Goal: Information Seeking & Learning: Learn about a topic

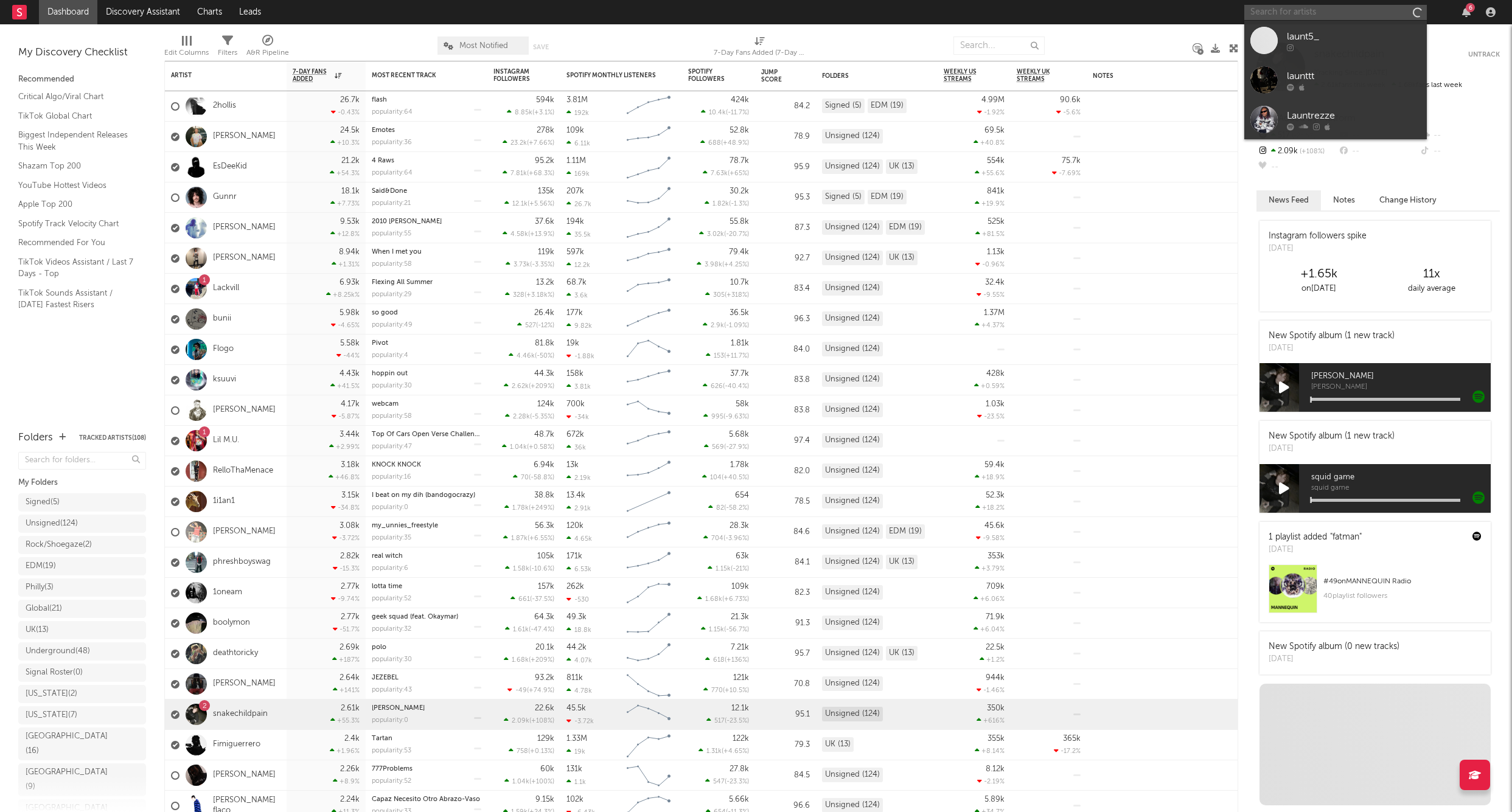
click at [1332, 18] on input "text" at bounding box center [1336, 12] width 183 height 15
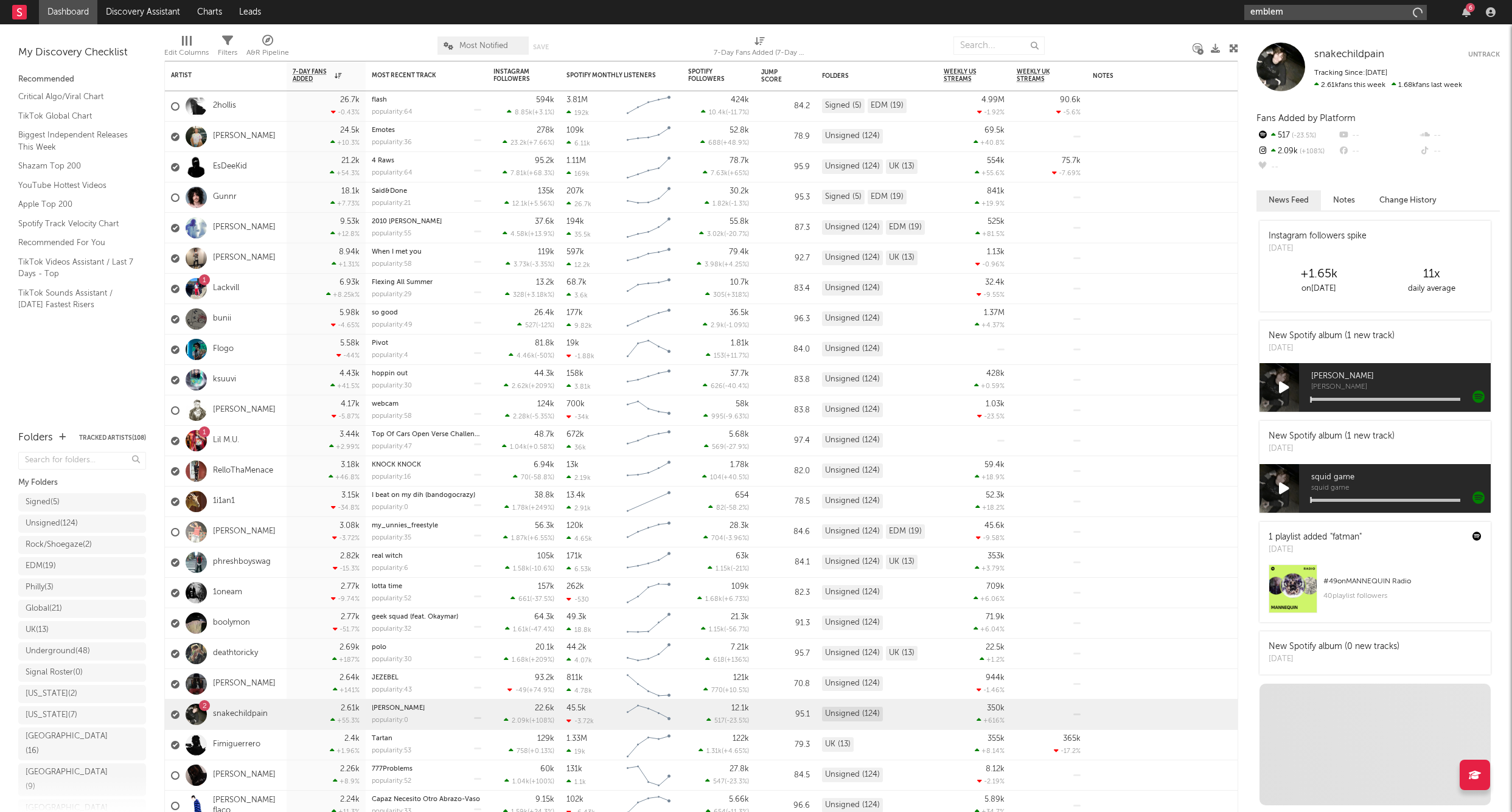
click at [1298, 17] on input "emblem" at bounding box center [1336, 12] width 183 height 15
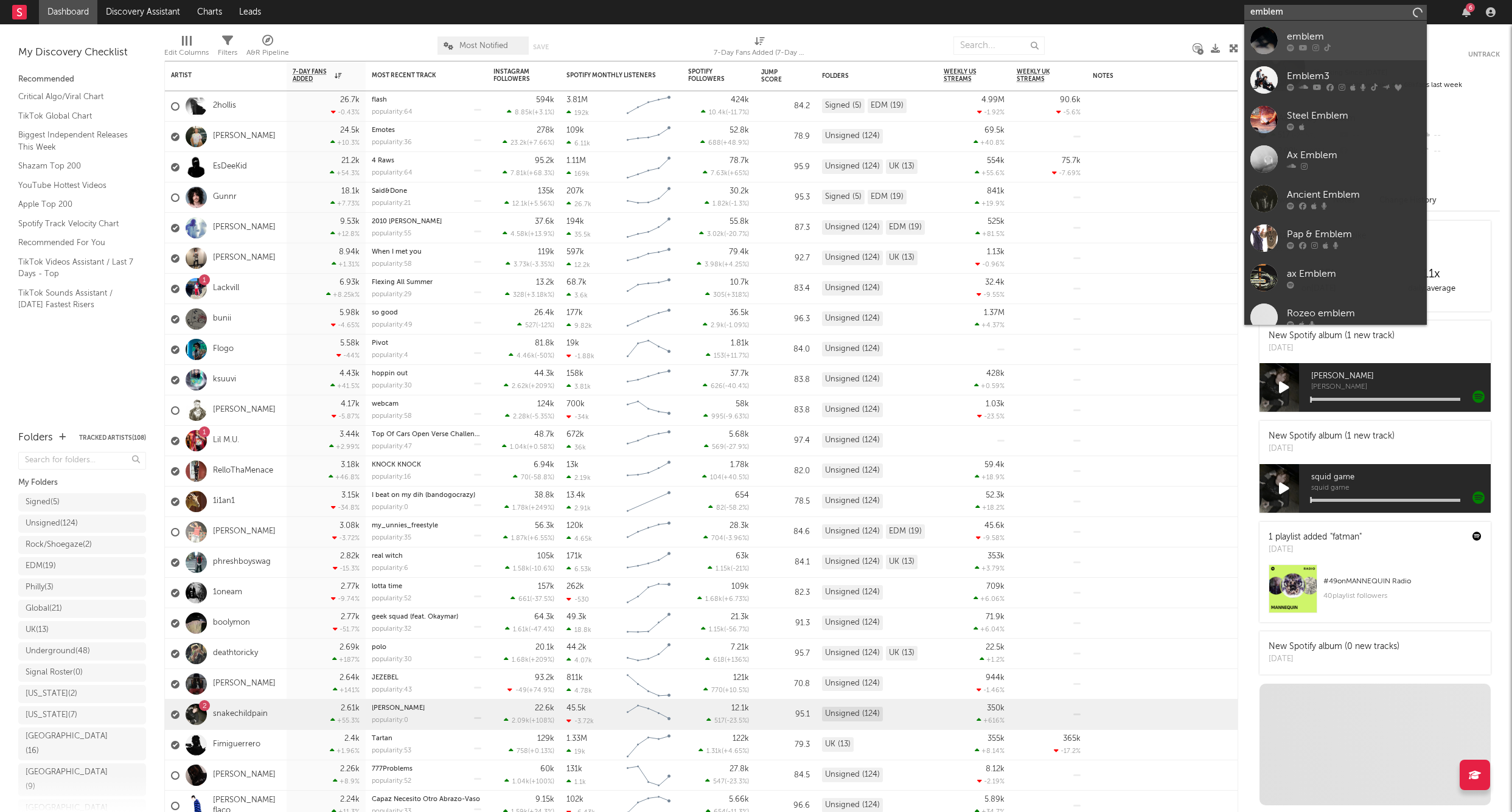
type input "emblem"
click at [1303, 33] on div "emblem" at bounding box center [1354, 36] width 134 height 15
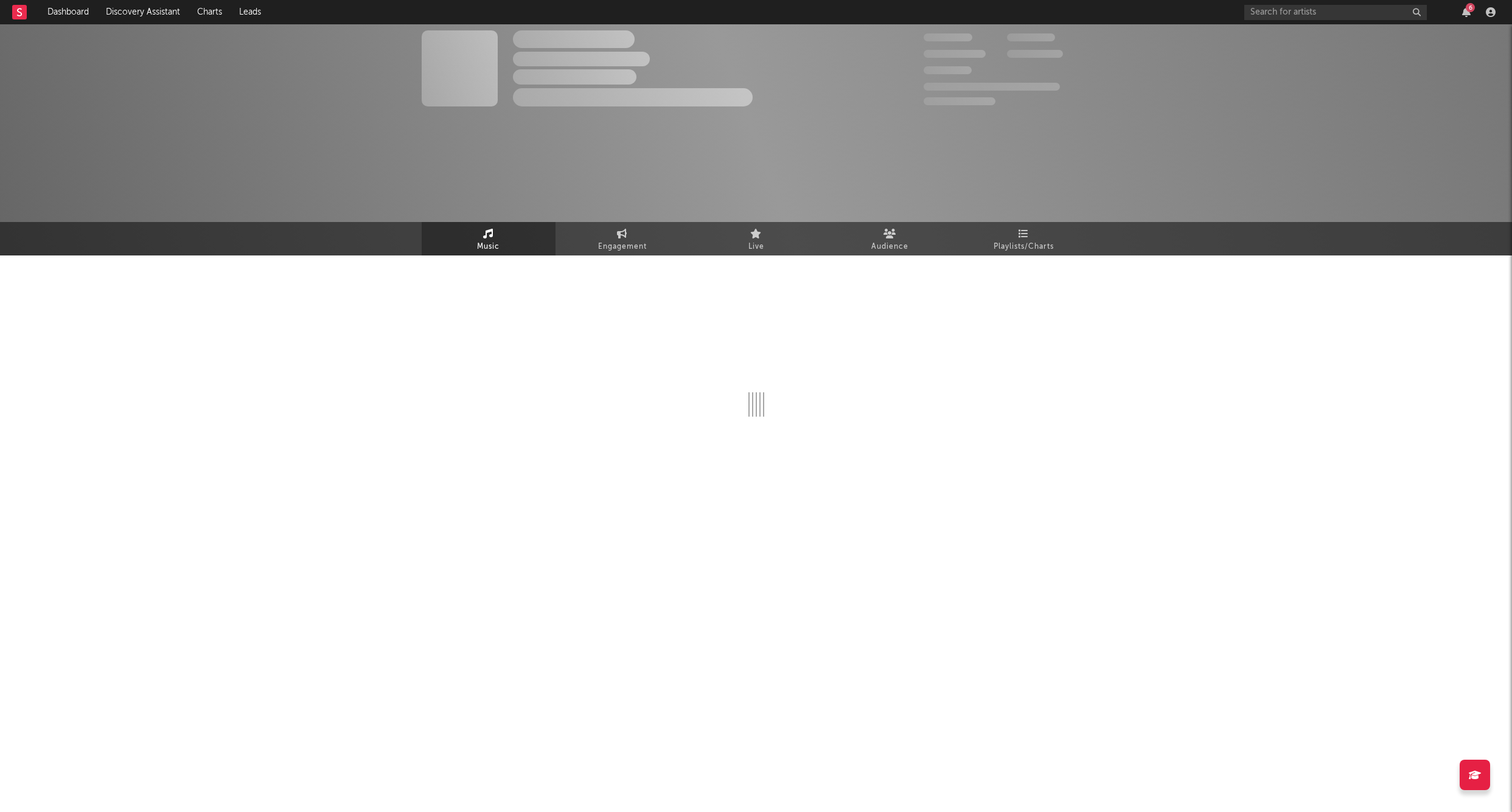
select select "1w"
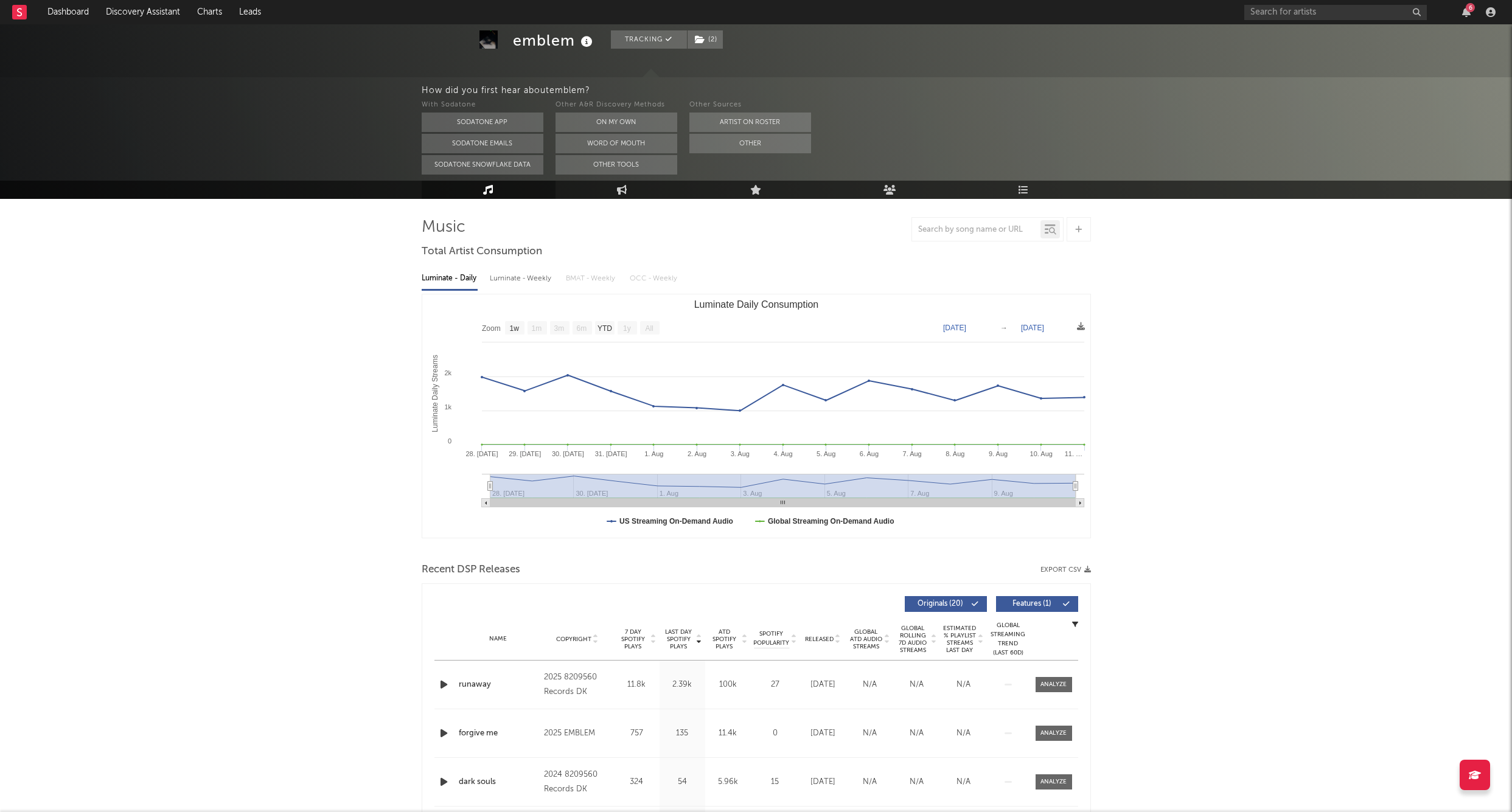
scroll to position [59, 0]
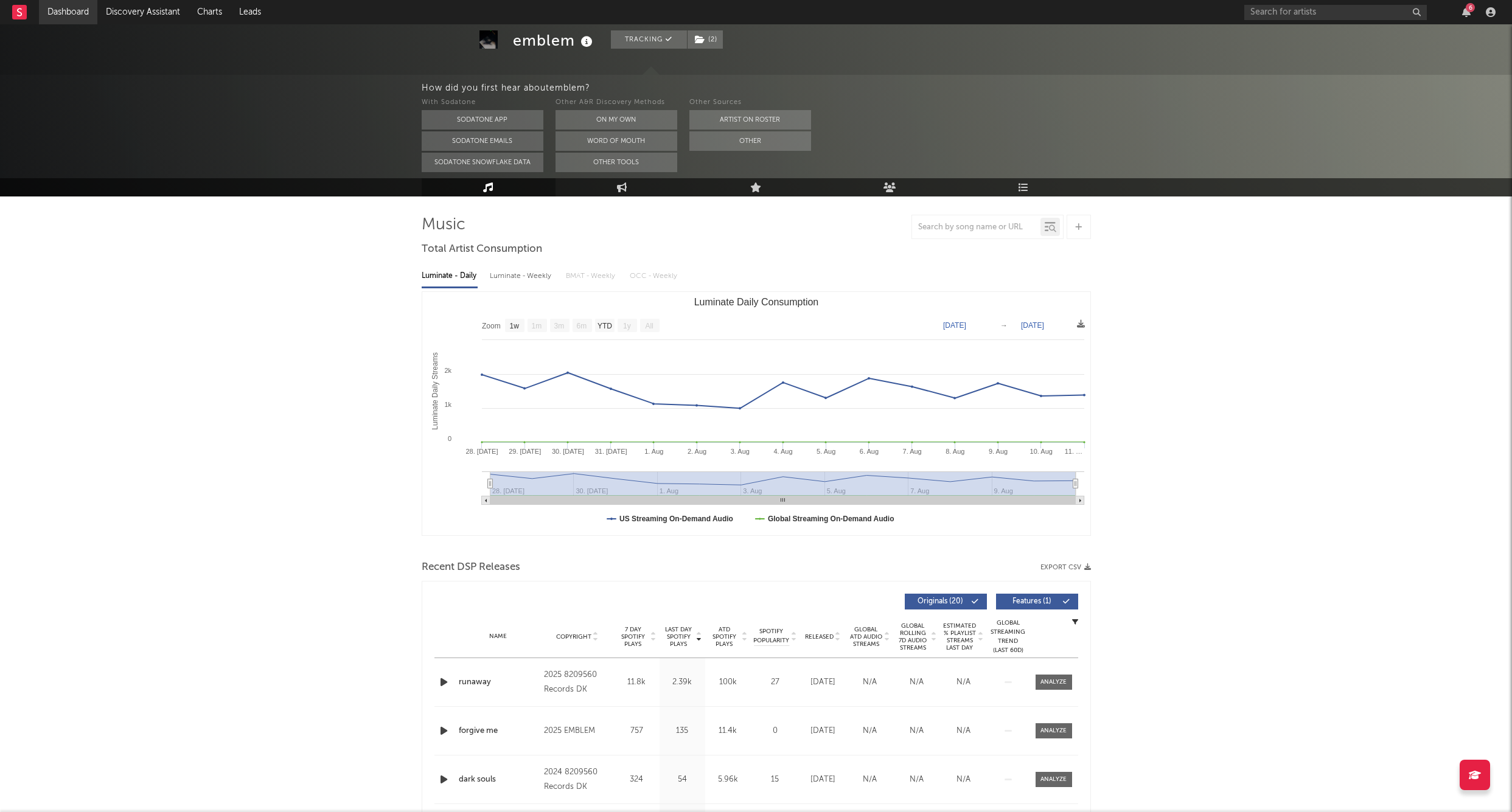
click at [69, 8] on link "Dashboard" at bounding box center [68, 12] width 59 height 24
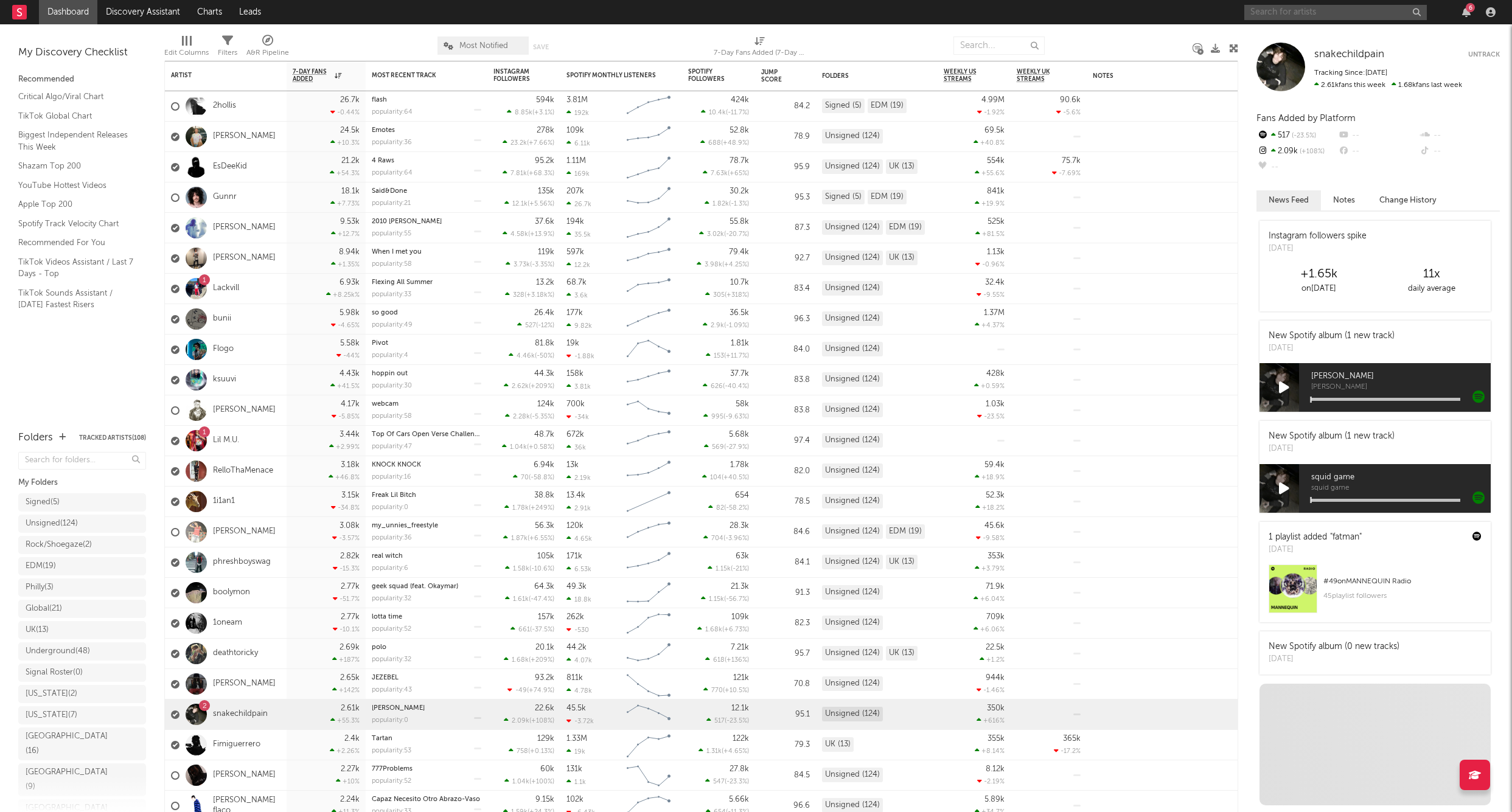
click at [1268, 15] on input "text" at bounding box center [1336, 12] width 183 height 15
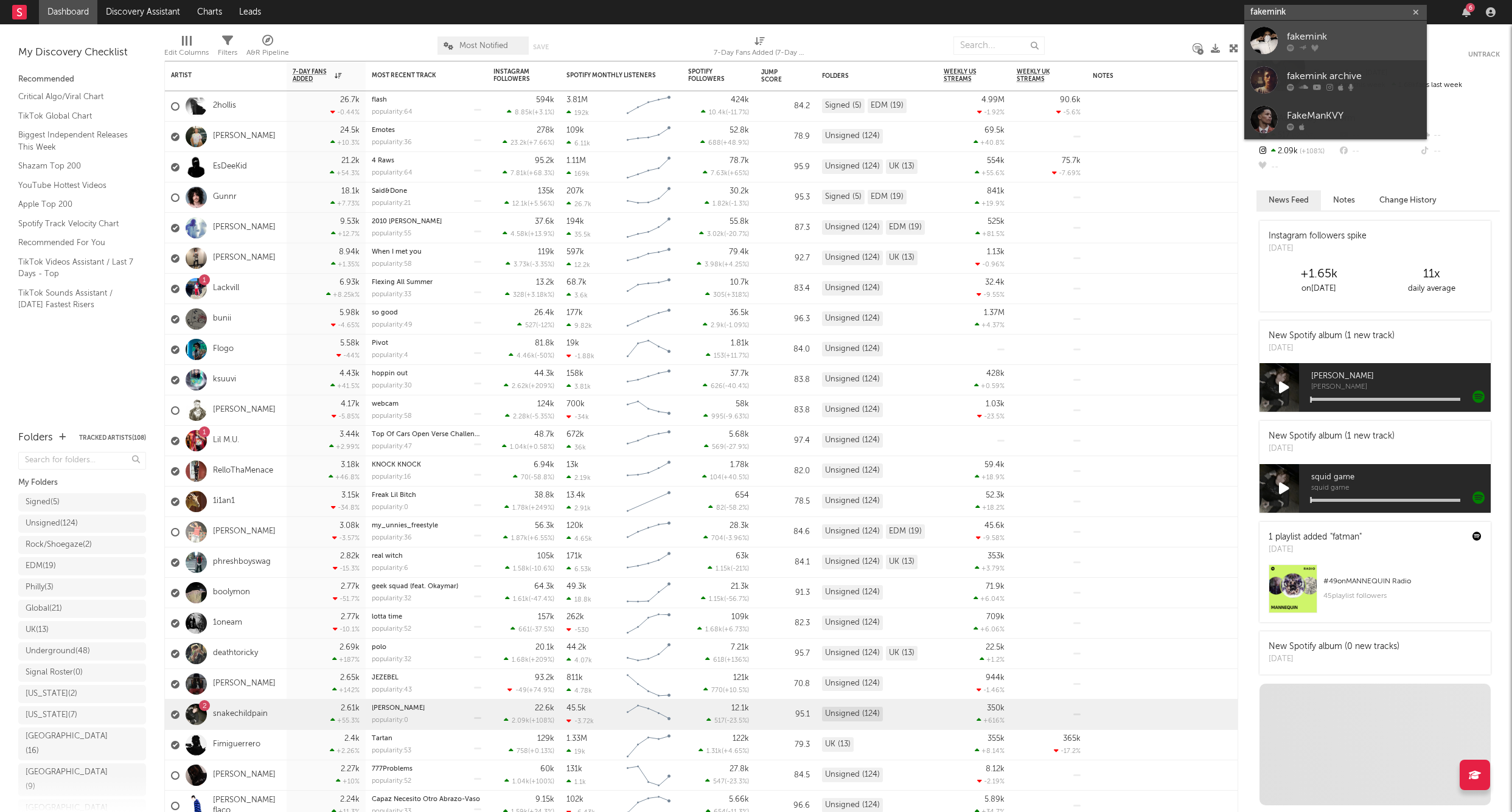
type input "fakemink"
click at [1303, 30] on div "fakemink" at bounding box center [1354, 36] width 134 height 15
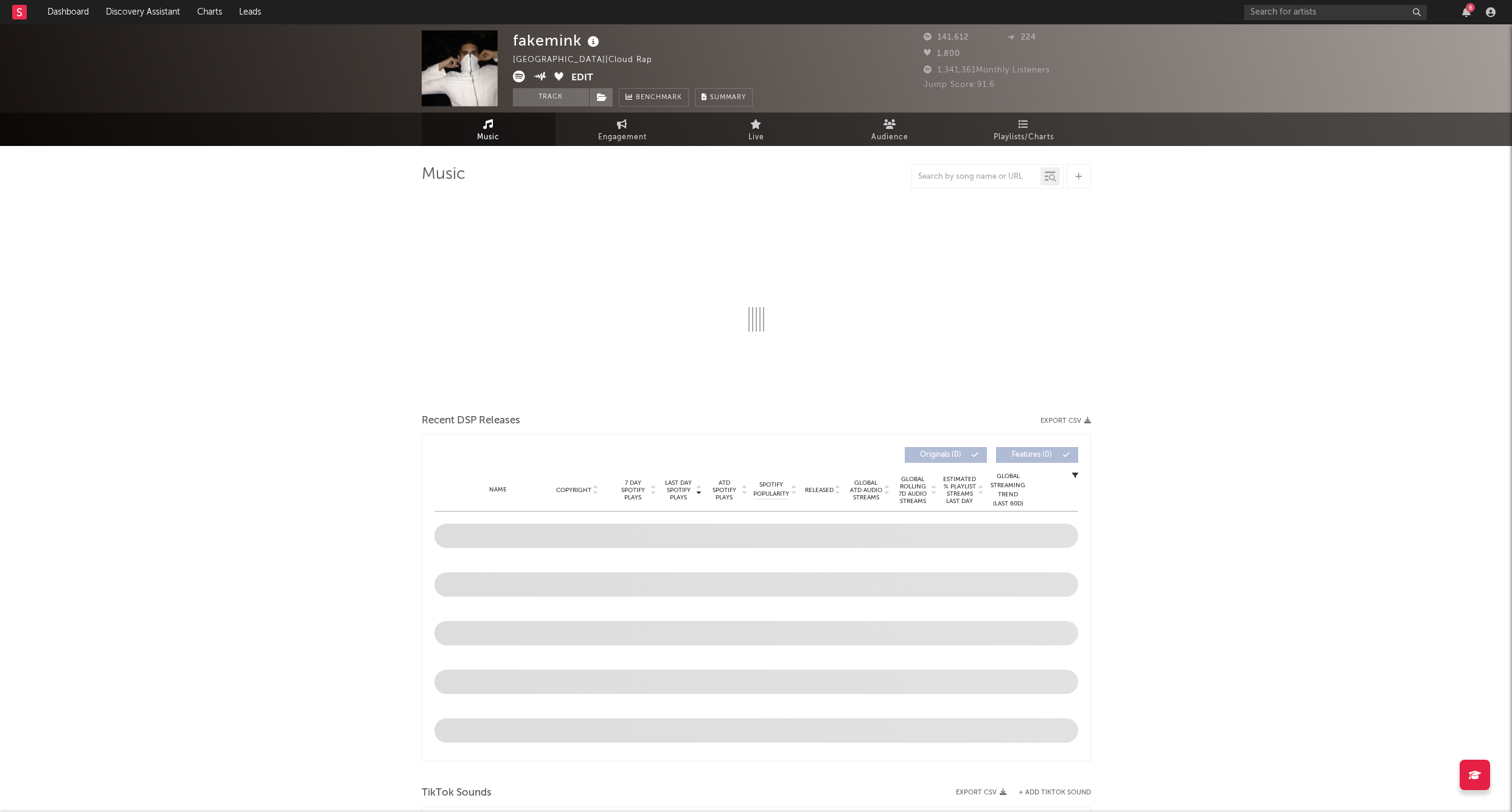
select select "6m"
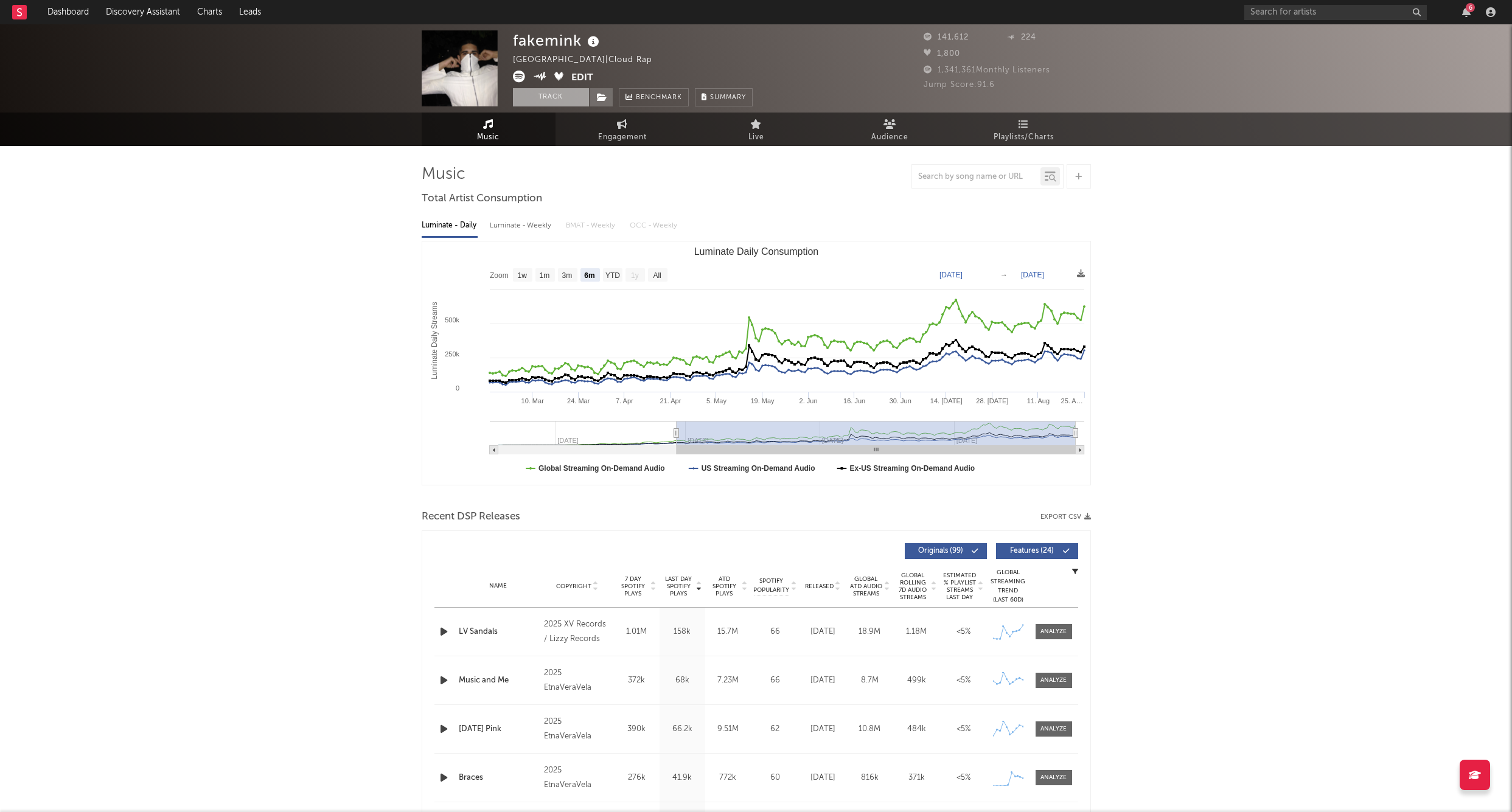
click at [554, 94] on button "Track" at bounding box center [551, 97] width 76 height 18
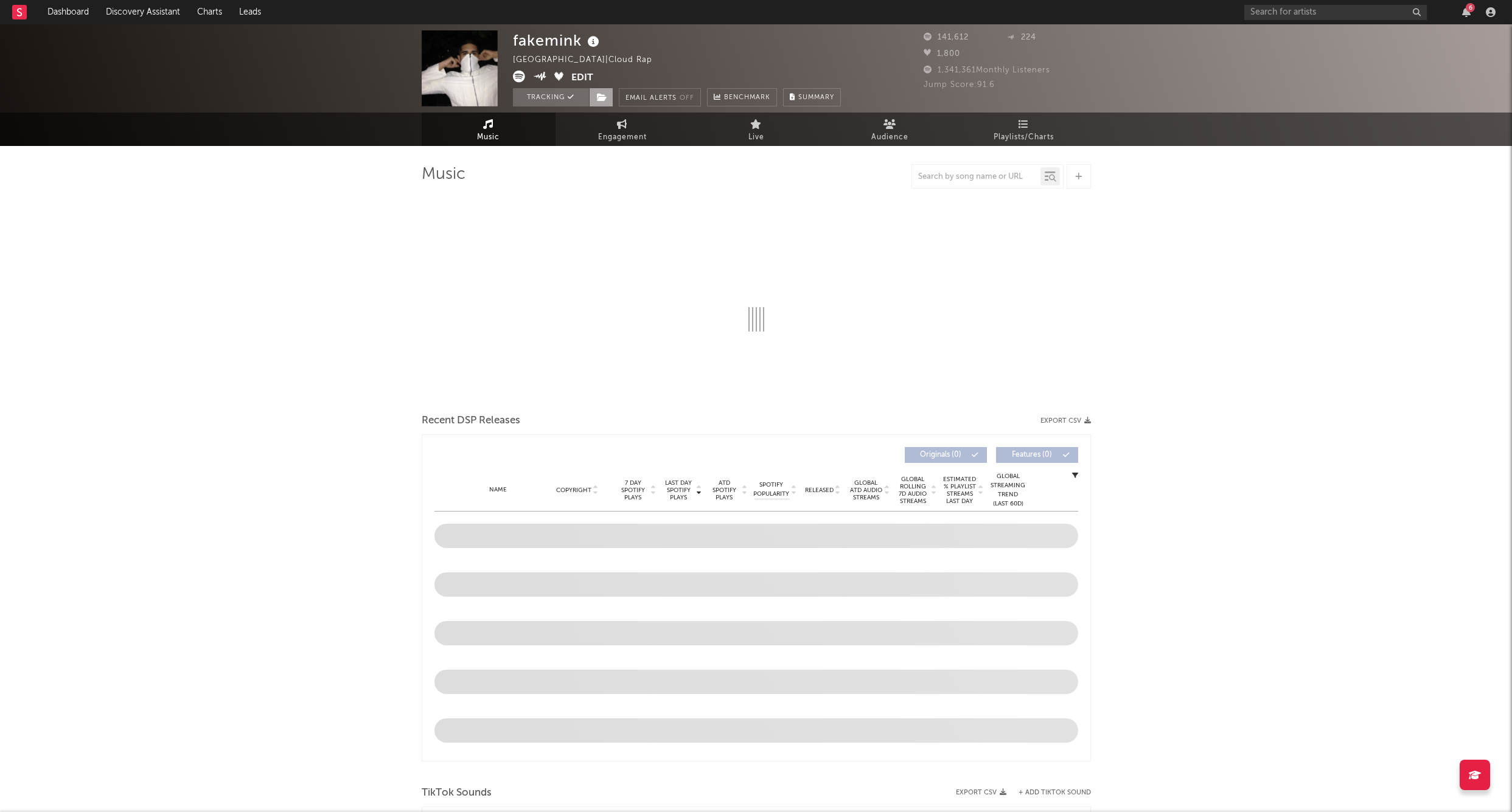
select select "6m"
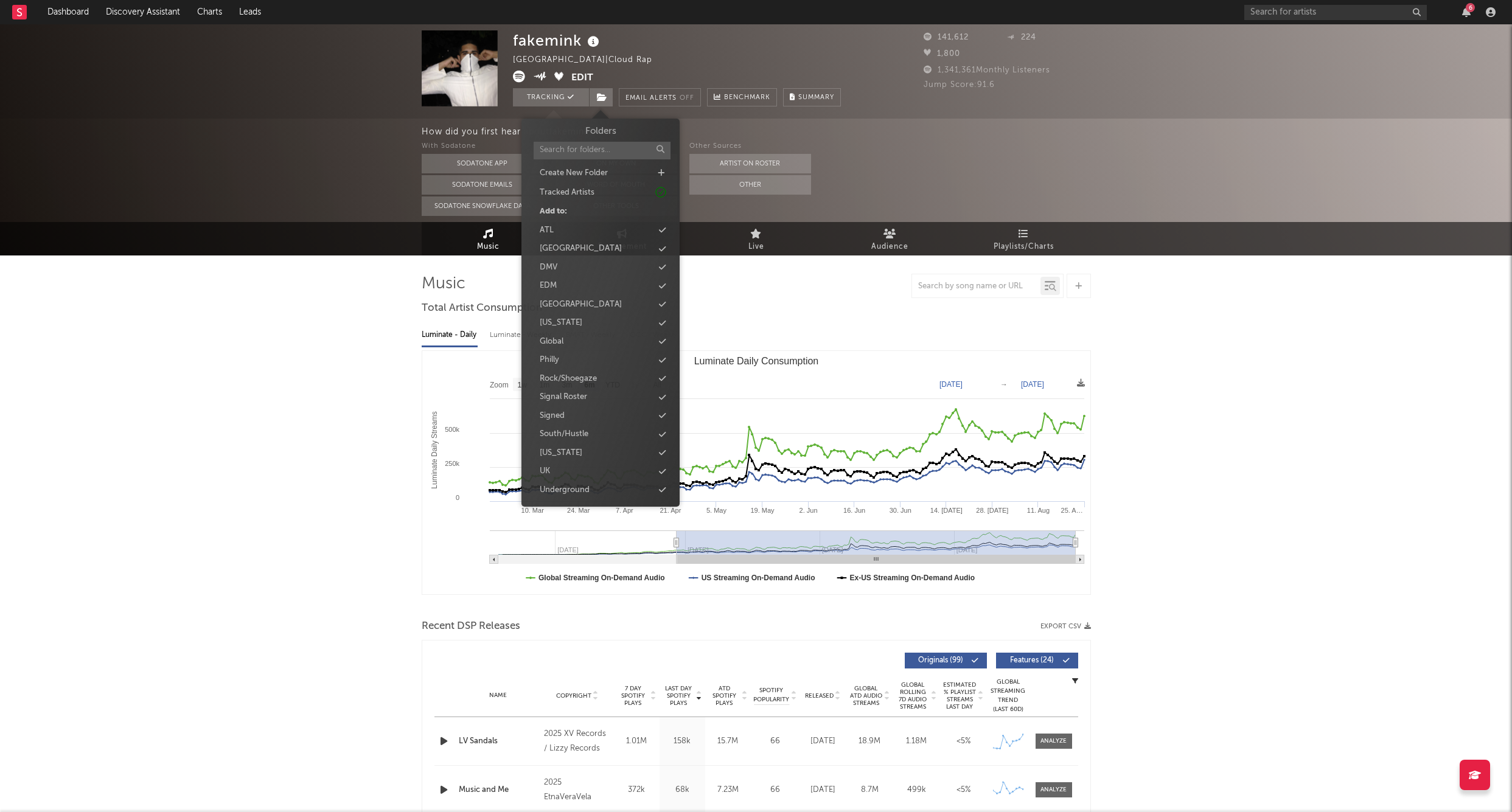
drag, startPoint x: 597, startPoint y: 102, endPoint x: 615, endPoint y: 93, distance: 20.1
click at [597, 102] on span at bounding box center [601, 97] width 24 height 18
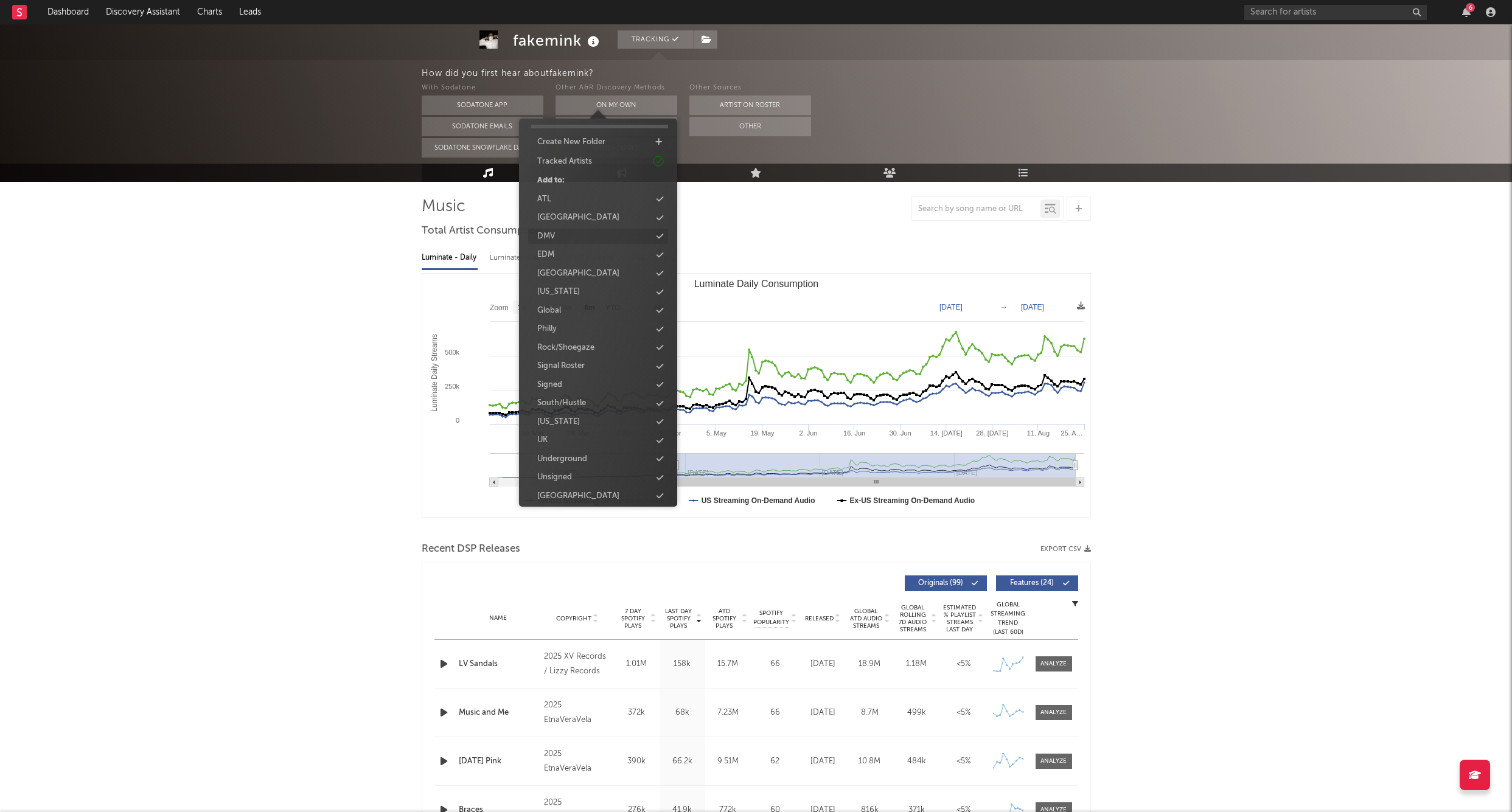
scroll to position [89, 0]
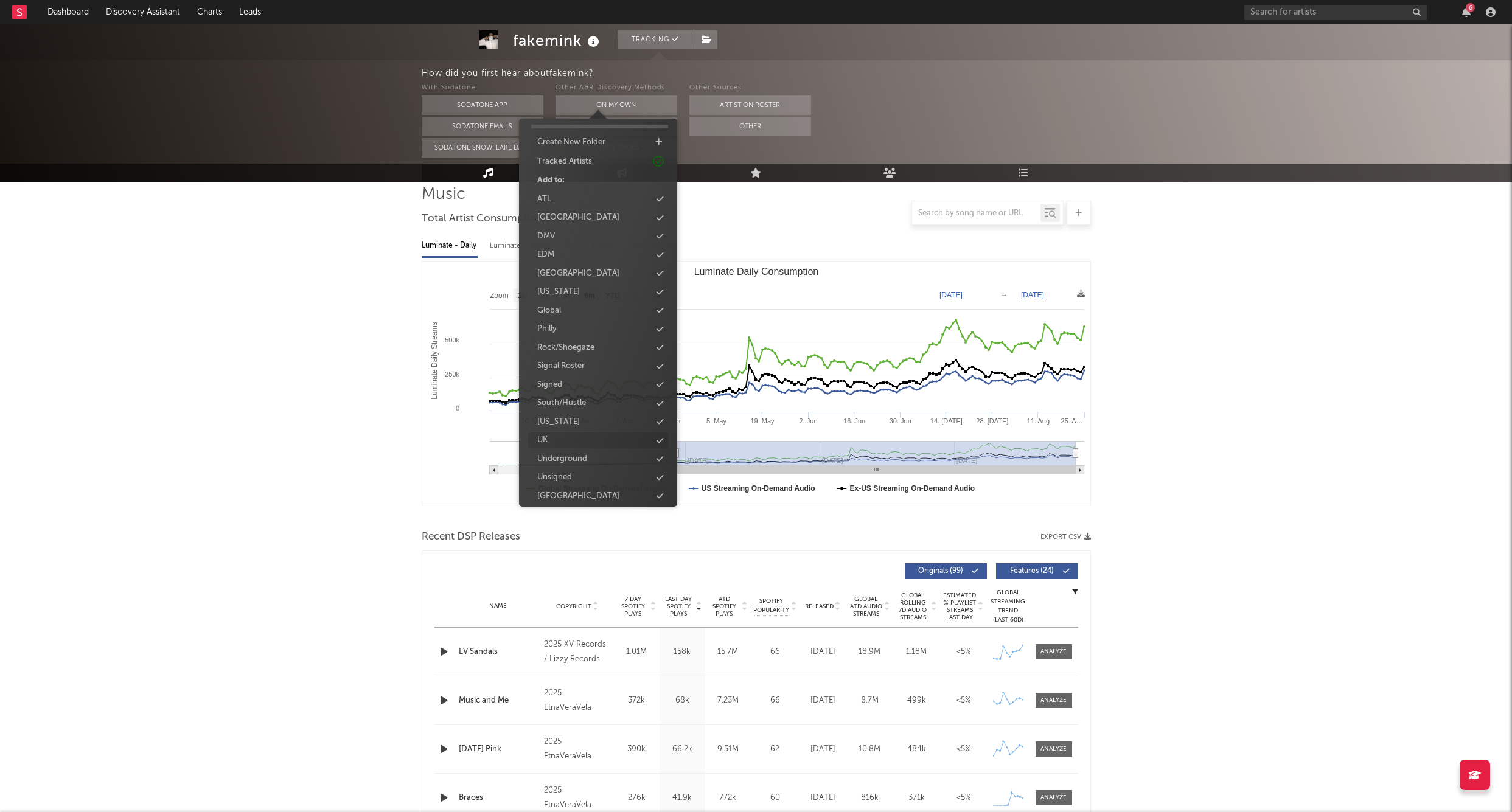
click at [562, 433] on div "UK" at bounding box center [598, 440] width 140 height 16
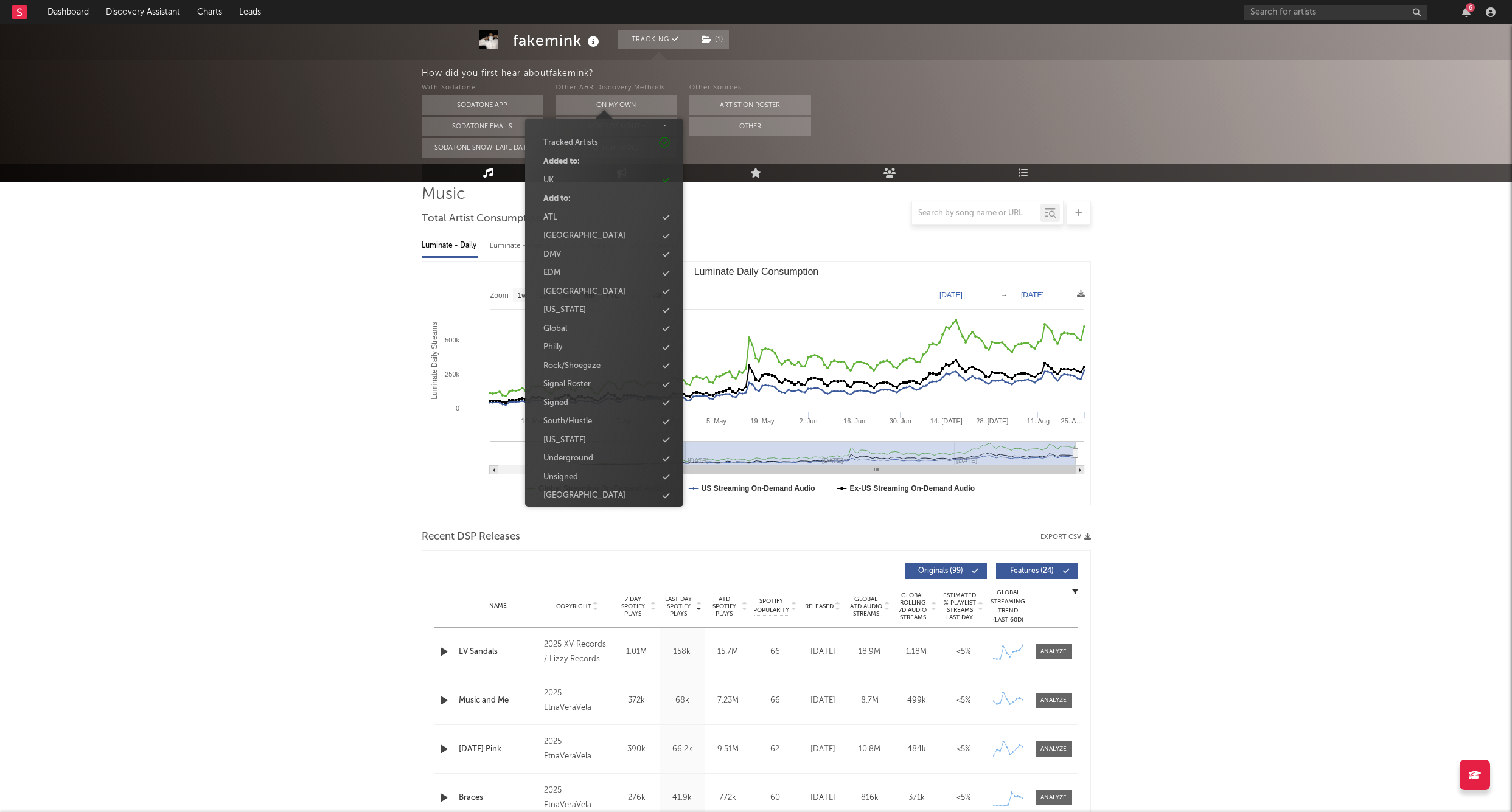
scroll to position [49, 0]
click at [561, 389] on div "Folders Create New Folder Tracked Artists Added to: UK Add to: ATL Chicago DMV …" at bounding box center [604, 290] width 140 height 429
click at [557, 398] on div "Signed" at bounding box center [556, 404] width 25 height 12
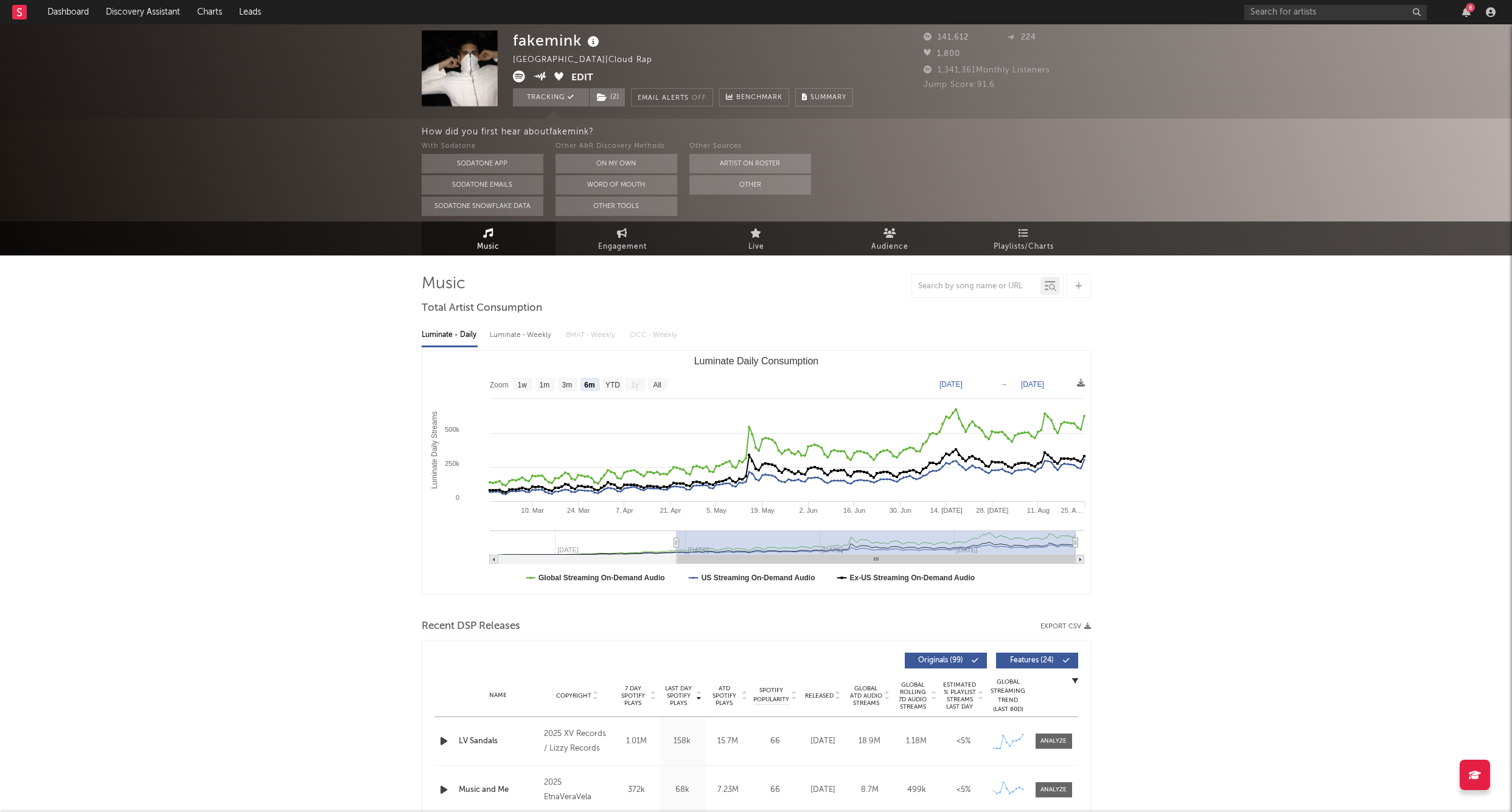
scroll to position [0, 0]
click at [1309, 9] on input "text" at bounding box center [1336, 12] width 183 height 15
type input "feng"
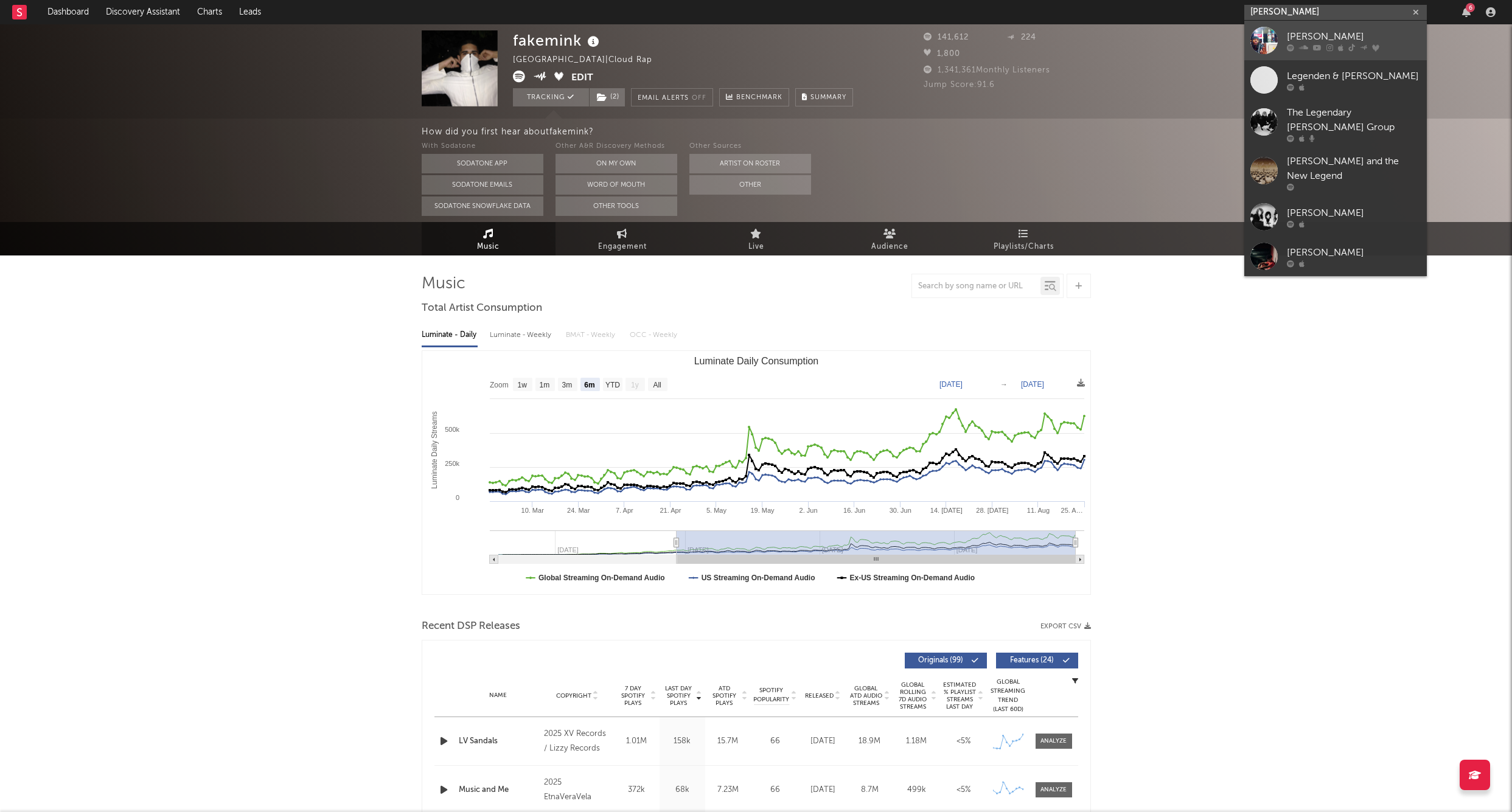
type input "jim leg"
click at [1304, 28] on link "Jim Legxacy" at bounding box center [1336, 40] width 183 height 39
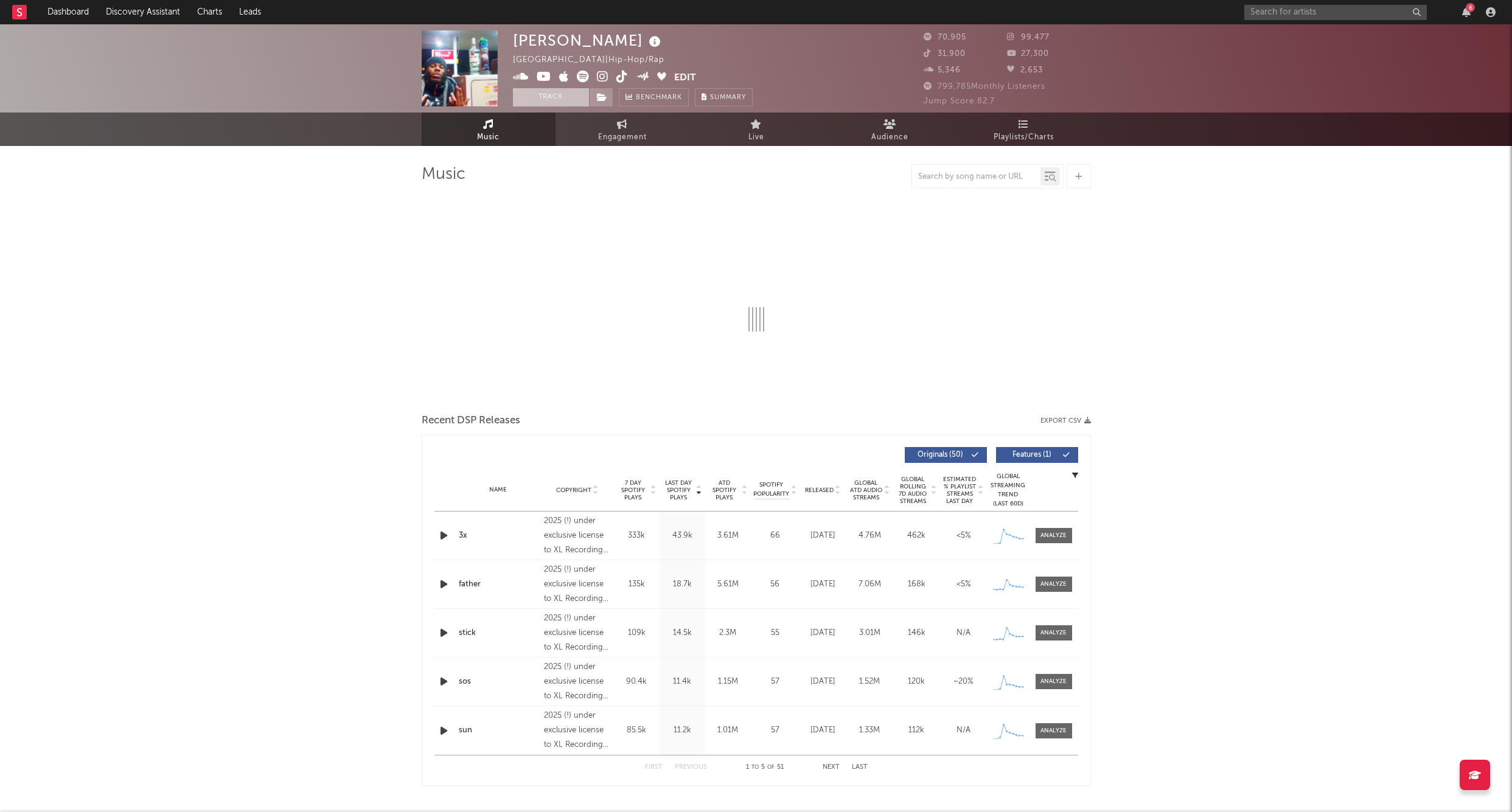
click at [566, 103] on button "Track" at bounding box center [551, 97] width 76 height 18
click at [597, 95] on icon at bounding box center [602, 97] width 10 height 8
select select "6m"
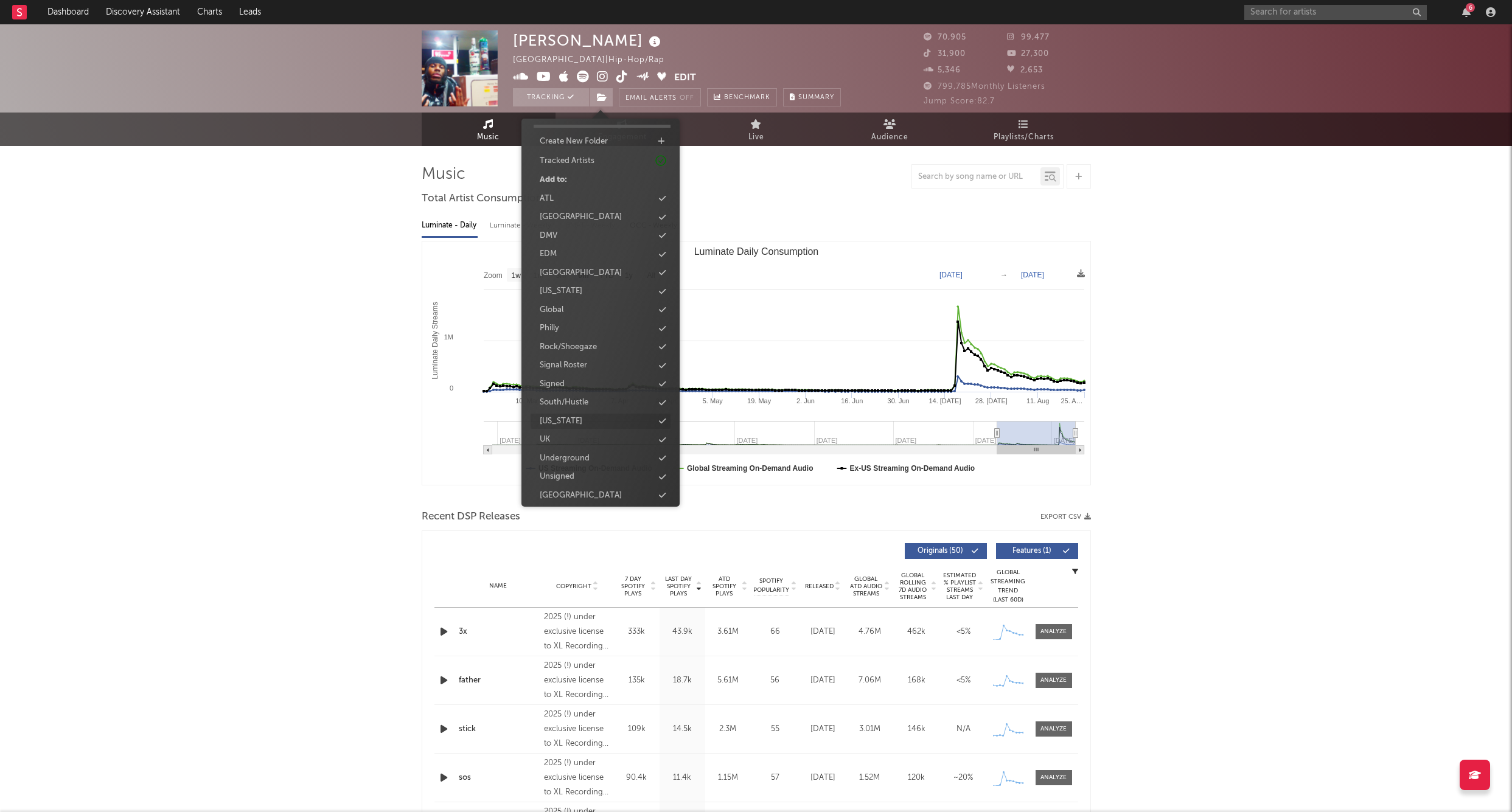
scroll to position [31, 0]
click at [564, 433] on div "UK" at bounding box center [601, 440] width 140 height 16
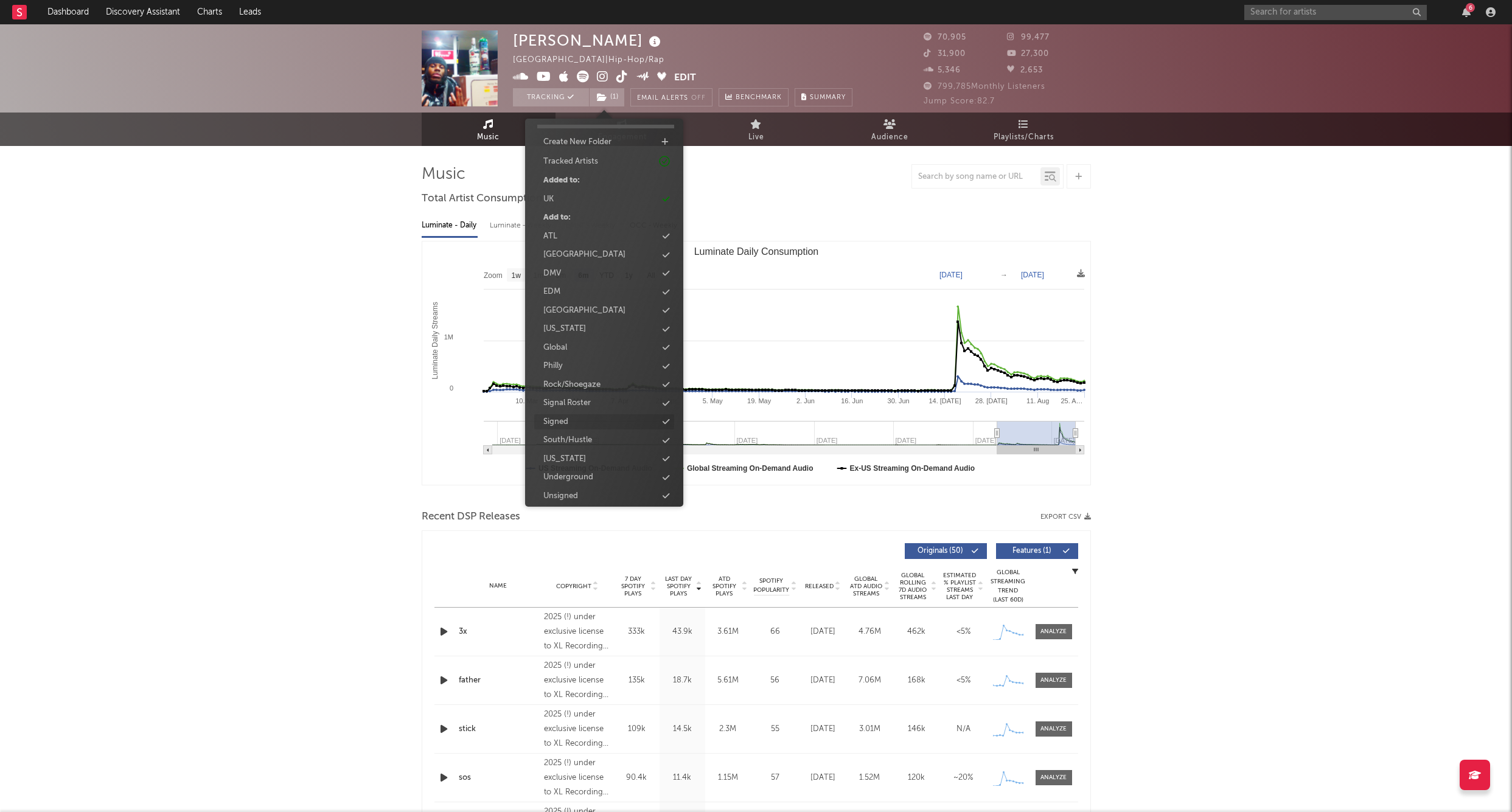
click at [567, 416] on div "Signed" at bounding box center [556, 422] width 25 height 12
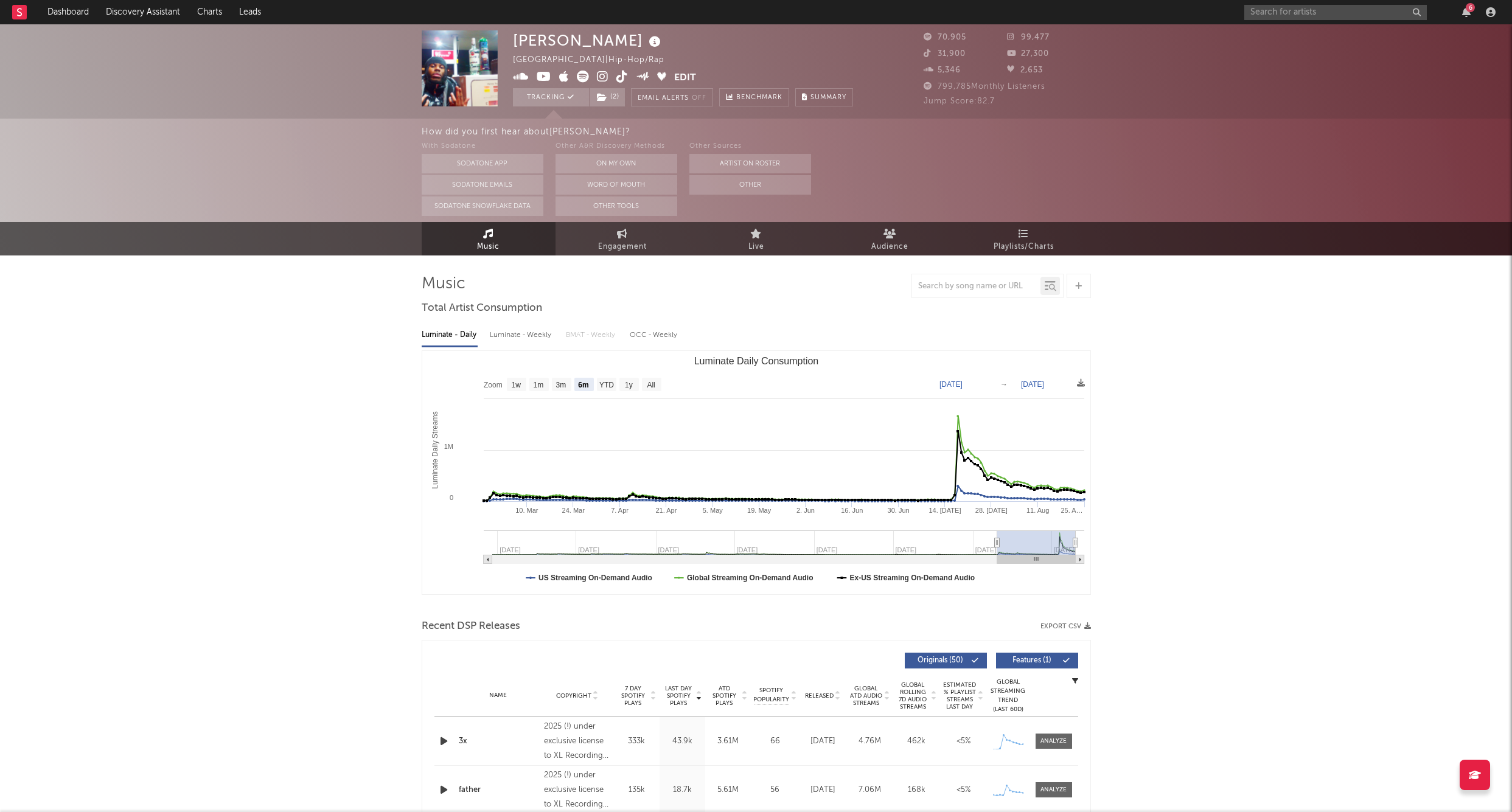
click at [1291, 20] on div "6" at bounding box center [1372, 12] width 256 height 24
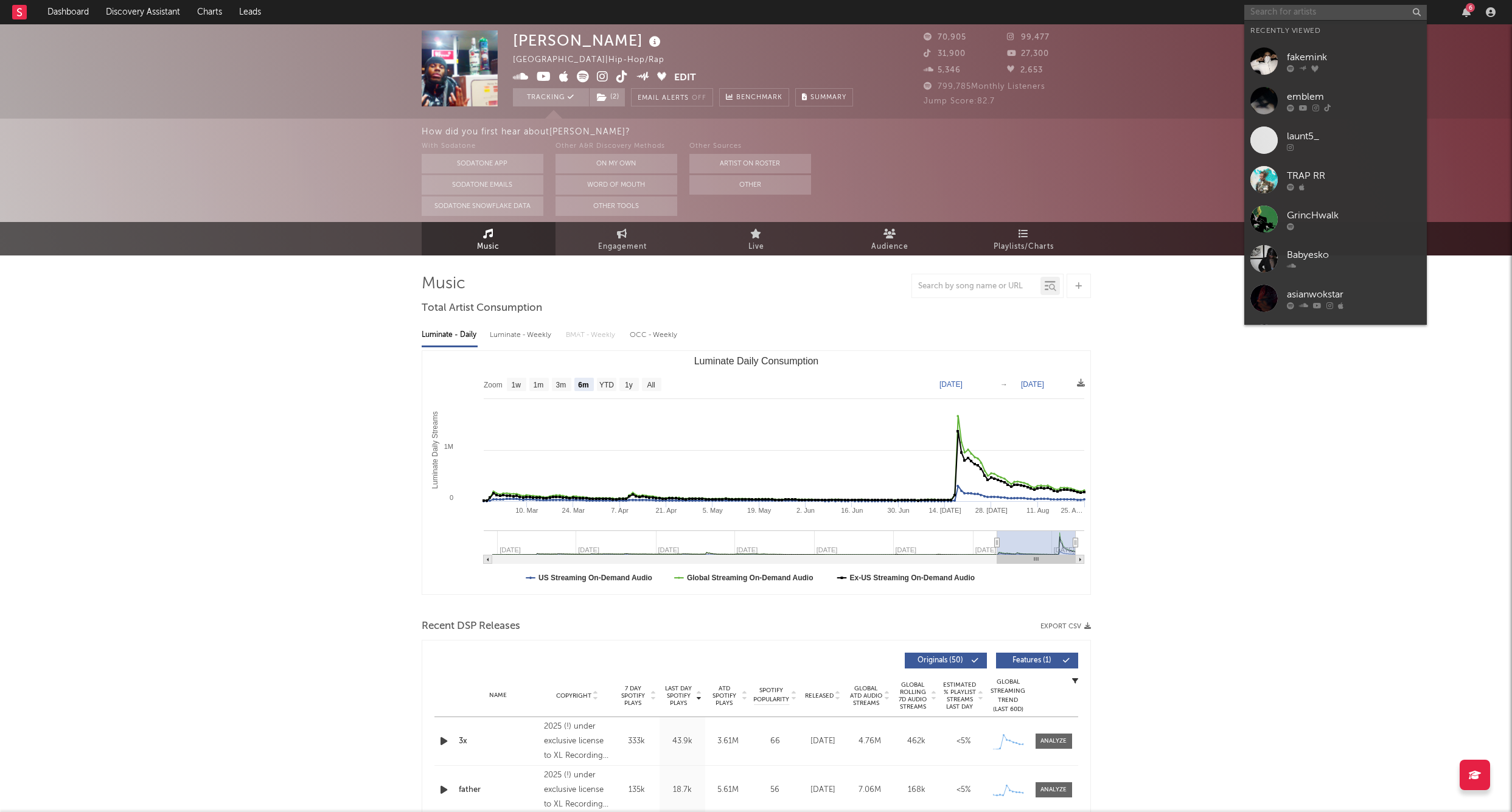
click at [1282, 15] on input "text" at bounding box center [1336, 12] width 183 height 15
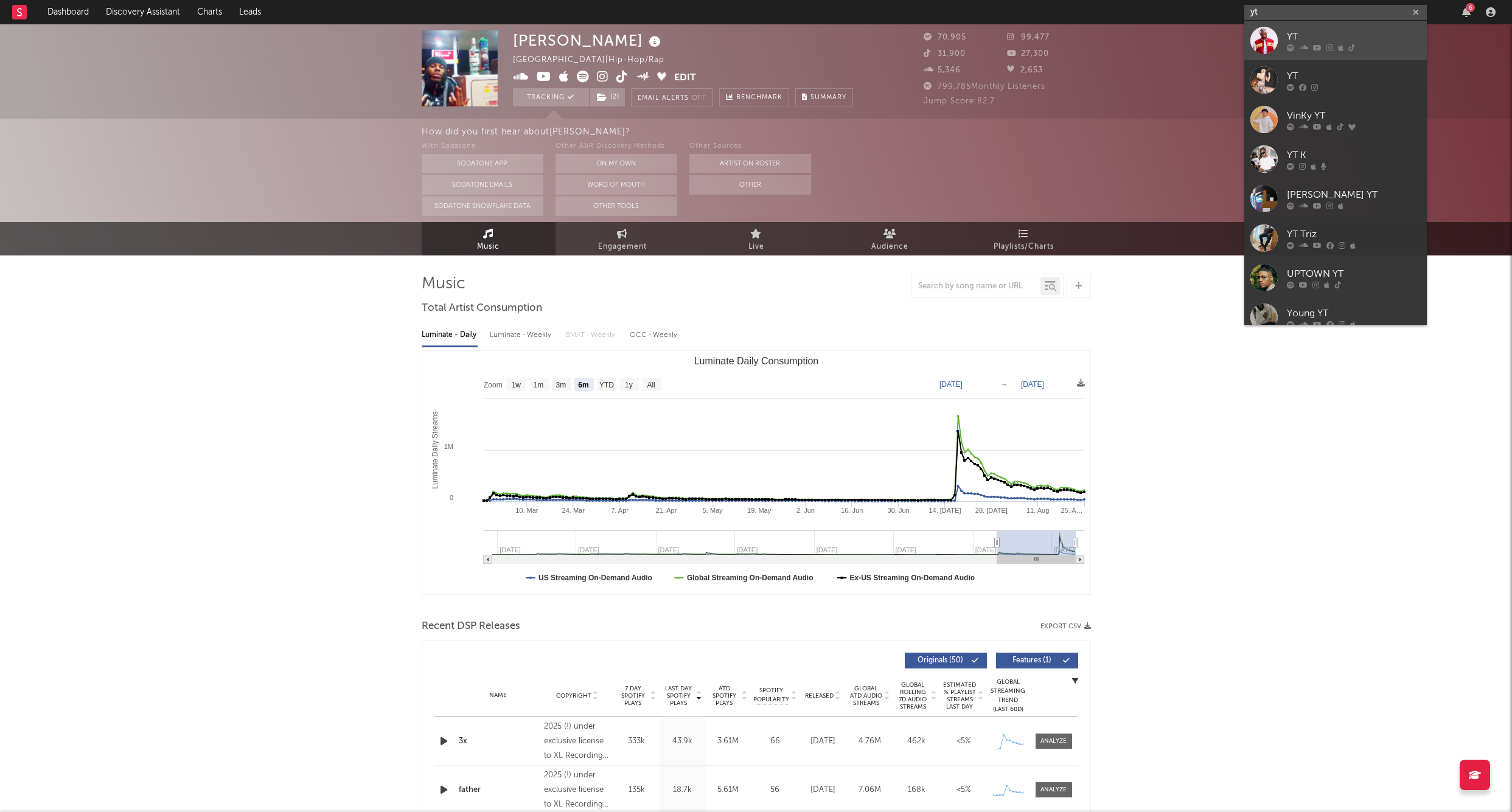
type input "yt"
click at [1314, 32] on div "YT" at bounding box center [1354, 36] width 134 height 15
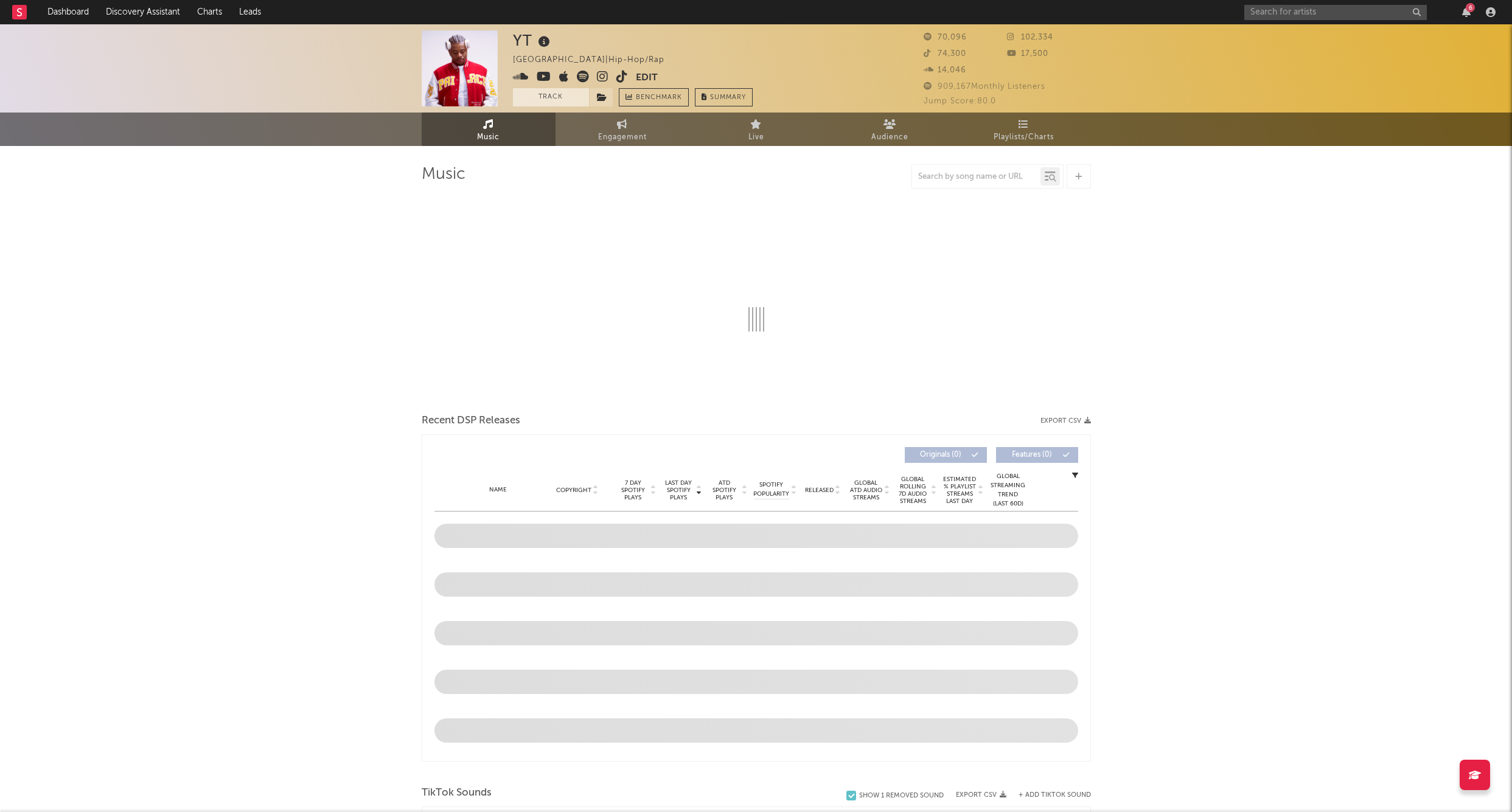
click at [556, 104] on button "Track" at bounding box center [551, 97] width 76 height 18
click at [599, 96] on icon at bounding box center [602, 97] width 10 height 8
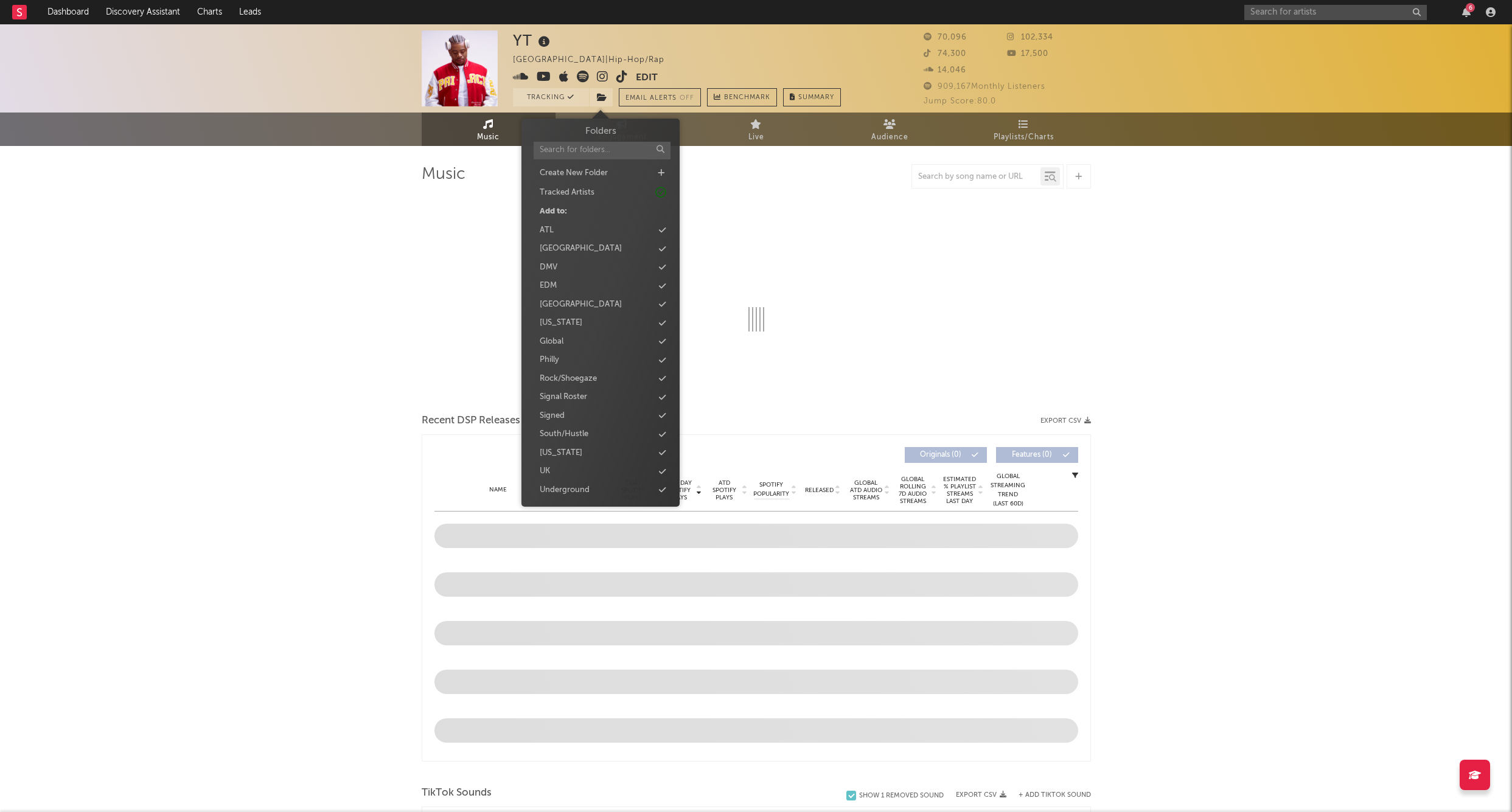
select select "6m"
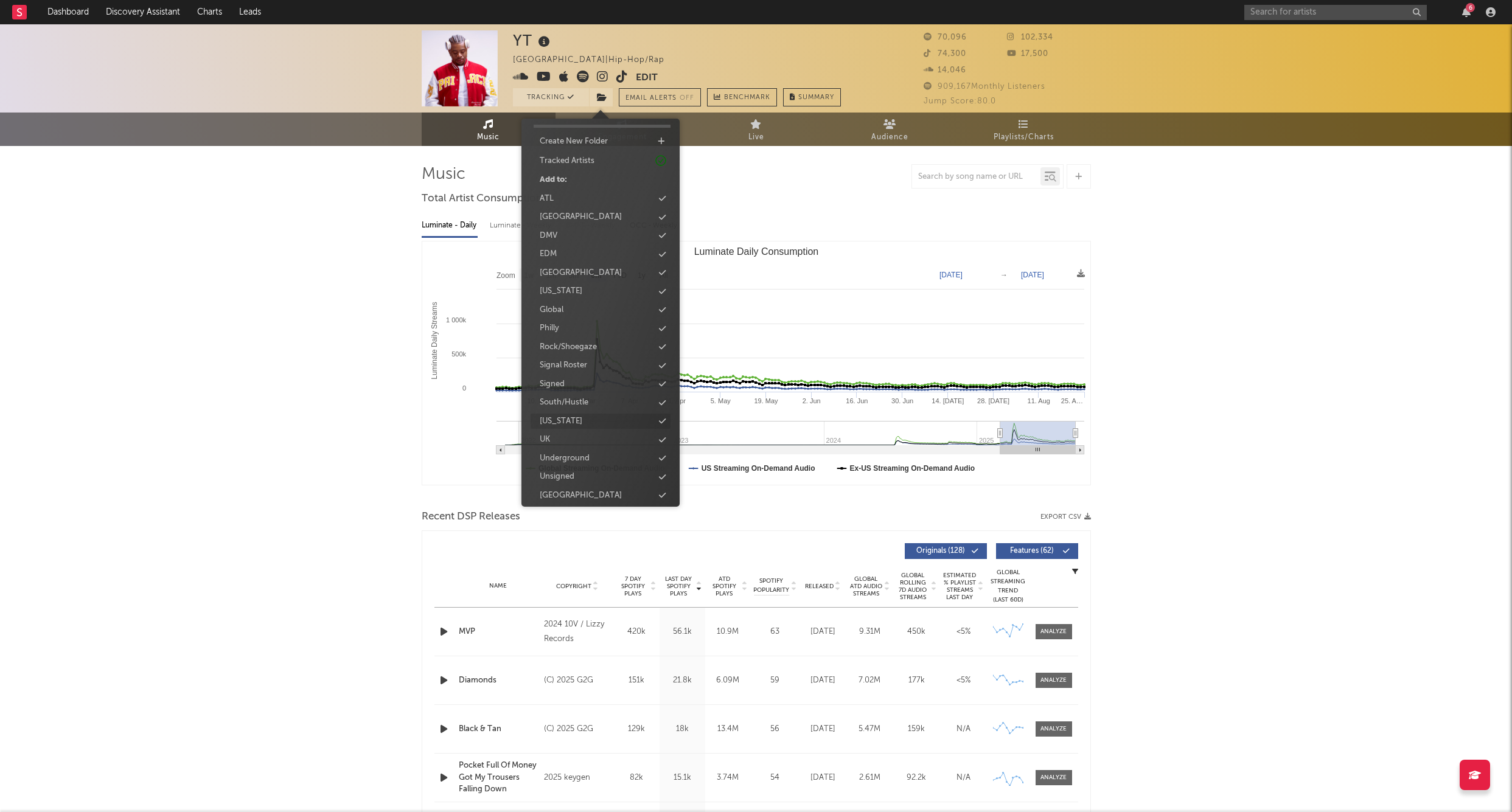
scroll to position [31, 0]
click at [577, 433] on div "UK" at bounding box center [601, 440] width 140 height 16
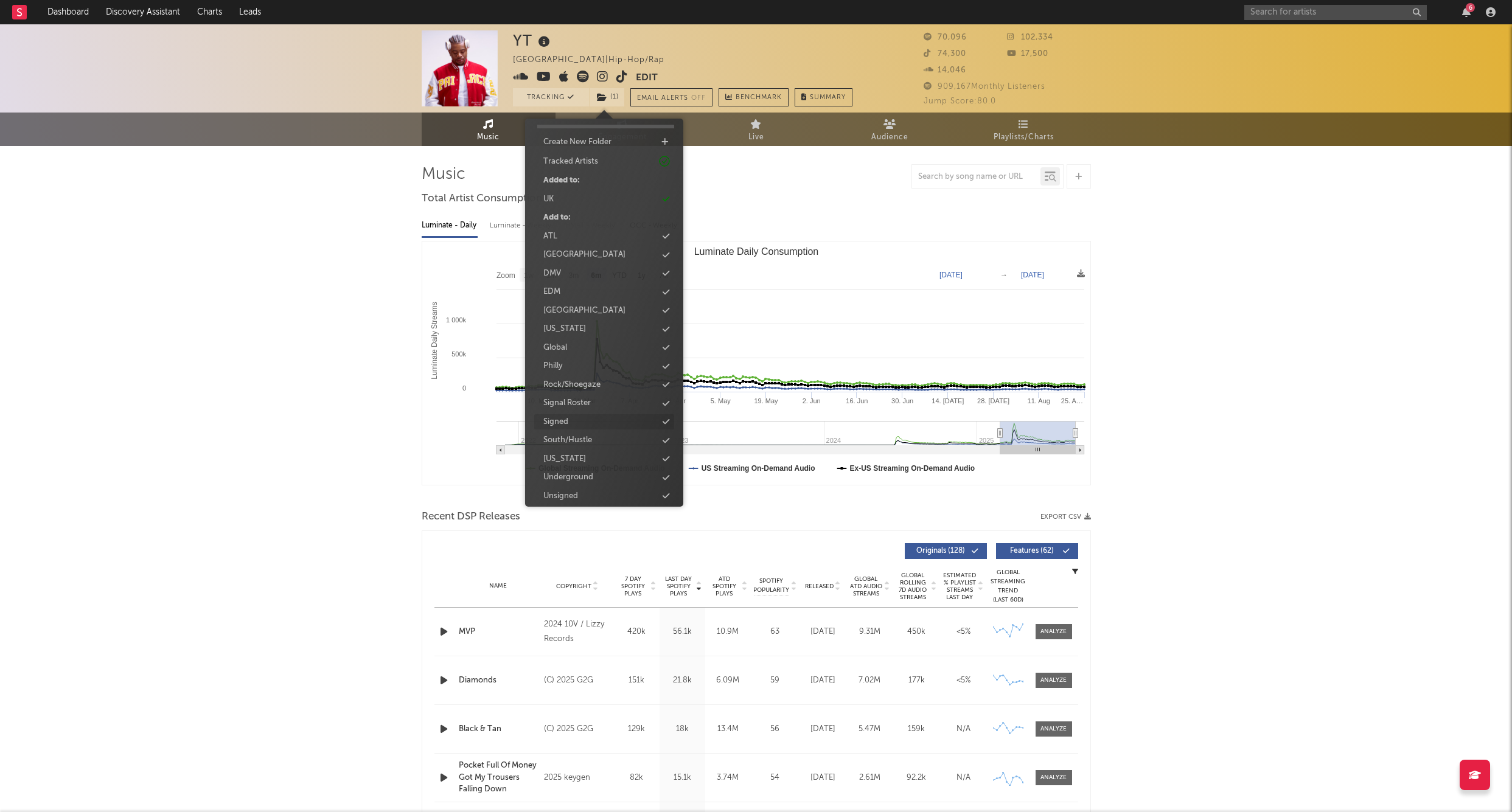
click at [573, 419] on div "Signed" at bounding box center [604, 422] width 140 height 16
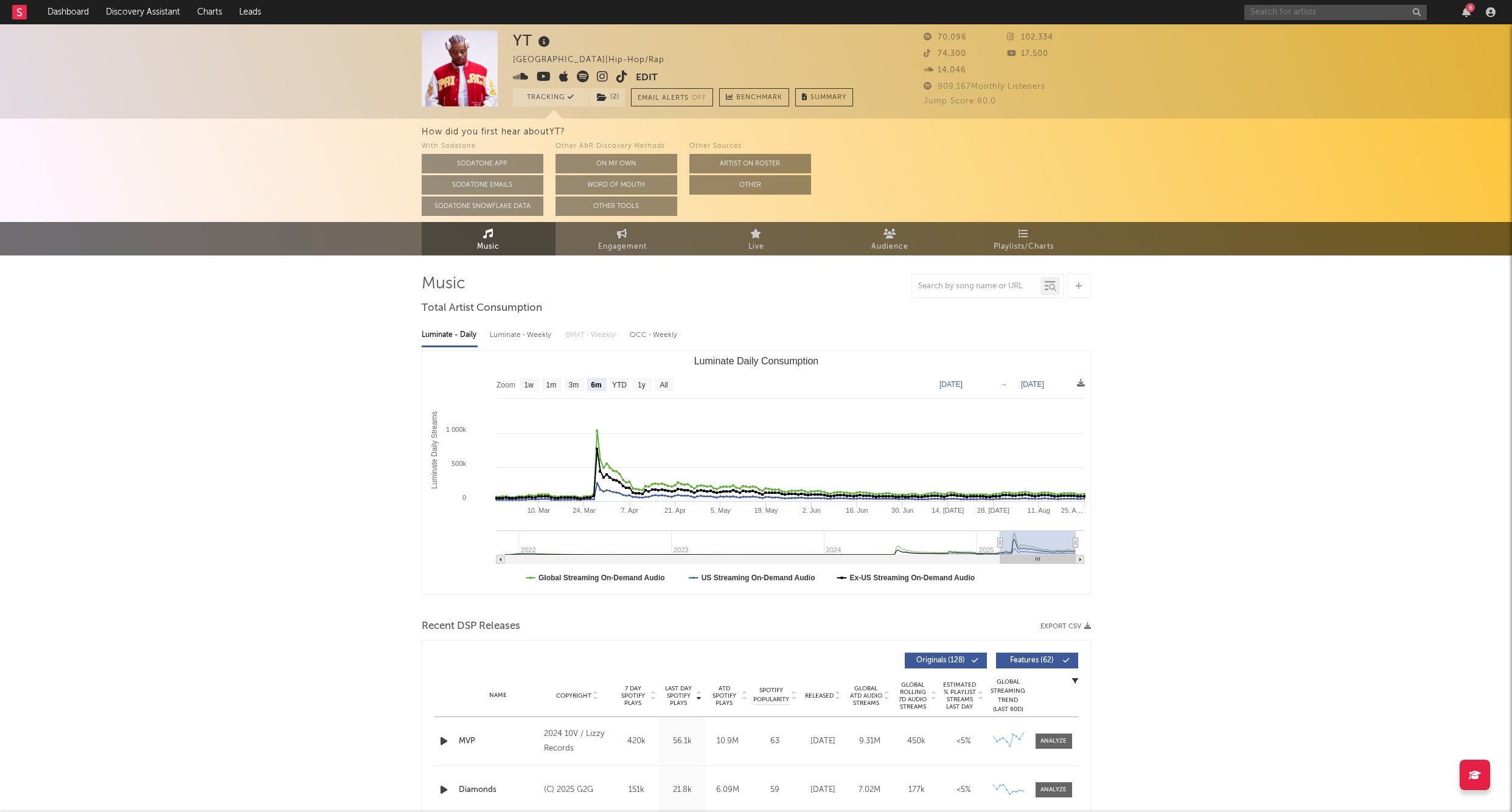
click at [1273, 12] on input "text" at bounding box center [1336, 12] width 183 height 15
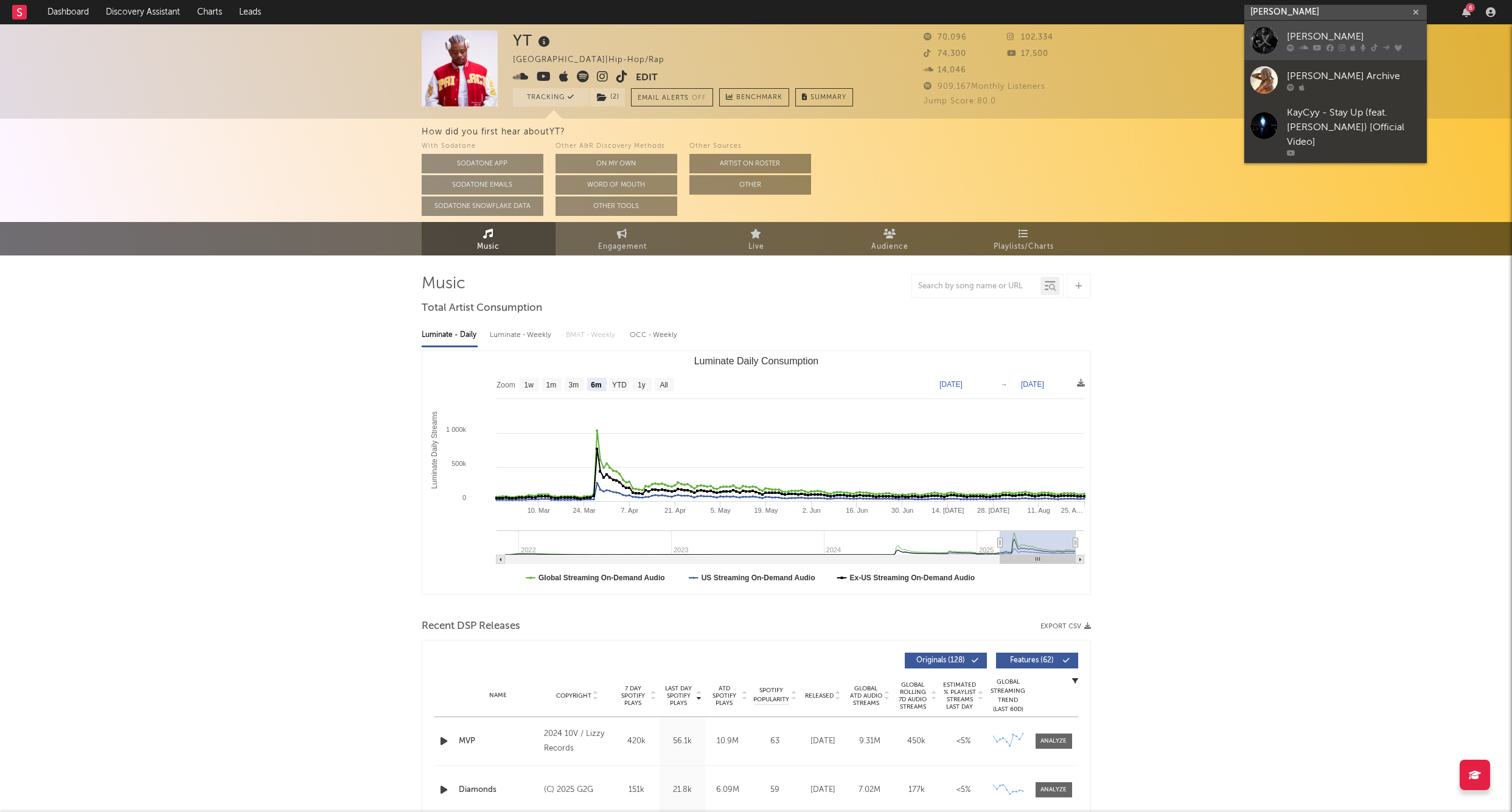
type input "lancey foux"
click at [1301, 30] on div "Lancey Foux" at bounding box center [1354, 36] width 134 height 15
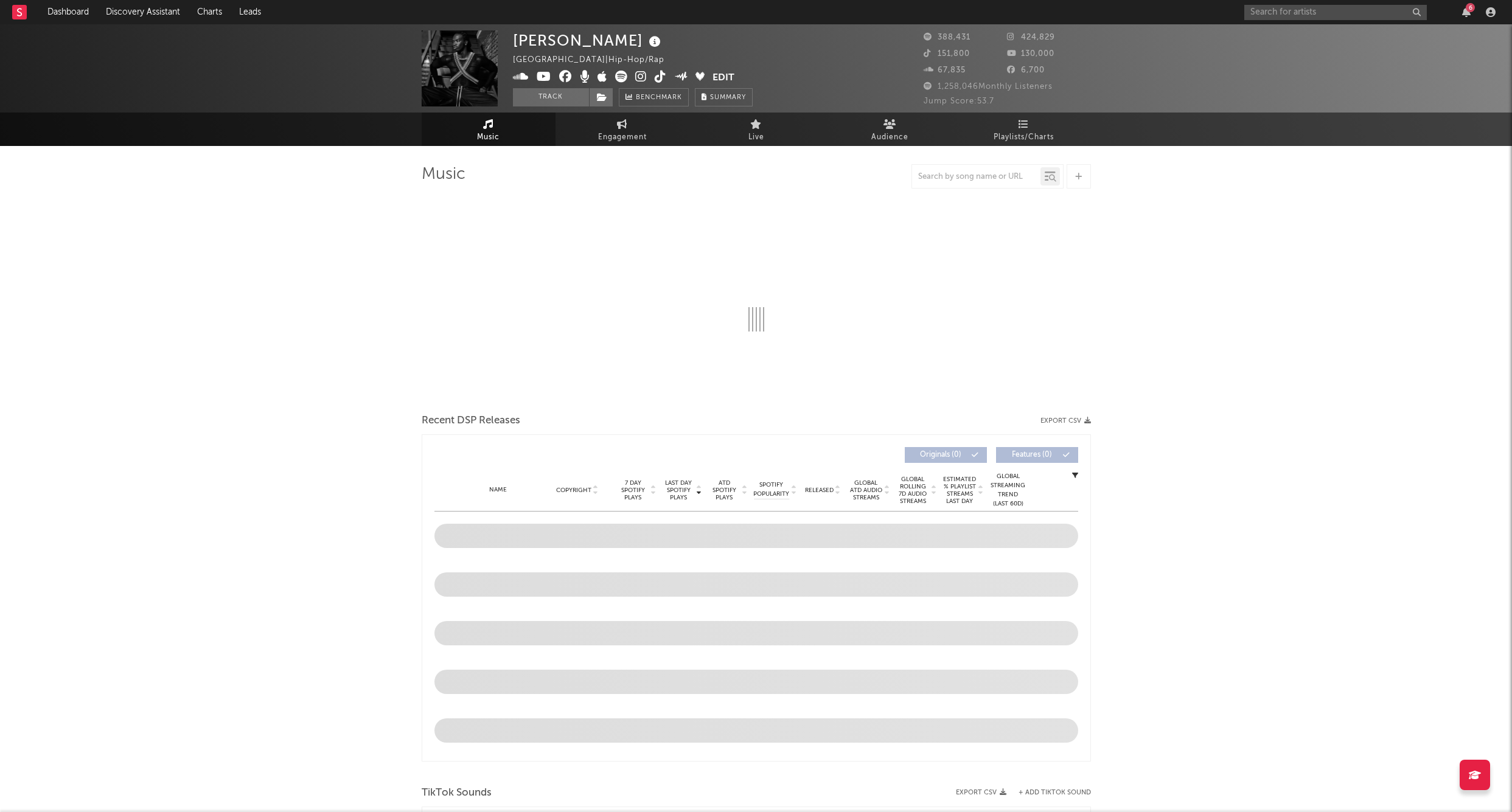
select select "6m"
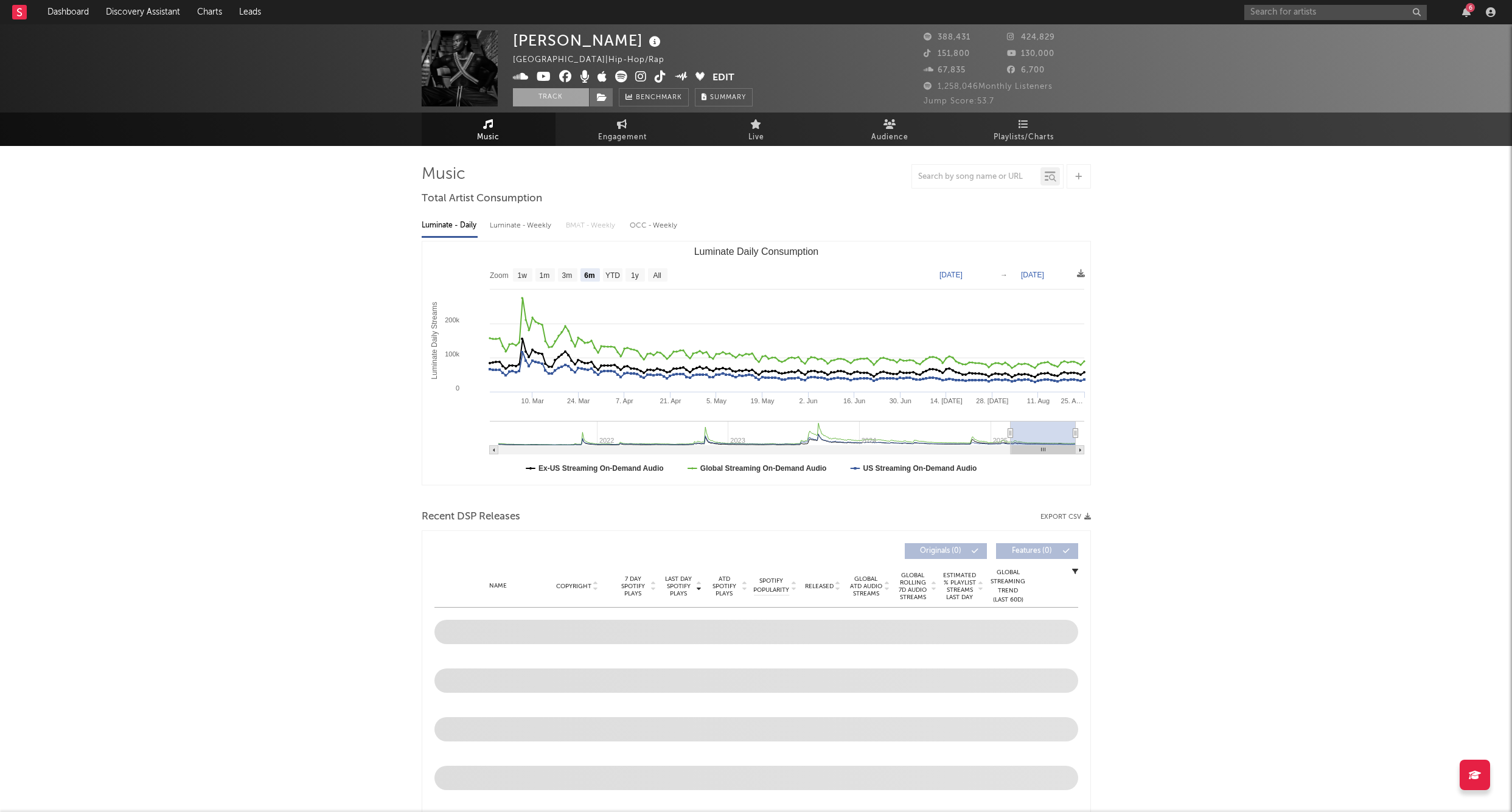
click at [567, 99] on button "Track" at bounding box center [551, 97] width 76 height 18
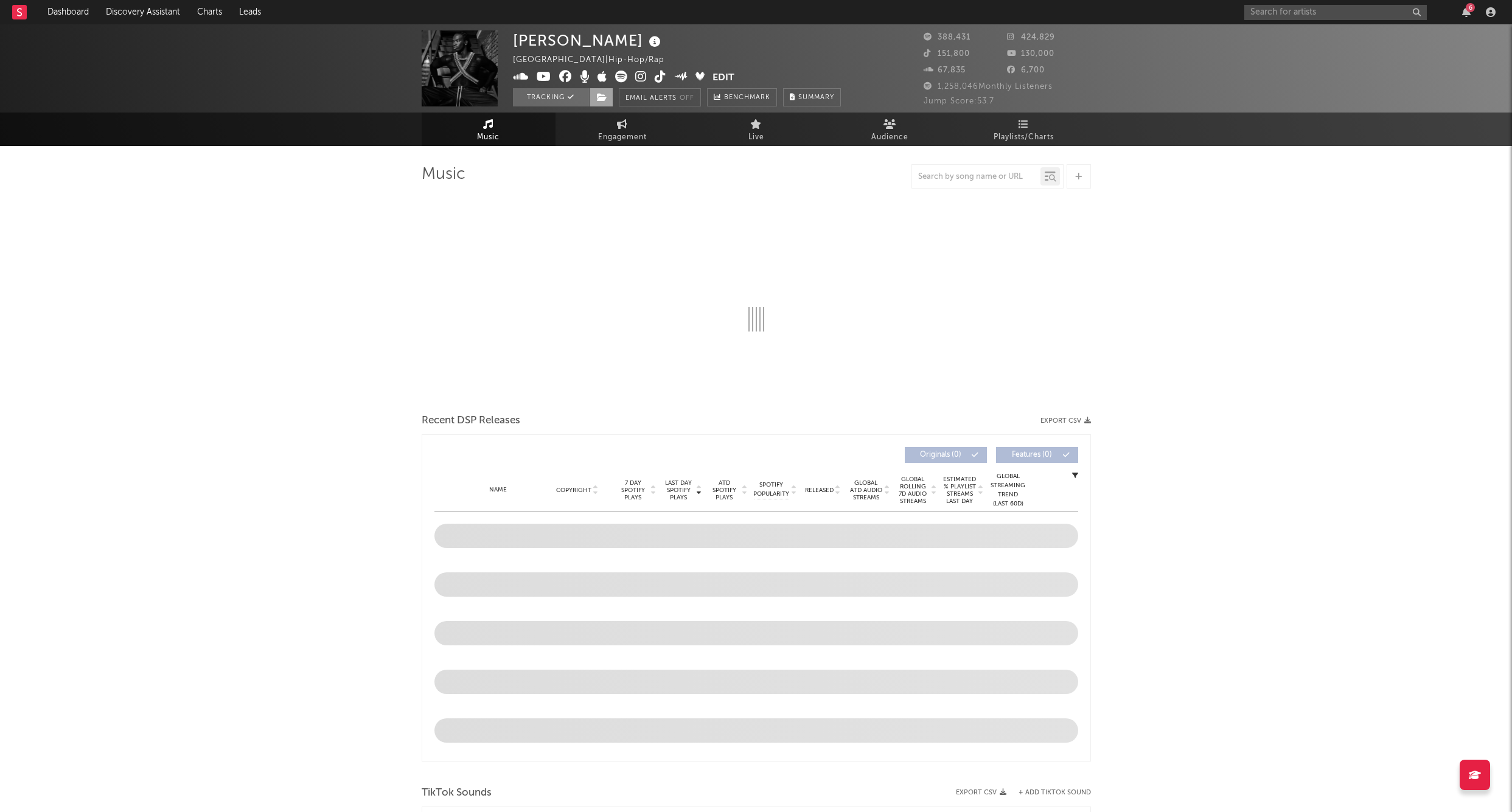
click at [595, 102] on span at bounding box center [601, 97] width 24 height 18
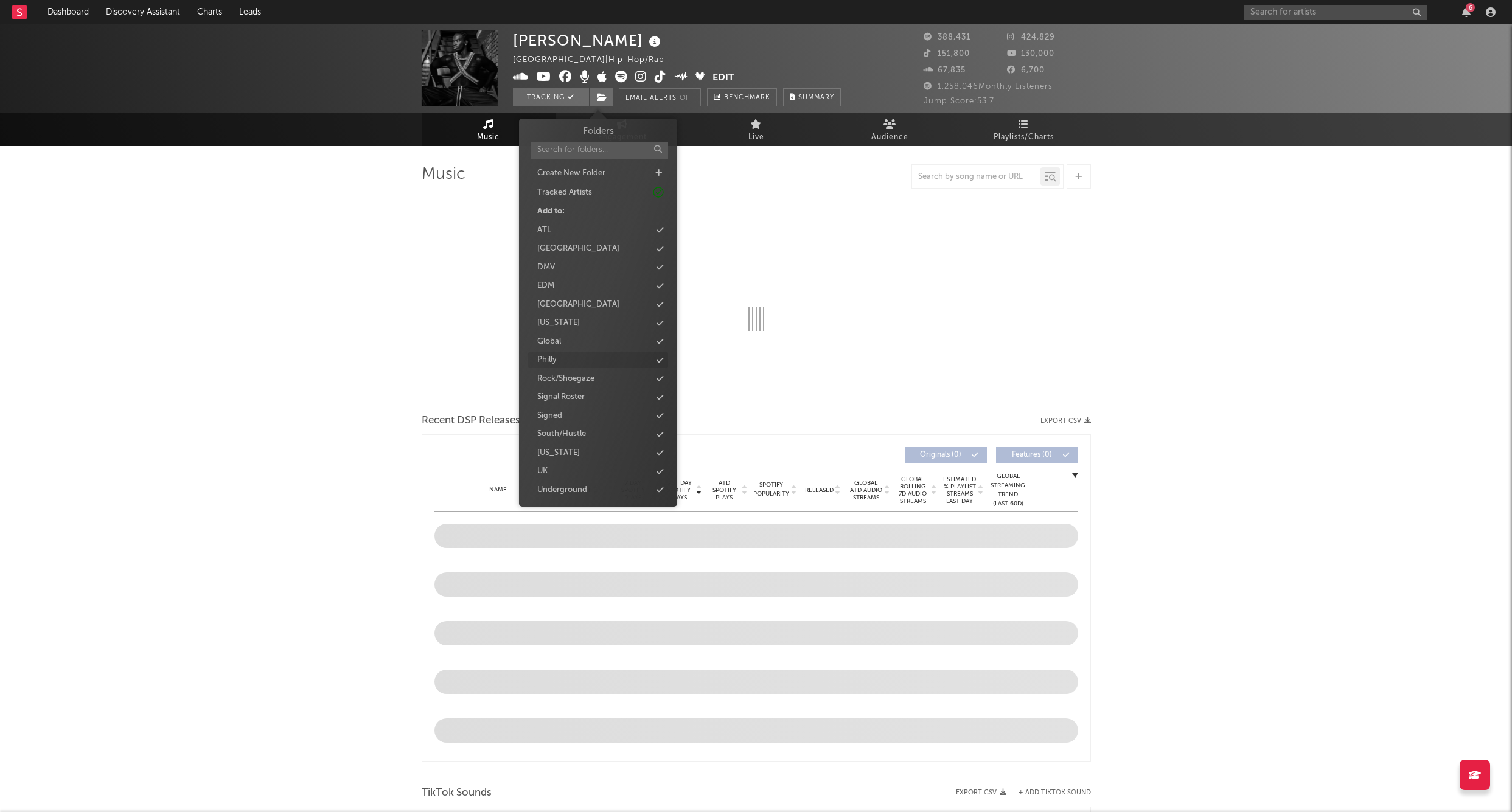
select select "6m"
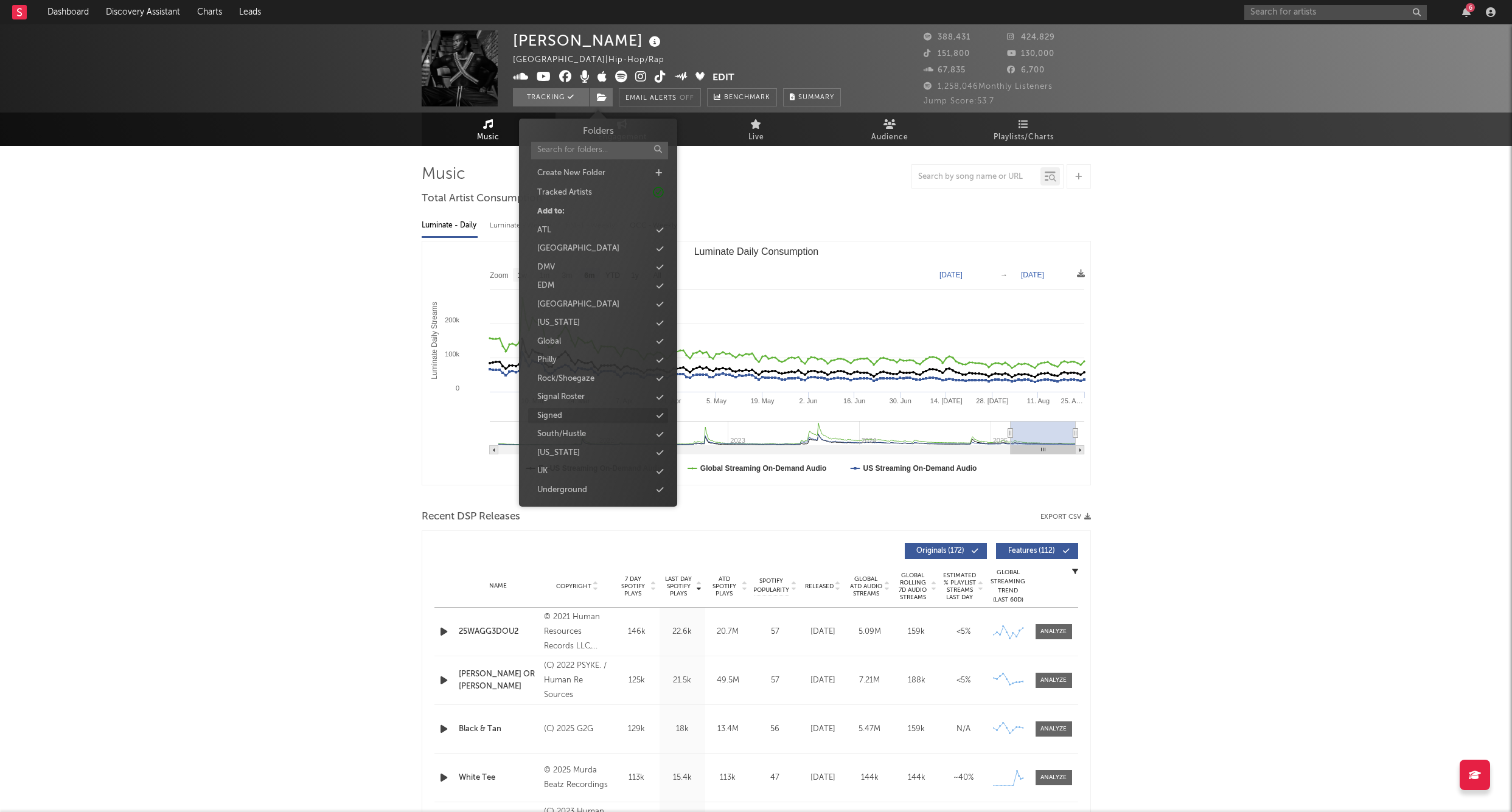
scroll to position [31, 0]
click at [562, 379] on div "Signed" at bounding box center [550, 385] width 25 height 12
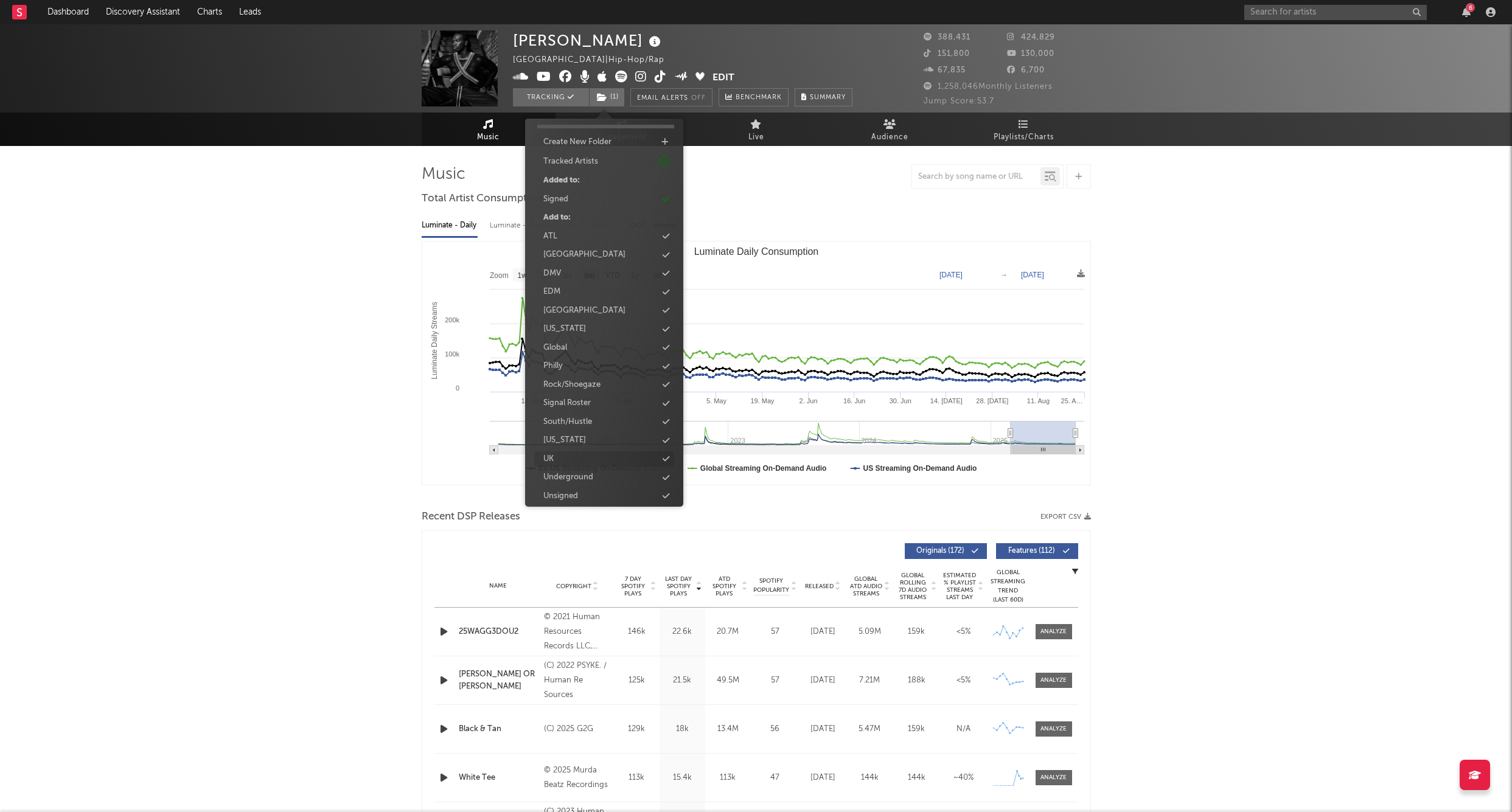
click at [567, 451] on div "UK" at bounding box center [604, 459] width 140 height 16
click at [1289, 15] on input "text" at bounding box center [1336, 12] width 183 height 15
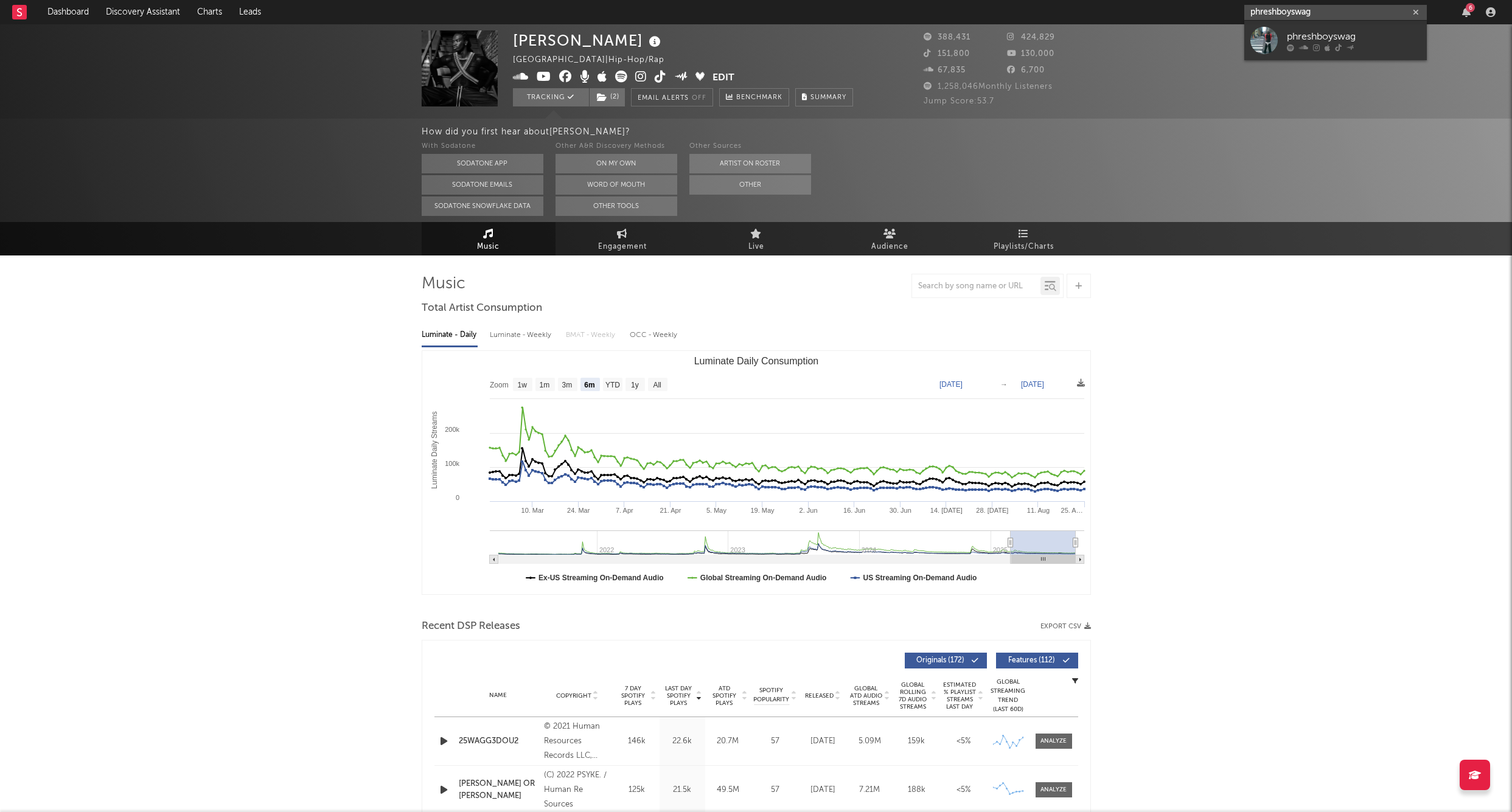
type input "phreshboyswag"
click at [1334, 30] on div "phreshboyswag" at bounding box center [1354, 36] width 134 height 15
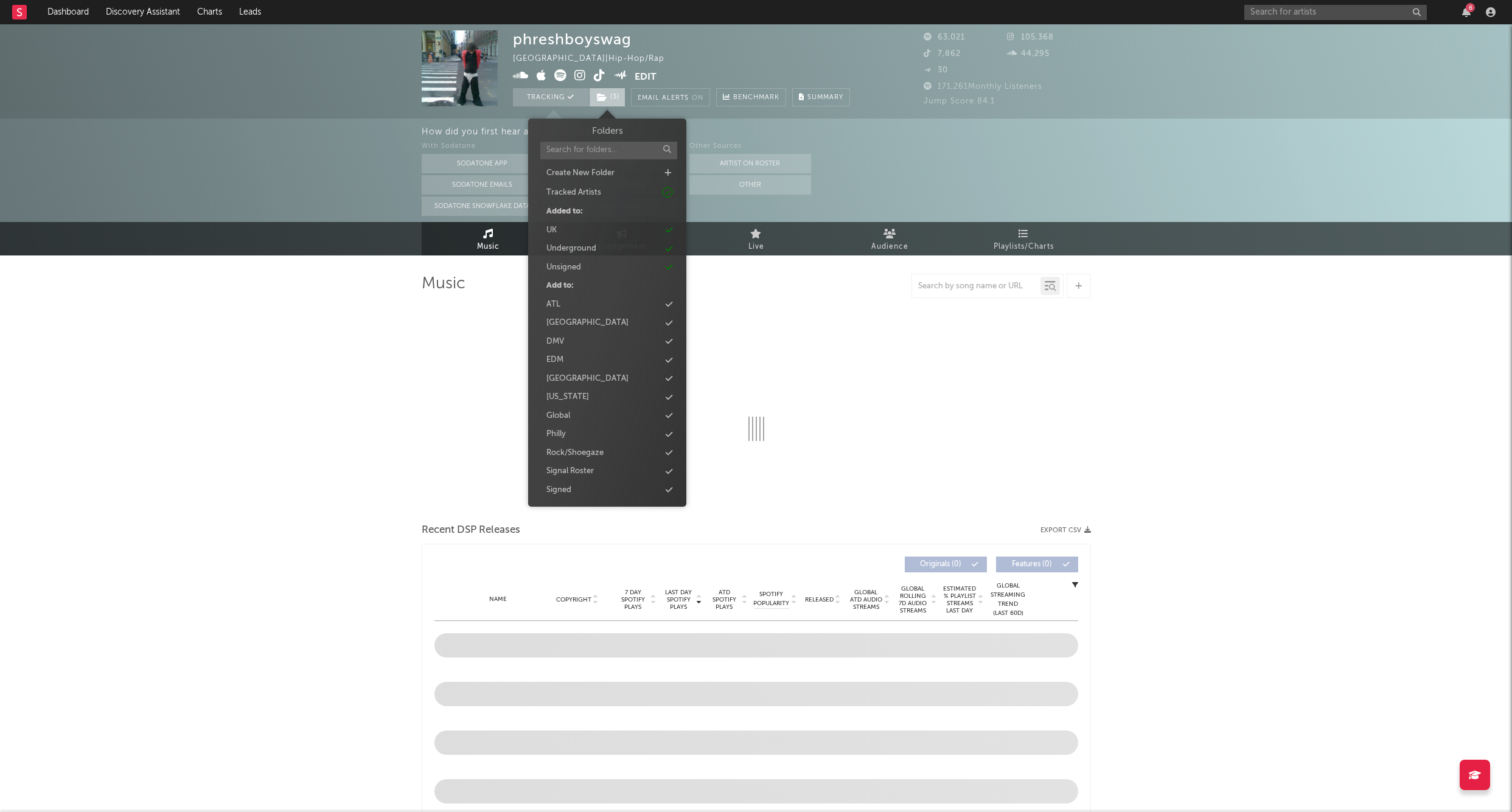
click at [605, 96] on icon at bounding box center [602, 97] width 10 height 8
select select "6m"
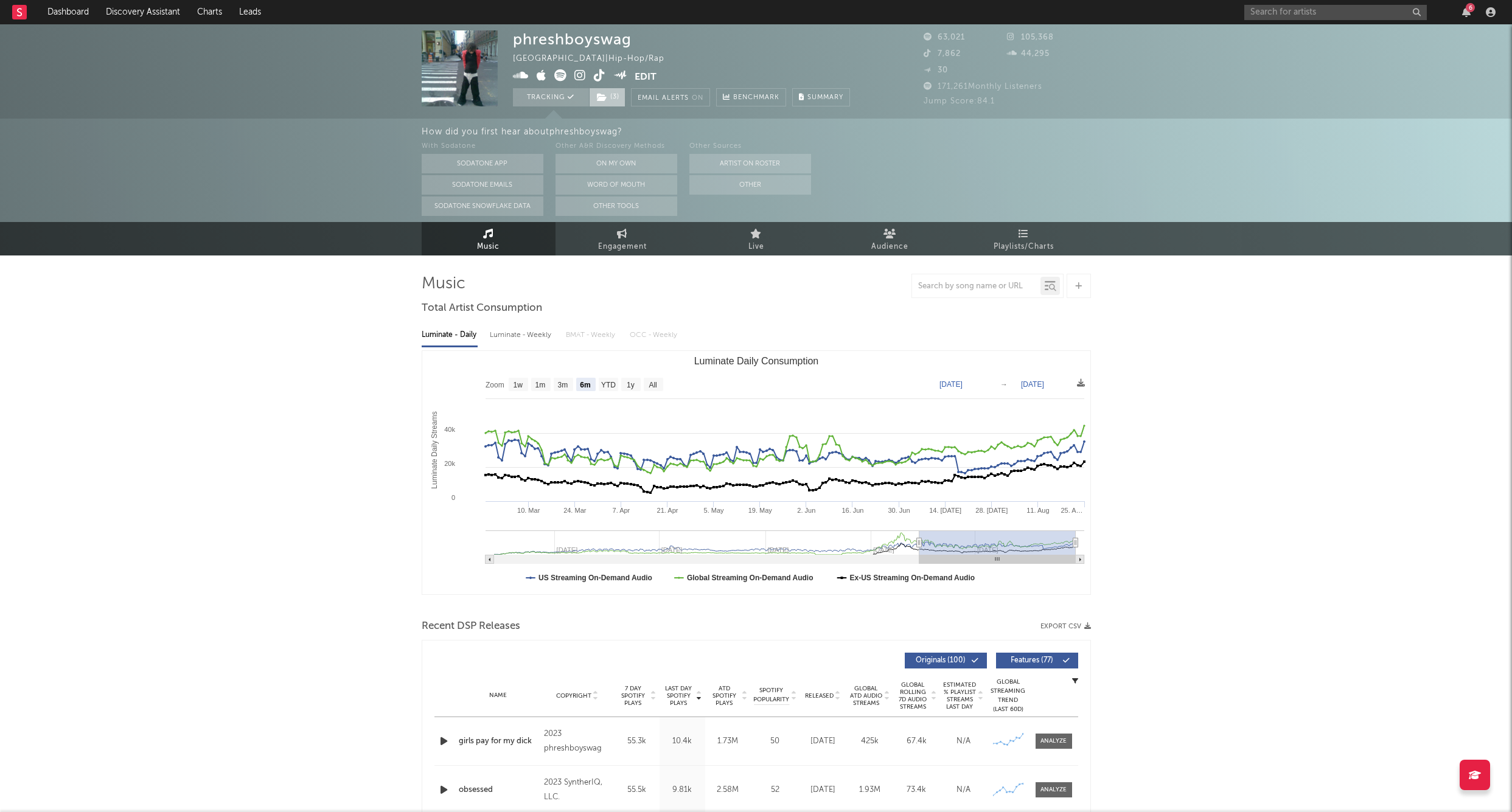
click at [612, 100] on span "( 3 )" at bounding box center [607, 97] width 37 height 18
click at [602, 94] on icon at bounding box center [602, 97] width 10 height 8
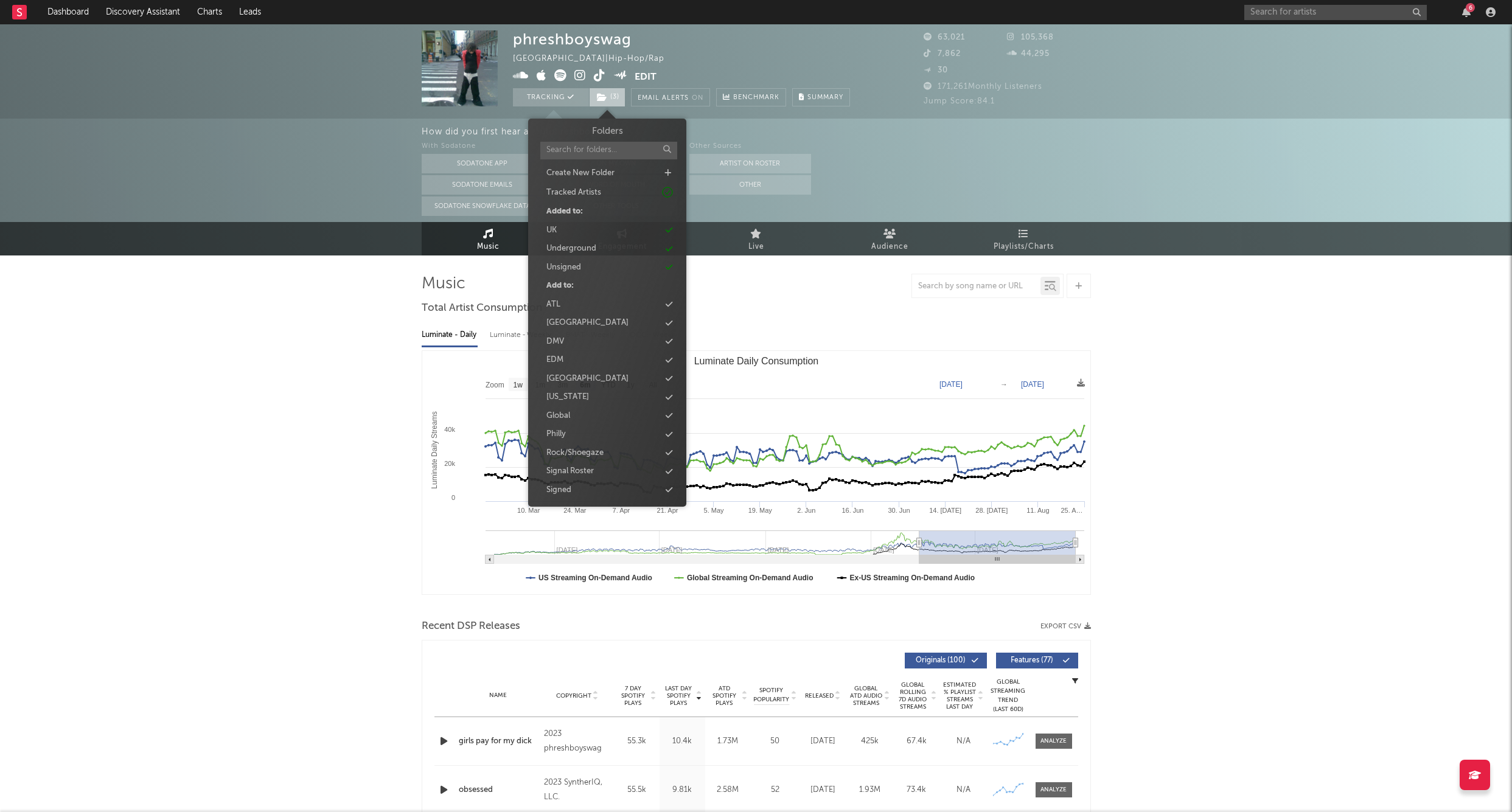
click at [602, 94] on icon at bounding box center [602, 97] width 10 height 8
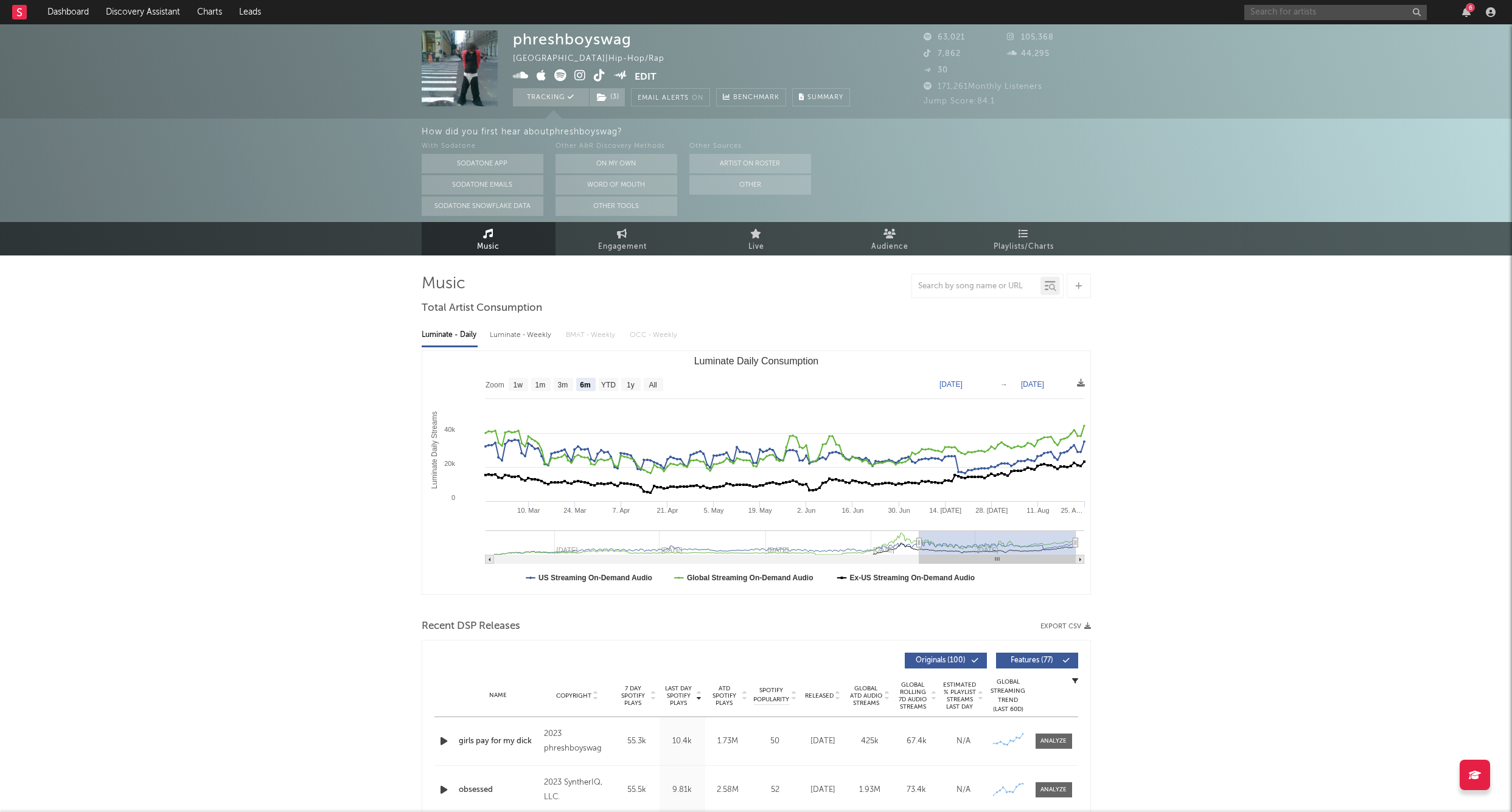
click at [1289, 17] on input "text" at bounding box center [1336, 12] width 183 height 15
click at [1309, 17] on input "puresnow" at bounding box center [1336, 12] width 183 height 15
type input "puresnow"
click at [1290, 31] on div "PureSnow" at bounding box center [1354, 36] width 134 height 15
click at [1304, 11] on input "text" at bounding box center [1336, 12] width 183 height 15
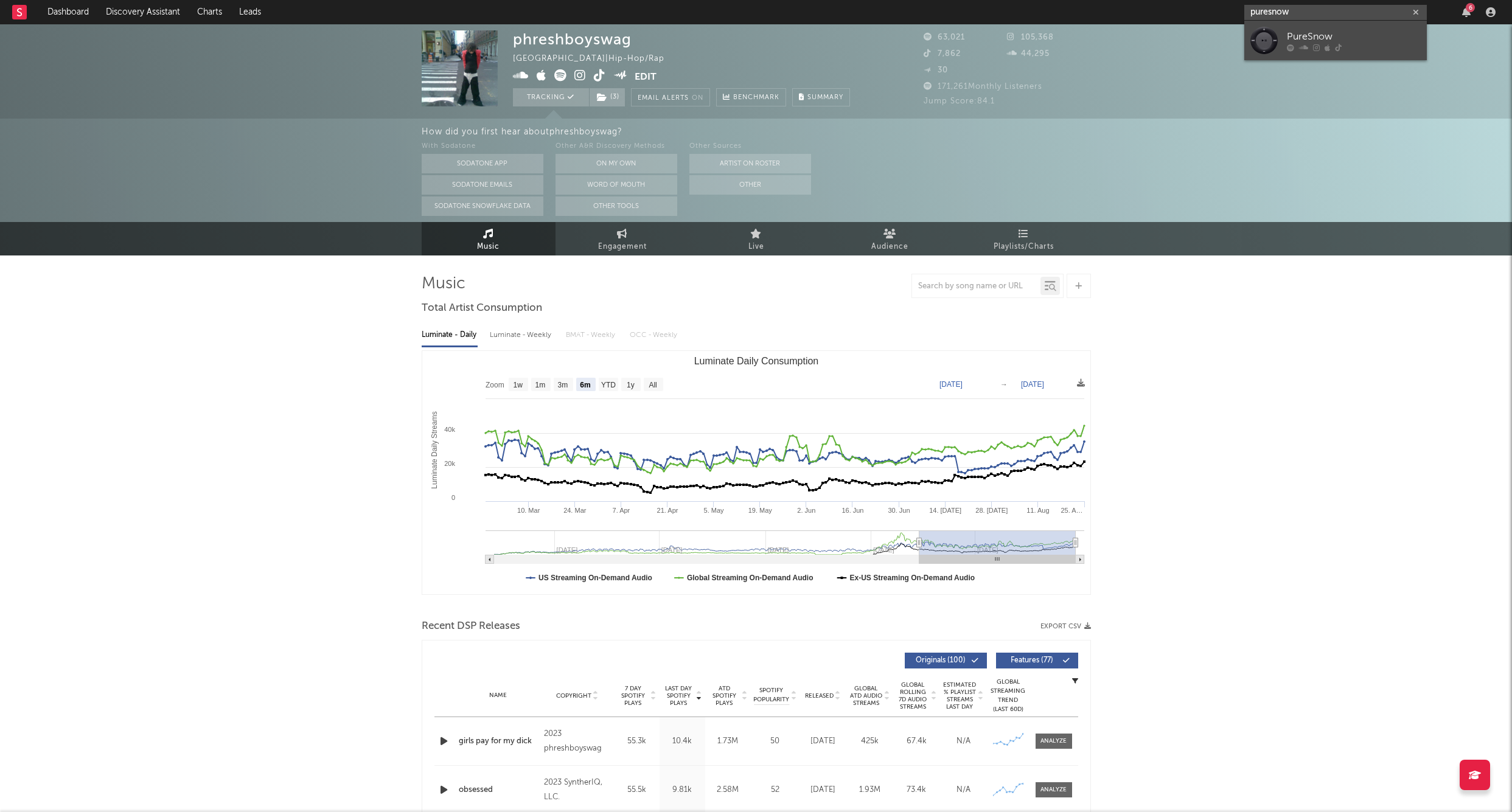
type input "puresnow"
click at [1327, 28] on link "PureSnow" at bounding box center [1336, 40] width 183 height 39
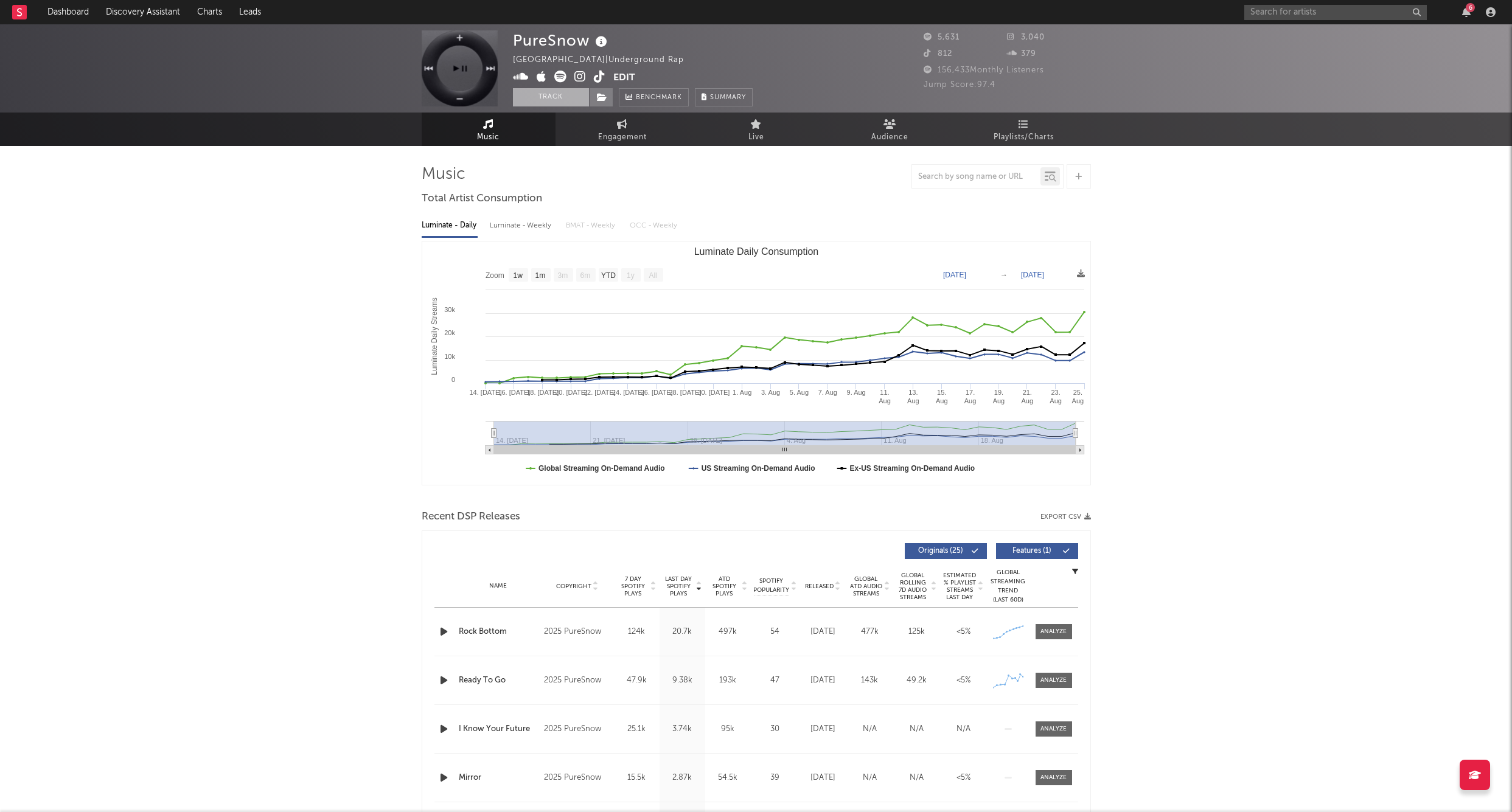
drag, startPoint x: 540, startPoint y: 93, endPoint x: 558, endPoint y: 93, distance: 18.0
click at [539, 93] on button "Track" at bounding box center [551, 97] width 76 height 18
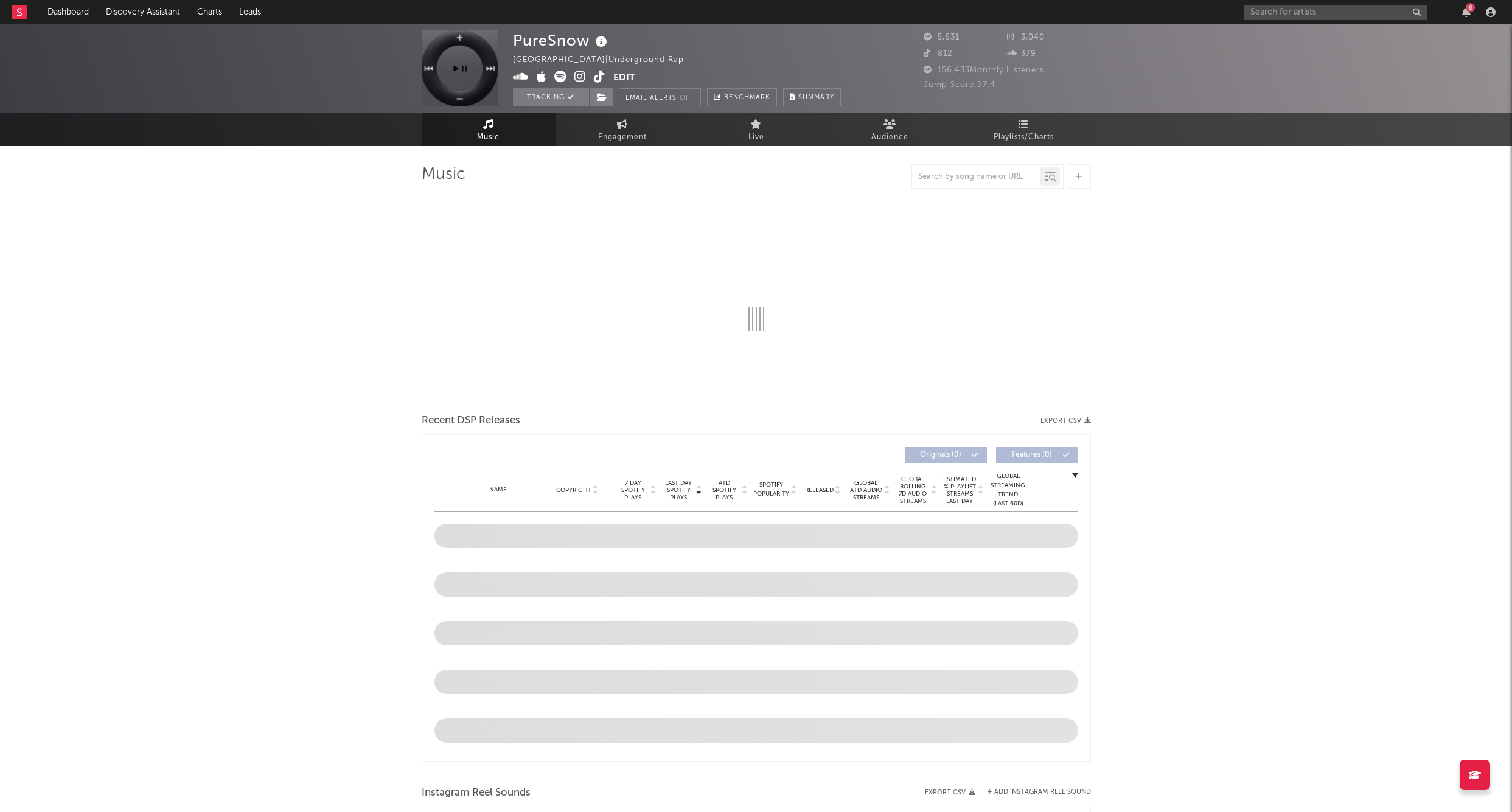
click at [617, 97] on div "Tracking Email Alerts Off Benchmark Summary" at bounding box center [677, 97] width 328 height 18
select select "1w"
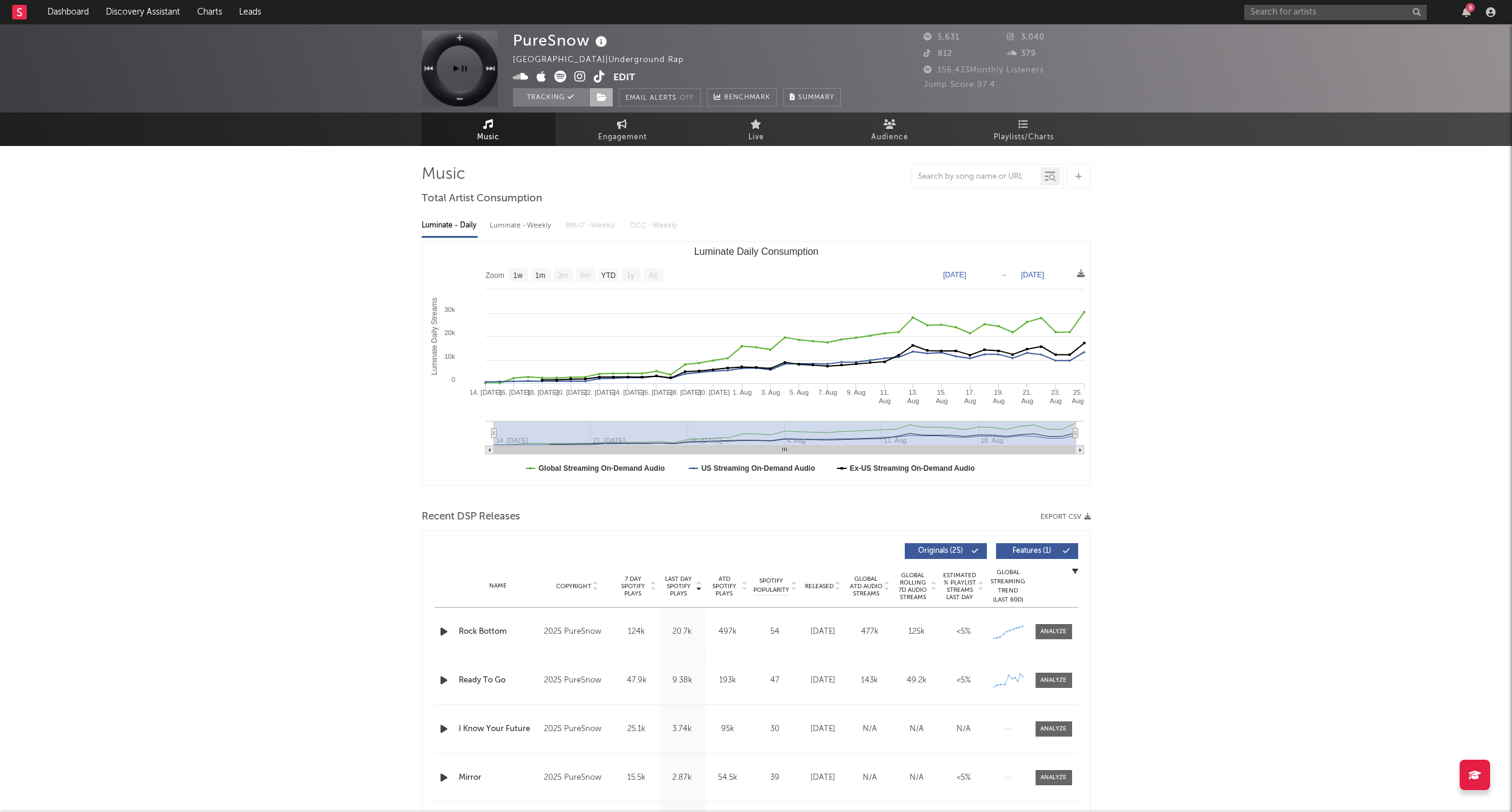
click at [612, 97] on span at bounding box center [601, 97] width 24 height 18
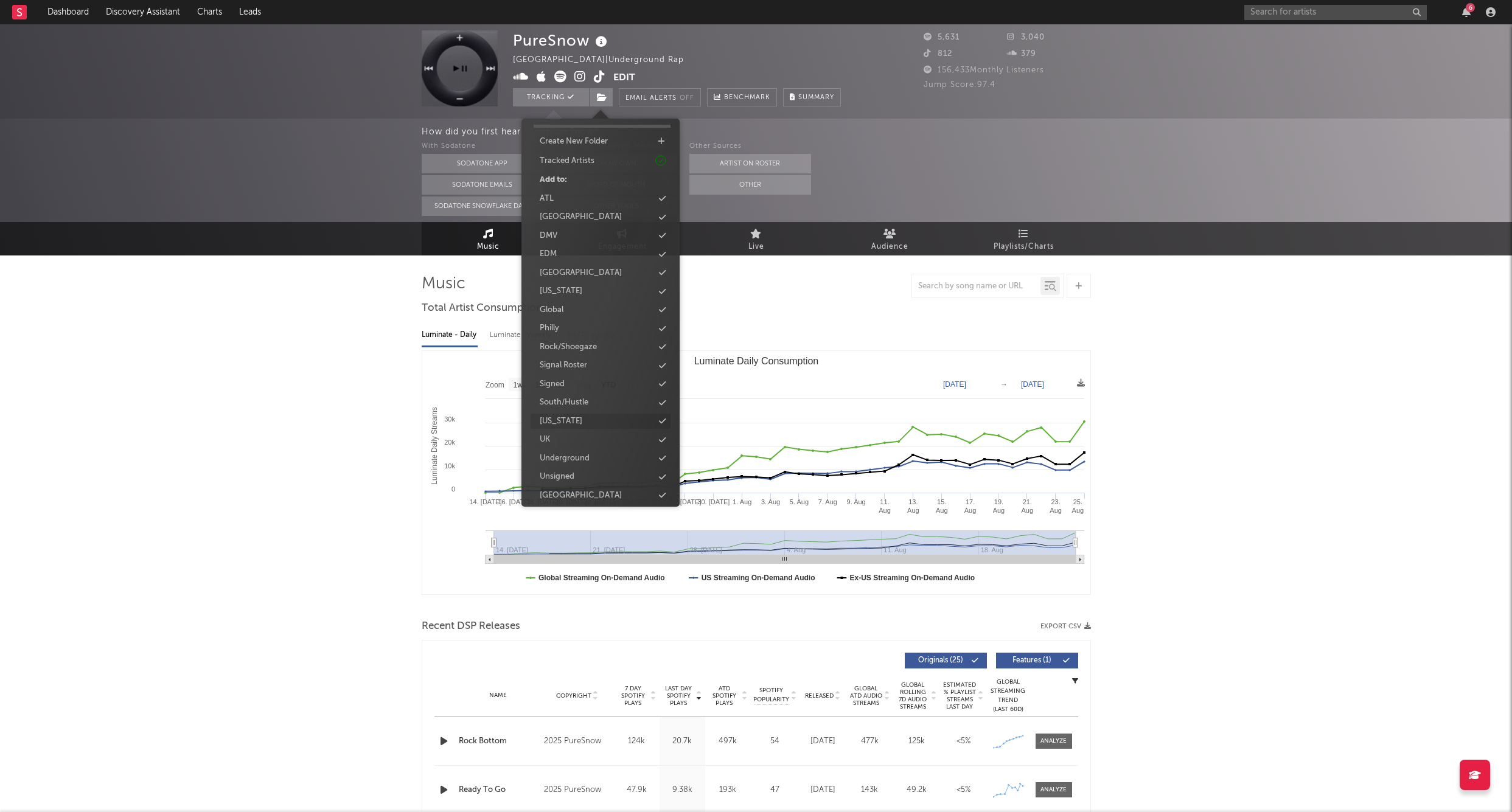
scroll to position [31, 0]
click at [562, 433] on div "UK" at bounding box center [601, 440] width 140 height 16
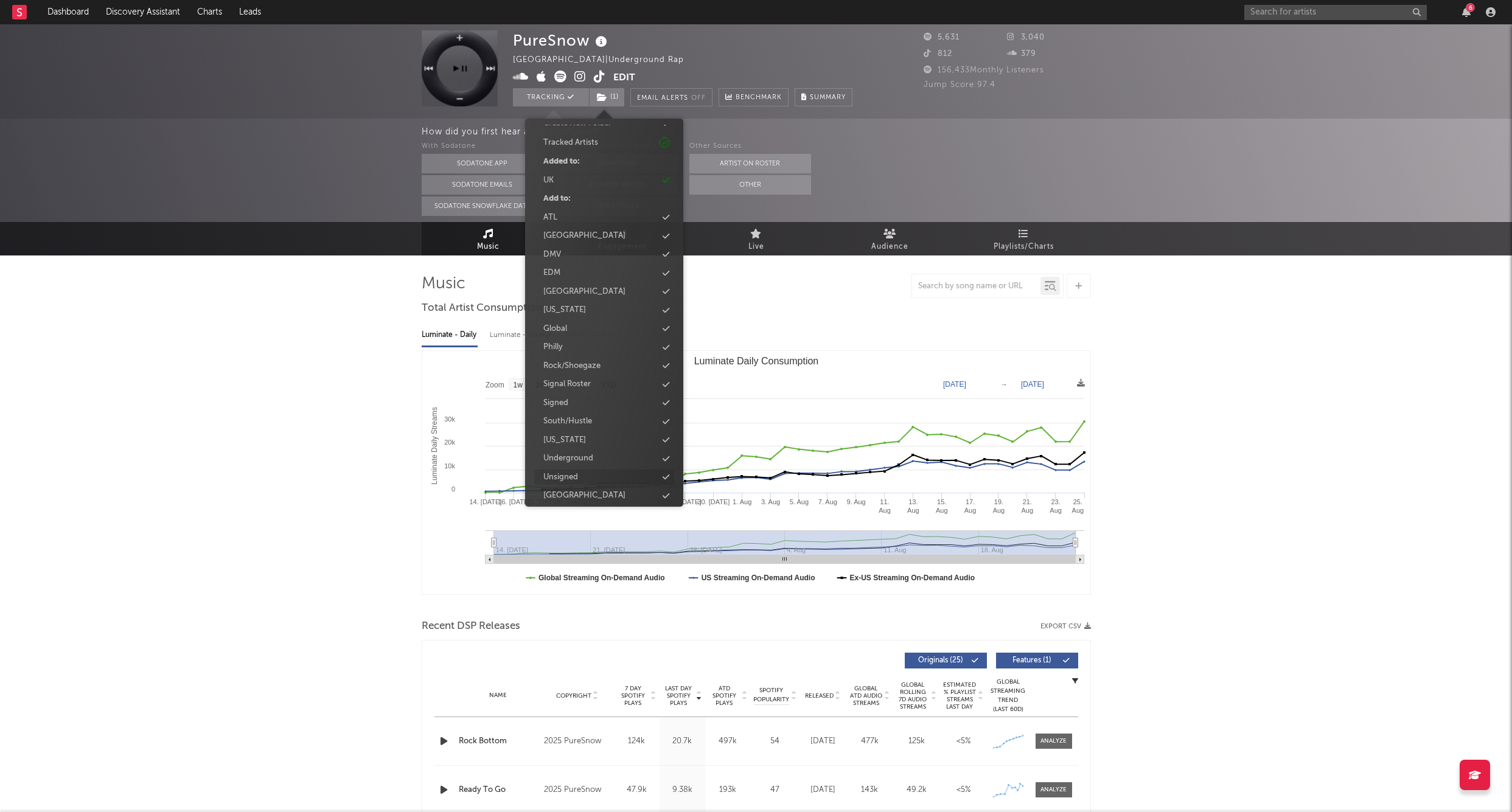
scroll to position [49, 0]
click at [584, 471] on div "Unsigned" at bounding box center [604, 478] width 140 height 16
click at [597, 472] on div "Underground" at bounding box center [605, 478] width 140 height 16
click at [1260, 5] on input "text" at bounding box center [1336, 12] width 183 height 15
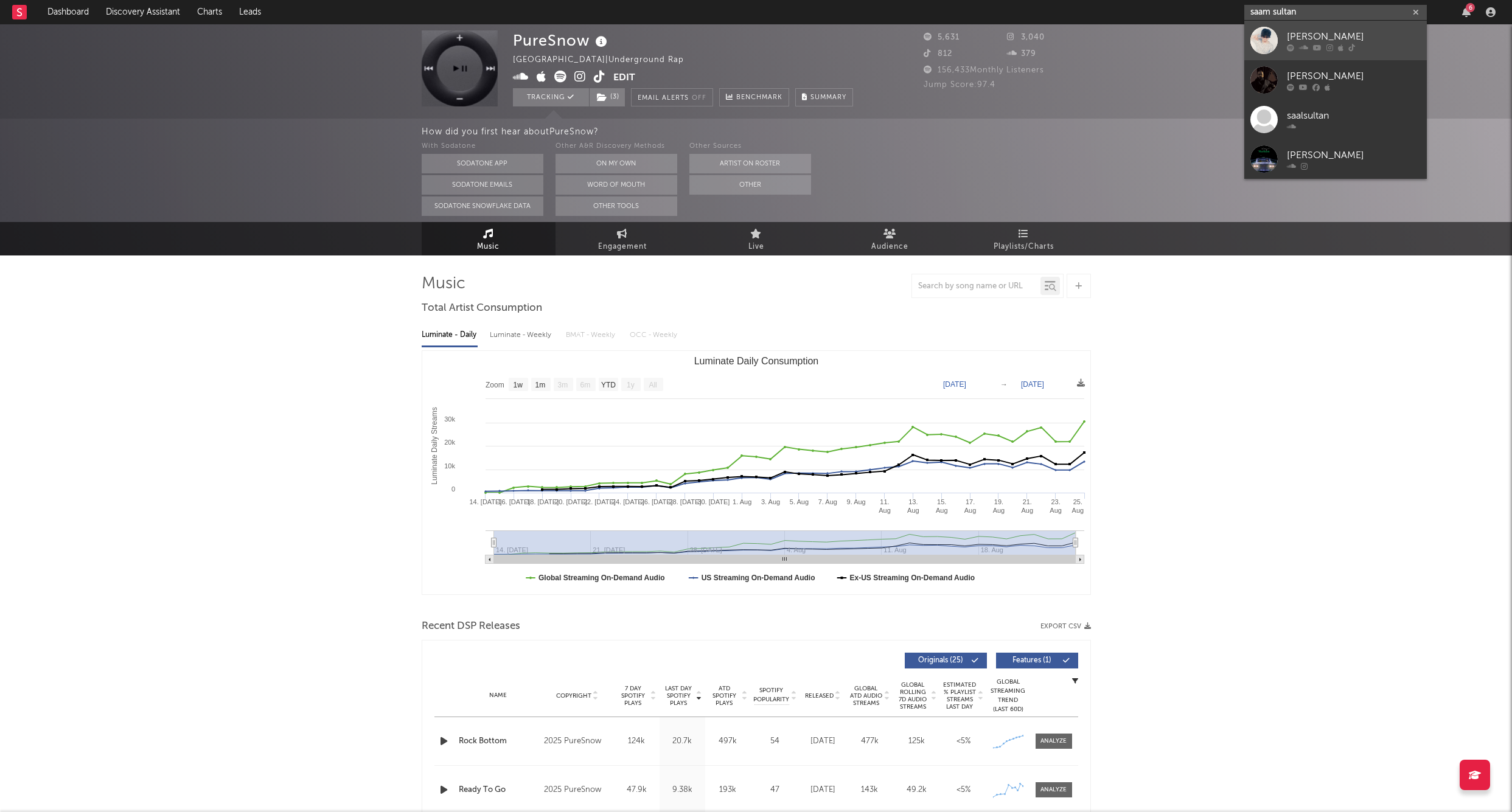
type input "saam sultan"
click at [1304, 29] on div "Saam Sultan" at bounding box center [1354, 36] width 134 height 15
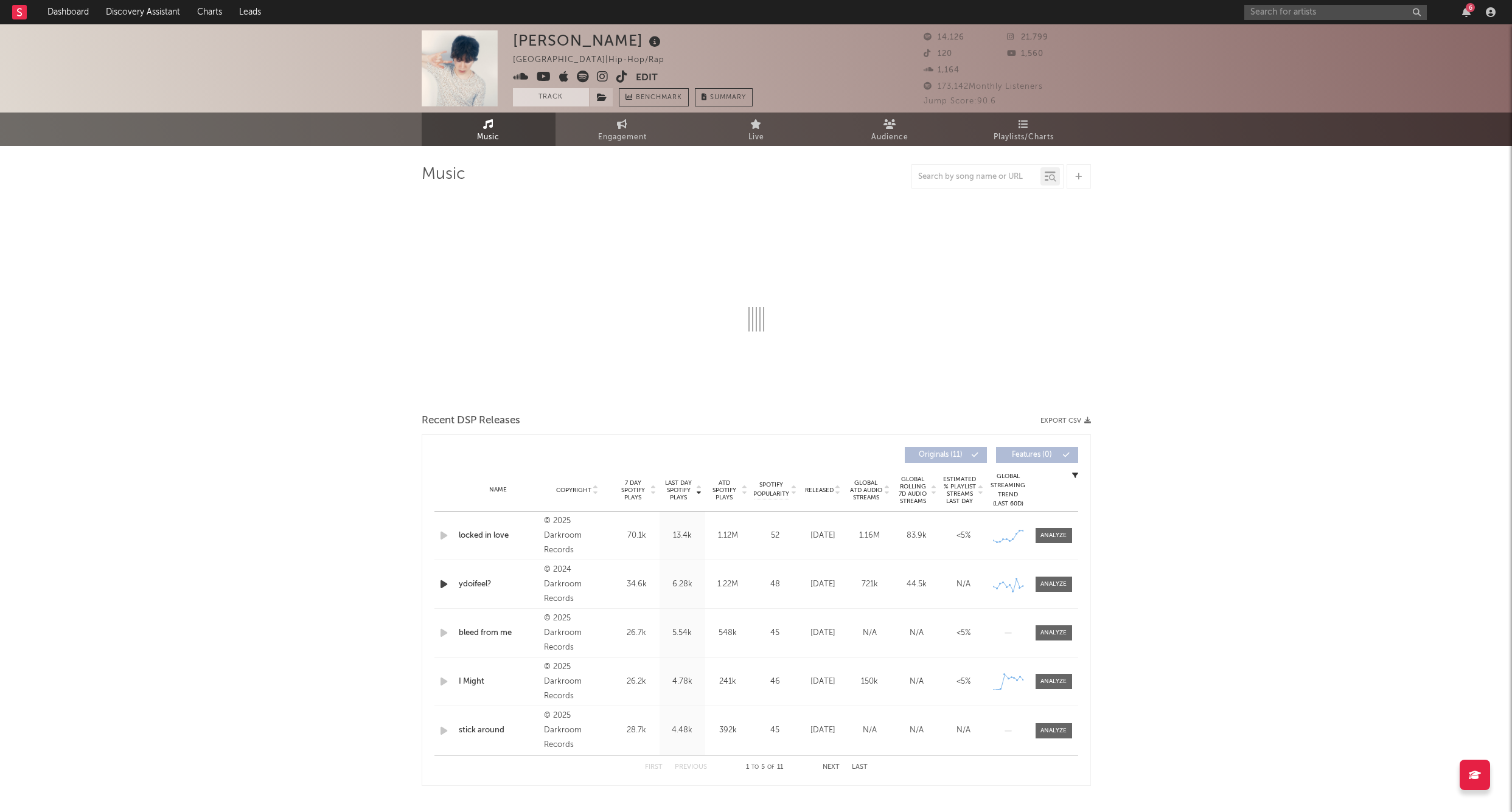
select select "6m"
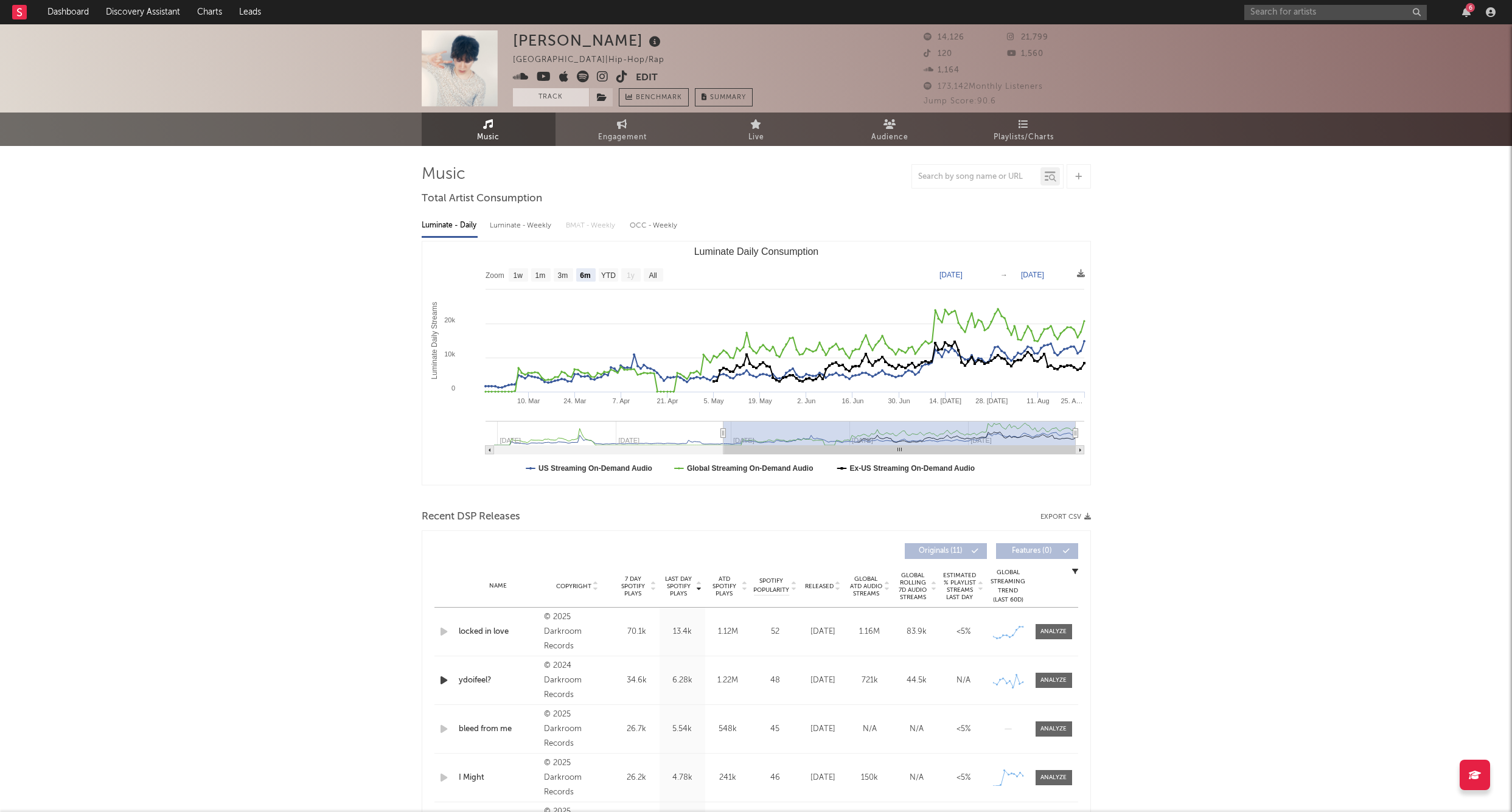
drag, startPoint x: 559, startPoint y: 100, endPoint x: 582, endPoint y: 99, distance: 23.0
click at [559, 100] on button "Track" at bounding box center [551, 97] width 76 height 18
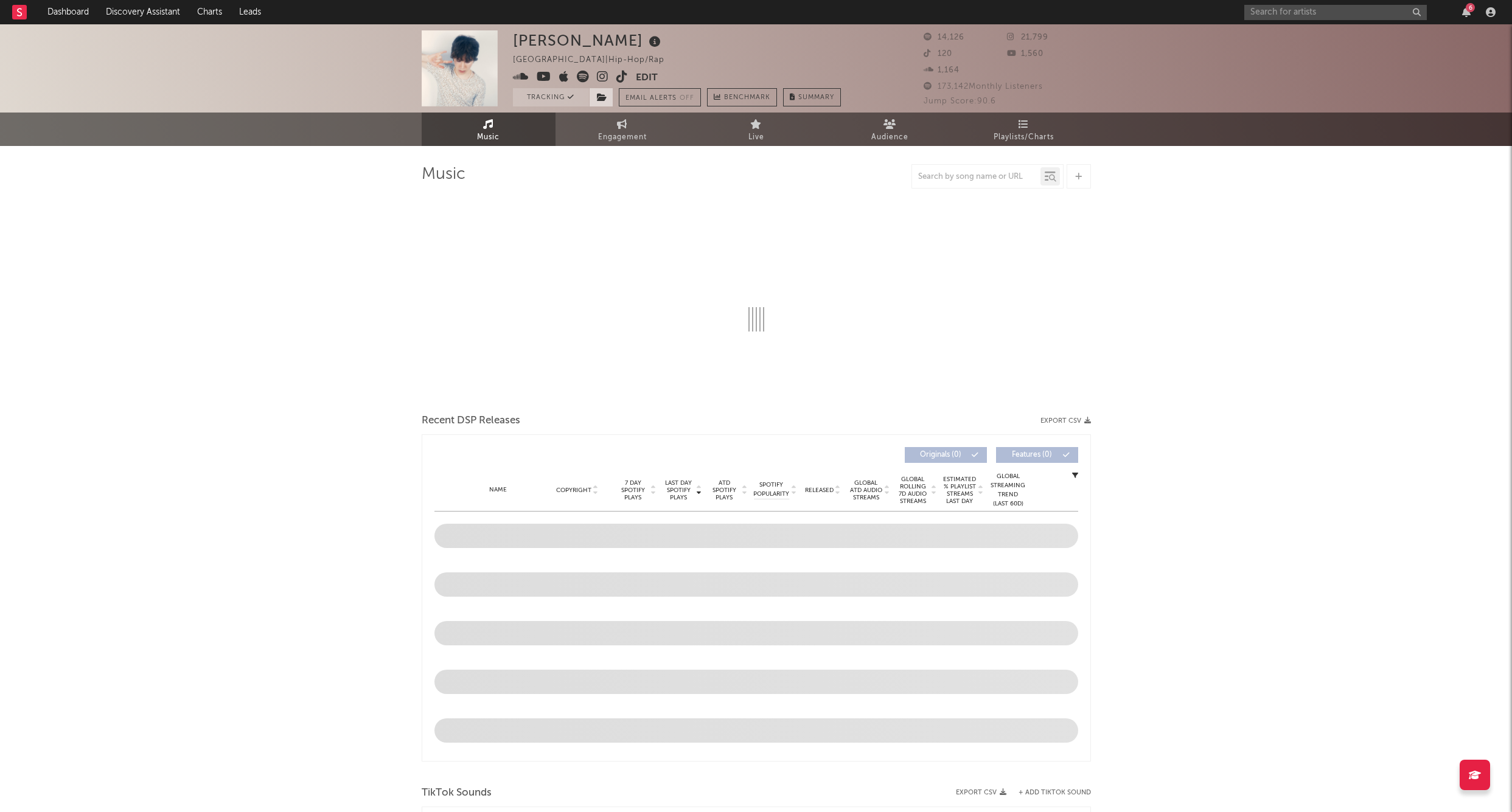
click at [601, 94] on icon at bounding box center [602, 97] width 10 height 8
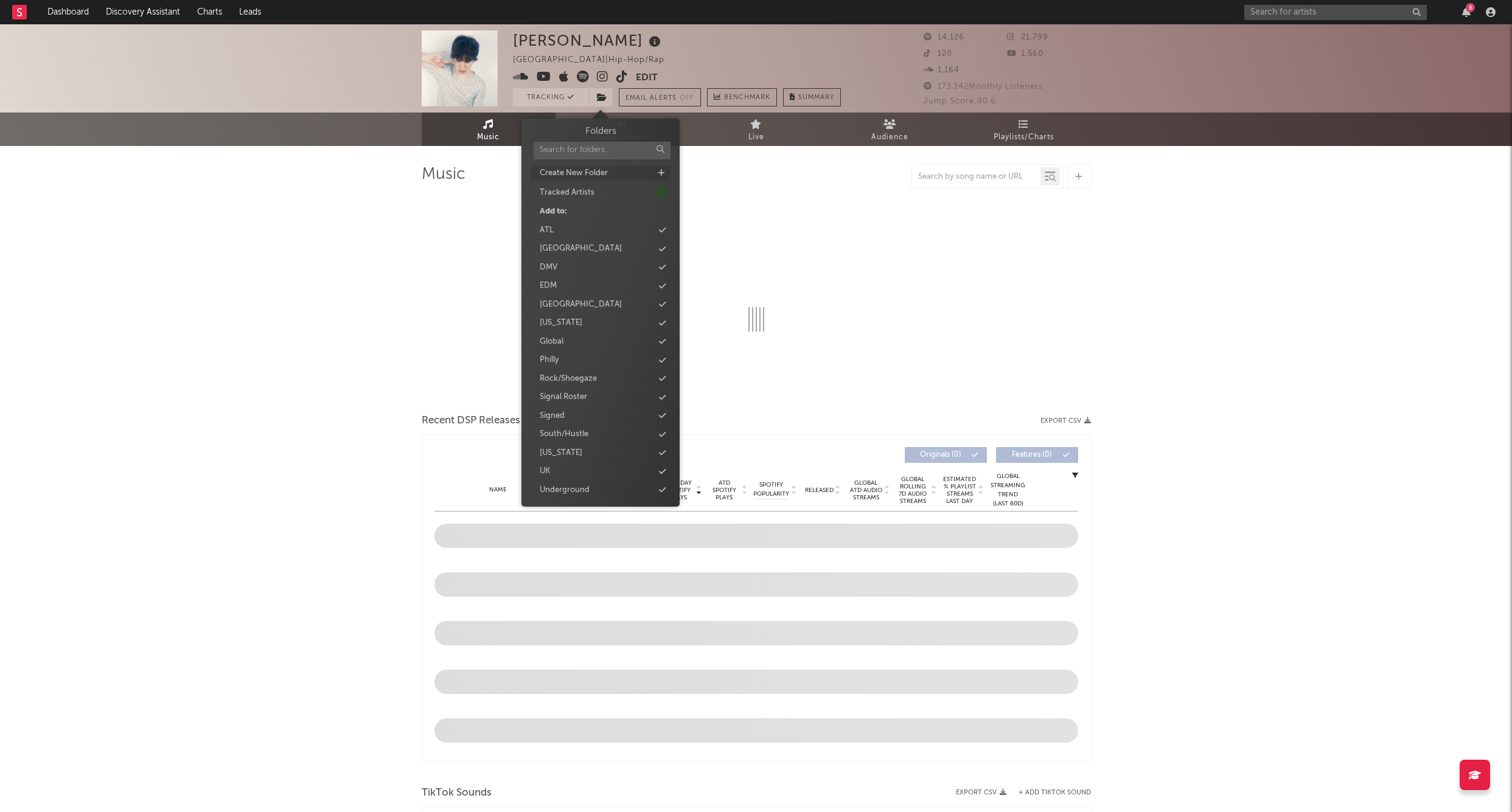
select select "6m"
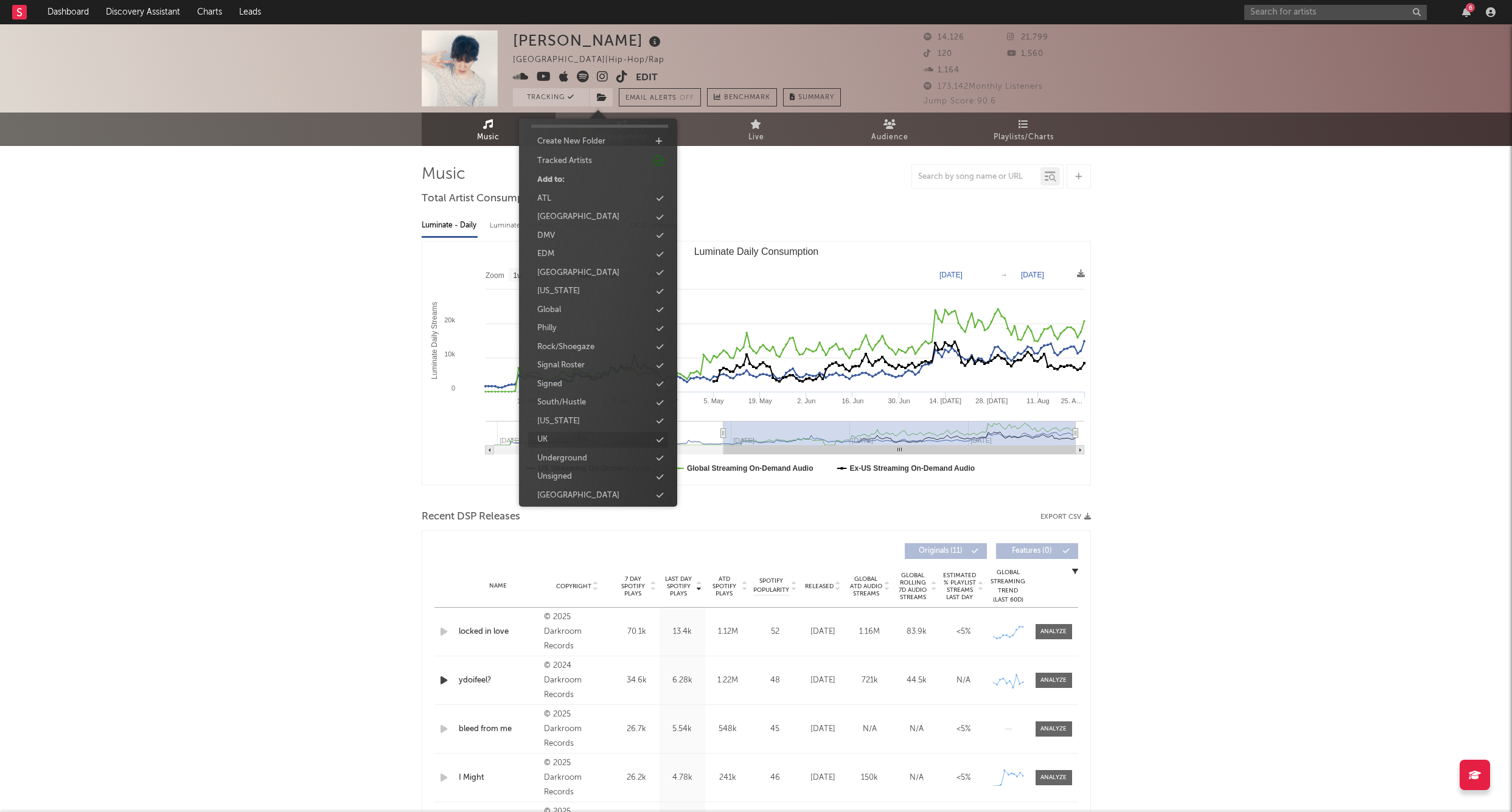
scroll to position [31, 0]
click at [557, 379] on div "Signed" at bounding box center [550, 385] width 25 height 12
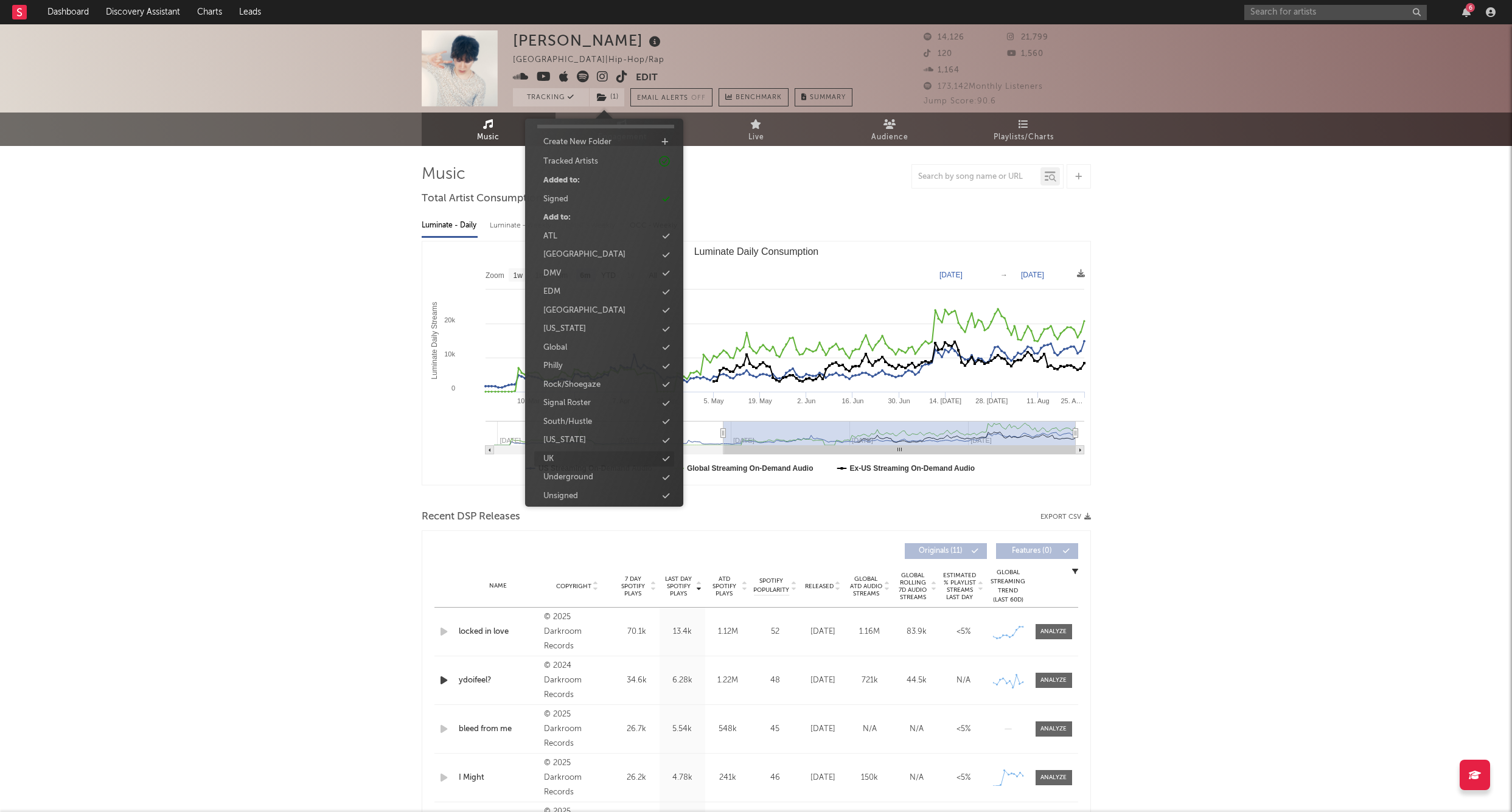
click at [578, 451] on div "UK" at bounding box center [604, 459] width 140 height 16
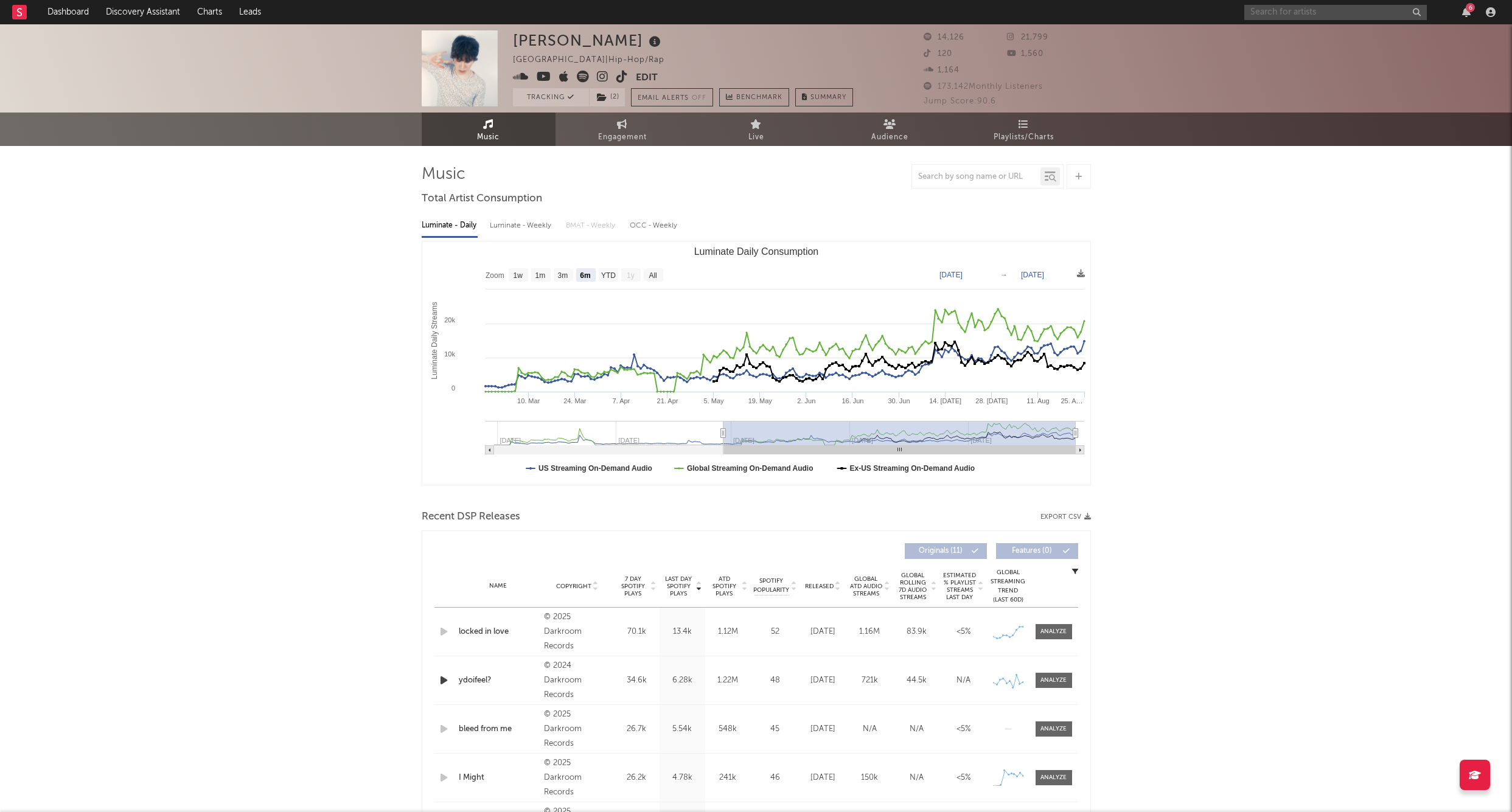
click at [1329, 8] on input "text" at bounding box center [1336, 12] width 183 height 15
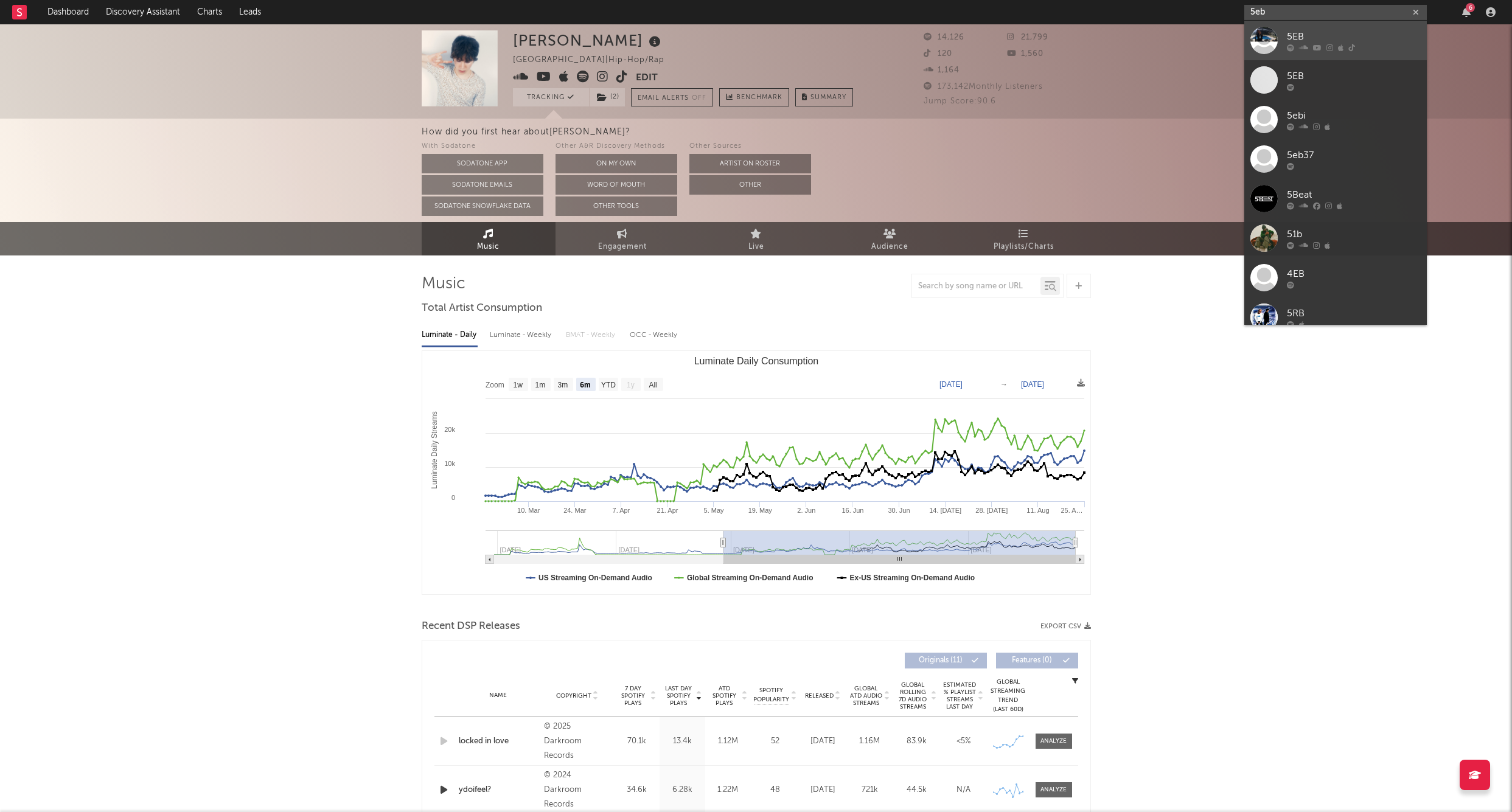
type input "5eb"
click at [1306, 34] on div "5EB" at bounding box center [1354, 36] width 134 height 15
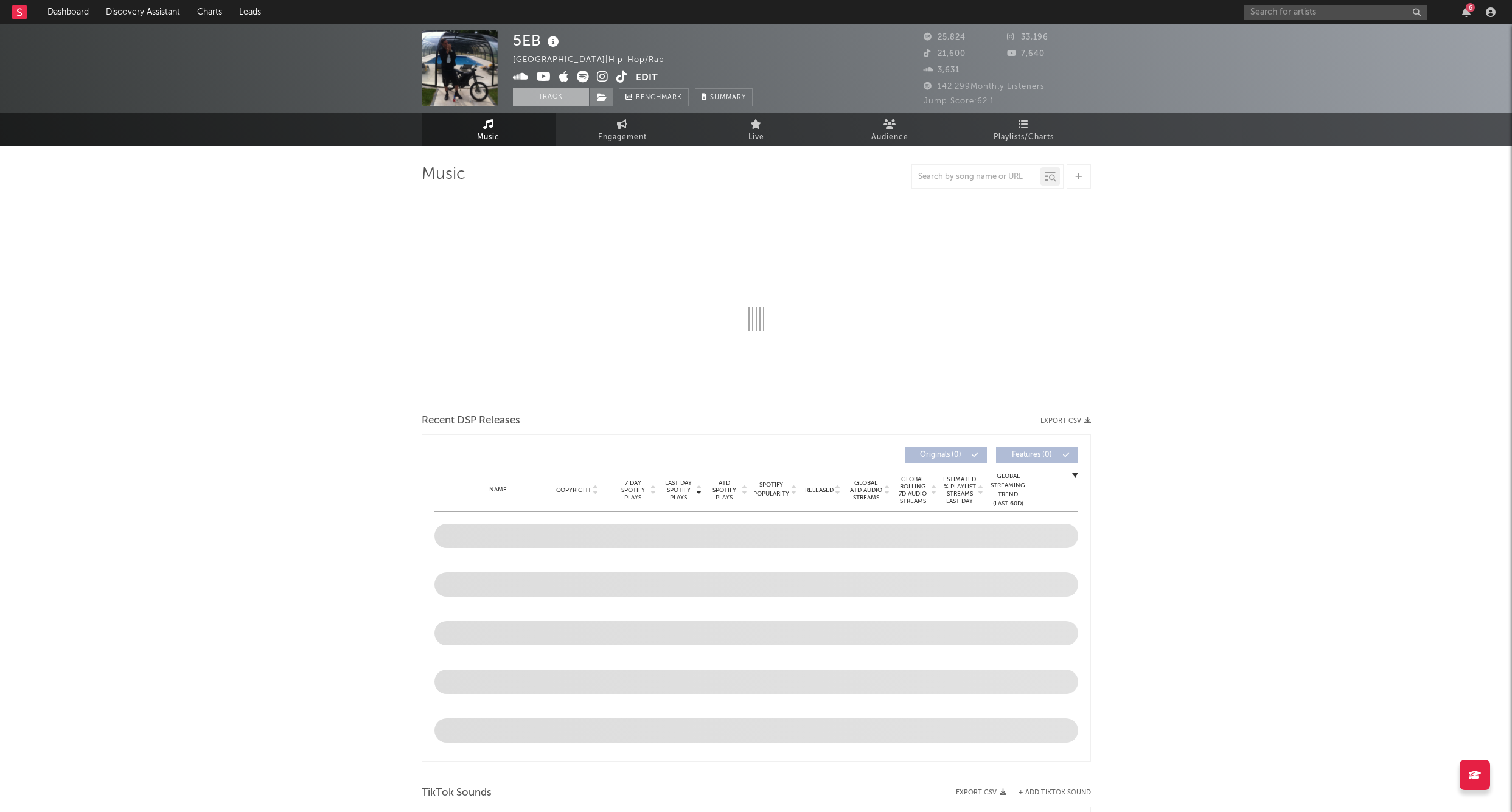
click at [534, 91] on button "Track" at bounding box center [551, 97] width 76 height 18
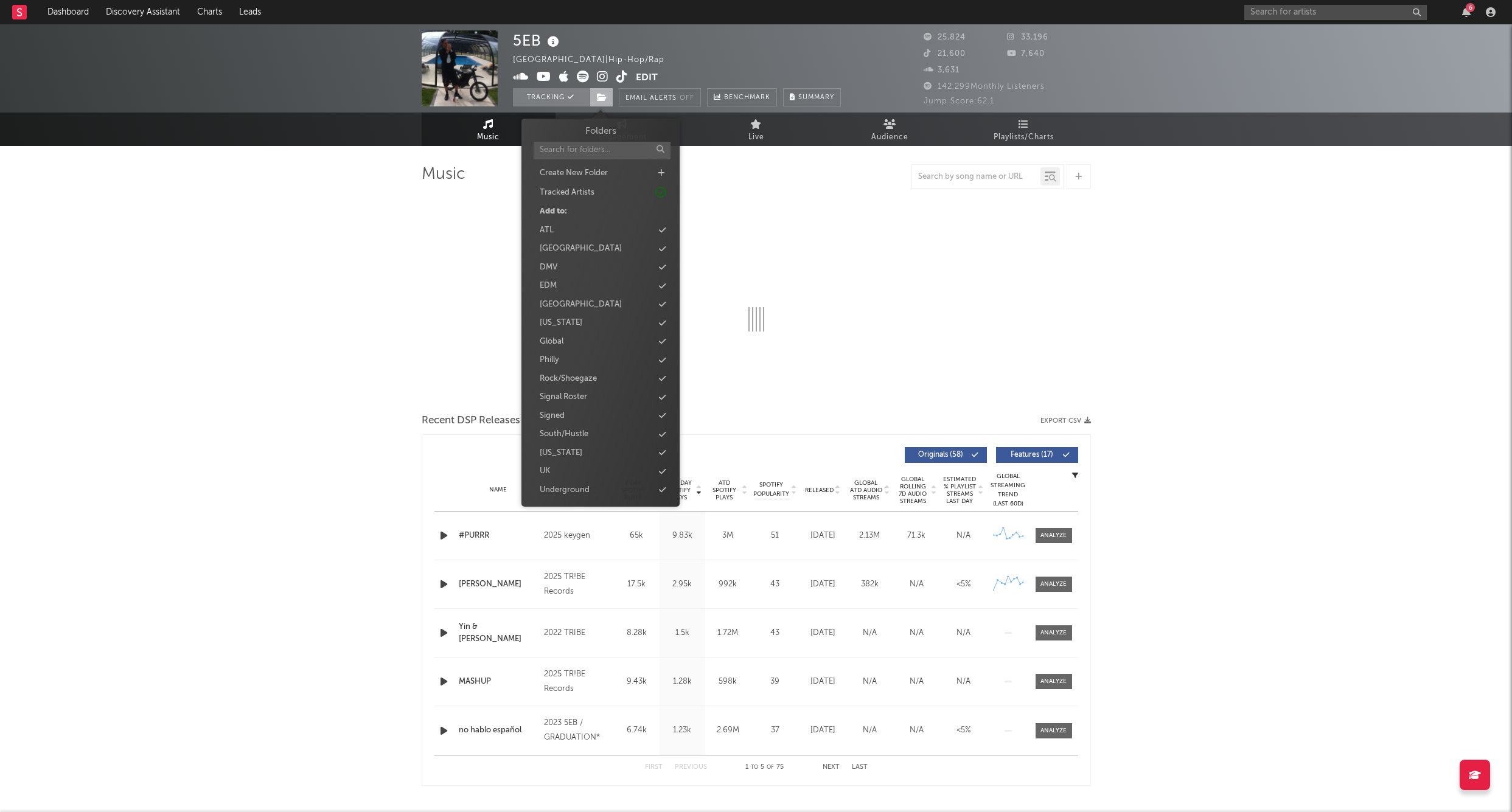
click at [602, 100] on icon at bounding box center [602, 97] width 10 height 8
select select "6m"
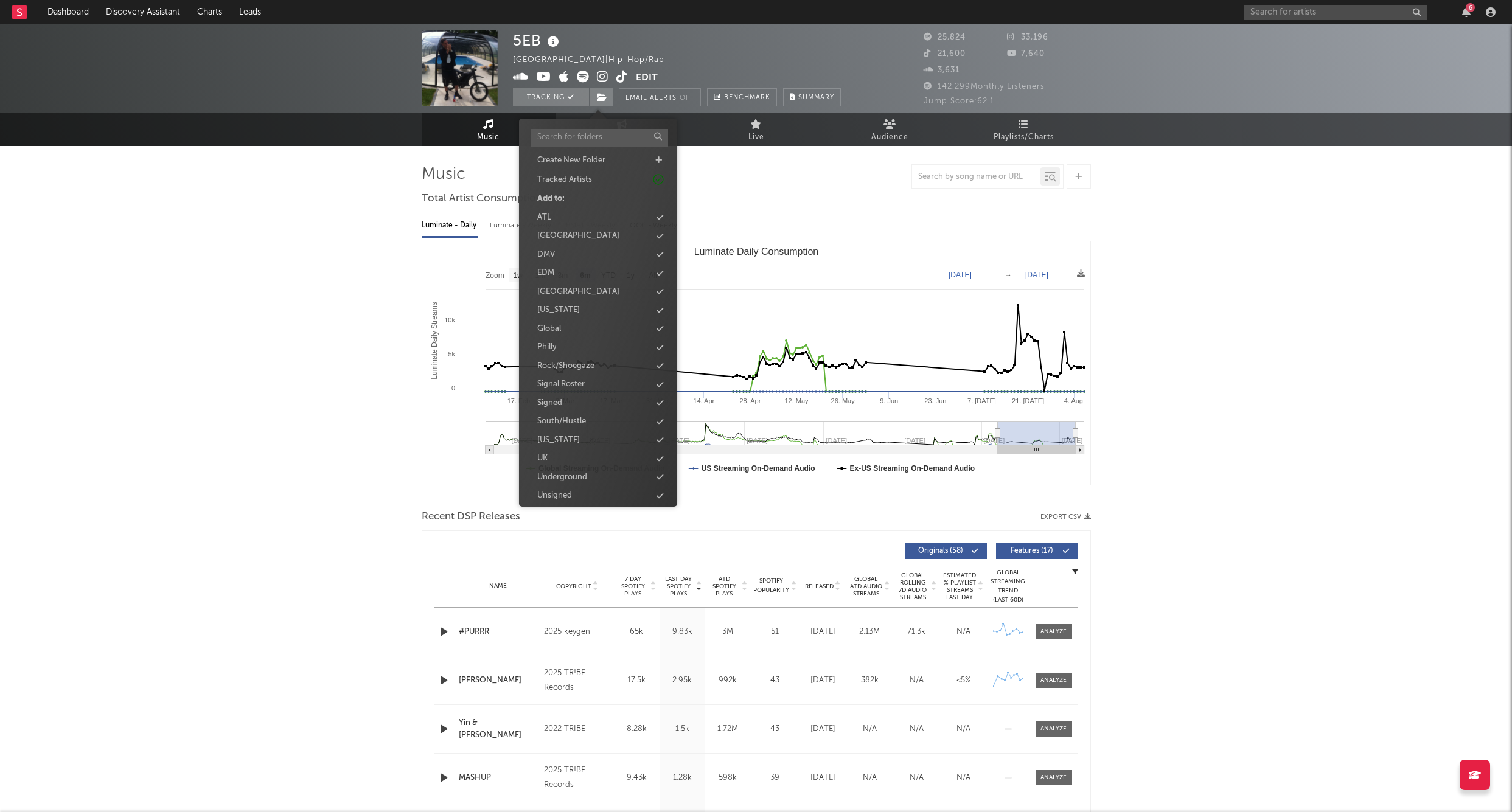
scroll to position [15, 0]
click at [561, 457] on div "UK" at bounding box center [598, 457] width 140 height 16
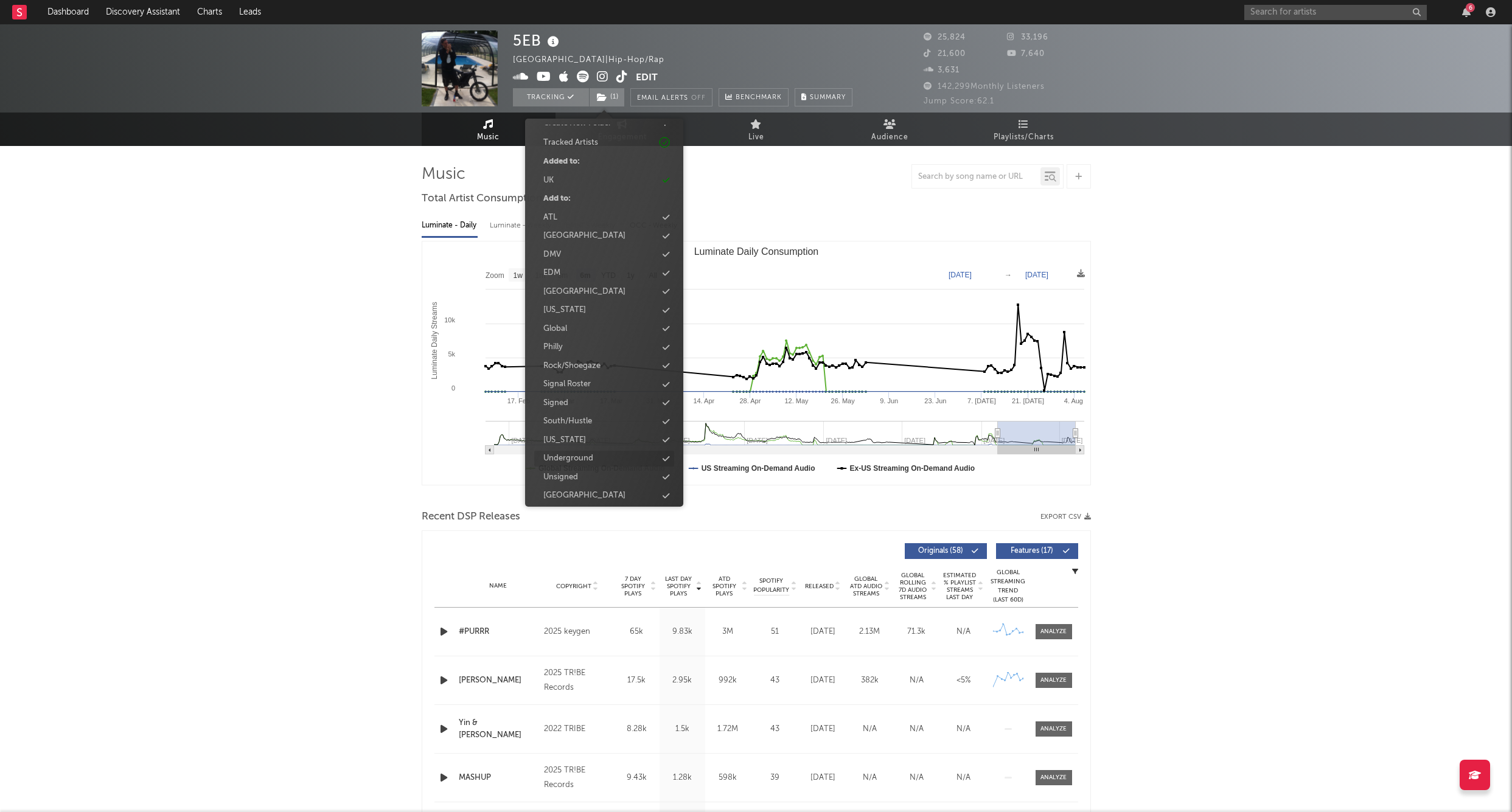
scroll to position [49, 0]
click at [584, 472] on div "Unsigned" at bounding box center [604, 478] width 140 height 16
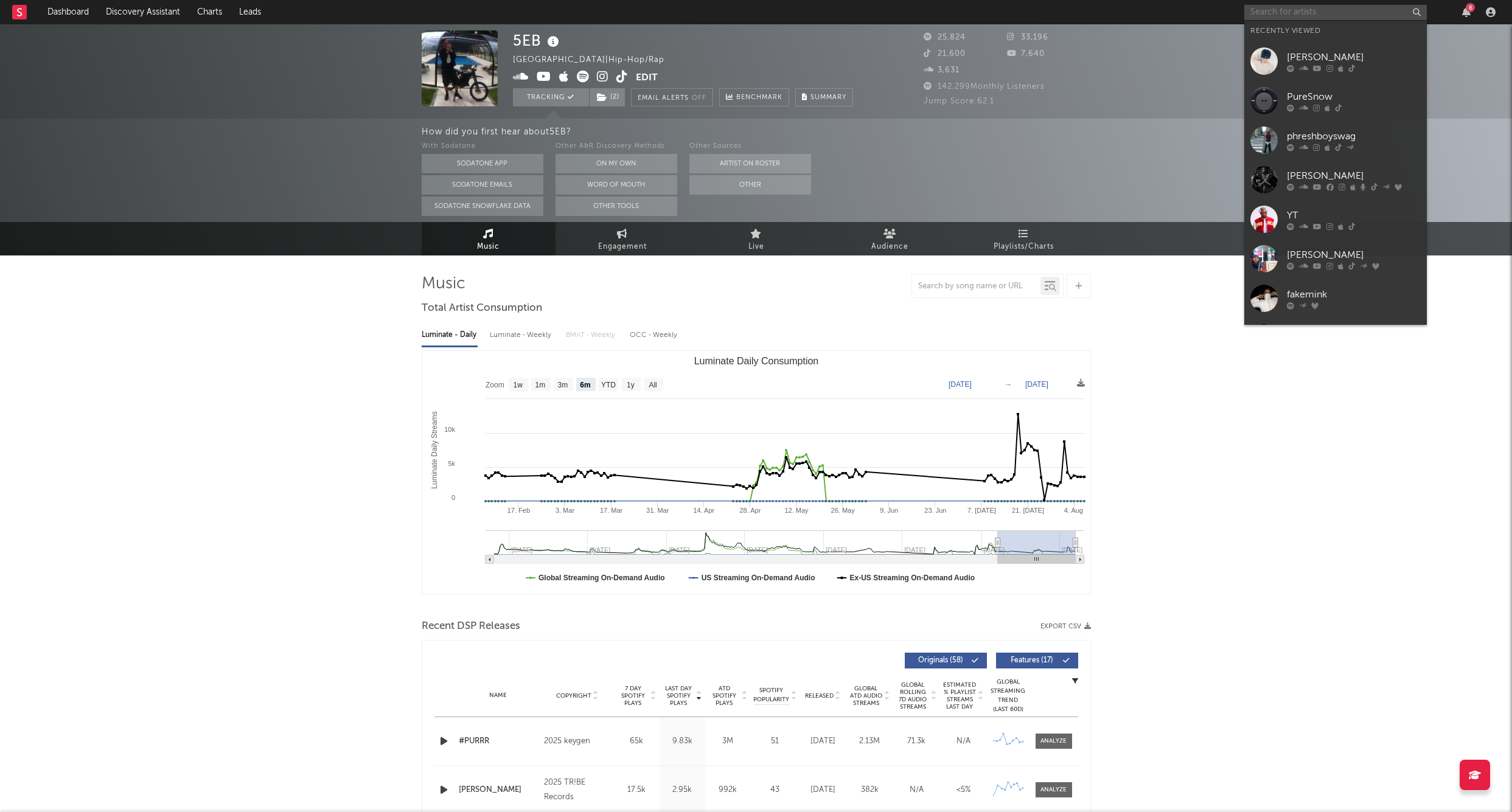
click at [1260, 8] on input "text" at bounding box center [1336, 12] width 183 height 15
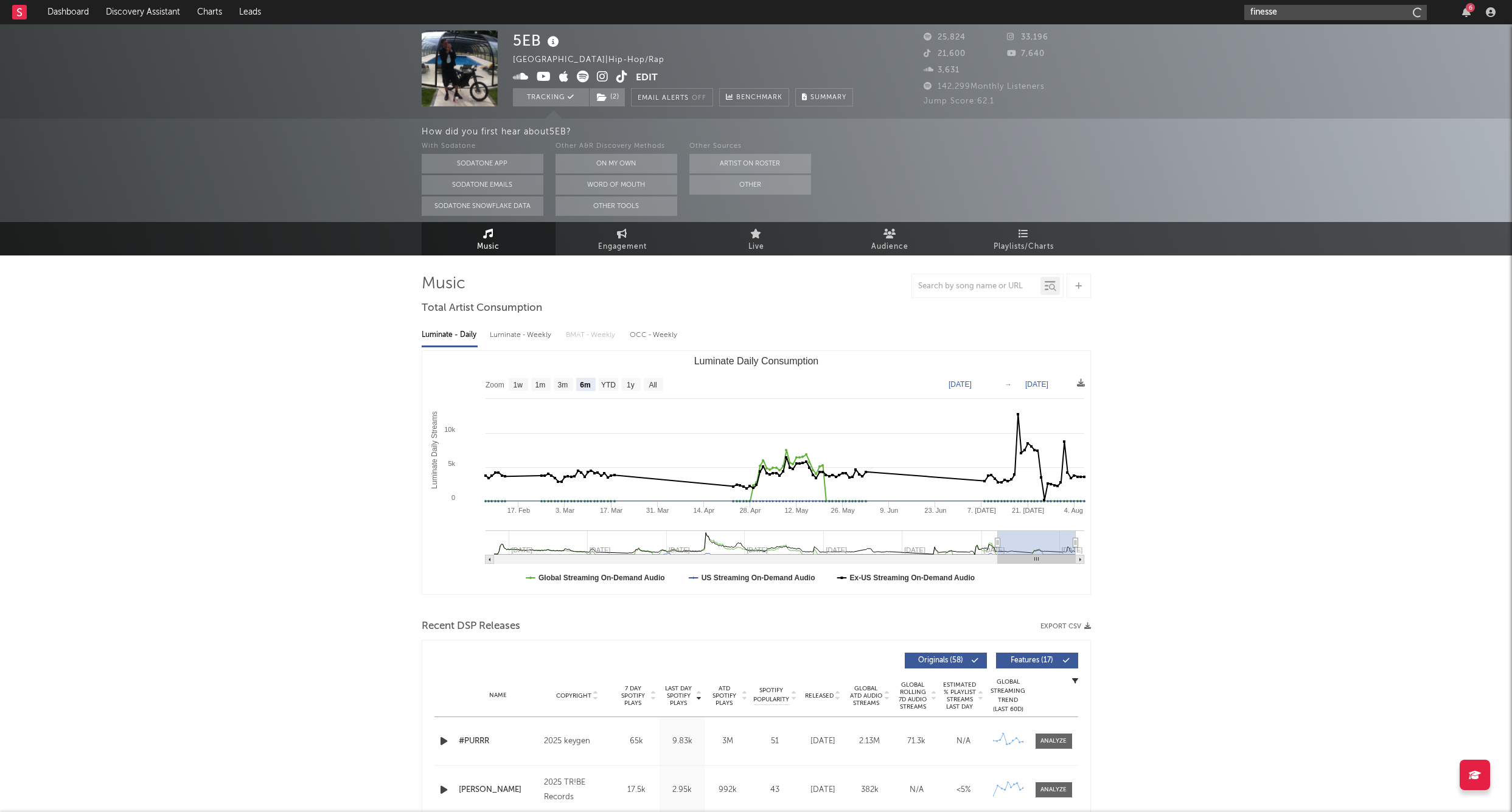
type input "finessek"
click at [1325, 18] on input "zukovstheworld" at bounding box center [1336, 12] width 183 height 15
type input "zukovstheworld"
click at [1307, 34] on div "Zukovstheworld" at bounding box center [1354, 36] width 134 height 15
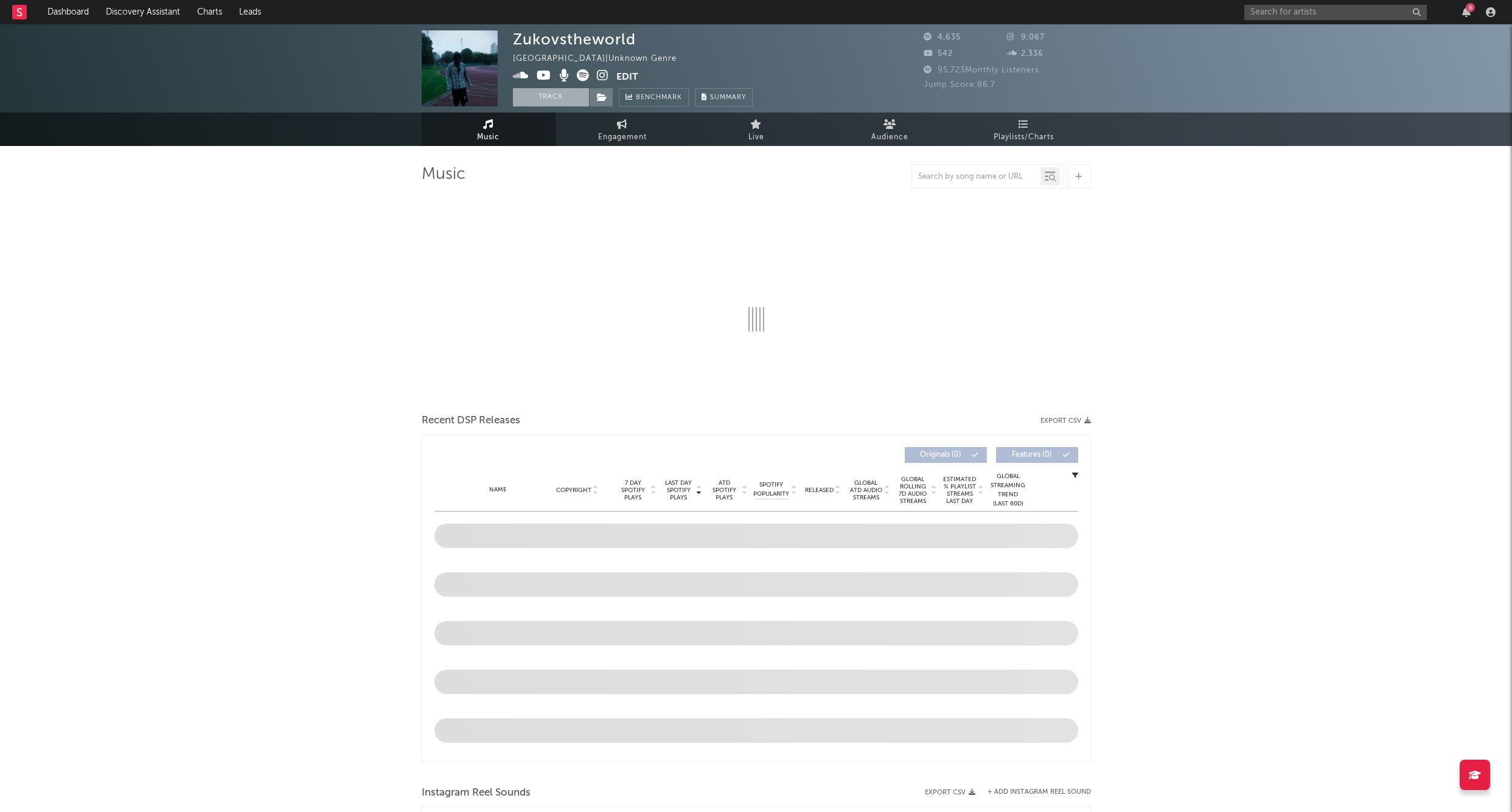
select select "1w"
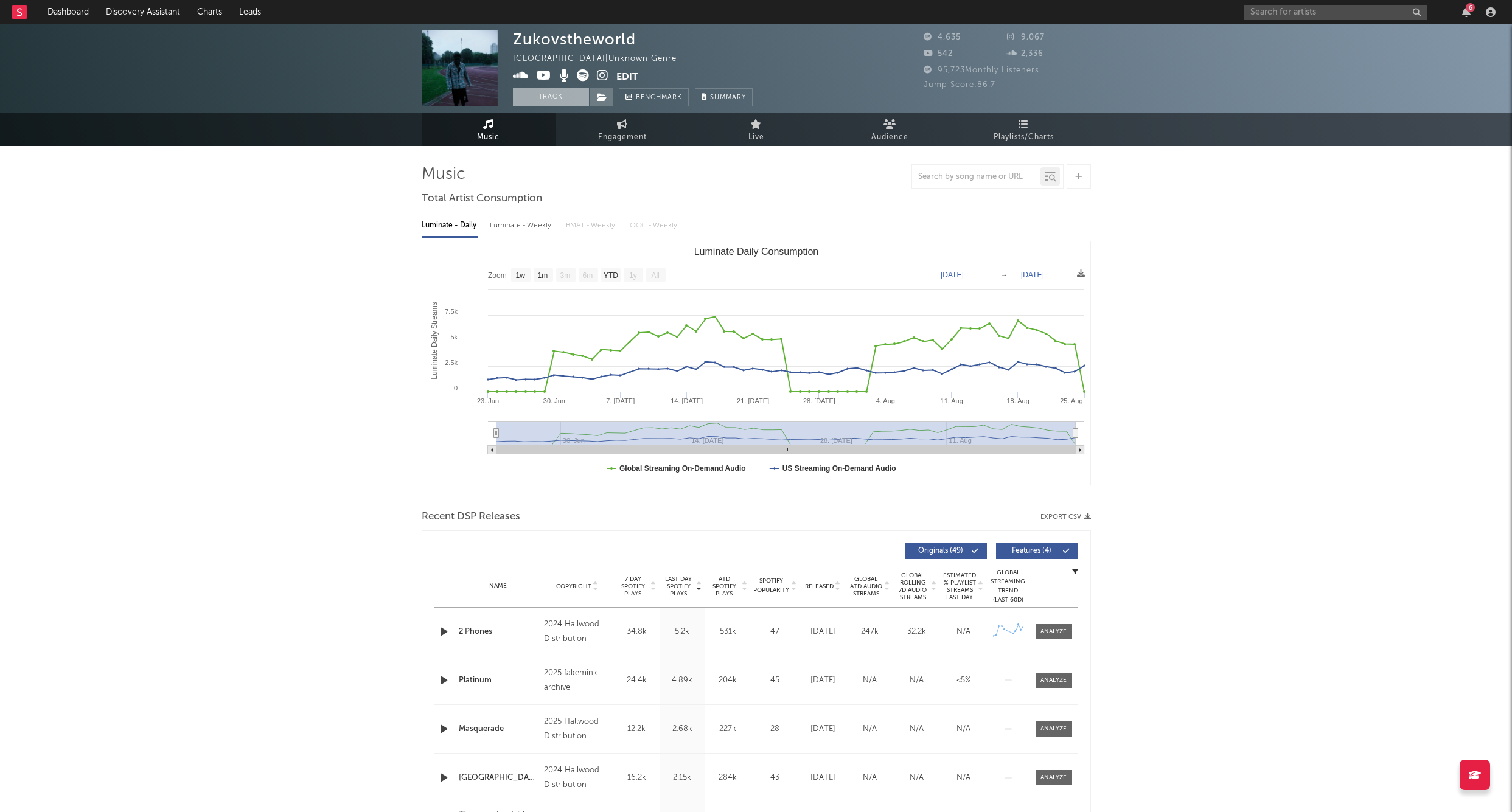
click at [554, 104] on div "Zukovstheworld United Kingdom | Unknown Genre Edit Track Benchmark Summary 4,63…" at bounding box center [756, 68] width 1512 height 88
click at [545, 87] on div "Zukovstheworld United Kingdom | Unknown Genre Edit Track Benchmark Summary" at bounding box center [633, 68] width 240 height 76
drag, startPoint x: 545, startPoint y: 96, endPoint x: 567, endPoint y: 96, distance: 22.0
click at [545, 96] on button "Track" at bounding box center [551, 97] width 76 height 18
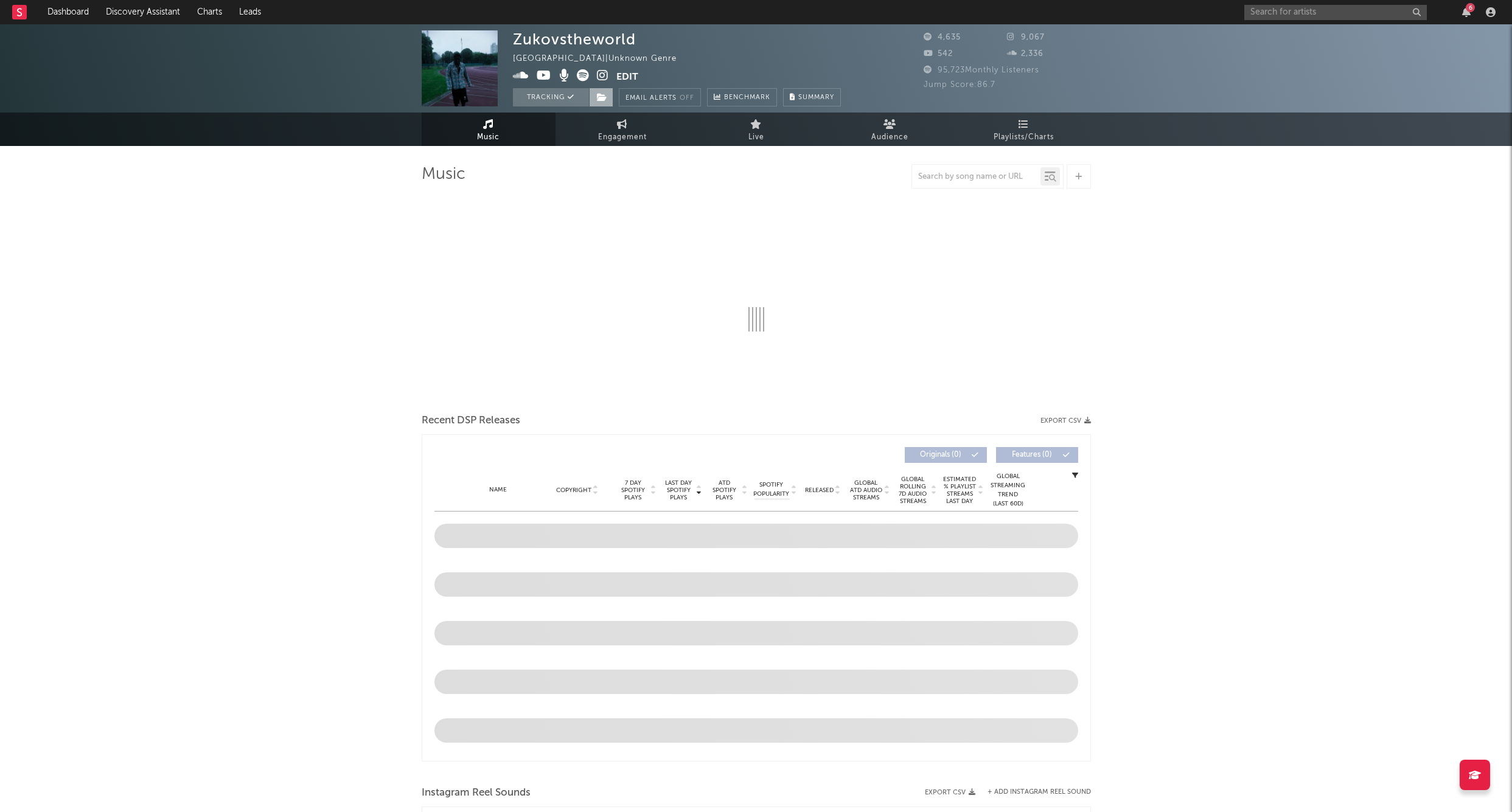
click at [593, 94] on span at bounding box center [601, 97] width 24 height 18
select select "1w"
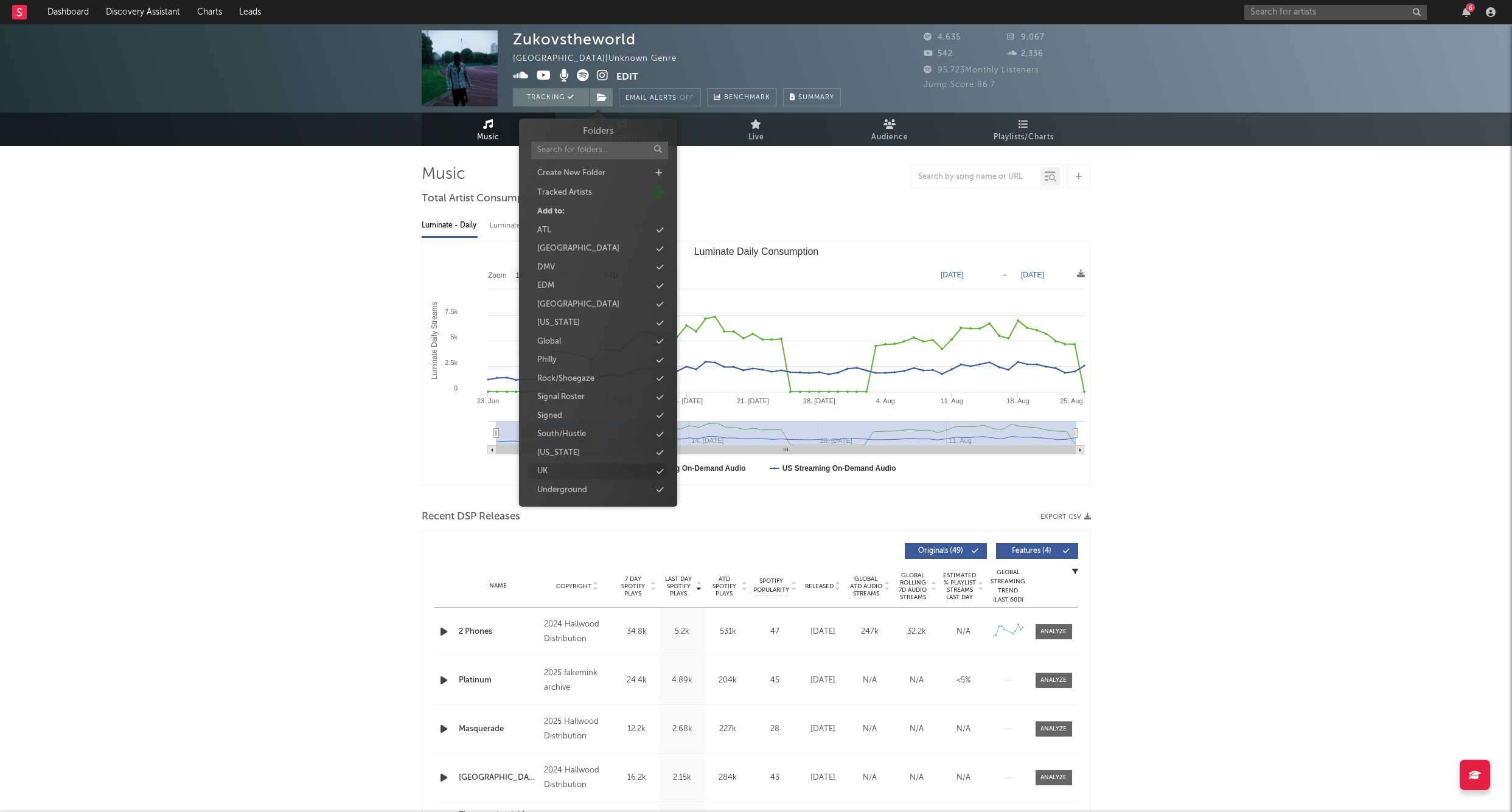
click at [571, 467] on div "UK" at bounding box center [598, 471] width 140 height 16
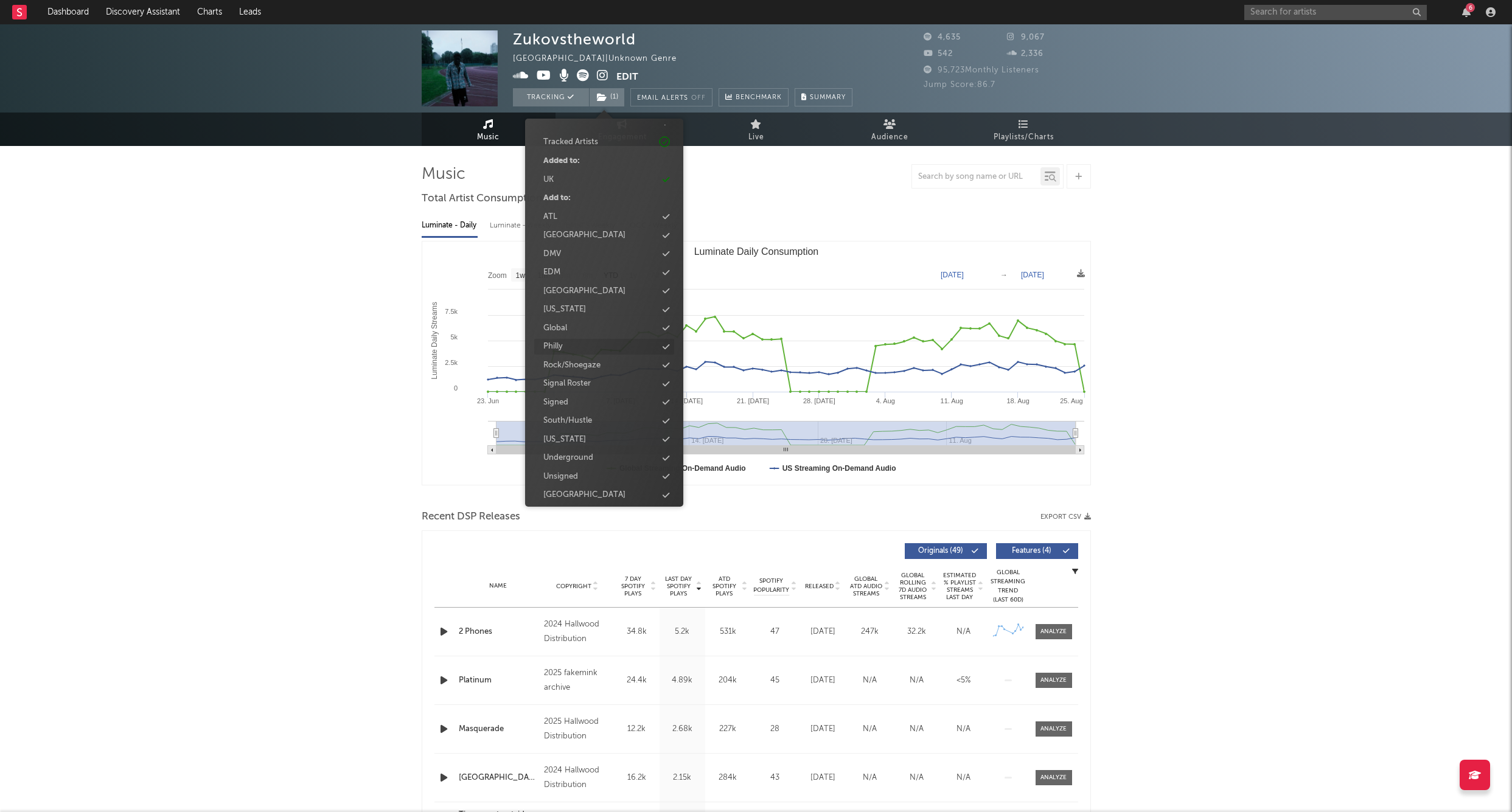
scroll to position [49, 0]
click at [576, 473] on div "Unsigned" at bounding box center [561, 478] width 35 height 12
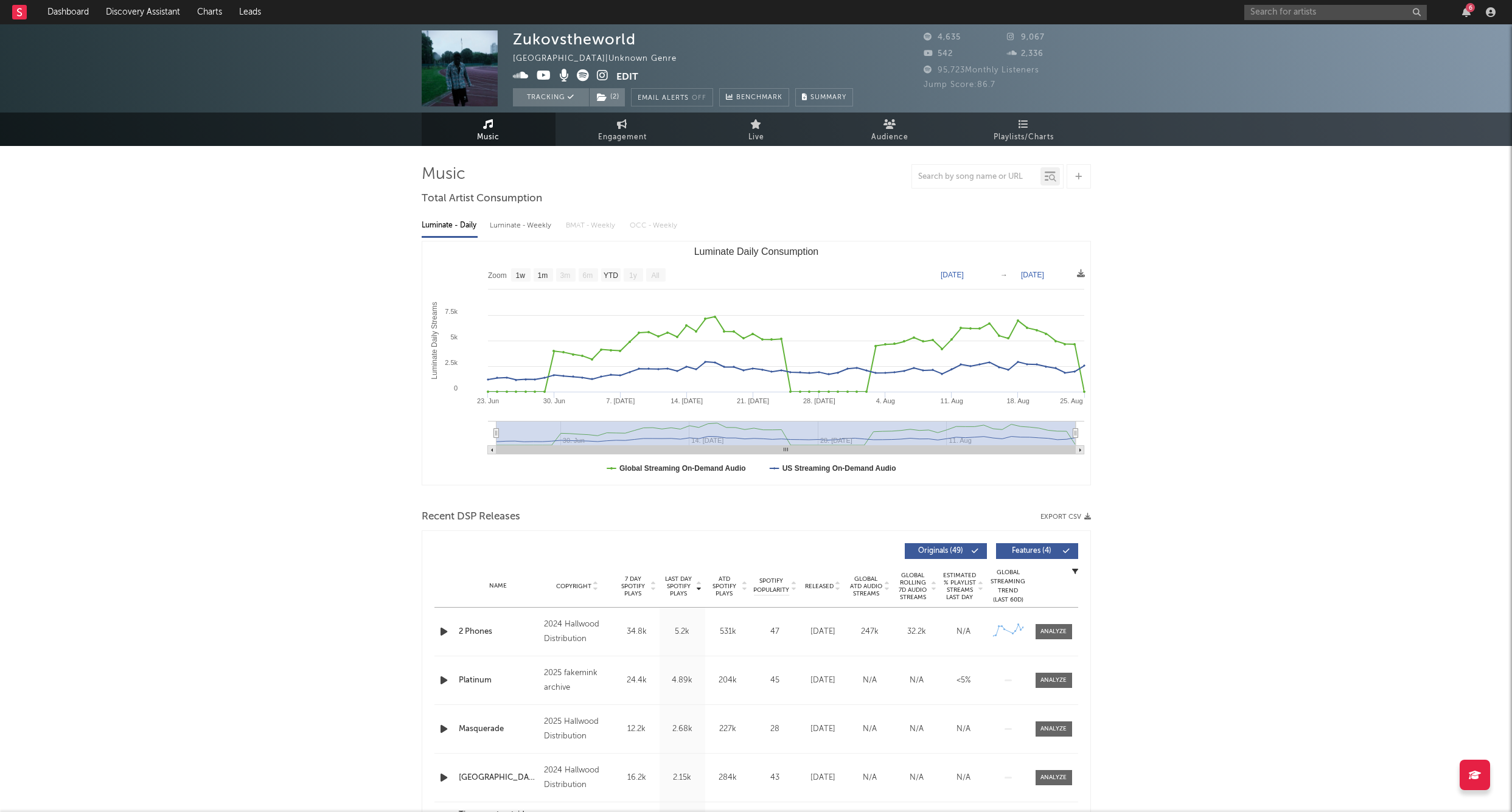
click at [1148, 216] on div "Zukovstheworld United Kingdom | Unknown Genre Edit Tracking ( 2 ) Email Alerts …" at bounding box center [756, 796] width 1512 height 1545
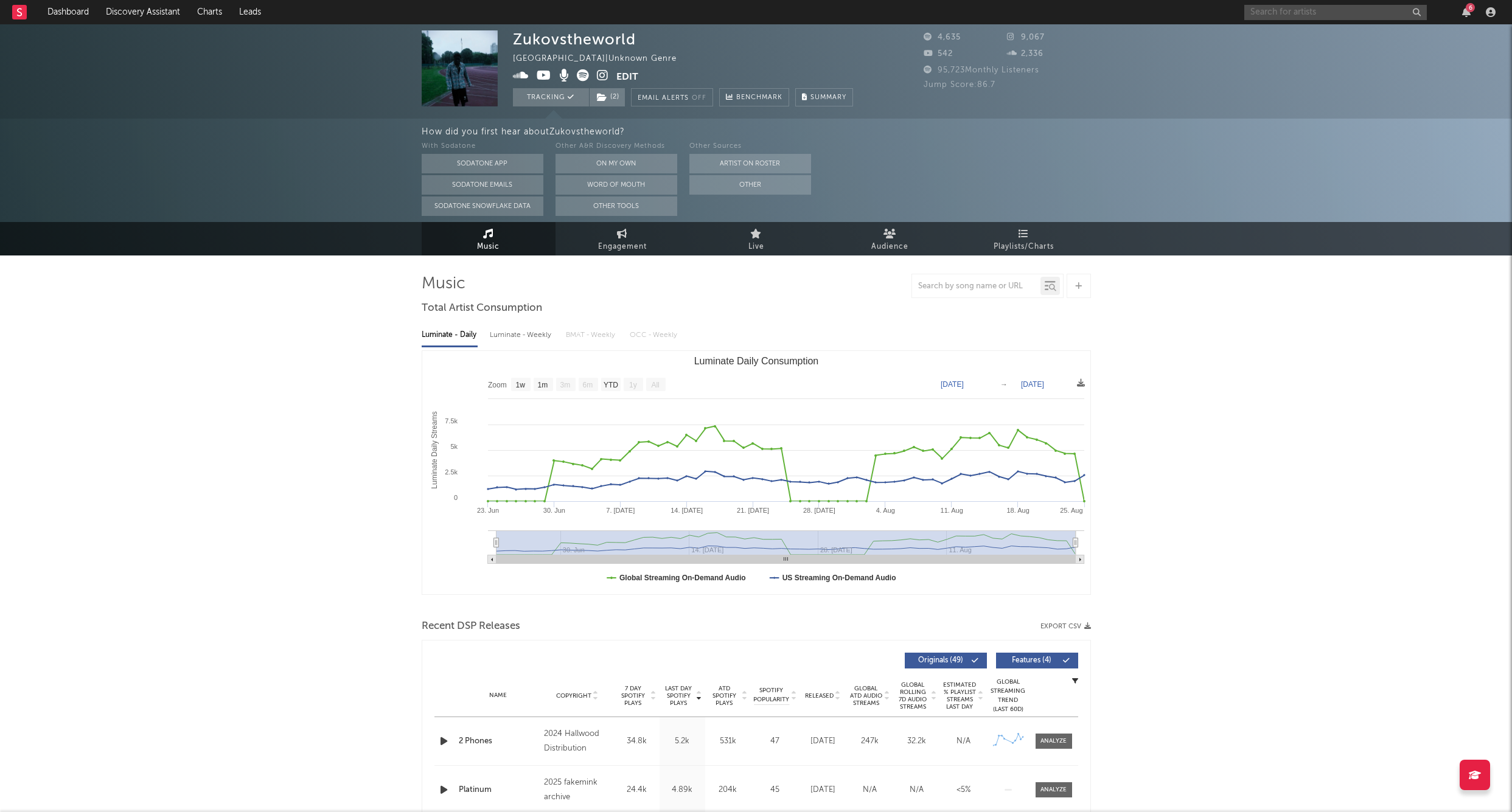
click at [1253, 15] on input "text" at bounding box center [1336, 12] width 183 height 15
click at [1318, 18] on input "tr gobrazy" at bounding box center [1336, 12] width 183 height 15
type input "tr gobrazy"
click at [1302, 31] on div "TR Gobrazy" at bounding box center [1354, 36] width 134 height 15
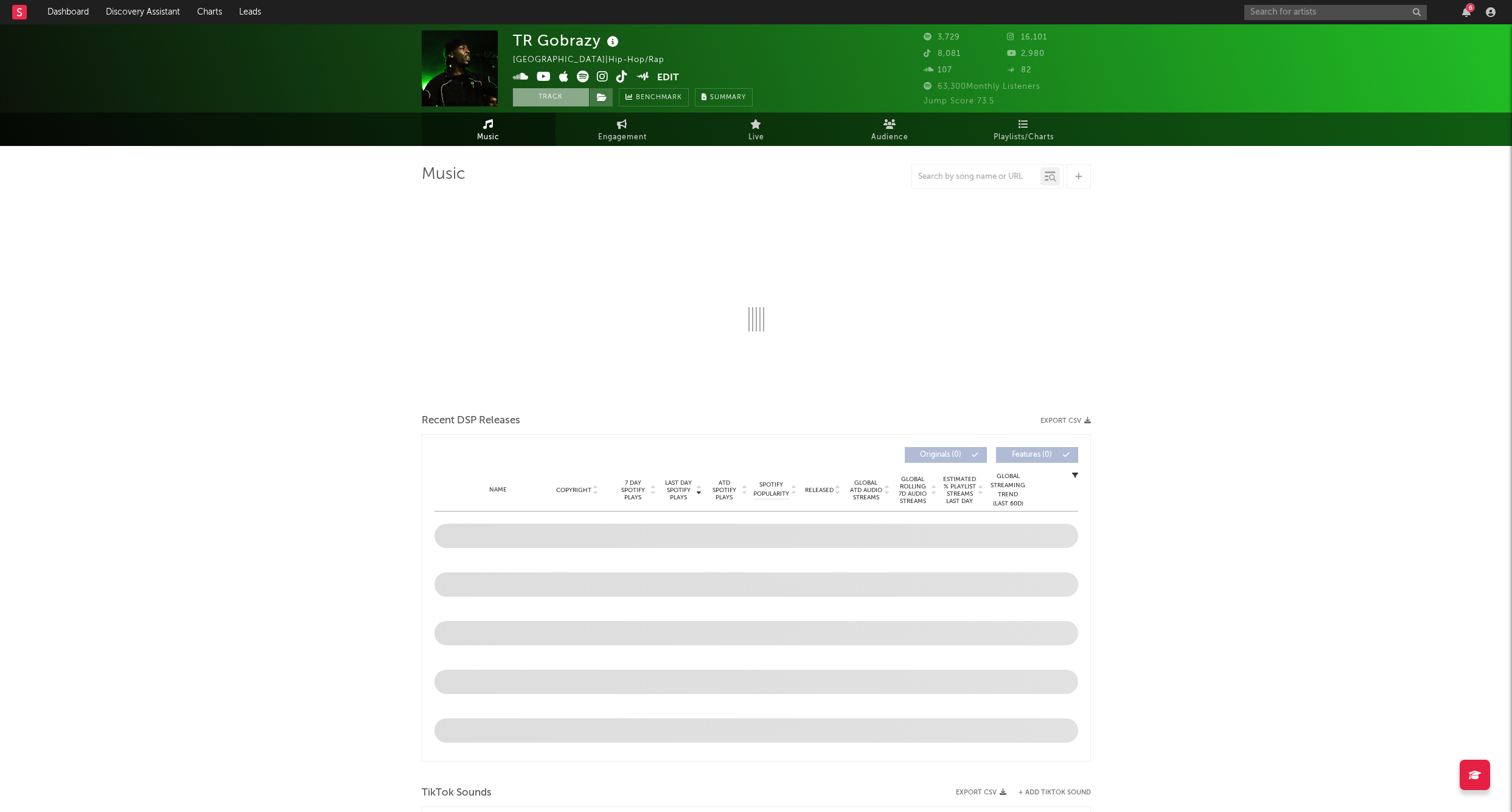
click at [556, 99] on button "Track" at bounding box center [551, 97] width 76 height 18
select select "1w"
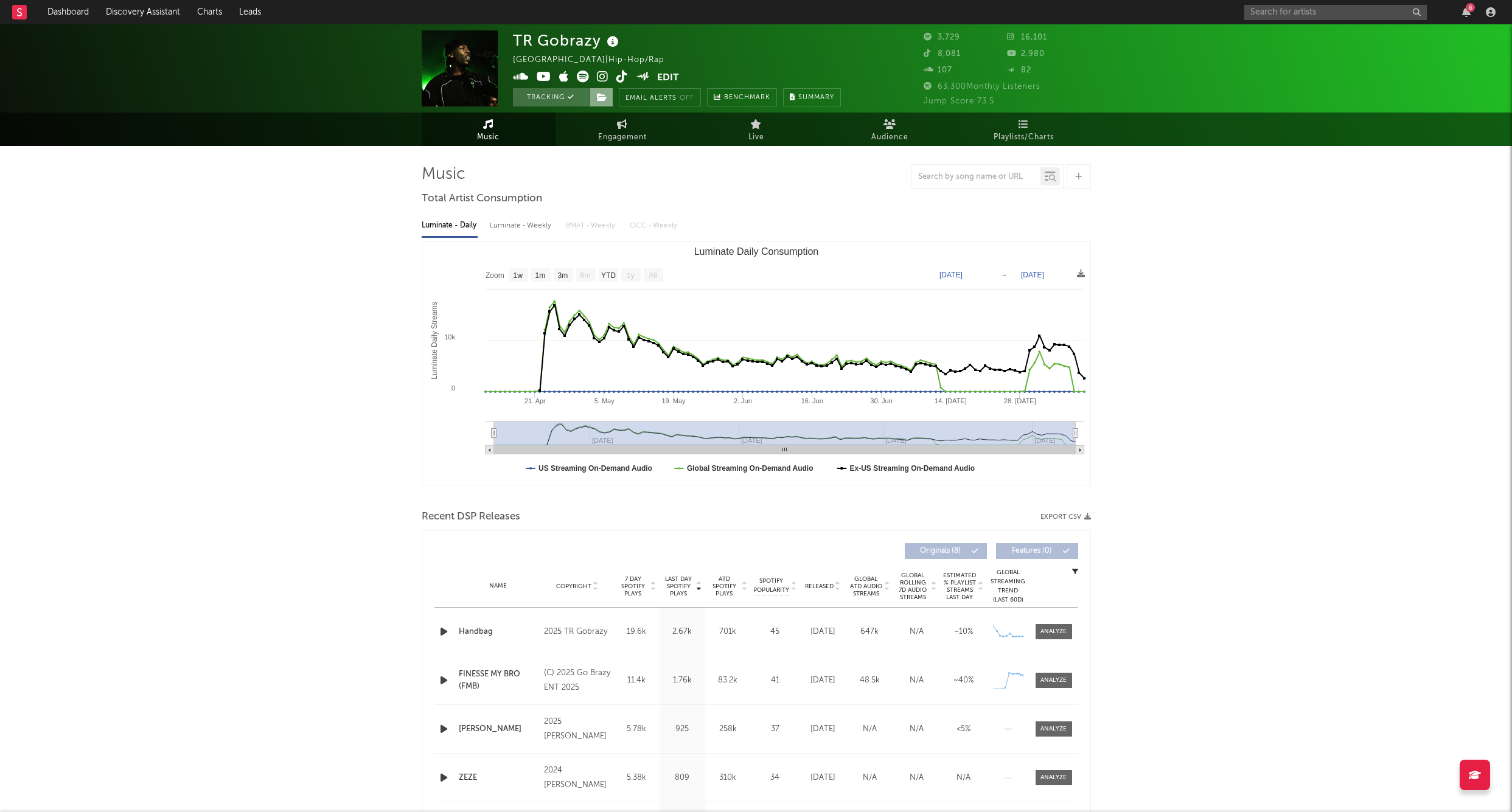
click at [601, 94] on icon at bounding box center [602, 97] width 10 height 8
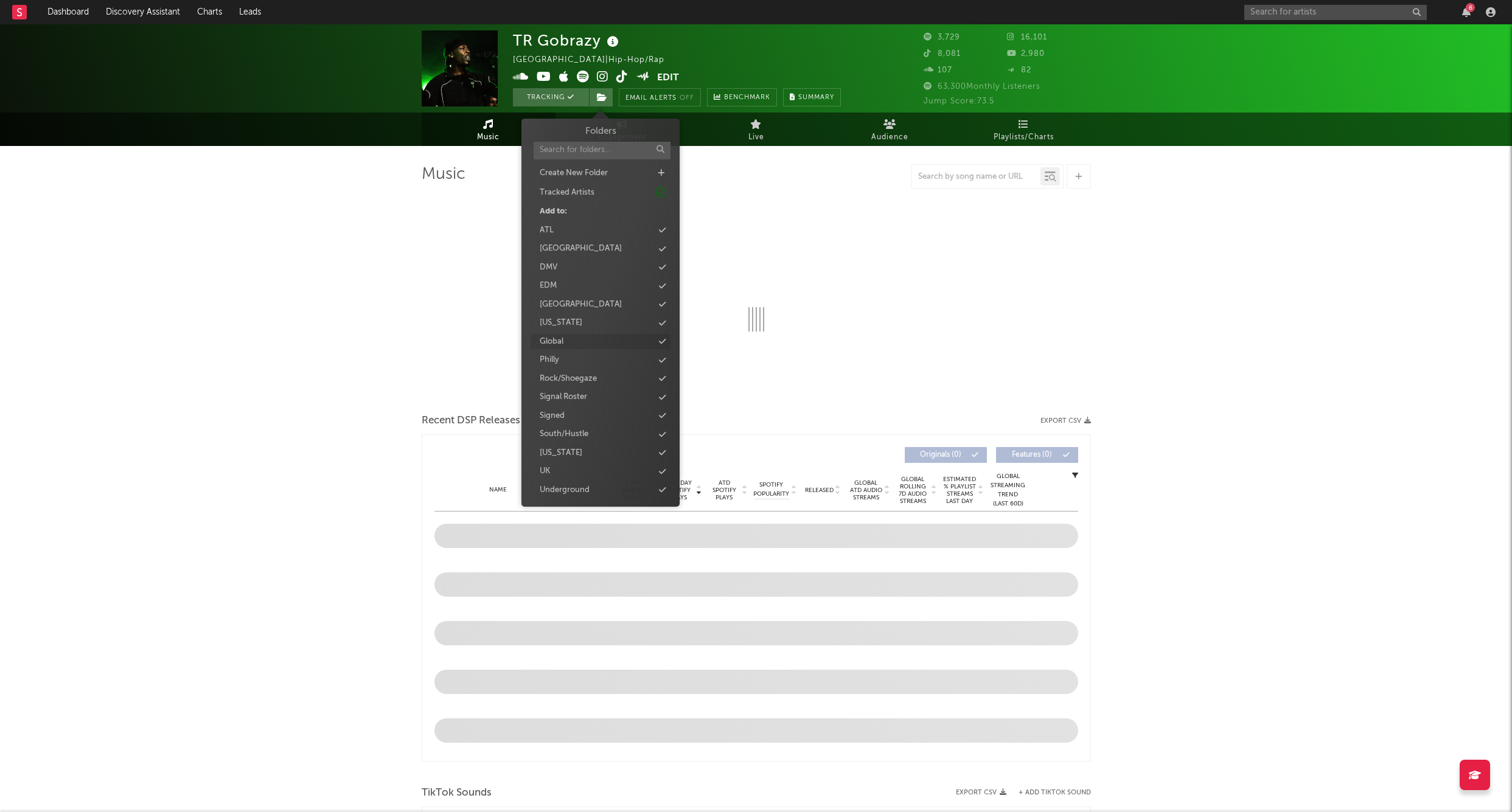
select select "1w"
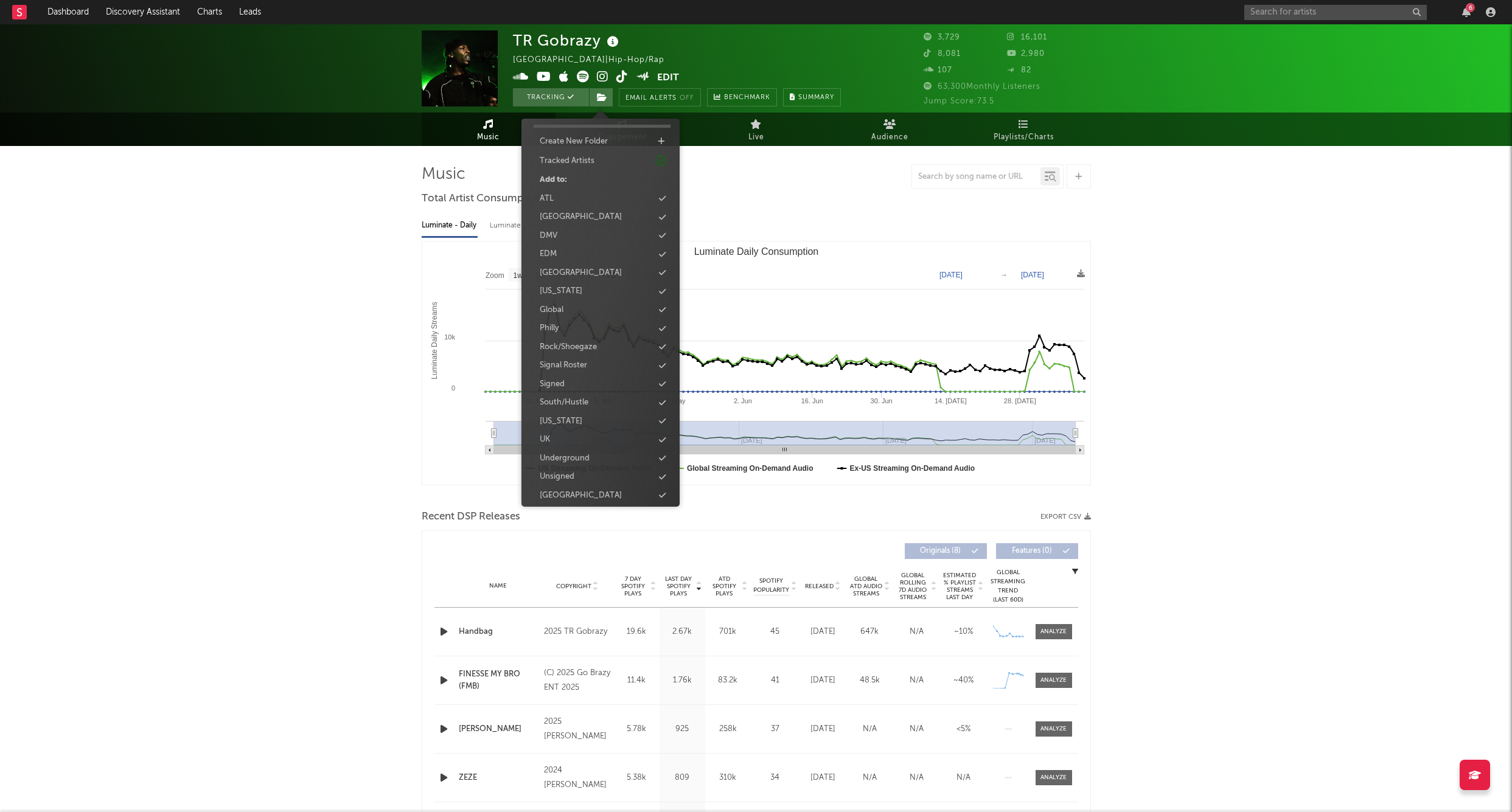
scroll to position [31, 0]
click at [557, 440] on div "UK" at bounding box center [601, 440] width 140 height 16
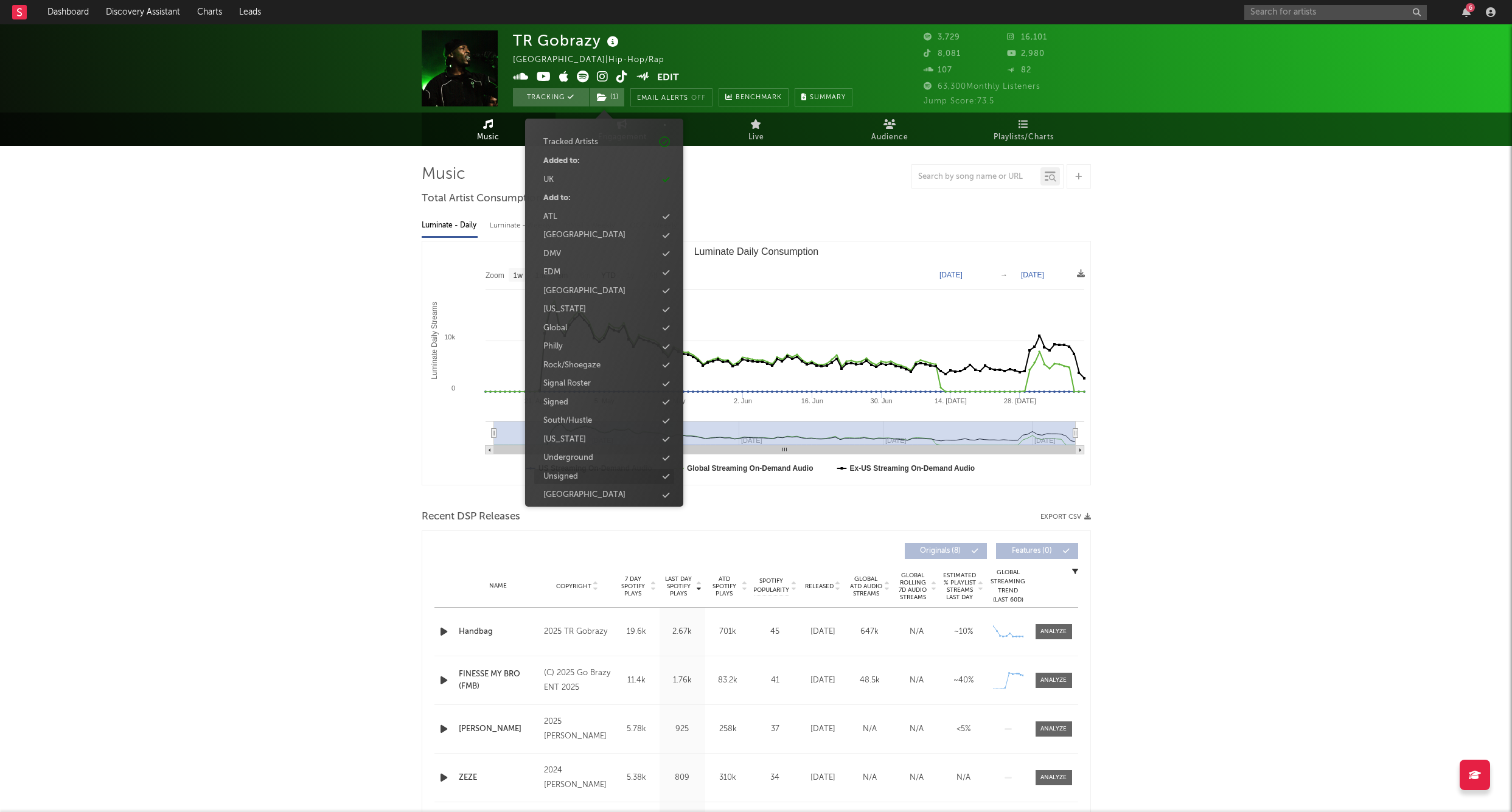
scroll to position [49, 0]
click at [592, 399] on div "Signed" at bounding box center [604, 404] width 140 height 16
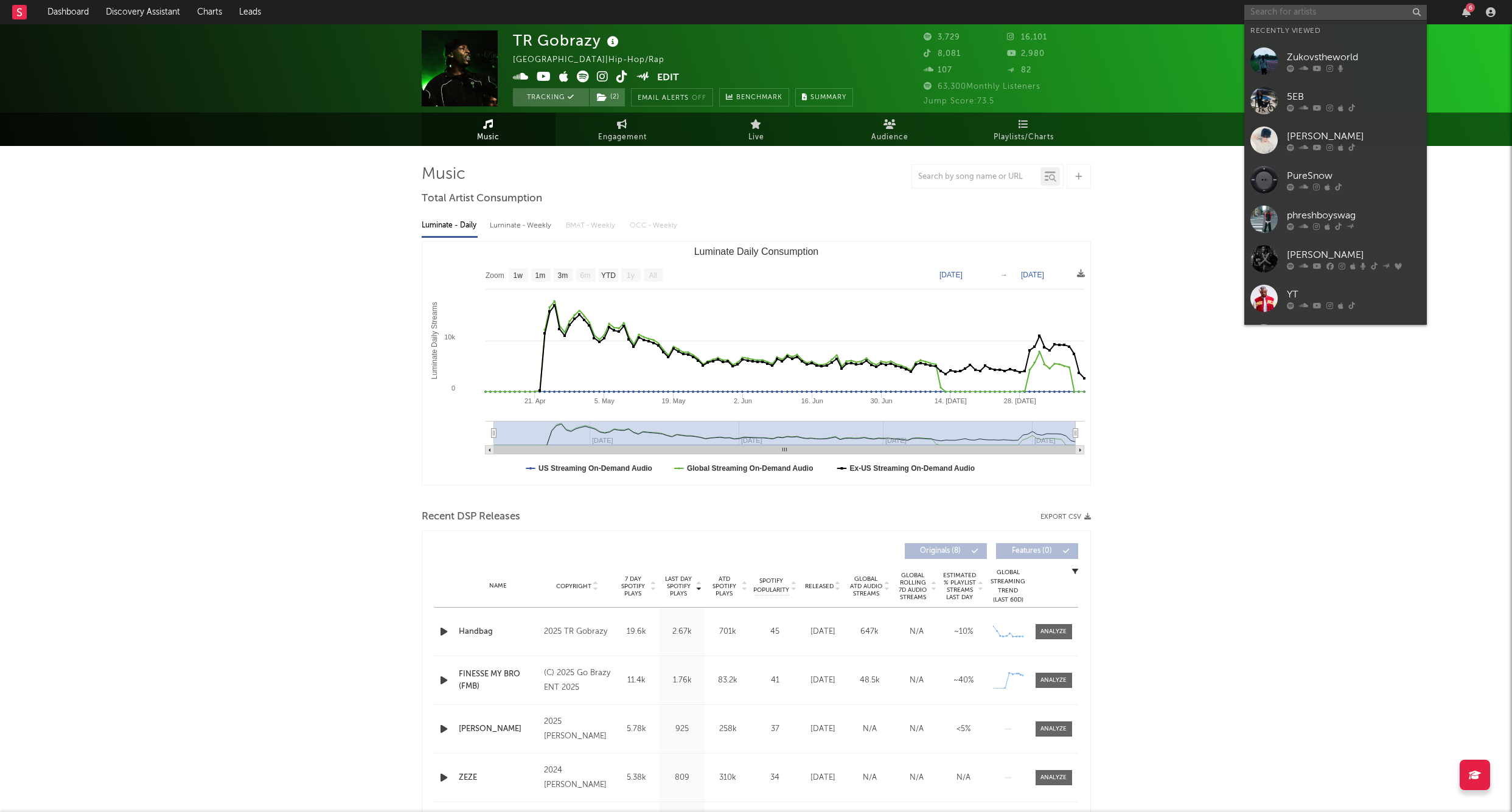
click at [1271, 11] on input "text" at bounding box center [1336, 12] width 183 height 15
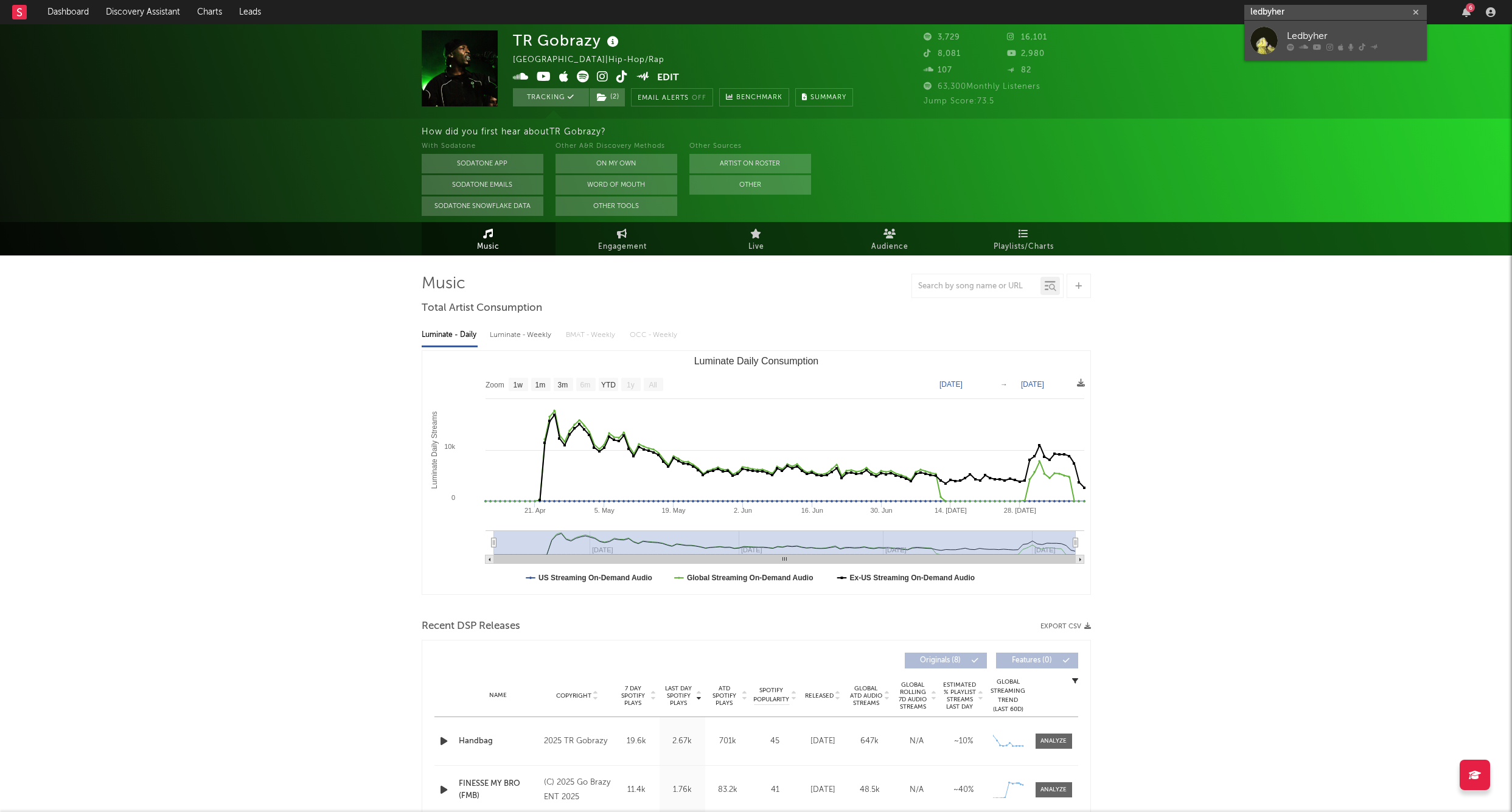
type input "ledbyher"
click at [1309, 29] on div "Ledbyher" at bounding box center [1354, 36] width 134 height 15
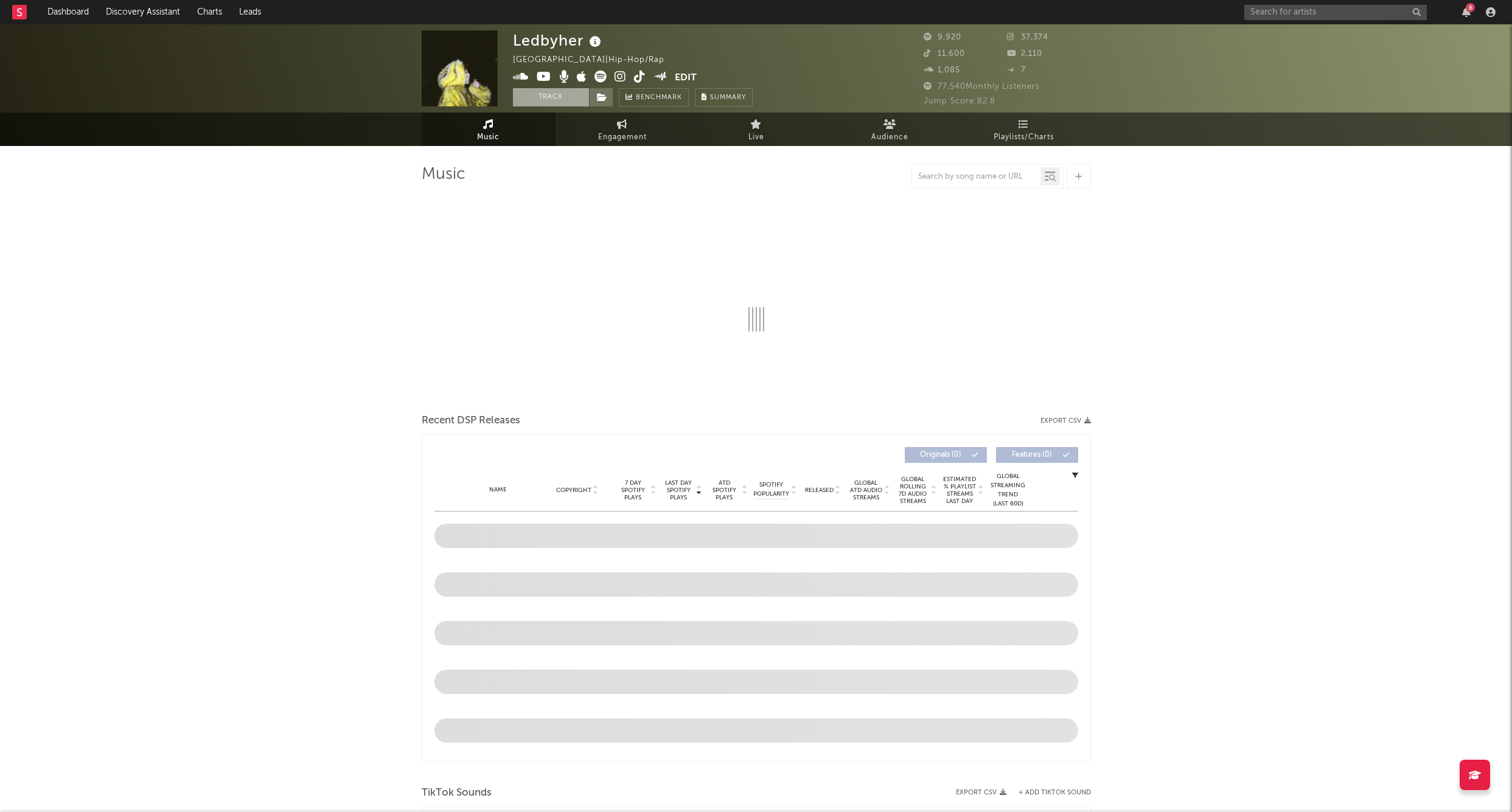
click at [557, 96] on button "Track" at bounding box center [551, 97] width 76 height 18
click at [597, 100] on icon at bounding box center [602, 97] width 10 height 8
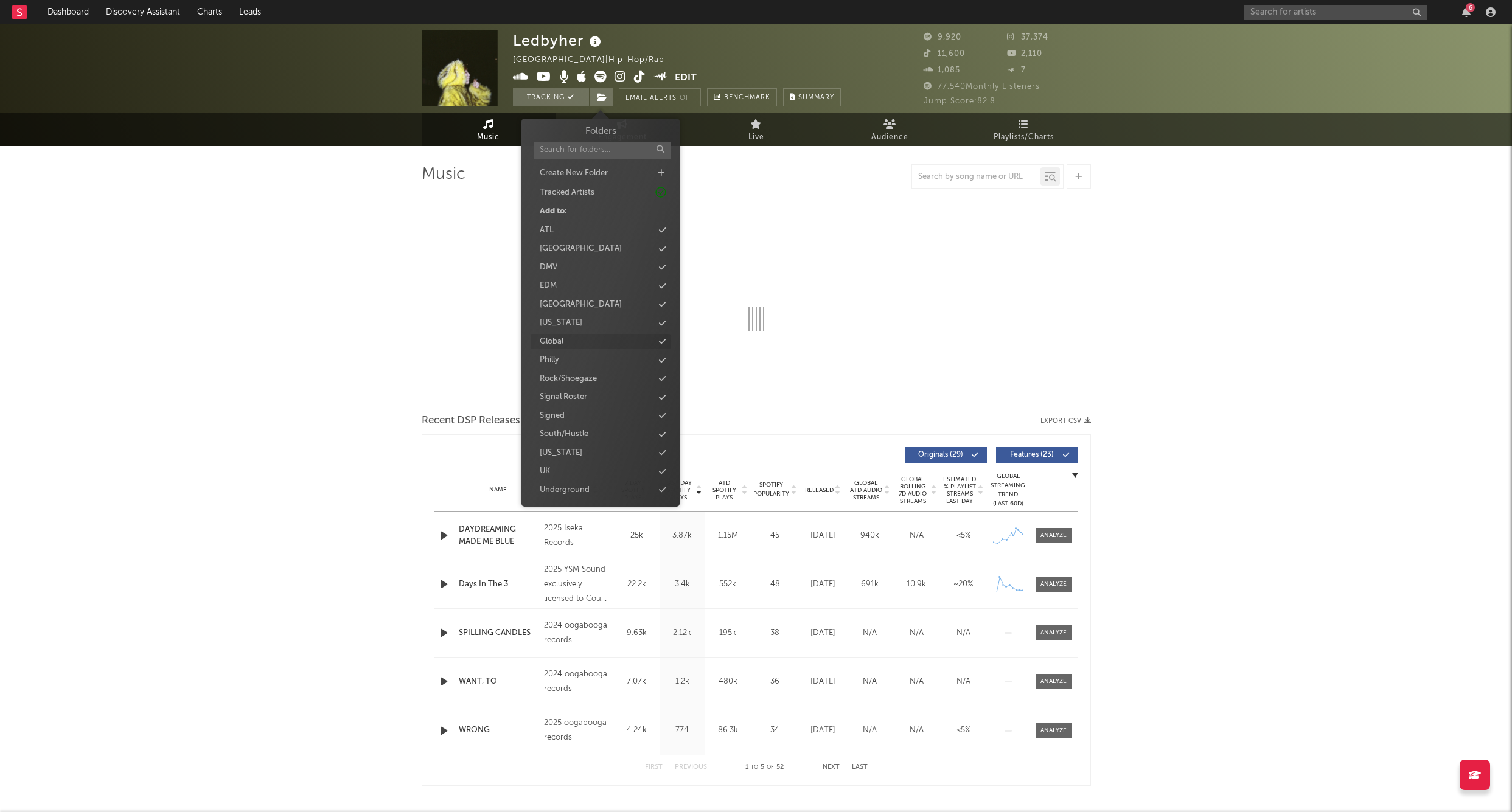
select select "6m"
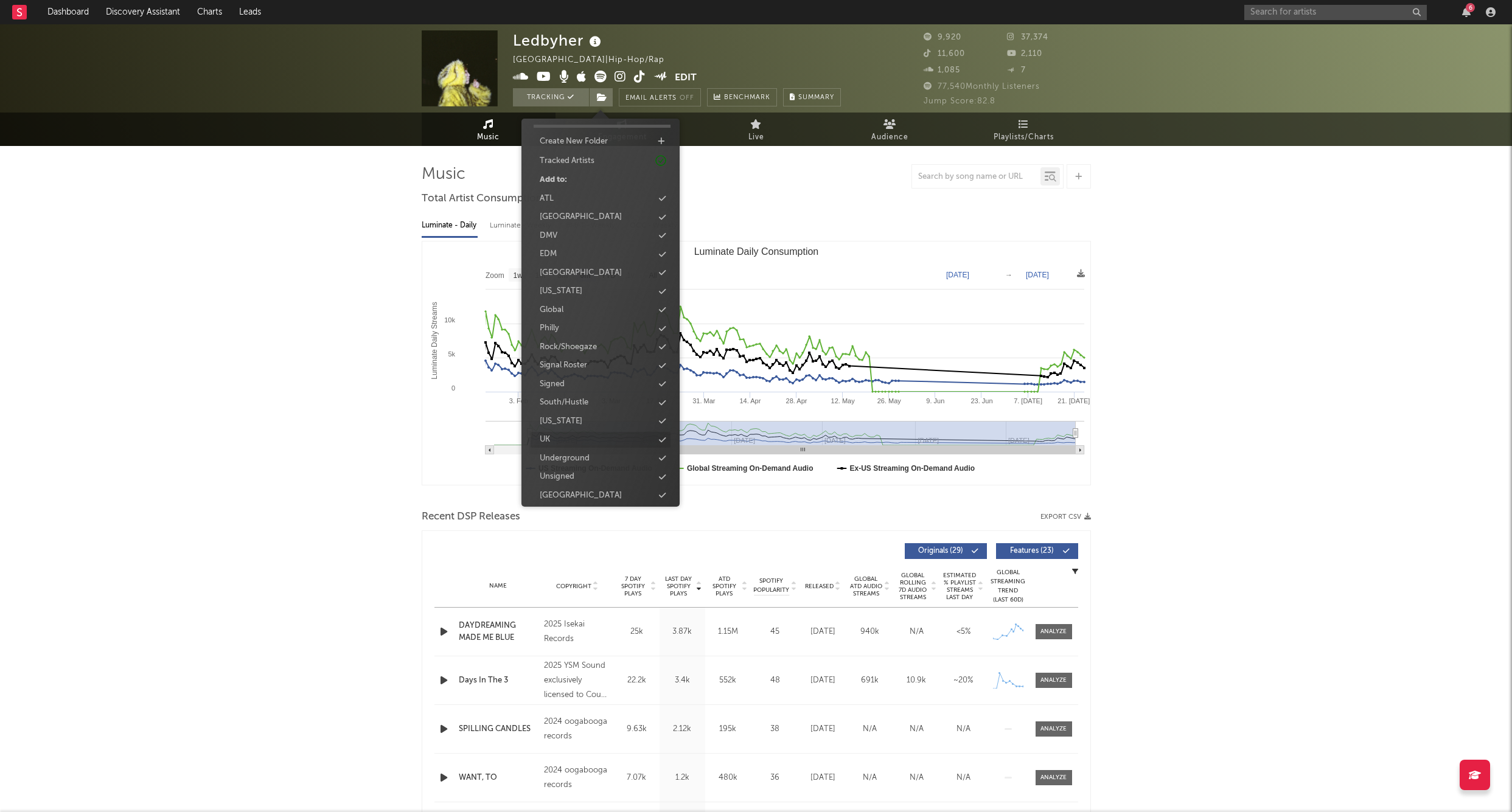
scroll to position [31, 0]
click at [572, 433] on div "UK" at bounding box center [601, 440] width 140 height 16
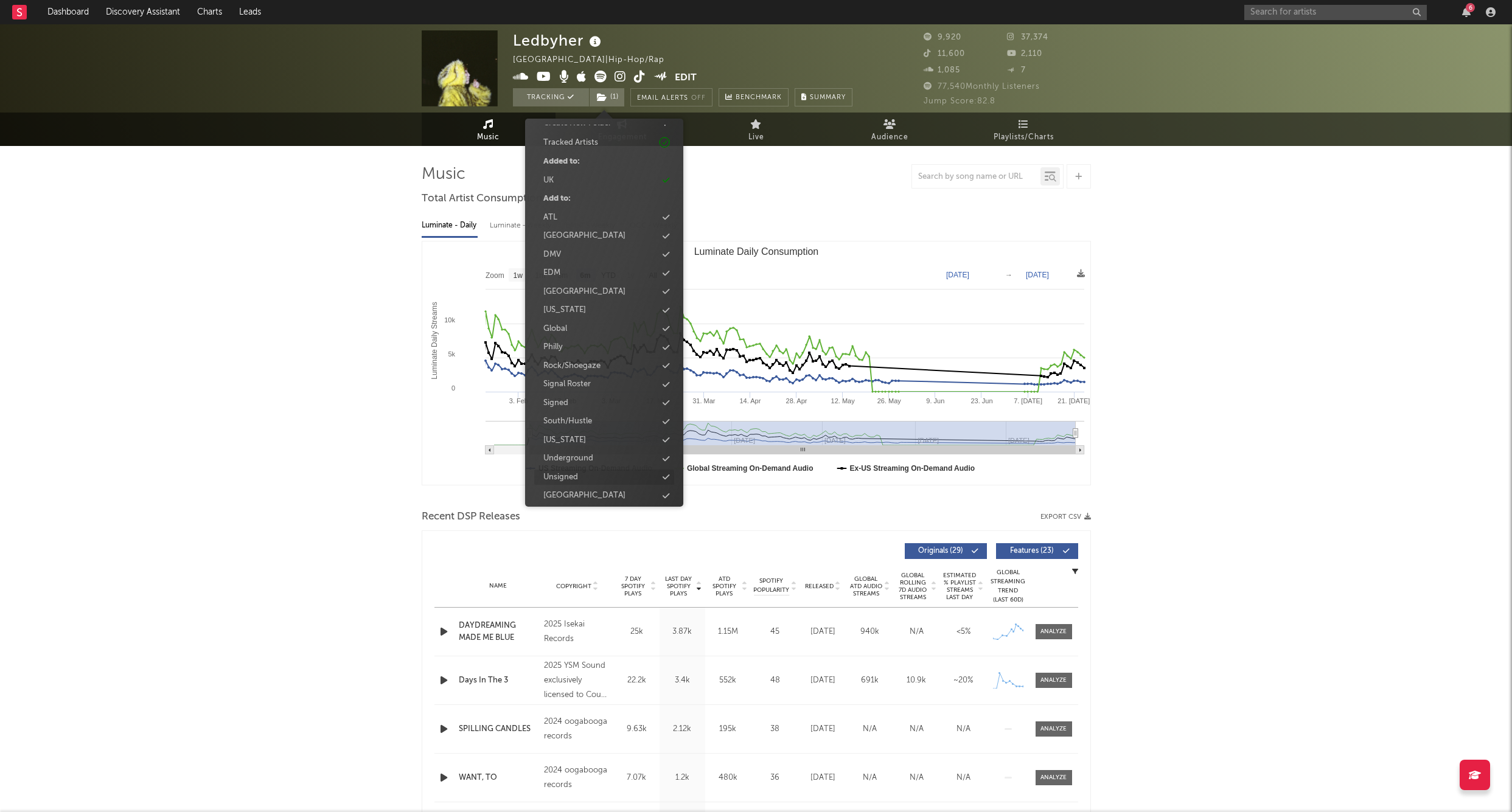
scroll to position [49, 0]
click at [581, 396] on div "Signed" at bounding box center [604, 404] width 140 height 16
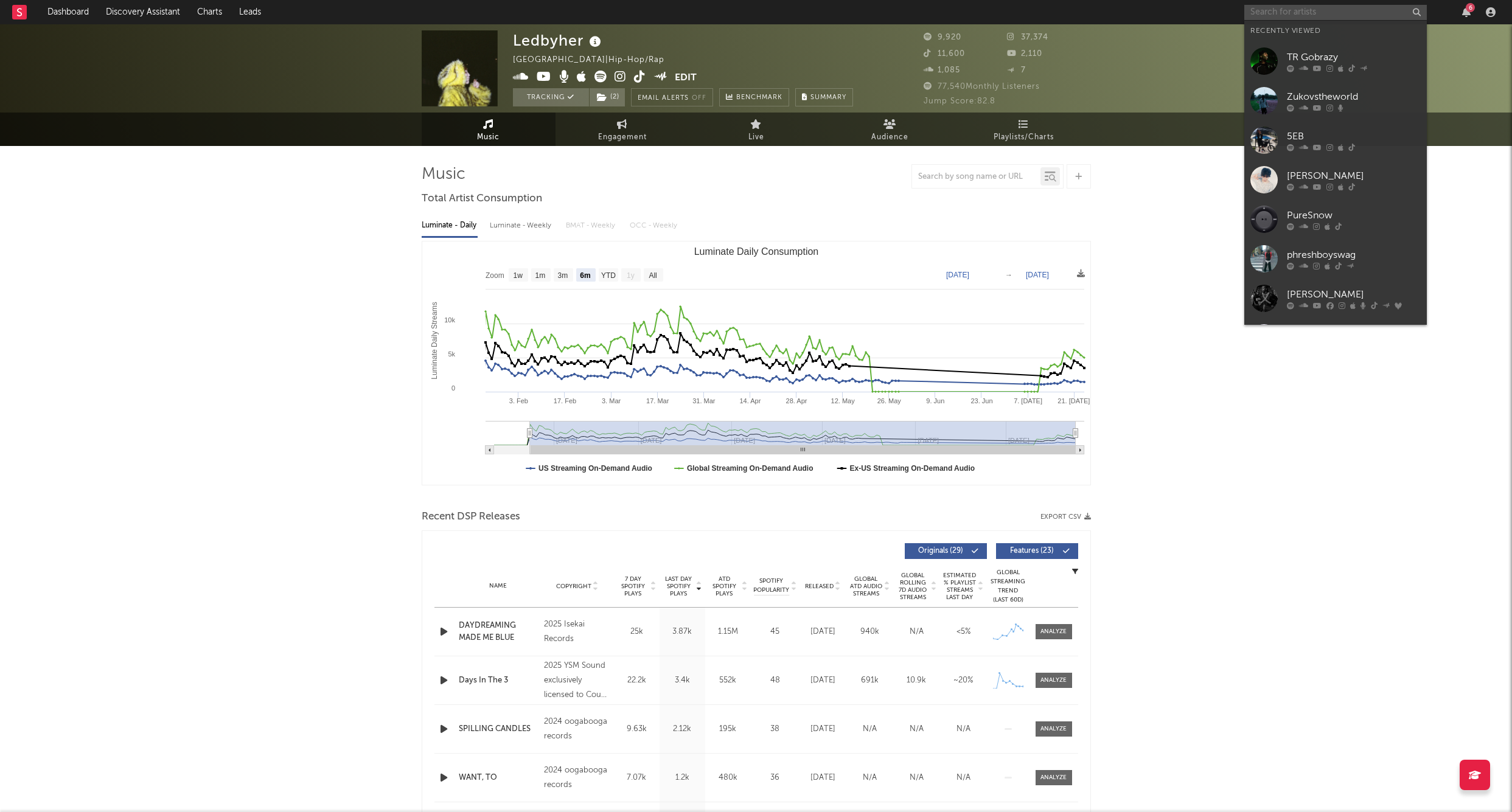
click at [1358, 9] on input "text" at bounding box center [1336, 12] width 183 height 15
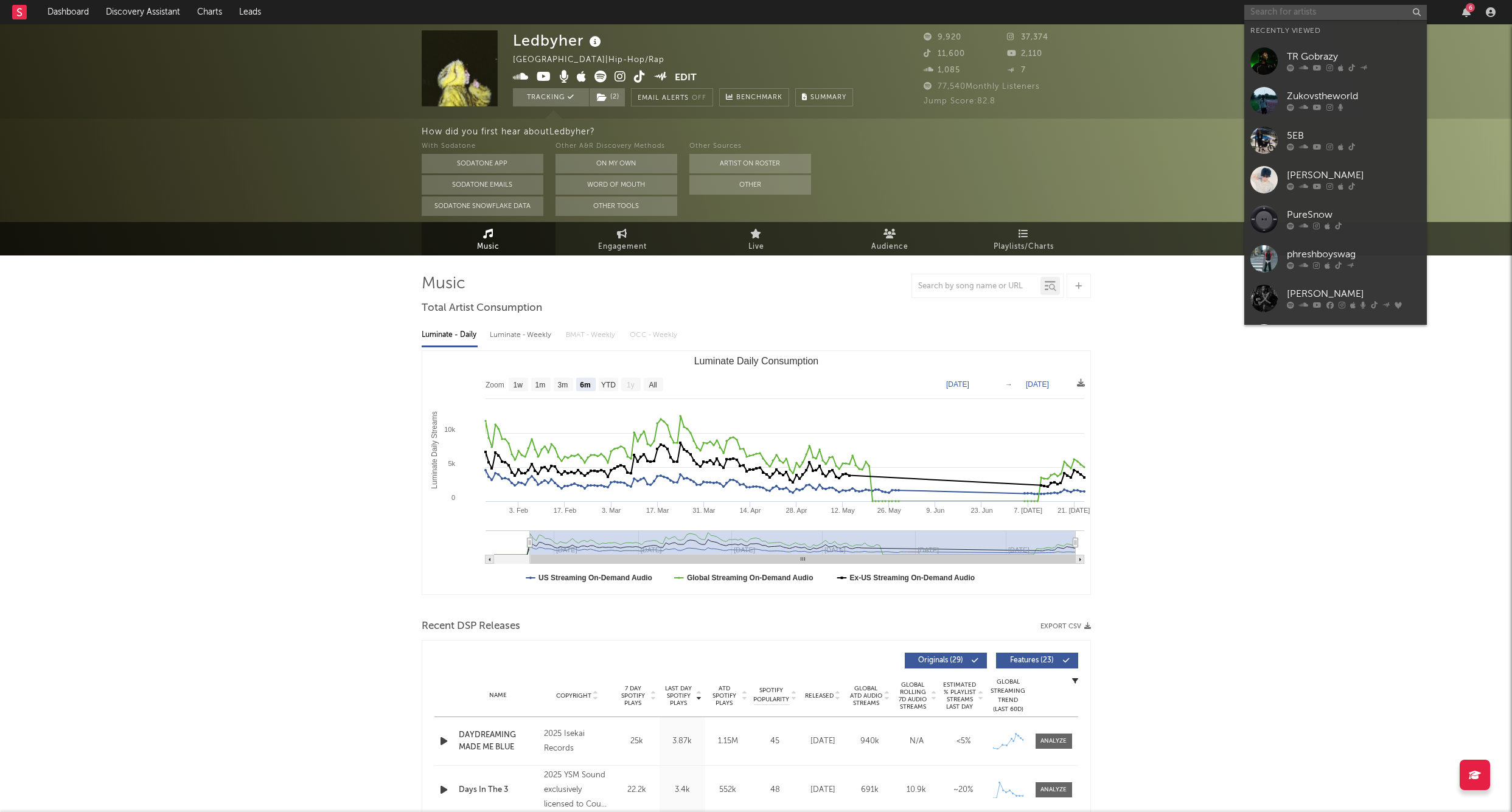
type input "s"
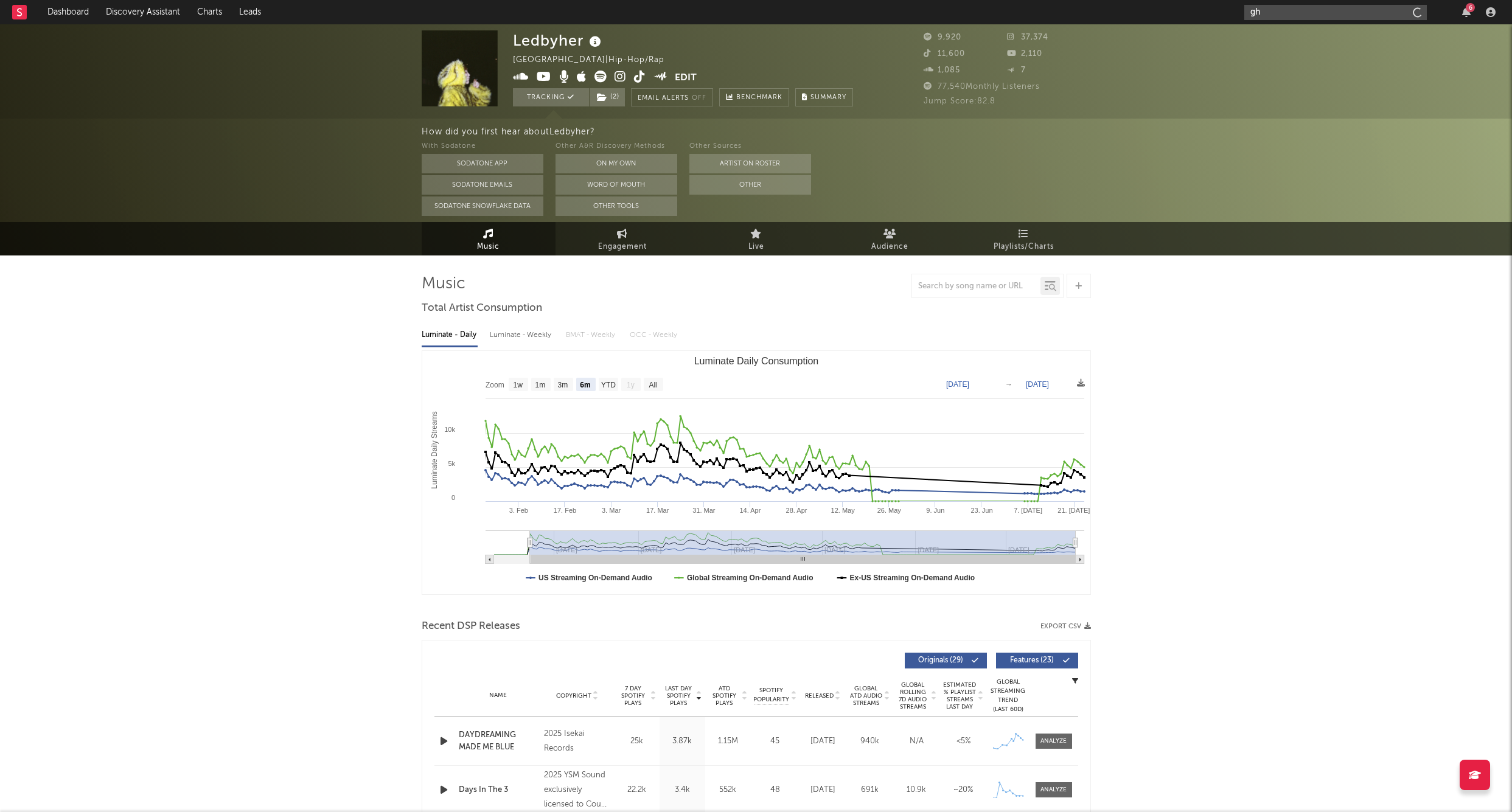
type input "g"
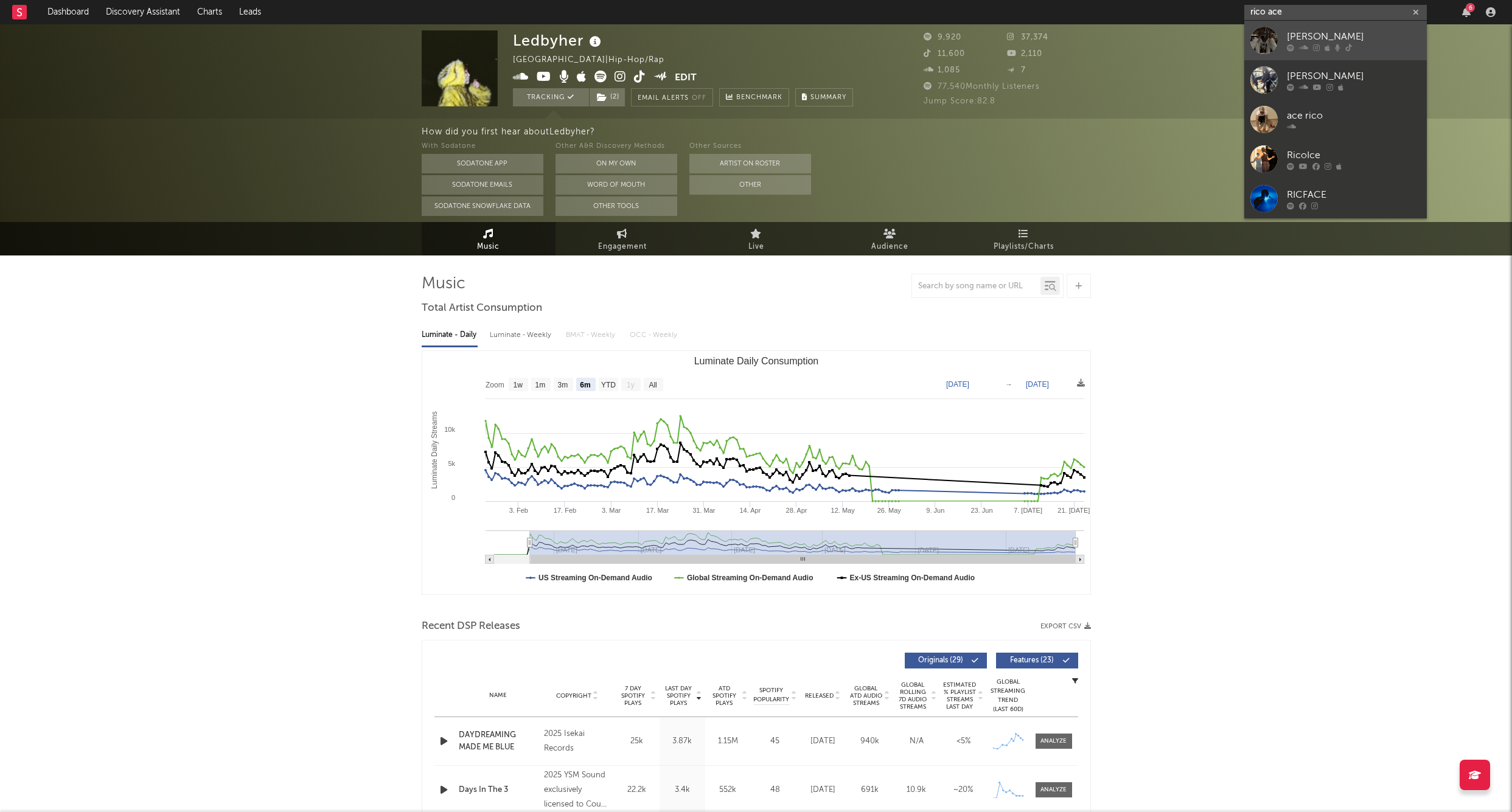
type input "rico ace"
click at [1365, 38] on div "[PERSON_NAME]" at bounding box center [1354, 36] width 134 height 15
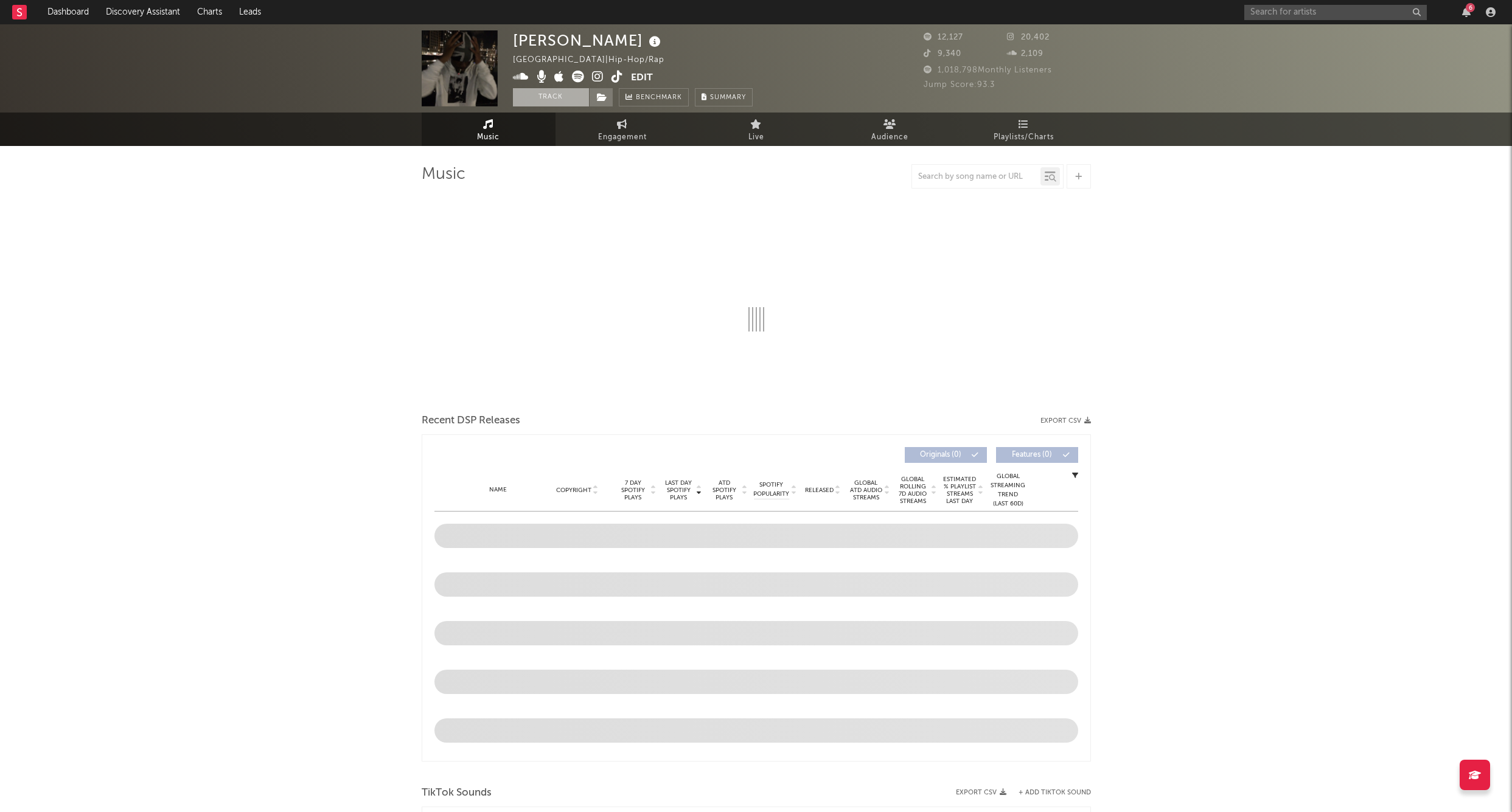
click at [562, 100] on button "Track" at bounding box center [551, 97] width 76 height 18
click at [608, 99] on span at bounding box center [601, 97] width 24 height 18
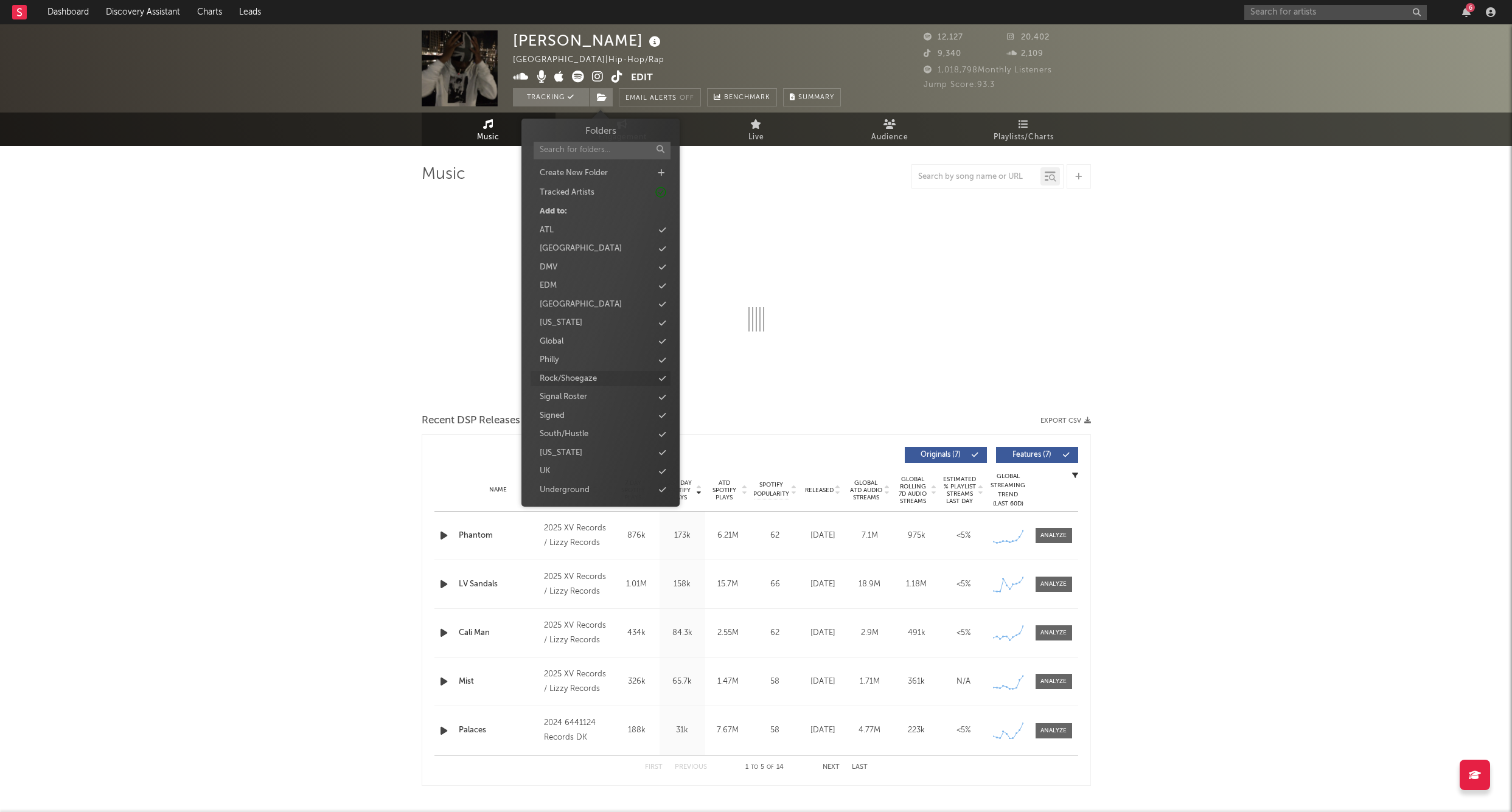
select select "6m"
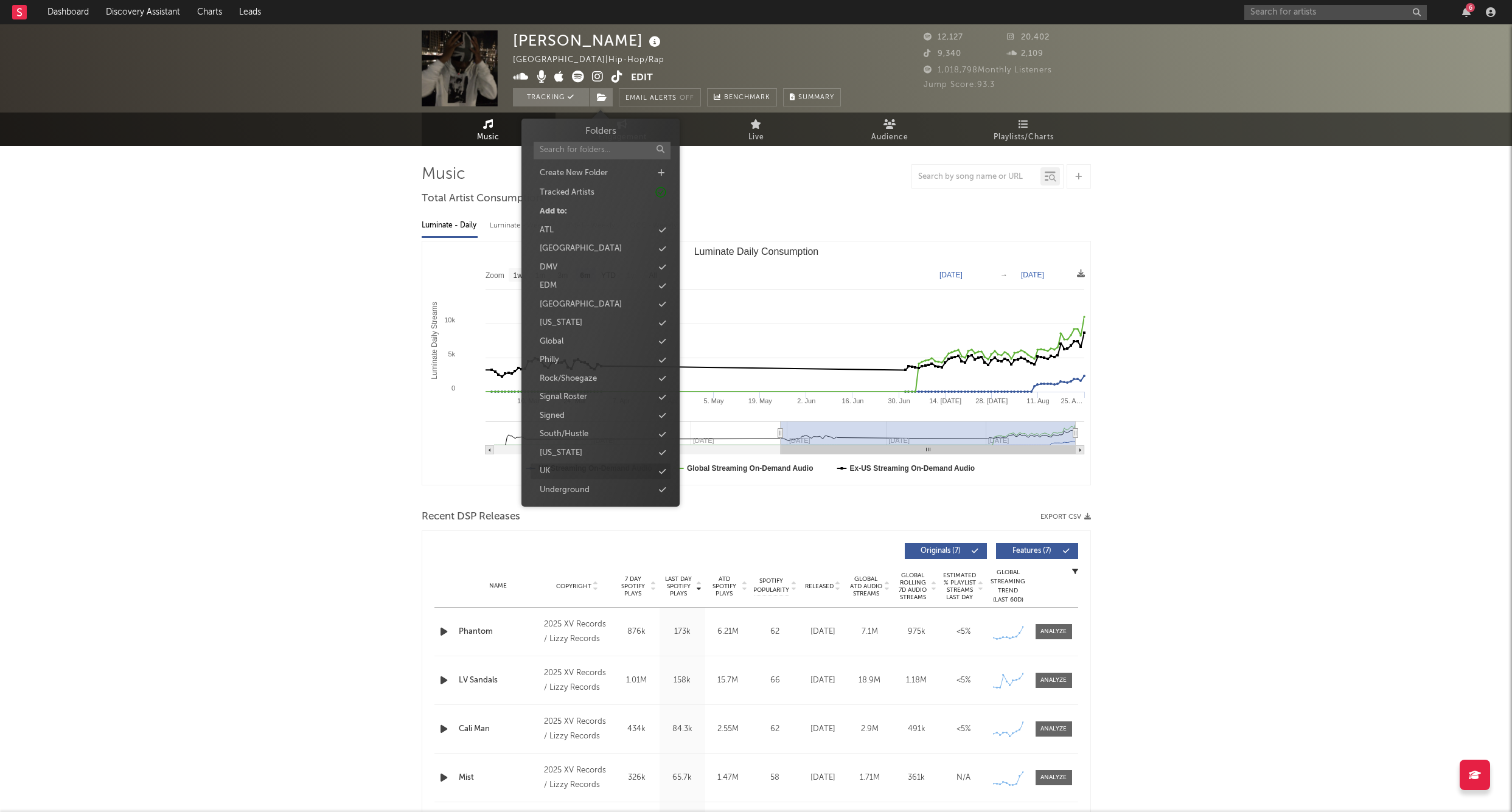
click at [545, 467] on div "UK" at bounding box center [545, 471] width 10 height 12
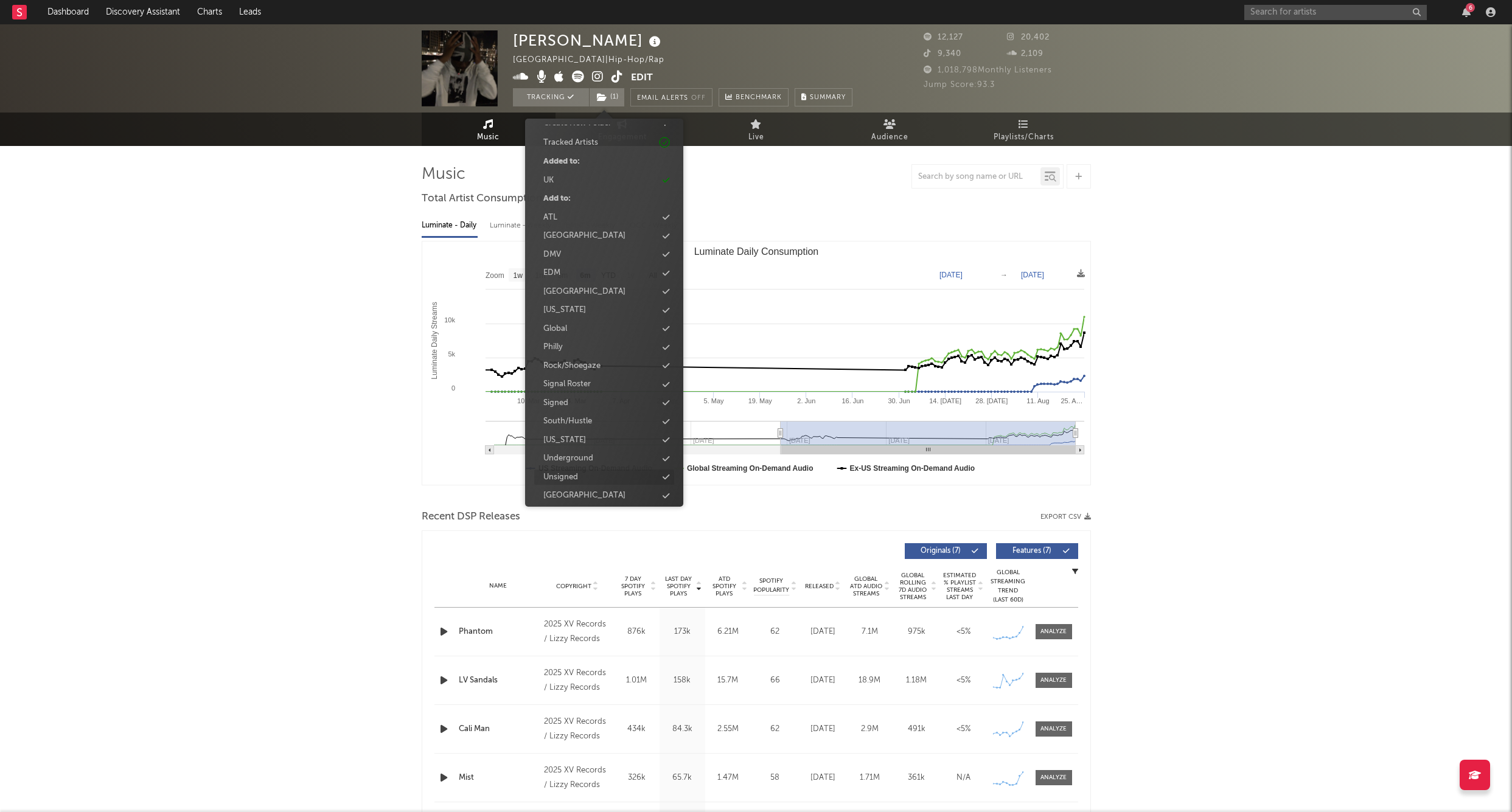
scroll to position [49, 0]
click at [592, 471] on div "Unsigned" at bounding box center [604, 478] width 140 height 16
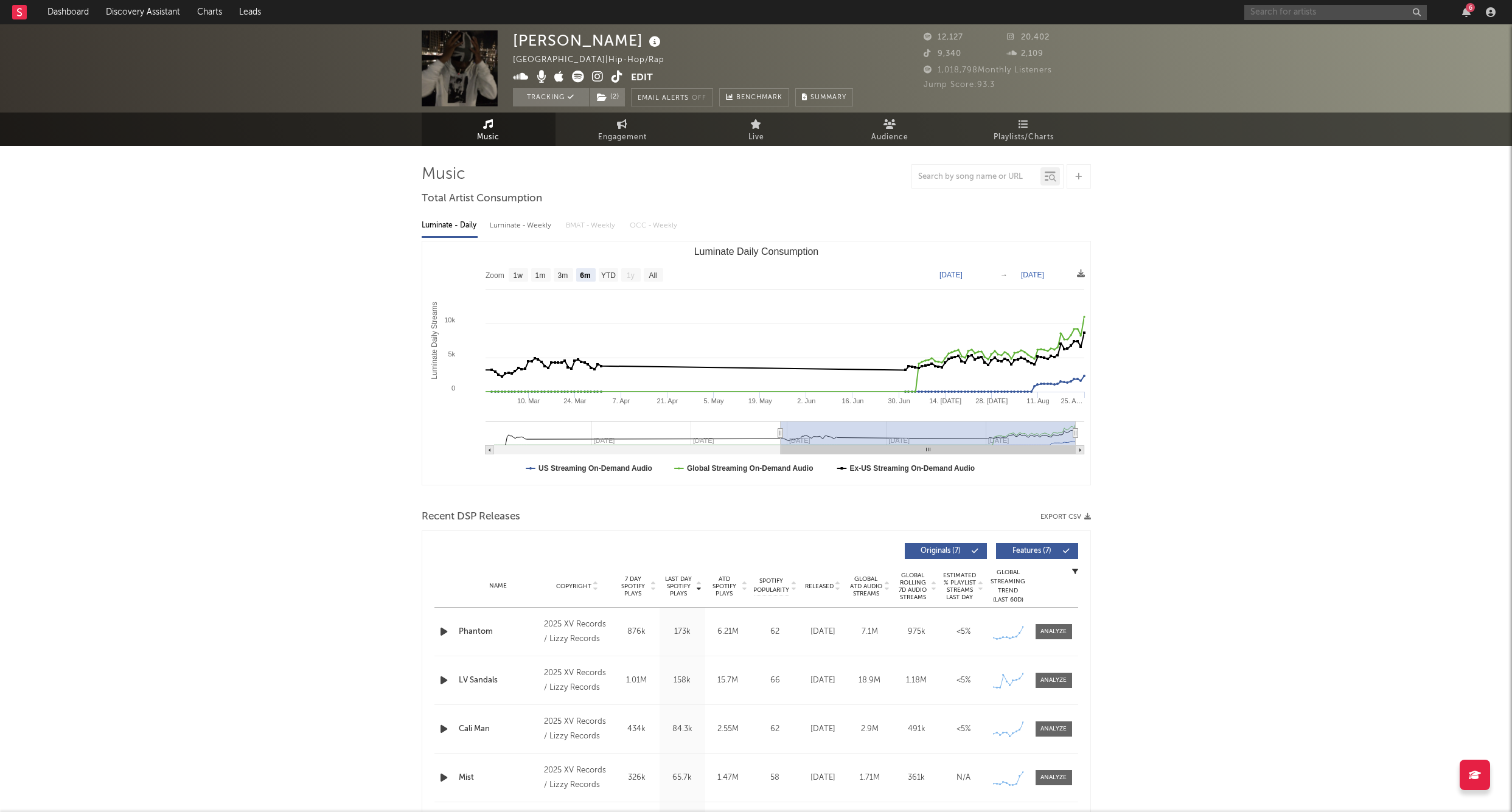
click at [1270, 15] on input "text" at bounding box center [1336, 12] width 183 height 15
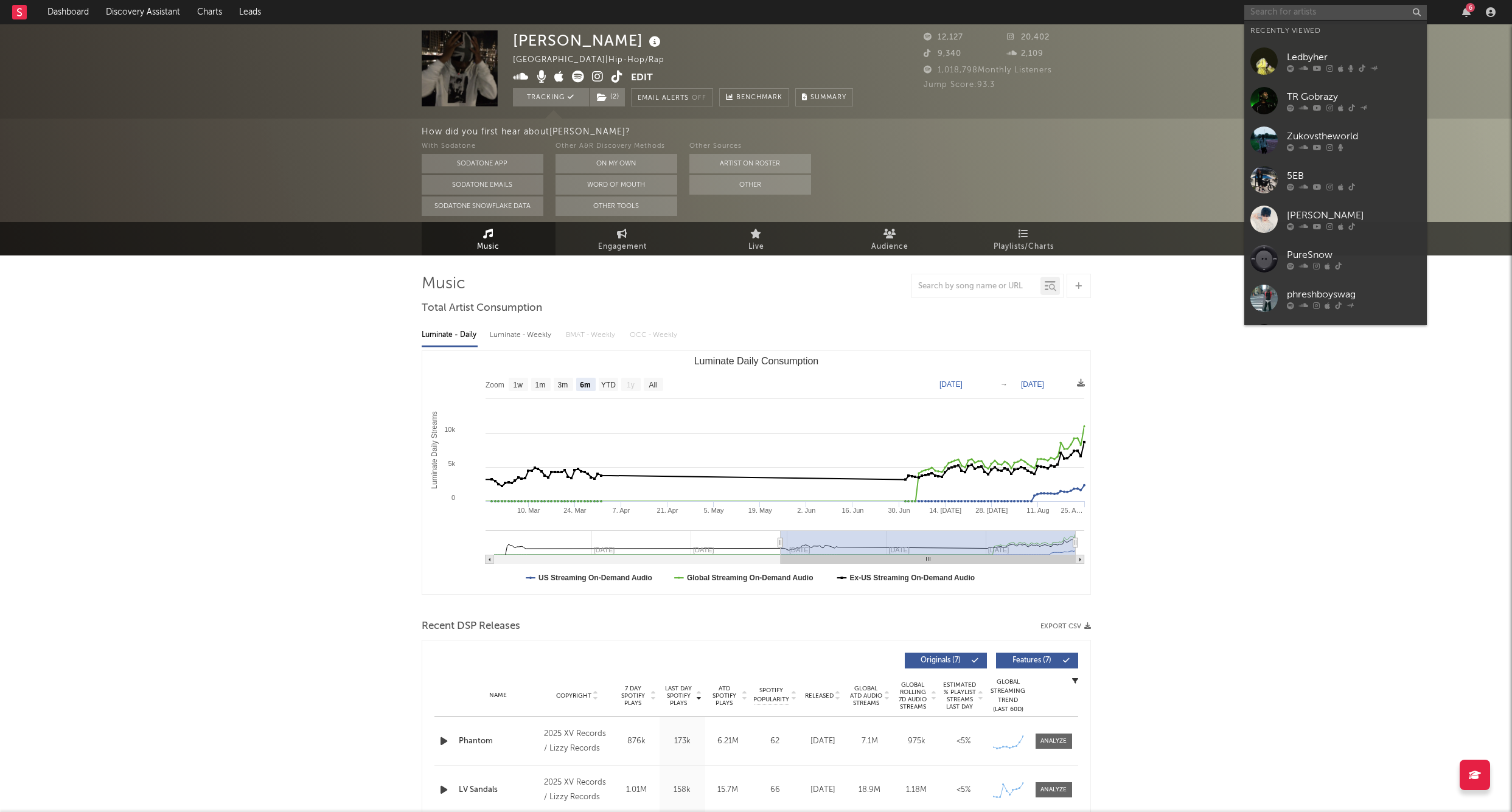
click at [1316, 8] on input "text" at bounding box center [1336, 12] width 183 height 15
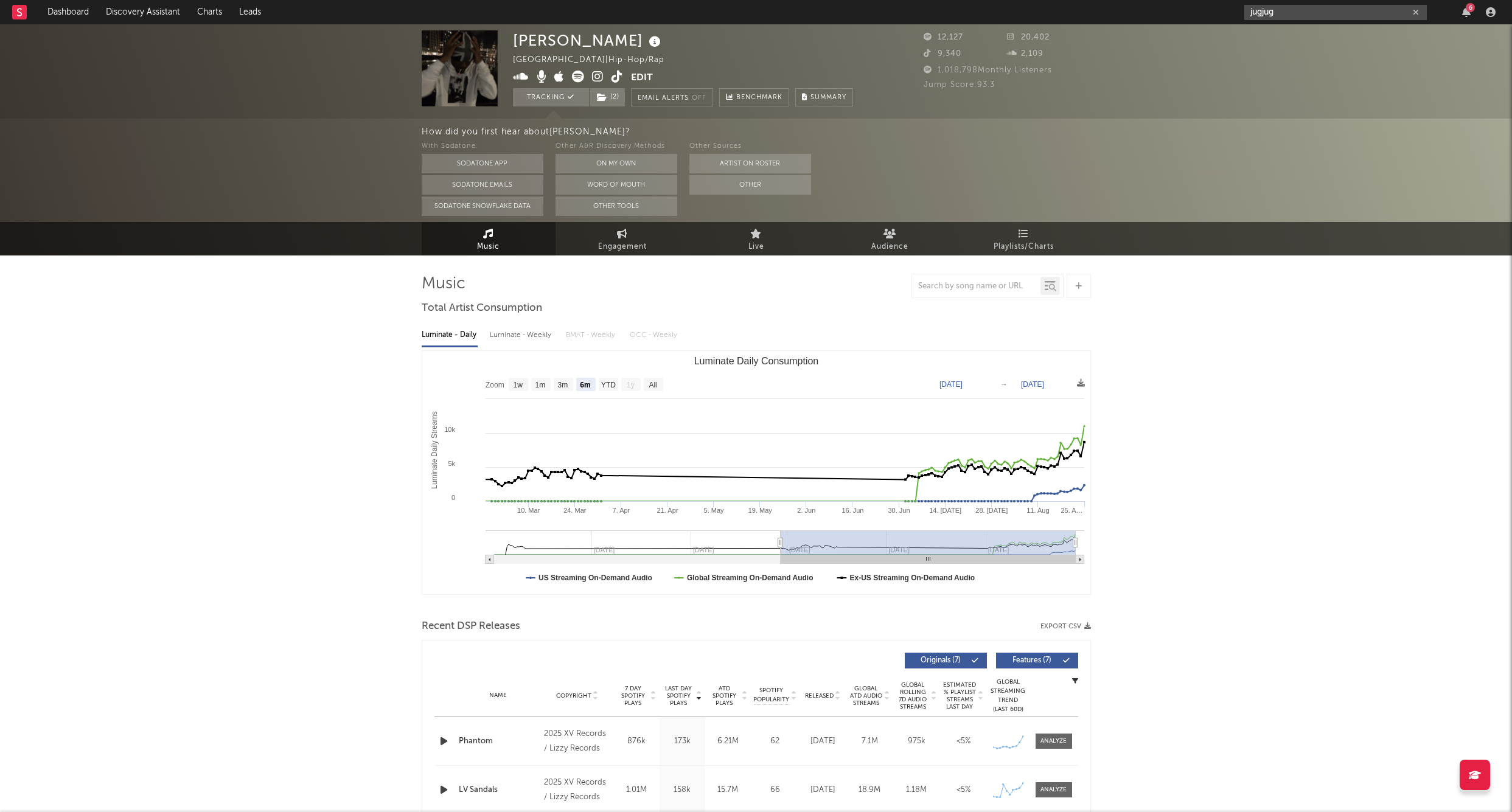
click at [1292, 15] on input "jugjug" at bounding box center [1336, 12] width 183 height 15
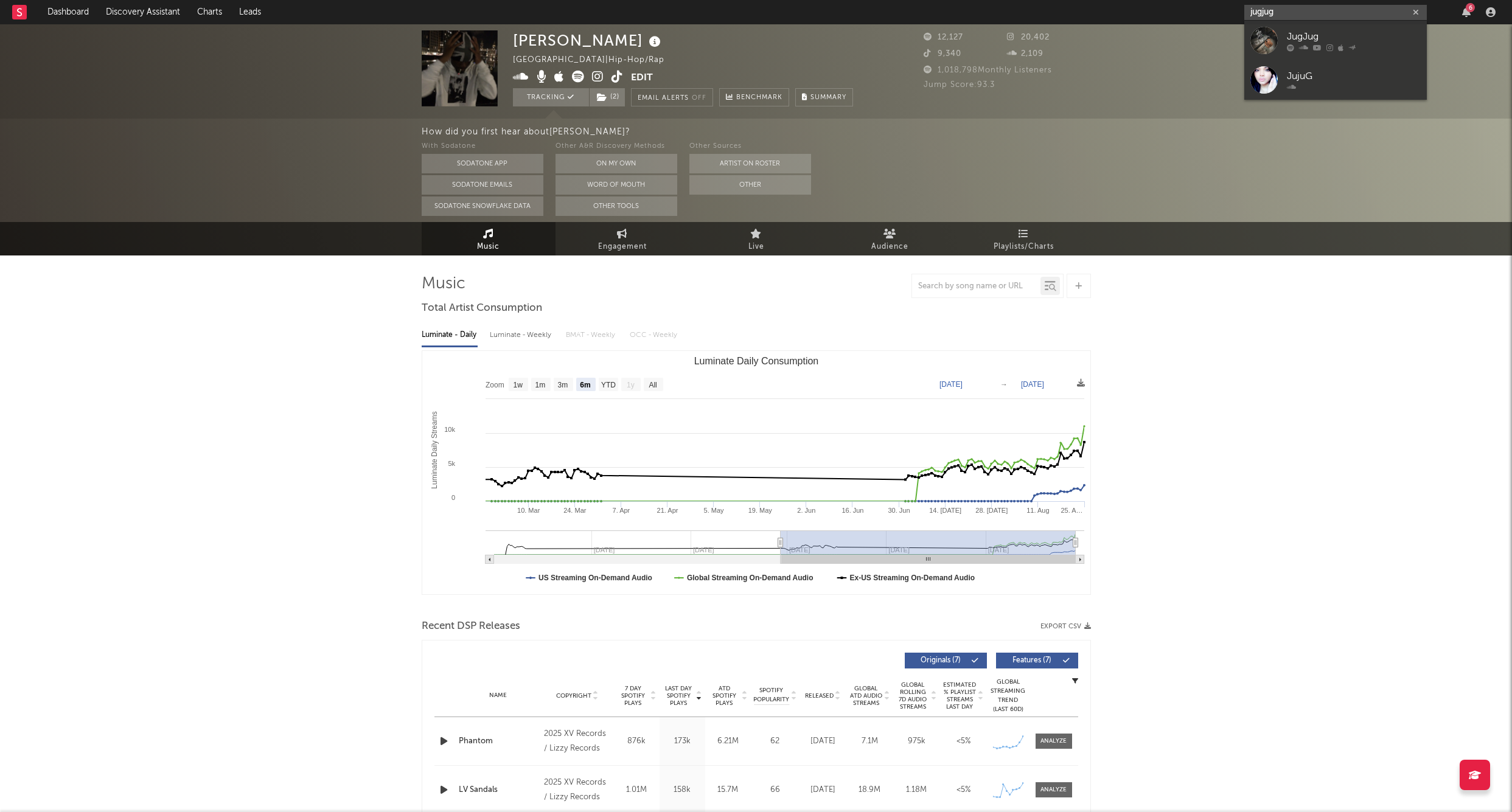
type input "jugjug"
click at [1285, 35] on link "JugJug" at bounding box center [1336, 40] width 183 height 39
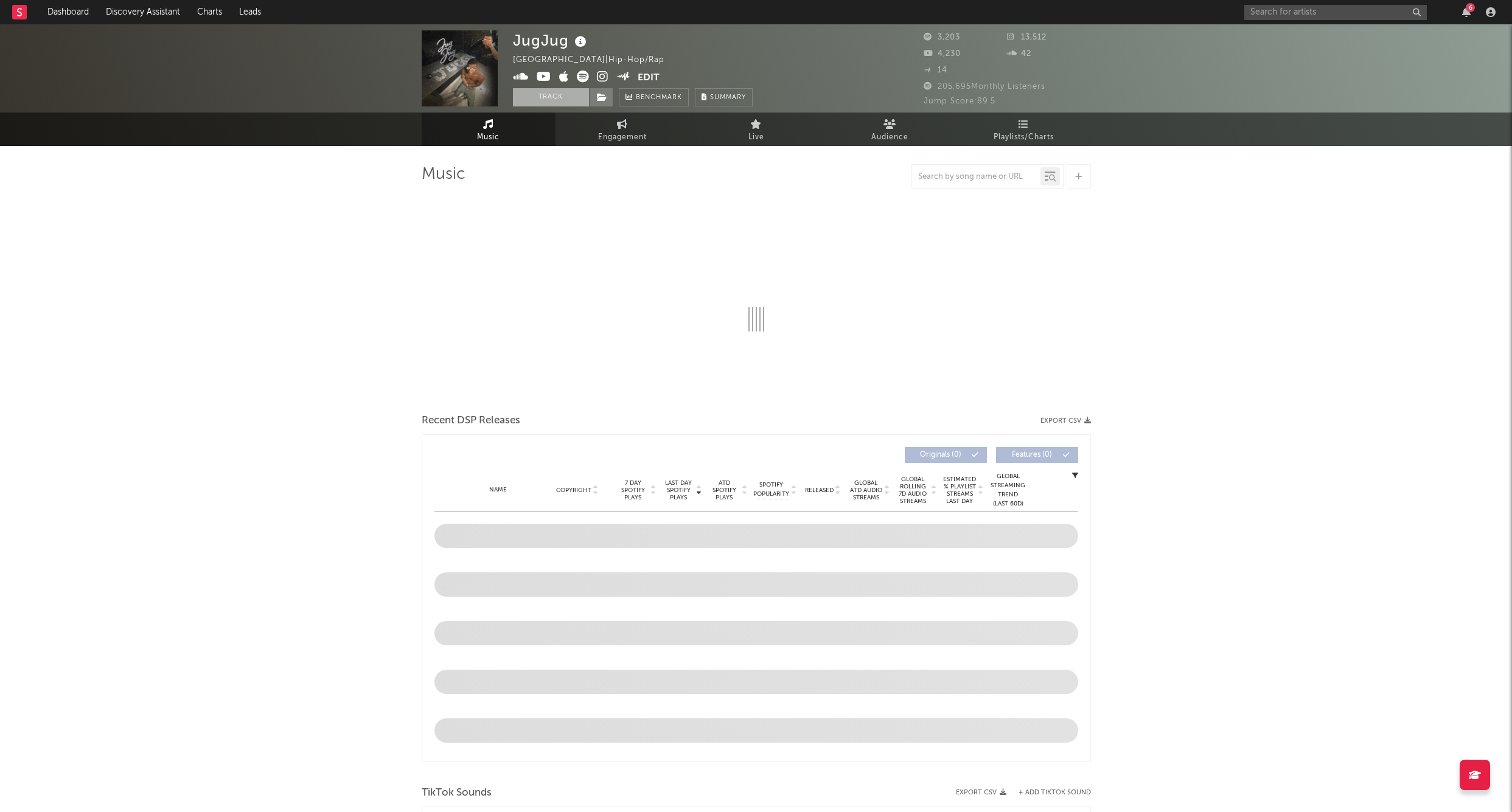
click at [558, 94] on button "Track" at bounding box center [551, 97] width 76 height 18
click at [594, 93] on span at bounding box center [601, 97] width 24 height 18
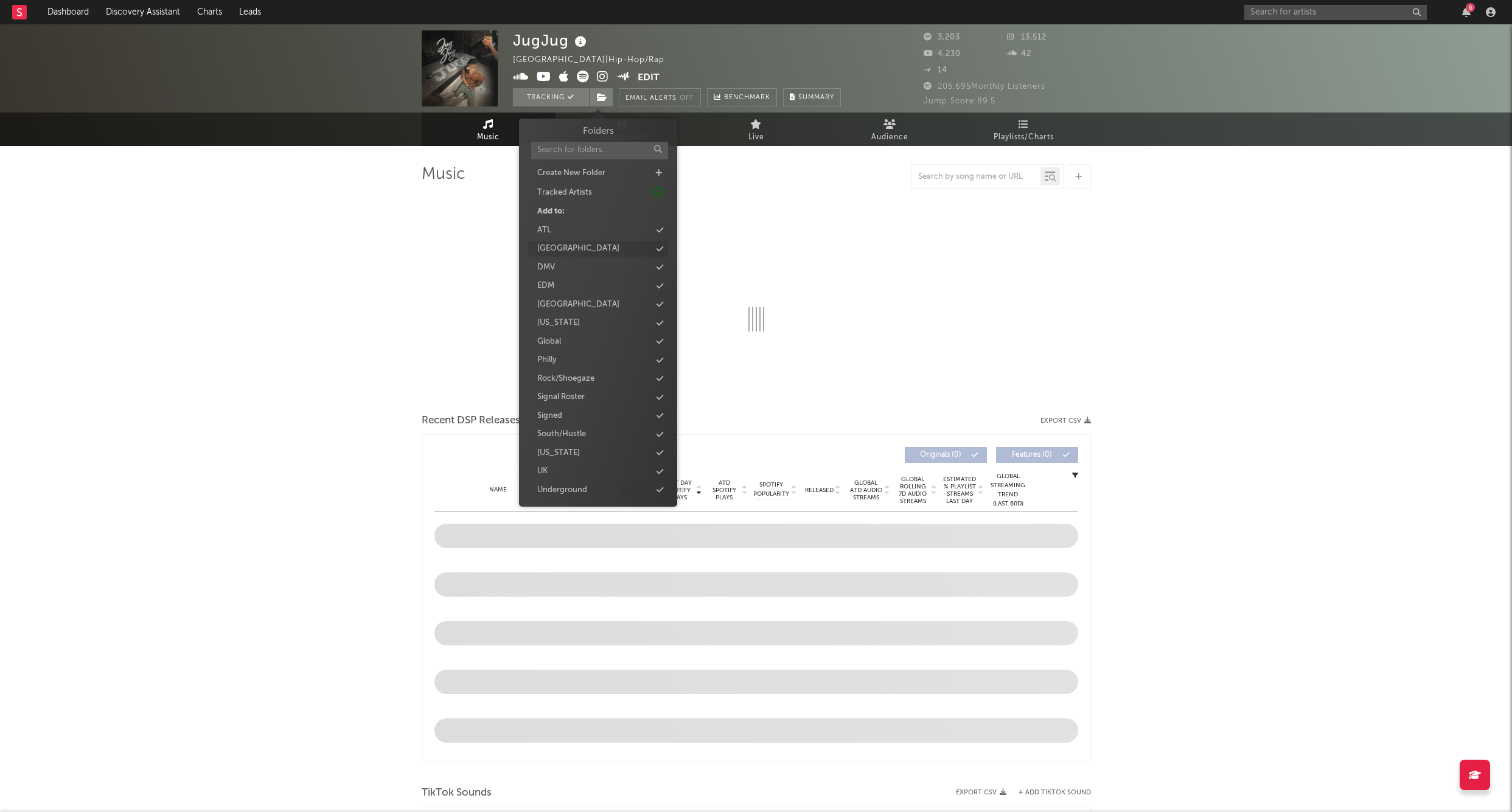
select select "1w"
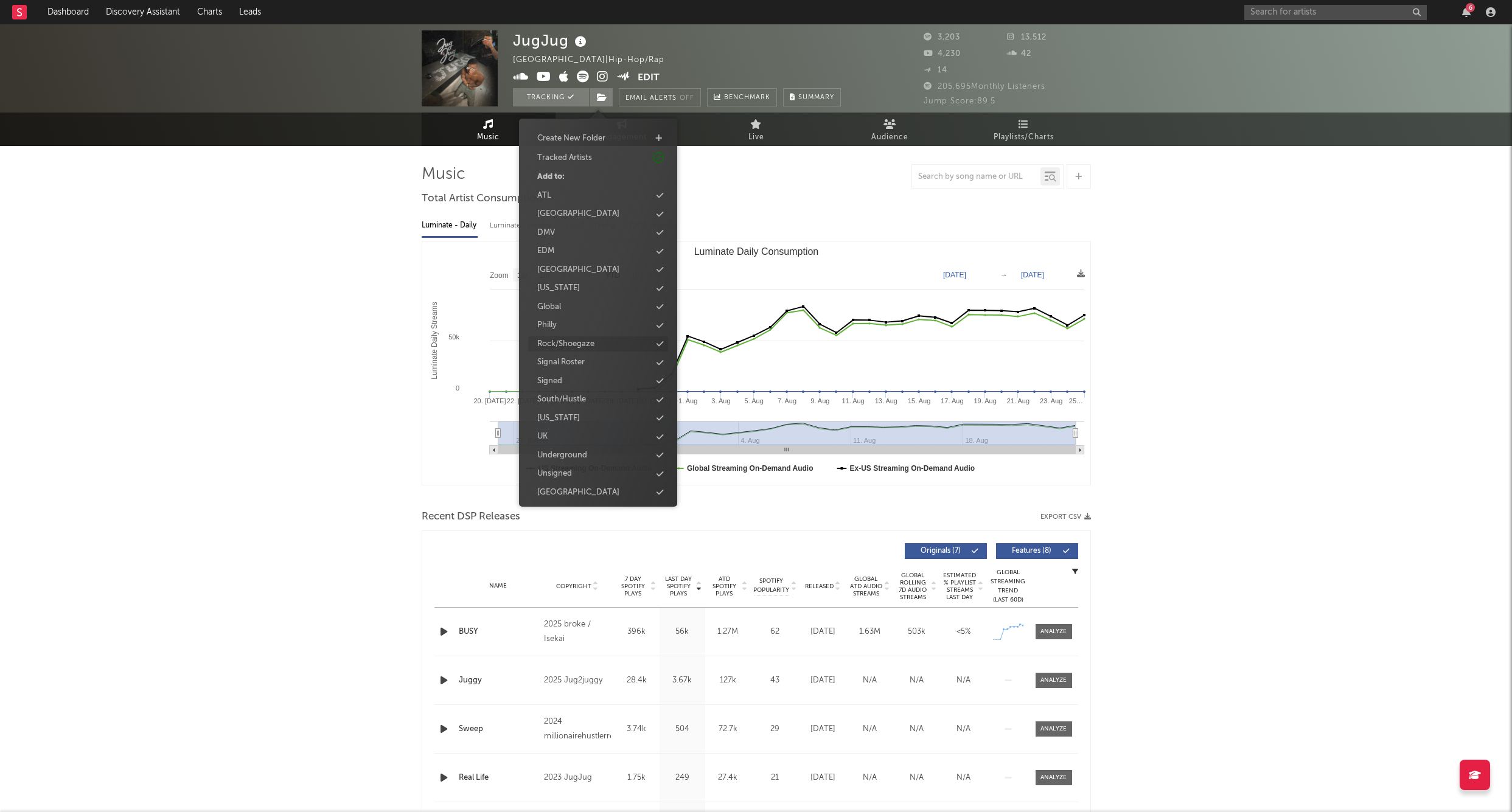
scroll to position [31, 0]
click at [586, 437] on div "UK" at bounding box center [598, 440] width 140 height 16
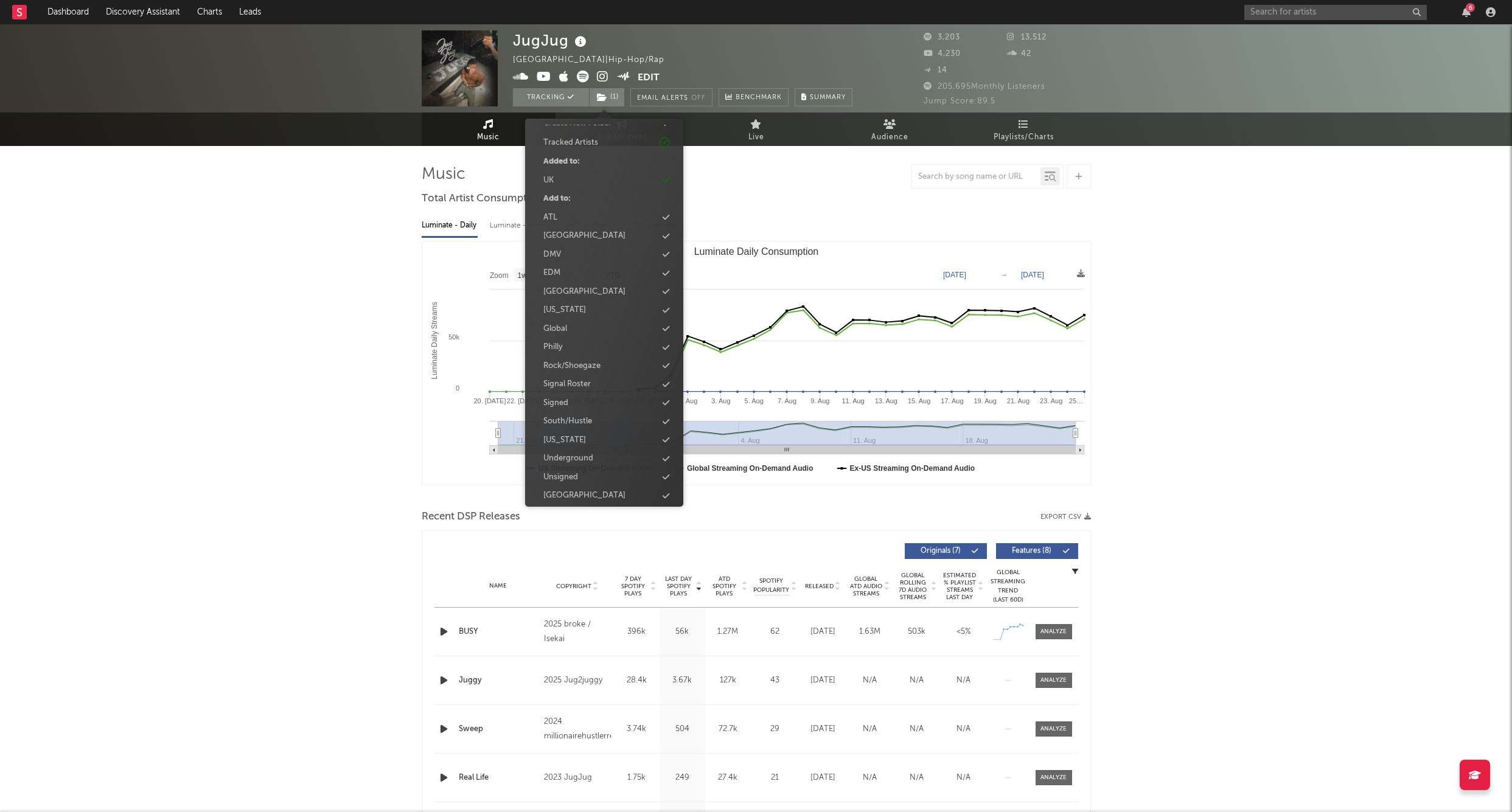
scroll to position [49, 0]
click at [574, 396] on div "Signed" at bounding box center [604, 404] width 140 height 16
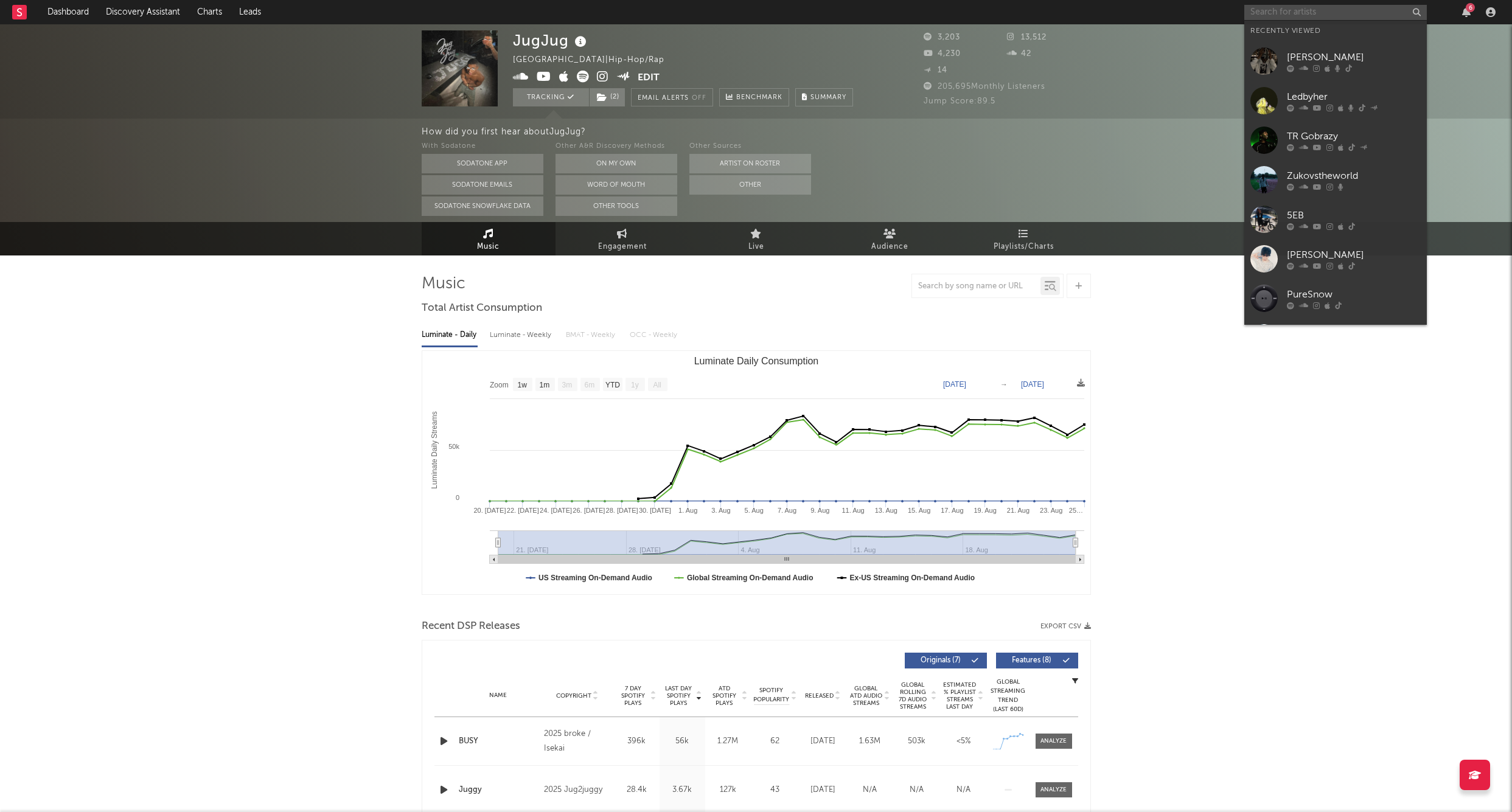
click at [1271, 11] on input "text" at bounding box center [1336, 12] width 183 height 15
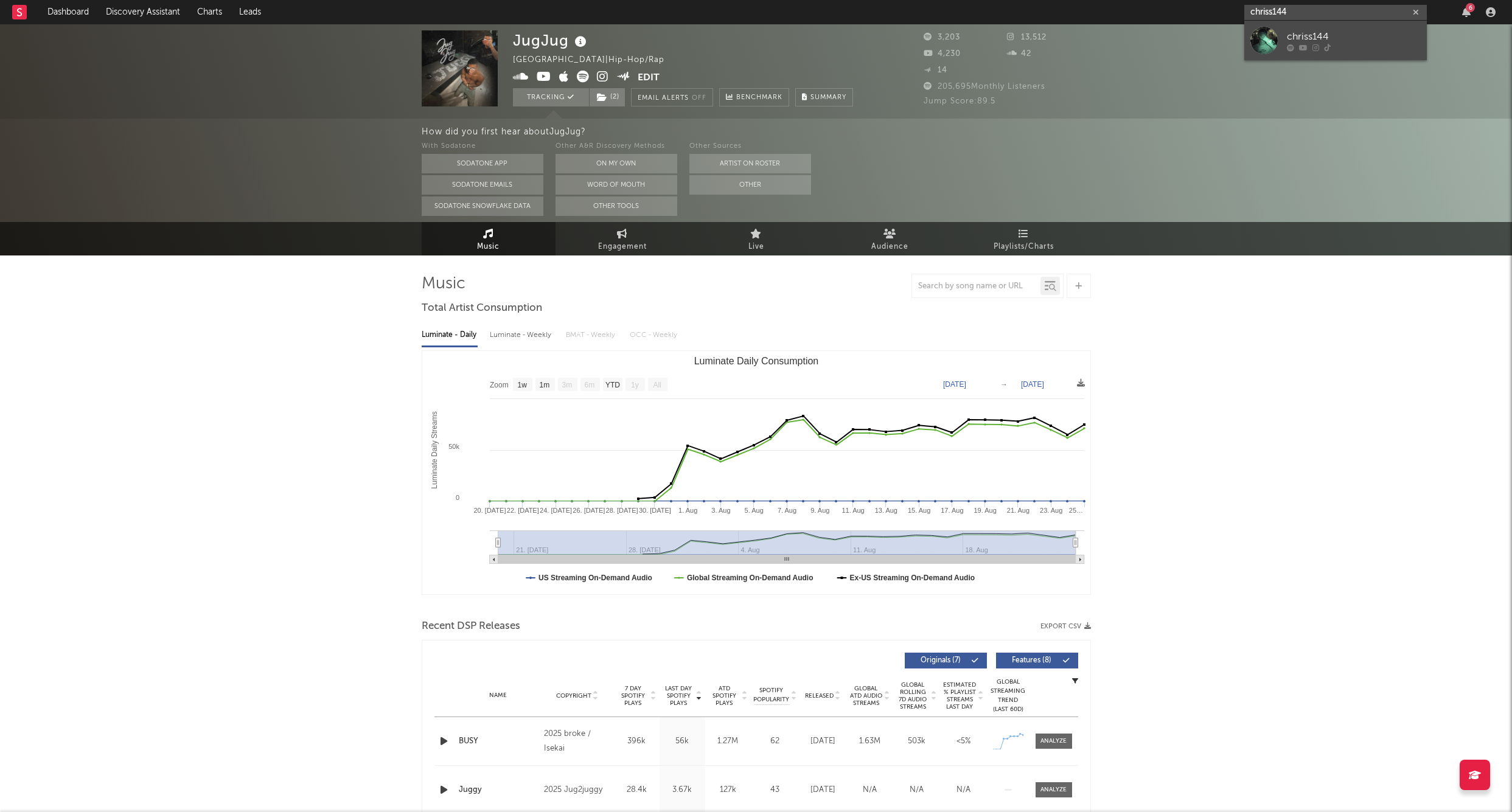
type input "chriss144"
click at [1278, 26] on link "chriss144" at bounding box center [1336, 40] width 183 height 39
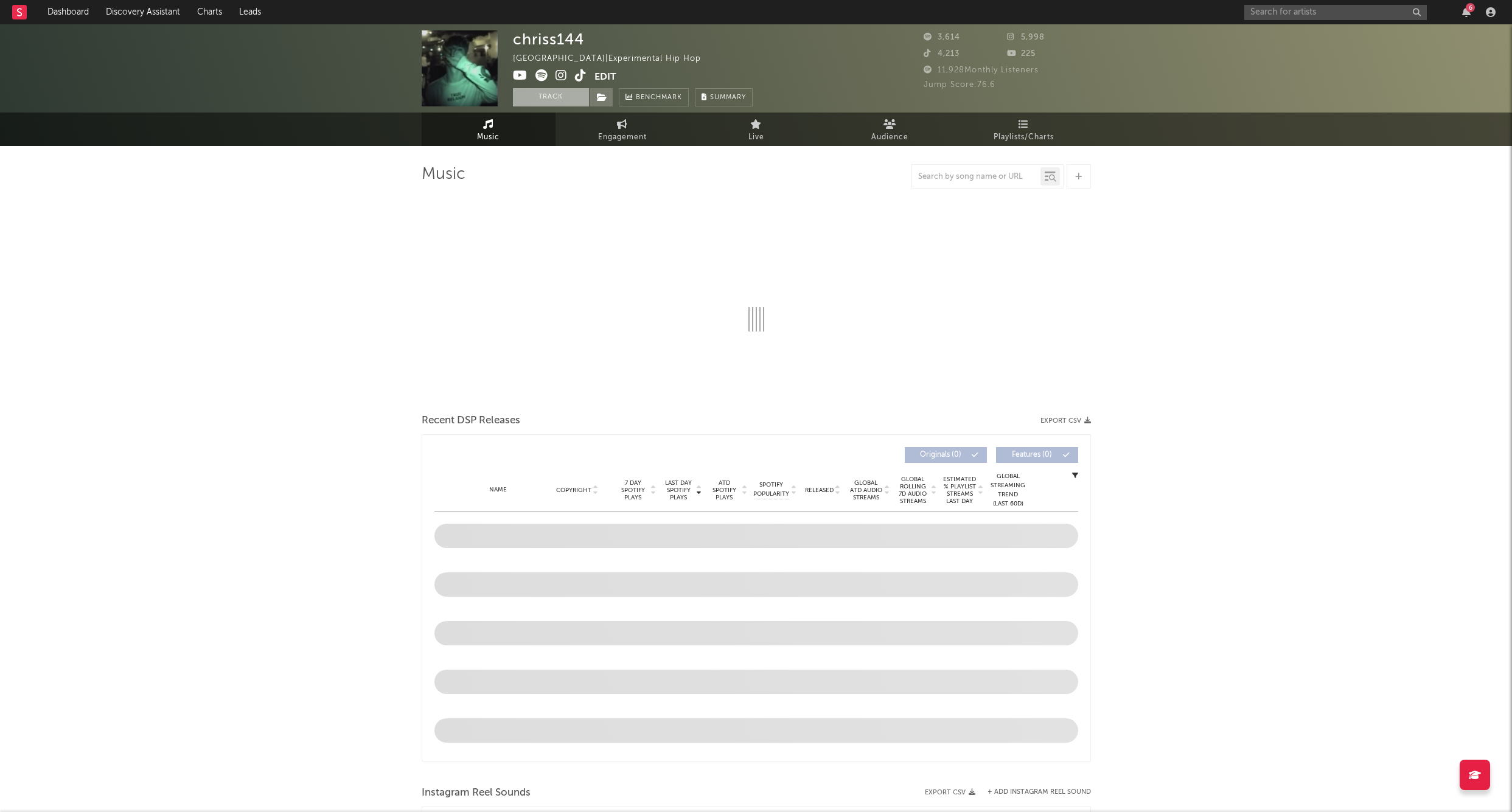
select select "6m"
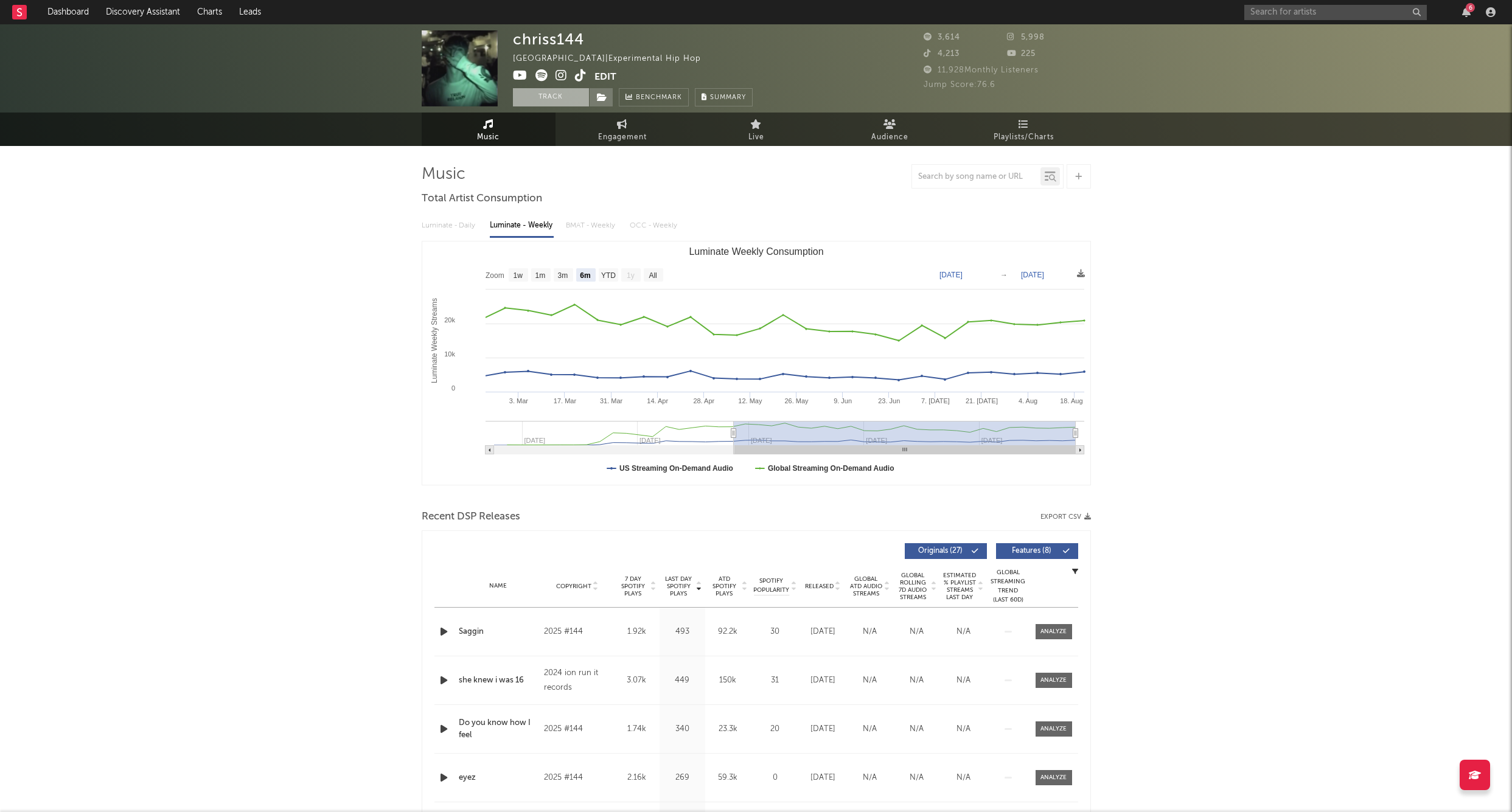
click at [567, 95] on button "Track" at bounding box center [551, 97] width 76 height 18
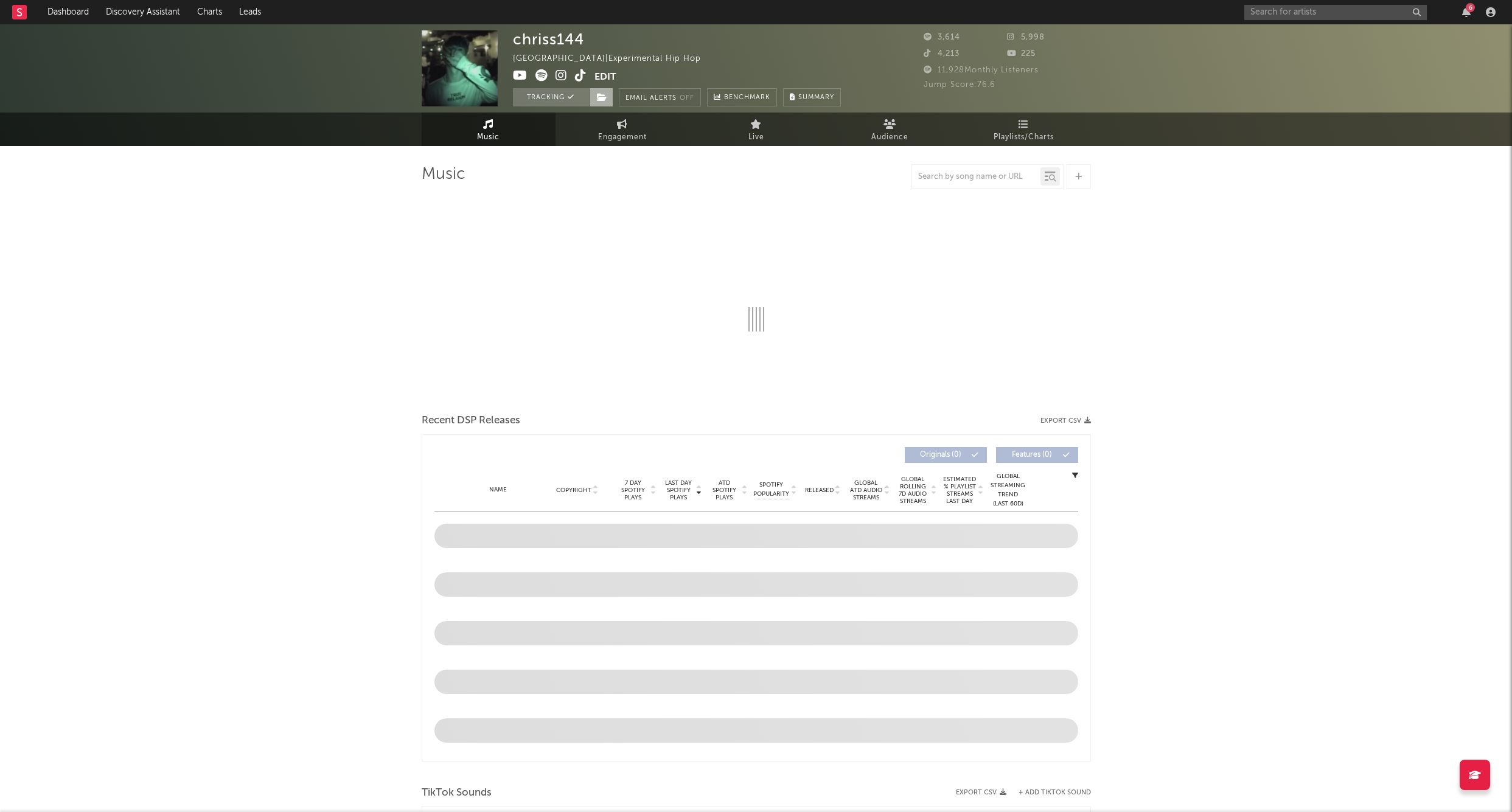
click at [601, 97] on icon at bounding box center [602, 97] width 10 height 8
select select "6m"
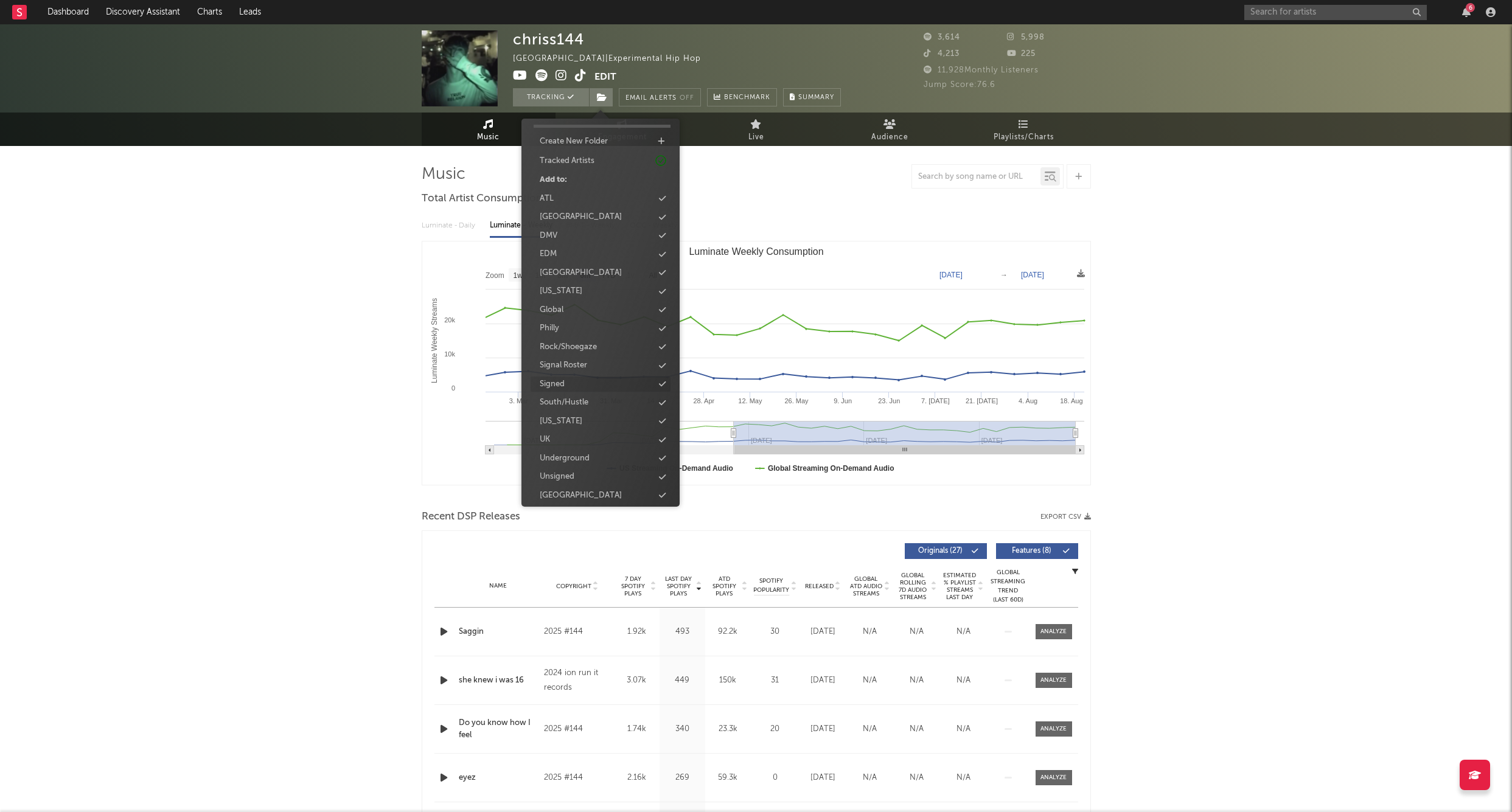
scroll to position [31, 0]
click at [563, 471] on div "Unsigned" at bounding box center [557, 478] width 35 height 12
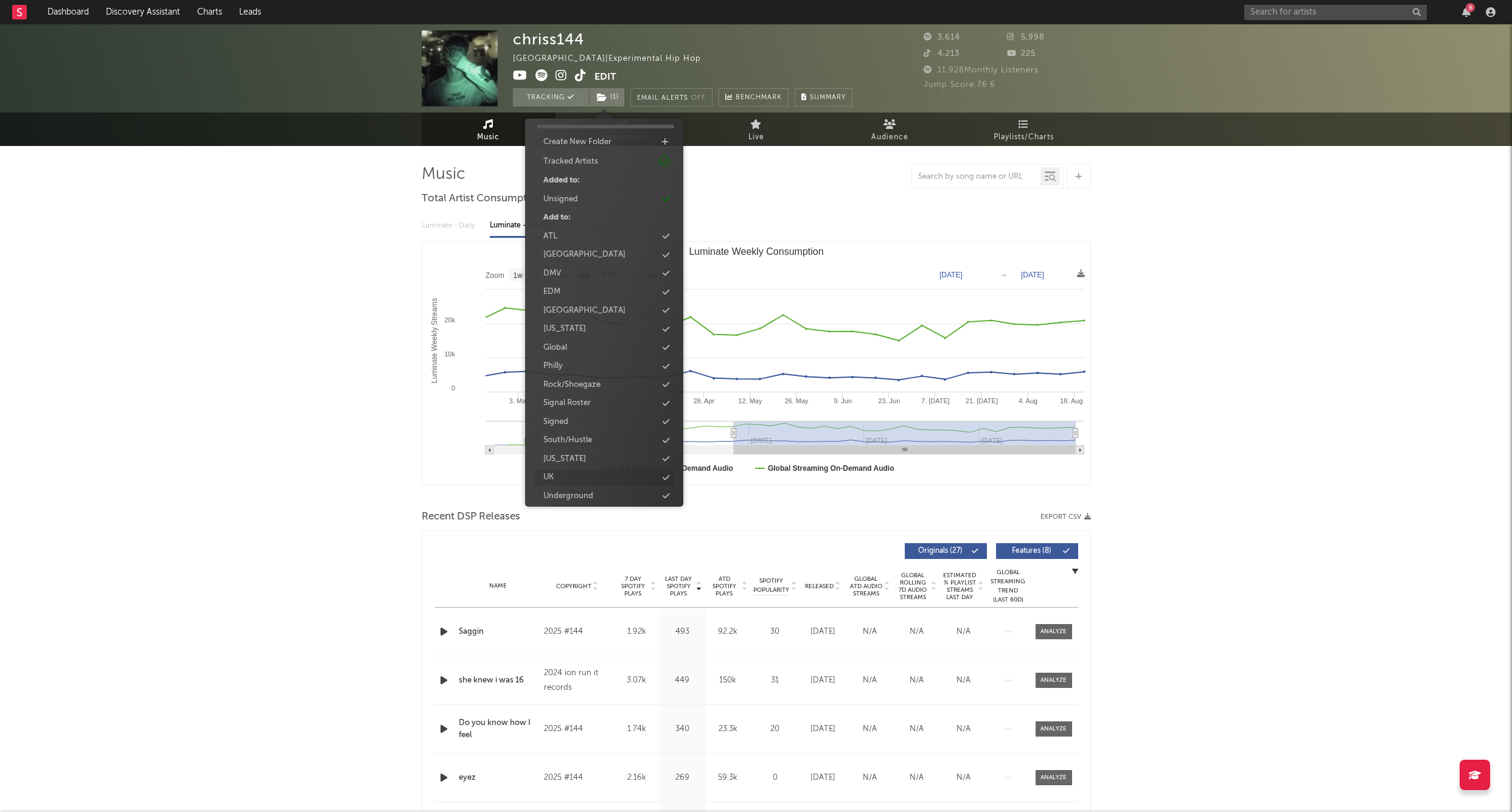
click at [577, 477] on div "UK" at bounding box center [604, 478] width 140 height 16
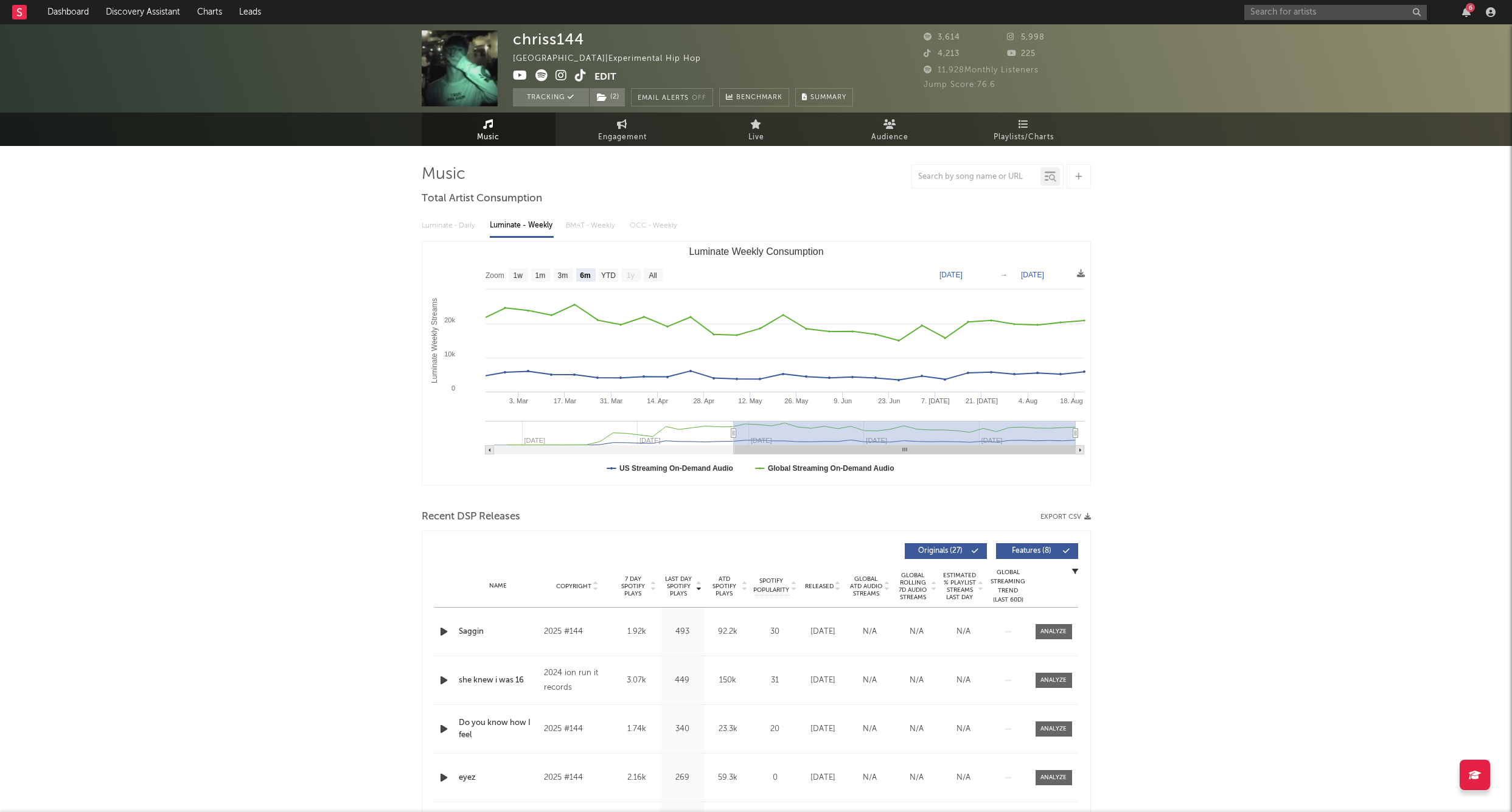
click at [297, 292] on div "chriss144 United Kingdom | Experimental Hip Hop Edit Tracking ( 2 ) Email Alert…" at bounding box center [756, 796] width 1512 height 1545
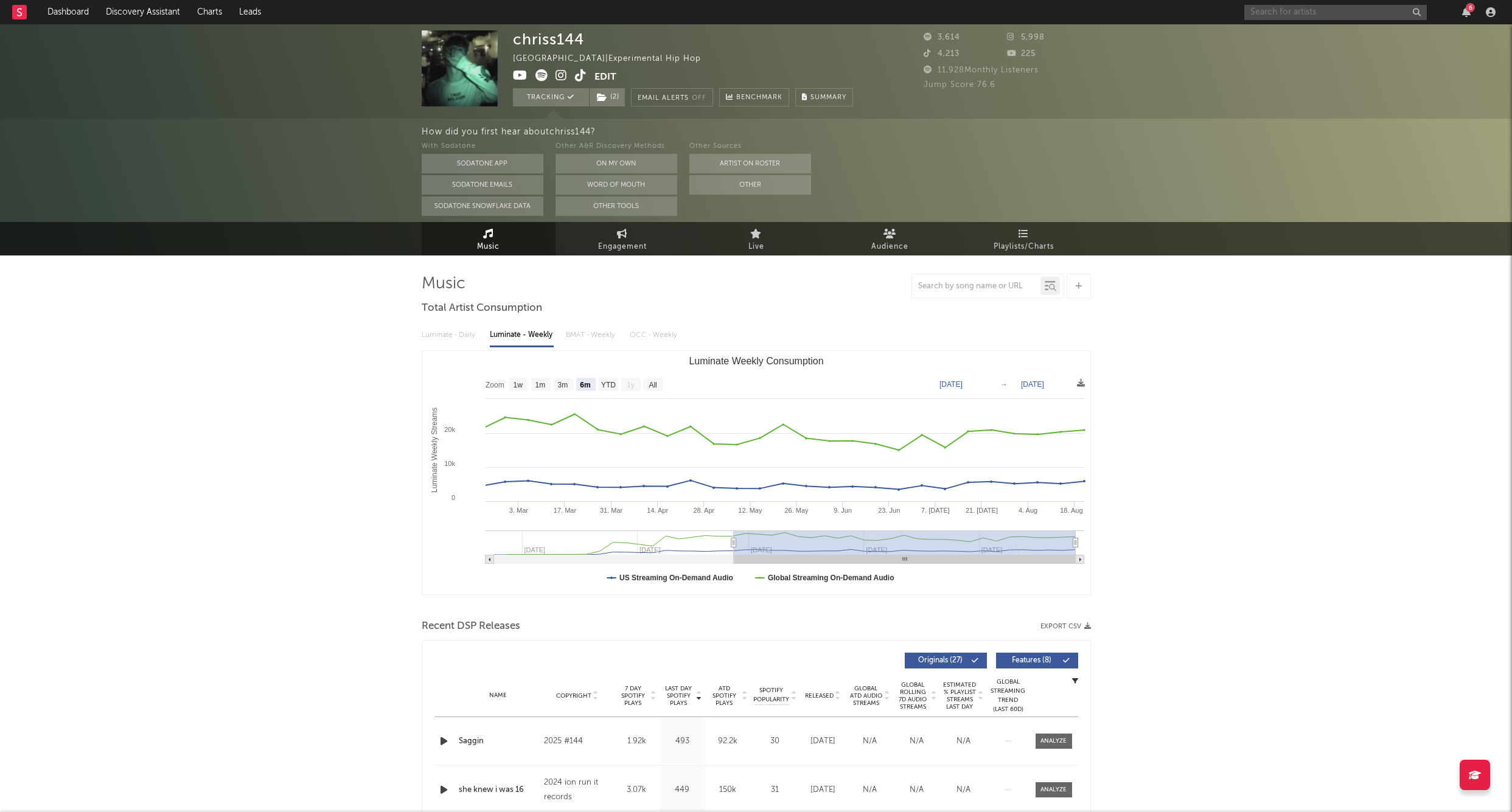
click at [1293, 17] on input "text" at bounding box center [1336, 12] width 183 height 15
type input "mnwa echs"
type input "bigxthaplug"
click at [1323, 25] on link "BigXthaPlug" at bounding box center [1336, 40] width 183 height 39
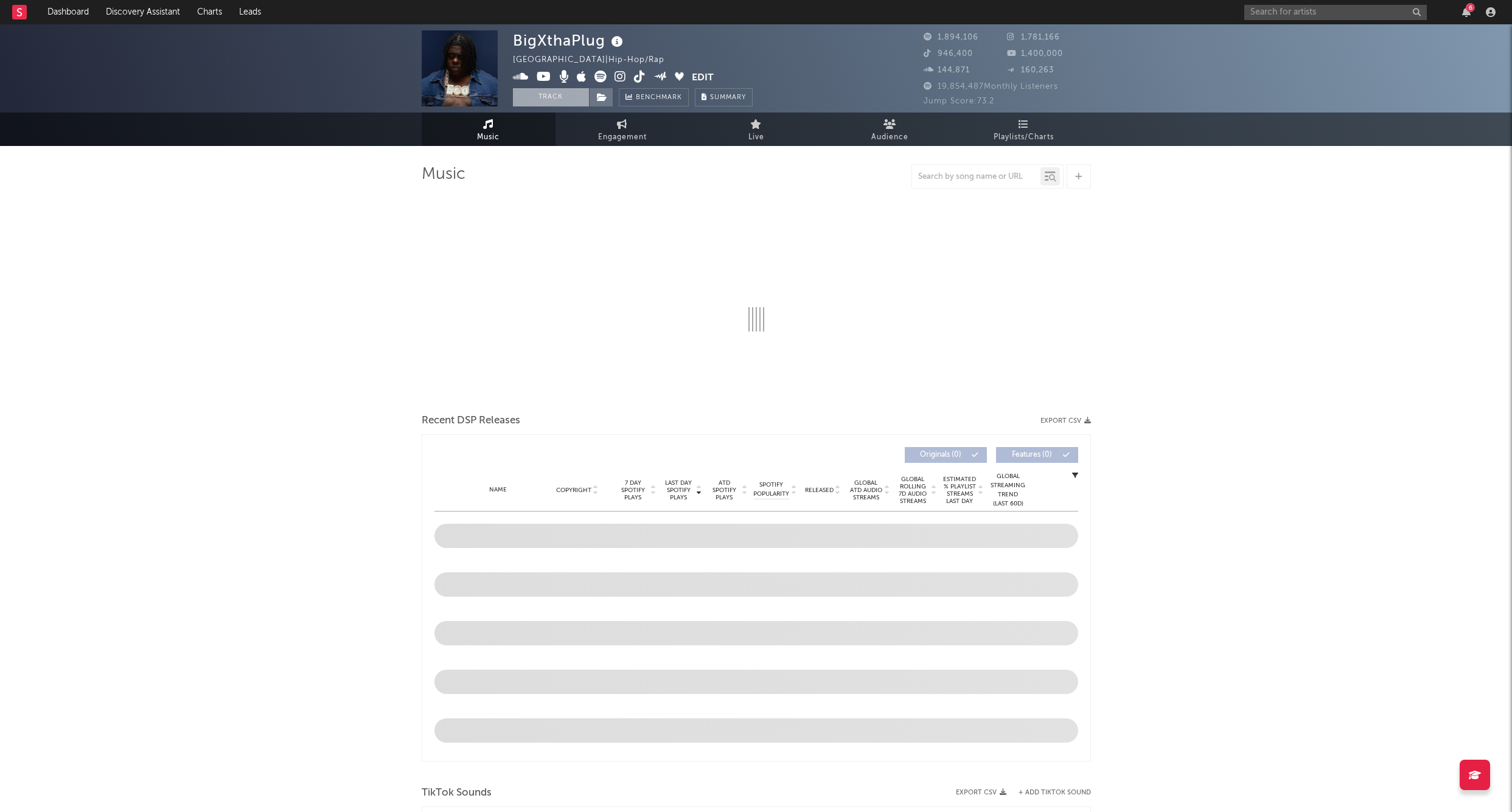
click at [572, 98] on button "Track" at bounding box center [551, 97] width 76 height 18
click at [600, 104] on span at bounding box center [601, 97] width 24 height 18
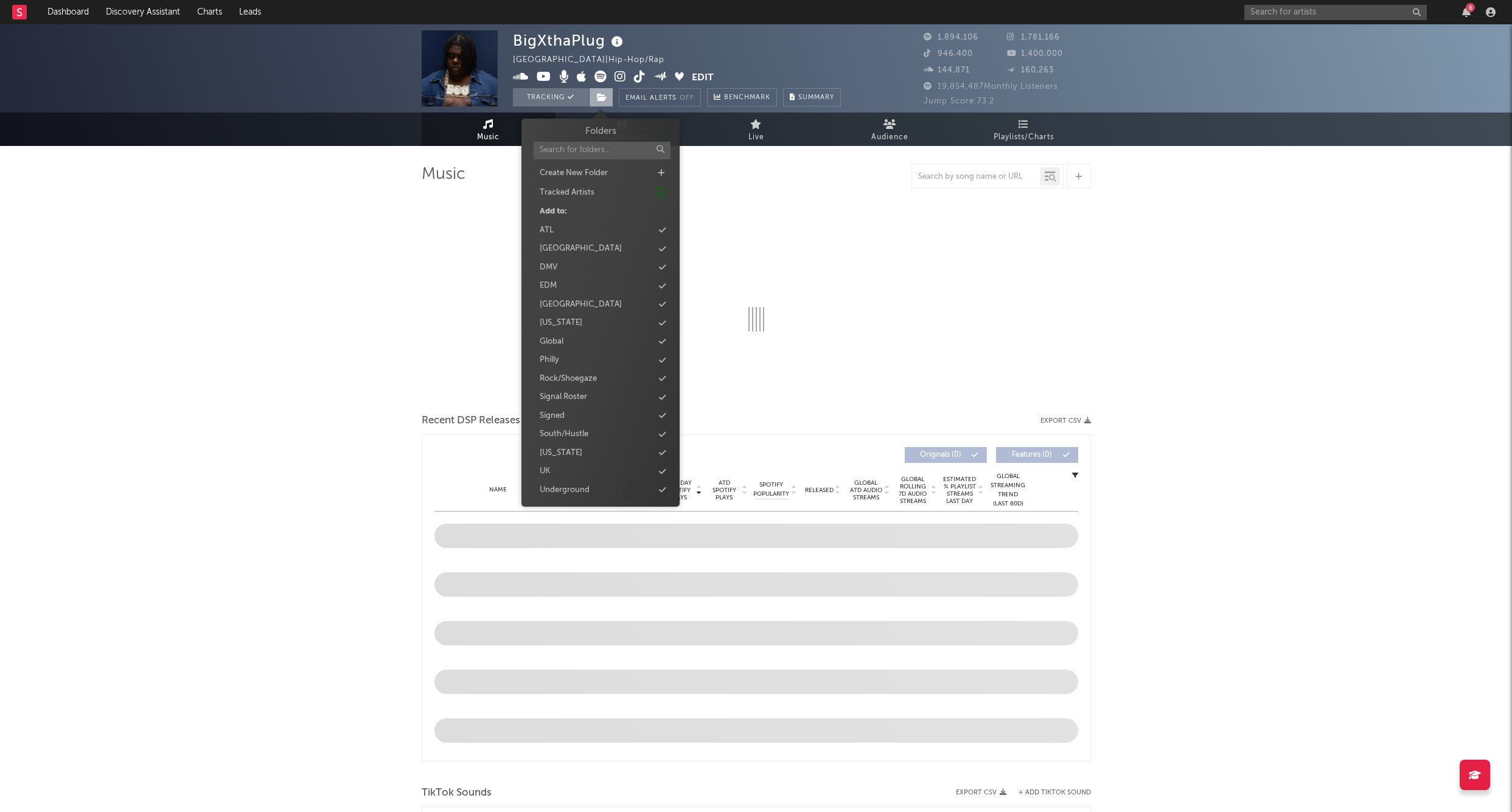
select select "6m"
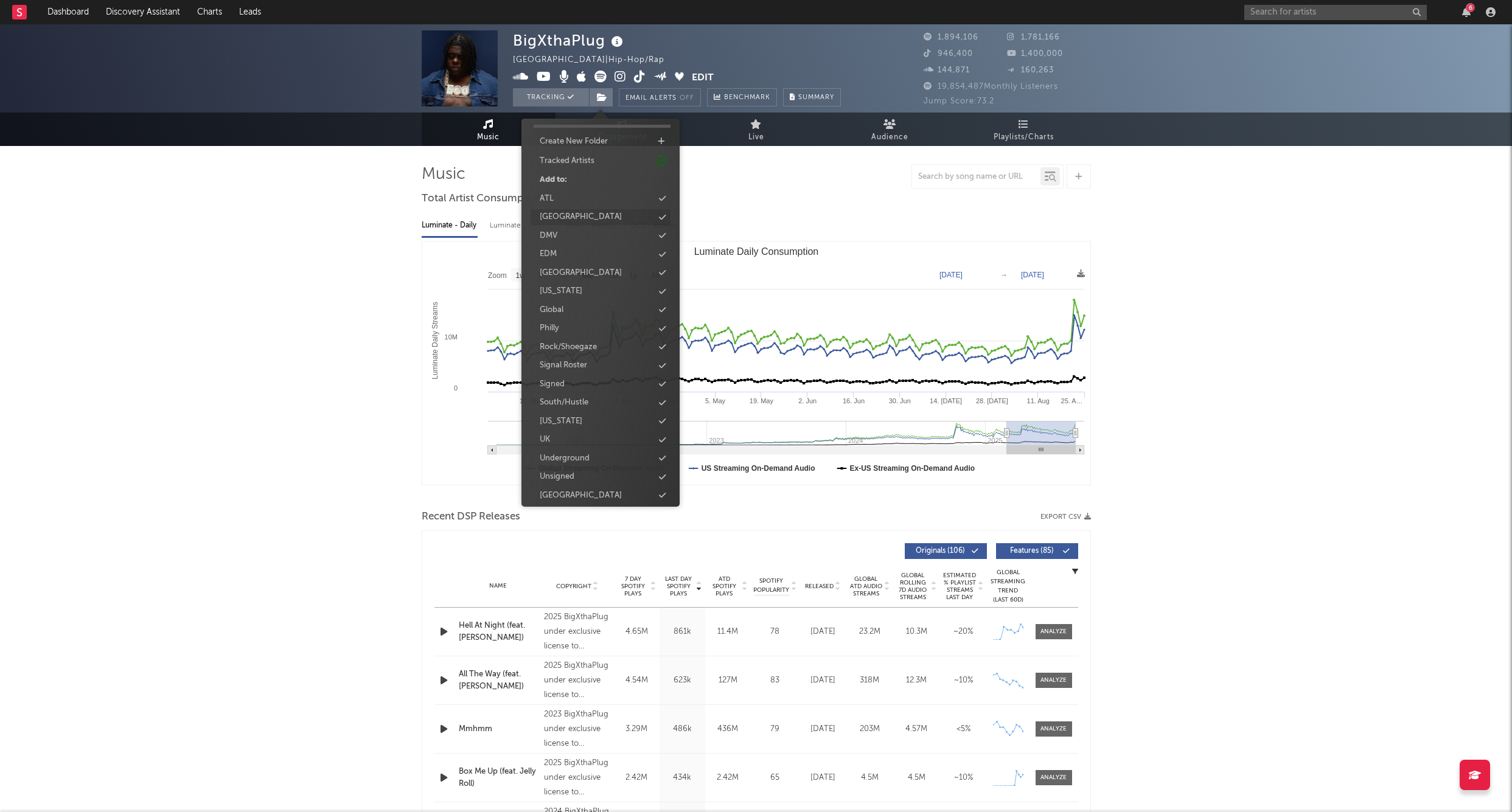
scroll to position [31, 0]
click at [584, 414] on div "[US_STATE]" at bounding box center [601, 422] width 140 height 16
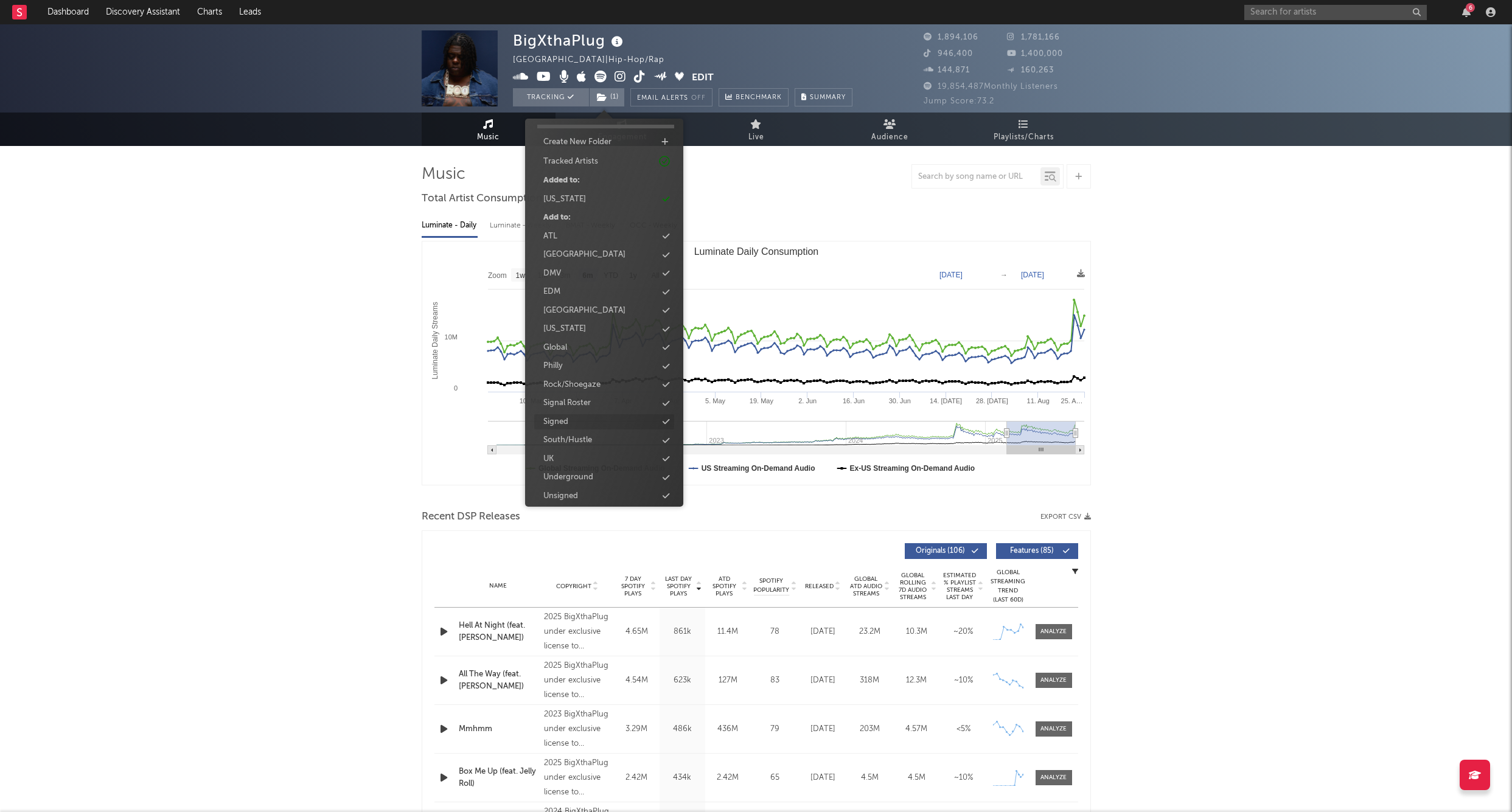
click at [583, 417] on div "Signed" at bounding box center [604, 422] width 140 height 16
click at [1314, 16] on input "text" at bounding box center [1336, 12] width 183 height 15
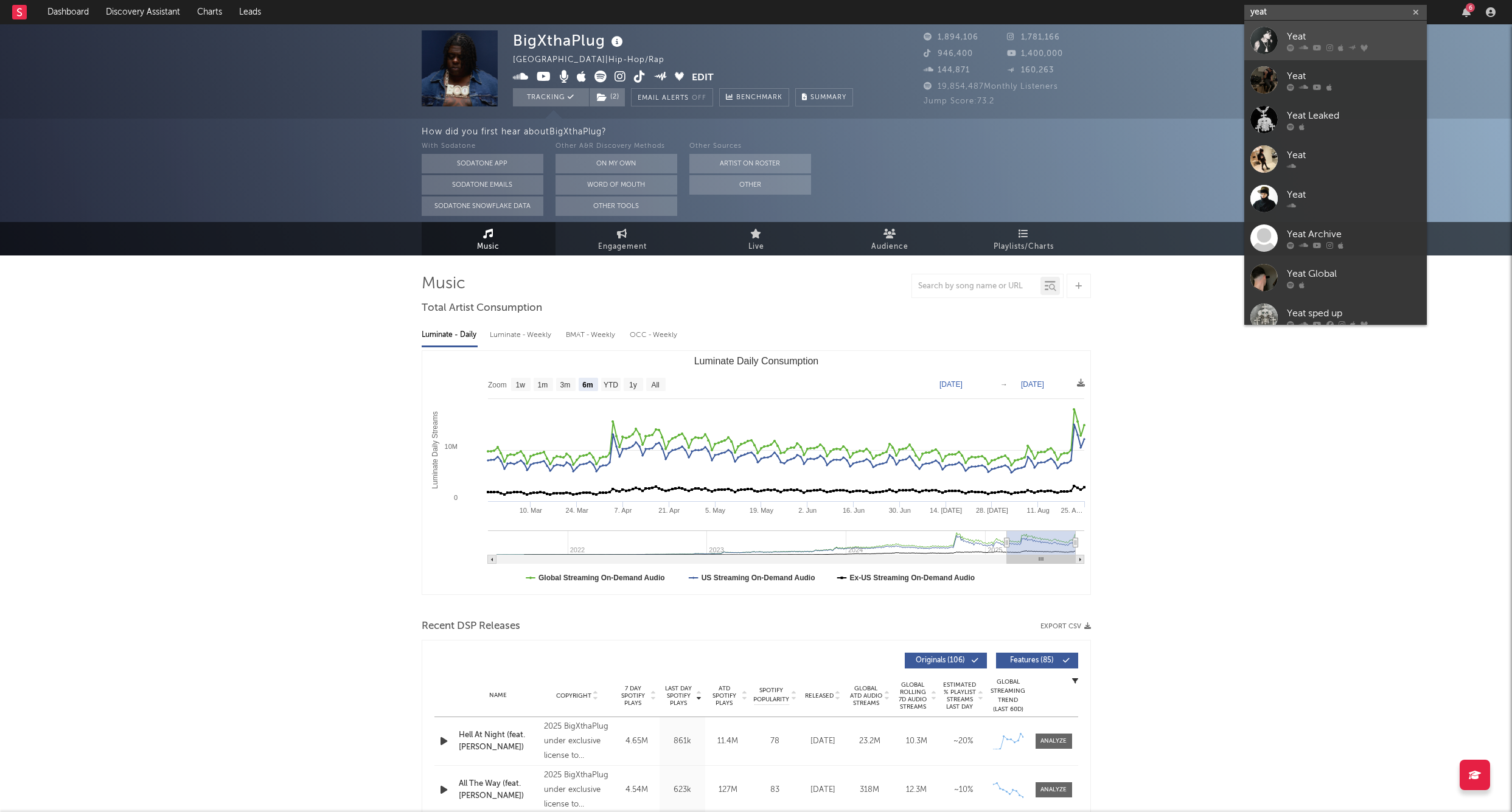
type input "yeat"
click at [1296, 38] on div "Yeat" at bounding box center [1354, 36] width 134 height 15
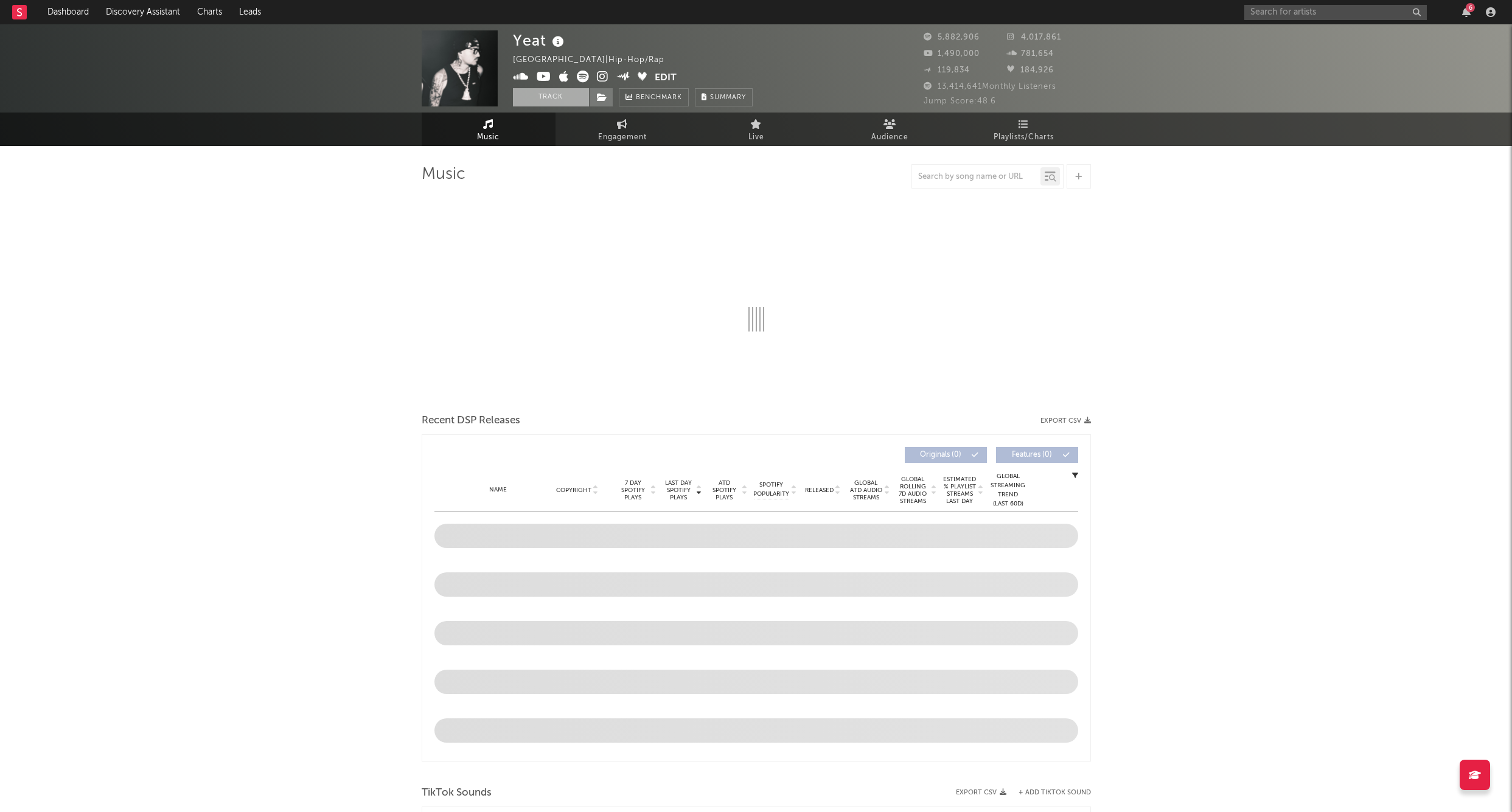
click at [575, 99] on button "Track" at bounding box center [551, 97] width 76 height 18
click at [608, 96] on span at bounding box center [601, 97] width 24 height 18
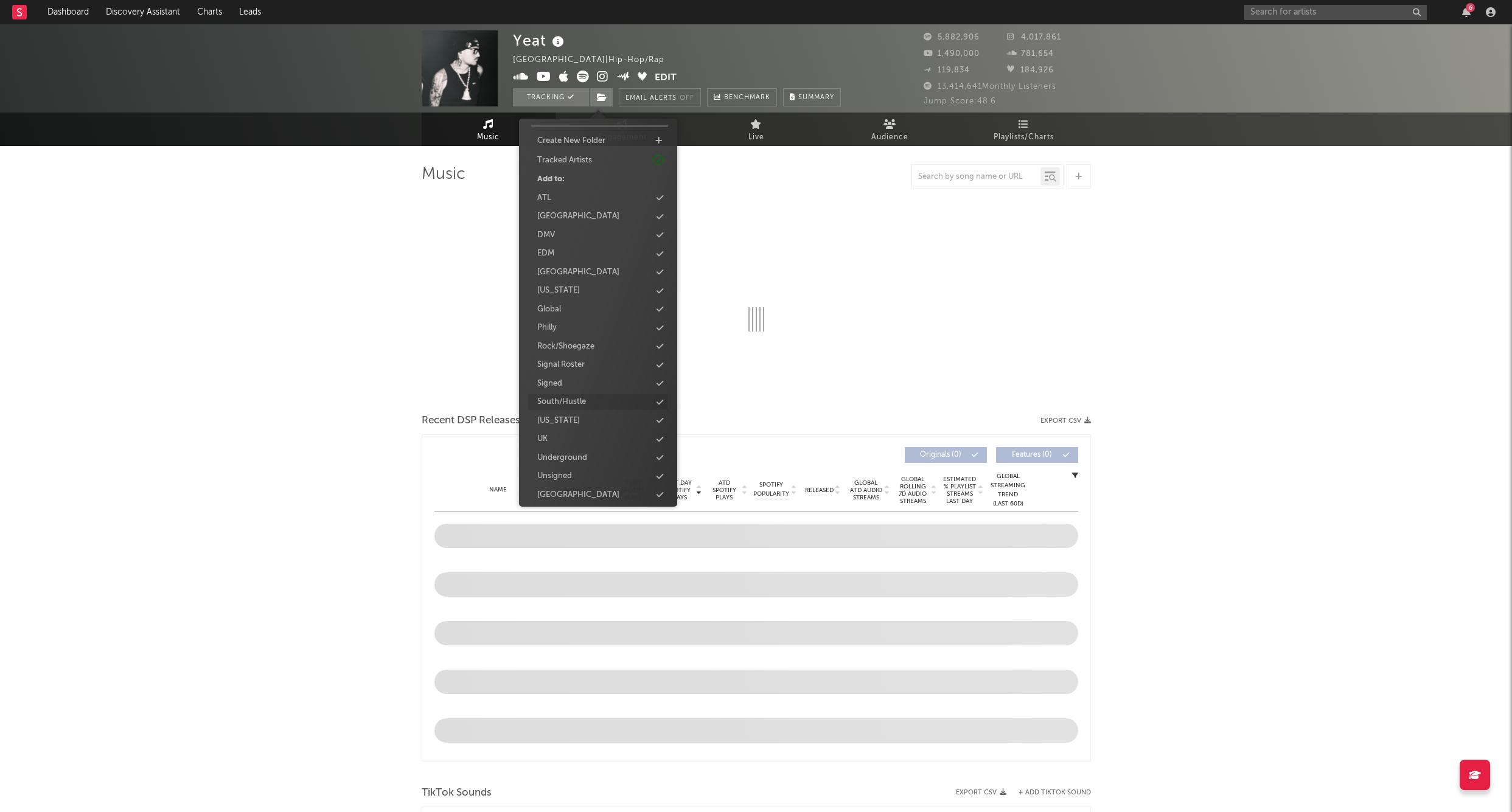
scroll to position [31, 0]
select select "6m"
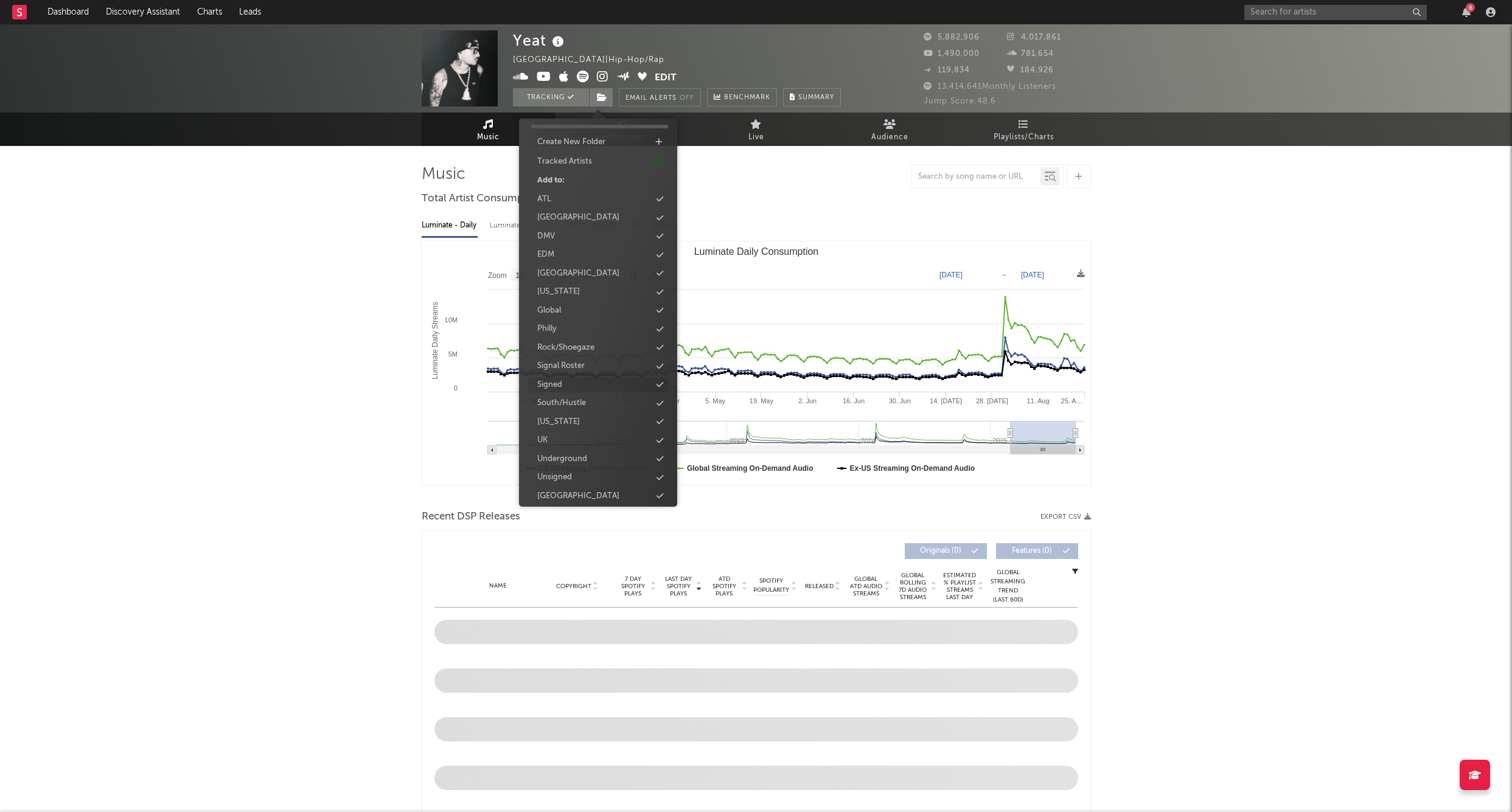
click at [565, 384] on div "Signed" at bounding box center [598, 385] width 140 height 16
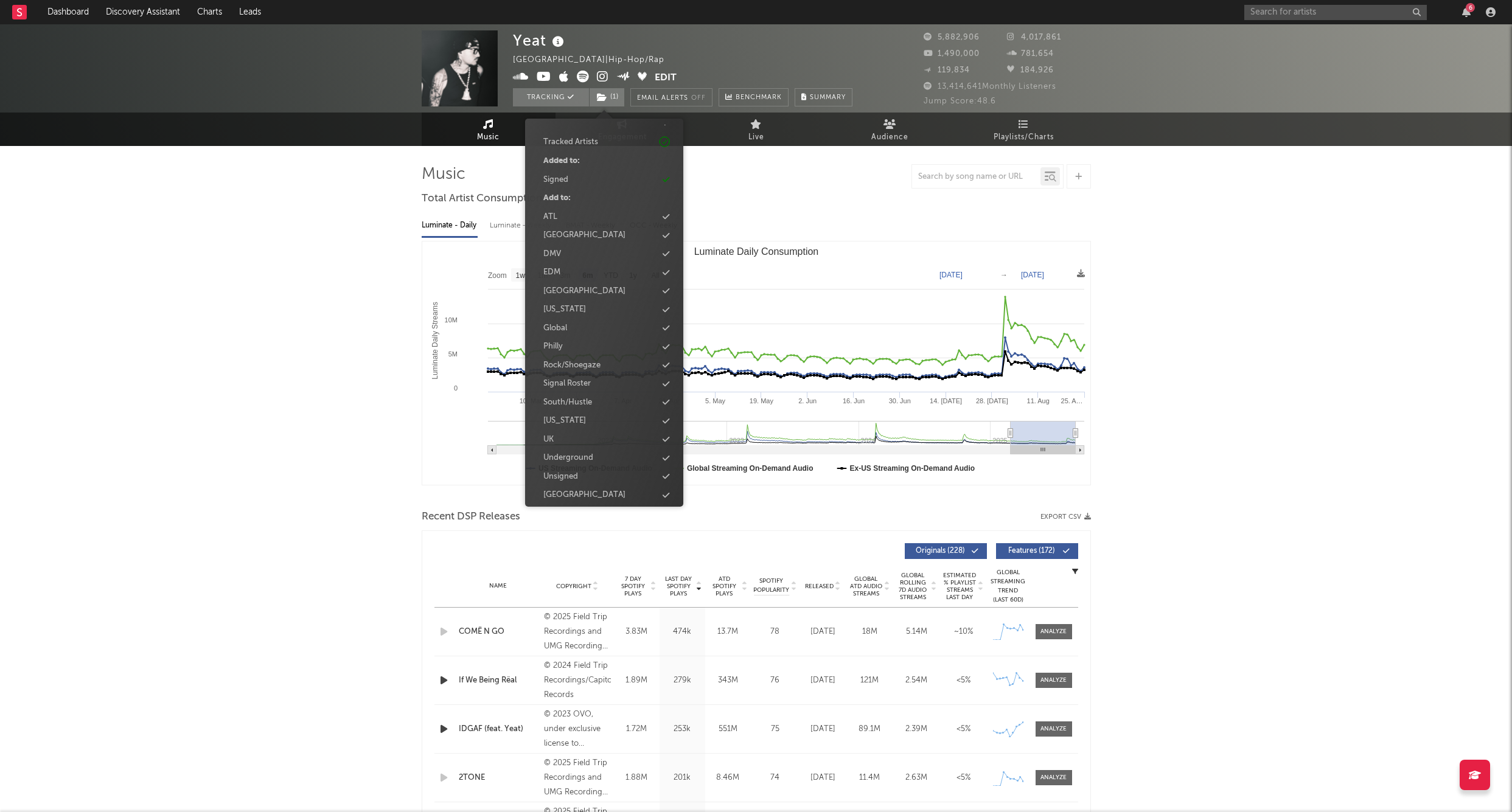
scroll to position [49, 0]
click at [1320, 11] on input "text" at bounding box center [1336, 12] width 183 height 15
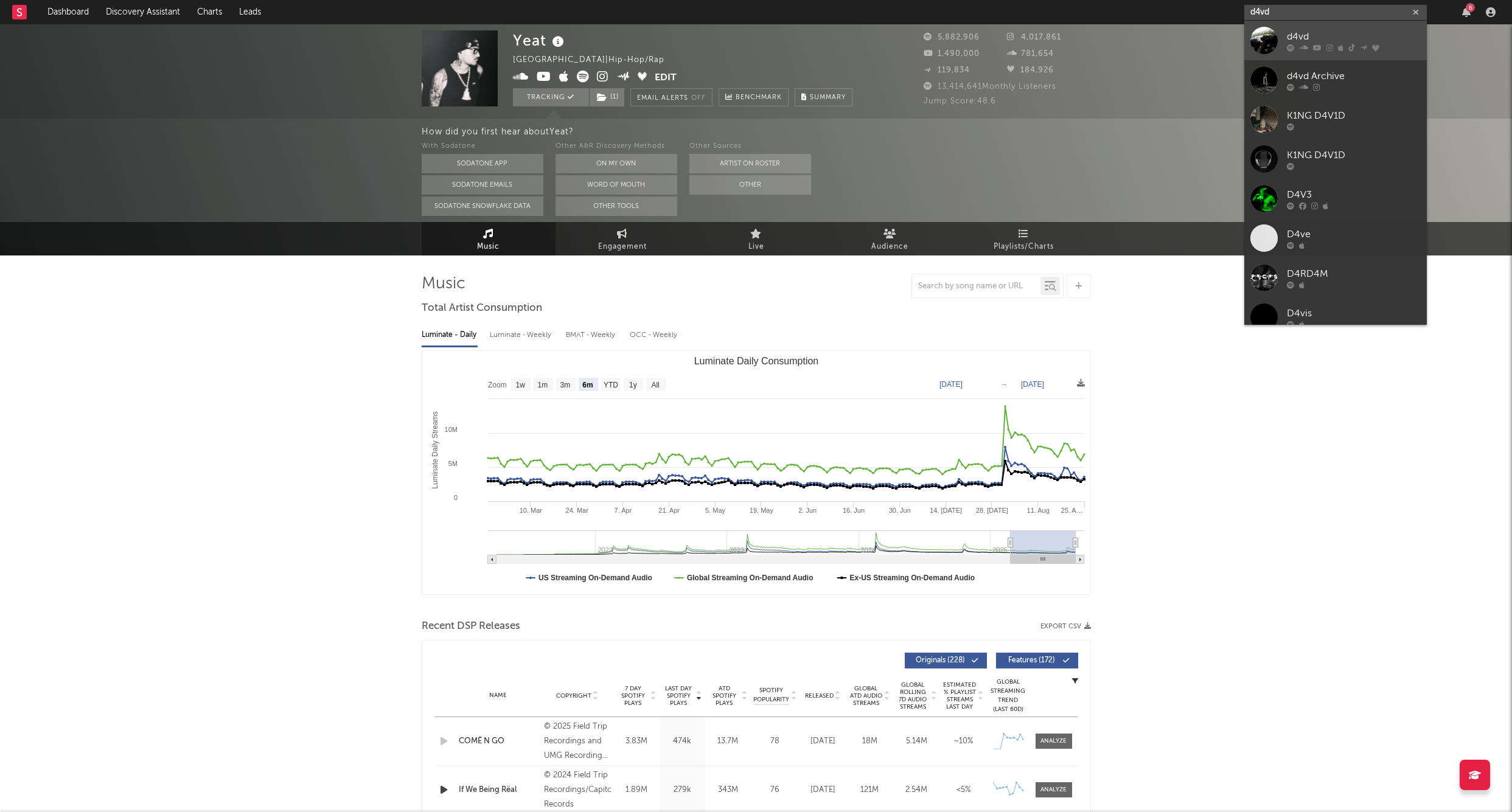
type input "d4vd"
click at [1342, 37] on div "d4vd" at bounding box center [1354, 36] width 134 height 15
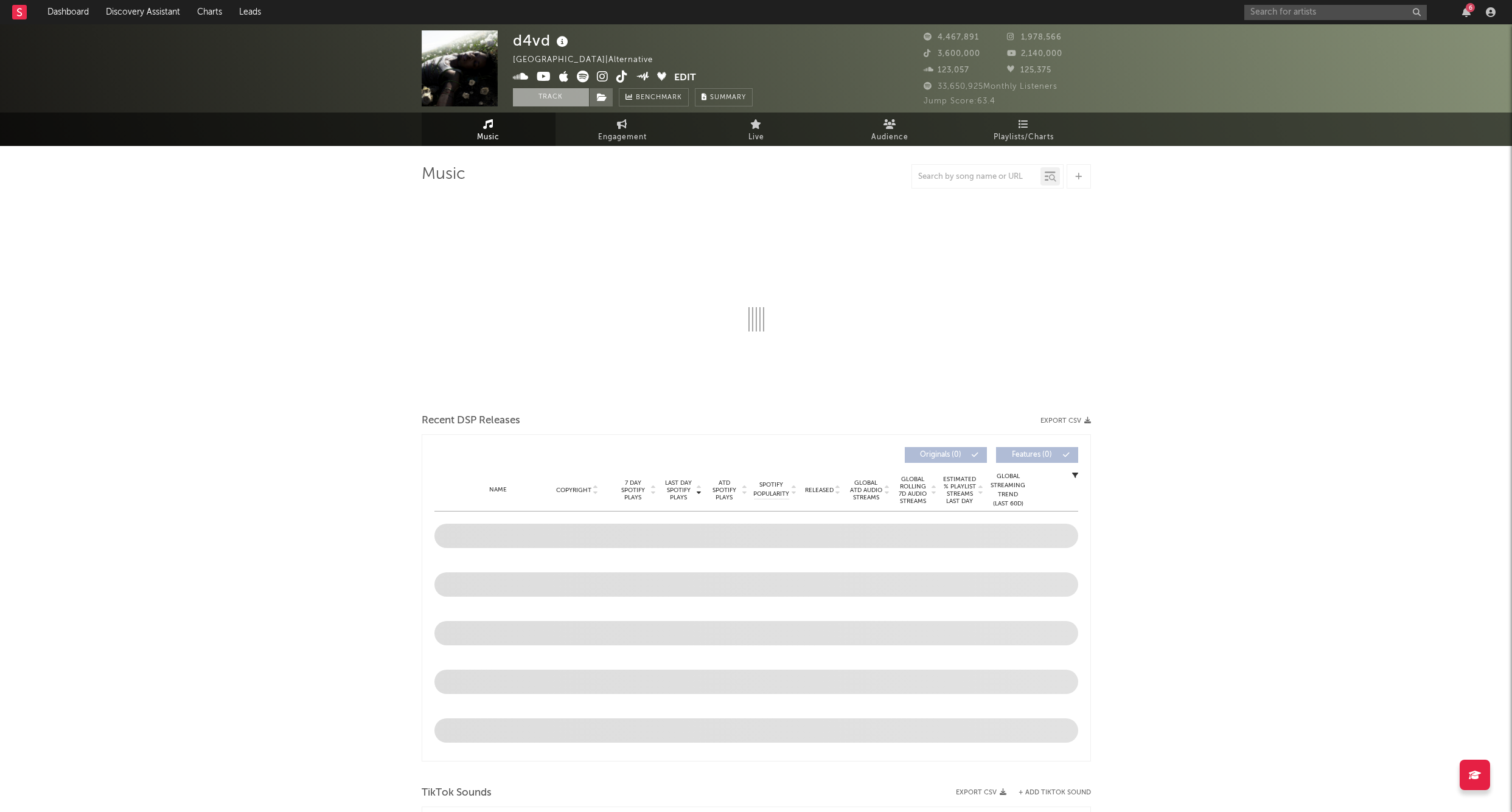
click at [556, 99] on button "Track" at bounding box center [551, 97] width 76 height 18
click at [602, 99] on icon at bounding box center [602, 97] width 10 height 8
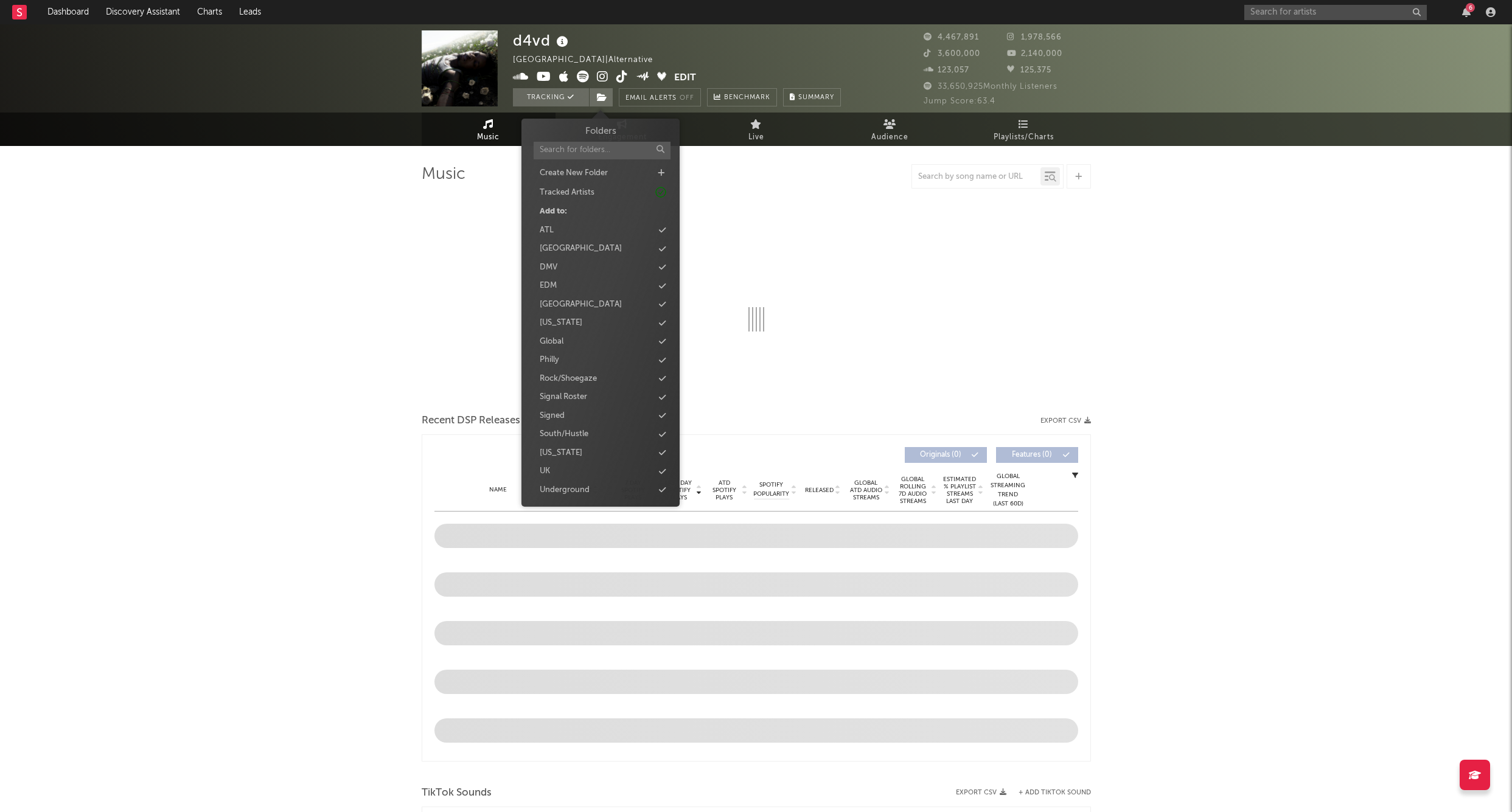
select select "6m"
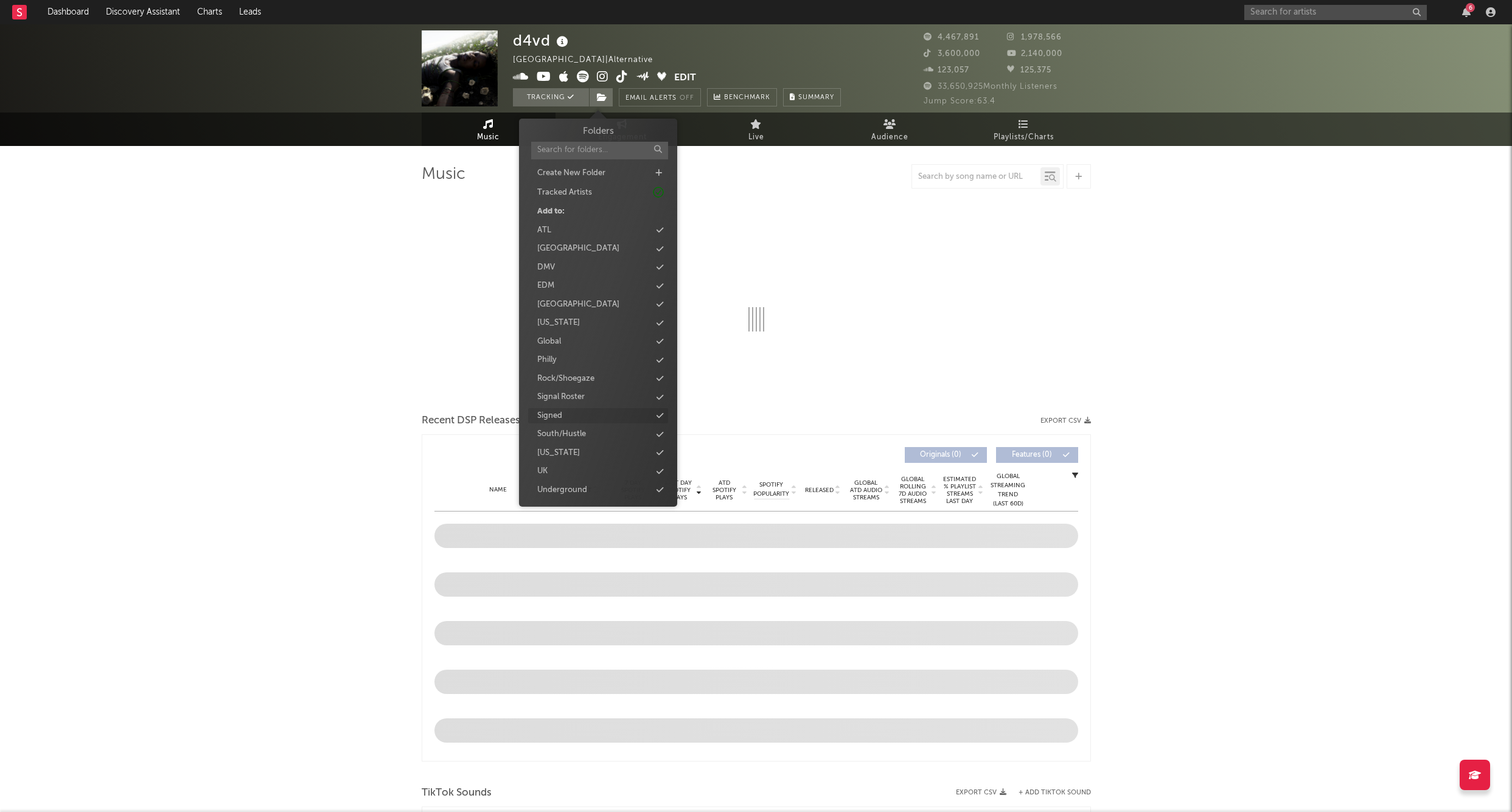
select select "6m"
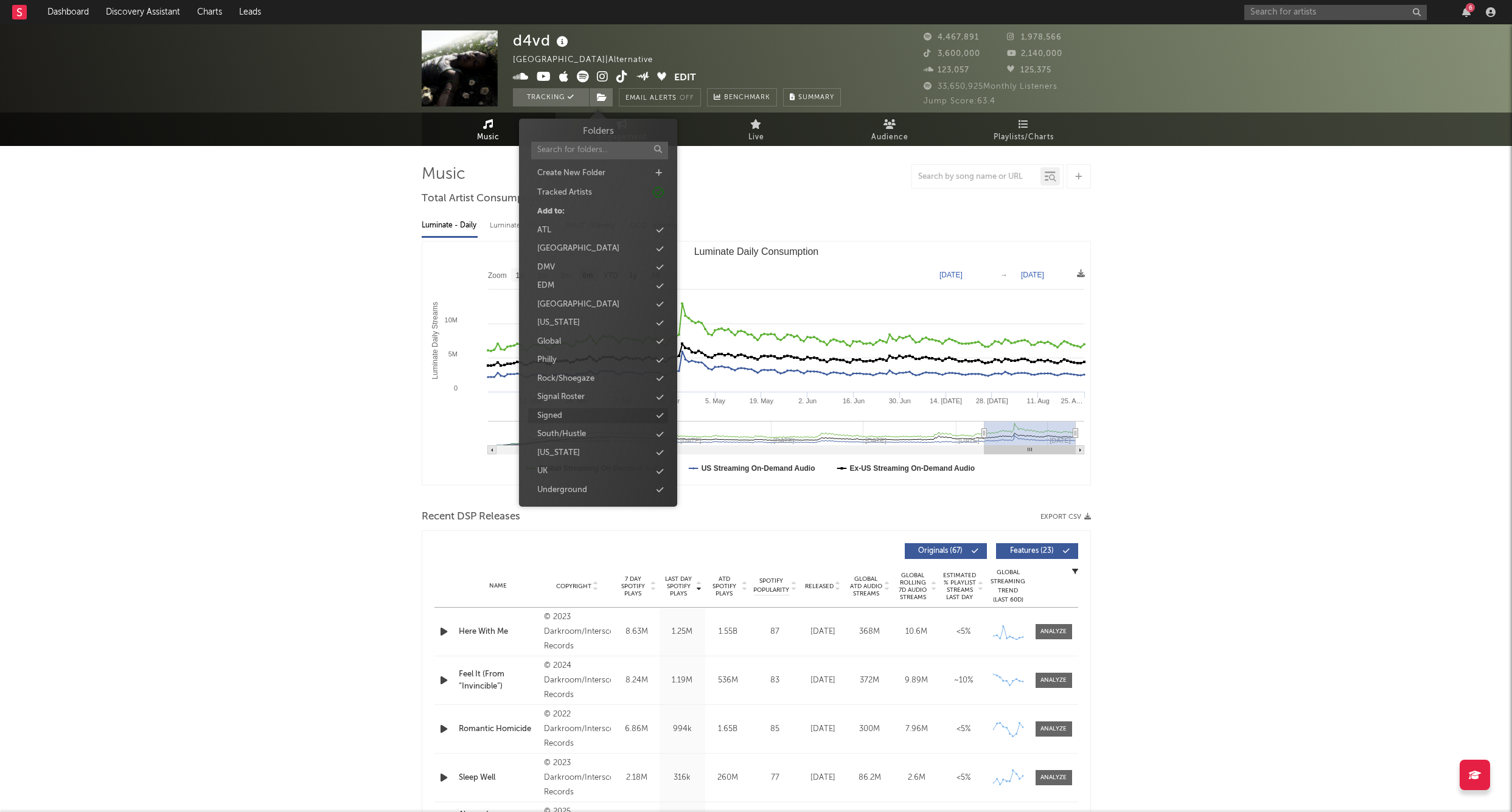
click at [557, 414] on div "Signed" at bounding box center [550, 416] width 25 height 12
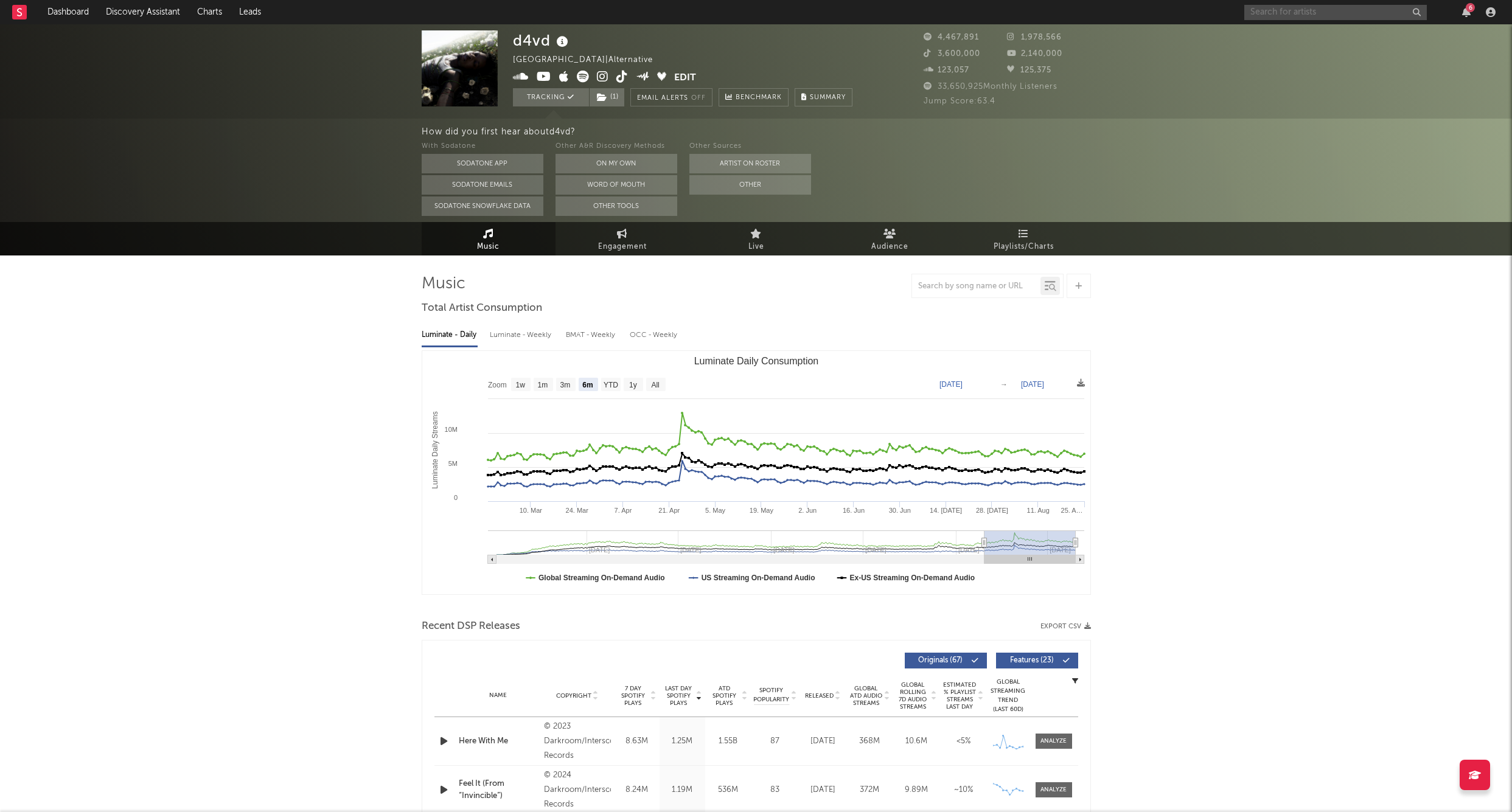
click at [1321, 17] on input "text" at bounding box center [1336, 12] width 183 height 15
type input "loe shimmy"
click at [1300, 28] on link "[PERSON_NAME] Shimmy" at bounding box center [1336, 40] width 183 height 39
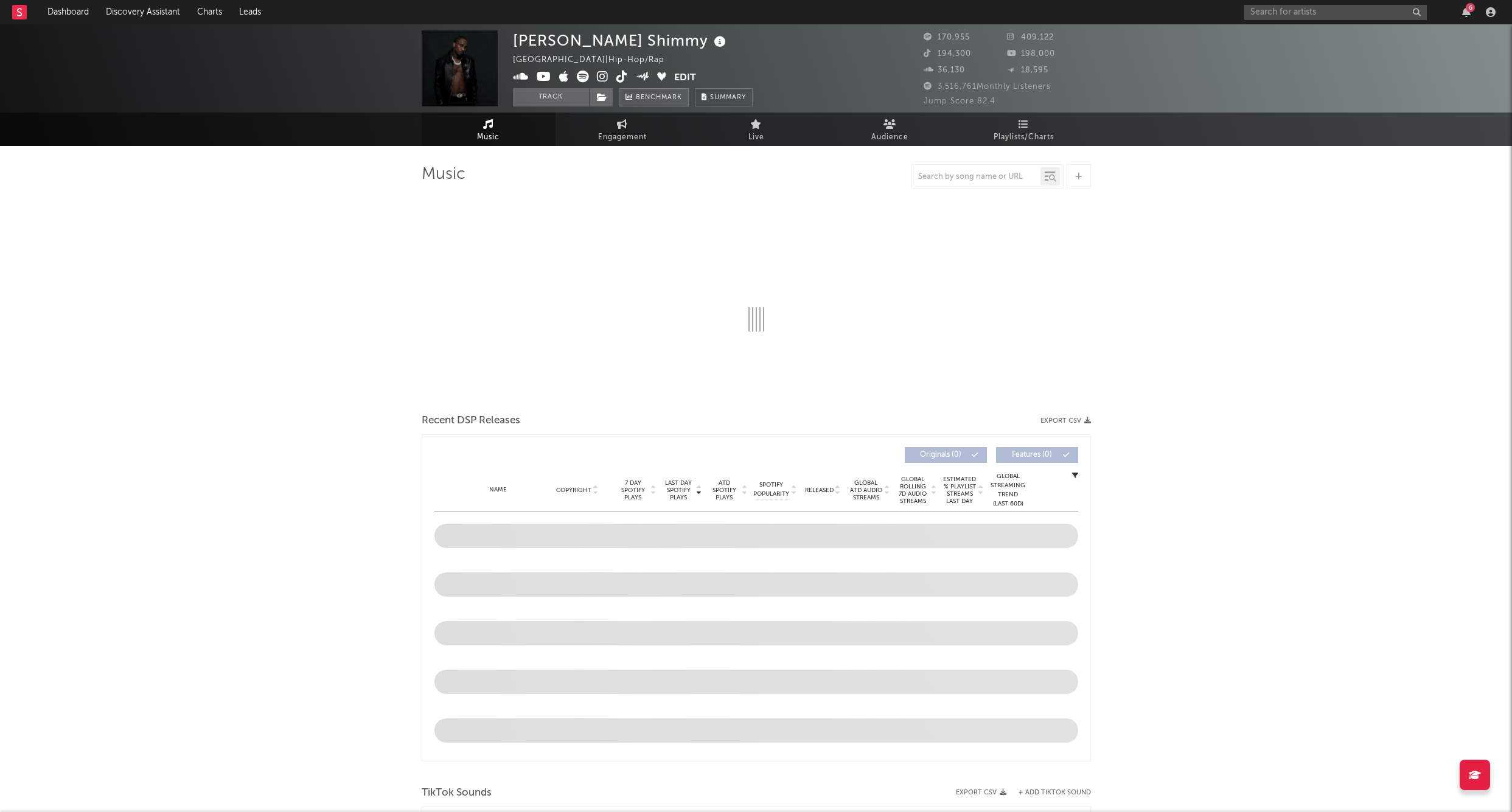
select select "6m"
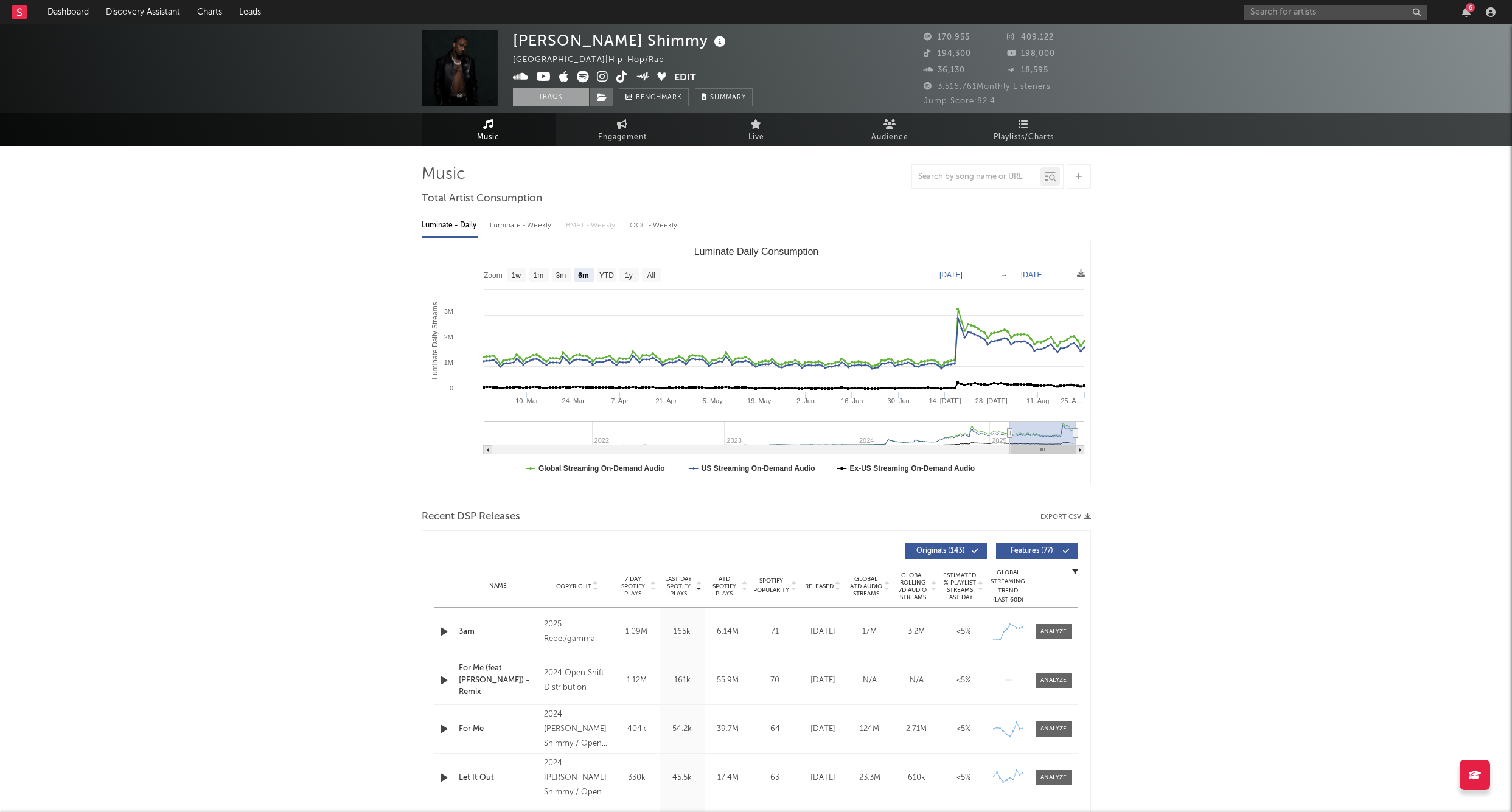
click at [563, 104] on button "Track" at bounding box center [551, 97] width 76 height 18
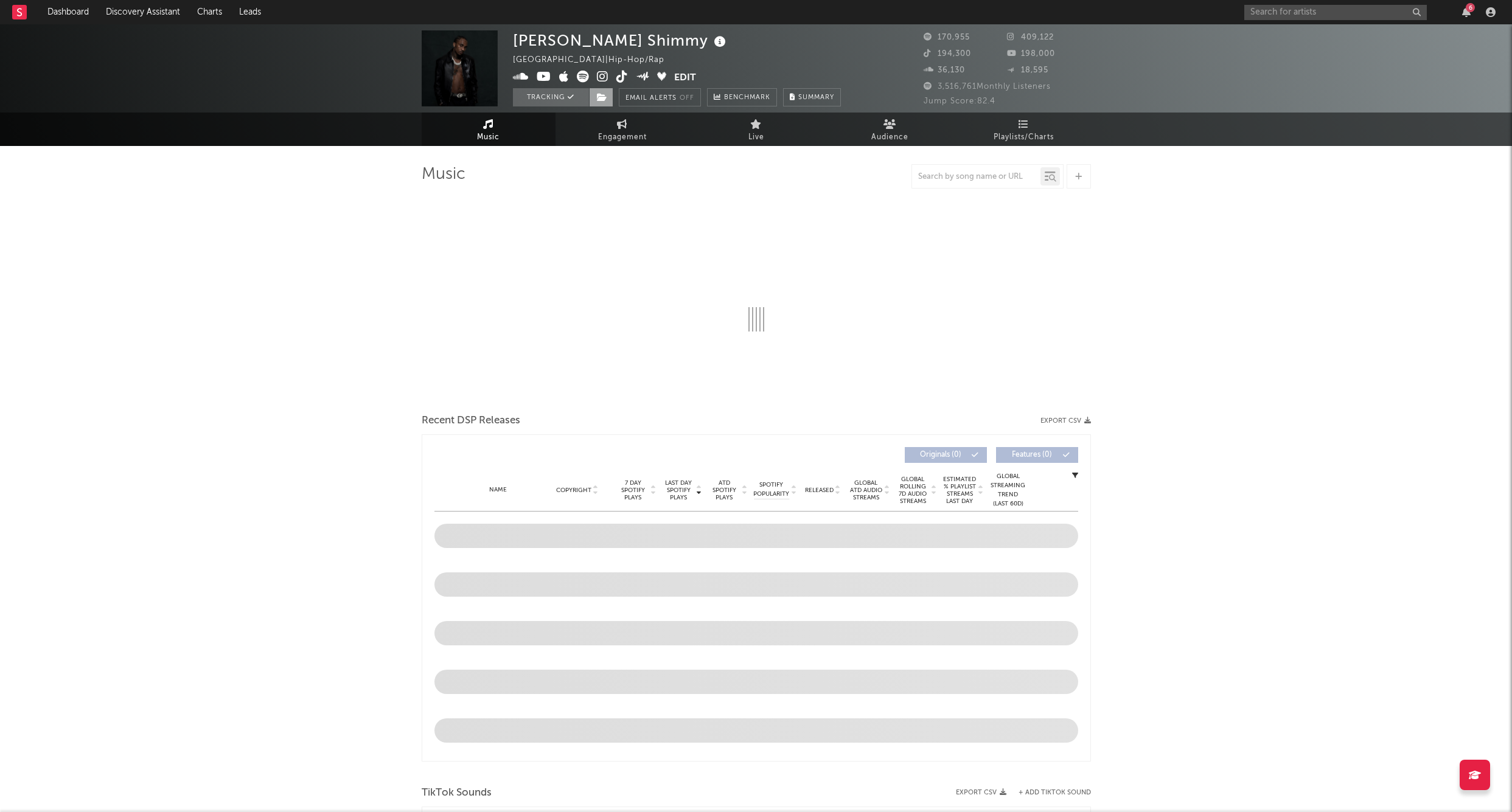
select select "6m"
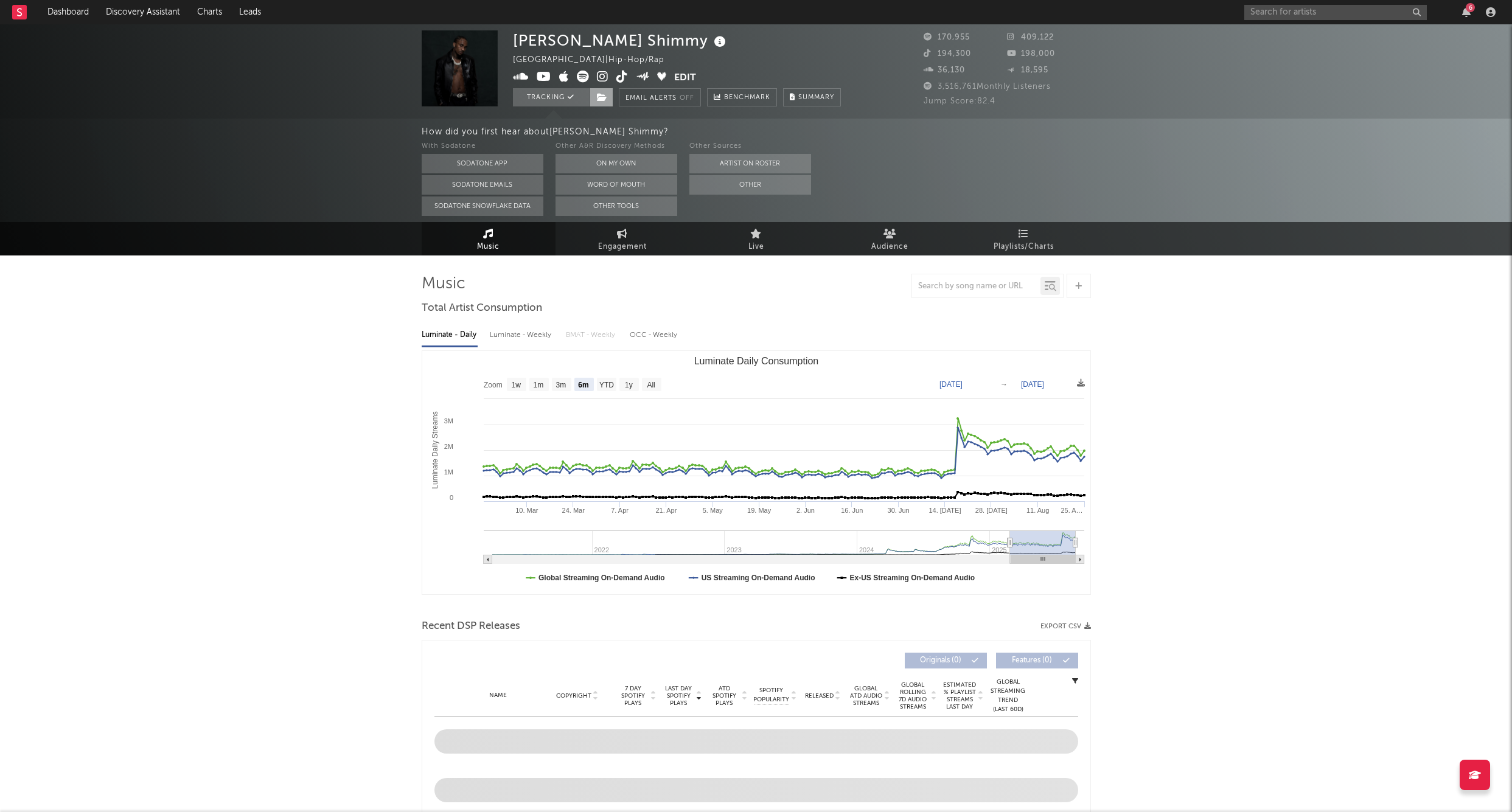
click at [598, 99] on icon at bounding box center [602, 97] width 10 height 8
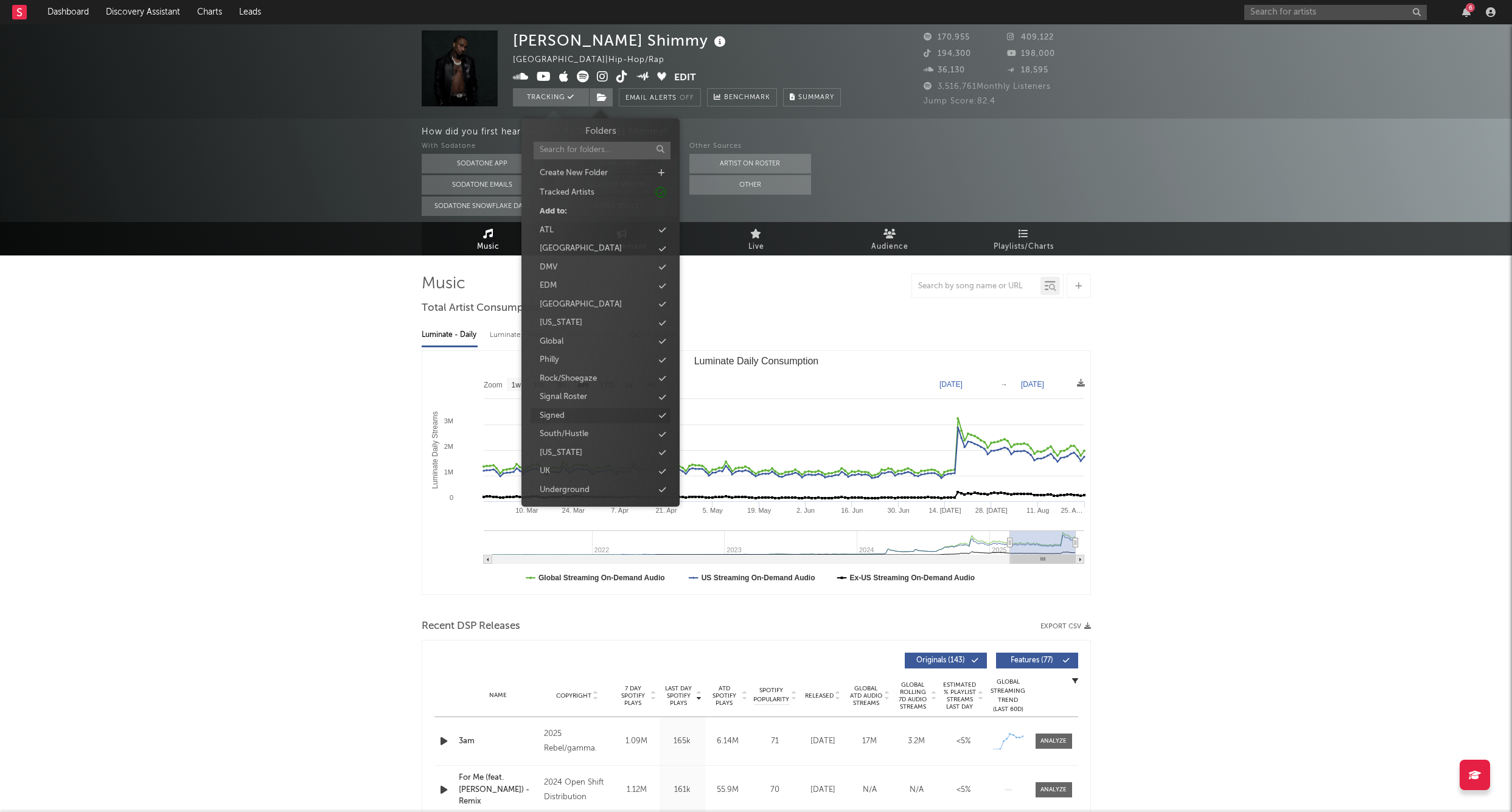
click at [549, 410] on div "Signed" at bounding box center [552, 416] width 25 height 12
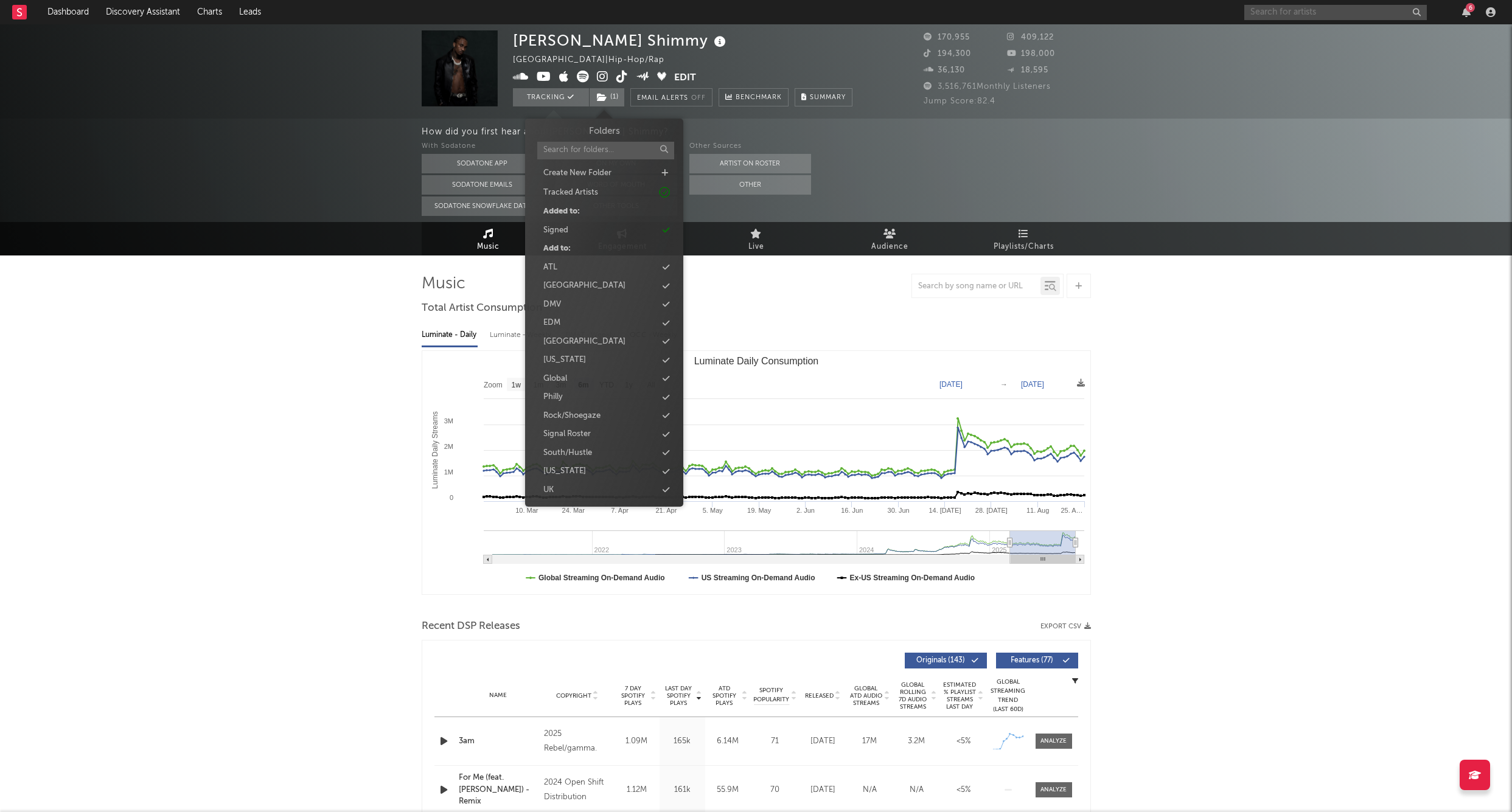
click at [1352, 18] on input "text" at bounding box center [1336, 12] width 183 height 15
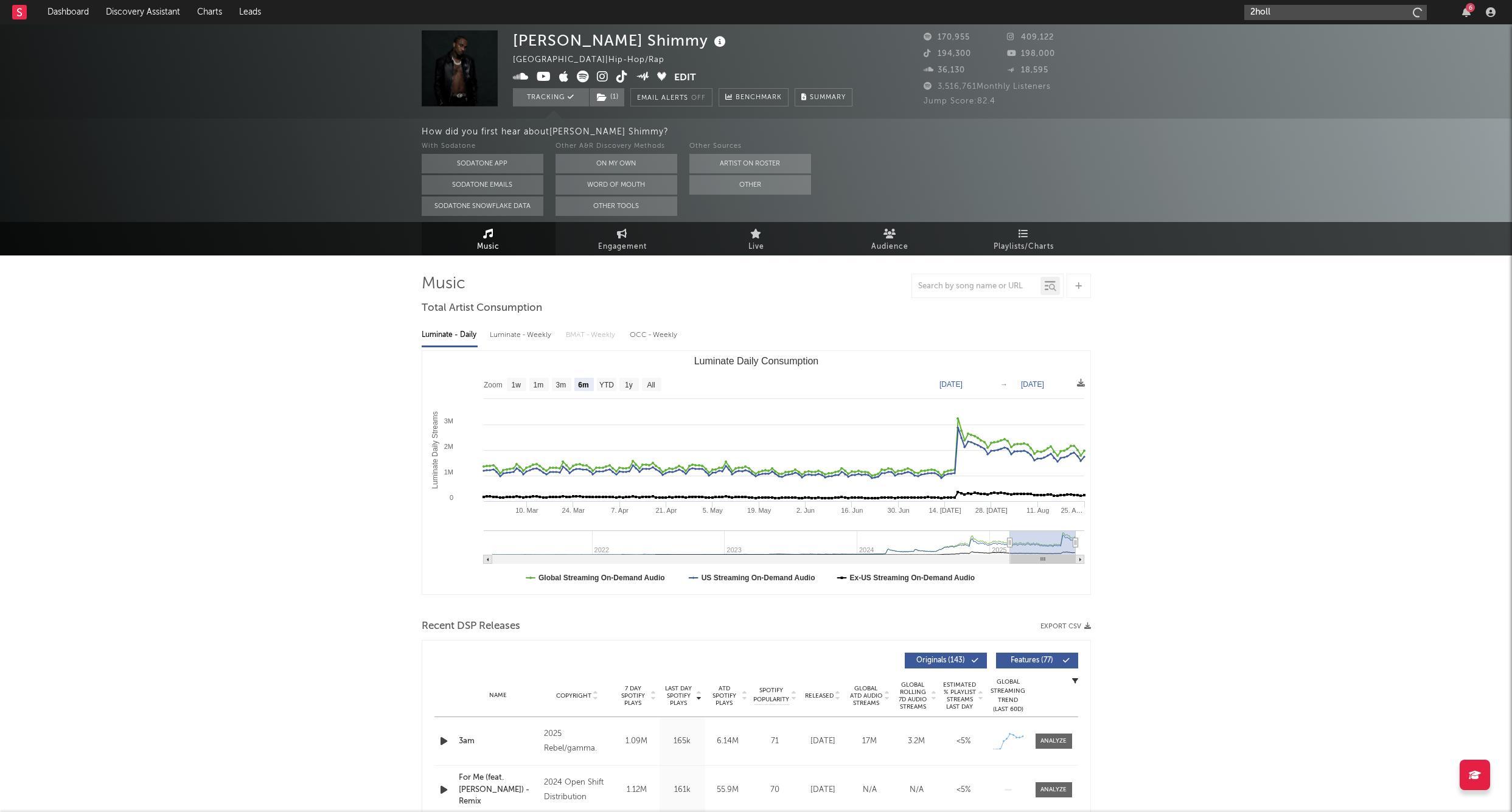
type input "2holli"
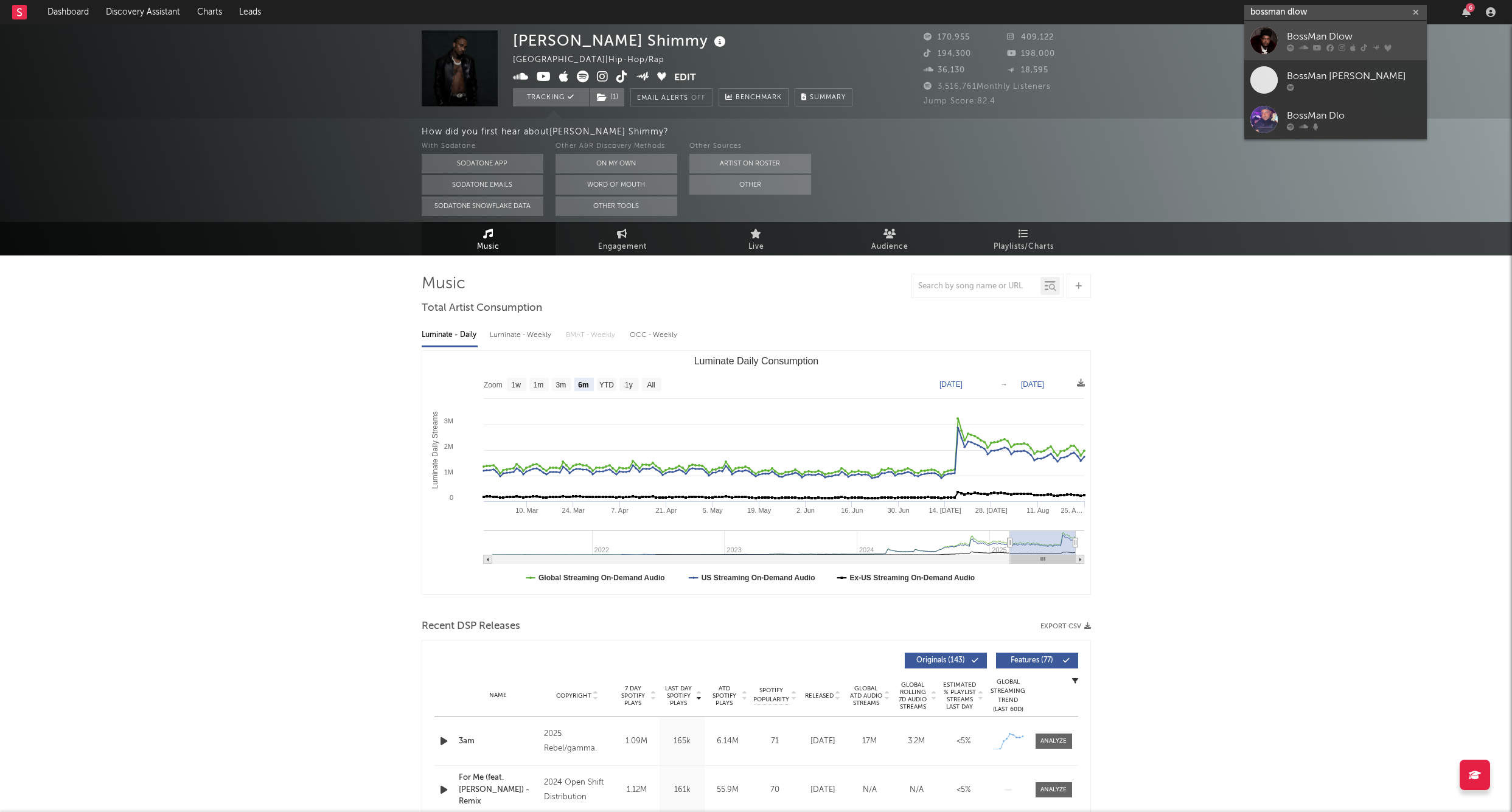
type input "bossman dlow"
click at [1354, 33] on div "BossMan Dlow" at bounding box center [1354, 36] width 134 height 15
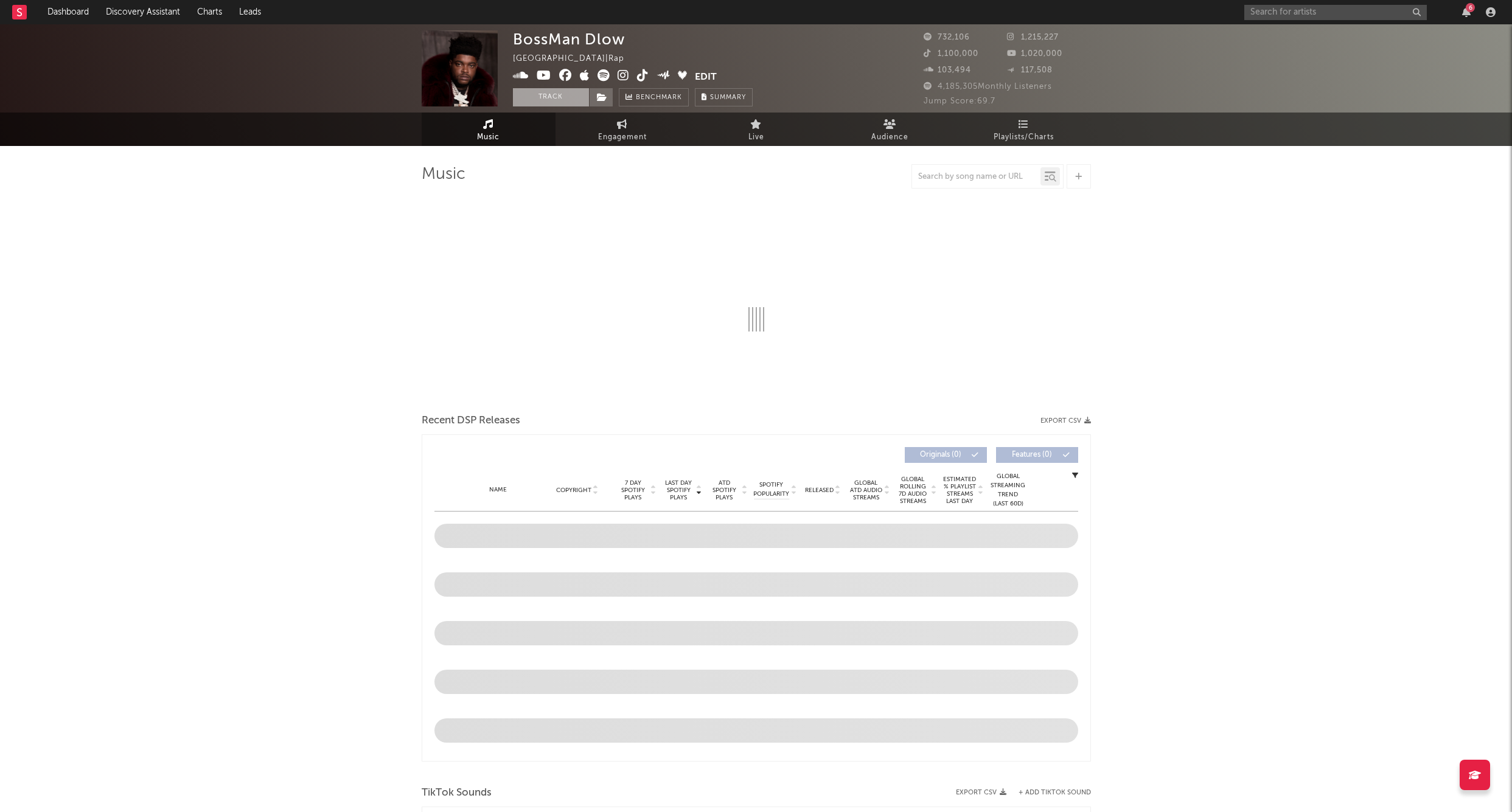
click at [551, 90] on button "Track" at bounding box center [551, 97] width 76 height 18
click at [597, 91] on span at bounding box center [601, 97] width 24 height 18
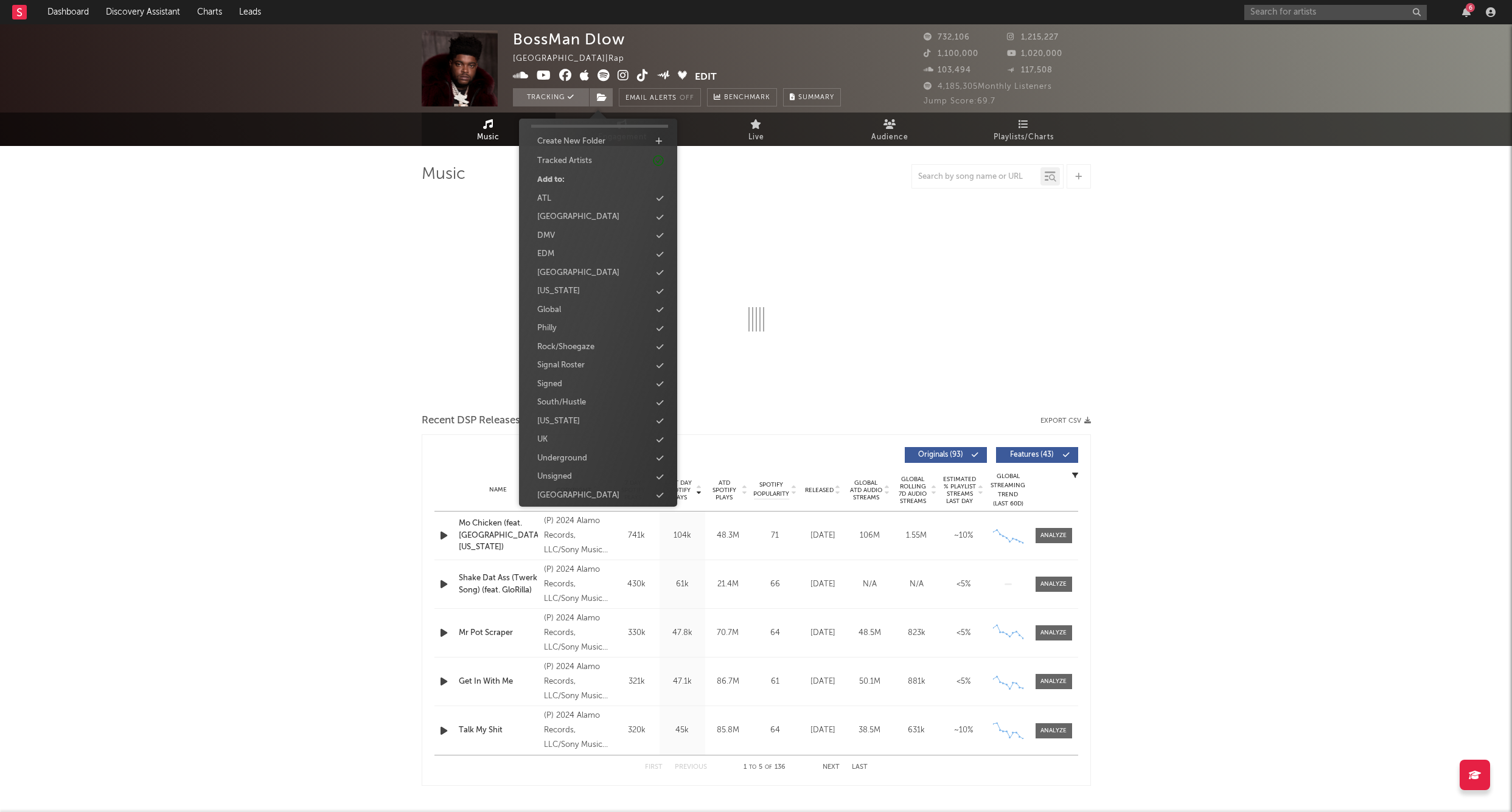
select select "6m"
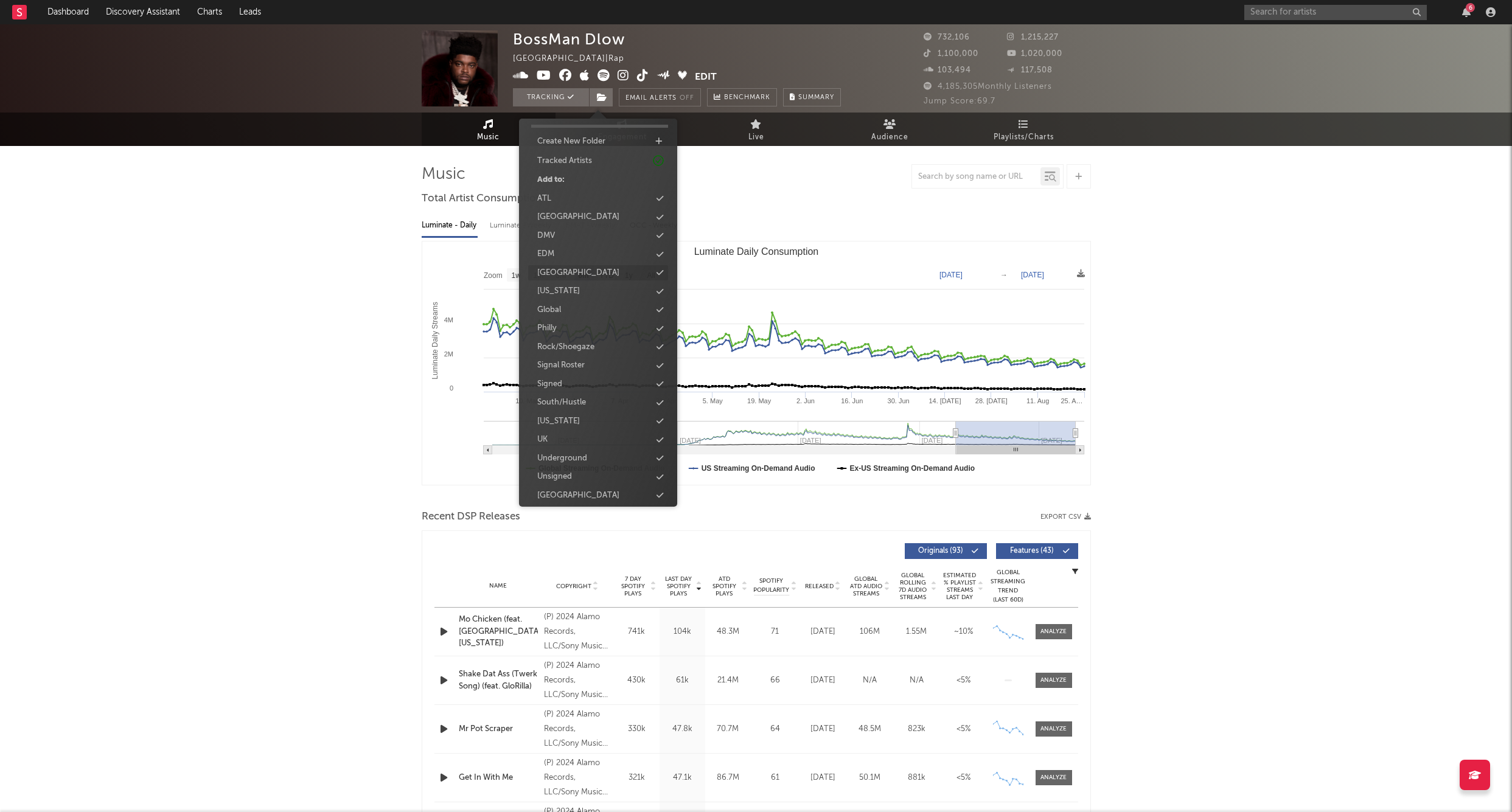
scroll to position [31, 0]
drag, startPoint x: 586, startPoint y: 379, endPoint x: 804, endPoint y: 261, distance: 247.9
click at [586, 379] on div "Signed" at bounding box center [598, 385] width 140 height 16
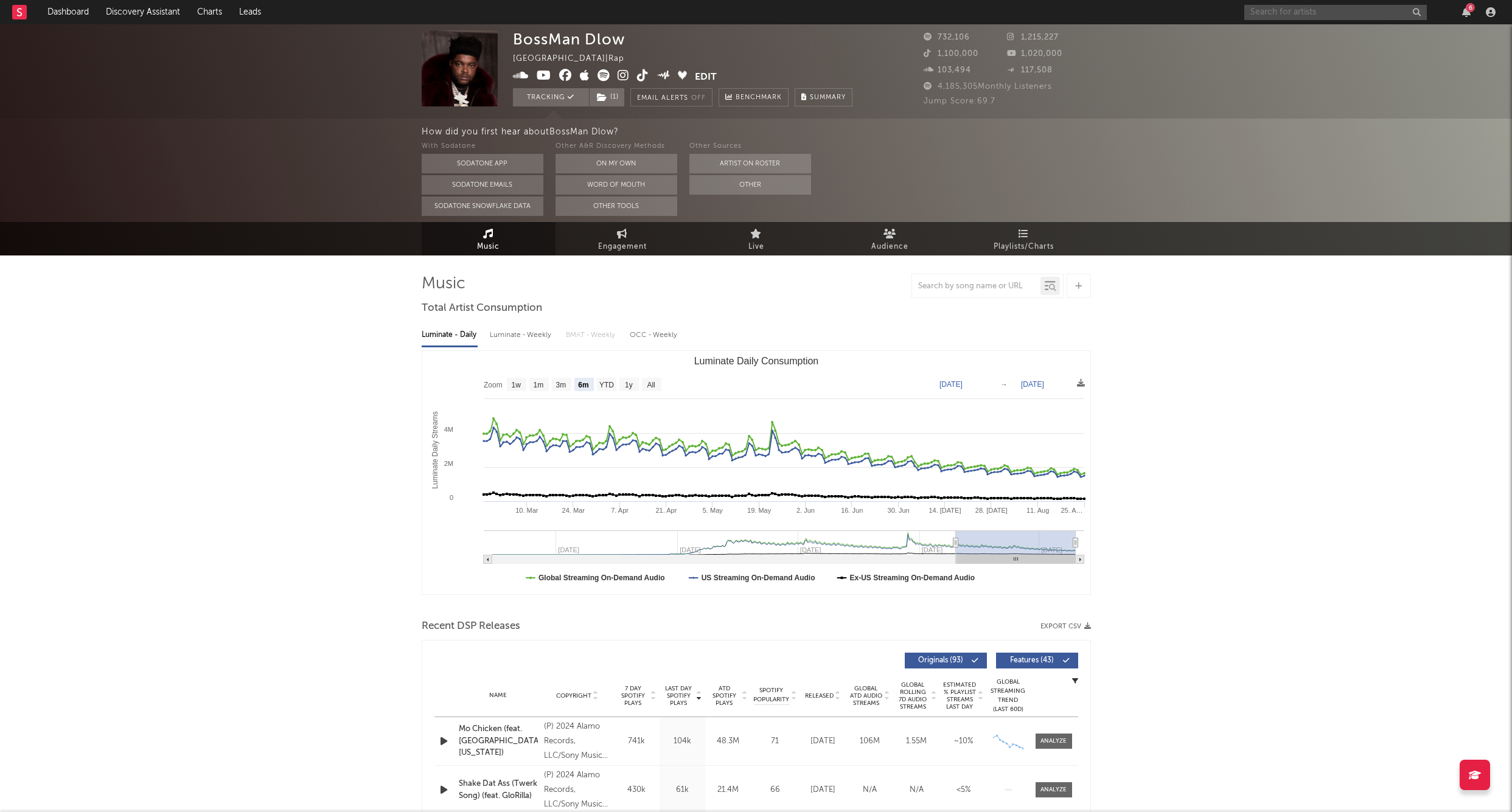
click at [1271, 8] on input "text" at bounding box center [1336, 12] width 183 height 15
type input "hurricane wisdom"
click at [1295, 28] on link "Hurricane Wisdom" at bounding box center [1336, 40] width 183 height 39
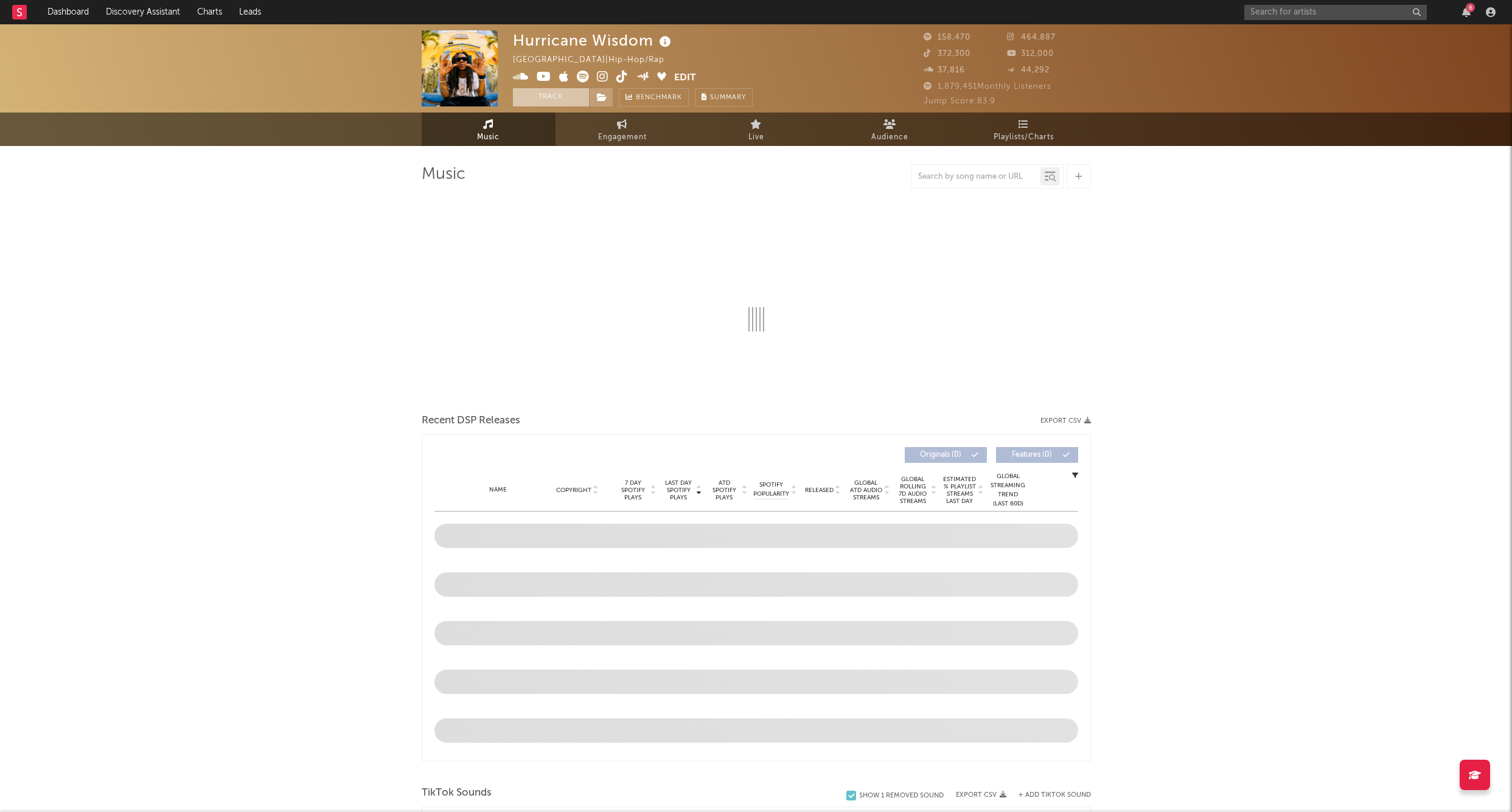
click at [561, 97] on button "Track" at bounding box center [551, 97] width 76 height 18
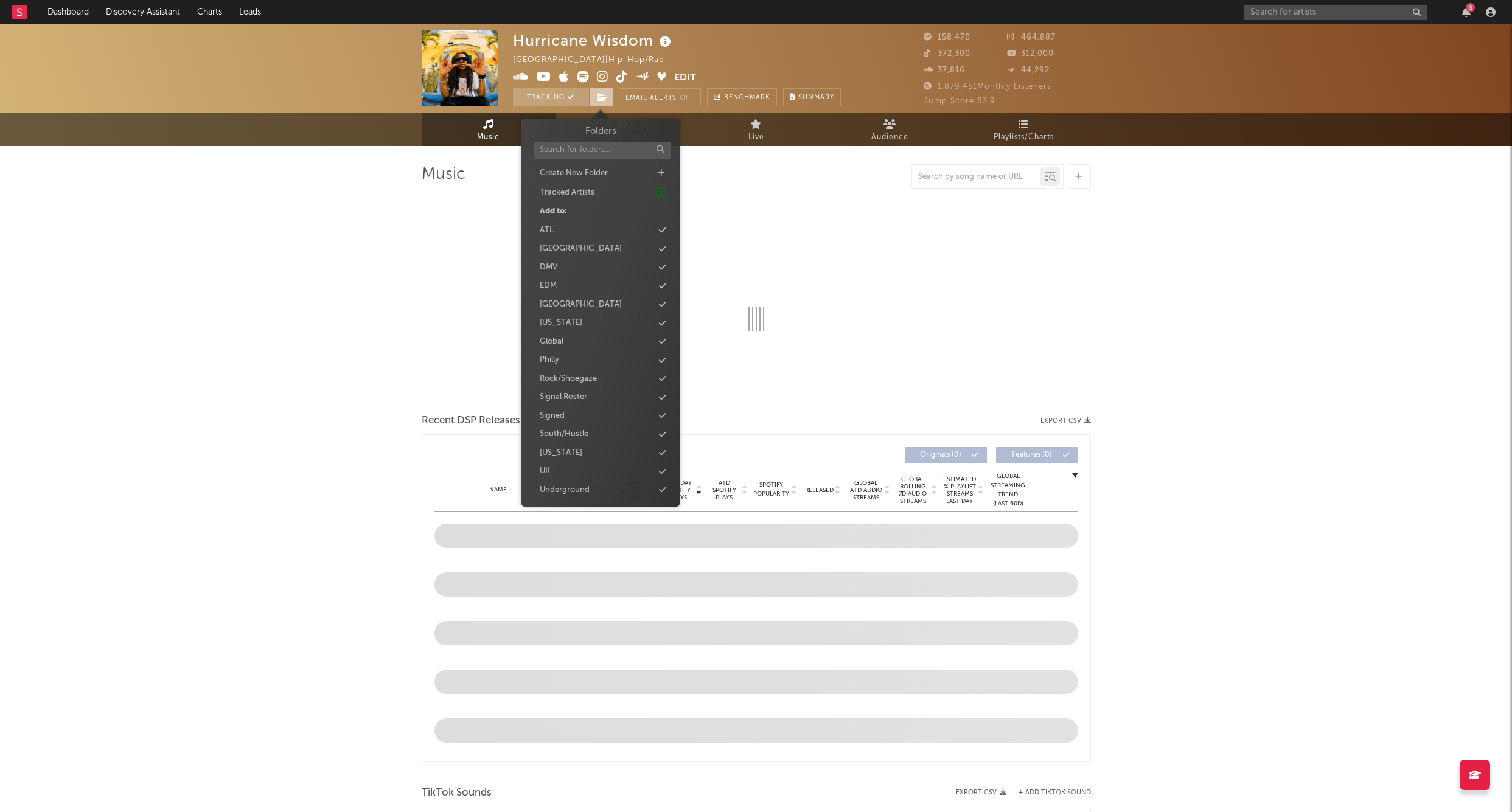
click at [608, 95] on span at bounding box center [601, 97] width 24 height 18
select select "6m"
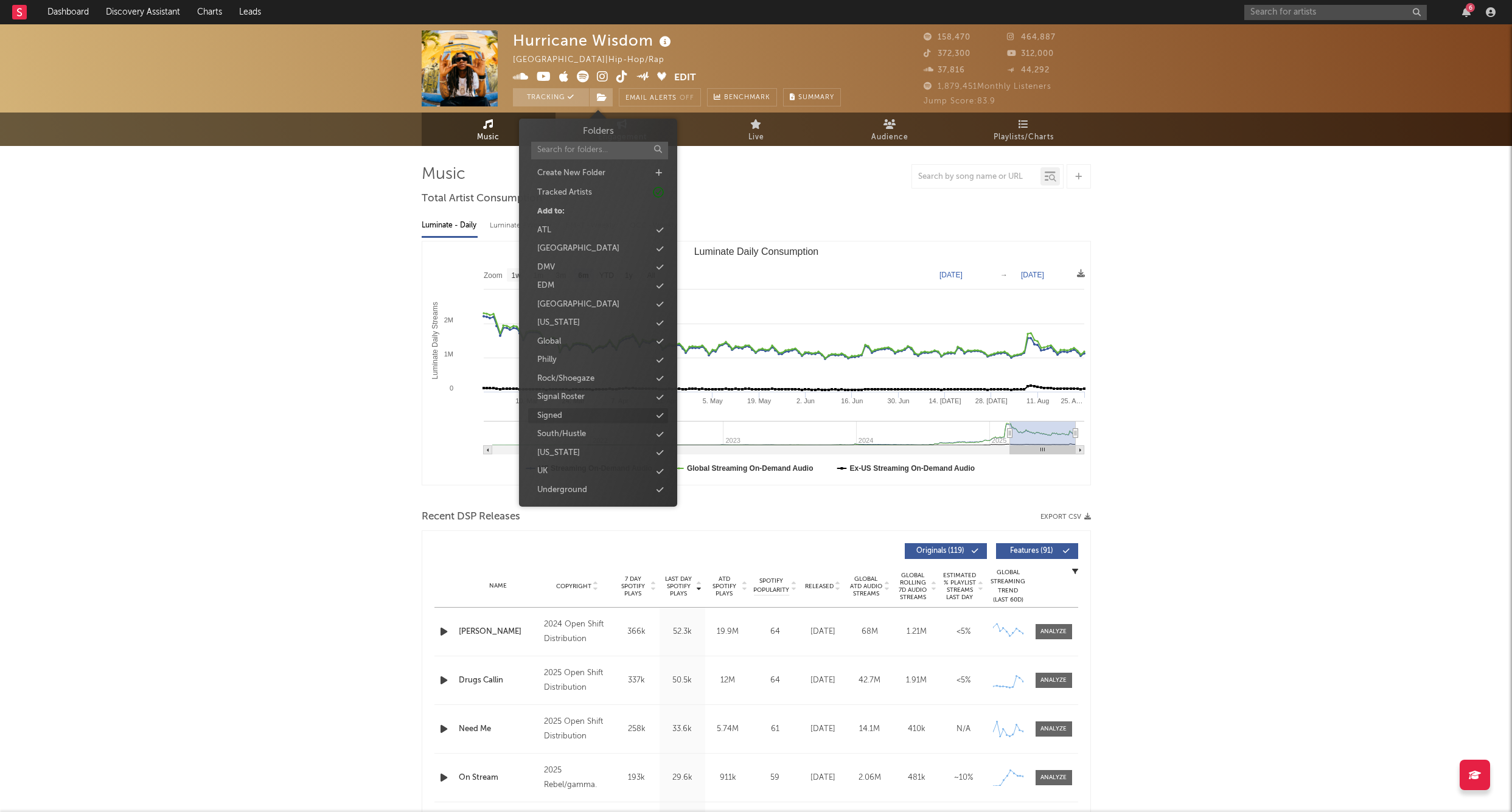
click at [580, 408] on div "Signed" at bounding box center [598, 416] width 140 height 16
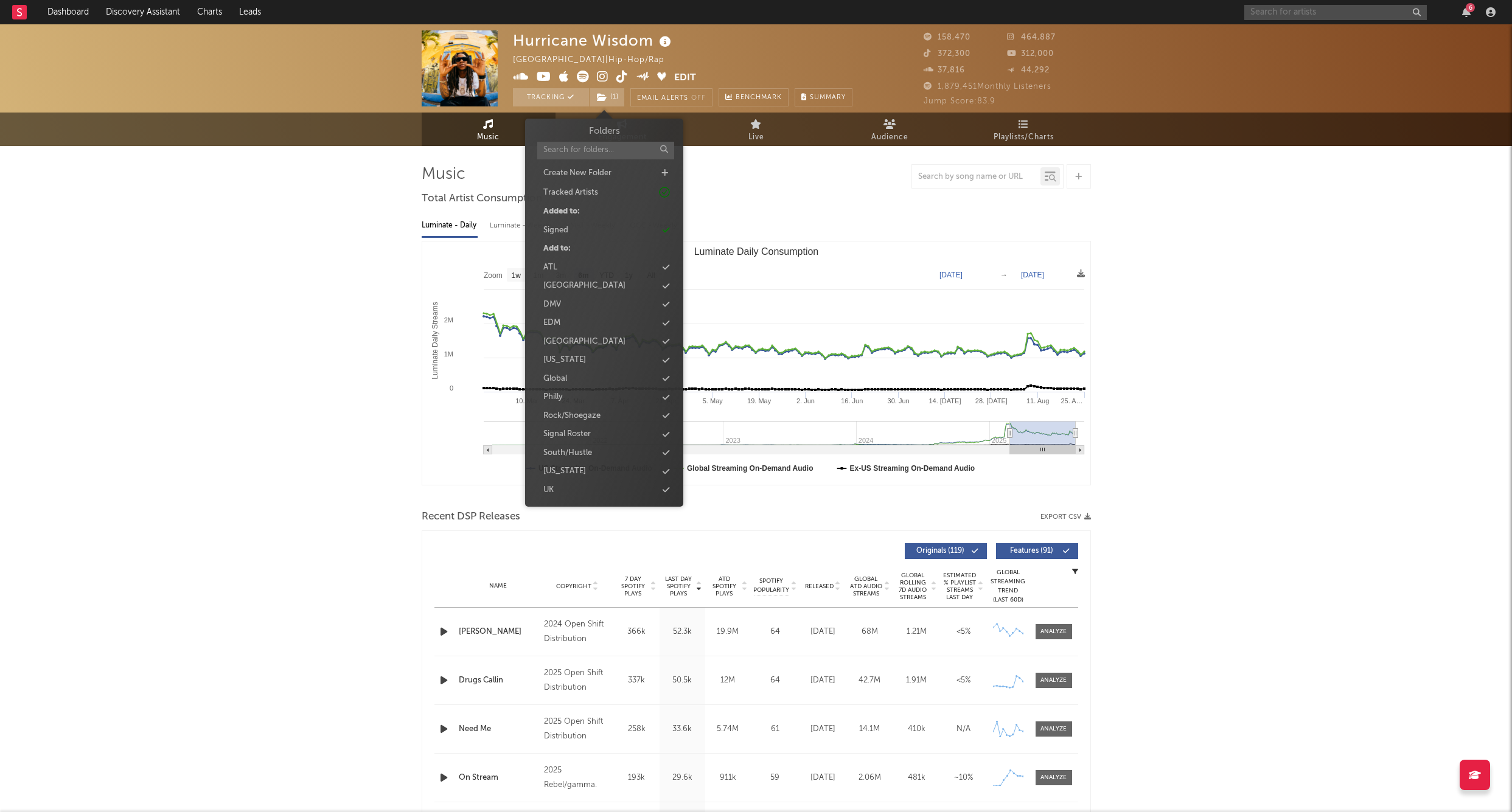
click at [1296, 19] on input "text" at bounding box center [1336, 12] width 183 height 15
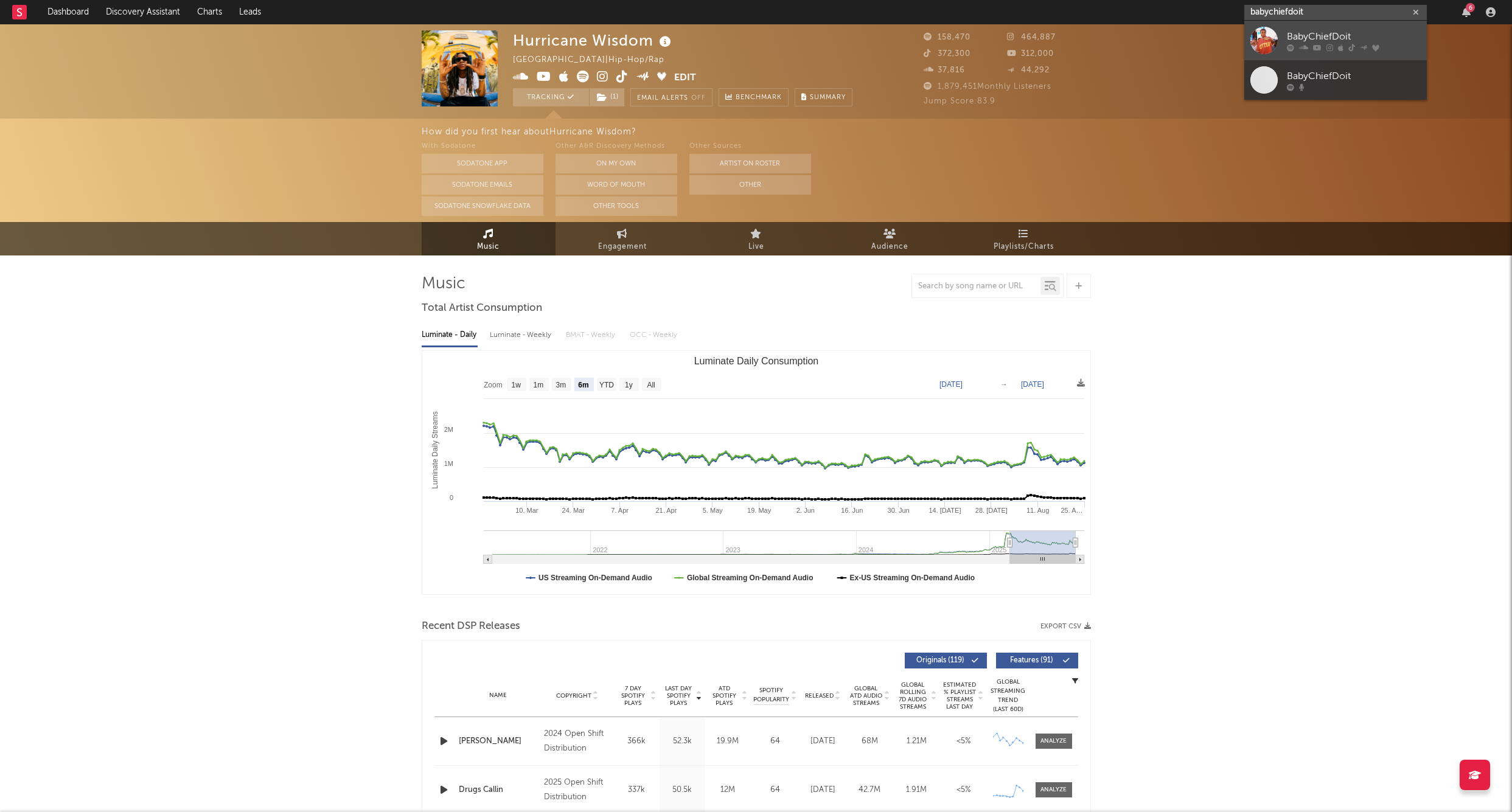
type input "babychiefdoit"
click at [1289, 37] on div "BabyChiefDoit" at bounding box center [1354, 36] width 134 height 15
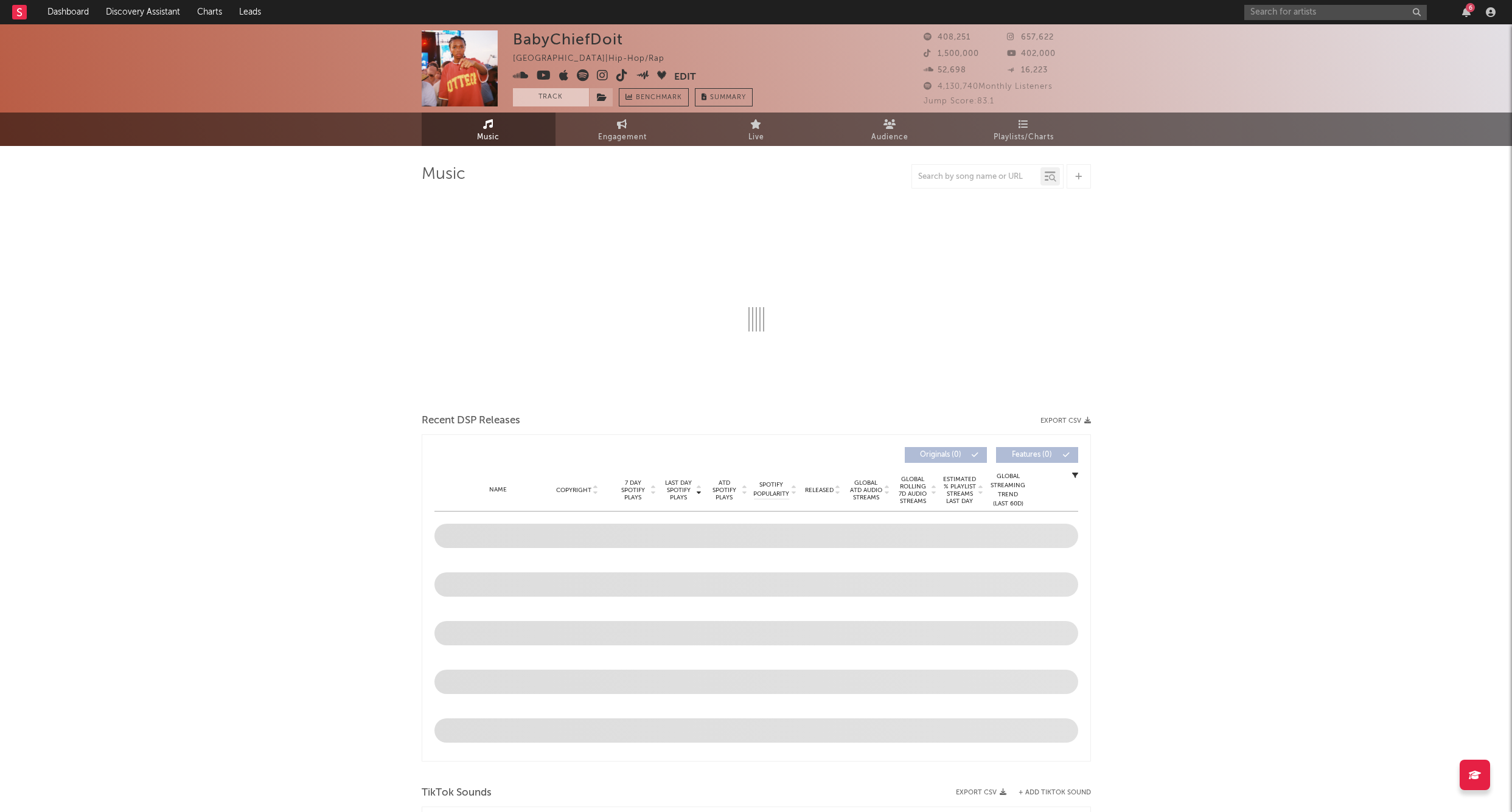
click at [549, 92] on button "Track" at bounding box center [551, 97] width 76 height 18
select select "6m"
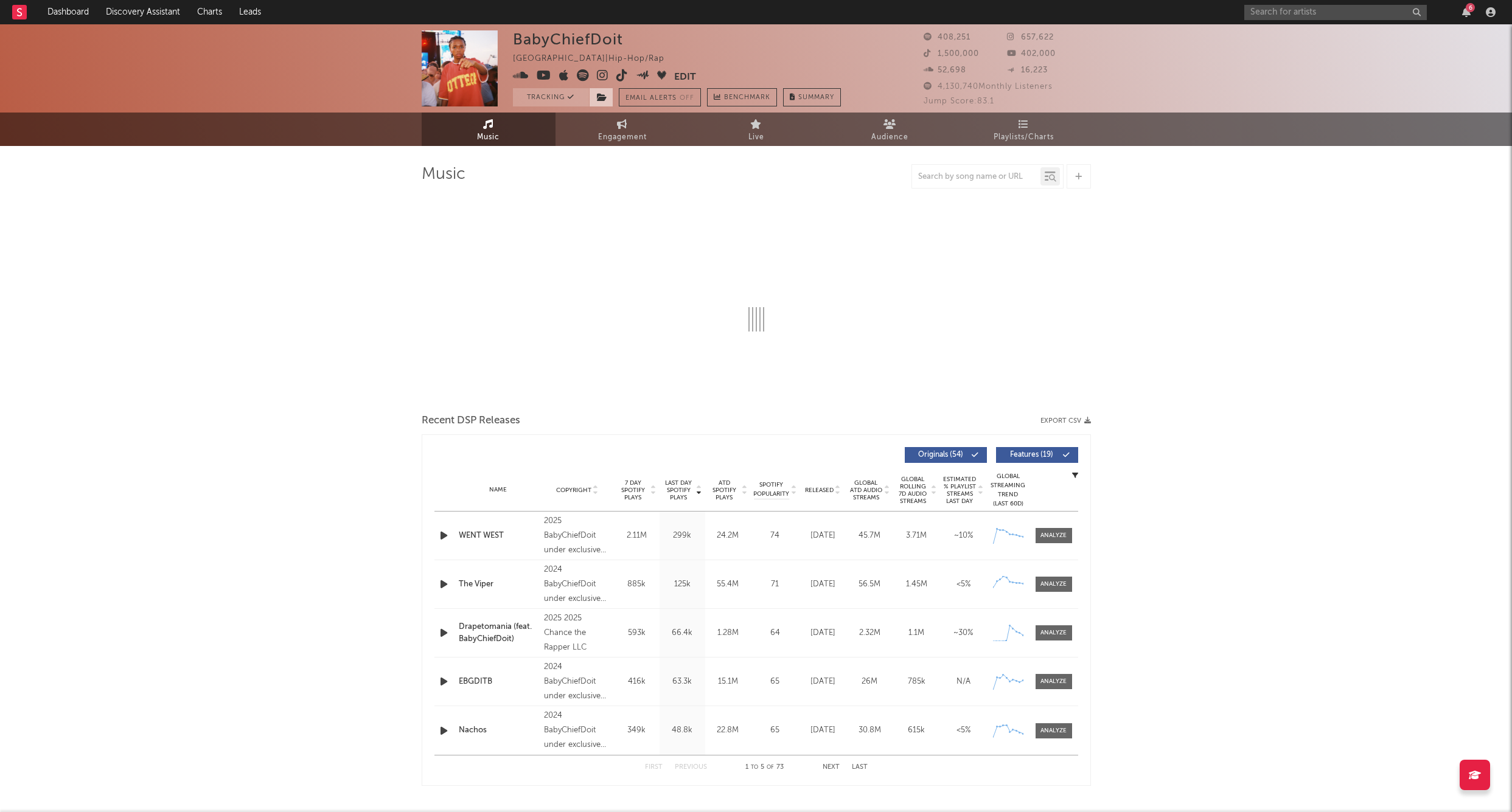
click at [609, 94] on span at bounding box center [601, 97] width 24 height 18
select select "6m"
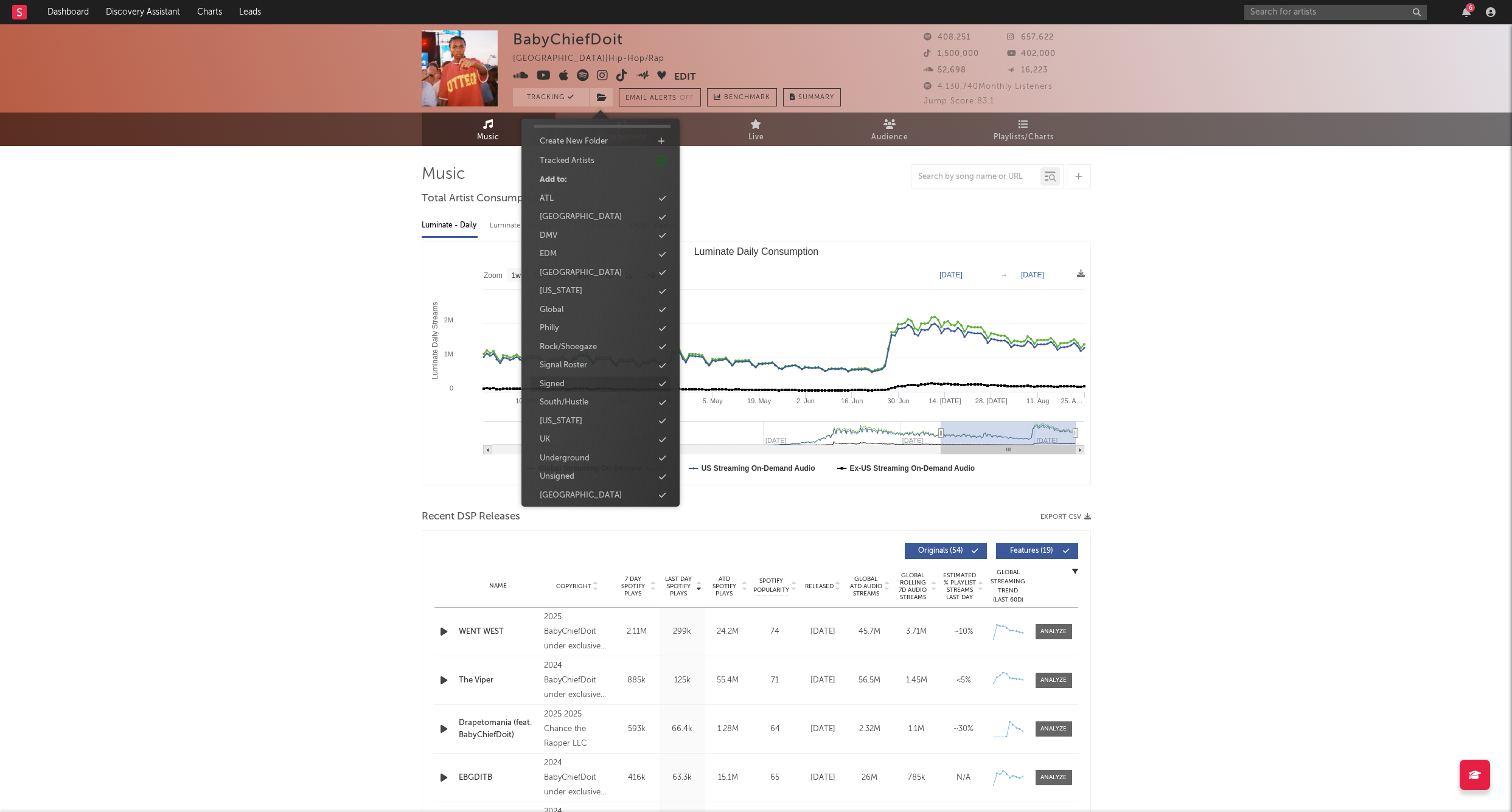
scroll to position [31, 0]
click at [553, 383] on div "Signed" at bounding box center [552, 385] width 25 height 12
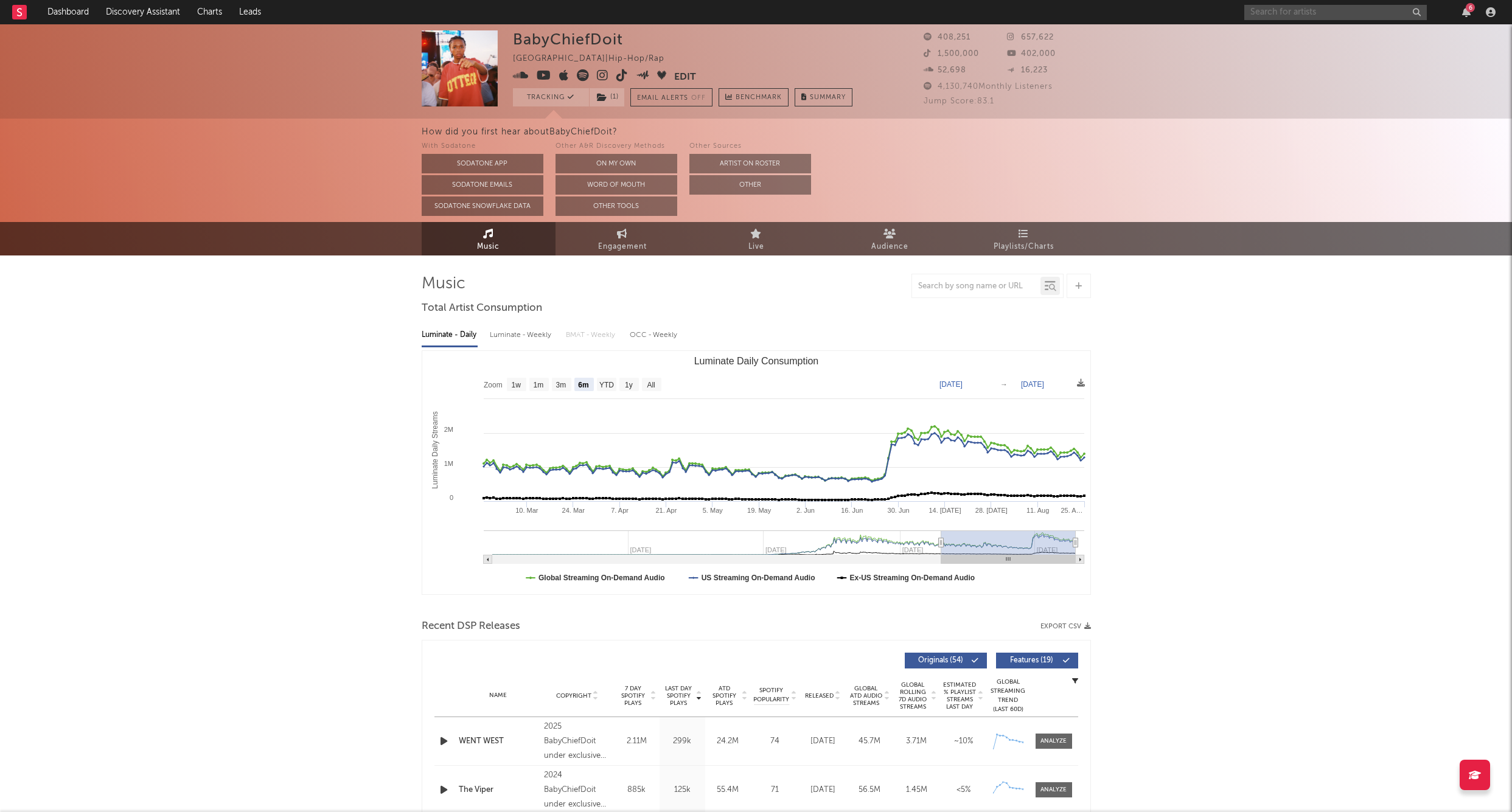
click at [1276, 17] on input "text" at bounding box center [1336, 12] width 183 height 15
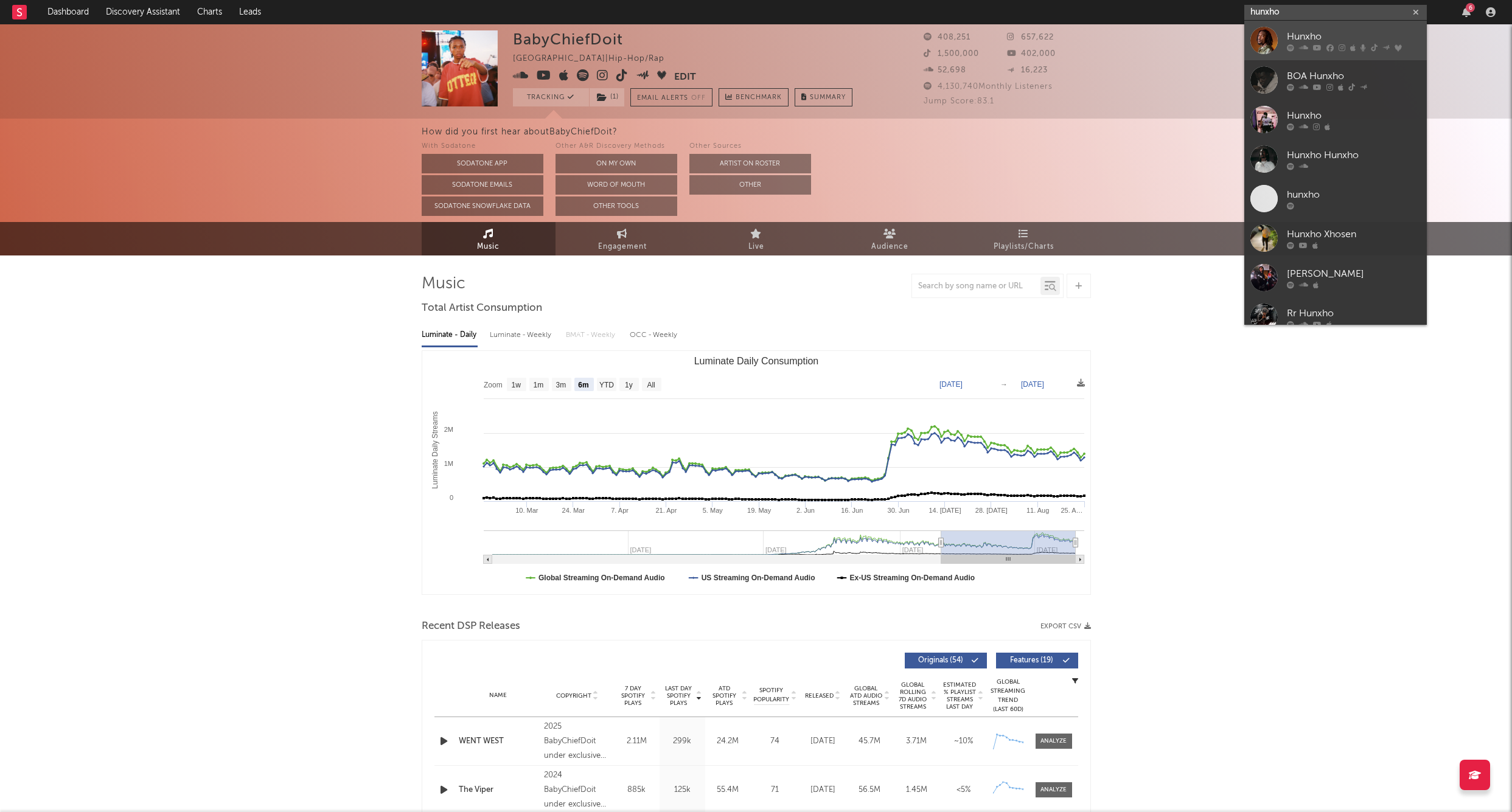
type input "hunxho"
click at [1301, 28] on link "Hunxho" at bounding box center [1336, 40] width 183 height 39
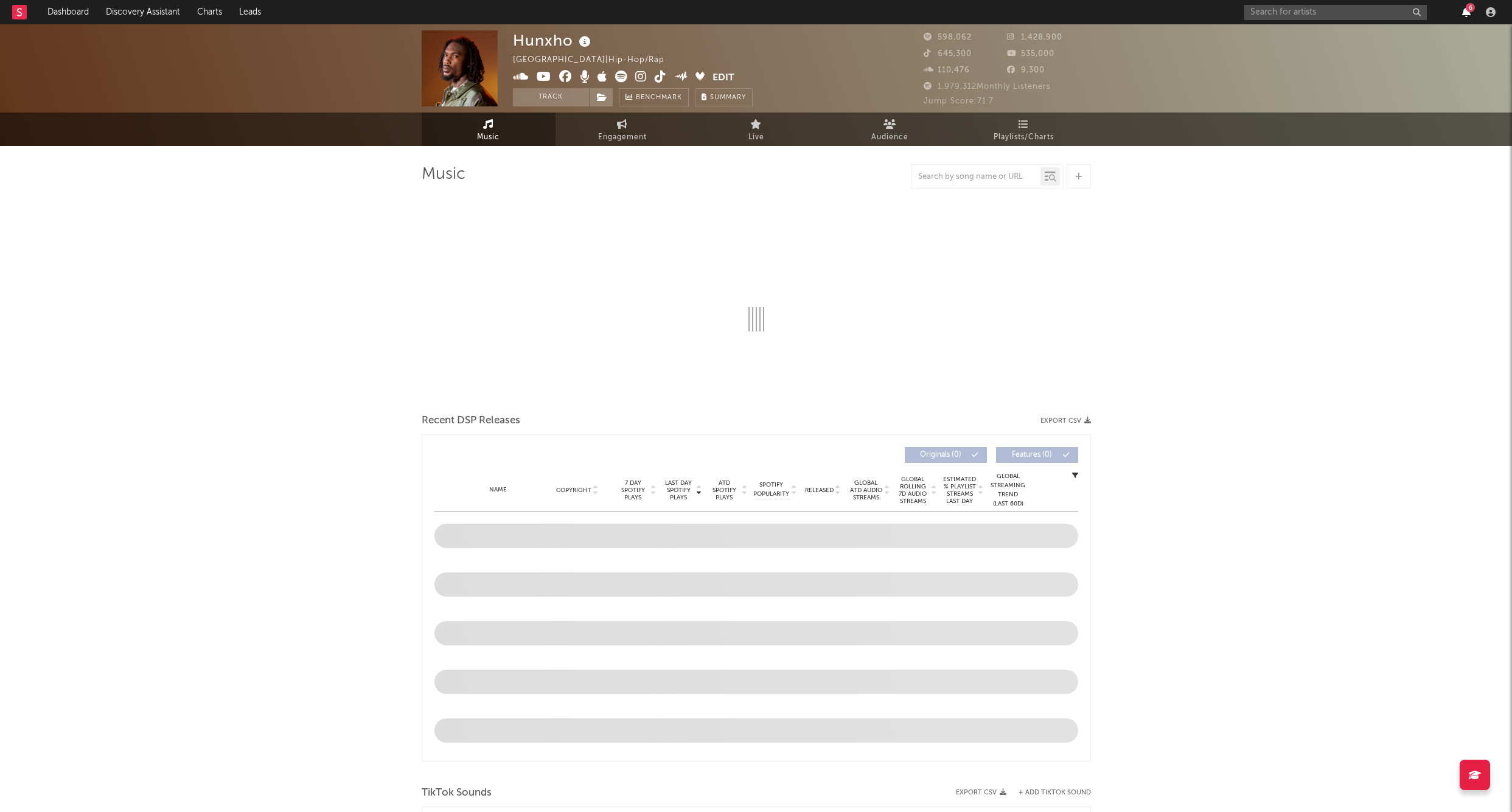
click at [1464, 15] on icon "button" at bounding box center [1466, 12] width 8 height 10
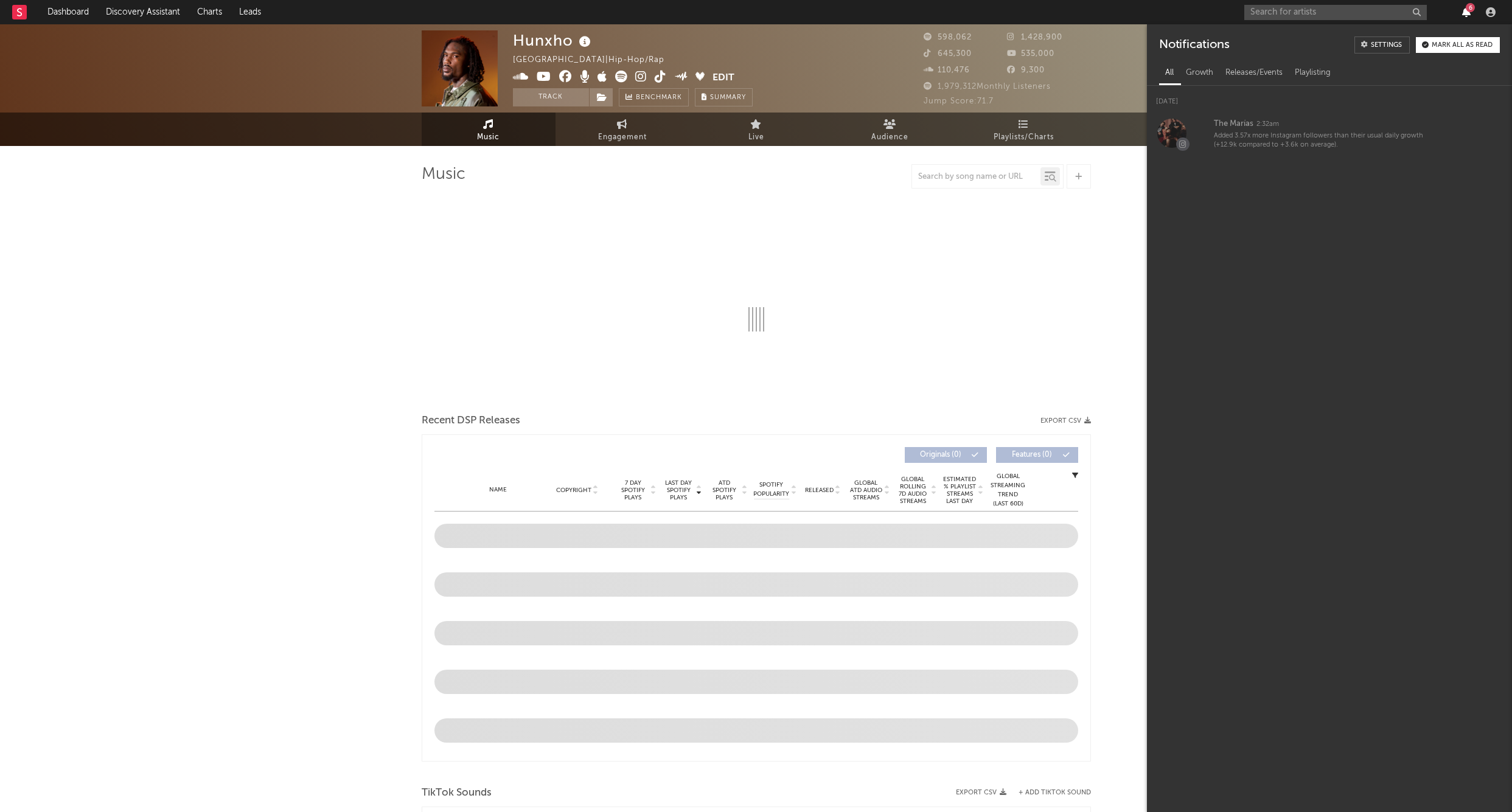
select select "6m"
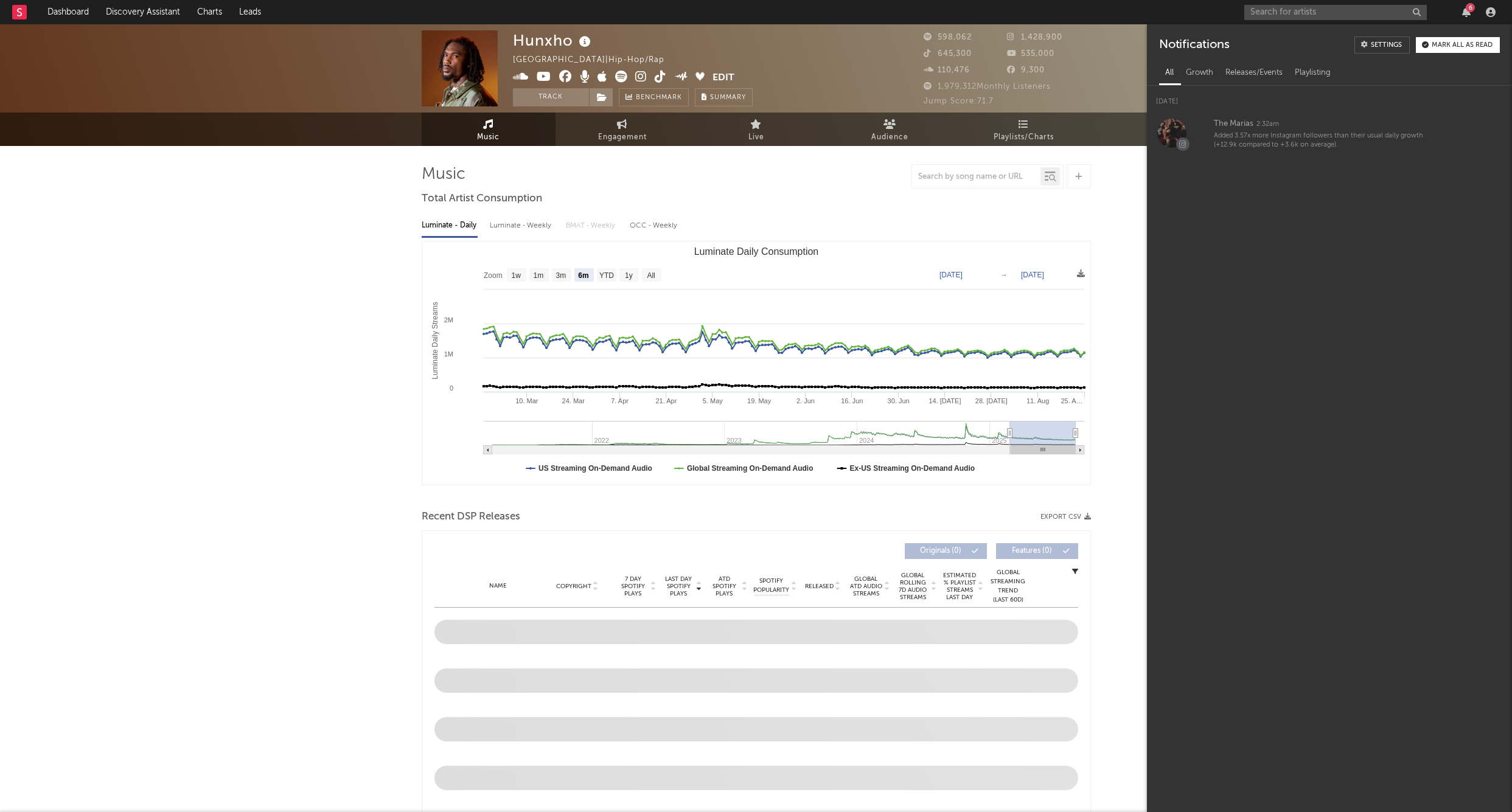
click at [1460, 12] on div "6" at bounding box center [1466, 12] width 18 height 10
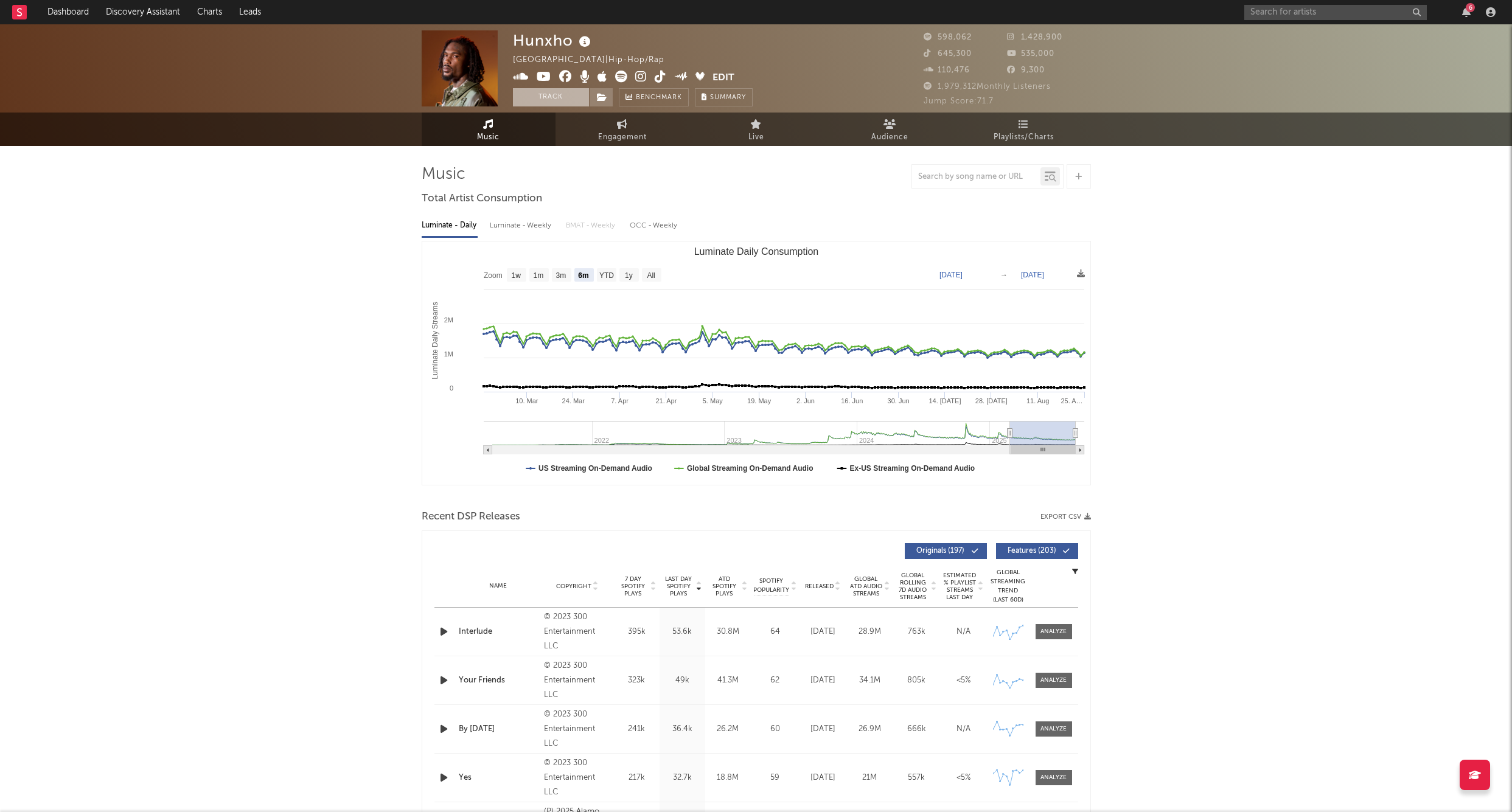
click at [557, 101] on button "Track" at bounding box center [551, 97] width 76 height 18
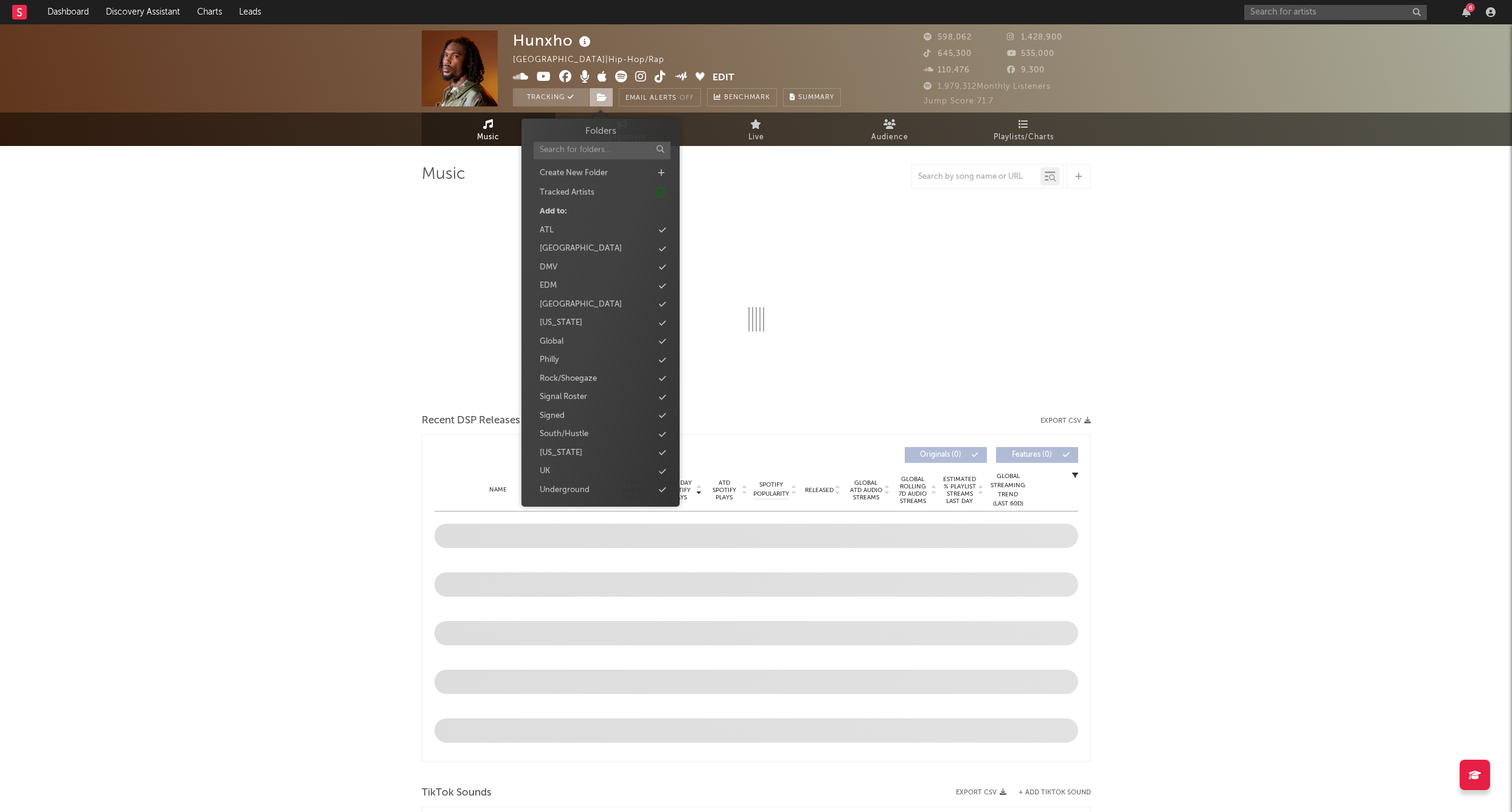
click at [608, 96] on span at bounding box center [601, 97] width 24 height 18
select select "6m"
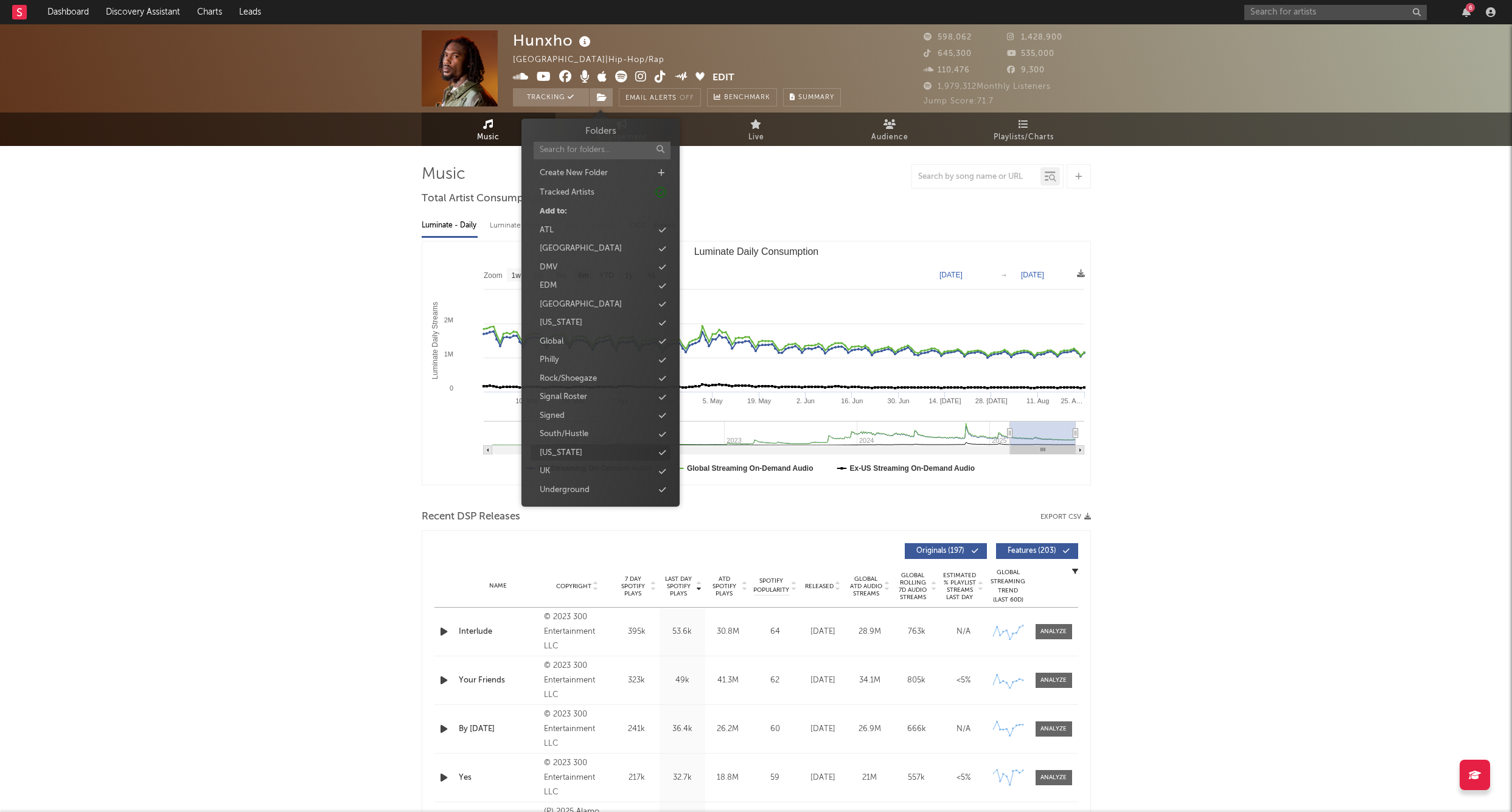
scroll to position [31, 0]
click at [577, 377] on div "Signed" at bounding box center [601, 385] width 140 height 16
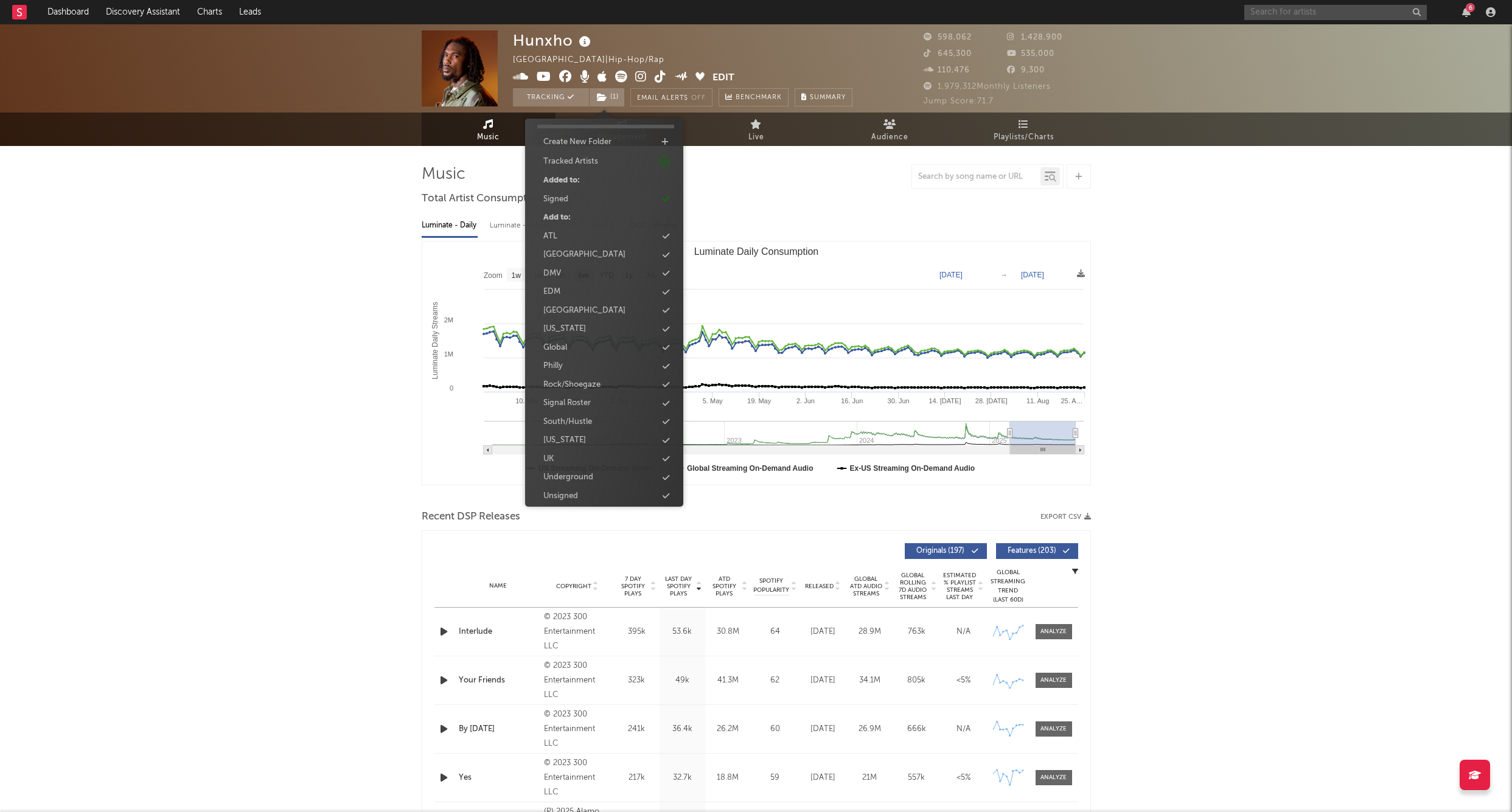
click at [1337, 6] on input "text" at bounding box center [1336, 12] width 183 height 15
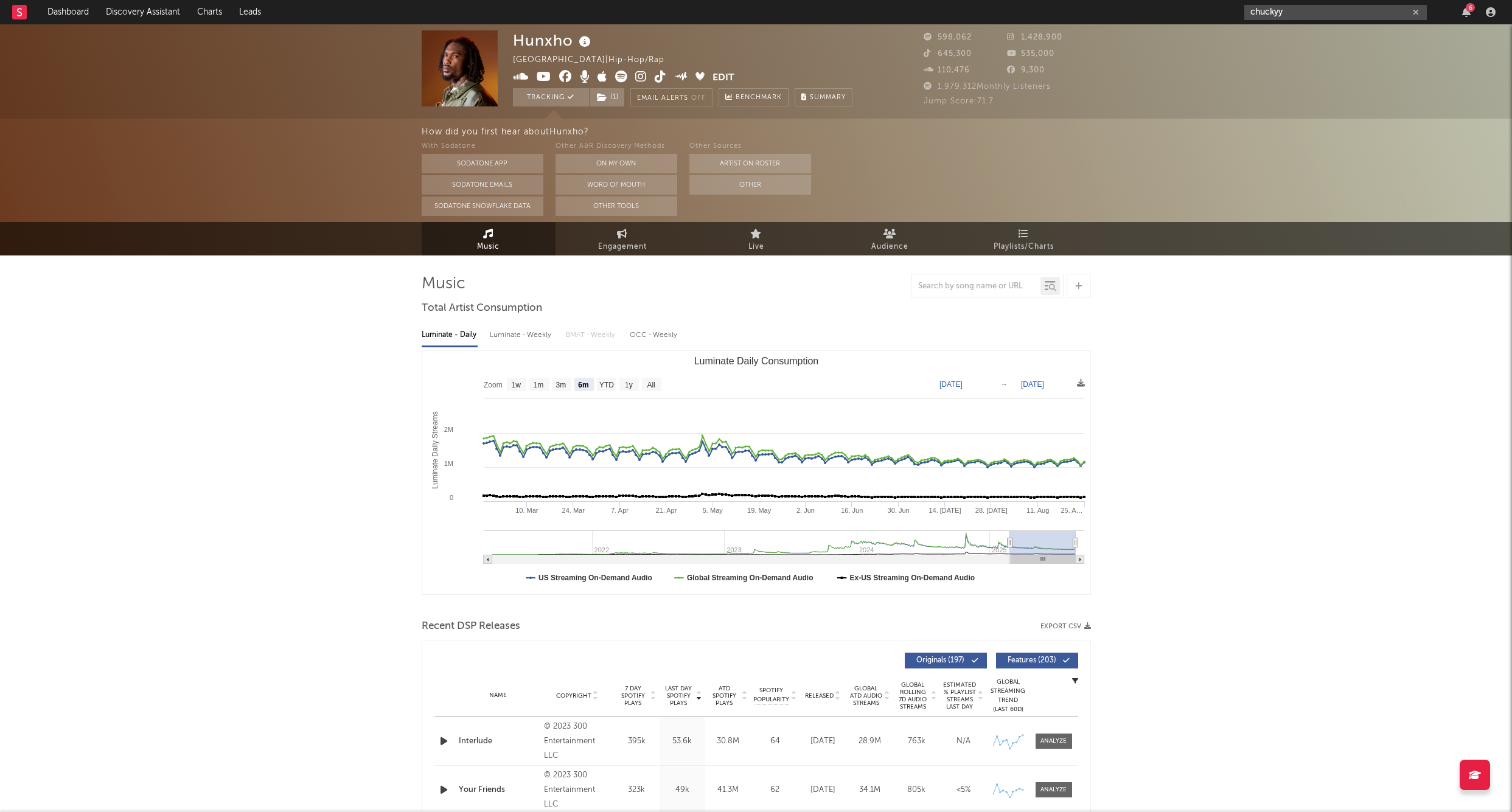
click at [1298, 15] on input "chuckyy" at bounding box center [1336, 12] width 183 height 15
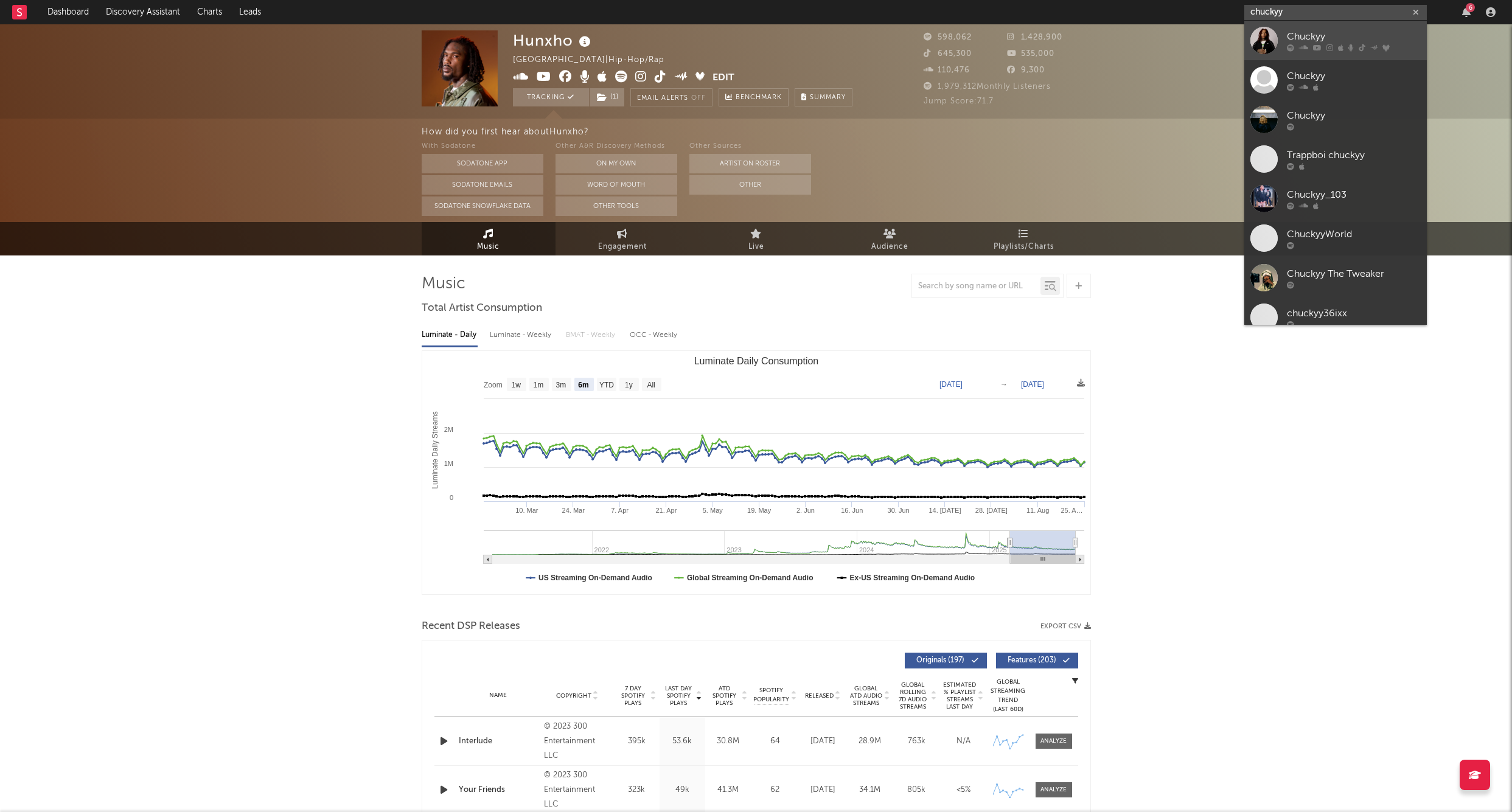
type input "chuckyy"
click at [1316, 37] on div "Chuckyy" at bounding box center [1354, 36] width 134 height 15
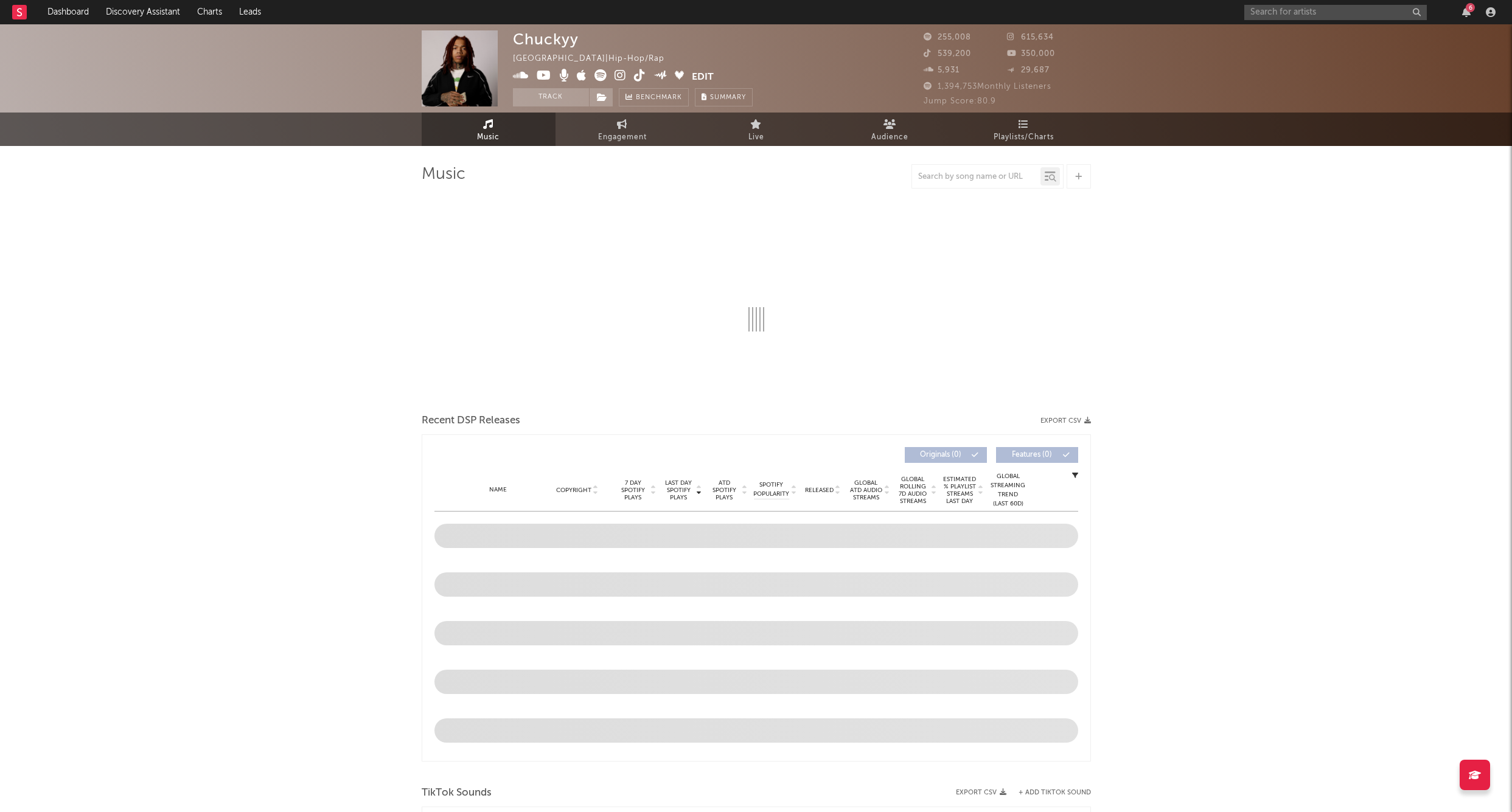
select select "6m"
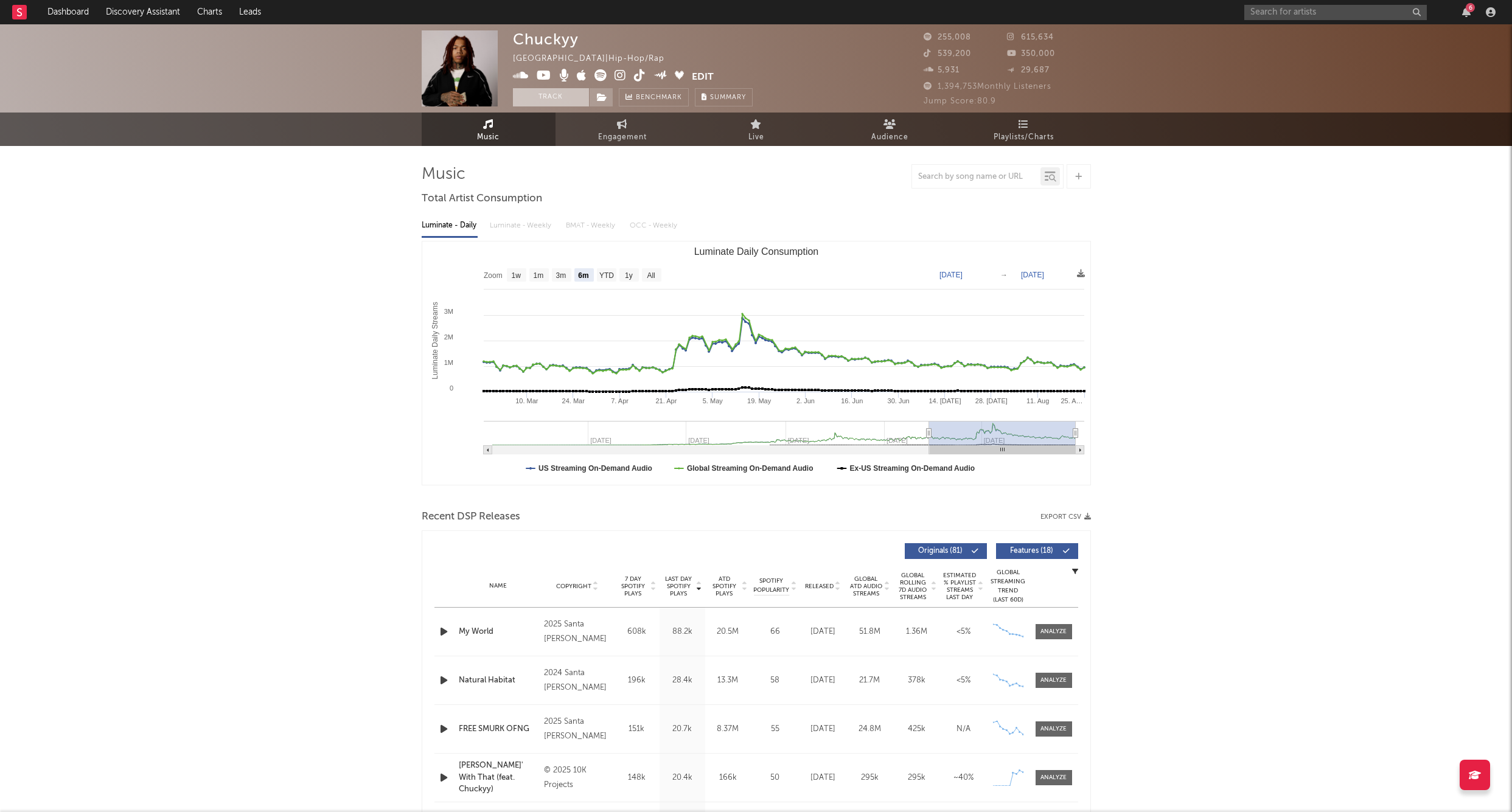
click at [561, 91] on button "Track" at bounding box center [551, 97] width 76 height 18
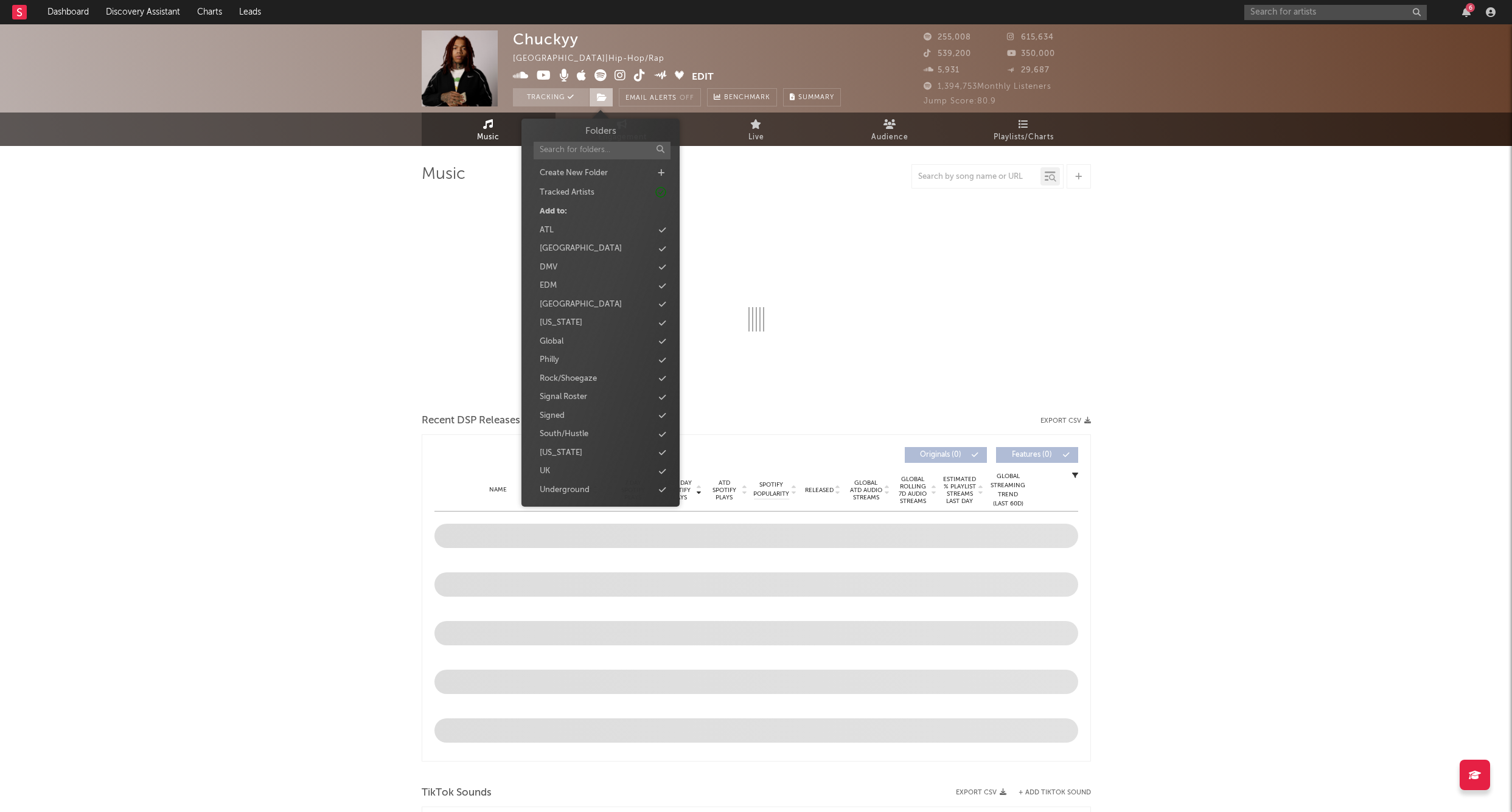
click at [600, 97] on icon at bounding box center [602, 97] width 10 height 8
select select "6m"
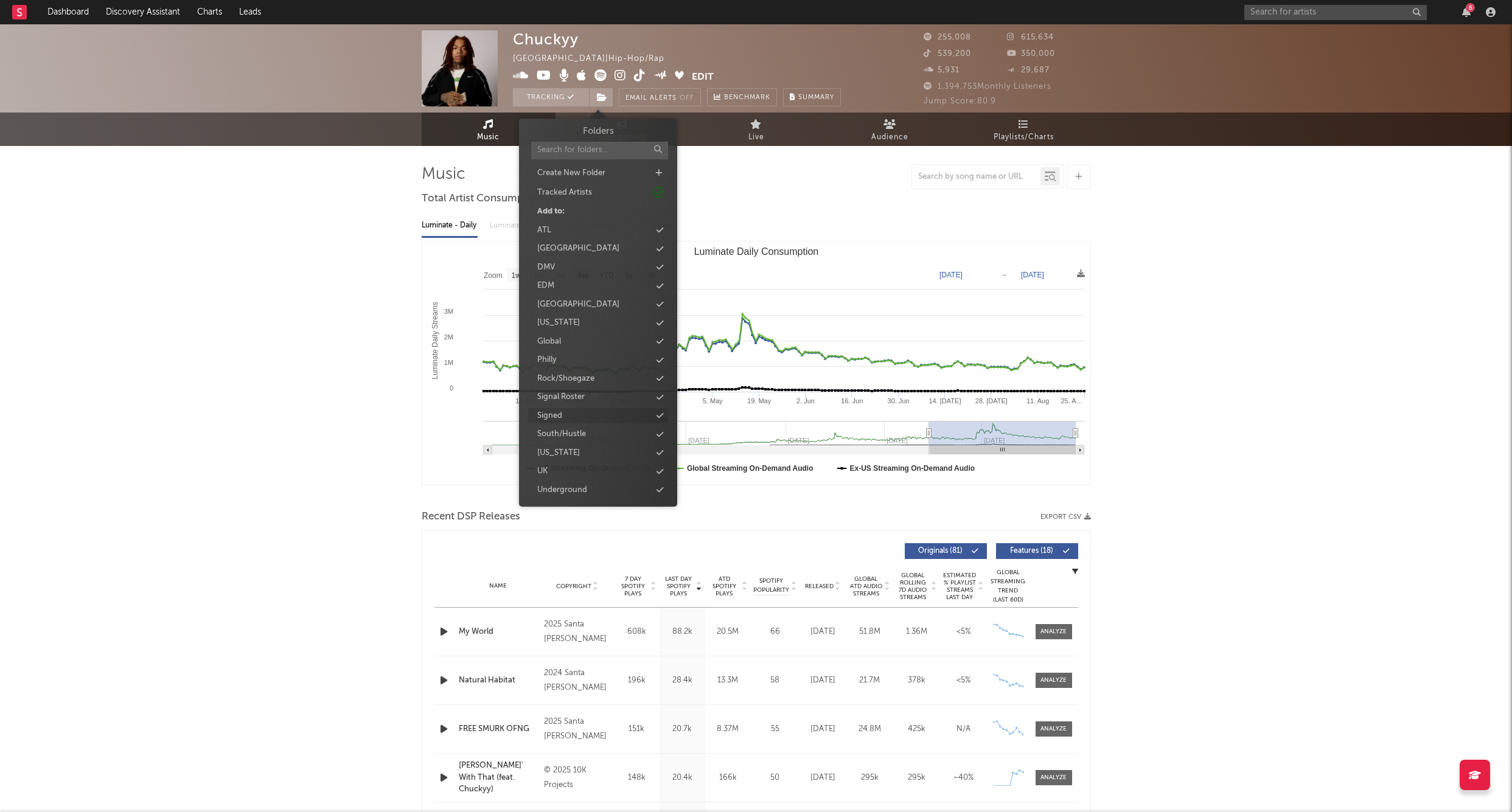
click at [572, 417] on div "Signed" at bounding box center [598, 416] width 140 height 16
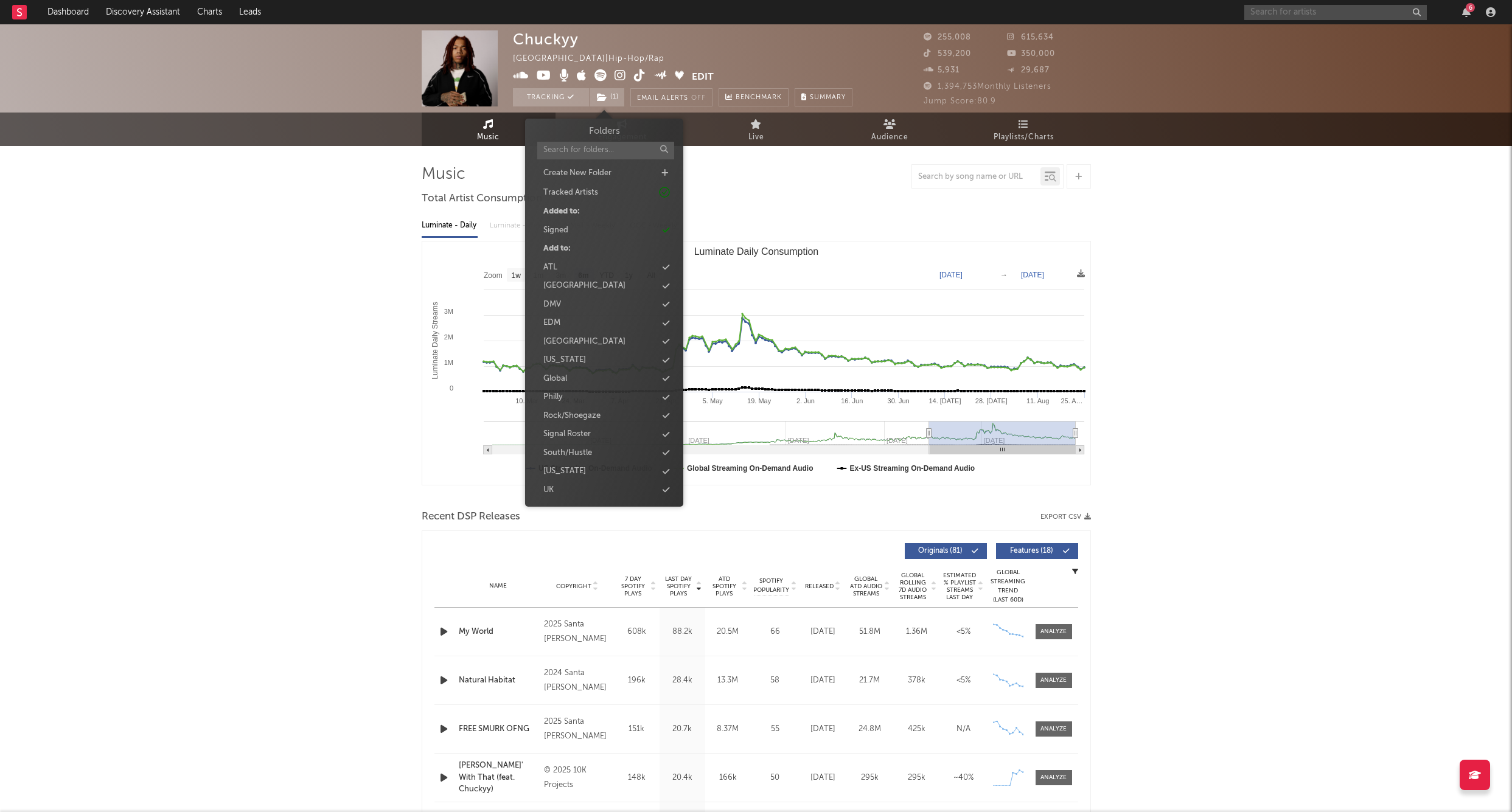
click at [1283, 16] on input "text" at bounding box center [1336, 12] width 183 height 15
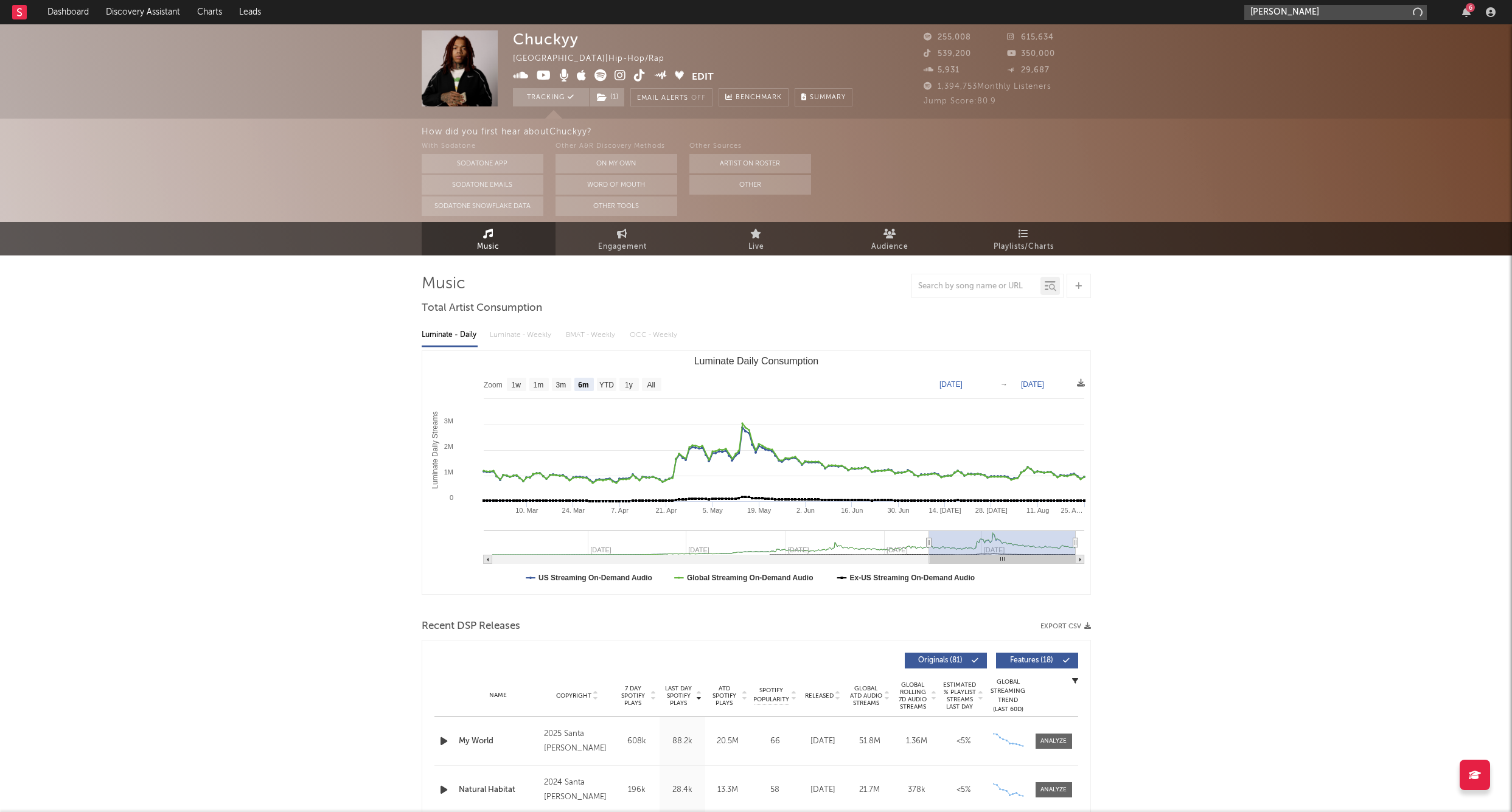
click at [1280, 15] on input "[PERSON_NAME]" at bounding box center [1336, 12] width 183 height 15
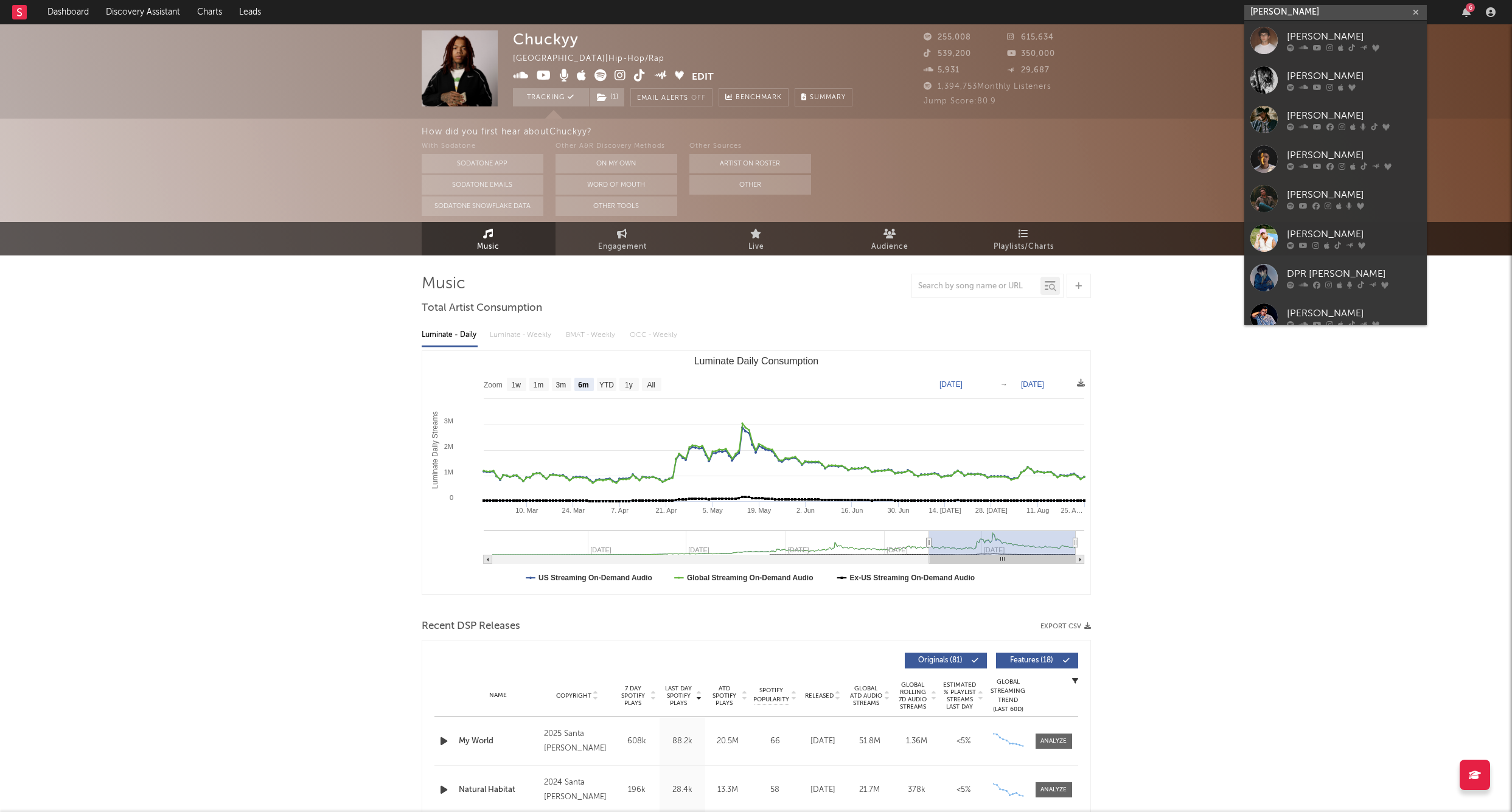
type input "[PERSON_NAME]"
click at [1305, 33] on div "[PERSON_NAME]" at bounding box center [1354, 36] width 134 height 15
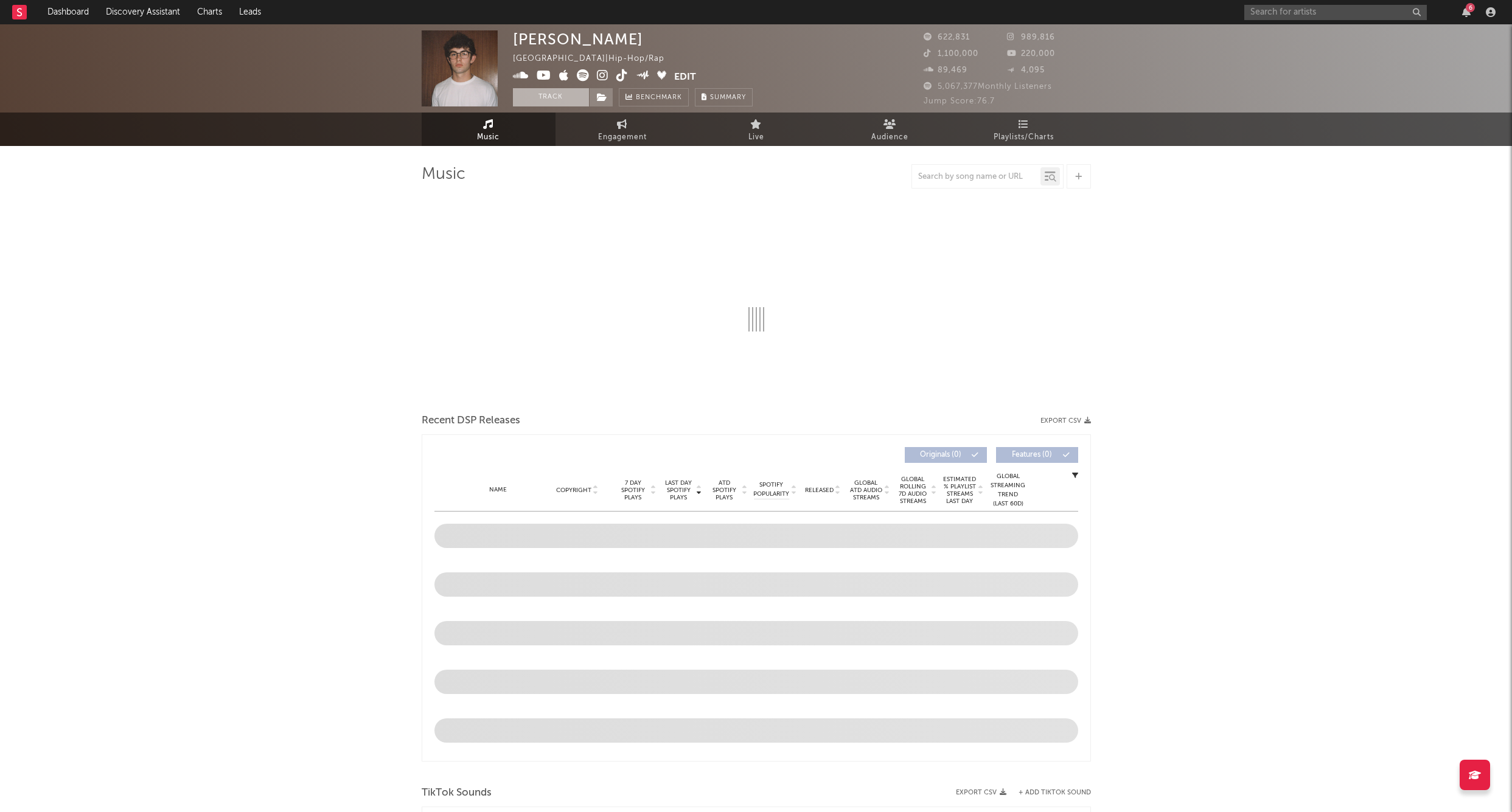
click at [567, 101] on button "Track" at bounding box center [551, 97] width 76 height 18
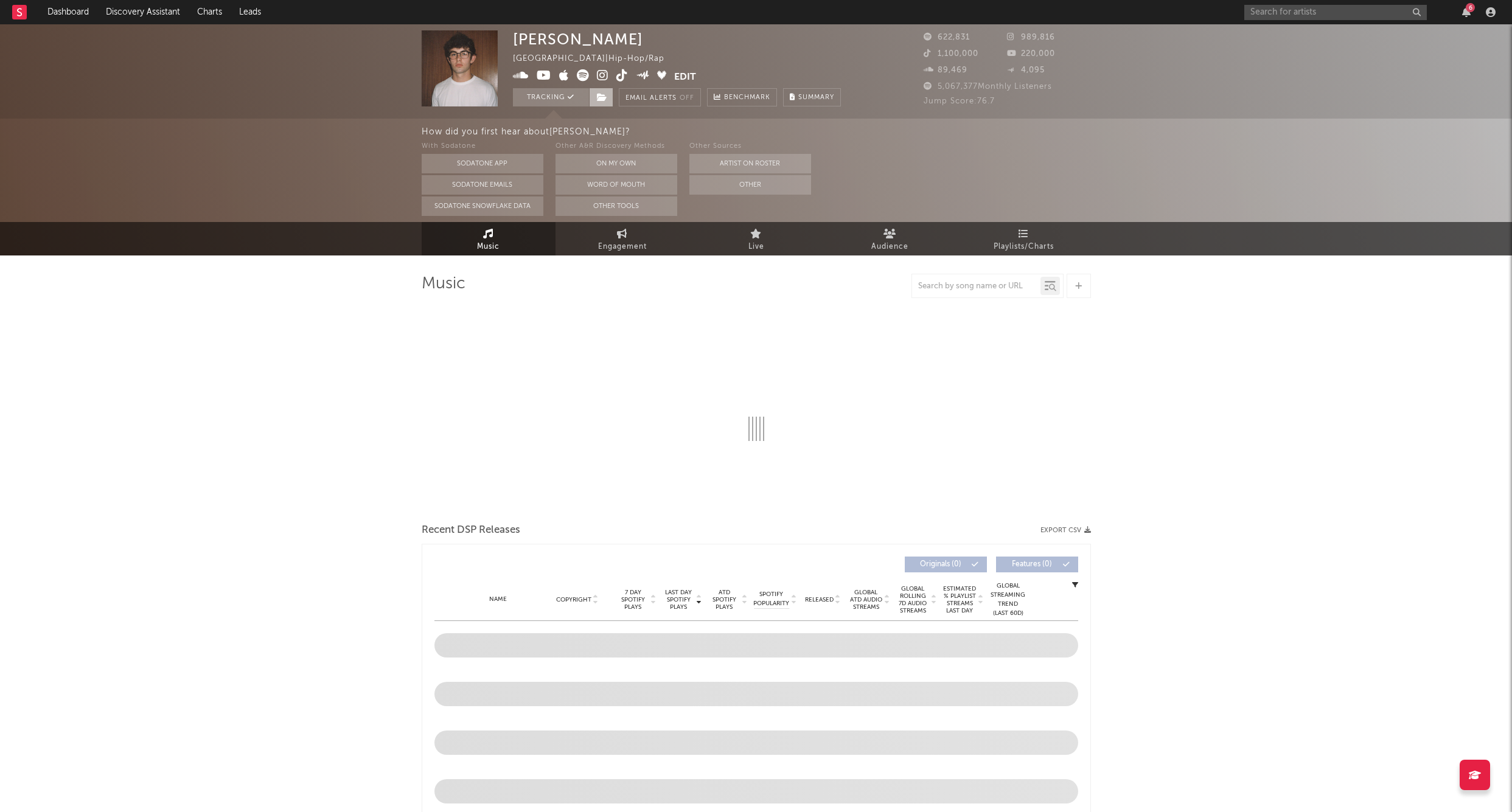
click at [606, 97] on icon at bounding box center [602, 97] width 10 height 8
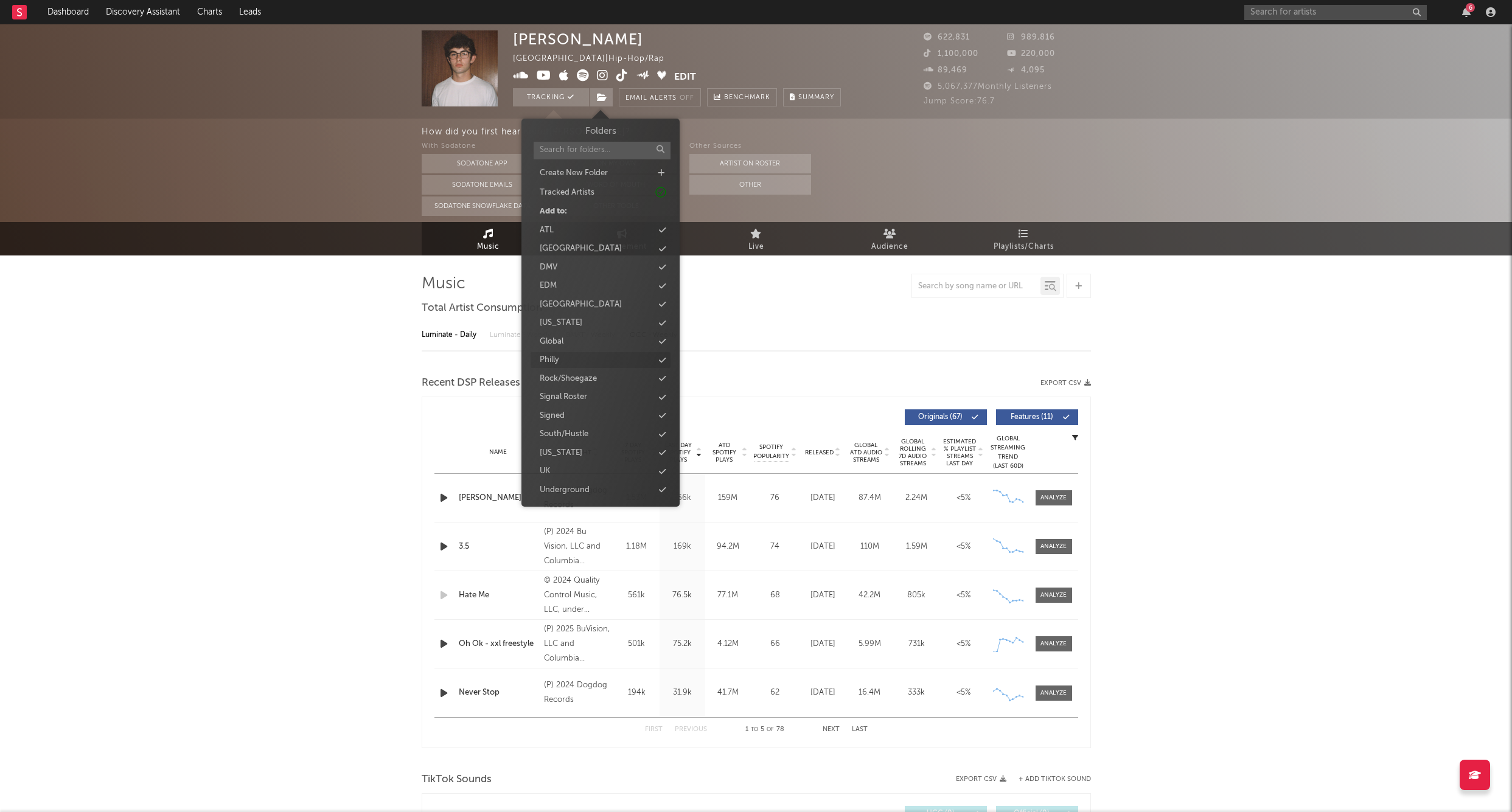
select select "6m"
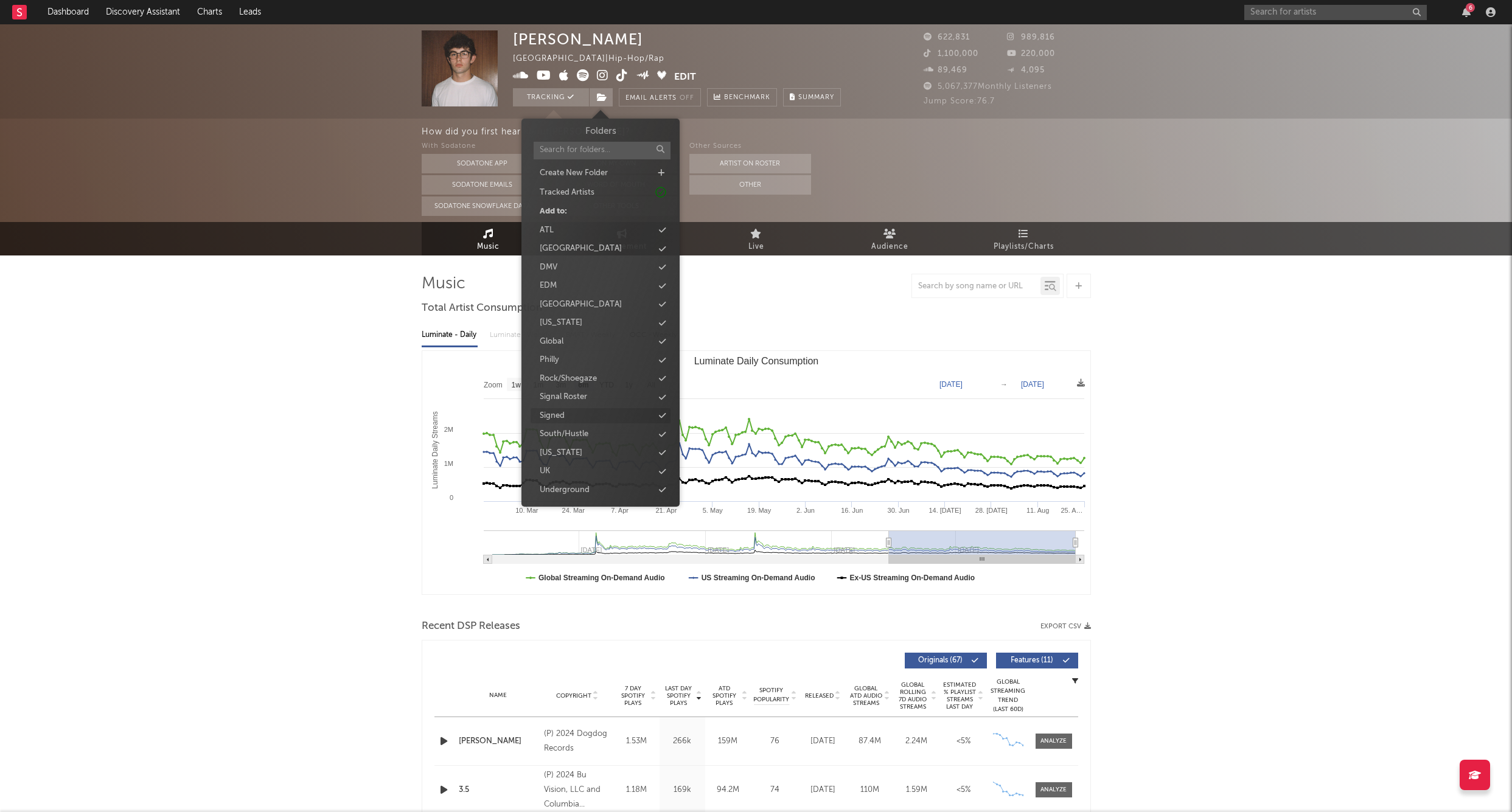
click at [568, 410] on div "Signed" at bounding box center [601, 416] width 140 height 16
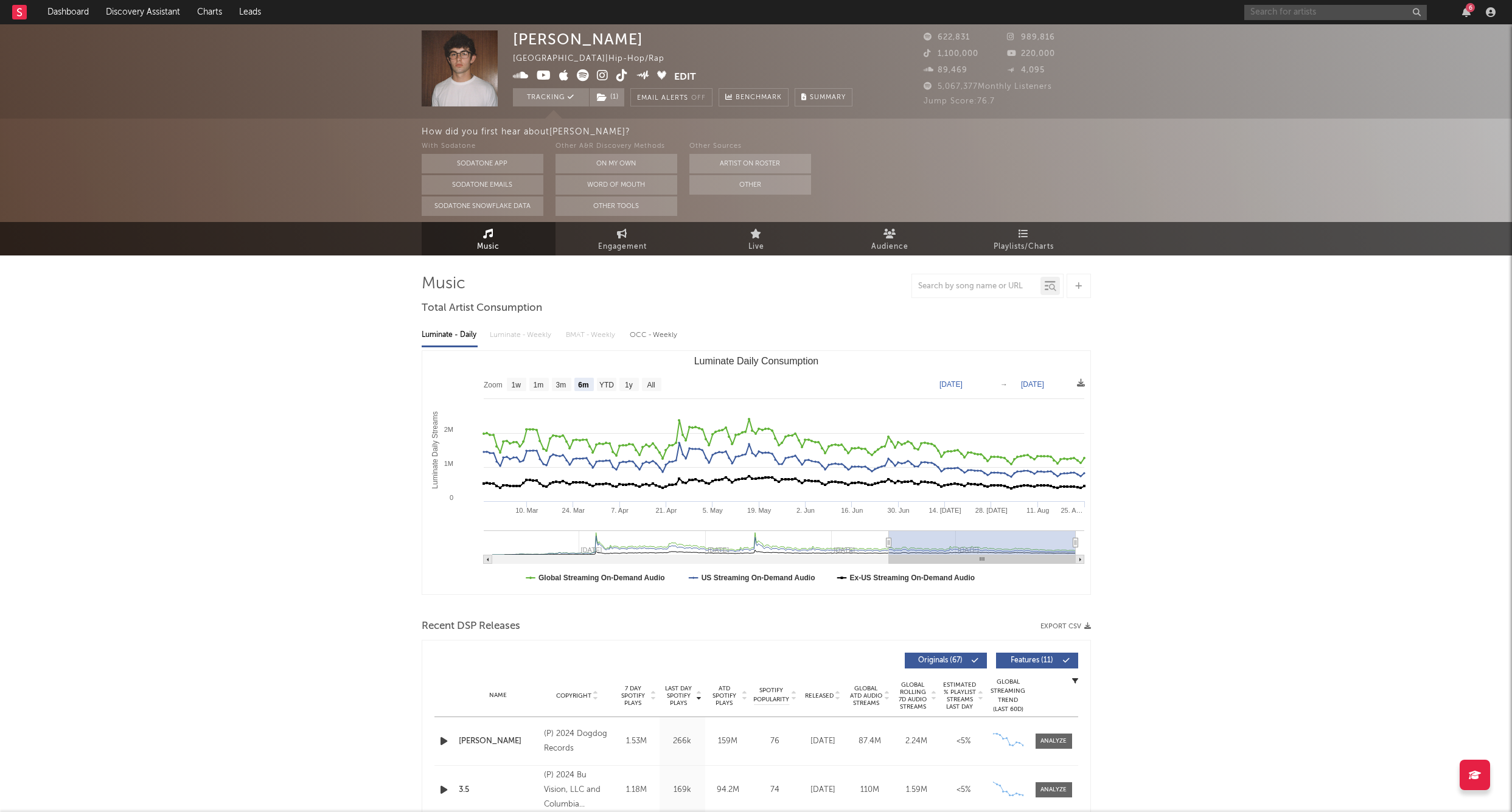
click at [1350, 15] on input "text" at bounding box center [1336, 12] width 183 height 15
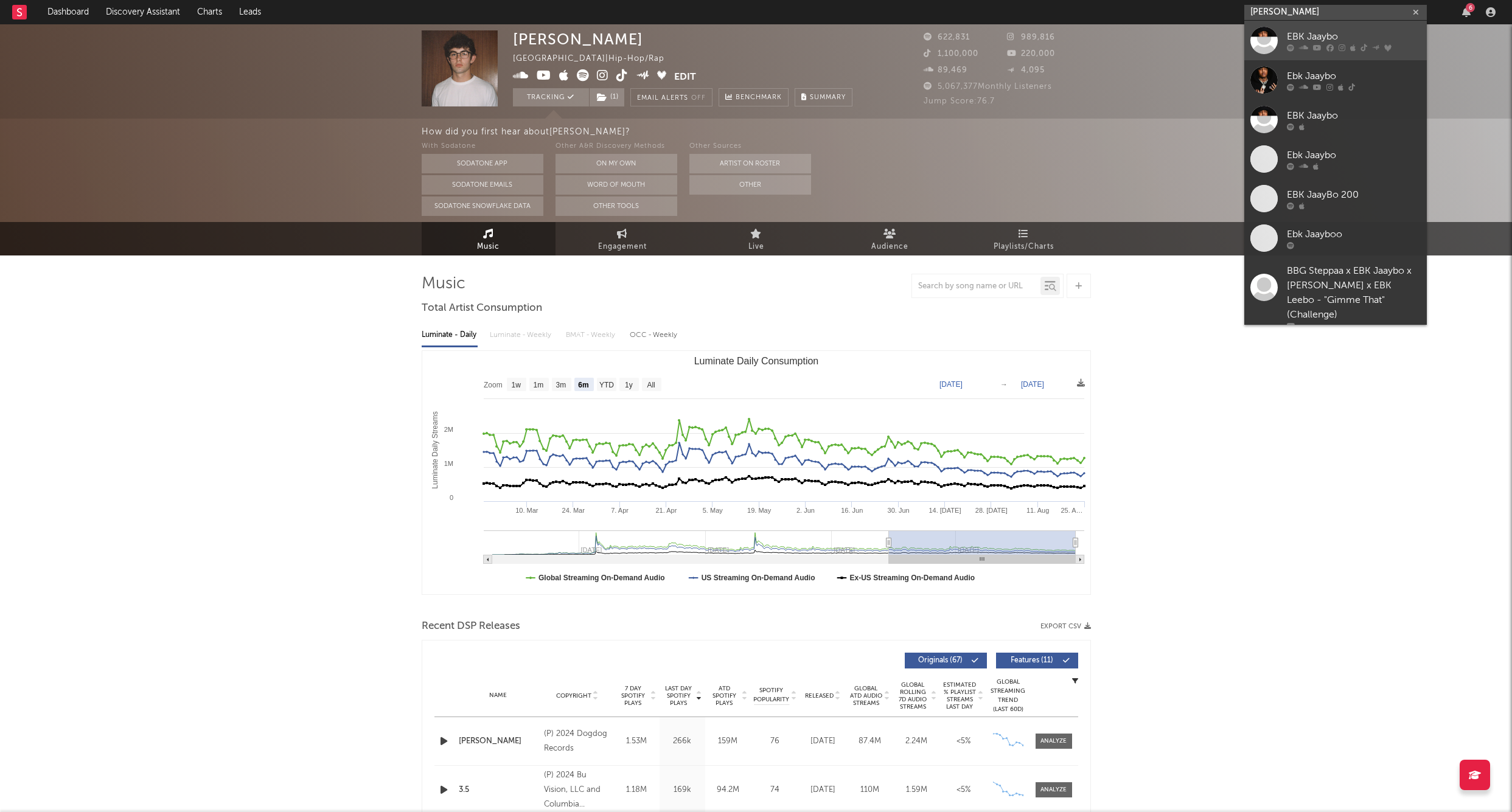
type input "[PERSON_NAME]"
click at [1317, 30] on div "EBK Jaaybo" at bounding box center [1354, 36] width 134 height 15
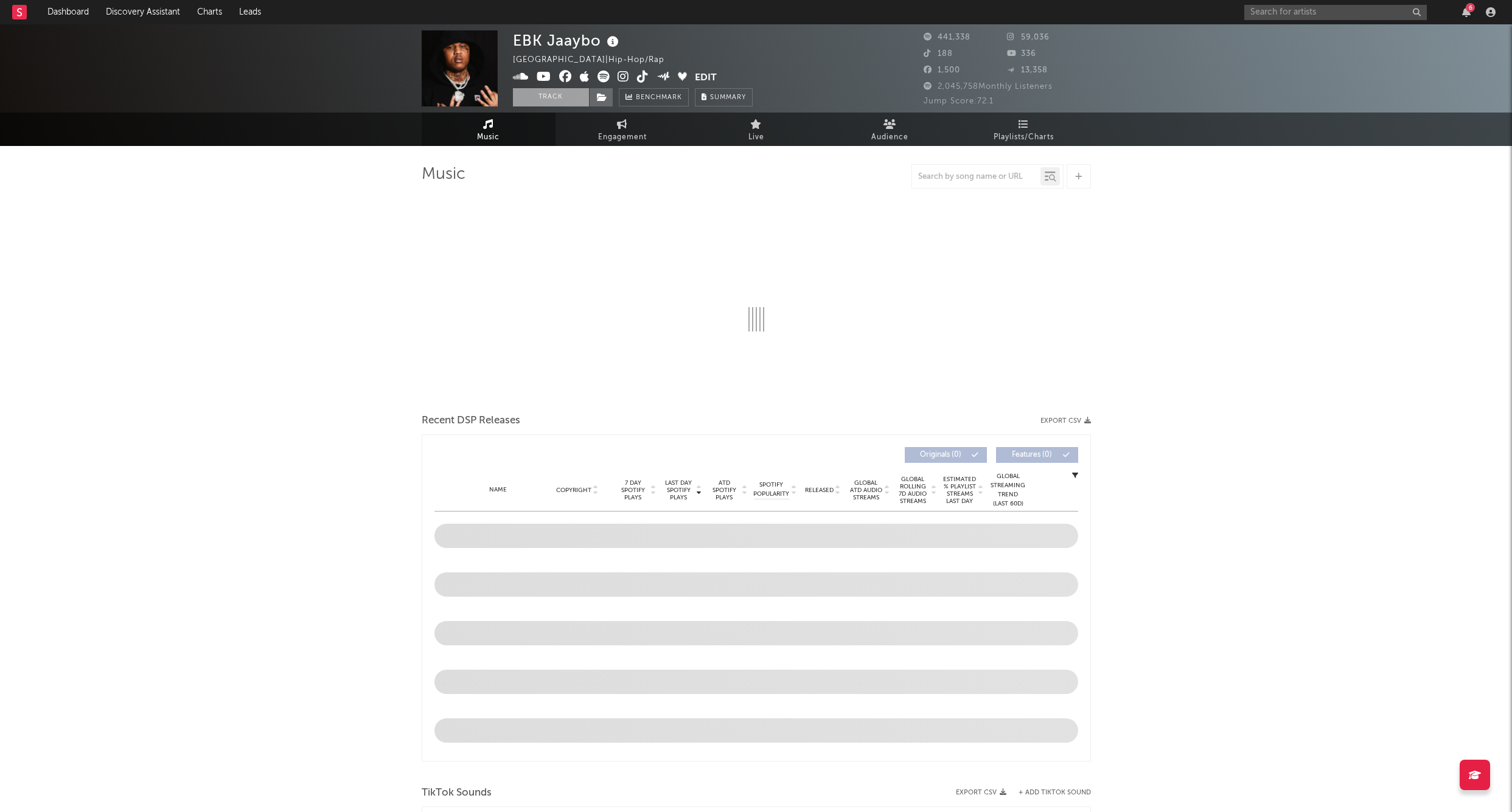
click at [553, 100] on button "Track" at bounding box center [551, 97] width 76 height 18
drag, startPoint x: 601, startPoint y: 100, endPoint x: 588, endPoint y: 114, distance: 19.1
click at [601, 100] on icon at bounding box center [602, 97] width 10 height 8
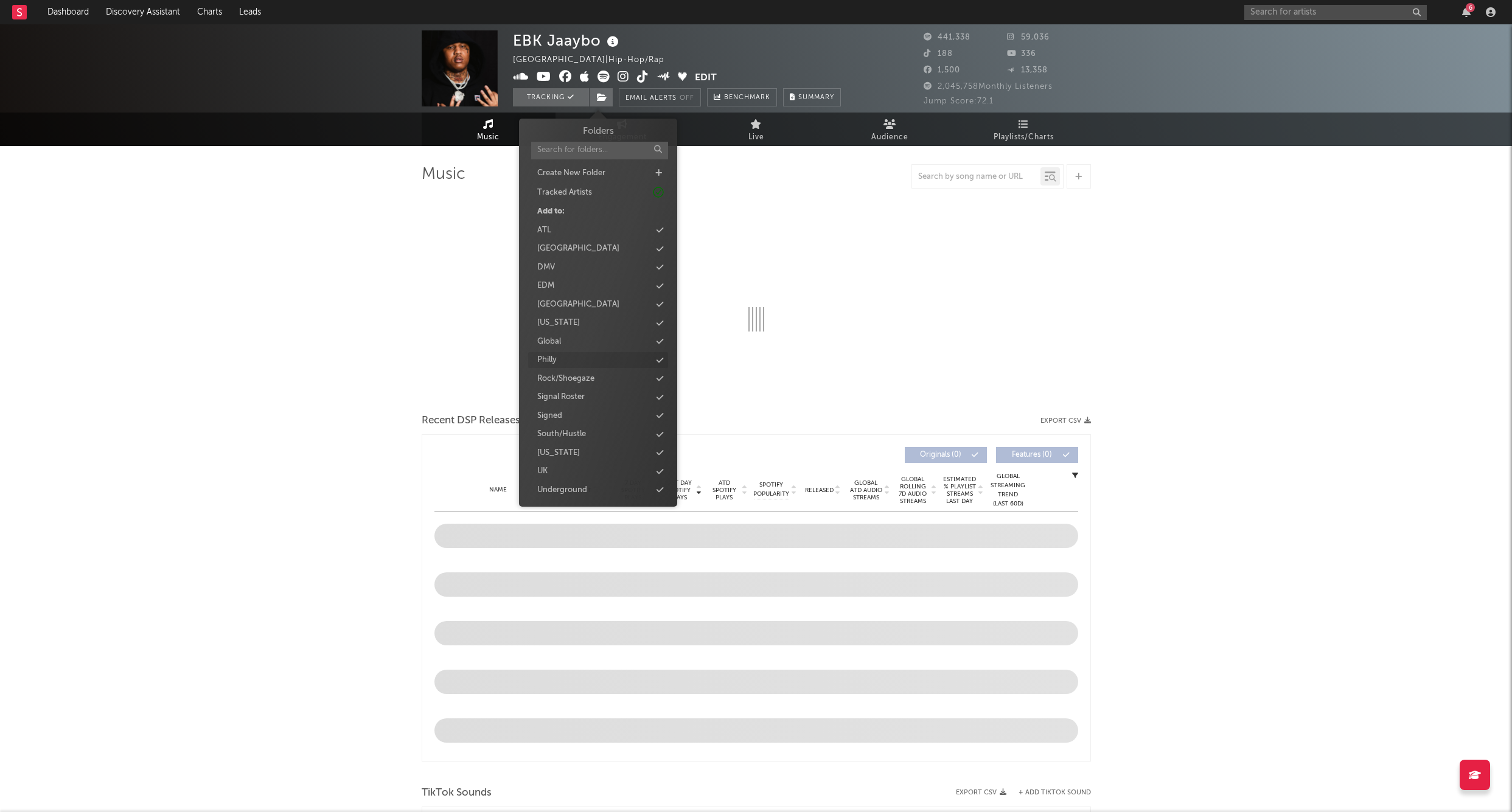
select select "6m"
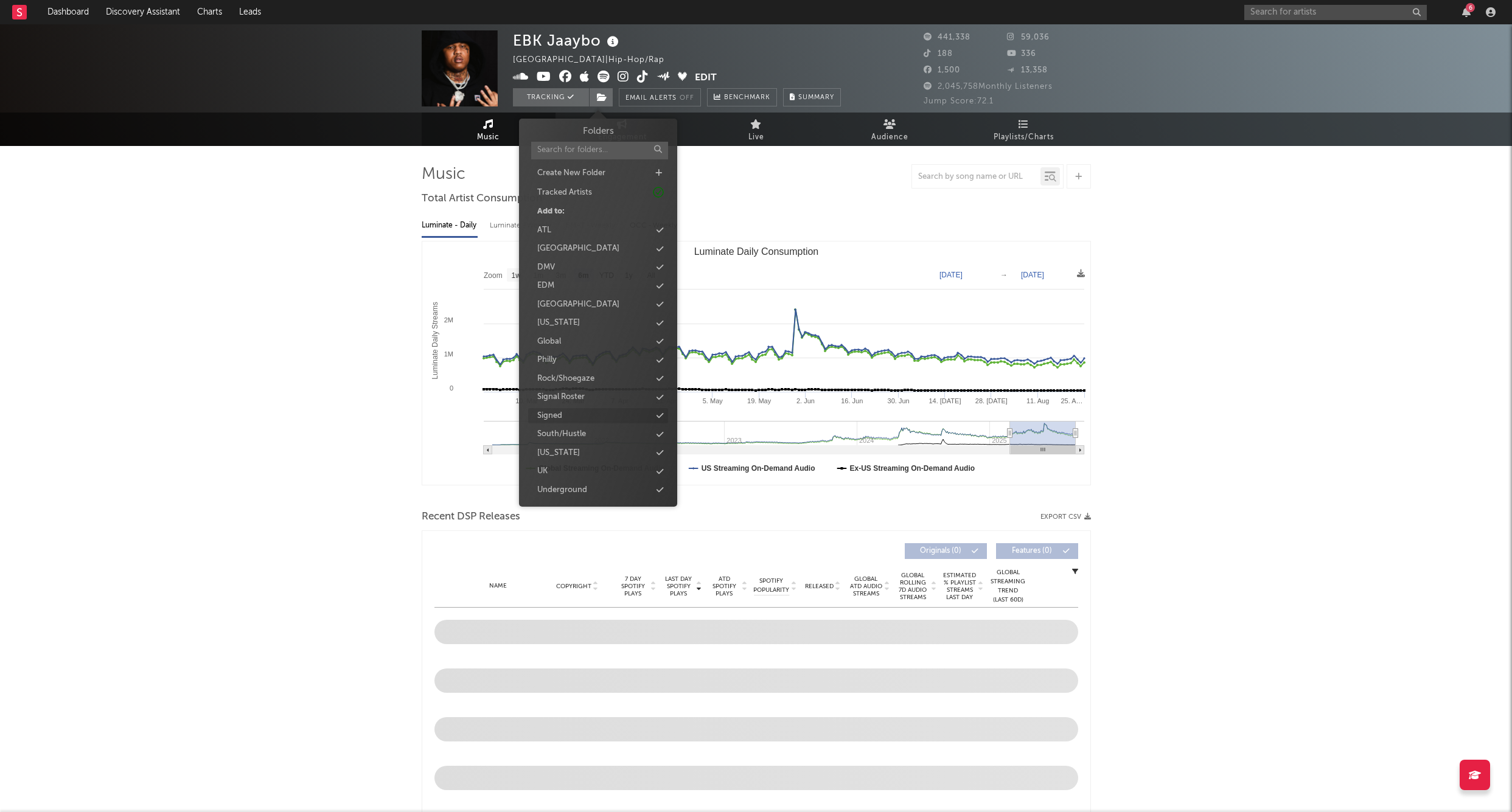
click at [575, 412] on div "Signed" at bounding box center [598, 416] width 140 height 16
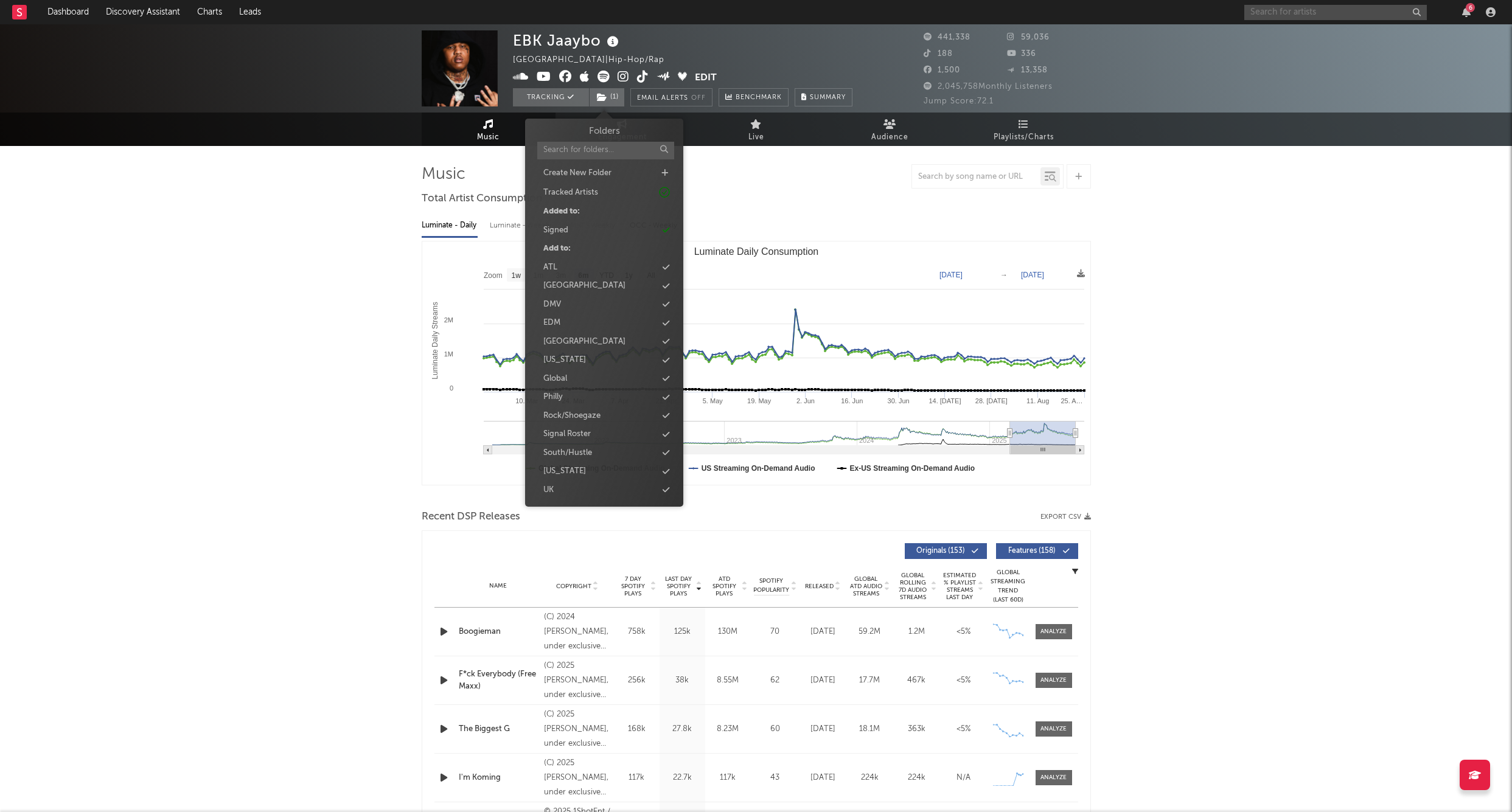
click at [1264, 13] on input "text" at bounding box center [1336, 12] width 183 height 15
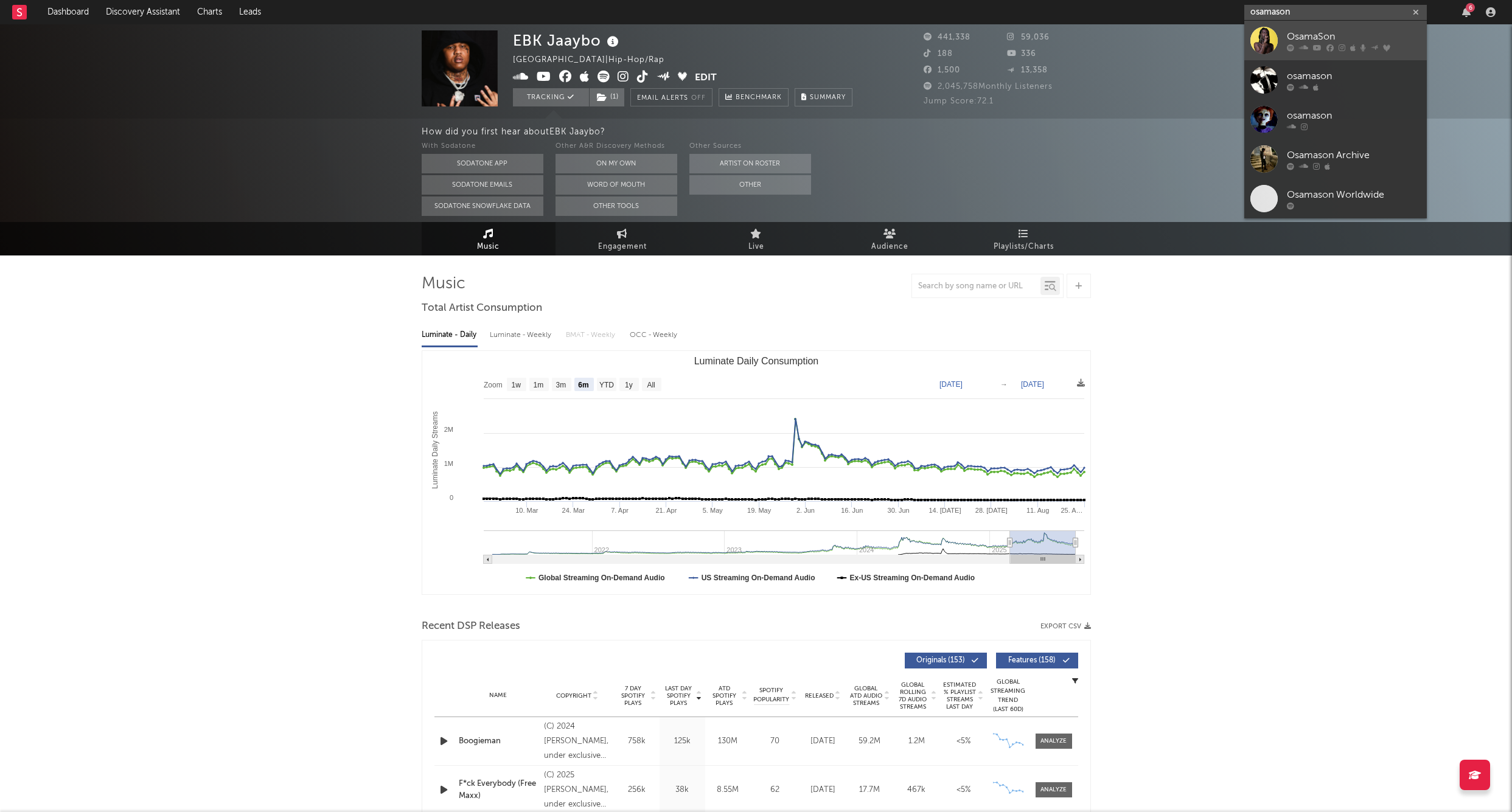
type input "osamason"
click at [1299, 32] on div "OsamaSon" at bounding box center [1354, 36] width 134 height 15
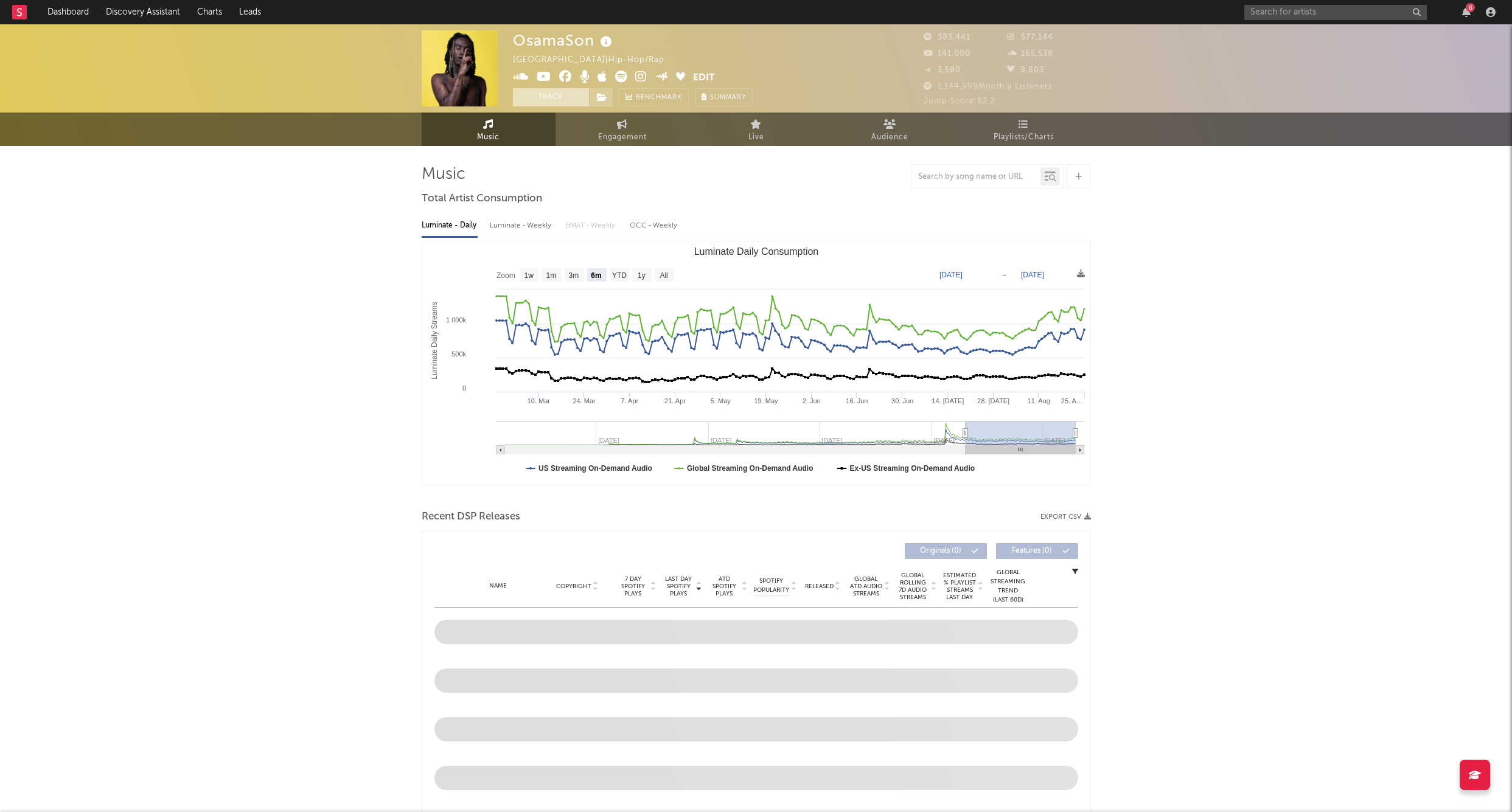
click at [561, 98] on button "Track" at bounding box center [551, 97] width 76 height 18
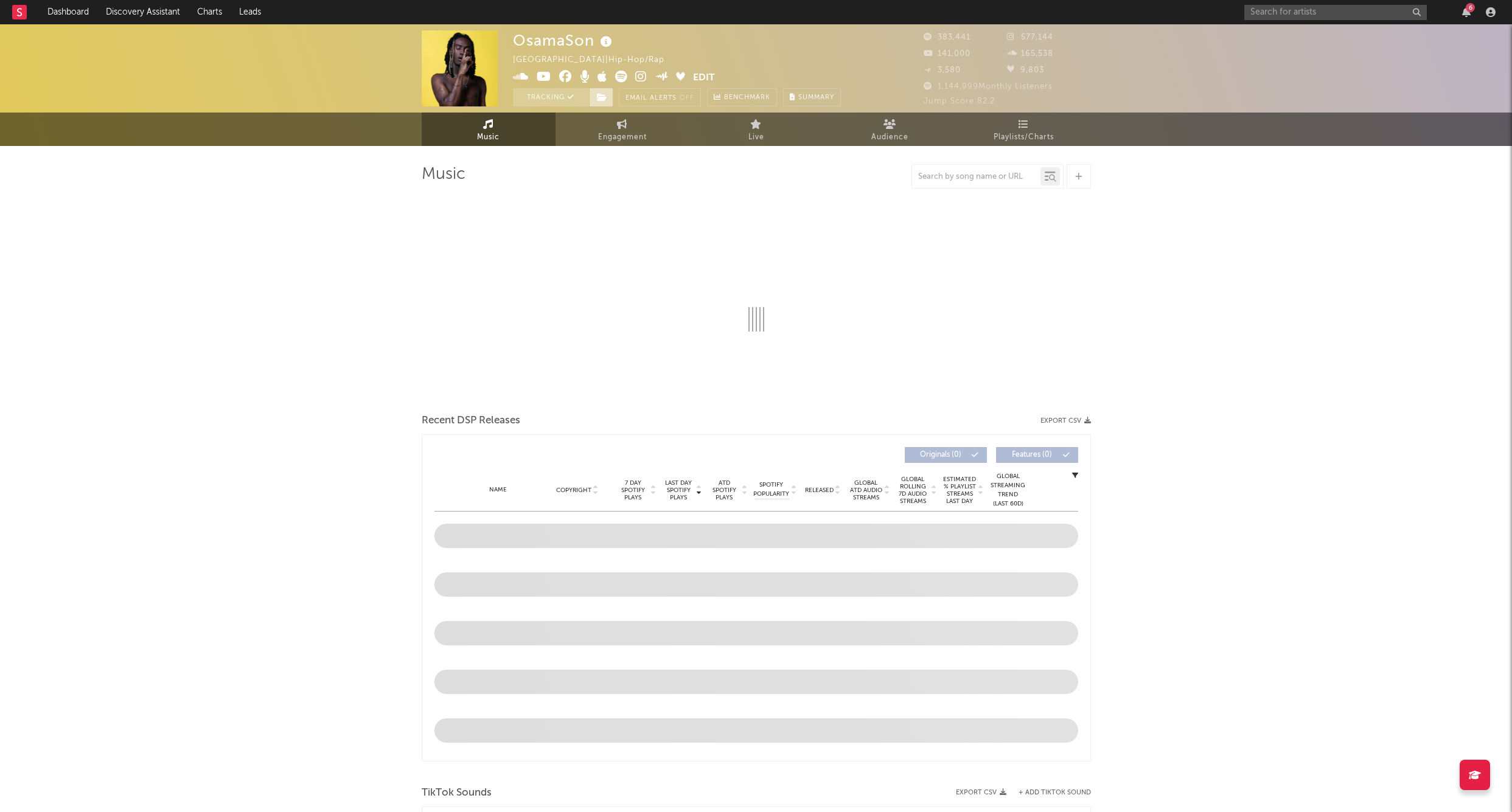
select select "6m"
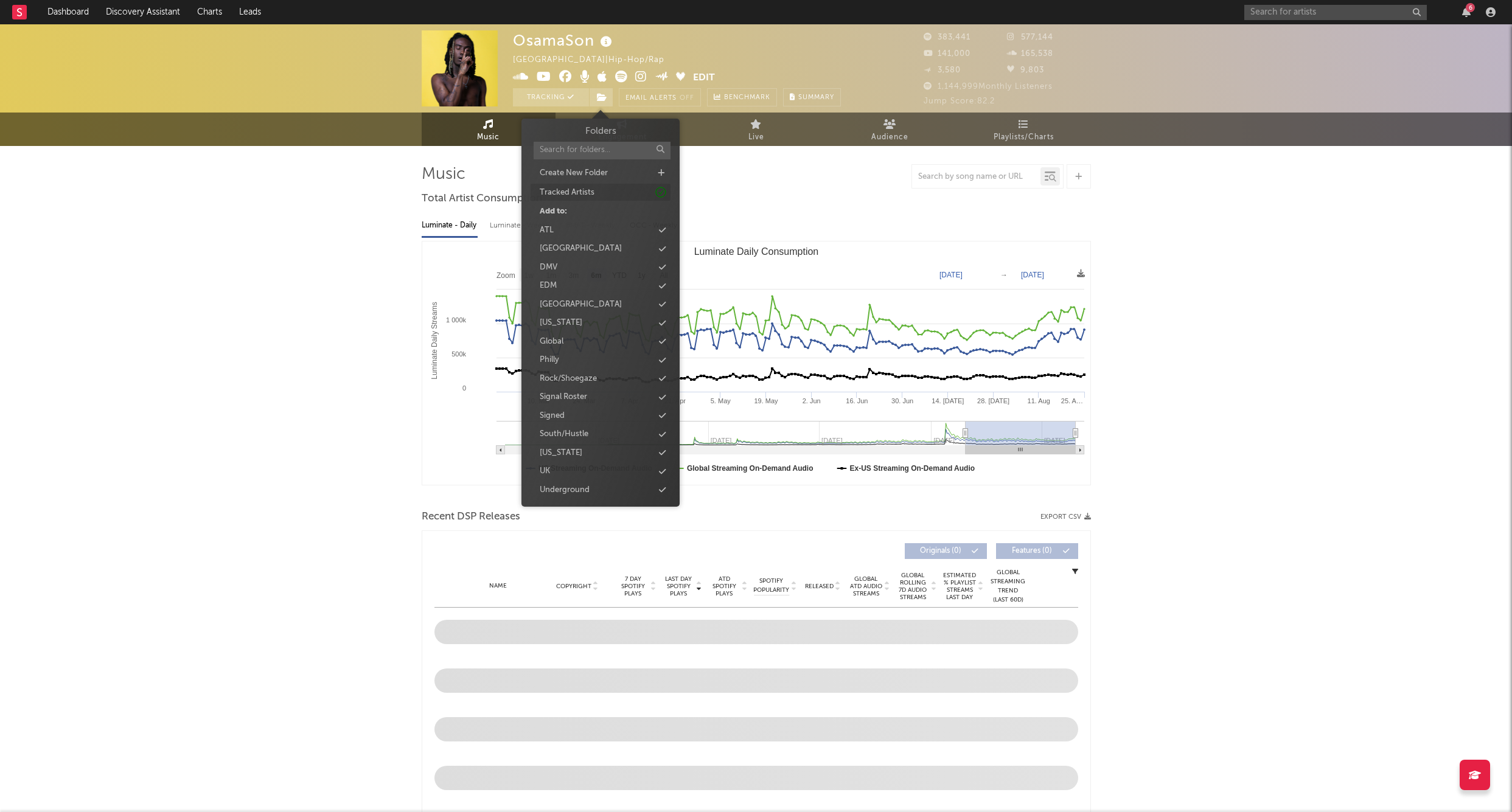
drag, startPoint x: 600, startPoint y: 98, endPoint x: 606, endPoint y: 185, distance: 87.2
click at [600, 98] on icon at bounding box center [602, 97] width 10 height 8
click at [551, 381] on div "Signed" at bounding box center [552, 385] width 25 height 12
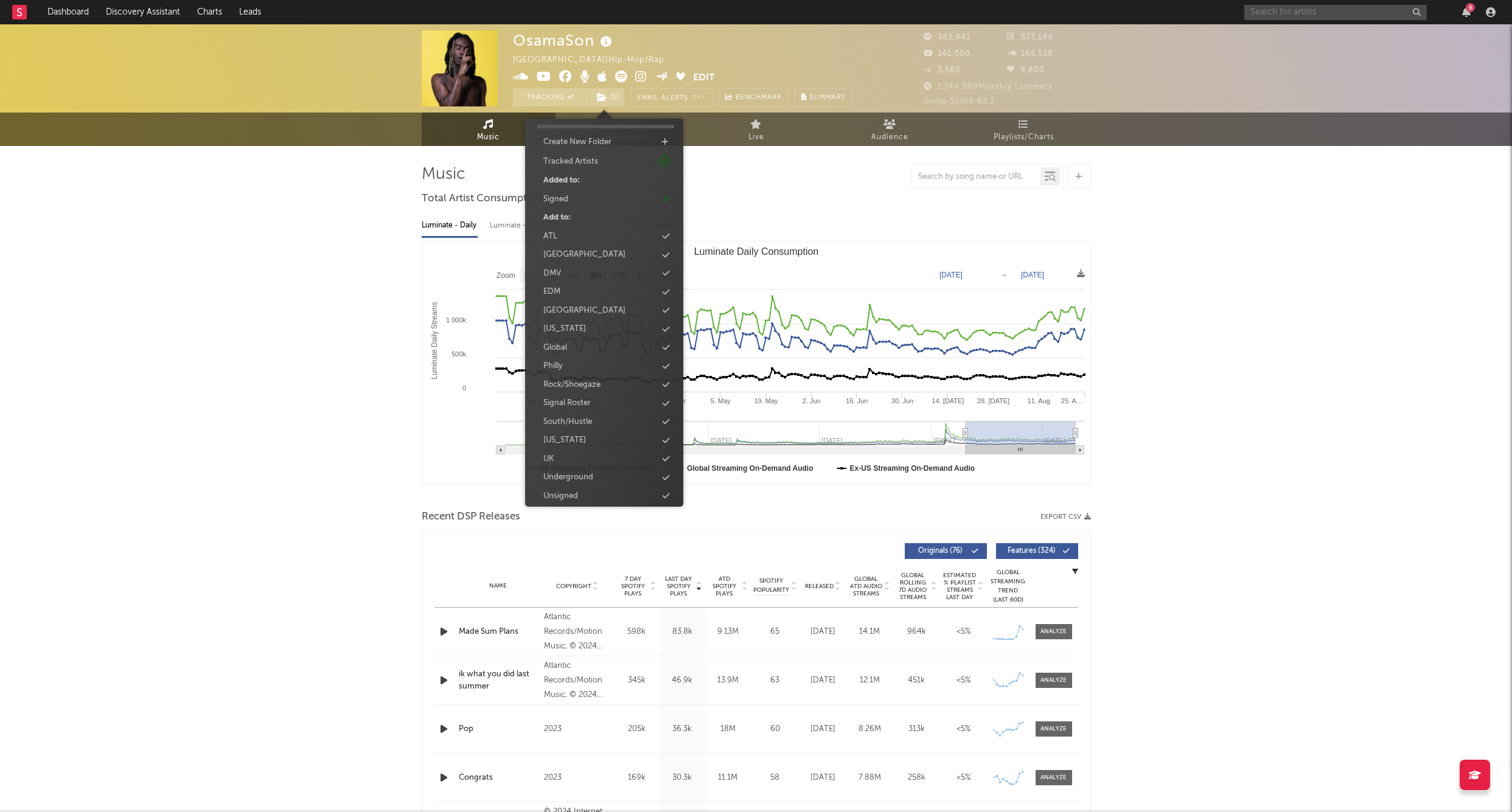
click at [1358, 11] on input "text" at bounding box center [1336, 12] width 183 height 15
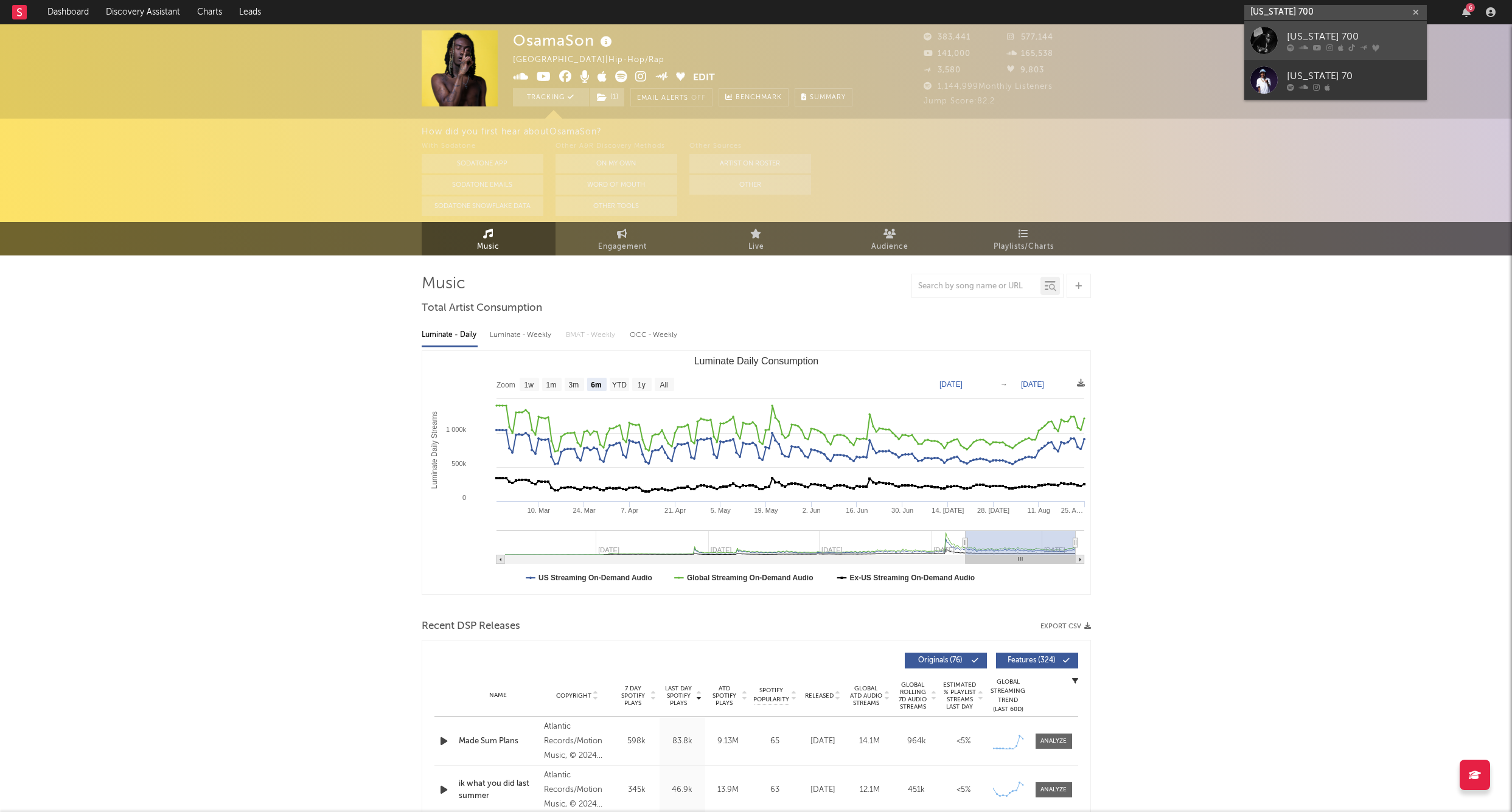
type input "[US_STATE] 700"
click at [1337, 37] on div "[US_STATE] 700" at bounding box center [1354, 36] width 134 height 15
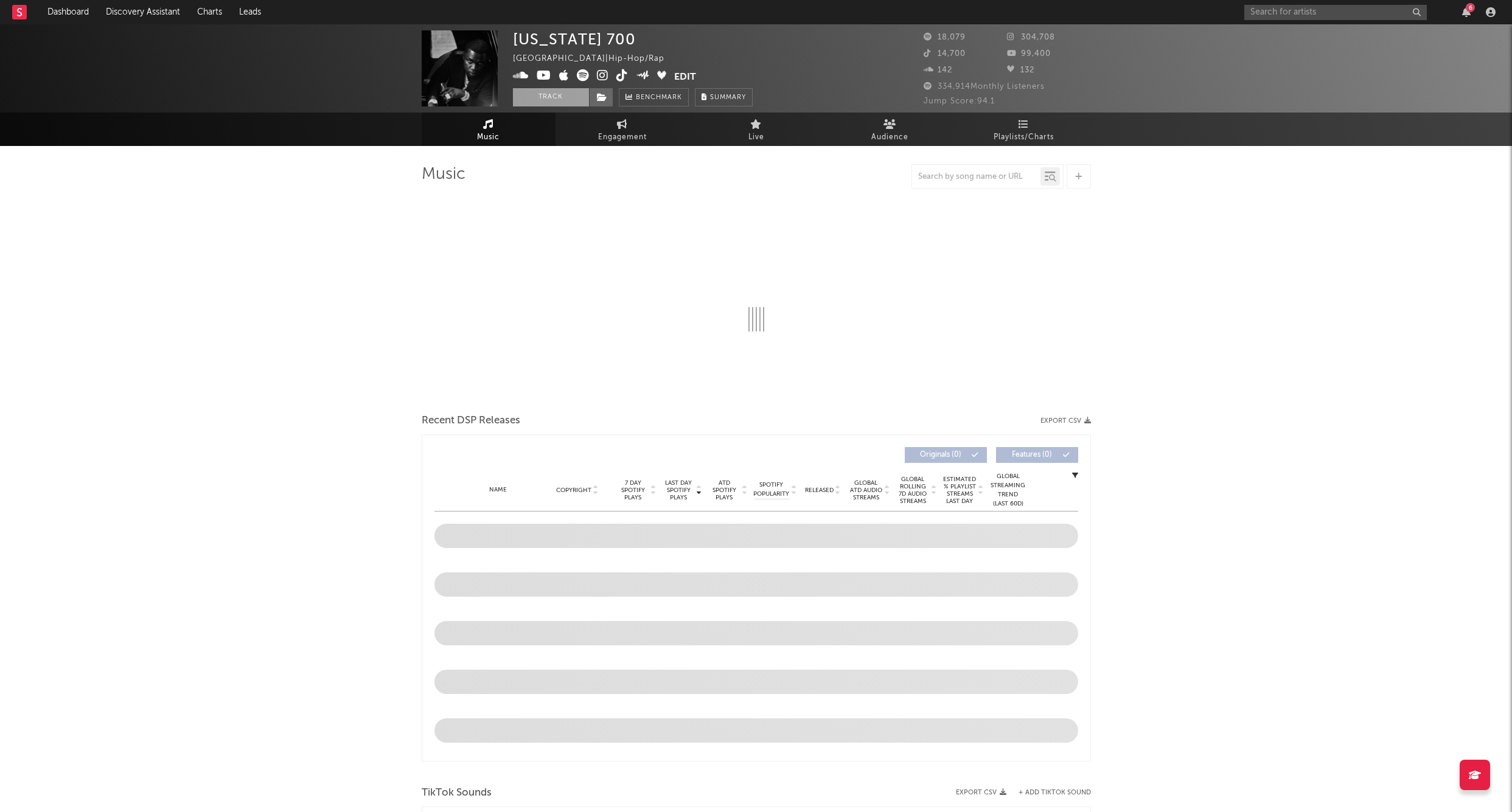
click at [526, 102] on button "Track" at bounding box center [551, 97] width 76 height 18
click at [617, 96] on div "Tracking Email Alerts Off Benchmark Summary" at bounding box center [677, 97] width 328 height 18
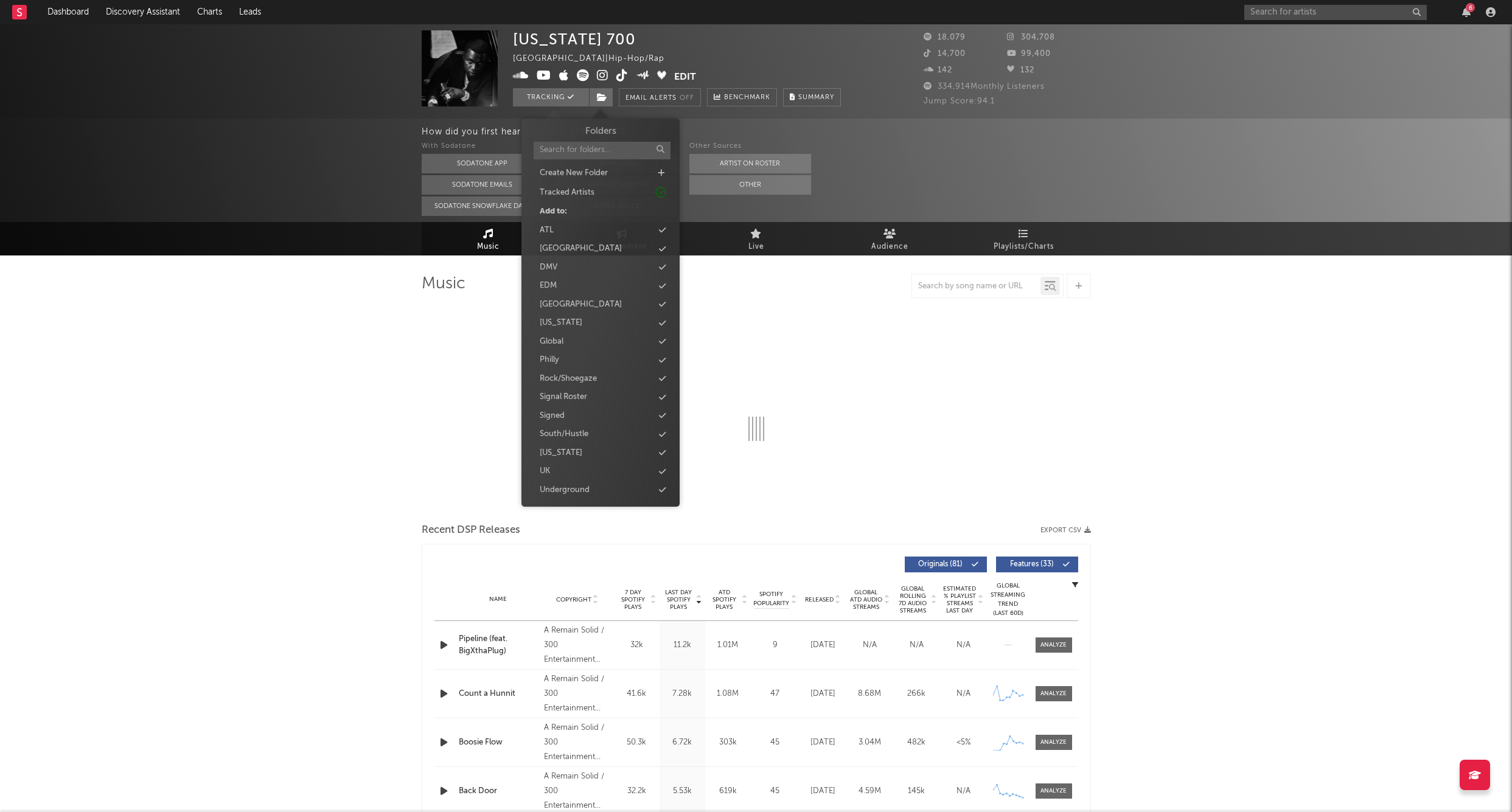
drag, startPoint x: 603, startPoint y: 96, endPoint x: 638, endPoint y: 159, distance: 72.1
click at [603, 96] on icon at bounding box center [602, 97] width 10 height 8
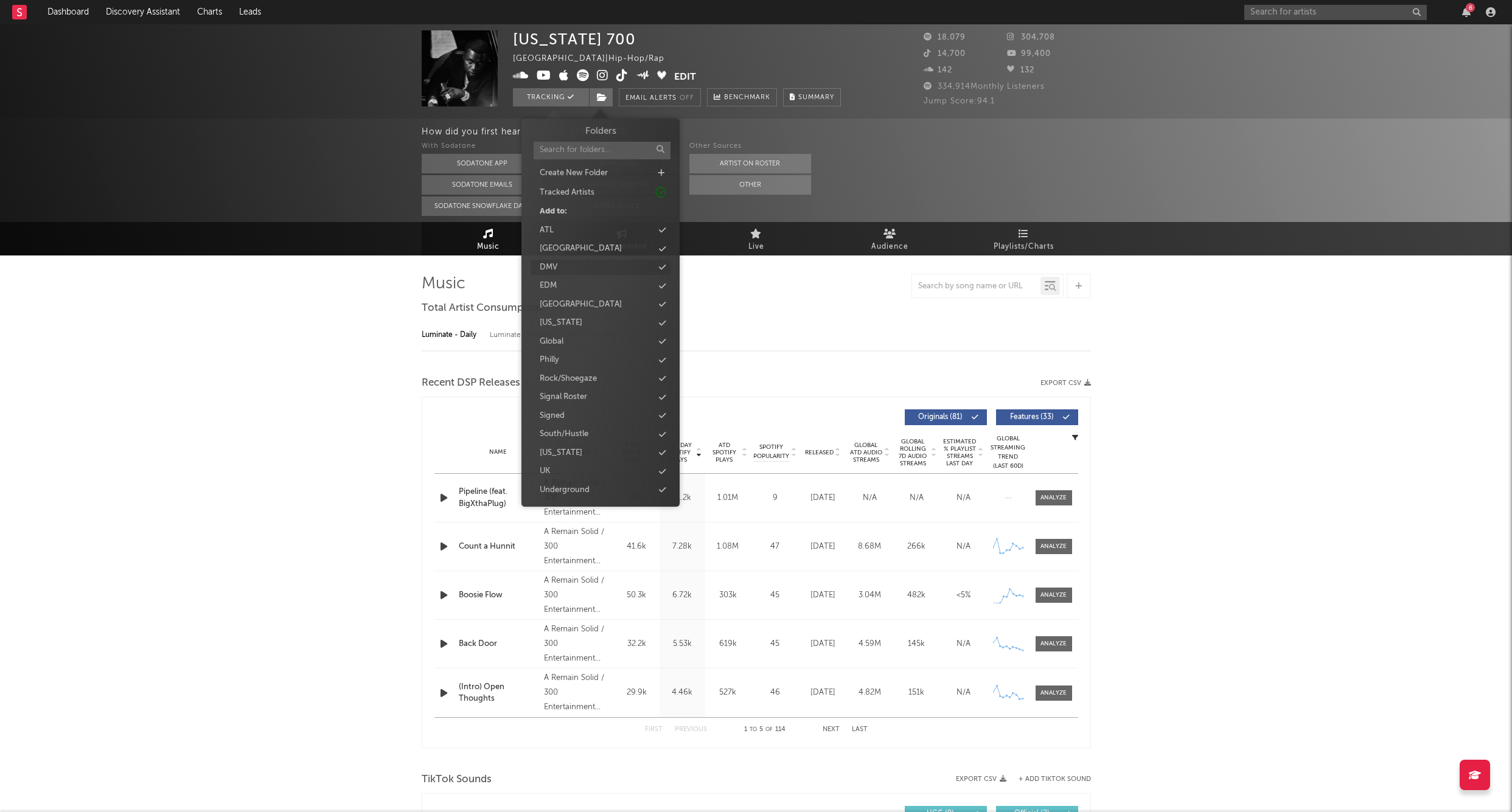
select select "6m"
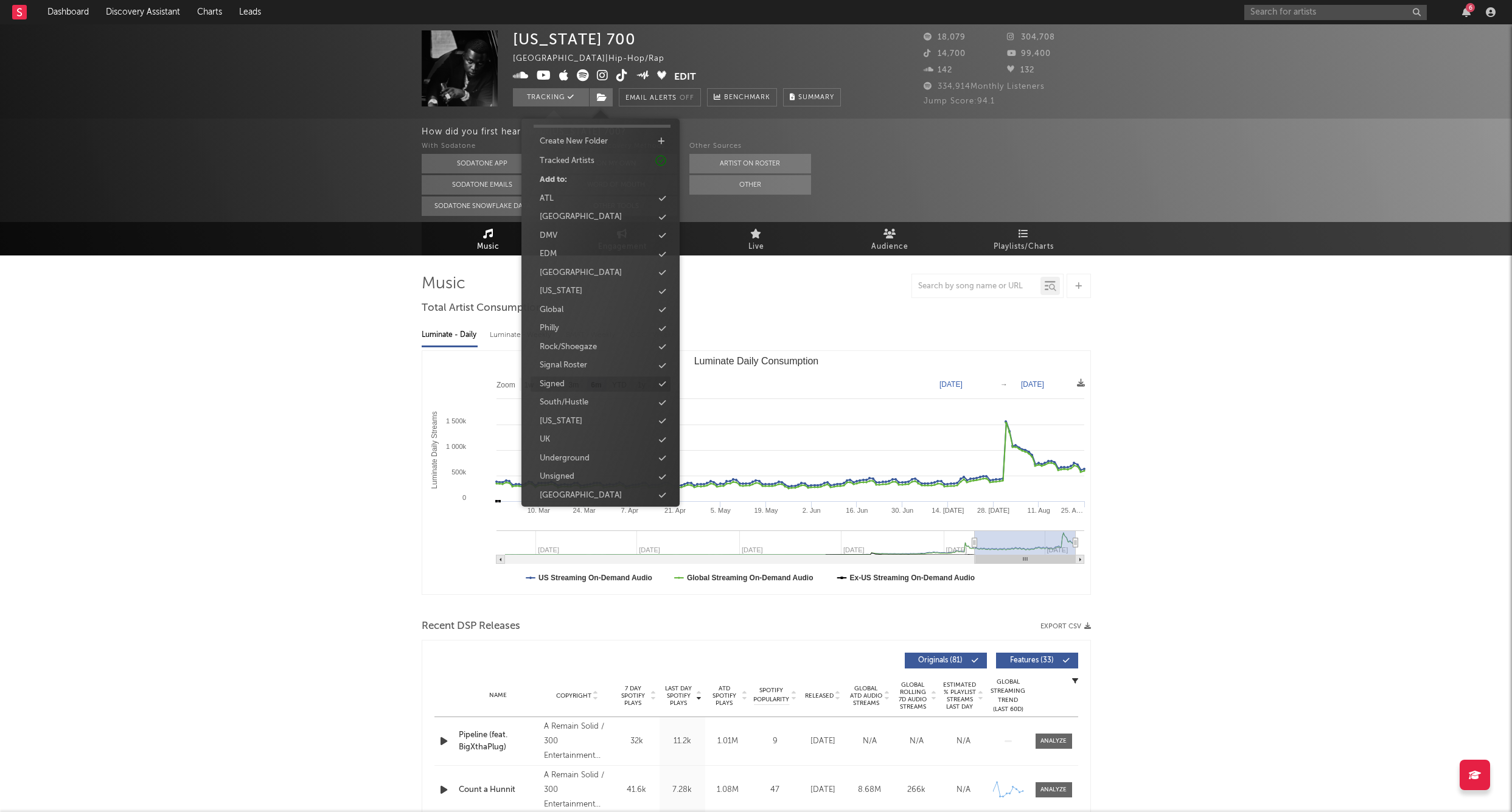
scroll to position [31, 0]
click at [562, 383] on div "Signed" at bounding box center [552, 385] width 25 height 12
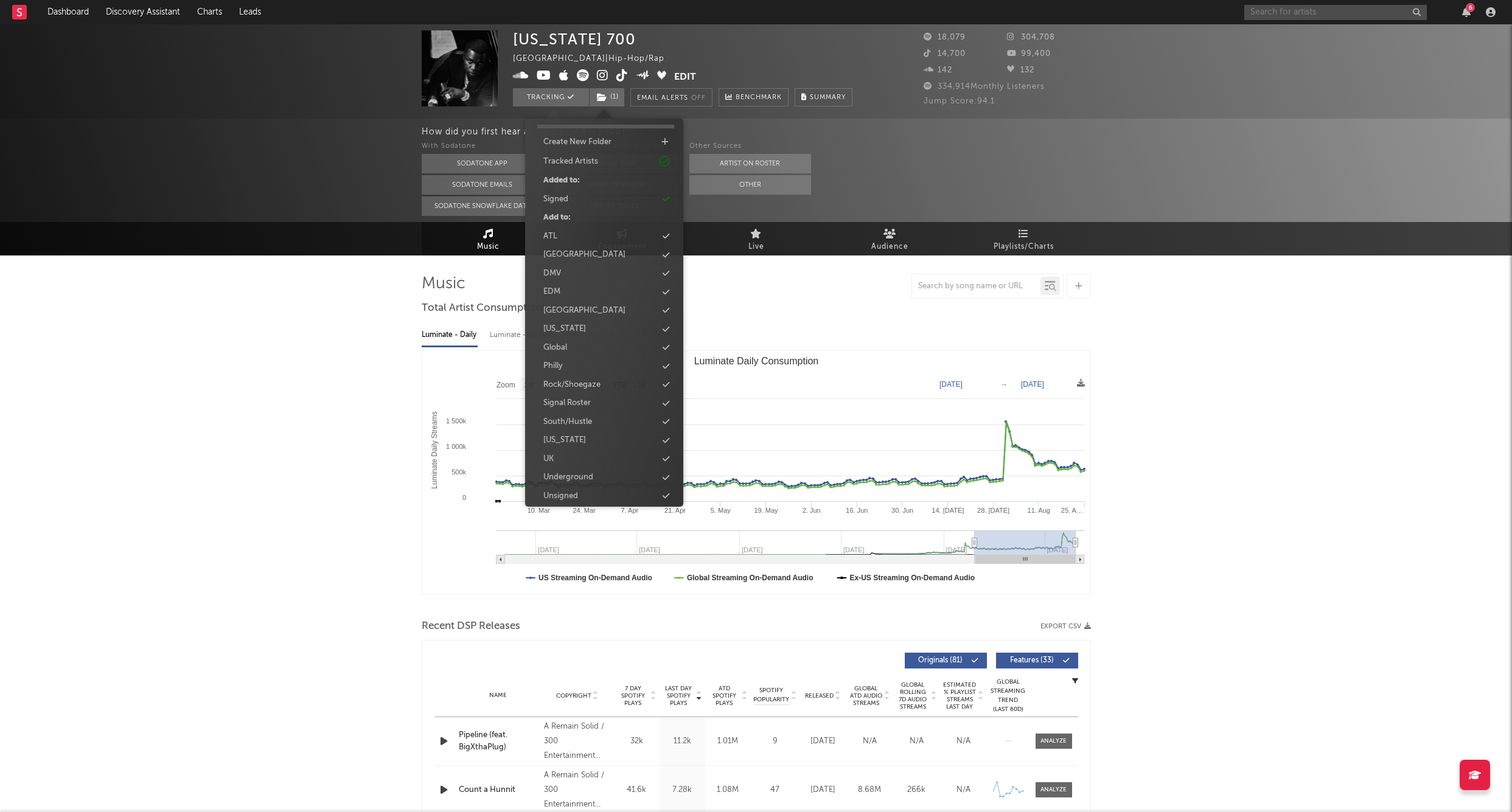
click at [1333, 19] on input "text" at bounding box center [1336, 12] width 183 height 15
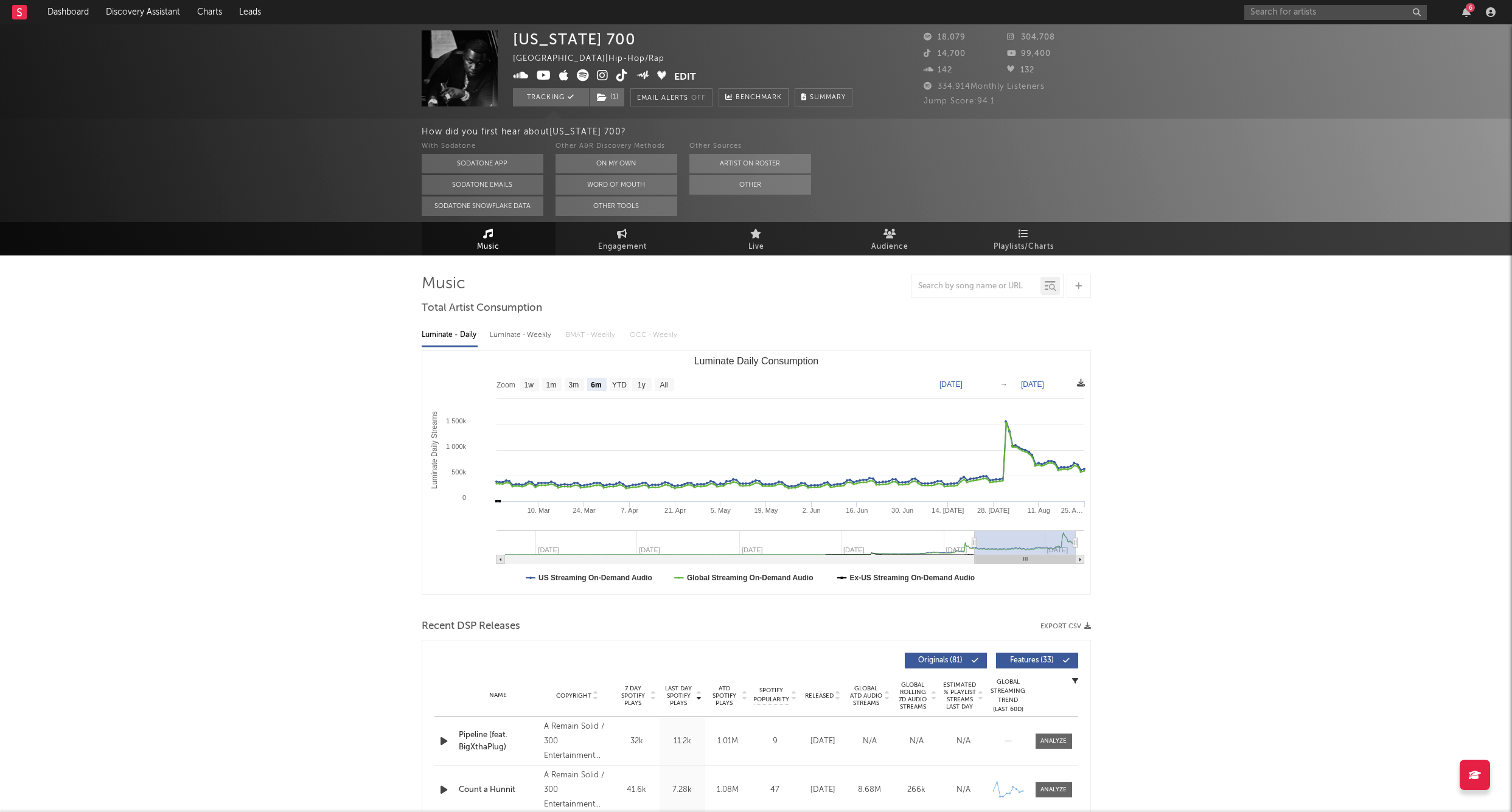
click at [1082, 379] on icon at bounding box center [1081, 382] width 8 height 8
click at [1085, 380] on icon at bounding box center [1081, 382] width 8 height 8
click at [1049, 392] on span "Download as CSV" at bounding box center [1027, 394] width 122 height 21
click at [715, 119] on div "How did you first hear about [US_STATE] 700 ? With Sodatone Sodatone App Sodato…" at bounding box center [967, 171] width 1091 height 104
click at [1265, 10] on input "text" at bounding box center [1336, 12] width 183 height 15
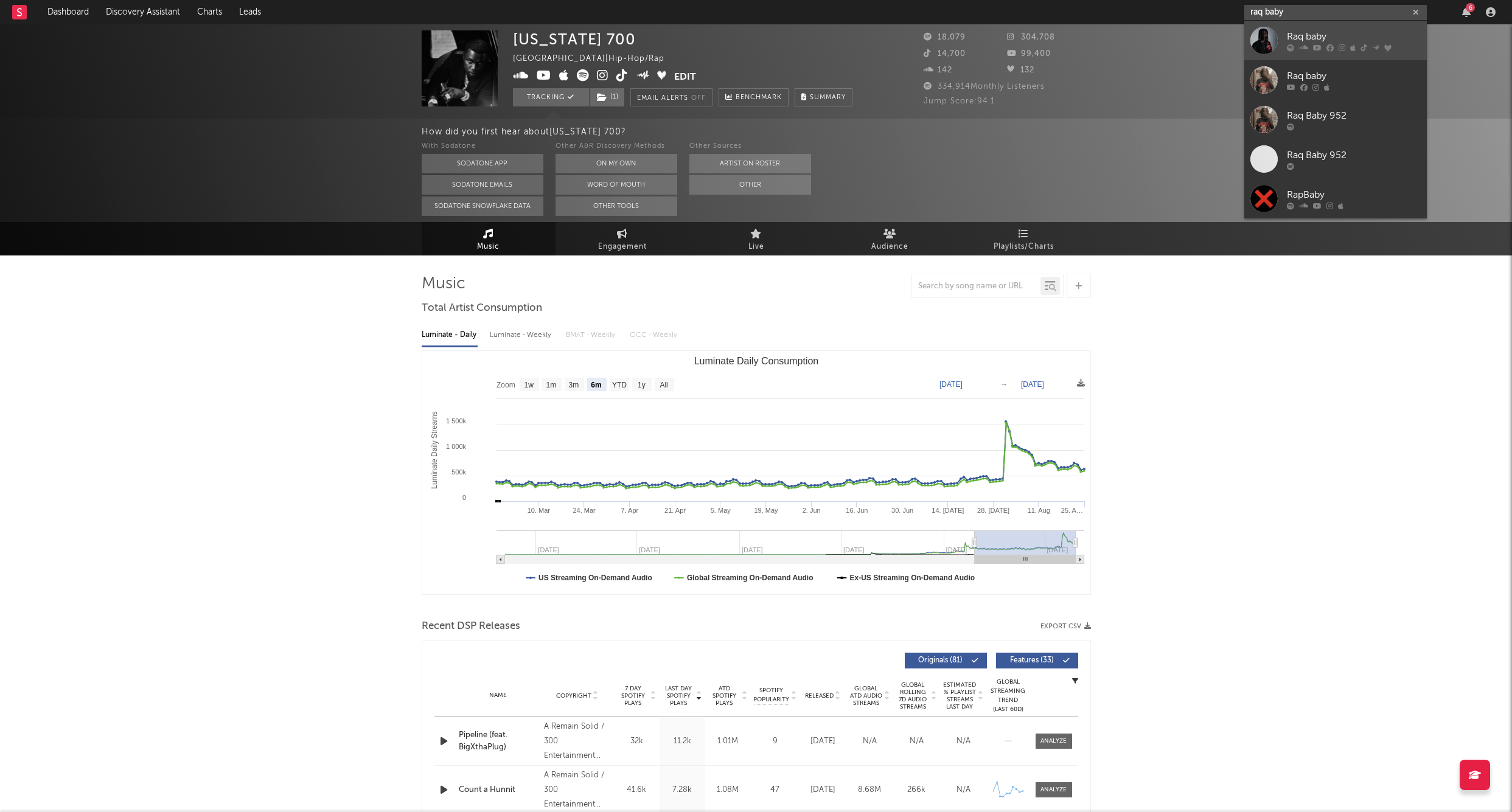
type input "raq baby"
click at [1325, 31] on div "Raq baby" at bounding box center [1354, 36] width 134 height 15
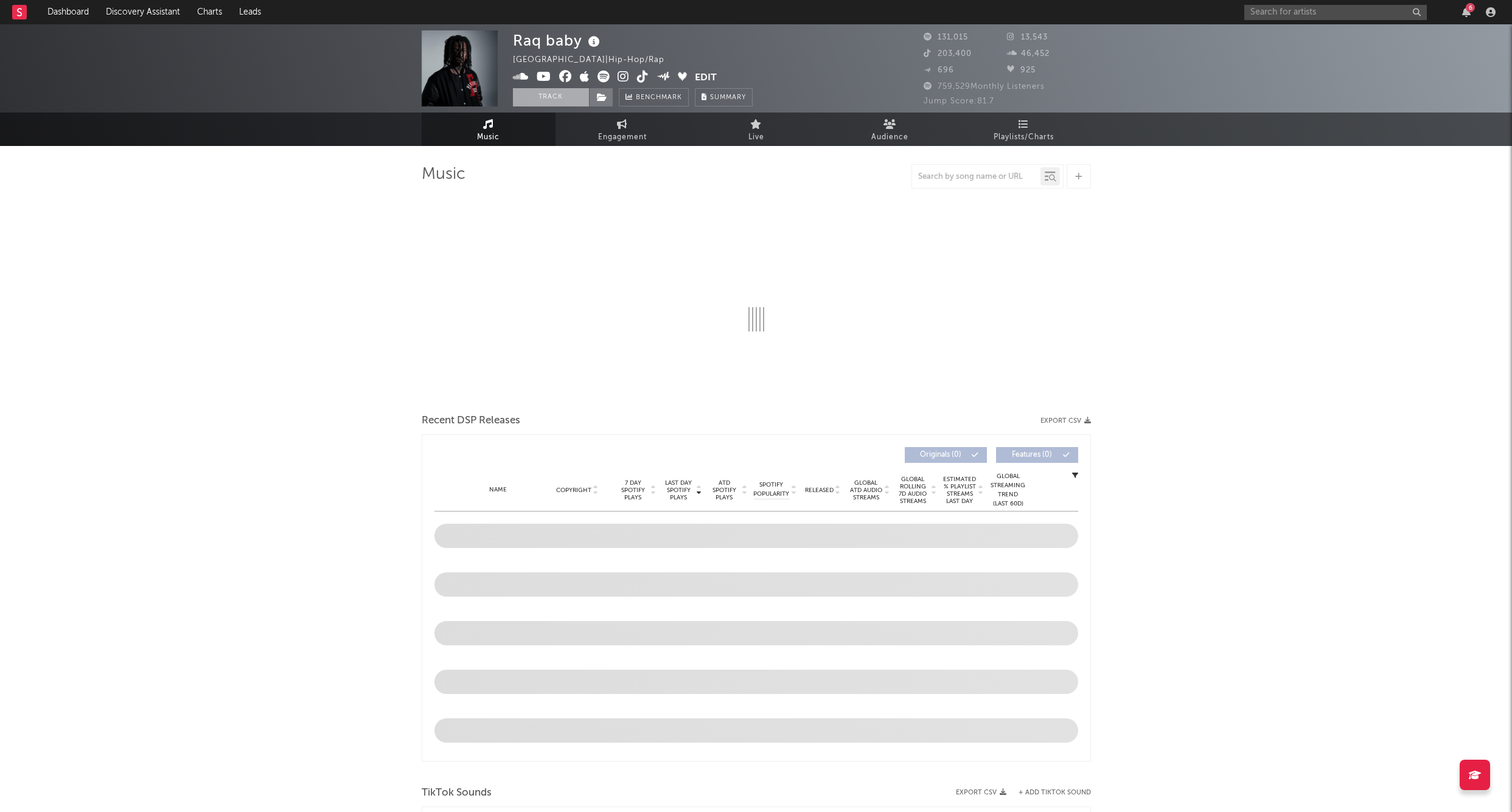
click at [563, 96] on button "Track" at bounding box center [551, 97] width 76 height 18
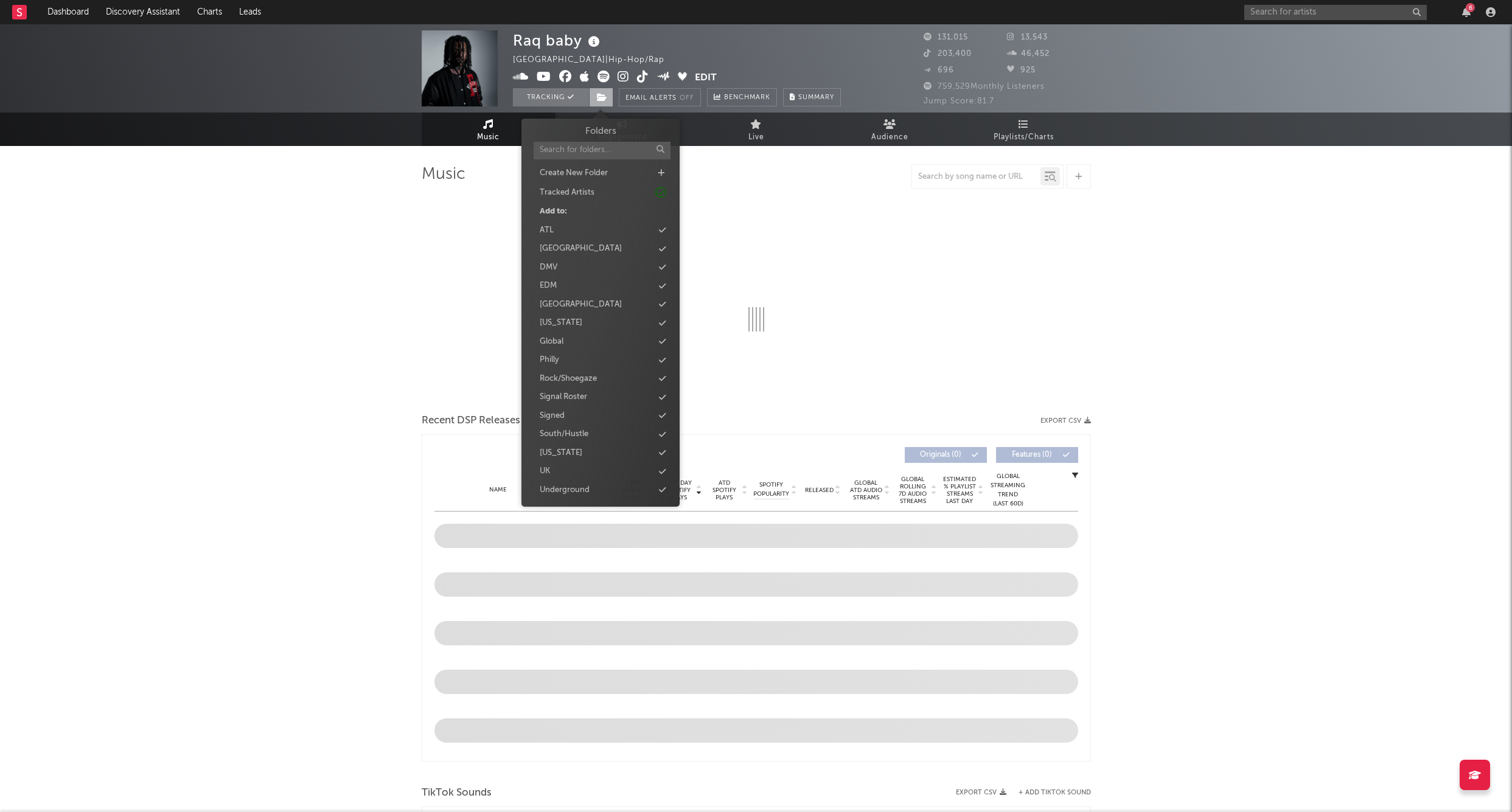
click at [600, 95] on icon at bounding box center [602, 97] width 10 height 8
select select "6m"
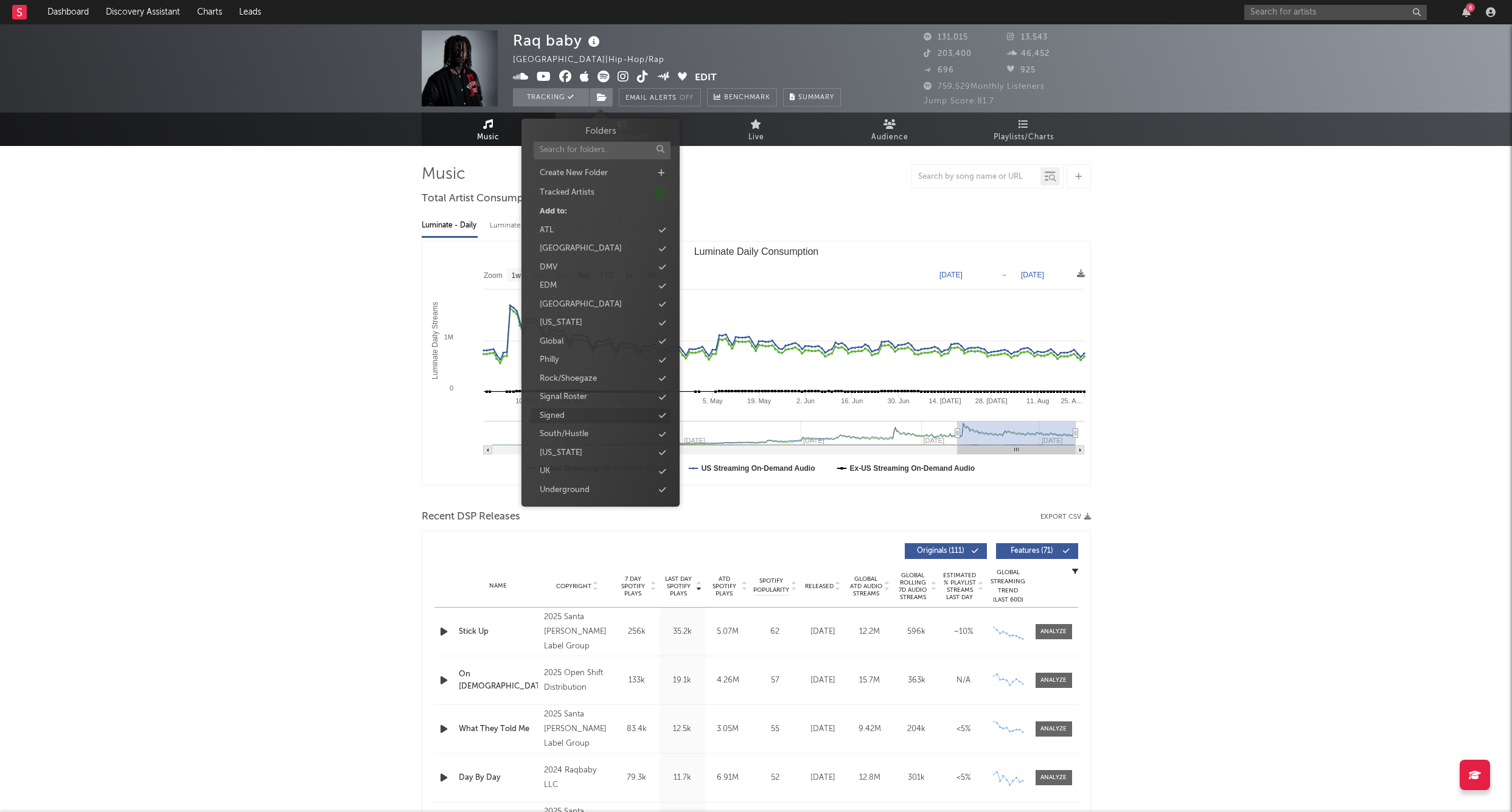
click at [578, 411] on div "Signed" at bounding box center [601, 416] width 140 height 16
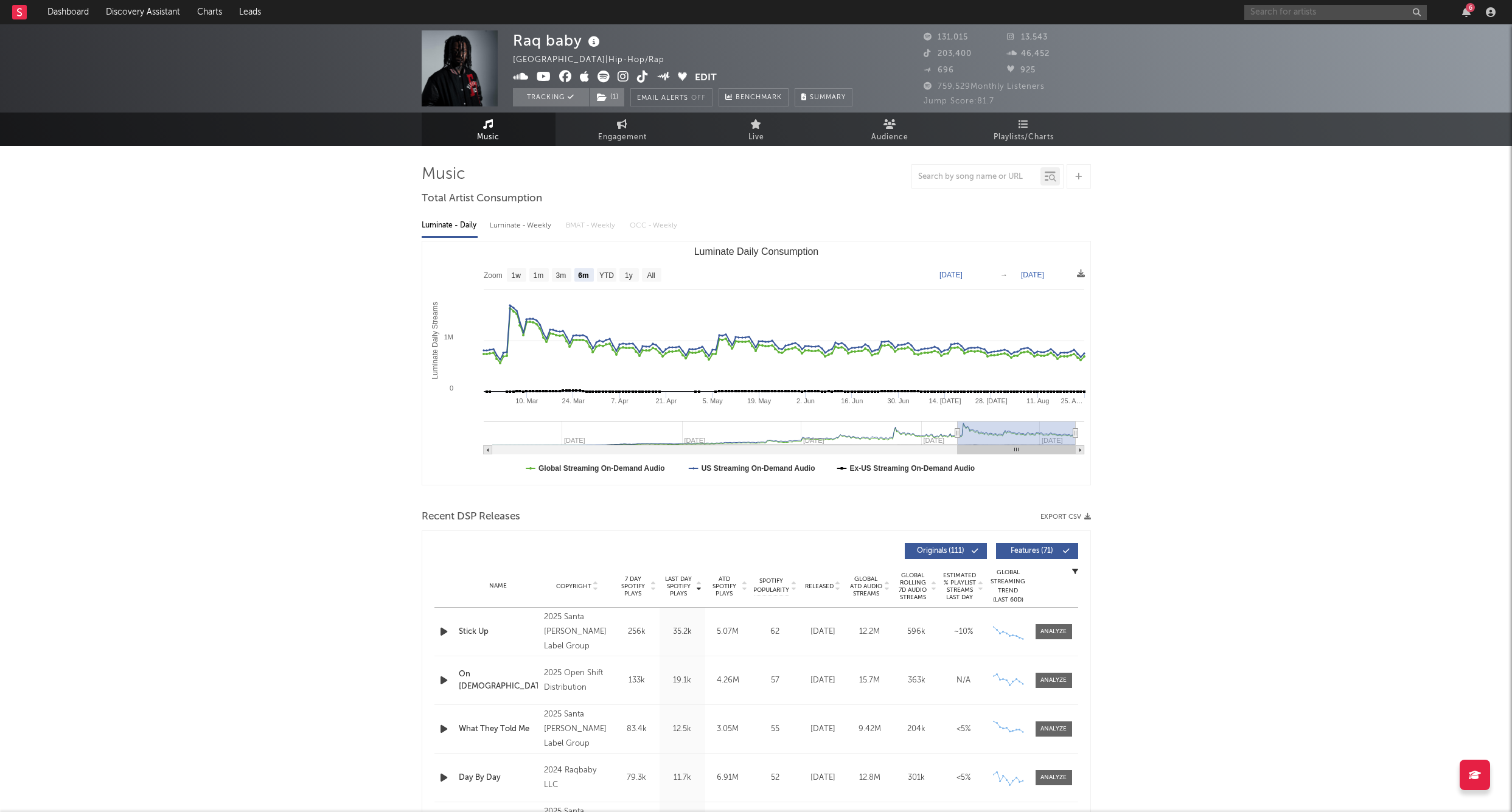
click at [1283, 15] on input "text" at bounding box center [1336, 12] width 183 height 15
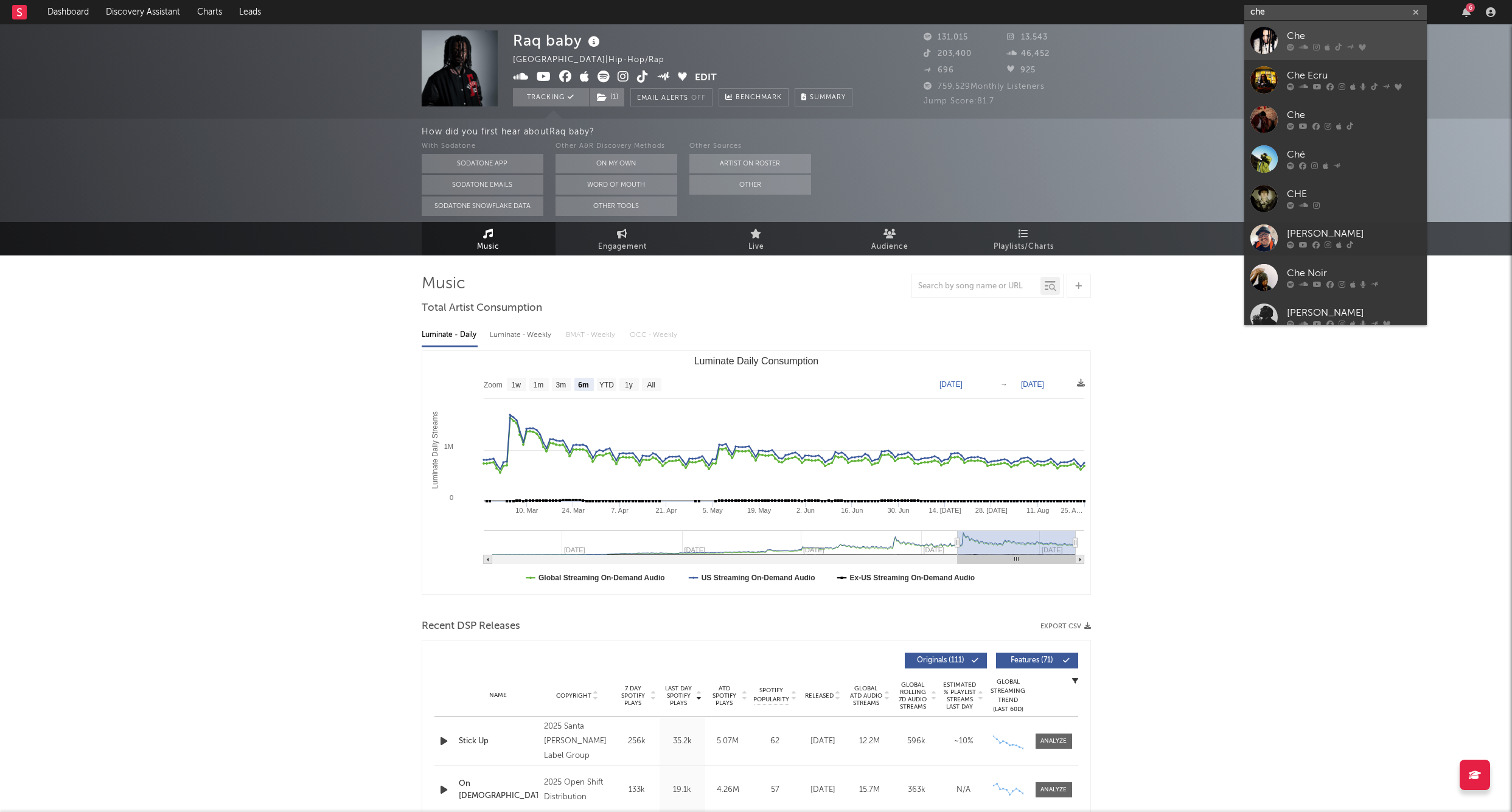
type input "che"
click at [1333, 33] on div "Che" at bounding box center [1354, 36] width 134 height 15
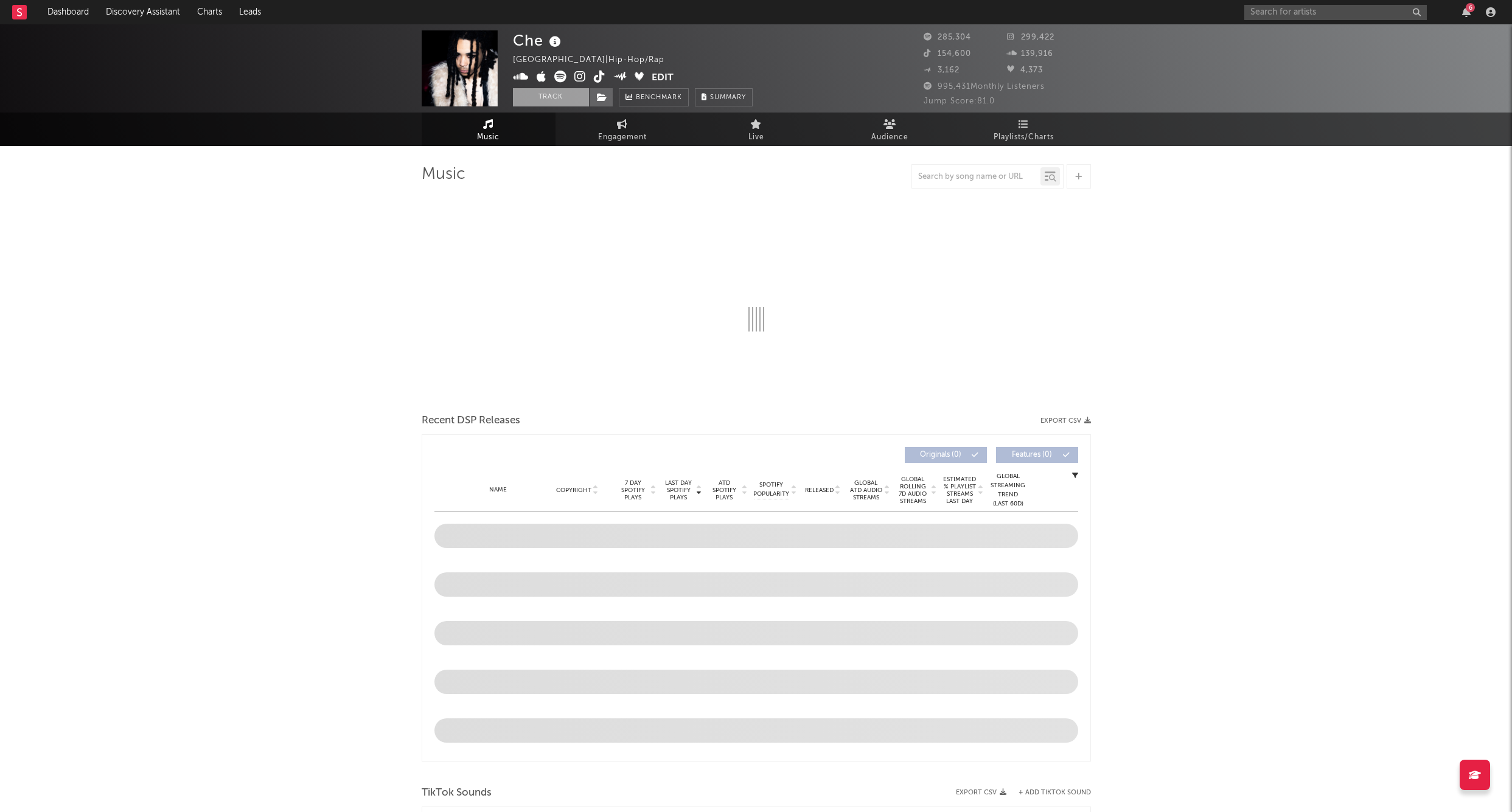
click at [563, 99] on button "Track" at bounding box center [551, 97] width 76 height 18
click at [599, 97] on icon at bounding box center [602, 97] width 10 height 8
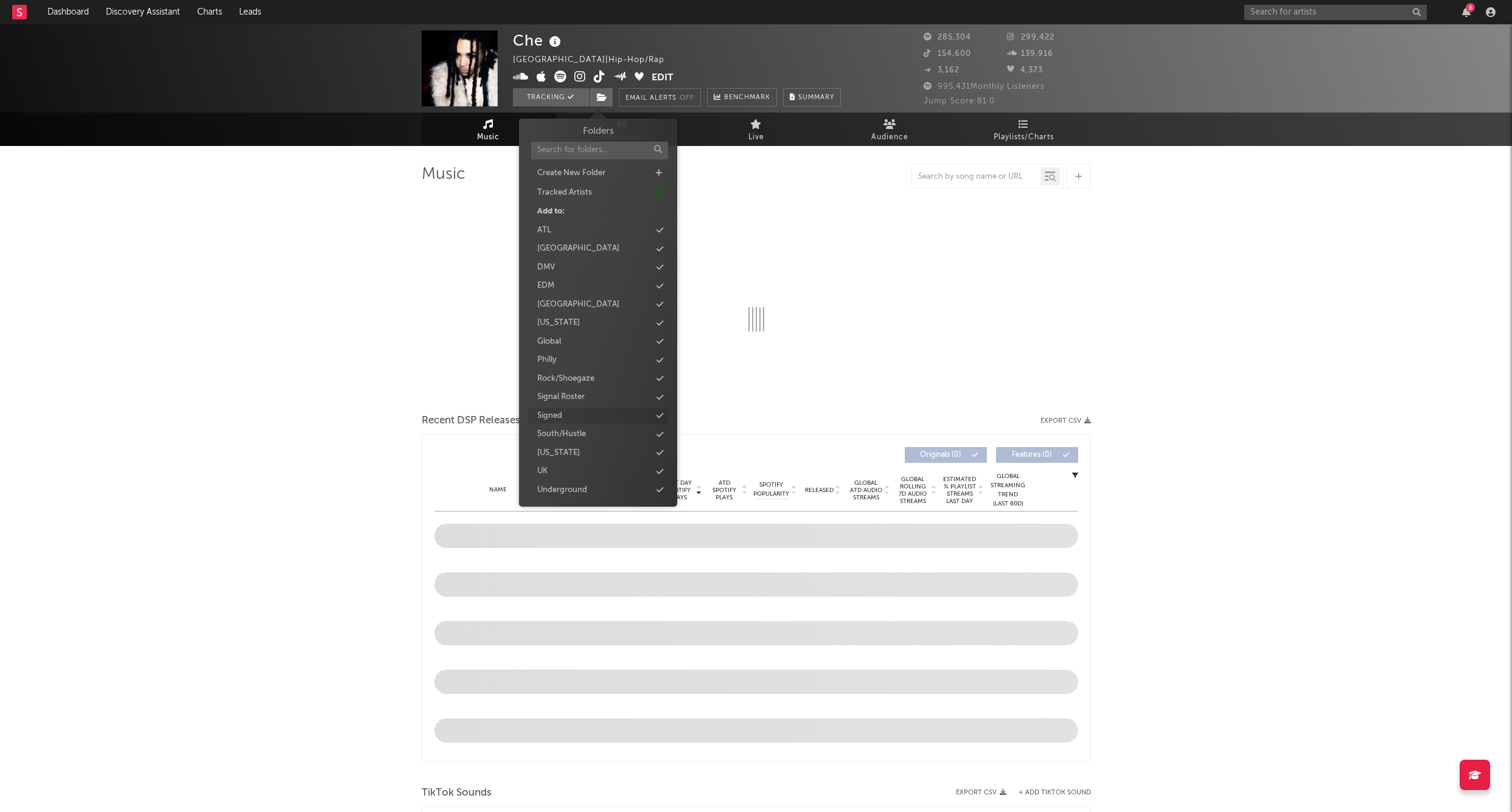
select select "6m"
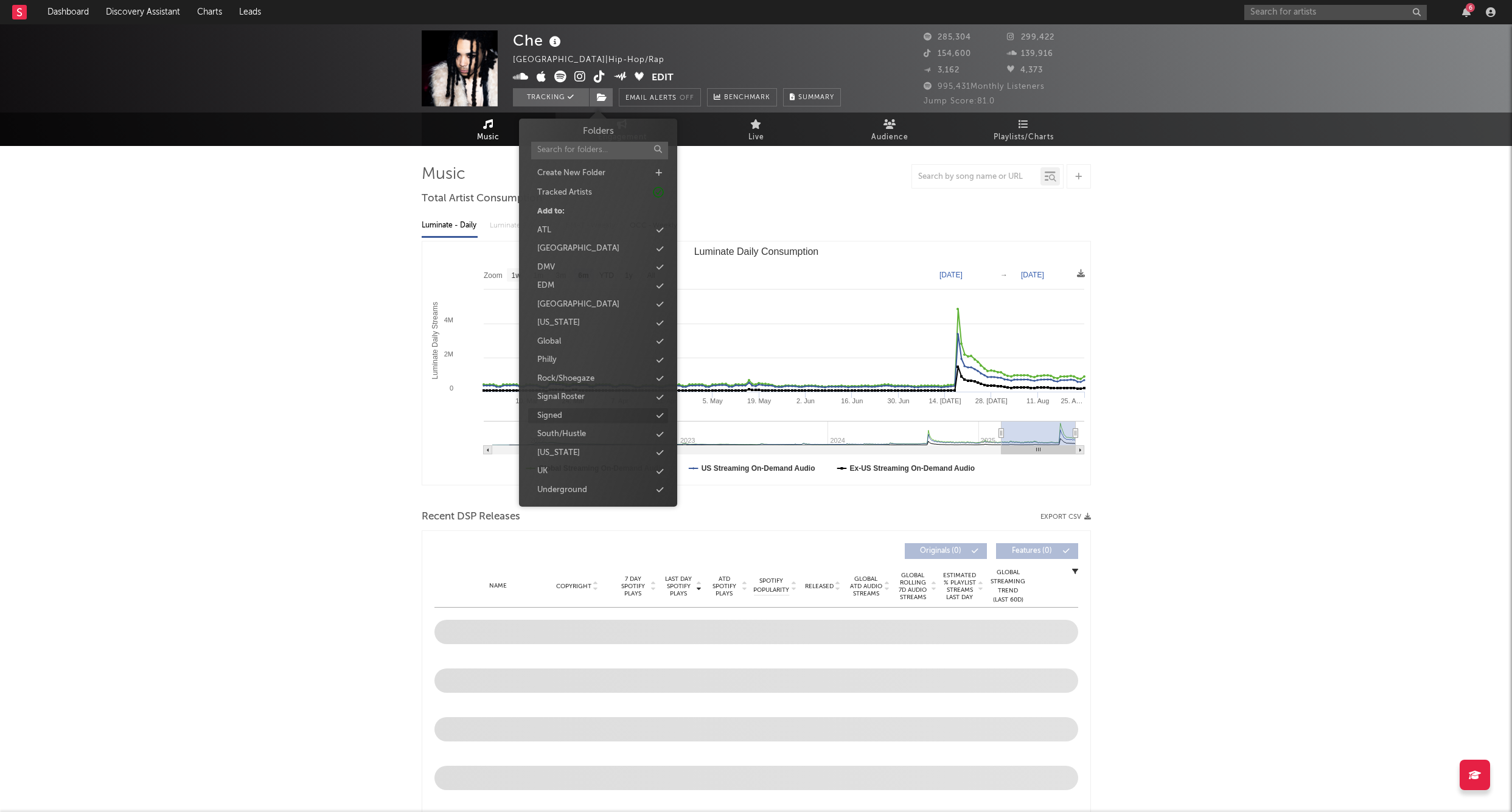
click at [586, 410] on div "Signed" at bounding box center [598, 416] width 140 height 16
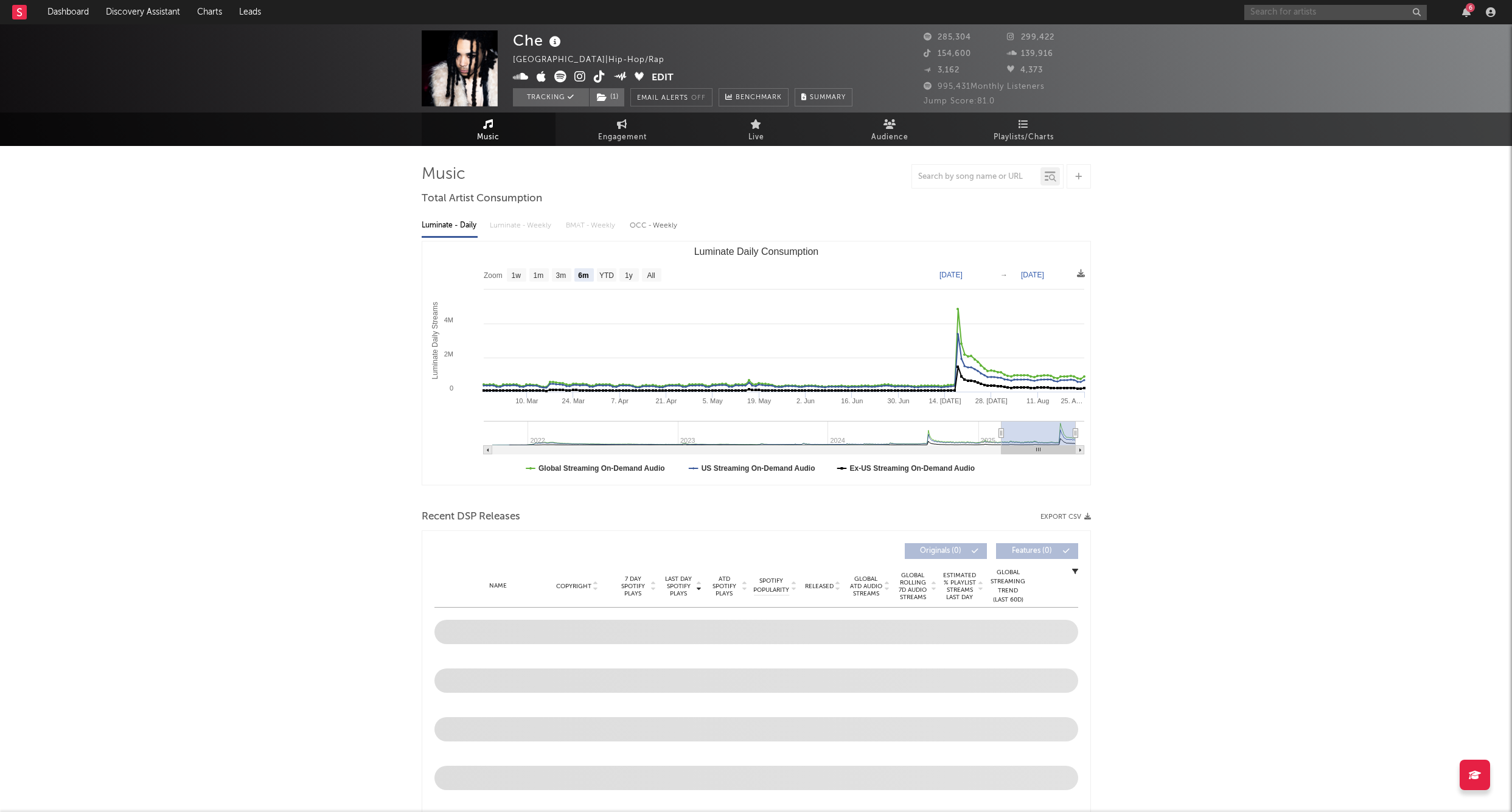
click at [1279, 18] on input "text" at bounding box center [1336, 12] width 183 height 15
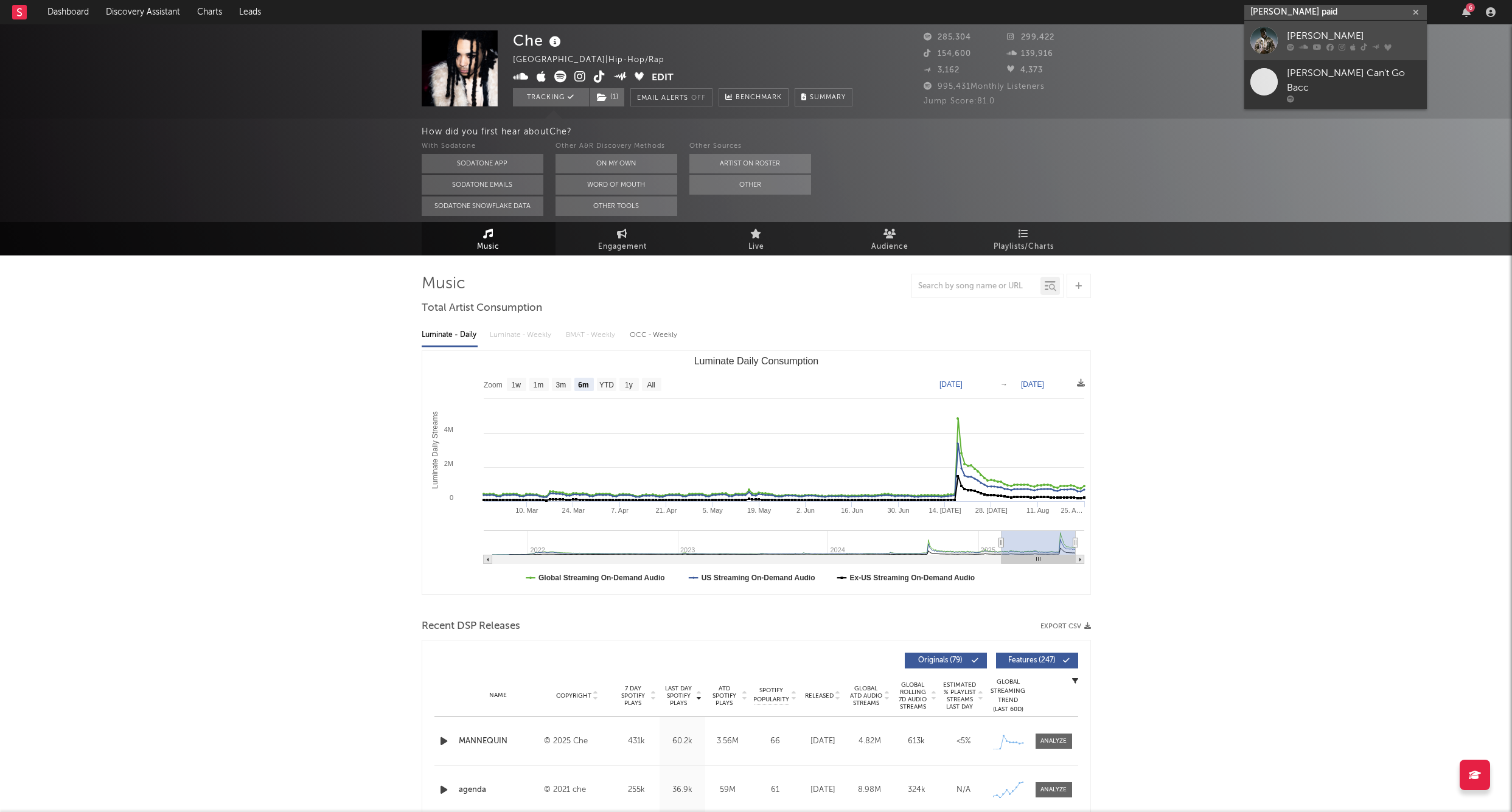
type input "[PERSON_NAME] paid"
click at [1303, 26] on link "[PERSON_NAME]" at bounding box center [1336, 40] width 183 height 39
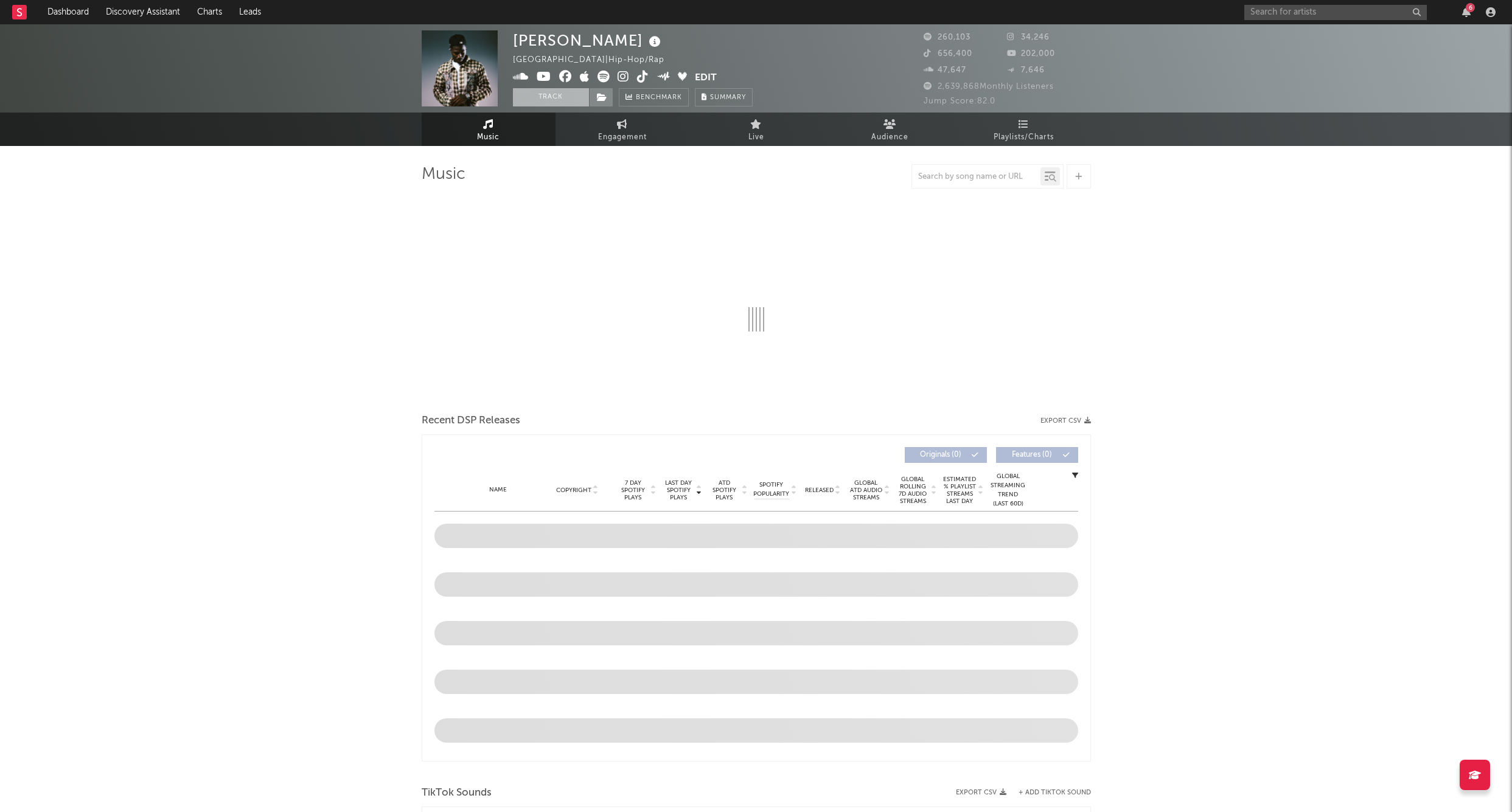
click at [545, 100] on button "Track" at bounding box center [551, 97] width 76 height 18
click at [601, 99] on icon at bounding box center [602, 97] width 10 height 8
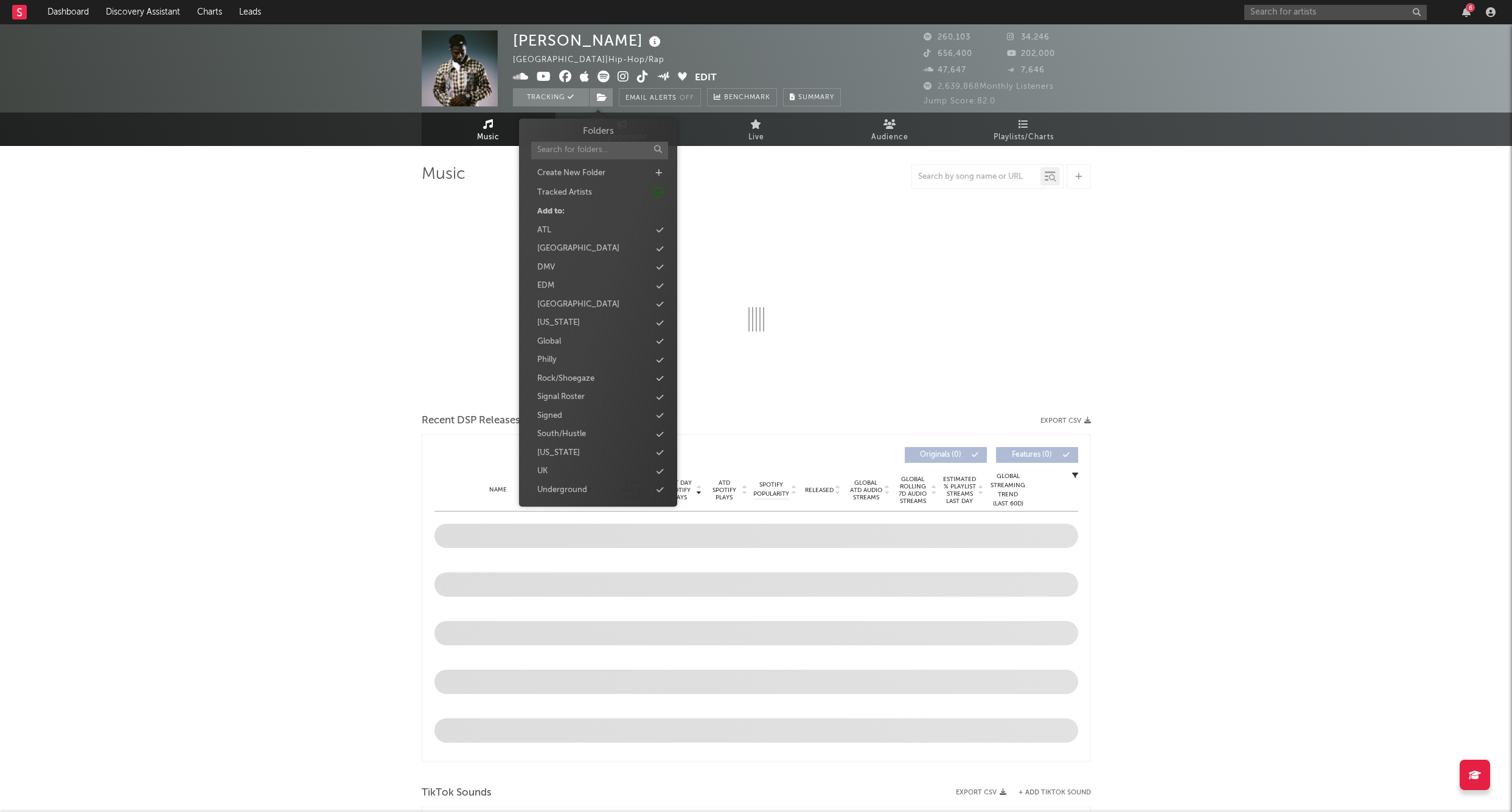
select select "6m"
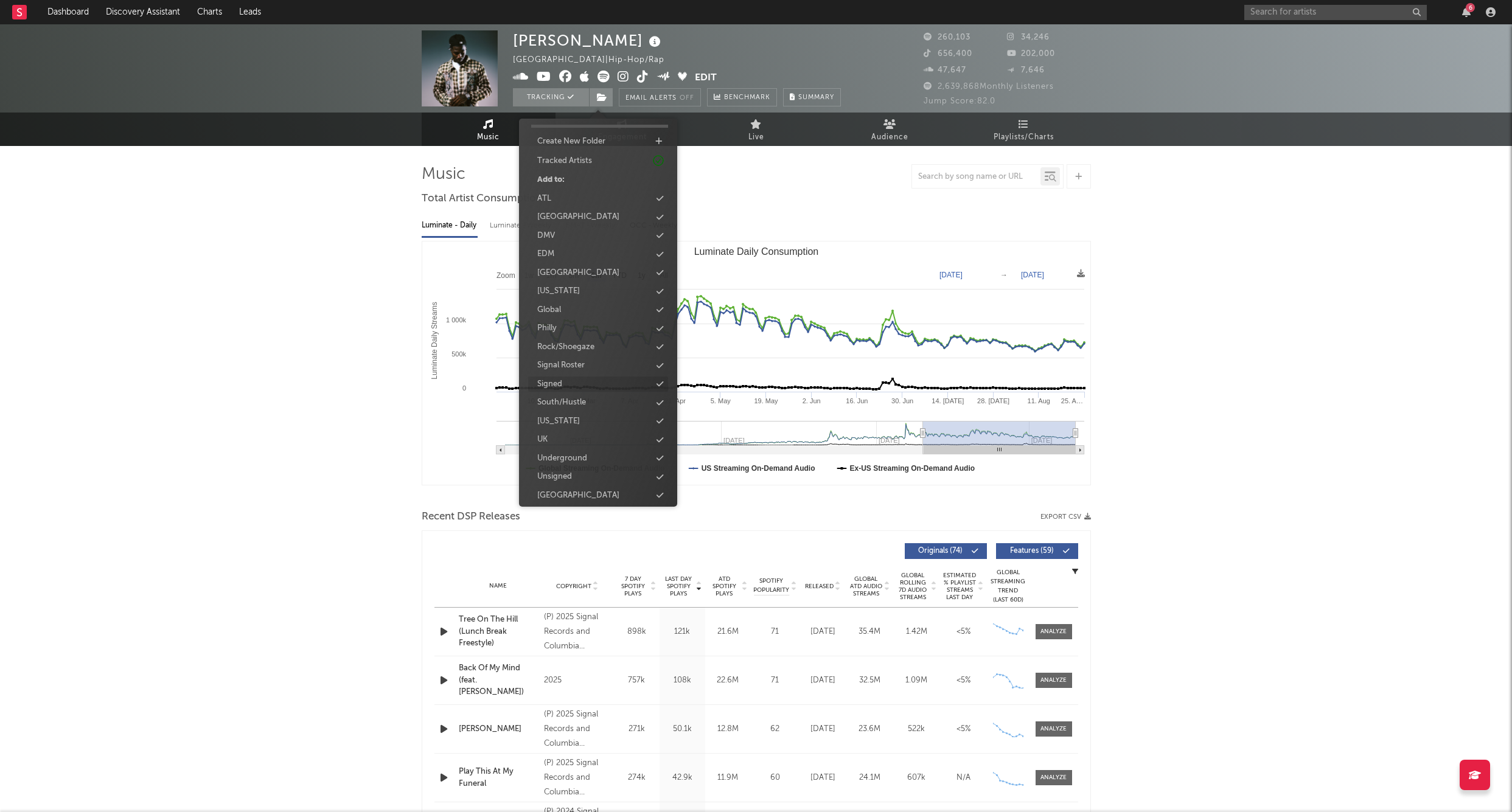
scroll to position [31, 0]
click at [565, 384] on div "Signed" at bounding box center [598, 385] width 140 height 16
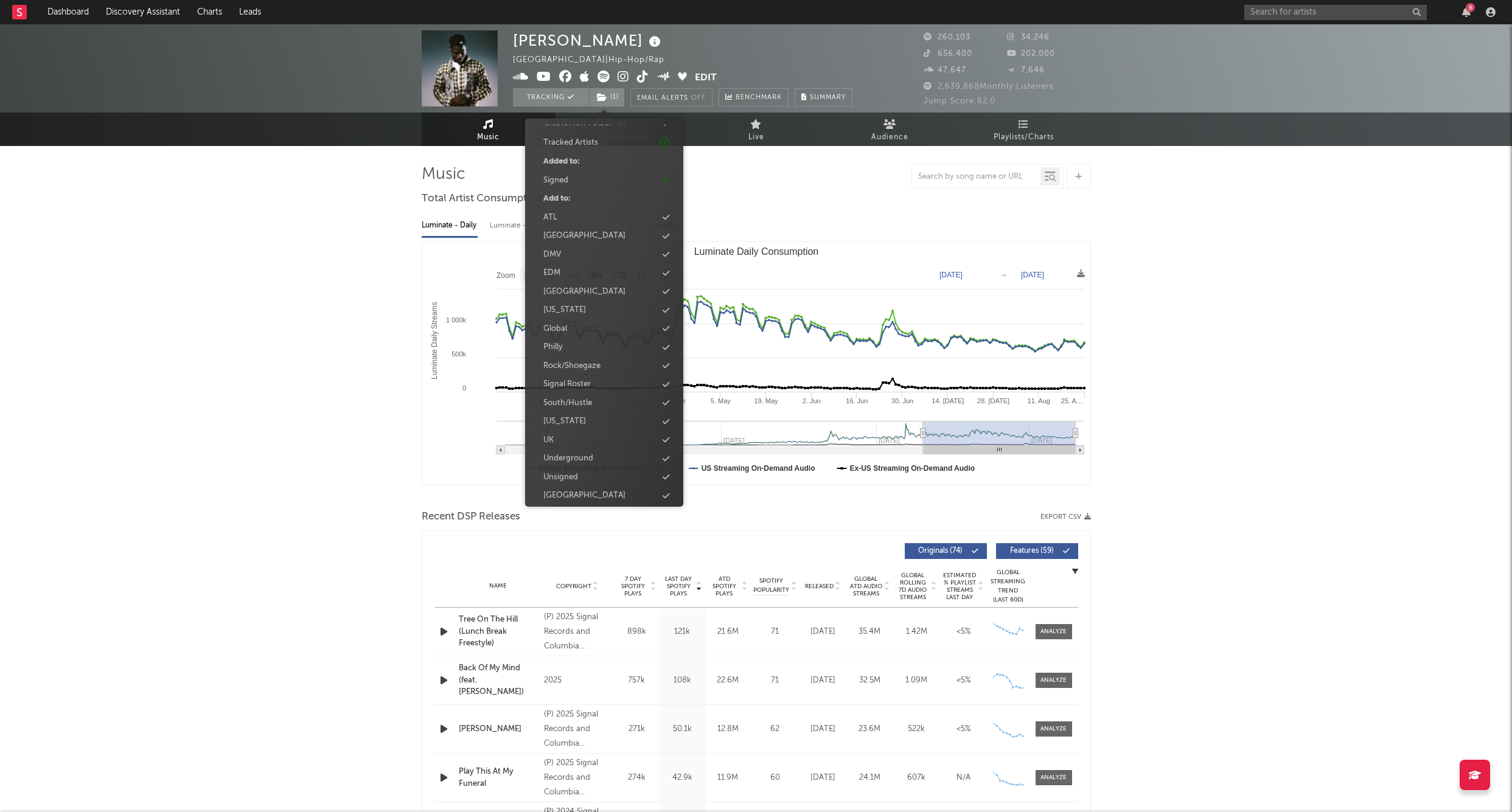
scroll to position [49, 0]
click at [608, 379] on div "Signal Roster" at bounding box center [604, 385] width 140 height 16
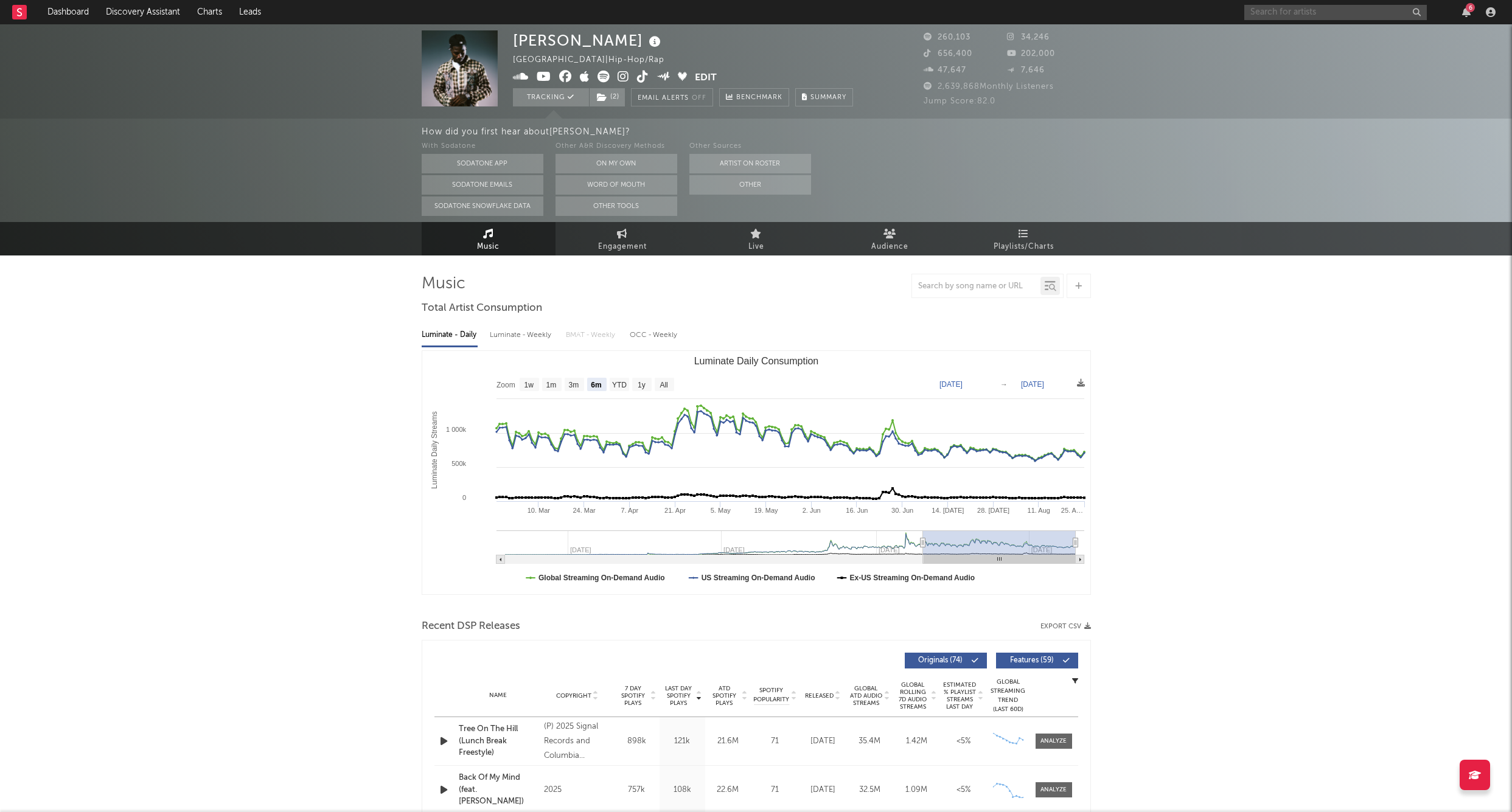
click at [1294, 5] on input "text" at bounding box center [1336, 12] width 183 height 15
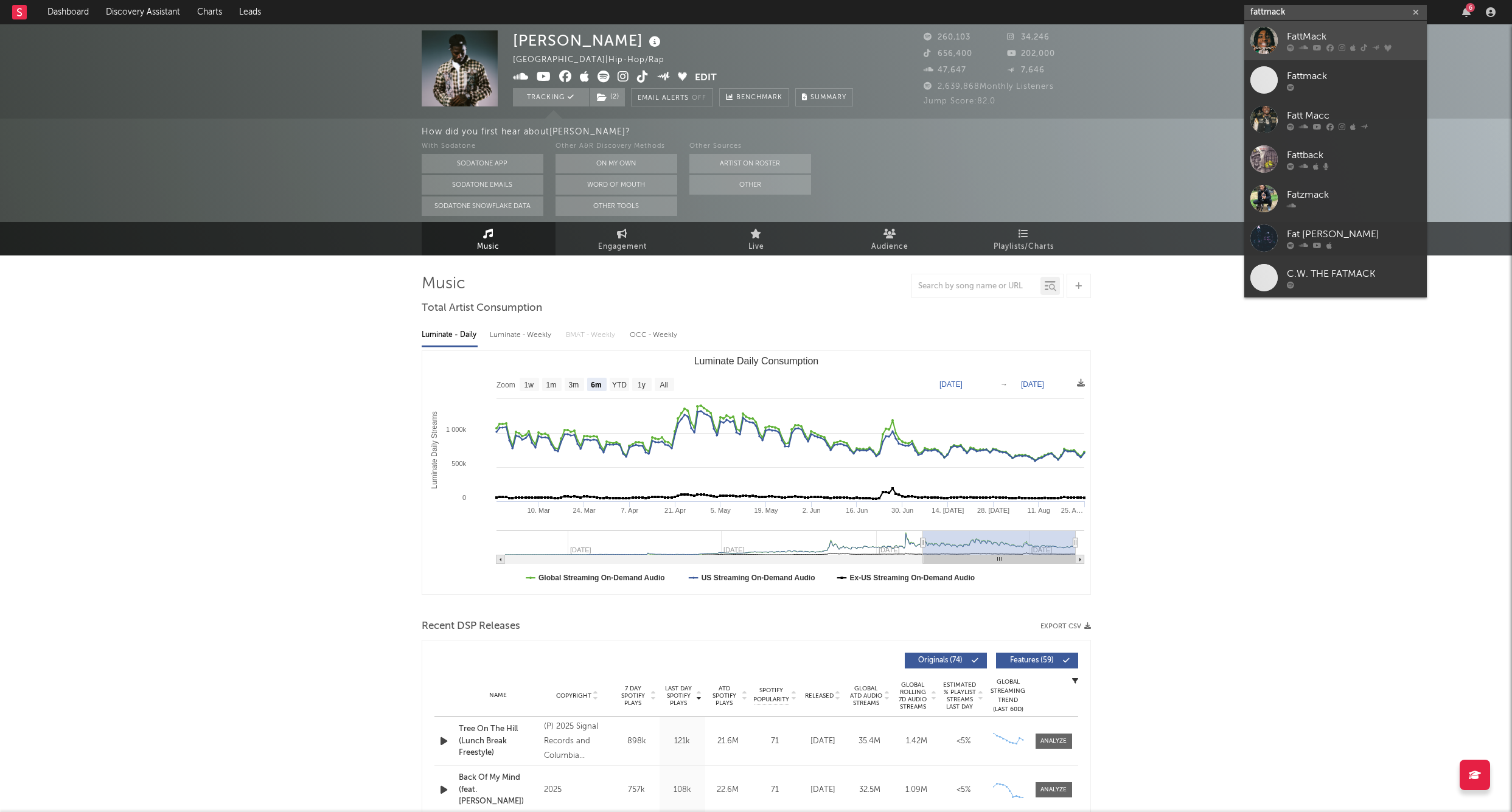
type input "fattmack"
click at [1314, 23] on link "FattMack" at bounding box center [1336, 40] width 183 height 39
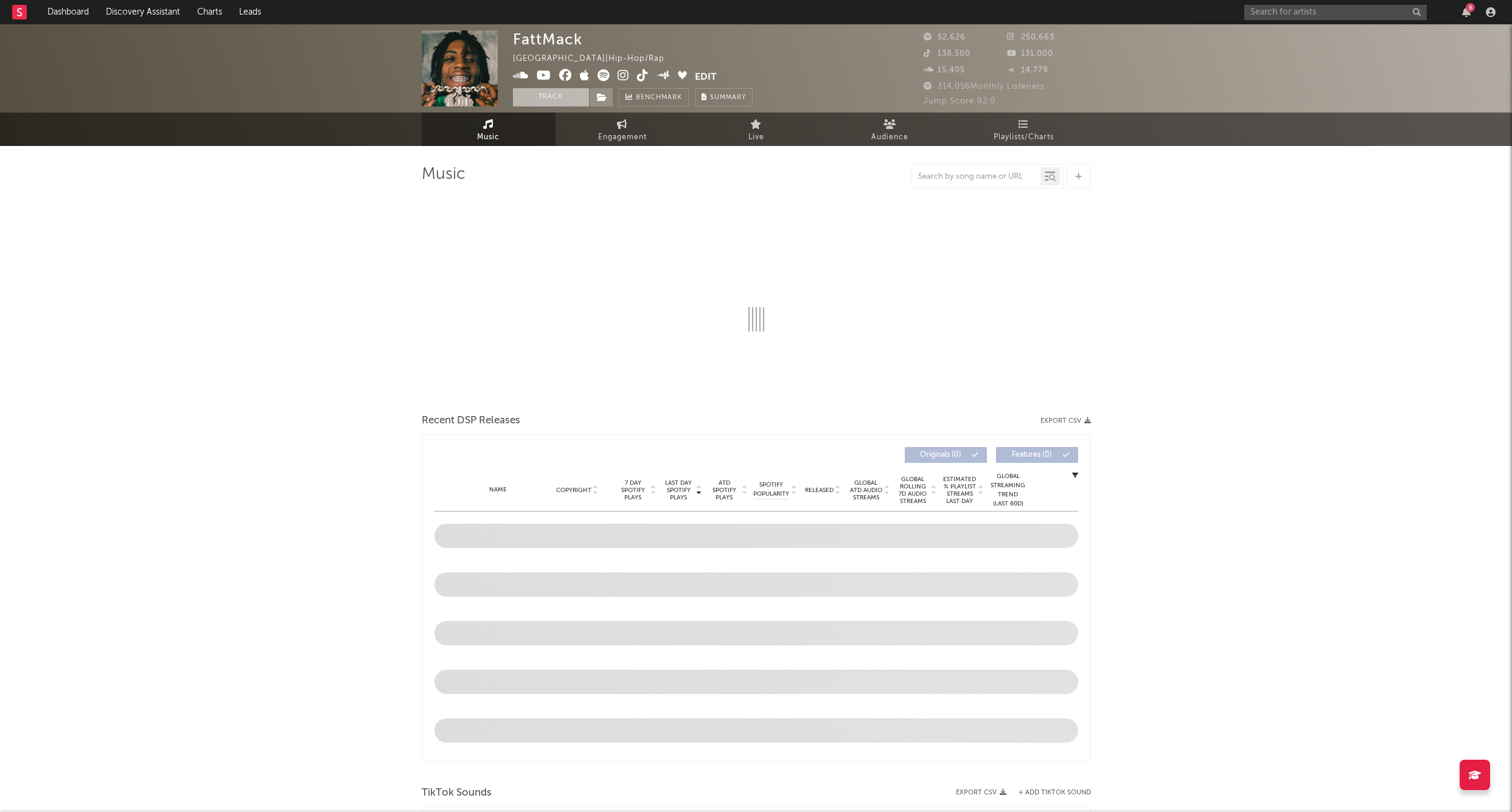
click at [539, 99] on button "Track" at bounding box center [551, 97] width 76 height 18
click at [601, 98] on icon at bounding box center [602, 97] width 10 height 8
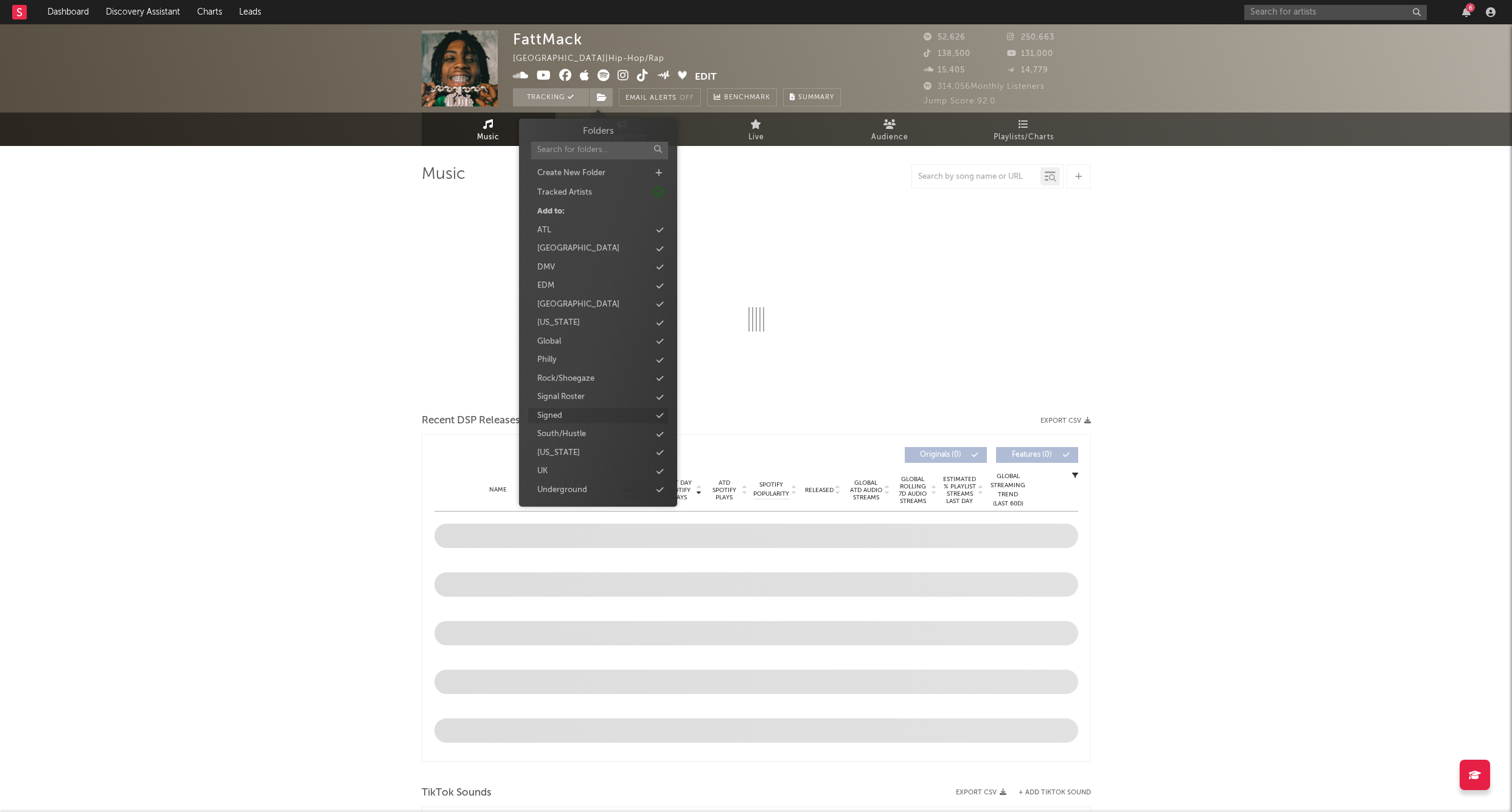
select select "6m"
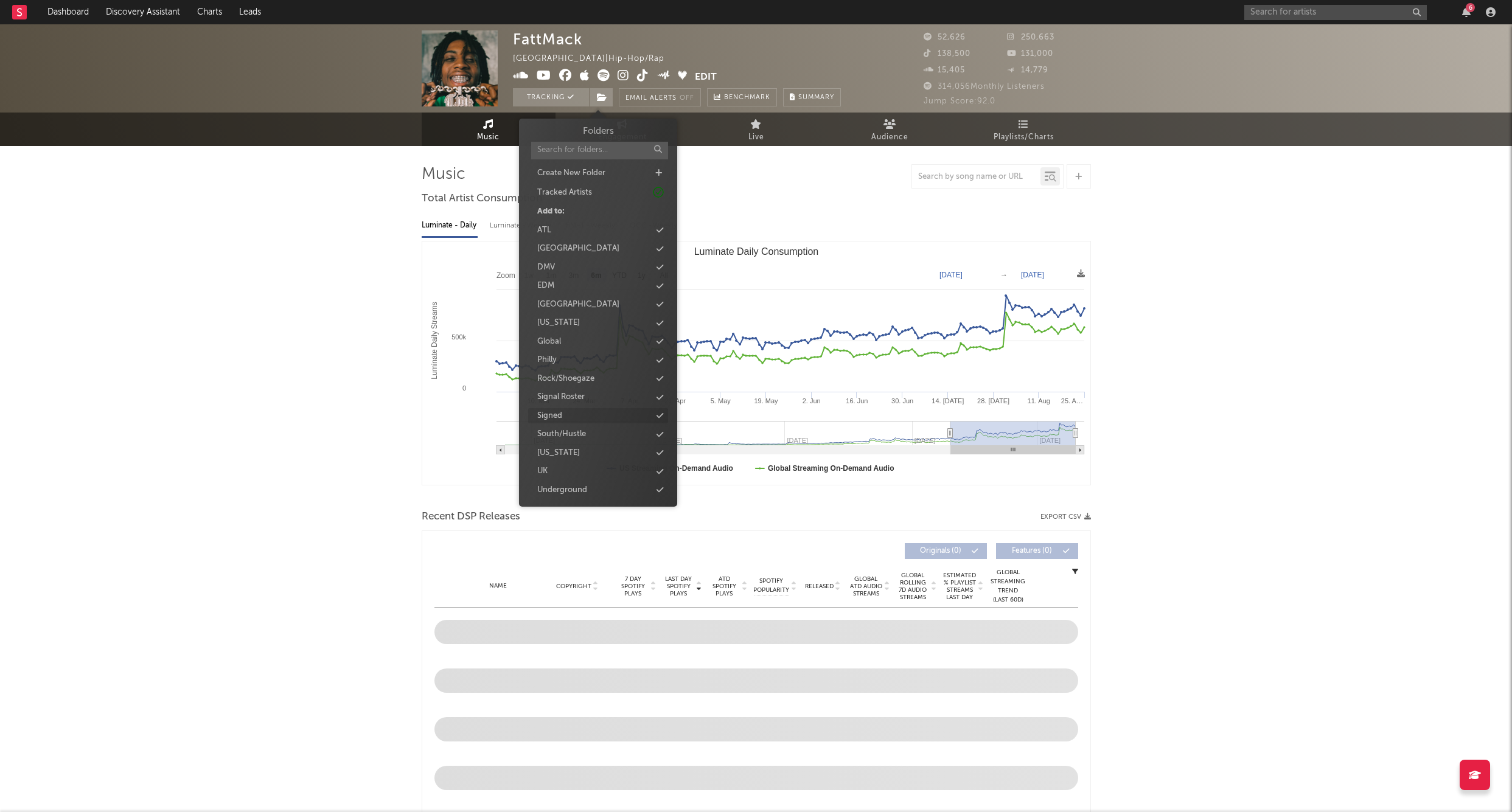
click at [576, 410] on div "Signed" at bounding box center [598, 416] width 140 height 16
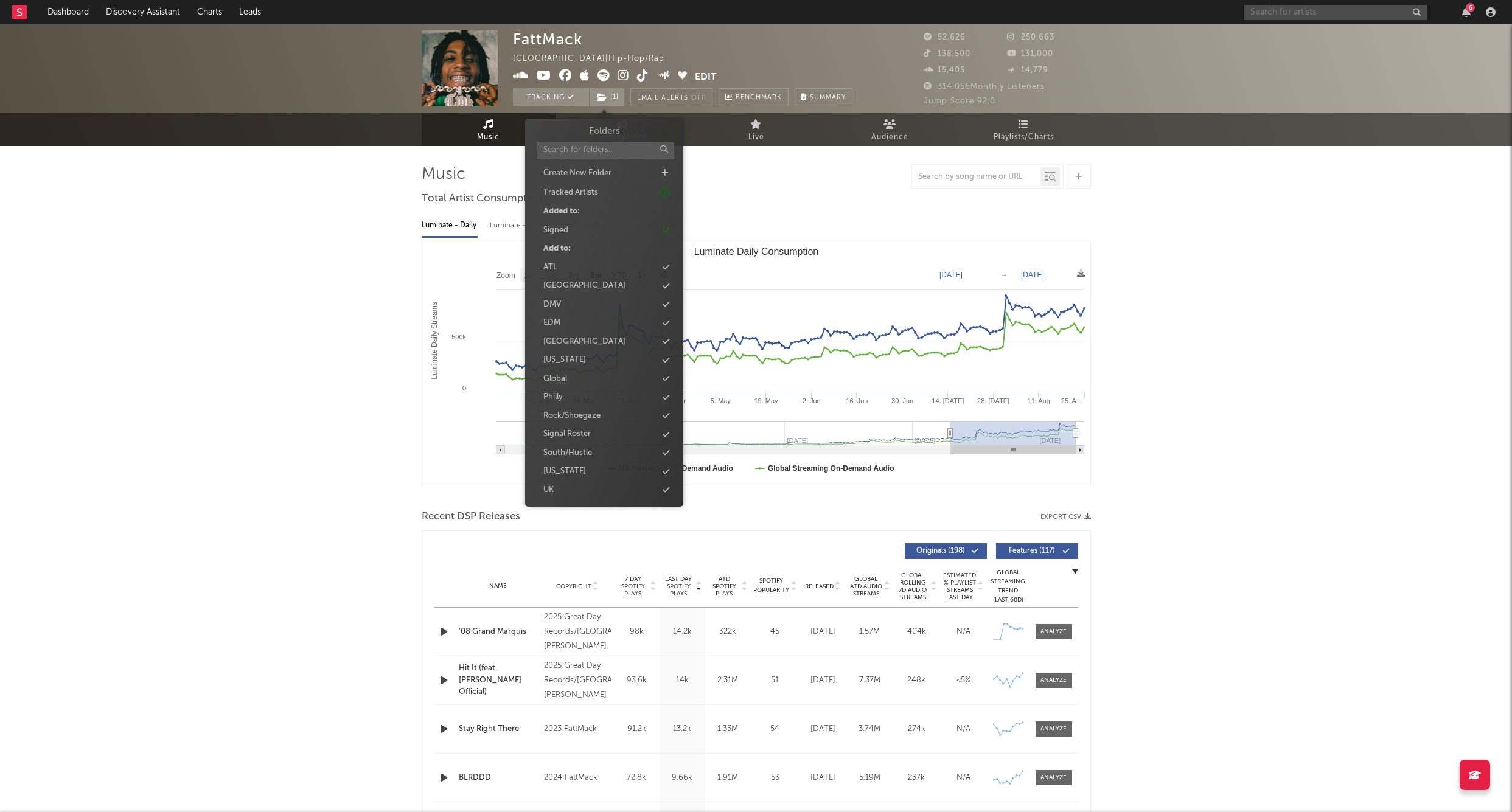
click at [1263, 8] on input "text" at bounding box center [1336, 12] width 183 height 15
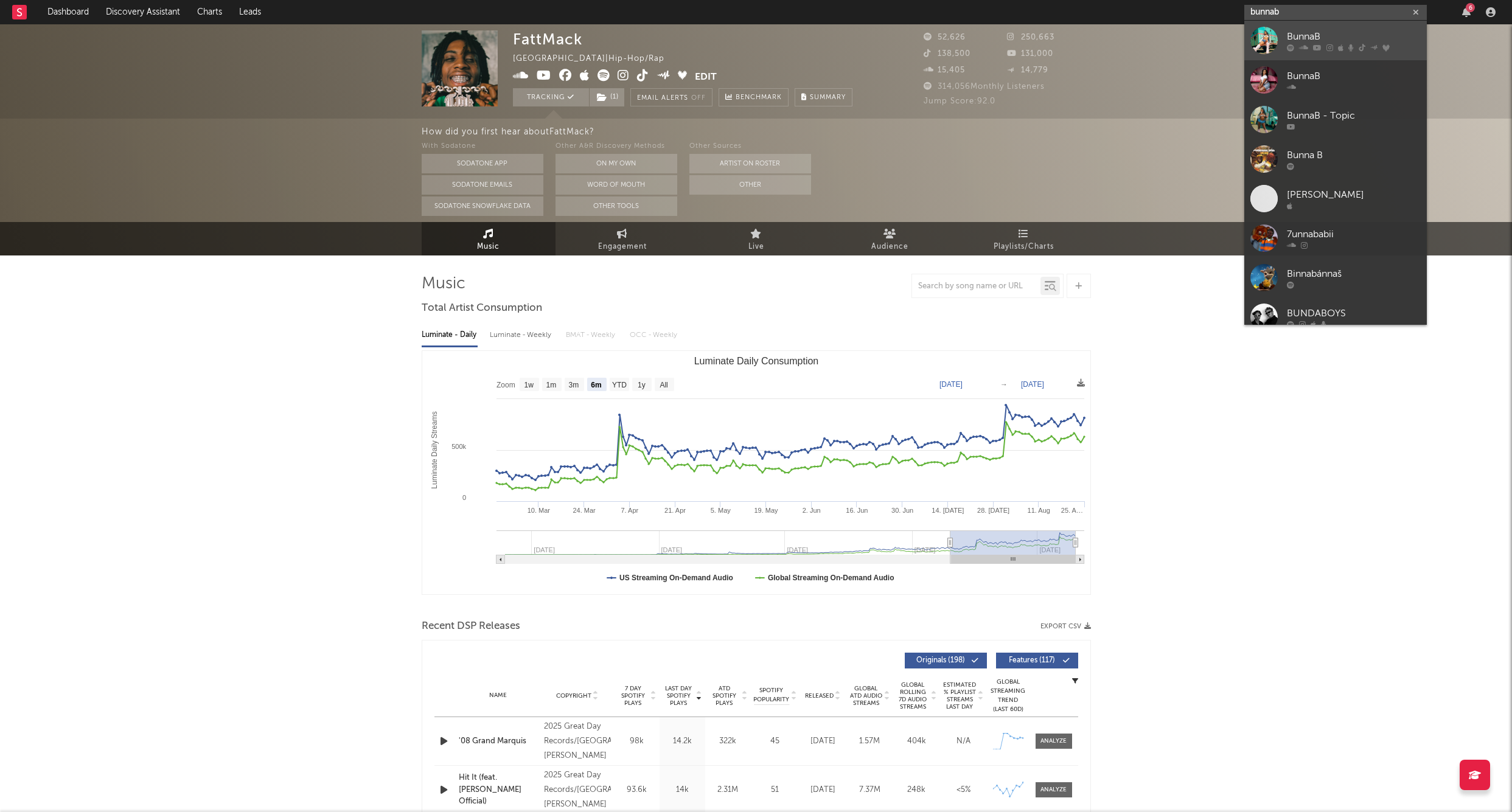
type input "bunnab"
click at [1316, 32] on div "BunnaB" at bounding box center [1354, 36] width 134 height 15
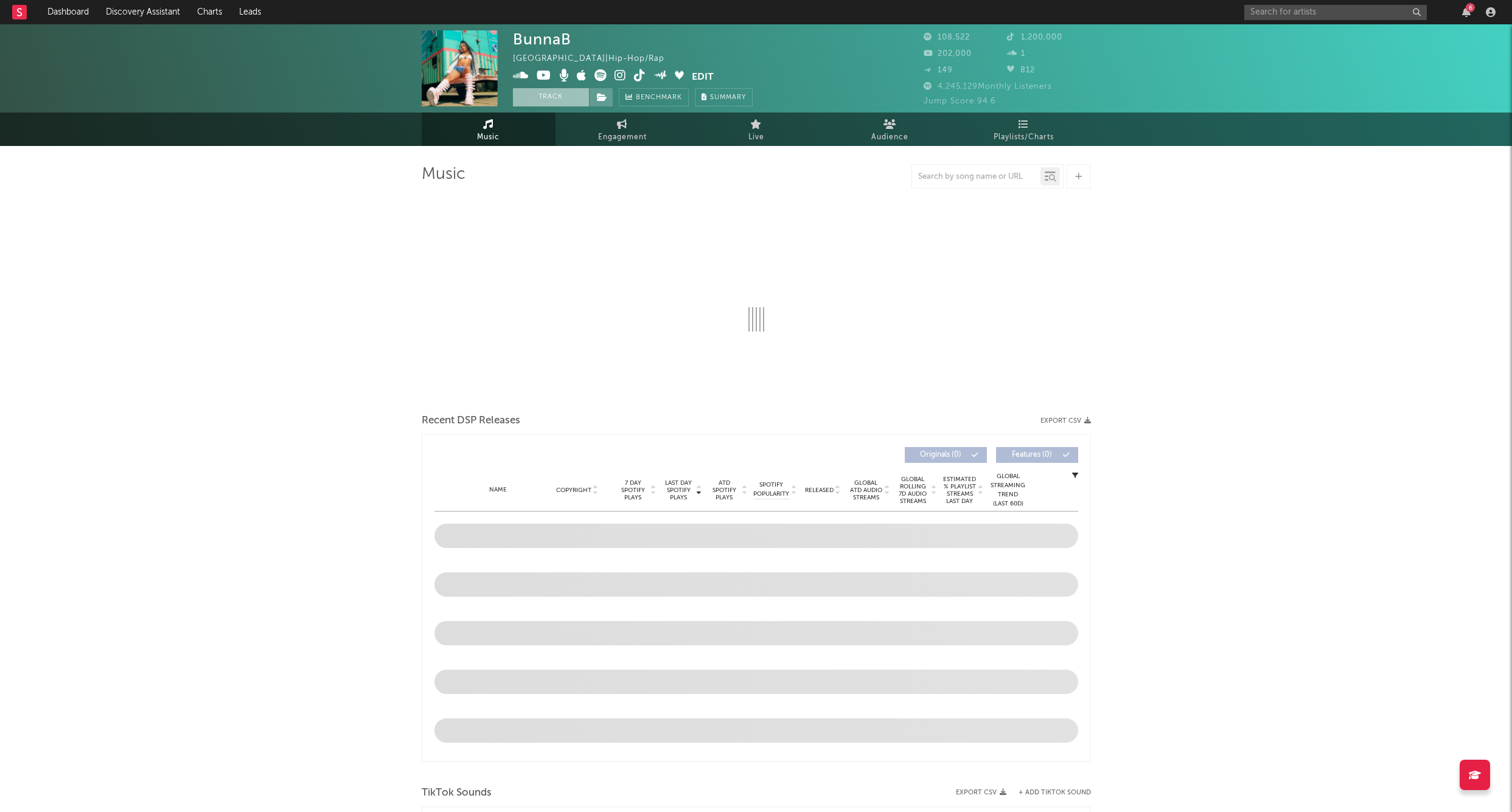
click at [553, 97] on button "Track" at bounding box center [551, 97] width 76 height 18
click at [597, 96] on icon at bounding box center [602, 97] width 10 height 8
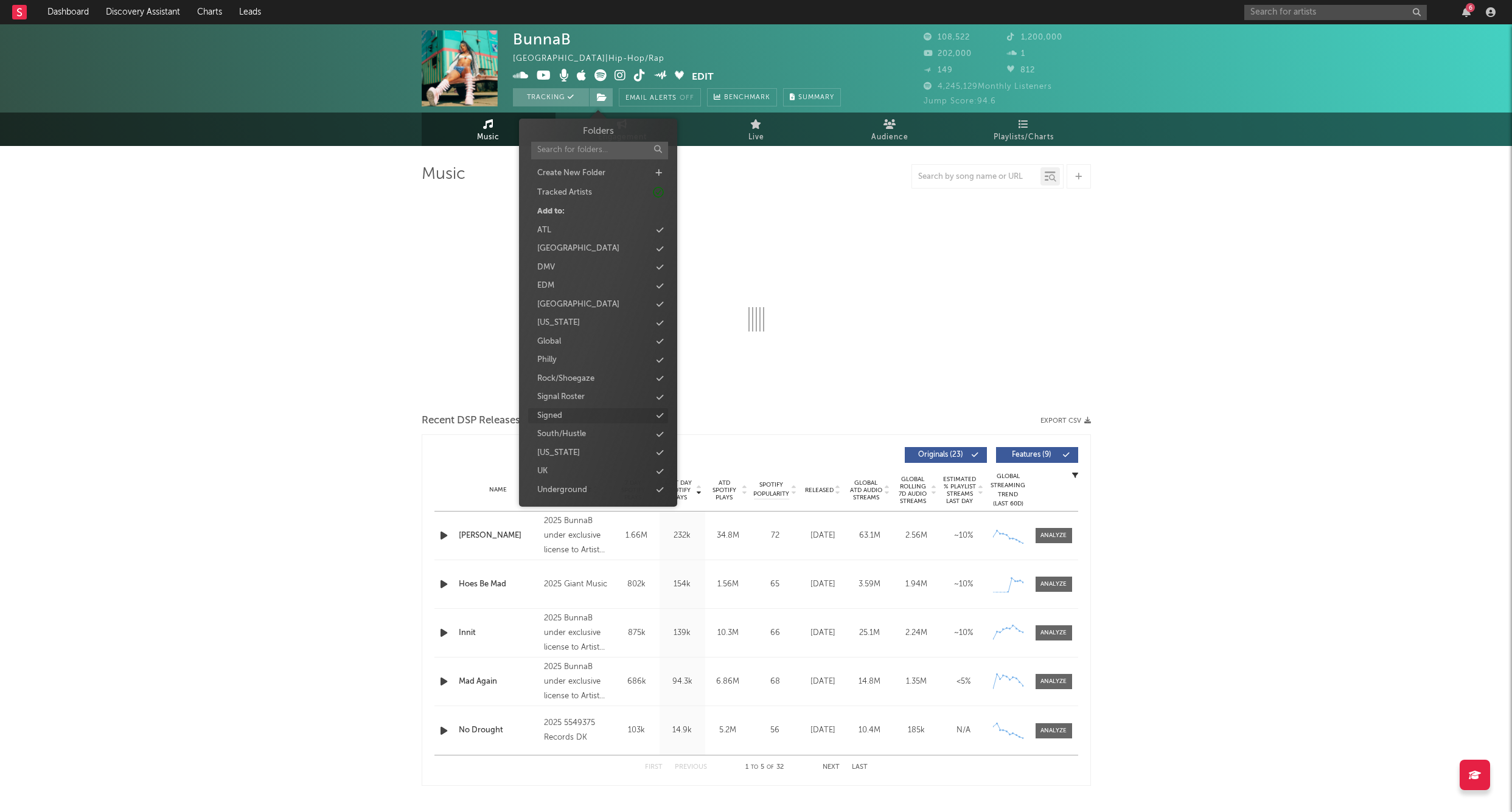
select select "6m"
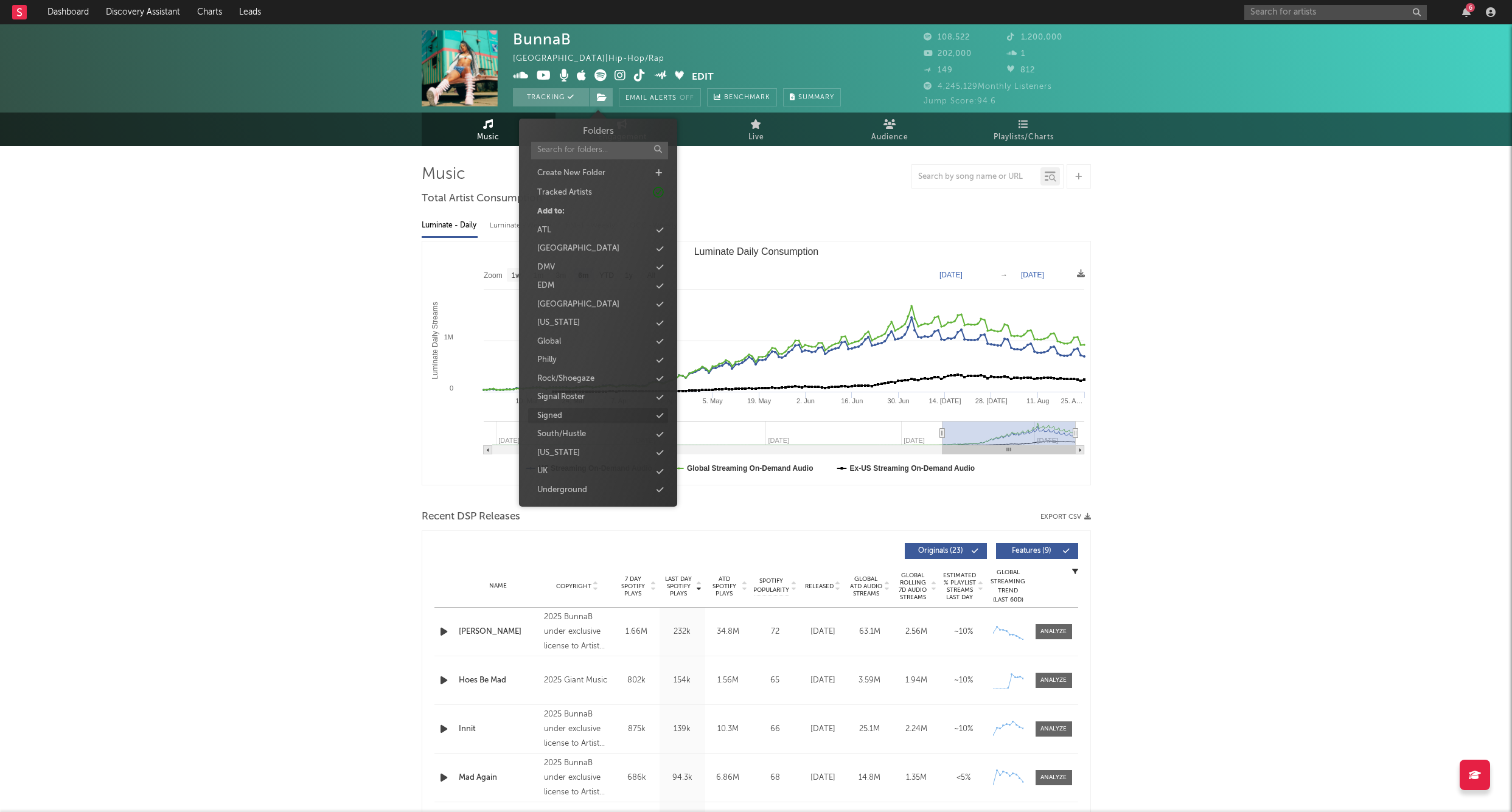
scroll to position [6, 0]
click at [576, 408] on div "Signed" at bounding box center [598, 410] width 140 height 16
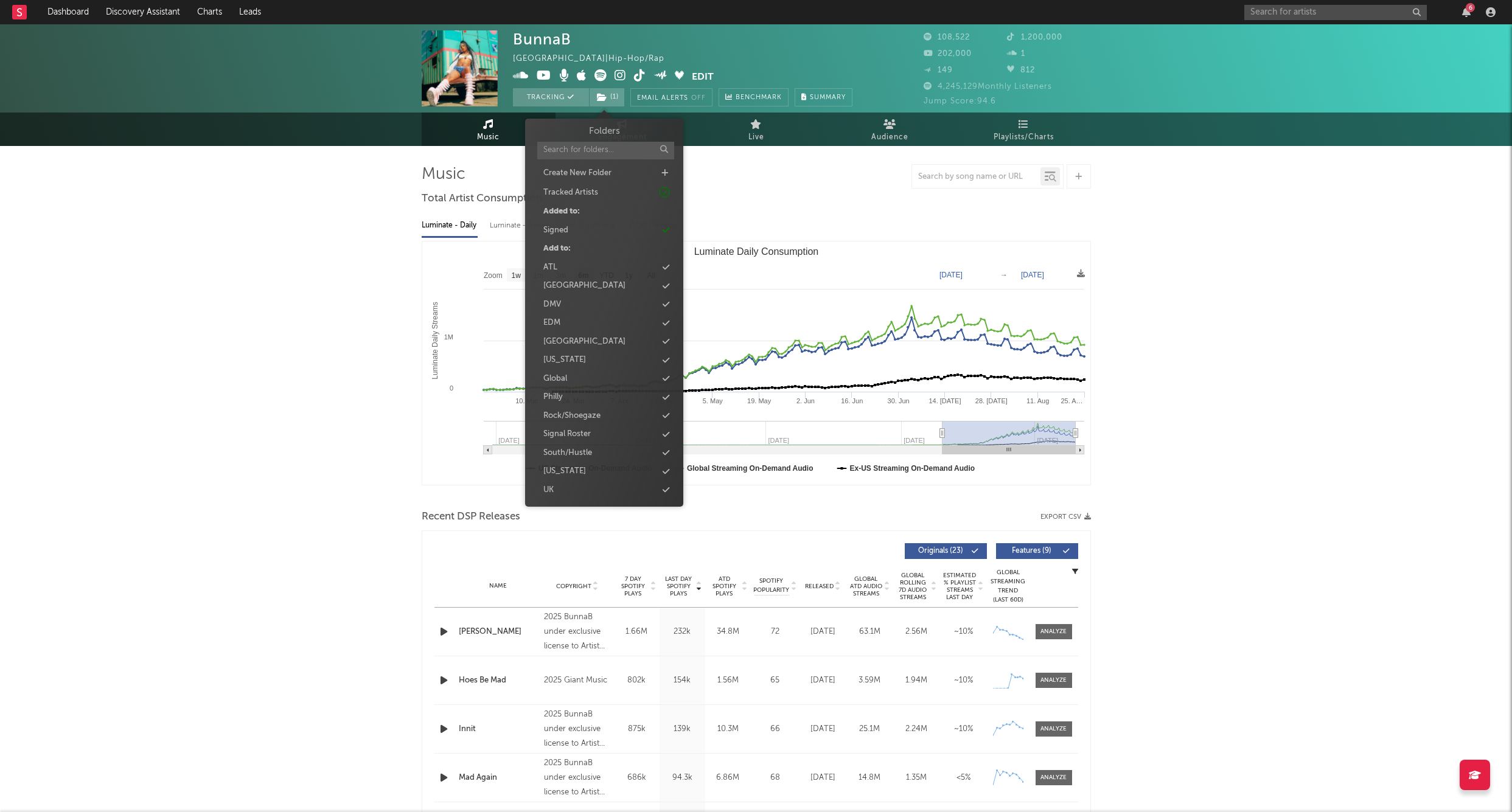
scroll to position [0, 0]
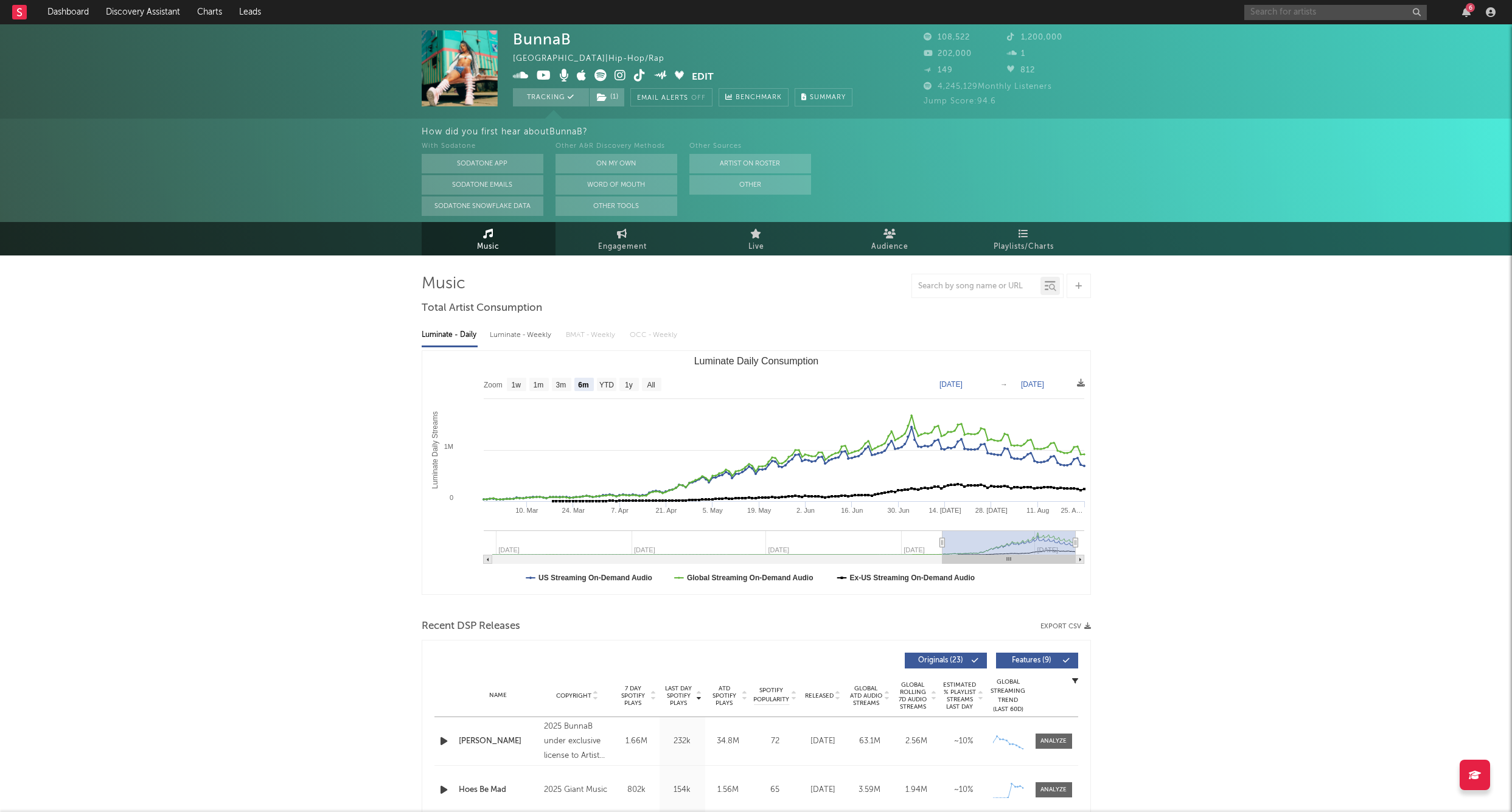
click at [1274, 15] on input "text" at bounding box center [1336, 12] width 183 height 15
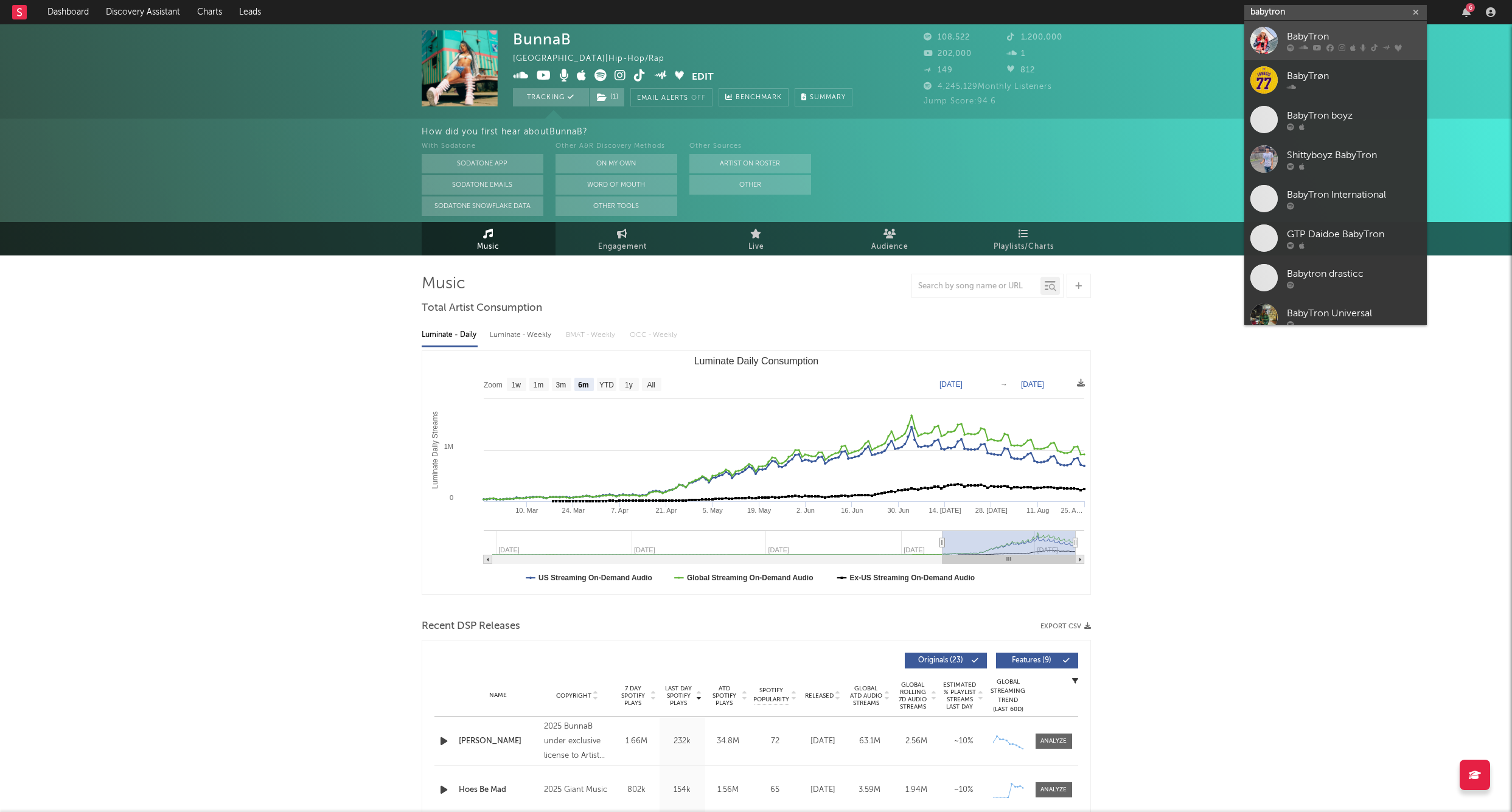
type input "babytron"
click at [1305, 28] on link "BabyTron" at bounding box center [1336, 40] width 183 height 39
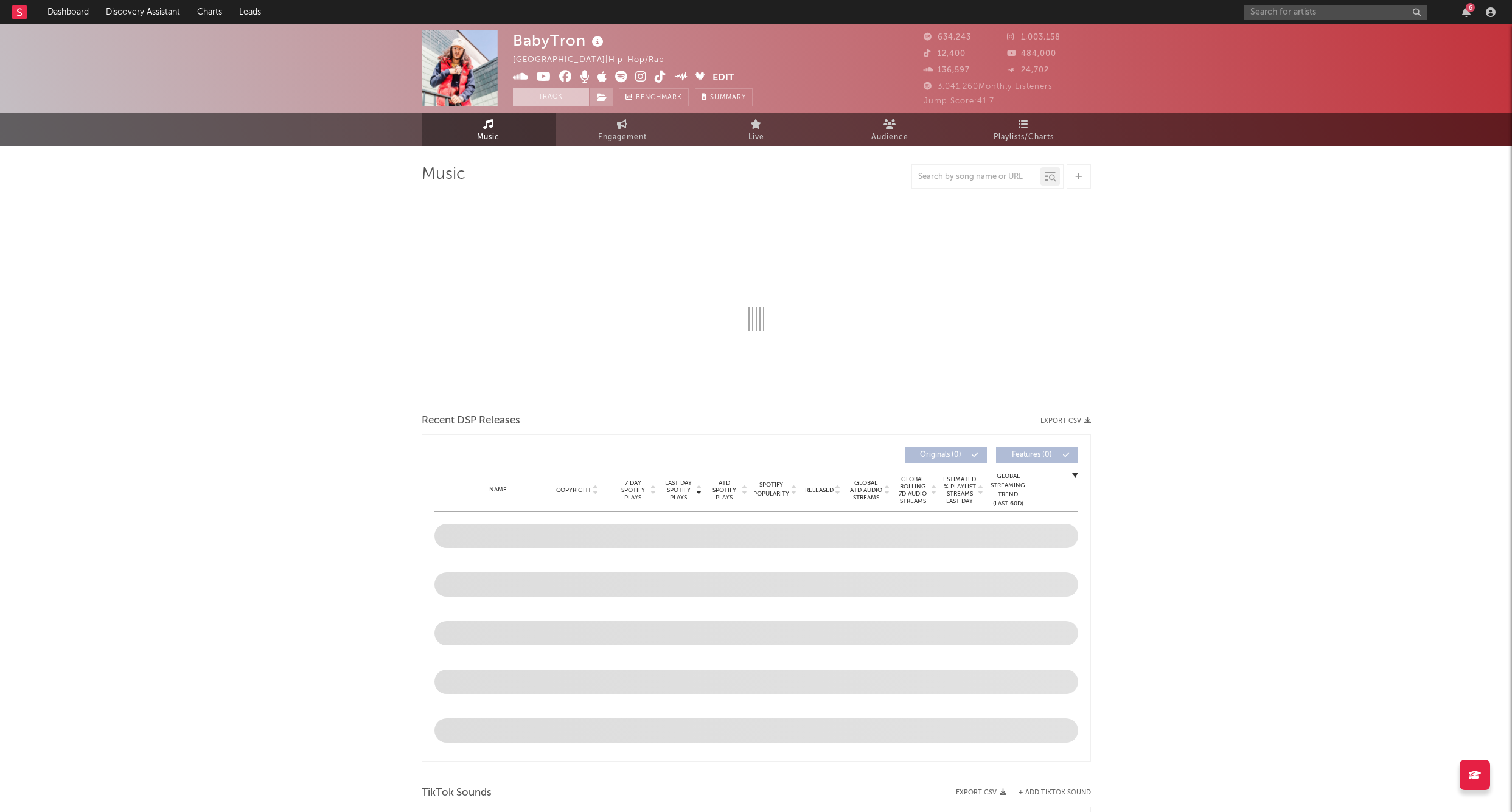
click at [547, 104] on button "Track" at bounding box center [551, 97] width 76 height 18
click at [604, 99] on icon at bounding box center [602, 97] width 10 height 8
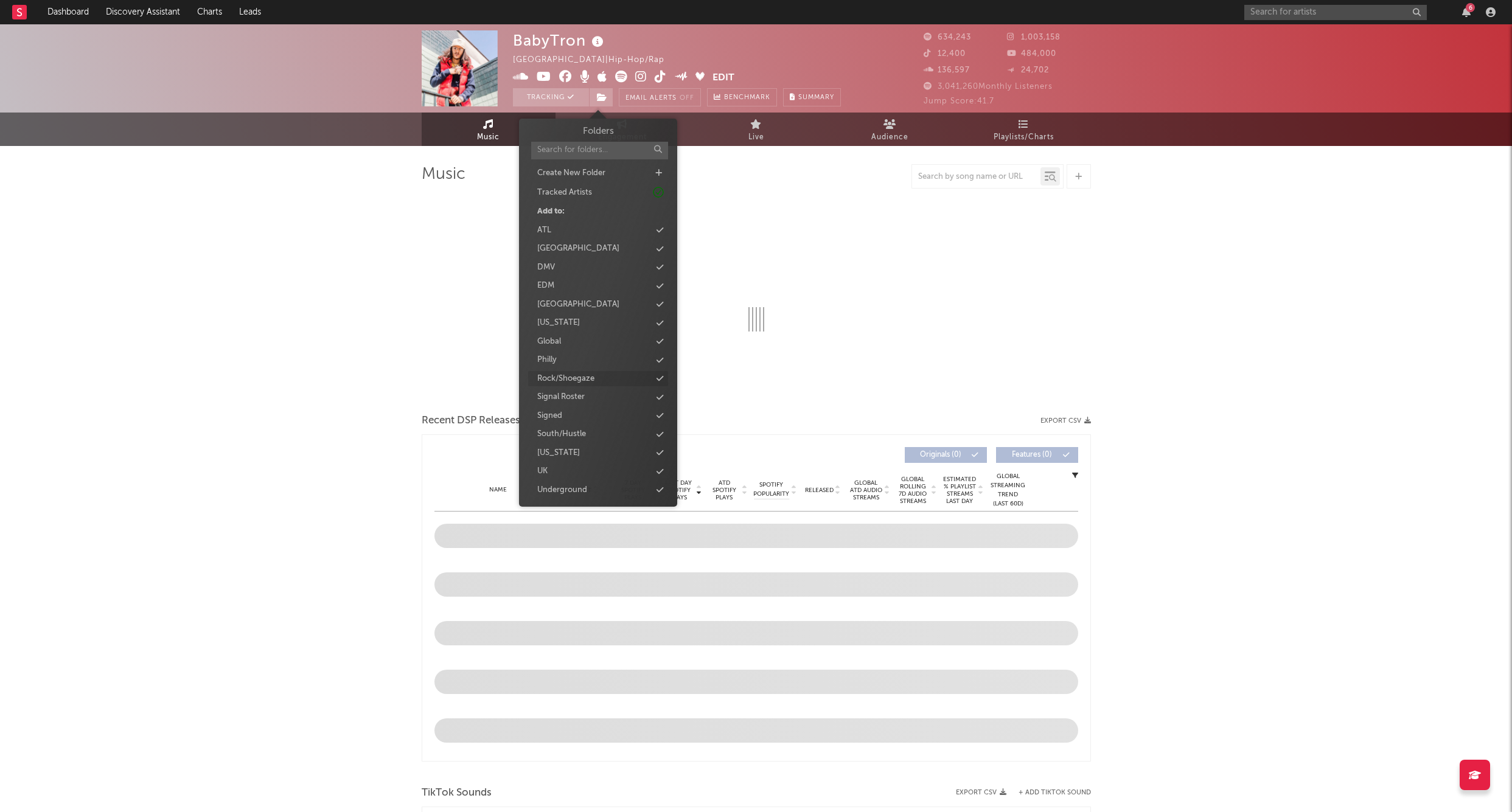
select select "6m"
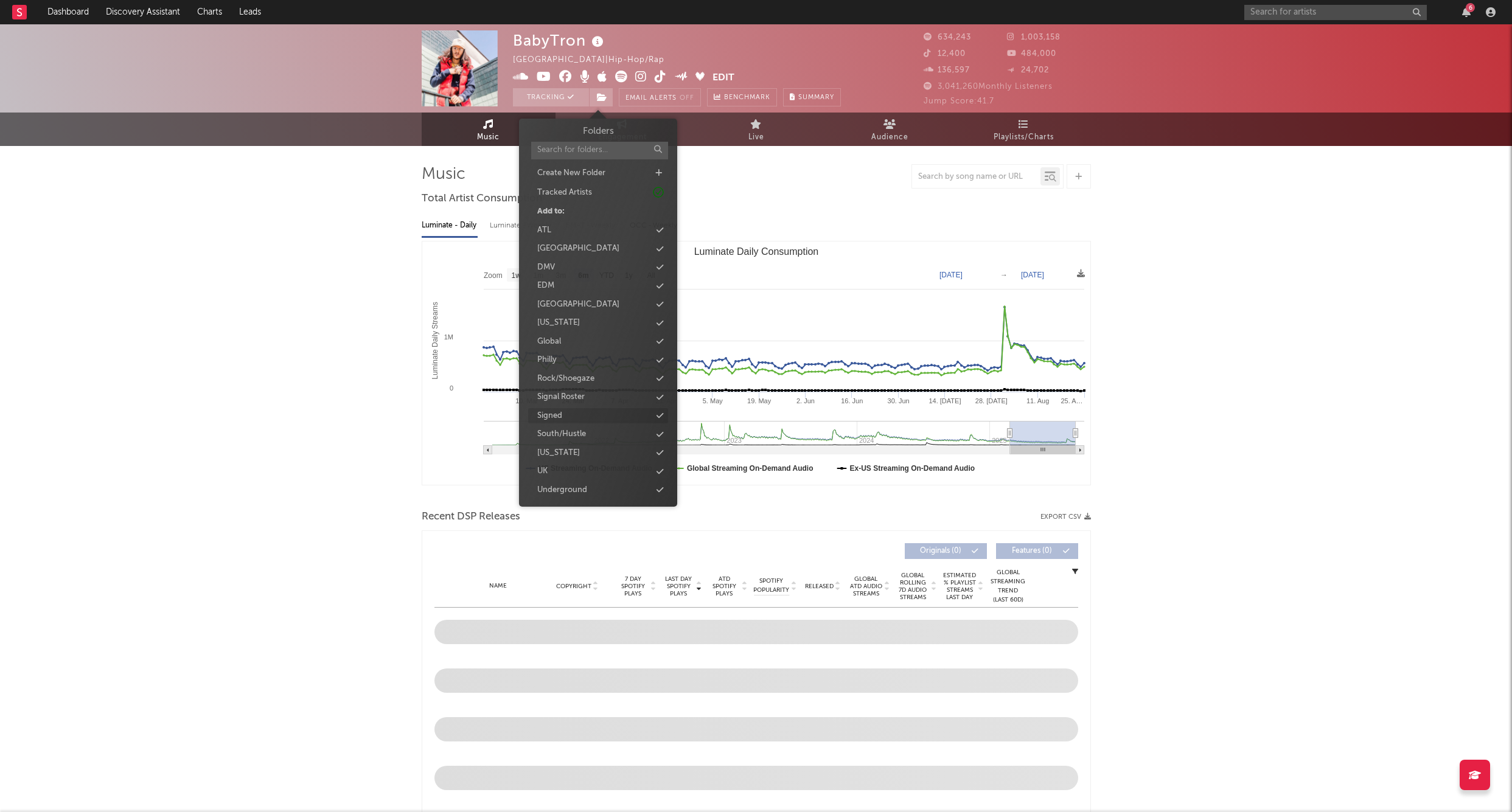
click at [566, 410] on div "Signed" at bounding box center [598, 416] width 140 height 16
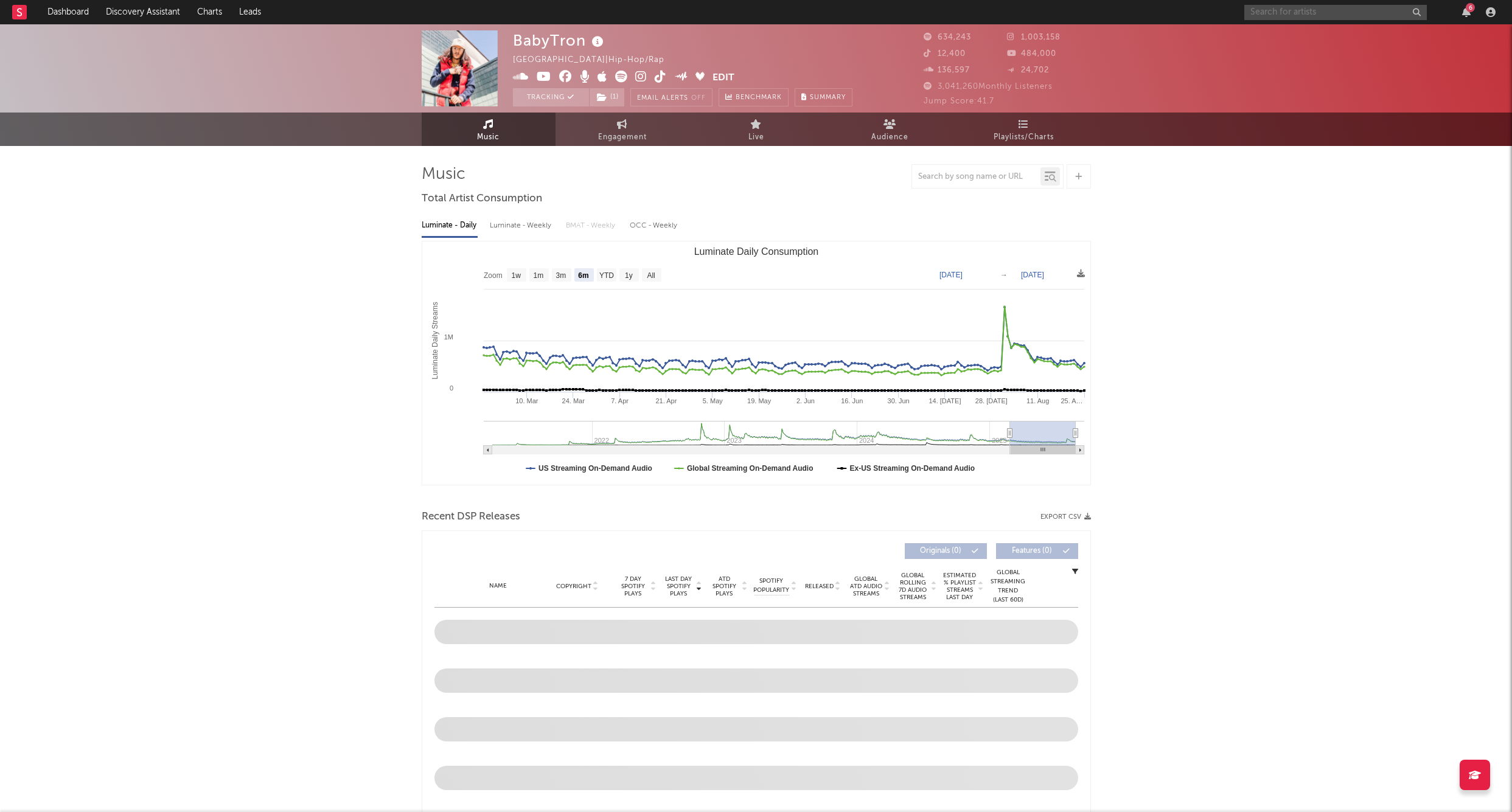
click at [1298, 8] on input "text" at bounding box center [1336, 12] width 183 height 15
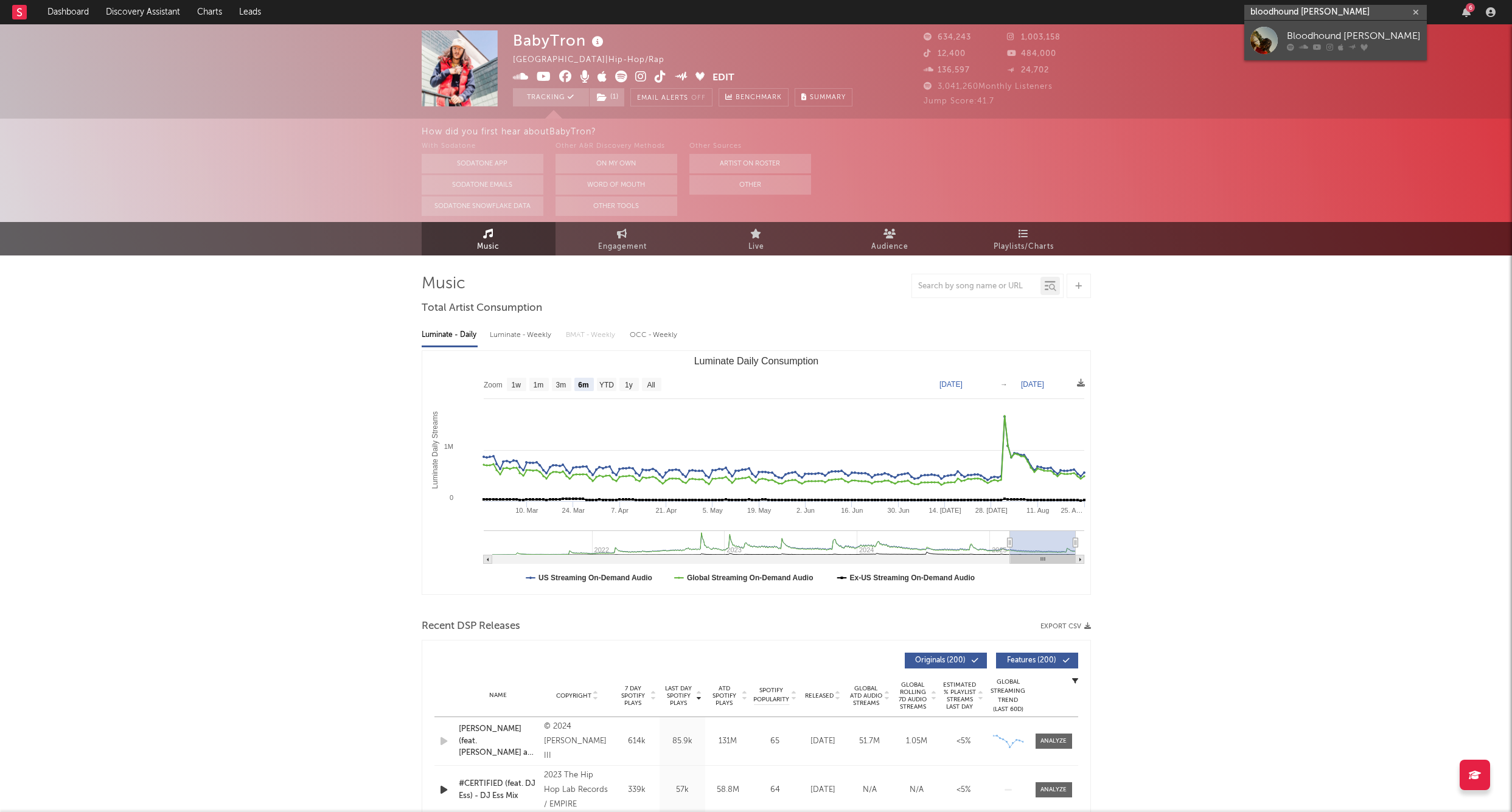
type input "bloodhound [PERSON_NAME]"
click at [1309, 31] on div "Bloodhound [PERSON_NAME]" at bounding box center [1354, 36] width 134 height 15
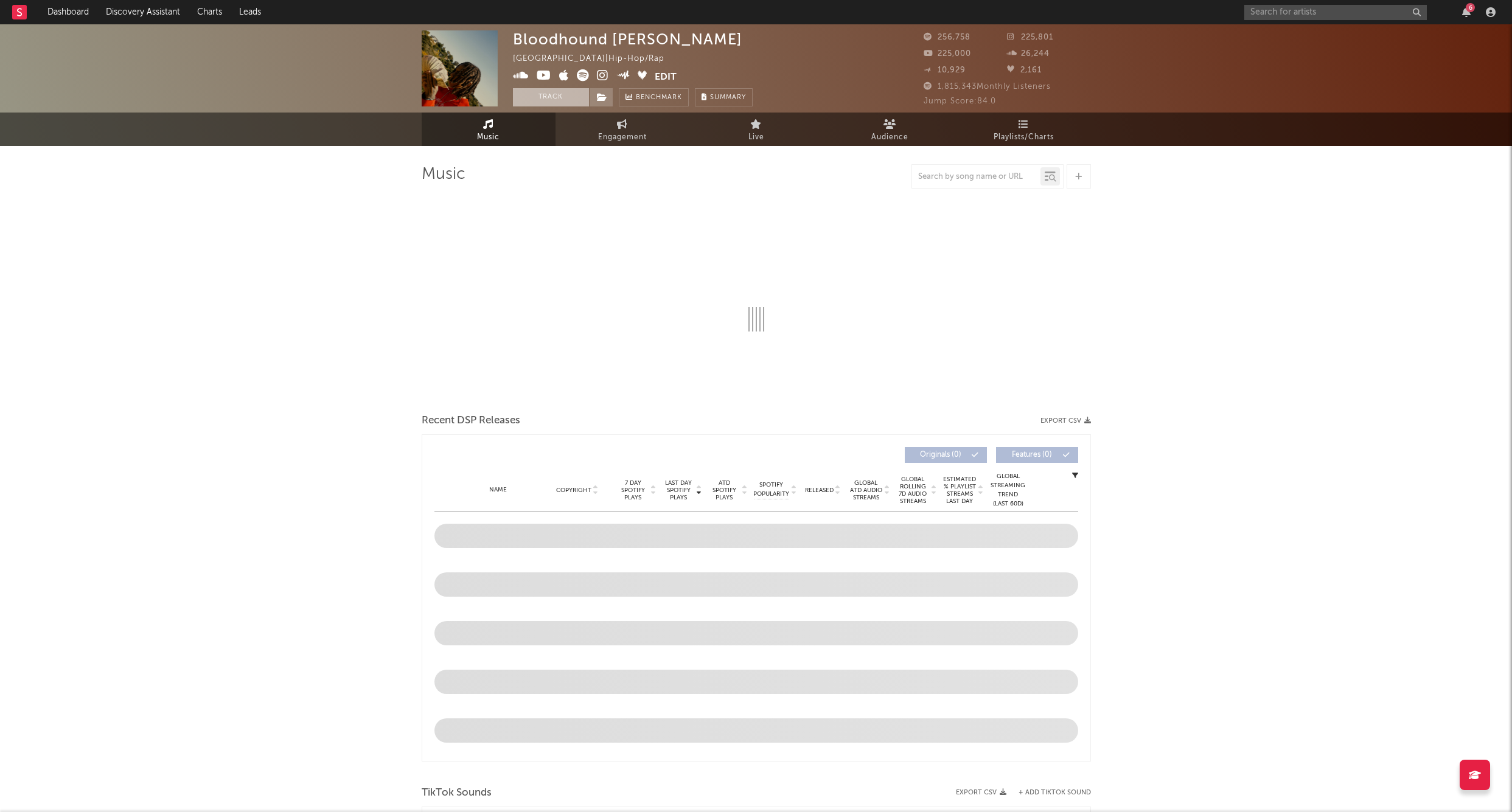
click at [549, 96] on button "Track" at bounding box center [551, 97] width 76 height 18
click at [606, 100] on icon at bounding box center [602, 97] width 10 height 8
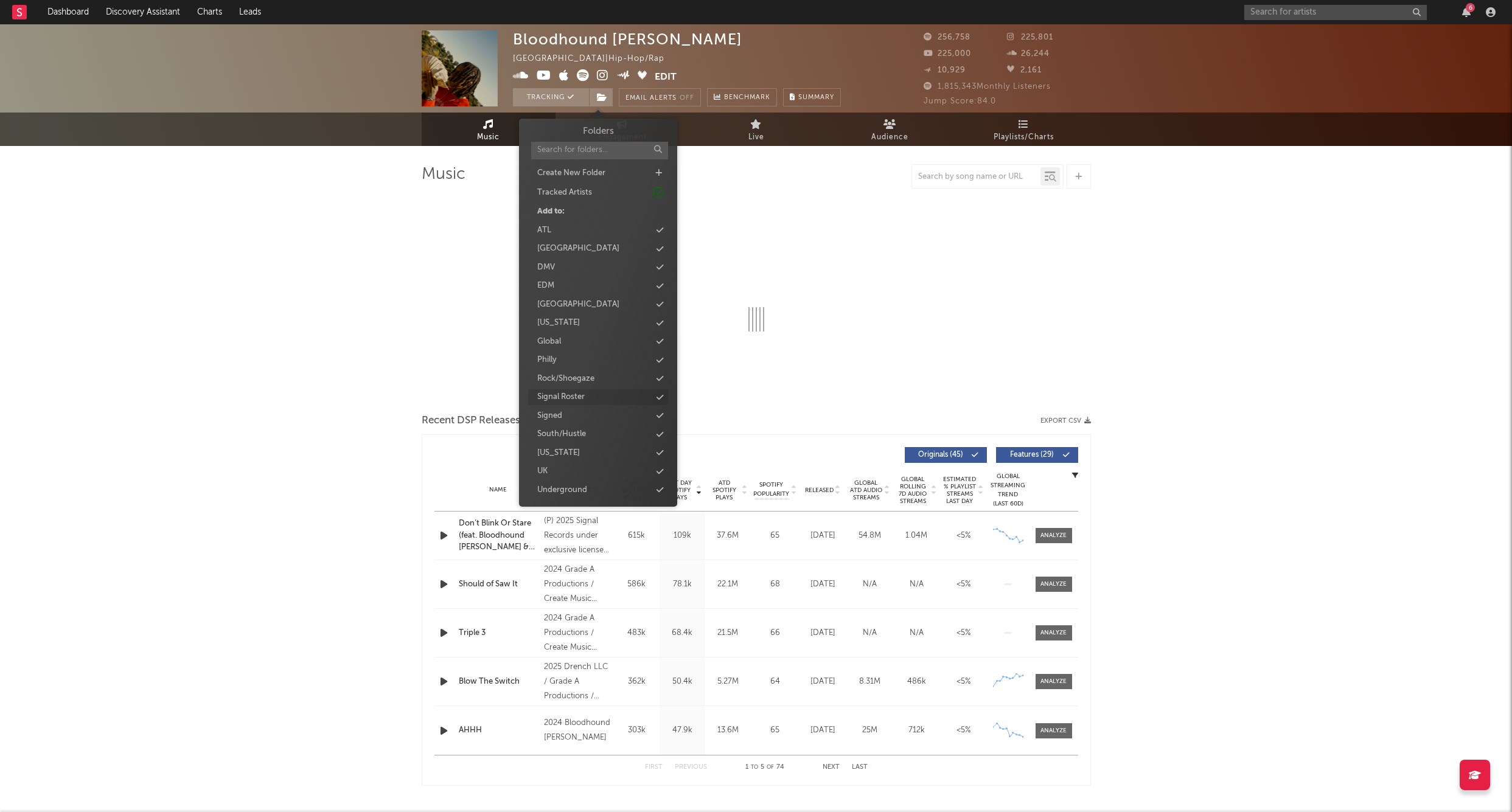
select select "6m"
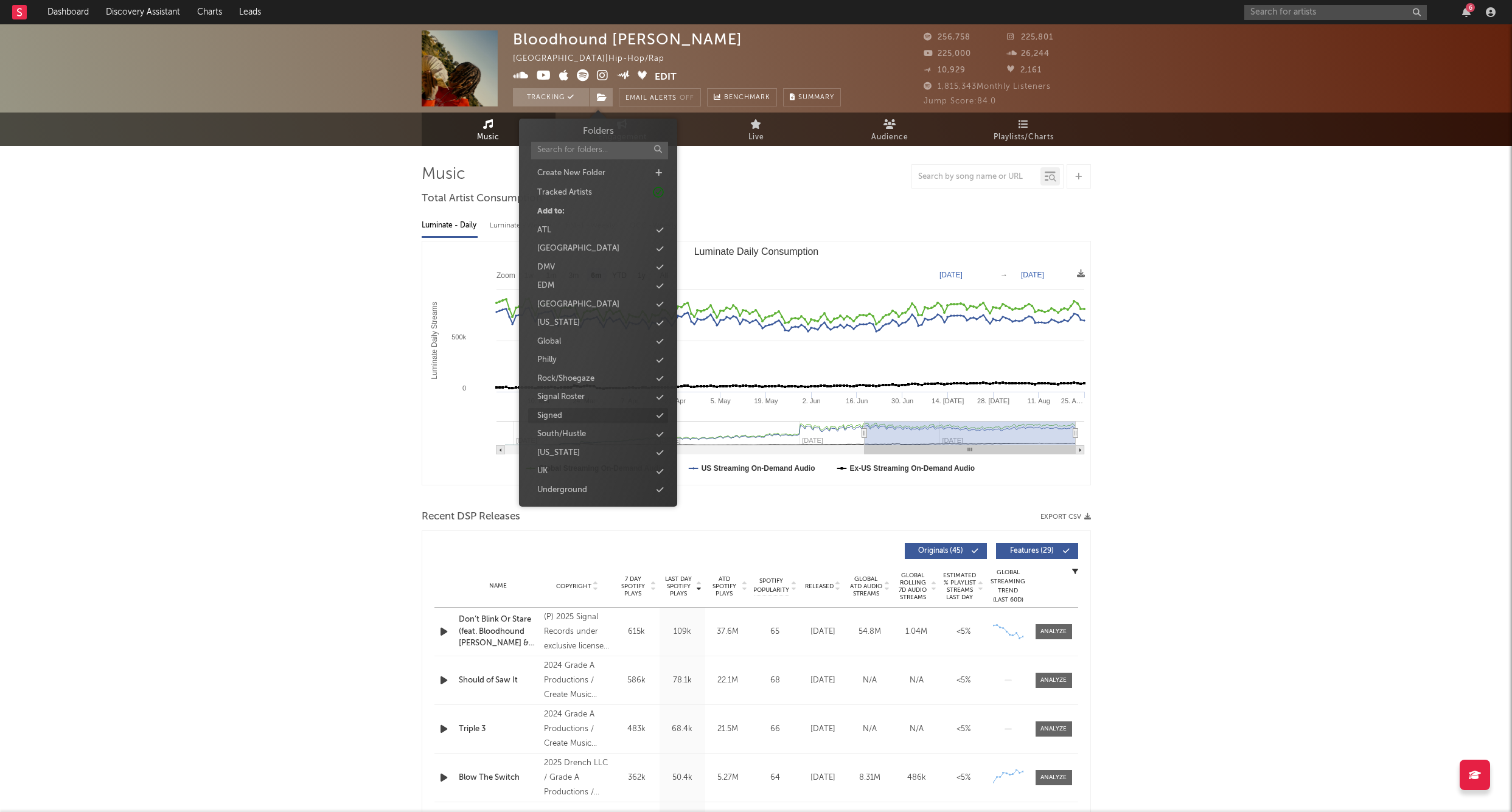
click at [559, 410] on div "Signed" at bounding box center [550, 416] width 25 height 12
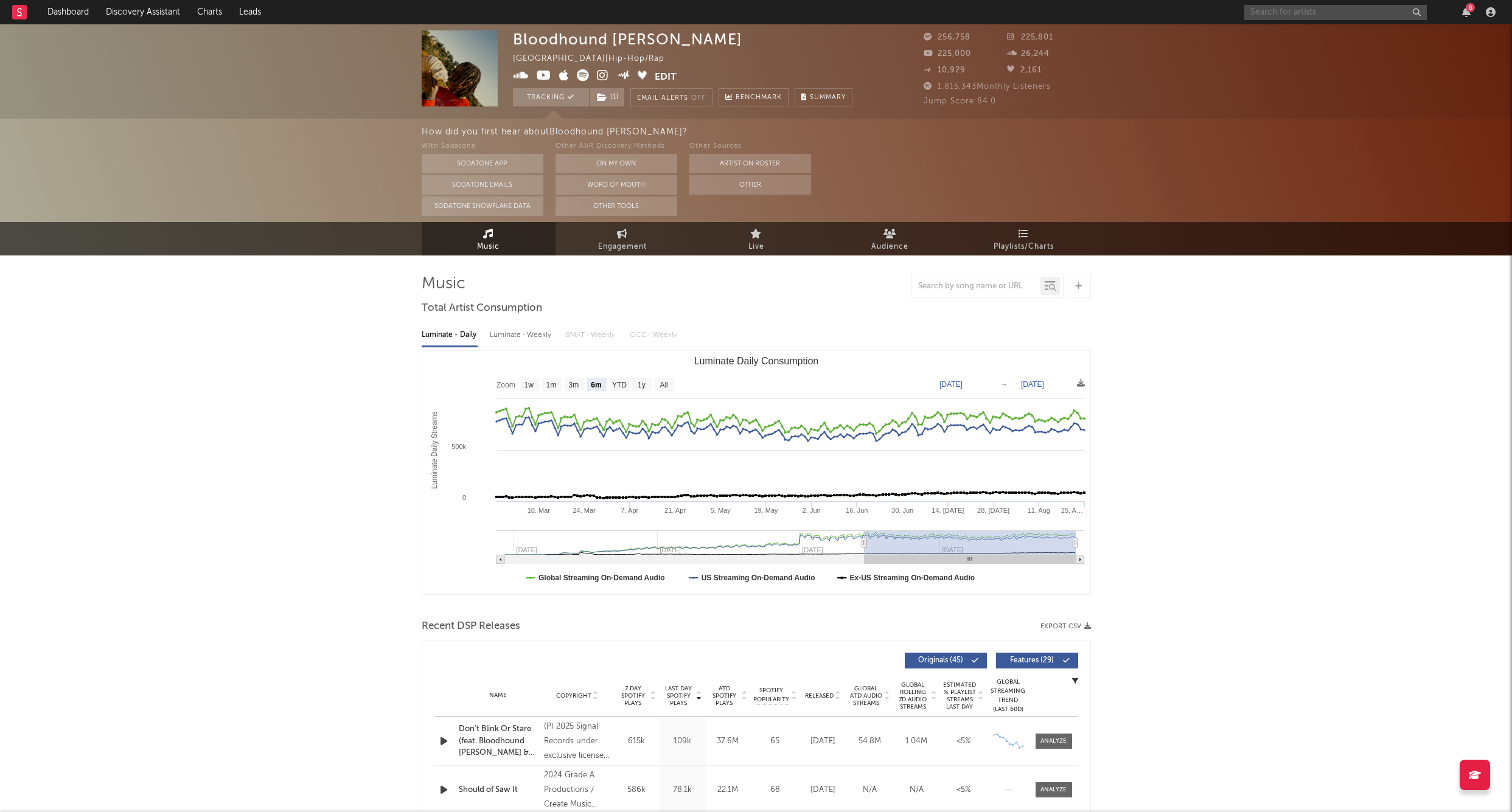
click at [1270, 15] on input "text" at bounding box center [1336, 12] width 183 height 15
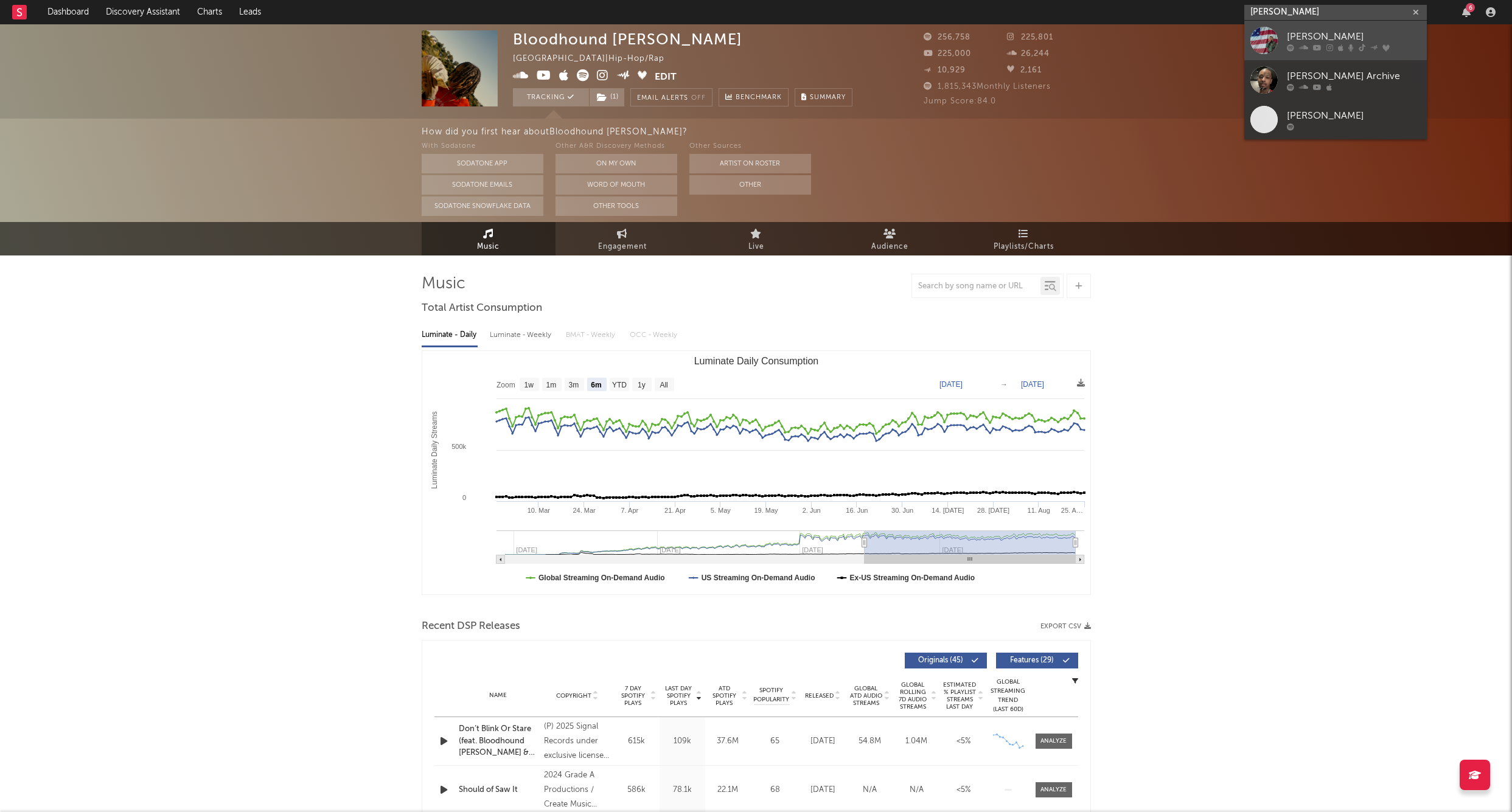
type input "[PERSON_NAME]"
click at [1314, 30] on div "[PERSON_NAME]" at bounding box center [1354, 36] width 134 height 15
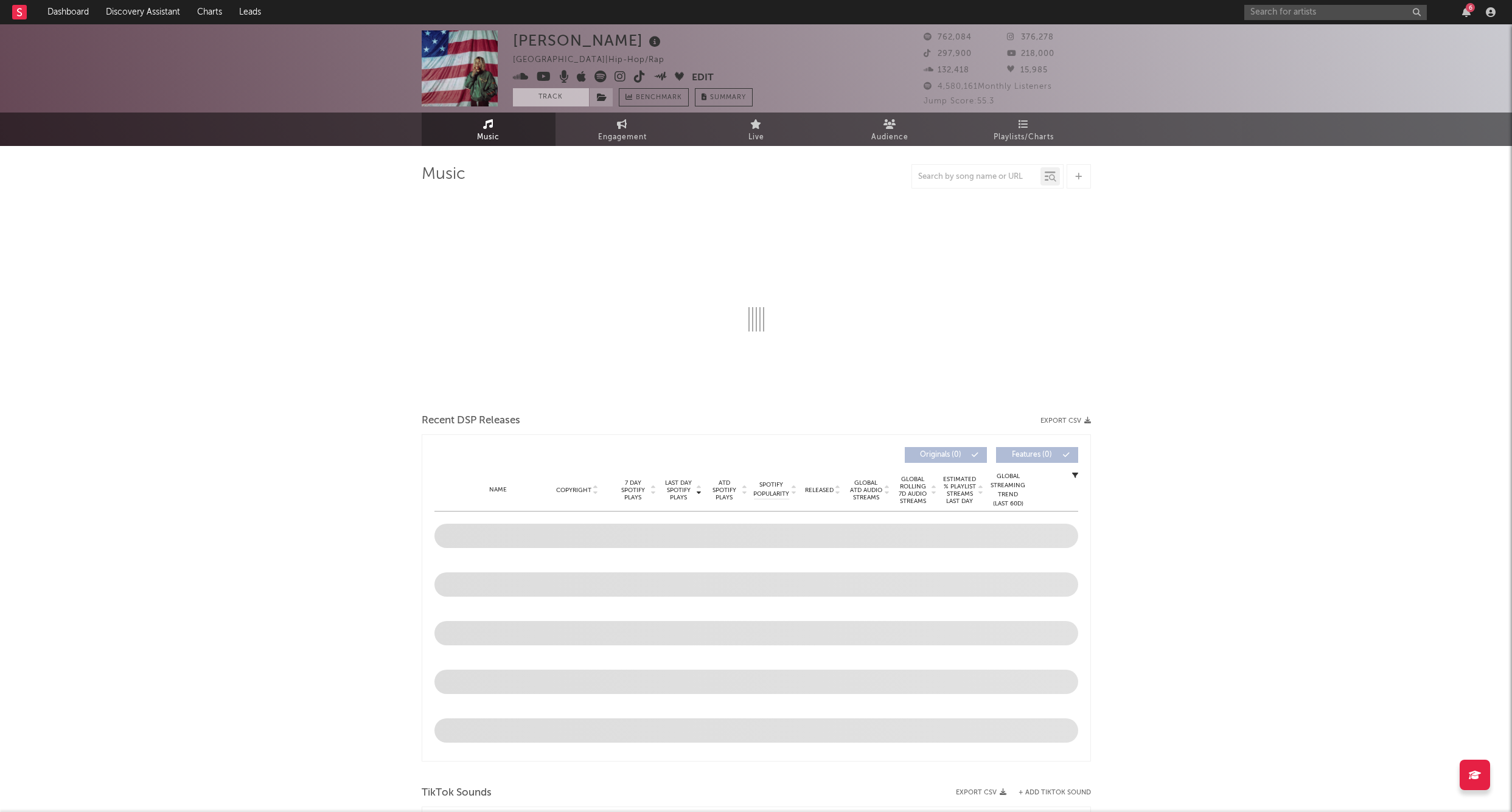
click at [539, 91] on button "Track" at bounding box center [551, 97] width 76 height 18
click at [599, 93] on icon at bounding box center [602, 97] width 10 height 8
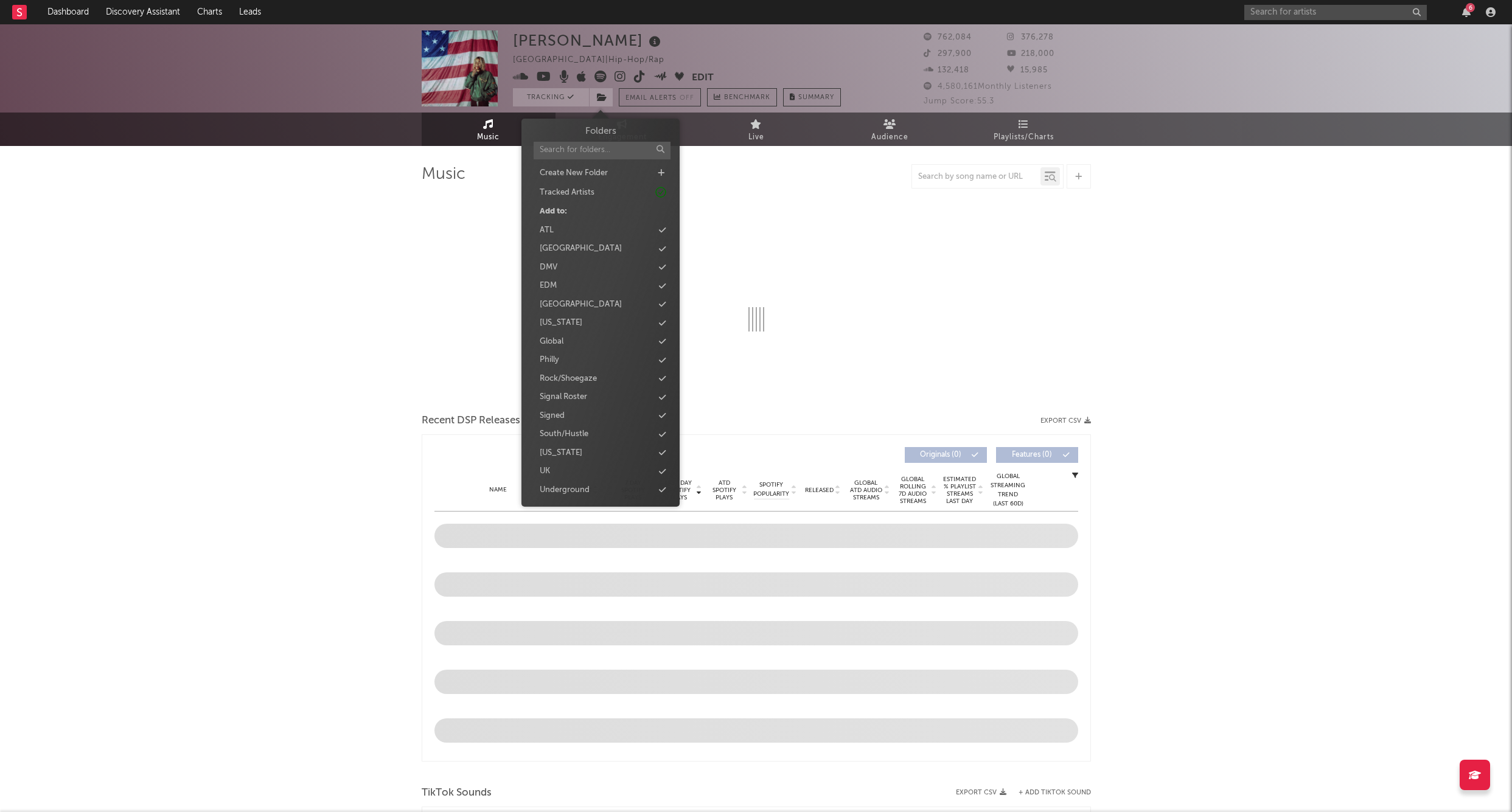
select select "6m"
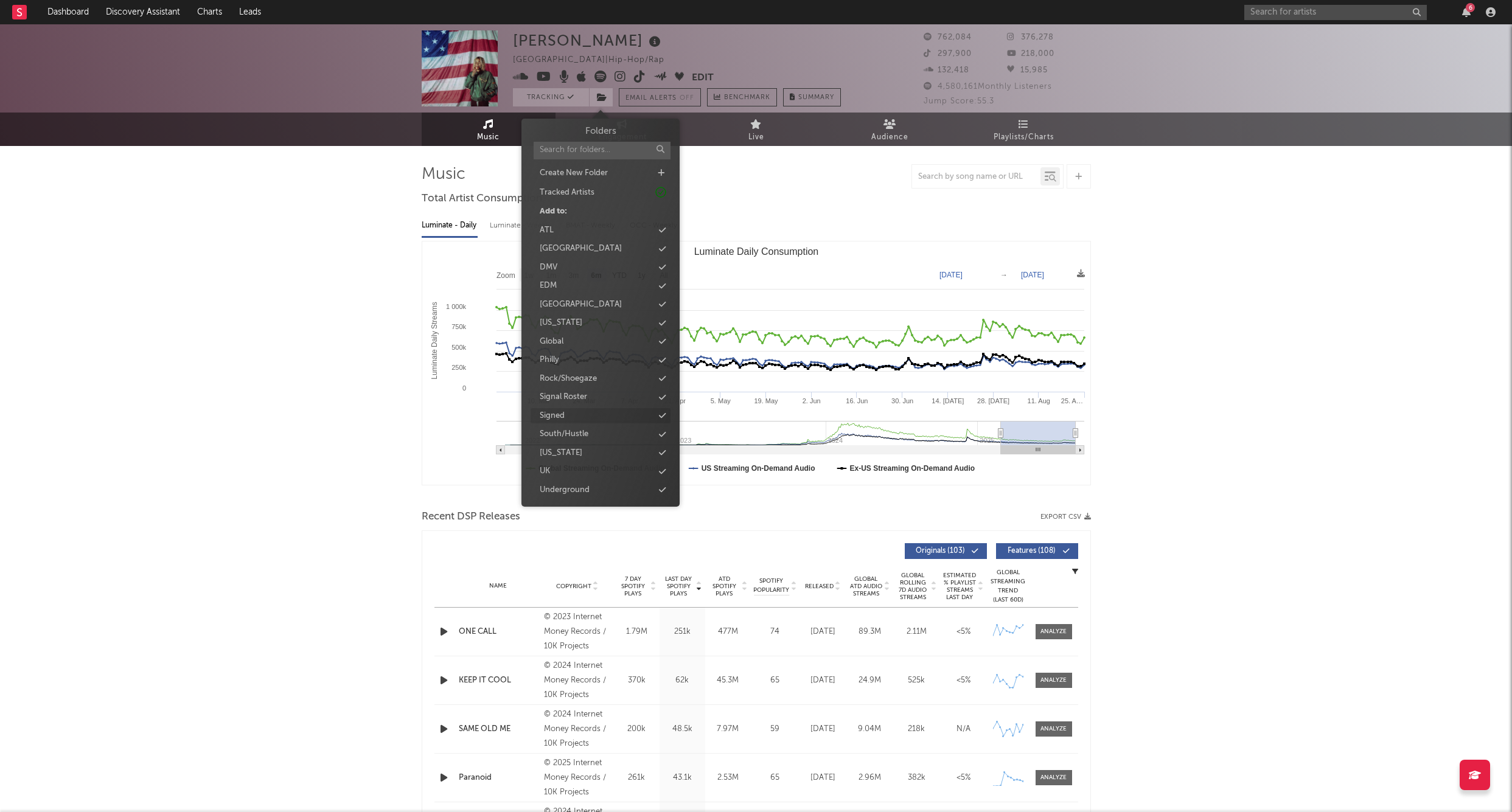
click at [566, 411] on div "Signed" at bounding box center [601, 416] width 140 height 16
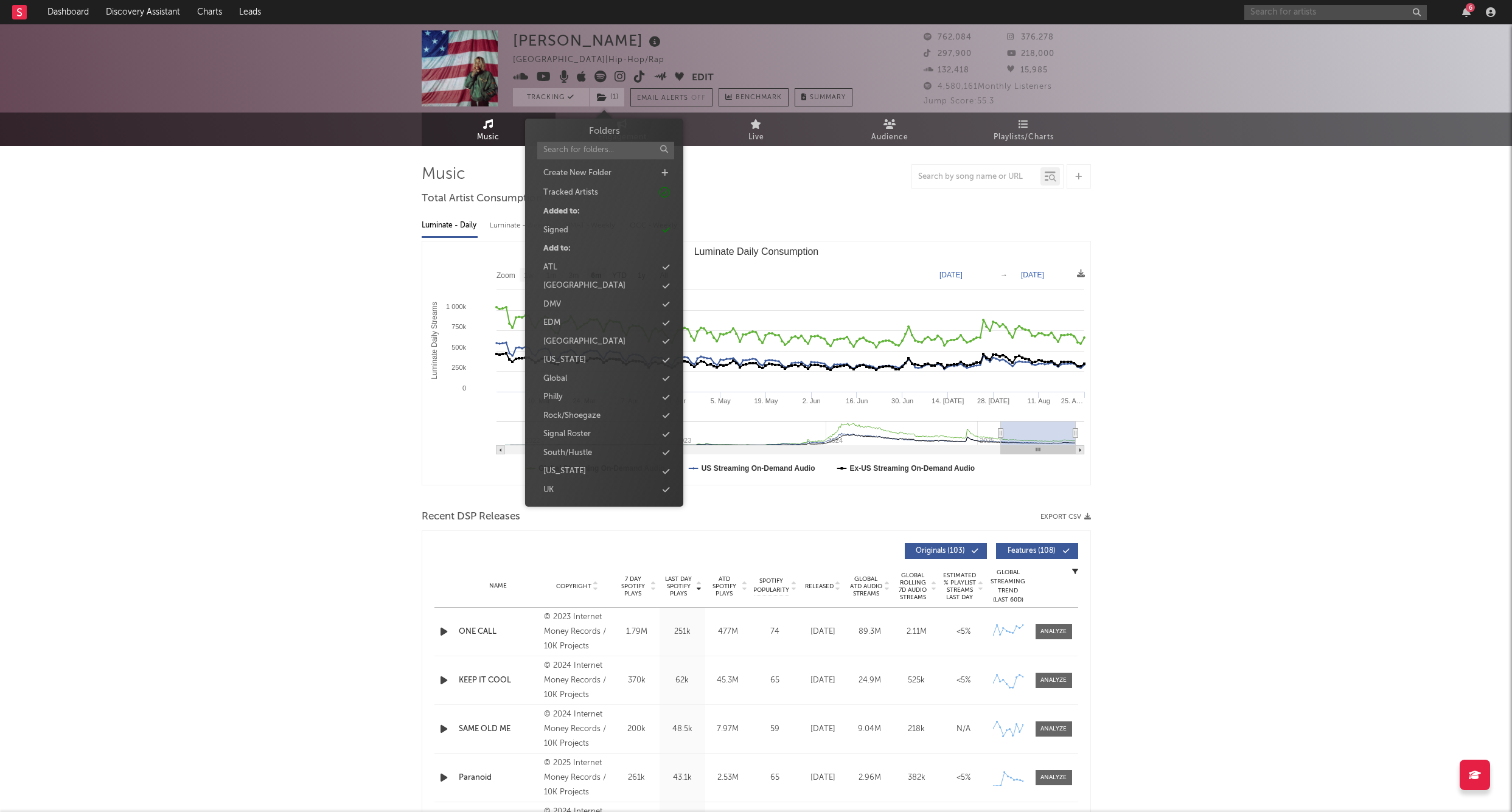
click at [1262, 15] on input "text" at bounding box center [1336, 12] width 183 height 15
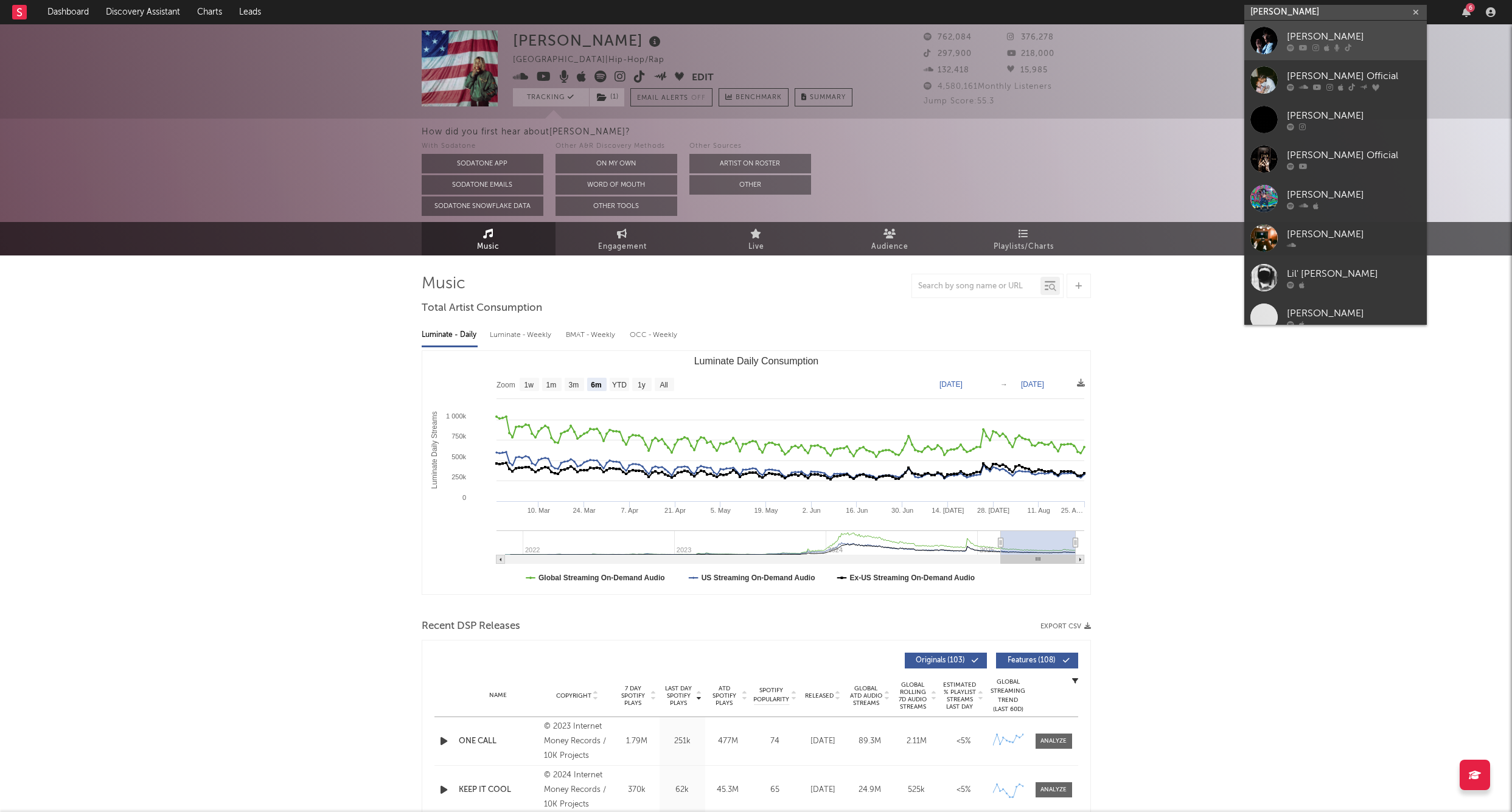
type input "[PERSON_NAME]"
click at [1334, 33] on div "[PERSON_NAME]" at bounding box center [1354, 36] width 134 height 15
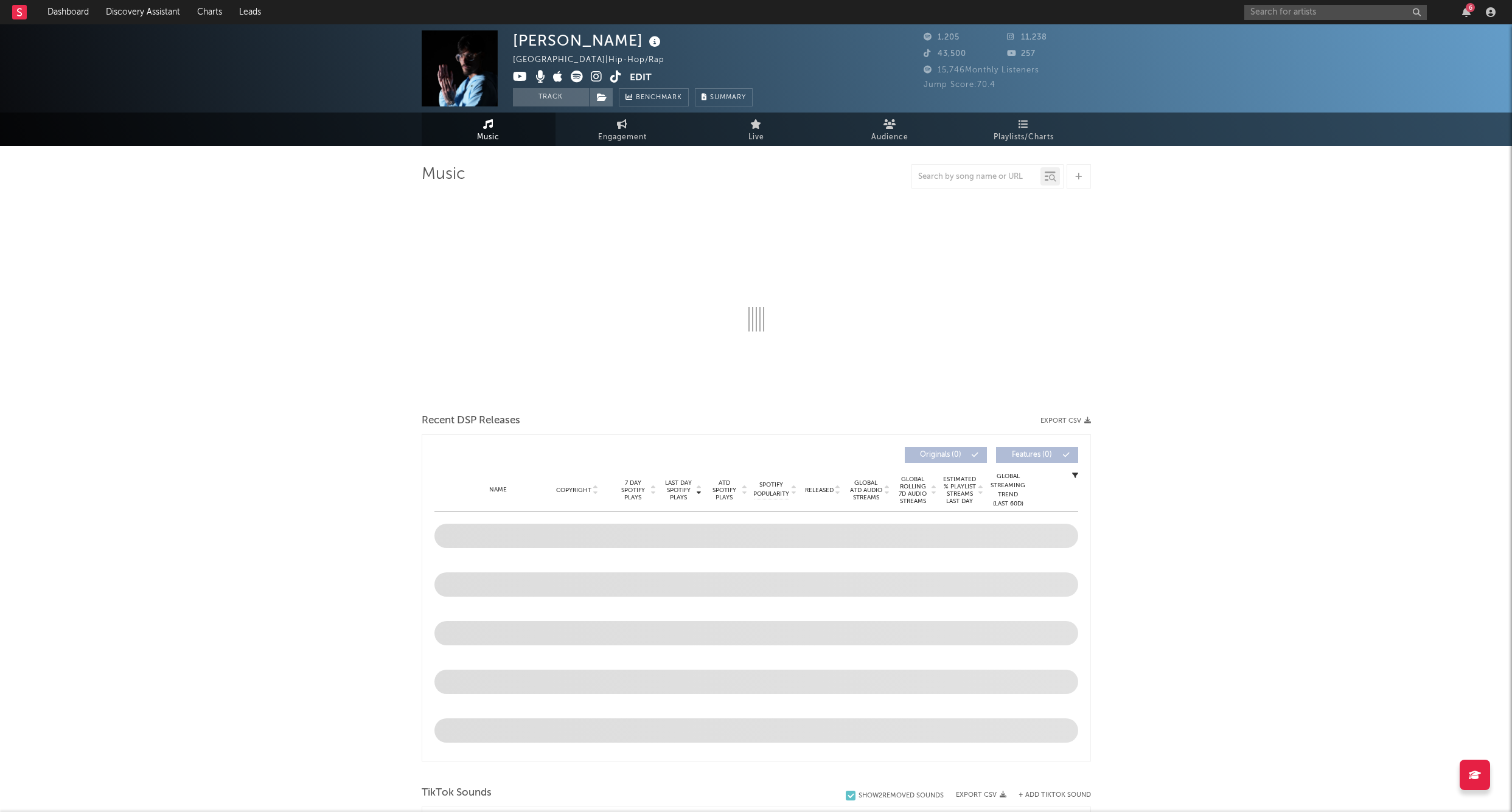
select select "6m"
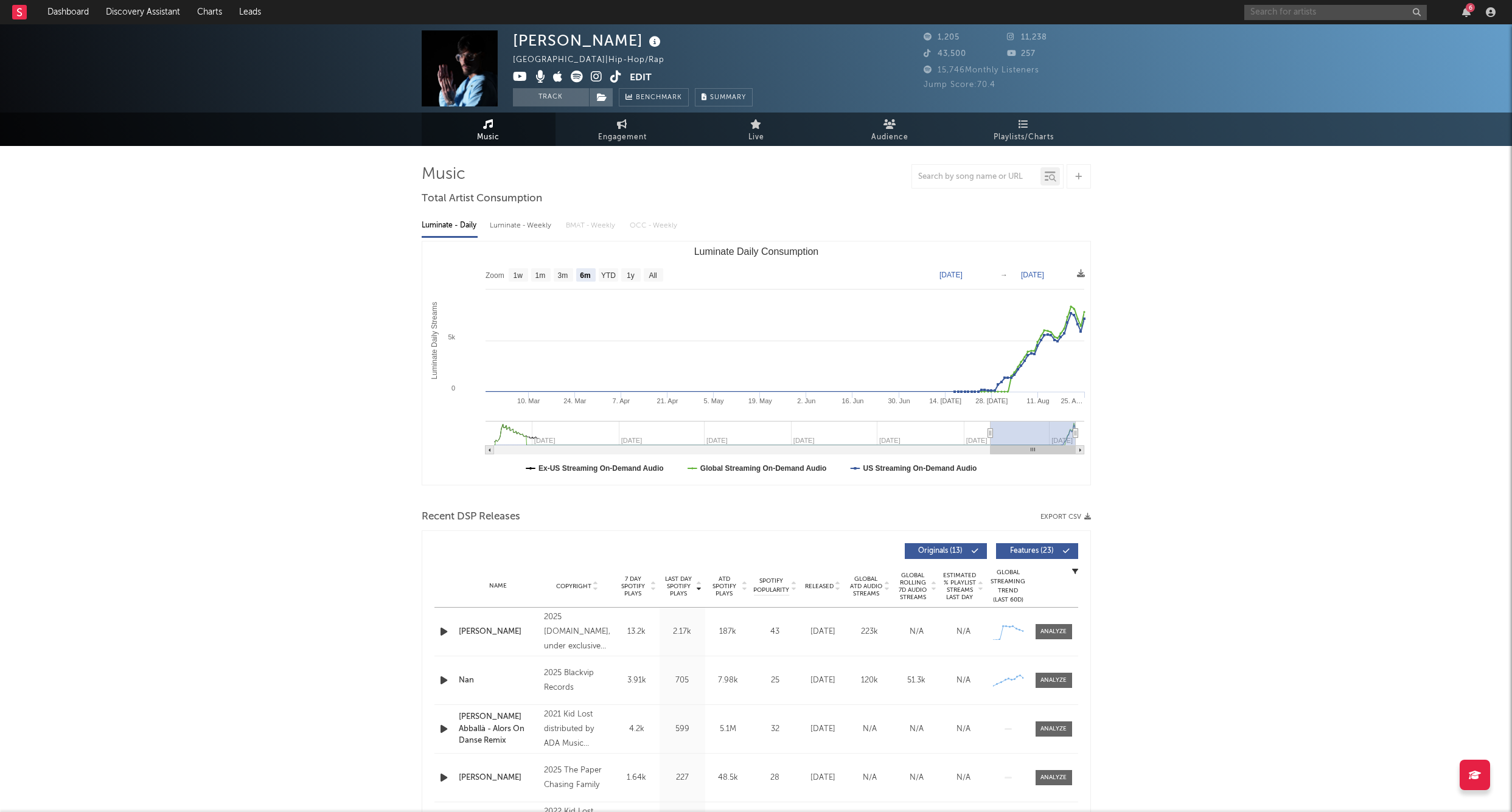
click at [1325, 10] on input "text" at bounding box center [1336, 12] width 183 height 15
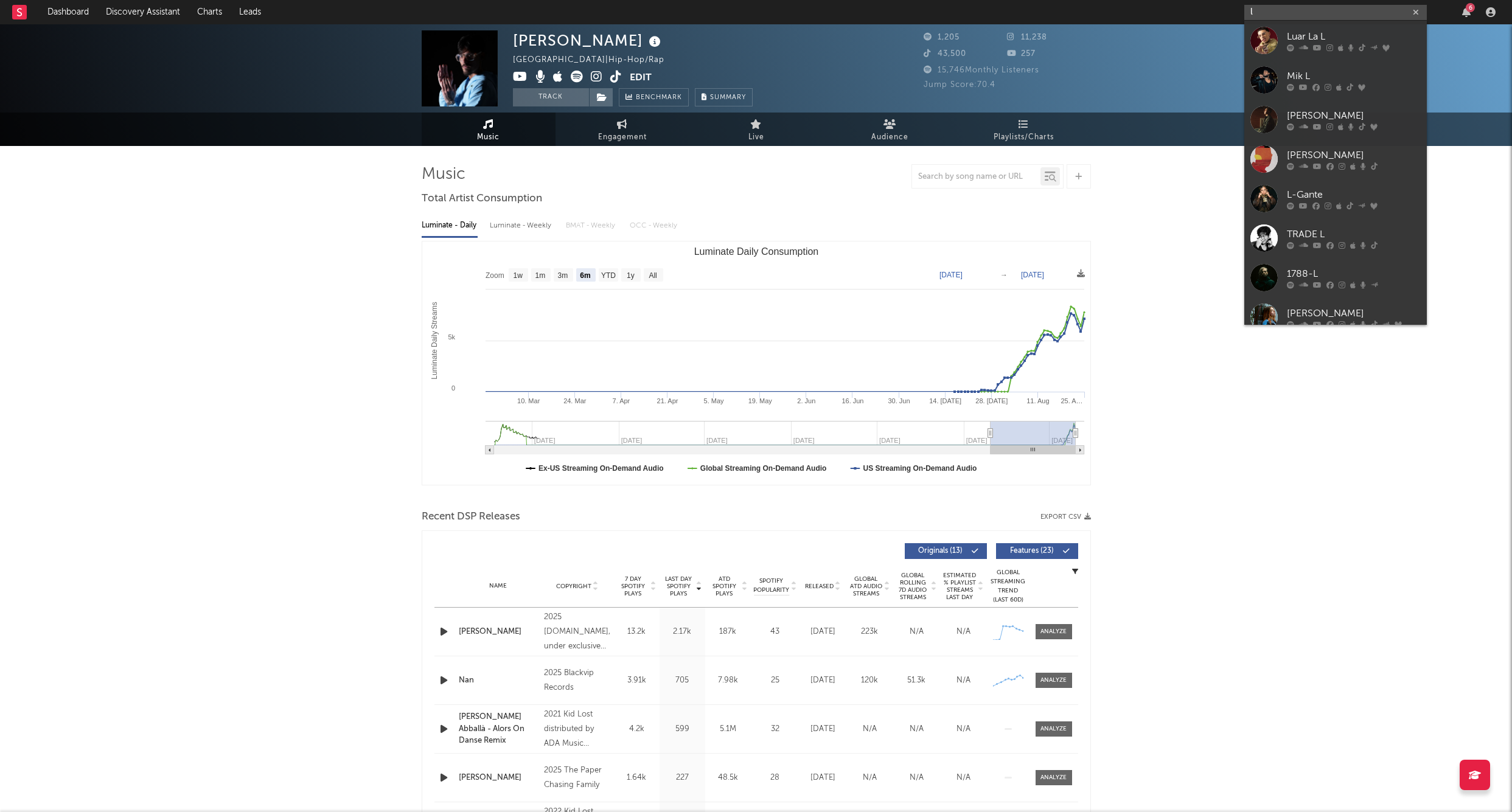
type input "l"
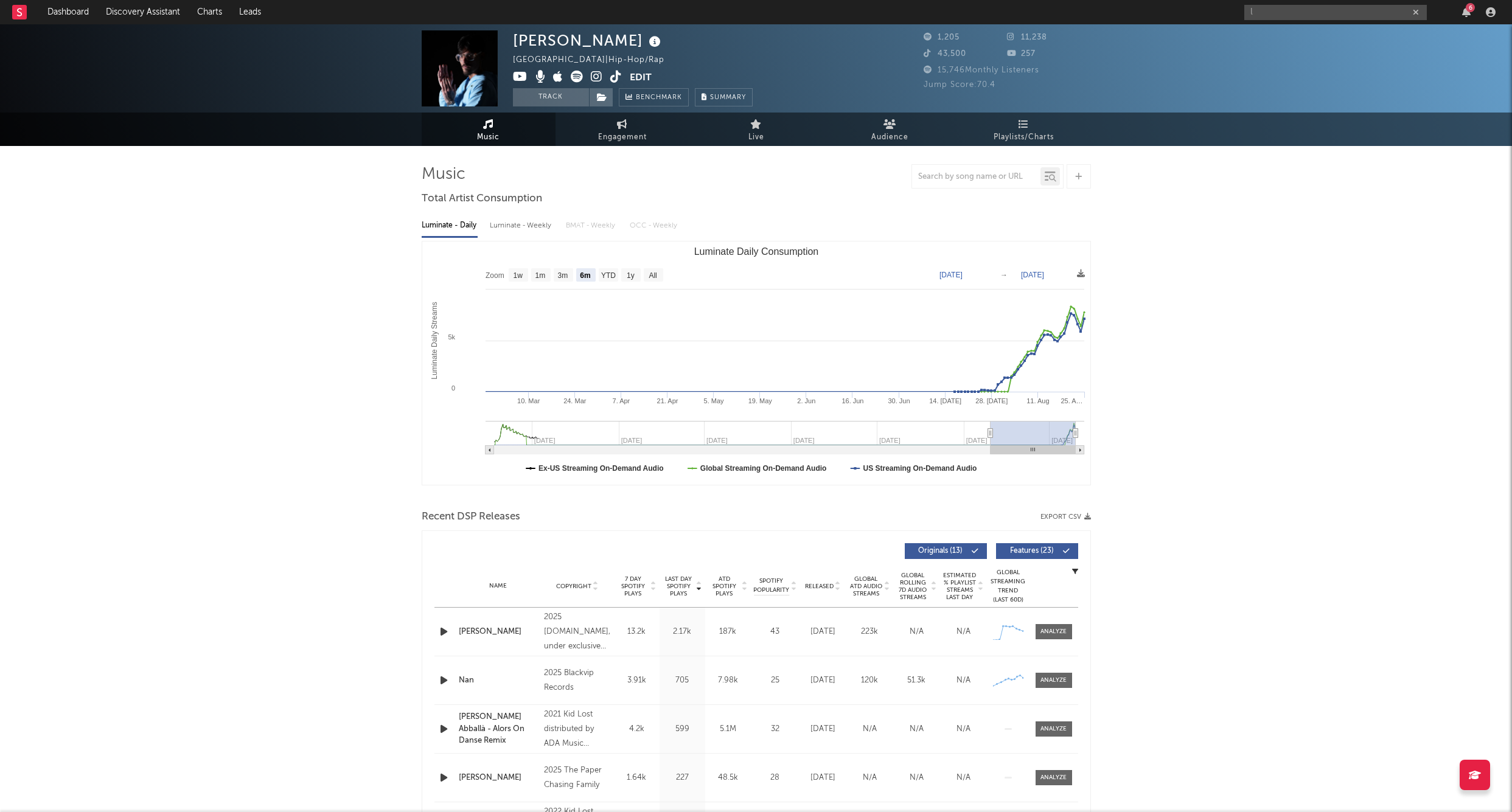
click at [1316, 12] on input "l" at bounding box center [1336, 12] width 183 height 15
click at [1320, 19] on input "[PERSON_NAME] official" at bounding box center [1336, 12] width 183 height 15
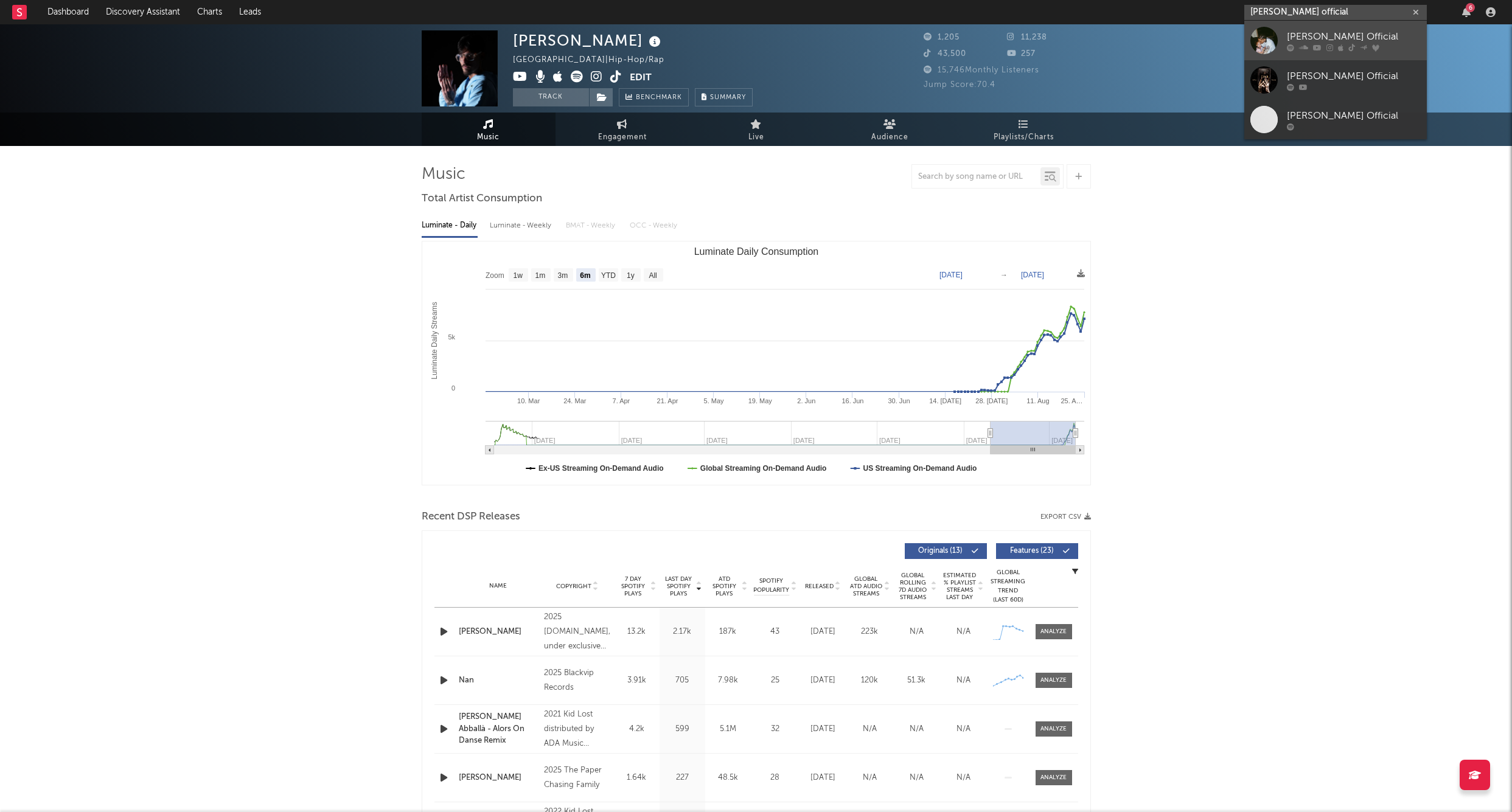
type input "[PERSON_NAME] official"
click at [1303, 35] on div "[PERSON_NAME] Official" at bounding box center [1354, 36] width 134 height 15
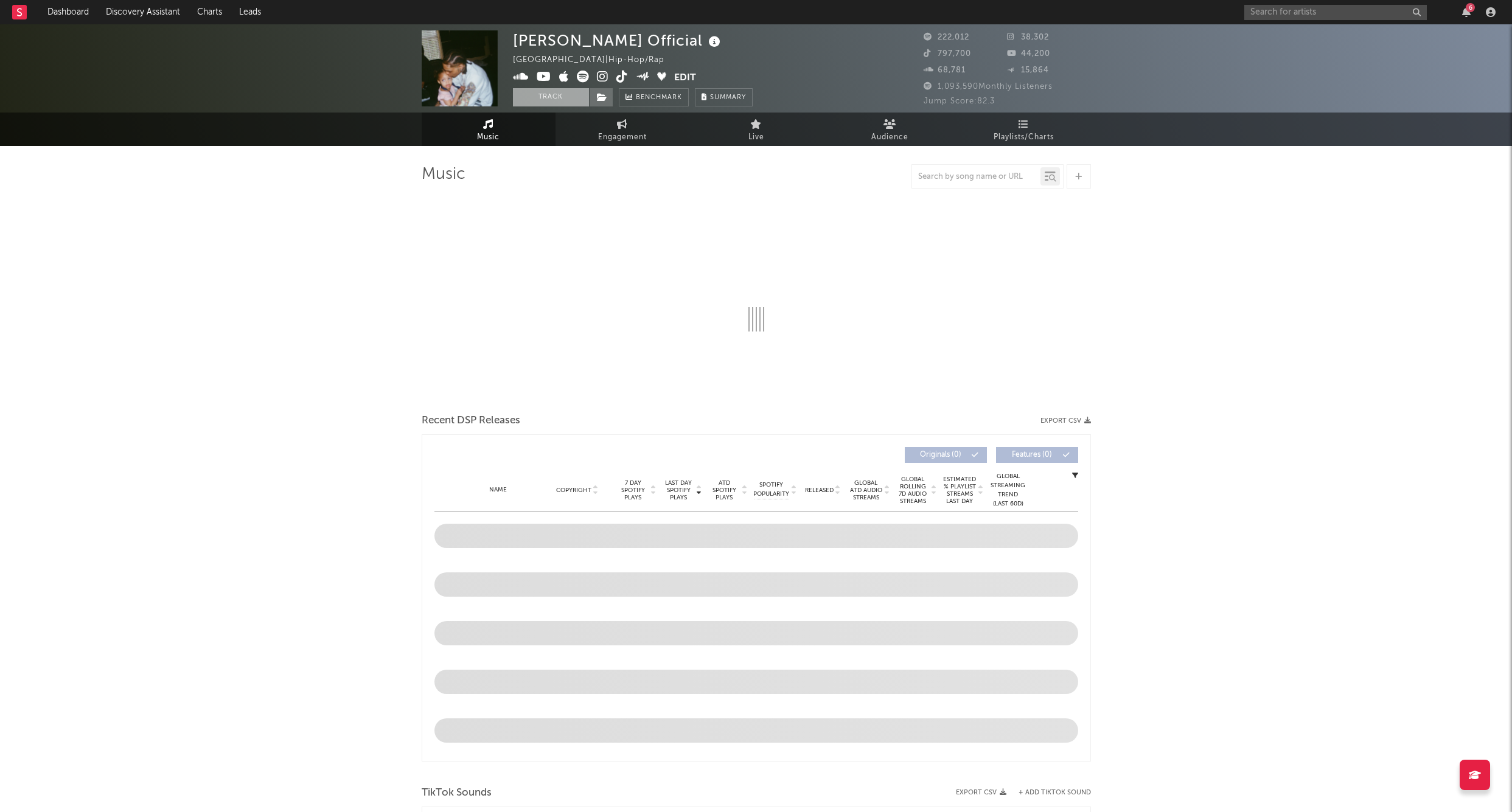
click at [541, 96] on button "Track" at bounding box center [551, 97] width 76 height 18
click at [604, 95] on icon at bounding box center [602, 97] width 10 height 8
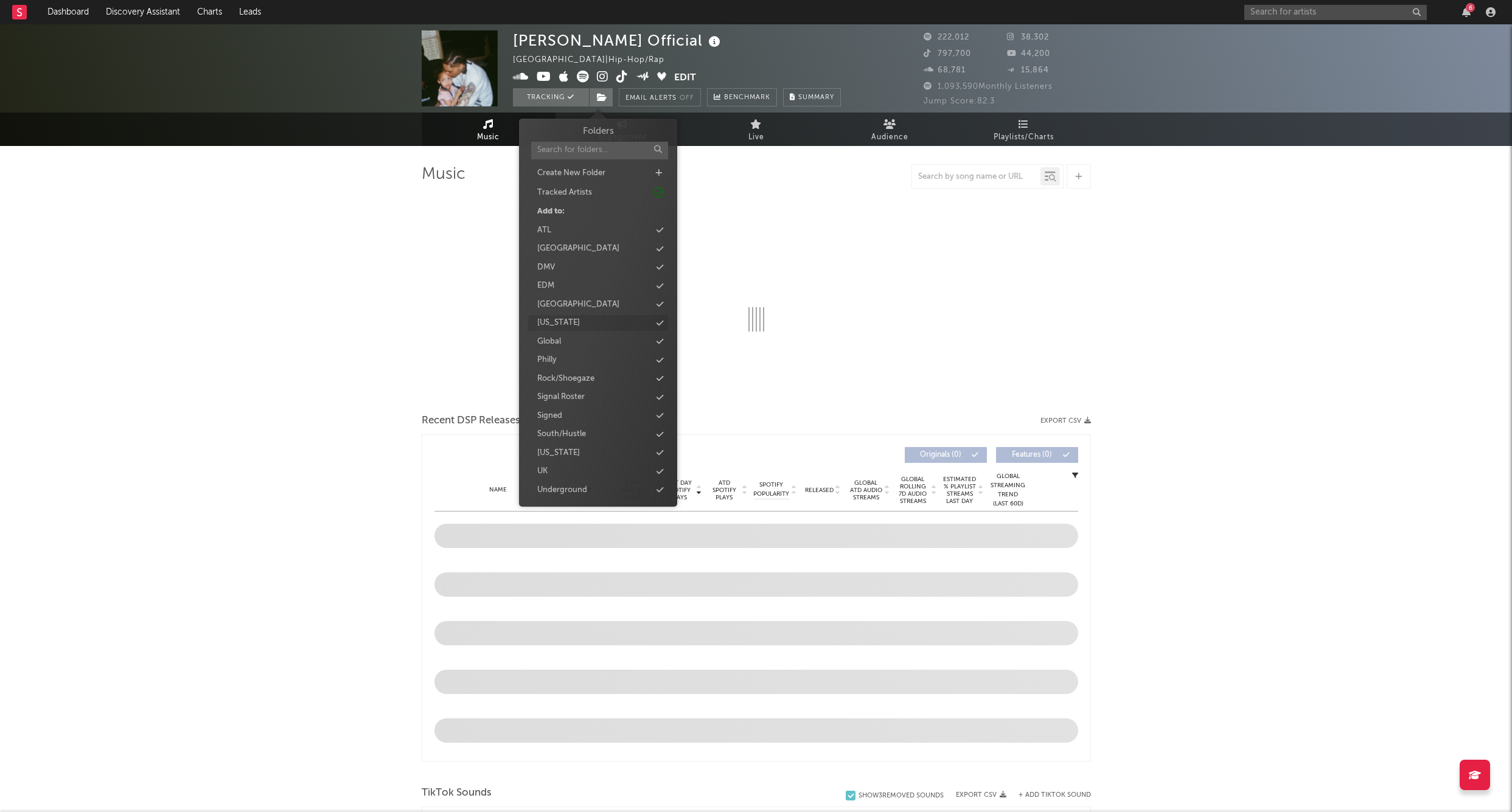
select select "6m"
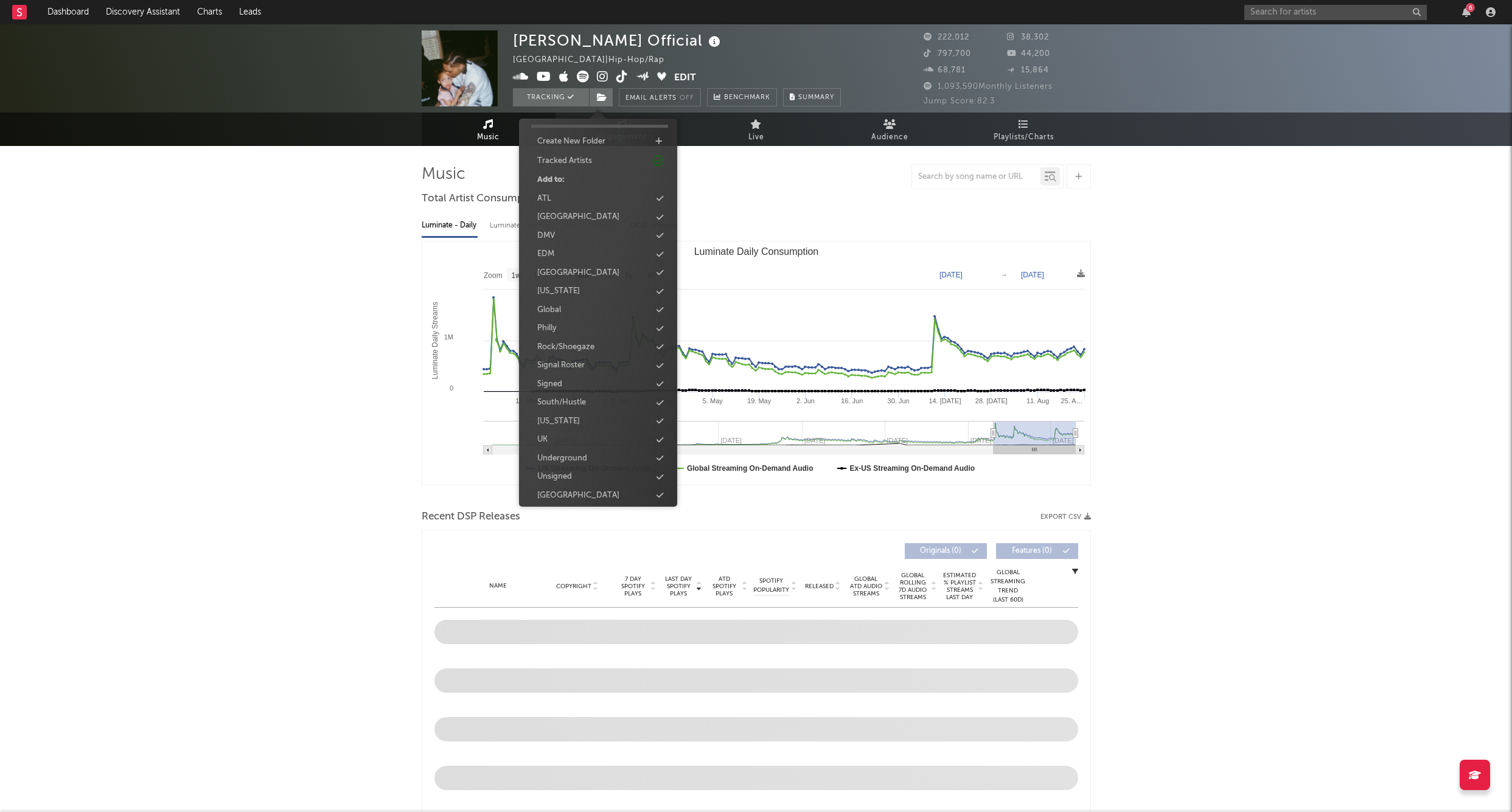
scroll to position [31, 0]
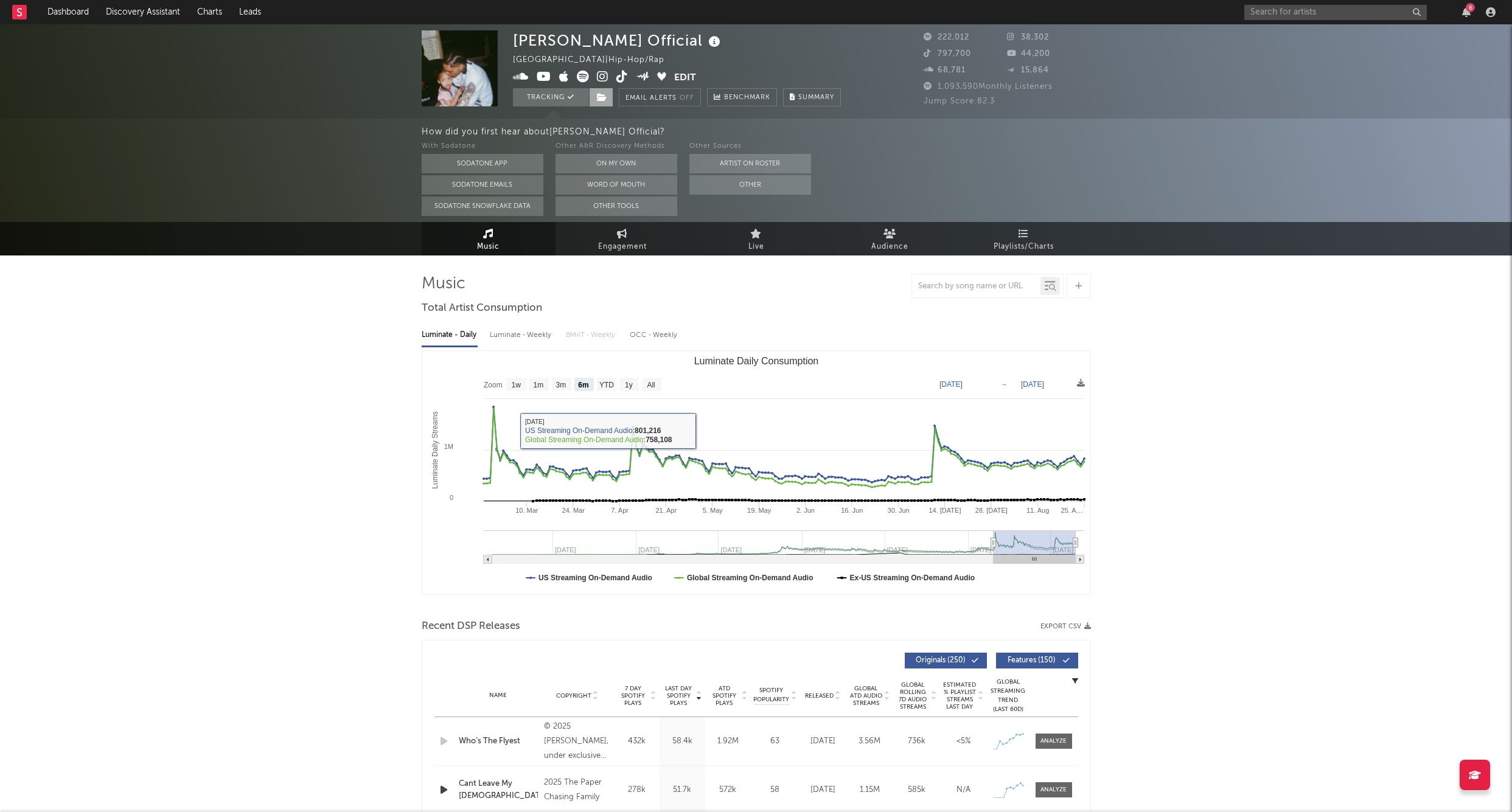
click at [605, 102] on span at bounding box center [601, 97] width 24 height 18
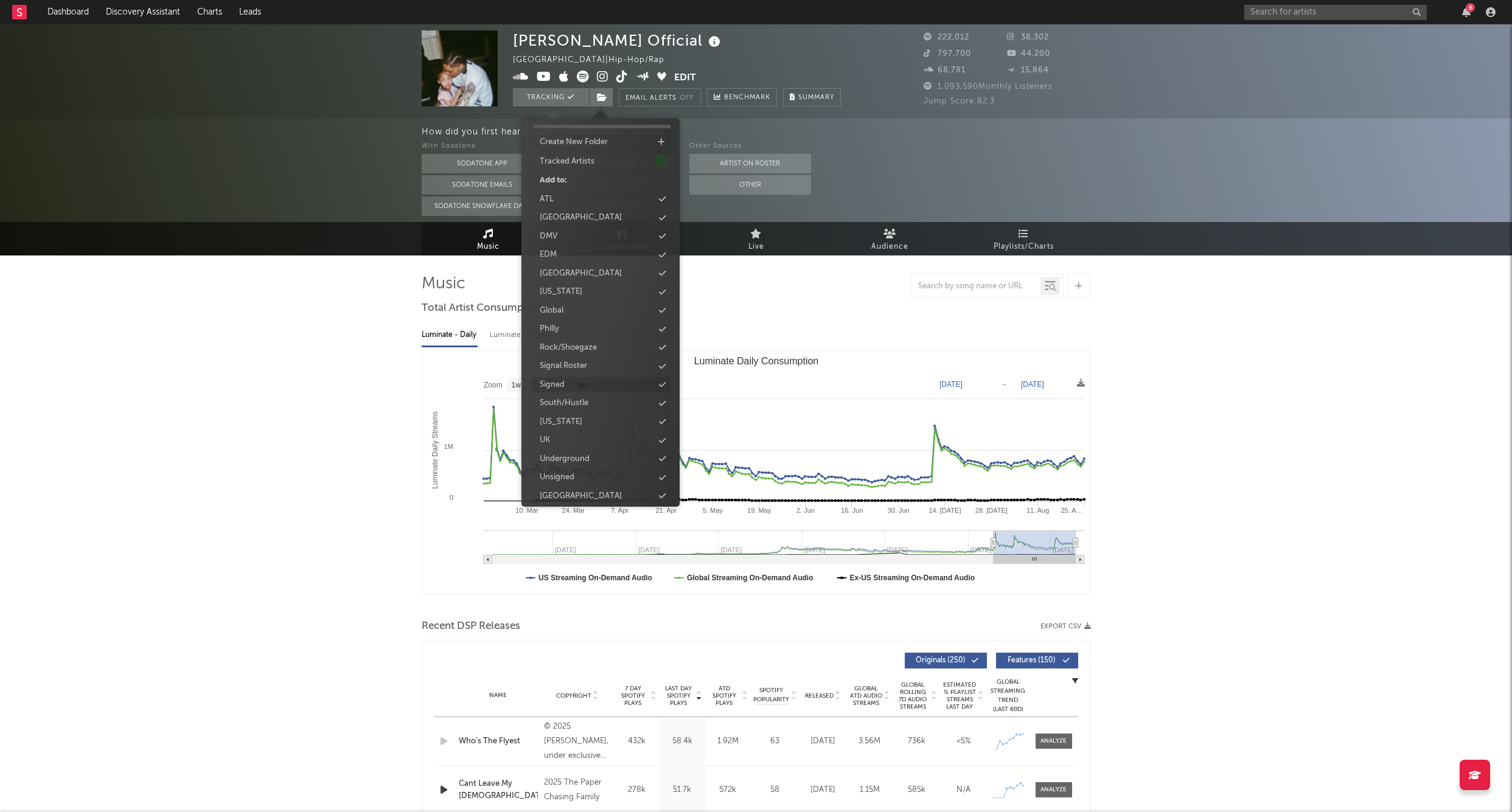
click at [571, 379] on div "Signed" at bounding box center [601, 385] width 140 height 16
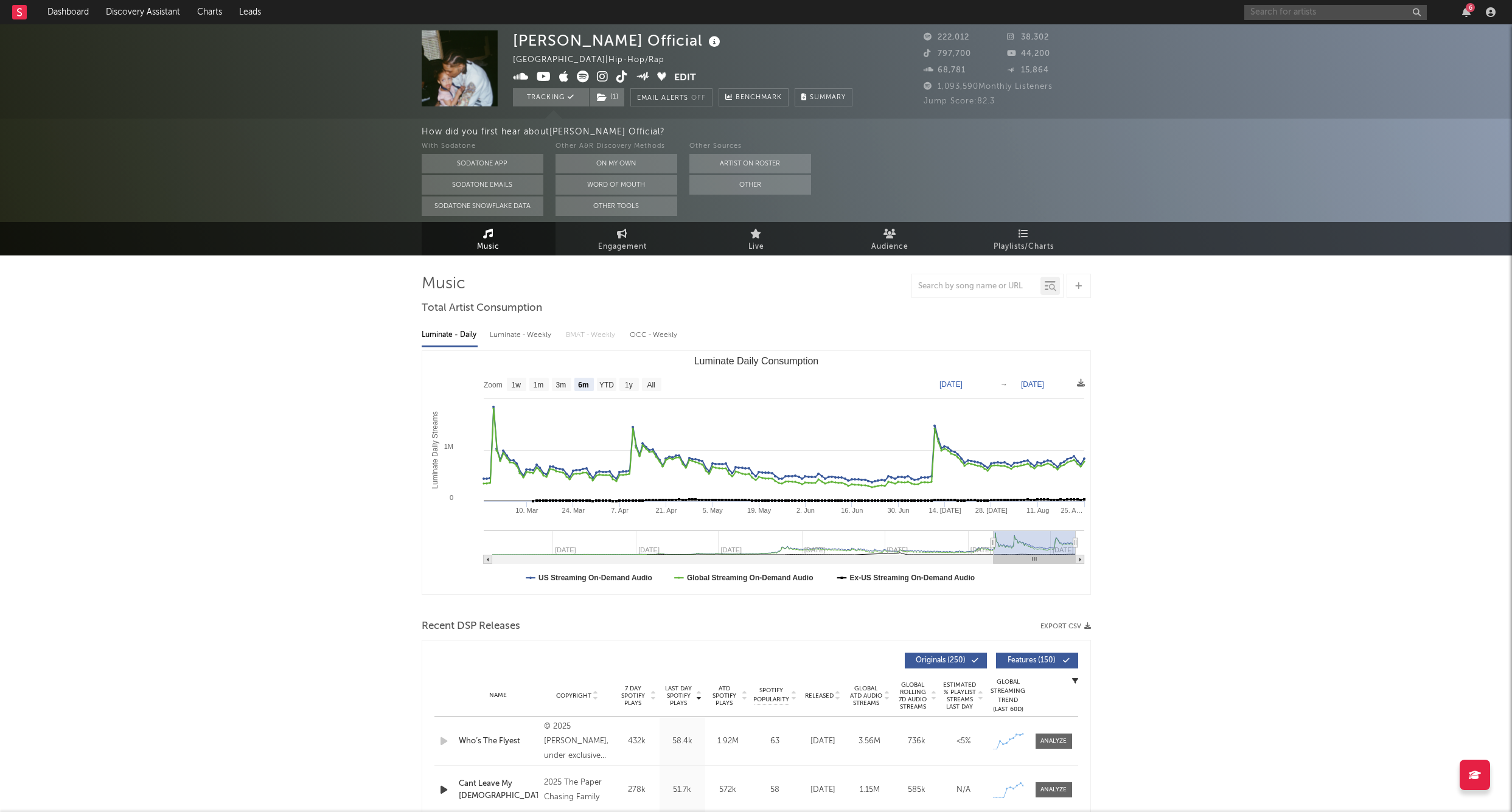
click at [1350, 13] on input "text" at bounding box center [1336, 12] width 183 height 15
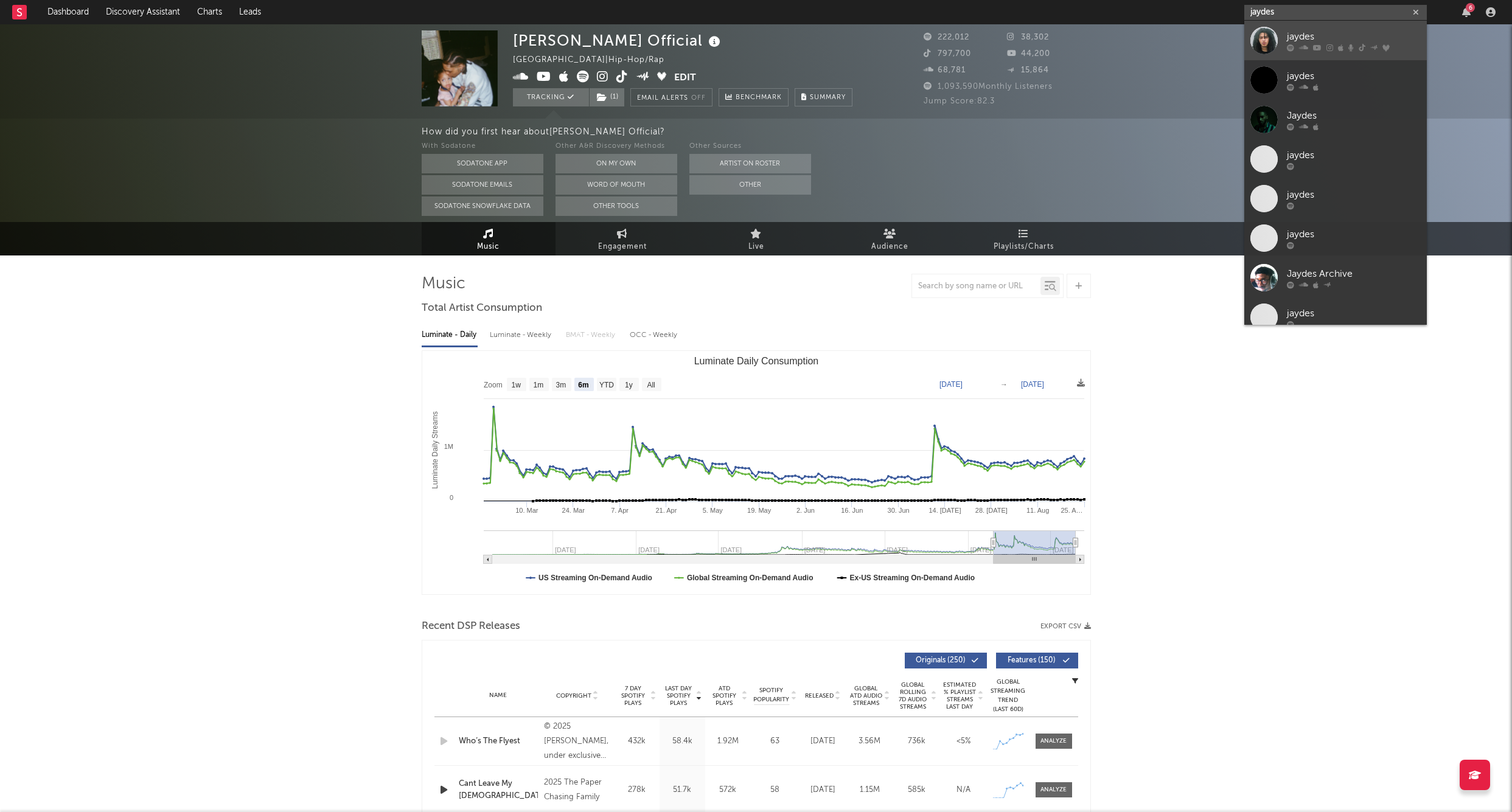
type input "jaydes"
click at [1318, 35] on div "jaydes" at bounding box center [1354, 36] width 134 height 15
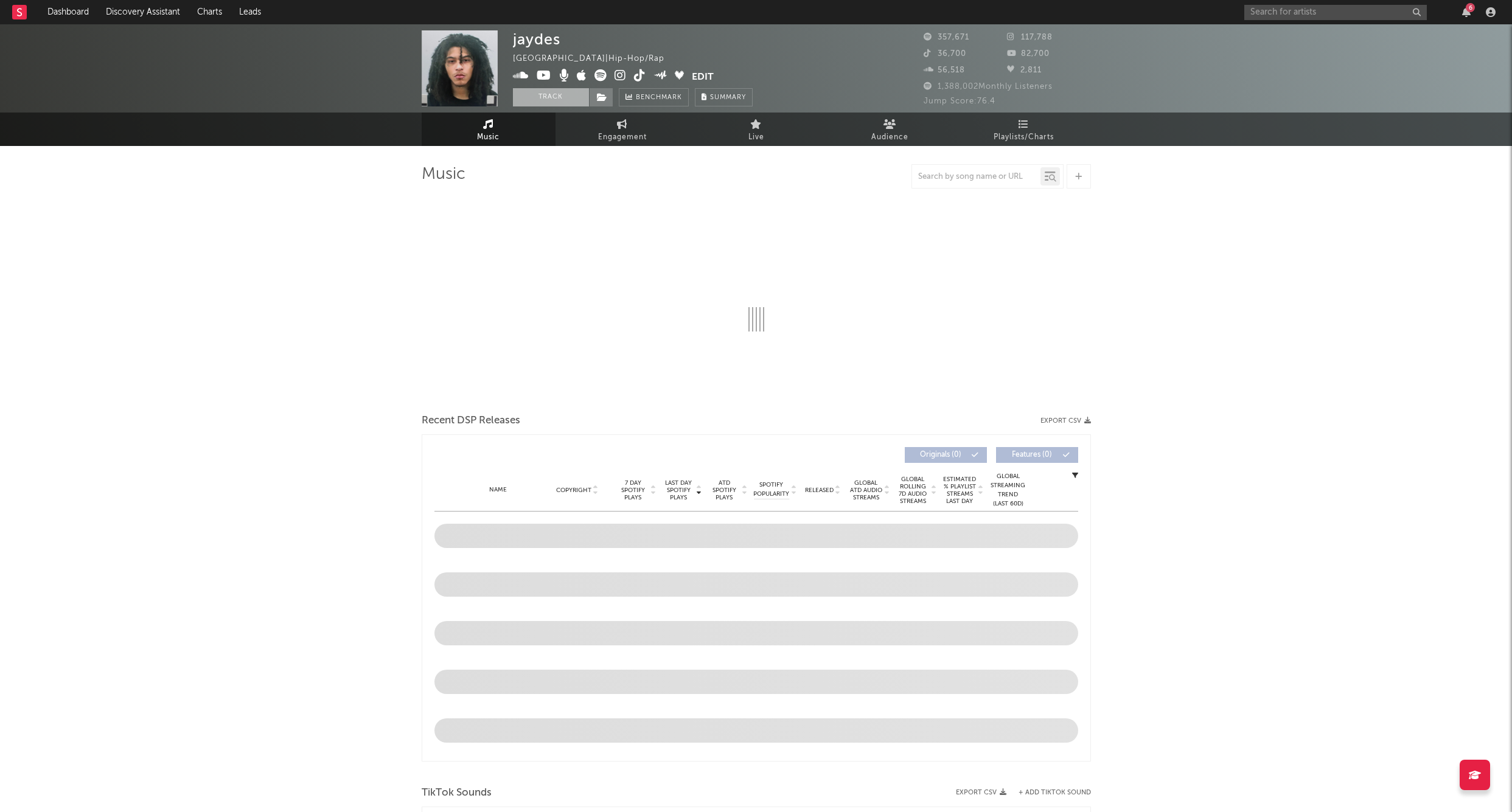
click at [554, 104] on button "Track" at bounding box center [551, 97] width 76 height 18
click at [596, 97] on span at bounding box center [601, 97] width 24 height 18
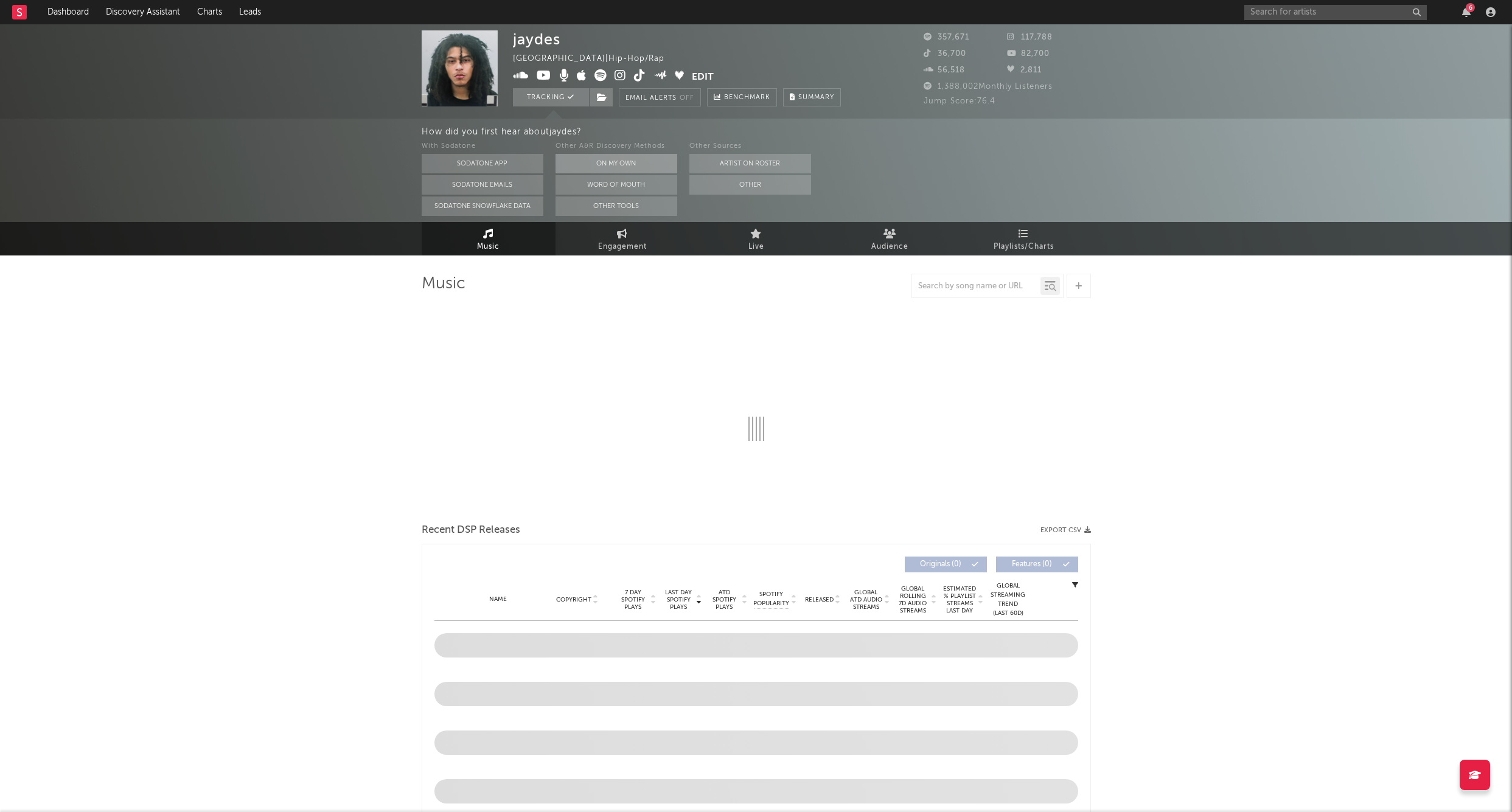
select select "6m"
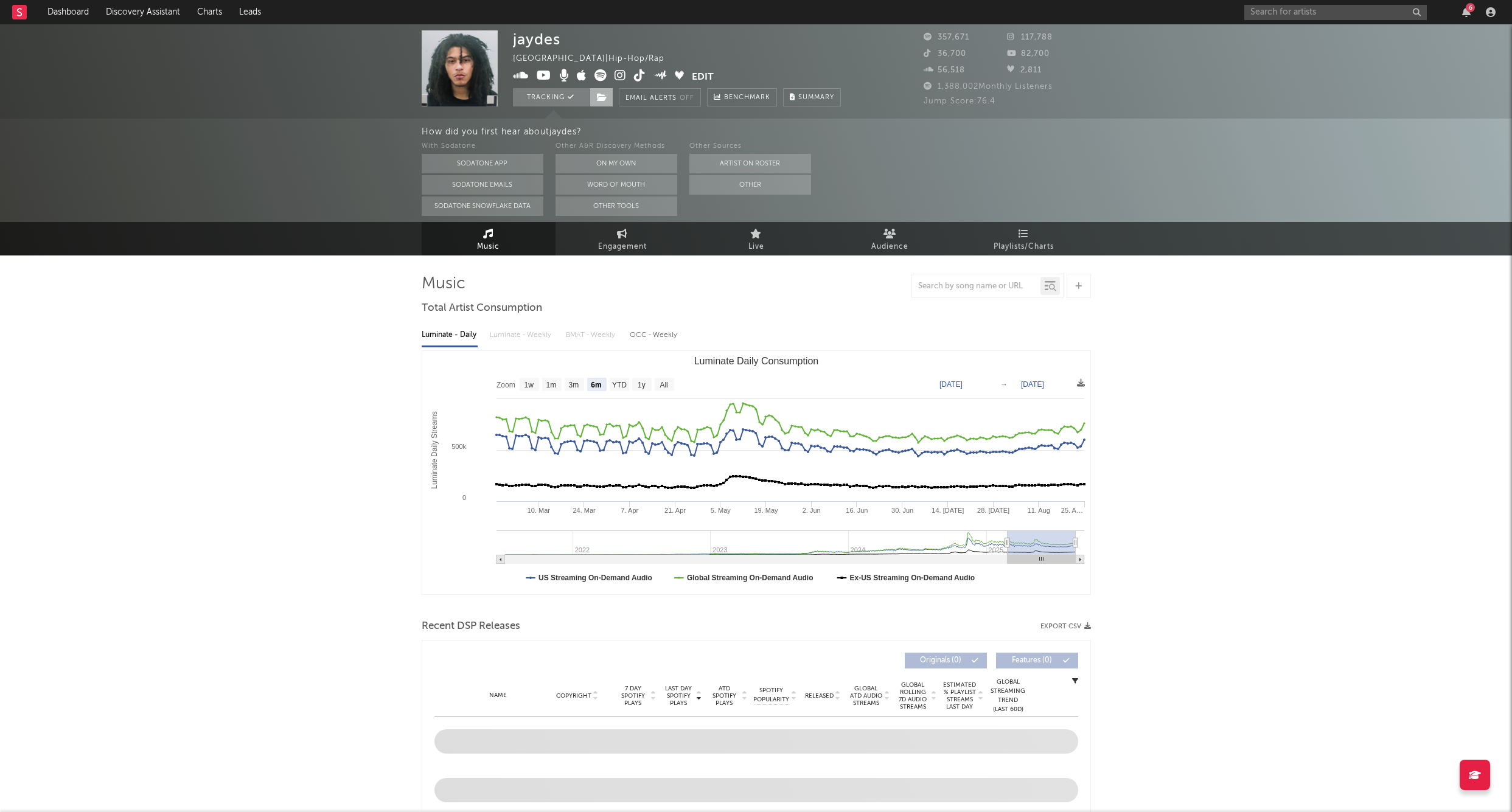
click at [604, 100] on icon at bounding box center [602, 97] width 10 height 8
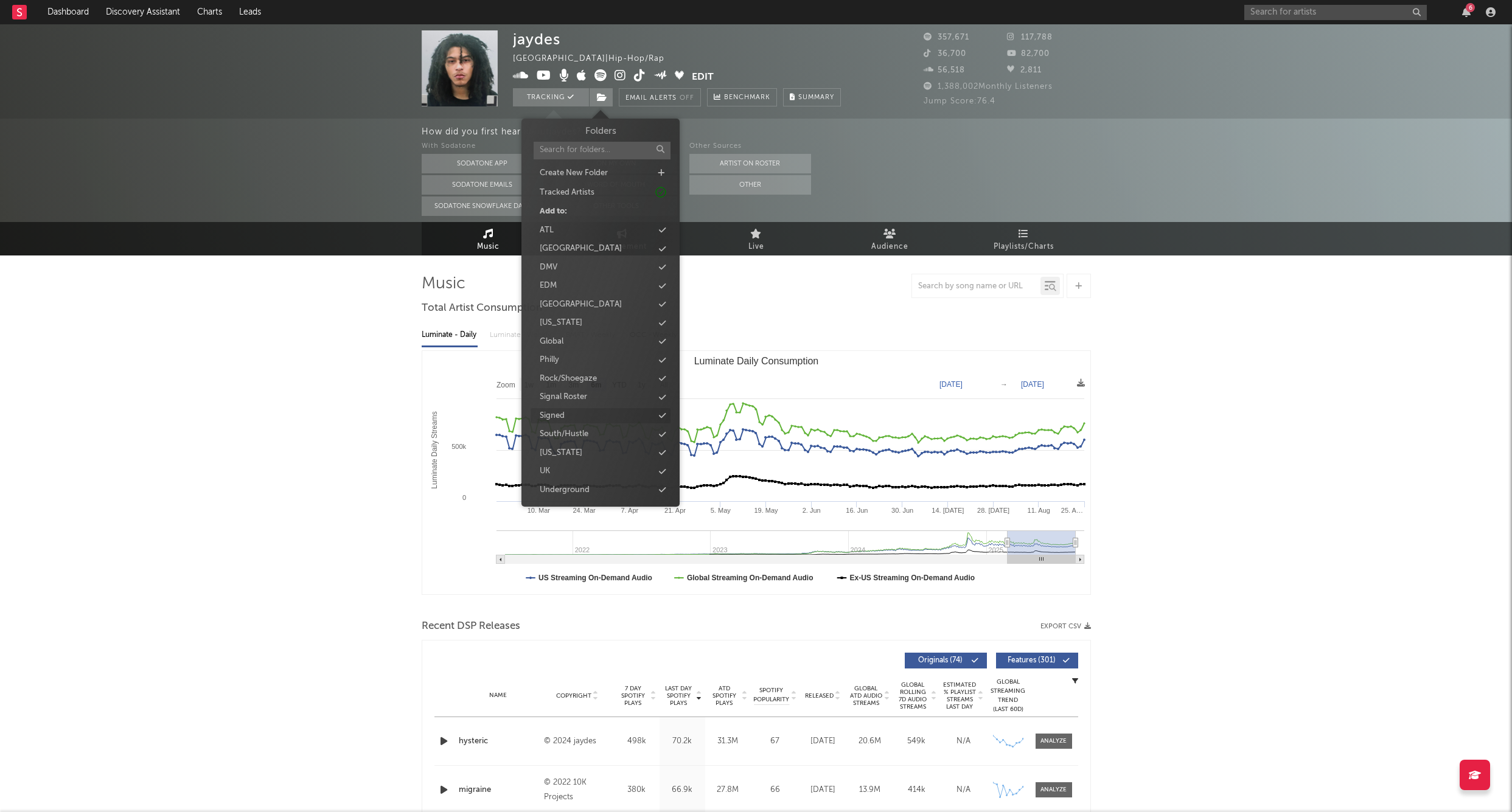
click at [575, 412] on div "Signed" at bounding box center [601, 416] width 140 height 16
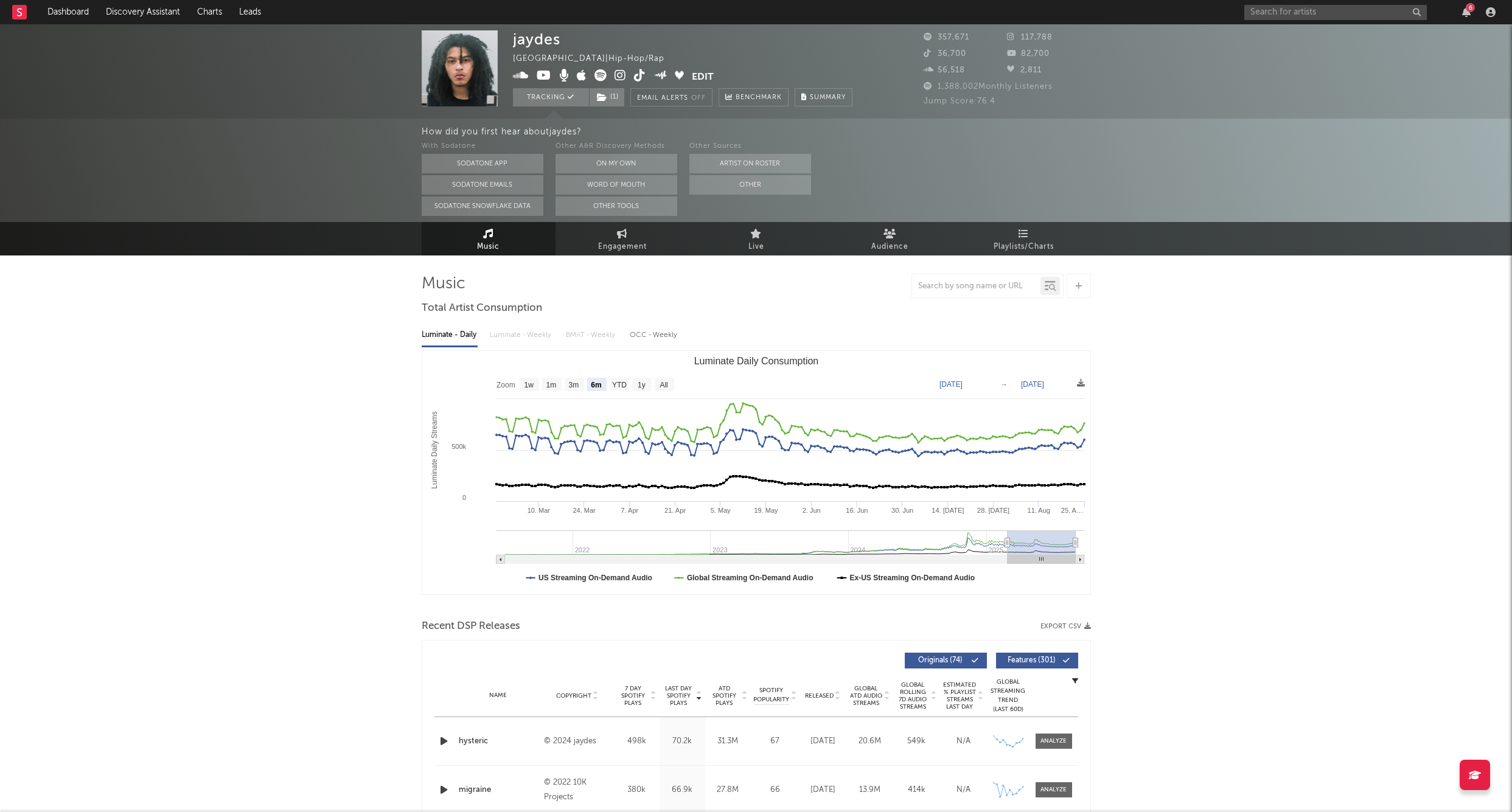
click at [1294, 21] on div "6" at bounding box center [1372, 12] width 256 height 24
click at [1278, 21] on div "6" at bounding box center [1372, 12] width 256 height 24
click at [1271, 10] on input "text" at bounding box center [1336, 12] width 183 height 15
click at [1303, 18] on input "screwly g" at bounding box center [1336, 12] width 183 height 15
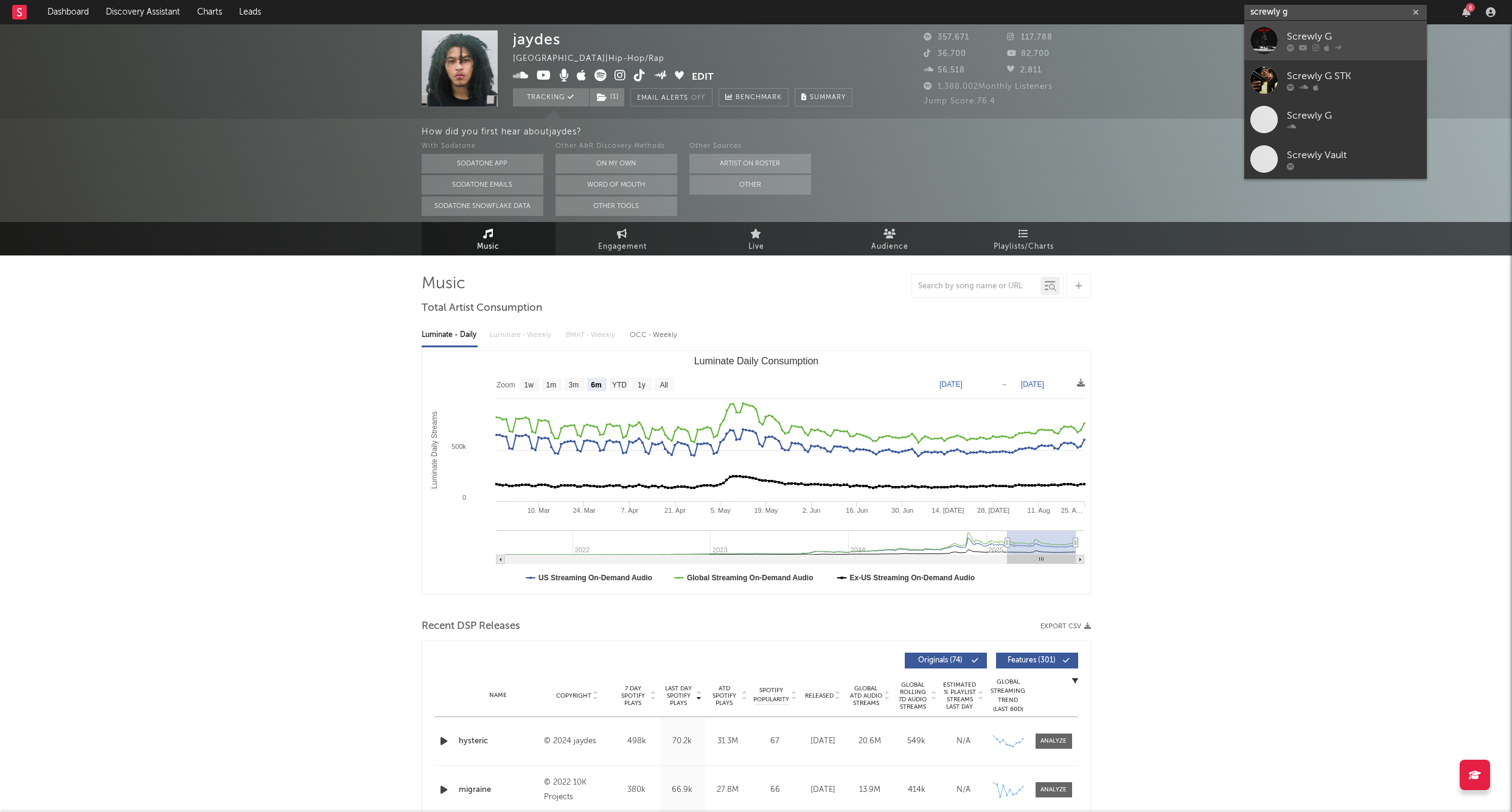
type input "screwly g"
click at [1289, 40] on div "Screwly G" at bounding box center [1354, 36] width 134 height 15
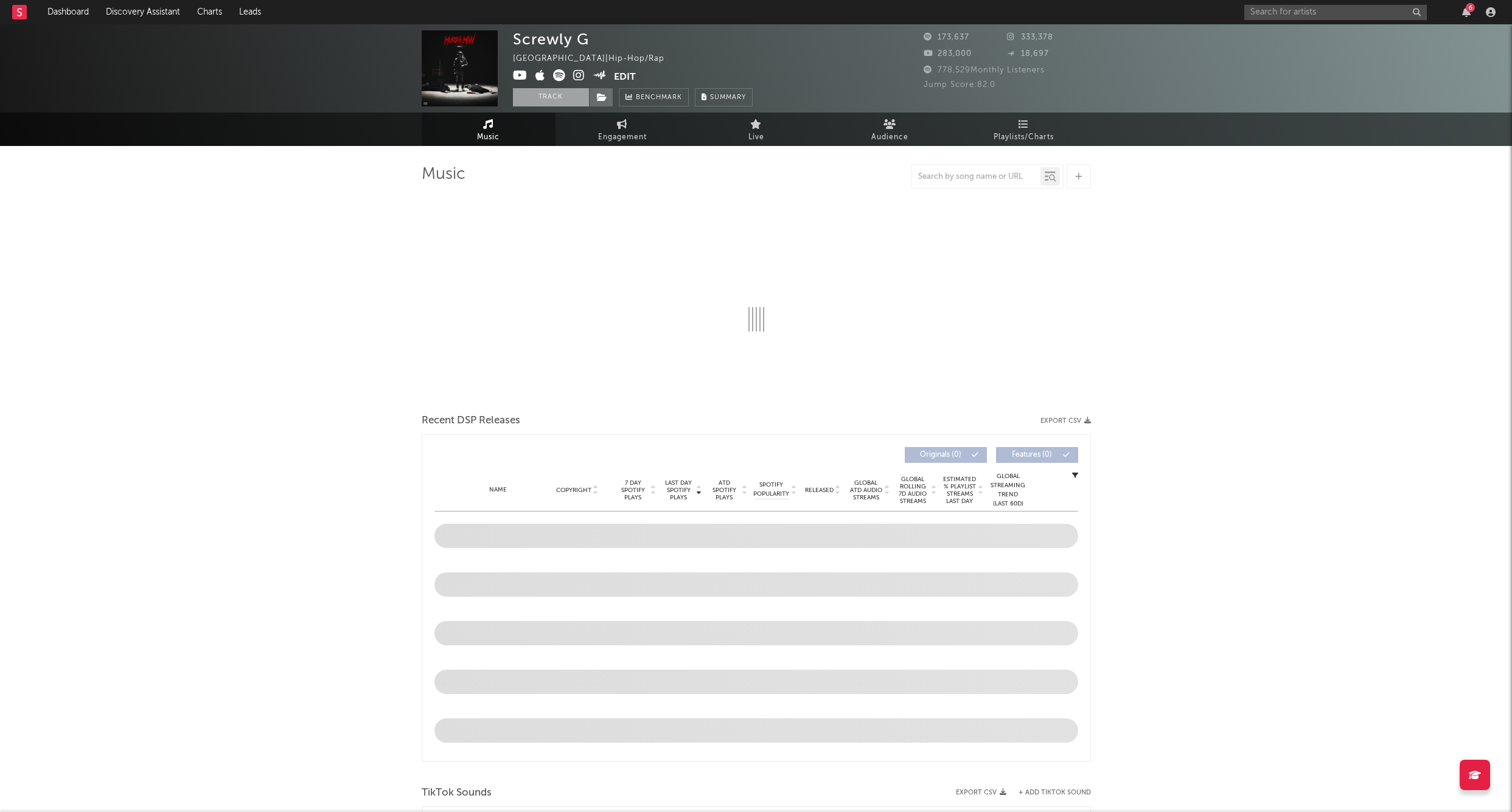
click at [561, 101] on button "Track" at bounding box center [551, 97] width 76 height 18
click at [606, 99] on icon at bounding box center [602, 97] width 10 height 8
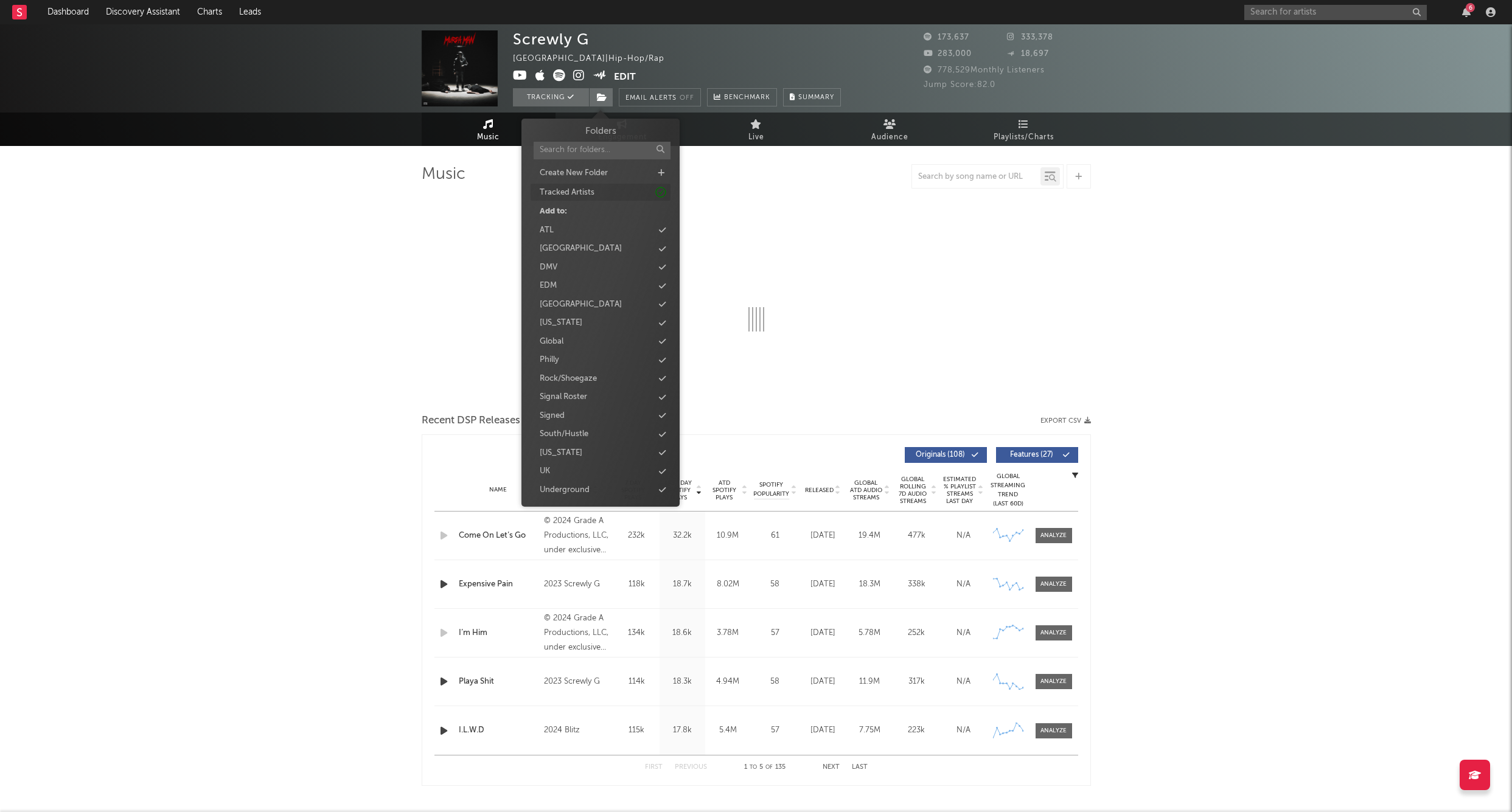
select select "6m"
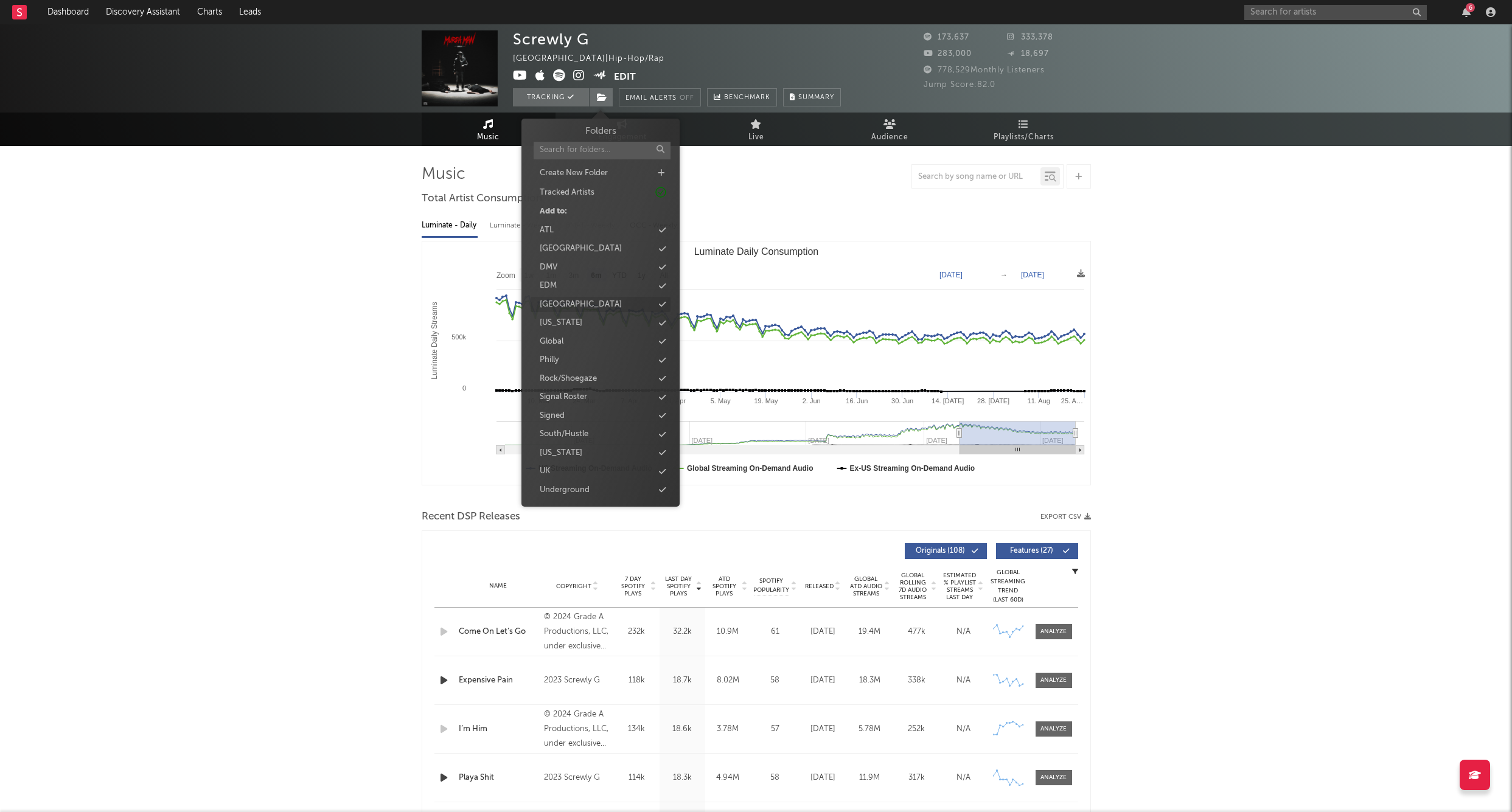
scroll to position [12, 0]
click at [571, 404] on div "Signed" at bounding box center [601, 404] width 140 height 16
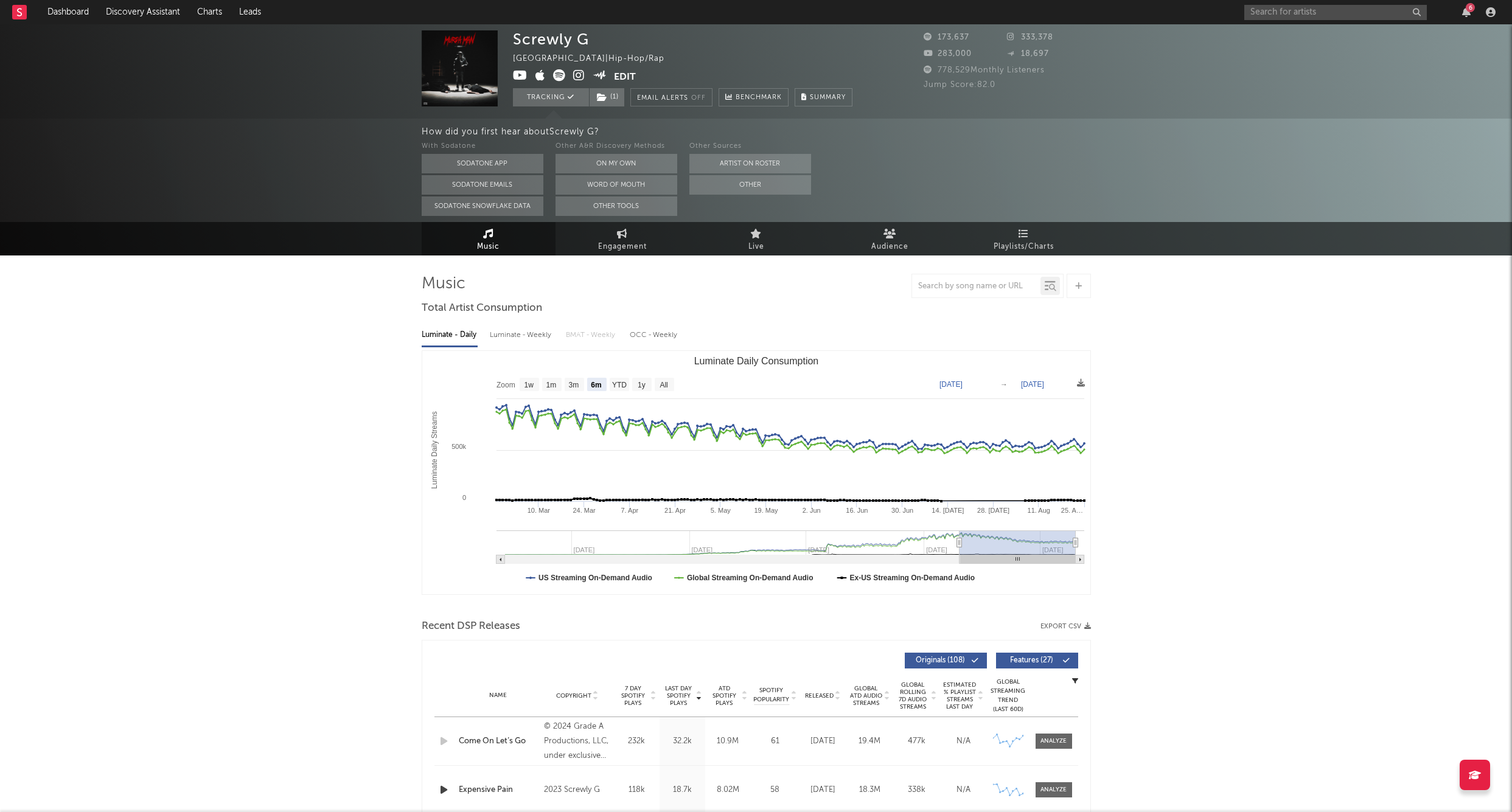
scroll to position [0, 0]
click at [1314, 19] on input "text" at bounding box center [1336, 12] width 183 height 15
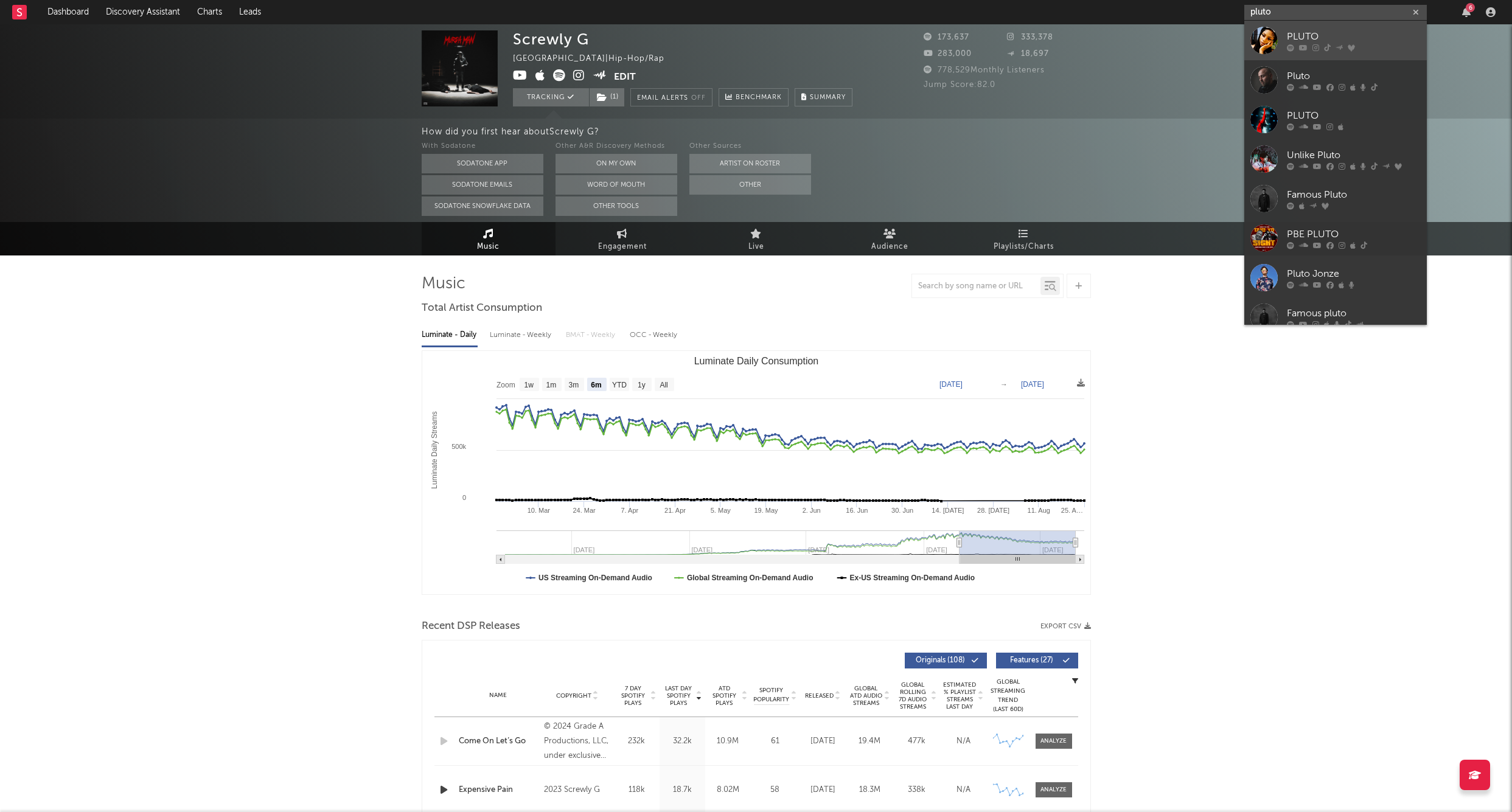
type input "pluto"
click at [1298, 30] on div "PLUTO" at bounding box center [1354, 36] width 134 height 15
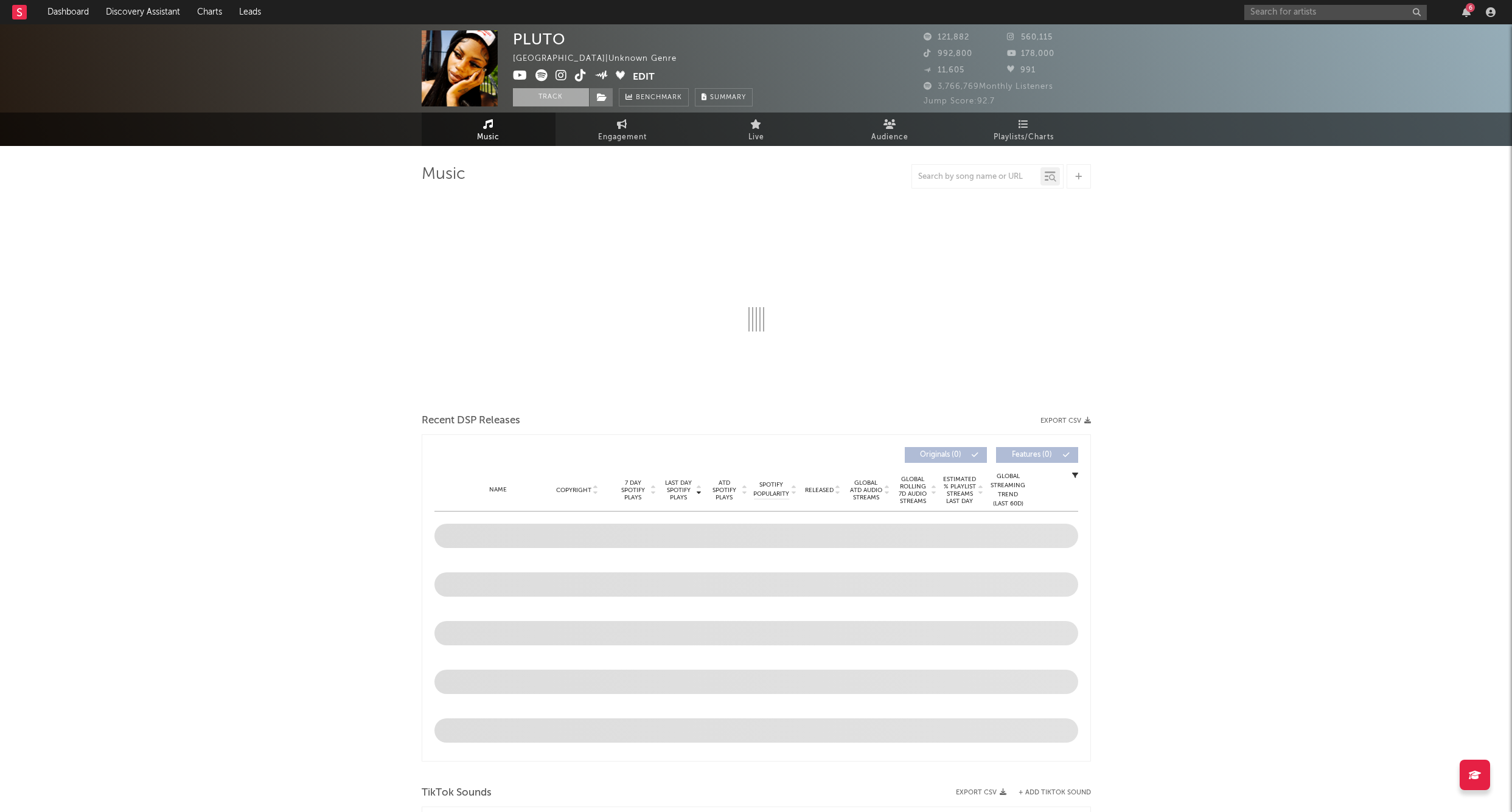
click at [555, 100] on button "Track" at bounding box center [551, 97] width 76 height 18
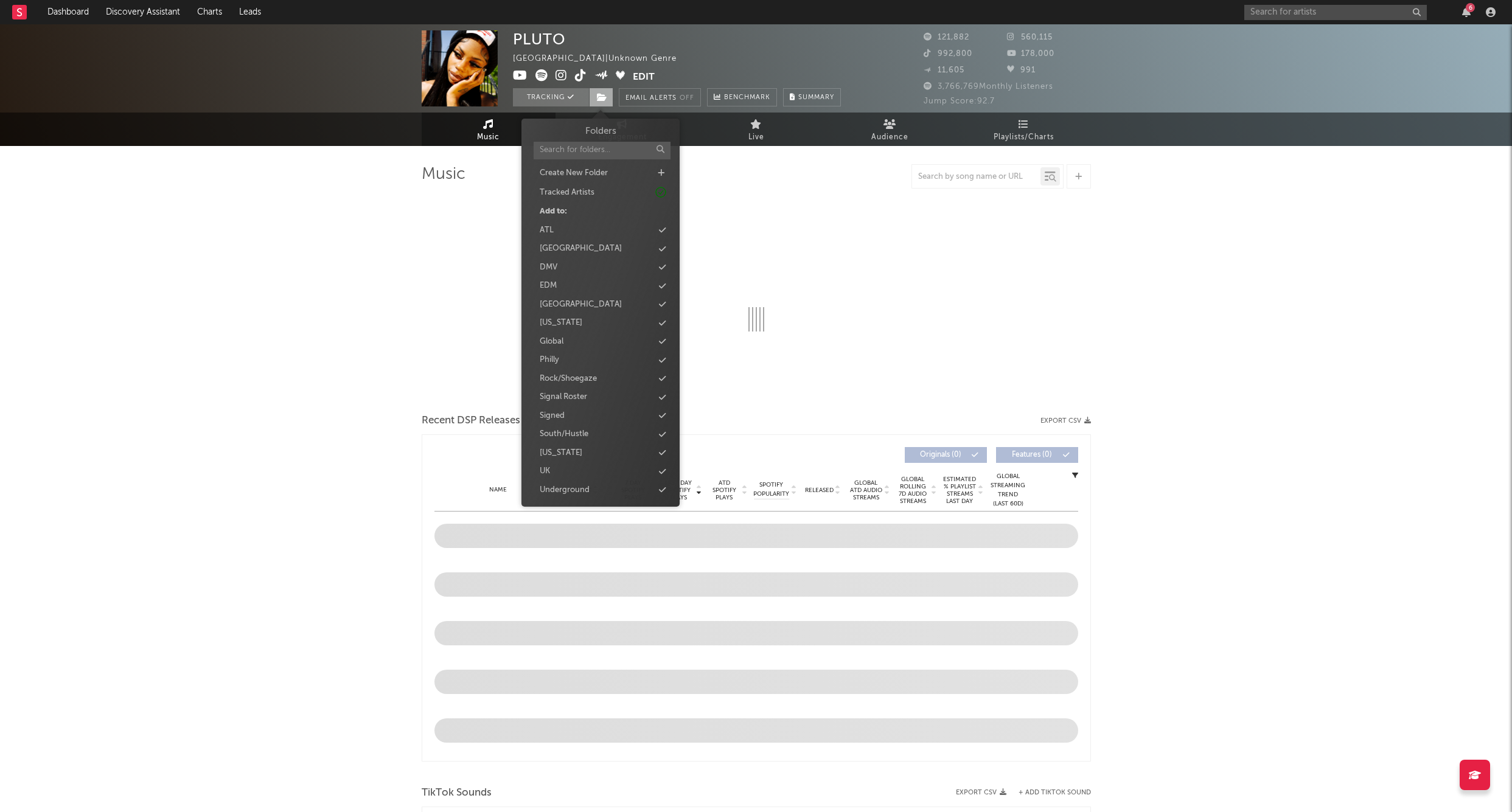
click at [599, 98] on icon at bounding box center [602, 97] width 10 height 8
select select "6m"
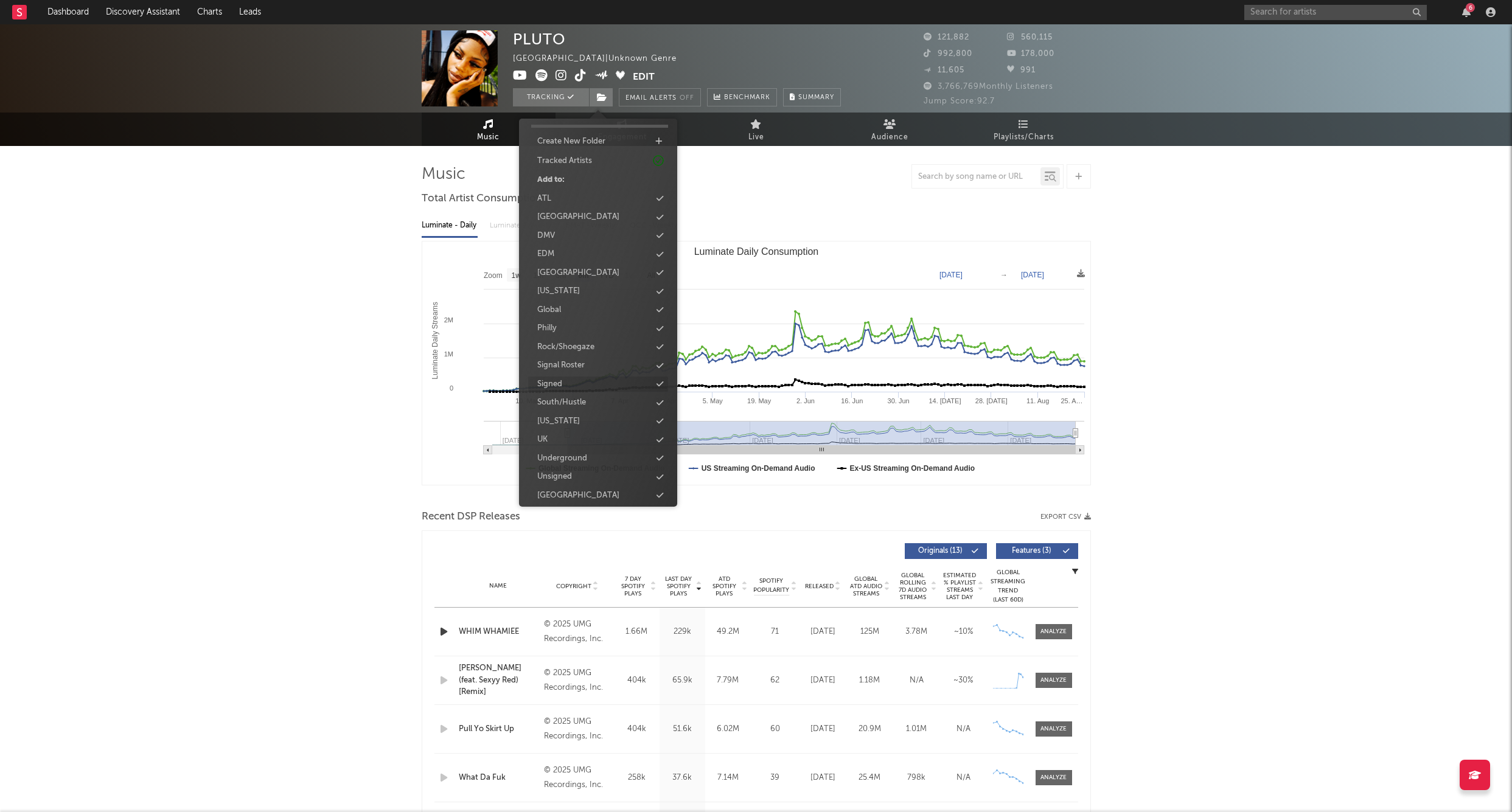
scroll to position [31, 0]
click at [570, 379] on div "Signed" at bounding box center [598, 385] width 140 height 16
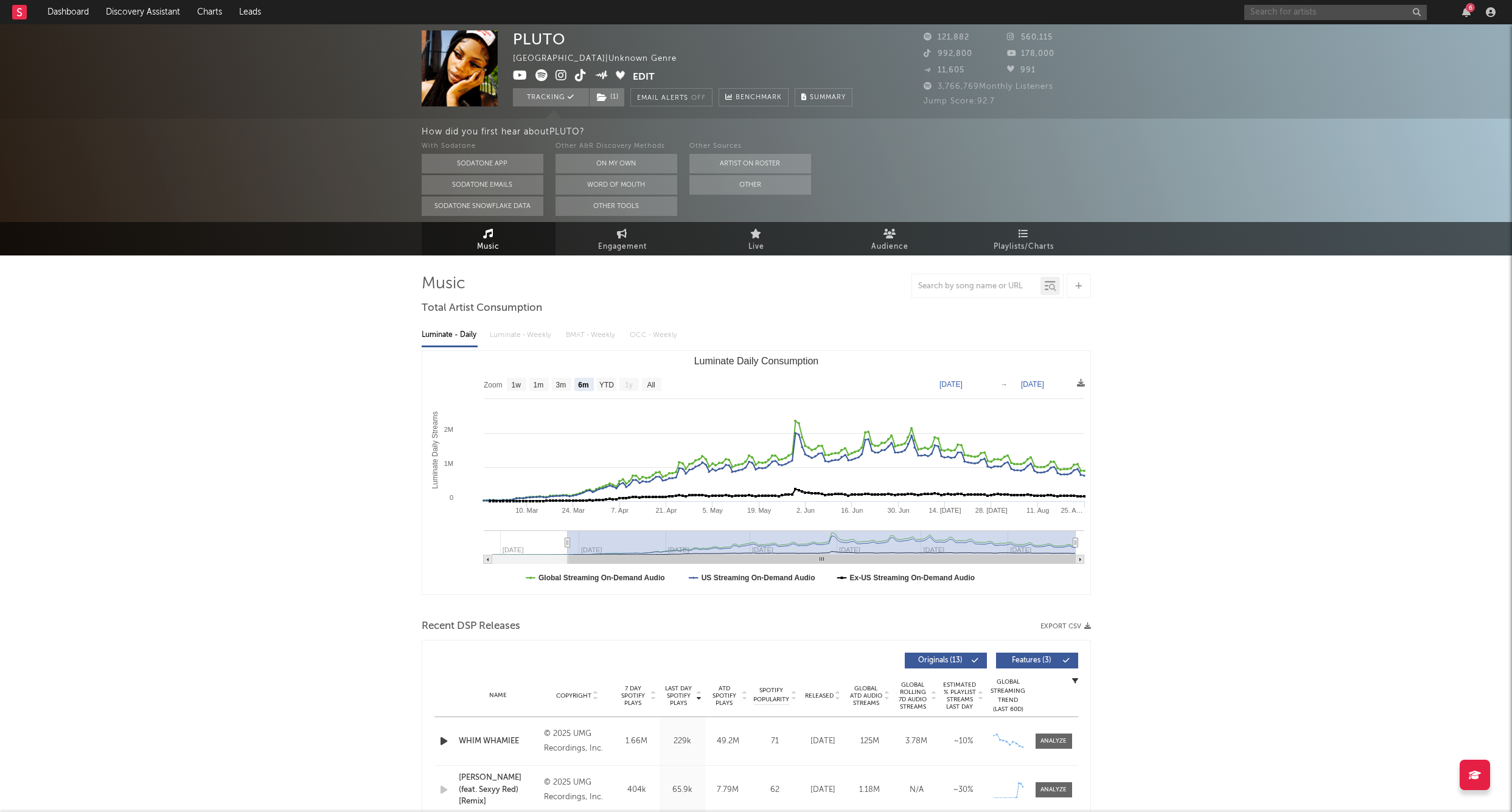
click at [1279, 12] on input "text" at bounding box center [1336, 12] width 183 height 15
type input "ykniece"
click at [1307, 33] on div "YKNIECE" at bounding box center [1354, 36] width 134 height 15
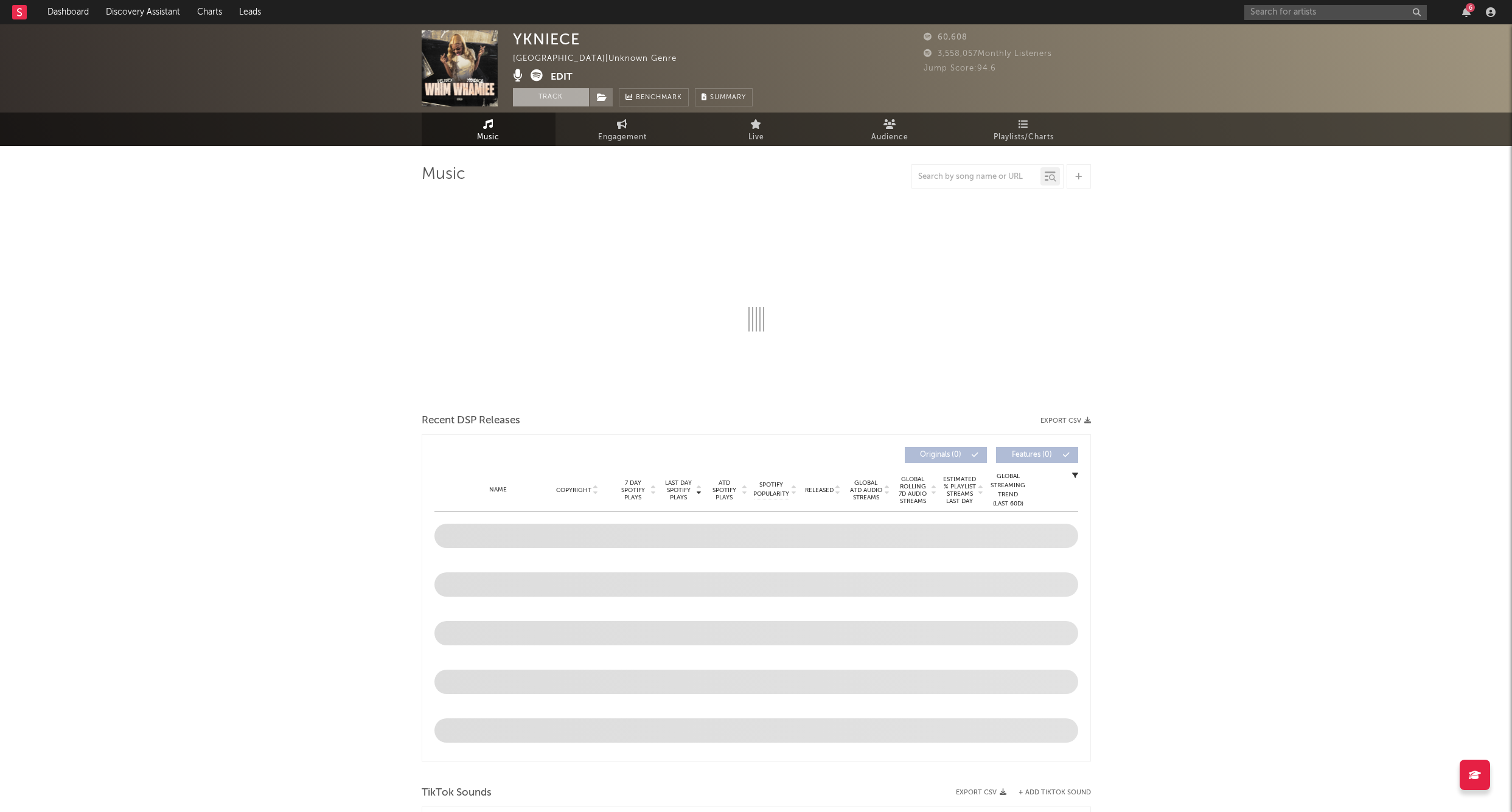
click at [556, 97] on button "Track" at bounding box center [551, 97] width 76 height 18
drag, startPoint x: 598, startPoint y: 97, endPoint x: 606, endPoint y: 121, distance: 25.3
click at [598, 97] on icon at bounding box center [602, 97] width 10 height 8
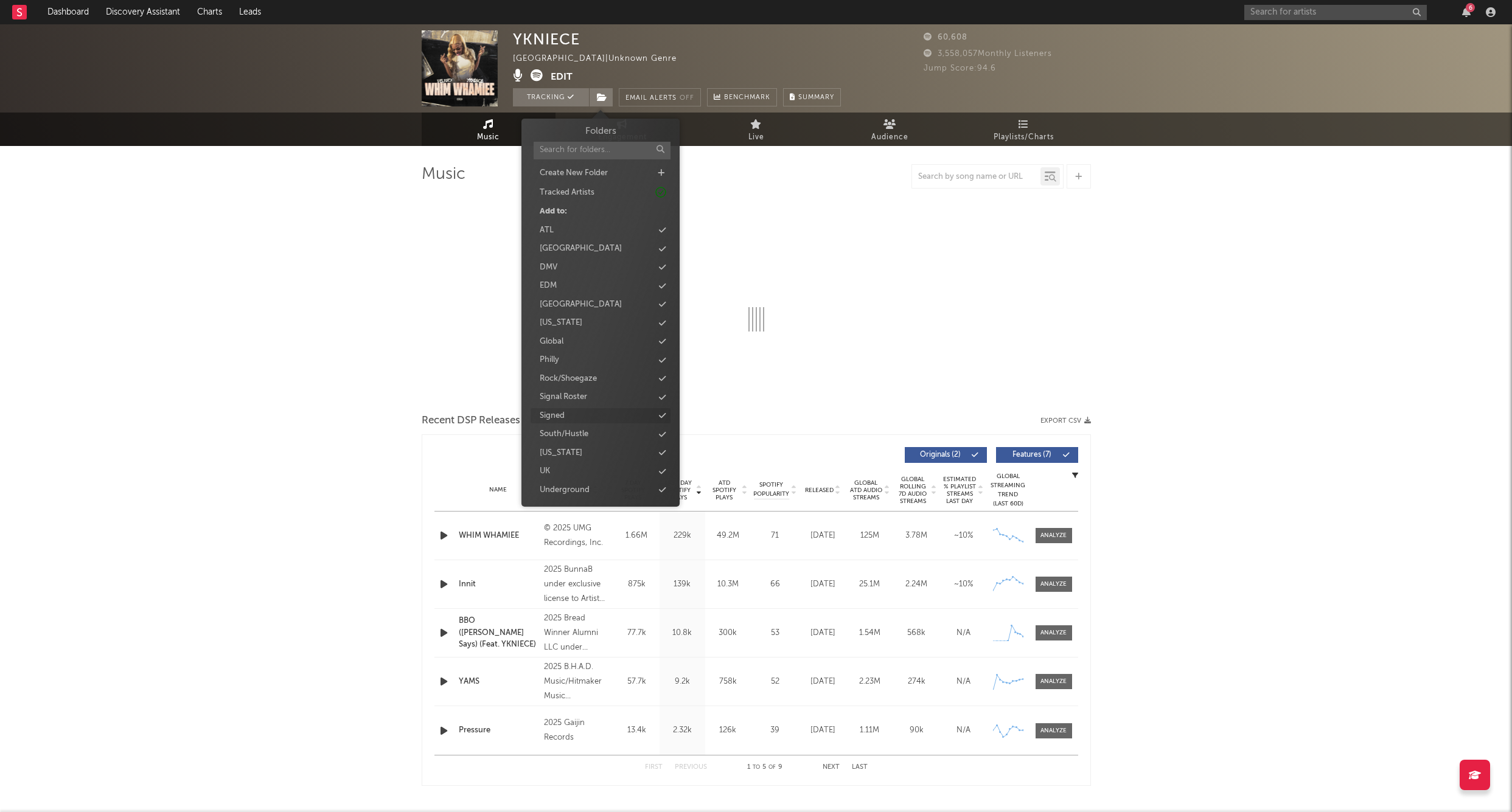
select select "1w"
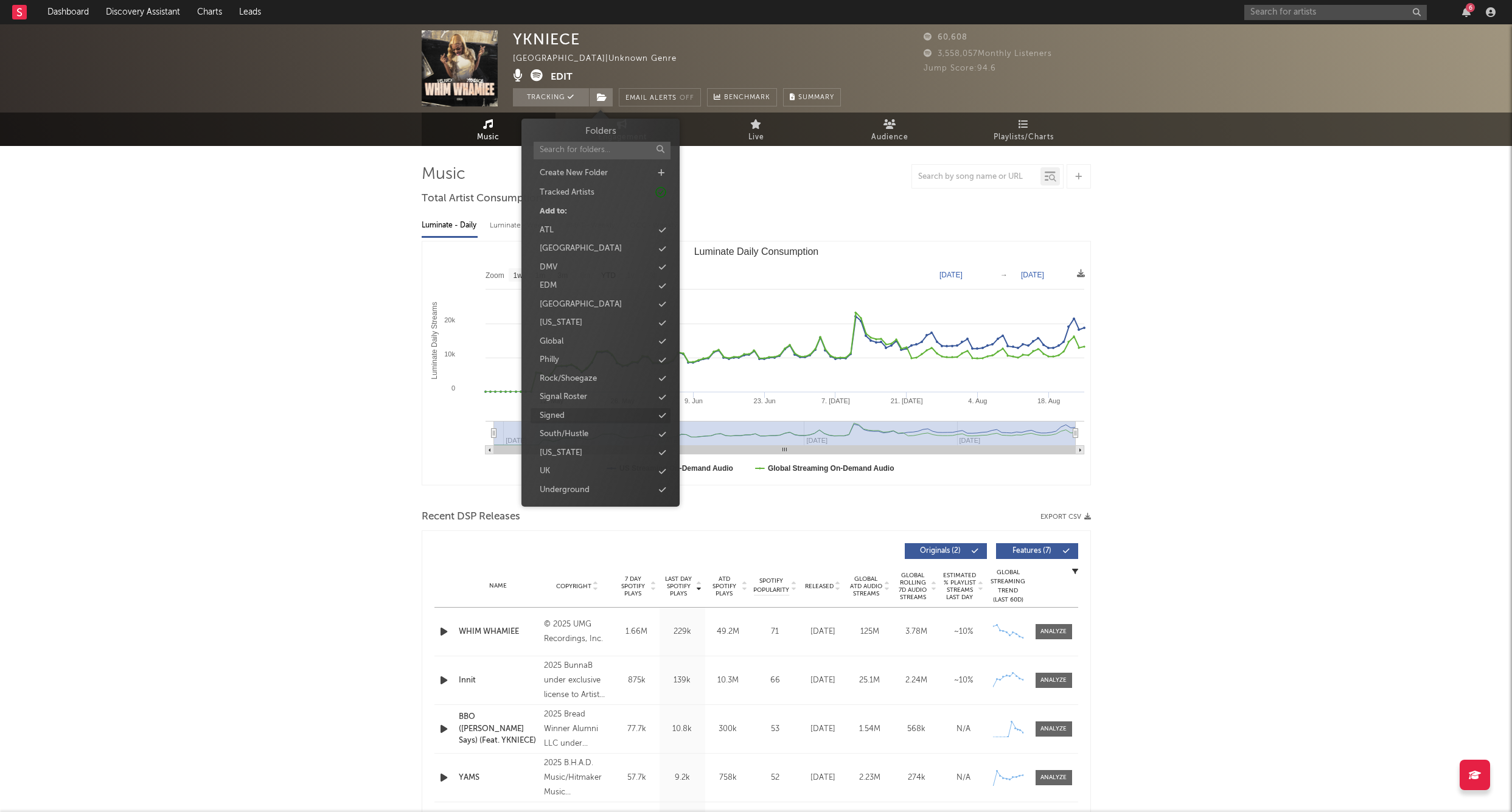
click at [567, 408] on div "Signed" at bounding box center [601, 416] width 140 height 16
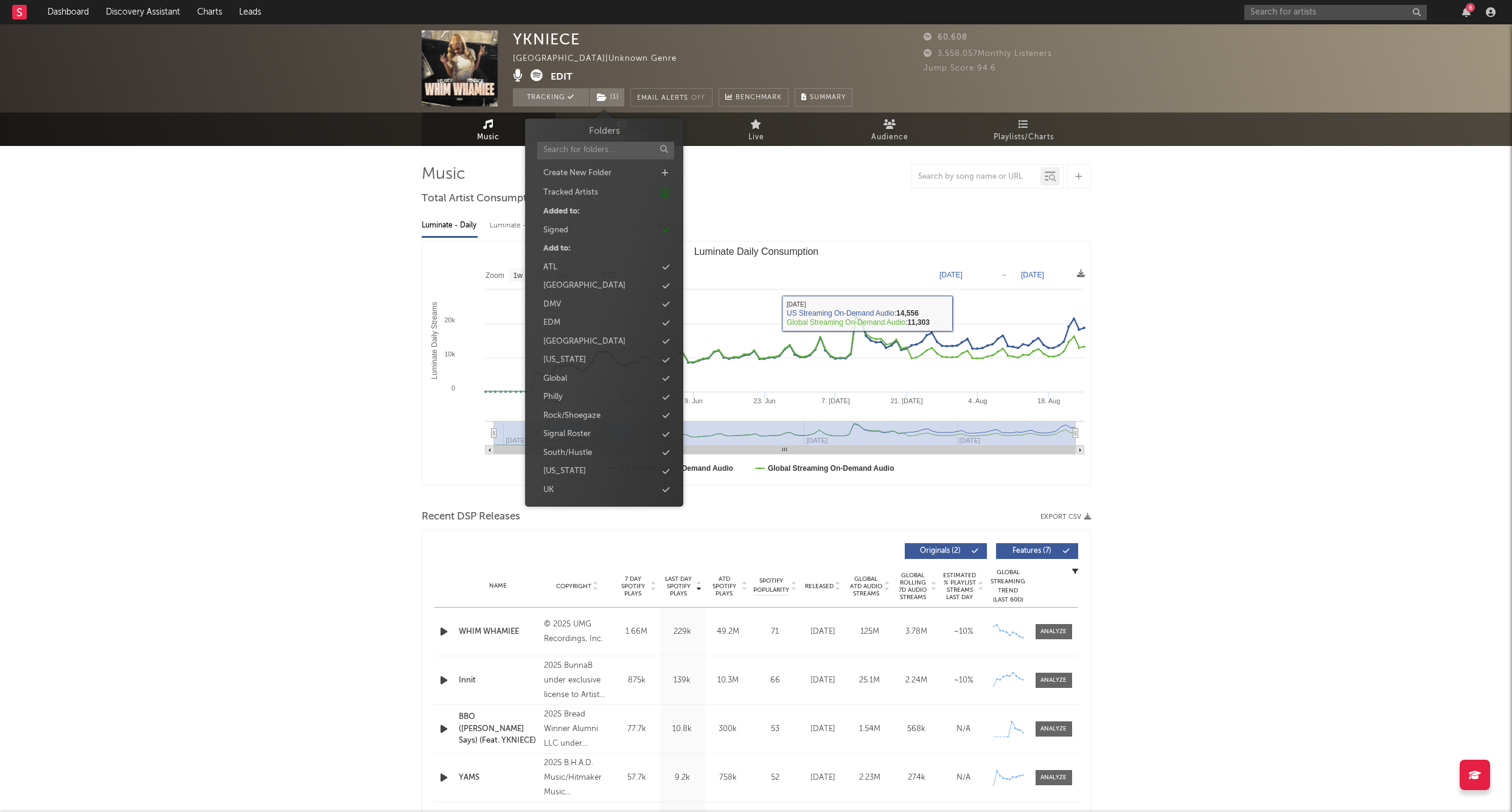
click at [1333, 268] on div "YKNIECE [GEOGRAPHIC_DATA] | Unknown Genre Edit Tracking ( 1 ) Email Alerts Off …" at bounding box center [756, 706] width 1512 height 1364
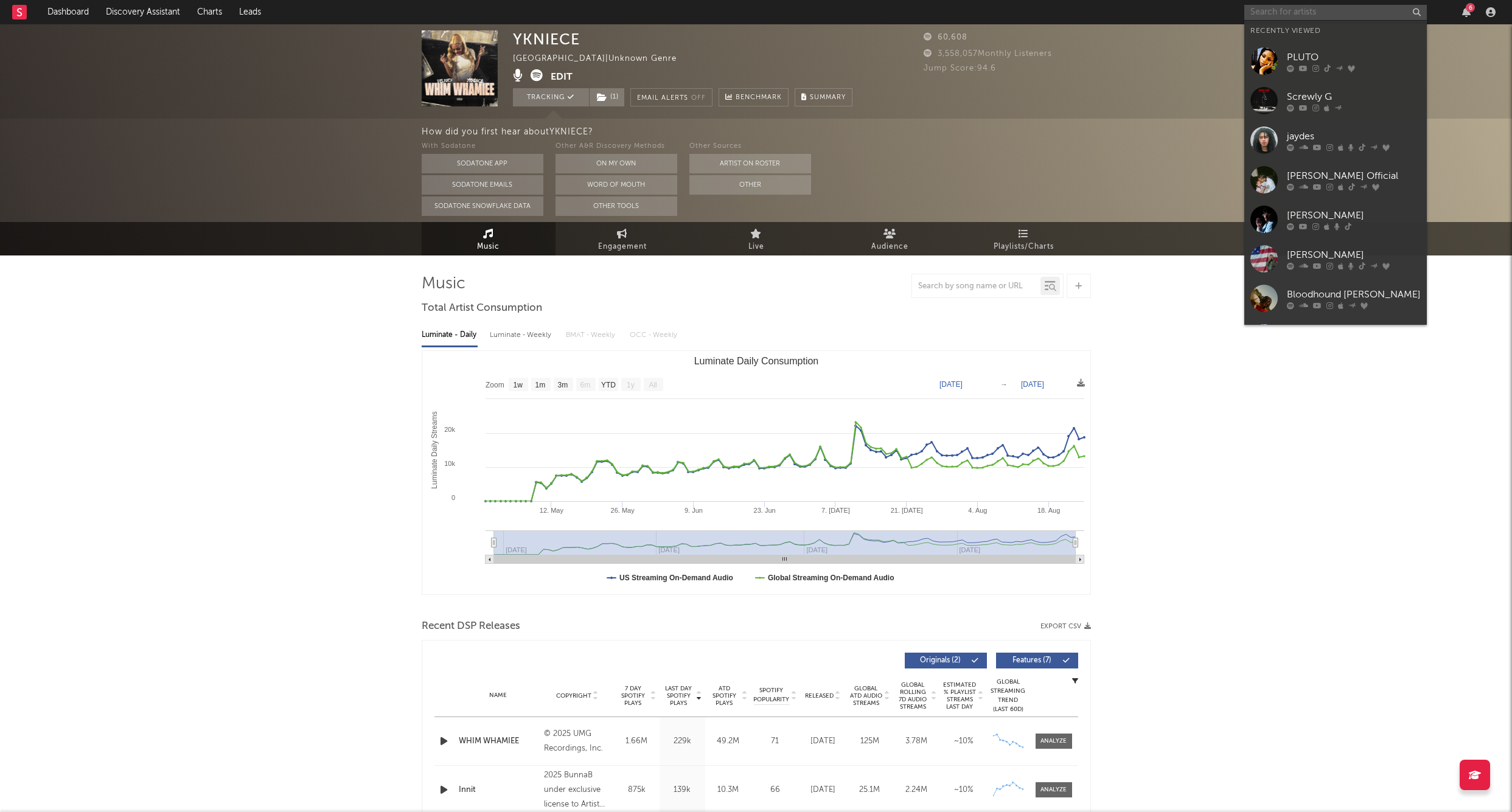
click at [1278, 16] on input "text" at bounding box center [1336, 12] width 183 height 15
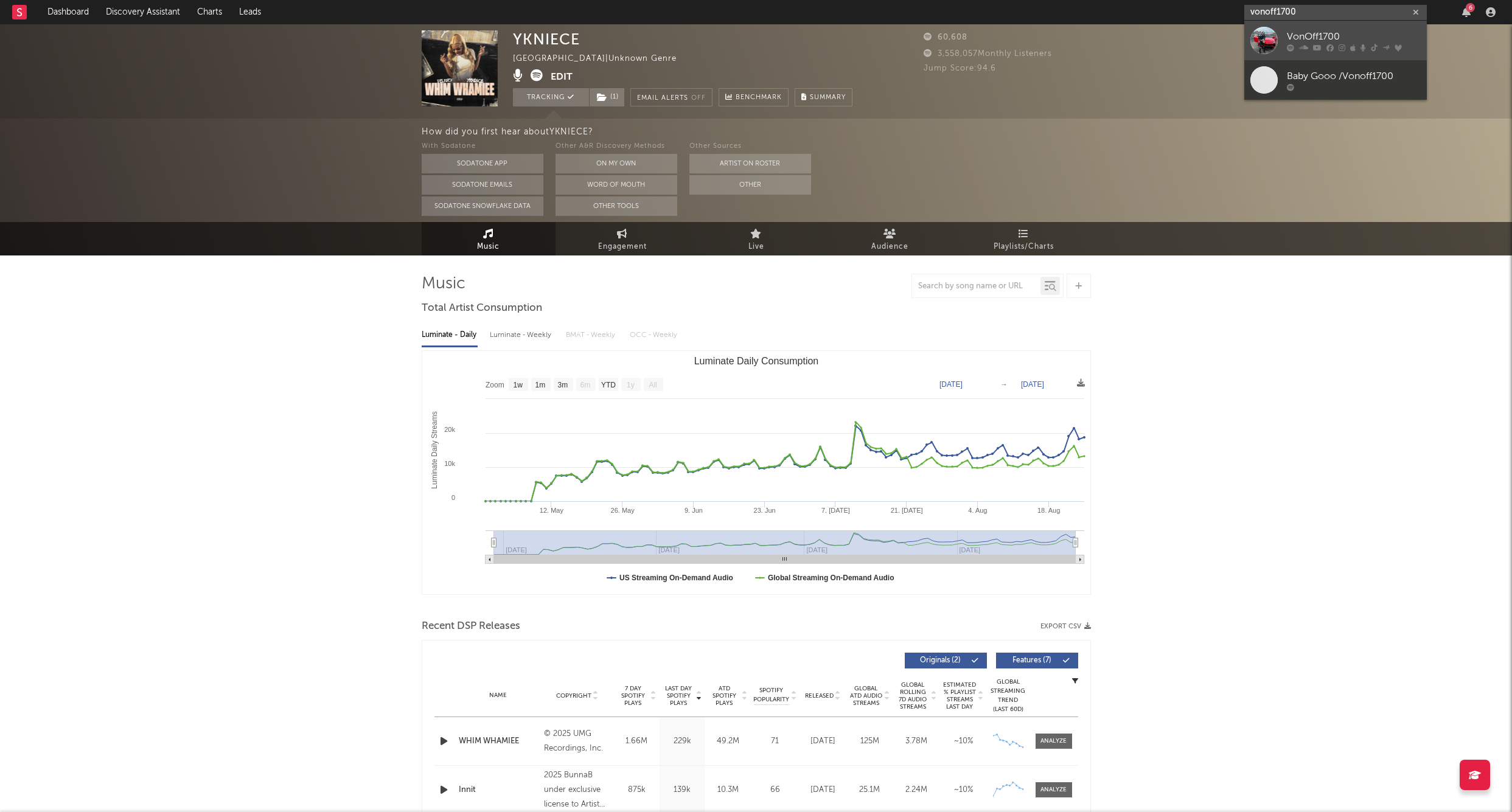
type input "vonoff1700"
click at [1286, 28] on link "VonOff1700" at bounding box center [1336, 40] width 183 height 39
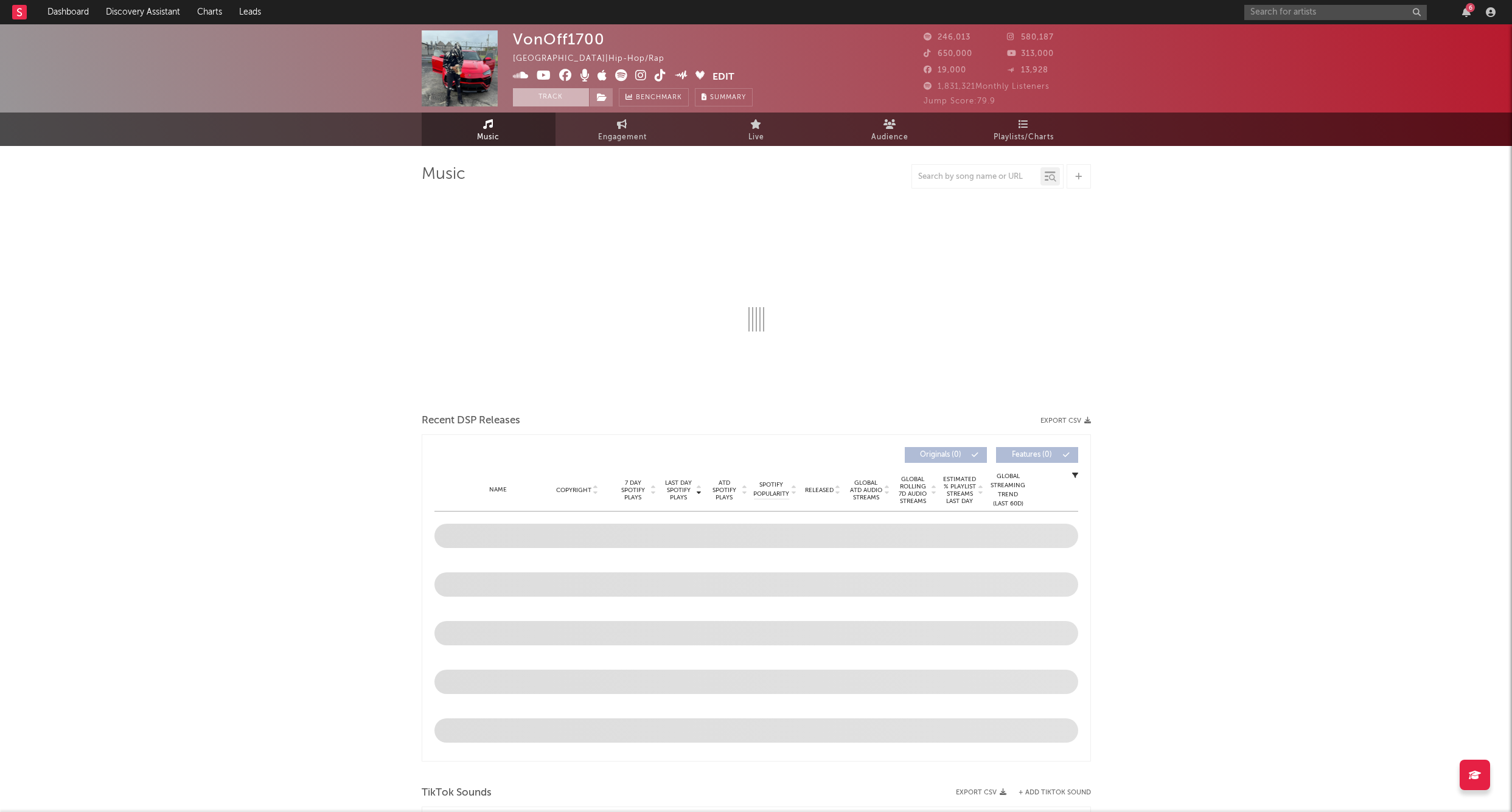
click at [557, 102] on button "Track" at bounding box center [551, 97] width 76 height 18
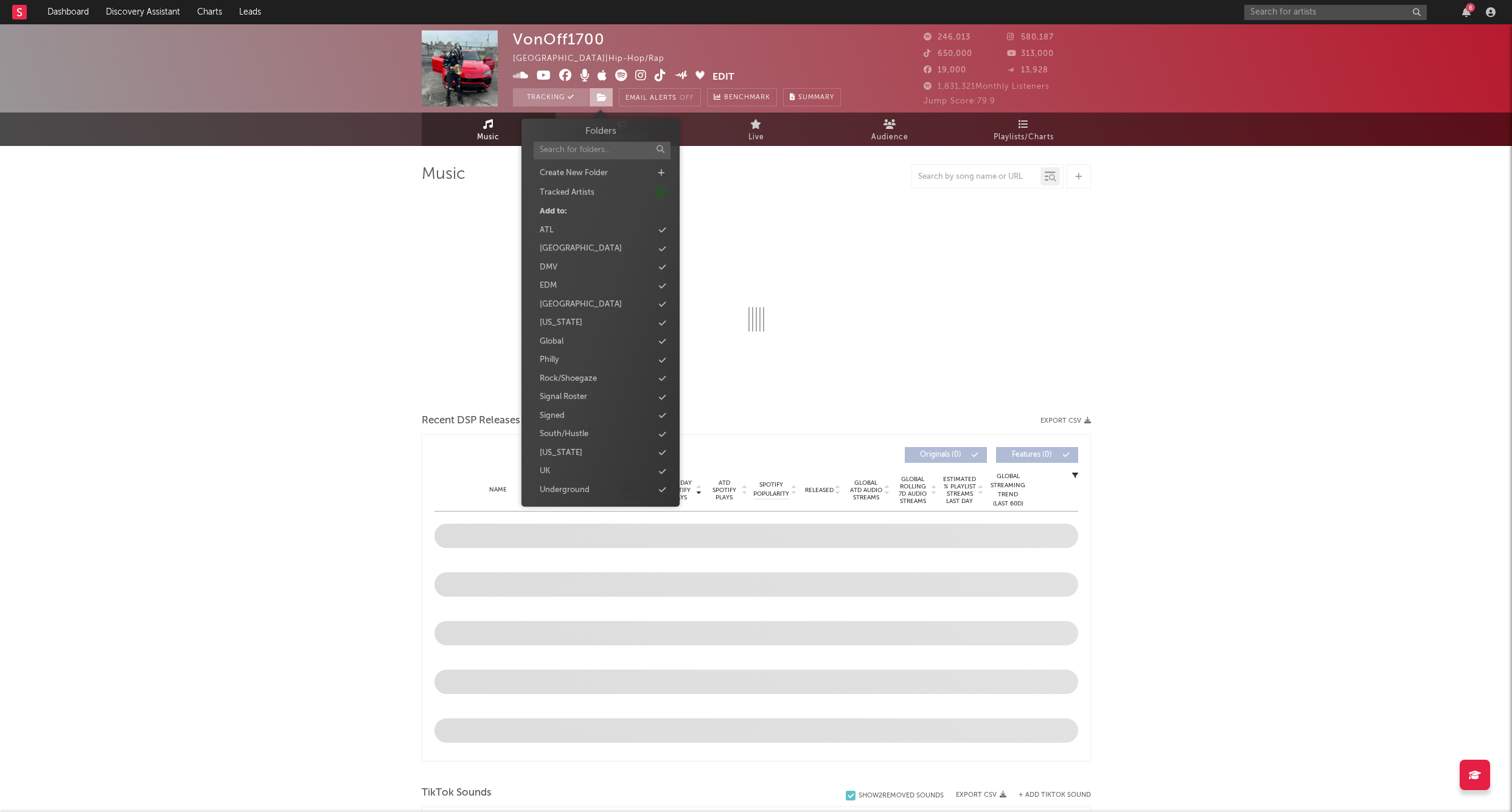
click at [608, 99] on span at bounding box center [601, 97] width 24 height 18
select select "6m"
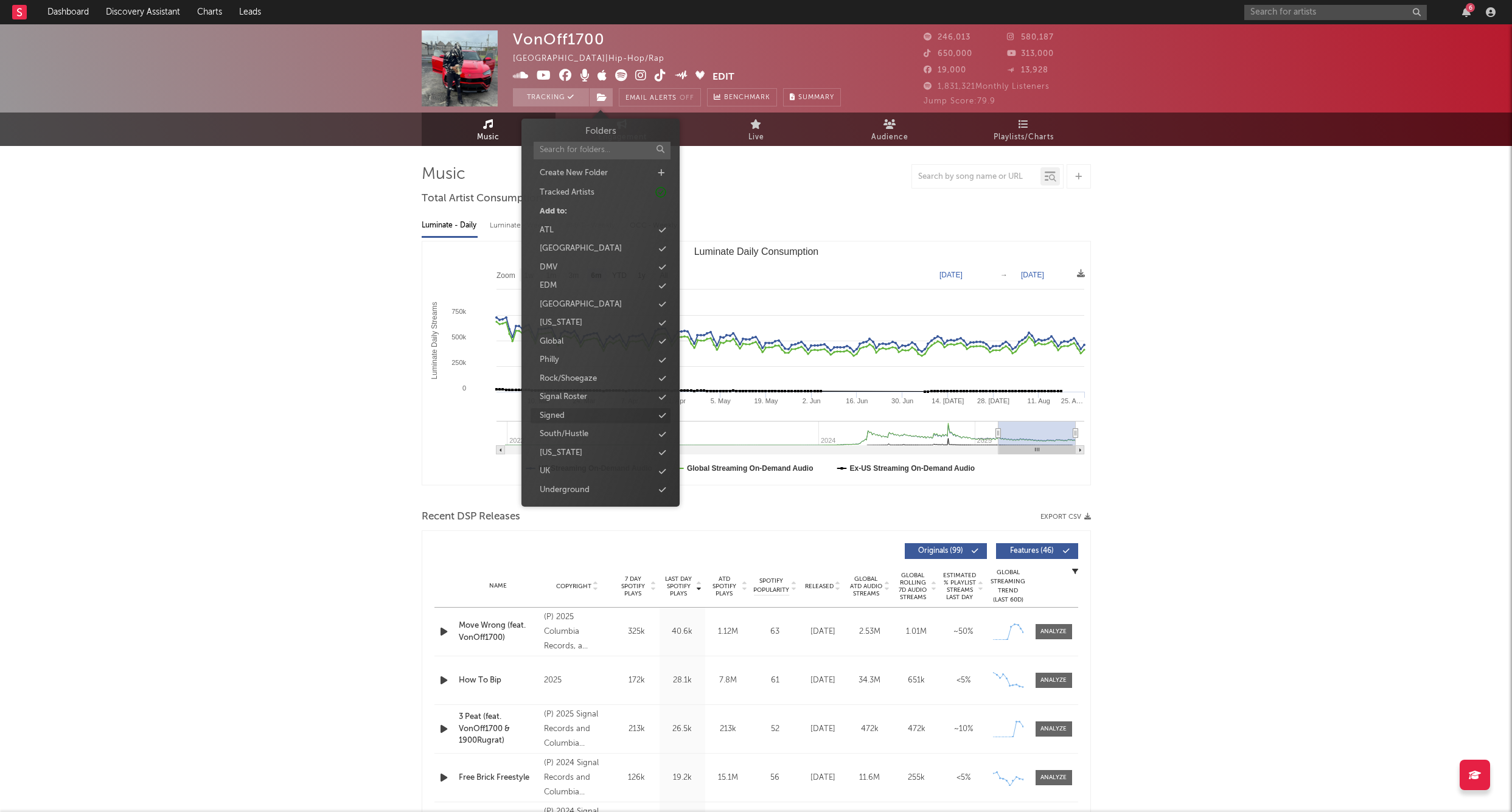
click at [562, 411] on div "Signed" at bounding box center [552, 416] width 25 height 12
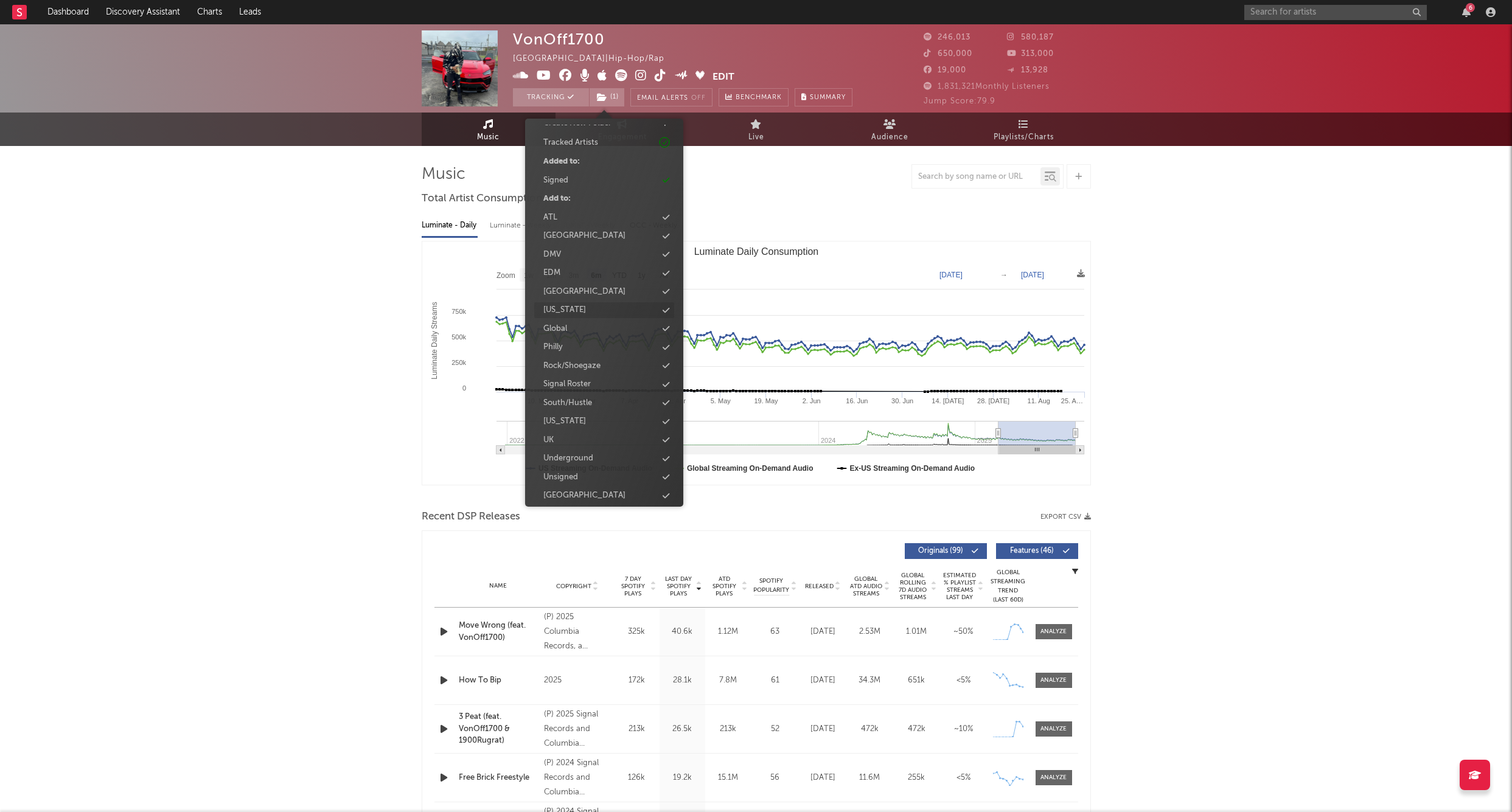
scroll to position [49, 0]
click at [579, 379] on div "Signal Roster" at bounding box center [567, 385] width 48 height 12
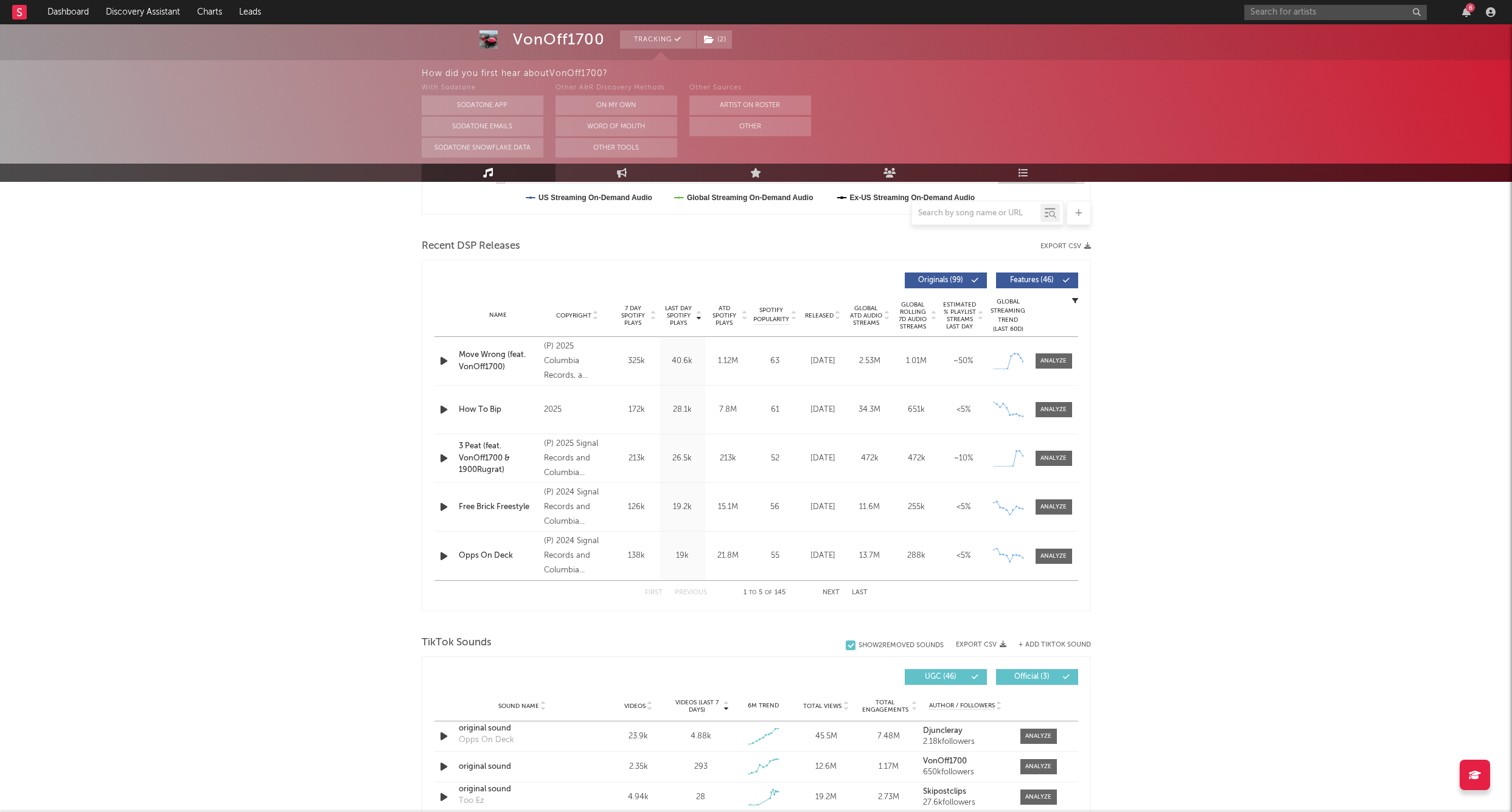
scroll to position [381, 0]
click at [1303, 12] on input "text" at bounding box center [1336, 12] width 183 height 15
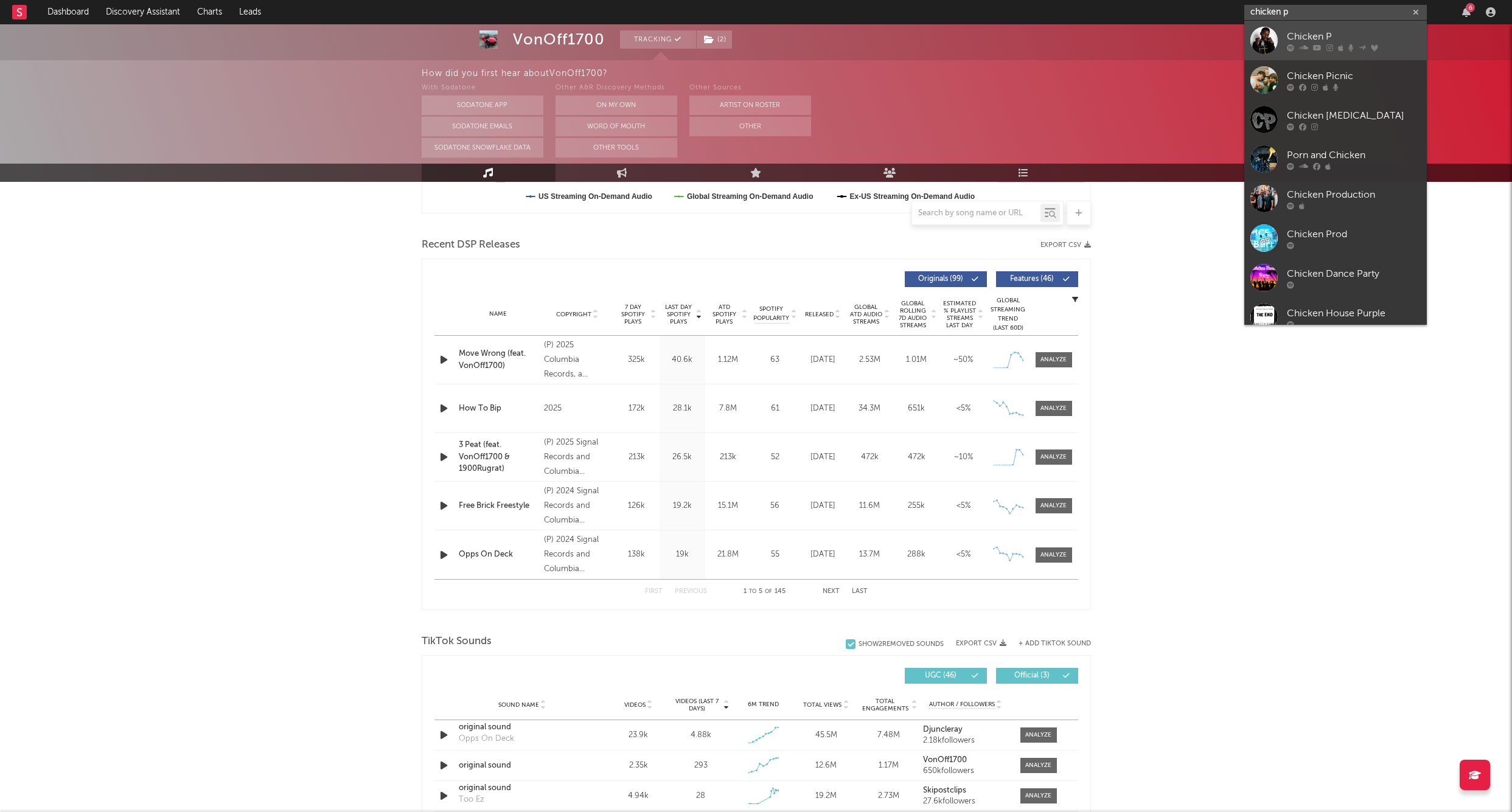
type input "chicken p"
click at [1345, 26] on link "Chicken P" at bounding box center [1336, 40] width 183 height 39
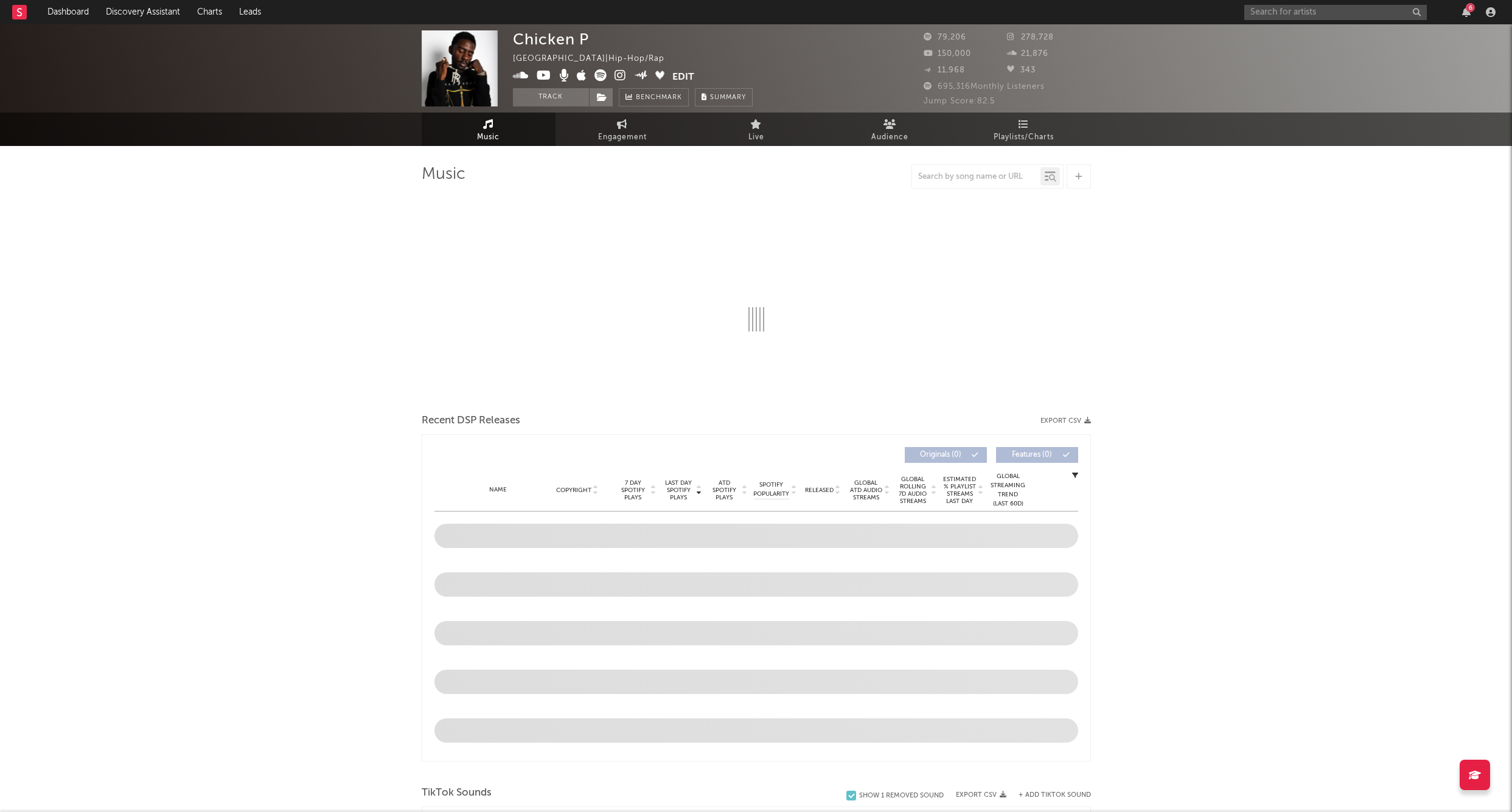
click at [557, 108] on div "Chicken P [GEOGRAPHIC_DATA] | Hip-Hop/Rap Edit Track Benchmark Summary 79,206 2…" at bounding box center [756, 68] width 1512 height 88
click at [551, 100] on button "Track" at bounding box center [551, 97] width 76 height 18
click at [608, 102] on span at bounding box center [601, 97] width 24 height 18
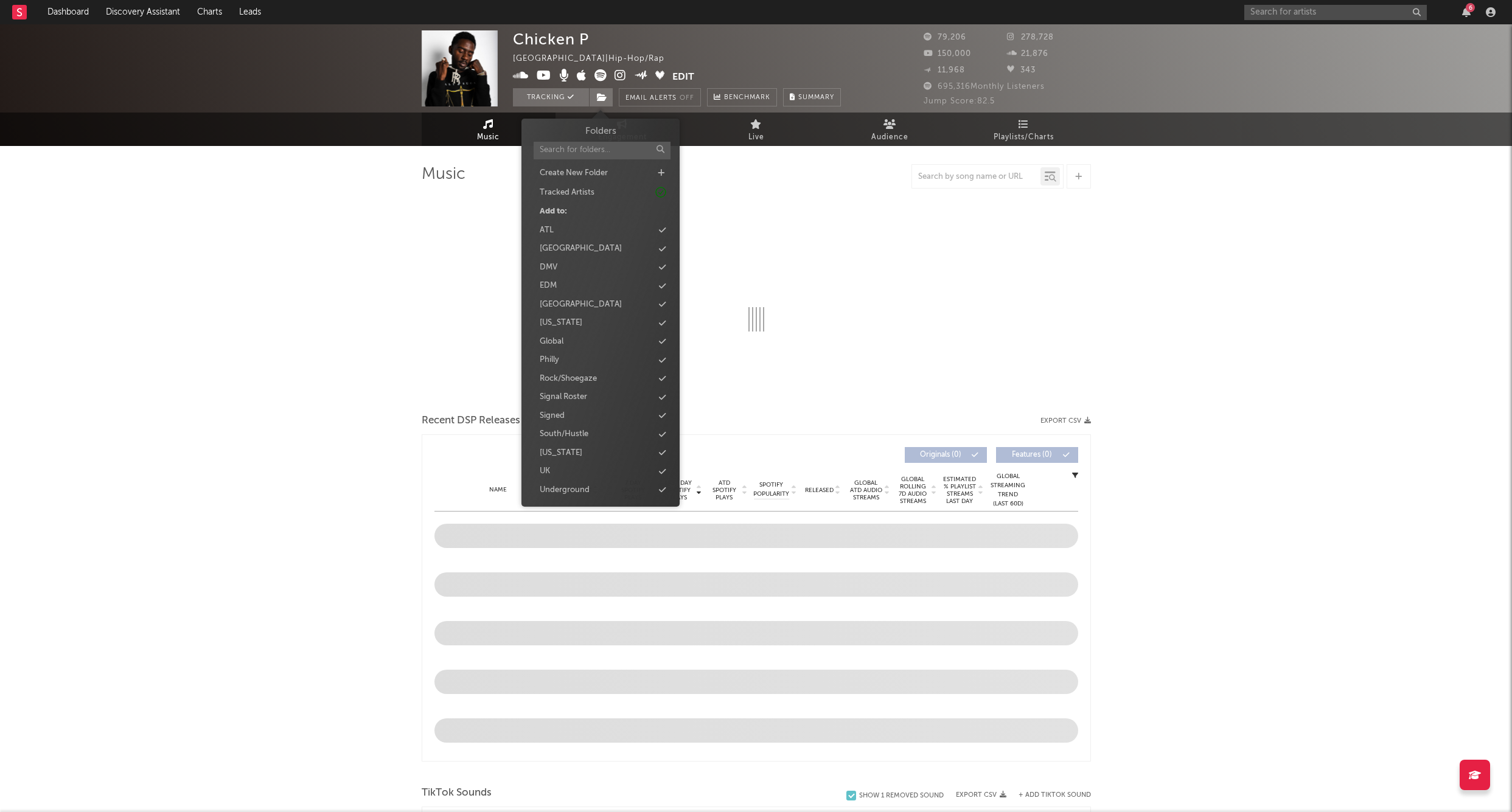
select select "6m"
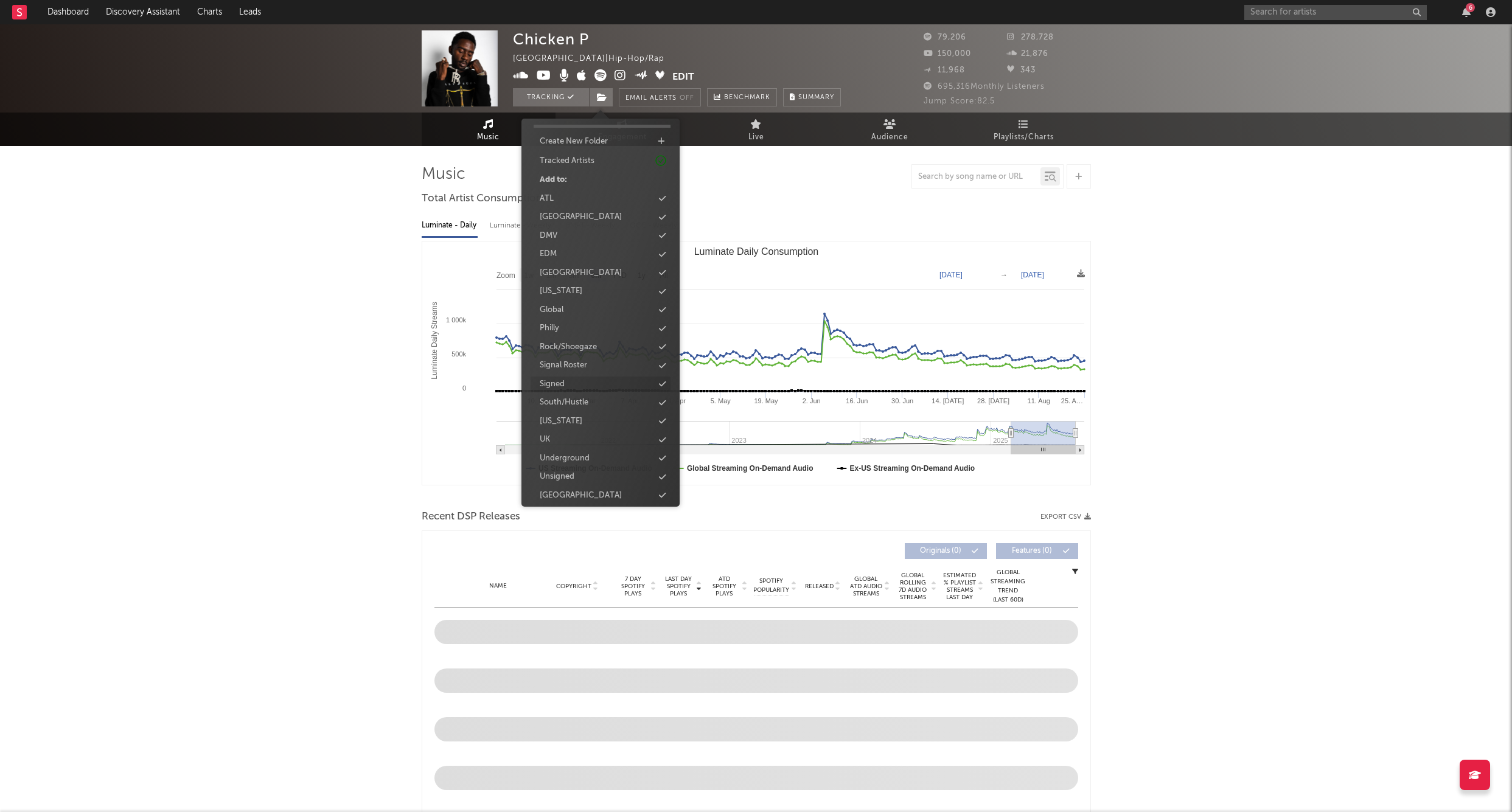
scroll to position [31, 0]
click at [570, 381] on div "Signed" at bounding box center [601, 385] width 140 height 16
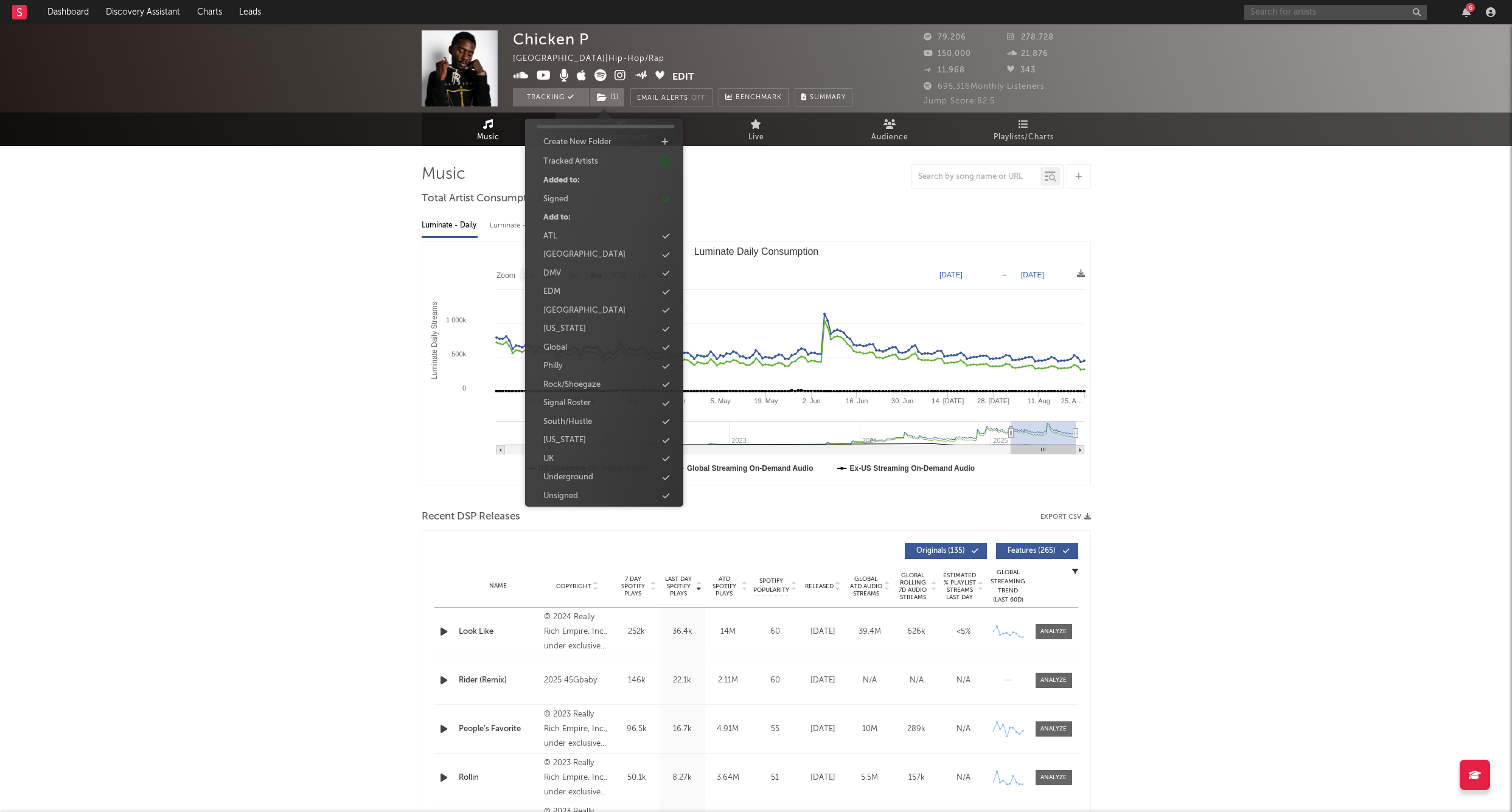
click at [1287, 11] on input "text" at bounding box center [1336, 12] width 183 height 15
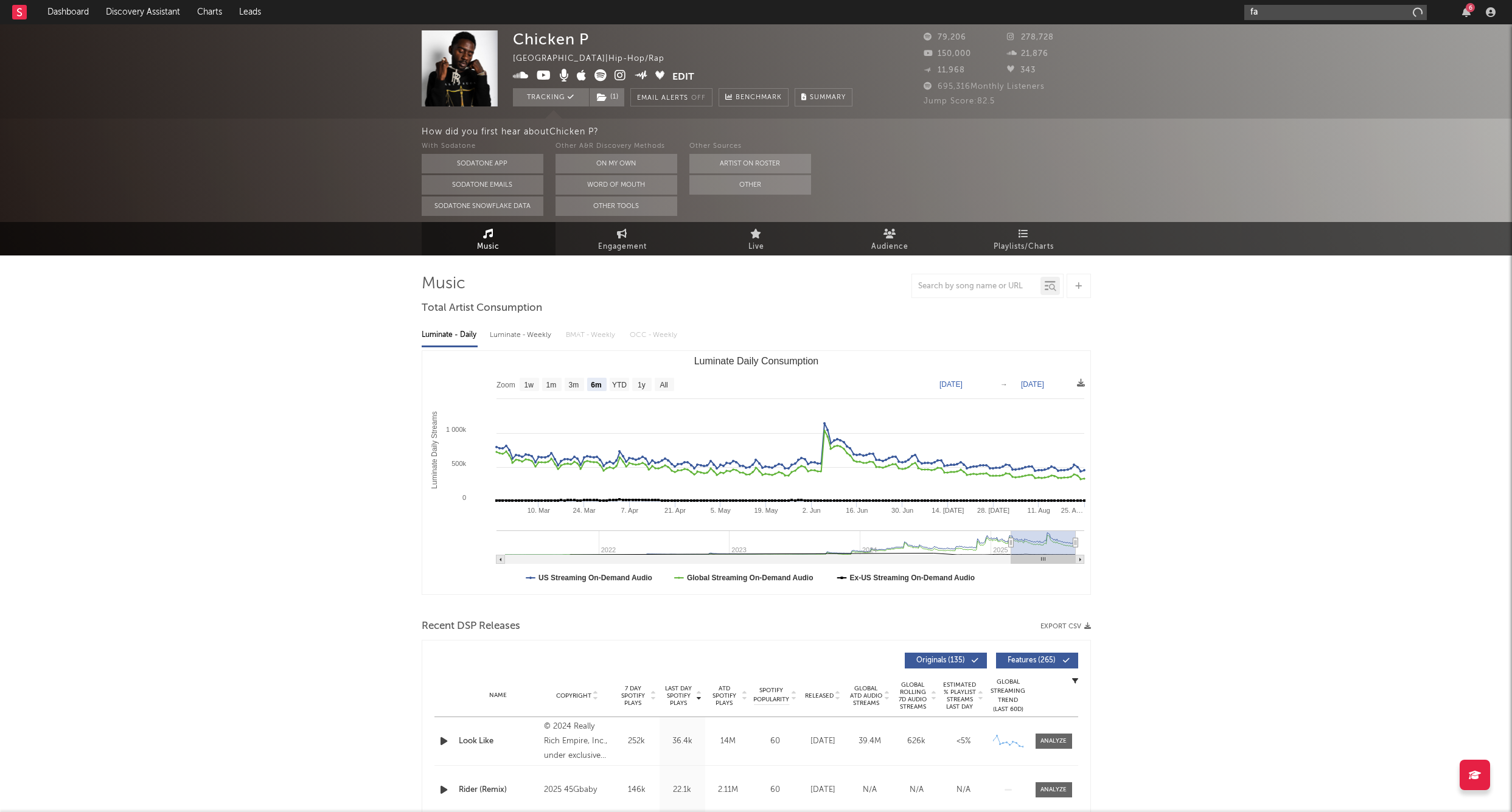
type input "f"
click at [1312, 11] on input "yfg fatso" at bounding box center [1336, 12] width 183 height 15
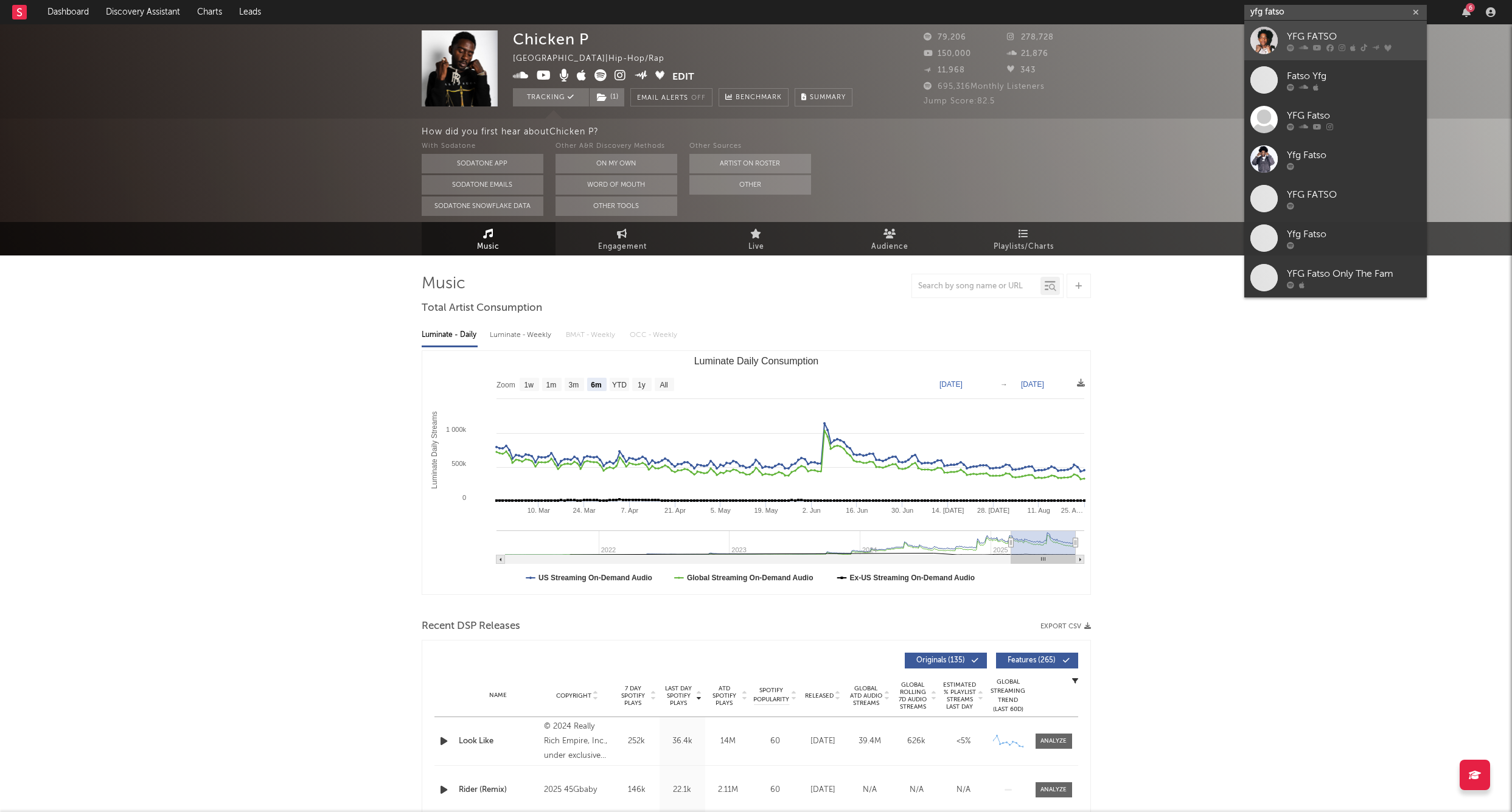
type input "yfg fatso"
click at [1316, 35] on div "YFG FATSO" at bounding box center [1354, 36] width 134 height 15
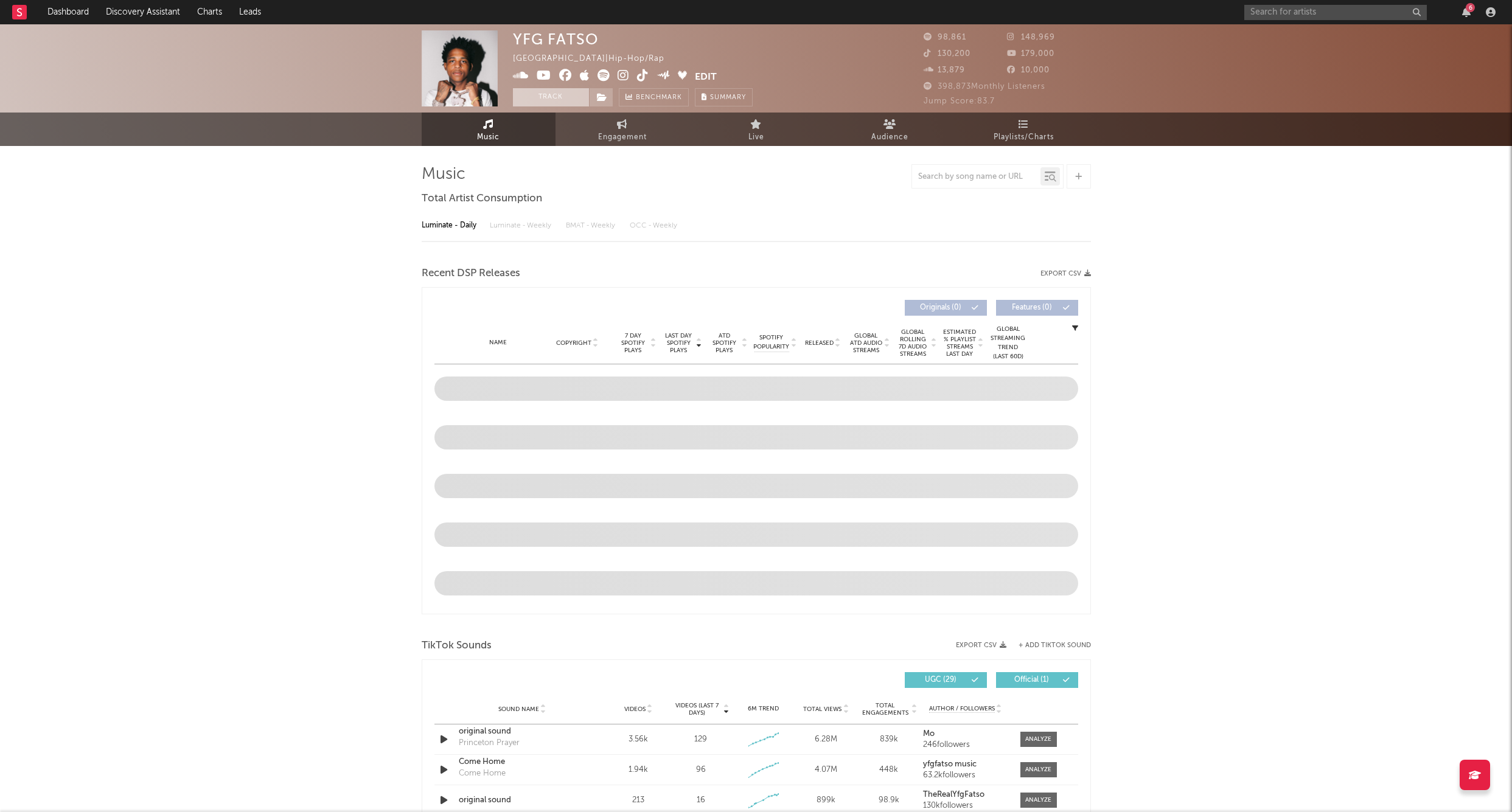
click at [555, 97] on button "Track" at bounding box center [551, 97] width 76 height 18
drag, startPoint x: 599, startPoint y: 104, endPoint x: 601, endPoint y: 96, distance: 8.2
click at [599, 104] on span at bounding box center [601, 97] width 24 height 18
select select "6m"
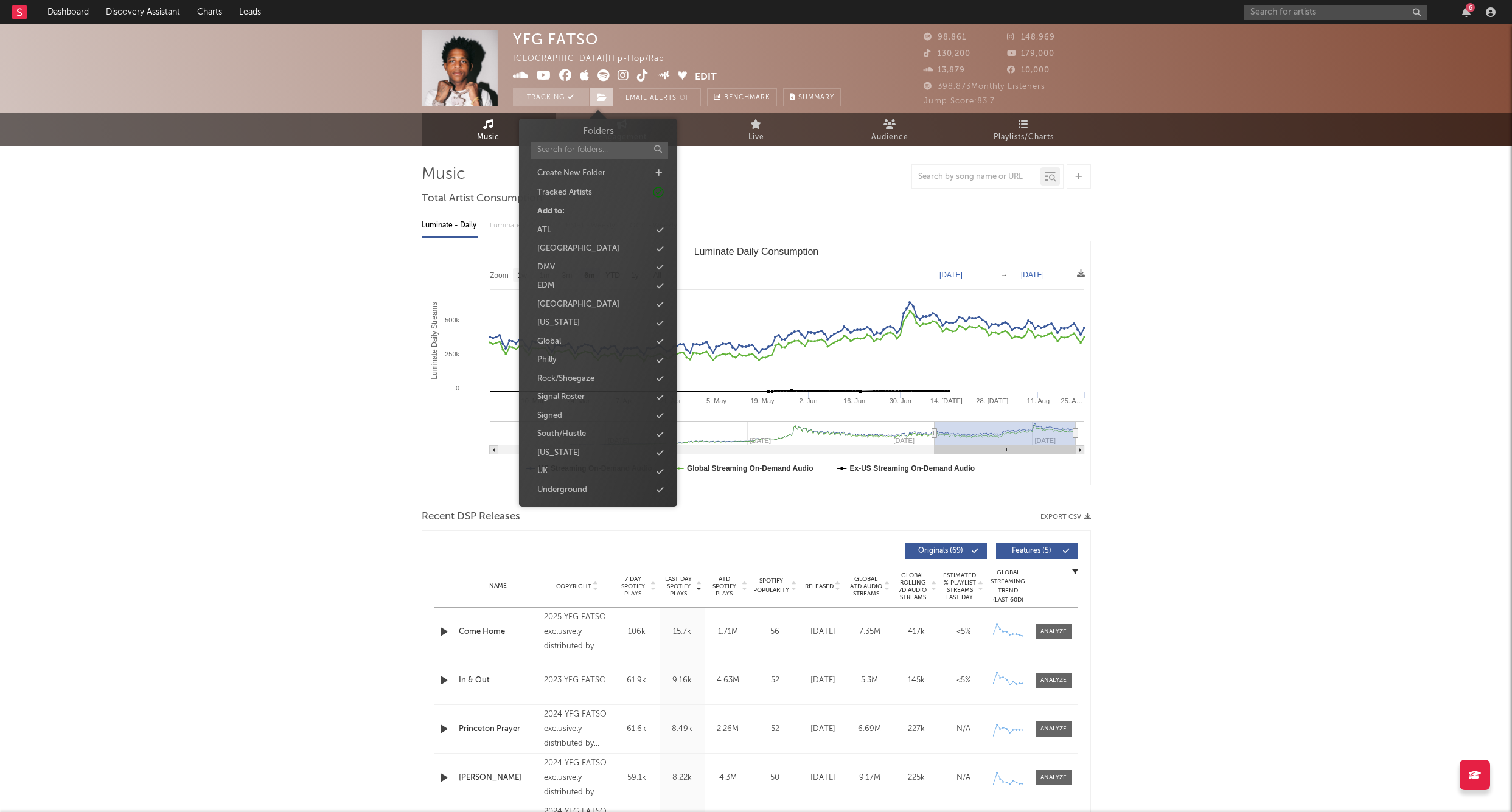
click at [602, 95] on icon at bounding box center [602, 97] width 10 height 8
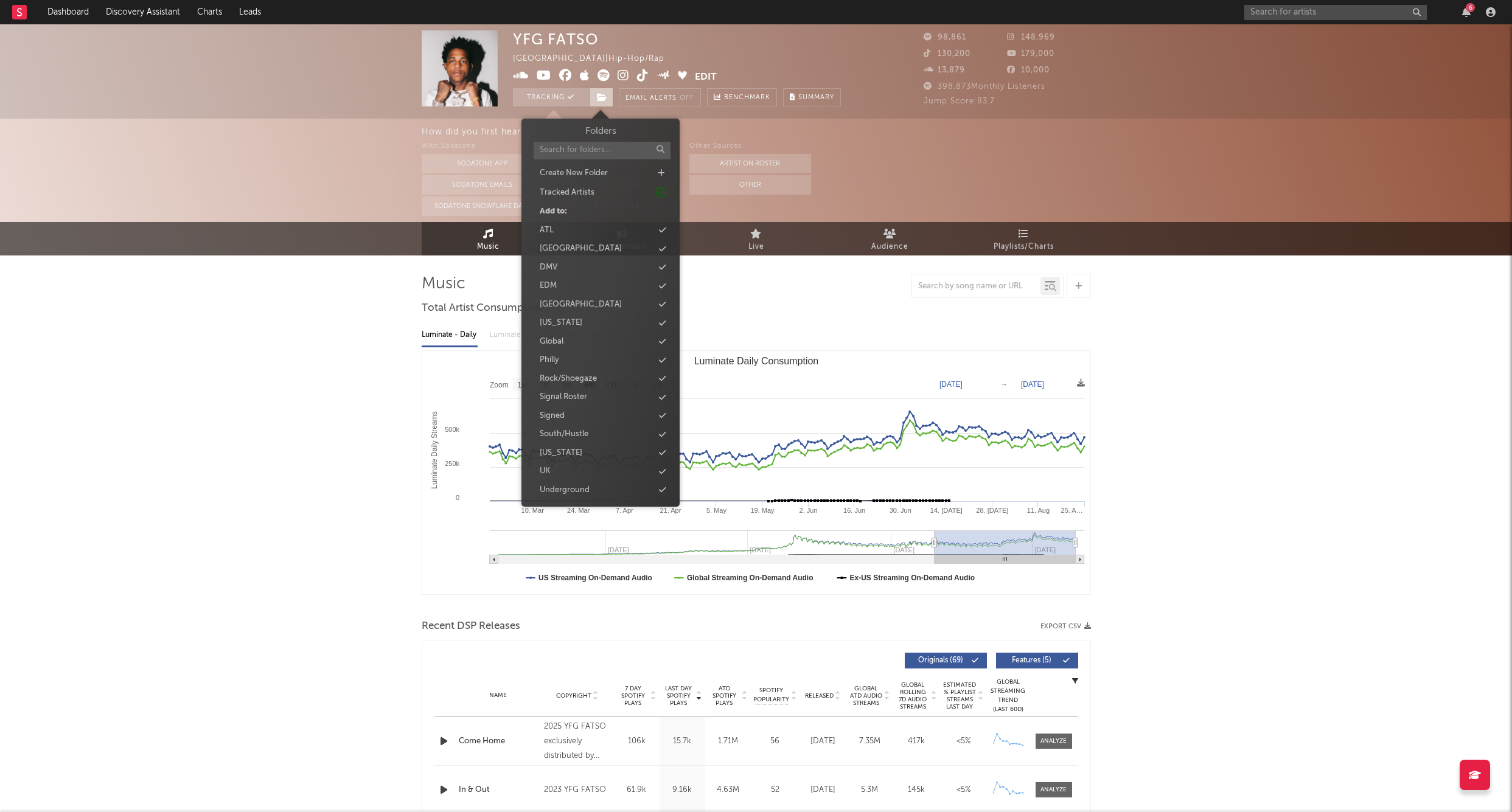
click at [602, 92] on span at bounding box center [601, 97] width 24 height 18
click at [569, 412] on div "Signed" at bounding box center [601, 416] width 140 height 16
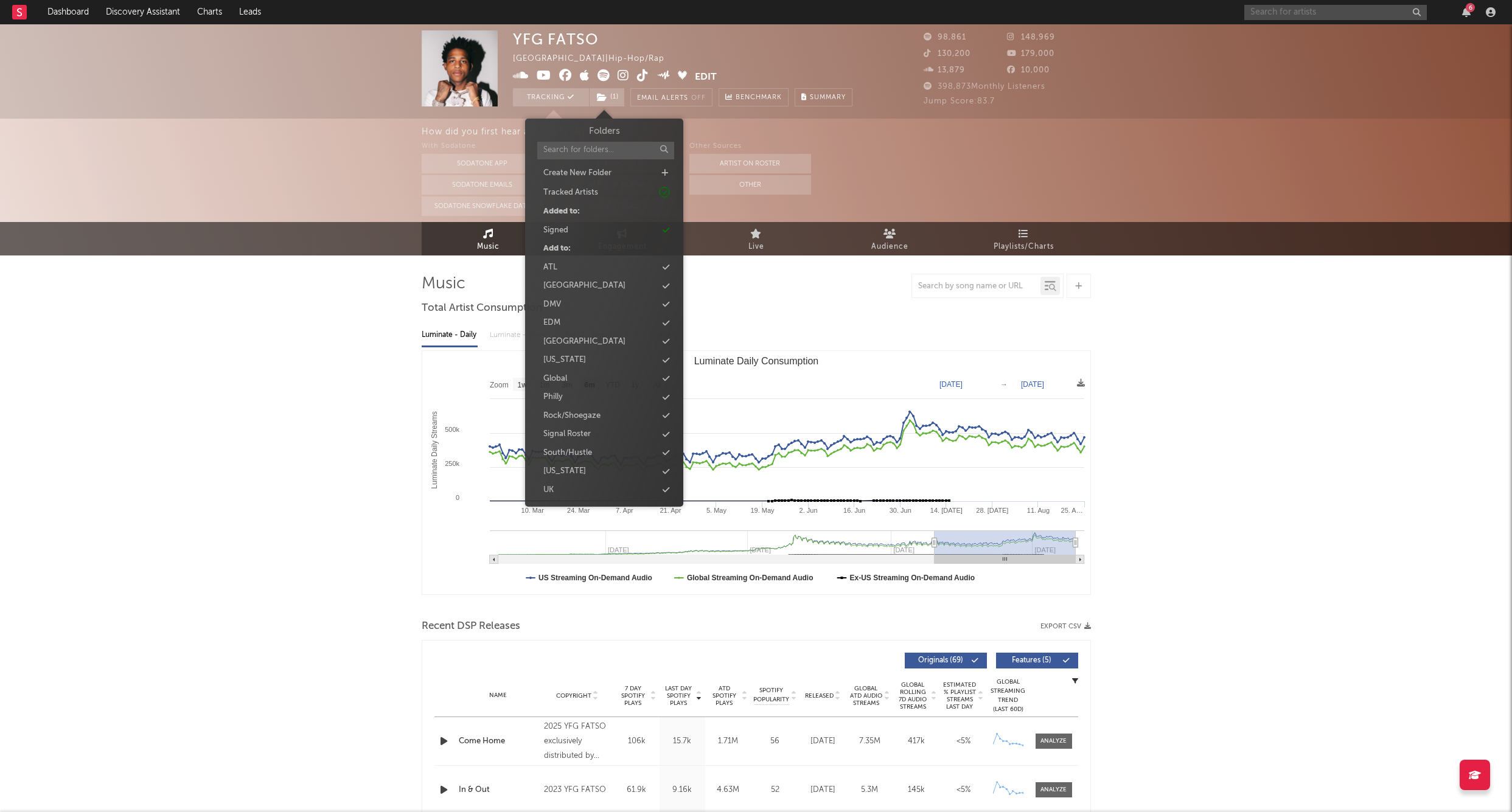
click at [1289, 16] on input "text" at bounding box center [1336, 12] width 183 height 15
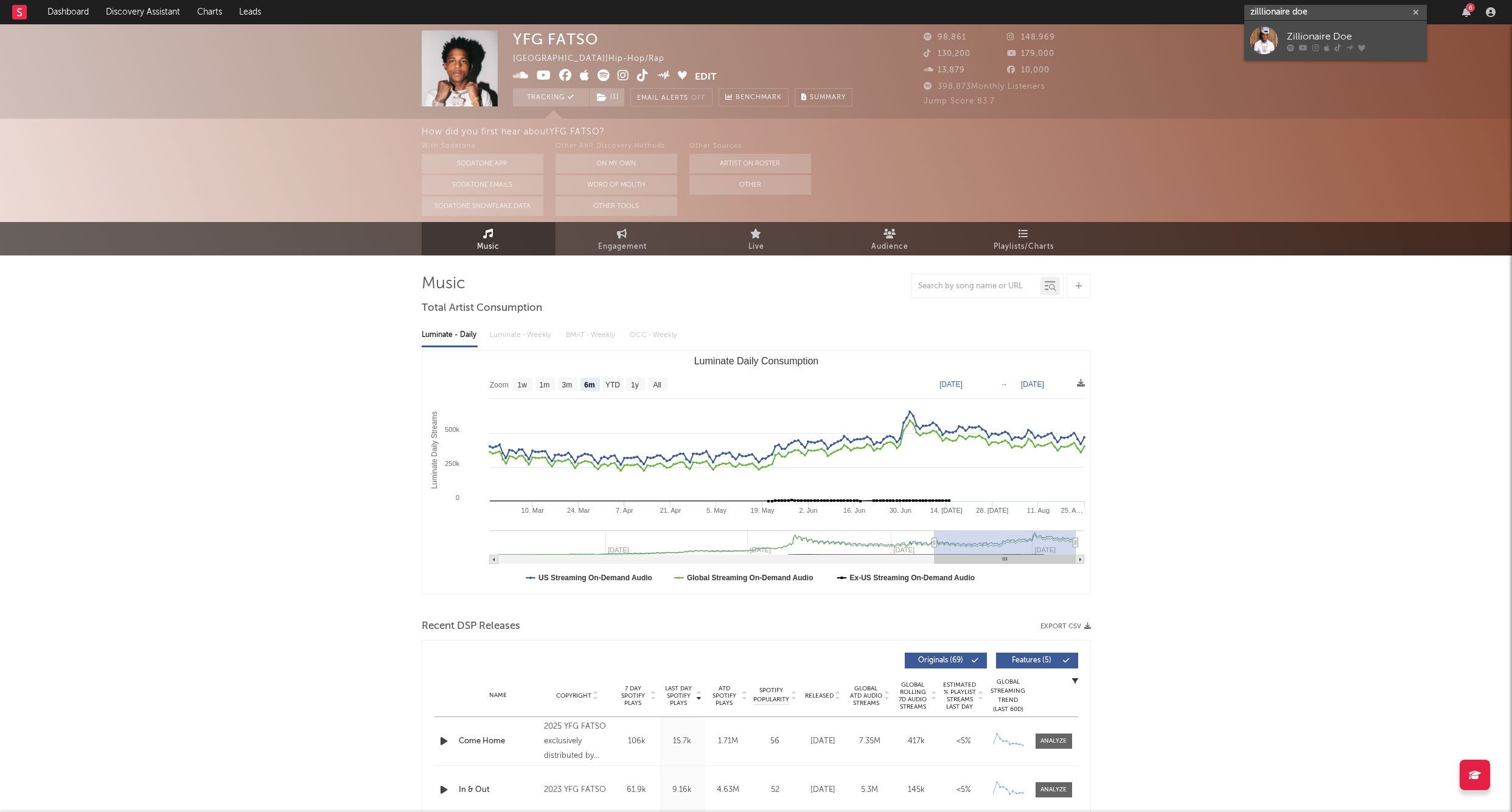
type input "zilllionaire doe"
click at [1296, 33] on div "Zillionaire Doe" at bounding box center [1354, 36] width 134 height 15
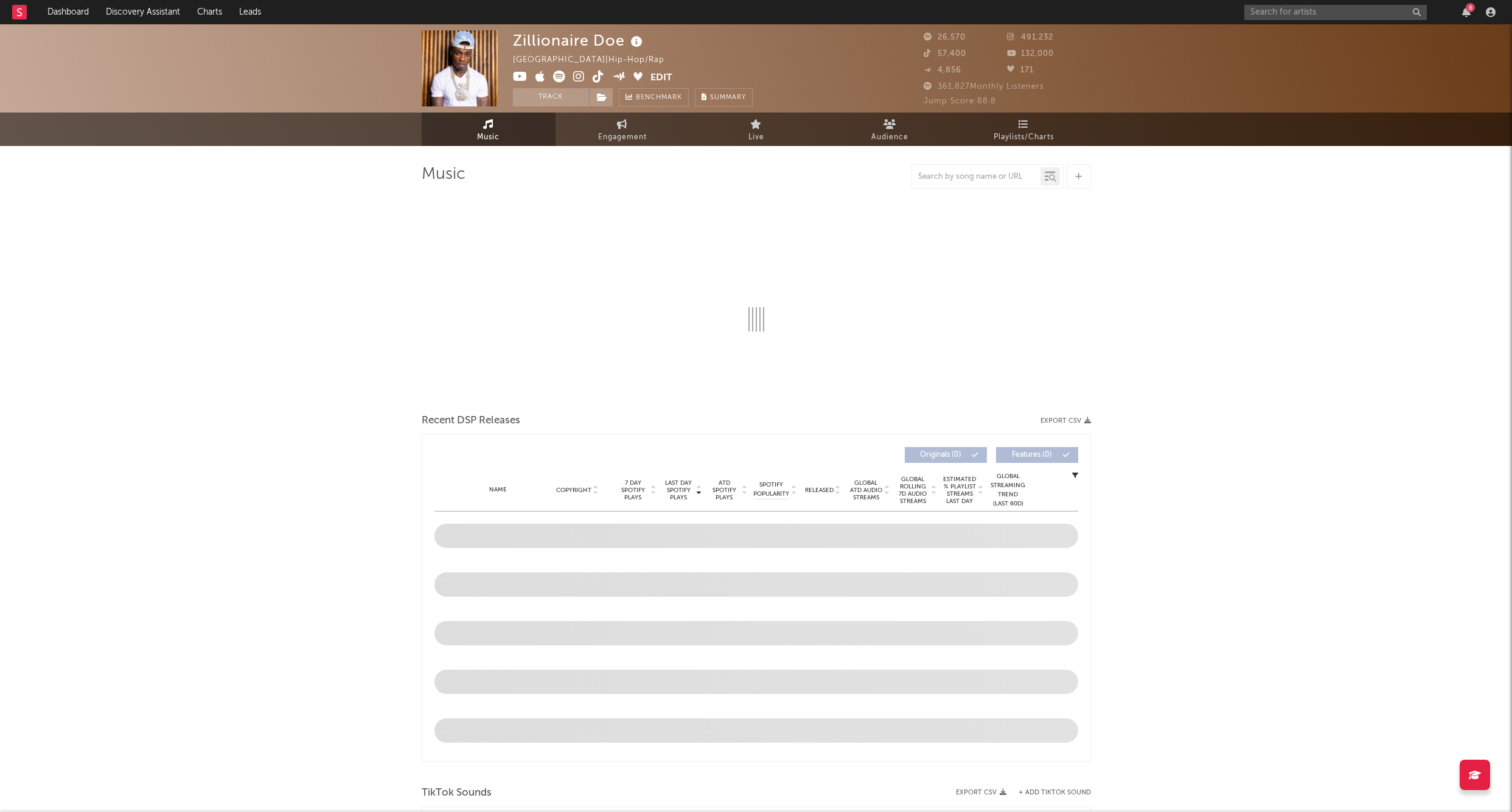
select select "6m"
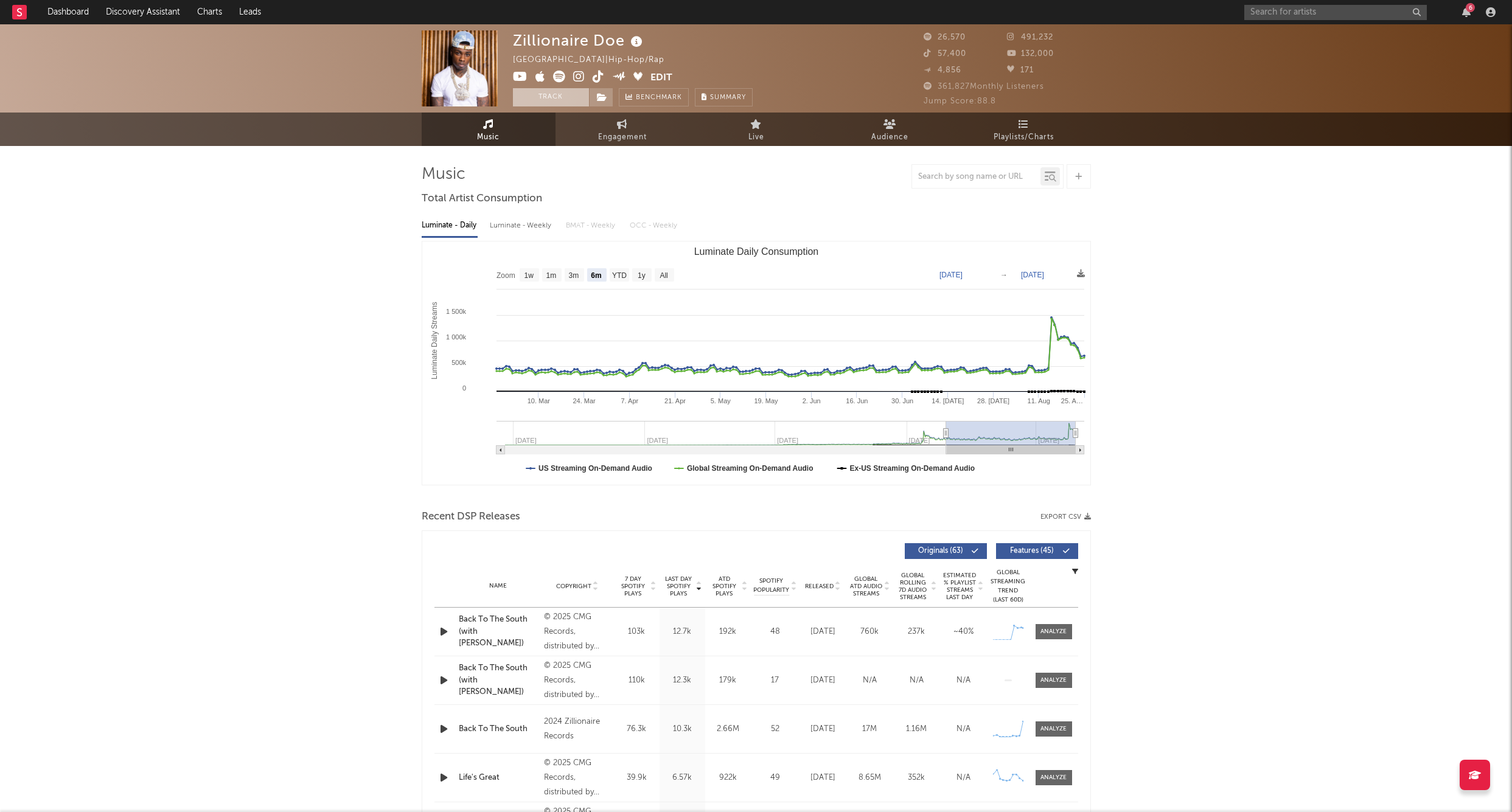
click at [558, 105] on button "Track" at bounding box center [551, 97] width 76 height 18
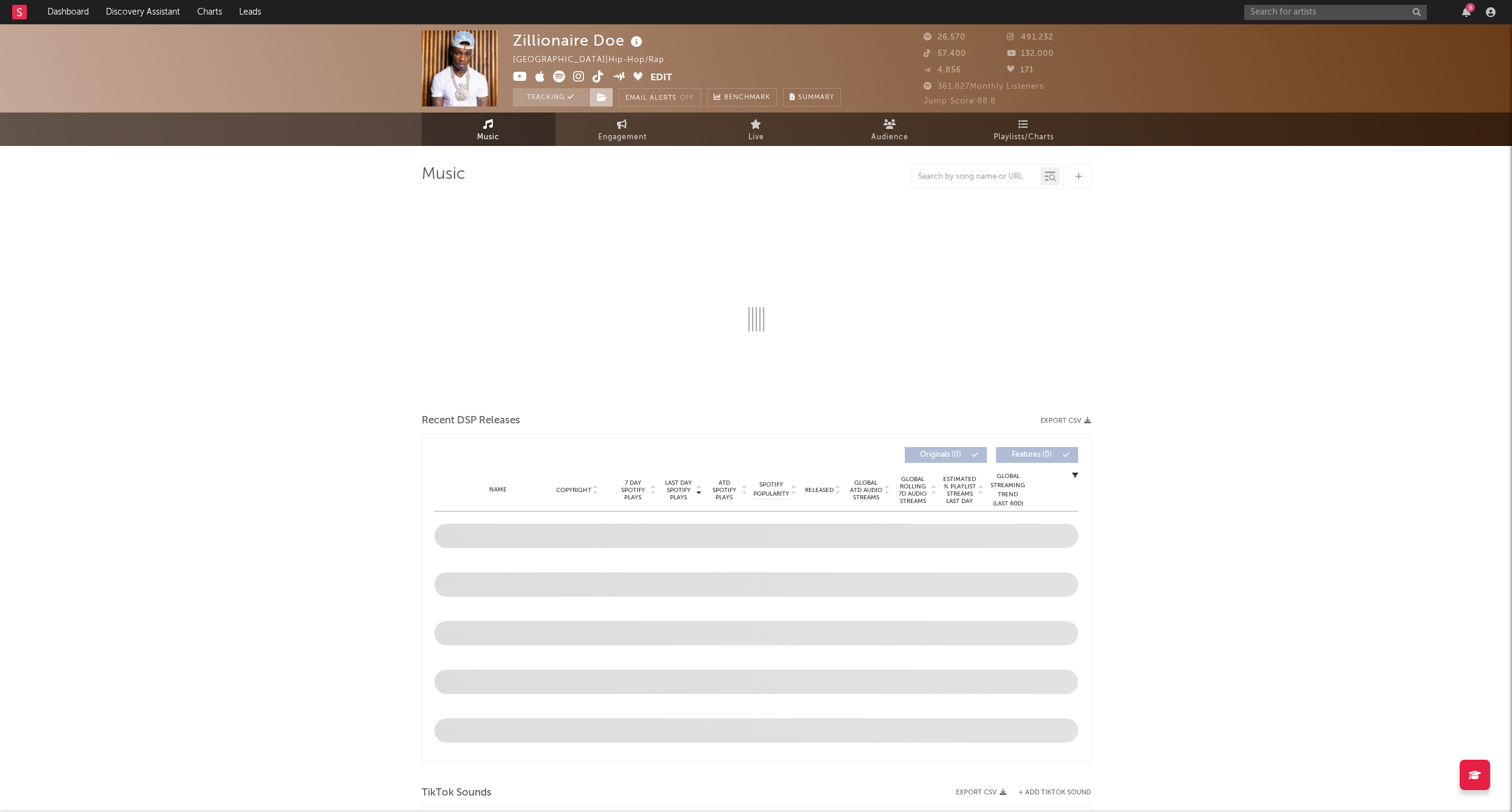
click at [606, 89] on span at bounding box center [601, 97] width 24 height 18
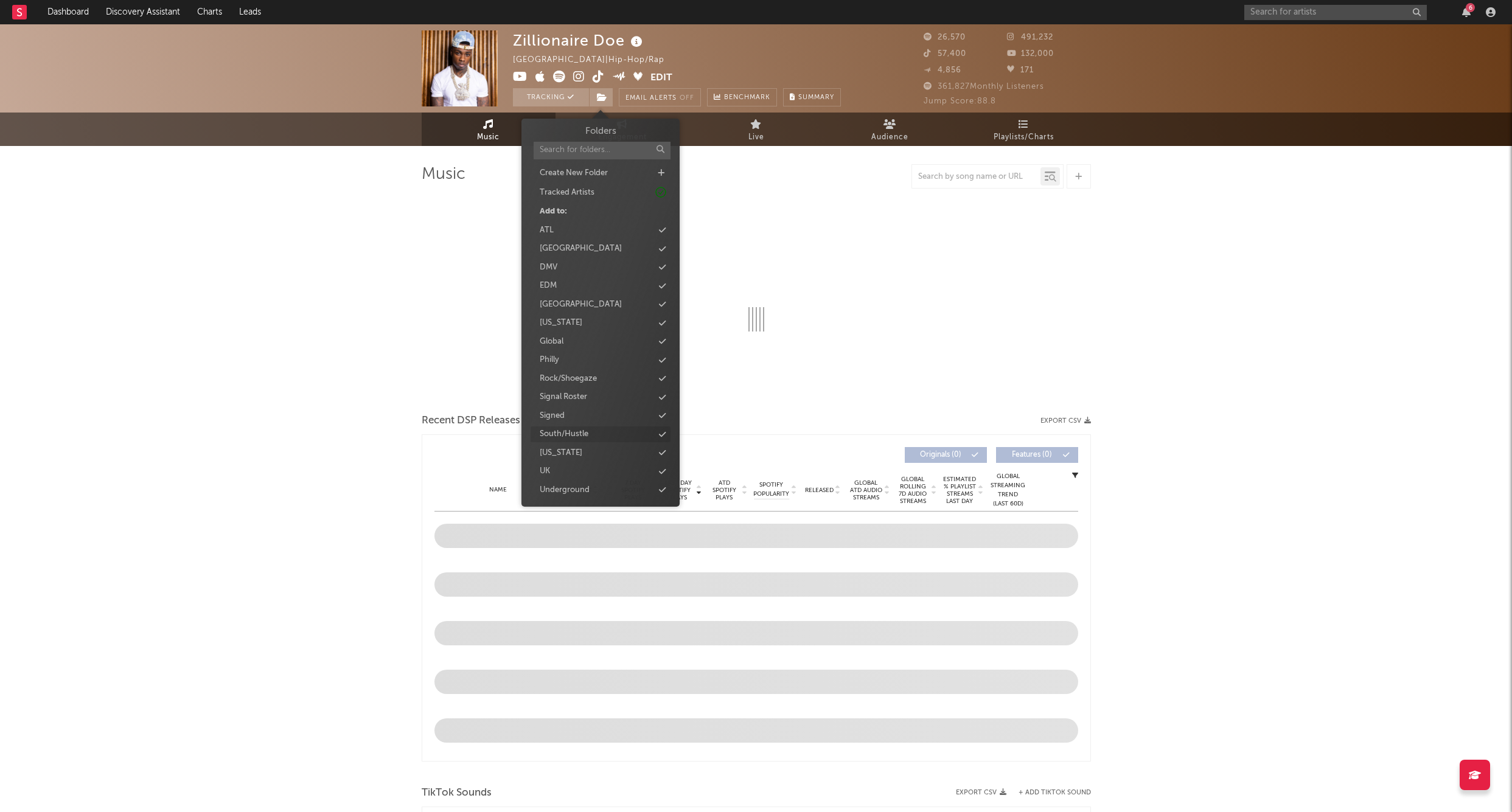
select select "6m"
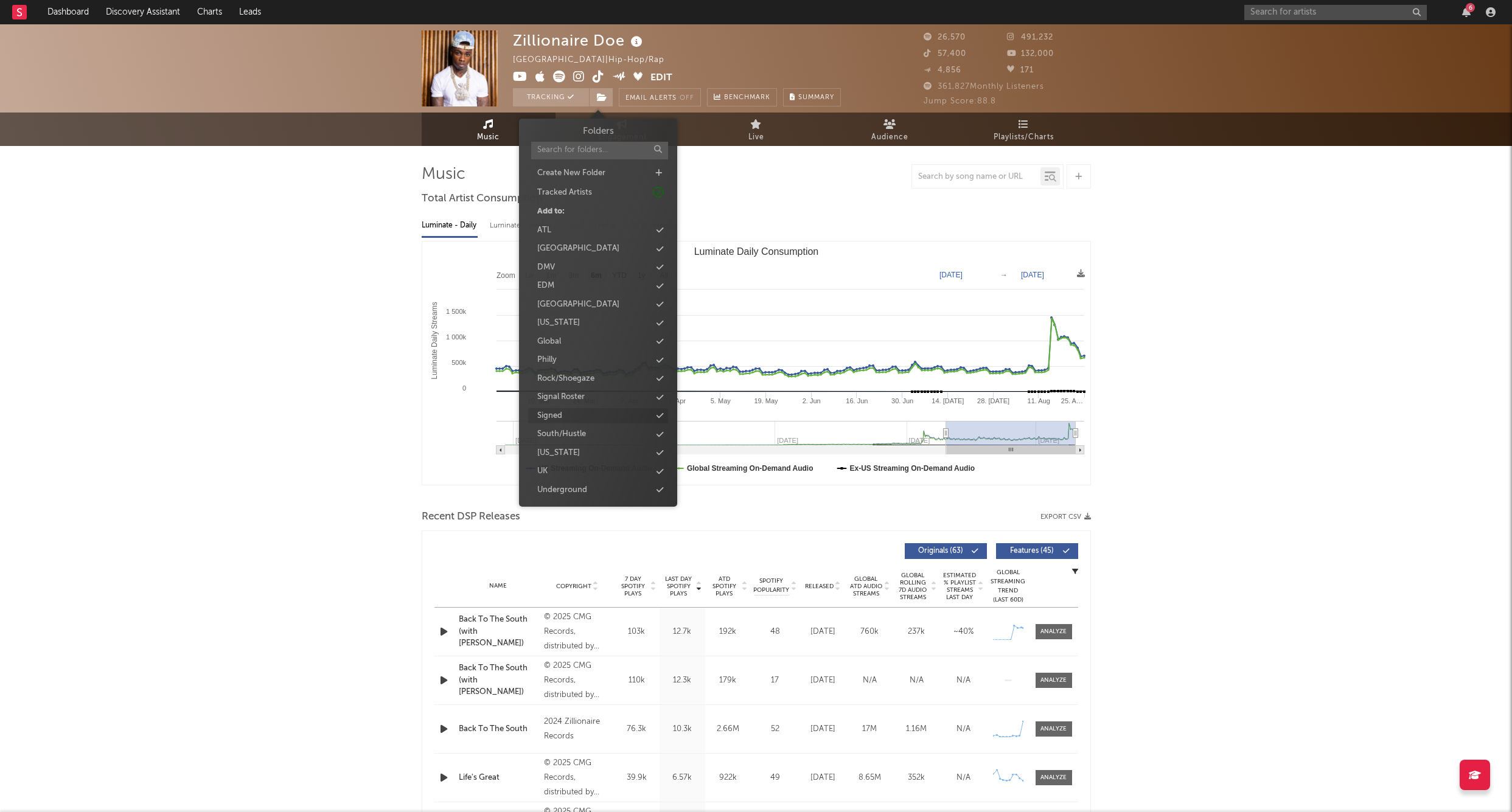
click at [570, 408] on div "Signed" at bounding box center [598, 416] width 140 height 16
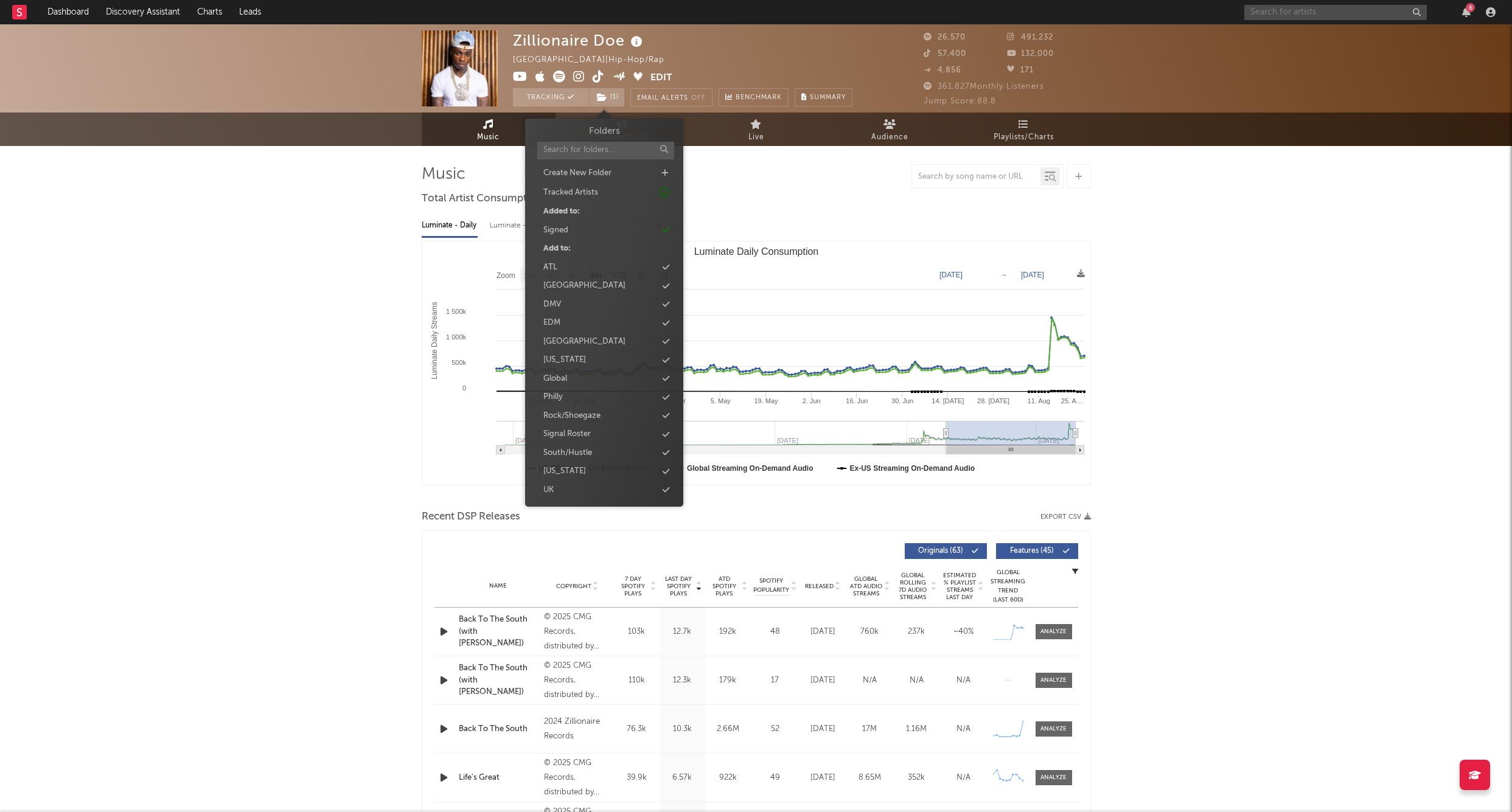
click at [1304, 12] on input "text" at bounding box center [1336, 12] width 183 height 15
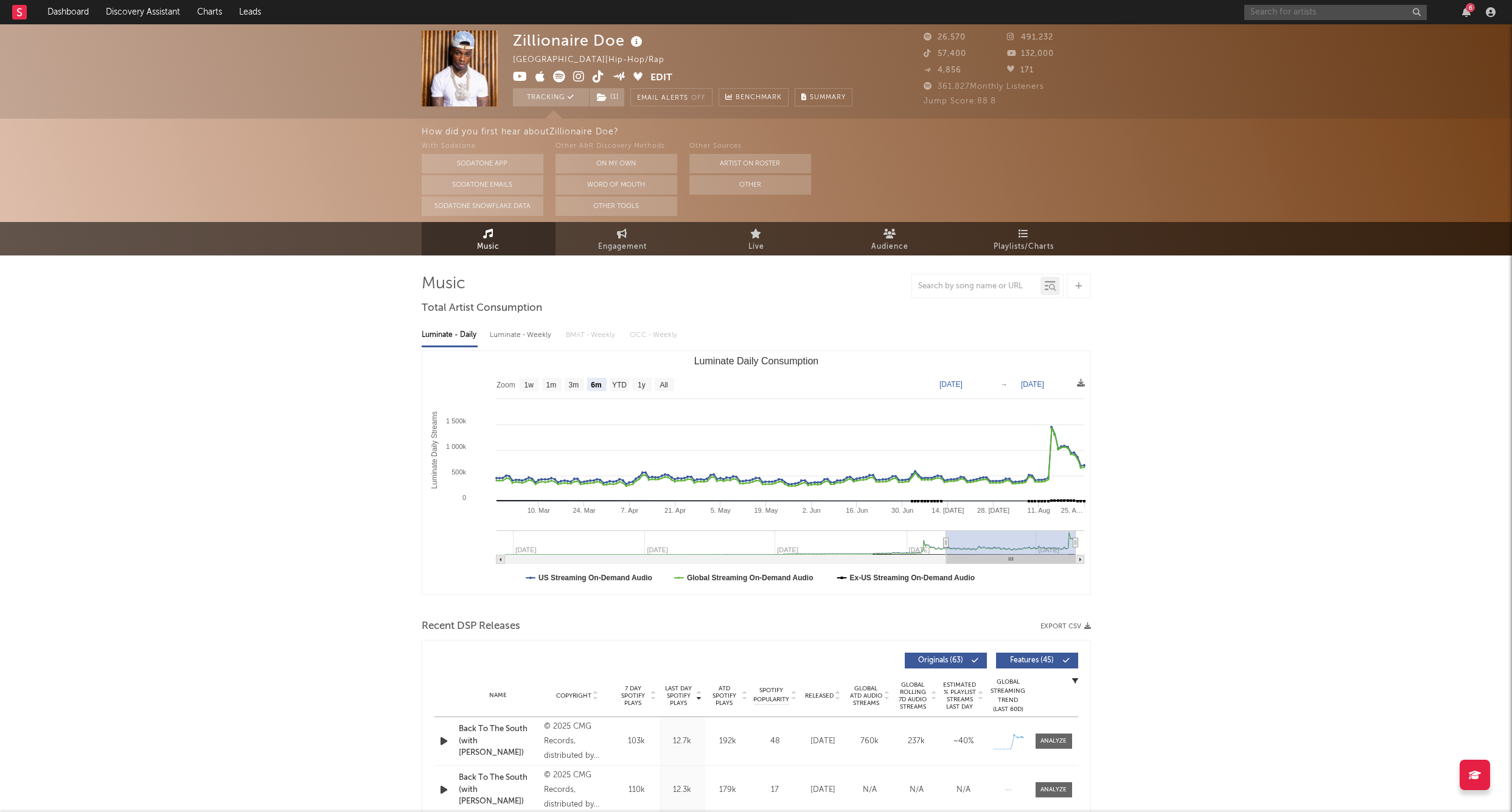
click at [1309, 9] on input "text" at bounding box center [1336, 12] width 183 height 15
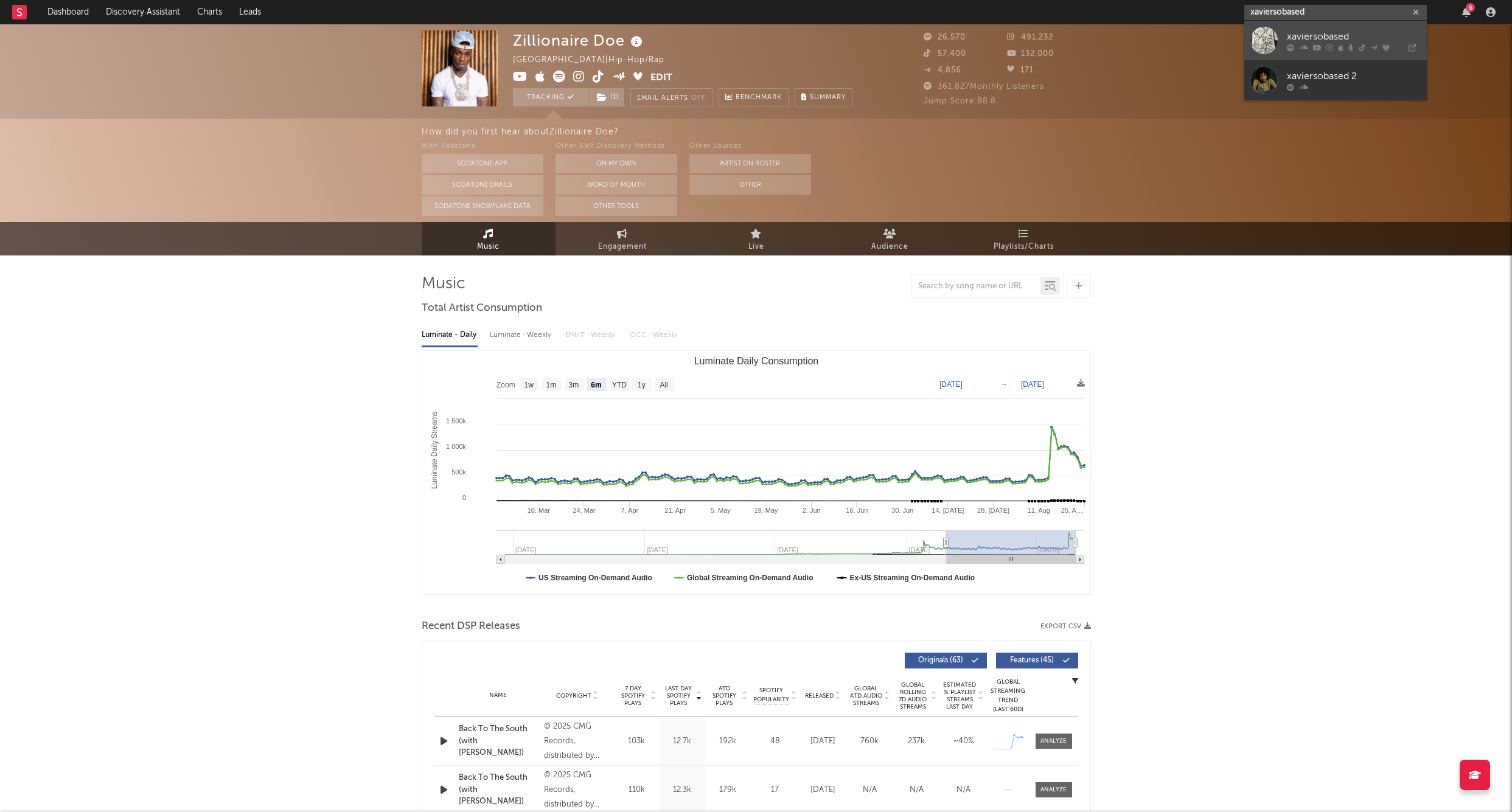
type input "xaviersobased"
click at [1291, 32] on div "xaviersobased" at bounding box center [1354, 36] width 134 height 15
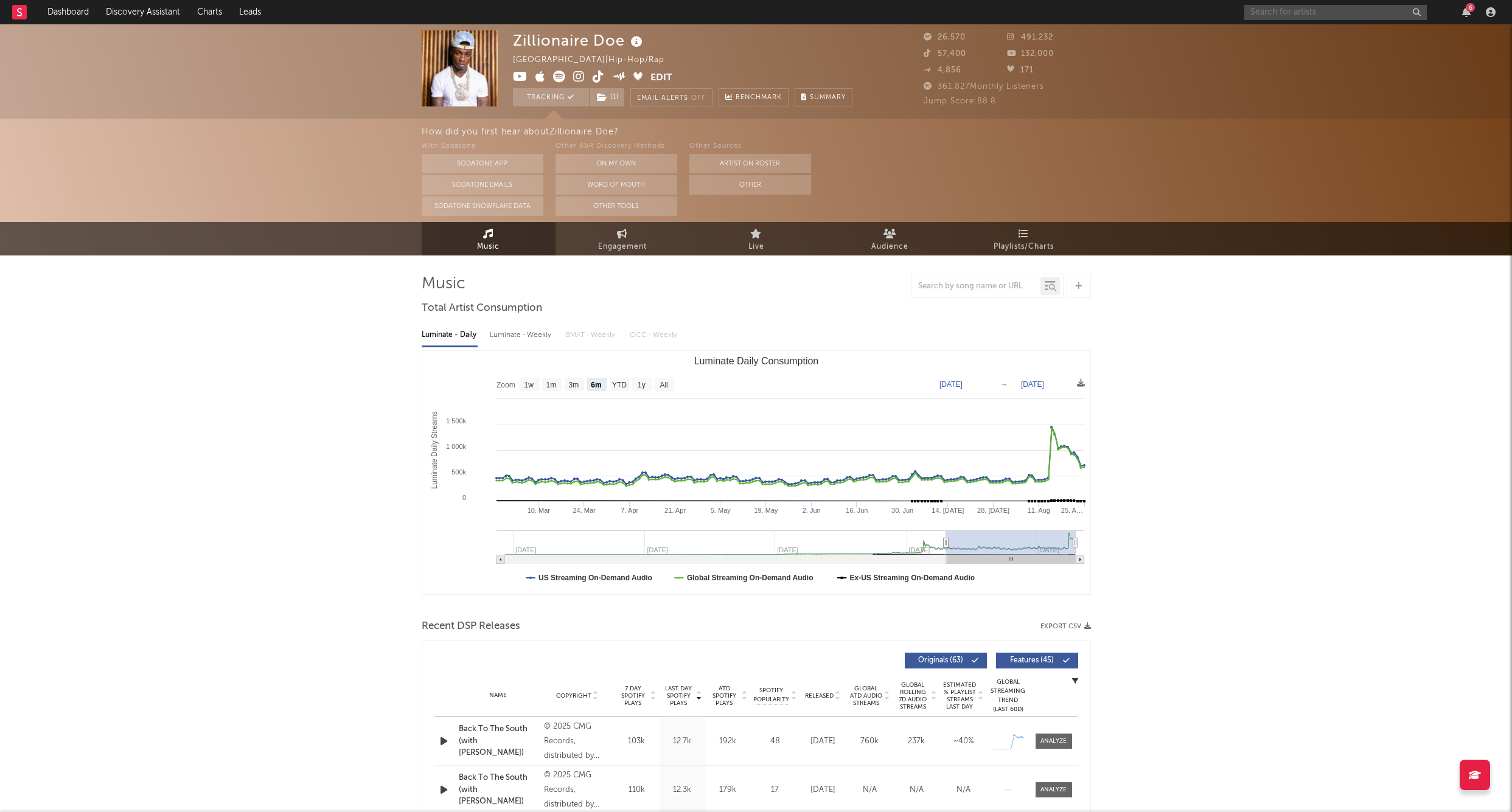
click at [1268, 13] on input "text" at bounding box center [1336, 12] width 183 height 15
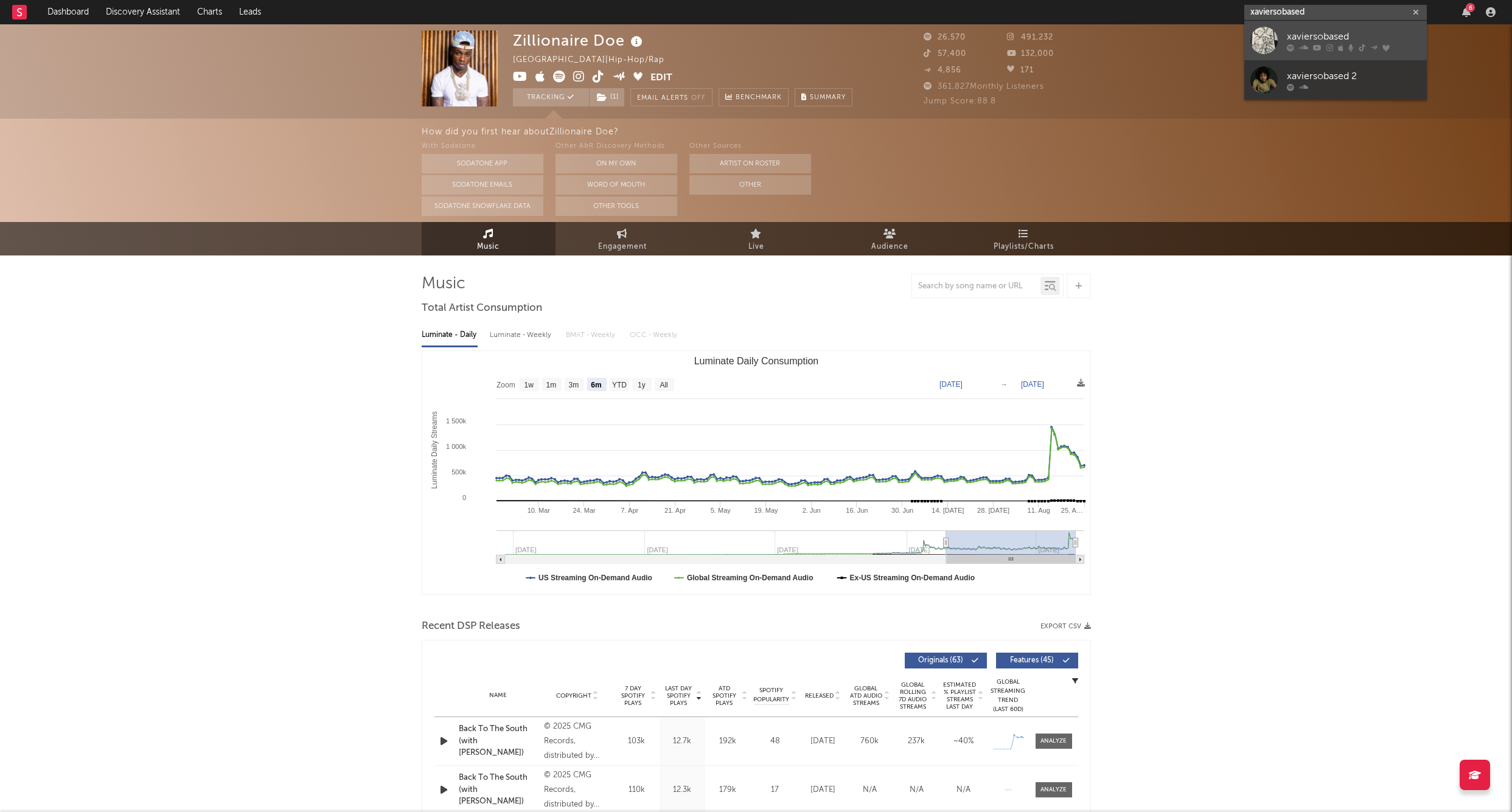
type input "xaviersobased"
click at [1297, 30] on div "xaviersobased" at bounding box center [1354, 36] width 134 height 15
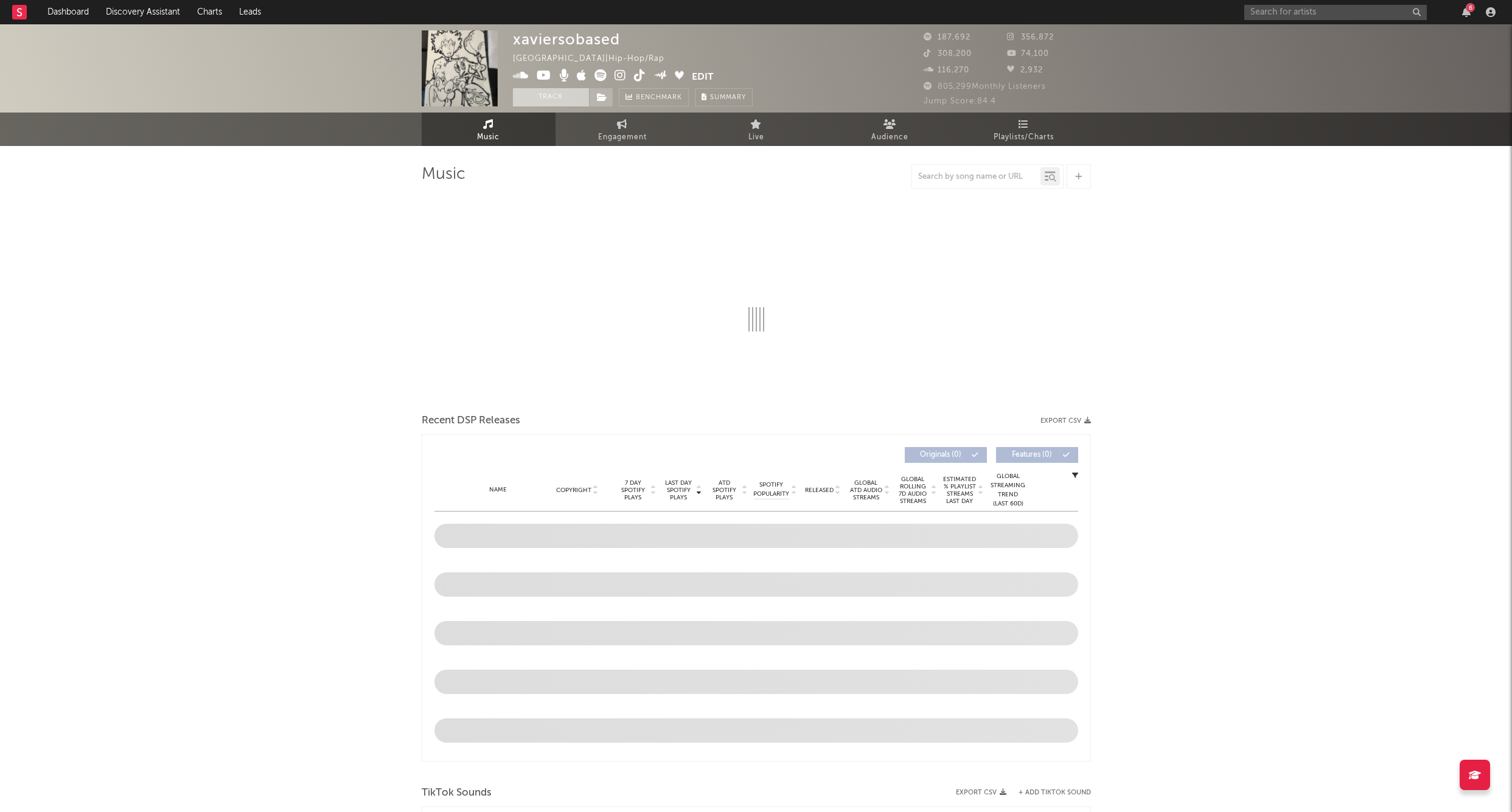
click at [545, 98] on button "Track" at bounding box center [551, 97] width 76 height 18
click at [605, 99] on icon at bounding box center [602, 97] width 10 height 8
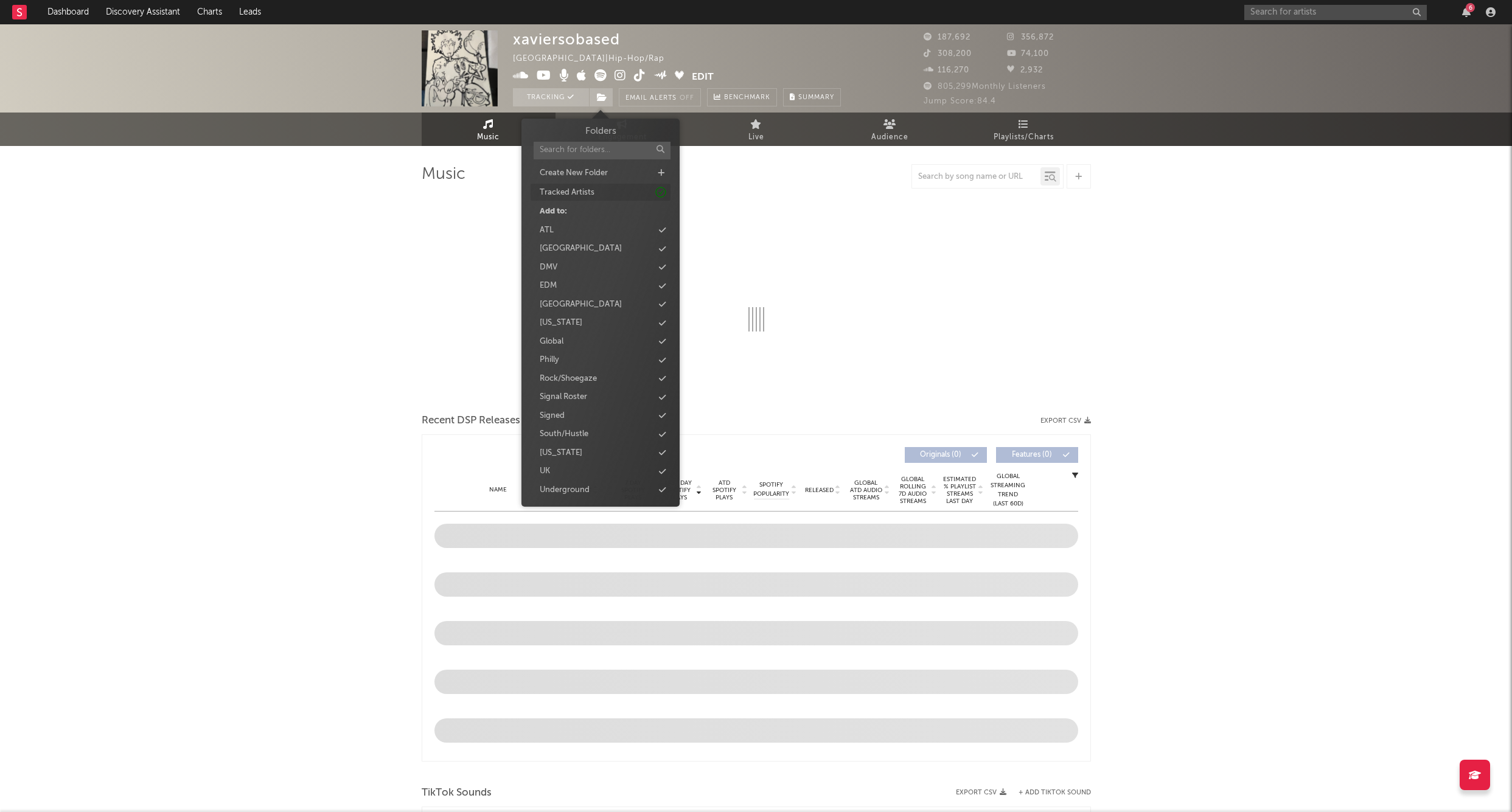
select select "6m"
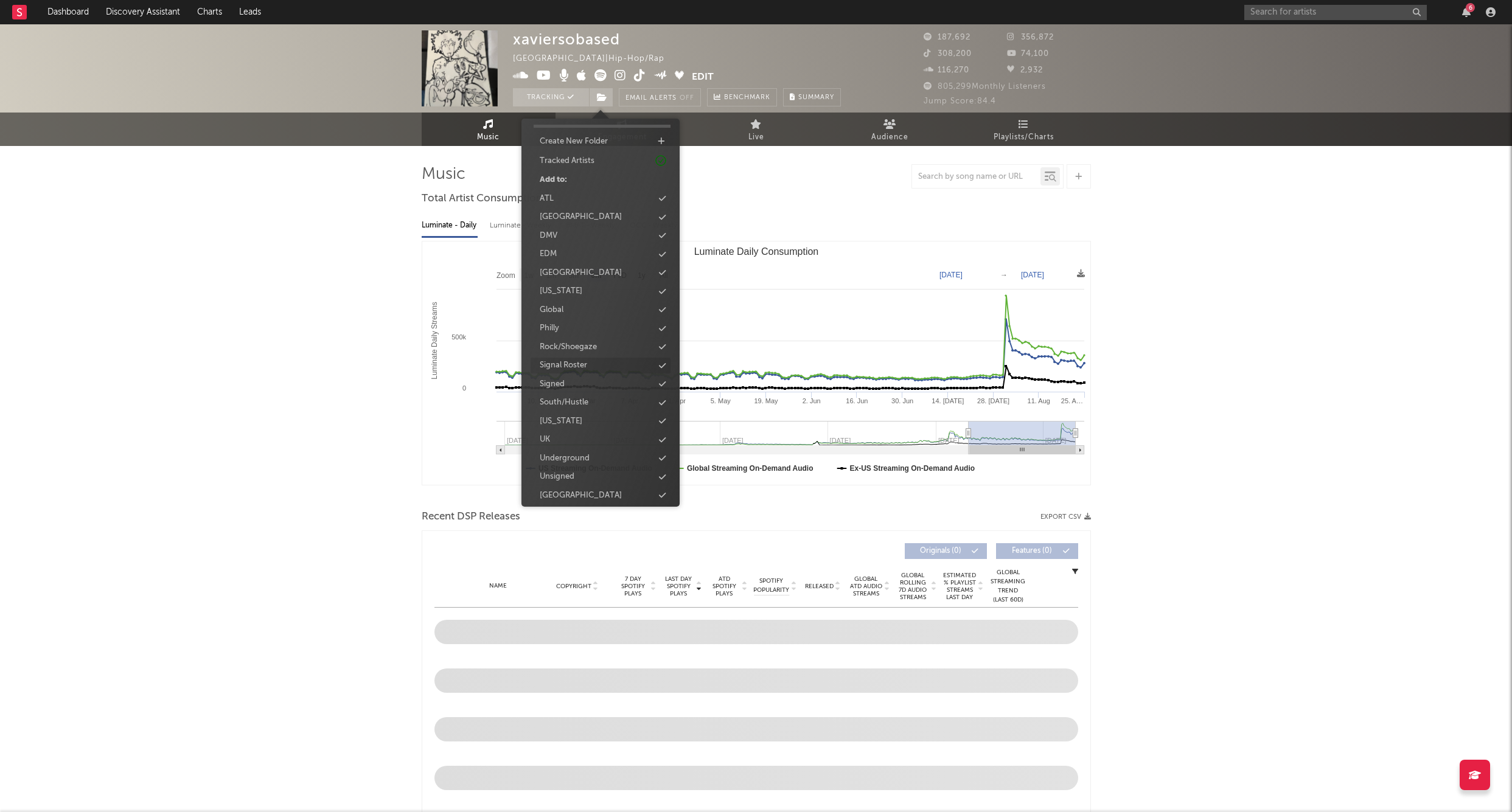
scroll to position [31, 0]
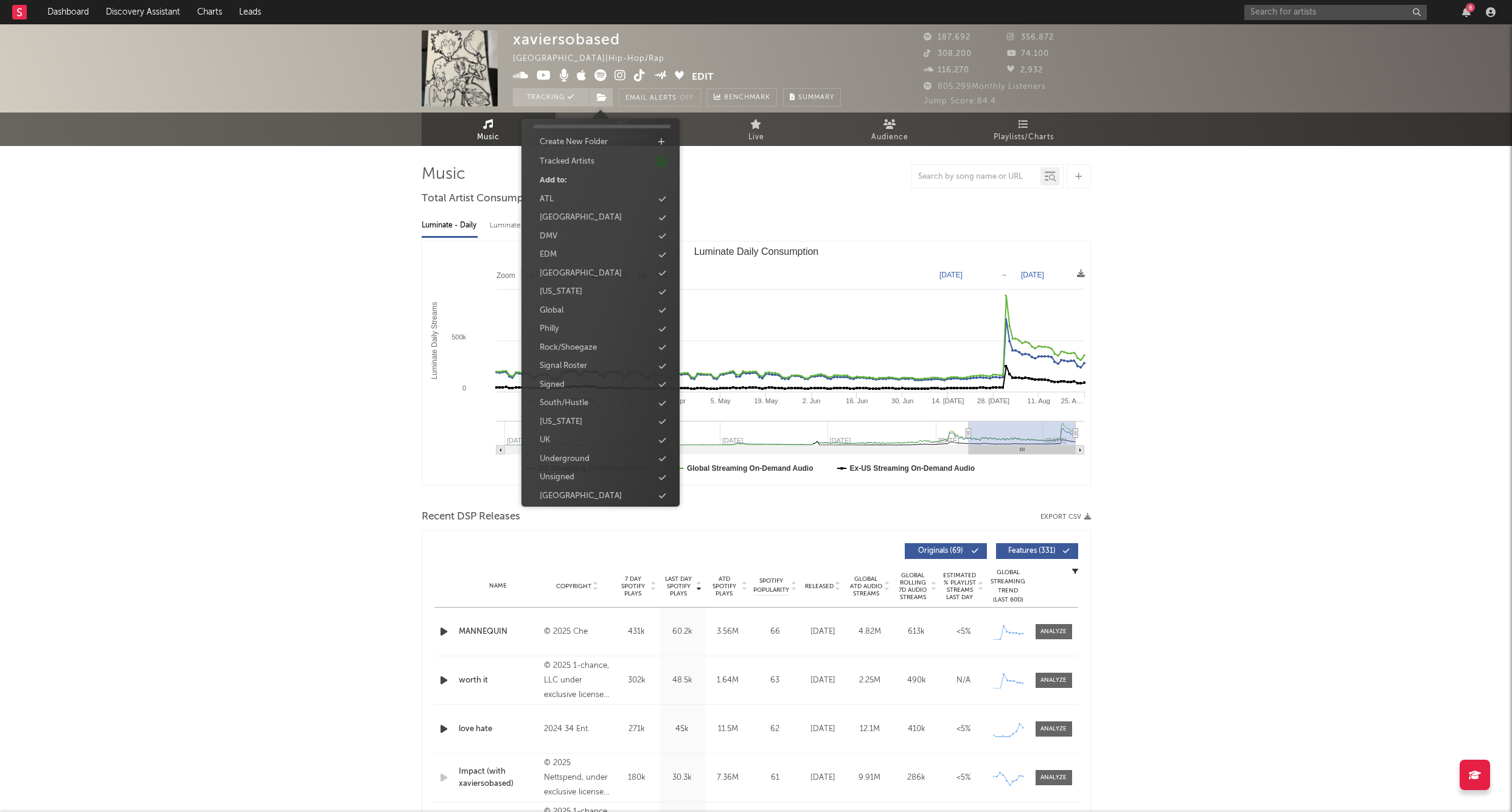
drag, startPoint x: 572, startPoint y: 377, endPoint x: 355, endPoint y: 363, distance: 217.5
click at [572, 377] on div "Signed" at bounding box center [601, 385] width 140 height 16
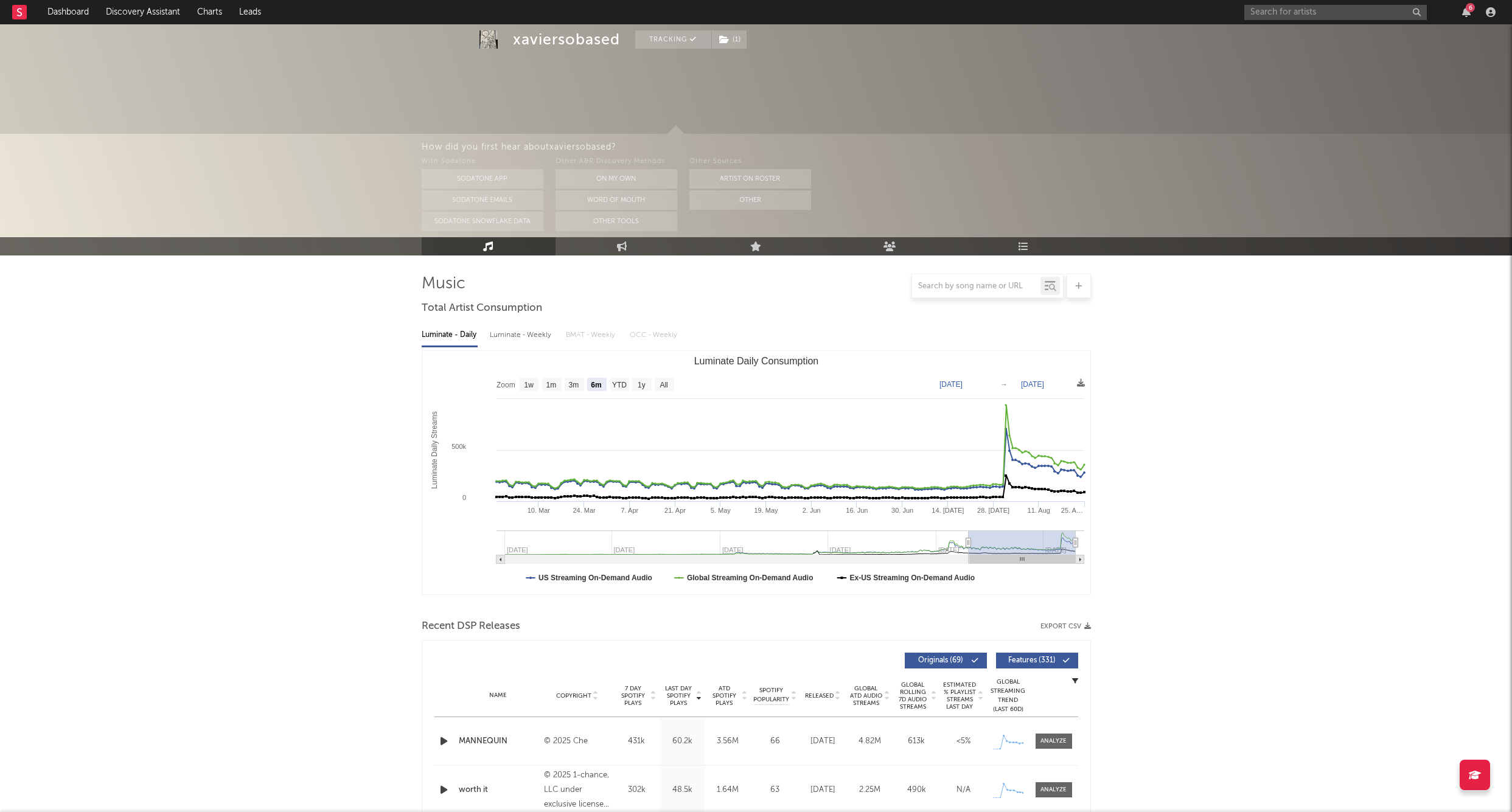
scroll to position [124, 0]
select select "6m"
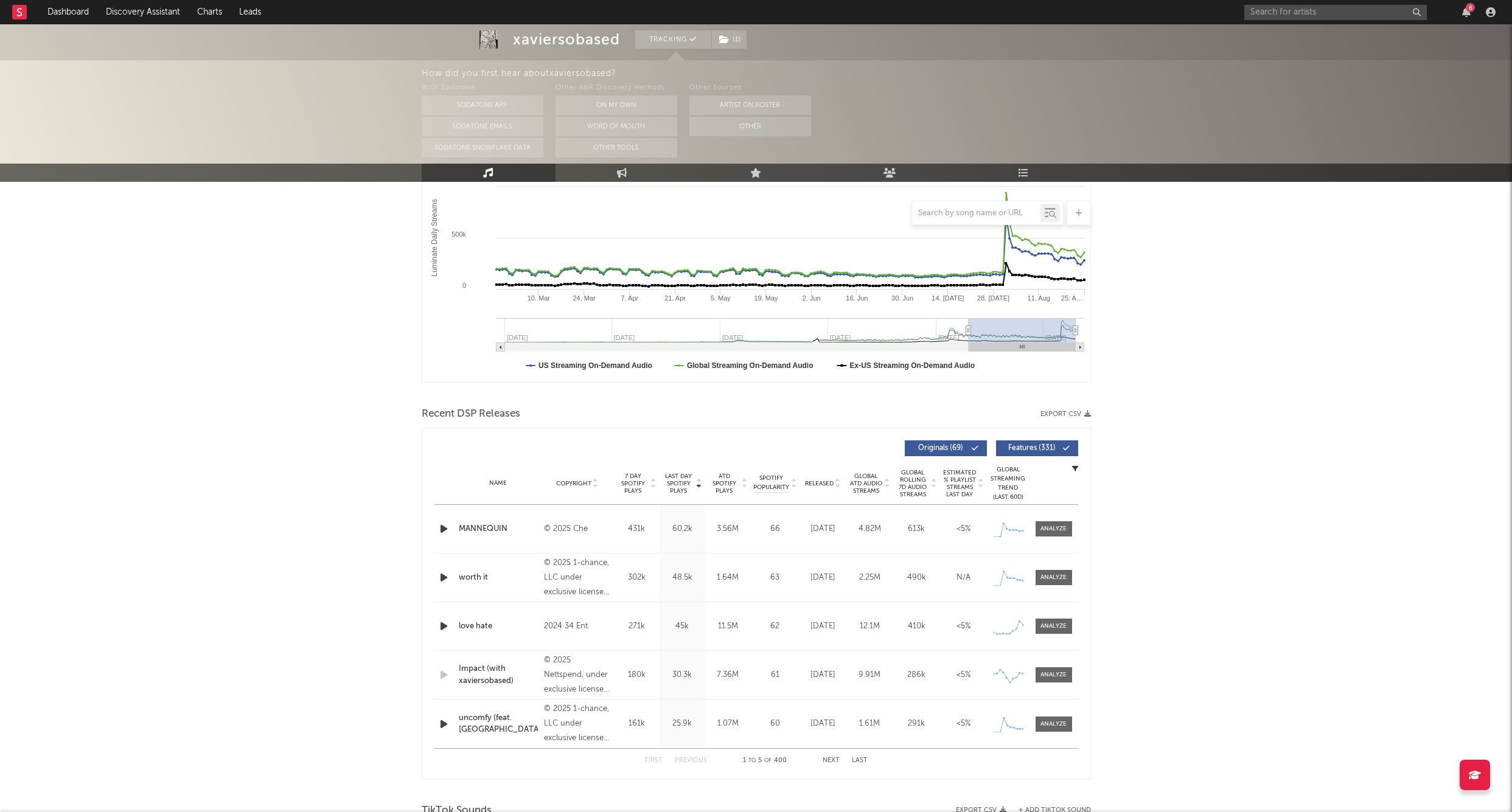
scroll to position [216, 0]
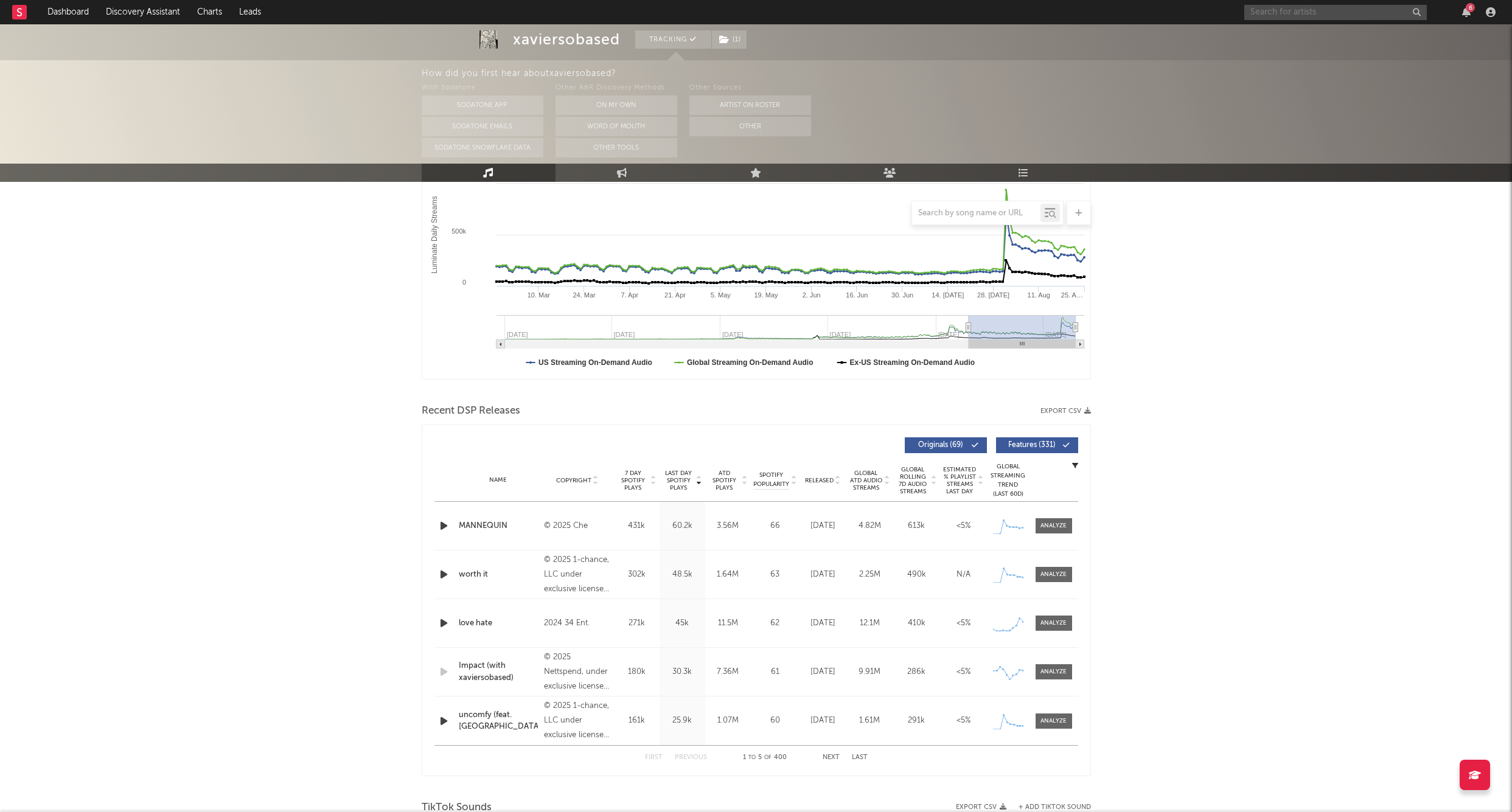
click at [1264, 11] on input "text" at bounding box center [1336, 12] width 183 height 15
type input "b"
click at [1309, 15] on input "bak jay" at bounding box center [1336, 12] width 183 height 15
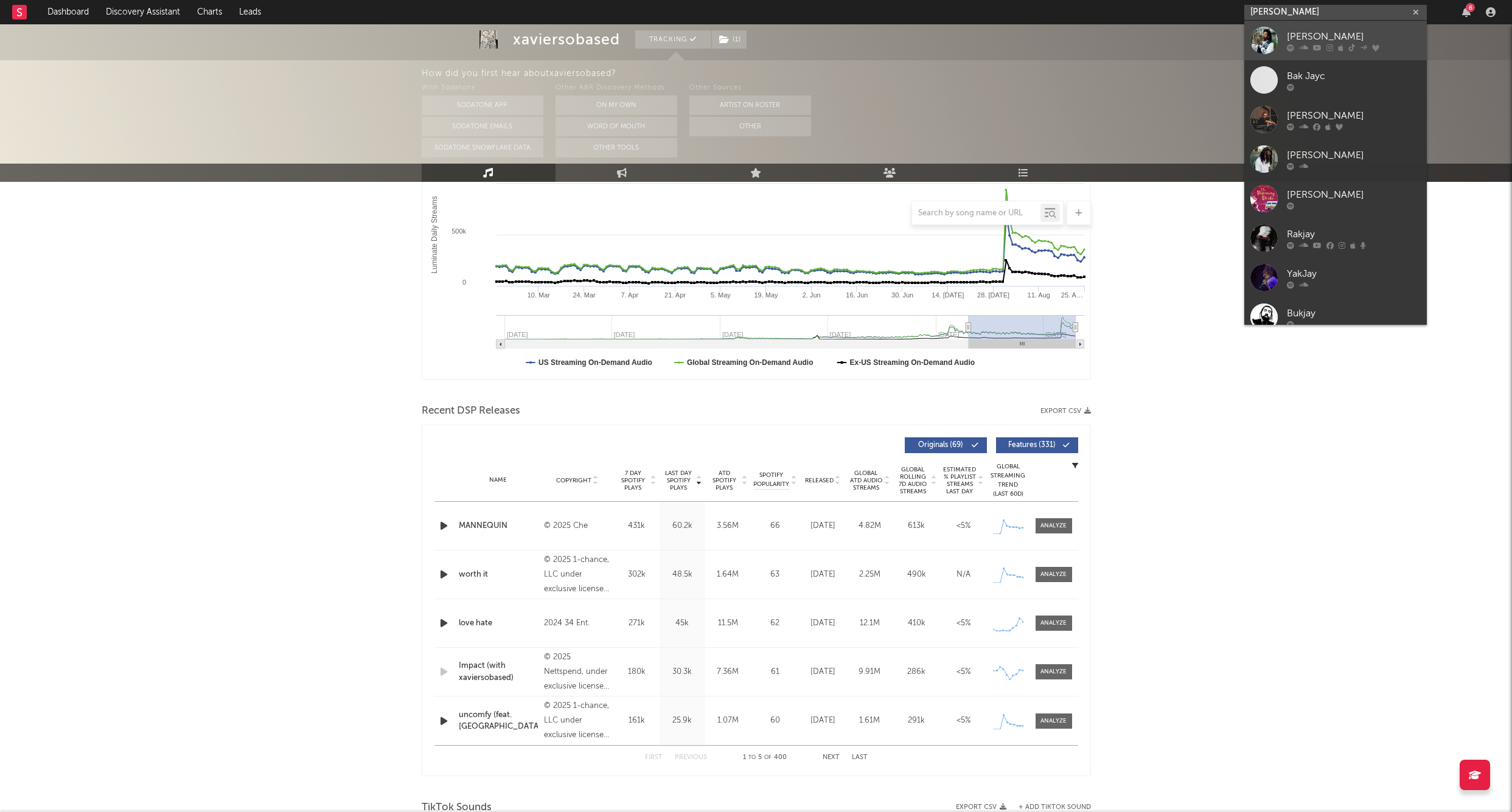
type input "bak jay"
click at [1286, 32] on link "BAK Jay" at bounding box center [1336, 40] width 183 height 39
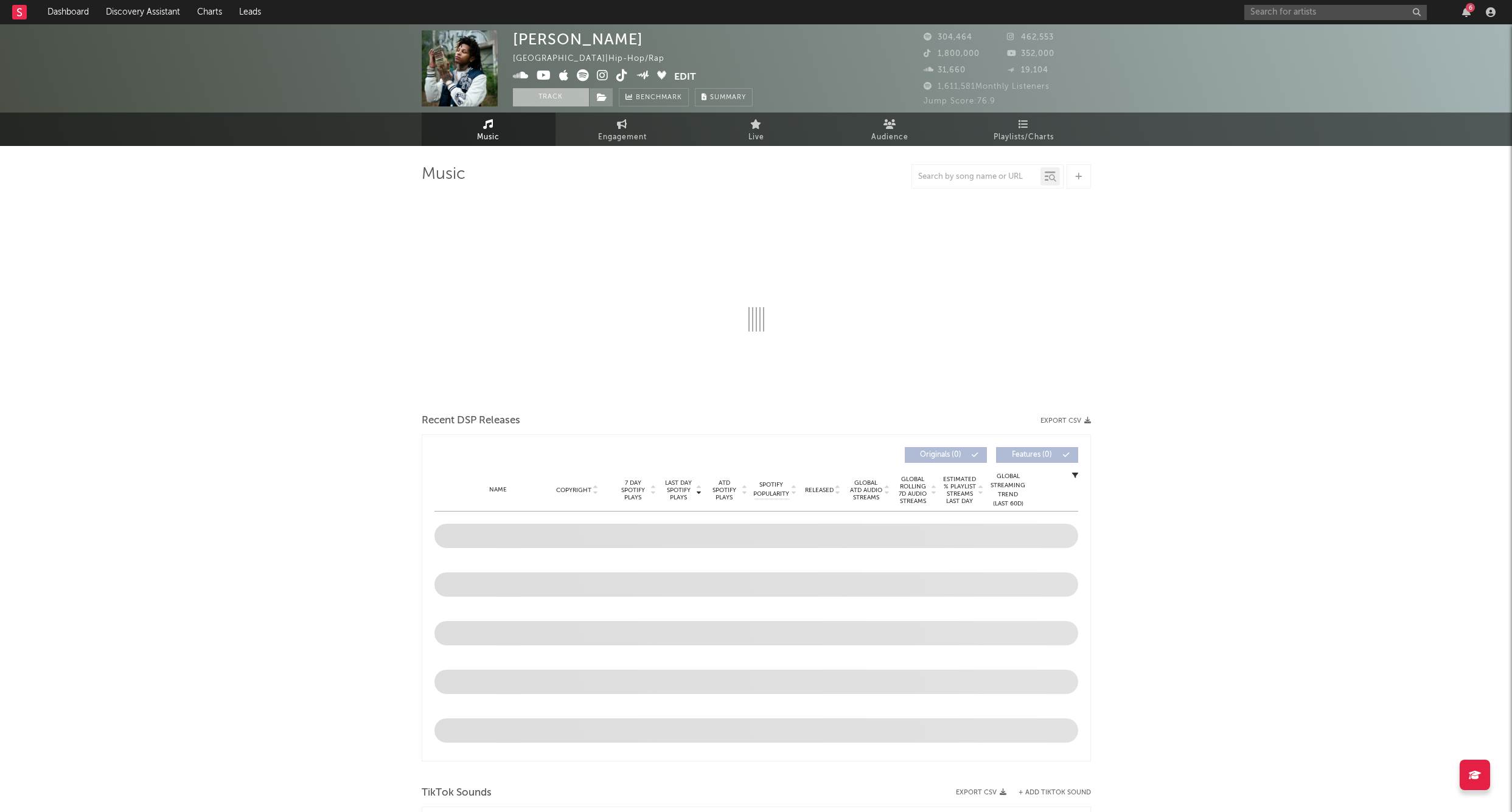
click at [551, 98] on button "Track" at bounding box center [551, 97] width 76 height 18
click at [595, 97] on span at bounding box center [601, 97] width 24 height 18
select select "6m"
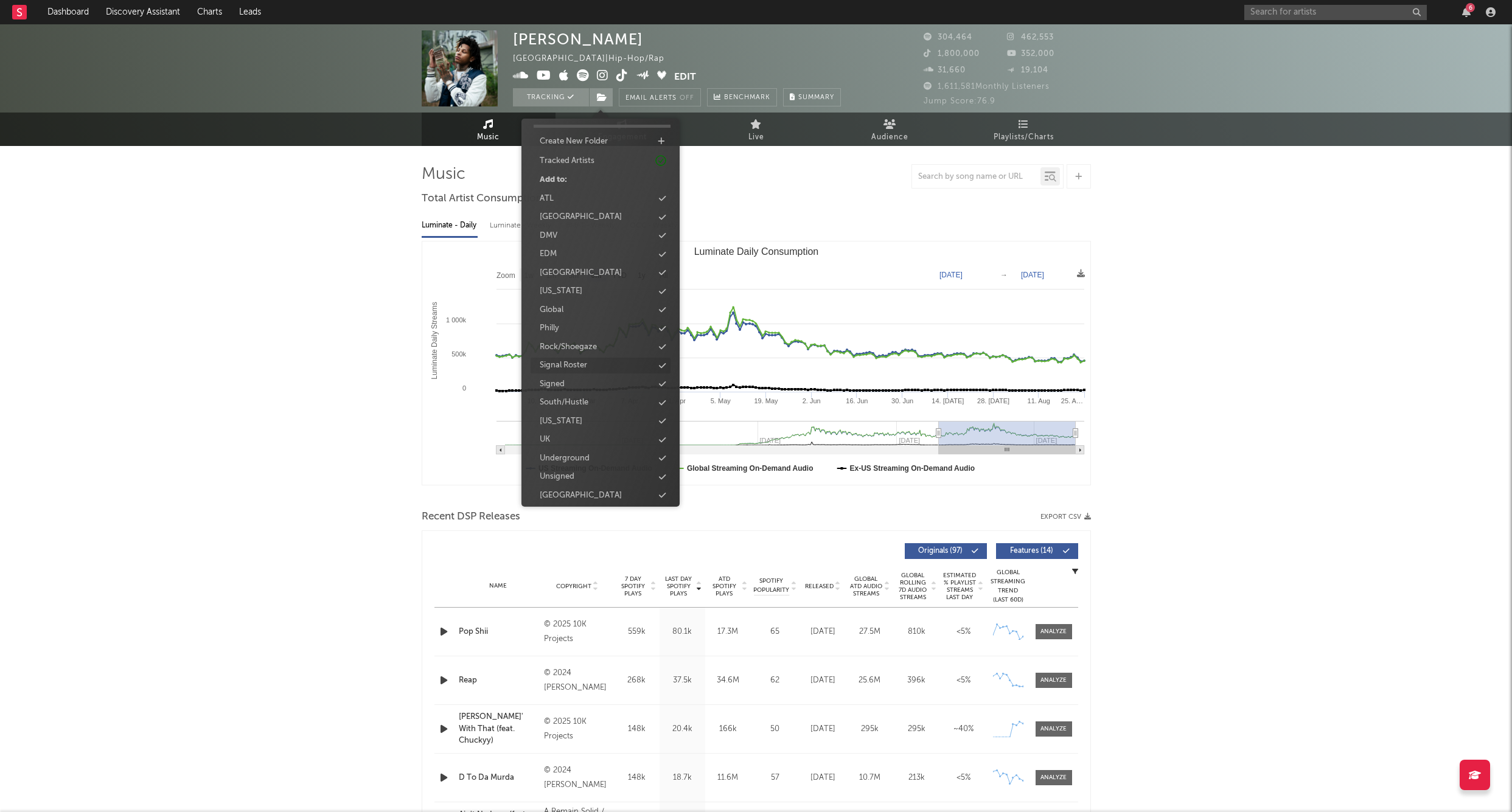
scroll to position [31, 0]
click at [561, 379] on div "Signed" at bounding box center [552, 385] width 25 height 12
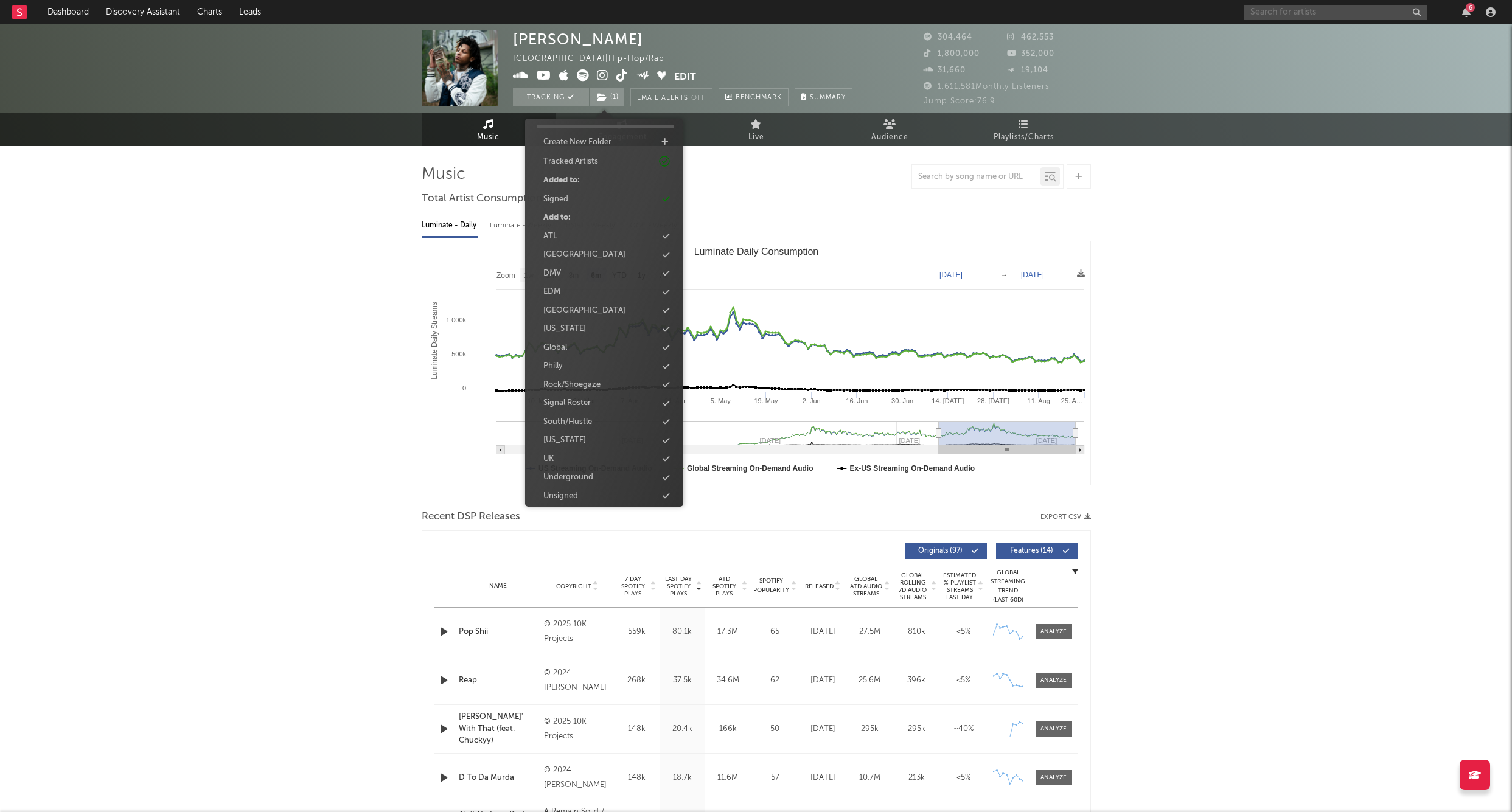
click at [1281, 16] on input "text" at bounding box center [1336, 12] width 183 height 15
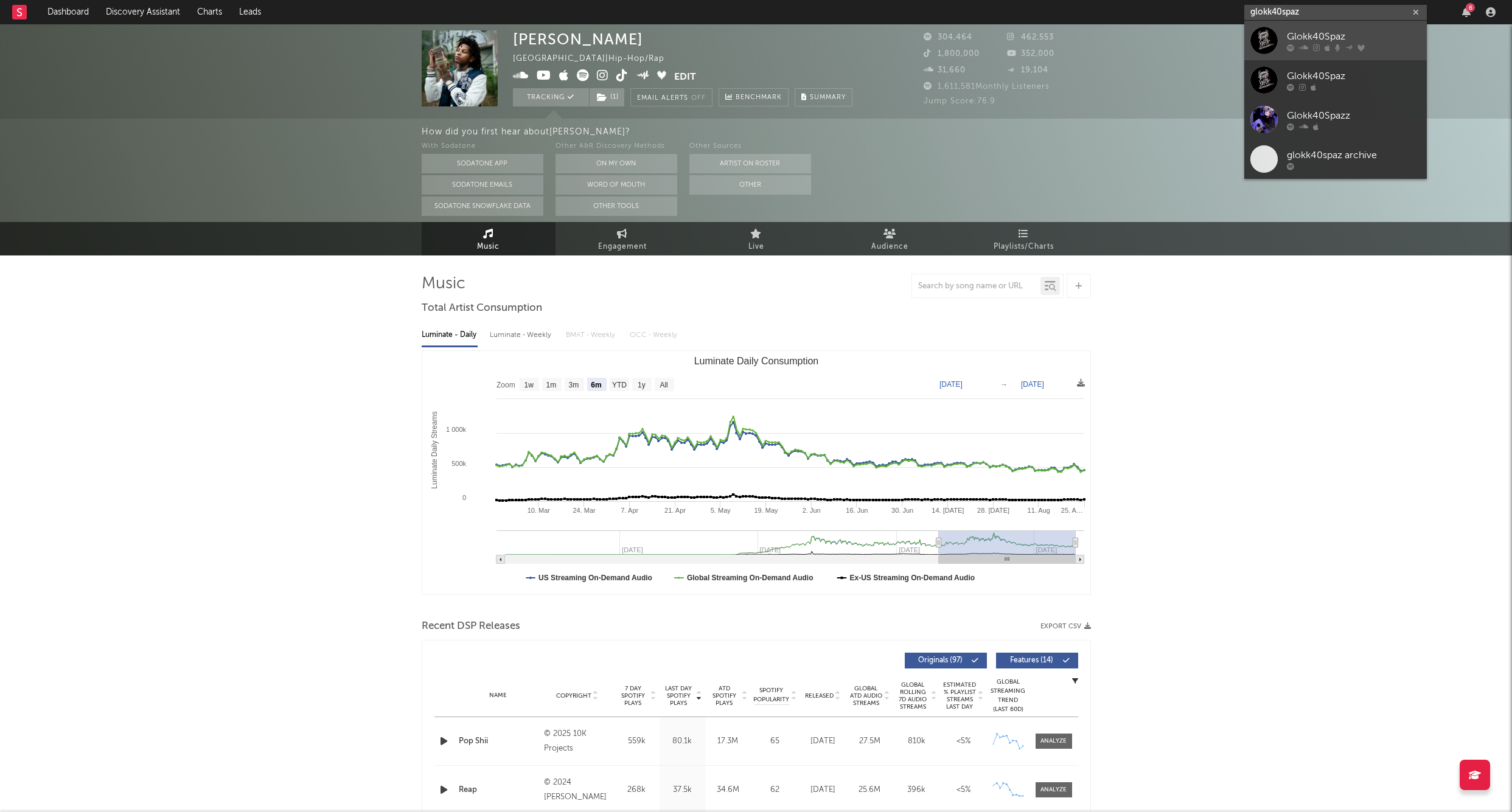
type input "glokk40spaz"
click at [1337, 34] on div "Glokk40Spaz" at bounding box center [1354, 36] width 134 height 15
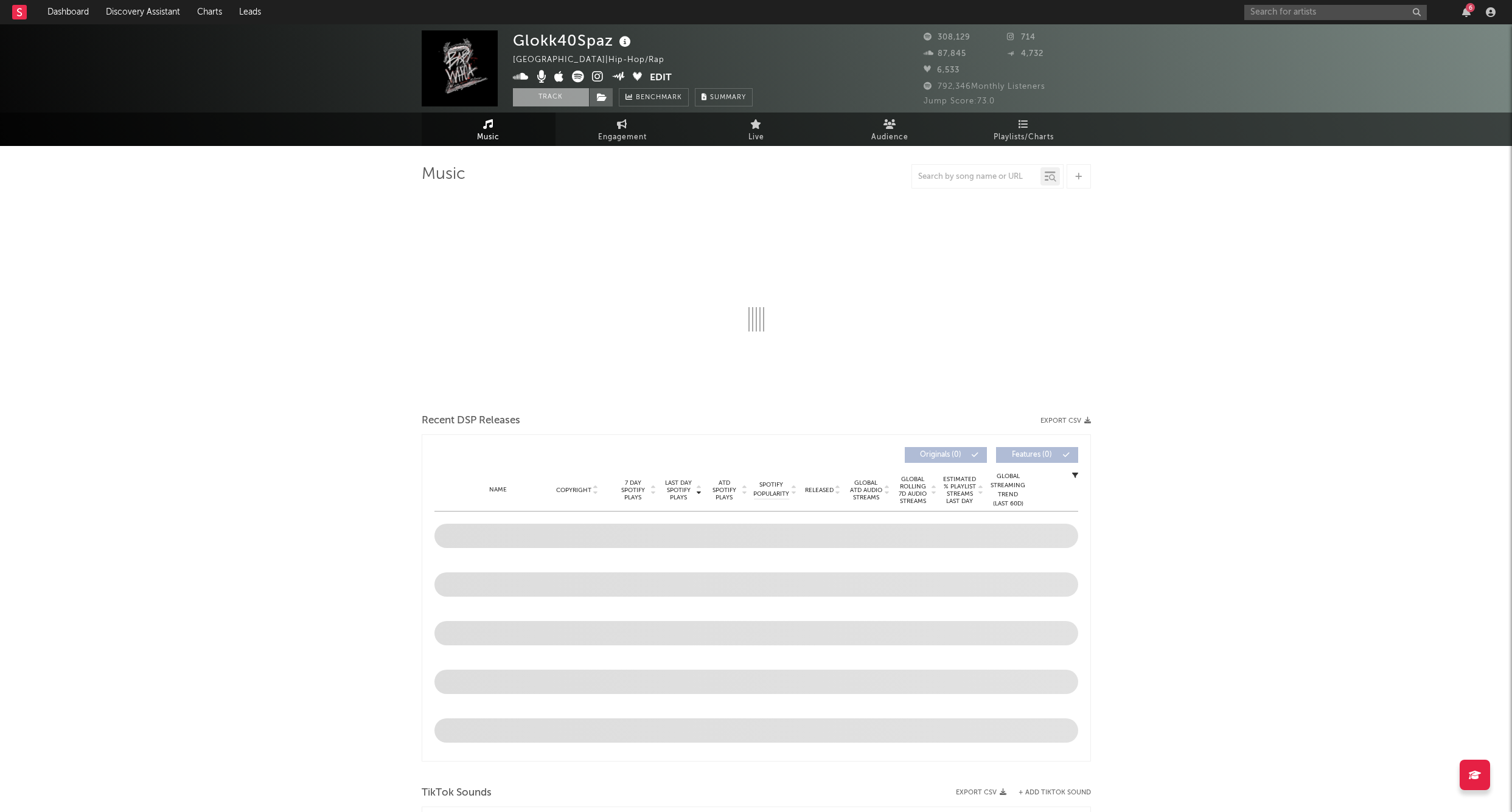
click at [554, 104] on button "Track" at bounding box center [551, 97] width 76 height 18
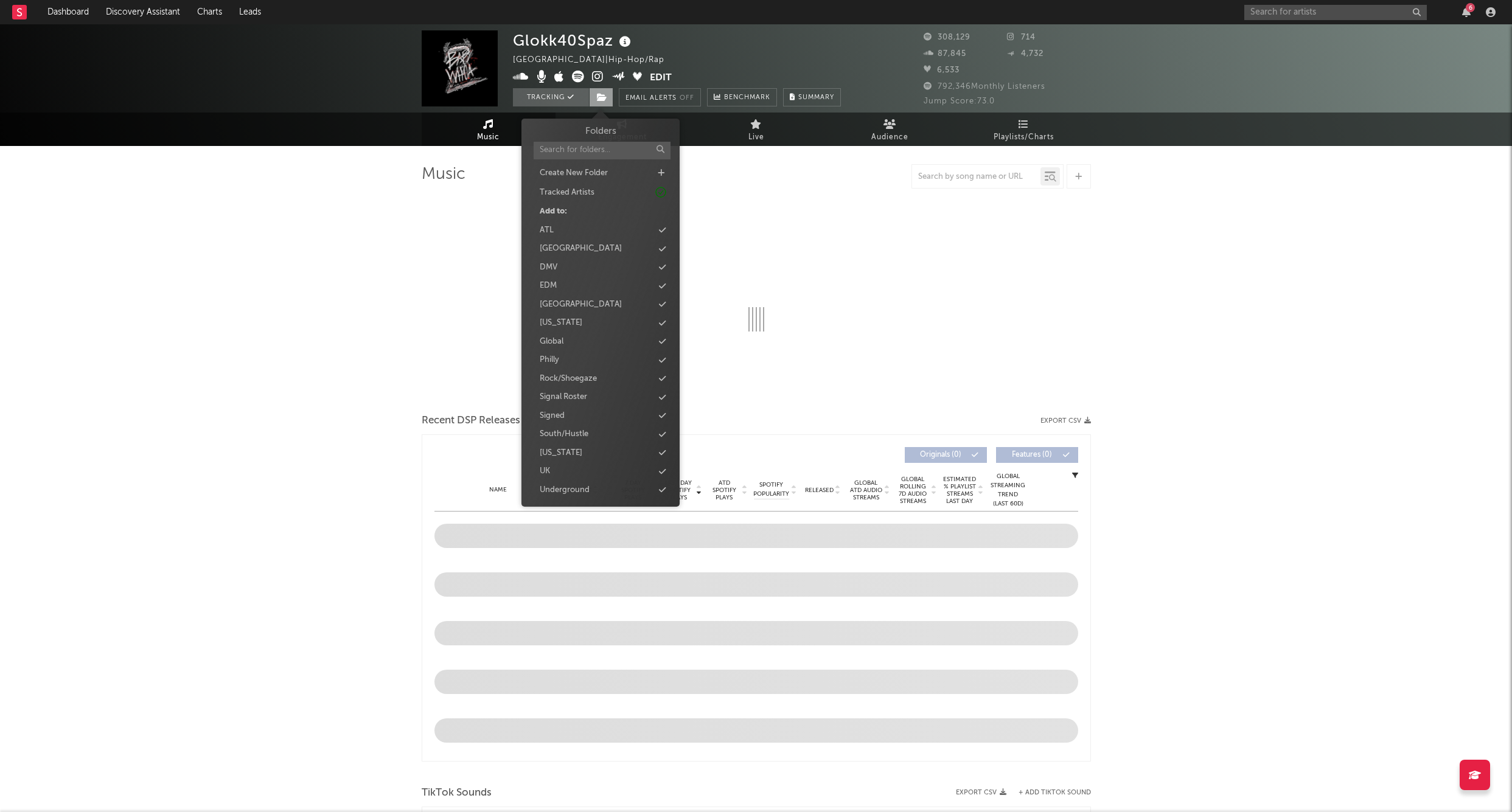
click at [601, 96] on icon at bounding box center [602, 97] width 10 height 8
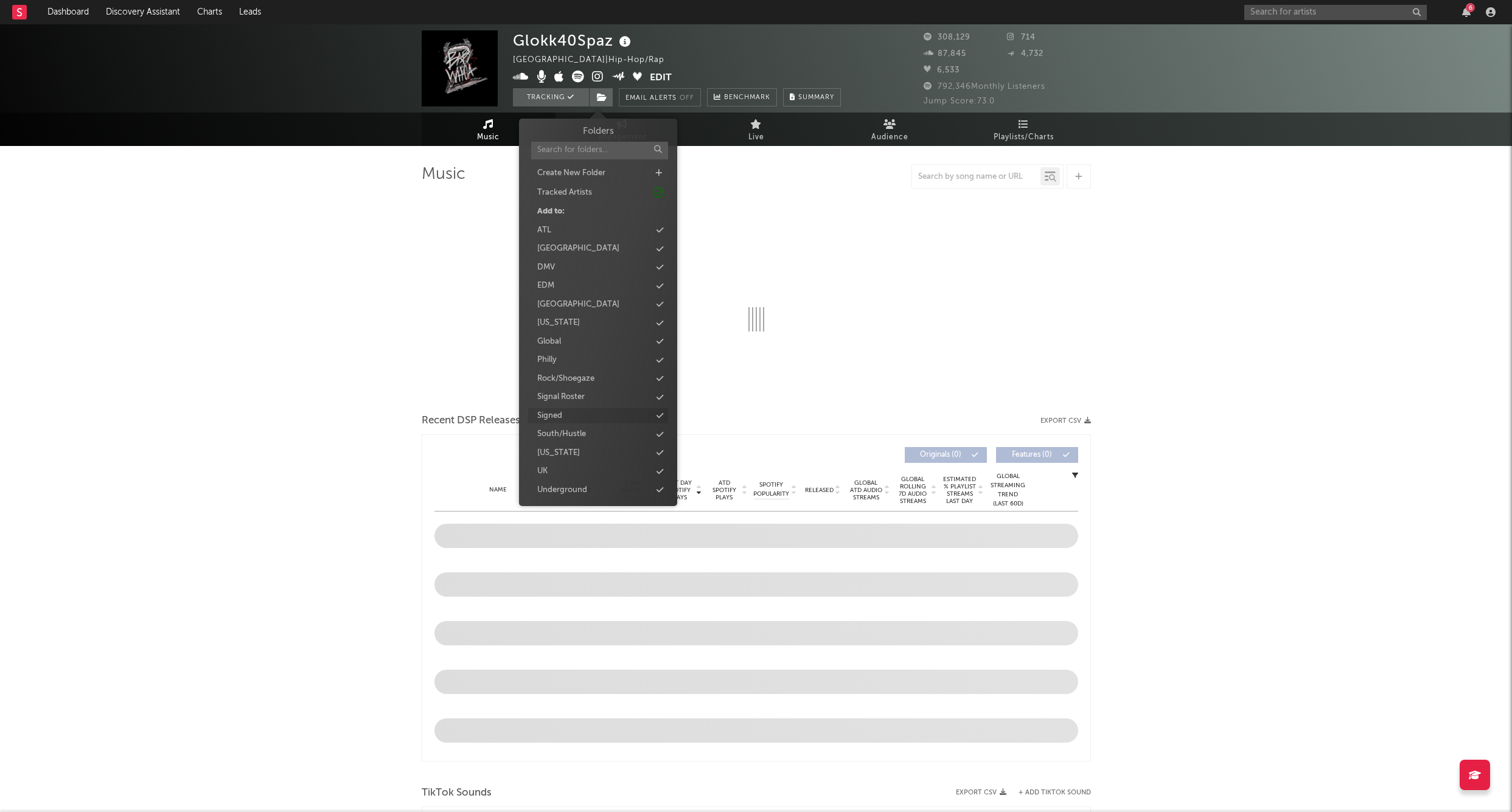
select select "6m"
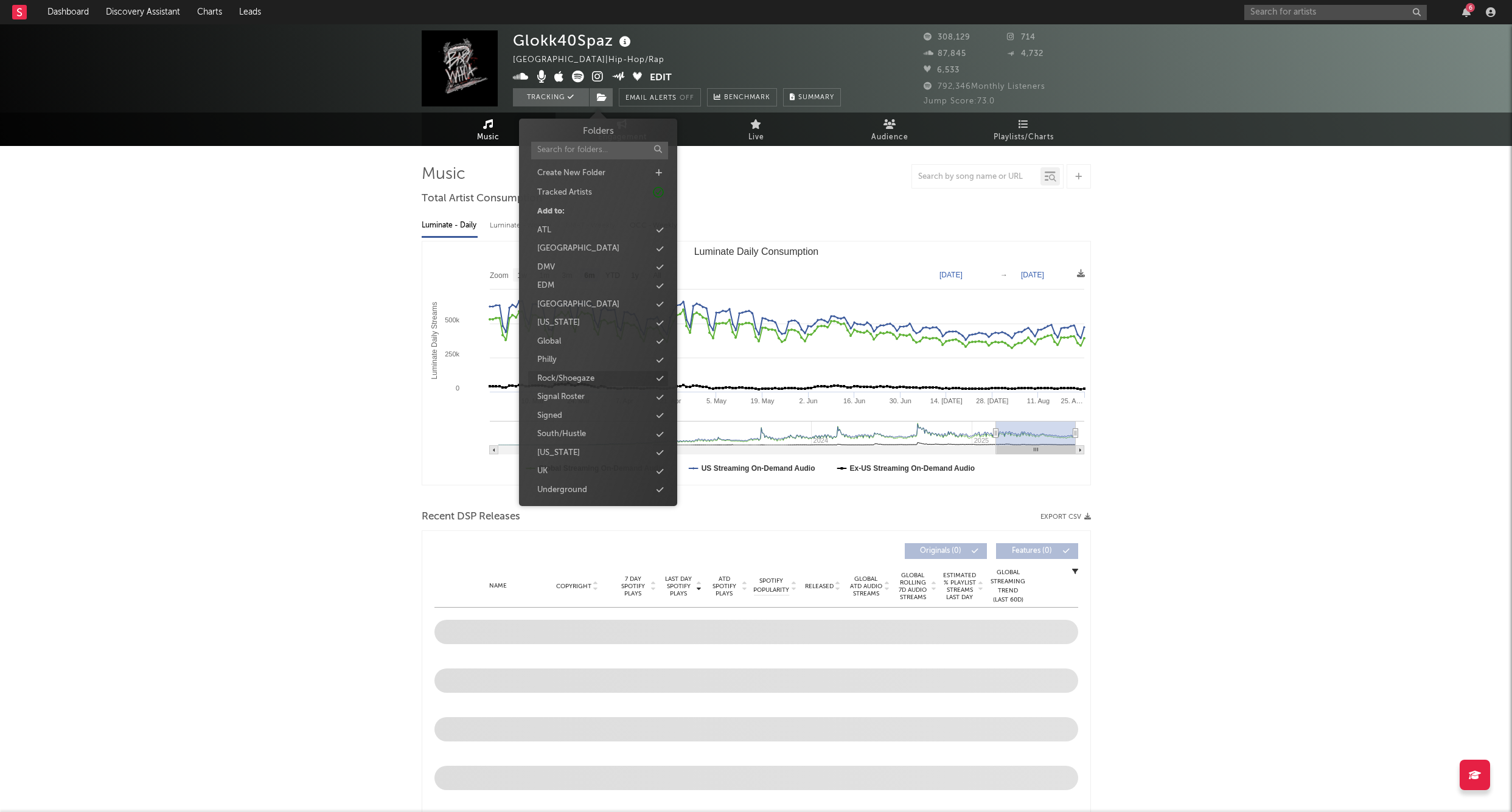
click at [552, 413] on div "Signed" at bounding box center [550, 416] width 25 height 12
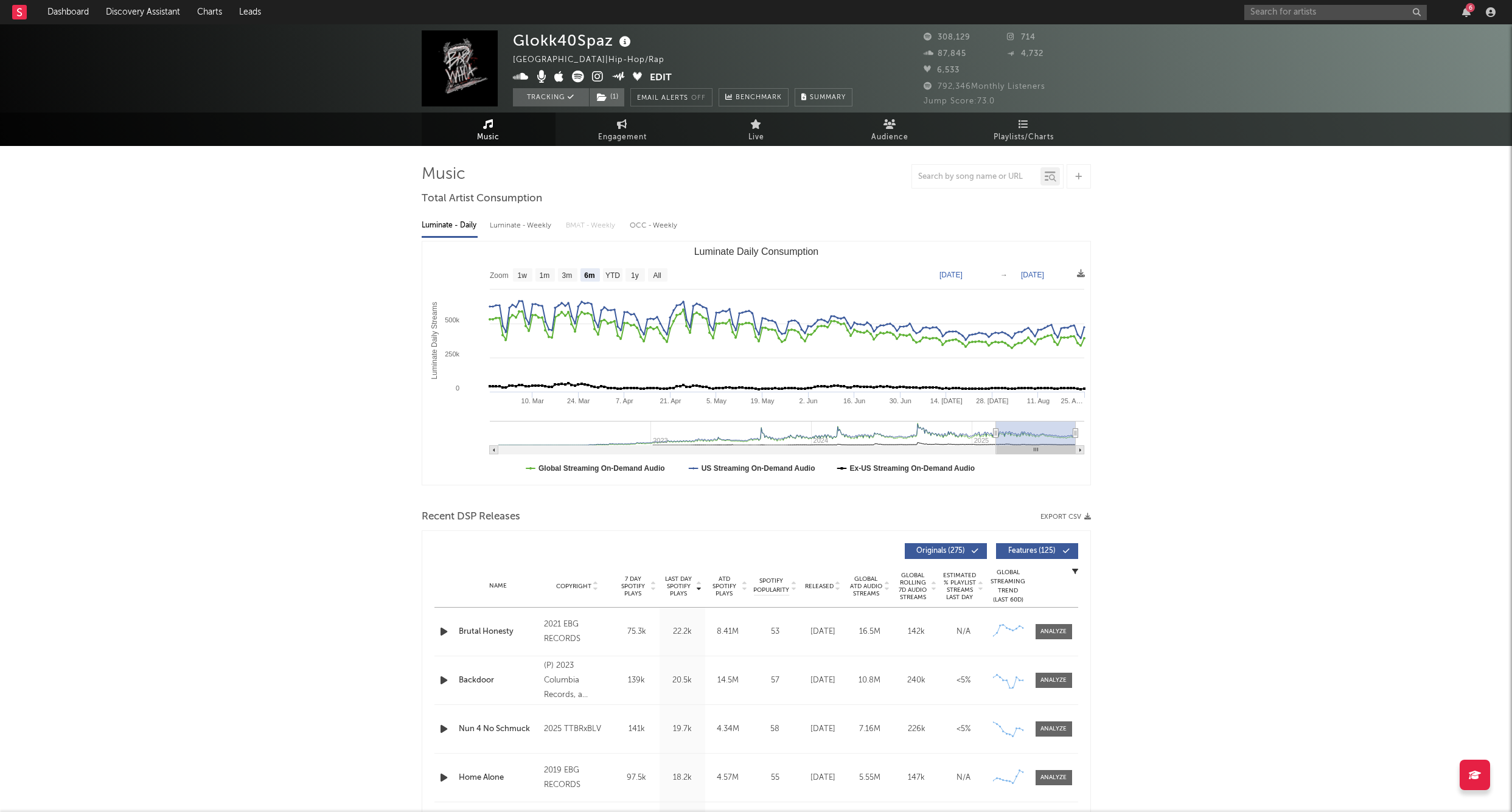
drag, startPoint x: 1269, startPoint y: 2, endPoint x: 1264, endPoint y: 14, distance: 13.0
click at [1269, 2] on div "6" at bounding box center [1372, 12] width 256 height 24
click at [1264, 14] on input "text" at bounding box center [1336, 12] width 183 height 15
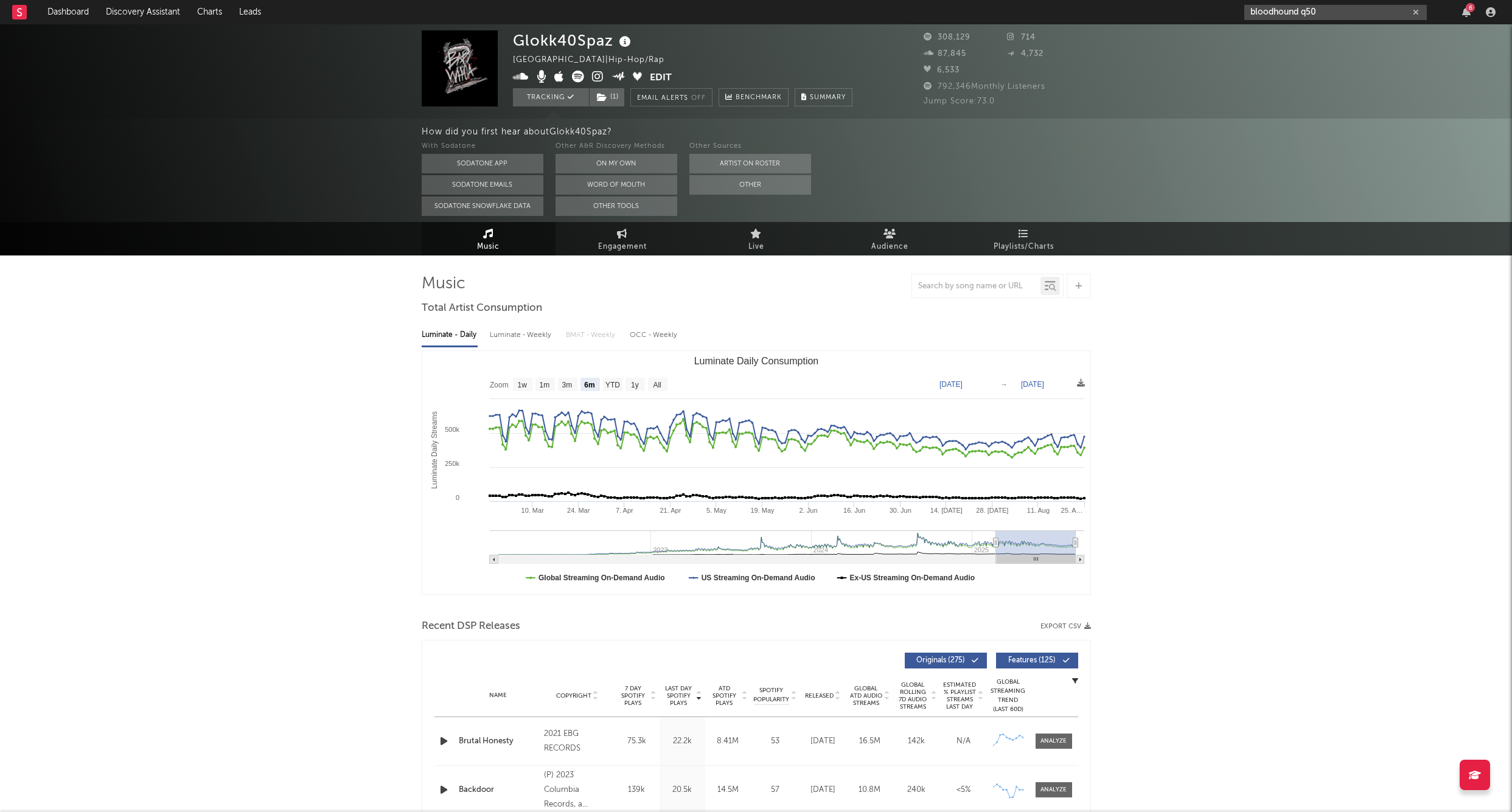
click at [1325, 17] on input "bloodhound q50" at bounding box center [1336, 12] width 183 height 15
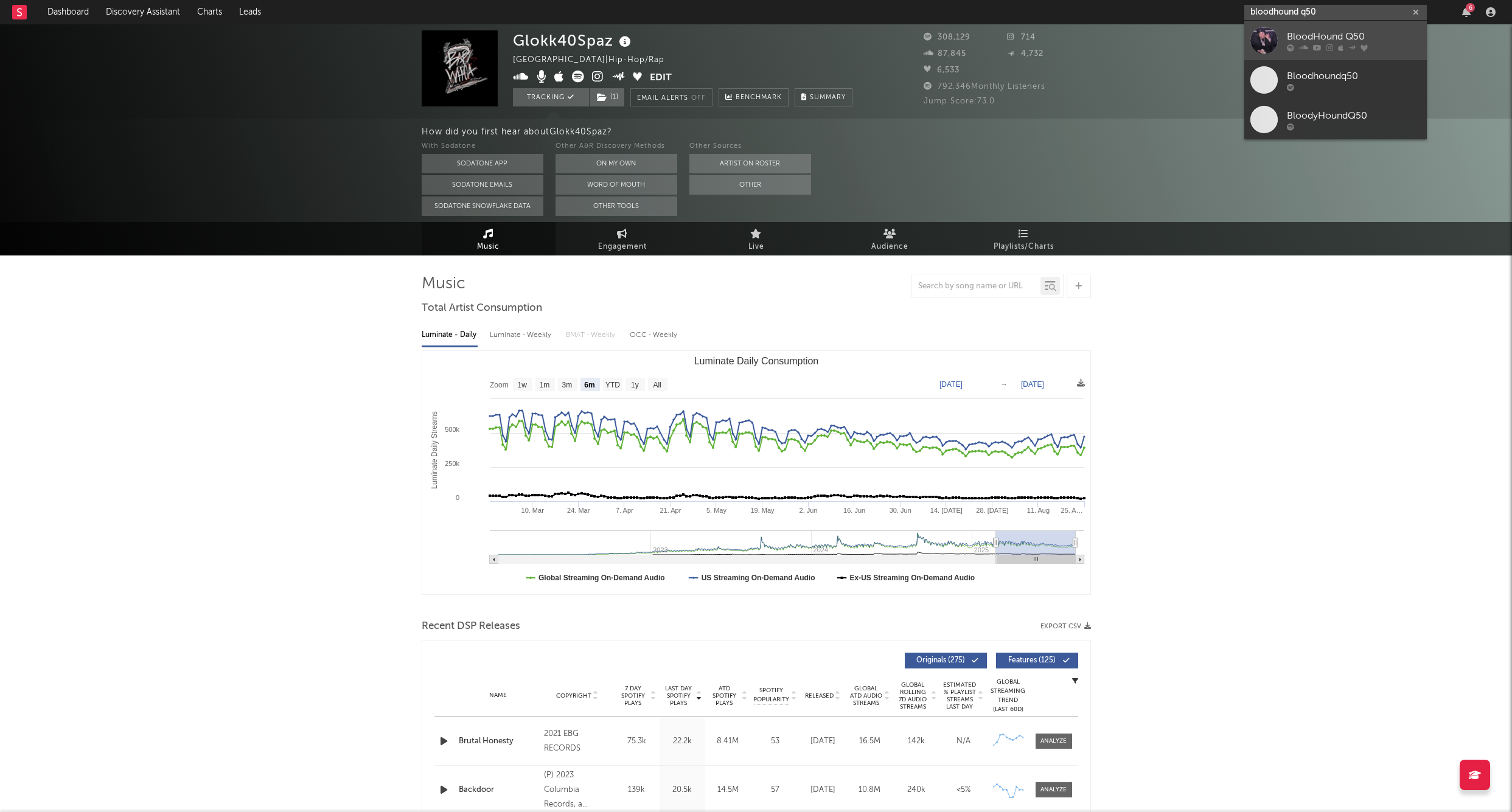
type input "bloodhound q50"
click at [1316, 38] on div "BloodHound Q50" at bounding box center [1354, 36] width 134 height 15
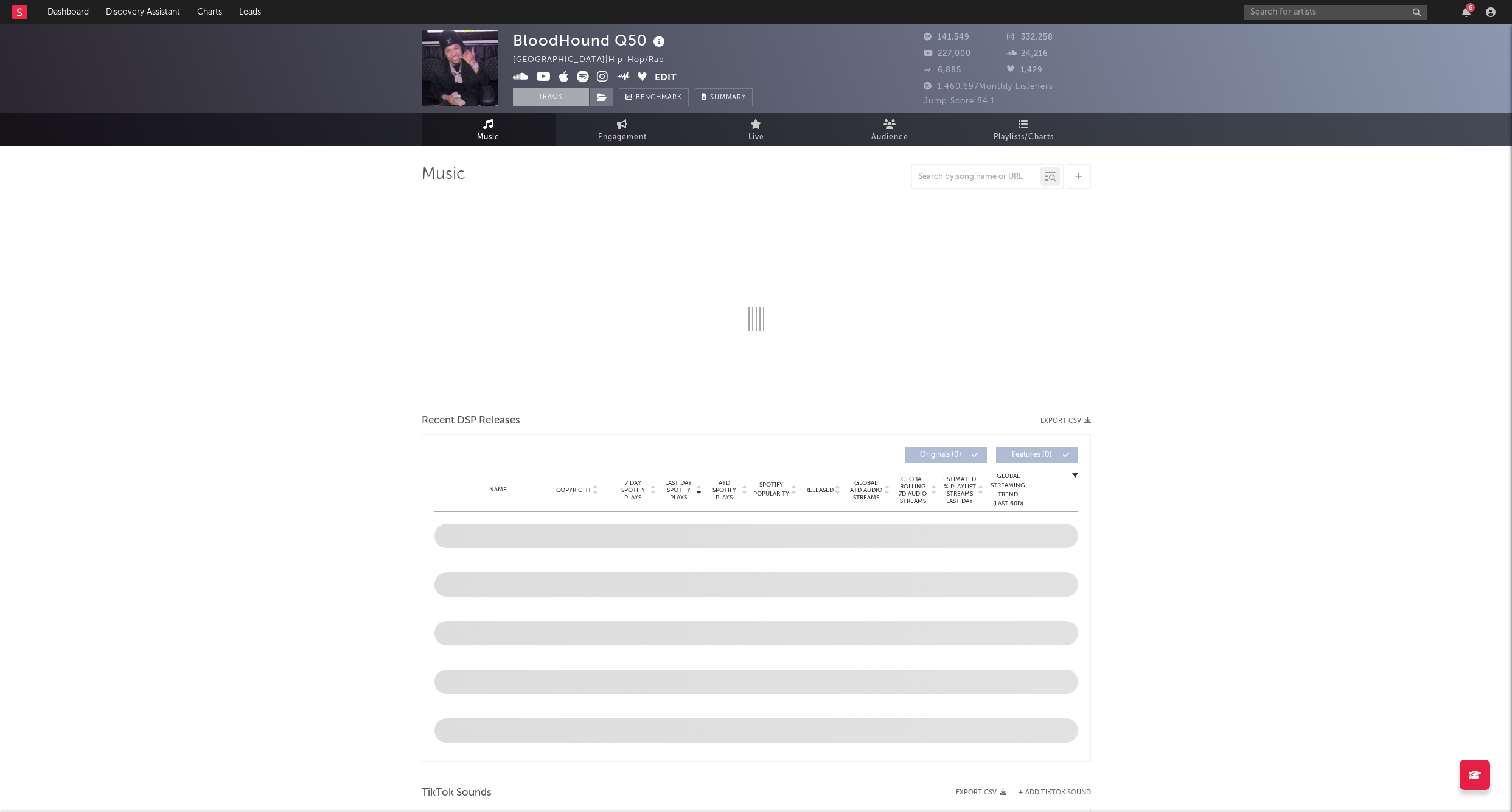
drag, startPoint x: 569, startPoint y: 94, endPoint x: 596, endPoint y: 94, distance: 27.0
click at [569, 94] on button "Track" at bounding box center [551, 97] width 76 height 18
click at [602, 94] on icon at bounding box center [602, 97] width 10 height 8
select select "6m"
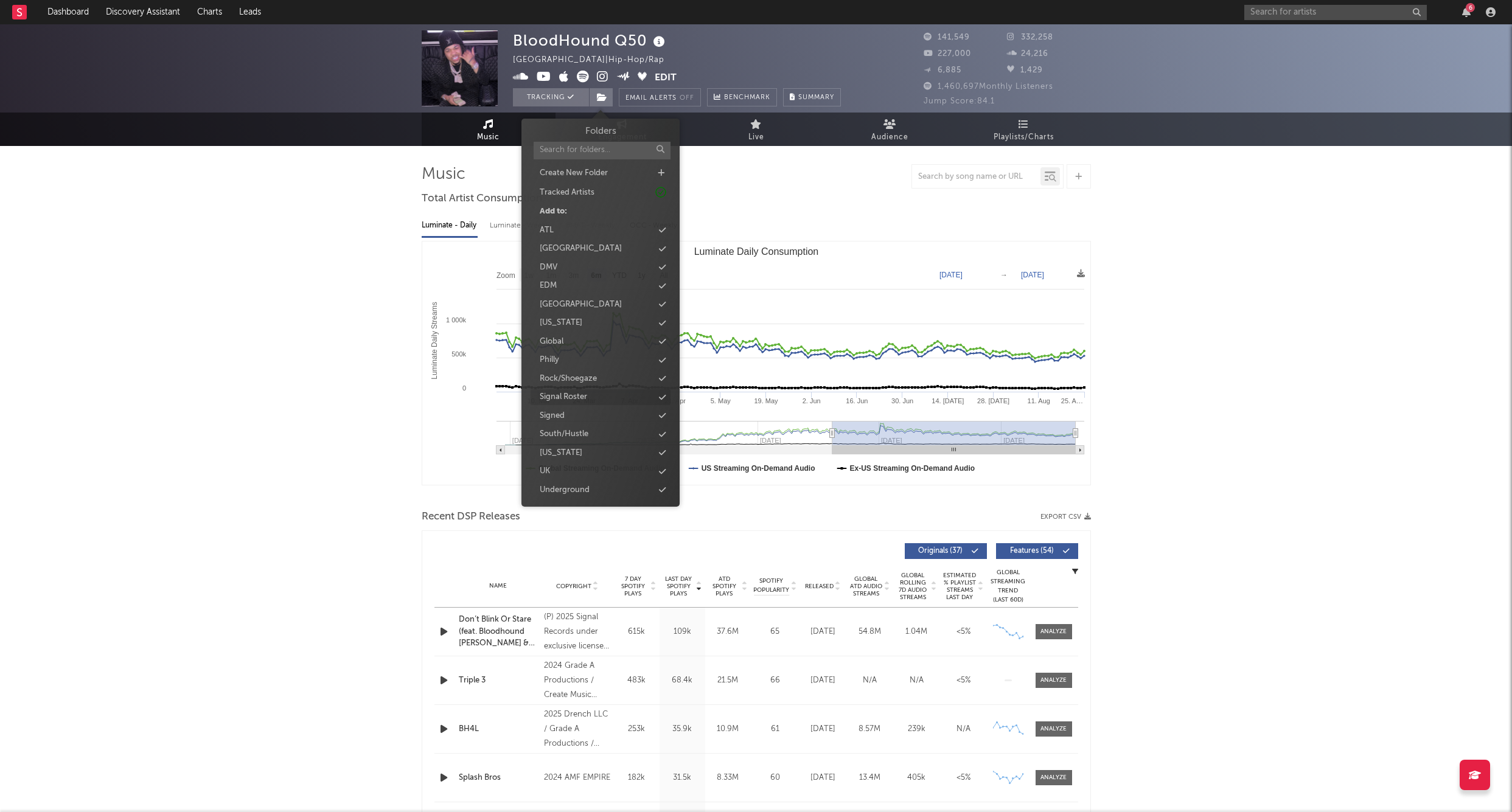
click at [577, 392] on div "Signal Roster" at bounding box center [563, 397] width 48 height 12
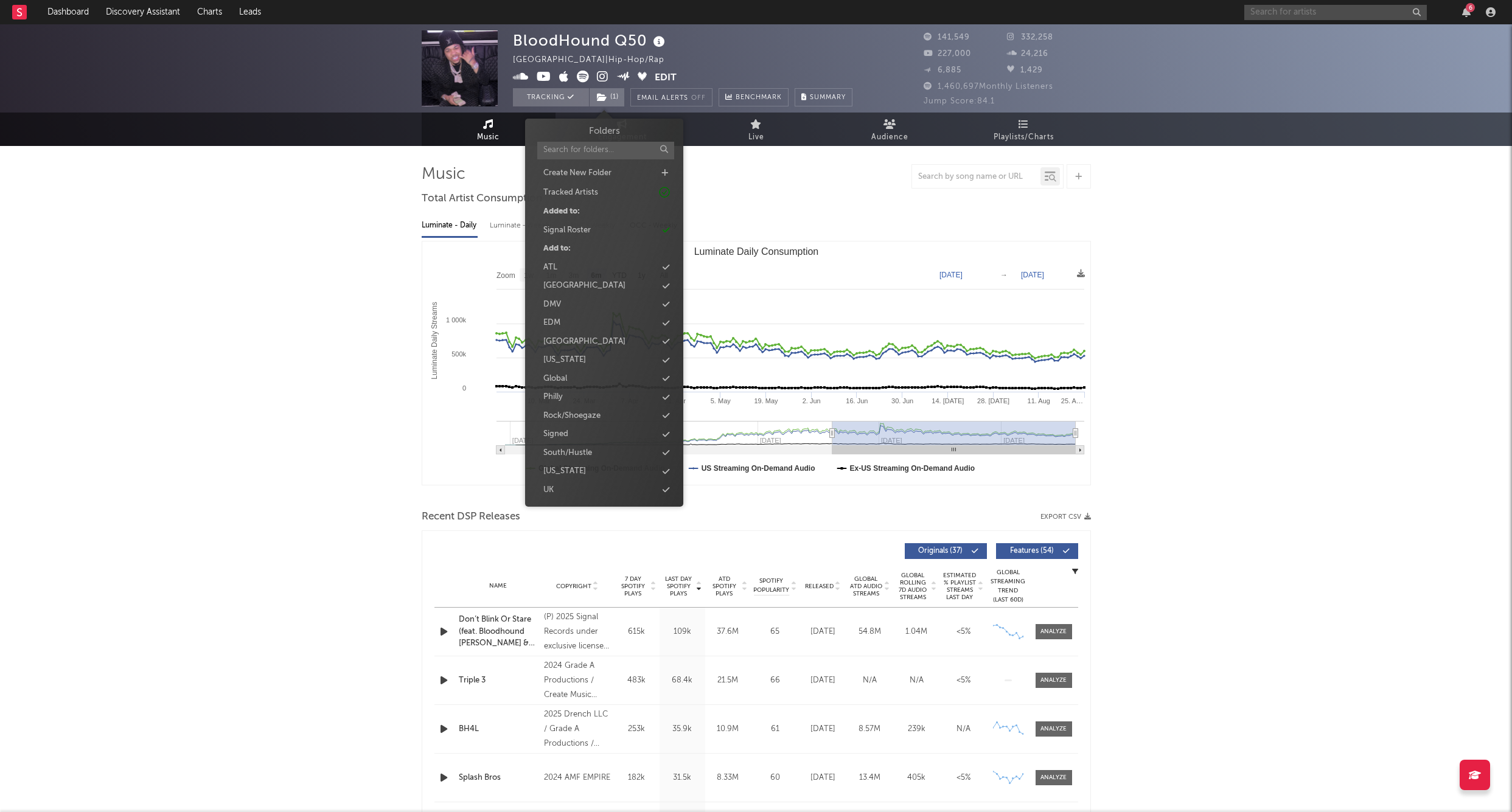
click at [1312, 12] on input "text" at bounding box center [1336, 12] width 183 height 15
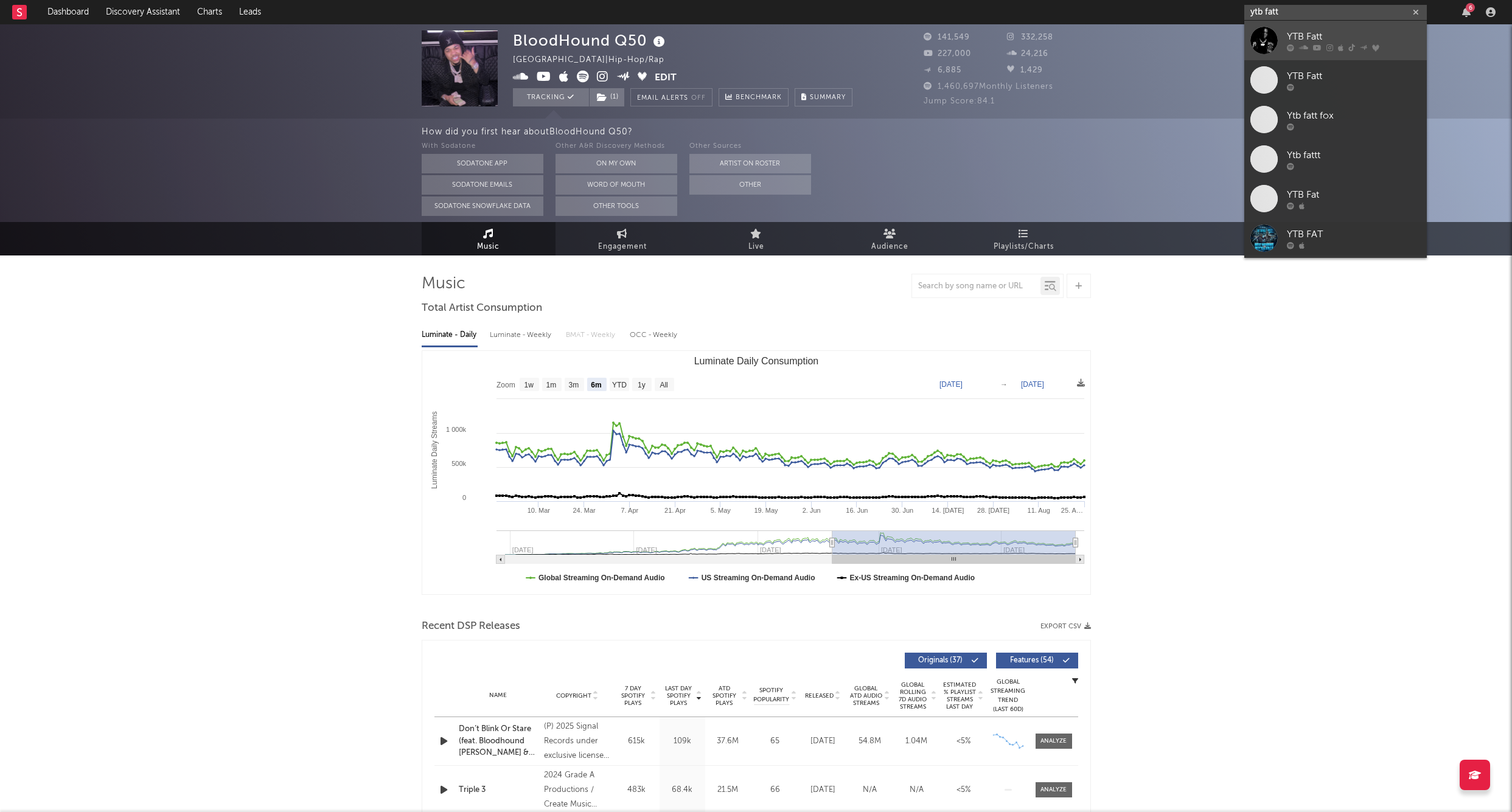
type input "ytb fatt"
click at [1317, 33] on div "YTB Fatt" at bounding box center [1354, 36] width 134 height 15
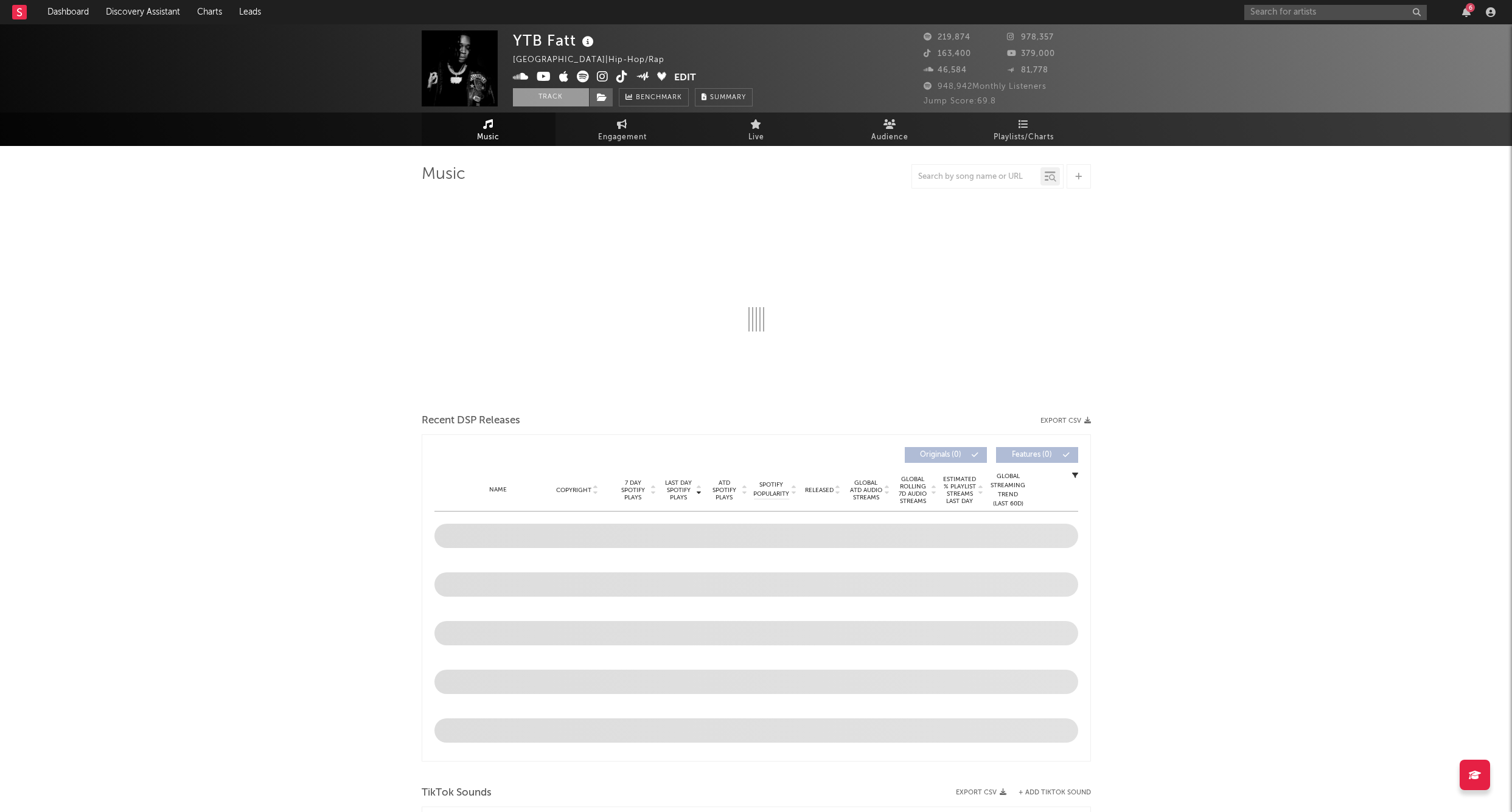
click at [534, 100] on button "Track" at bounding box center [551, 97] width 76 height 18
click at [603, 97] on icon at bounding box center [602, 97] width 10 height 8
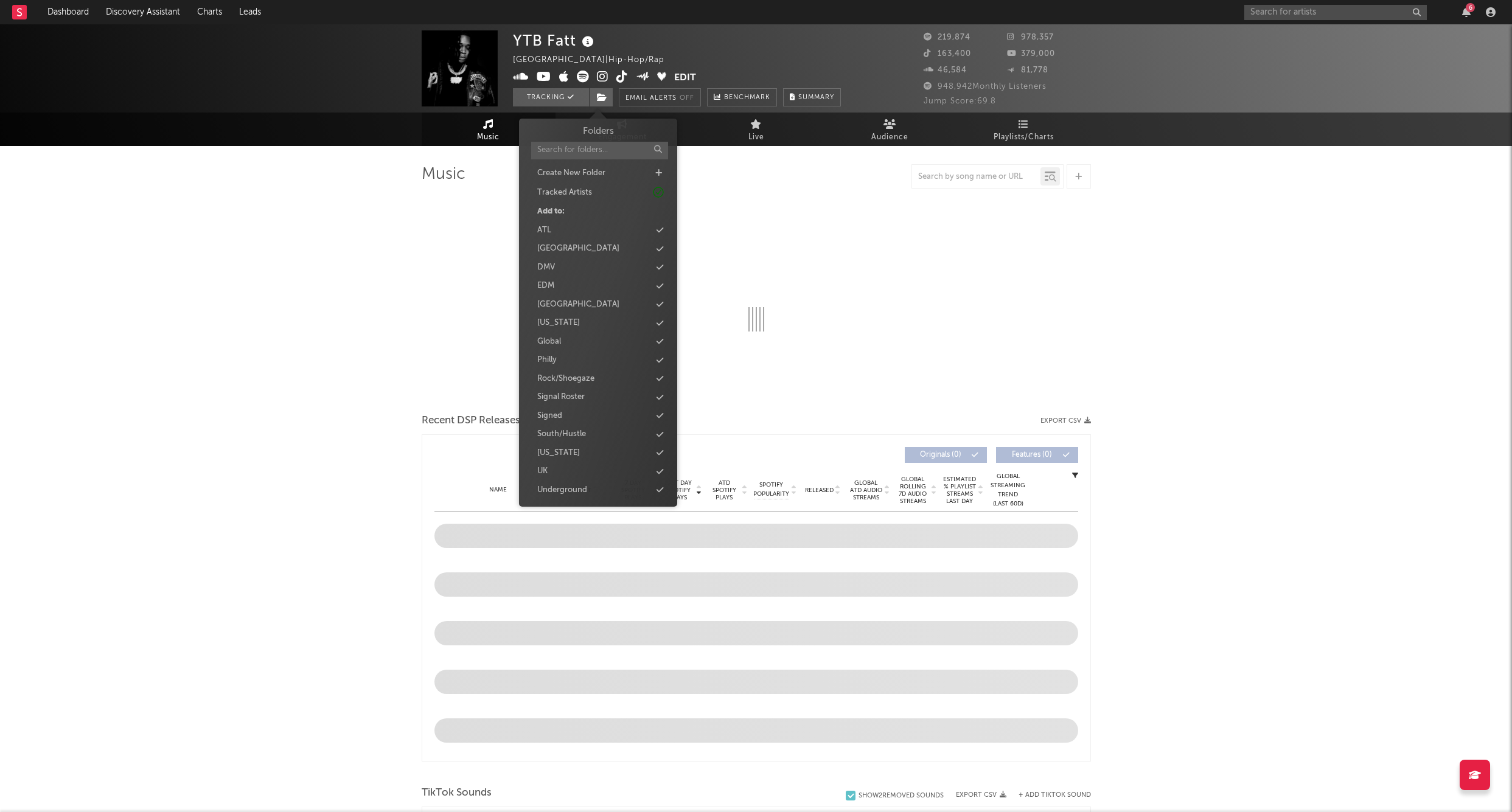
select select "6m"
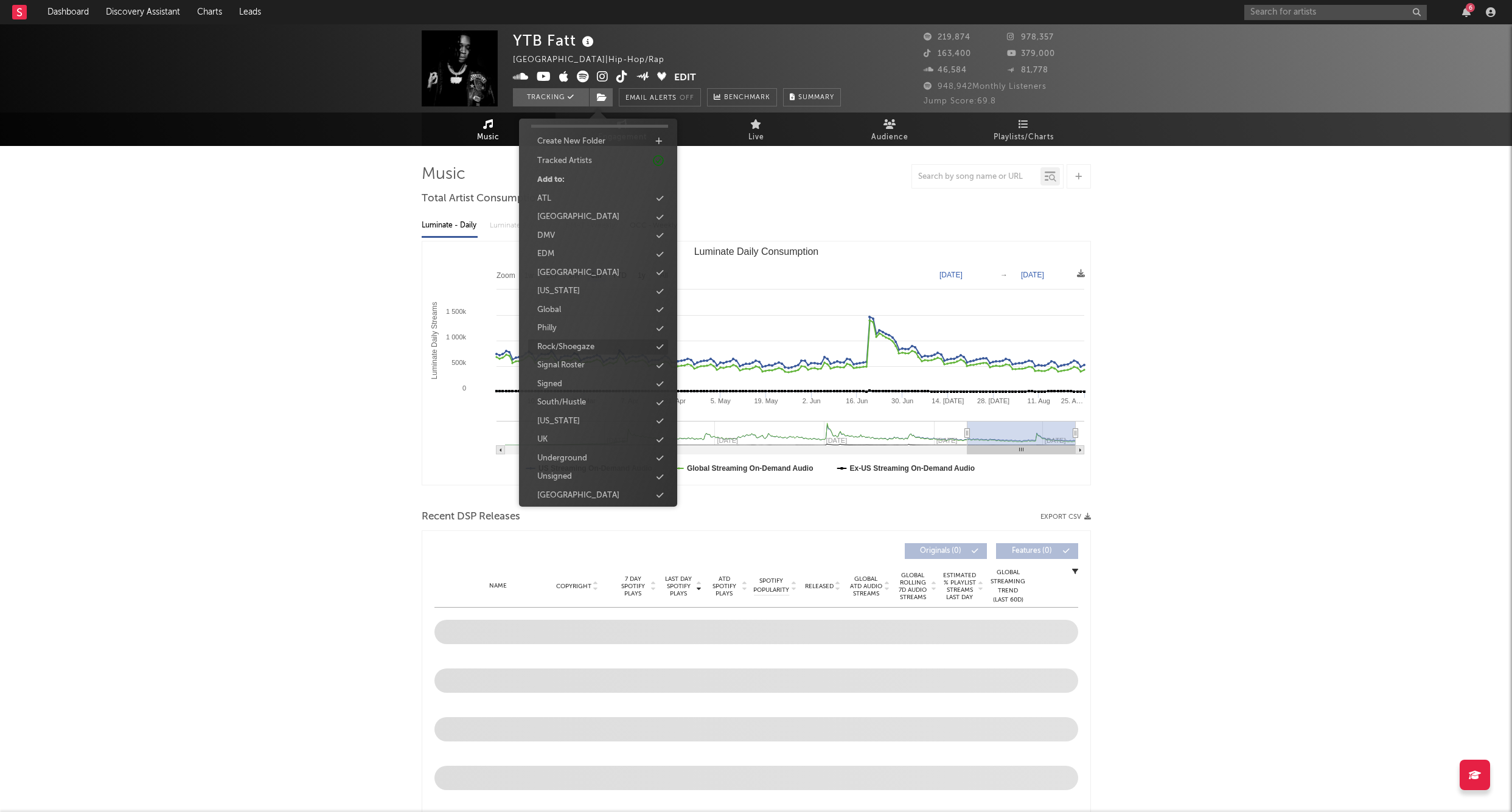
scroll to position [31, 0]
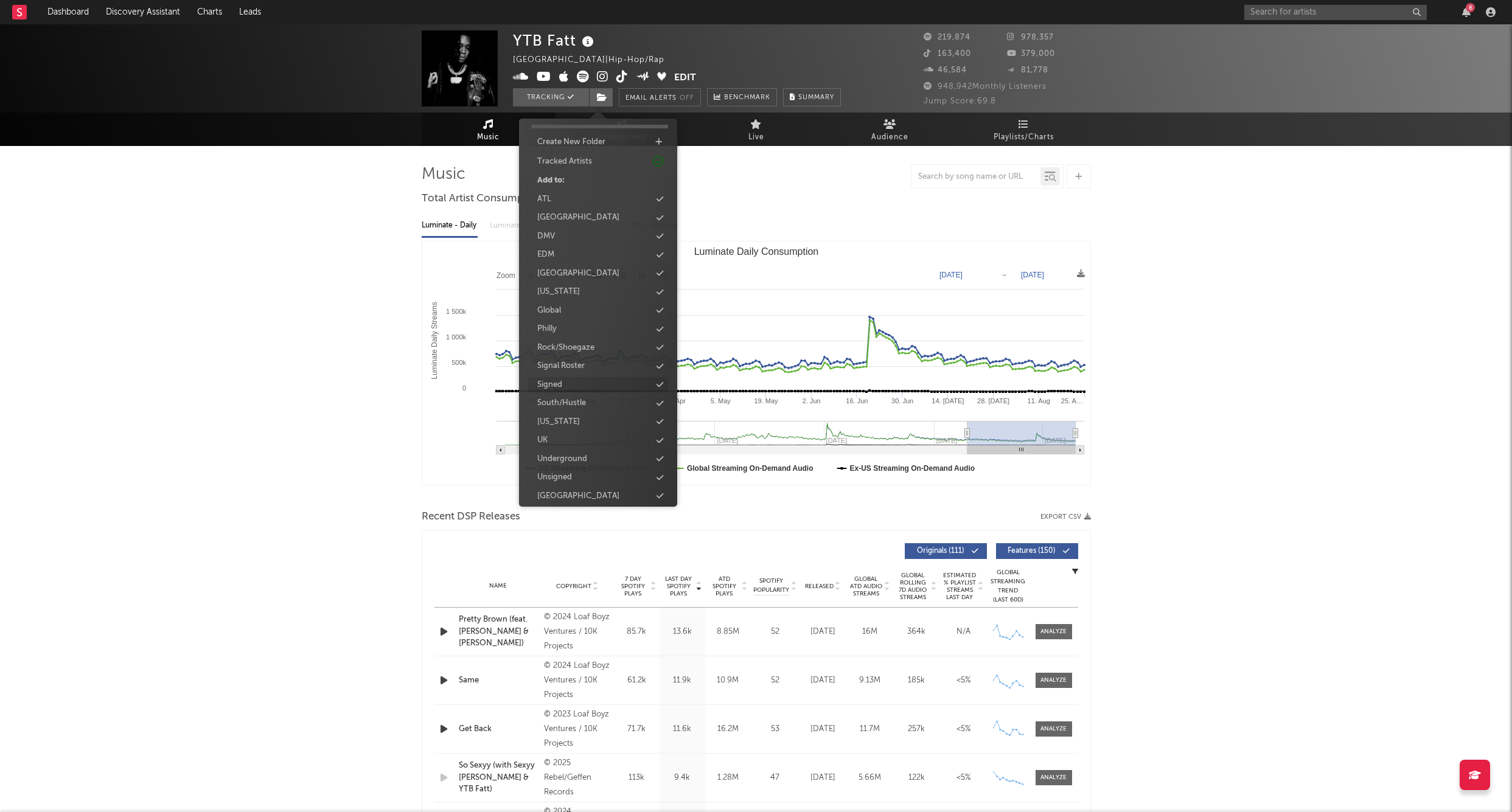
click at [553, 382] on div "Signed" at bounding box center [550, 385] width 25 height 12
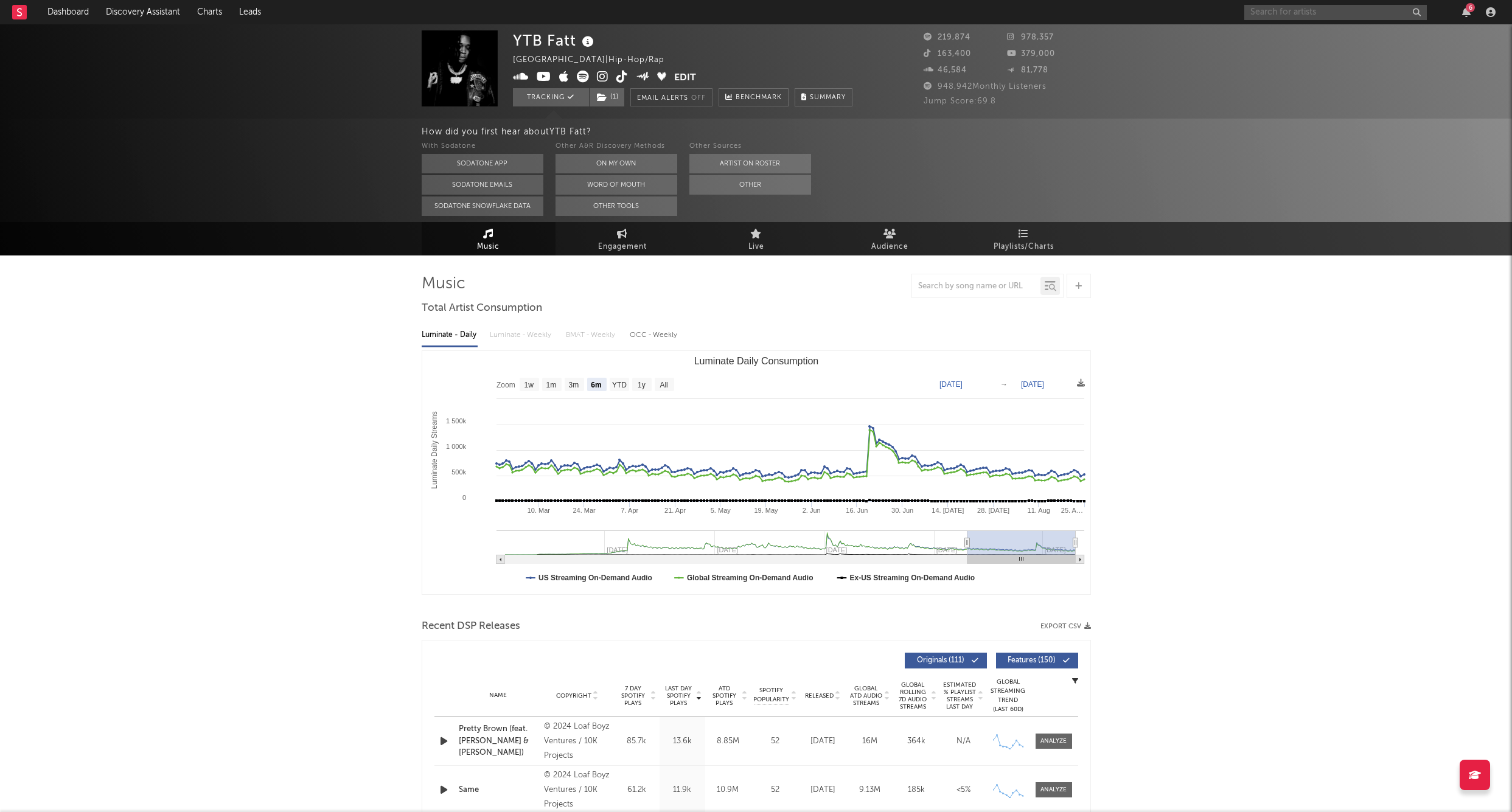
click at [1260, 12] on input "text" at bounding box center [1336, 12] width 183 height 15
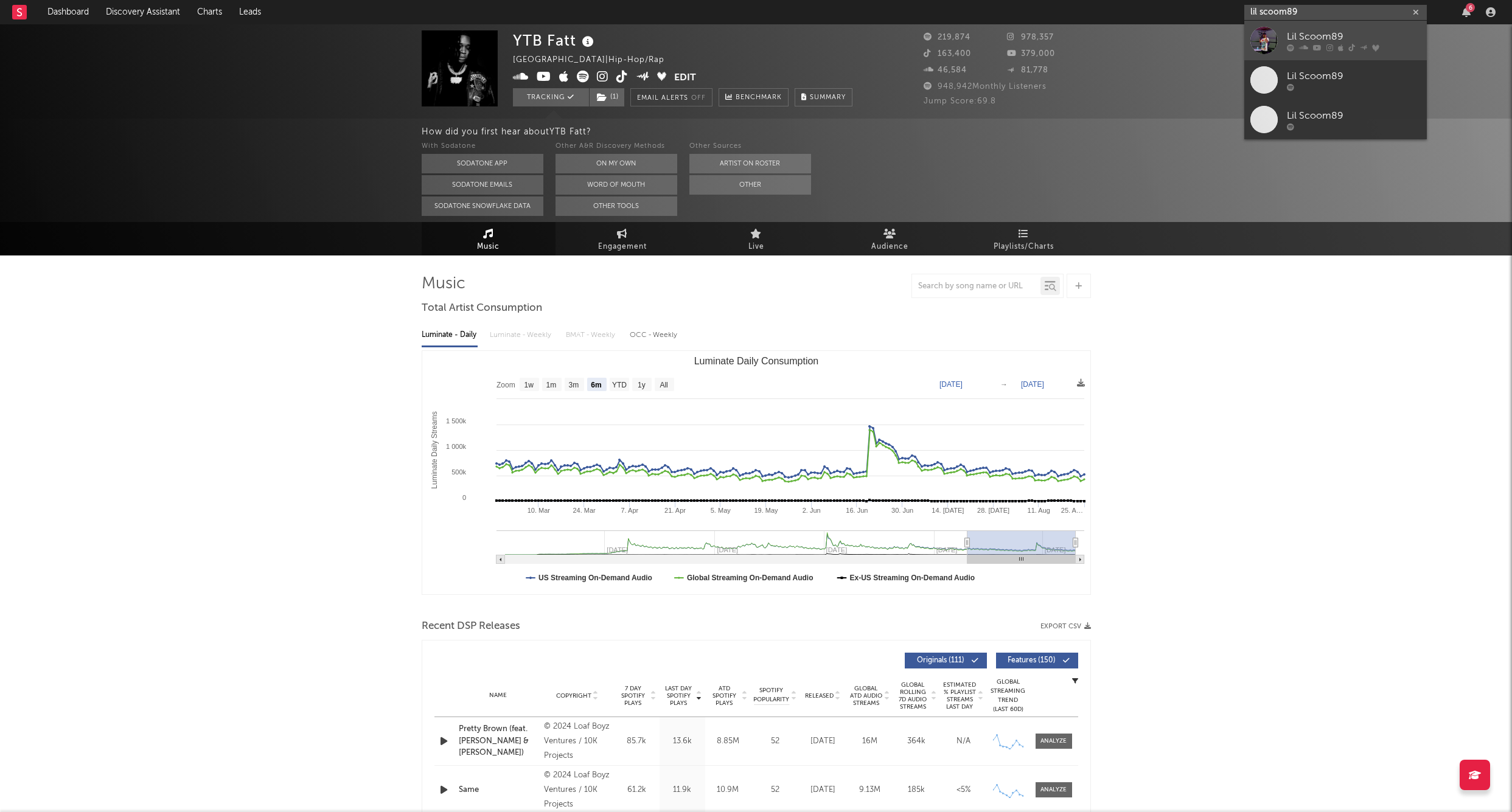
type input "lil scoom89"
click at [1332, 28] on link "Lil Scoom89" at bounding box center [1336, 40] width 183 height 39
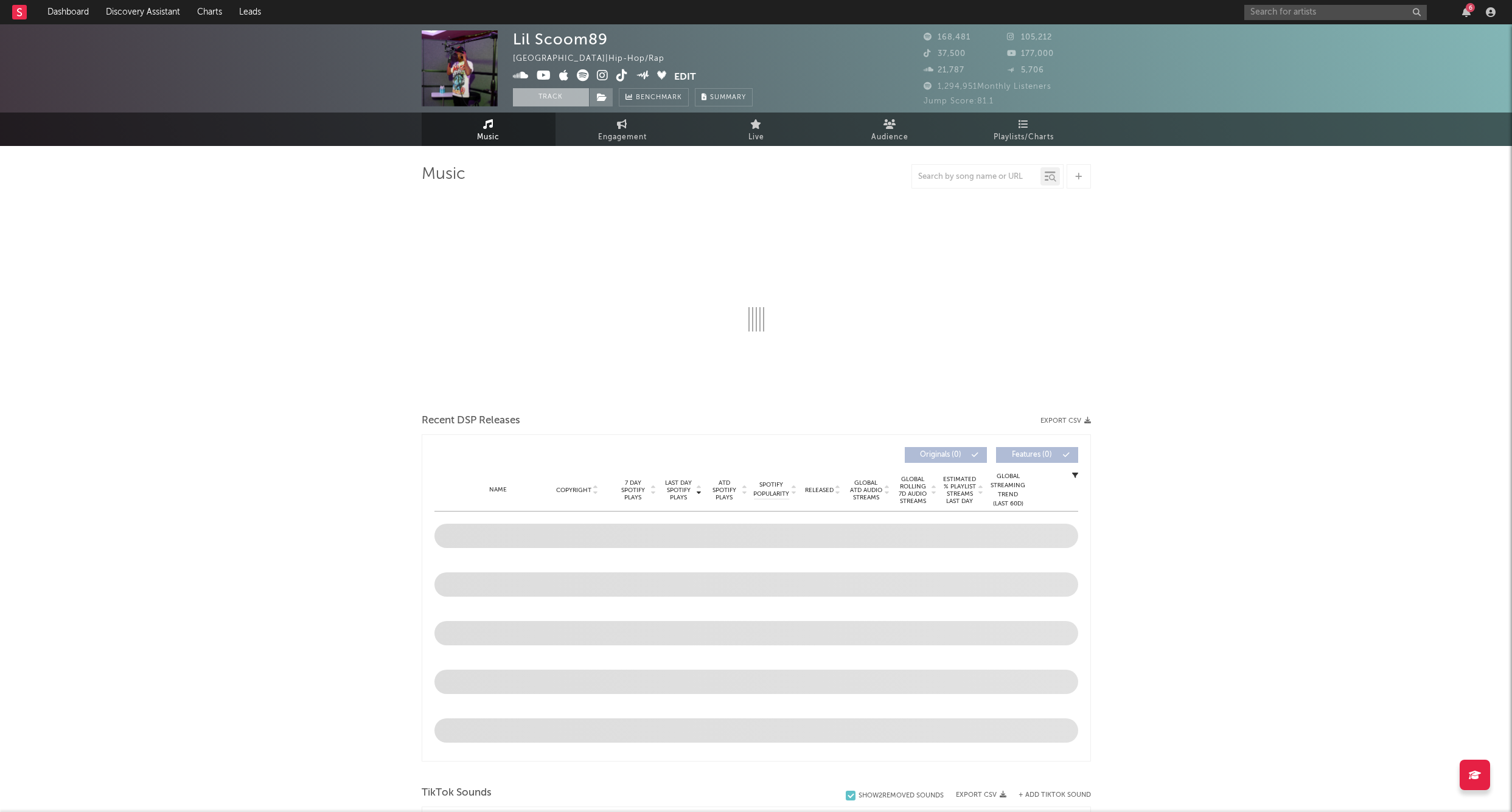
click at [547, 104] on button "Track" at bounding box center [551, 97] width 76 height 18
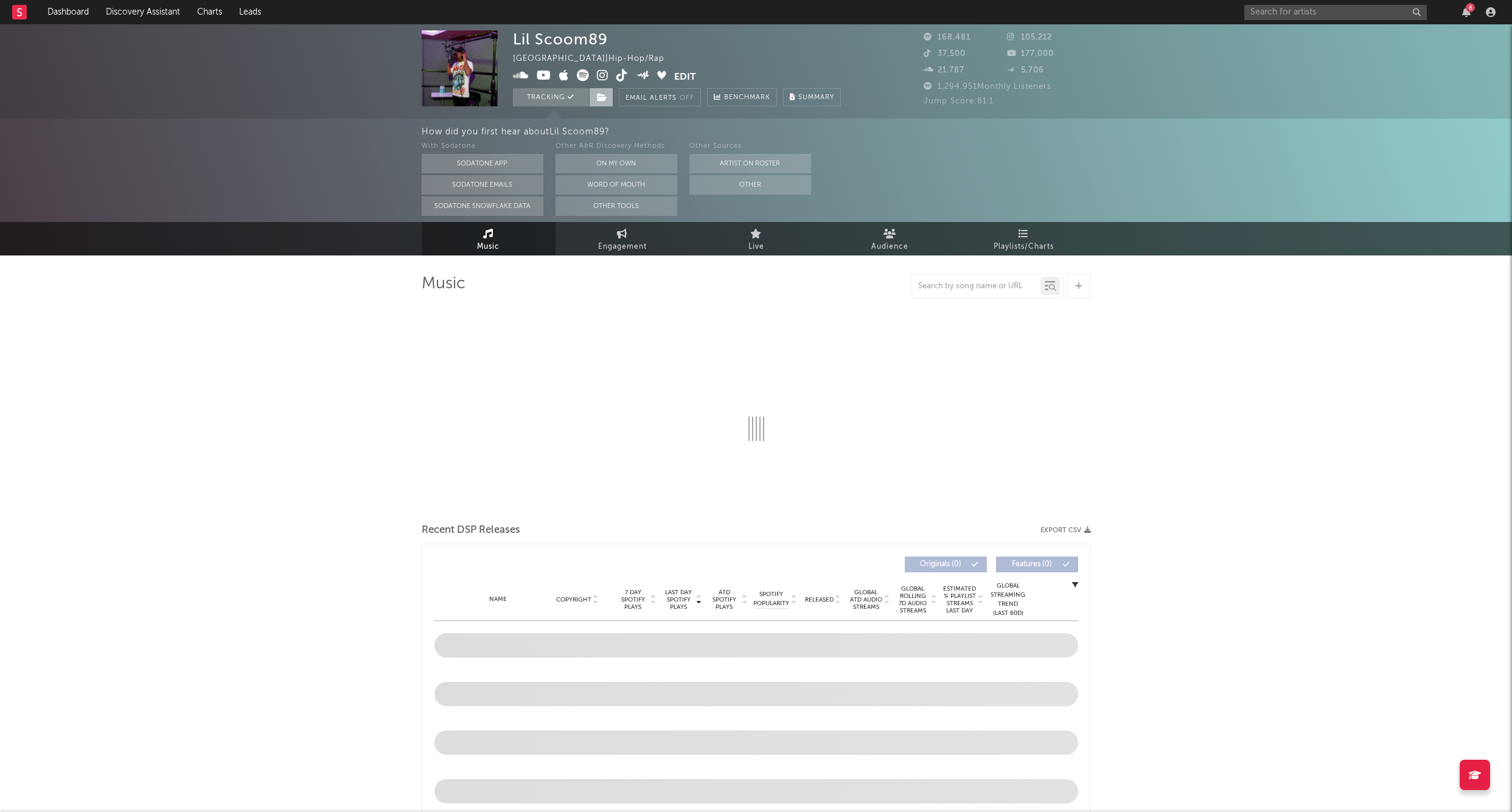
click at [606, 104] on span at bounding box center [601, 97] width 24 height 18
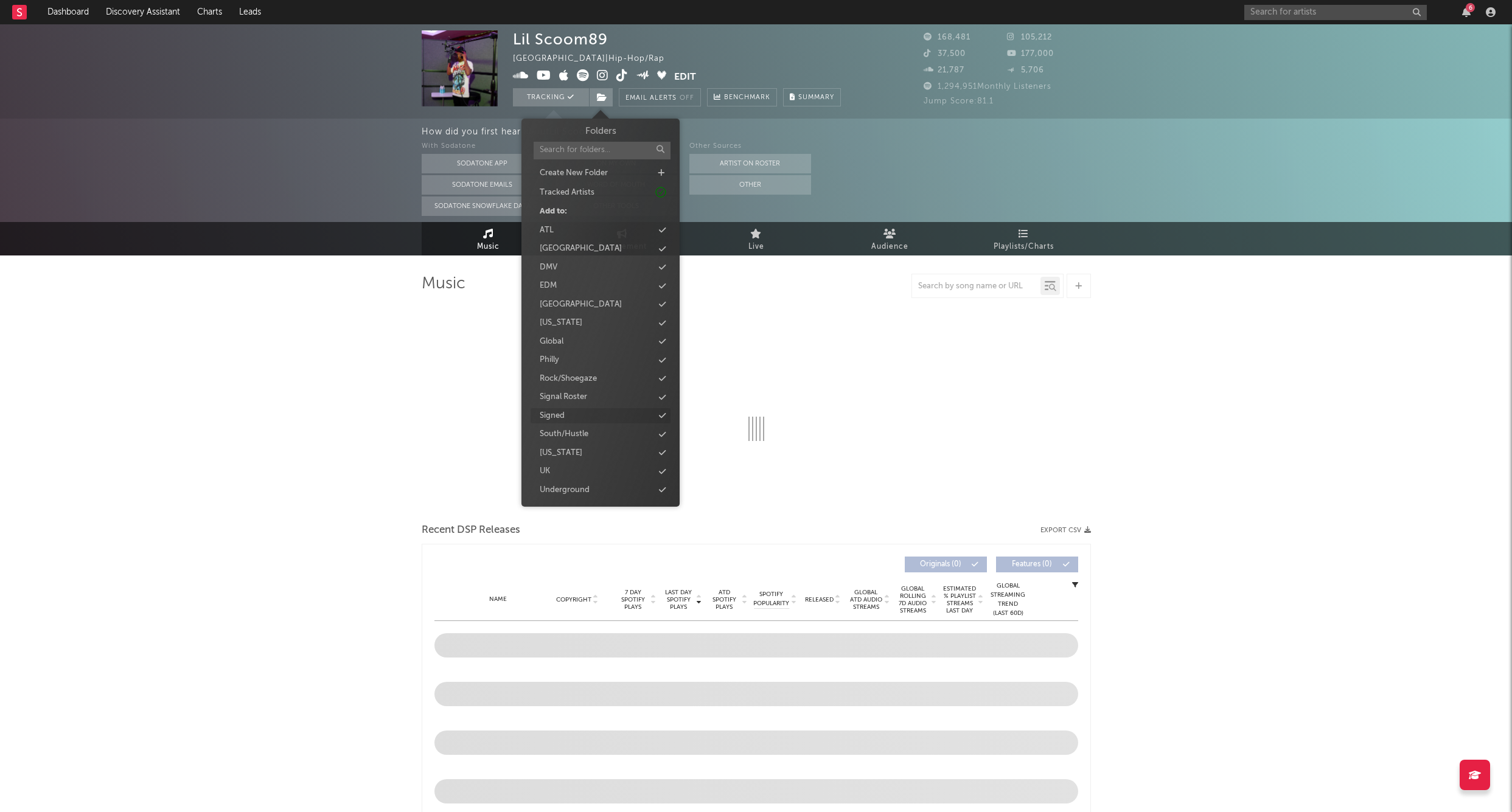
select select "6m"
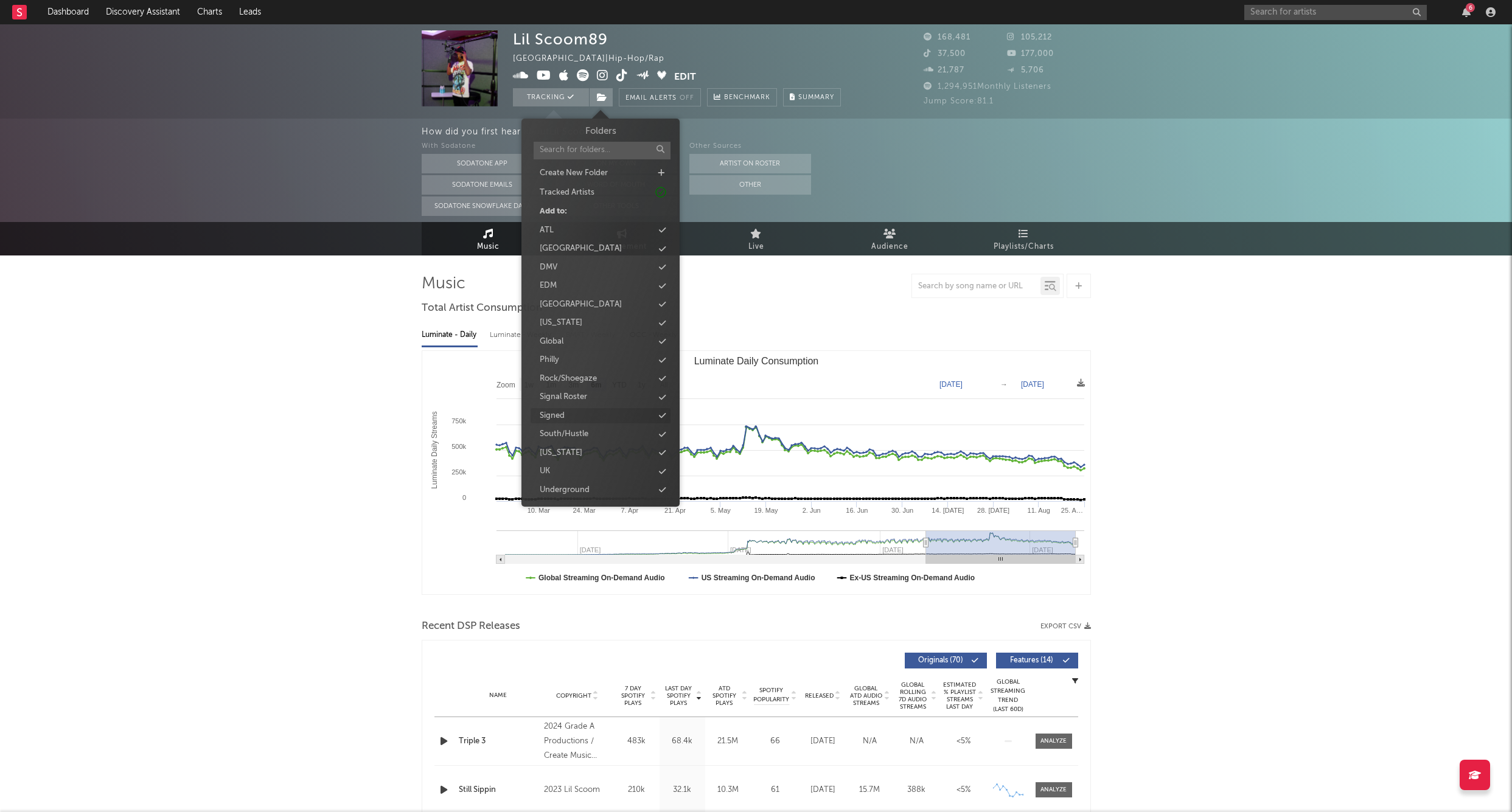
click at [567, 408] on div "Signed" at bounding box center [601, 416] width 140 height 16
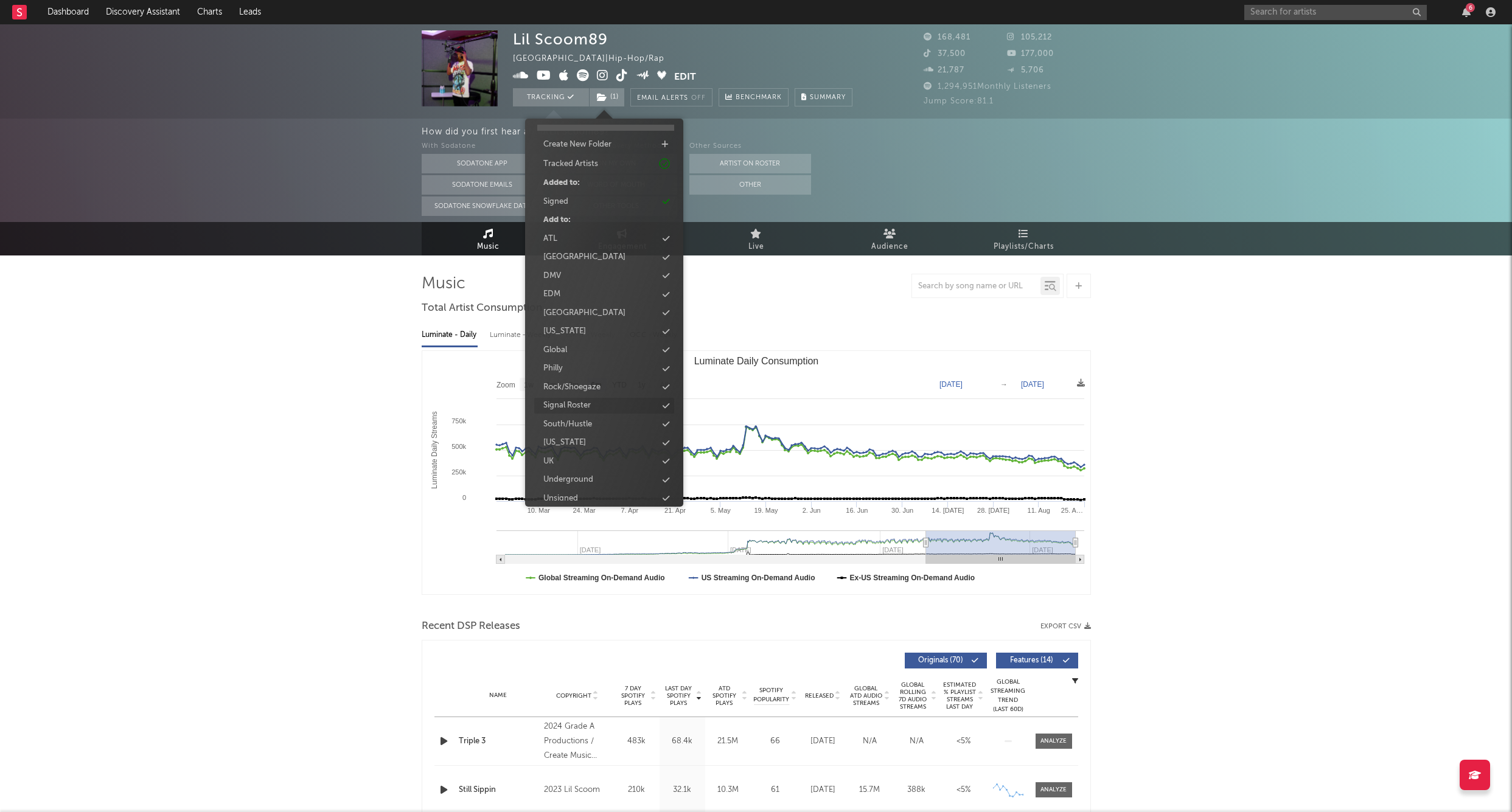
scroll to position [30, 0]
click at [597, 402] on div "Signal Roster" at bounding box center [604, 404] width 140 height 16
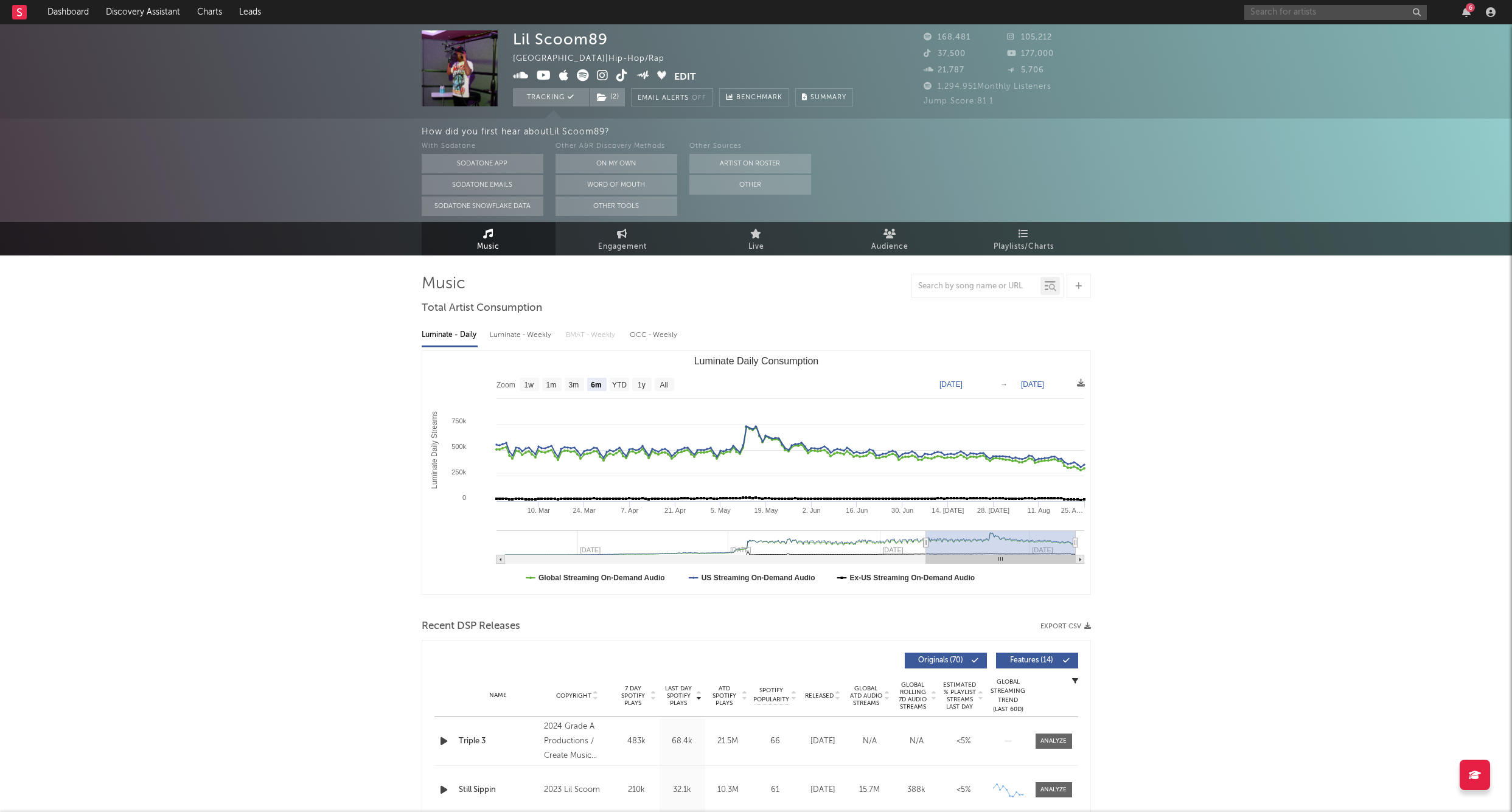
click at [1304, 13] on input "text" at bounding box center [1336, 12] width 183 height 15
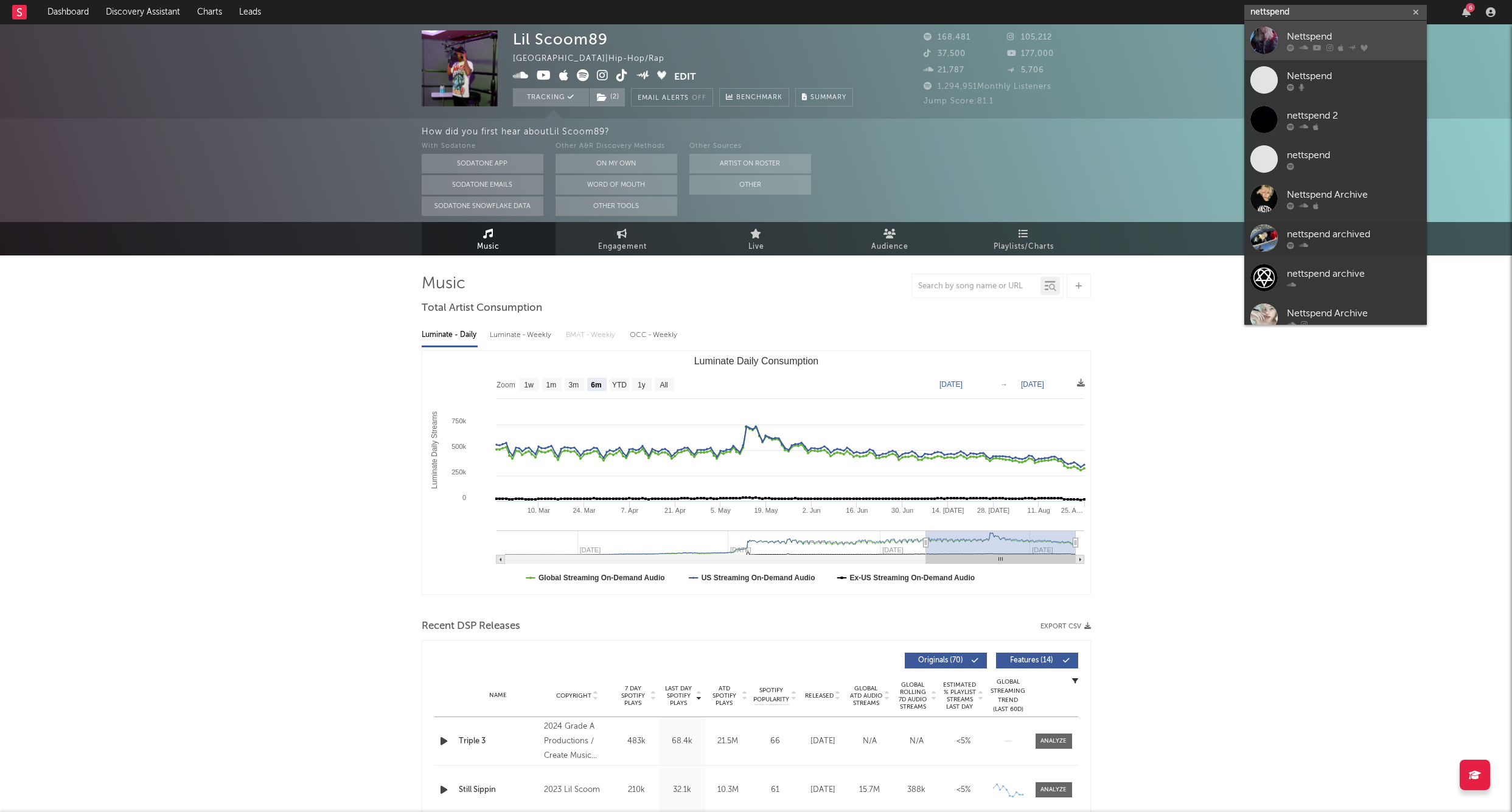
type input "nettspend"
click at [1353, 31] on div "Nettspend" at bounding box center [1354, 36] width 134 height 15
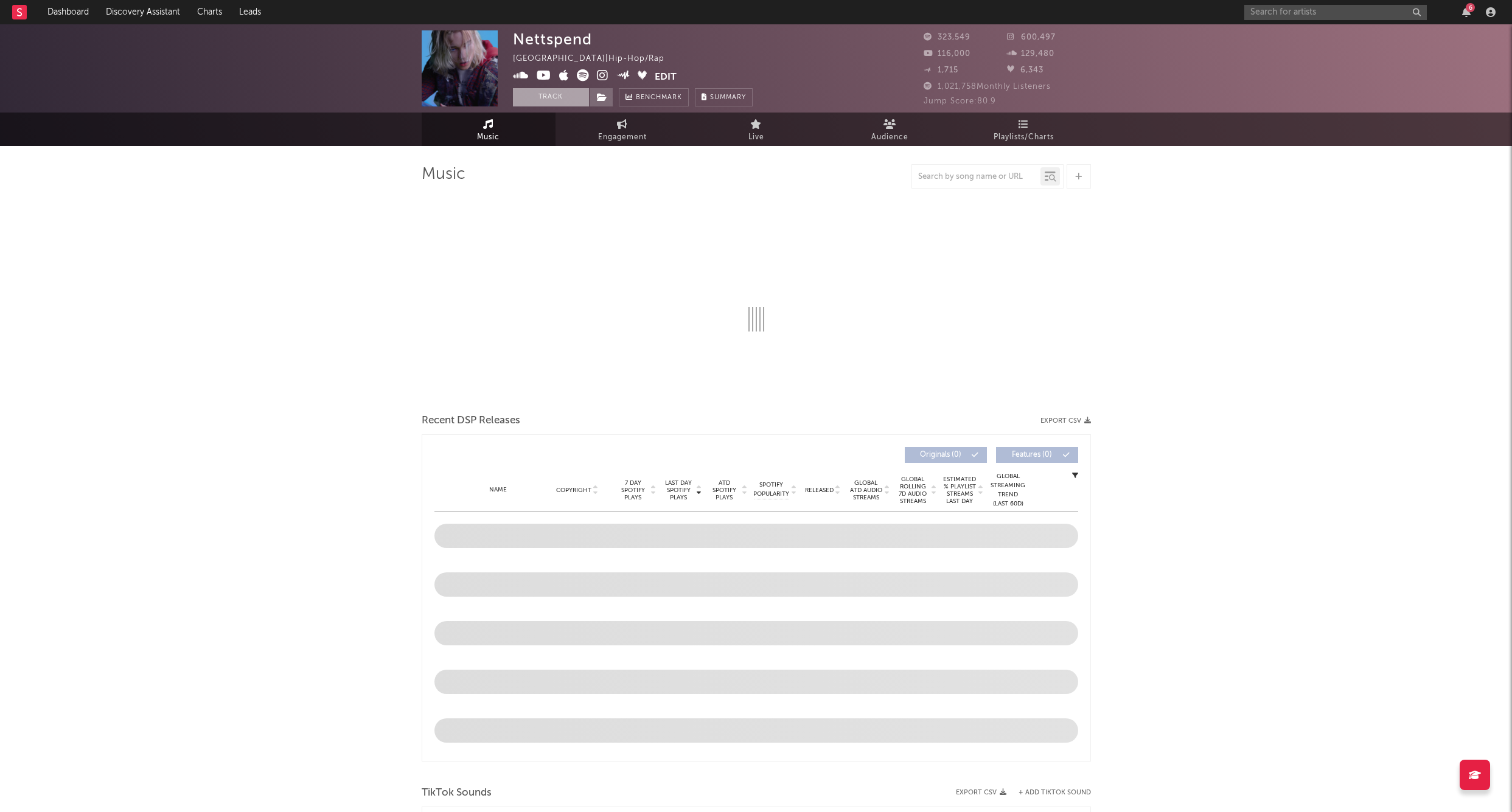
click at [560, 99] on button "Track" at bounding box center [551, 97] width 76 height 18
click at [600, 100] on icon at bounding box center [602, 97] width 10 height 8
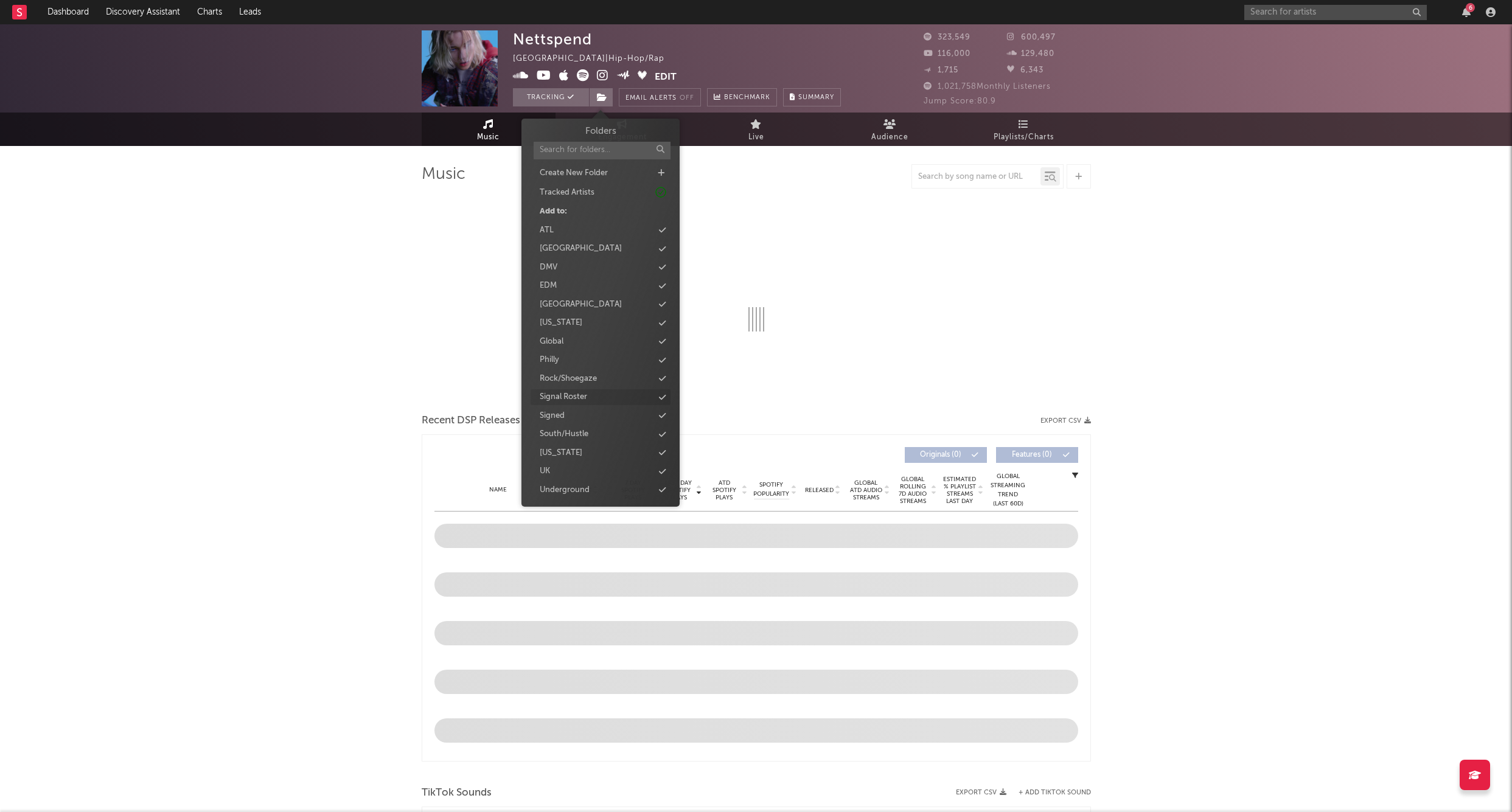
select select "6m"
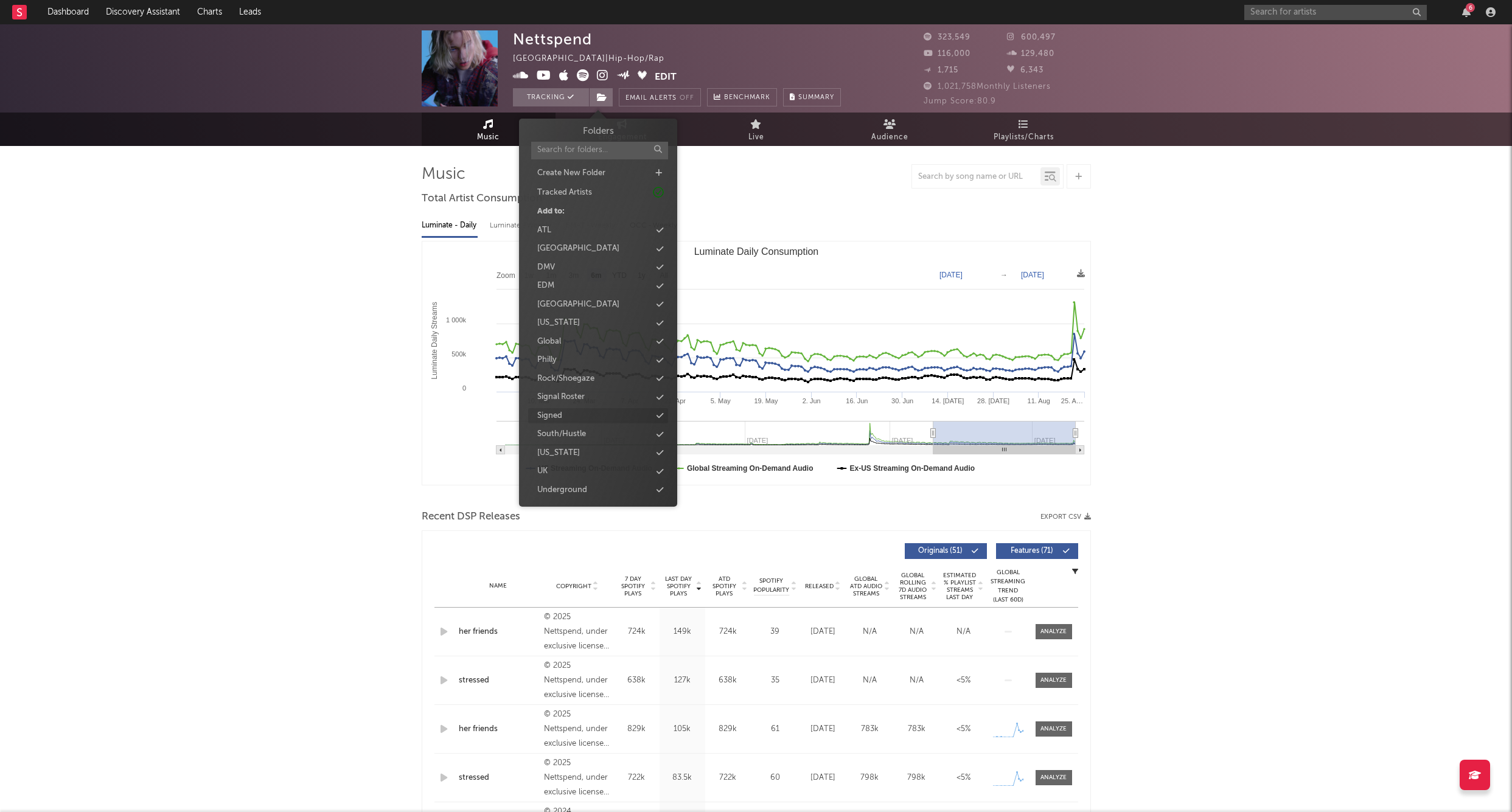
click at [559, 411] on div "Signed" at bounding box center [550, 416] width 25 height 12
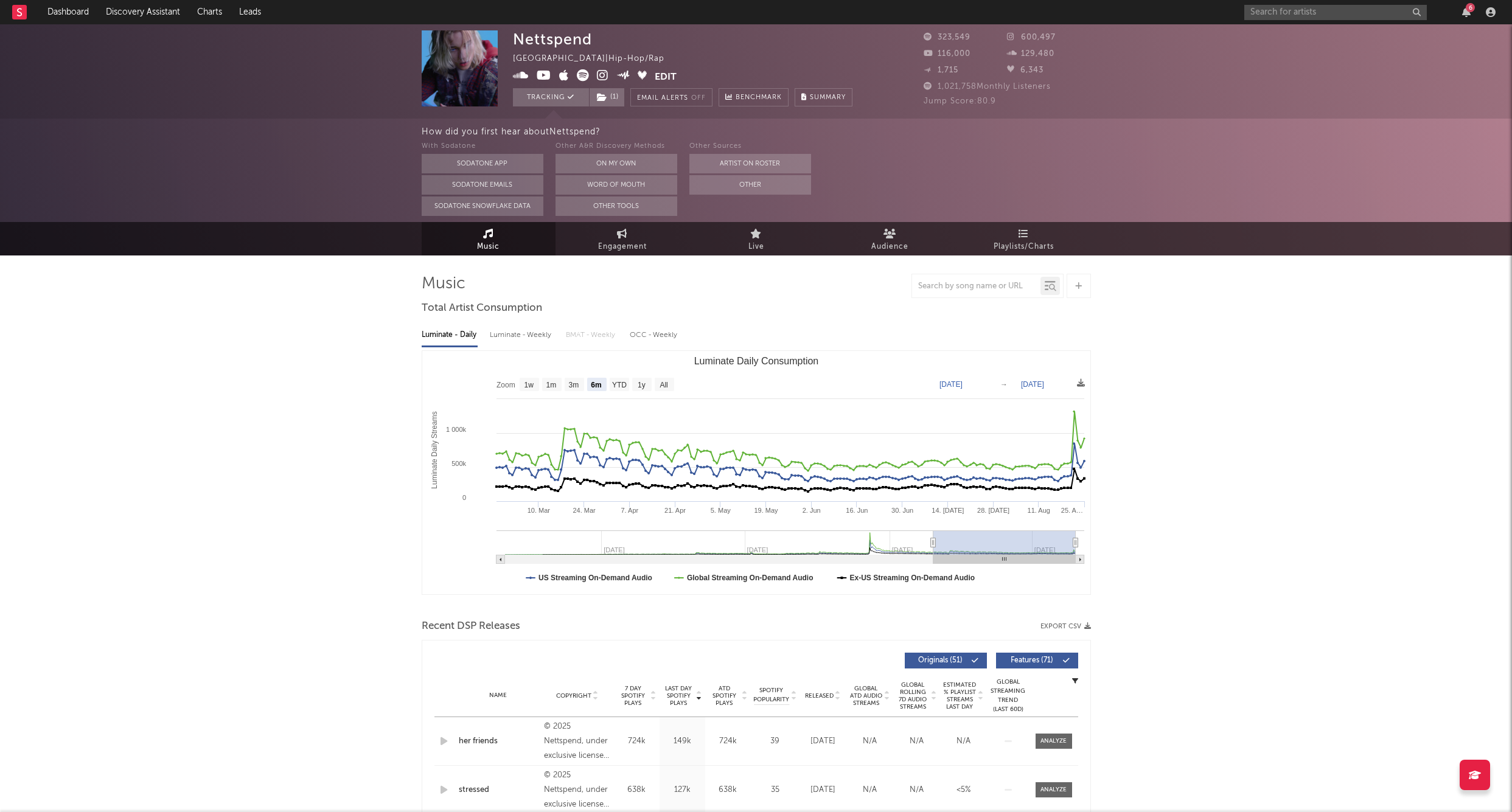
click at [1263, 21] on div "6" at bounding box center [1372, 12] width 256 height 24
click at [1263, 17] on input "text" at bounding box center [1336, 12] width 183 height 15
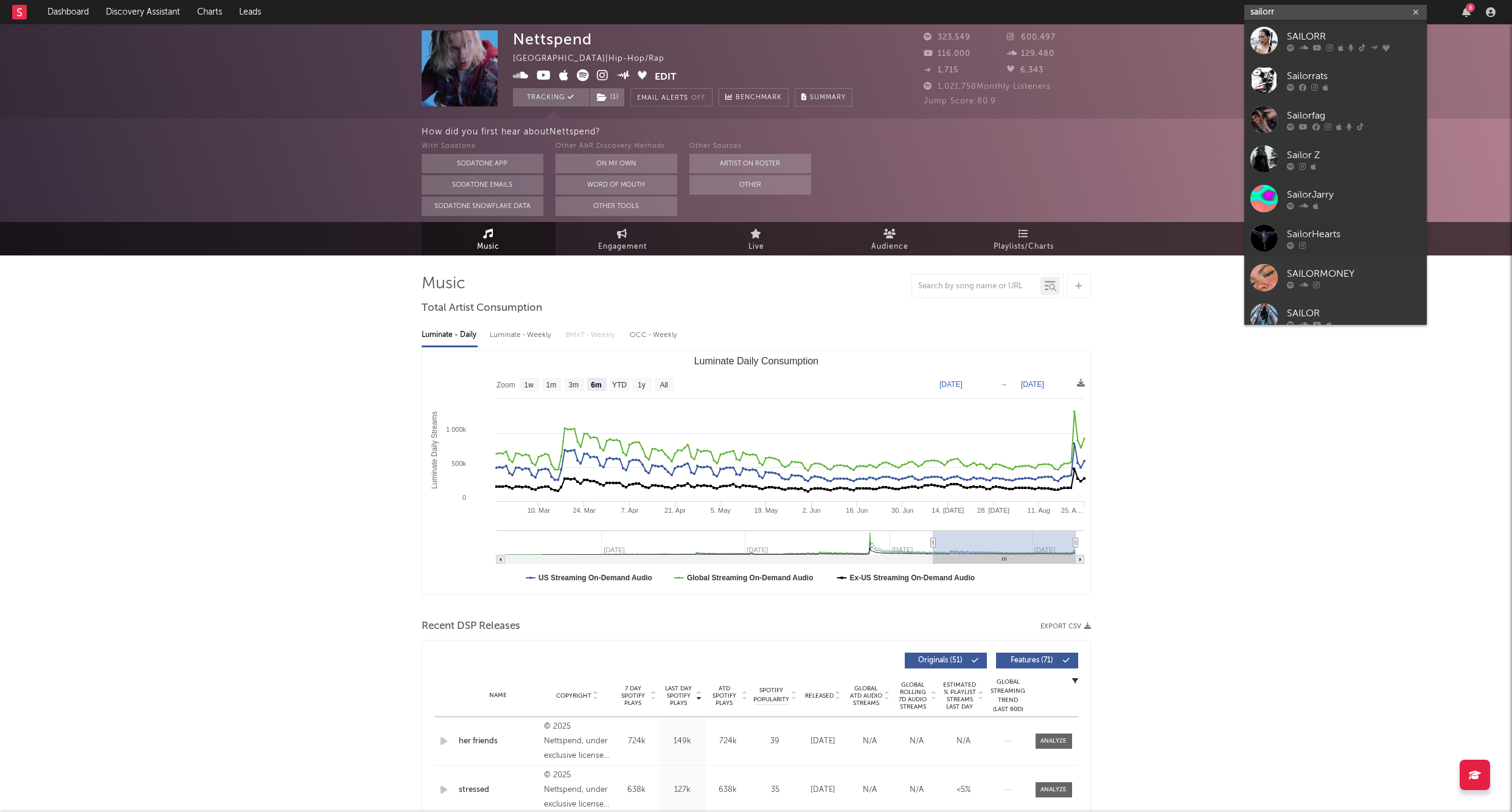
type input "sailorr"
click at [1347, 32] on div "SAILORR" at bounding box center [1354, 36] width 134 height 15
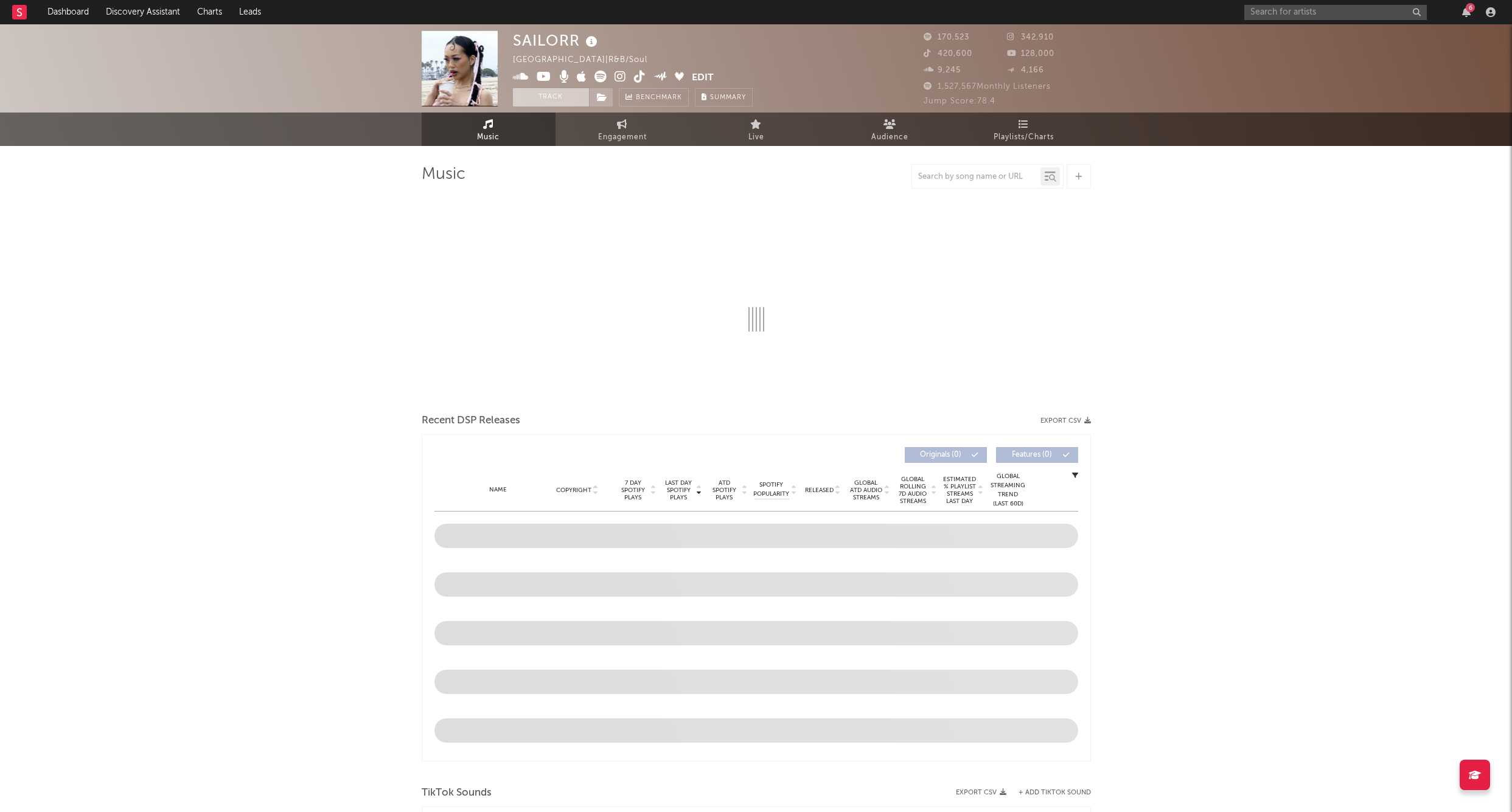
click at [554, 95] on button "Track" at bounding box center [551, 97] width 76 height 18
click at [606, 102] on span at bounding box center [601, 97] width 24 height 18
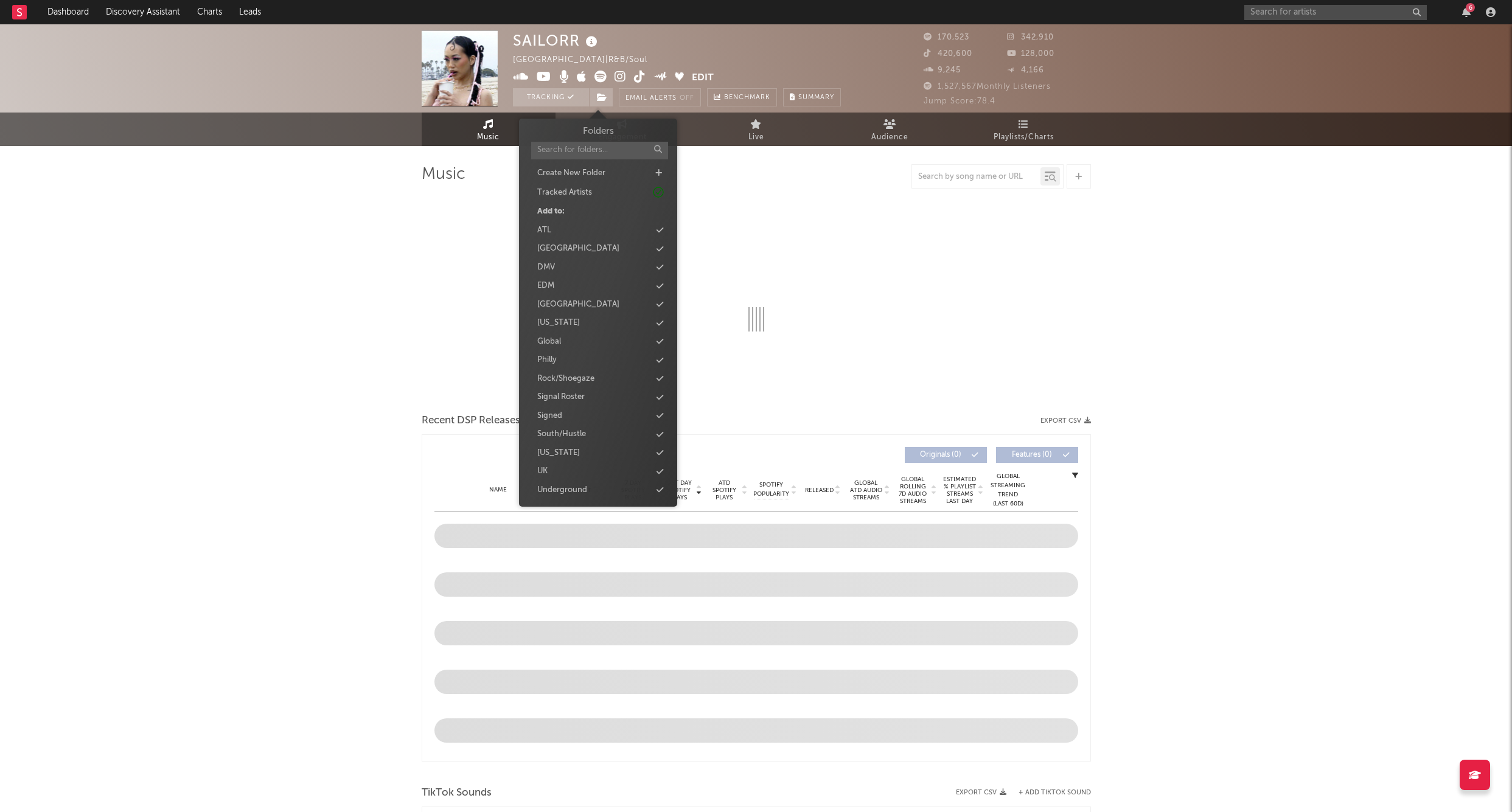
select select "6m"
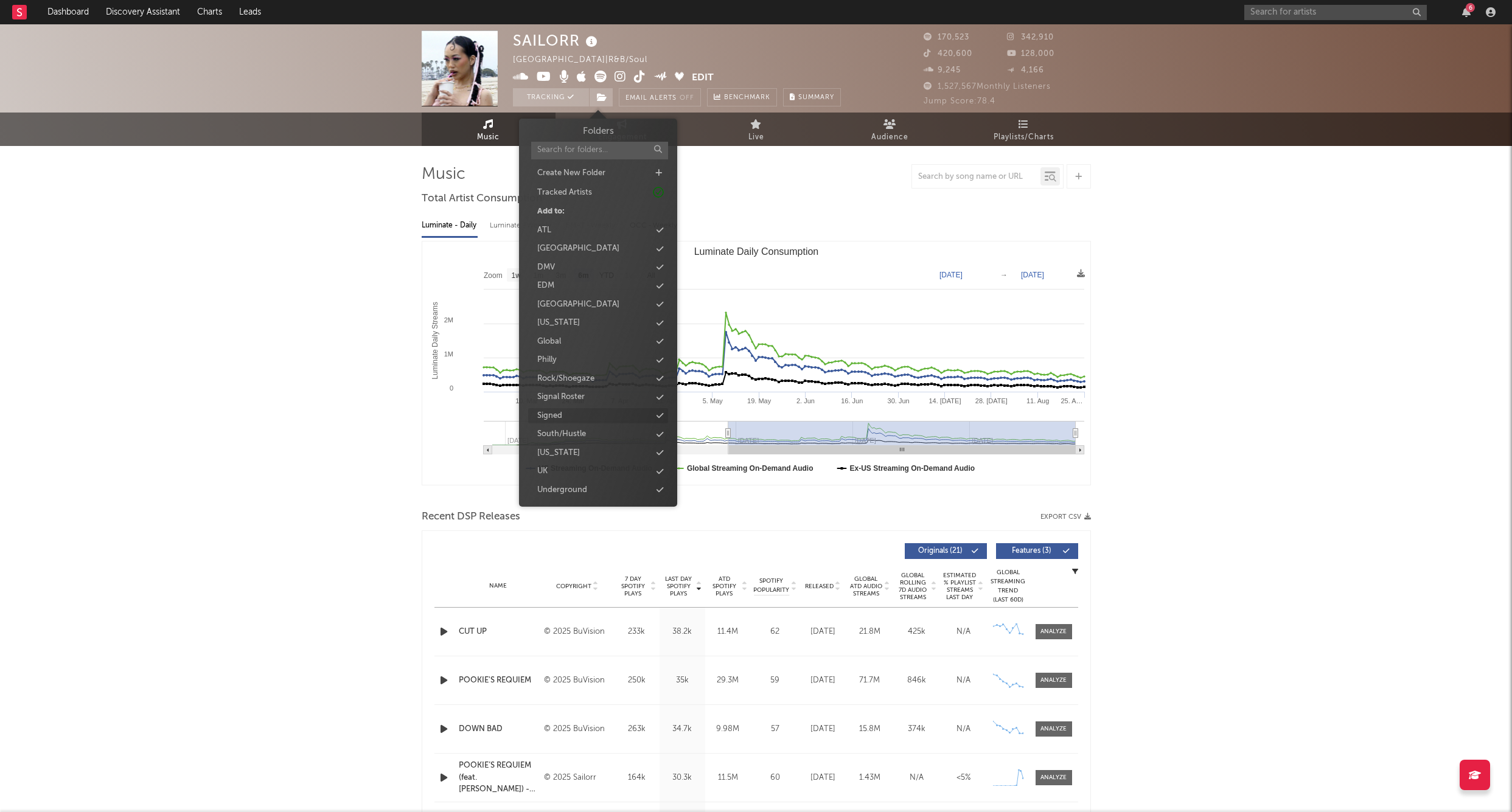
click at [564, 410] on div "Signed" at bounding box center [598, 416] width 140 height 16
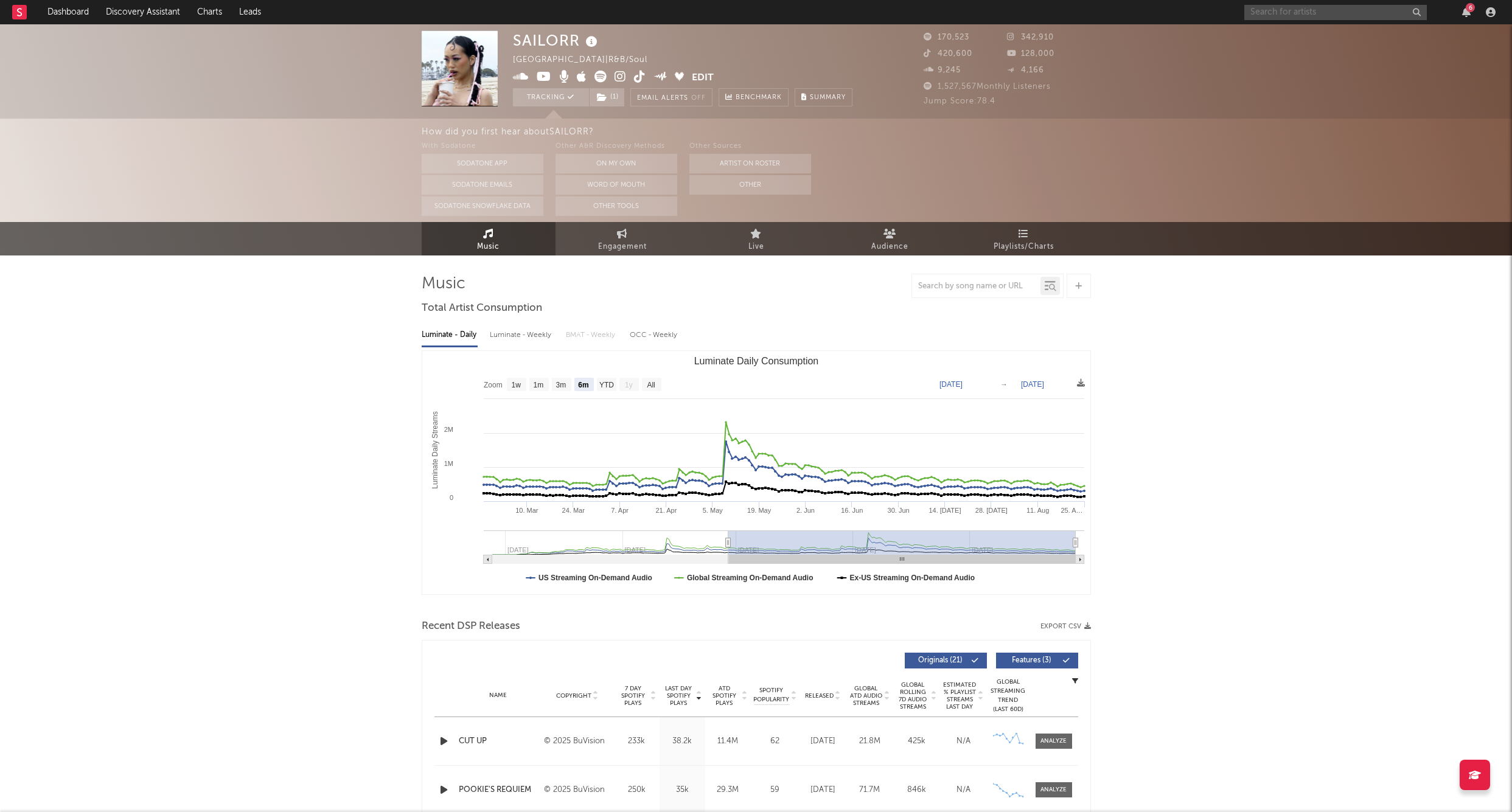
click at [1273, 11] on input "text" at bounding box center [1336, 12] width 183 height 15
click at [1329, 12] on input "1900rugrat" at bounding box center [1336, 12] width 183 height 15
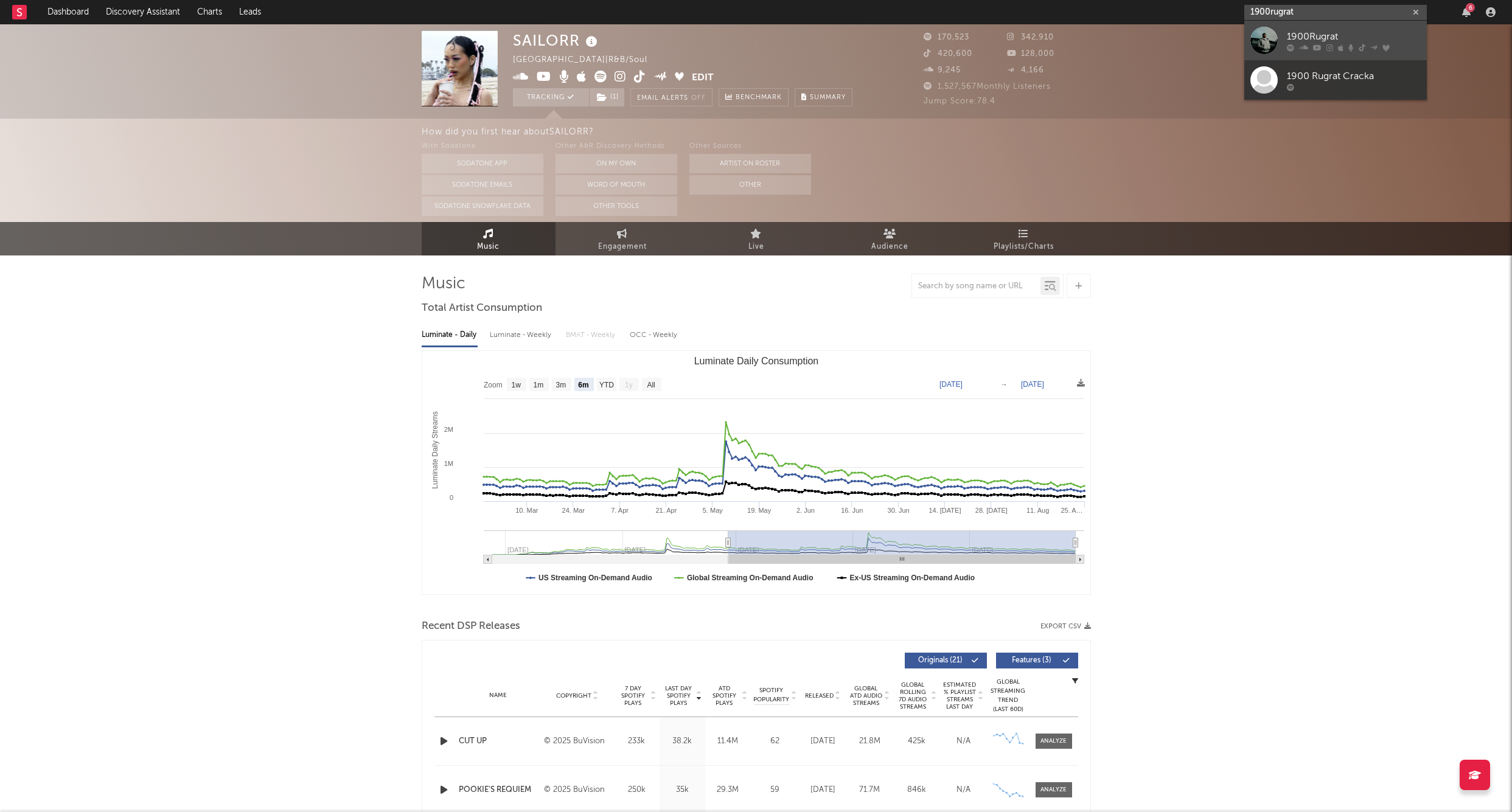
type input "1900rugrat"
click at [1322, 30] on div "1900Rugrat" at bounding box center [1354, 36] width 134 height 15
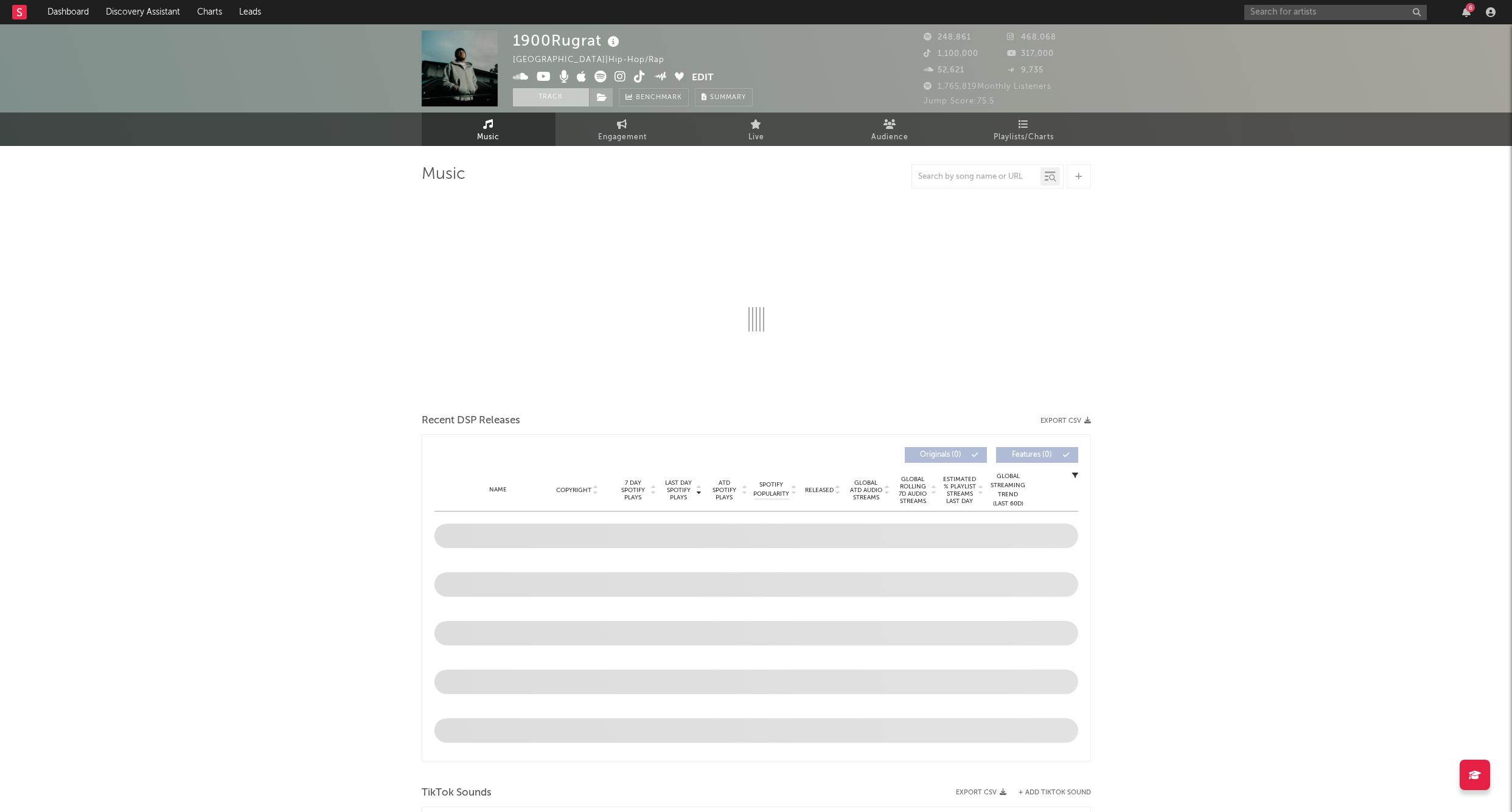
select select "6m"
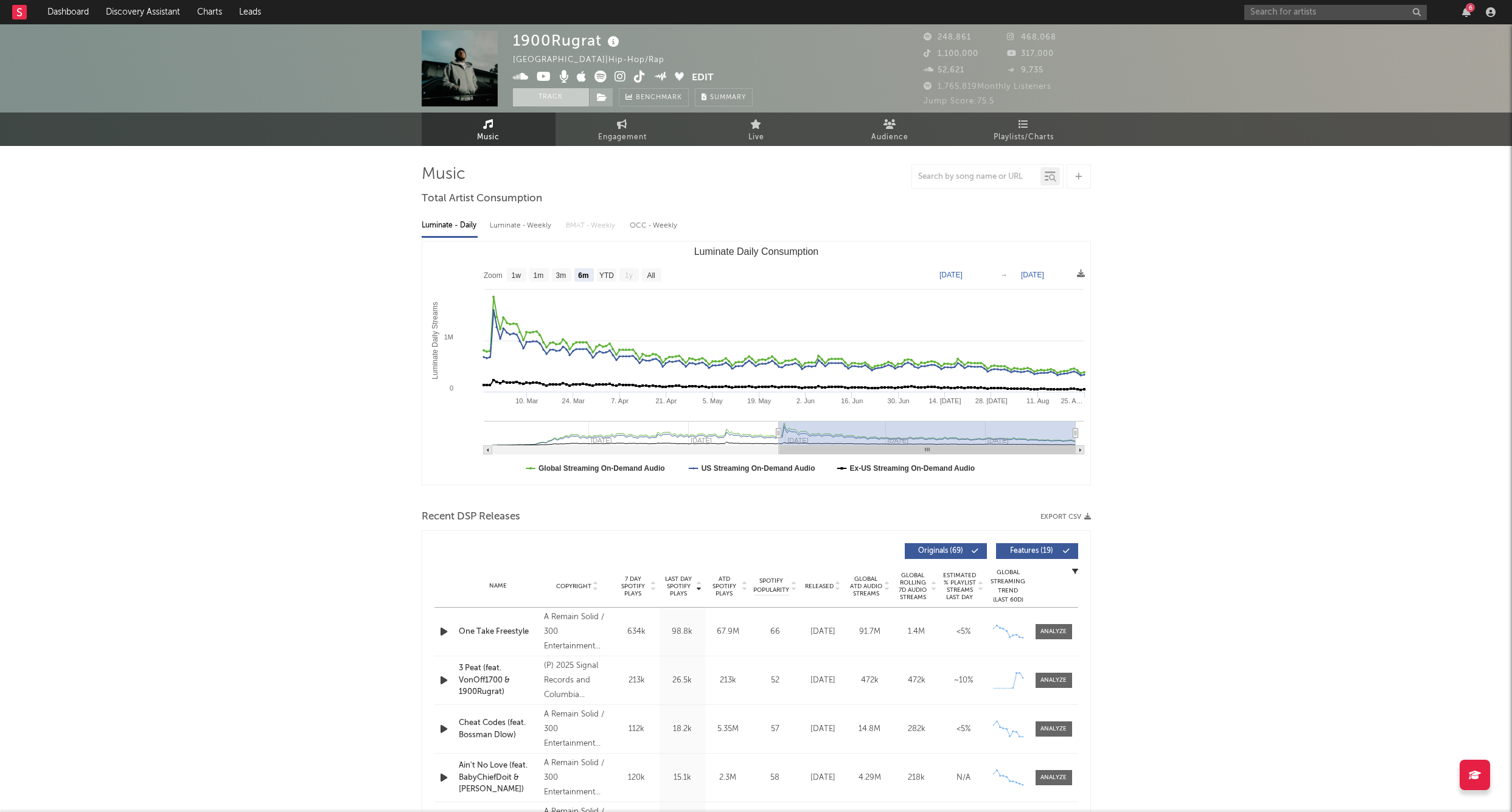
click at [567, 99] on button "Track" at bounding box center [551, 97] width 76 height 18
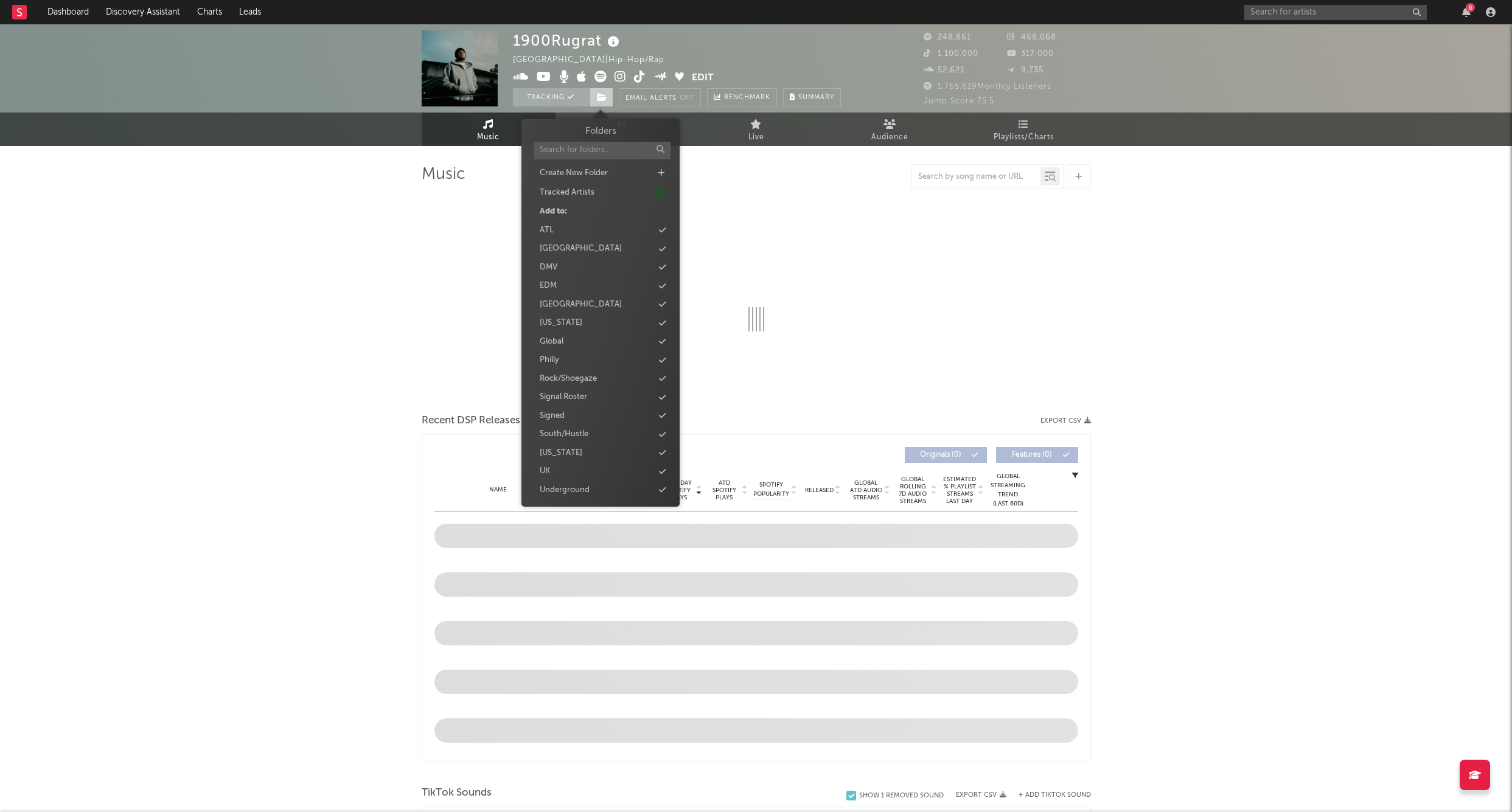
click at [601, 94] on icon at bounding box center [602, 97] width 10 height 8
select select "6m"
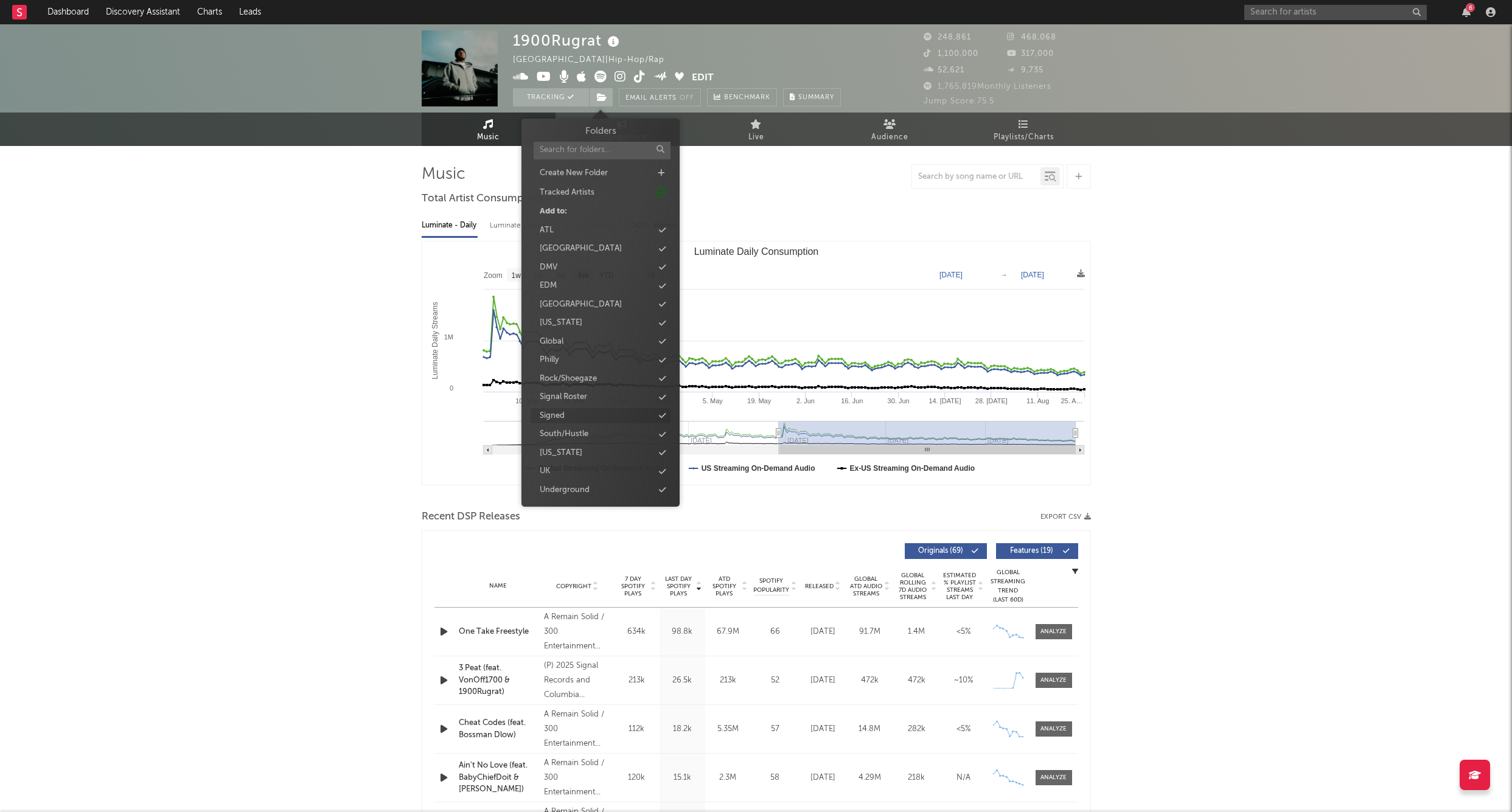
click at [560, 410] on div "Signed" at bounding box center [552, 416] width 25 height 12
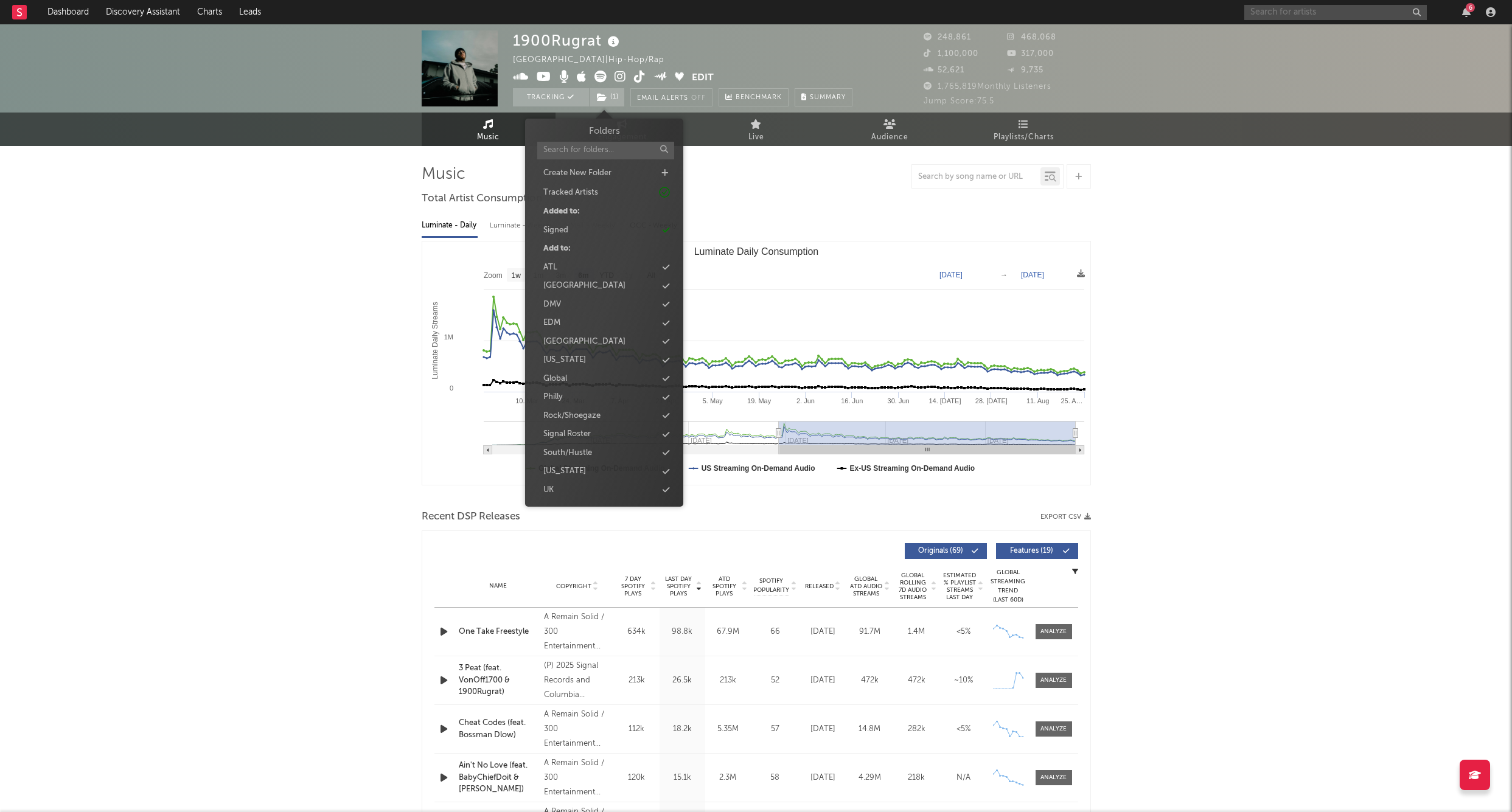
click at [1341, 9] on input "text" at bounding box center [1336, 12] width 183 height 15
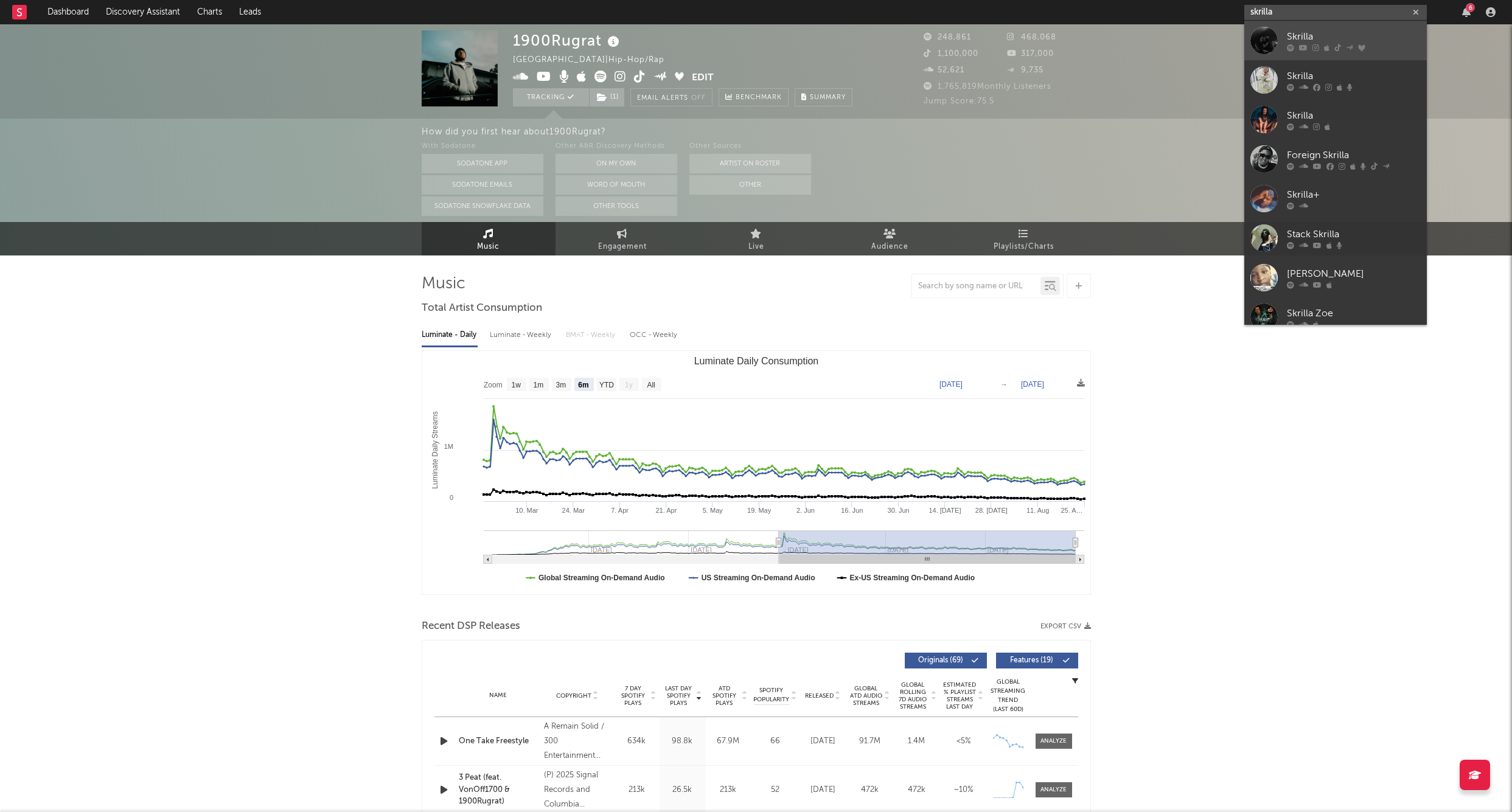
type input "skrilla"
click at [1327, 30] on div "Skrilla" at bounding box center [1354, 36] width 134 height 15
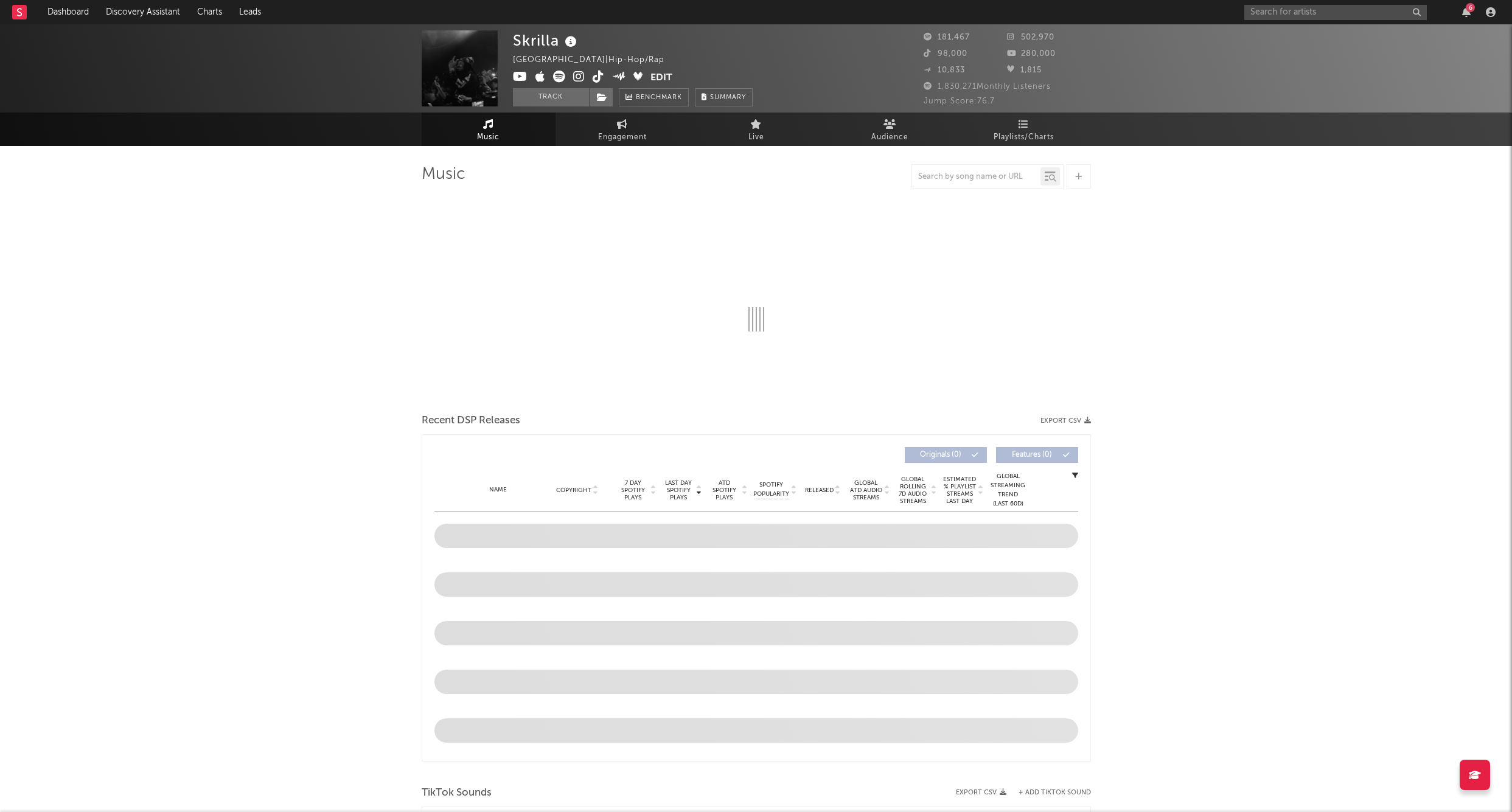
select select "6m"
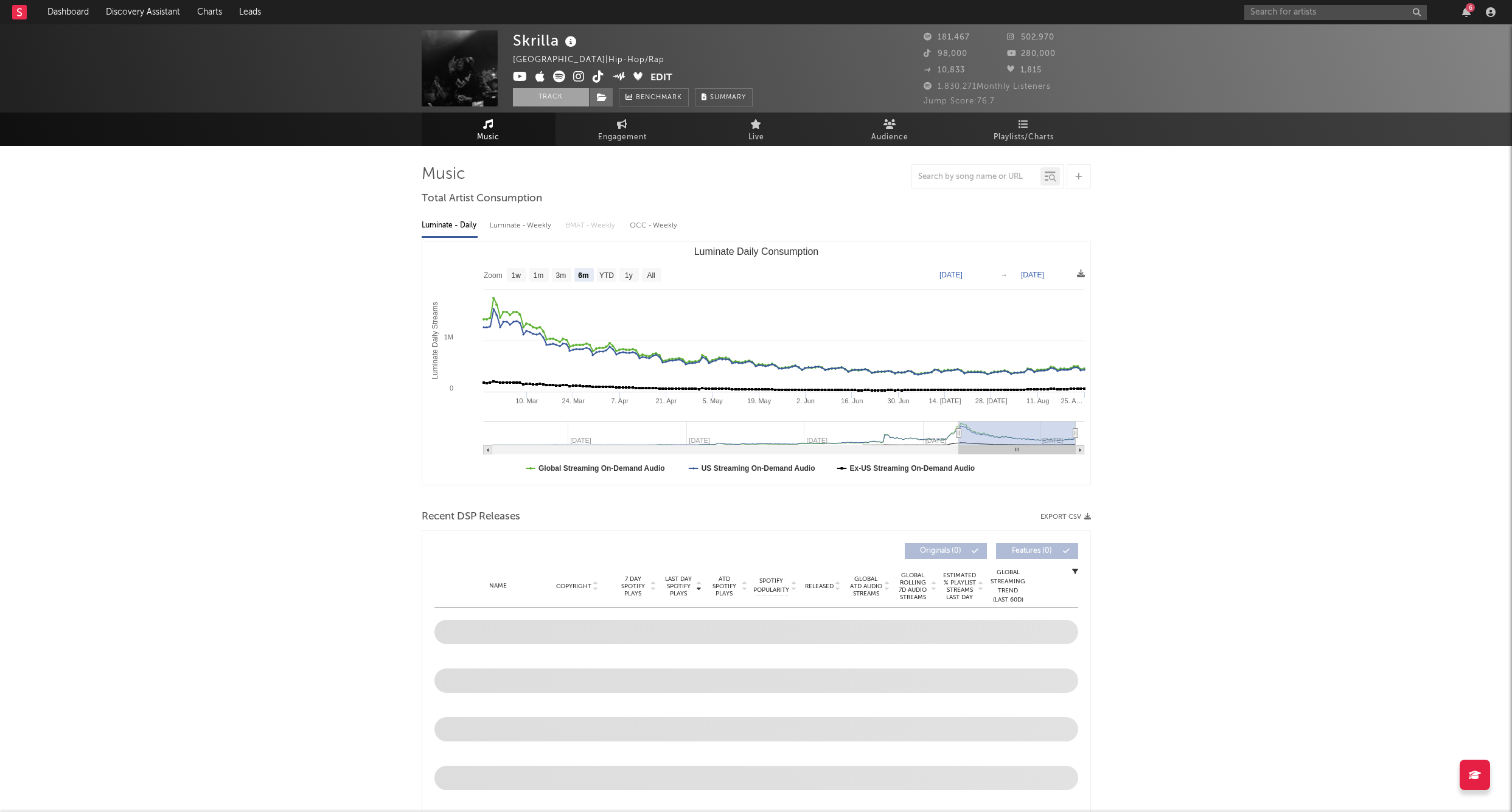
click at [553, 93] on button "Track" at bounding box center [551, 97] width 76 height 18
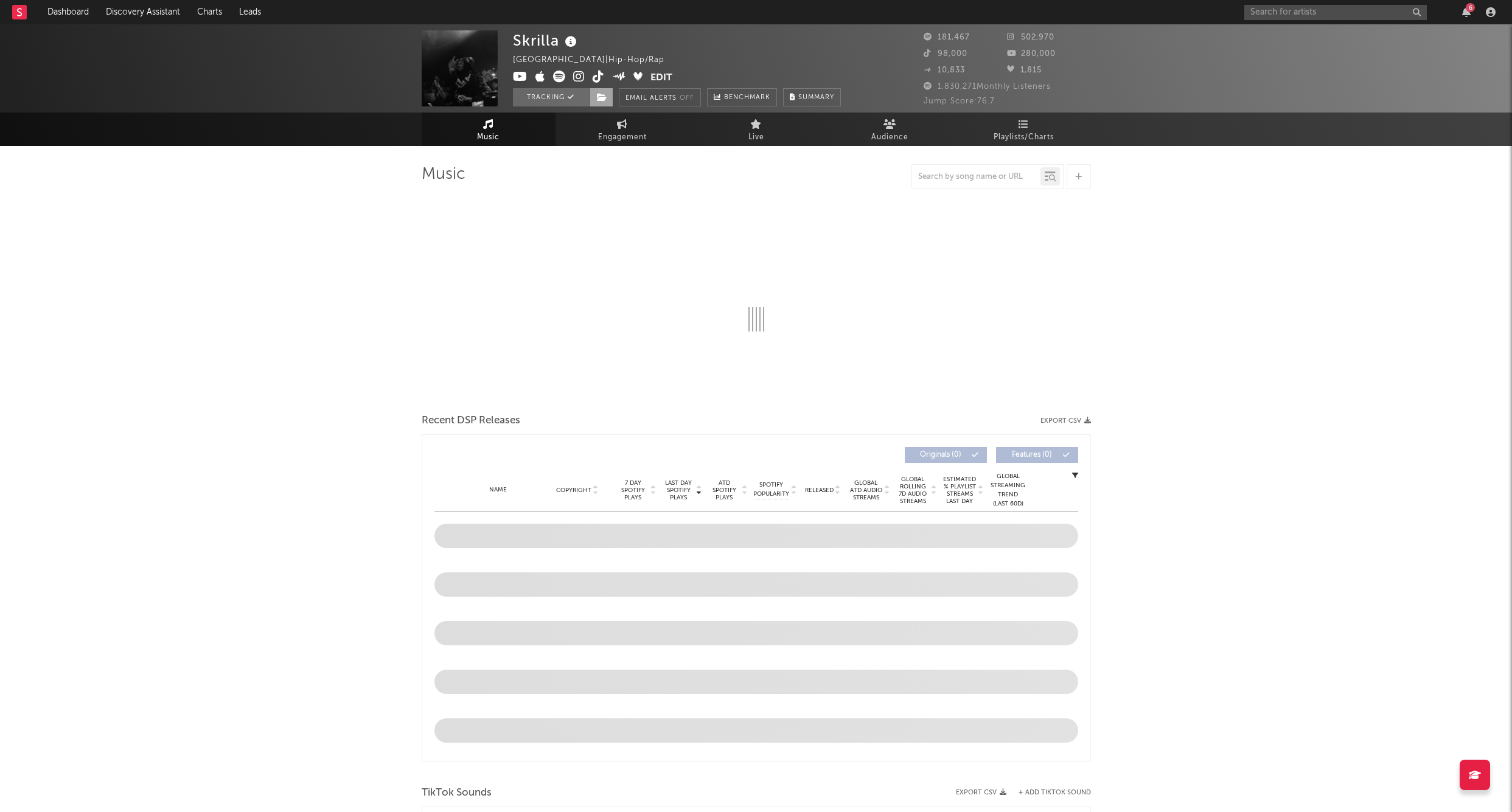
click at [610, 96] on span at bounding box center [601, 97] width 24 height 18
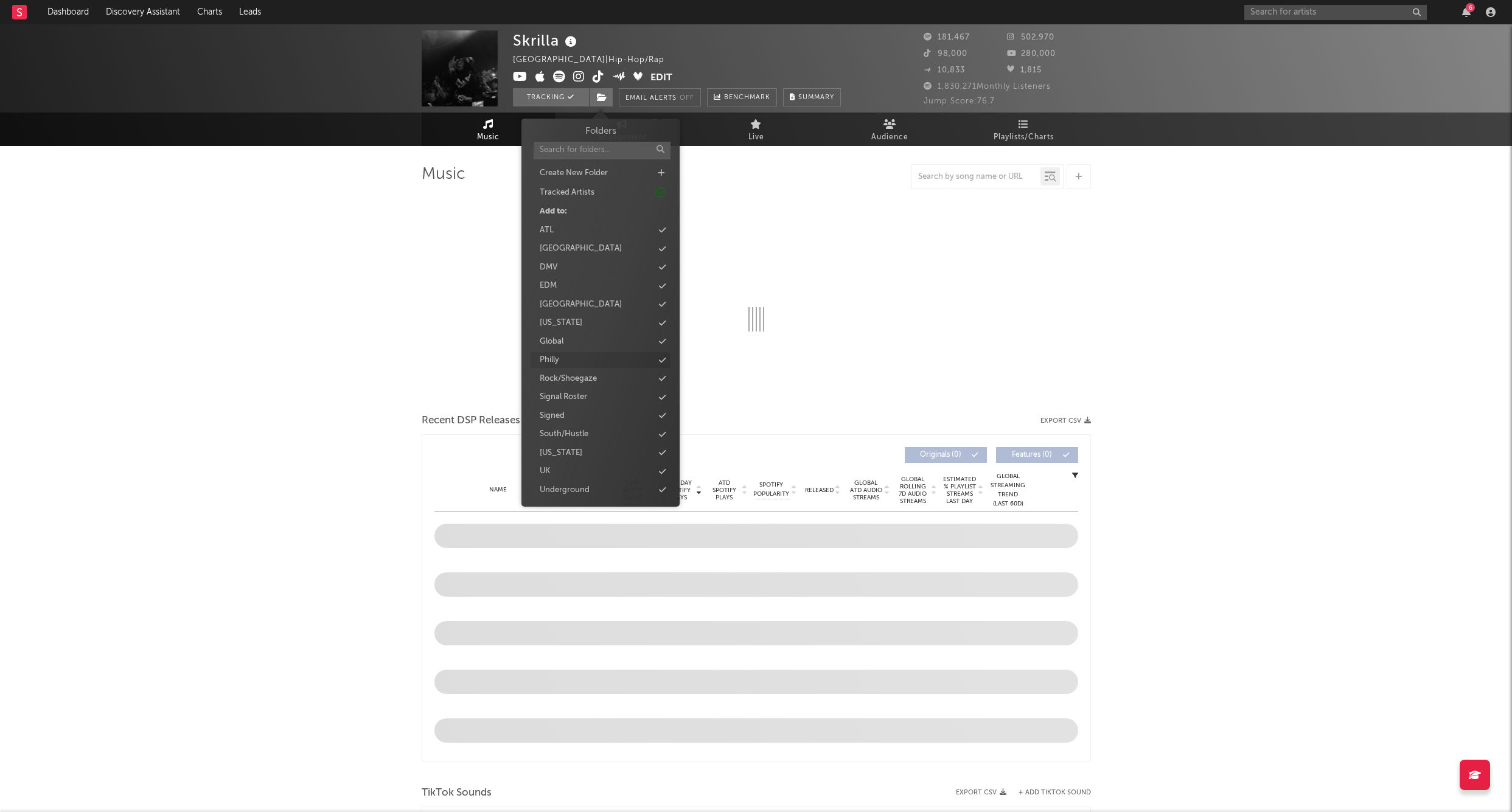
select select "6m"
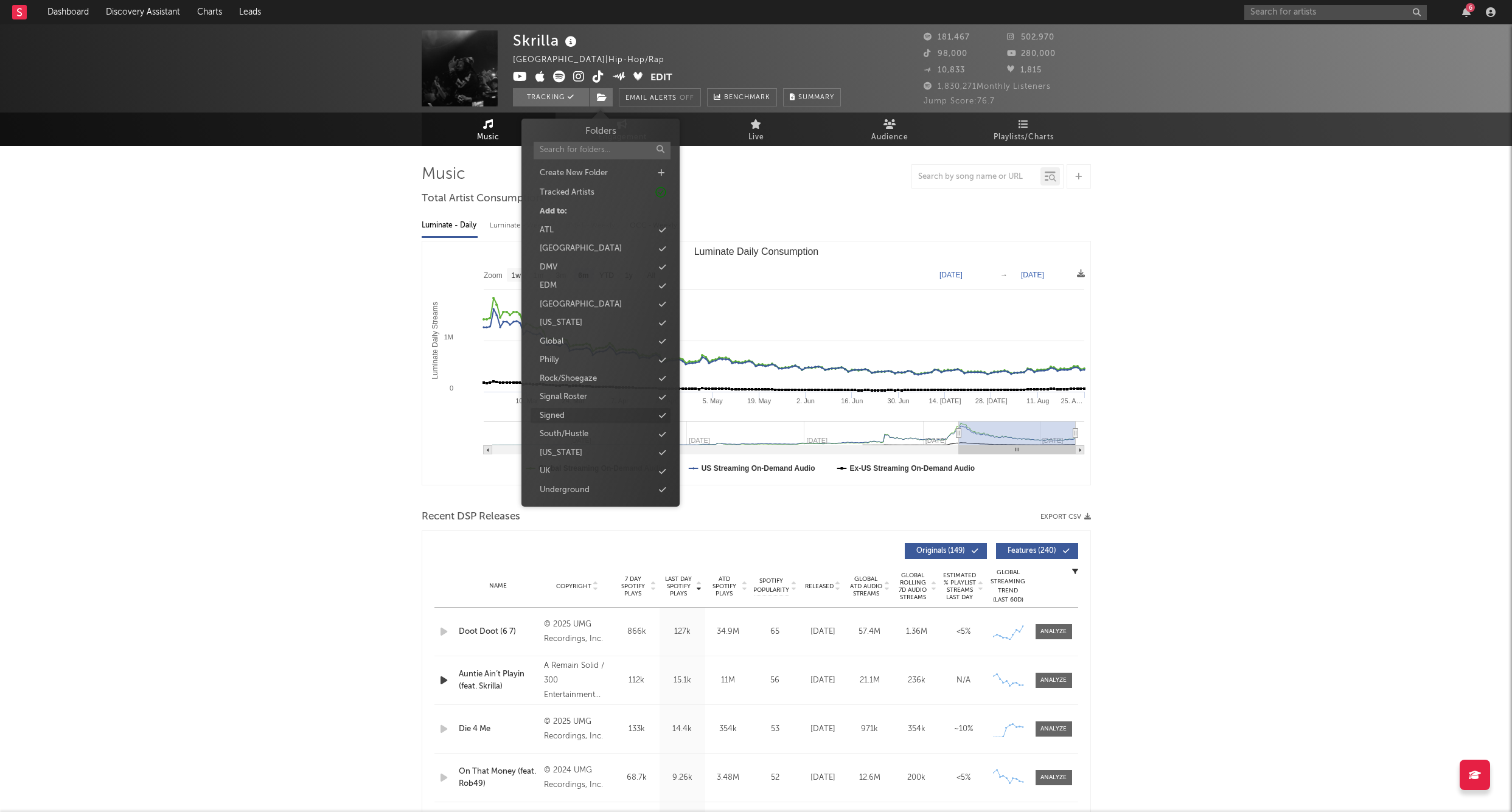
click at [566, 413] on div "Signed" at bounding box center [601, 416] width 140 height 16
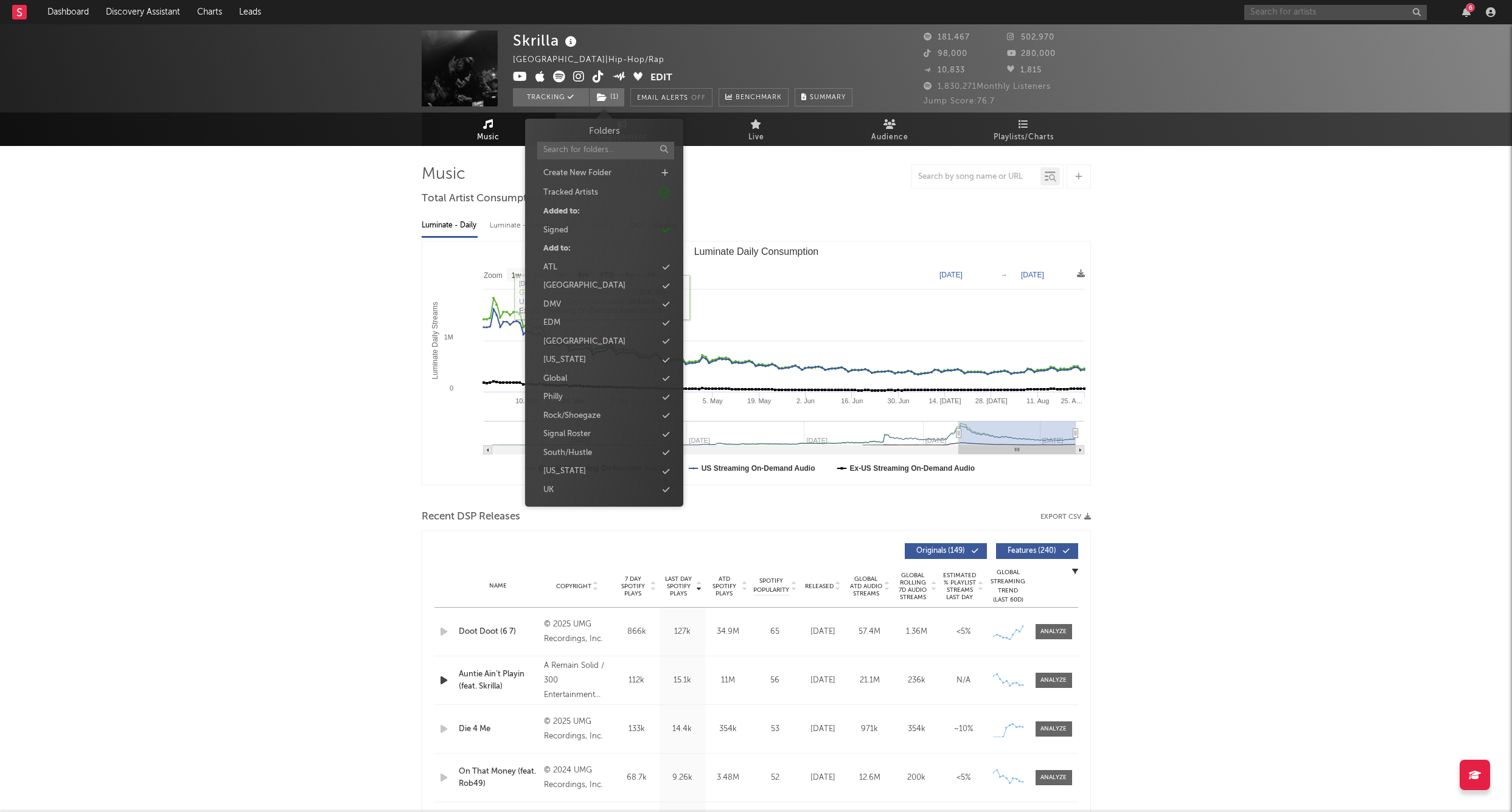
click at [1312, 12] on input "text" at bounding box center [1336, 12] width 183 height 15
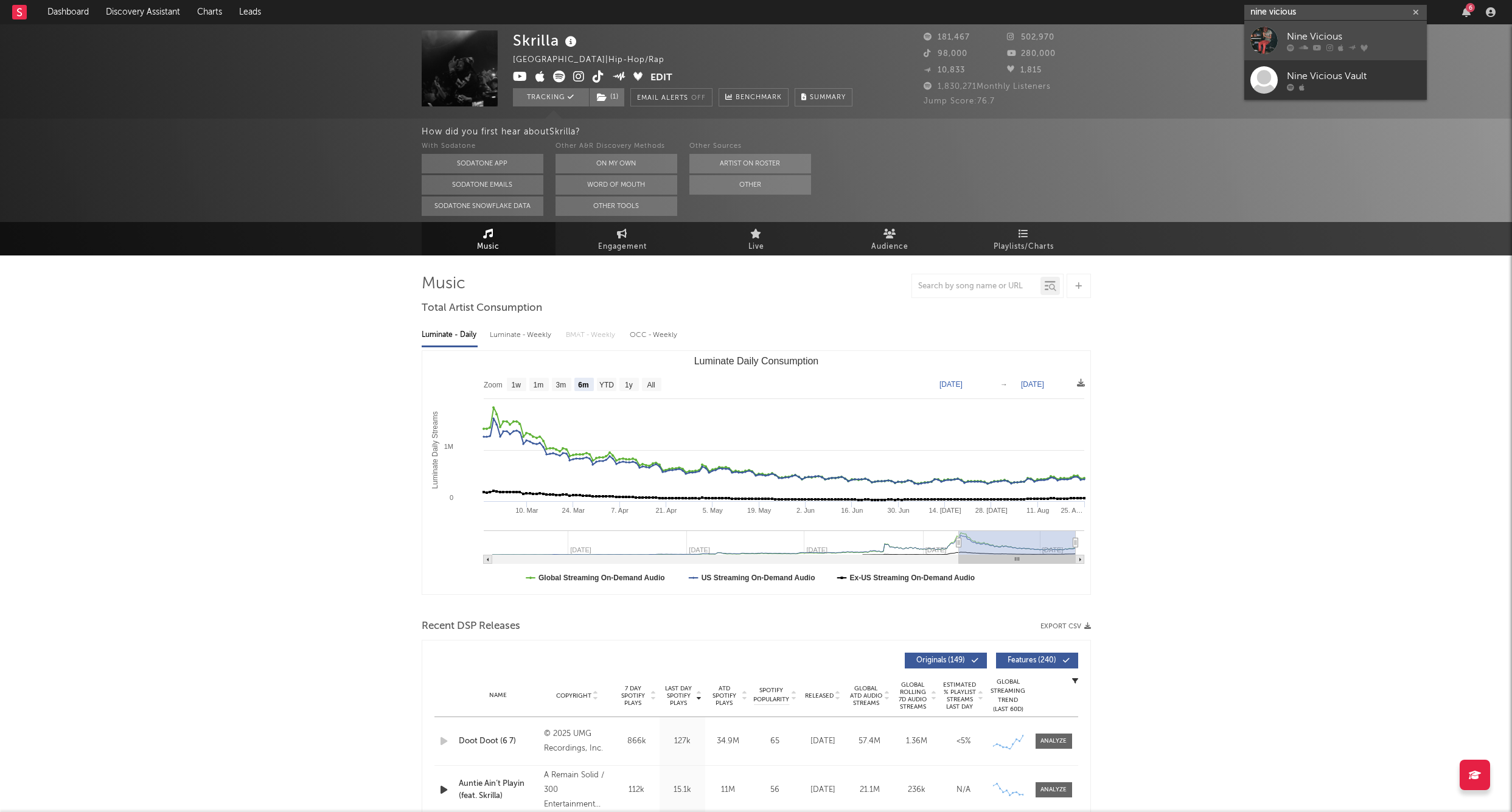
type input "nine vicious"
click at [1310, 33] on div "Nine Vicious" at bounding box center [1354, 36] width 134 height 15
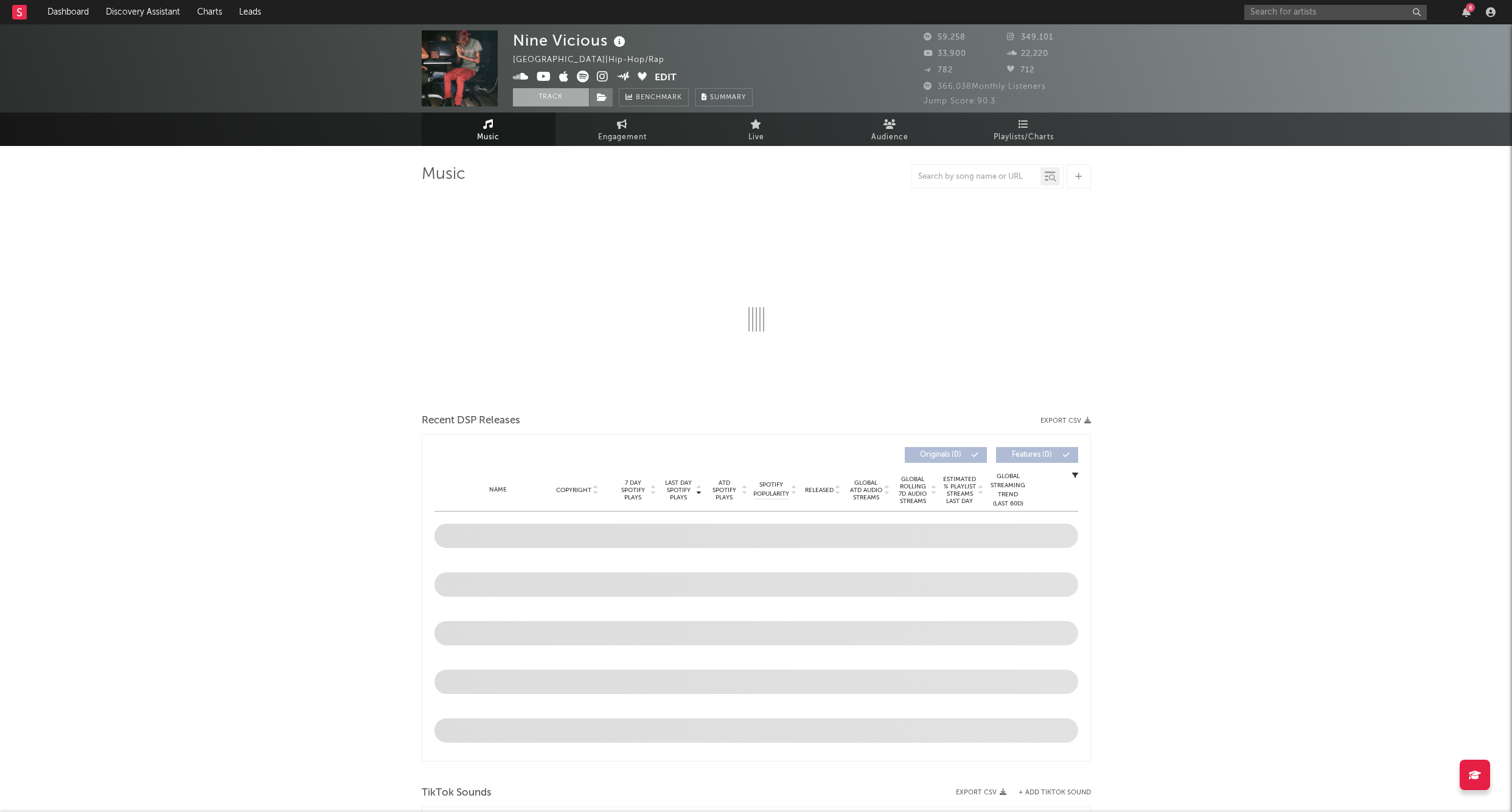
click at [541, 98] on button "Track" at bounding box center [551, 97] width 76 height 18
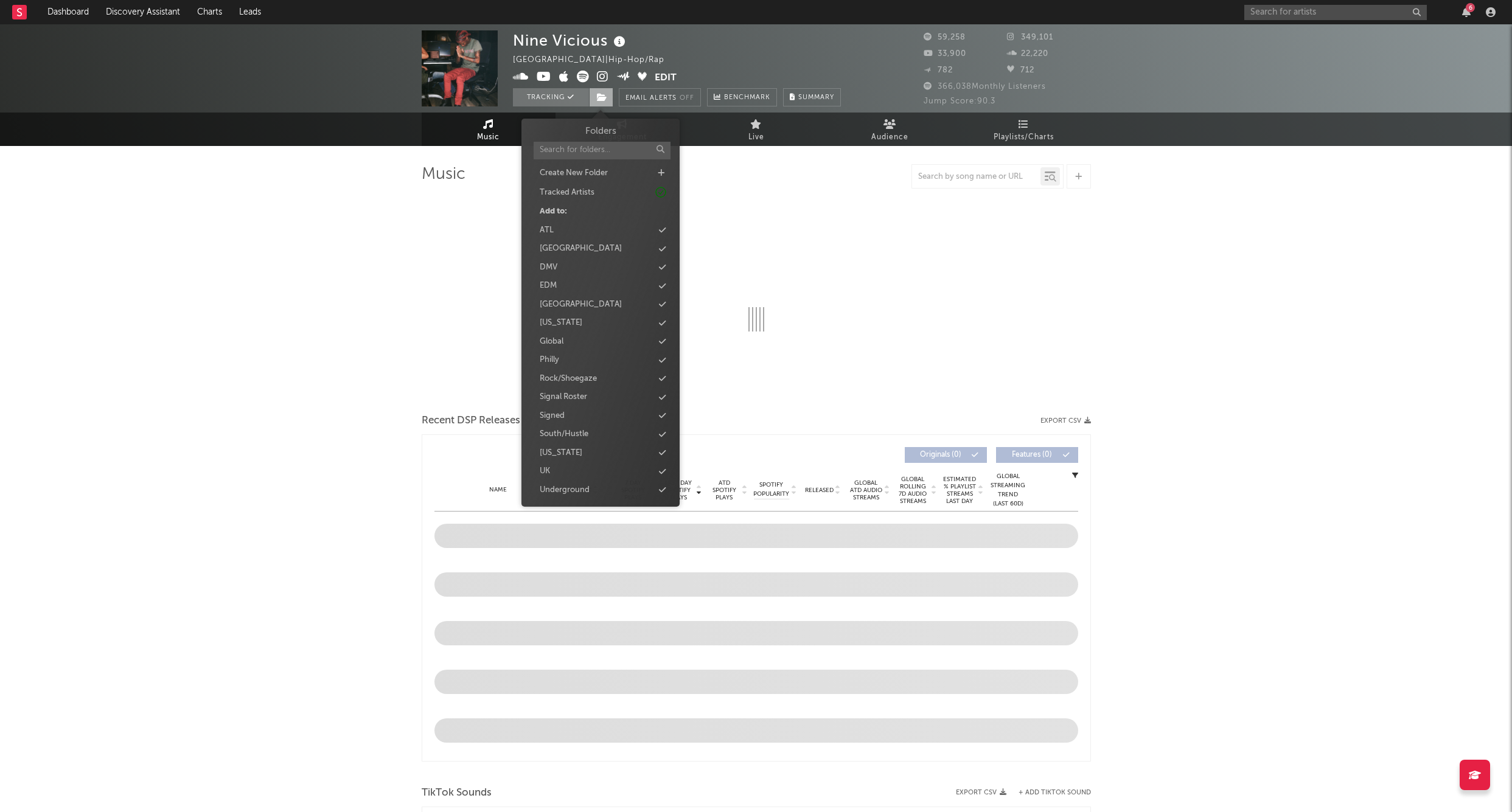
click at [604, 102] on span at bounding box center [601, 97] width 24 height 18
select select "6m"
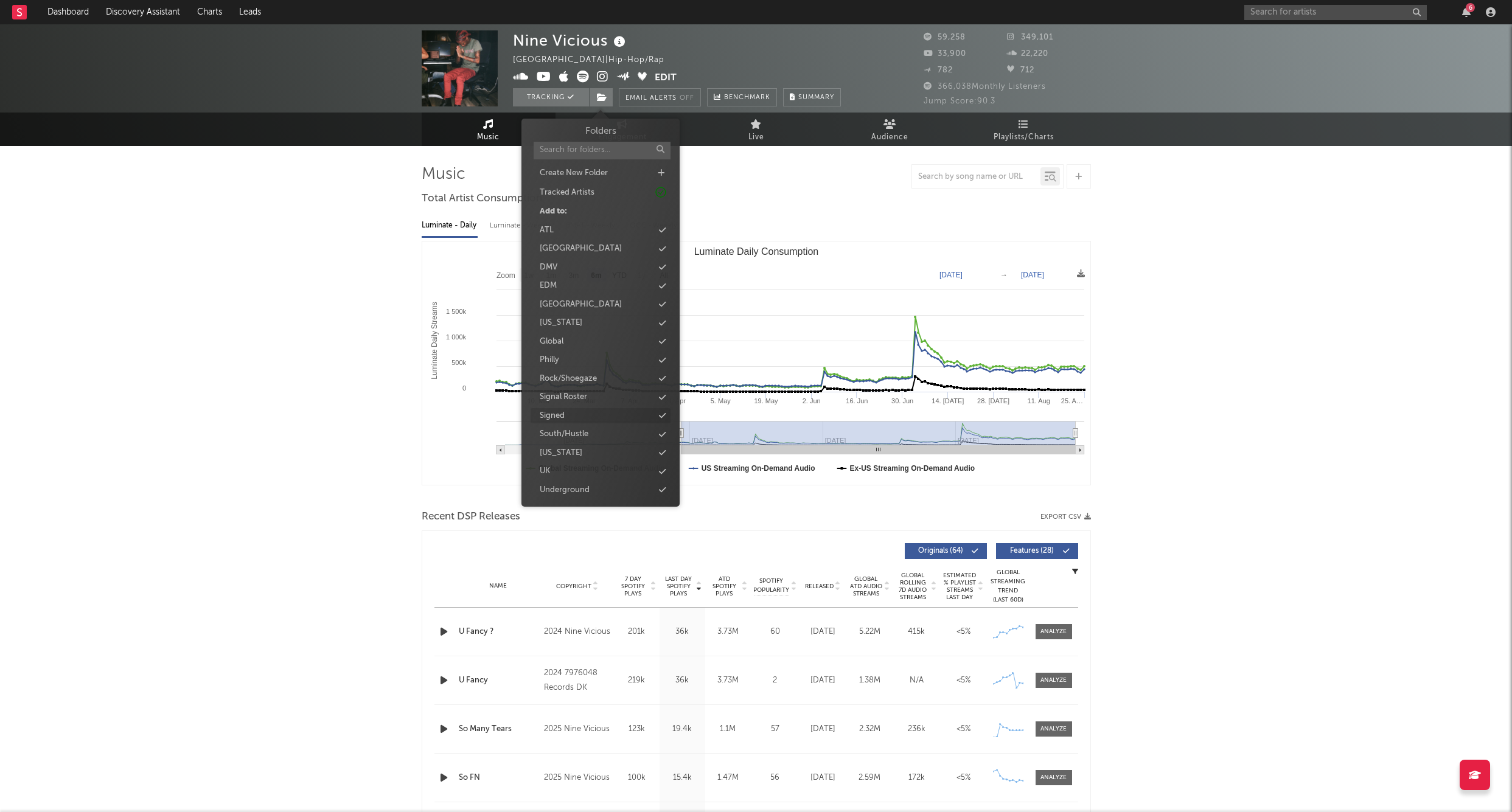
click at [562, 410] on div "Signed" at bounding box center [552, 416] width 25 height 12
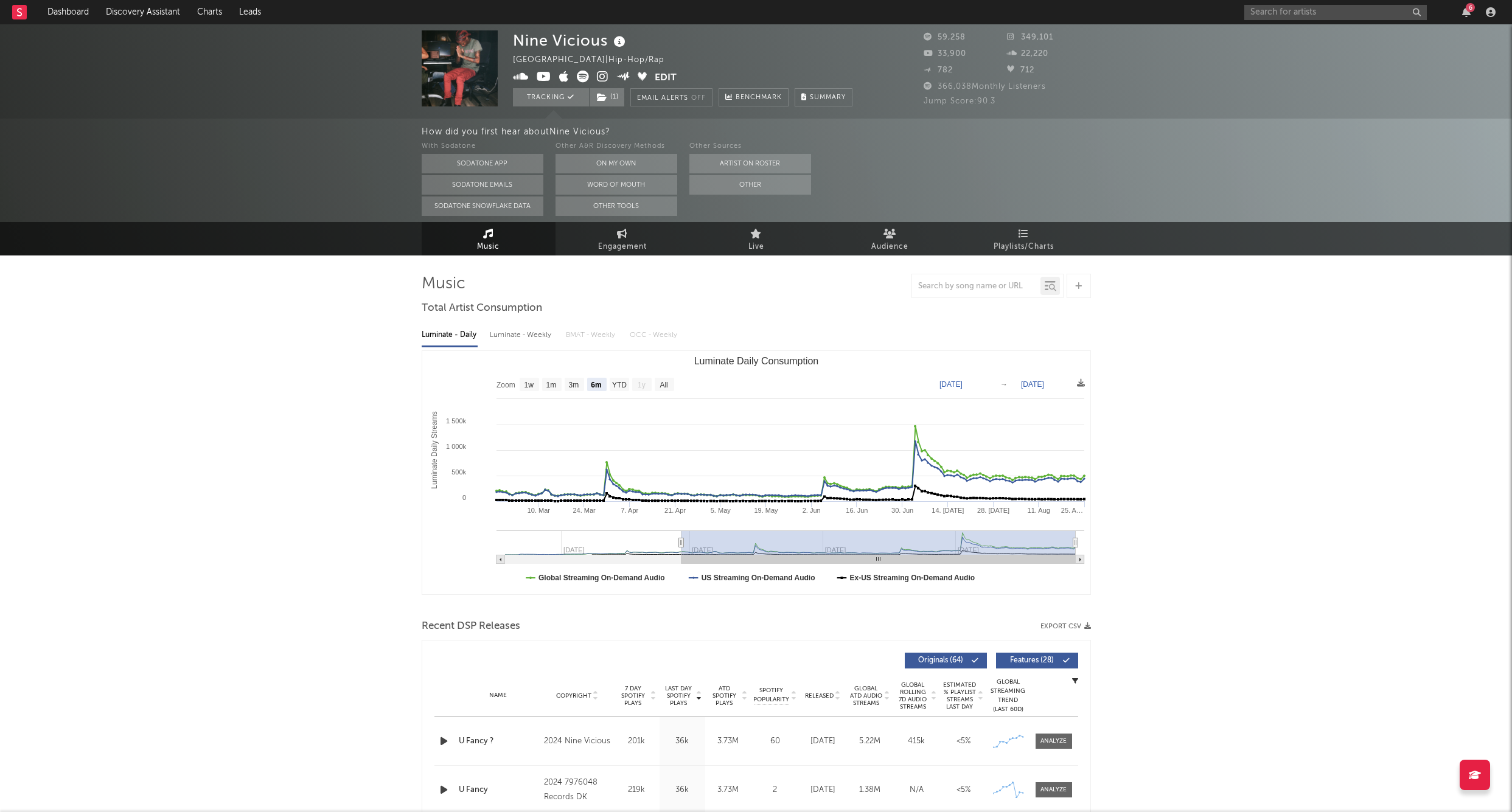
click at [1324, 21] on div "6" at bounding box center [1372, 12] width 256 height 24
click at [1305, 14] on input "text" at bounding box center [1336, 12] width 183 height 15
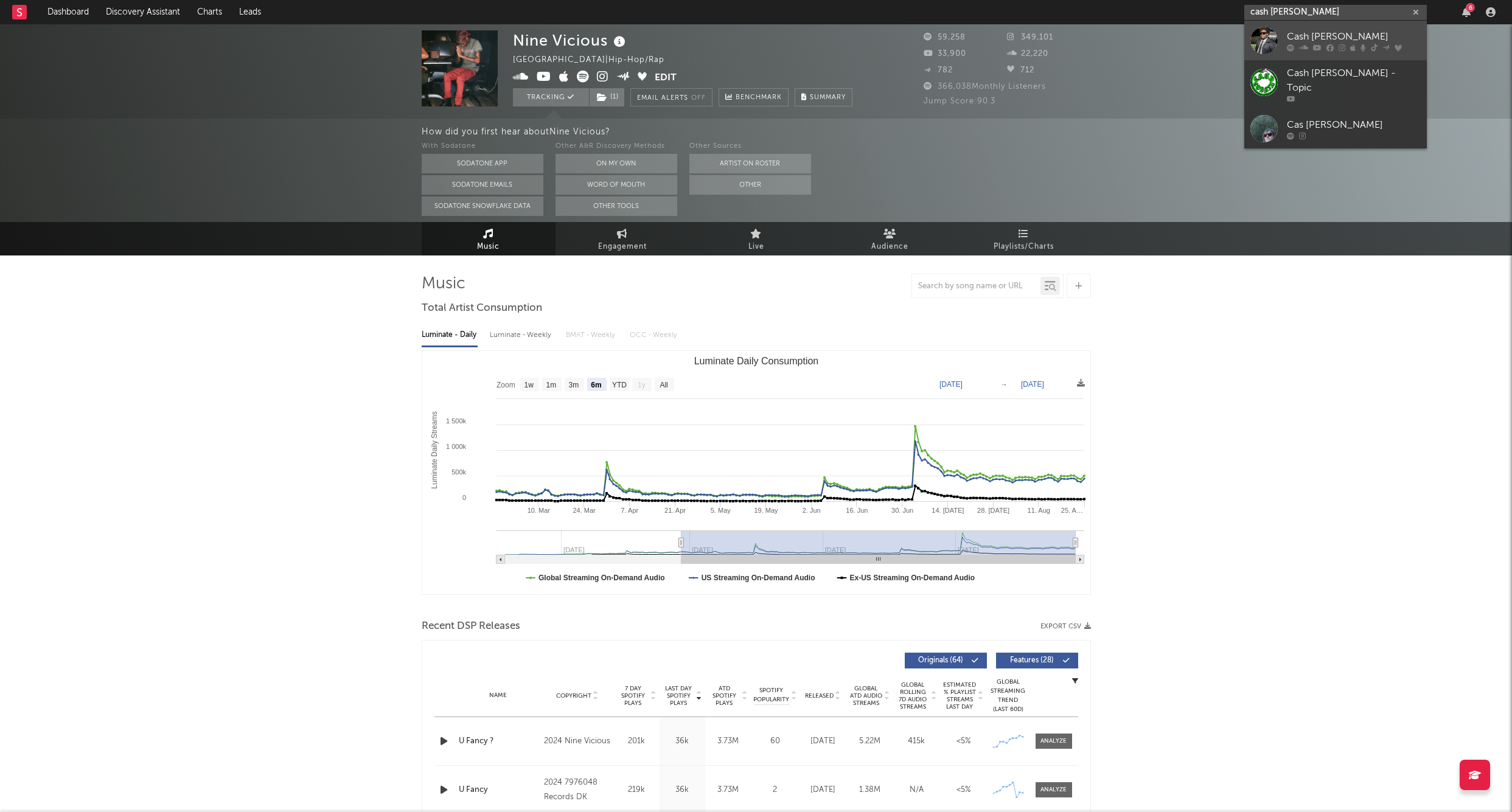
type input "cash cobain"
click at [1298, 33] on div "Cash [PERSON_NAME]" at bounding box center [1354, 36] width 134 height 15
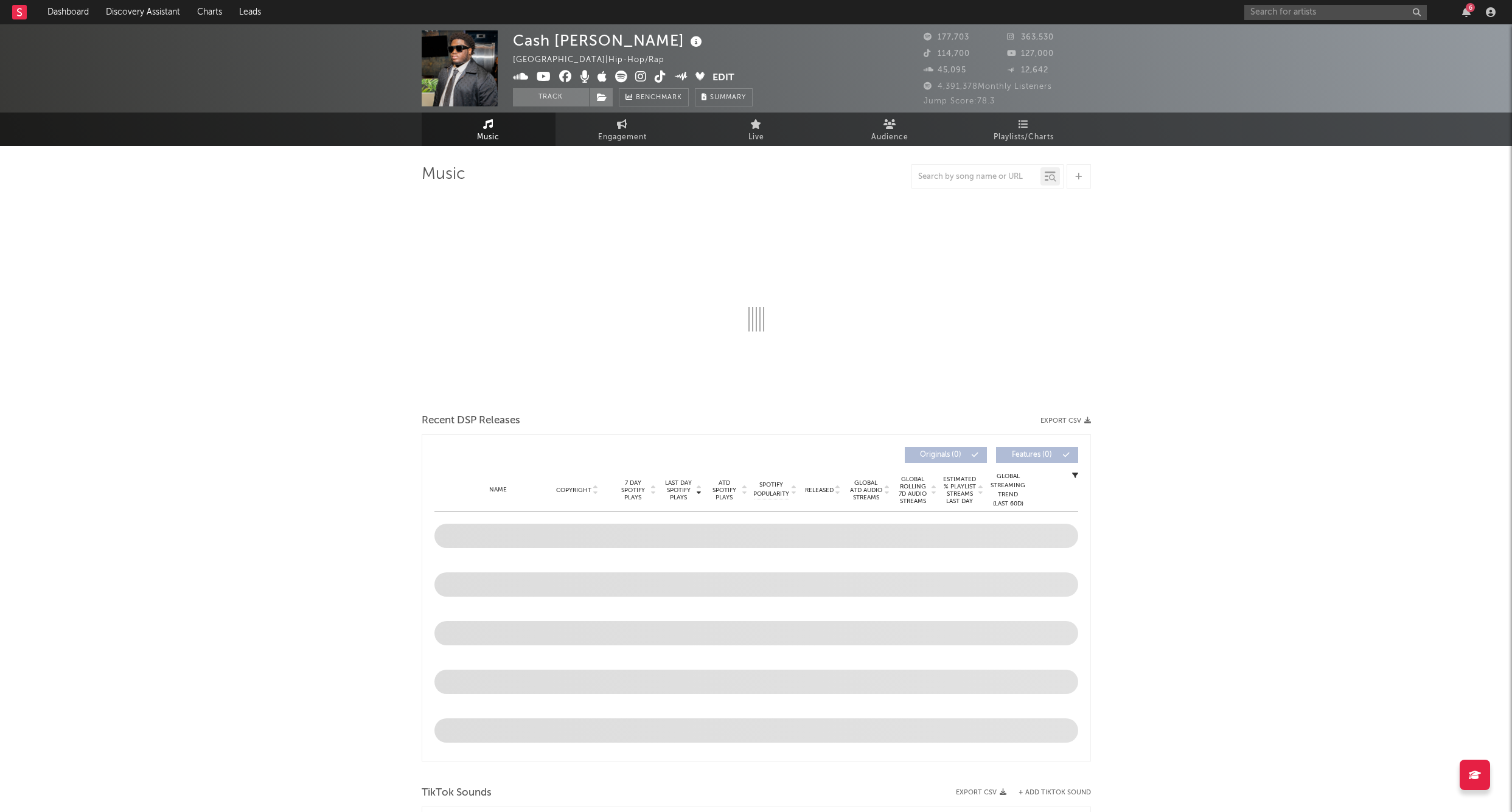
click at [1466, 21] on div "6" at bounding box center [1372, 12] width 256 height 24
click at [1466, 17] on div "6" at bounding box center [1372, 12] width 256 height 24
select select "6m"
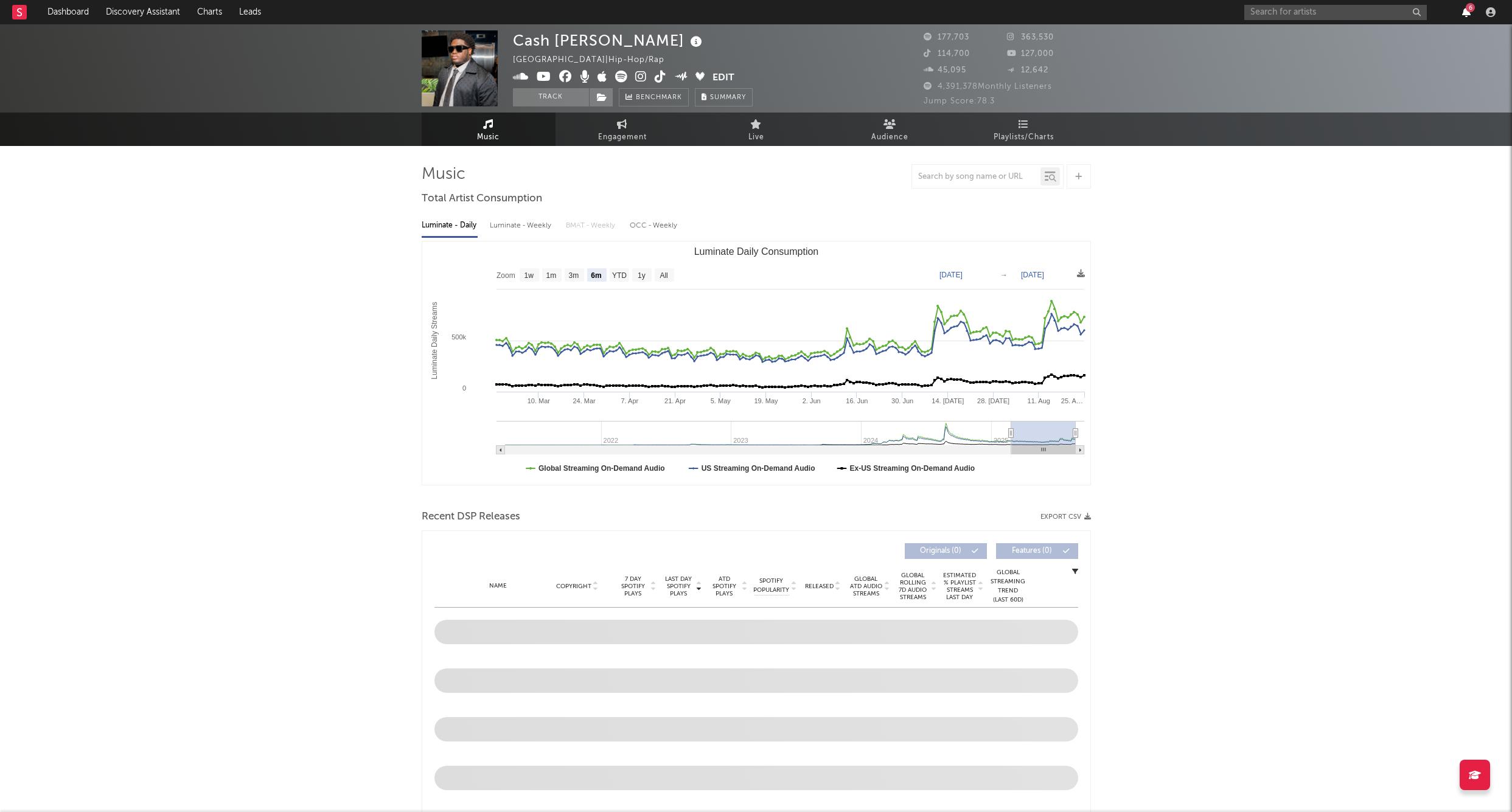
click at [1466, 15] on icon "button" at bounding box center [1466, 12] width 8 height 10
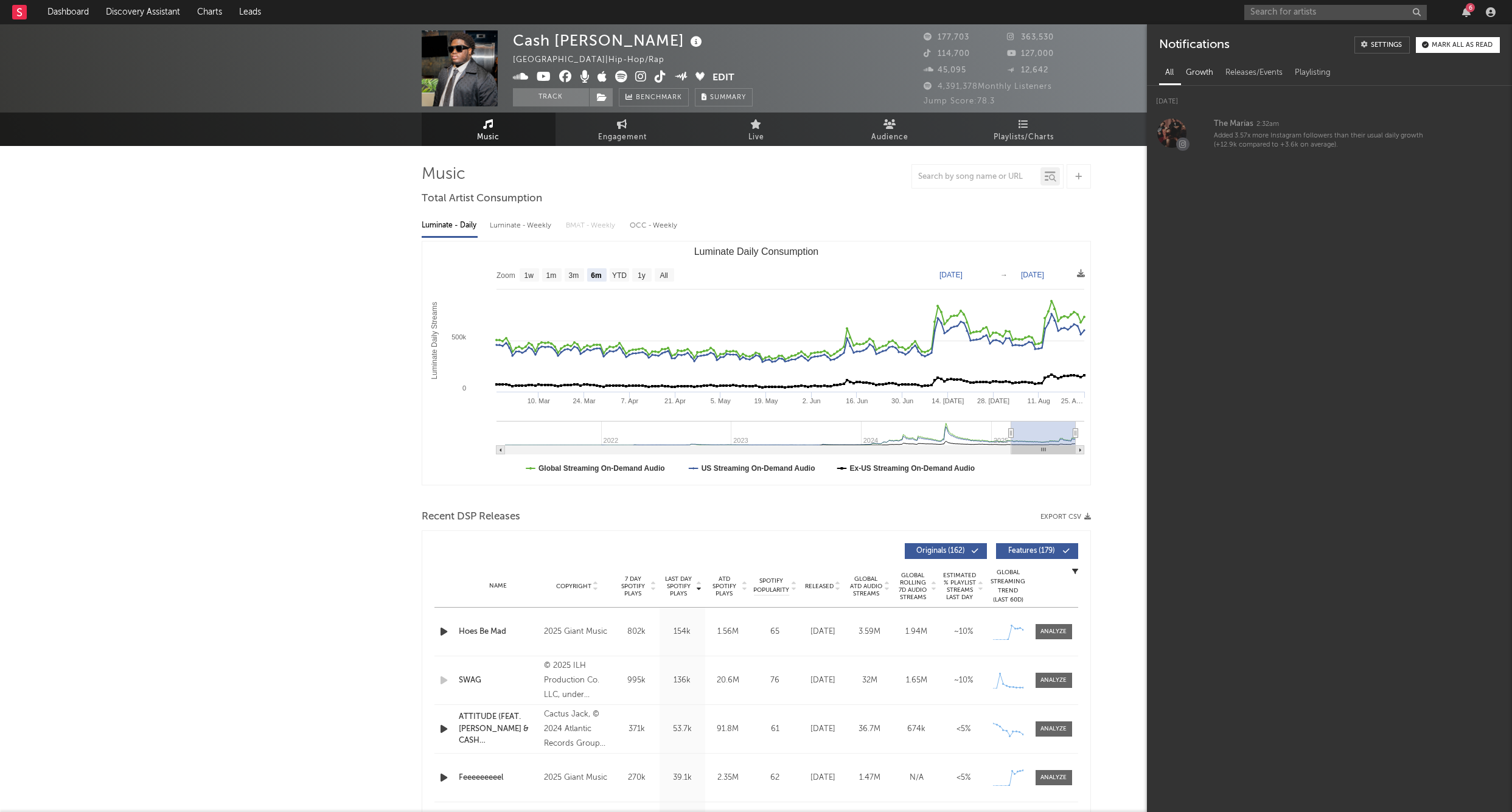
click at [1201, 69] on div "Growth" at bounding box center [1200, 73] width 39 height 21
click at [1248, 71] on div "Releases/Events" at bounding box center [1254, 73] width 69 height 21
click at [1313, 75] on div "Playlisting" at bounding box center [1313, 73] width 48 height 21
click at [1464, 10] on icon "button" at bounding box center [1466, 12] width 8 height 10
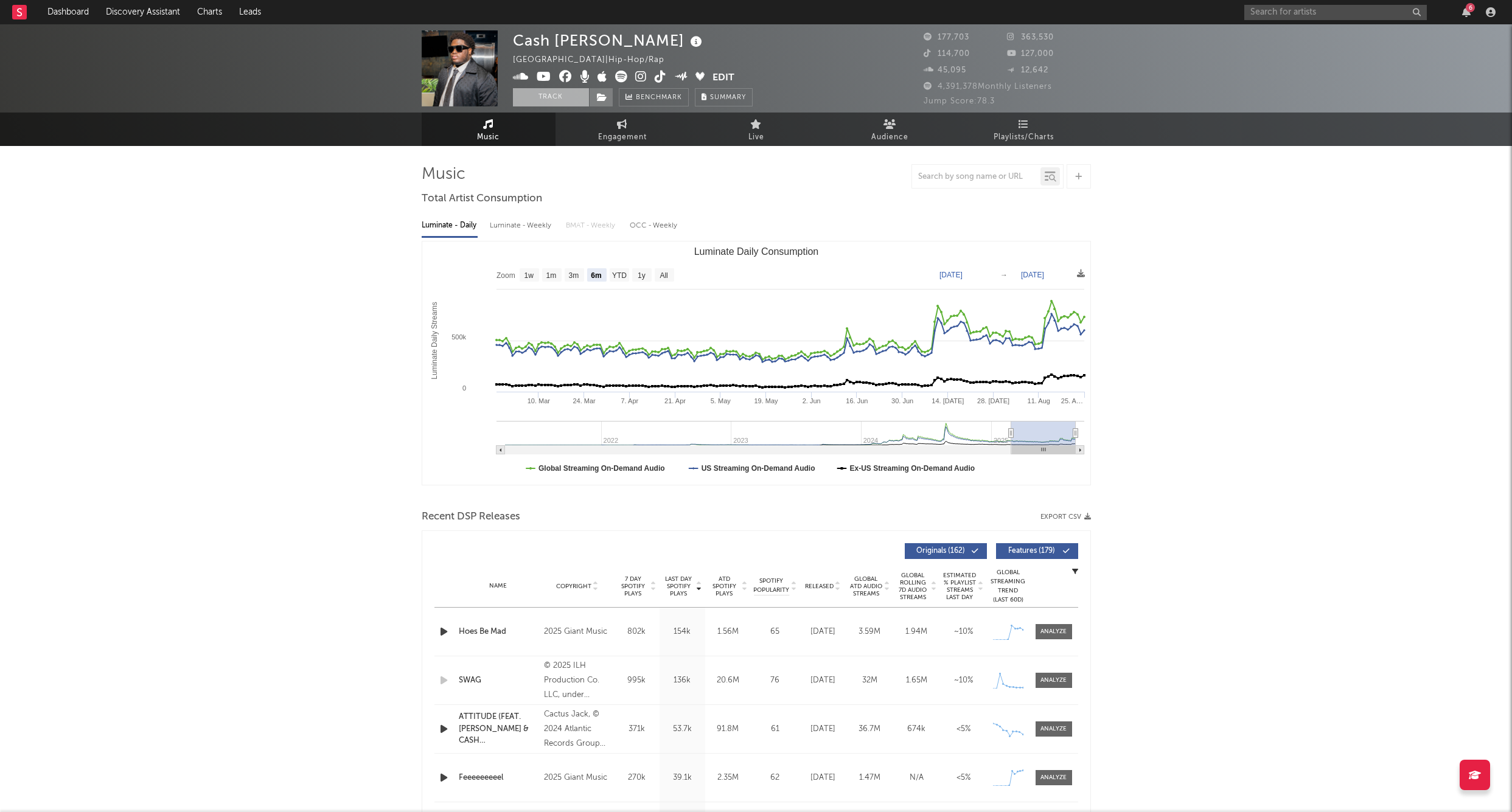
click at [552, 95] on button "Track" at bounding box center [551, 97] width 76 height 18
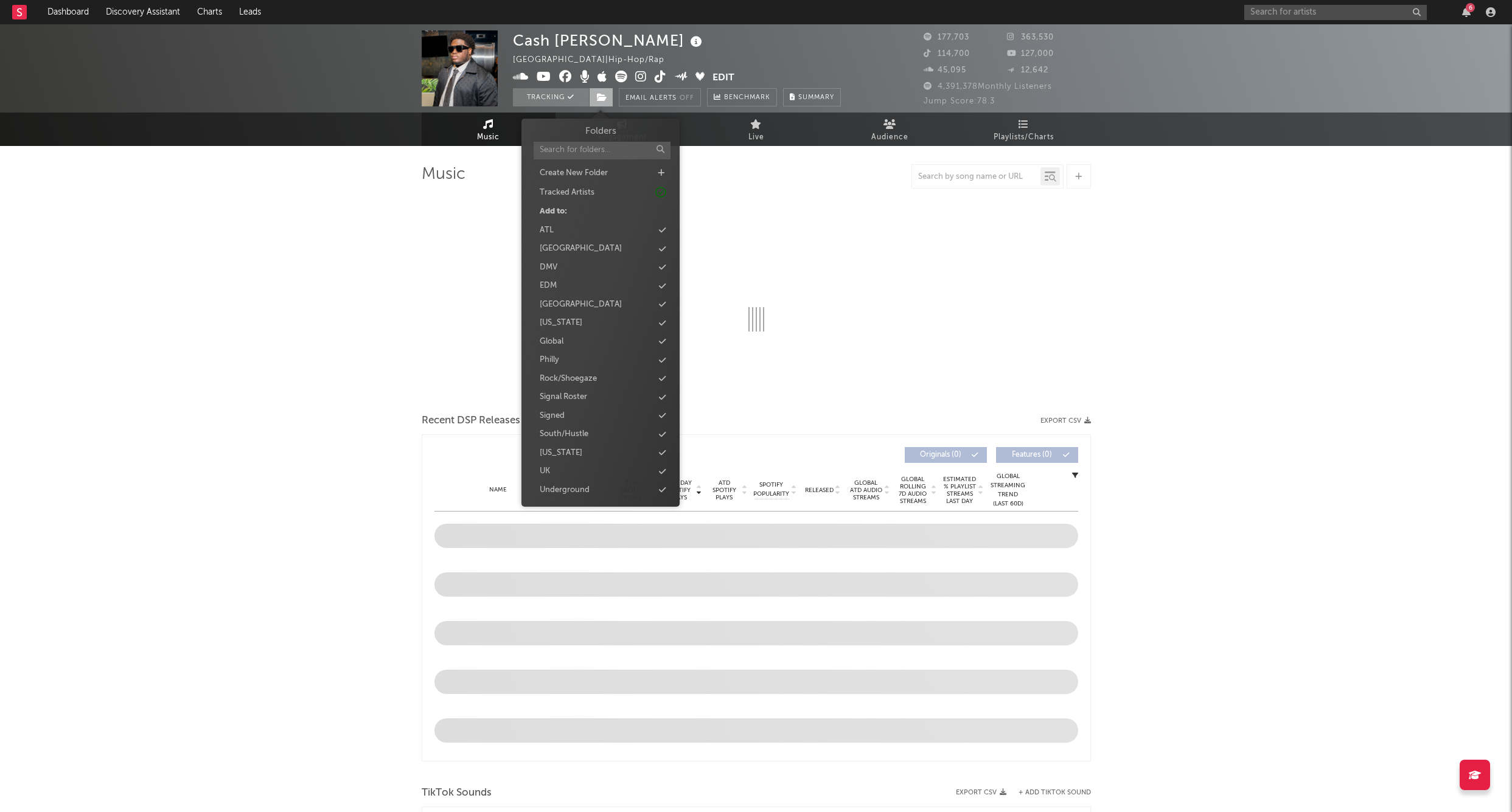
click at [605, 97] on icon at bounding box center [602, 97] width 10 height 8
select select "6m"
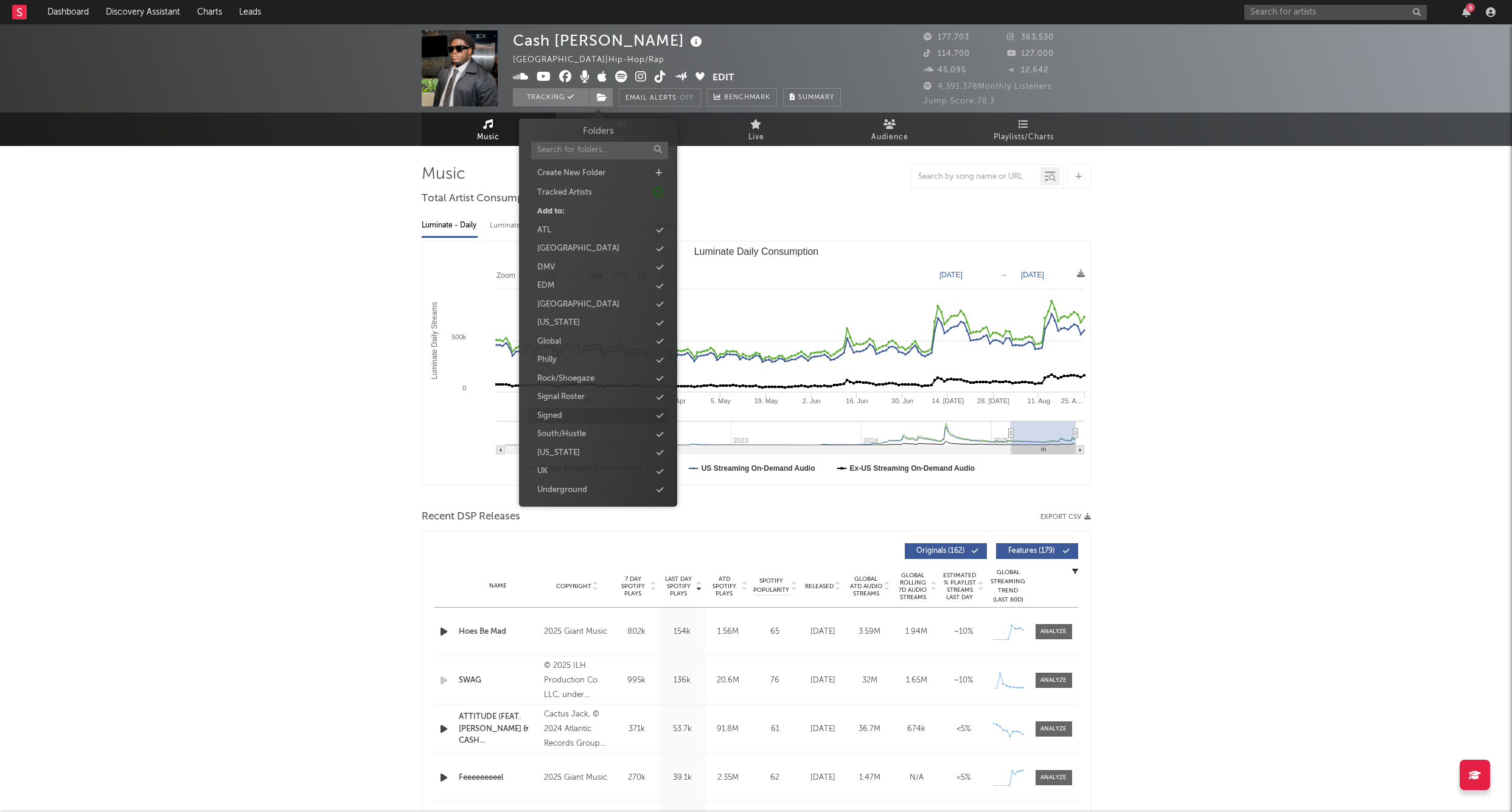
click at [576, 410] on div "Signed" at bounding box center [598, 416] width 140 height 16
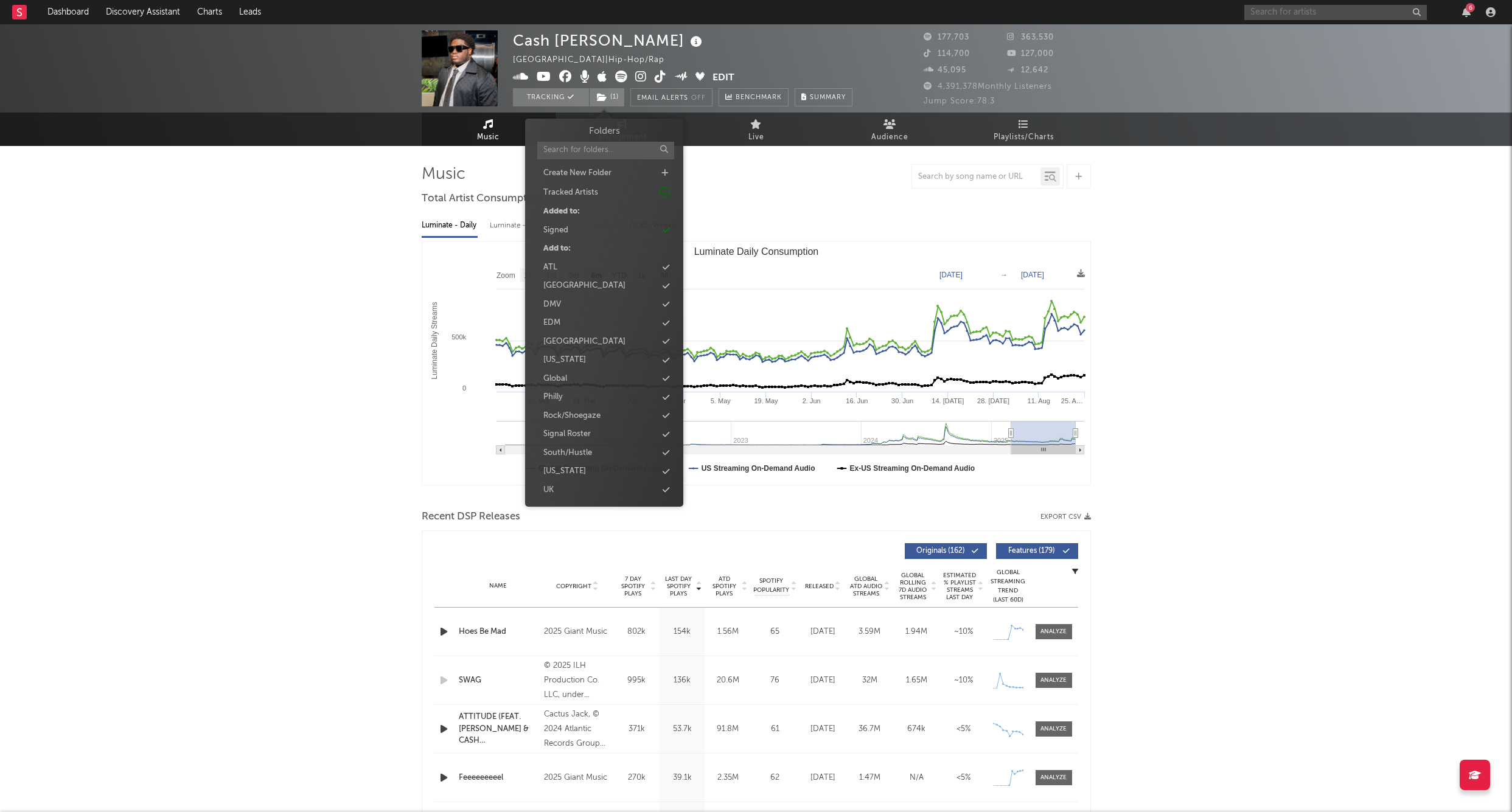
click at [1261, 18] on input "text" at bounding box center [1336, 12] width 183 height 15
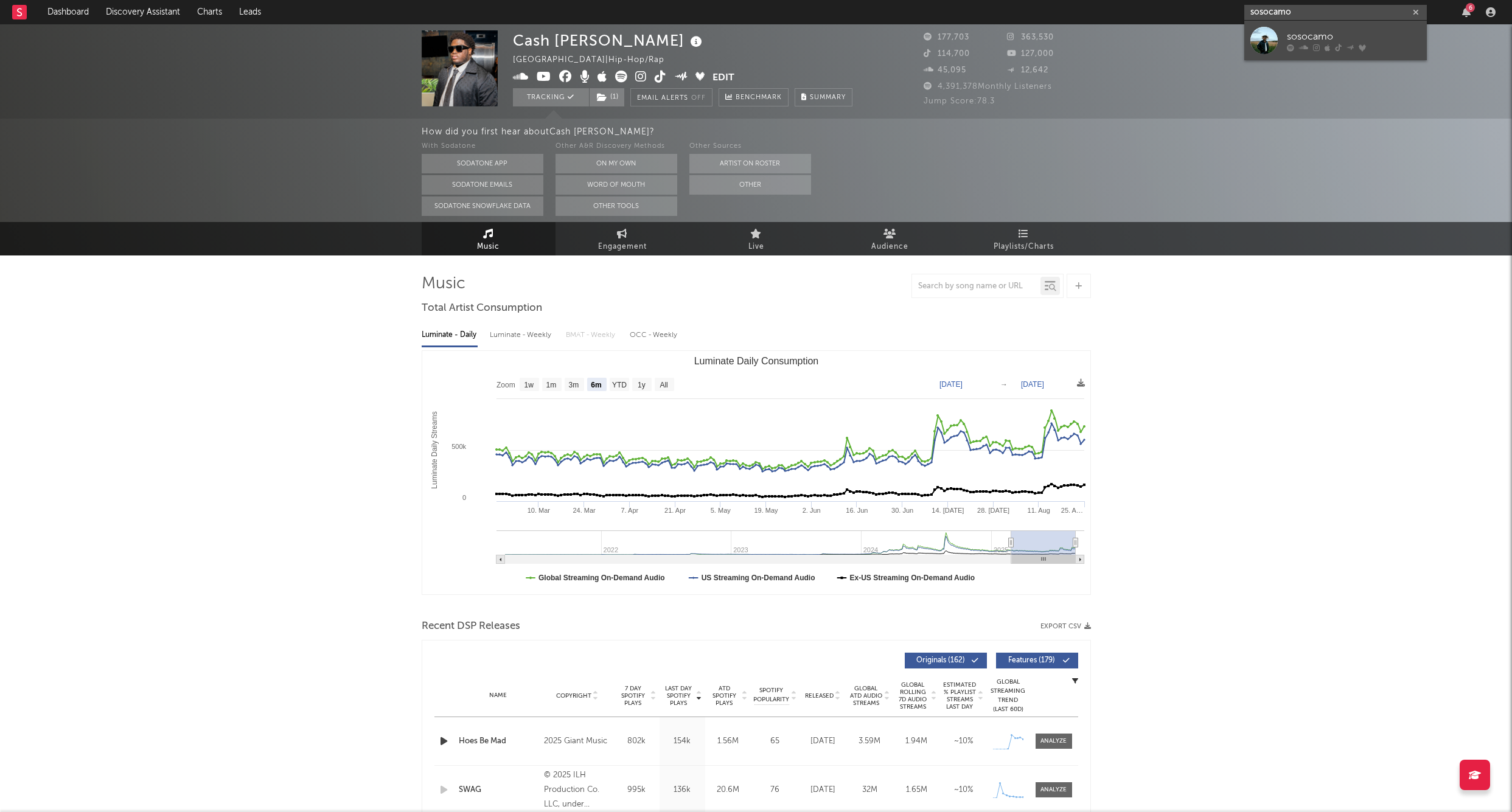
type input "sosocamo"
click at [1305, 33] on div "sosocamo" at bounding box center [1354, 36] width 134 height 15
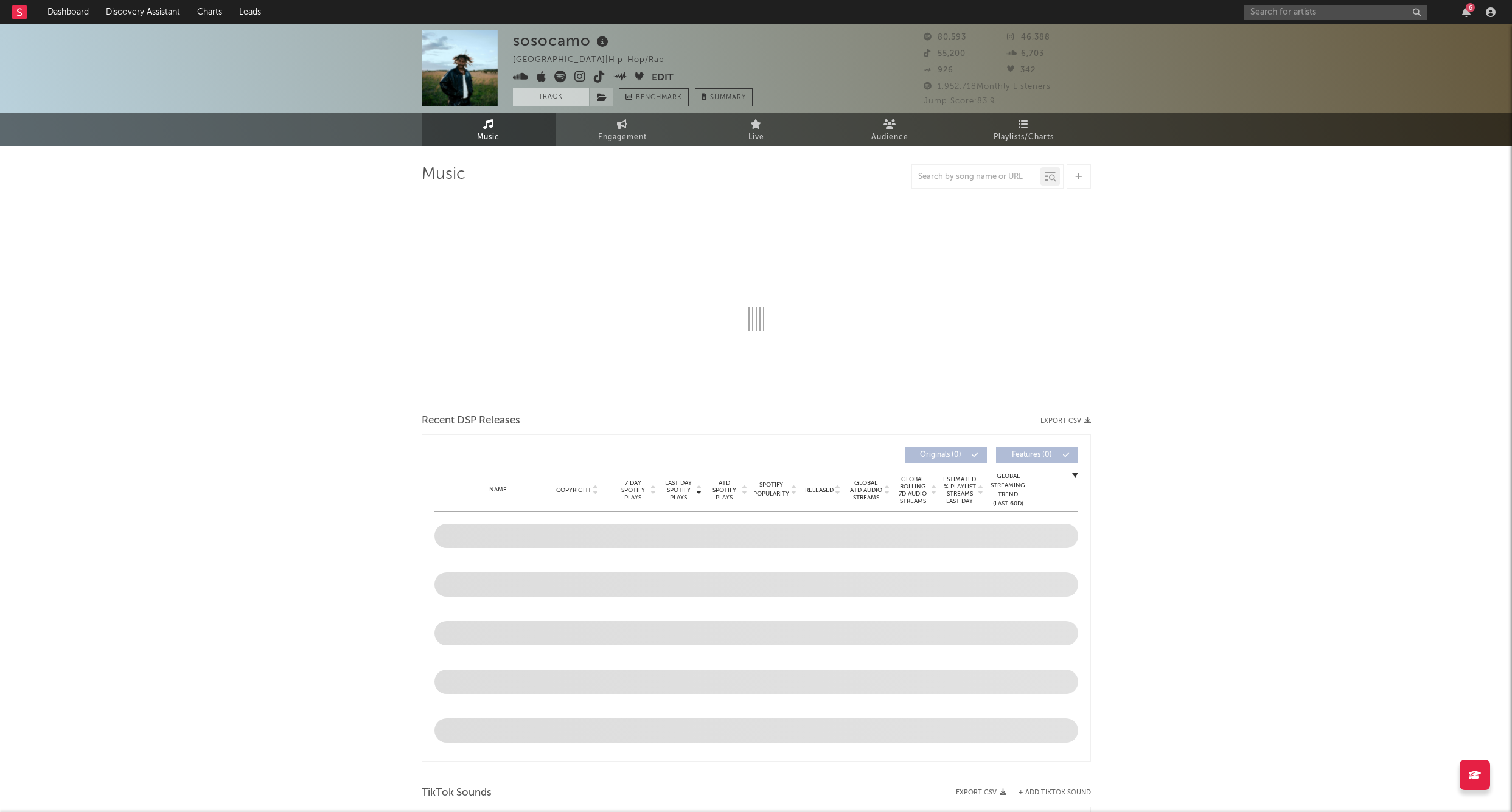
click at [538, 95] on button "Track" at bounding box center [551, 97] width 76 height 18
click at [599, 95] on icon at bounding box center [602, 97] width 10 height 8
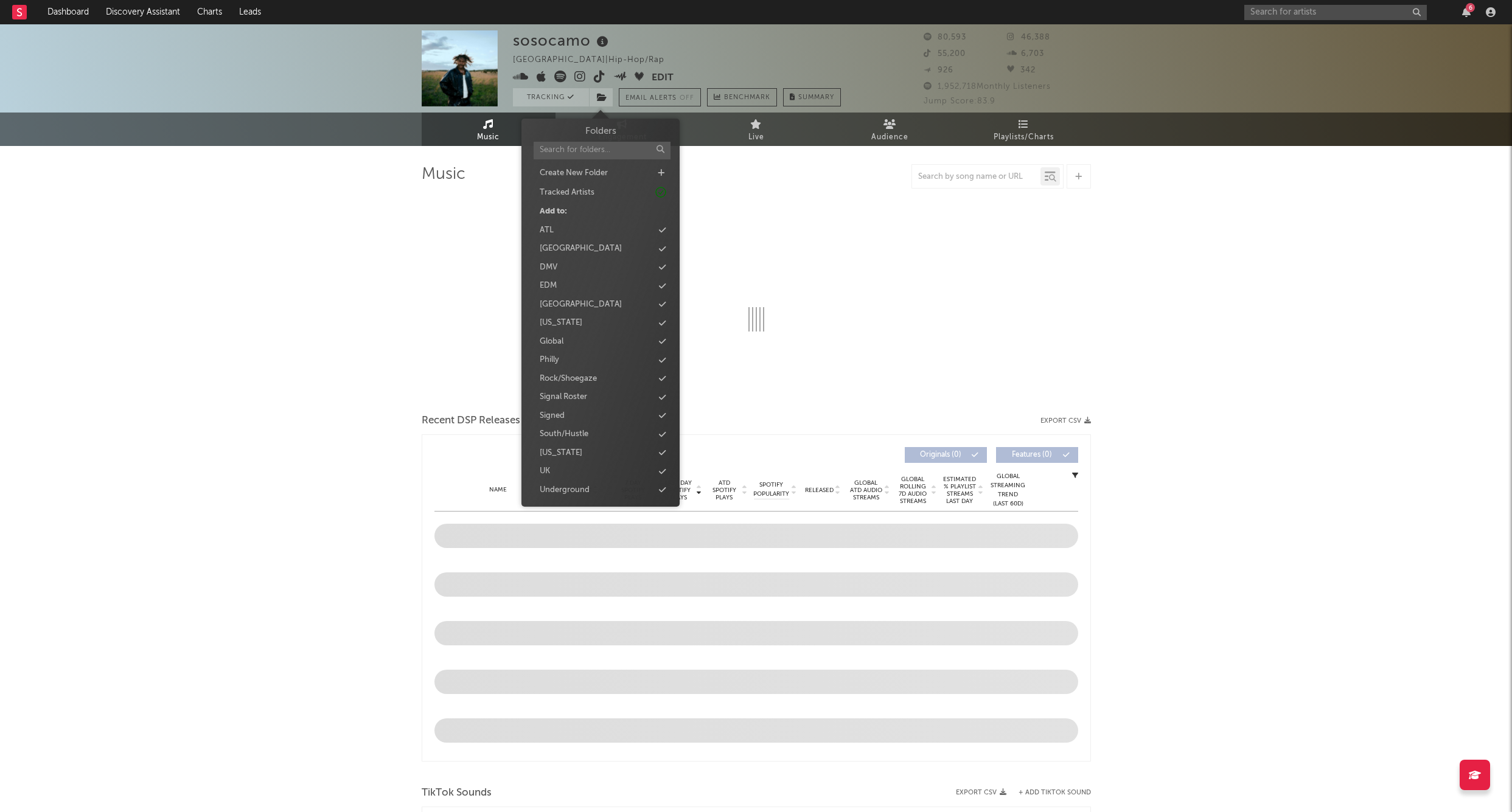
select select "6m"
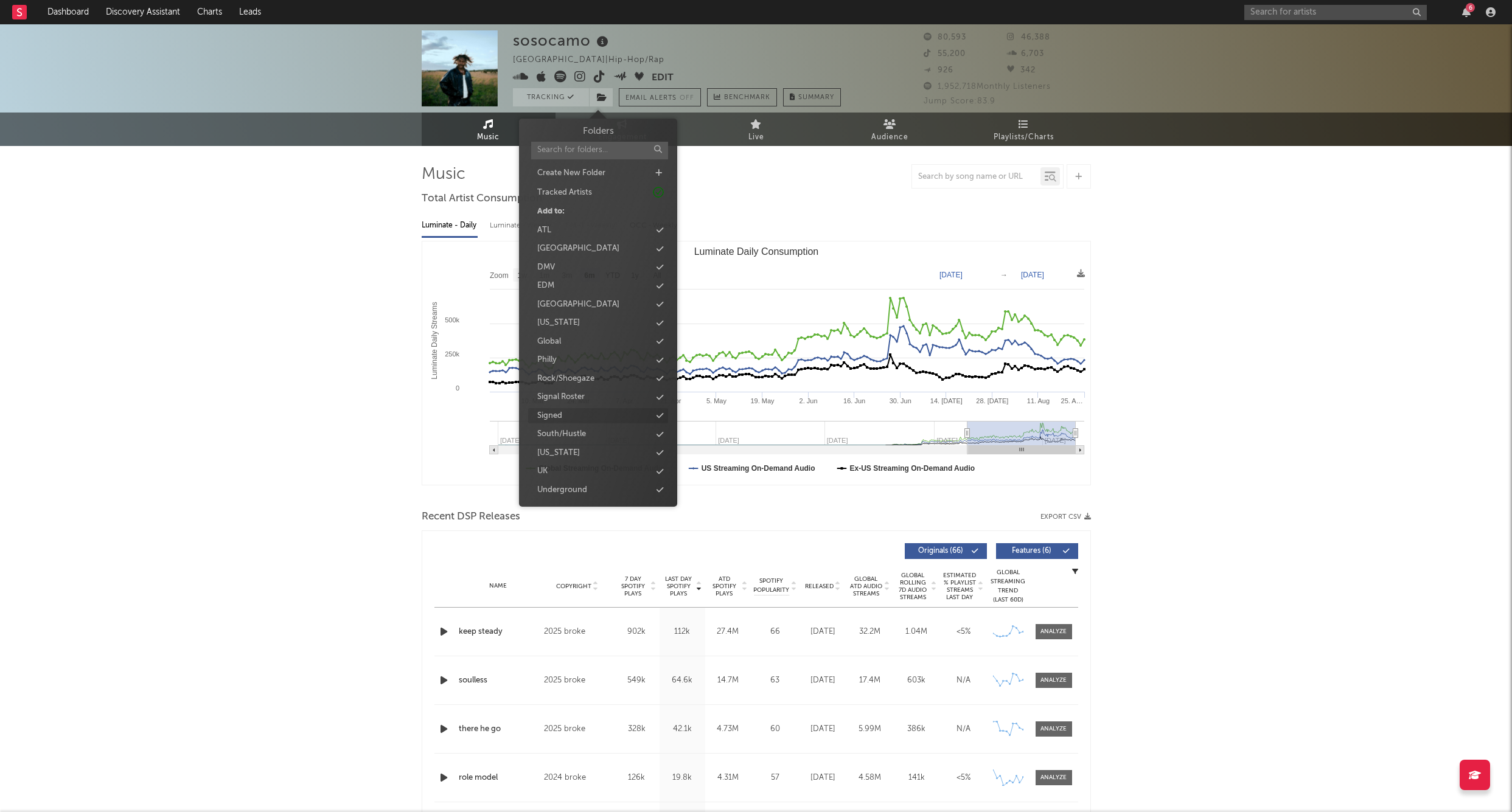
click at [554, 411] on div "Signed" at bounding box center [550, 416] width 25 height 12
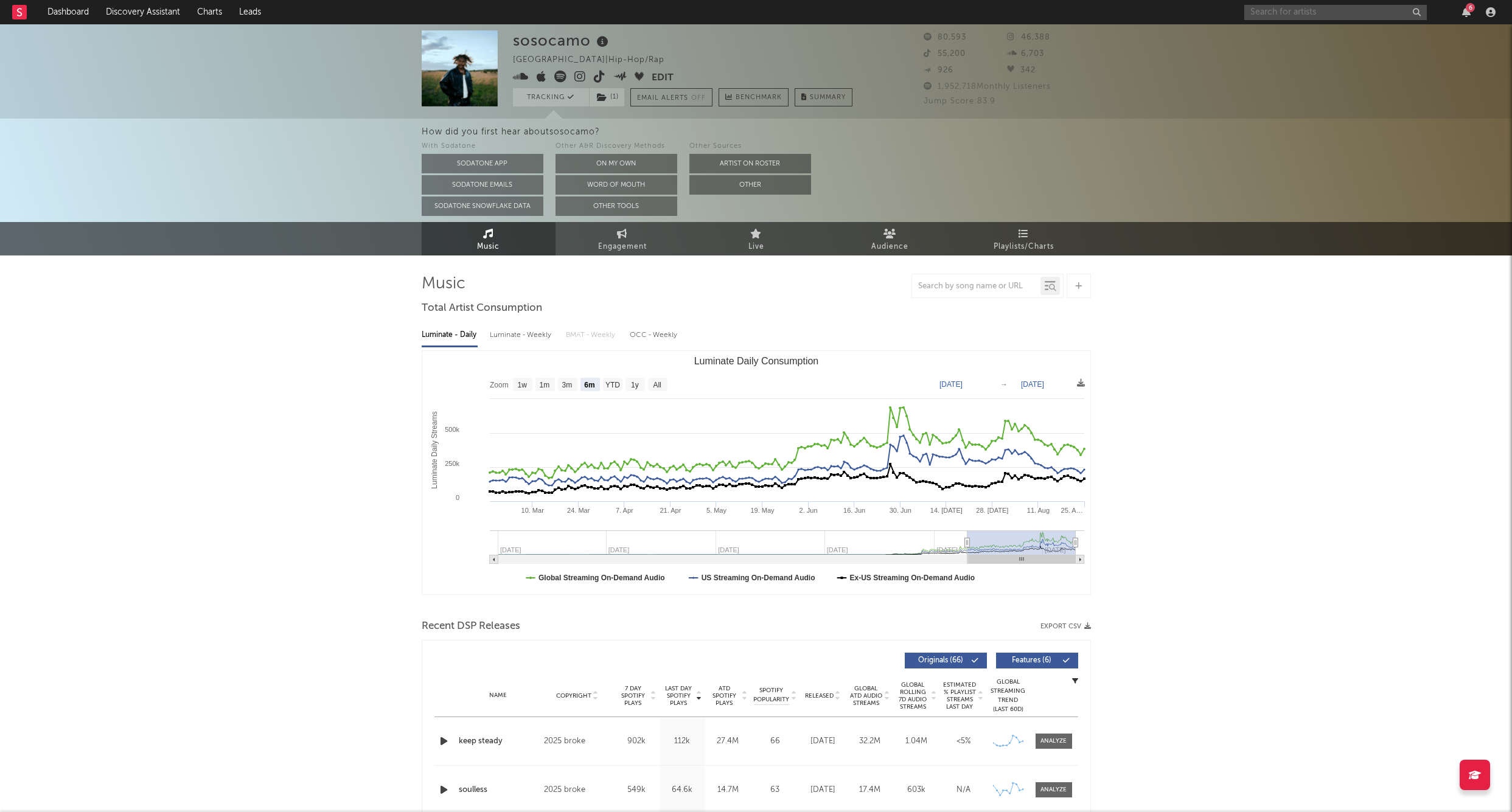
click at [1273, 17] on input "text" at bounding box center [1336, 12] width 183 height 15
type input "pradabagsh"
click at [1309, 33] on div "Pradabagshawty" at bounding box center [1354, 36] width 134 height 15
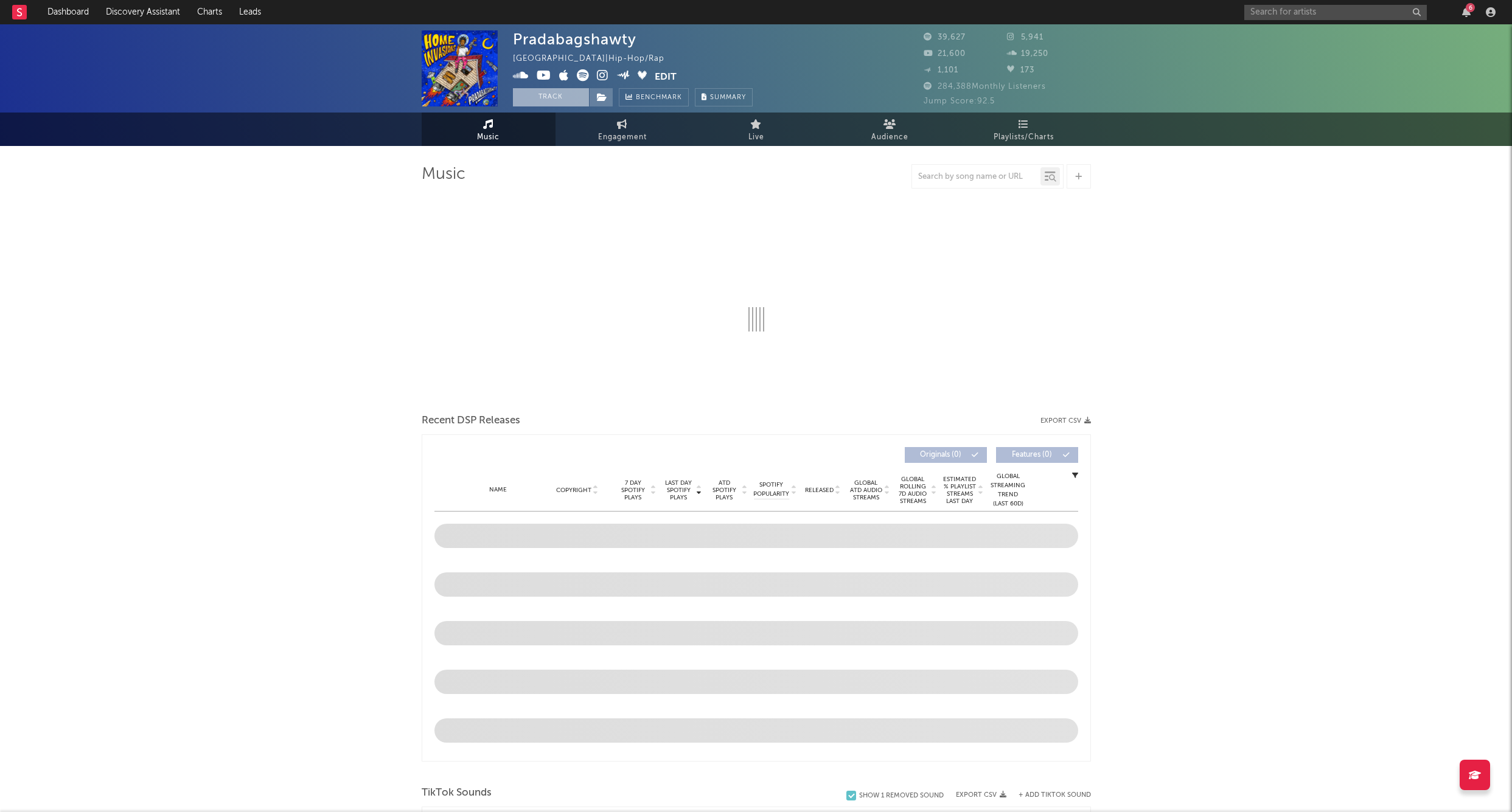
click at [549, 95] on button "Track" at bounding box center [551, 97] width 76 height 18
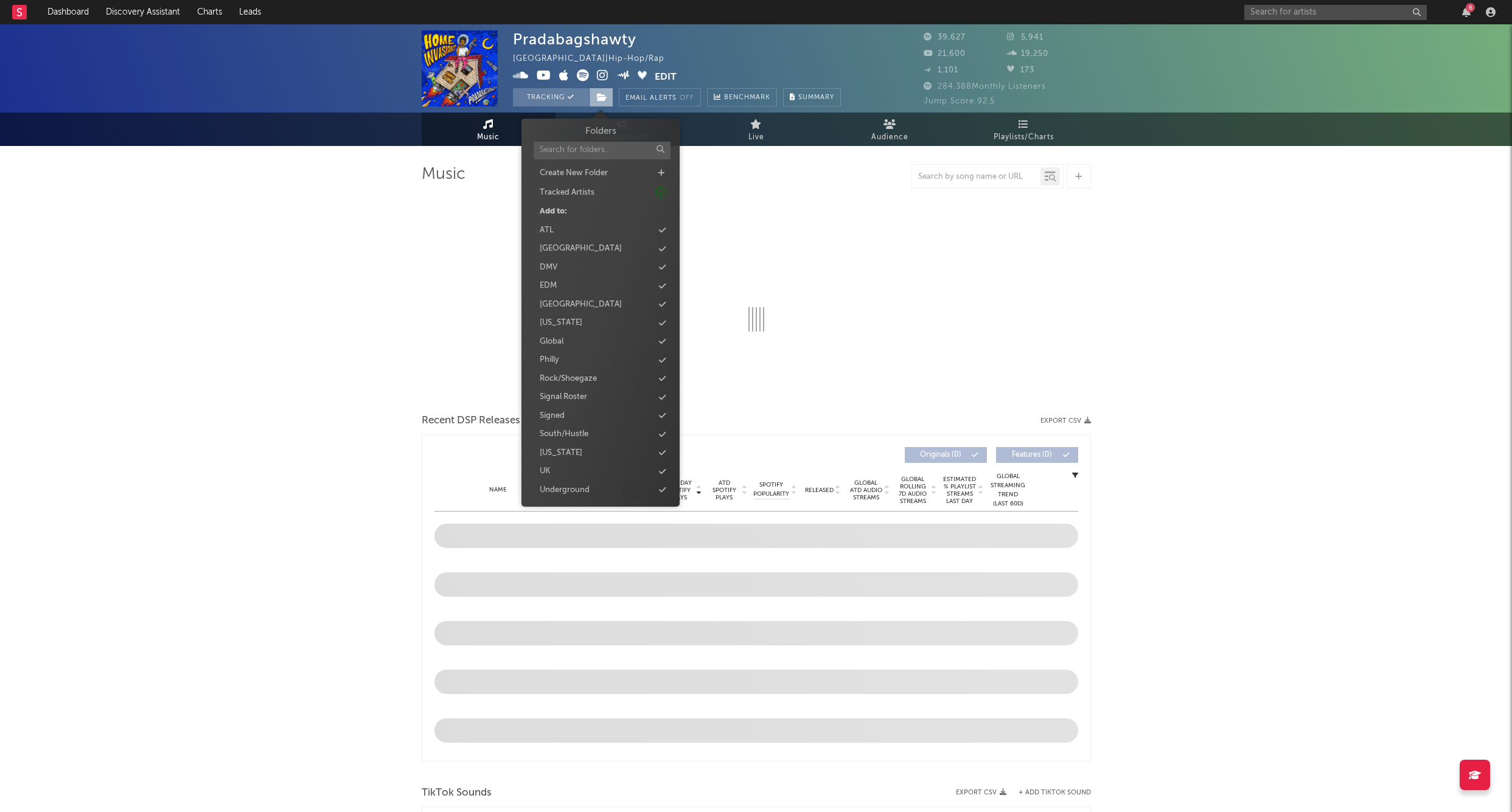
click at [599, 97] on icon at bounding box center [602, 97] width 10 height 8
select select "6m"
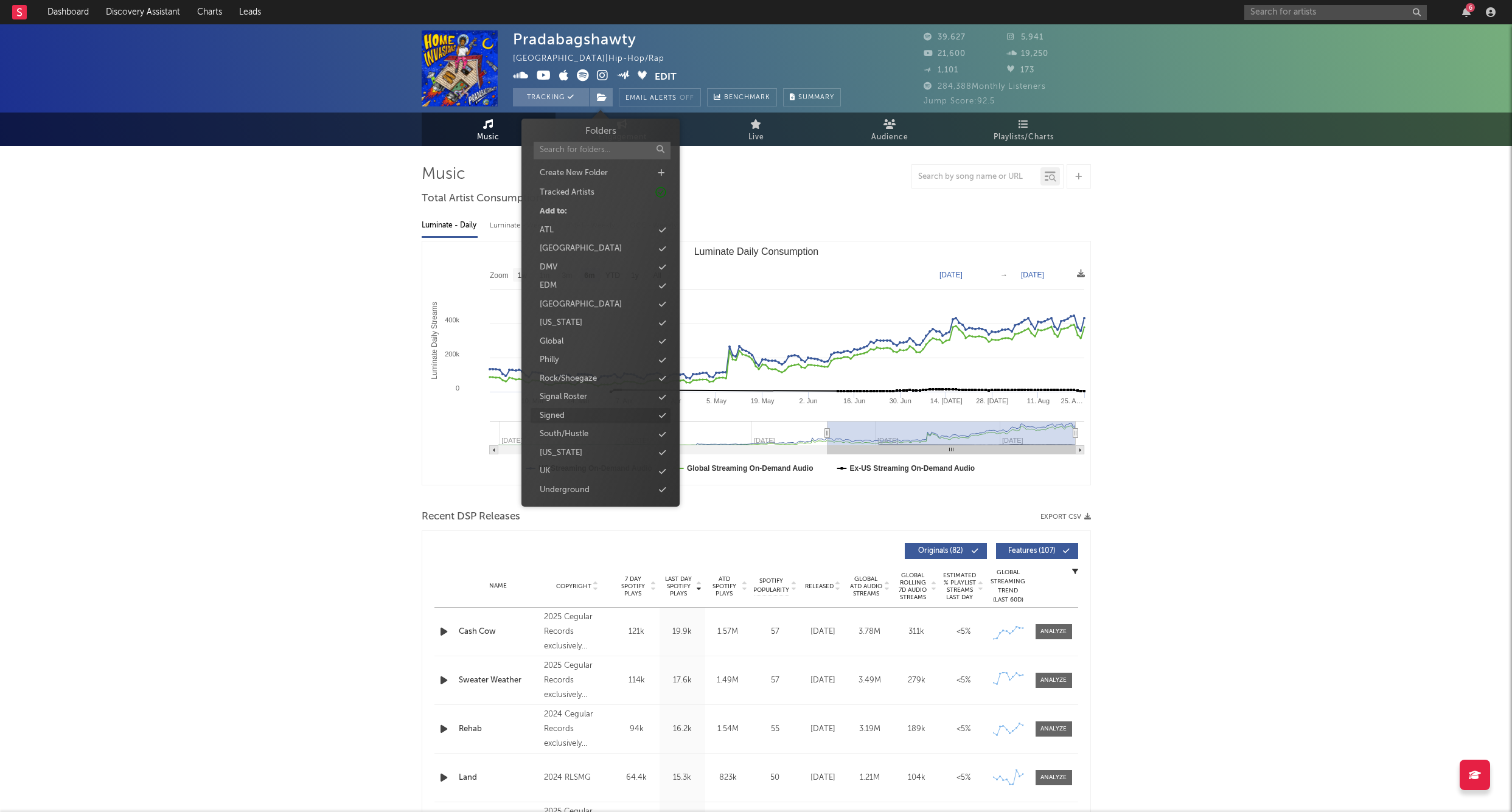
click at [561, 412] on div "Signed" at bounding box center [552, 416] width 25 height 12
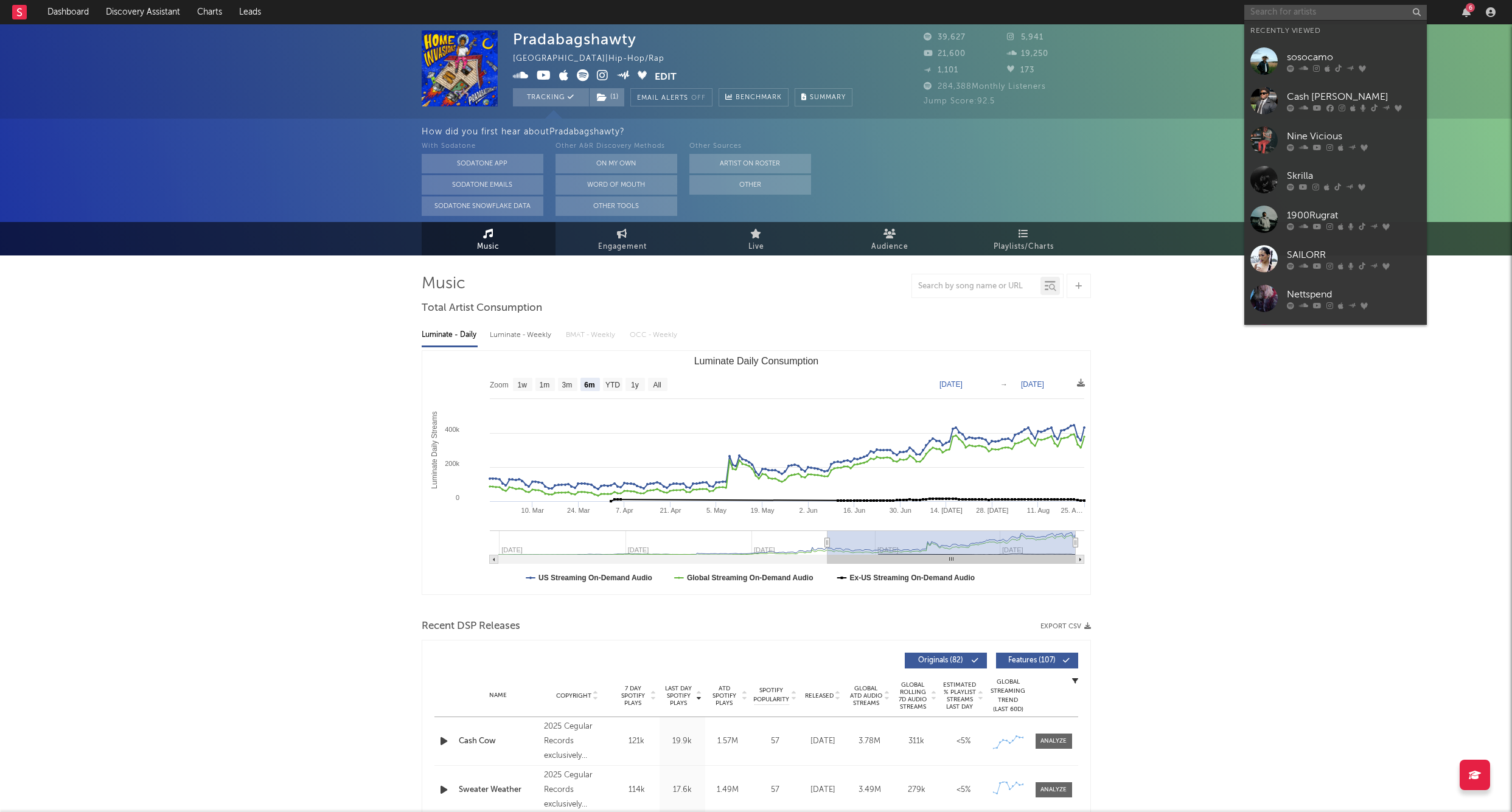
click at [1262, 12] on input "text" at bounding box center [1336, 12] width 183 height 15
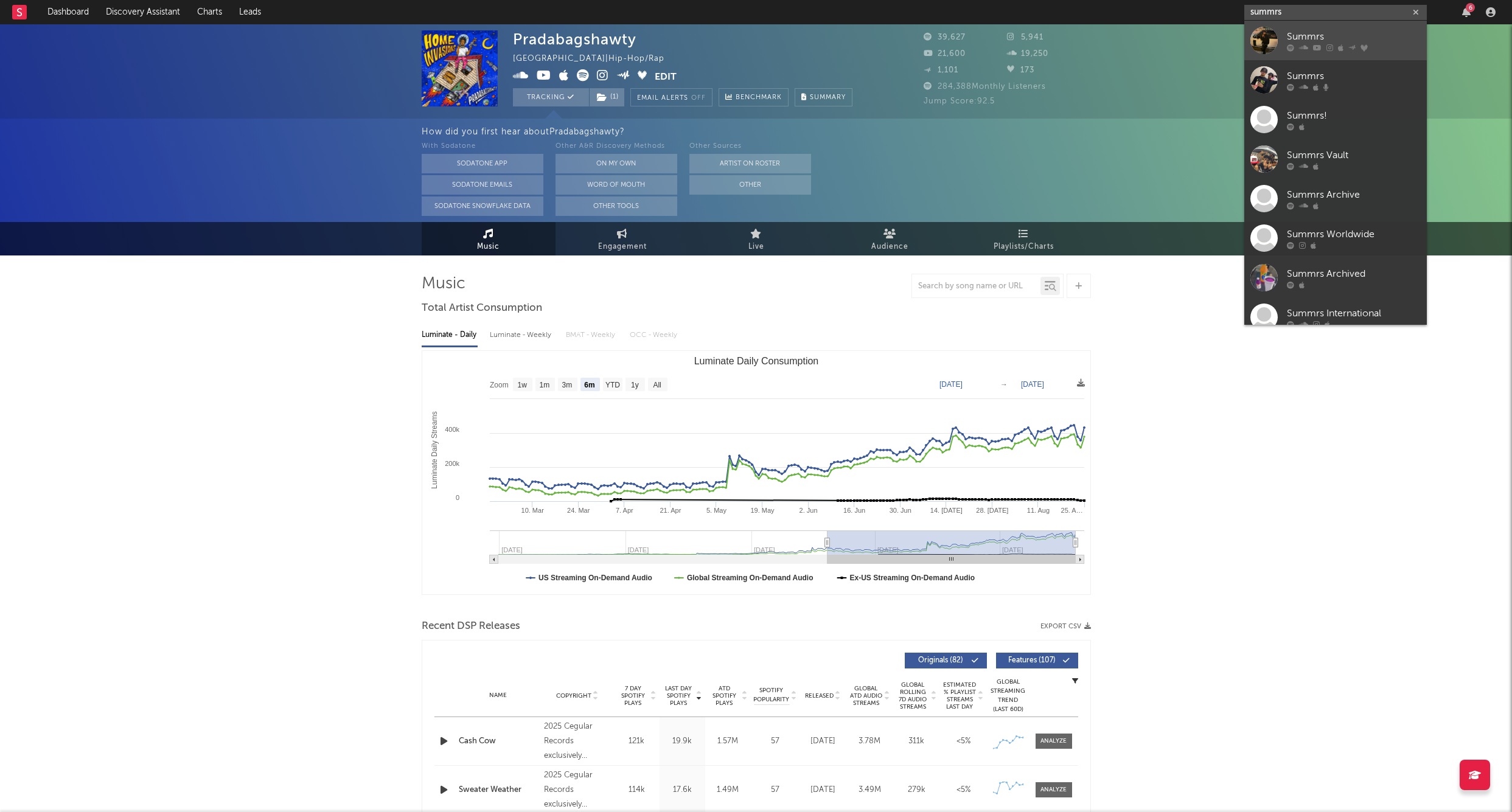
type input "summrs"
click at [1314, 34] on div "Summrs" at bounding box center [1354, 36] width 134 height 15
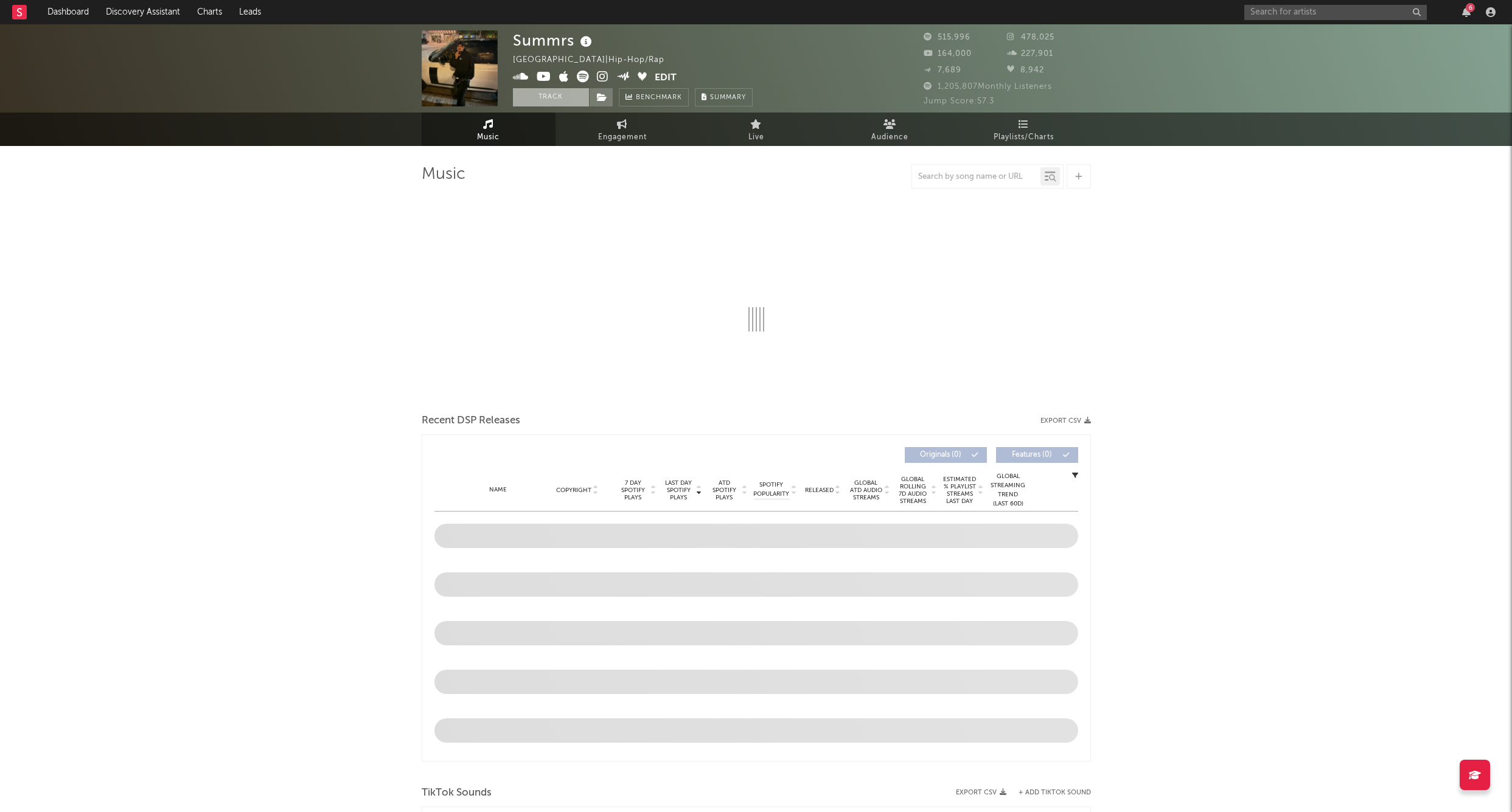
click at [539, 98] on button "Track" at bounding box center [551, 97] width 76 height 18
click at [602, 97] on icon at bounding box center [602, 97] width 10 height 8
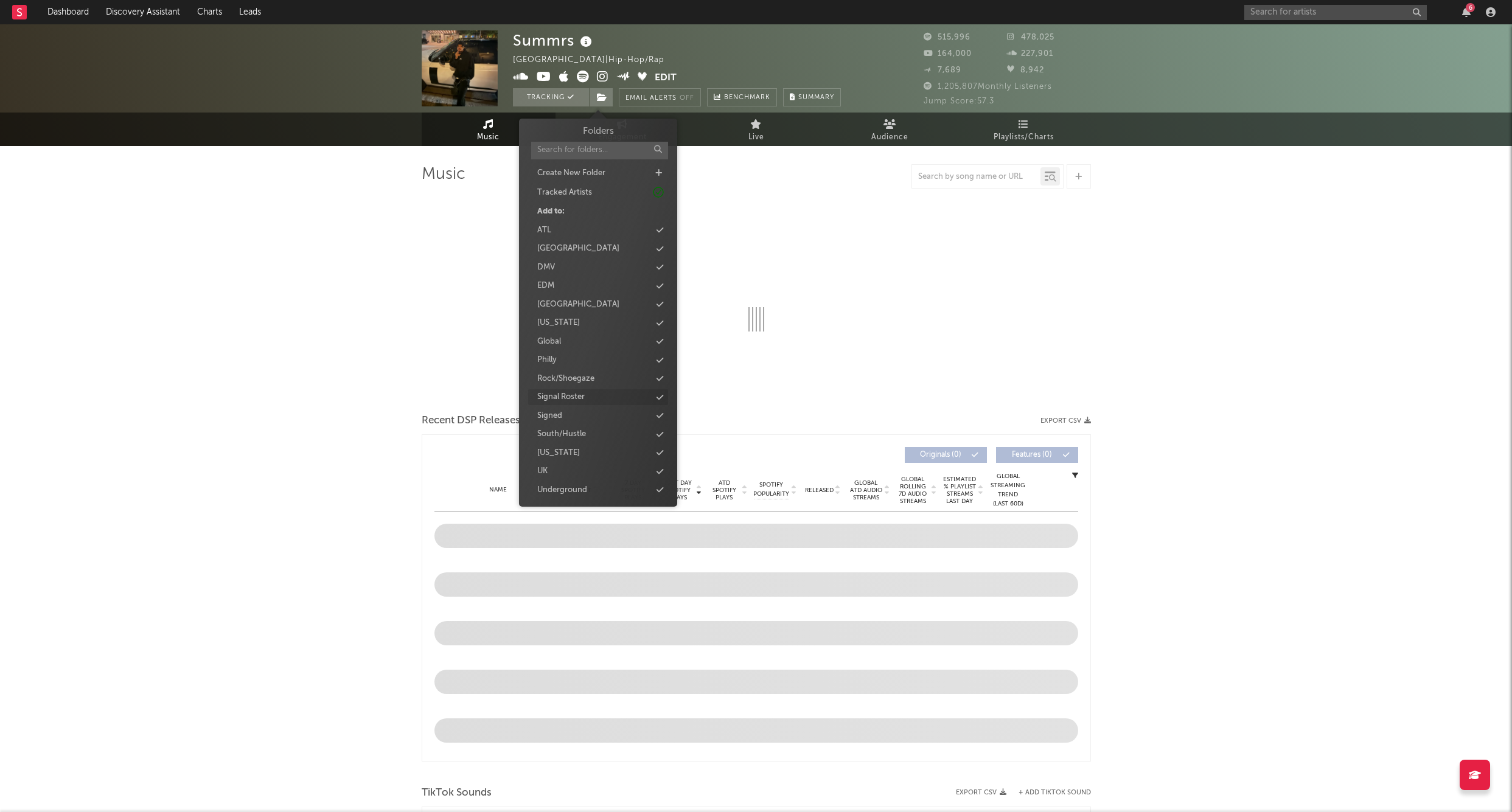
scroll to position [18, 0]
click at [569, 394] on div "Signed" at bounding box center [598, 397] width 140 height 16
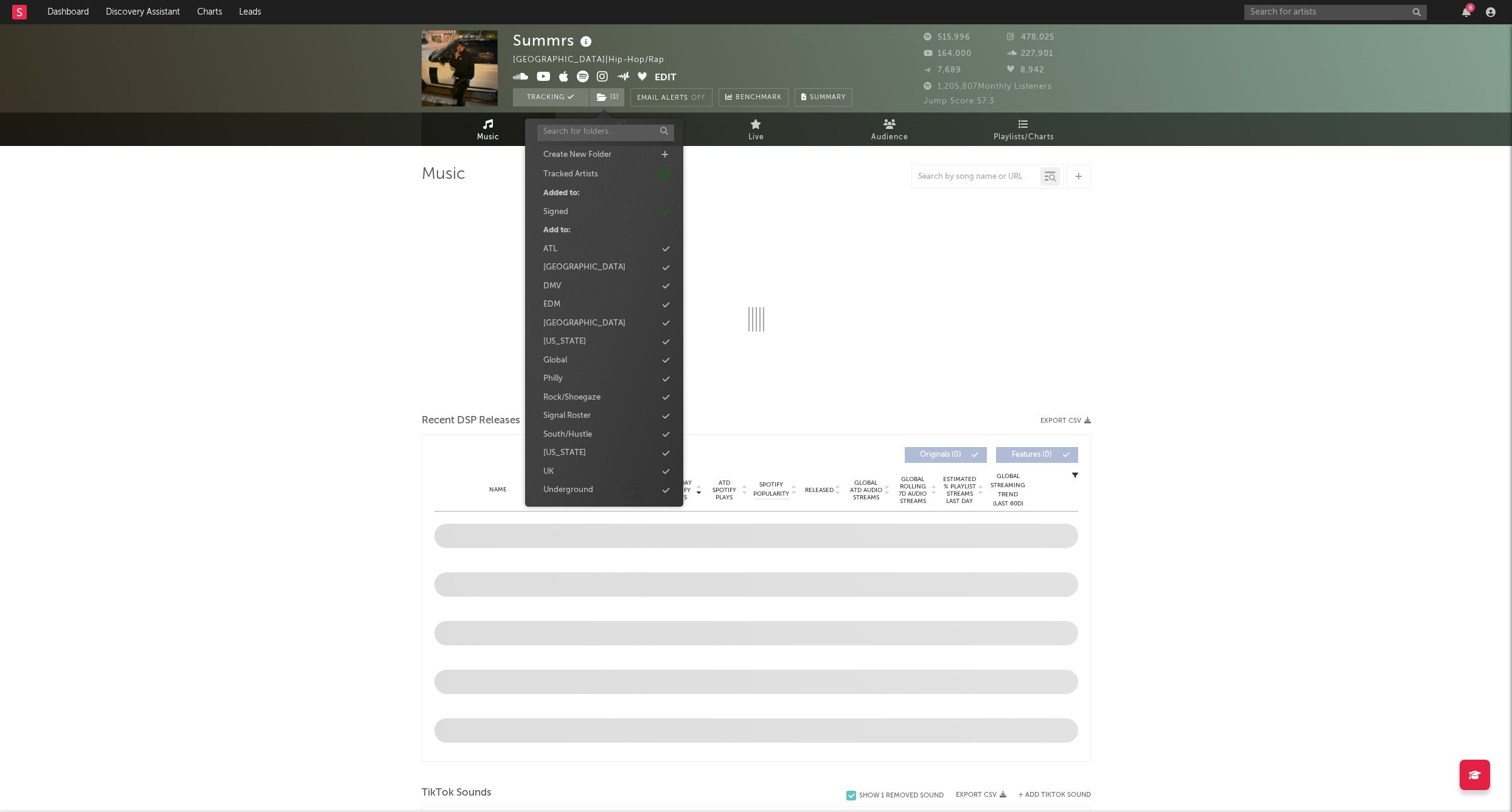
select select "6m"
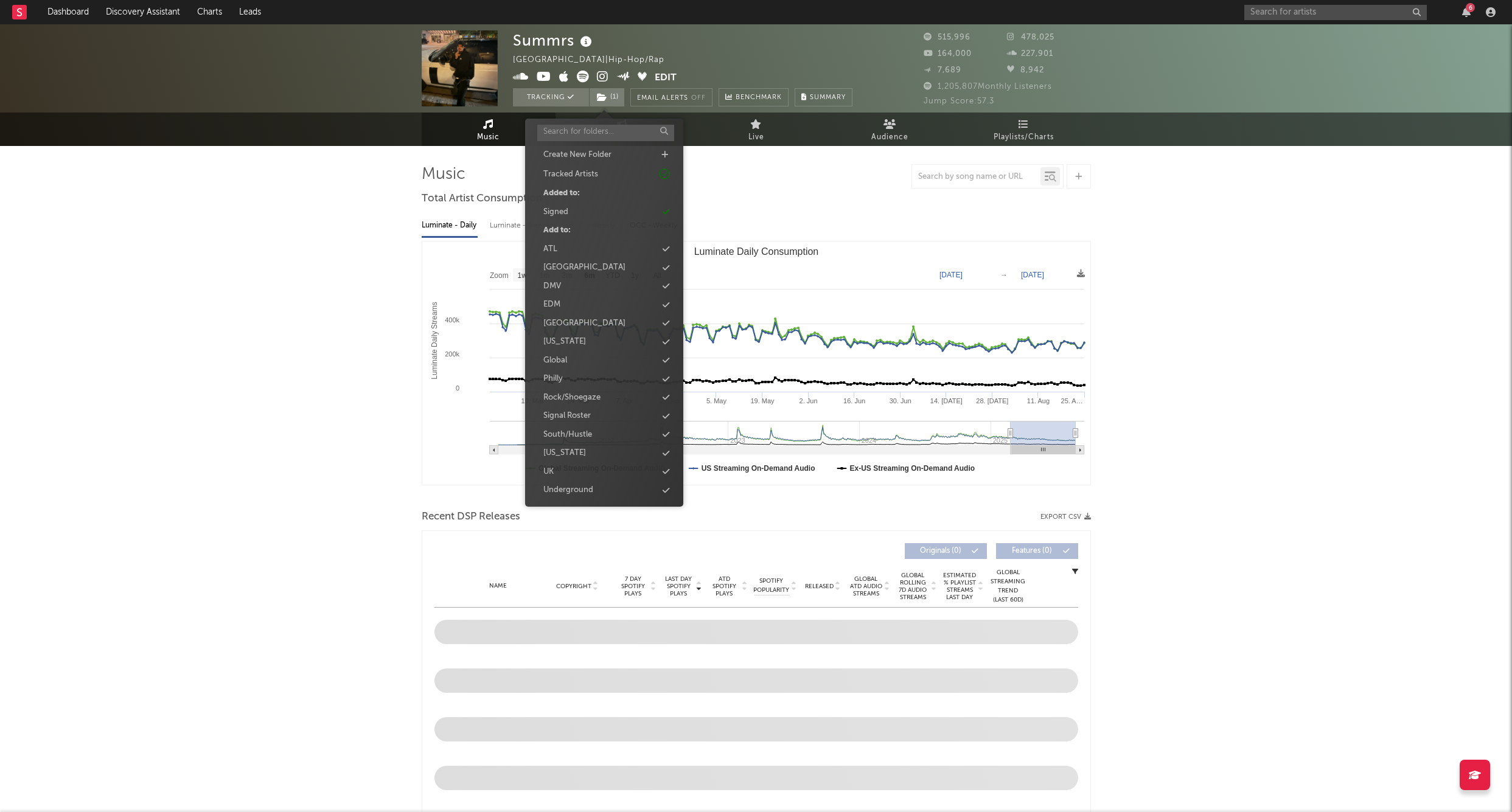
click at [1289, 19] on div "6" at bounding box center [1372, 12] width 256 height 24
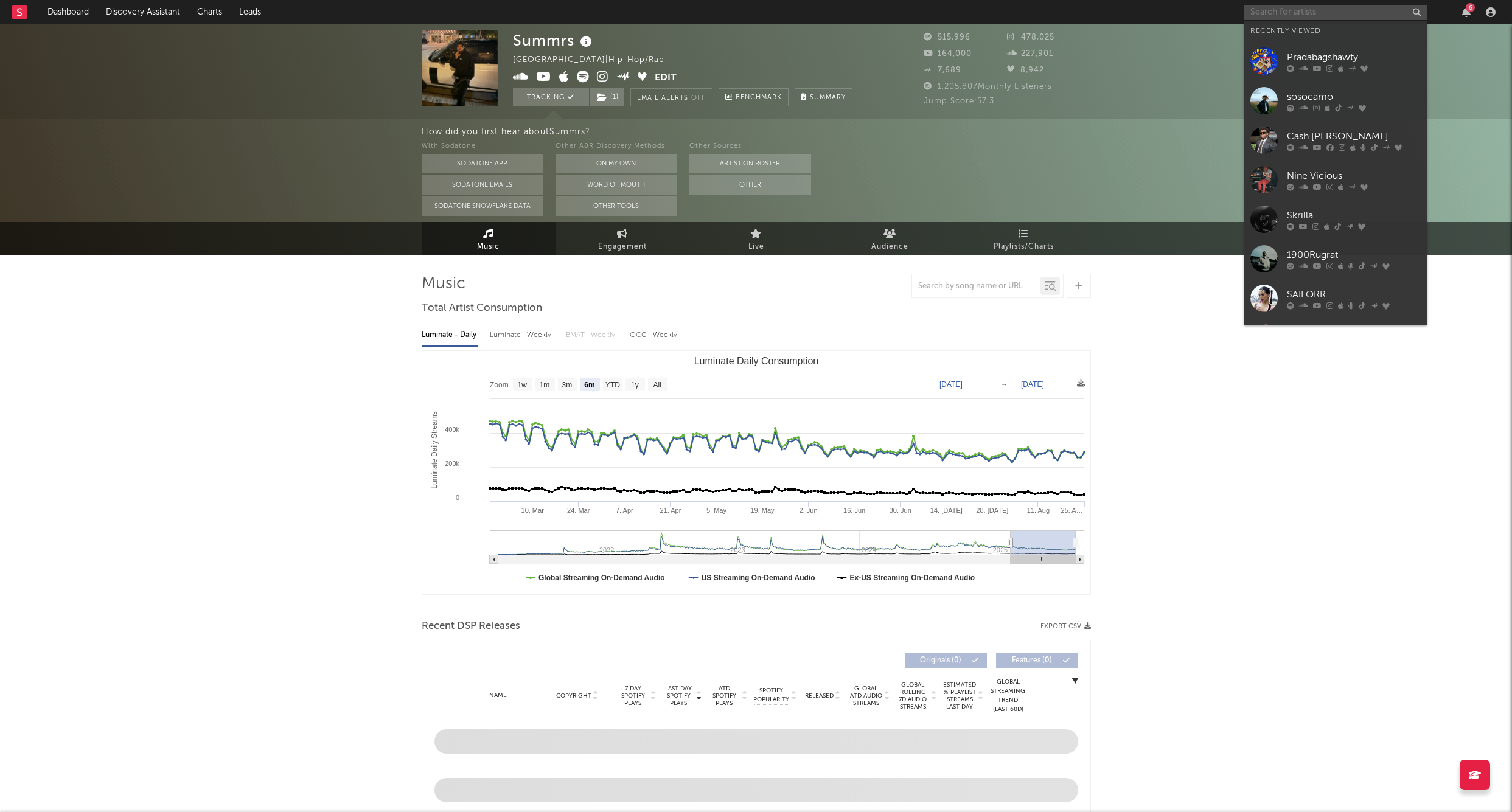
click at [1288, 19] on input "text" at bounding box center [1336, 12] width 183 height 15
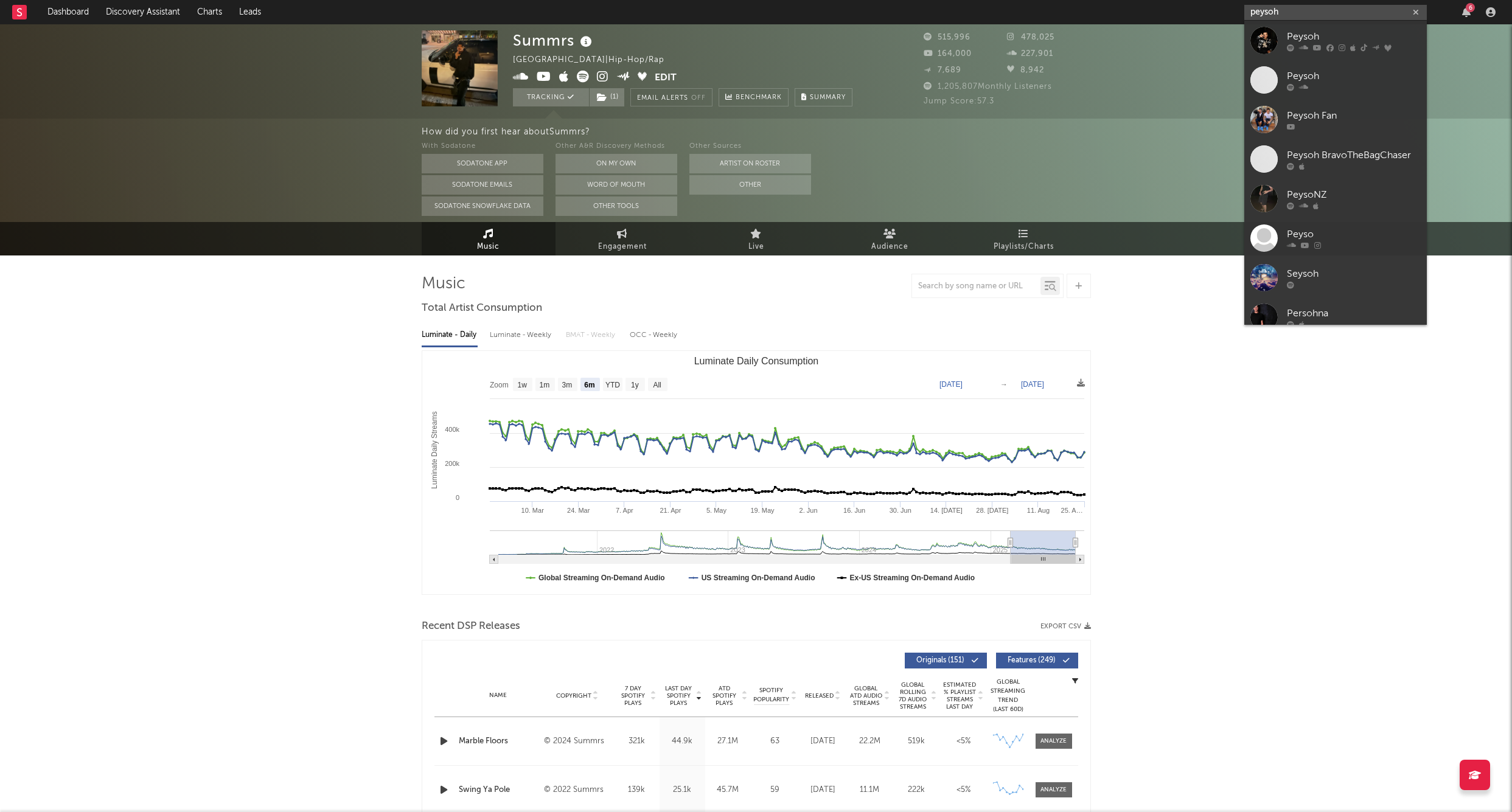
type input "peysoh"
click at [1310, 32] on div "Peysoh" at bounding box center [1354, 36] width 134 height 15
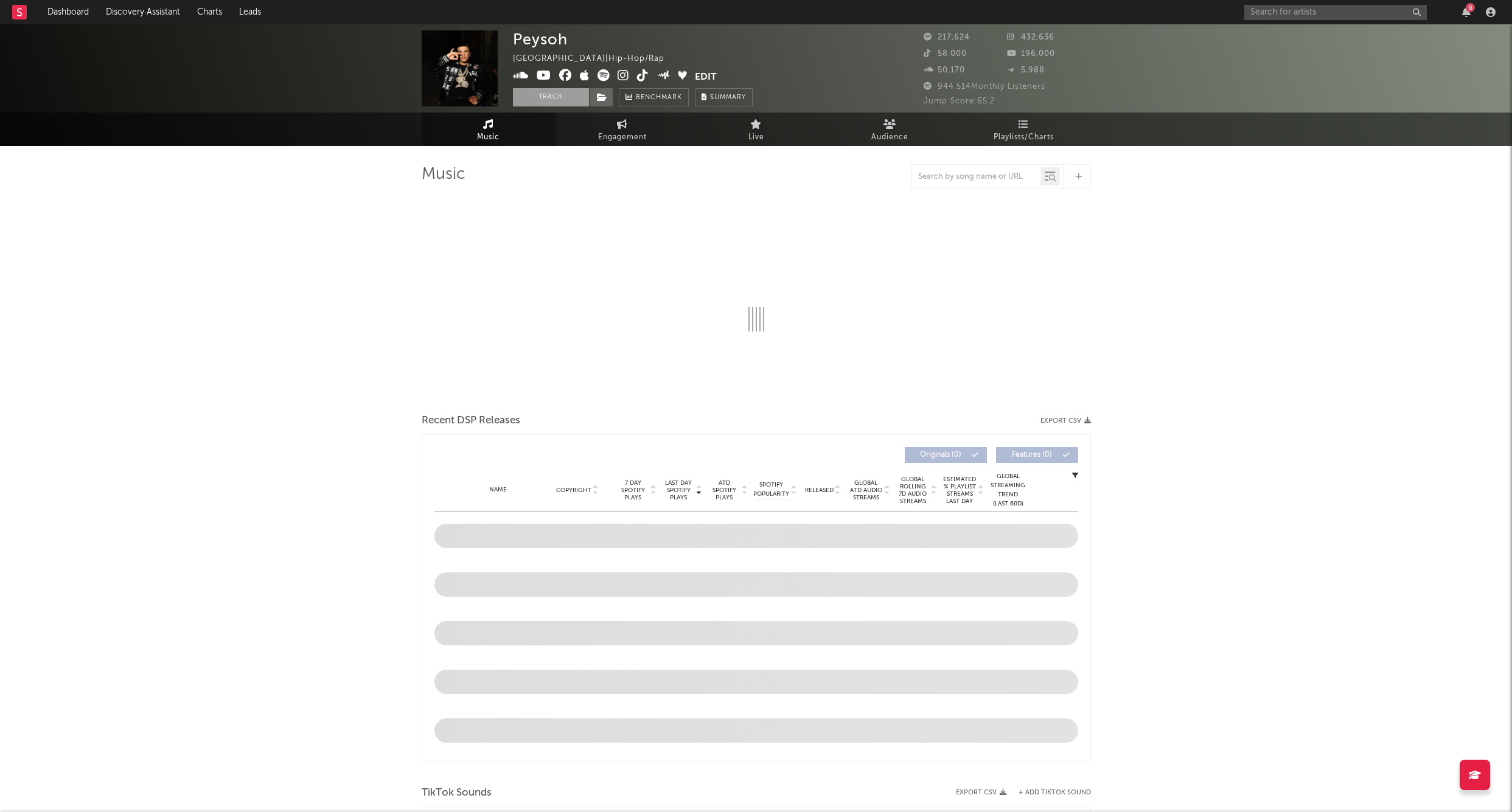
click at [554, 100] on button "Track" at bounding box center [551, 97] width 76 height 18
click at [601, 99] on icon at bounding box center [602, 97] width 10 height 8
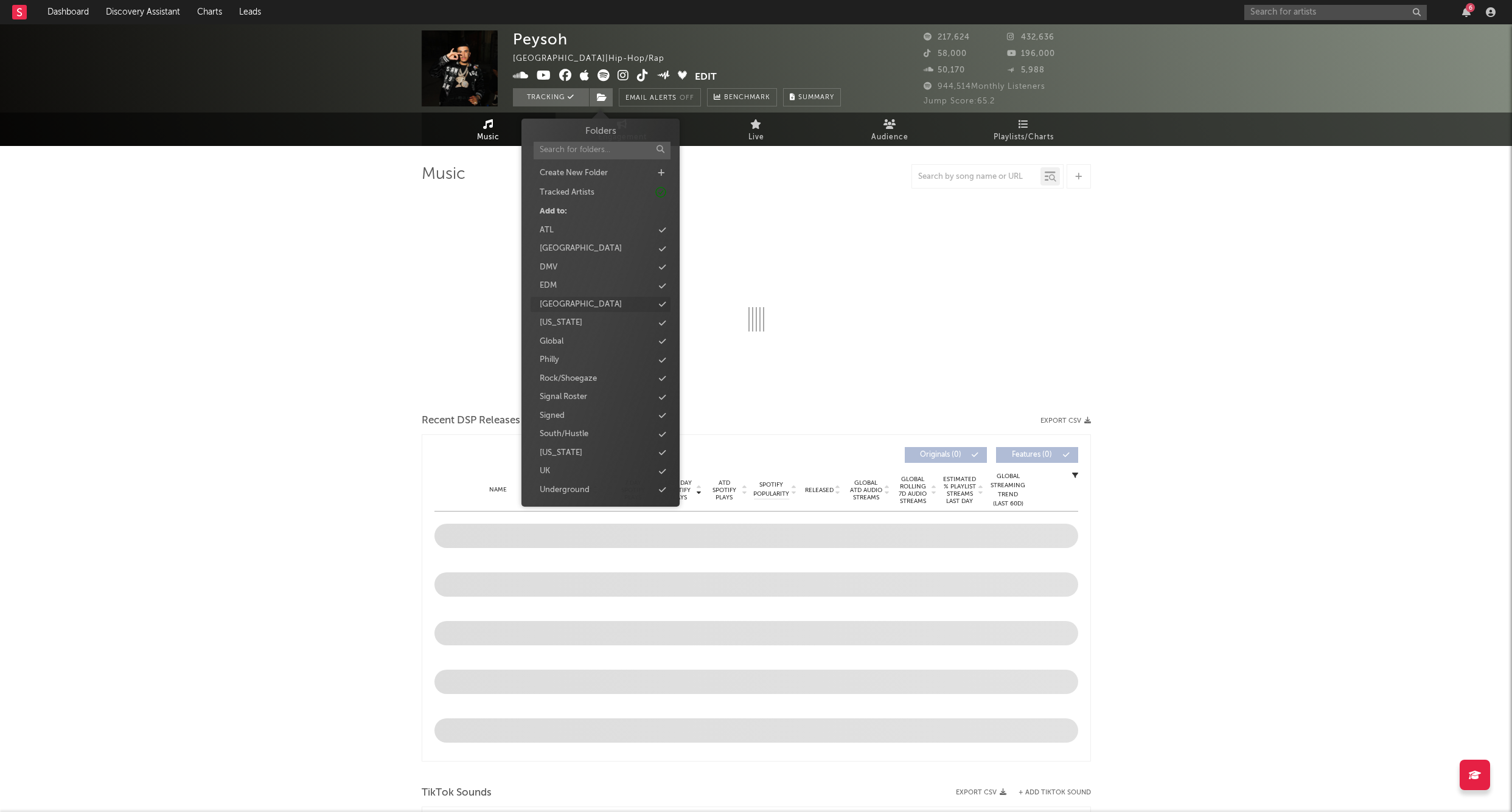
select select "6m"
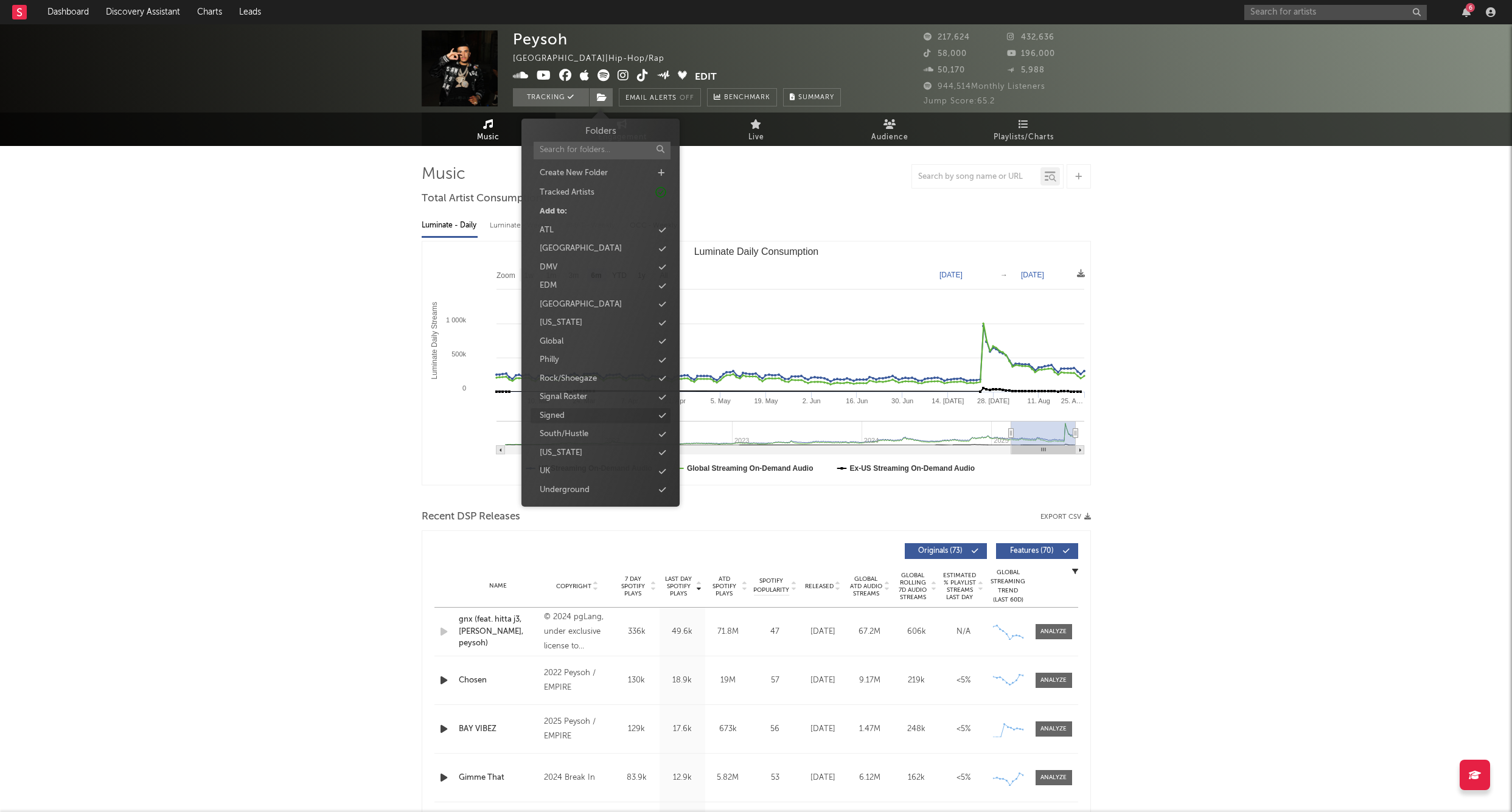
click at [559, 413] on div "Signed" at bounding box center [552, 416] width 25 height 12
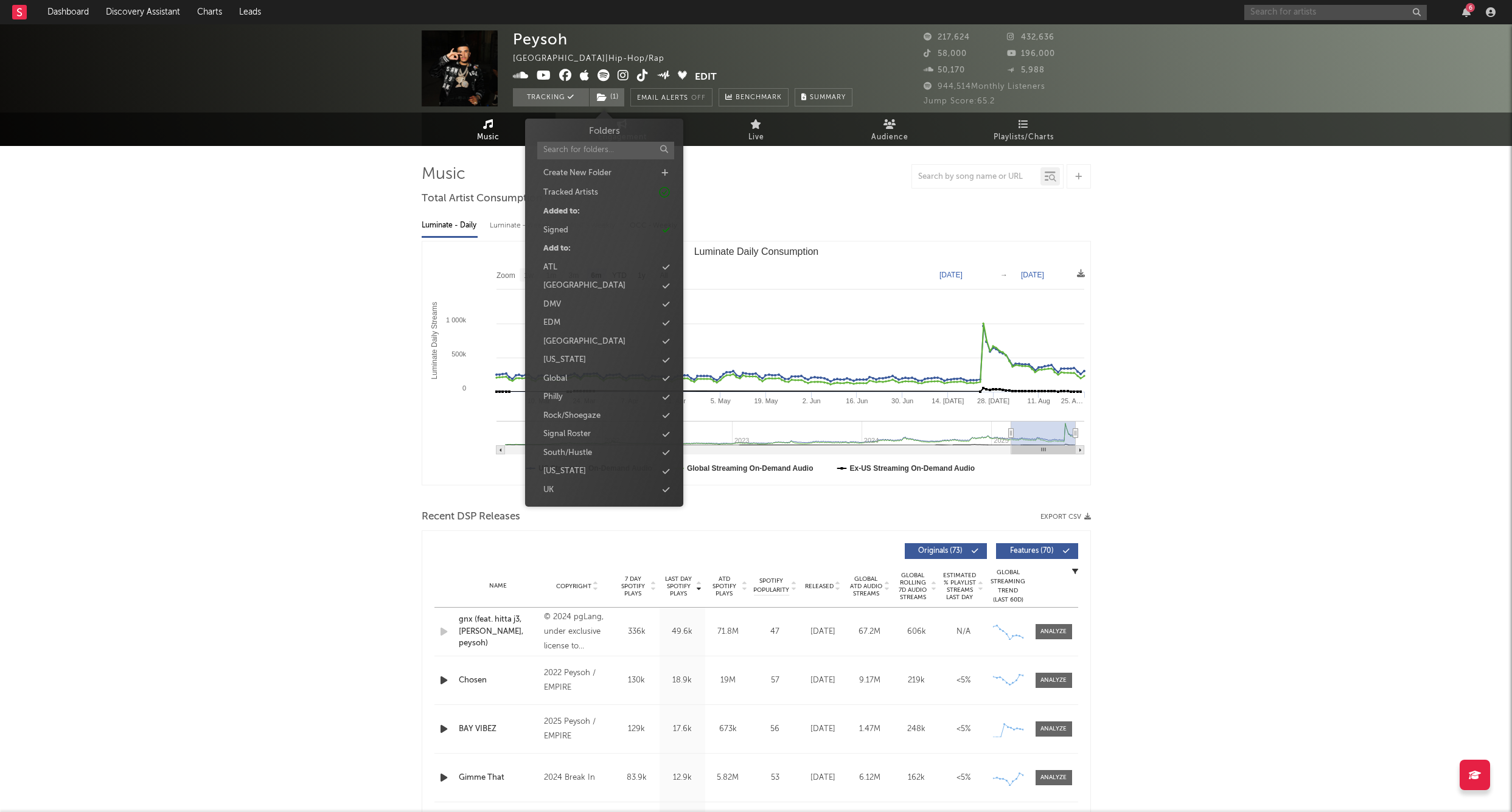
click at [1270, 15] on input "text" at bounding box center [1336, 12] width 183 height 15
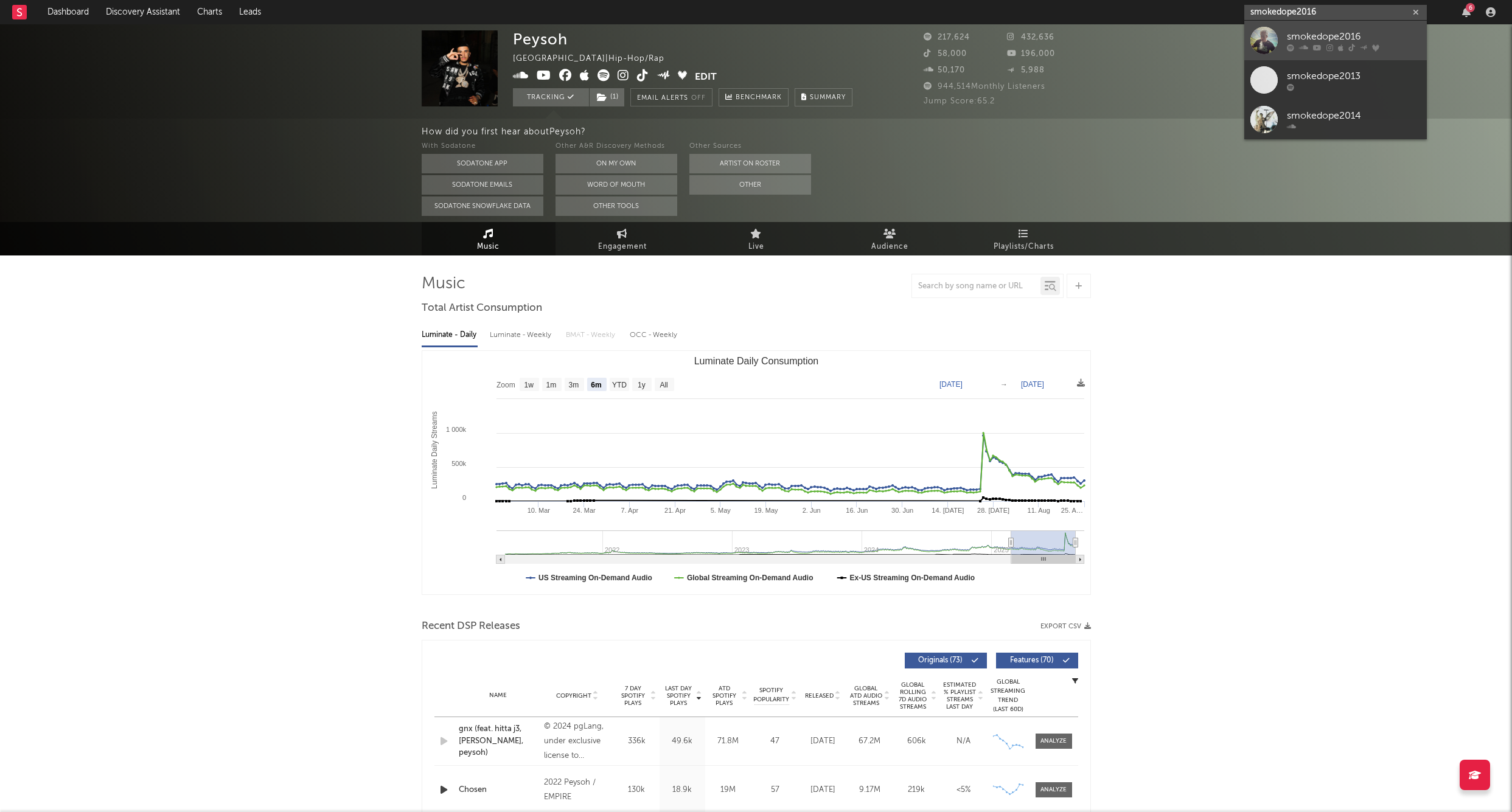
type input "smokedope2016"
click at [1316, 31] on div "smokedope2016" at bounding box center [1354, 36] width 134 height 15
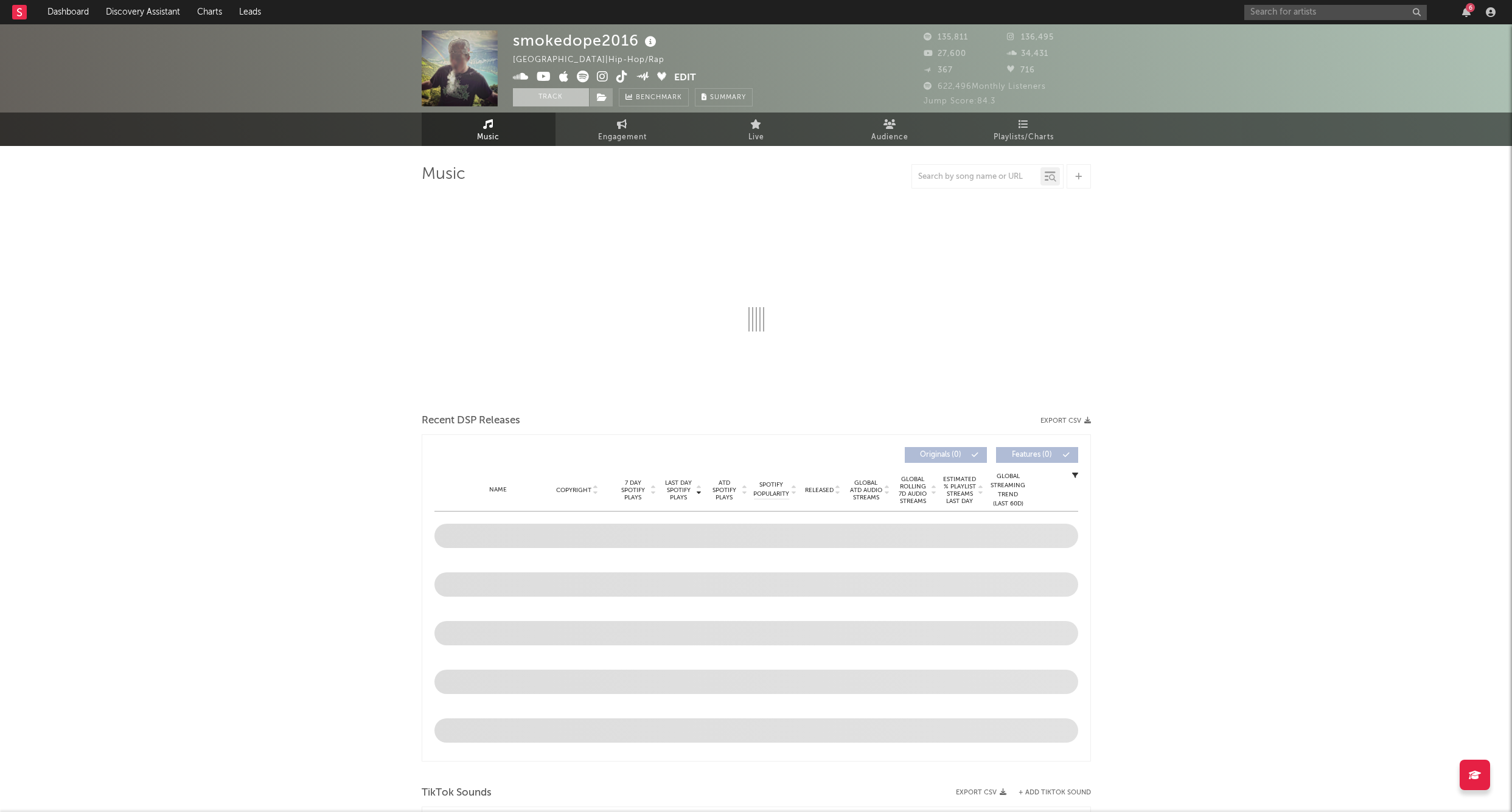
click at [565, 102] on button "Track" at bounding box center [551, 97] width 76 height 18
select select "6m"
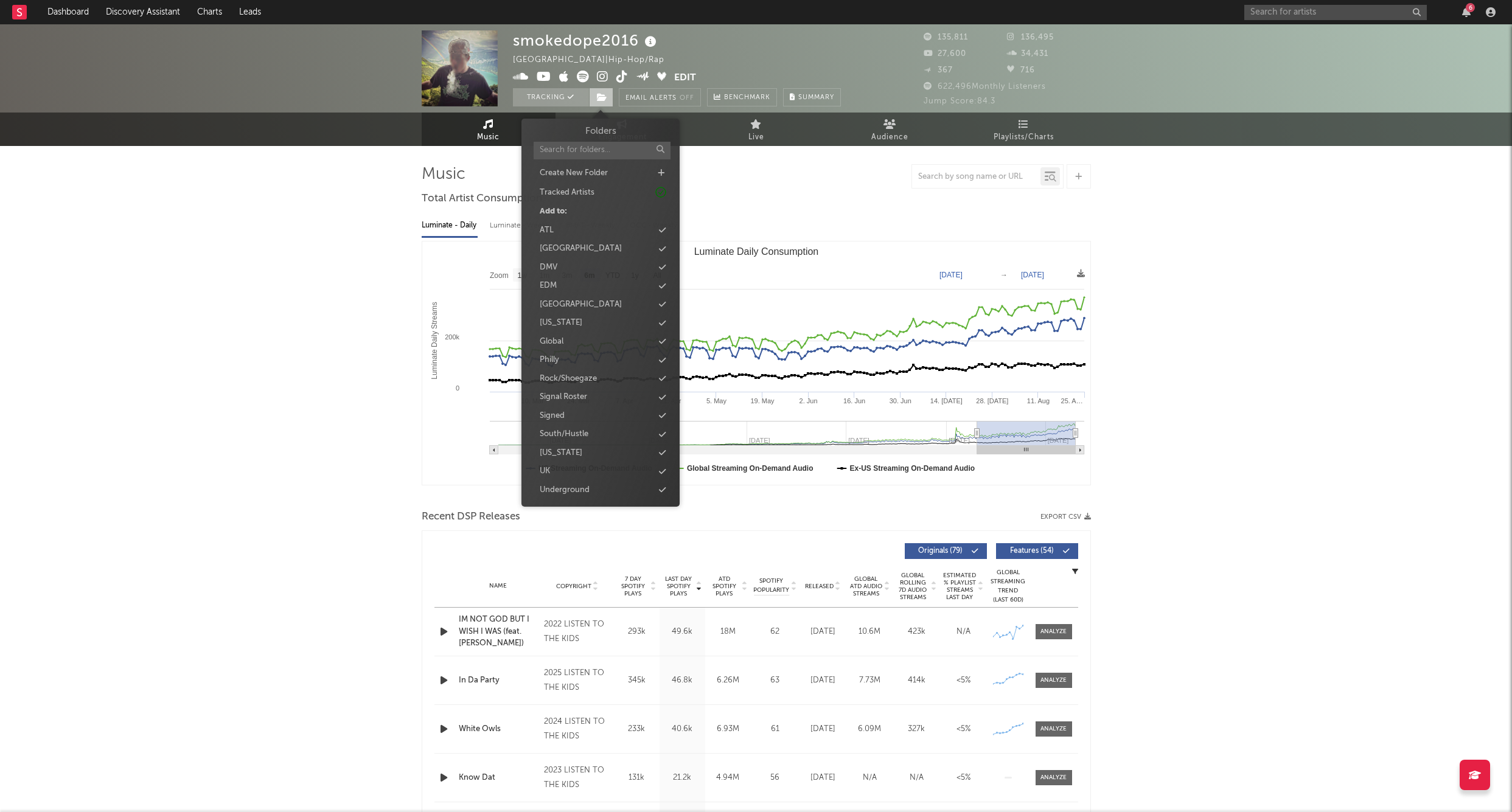
click at [601, 95] on icon at bounding box center [602, 97] width 10 height 8
click at [572, 408] on div "Signed" at bounding box center [601, 416] width 140 height 16
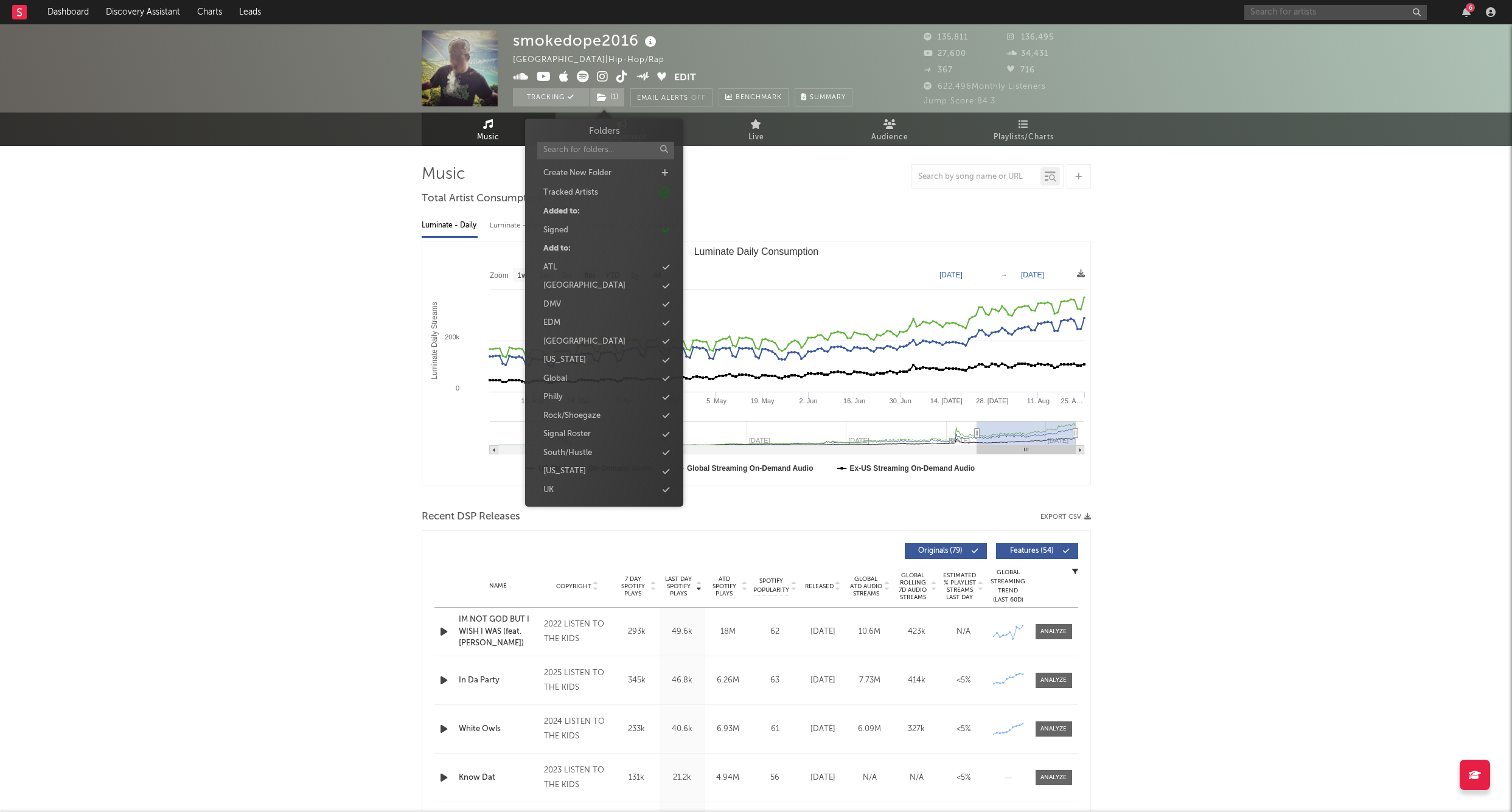
click at [1332, 6] on input "text" at bounding box center [1336, 12] width 183 height 15
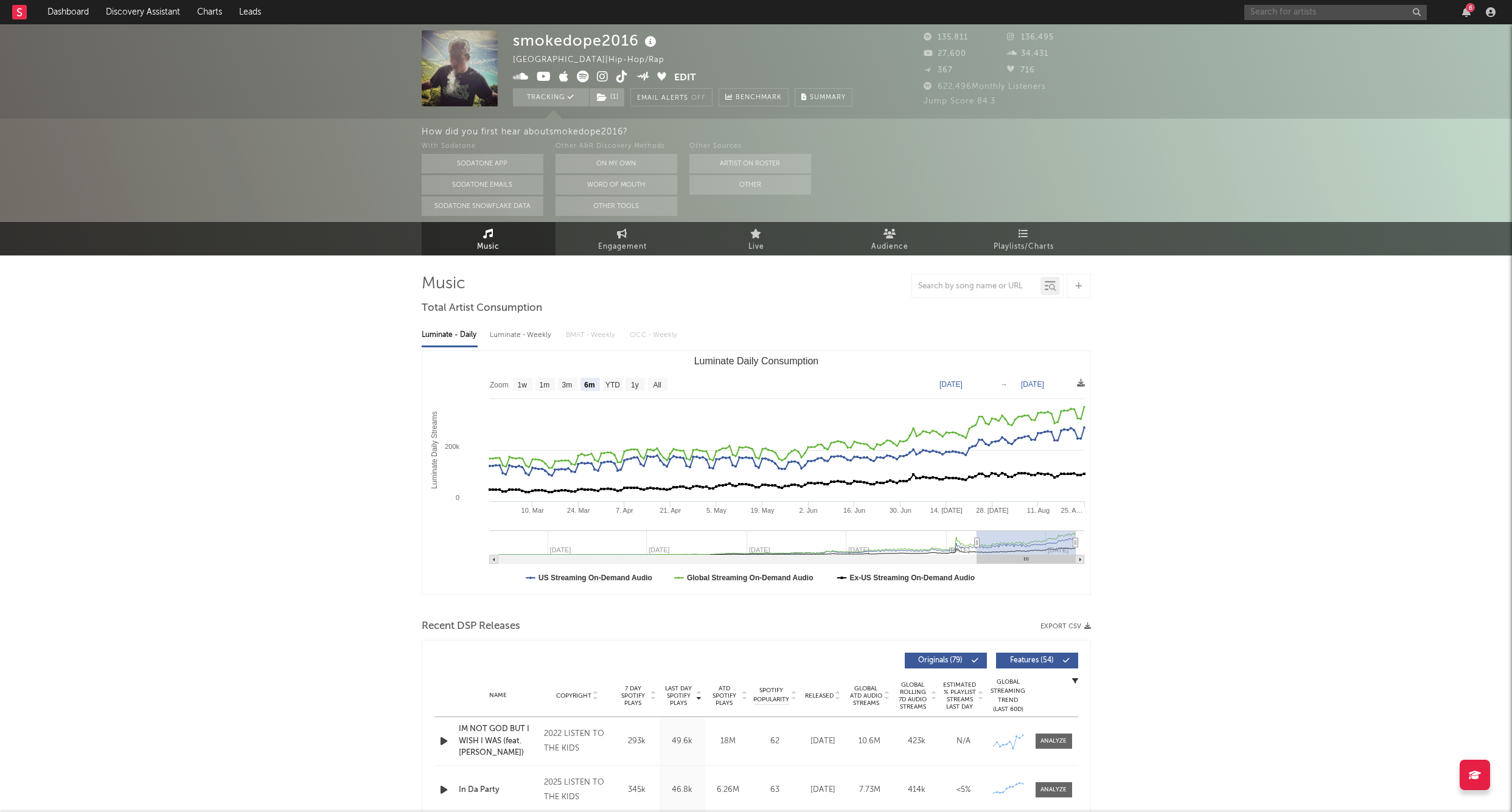
click at [1316, 8] on input "text" at bounding box center [1336, 12] width 183 height 15
paste input "Mexikodro"
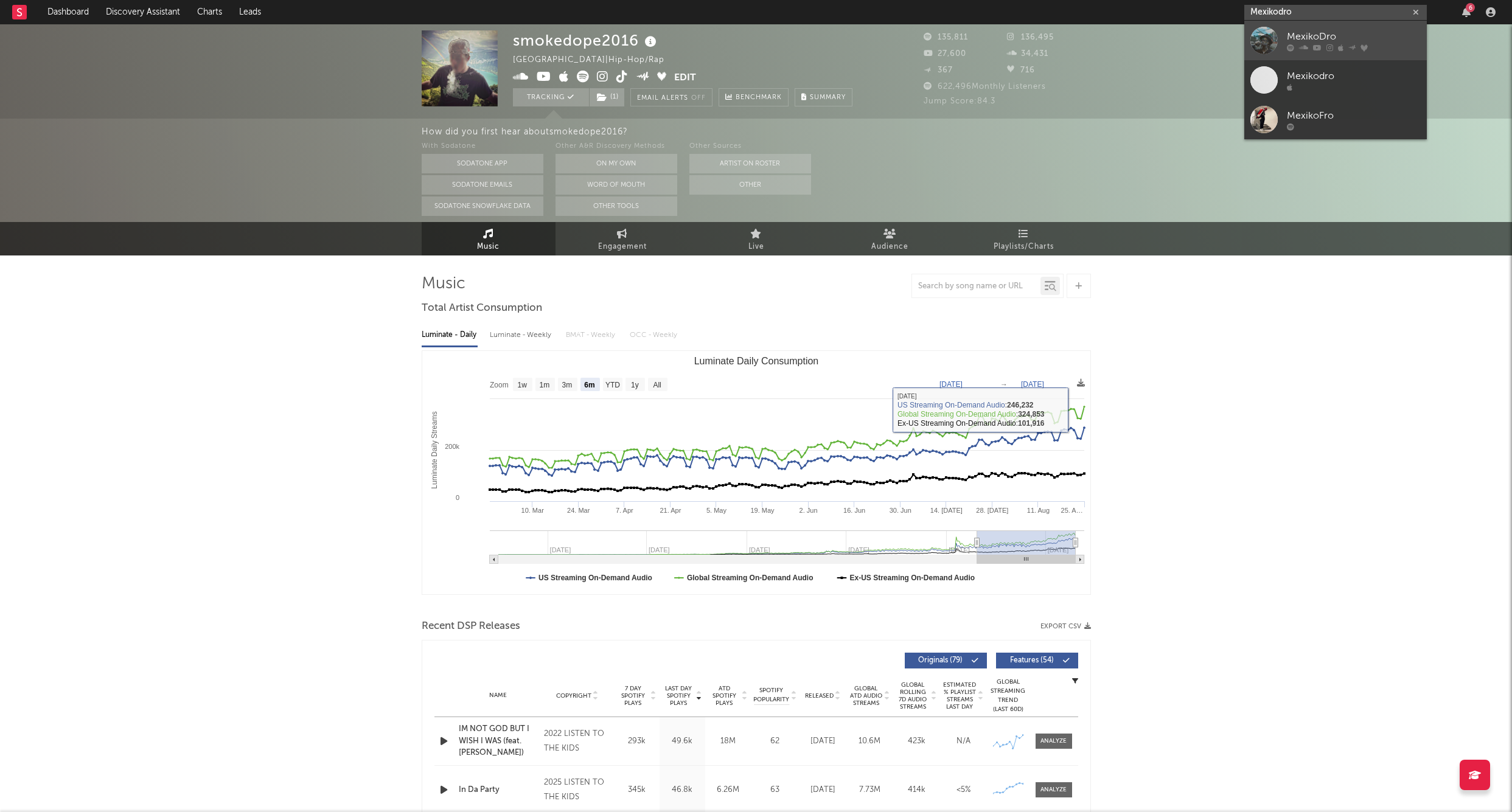
type input "Mexikodro"
click at [1328, 30] on div "MexikoDro" at bounding box center [1354, 36] width 134 height 15
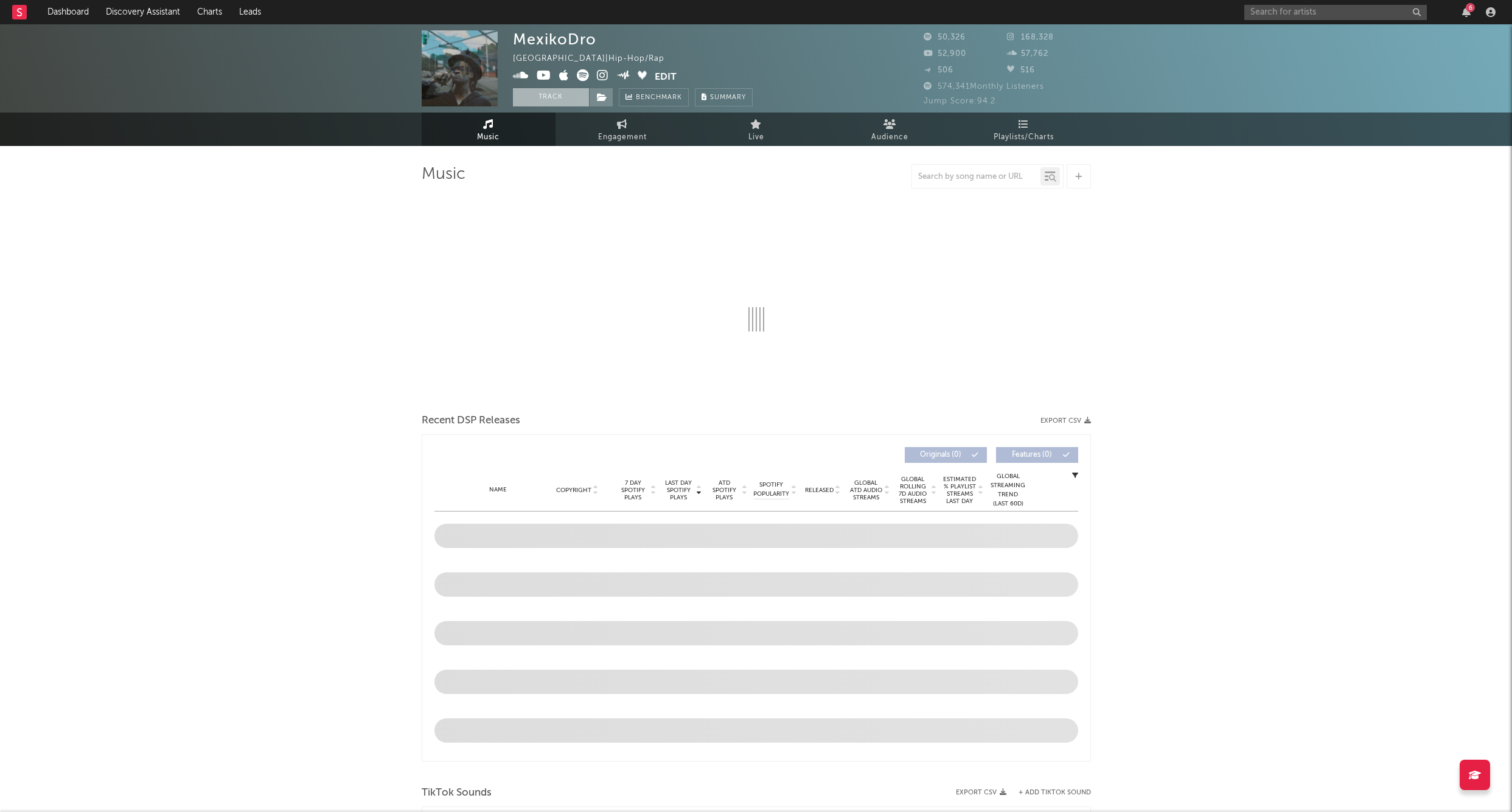
select select "6m"
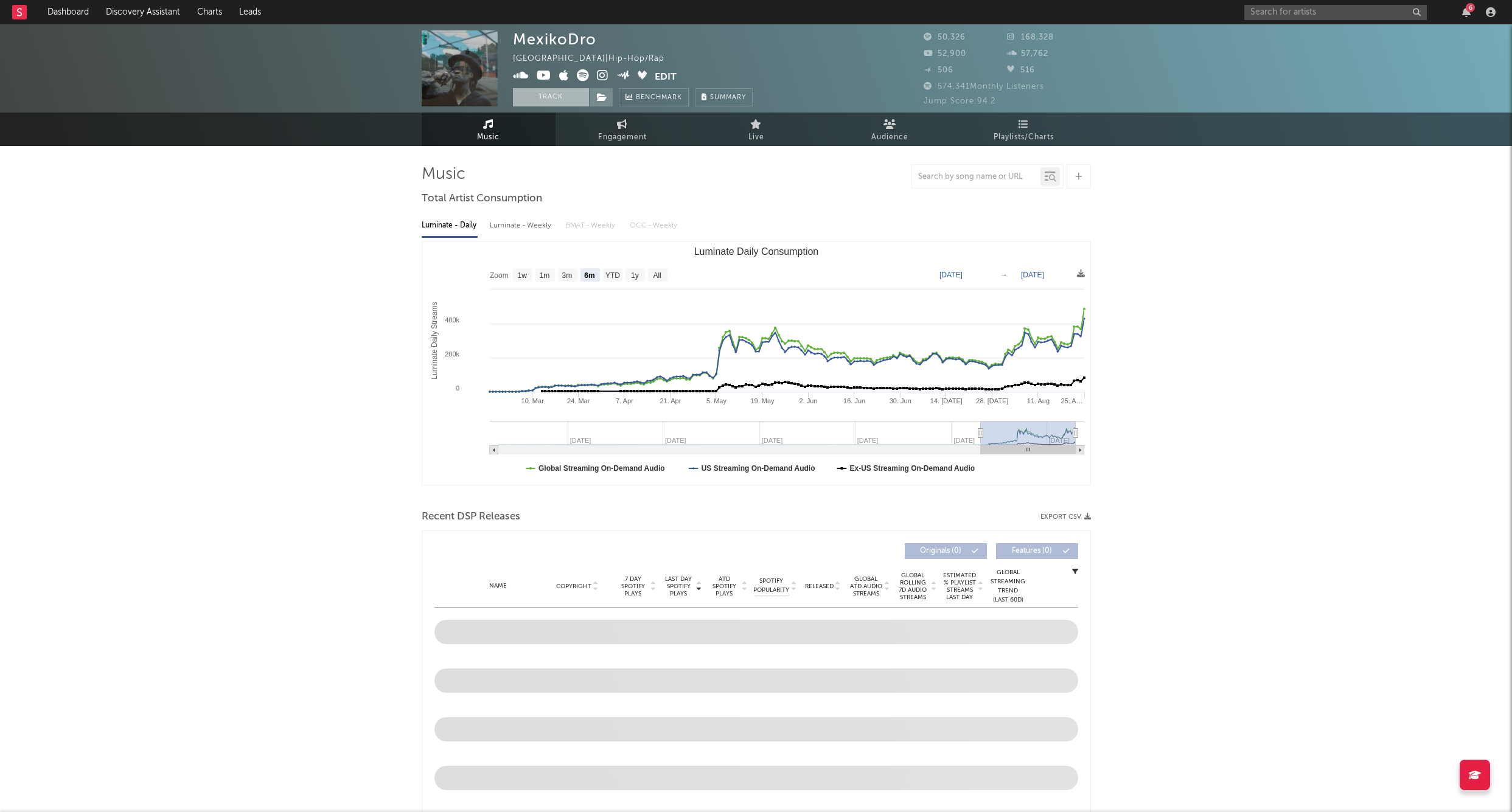
click at [559, 92] on button "Track" at bounding box center [551, 97] width 76 height 18
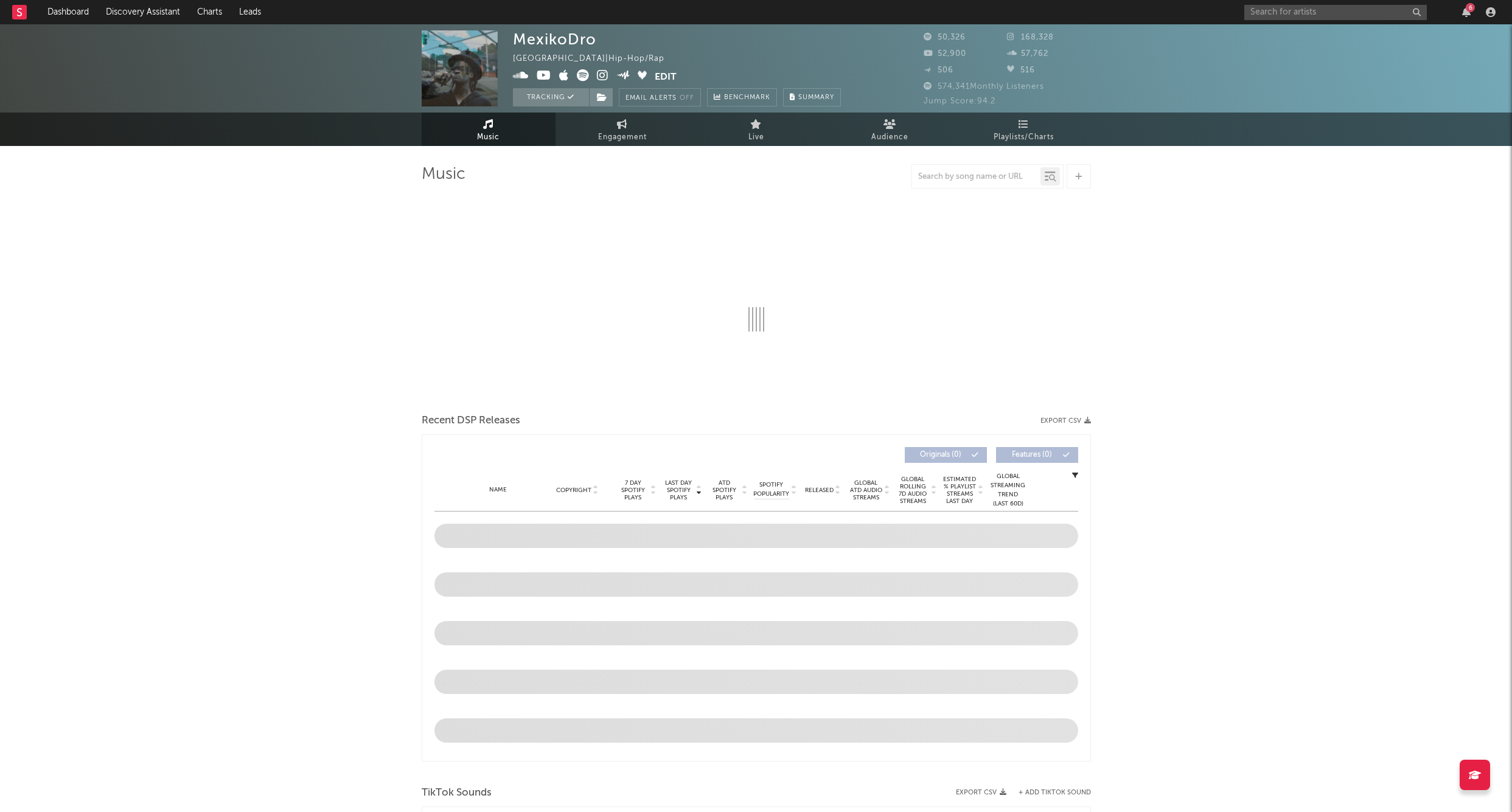
select select "6m"
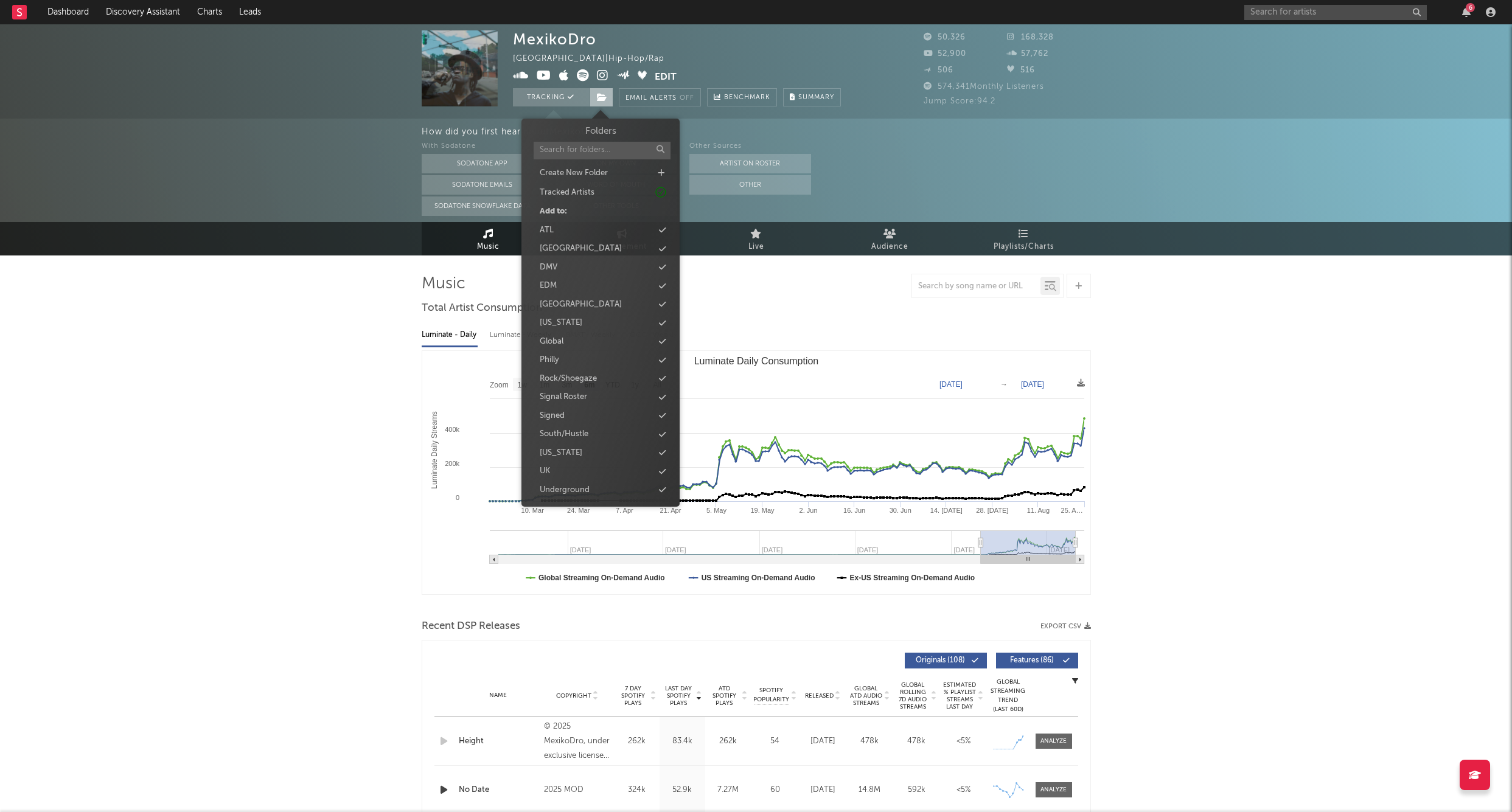
click at [602, 104] on span at bounding box center [601, 97] width 24 height 18
click at [572, 409] on div "Signed" at bounding box center [601, 416] width 140 height 16
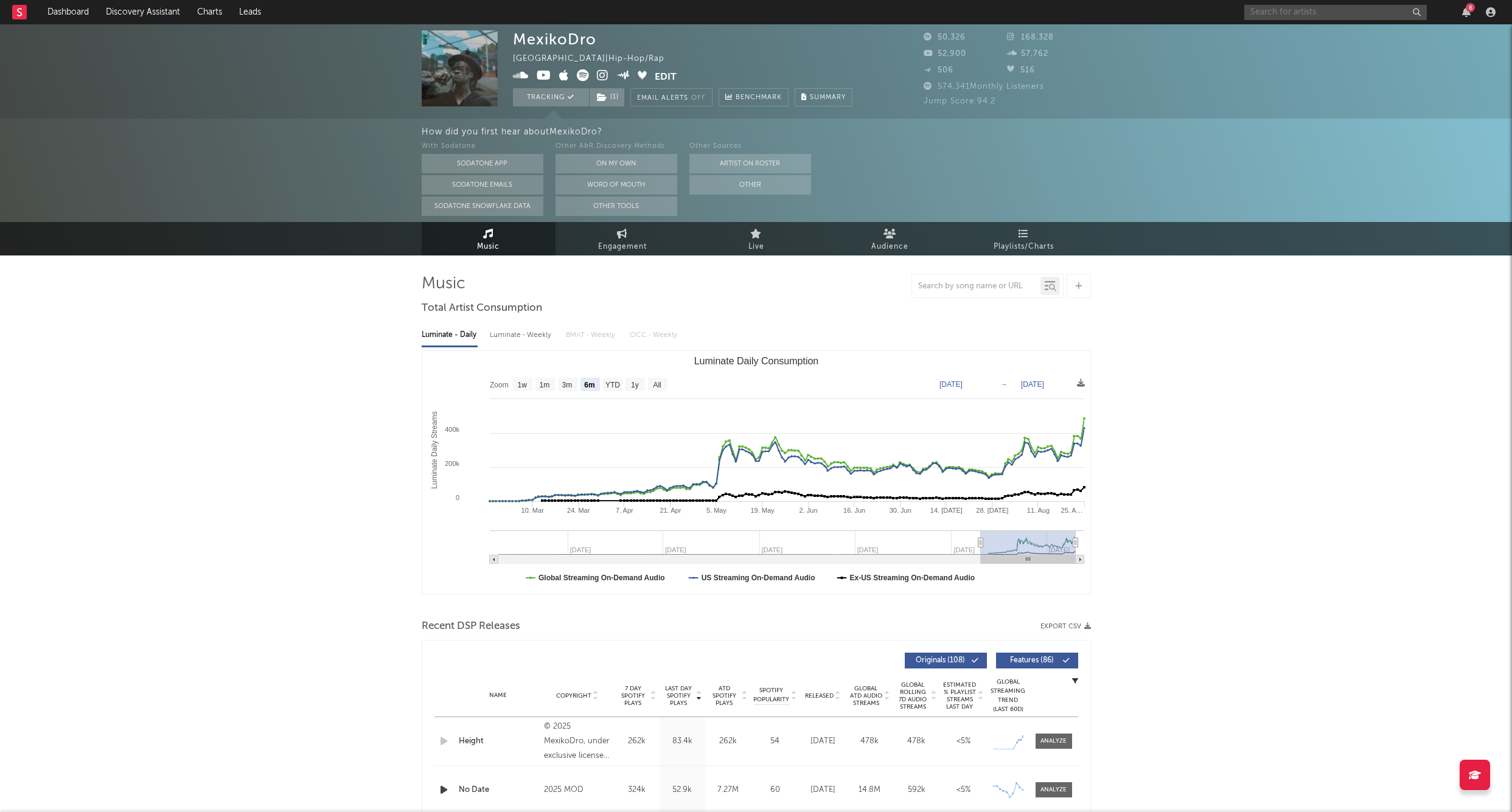
click at [1330, 10] on input "text" at bounding box center [1336, 12] width 183 height 15
type input "lazer dim 700"
click at [1311, 23] on div "lazer dim 700 6" at bounding box center [1372, 12] width 256 height 24
click at [1312, 18] on input "lazer dim 700" at bounding box center [1336, 12] width 183 height 15
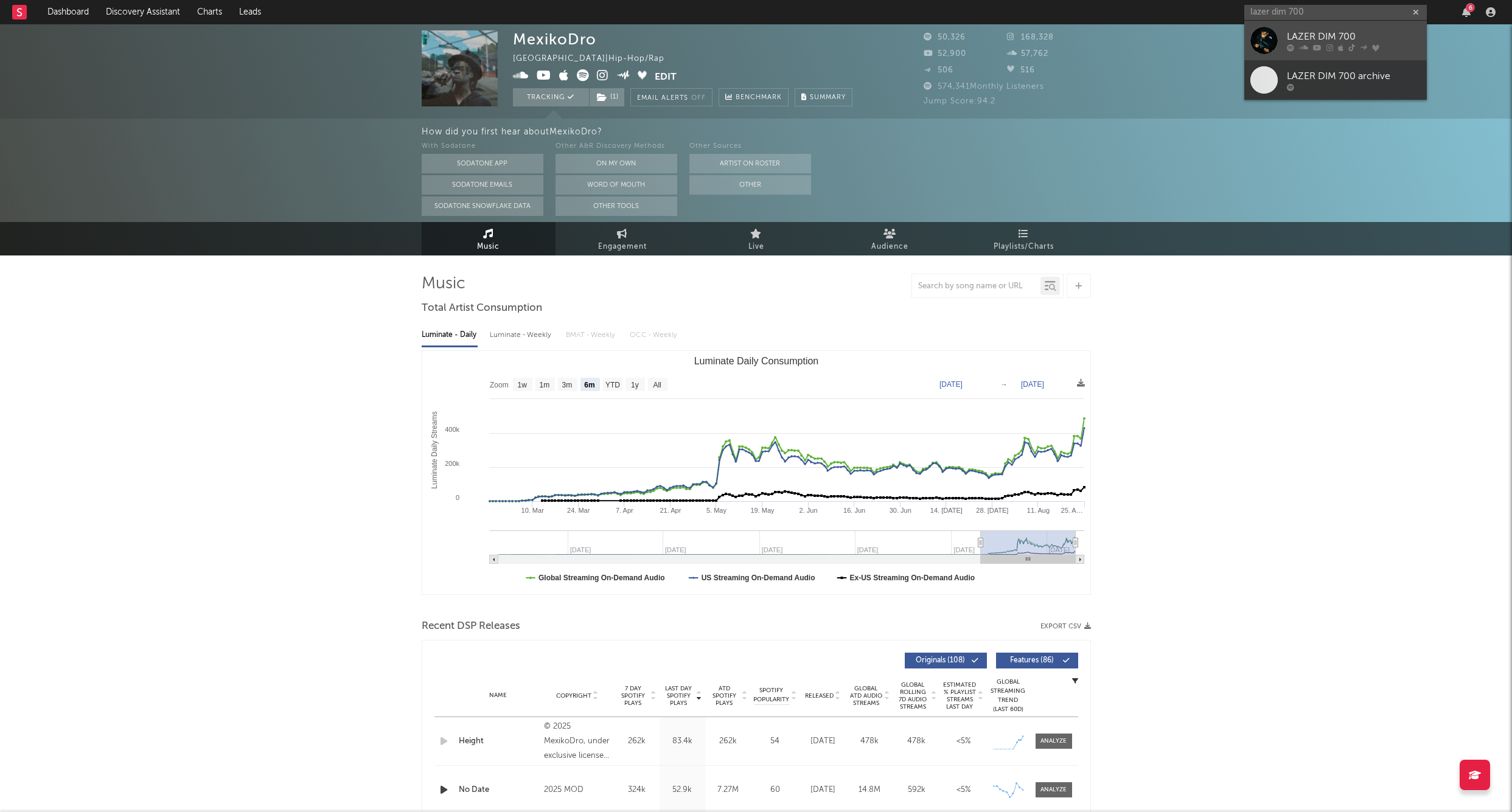
click at [1289, 32] on div "LAZER DIM 700" at bounding box center [1354, 36] width 134 height 15
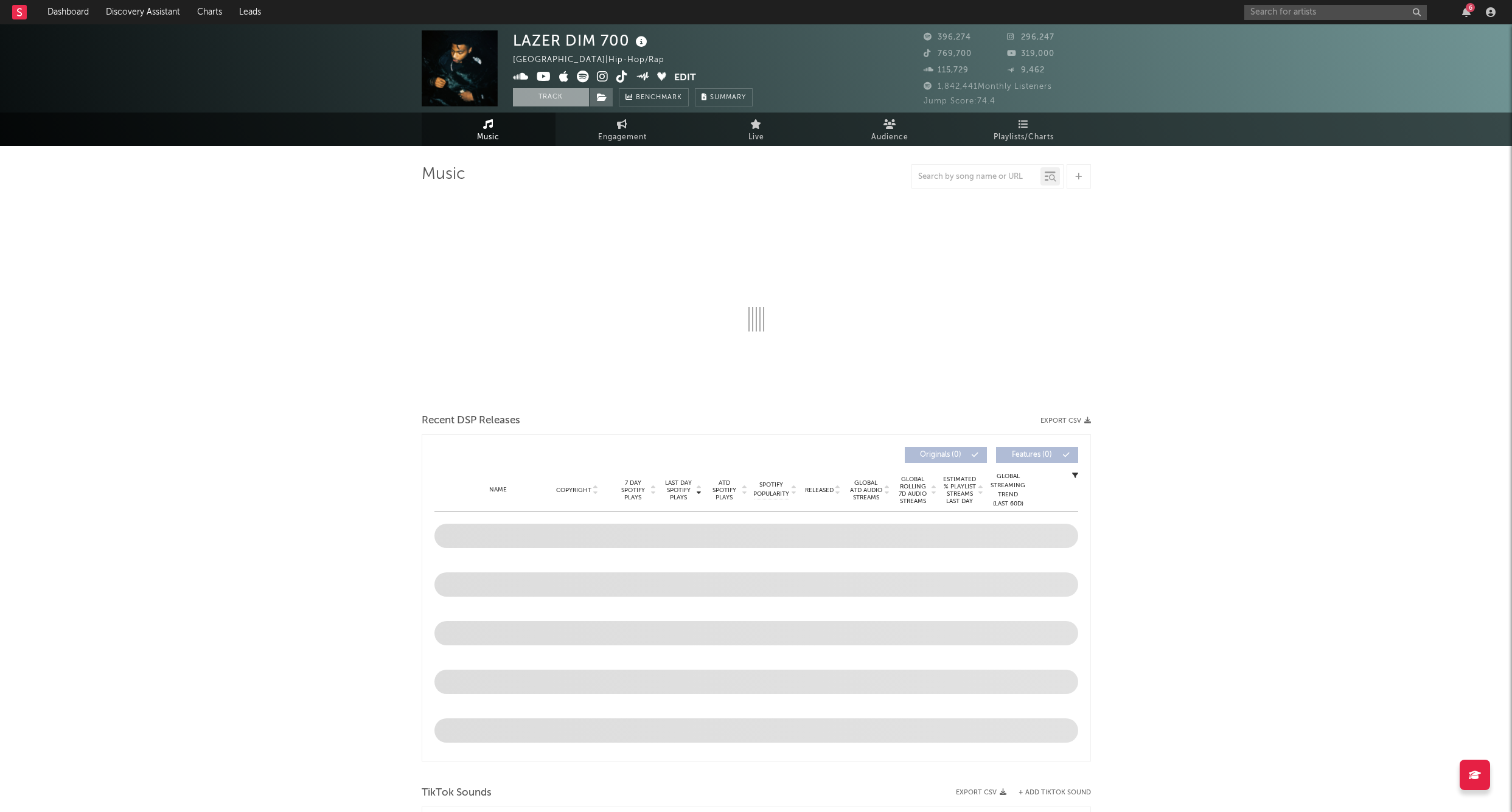
click at [534, 92] on button "Track" at bounding box center [551, 97] width 76 height 18
click at [597, 102] on span at bounding box center [601, 97] width 24 height 18
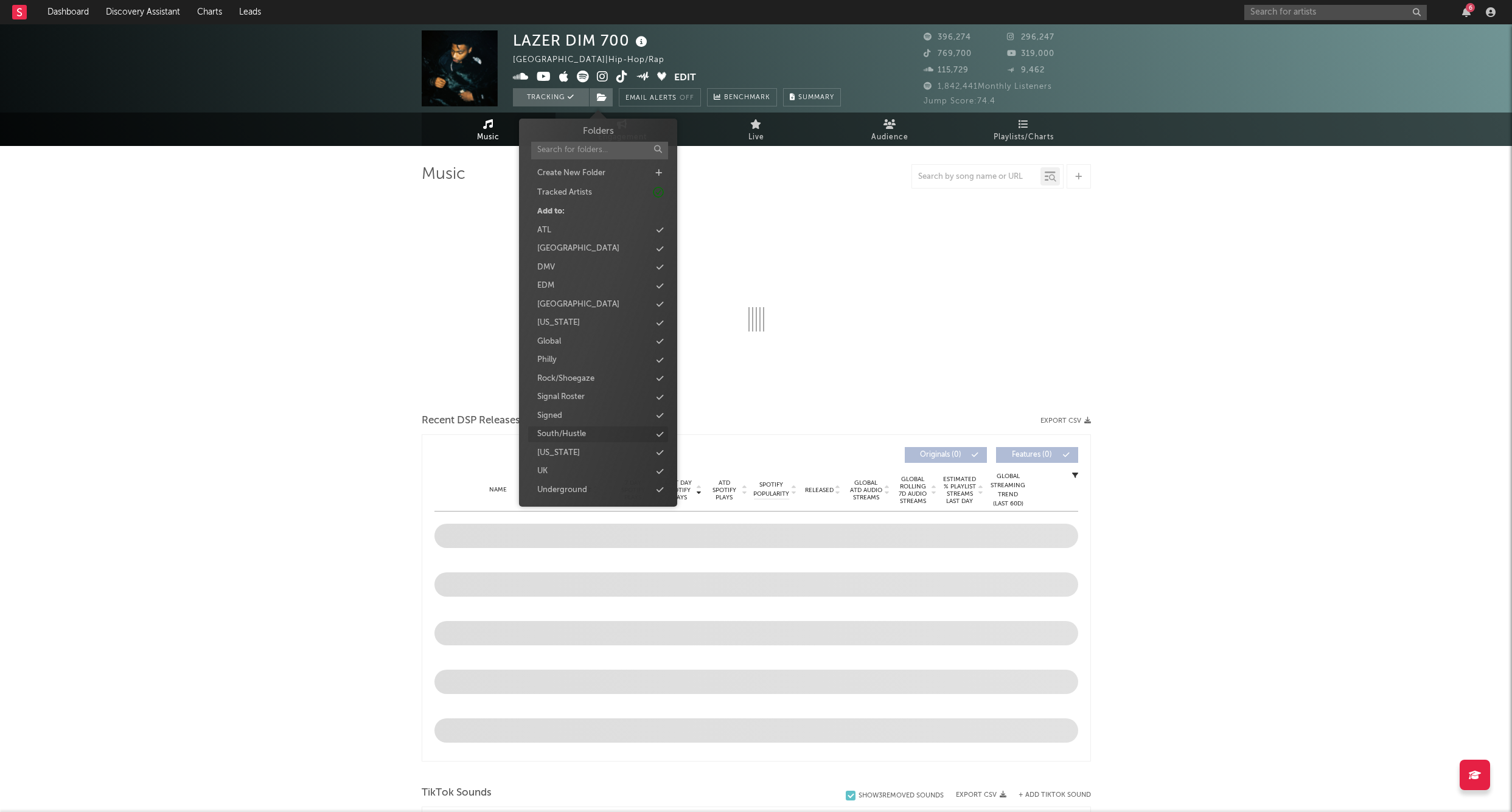
select select "6m"
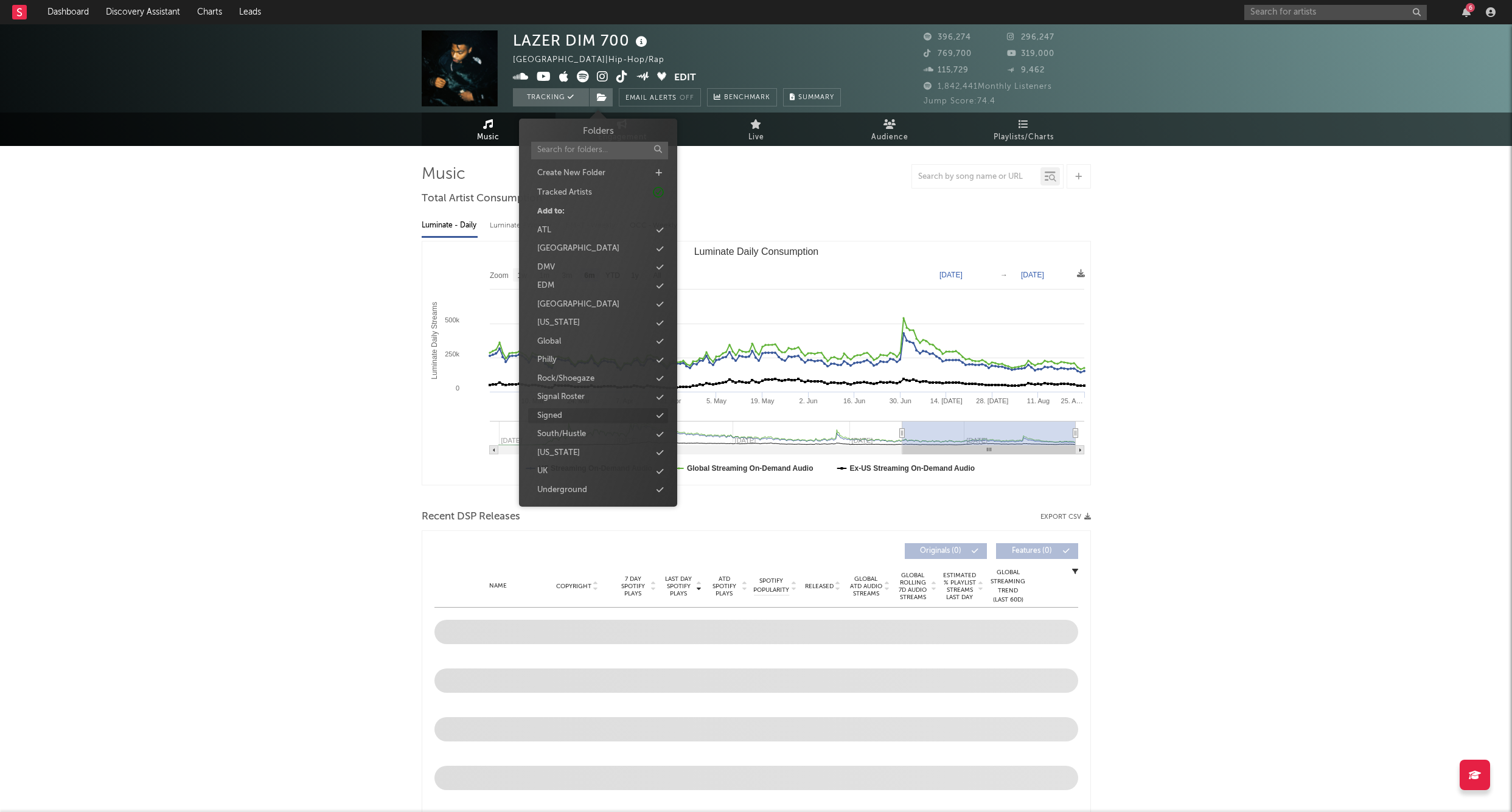
click at [557, 415] on div "Signed" at bounding box center [550, 416] width 25 height 12
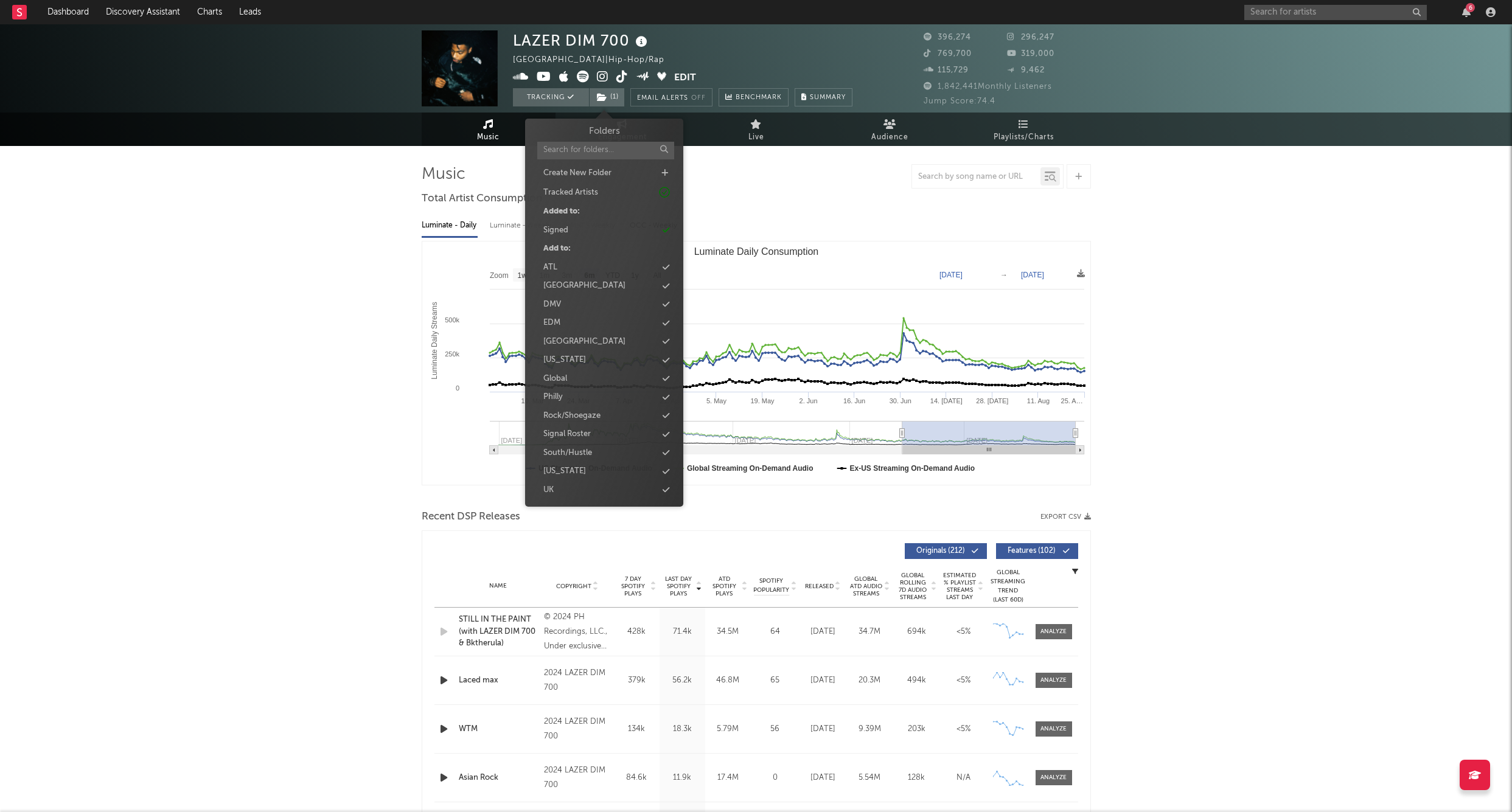
click at [1280, 19] on div "6" at bounding box center [1372, 12] width 256 height 24
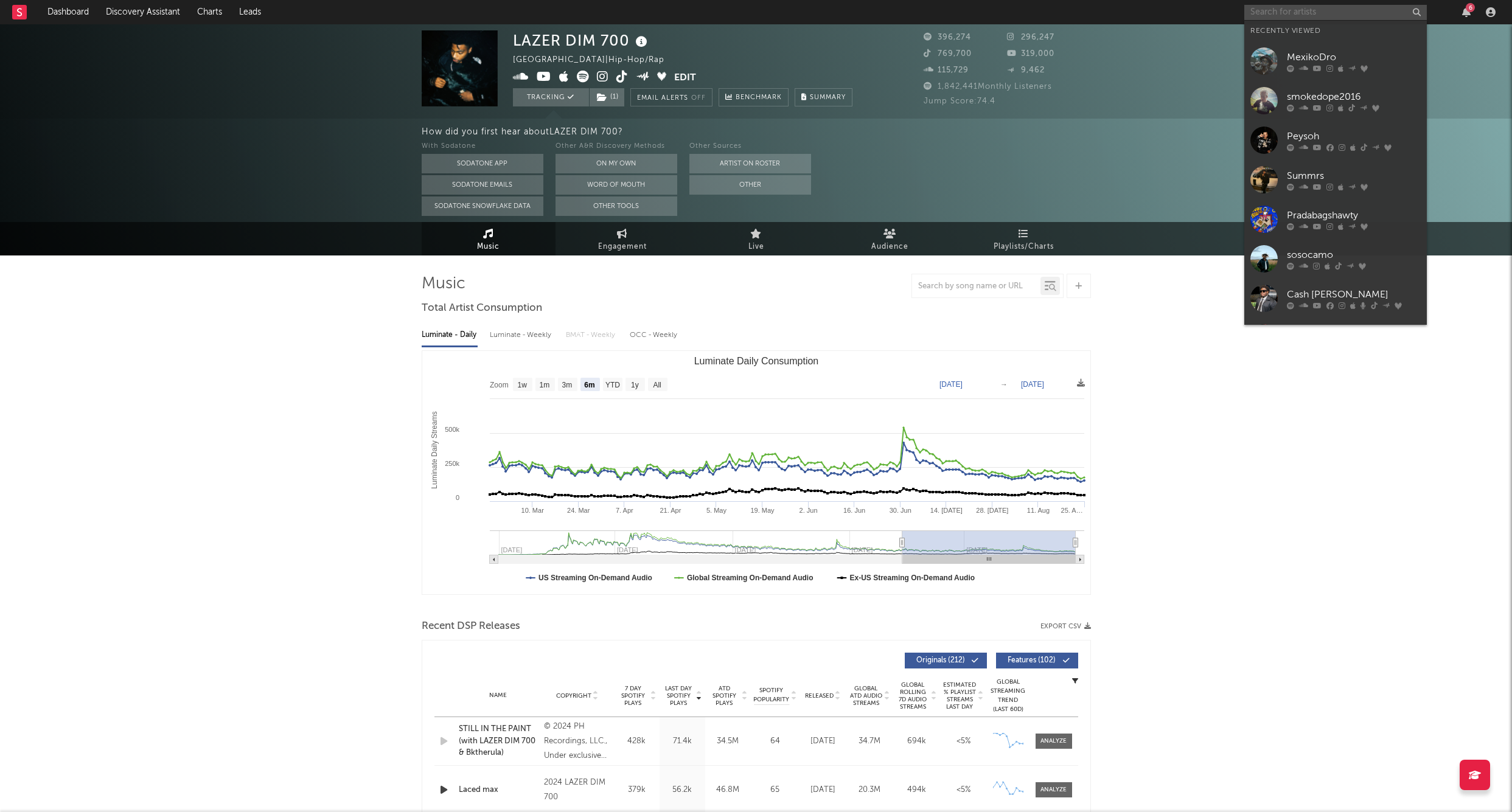
click at [1280, 17] on input "text" at bounding box center [1336, 12] width 183 height 15
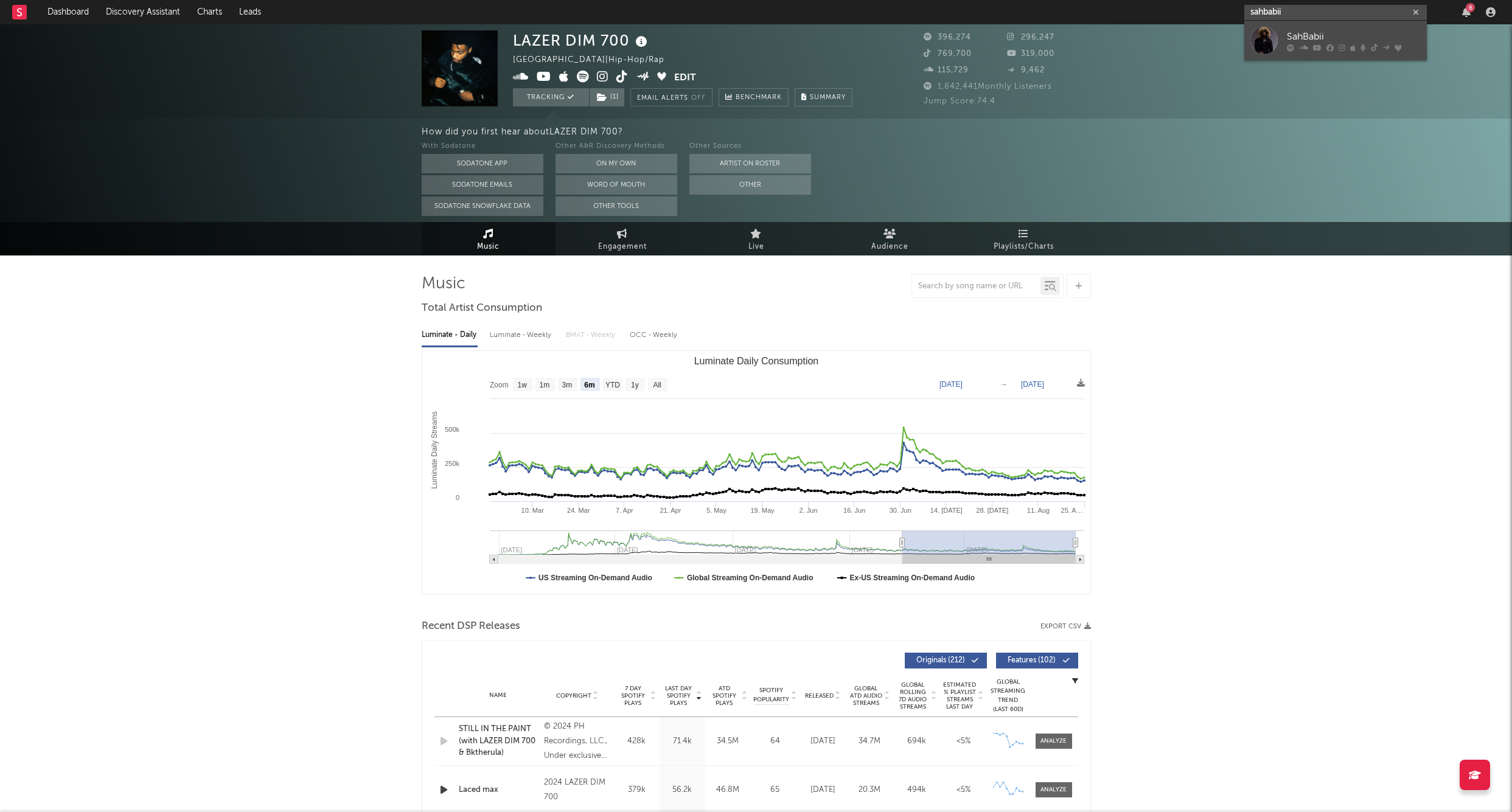
type input "sahbabii"
click at [1316, 36] on div "SahBabii" at bounding box center [1354, 36] width 134 height 15
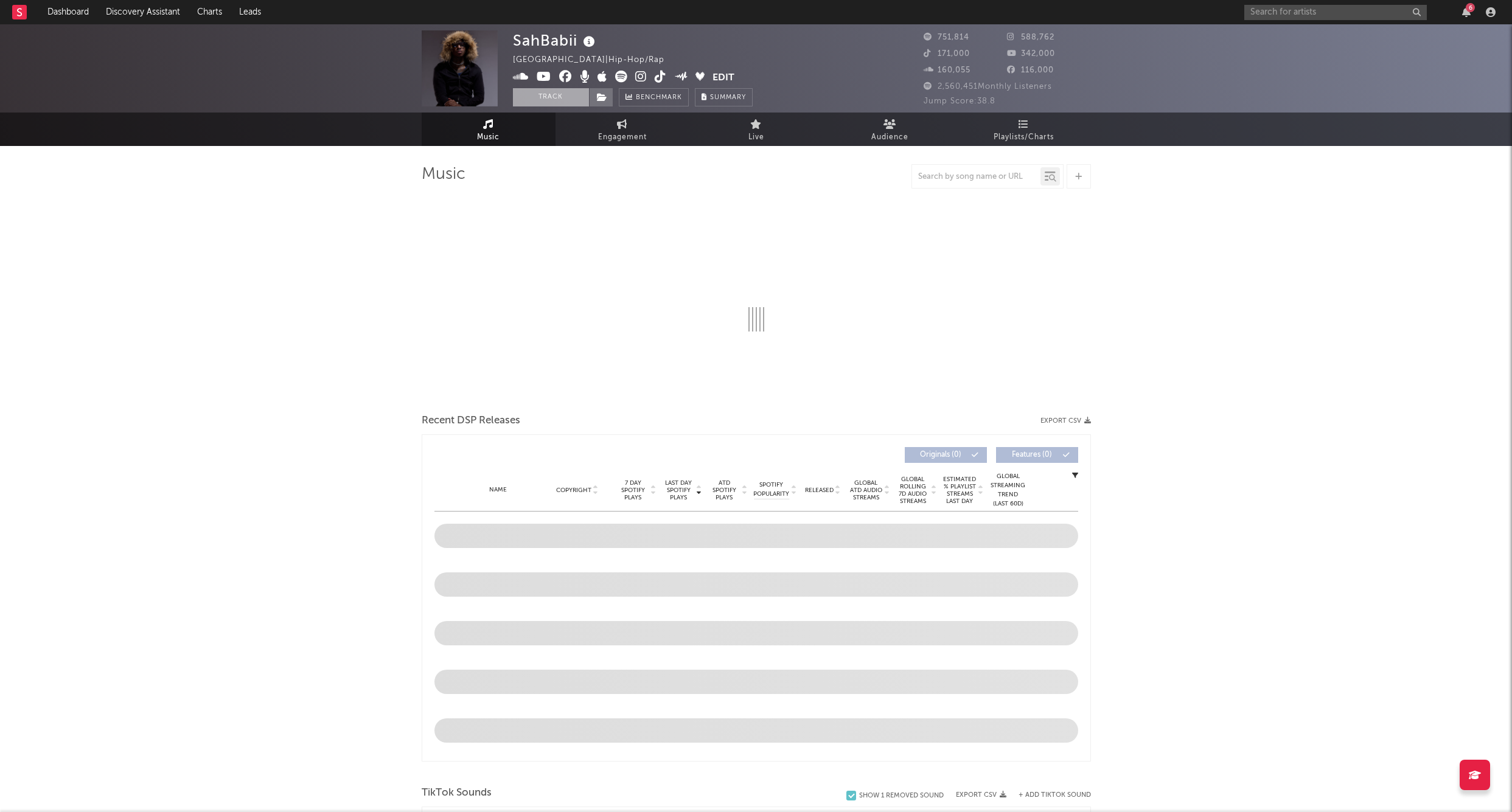
click at [562, 106] on button "Track" at bounding box center [551, 97] width 76 height 18
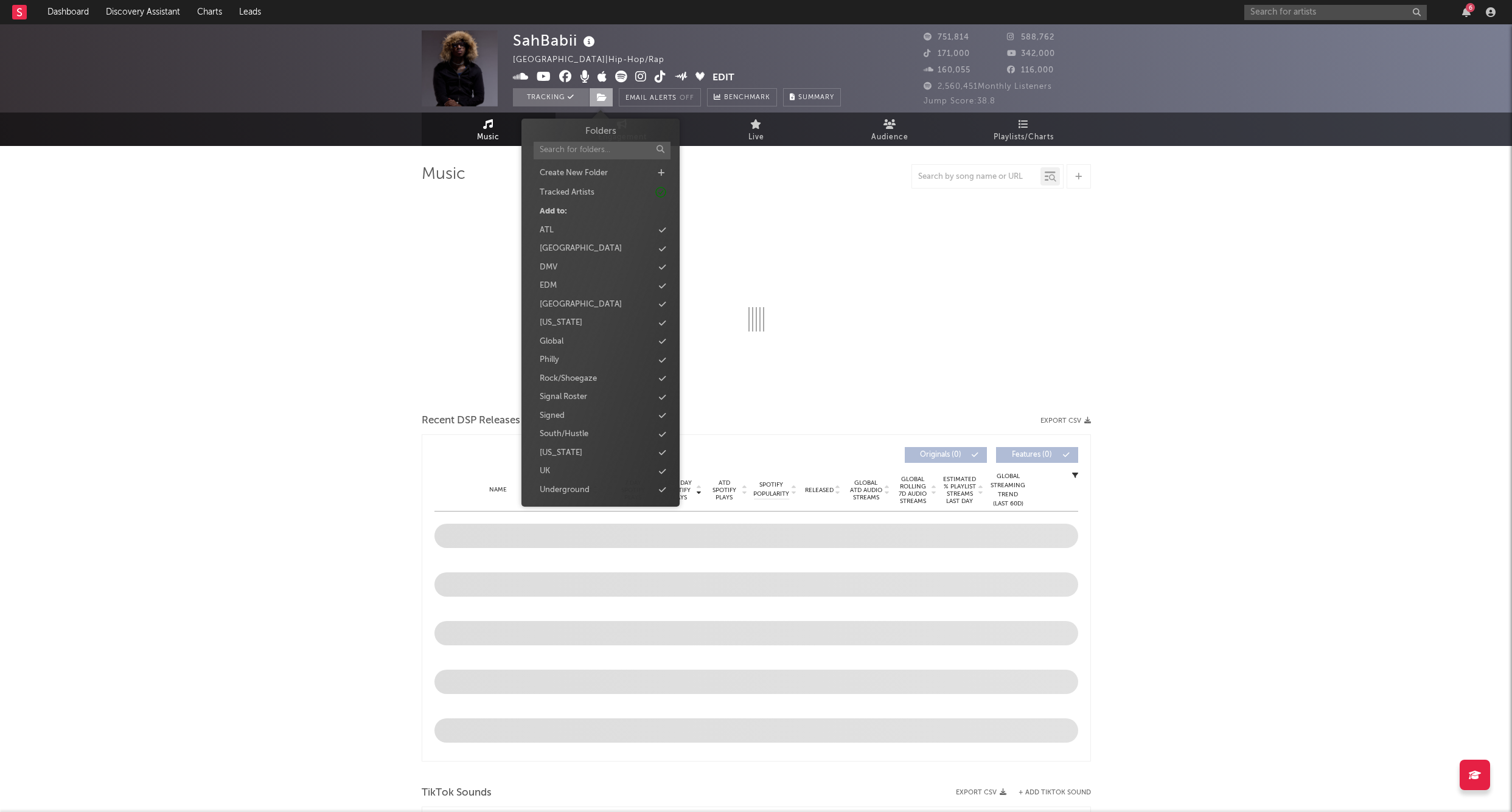
click at [604, 104] on span at bounding box center [601, 97] width 24 height 18
select select "6m"
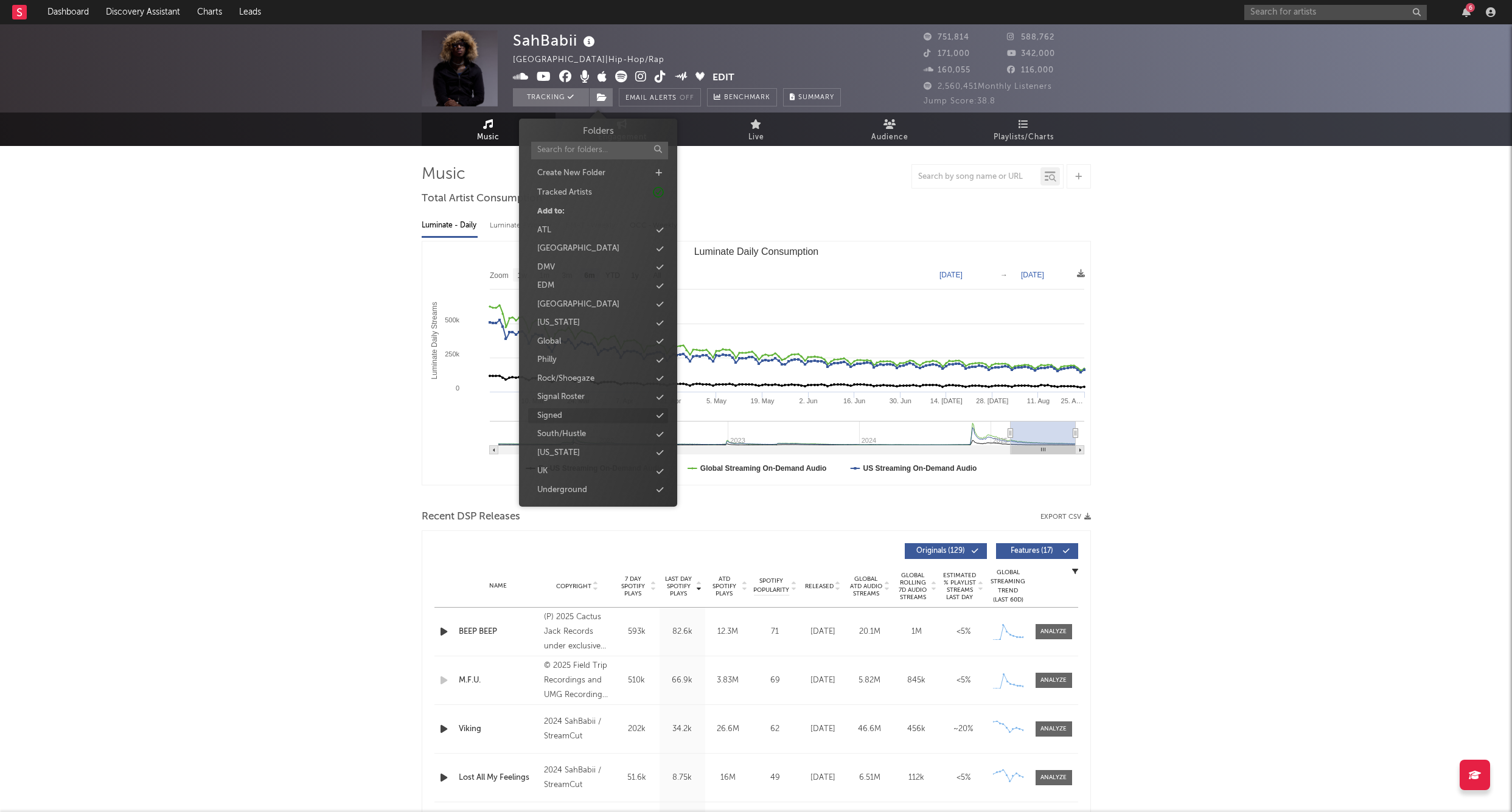
click at [571, 408] on div "Signed" at bounding box center [598, 416] width 140 height 16
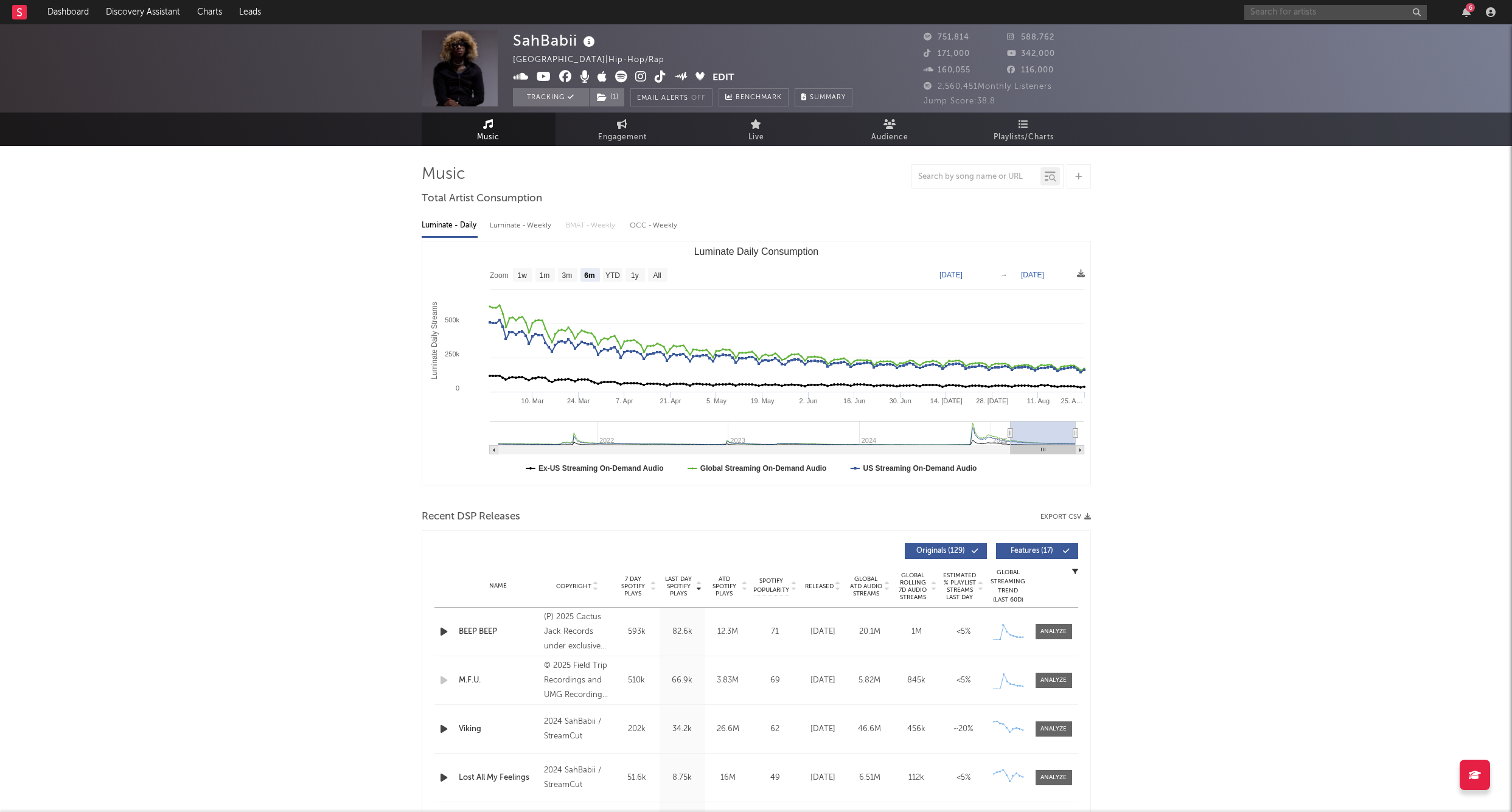
click at [1289, 12] on input "text" at bounding box center [1336, 12] width 183 height 15
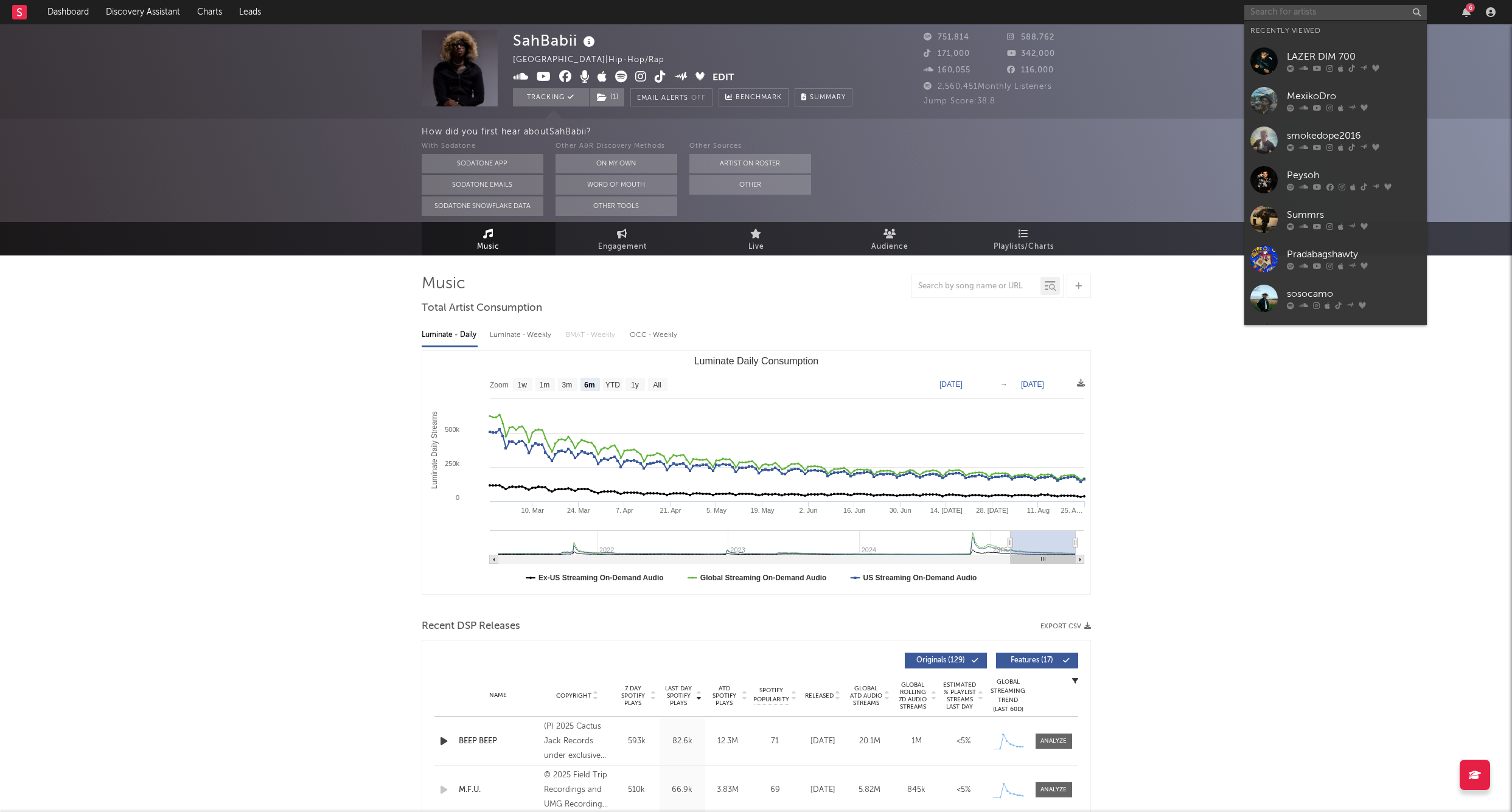
paste input "Rockout Danny"
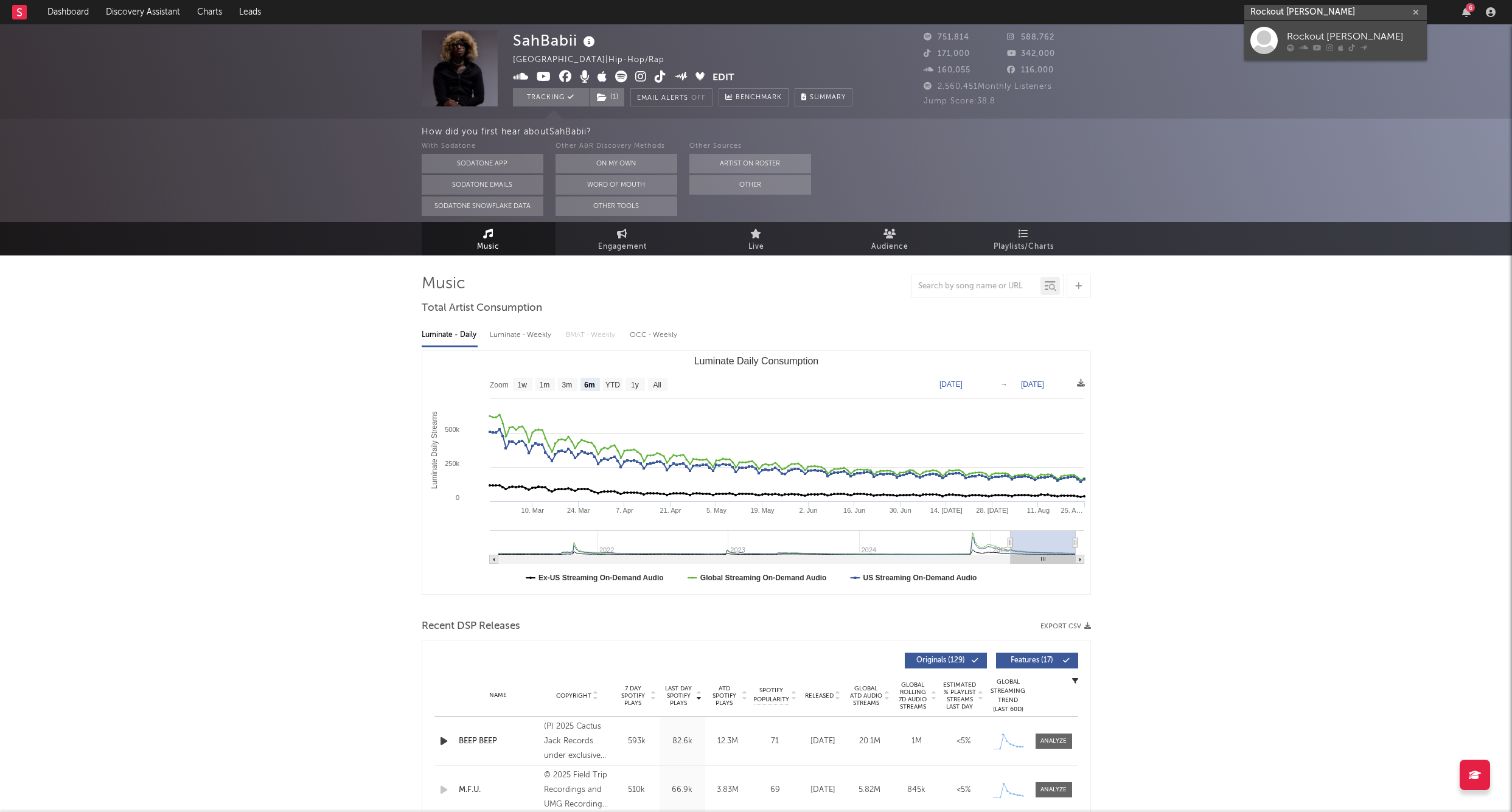
type input "Rockout Danny"
click at [1286, 35] on link "Rockout Danny" at bounding box center [1336, 40] width 183 height 39
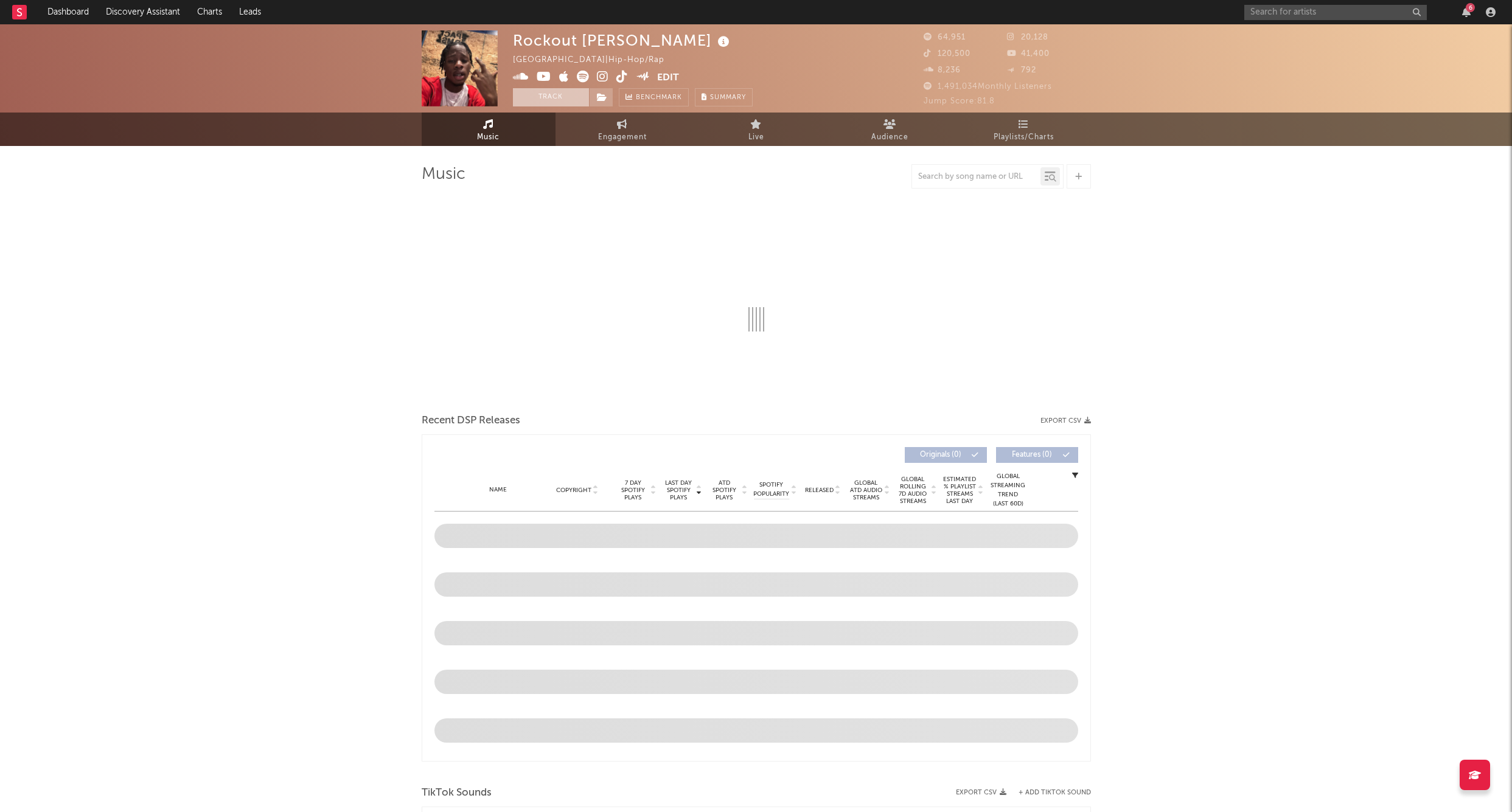
click at [561, 99] on button "Track" at bounding box center [551, 97] width 76 height 18
click at [599, 97] on icon at bounding box center [602, 97] width 10 height 8
select select "6m"
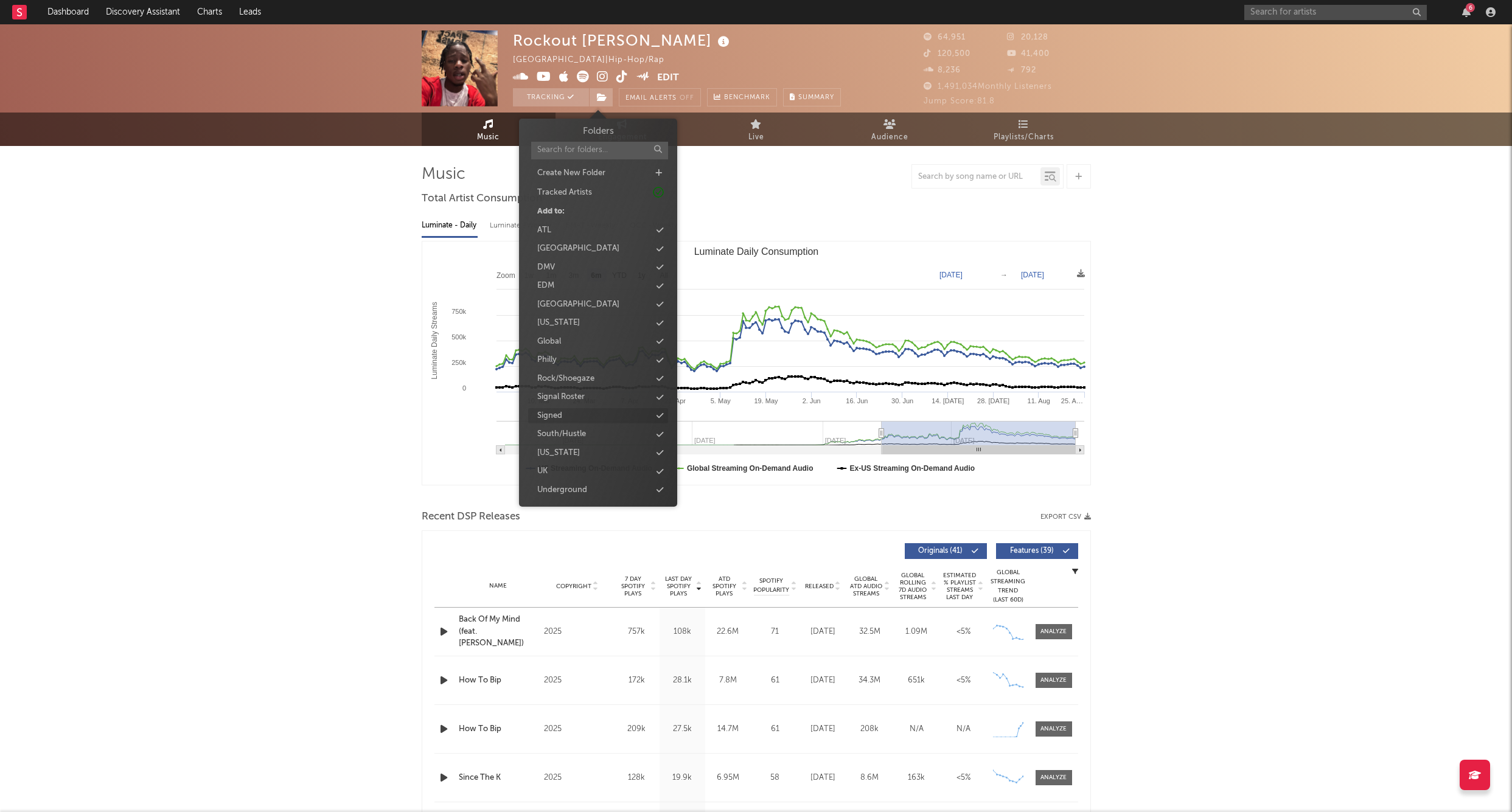
click at [570, 409] on div "Signed" at bounding box center [598, 416] width 140 height 16
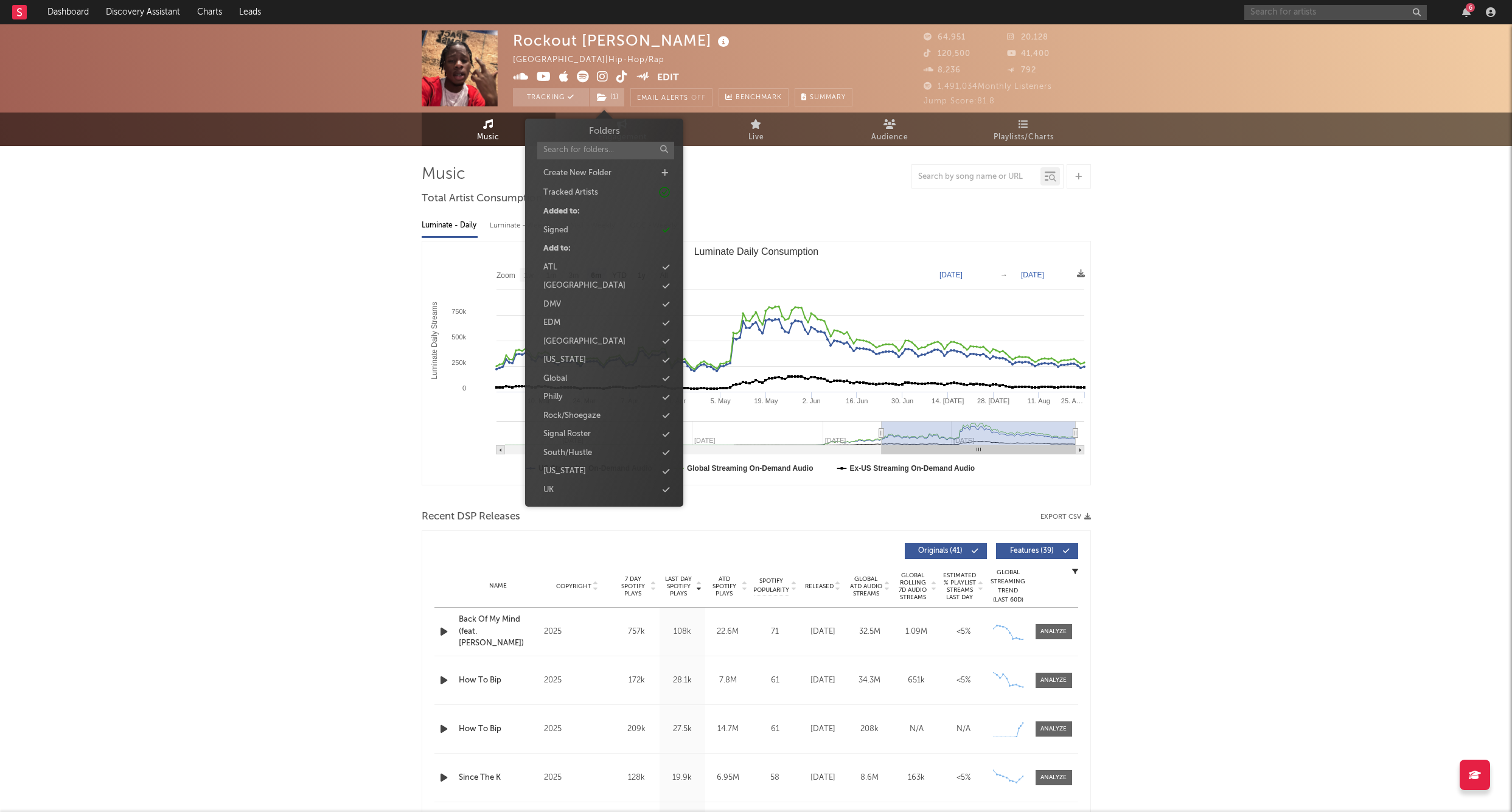
click at [1278, 6] on input "text" at bounding box center [1336, 12] width 183 height 15
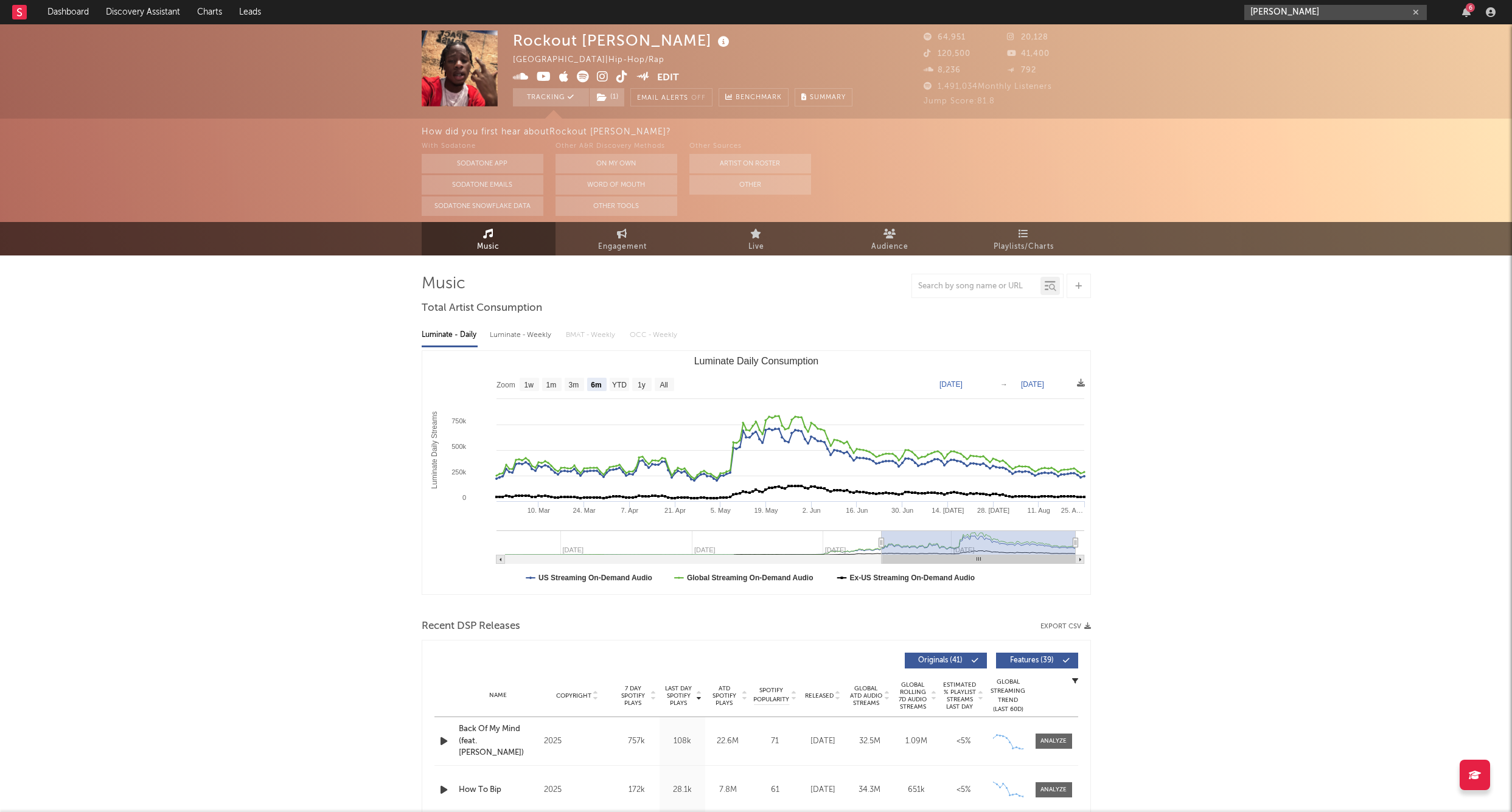
click at [1323, 17] on input "maf teeski" at bounding box center [1336, 12] width 183 height 15
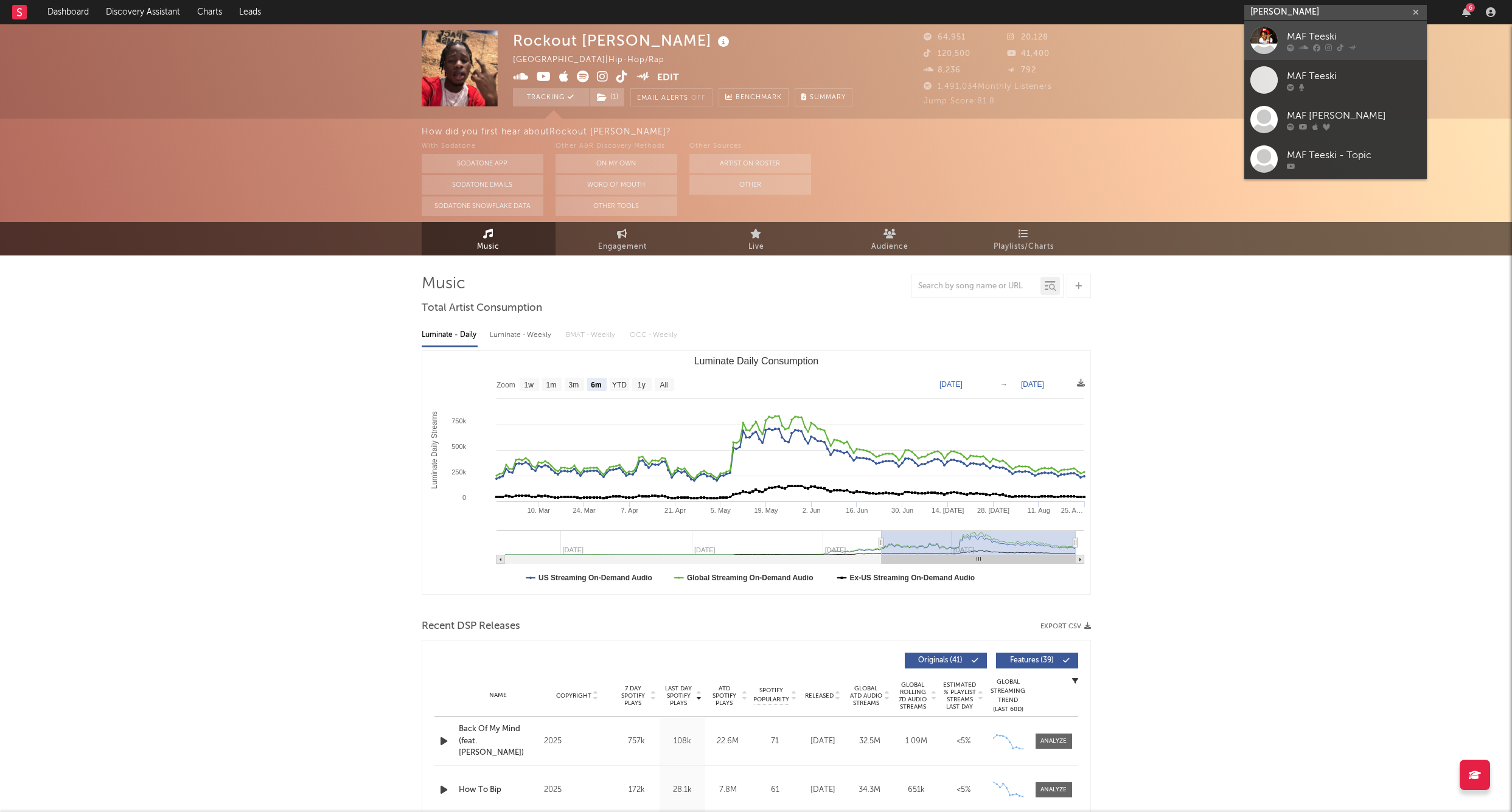
type input "maf teeski"
click at [1303, 33] on div "MAF Teeski" at bounding box center [1354, 36] width 134 height 15
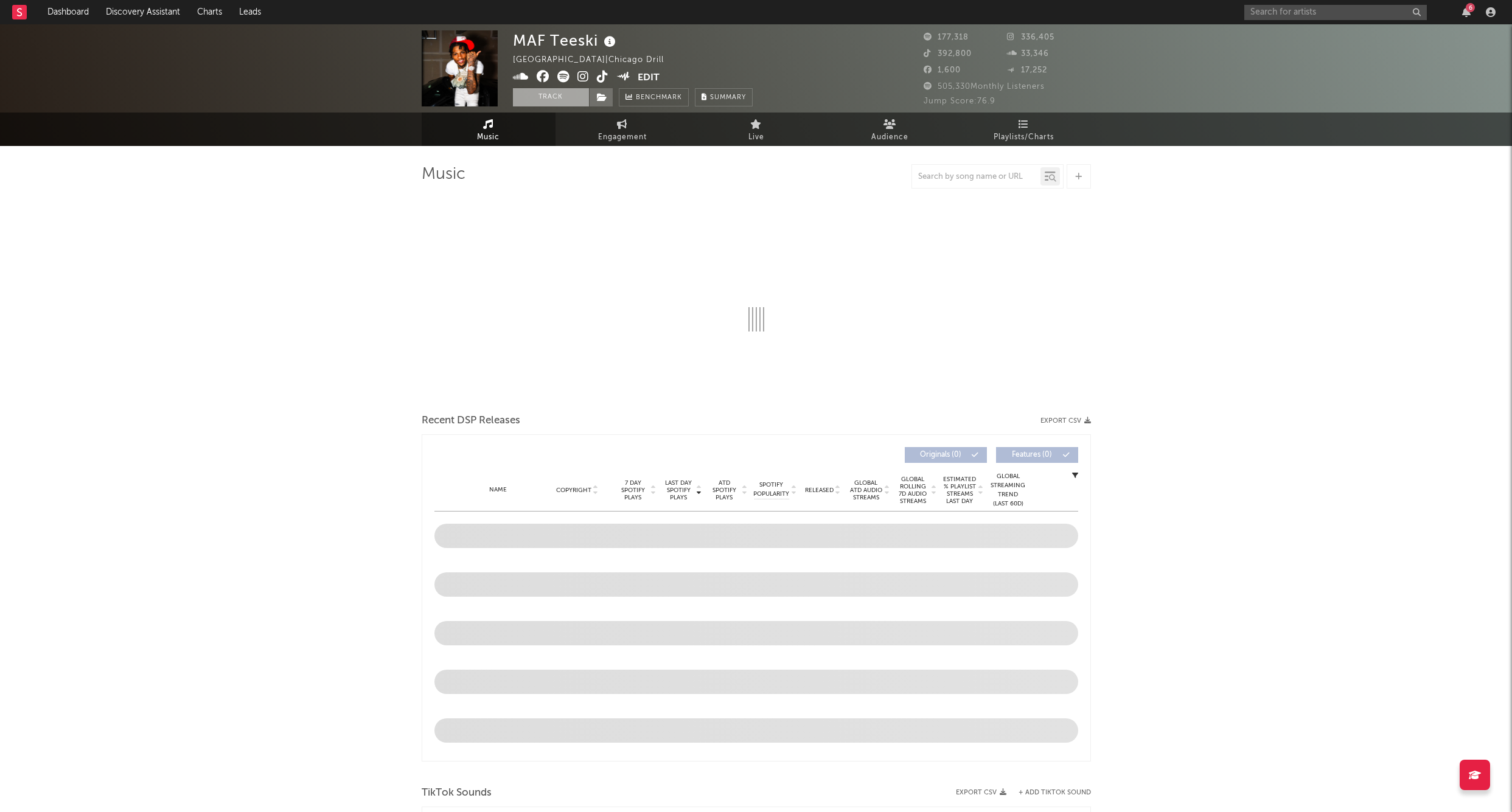
click at [542, 98] on button "Track" at bounding box center [551, 97] width 76 height 18
select select "6m"
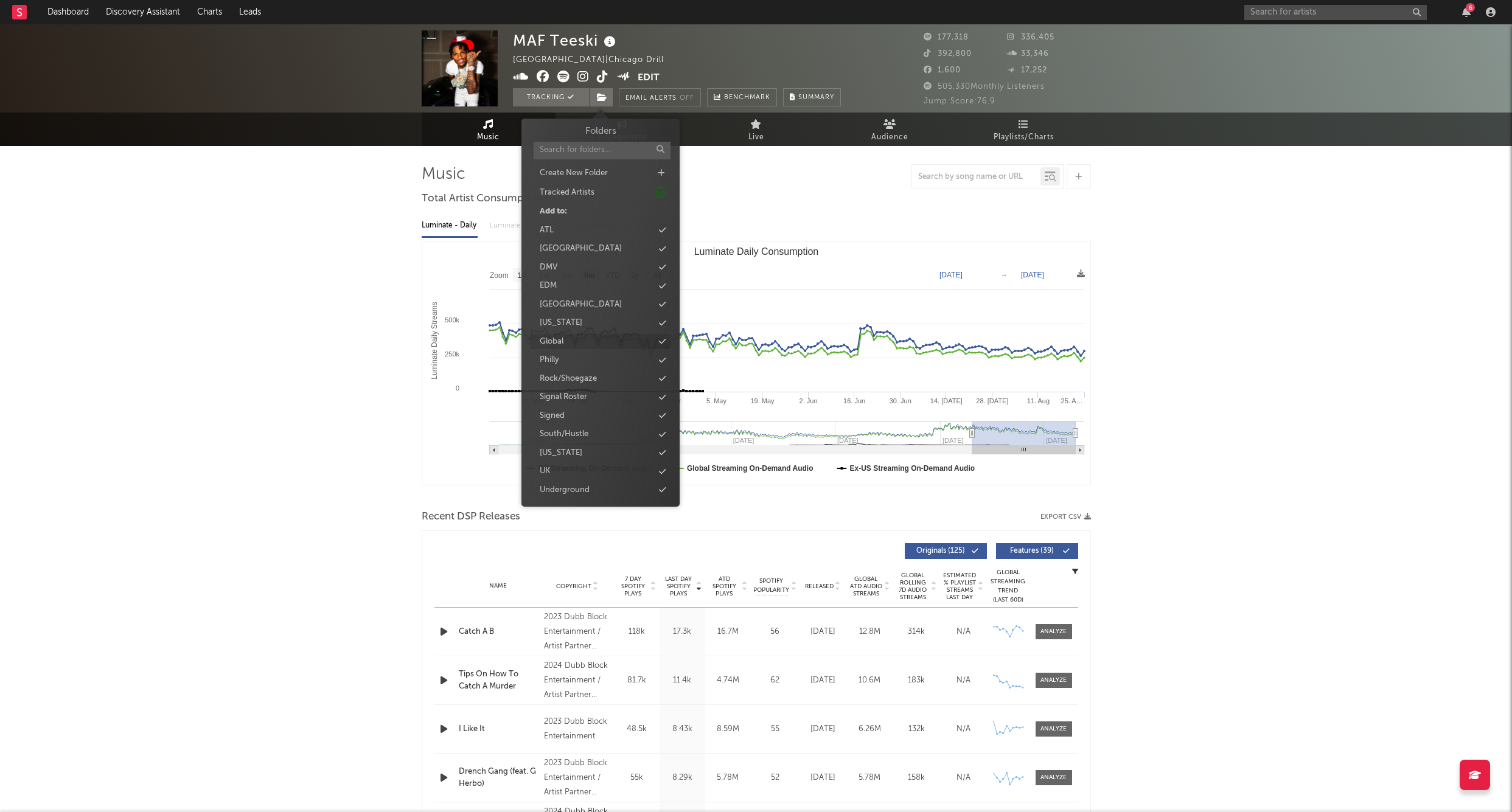
drag, startPoint x: 601, startPoint y: 101, endPoint x: 667, endPoint y: 328, distance: 236.4
click at [601, 101] on icon at bounding box center [602, 97] width 10 height 8
click at [560, 410] on div "Signed" at bounding box center [552, 416] width 25 height 12
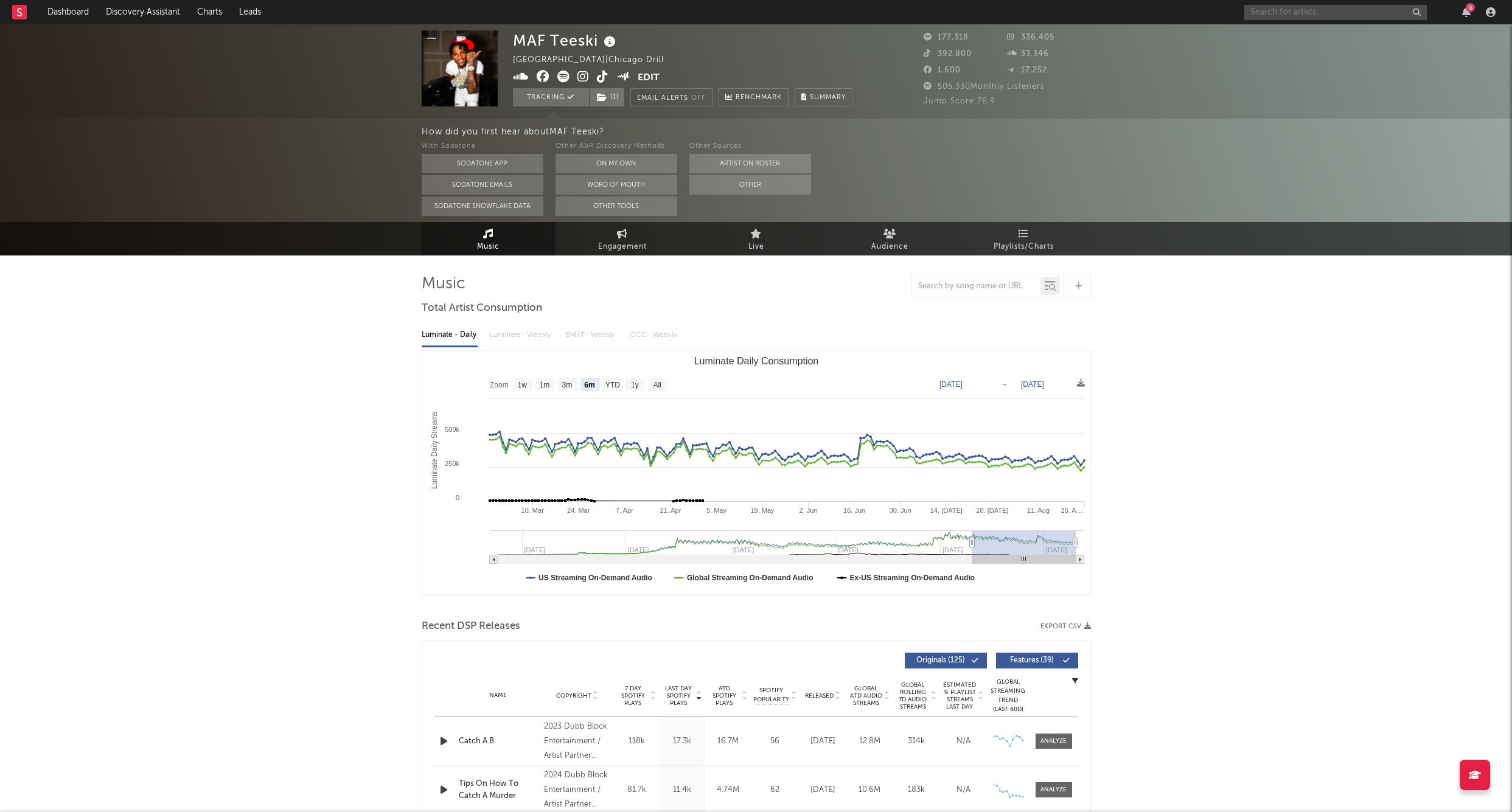
click at [1291, 14] on input "text" at bounding box center [1336, 12] width 183 height 15
paste input "Eem Triplin"
type input "Eem Triplin"
click at [1276, 38] on div at bounding box center [1264, 41] width 28 height 28
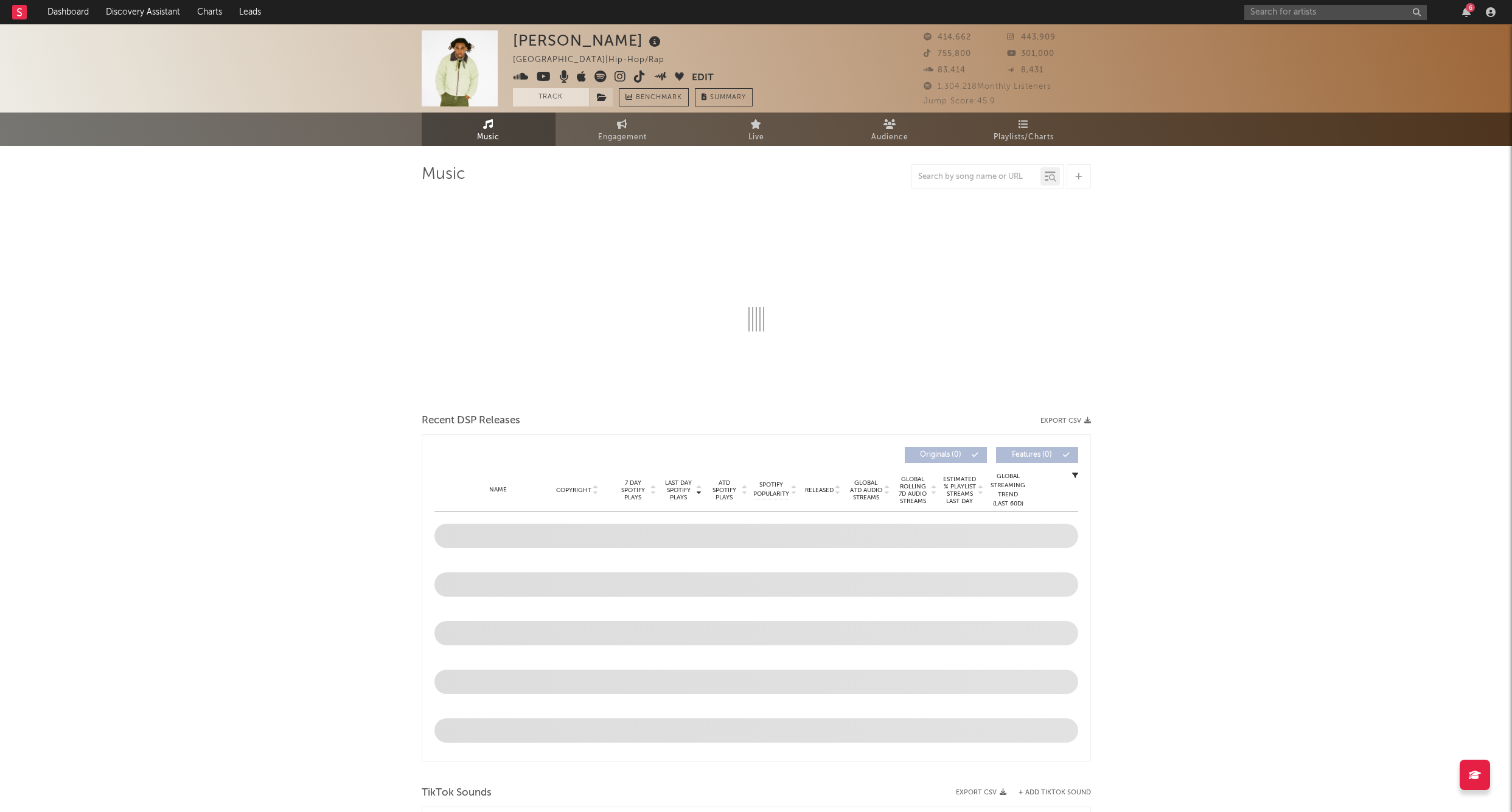
click at [557, 93] on button "Track" at bounding box center [551, 97] width 76 height 18
click at [599, 93] on icon at bounding box center [602, 97] width 10 height 8
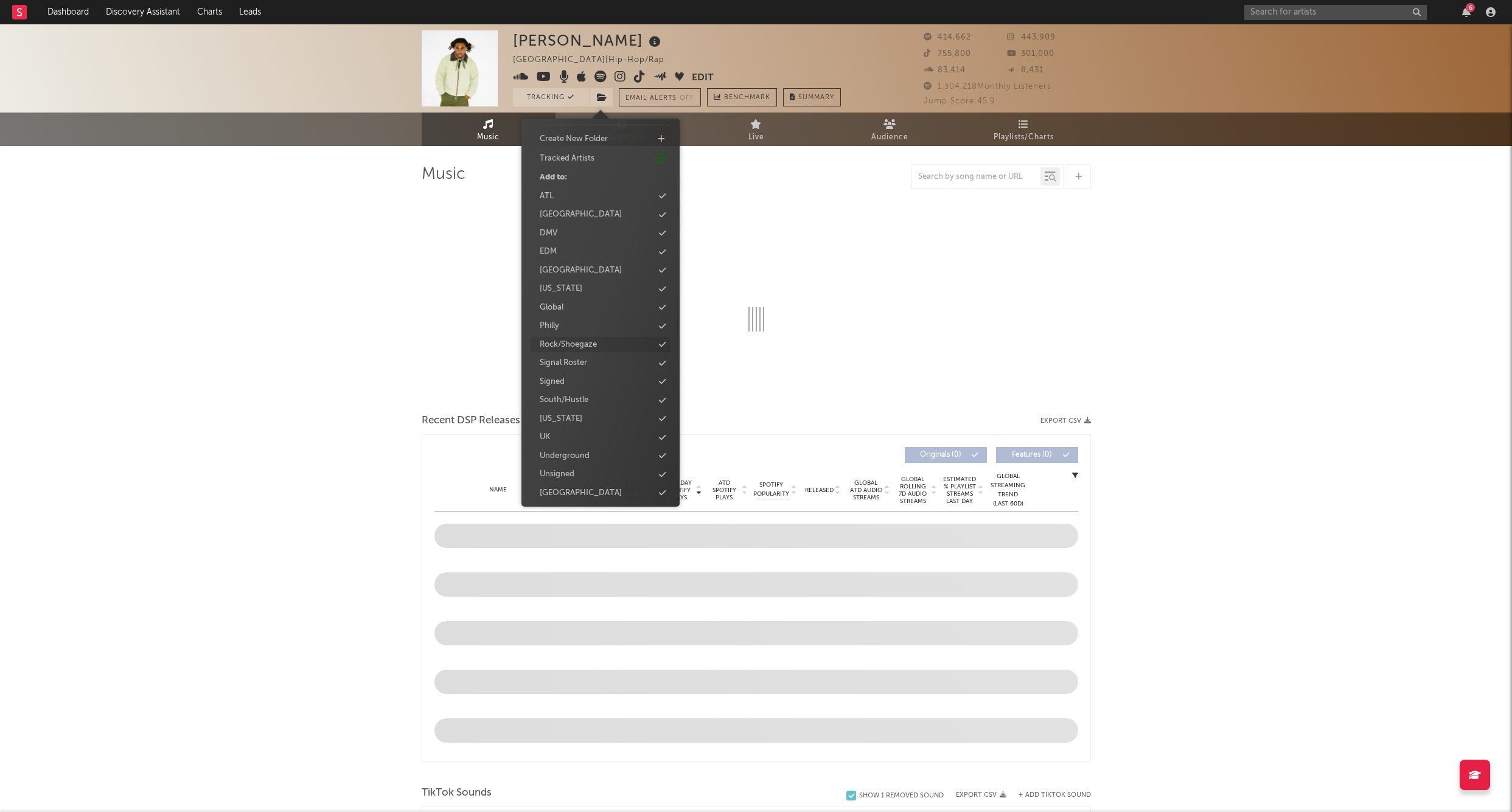
select select "6m"
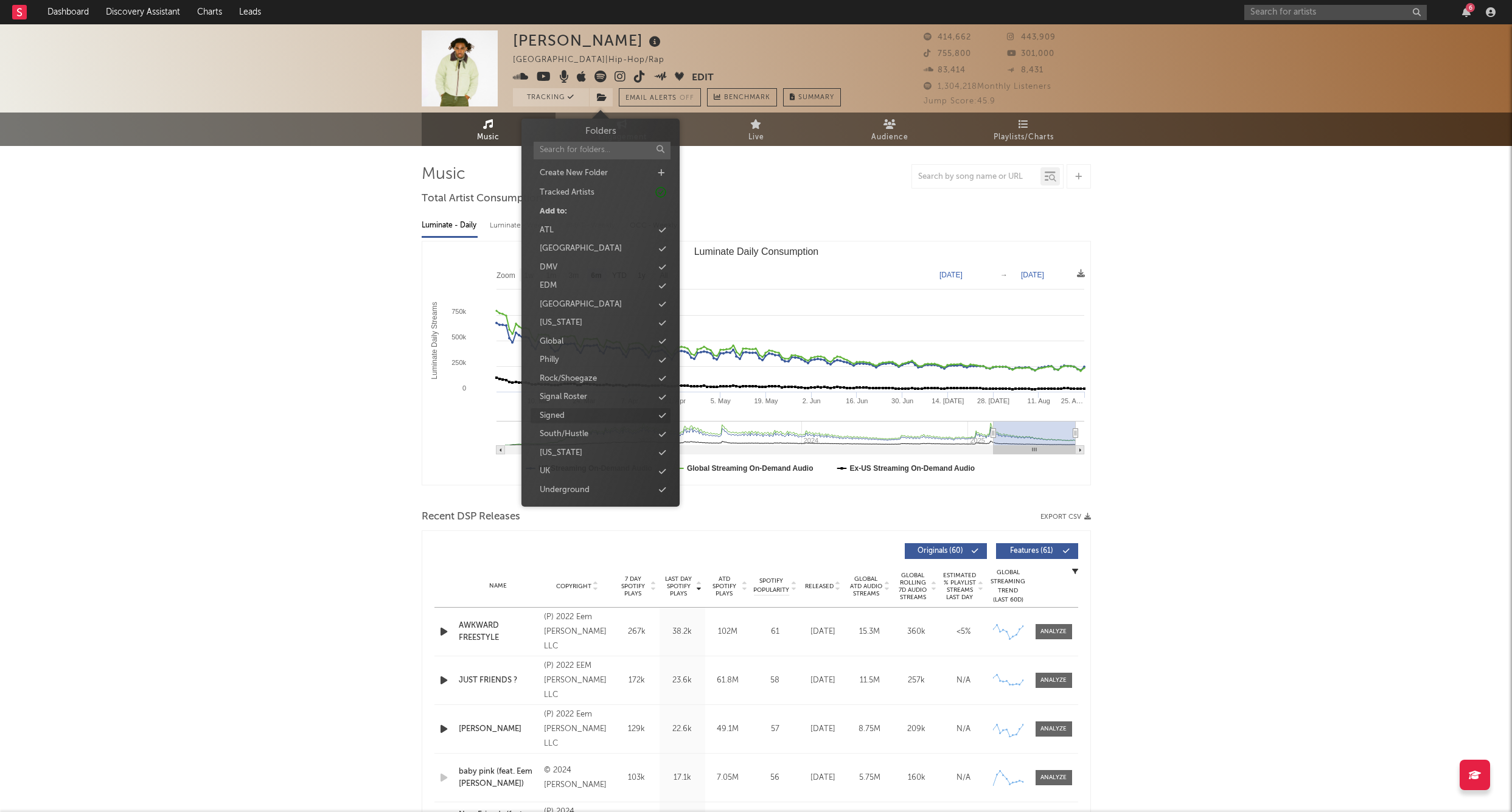
click at [568, 410] on div "Signed" at bounding box center [601, 416] width 140 height 16
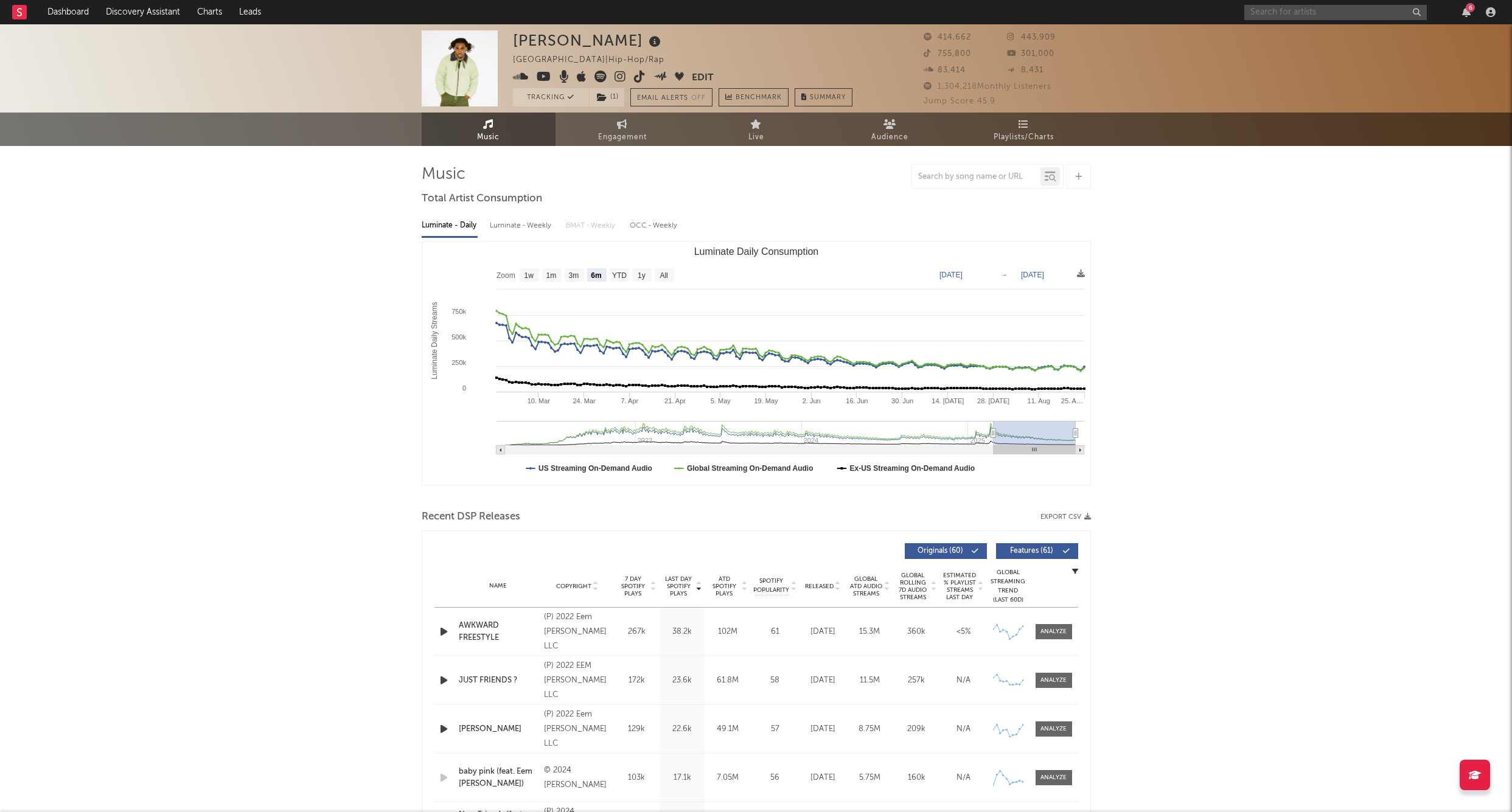
click at [1294, 14] on input "text" at bounding box center [1336, 12] width 183 height 15
paste input "Jorjiana"
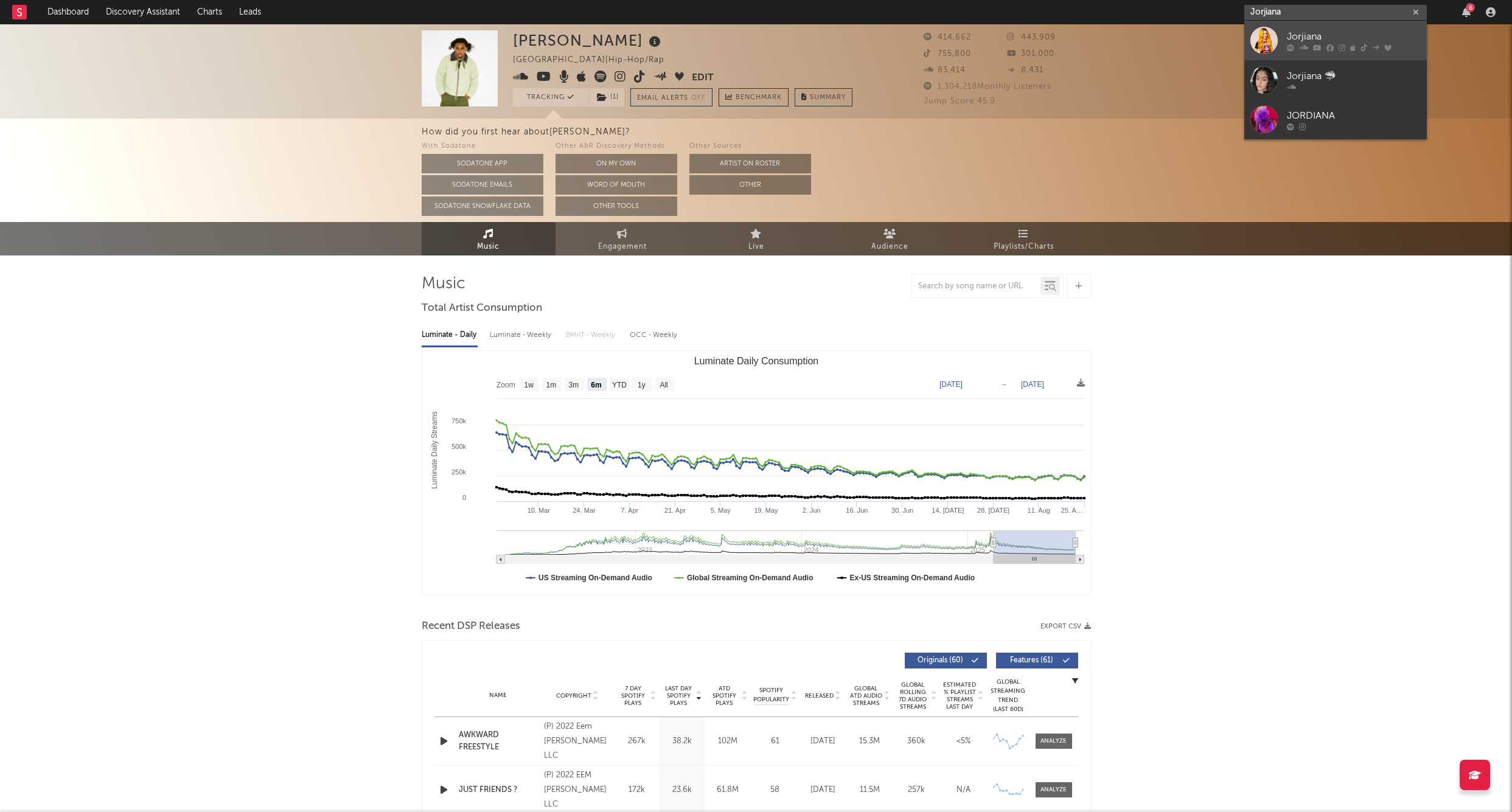
type input "Jorjiana"
click at [1310, 34] on div "Jorjiana" at bounding box center [1354, 36] width 134 height 15
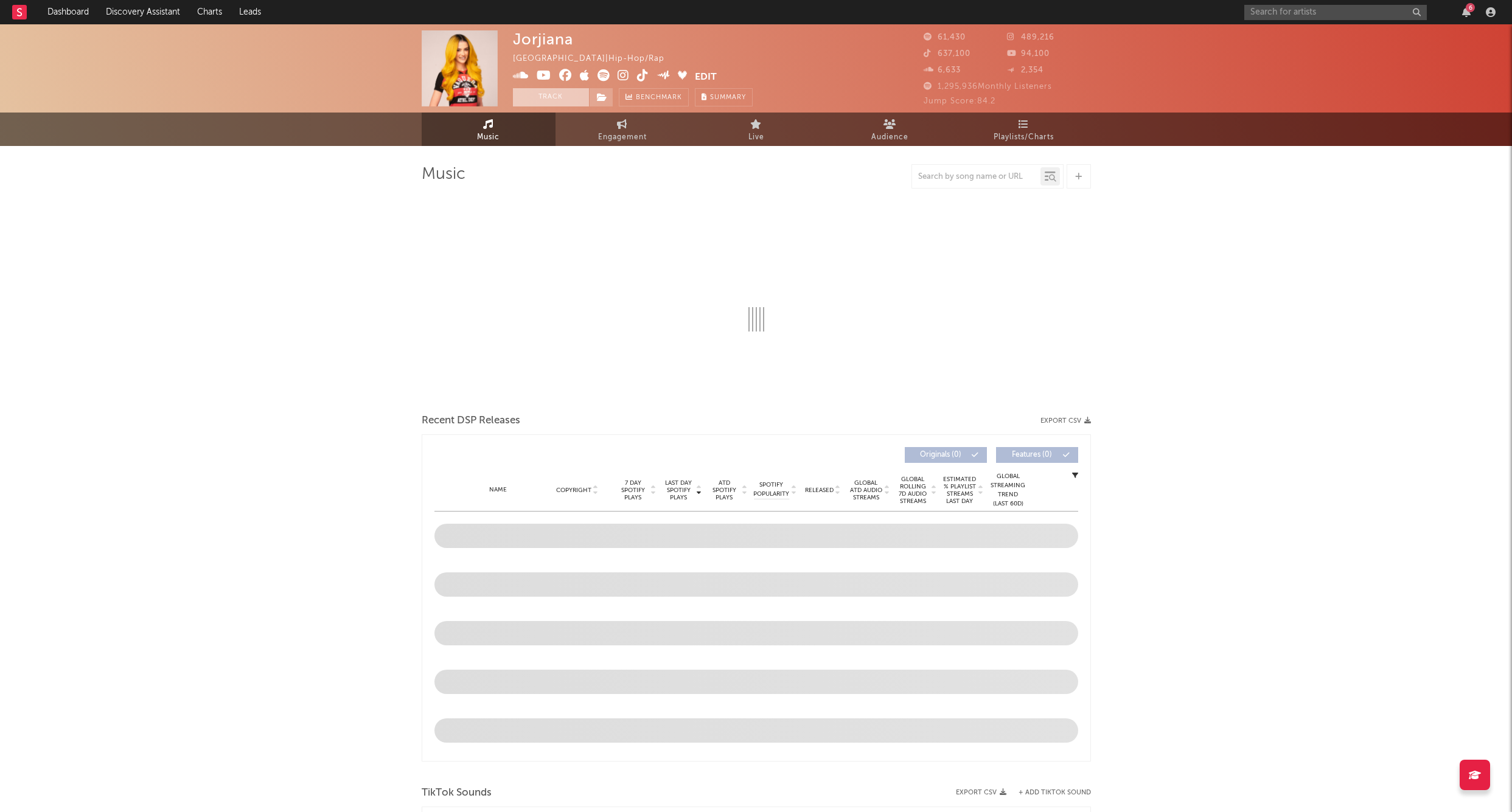
click at [546, 102] on button "Track" at bounding box center [551, 97] width 76 height 18
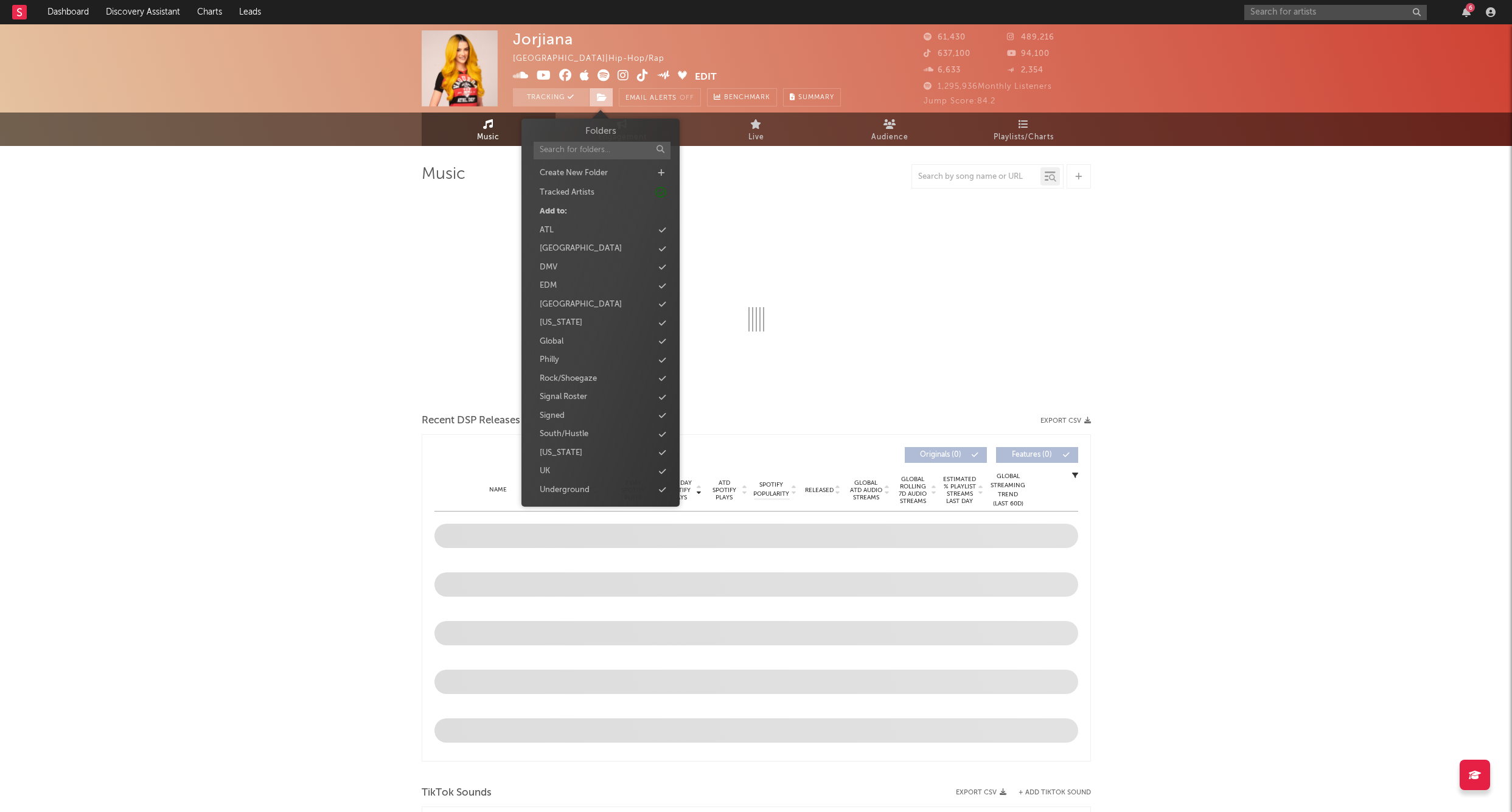
click at [592, 94] on span at bounding box center [601, 97] width 24 height 18
select select "6m"
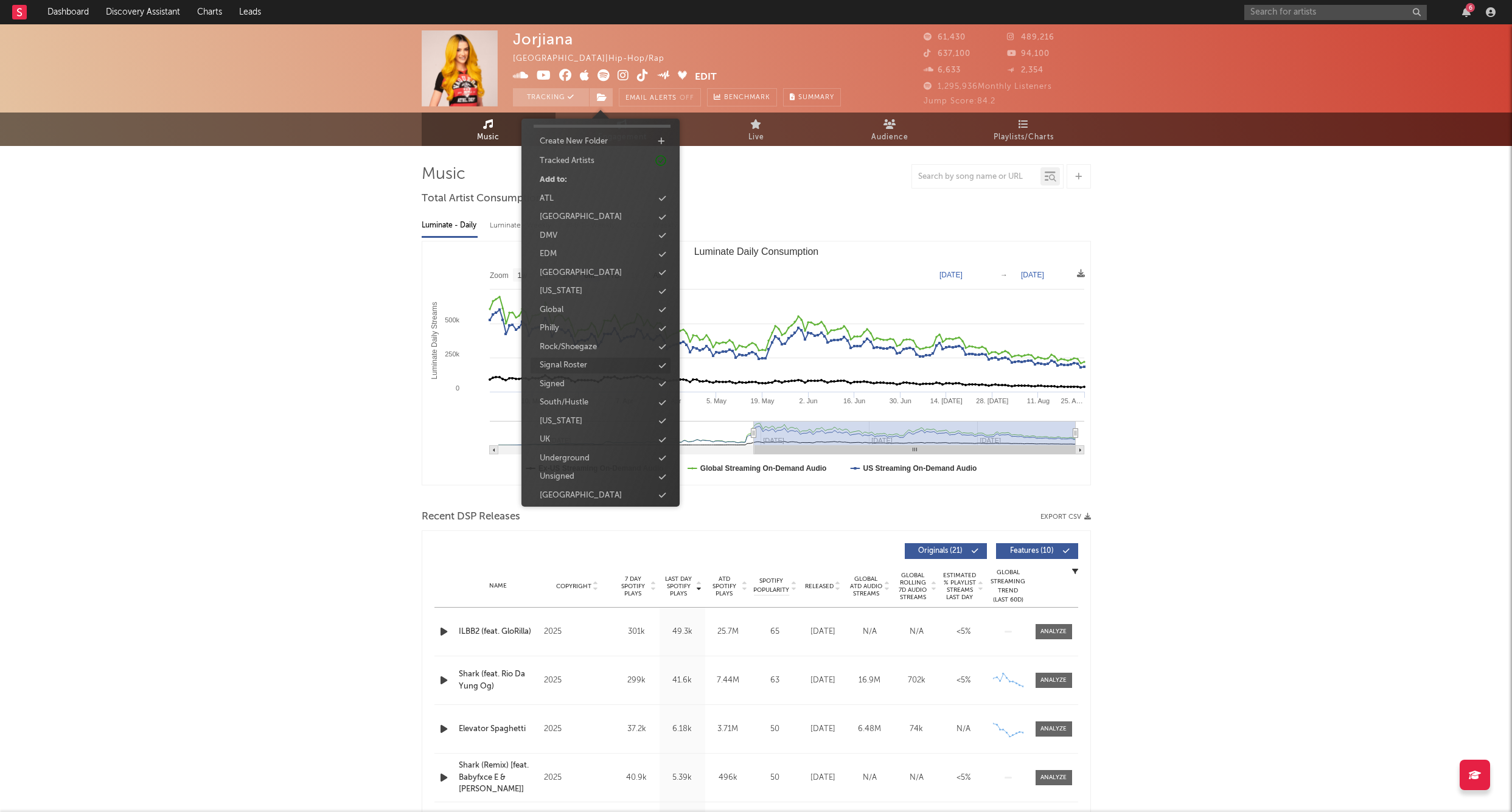
scroll to position [31, 0]
click at [558, 384] on div "Signed" at bounding box center [552, 385] width 25 height 12
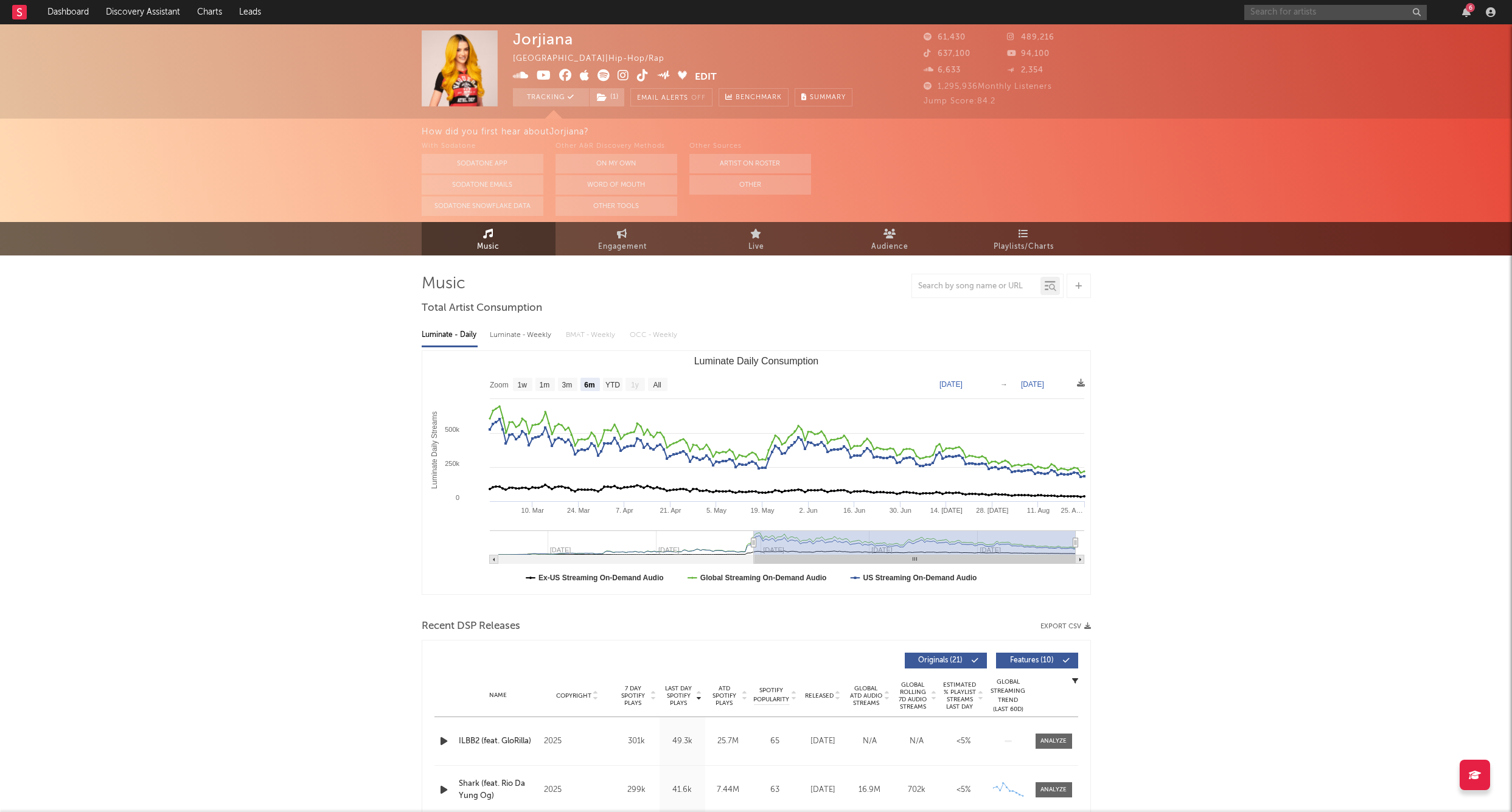
click at [1289, 9] on input "text" at bounding box center [1336, 12] width 183 height 15
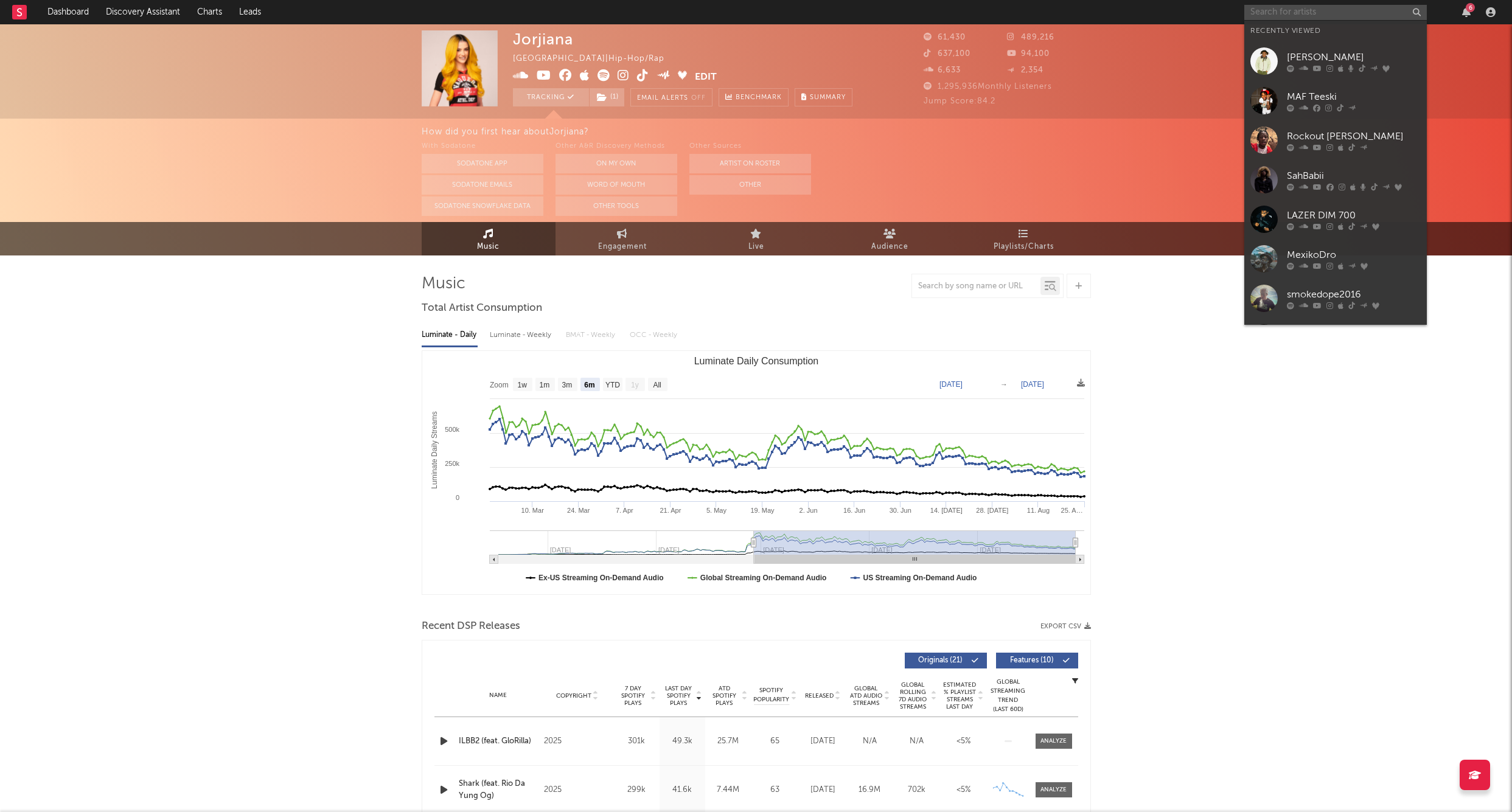
paste input "Luhh Dyl"
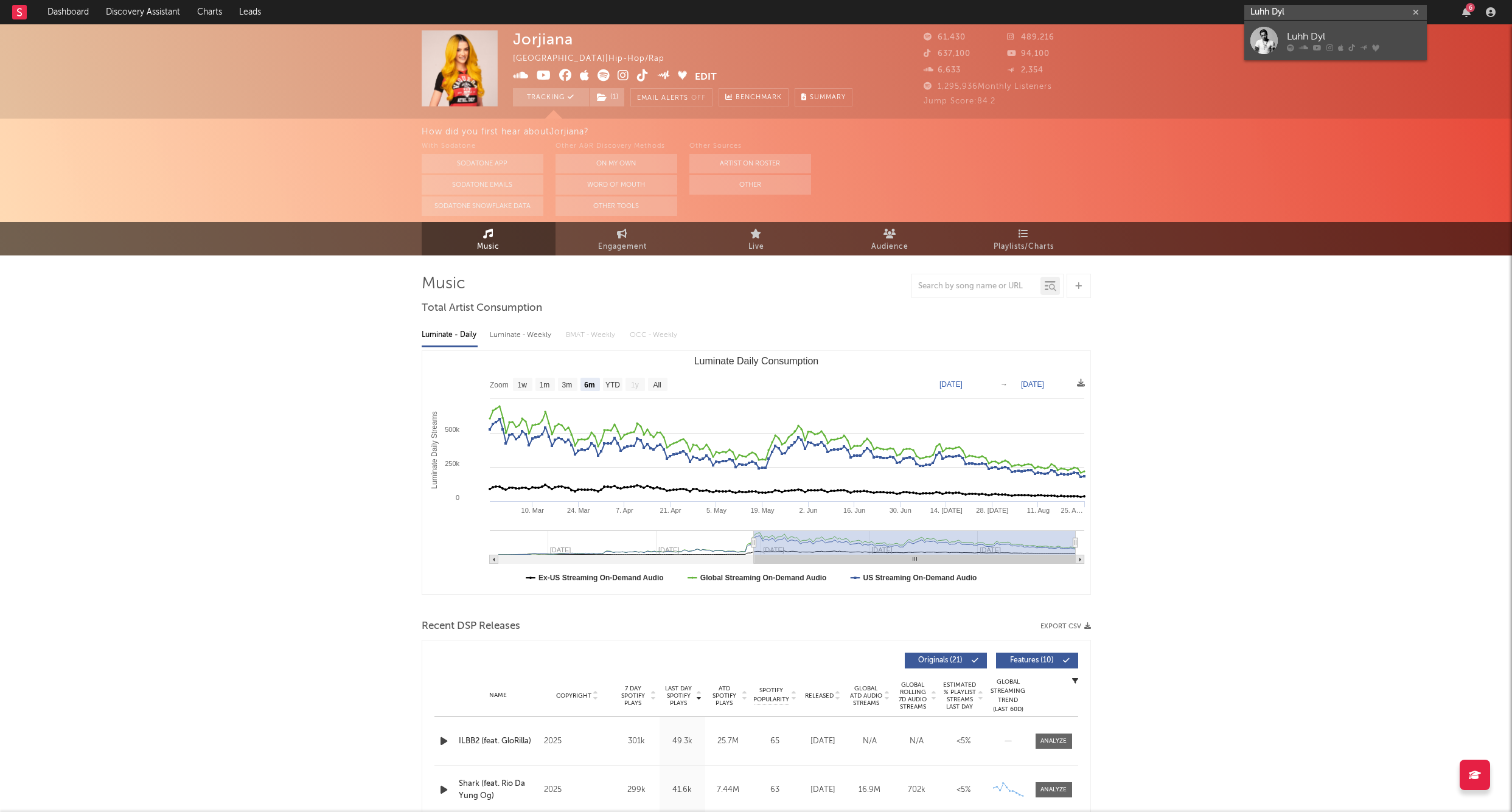
type input "Luhh Dyl"
click at [1314, 27] on link "Luhh Dyl" at bounding box center [1336, 40] width 183 height 39
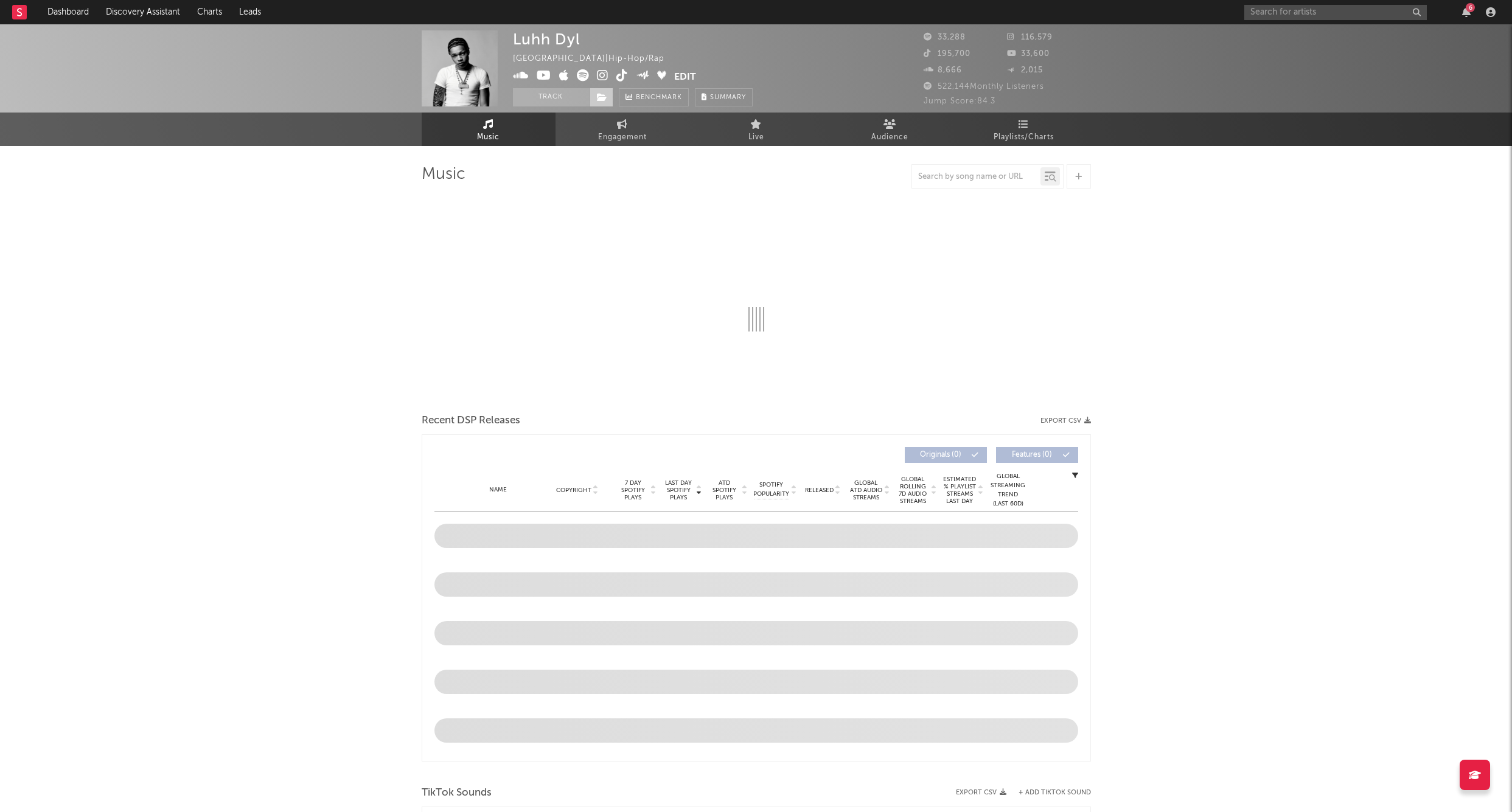
click at [551, 97] on button "Track" at bounding box center [551, 97] width 76 height 18
click at [601, 99] on icon at bounding box center [602, 97] width 10 height 8
select select "6m"
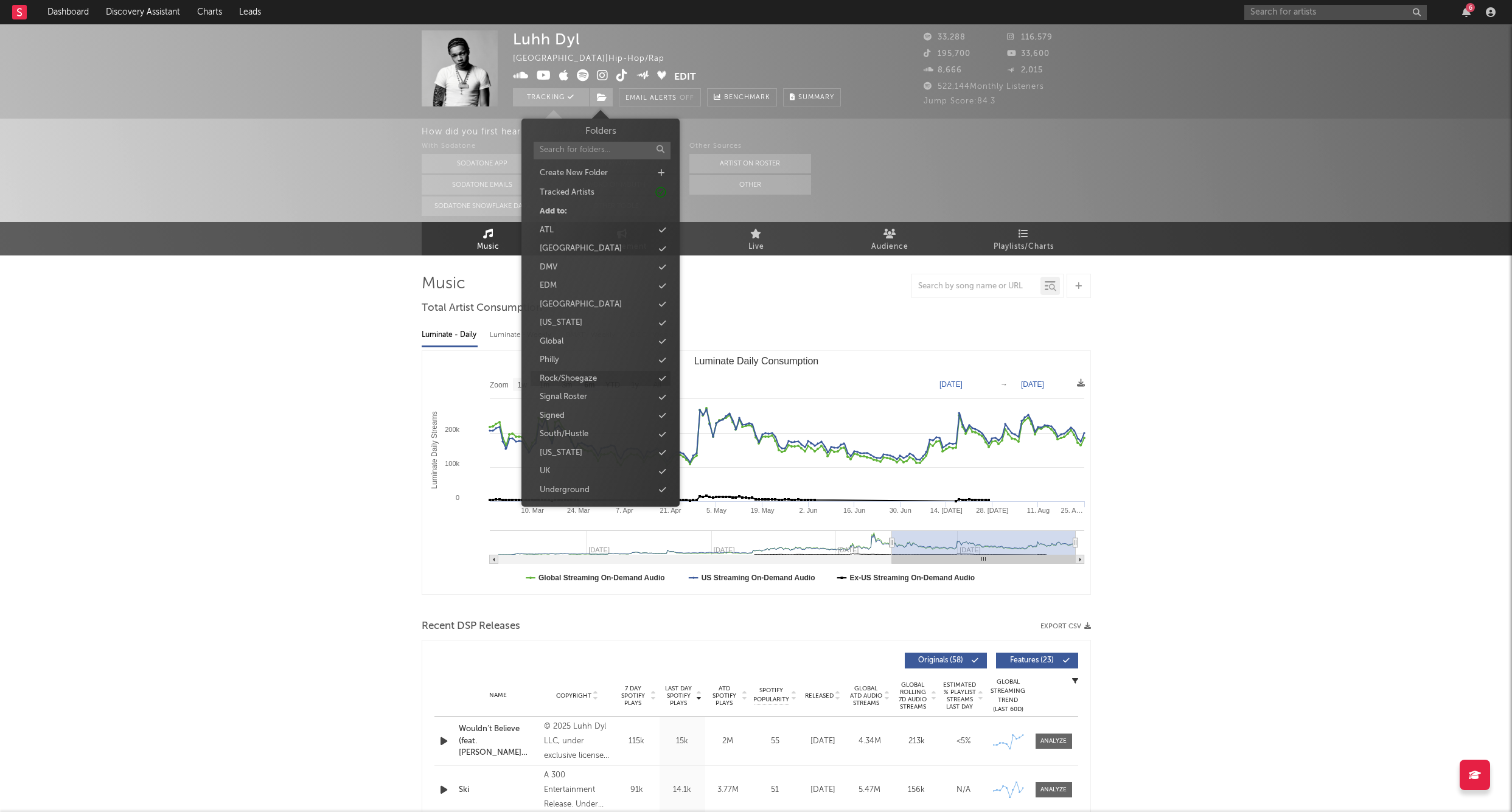
click at [583, 412] on div "Signed" at bounding box center [601, 416] width 140 height 16
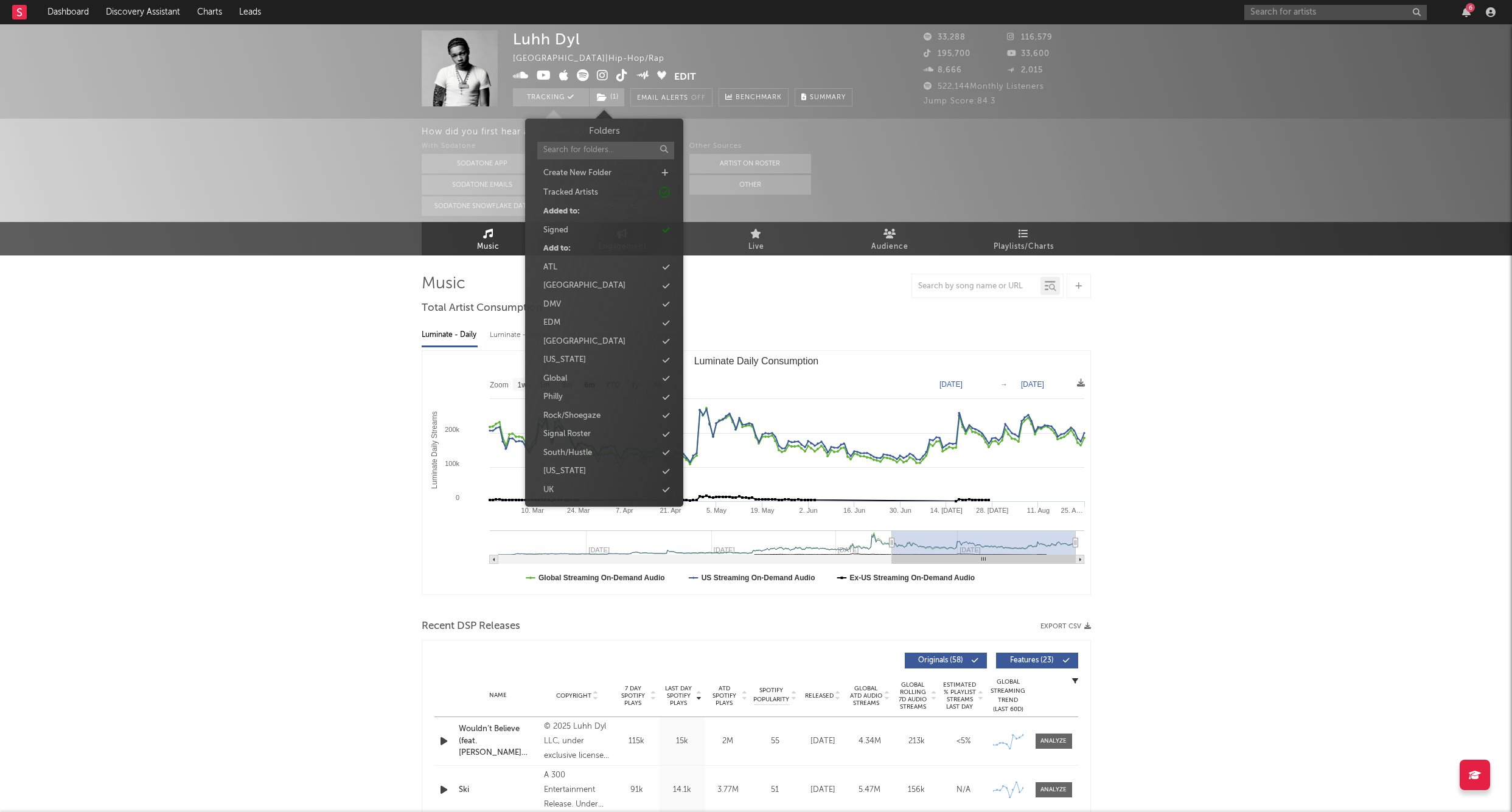
click at [1299, 20] on div "6" at bounding box center [1372, 12] width 256 height 24
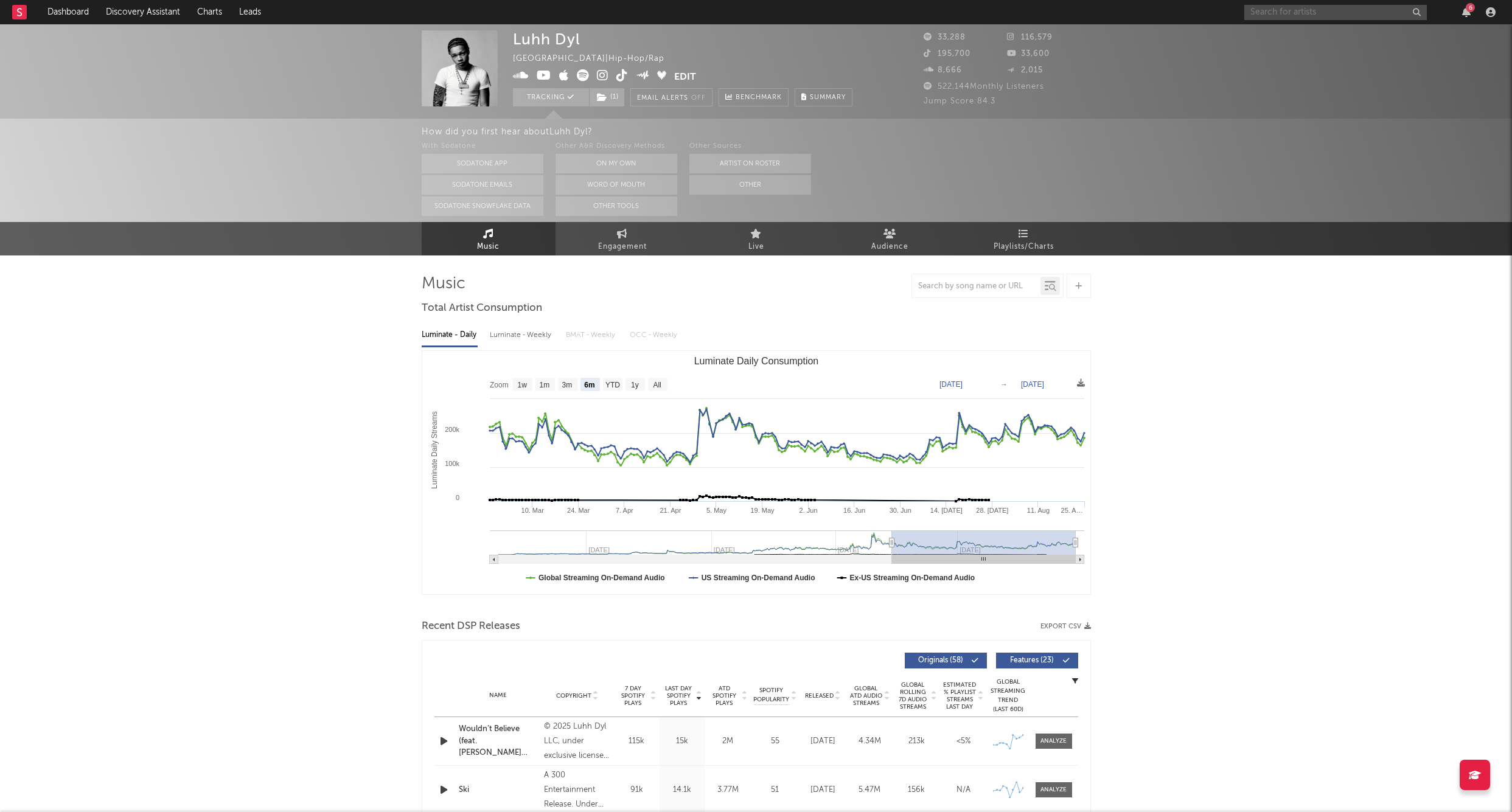
click at [1282, 14] on input "text" at bounding box center [1336, 12] width 183 height 15
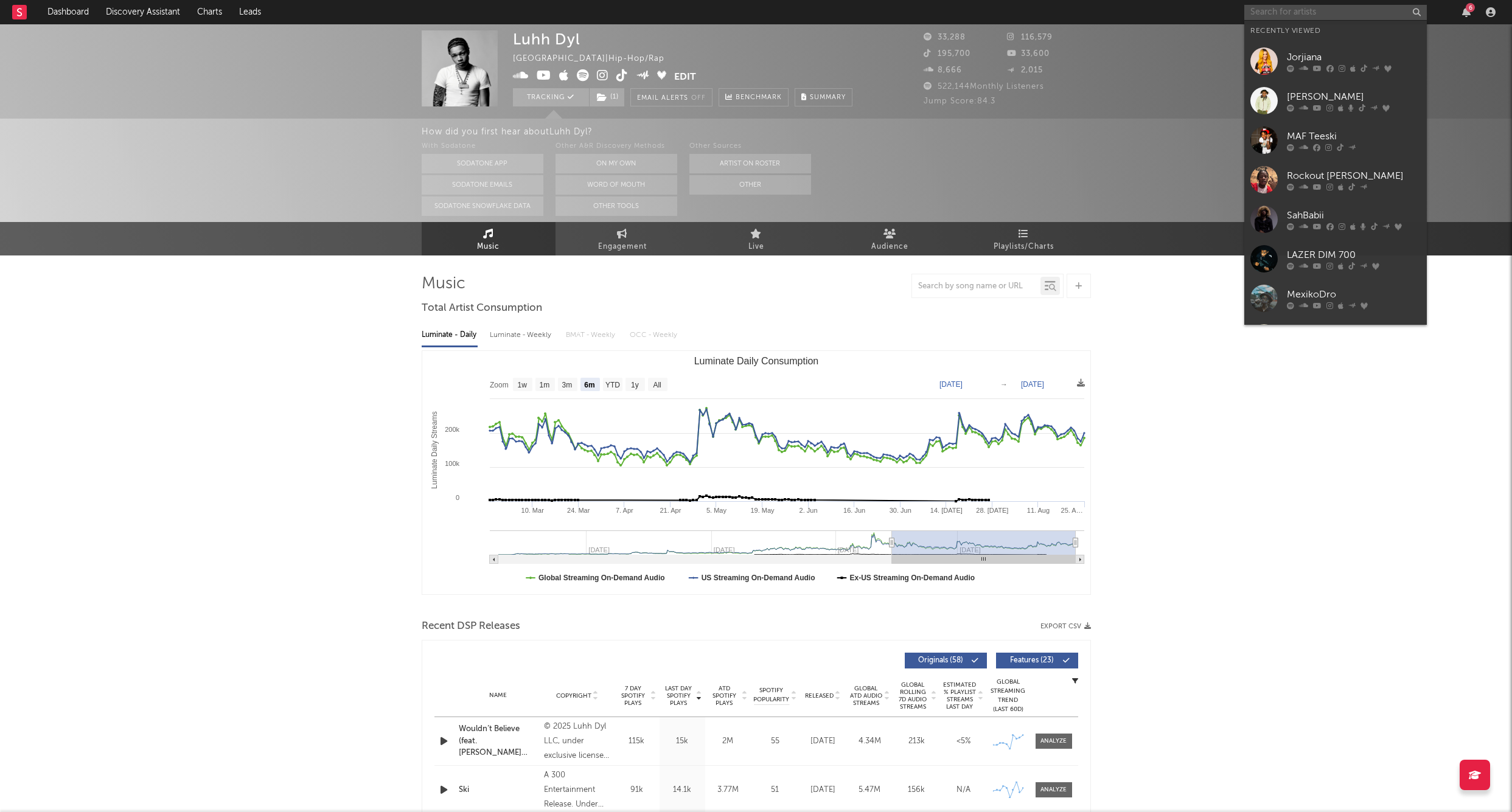
paste input "Big Ro6"
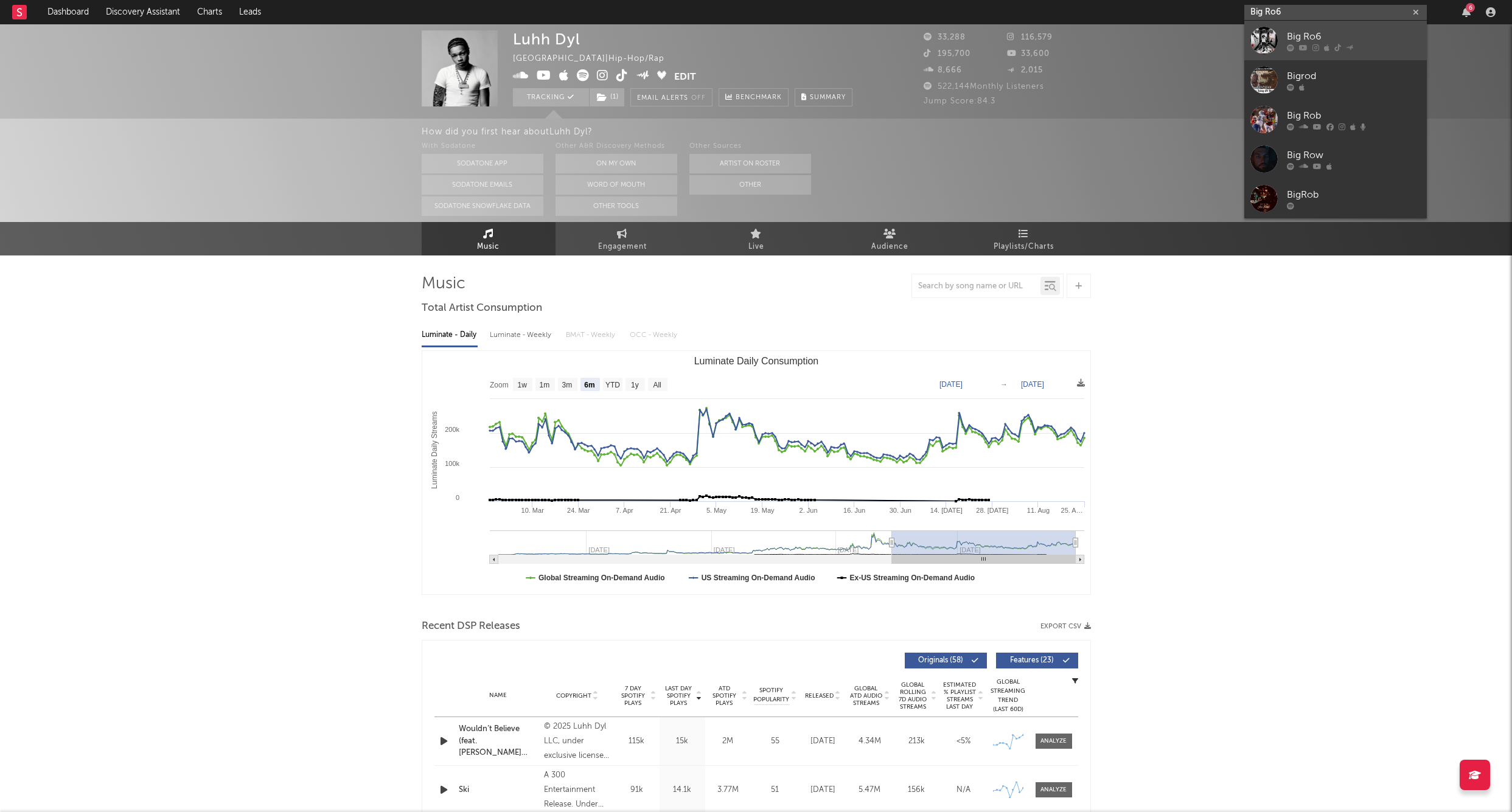
type input "Big Ro6"
click at [1318, 36] on div "Big Ro6" at bounding box center [1354, 36] width 134 height 15
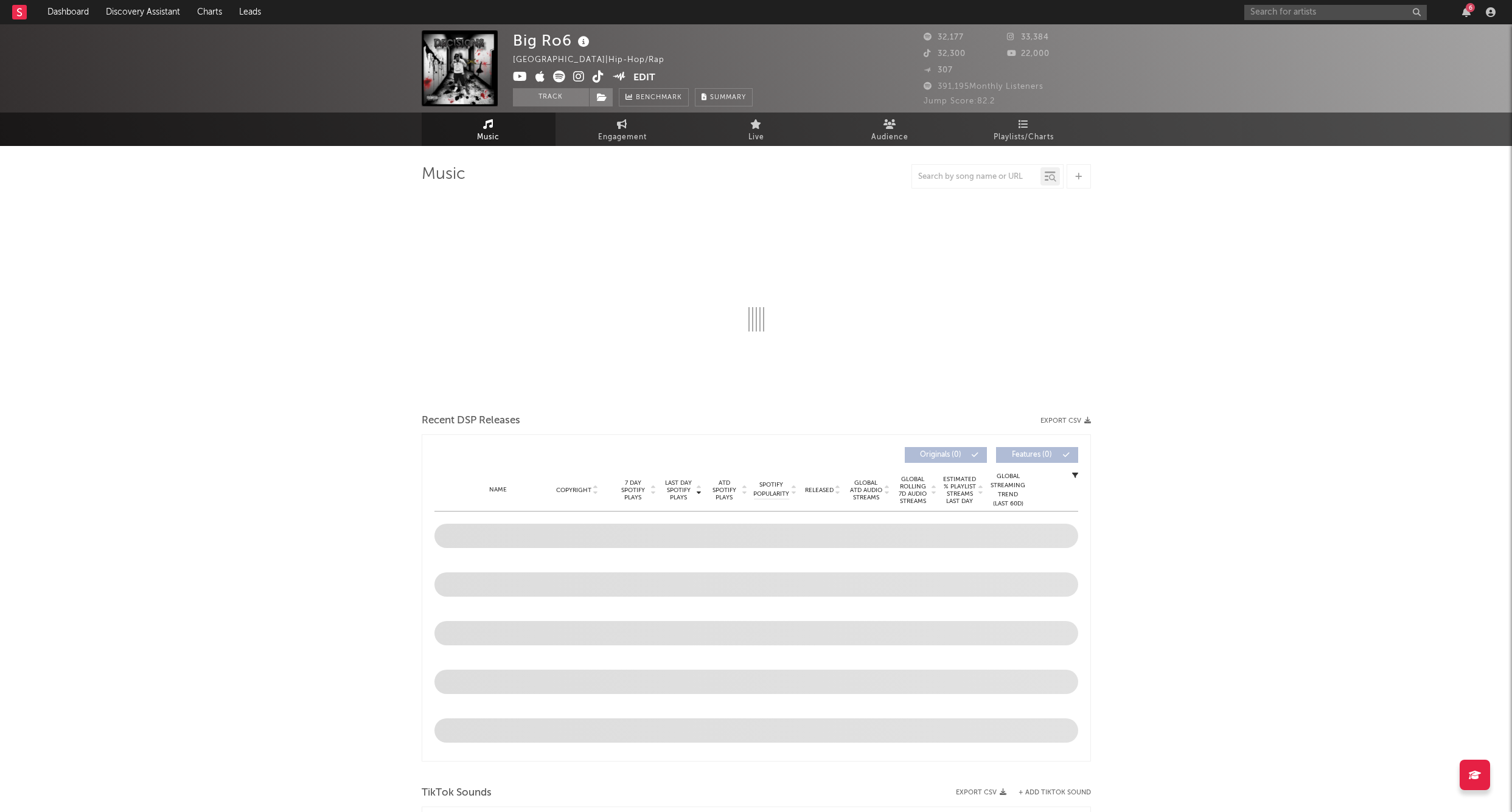
select select "6m"
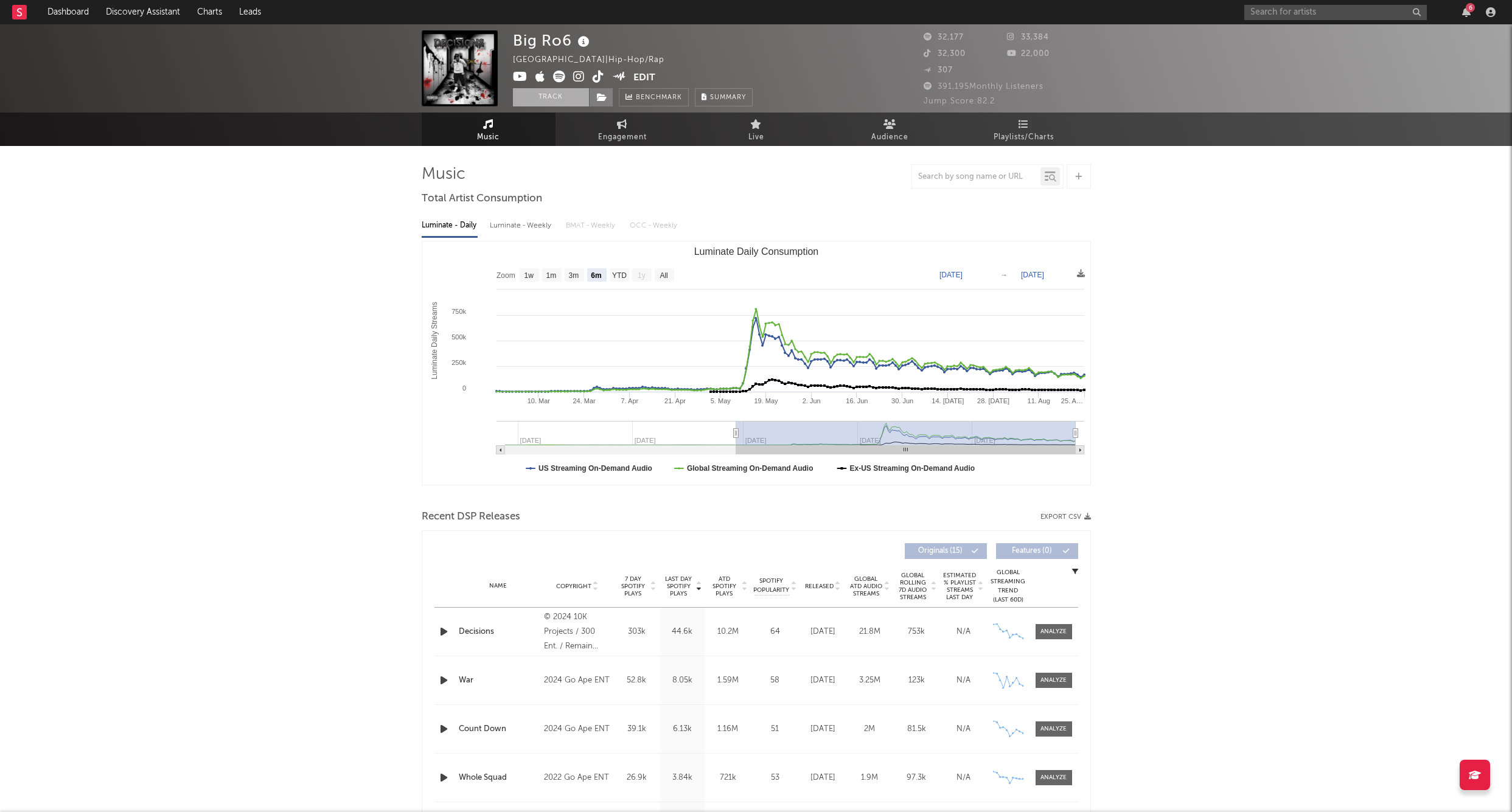
click at [548, 102] on button "Track" at bounding box center [551, 97] width 76 height 18
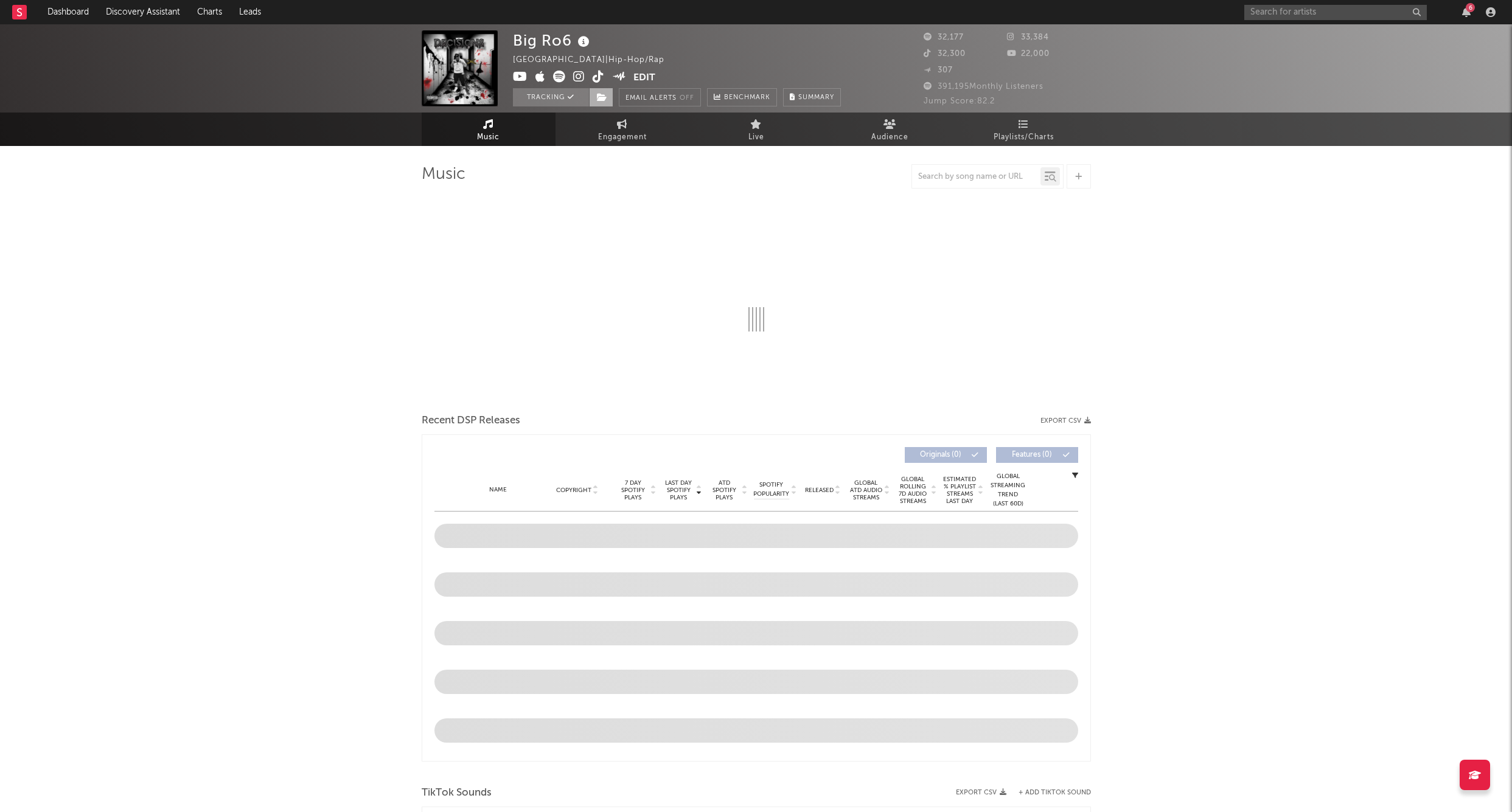
click at [599, 95] on icon at bounding box center [602, 97] width 10 height 8
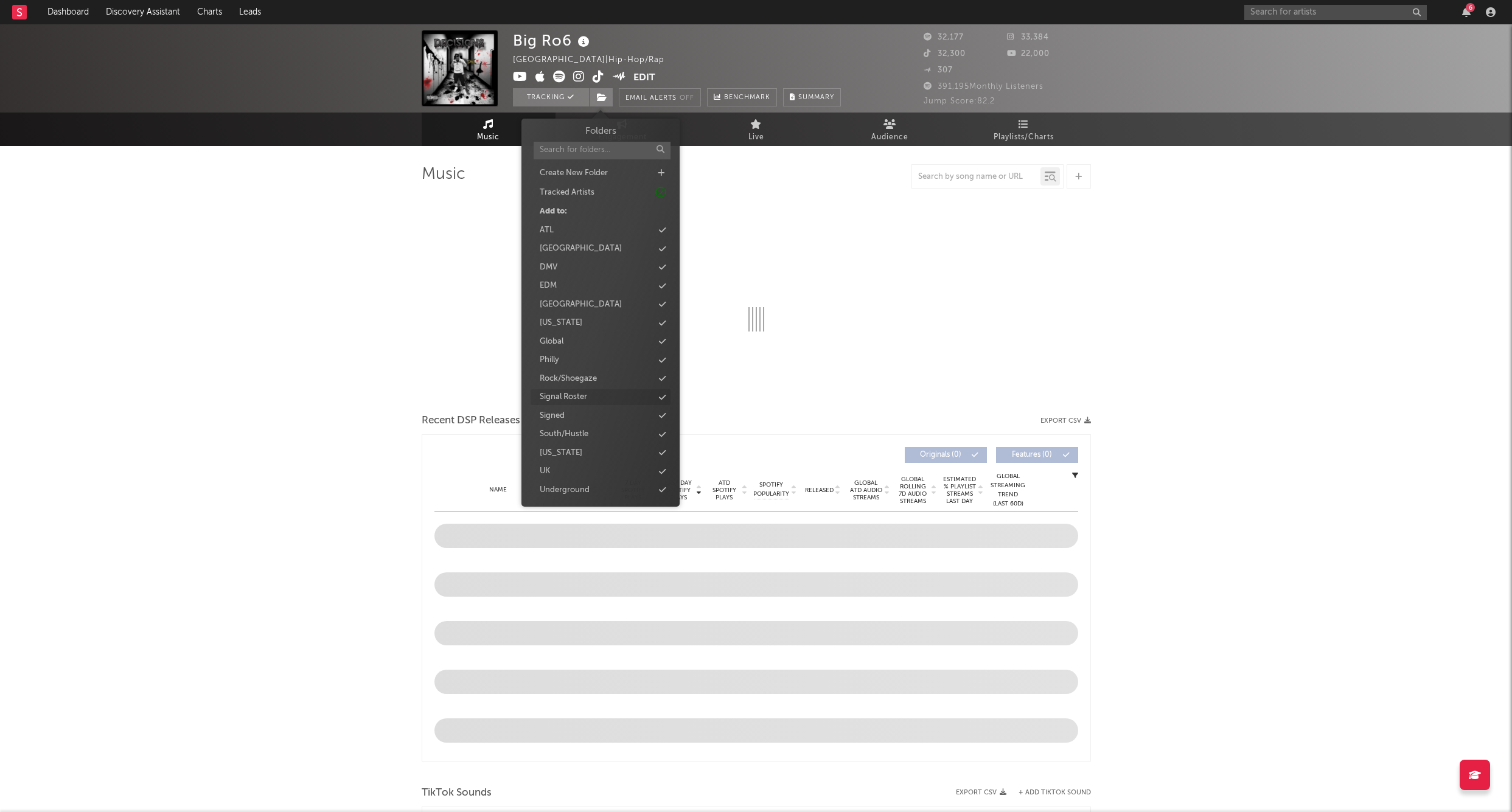
select select "6m"
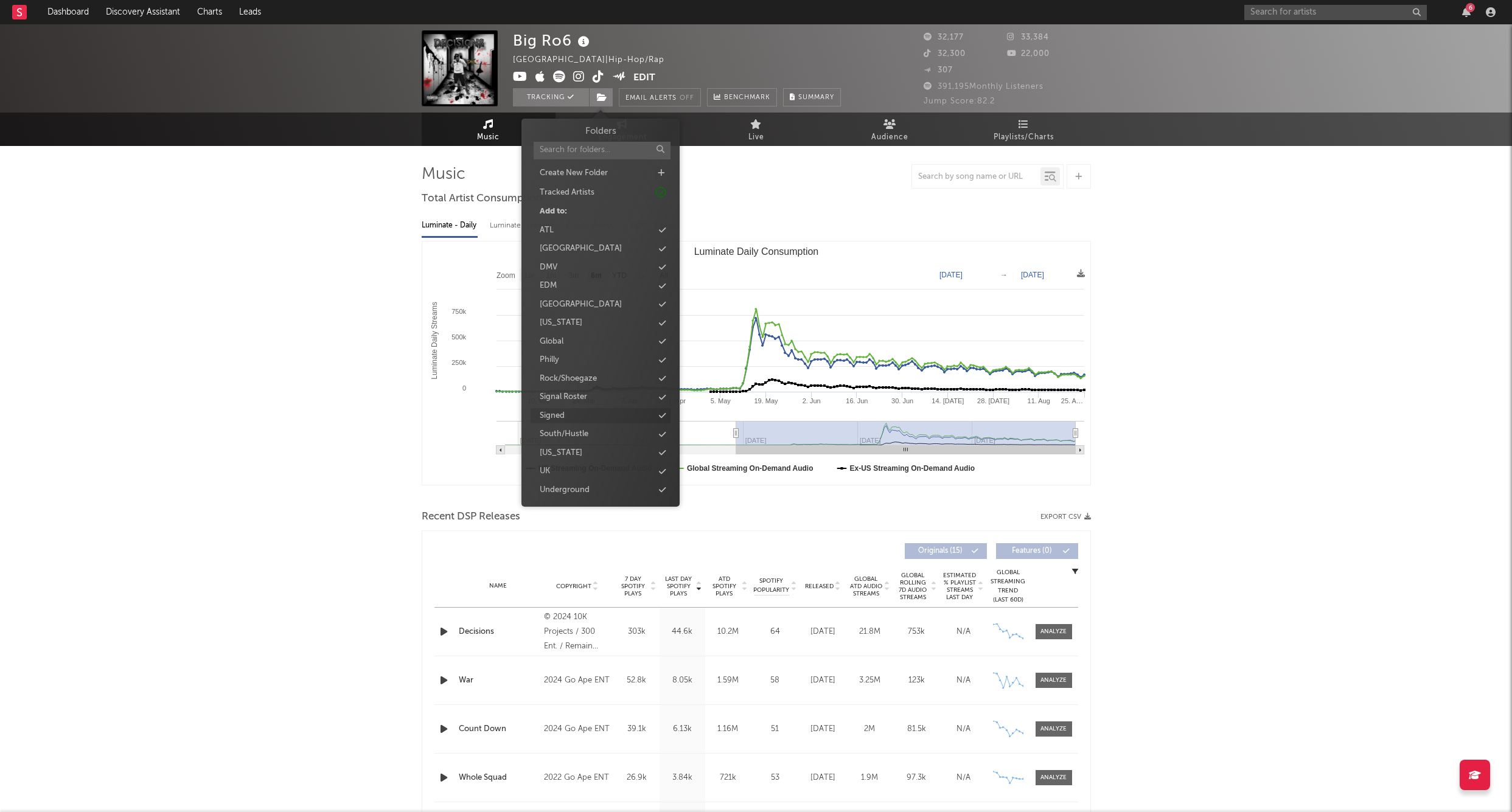
click at [557, 415] on div "Signed" at bounding box center [552, 416] width 25 height 12
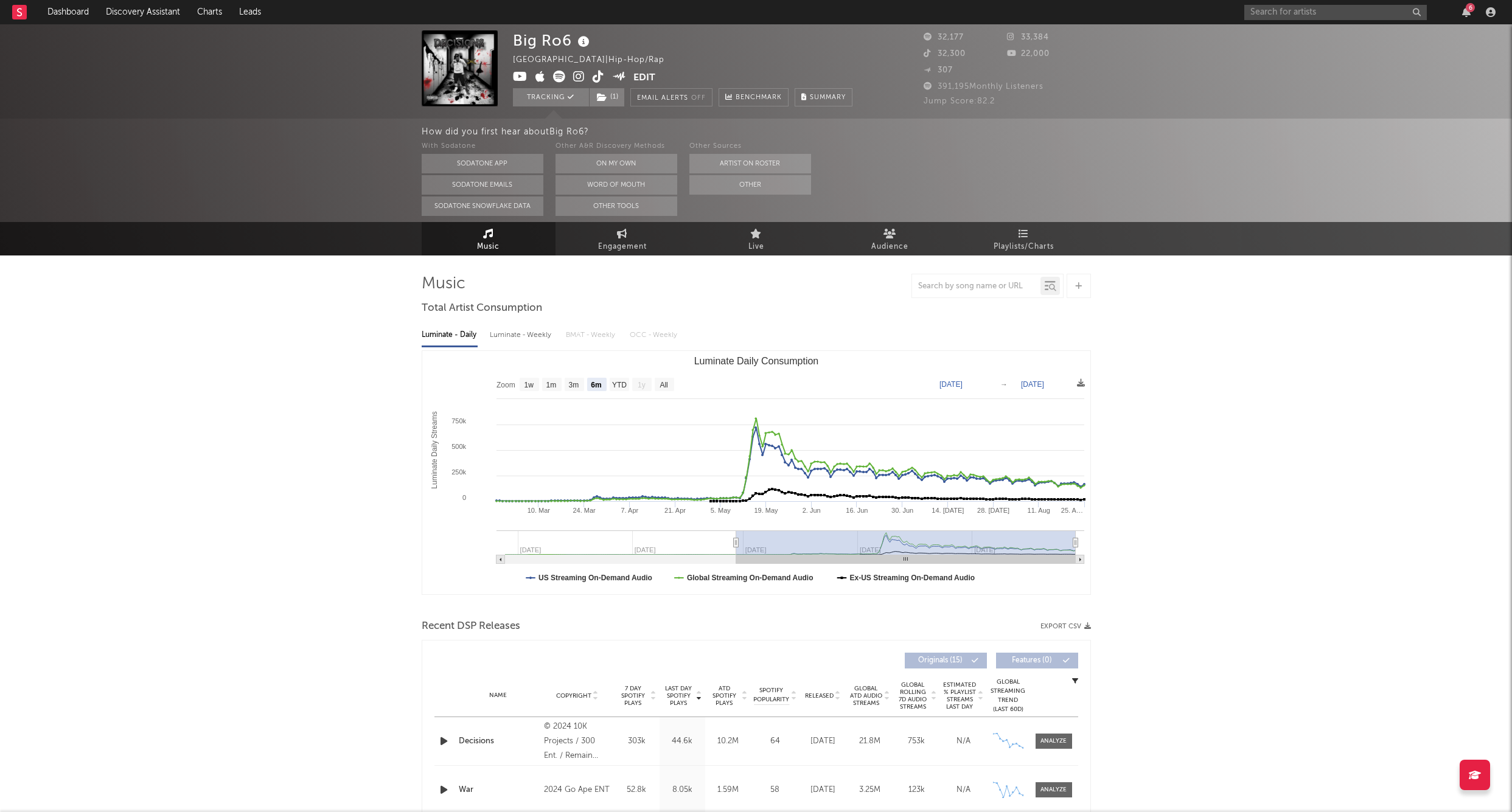
select select "6m"
click at [1262, 8] on input "text" at bounding box center [1336, 12] width 183 height 15
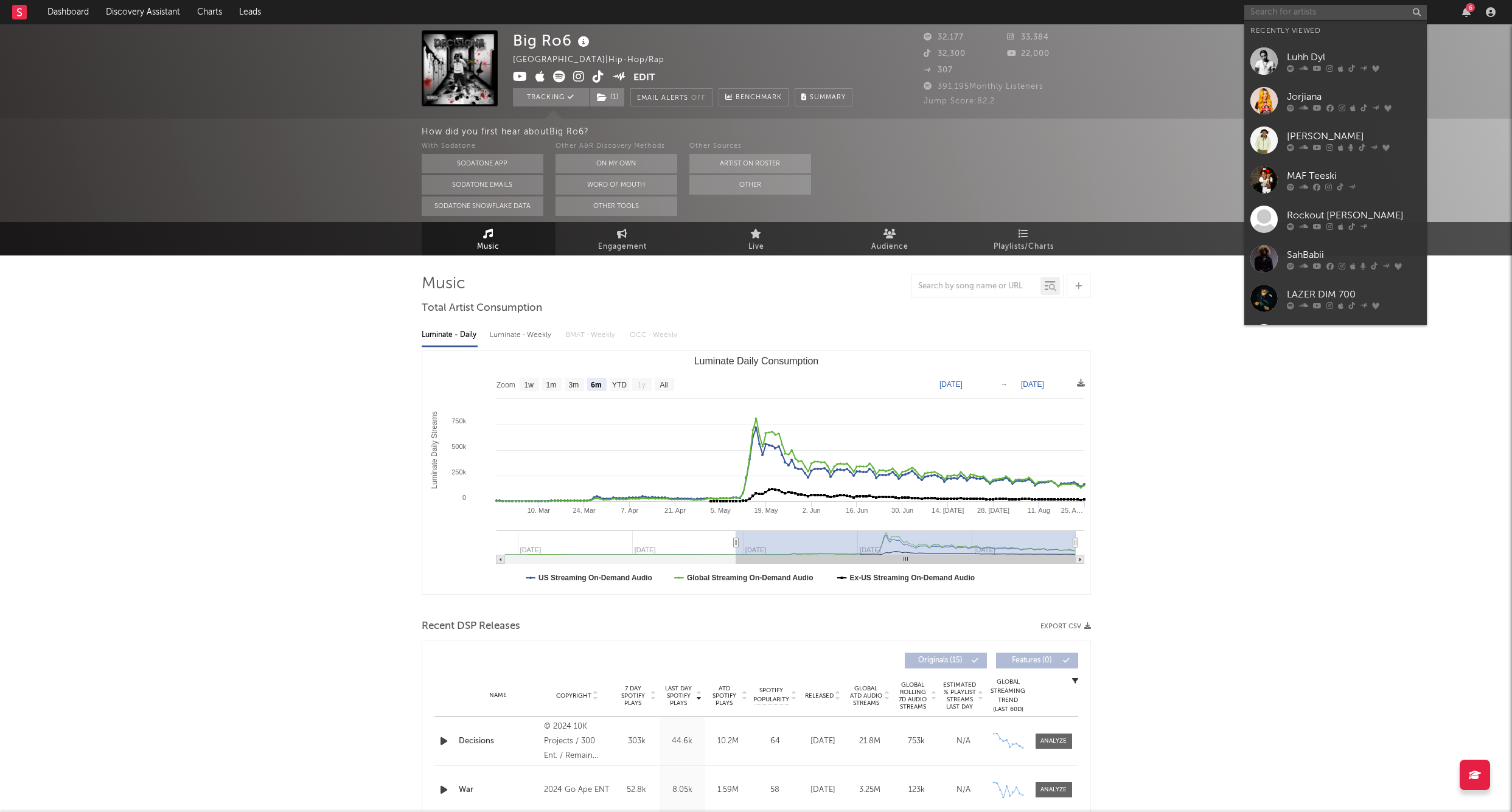
paste input "Kocky Ka"
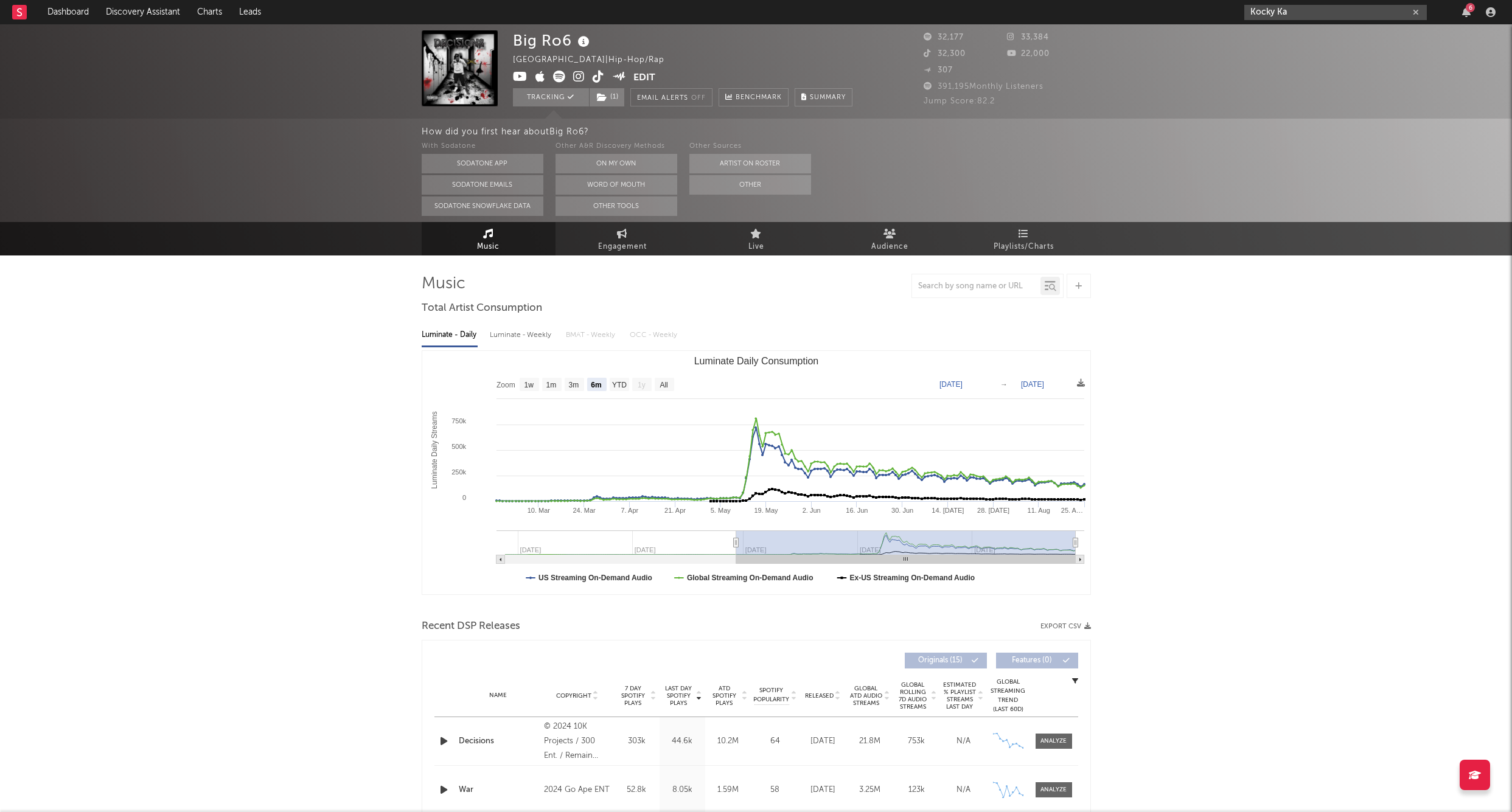
click at [1292, 17] on input "Kocky Ka" at bounding box center [1336, 12] width 183 height 15
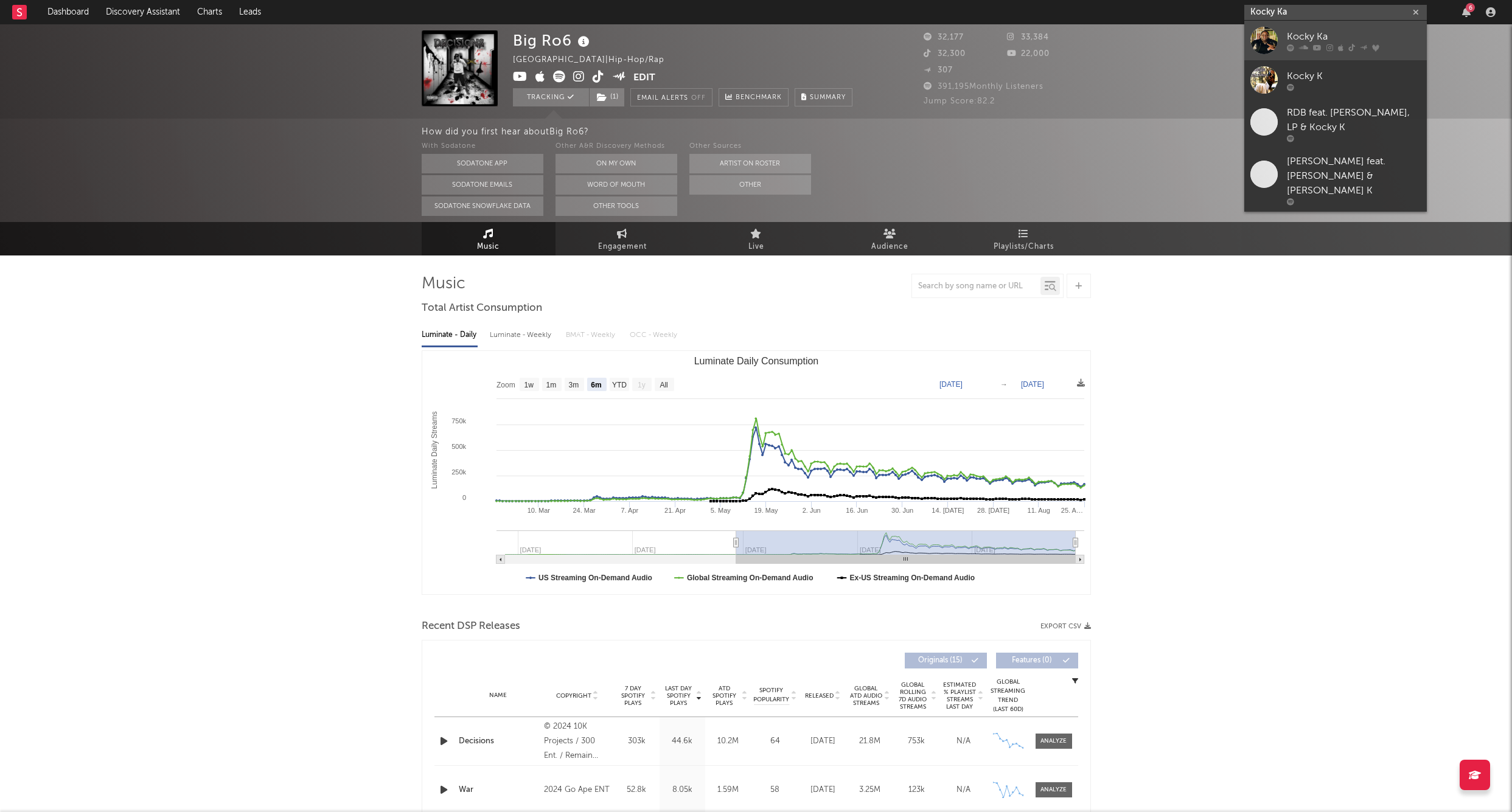
type input "Kocky Ka"
click at [1295, 30] on div "Kocky Ka" at bounding box center [1354, 36] width 134 height 15
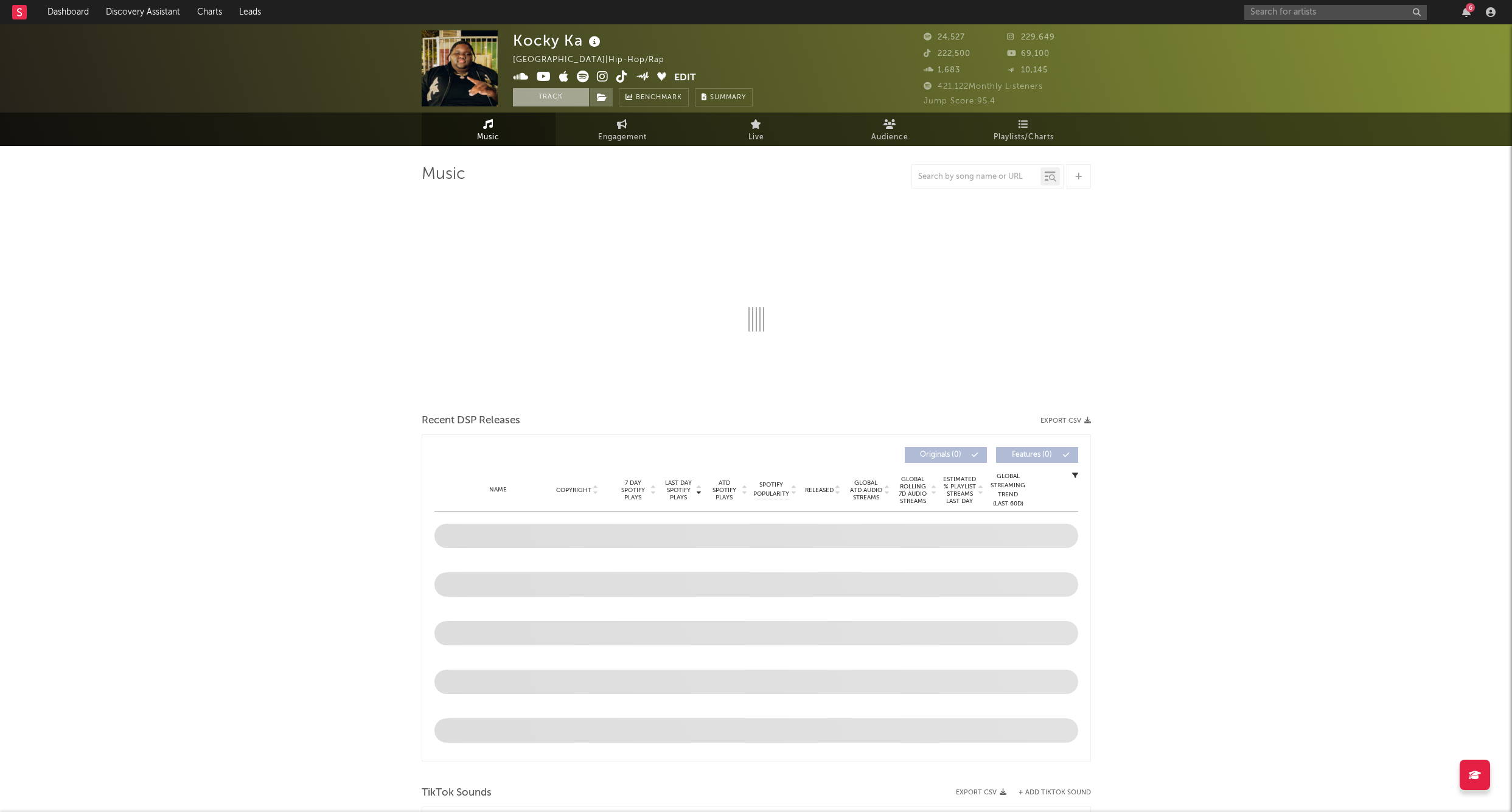
click at [545, 95] on button "Track" at bounding box center [551, 97] width 76 height 18
select select "6m"
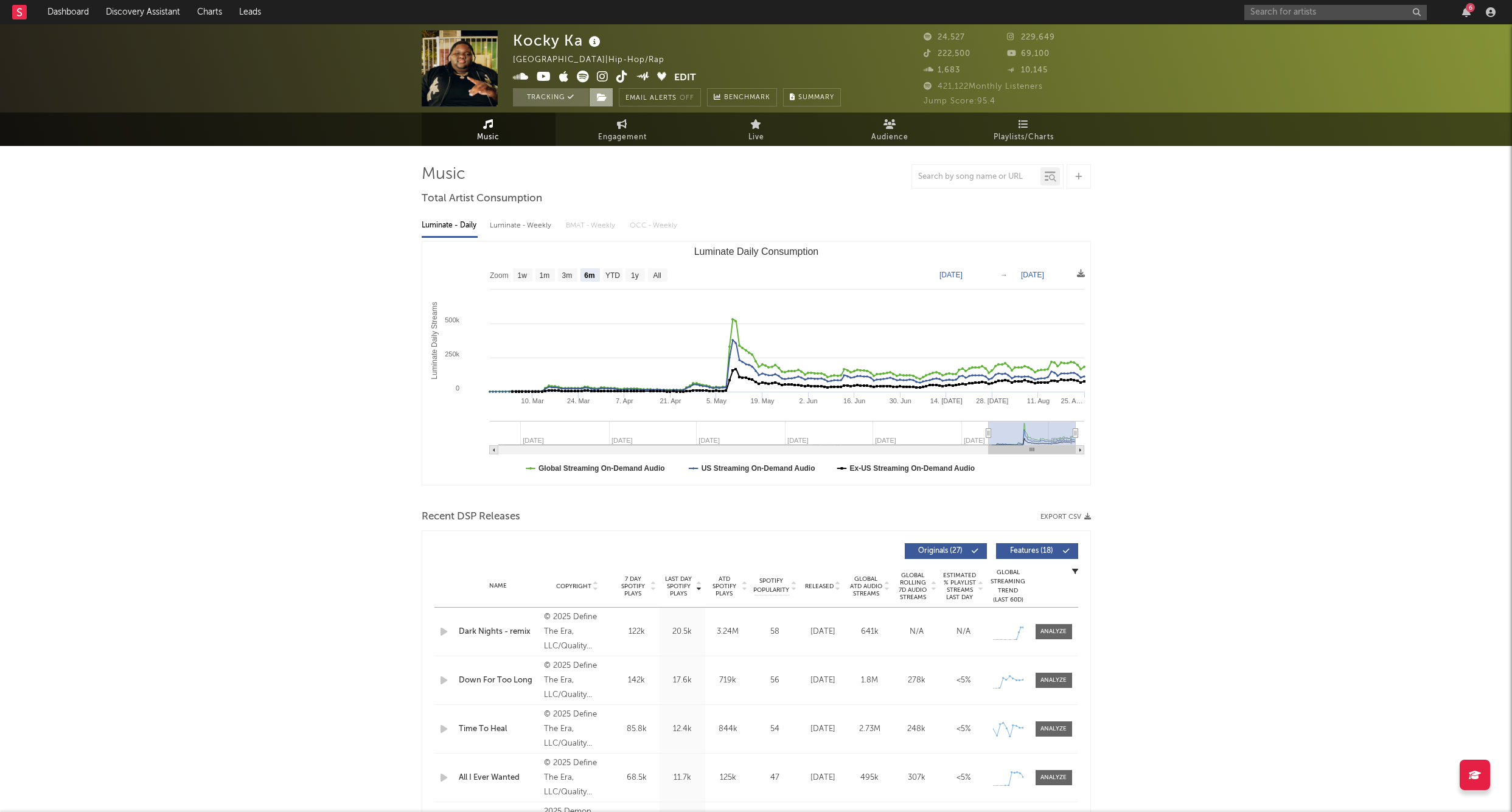
click at [602, 97] on icon at bounding box center [602, 97] width 10 height 8
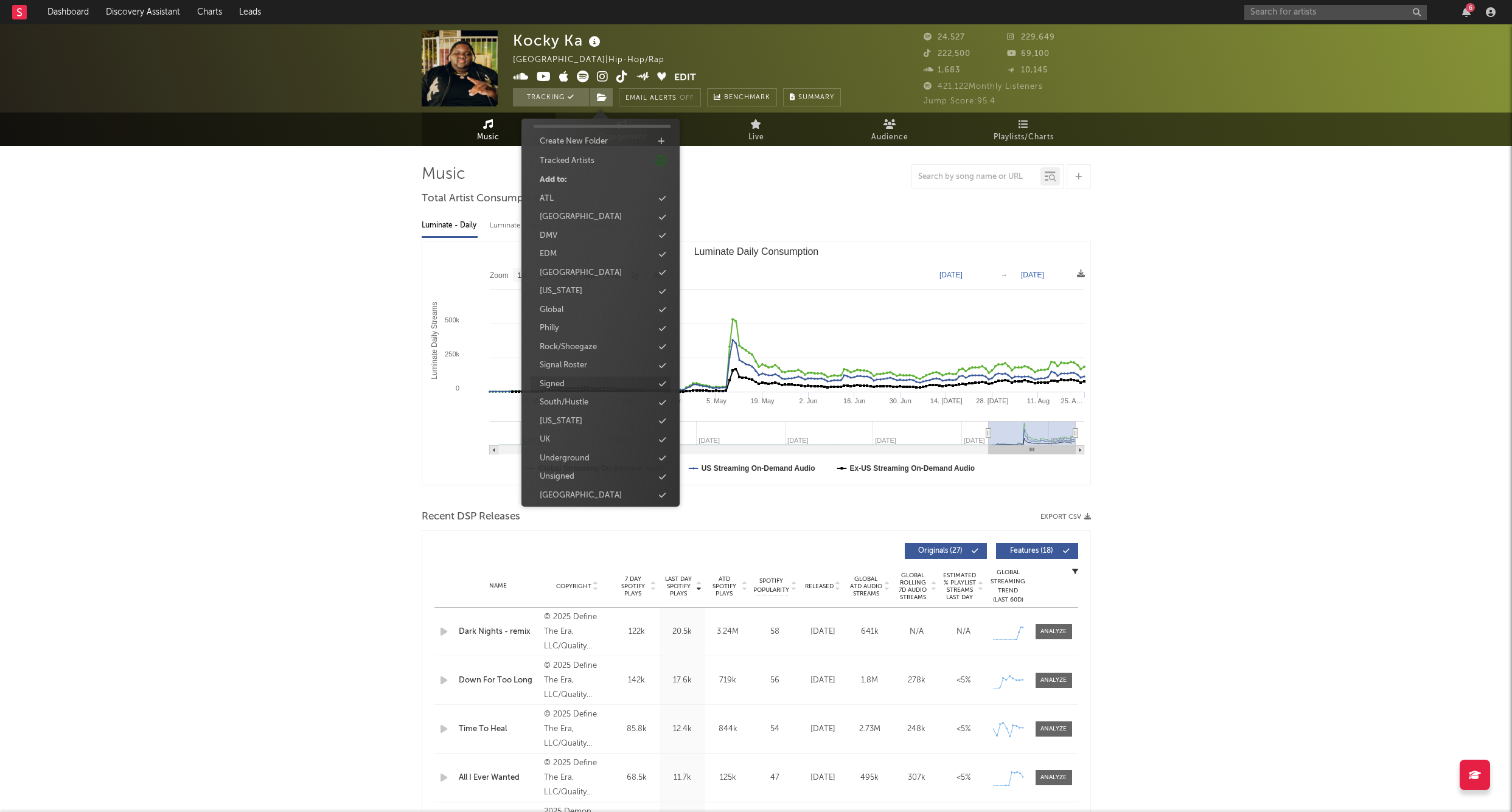
scroll to position [31, 0]
click at [561, 384] on div "Signed" at bounding box center [552, 385] width 25 height 12
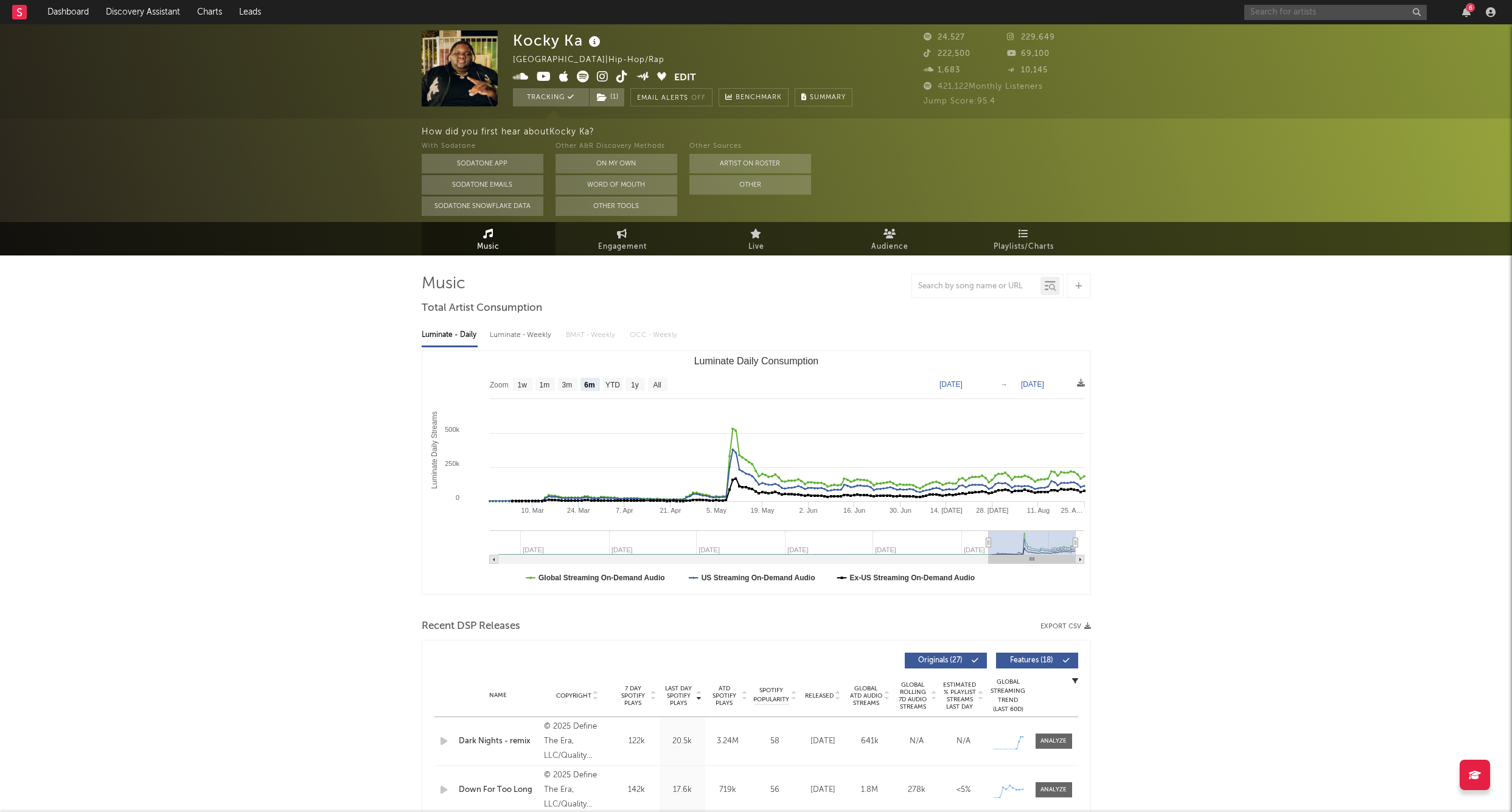
click at [1287, 18] on input "text" at bounding box center [1336, 12] width 183 height 15
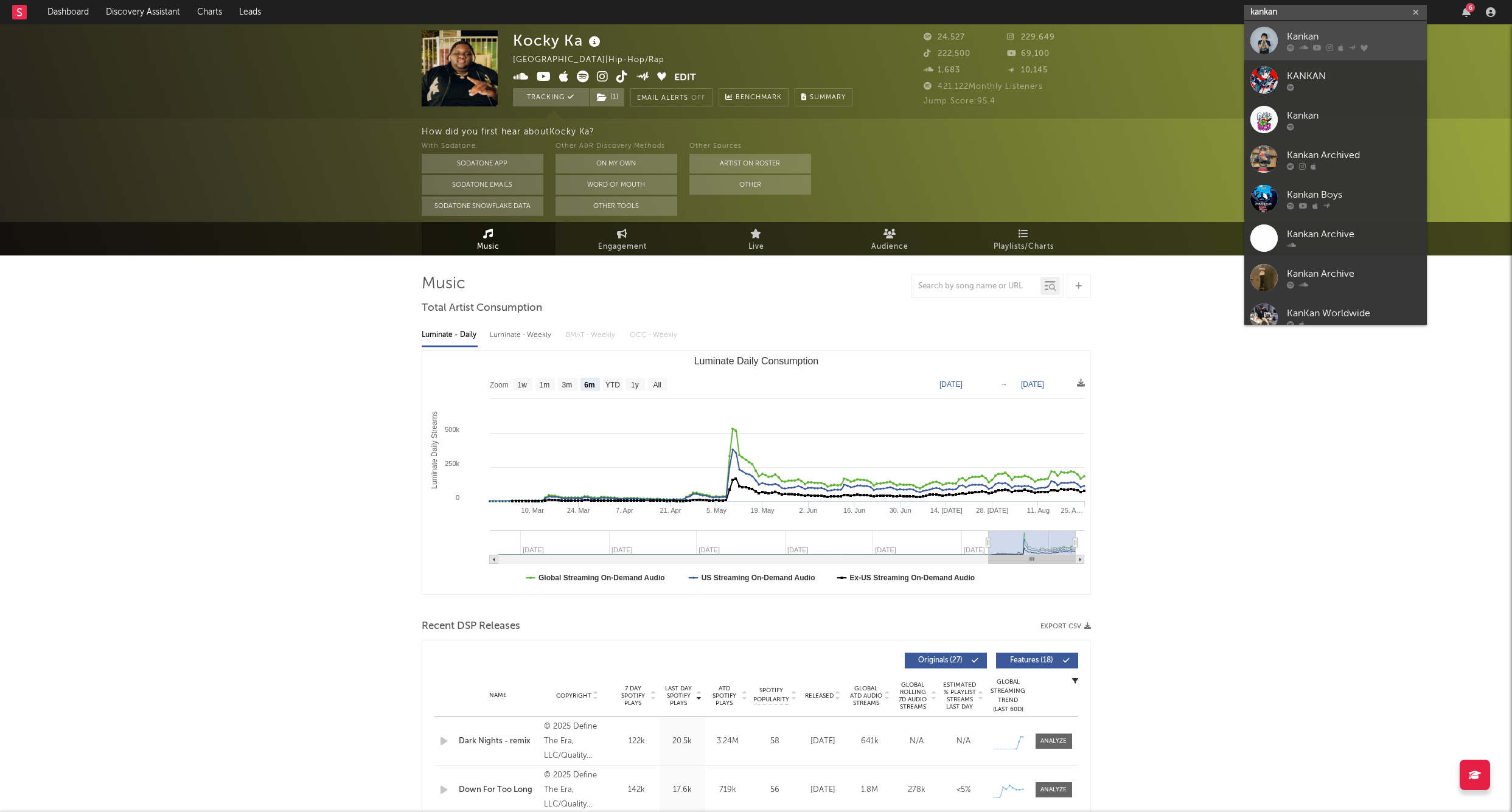
type input "kankan"
click at [1284, 30] on link "Kankan" at bounding box center [1336, 40] width 183 height 39
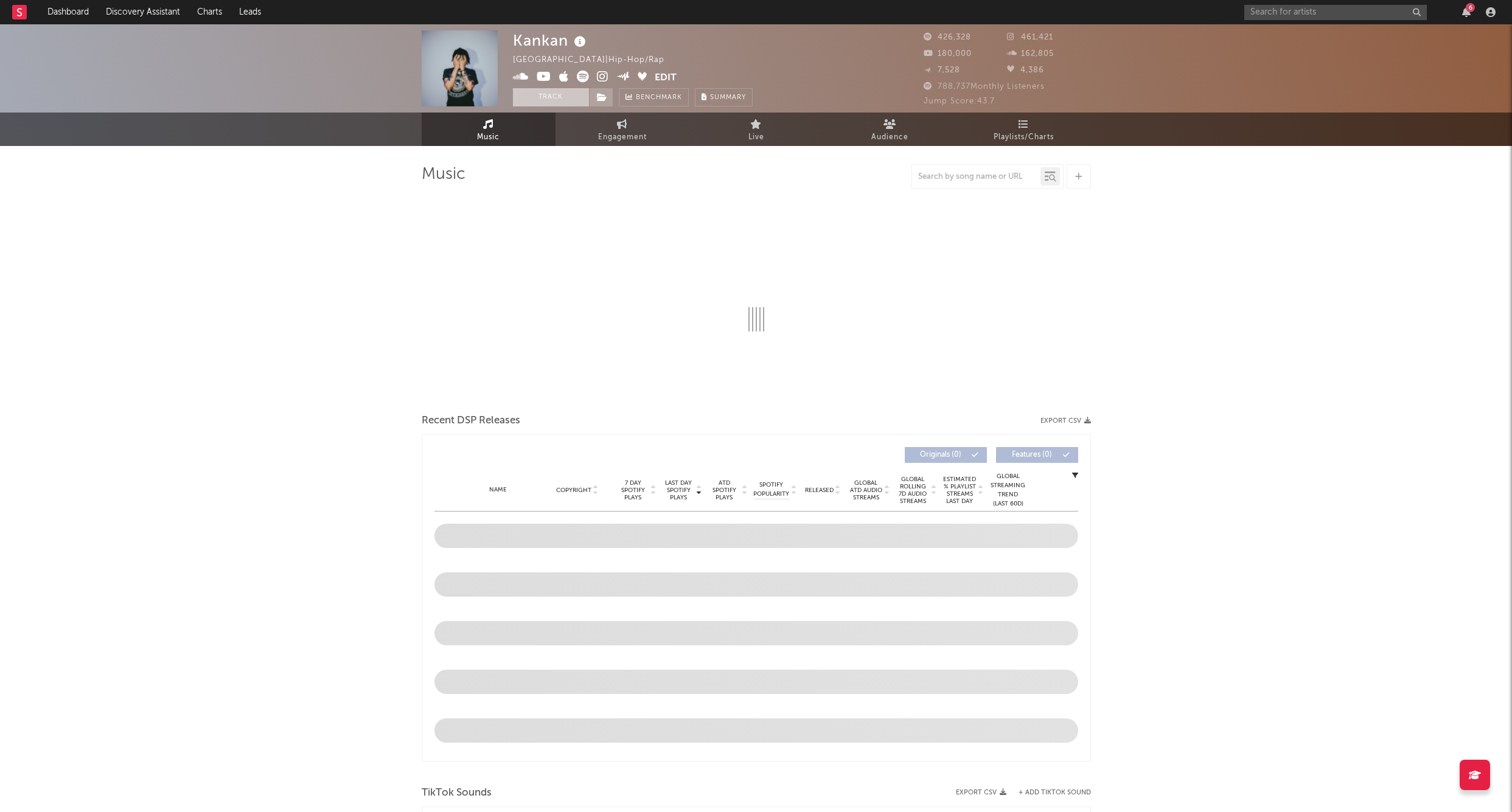
click at [536, 99] on button "Track" at bounding box center [551, 97] width 76 height 18
click at [599, 94] on icon at bounding box center [602, 97] width 10 height 8
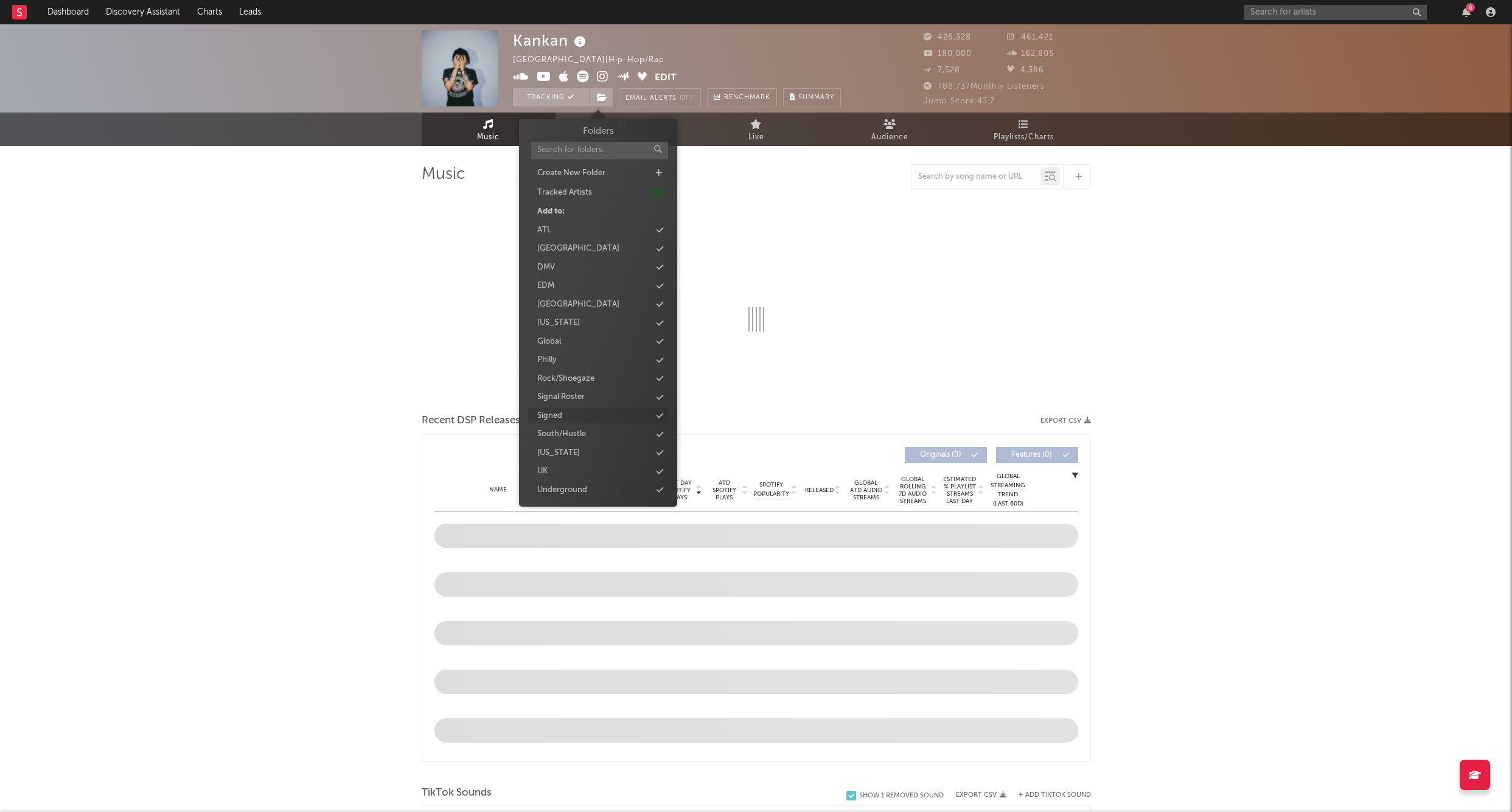
select select "6m"
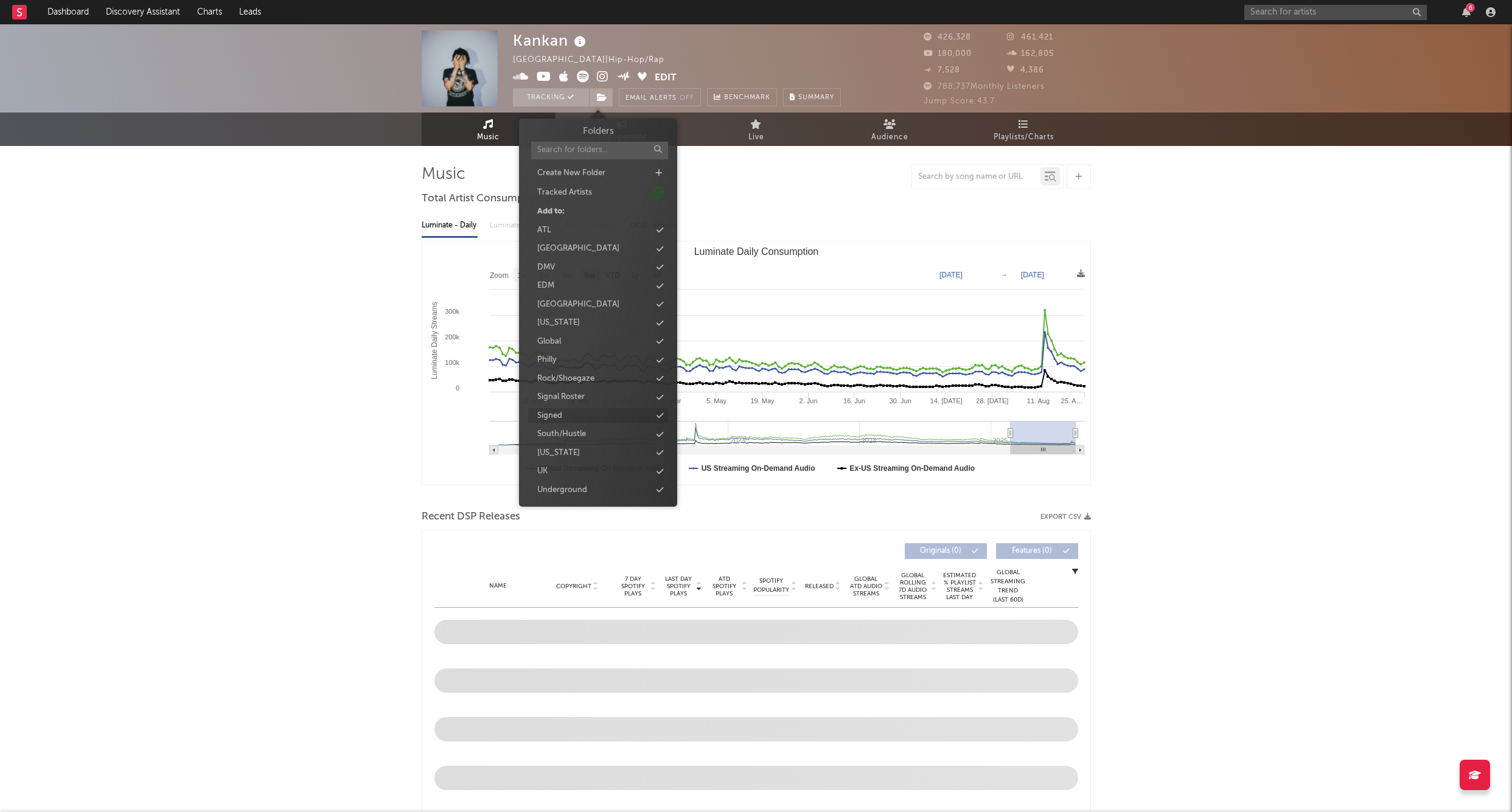
click at [569, 410] on div "Signed" at bounding box center [598, 416] width 140 height 16
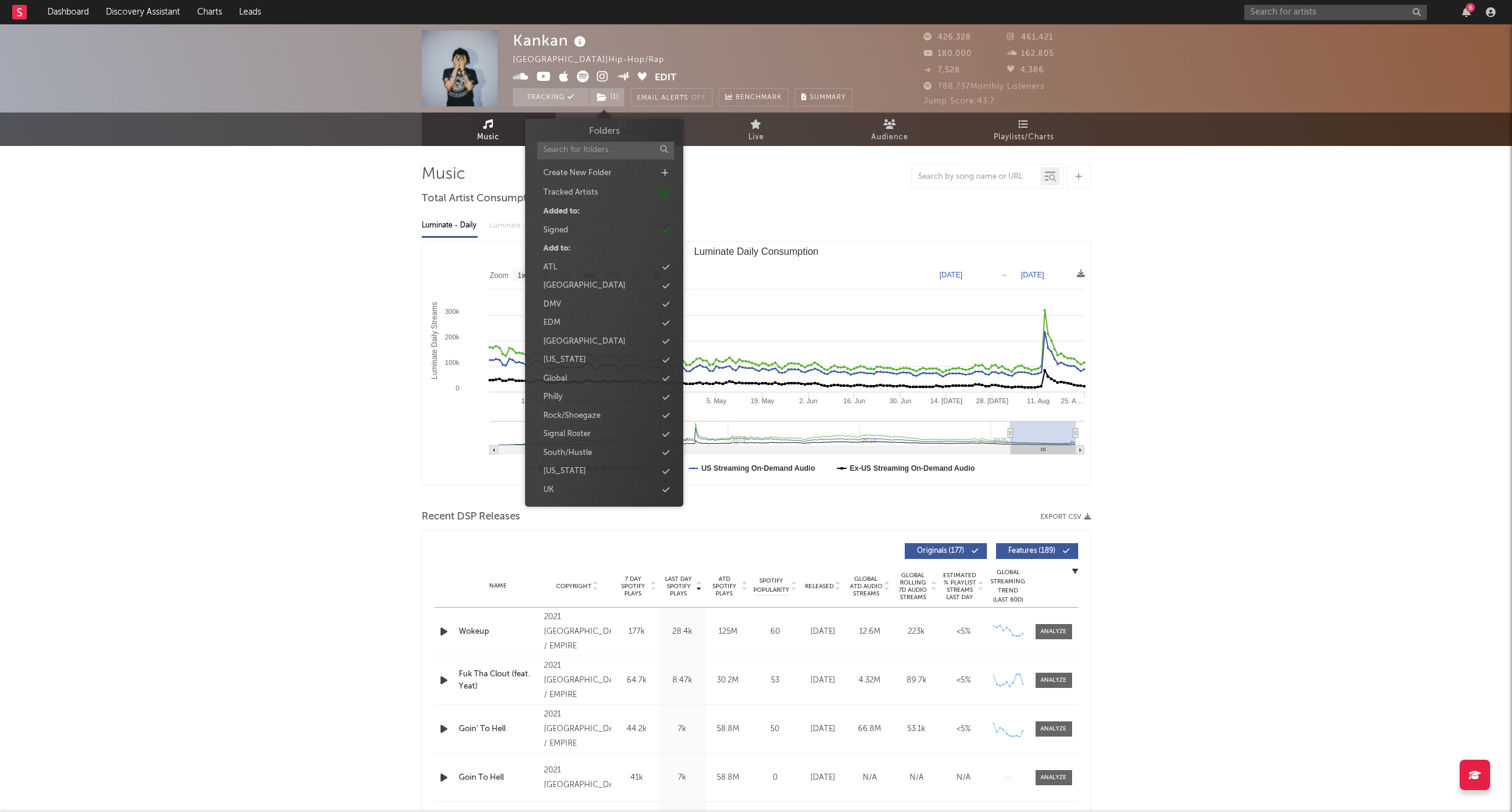
drag, startPoint x: 326, startPoint y: 301, endPoint x: 1085, endPoint y: 12, distance: 812.2
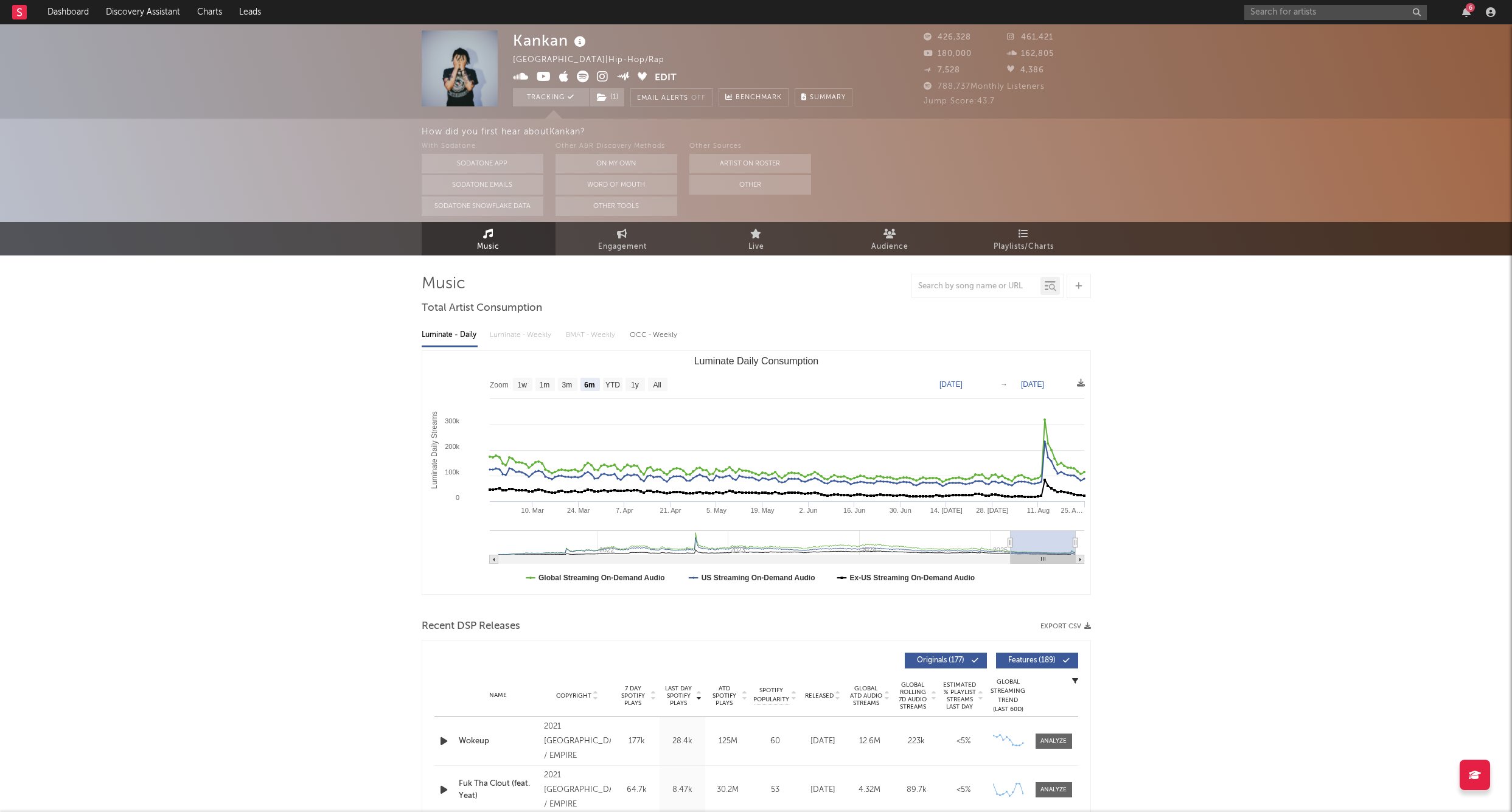
click at [1278, 1] on div "6" at bounding box center [1372, 12] width 256 height 24
click at [1271, 14] on input "text" at bounding box center [1336, 12] width 183 height 15
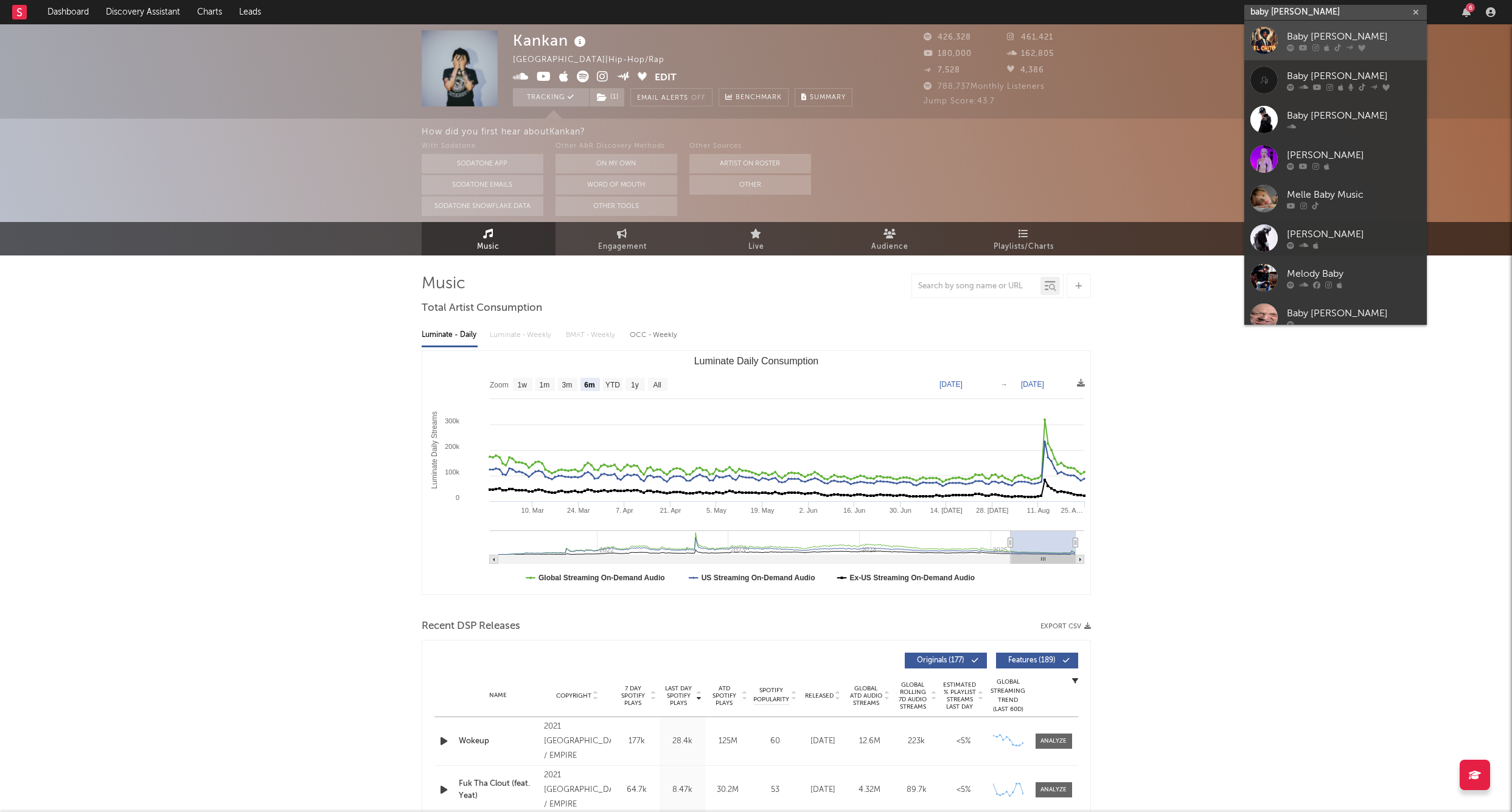
type input "baby mel"
click at [1288, 31] on div "Baby Mel" at bounding box center [1354, 36] width 134 height 15
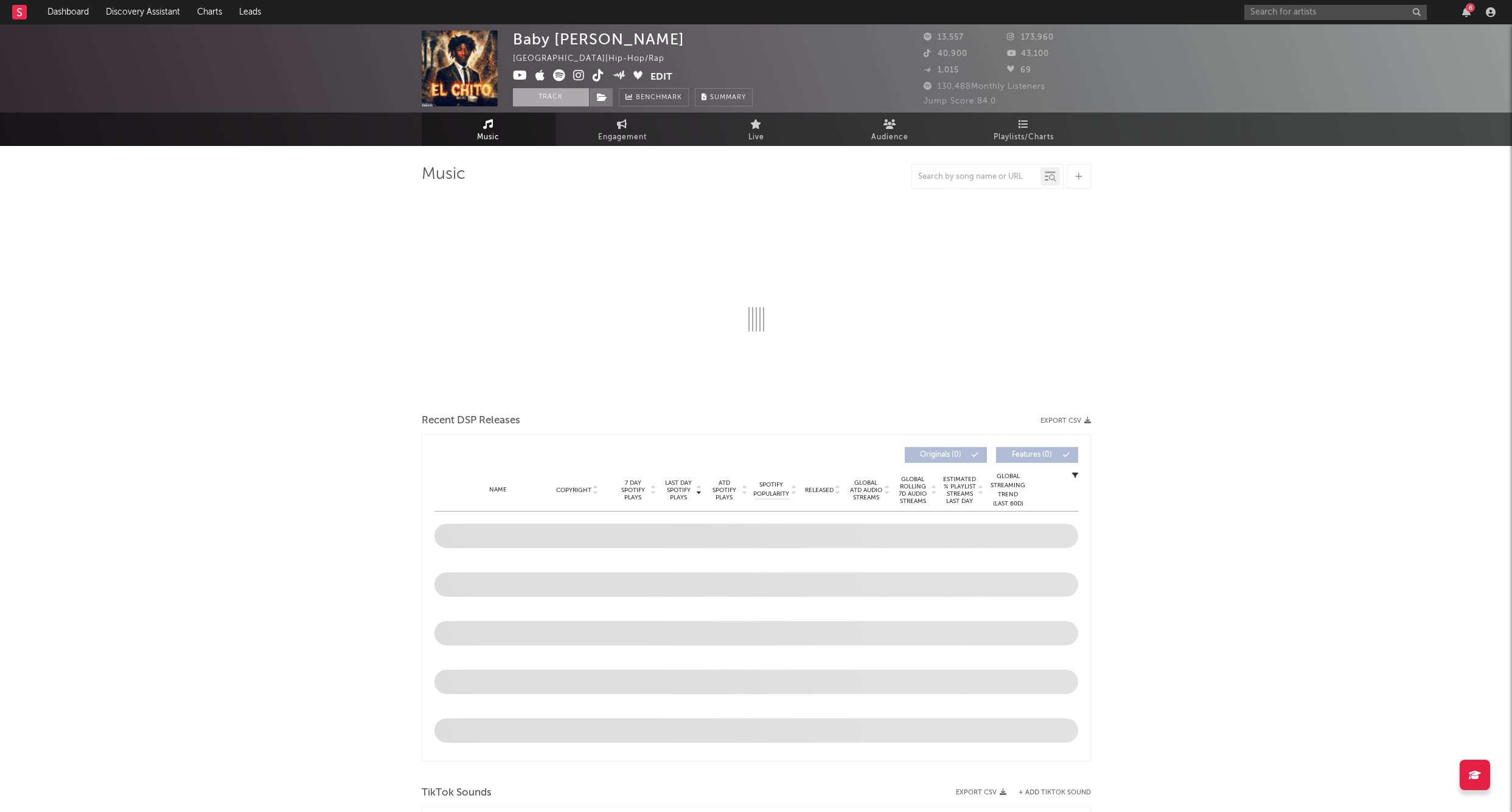
click at [541, 97] on button "Track" at bounding box center [551, 97] width 76 height 18
click at [608, 98] on span at bounding box center [601, 97] width 24 height 18
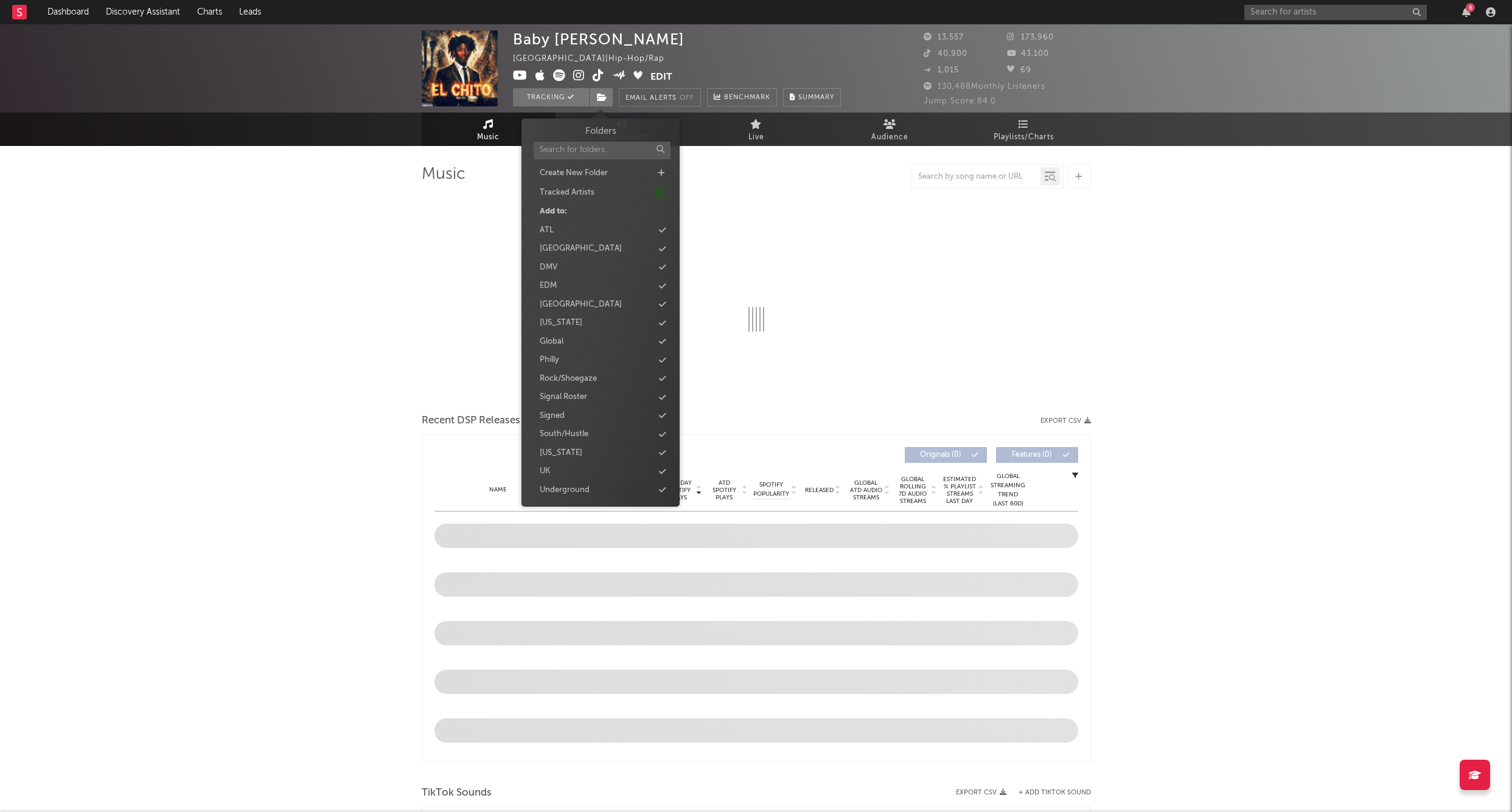
select select "6m"
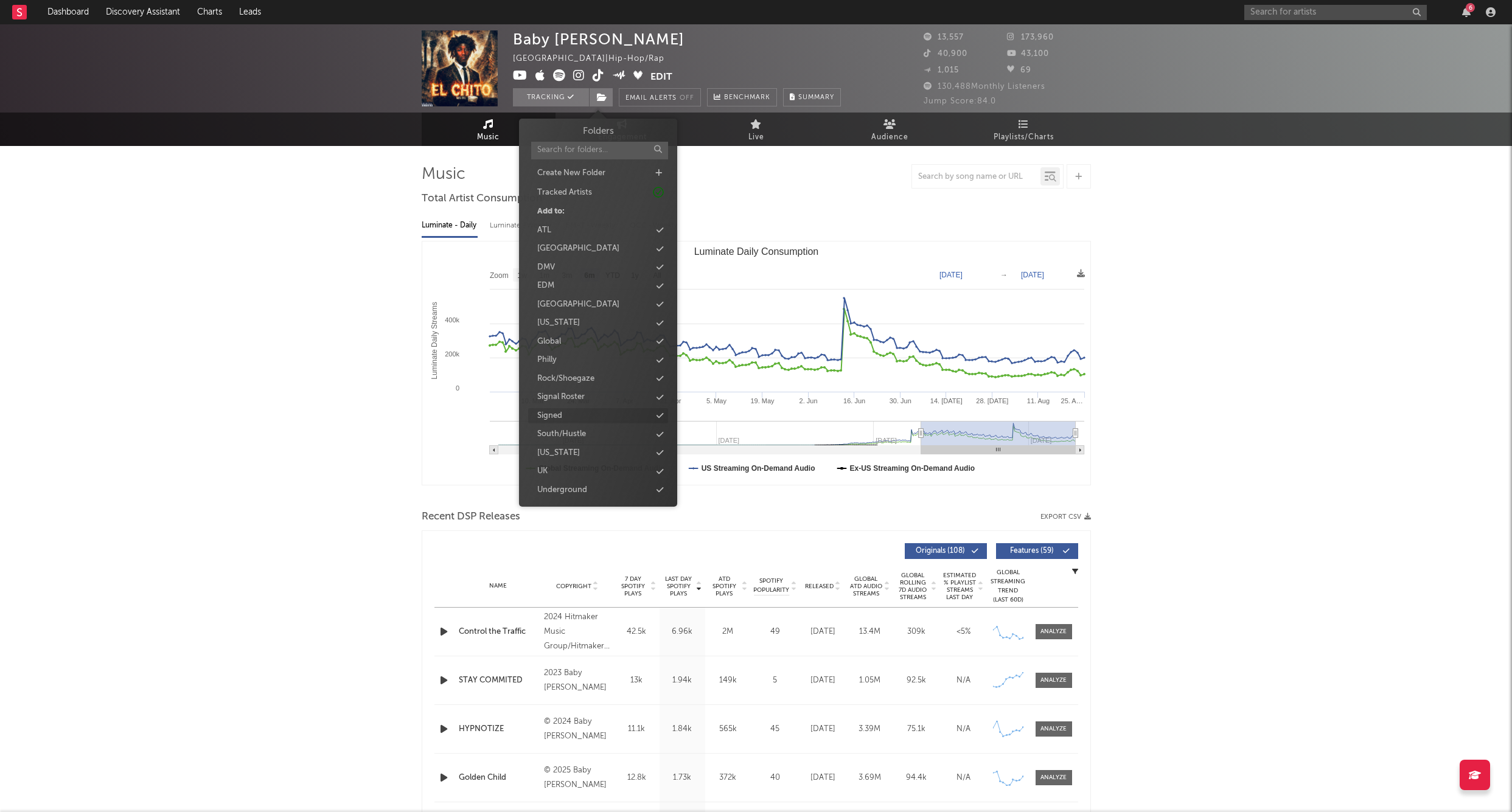
click at [562, 410] on div "Signed" at bounding box center [550, 416] width 25 height 12
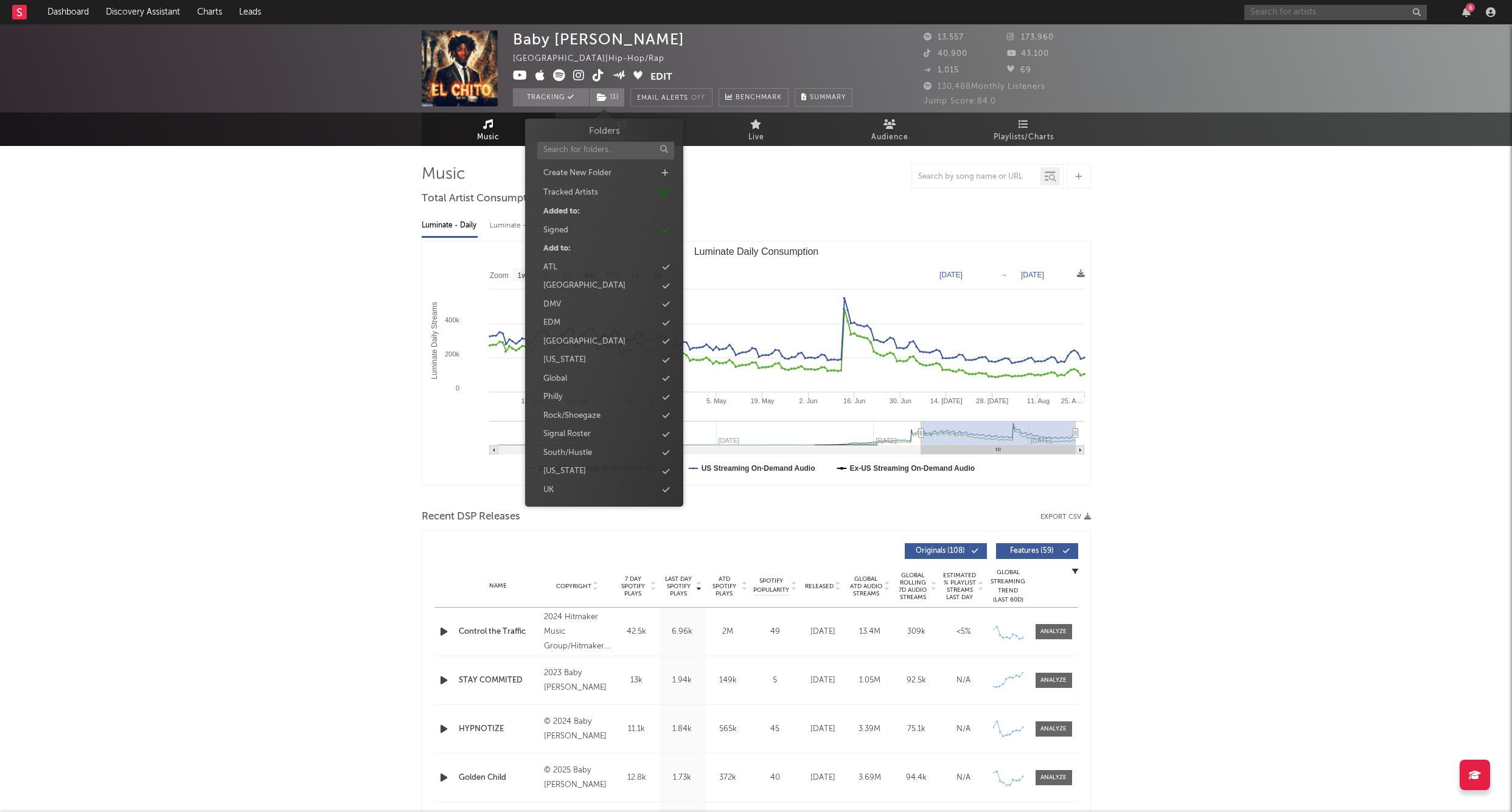
click at [1262, 14] on input "text" at bounding box center [1336, 12] width 183 height 15
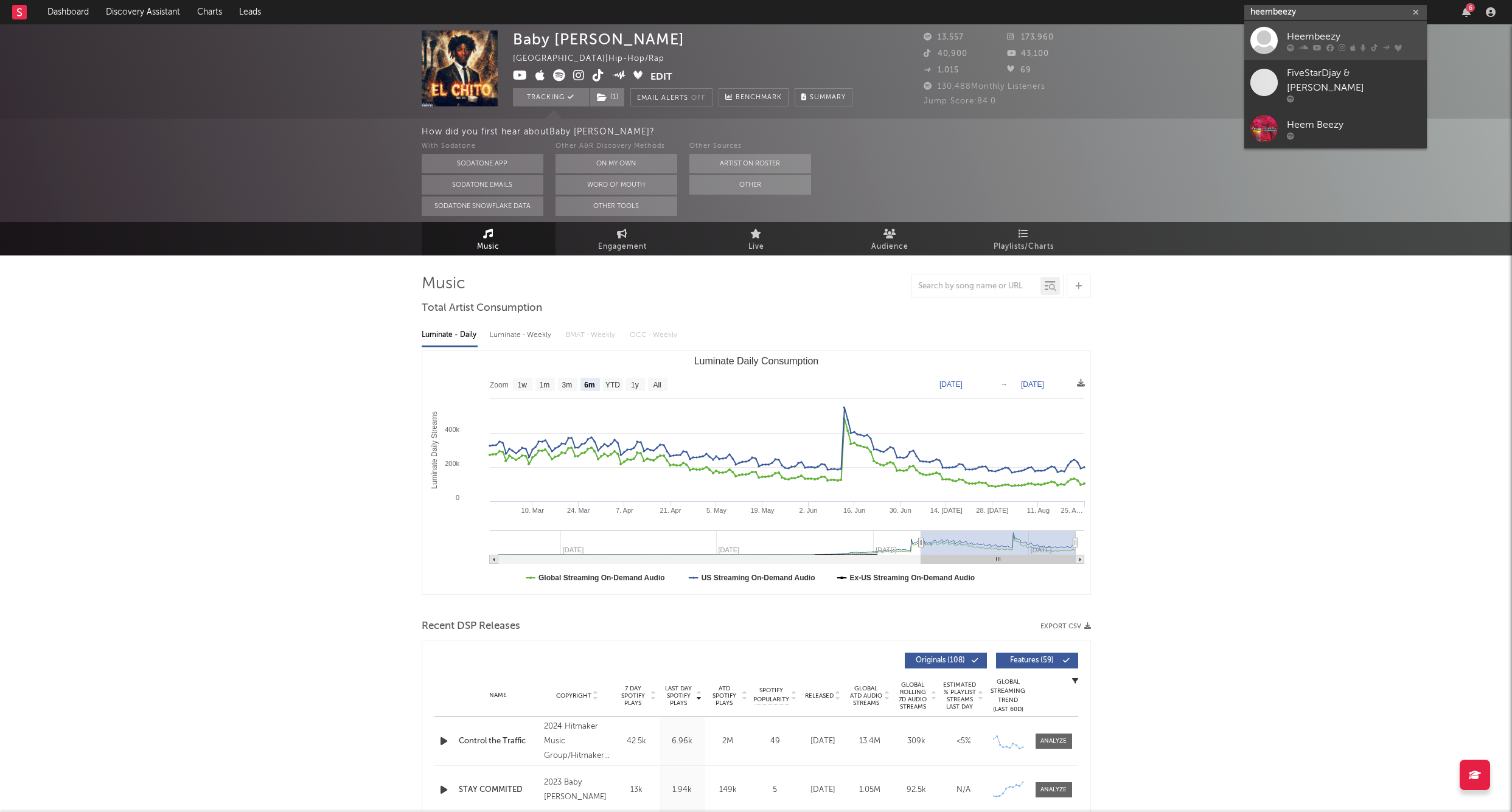
type input "heembeezy"
click at [1303, 30] on div "Heembeezy" at bounding box center [1354, 36] width 134 height 15
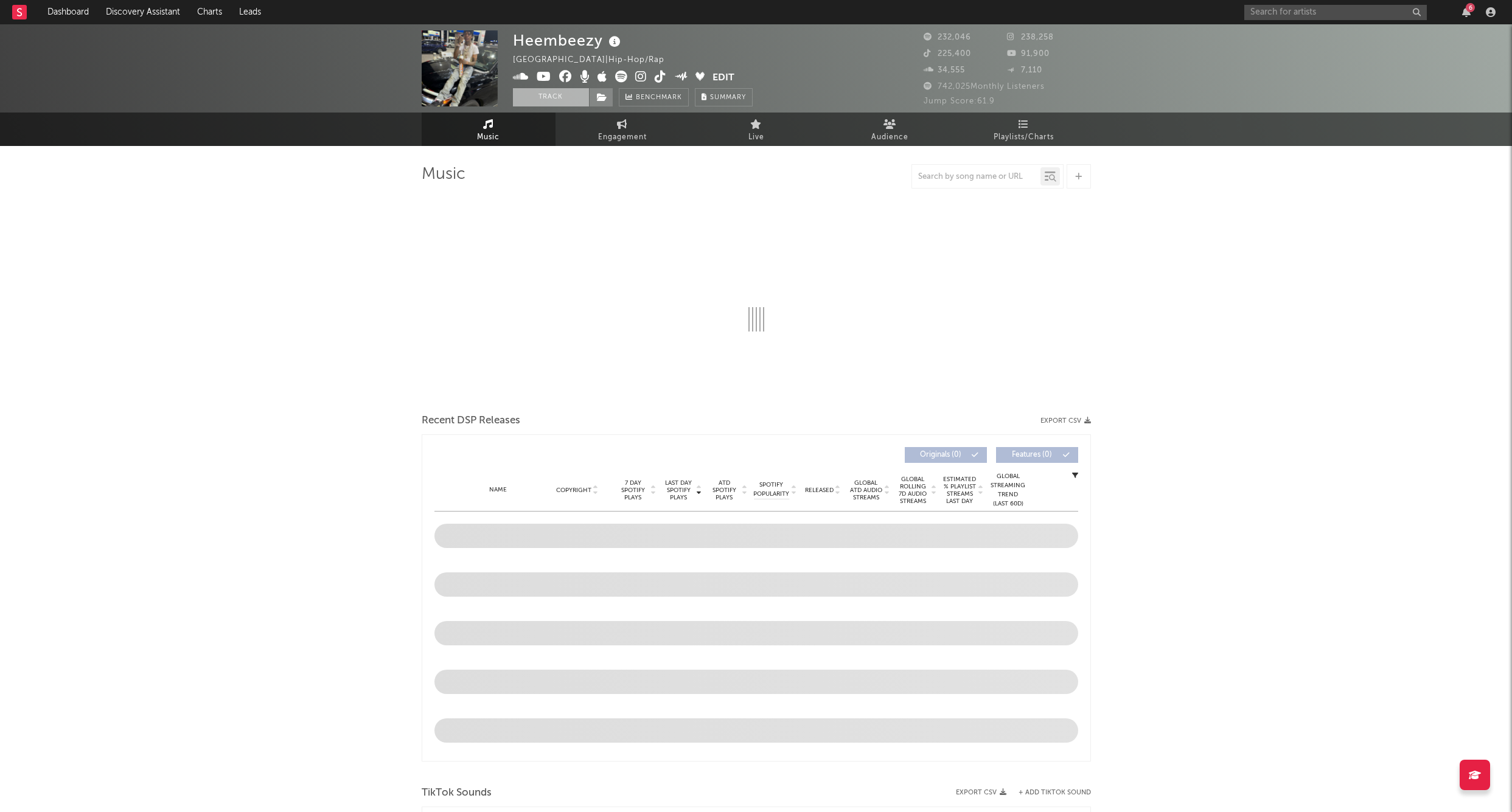
click at [546, 96] on button "Track" at bounding box center [551, 97] width 76 height 18
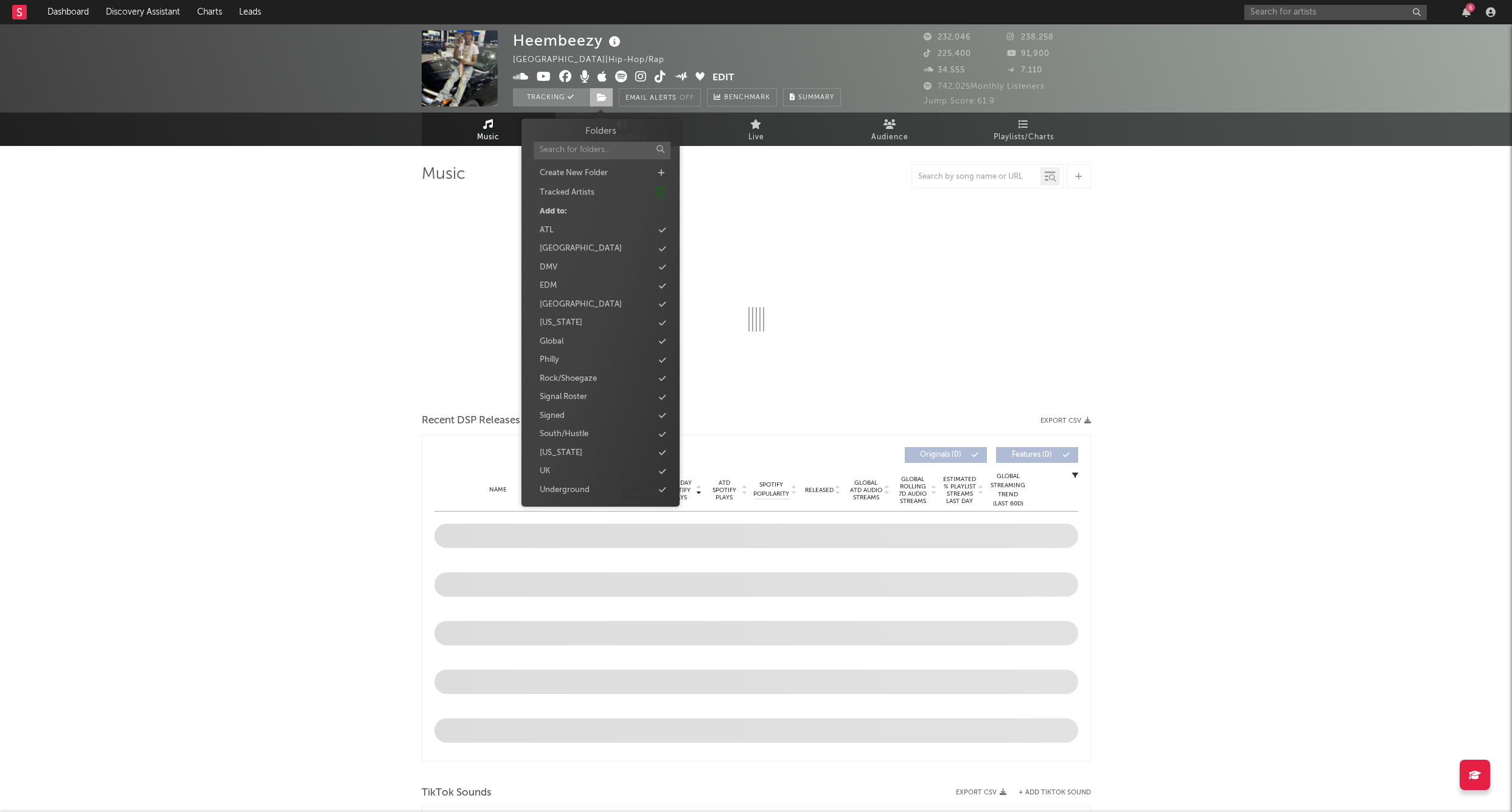
click at [601, 97] on icon at bounding box center [602, 97] width 10 height 8
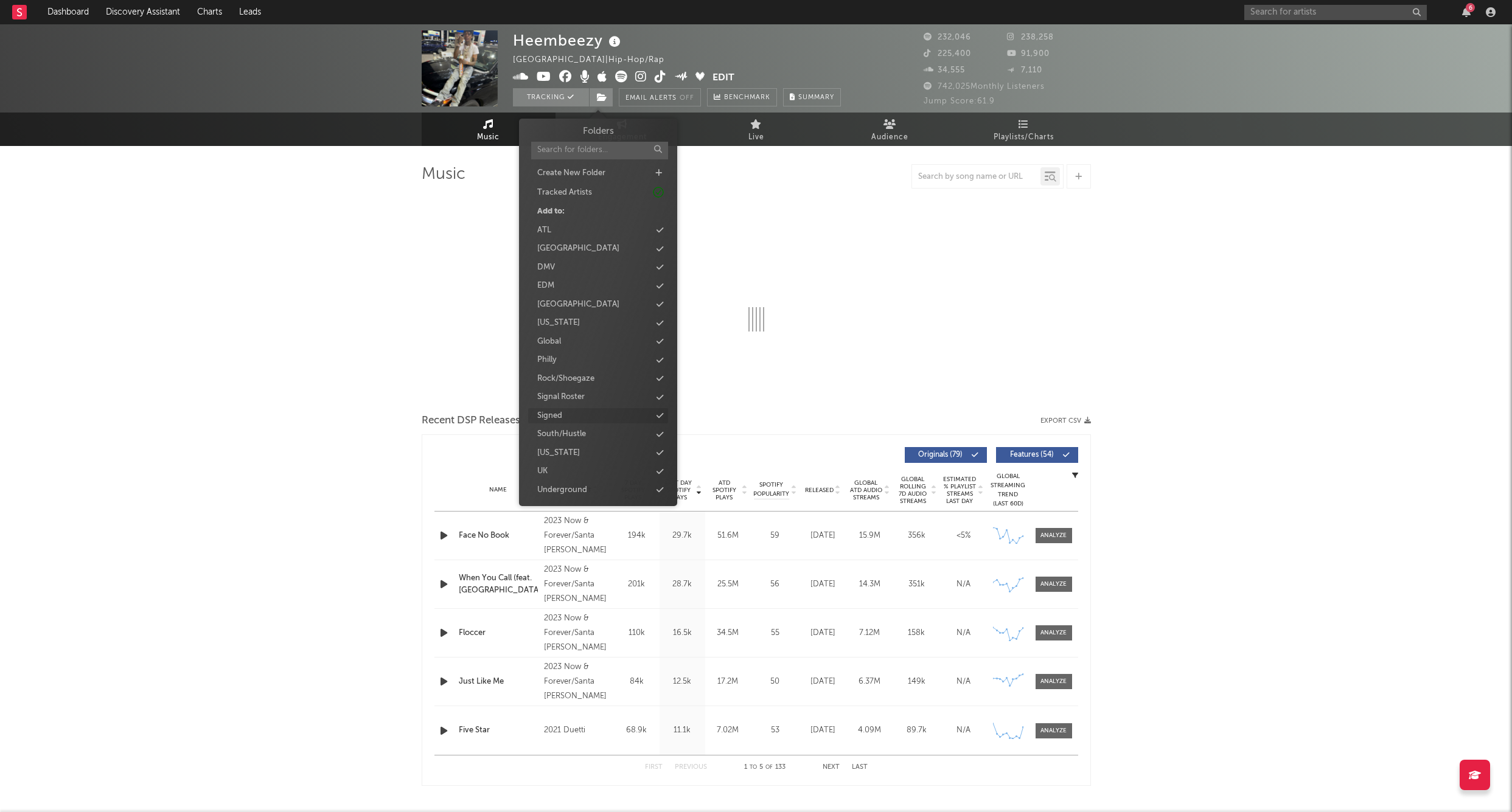
select select "6m"
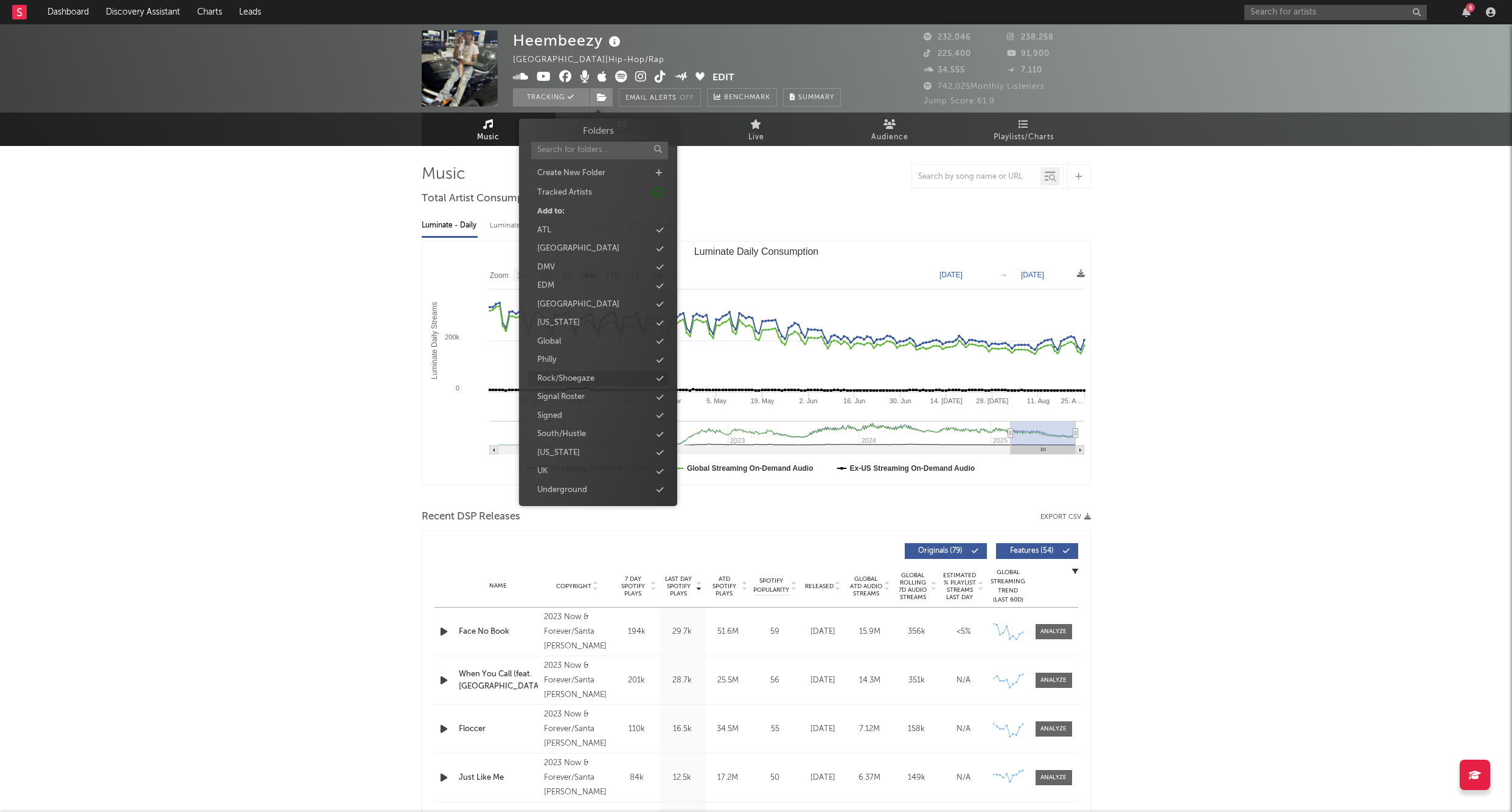
click at [565, 411] on div "Signed" at bounding box center [598, 416] width 140 height 16
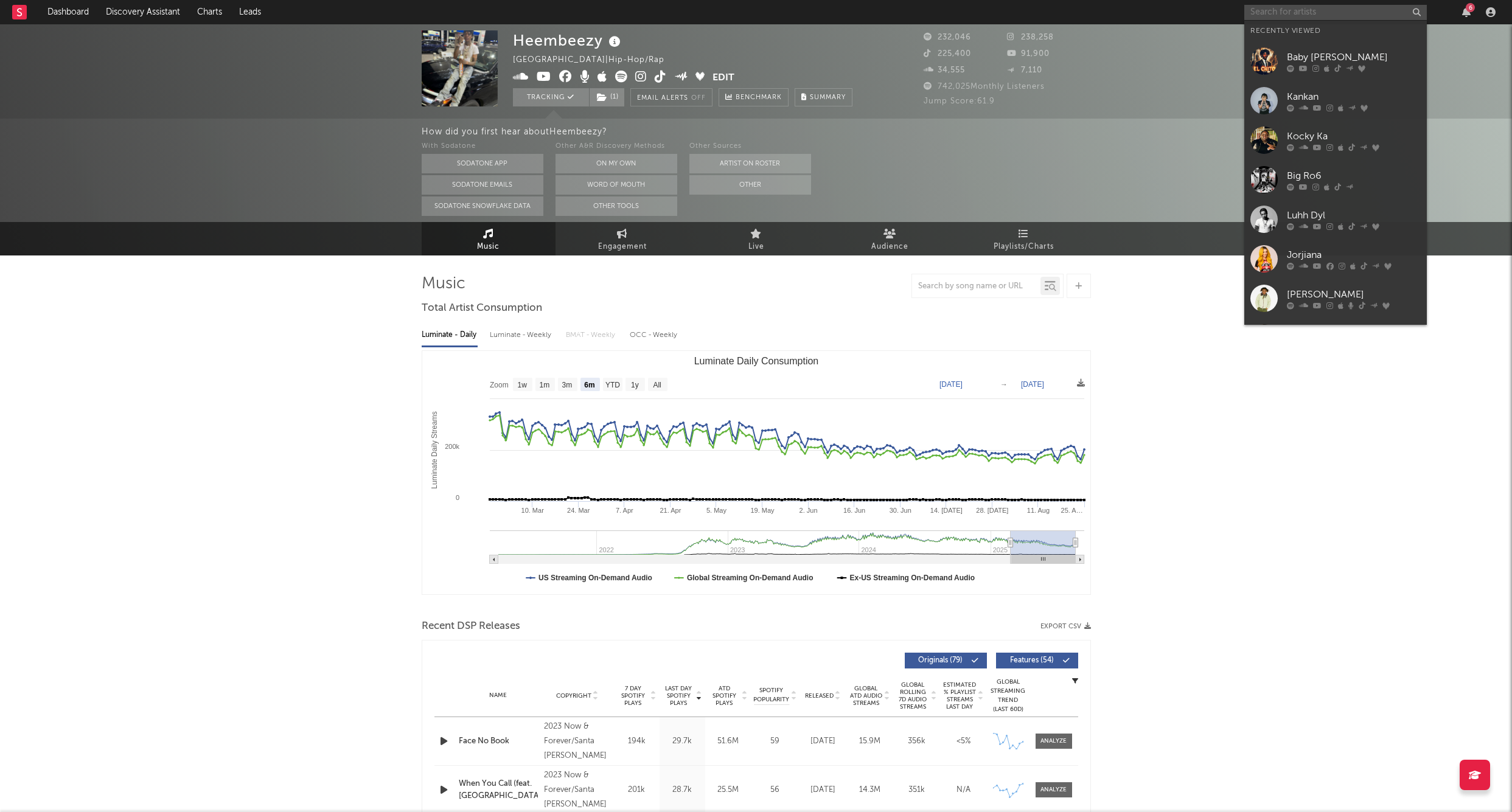
click at [1278, 5] on input "text" at bounding box center [1336, 12] width 183 height 15
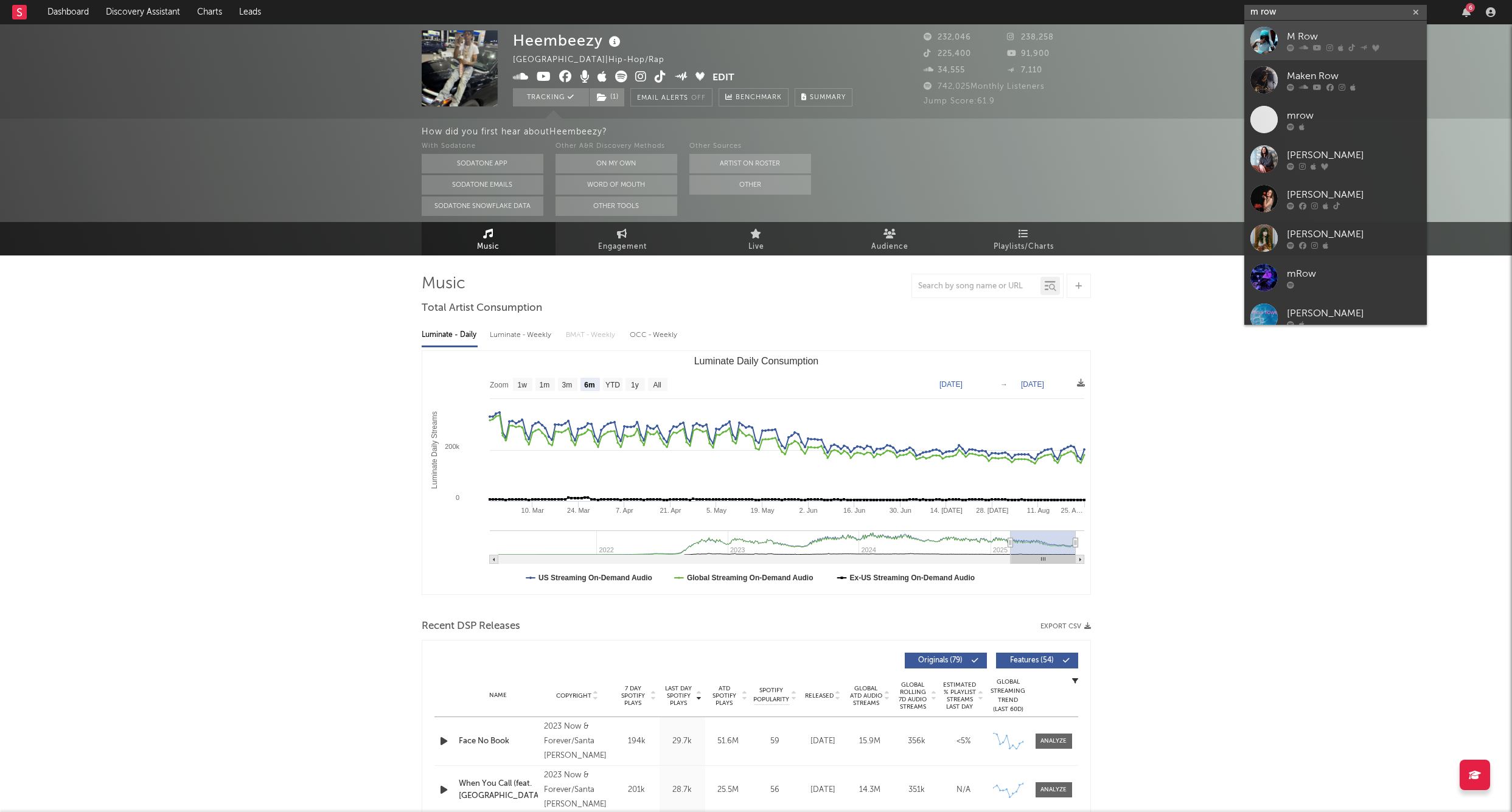
type input "m row"
click at [1294, 32] on div "M Row" at bounding box center [1354, 36] width 134 height 15
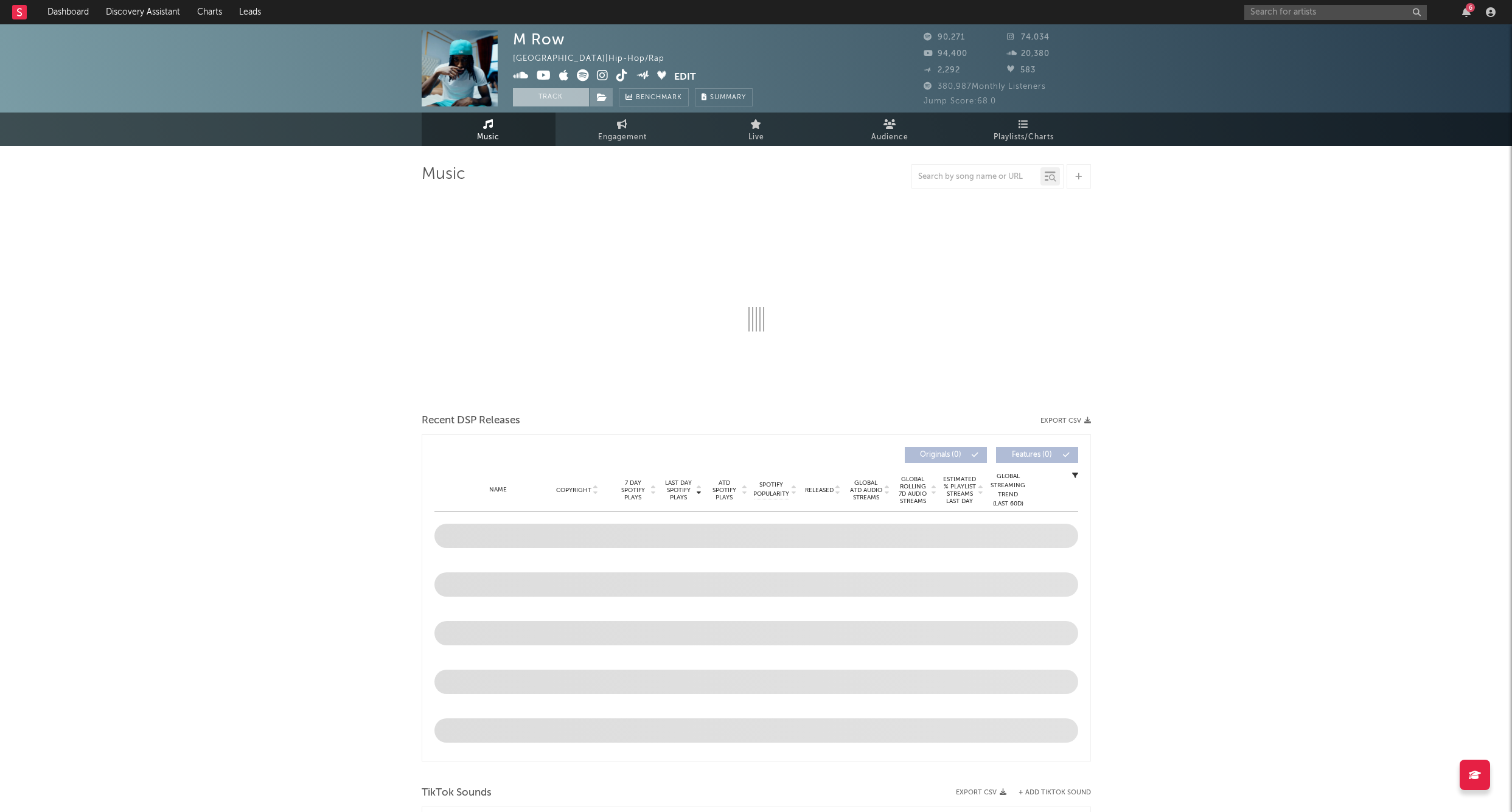
click at [548, 98] on button "Track" at bounding box center [551, 97] width 76 height 18
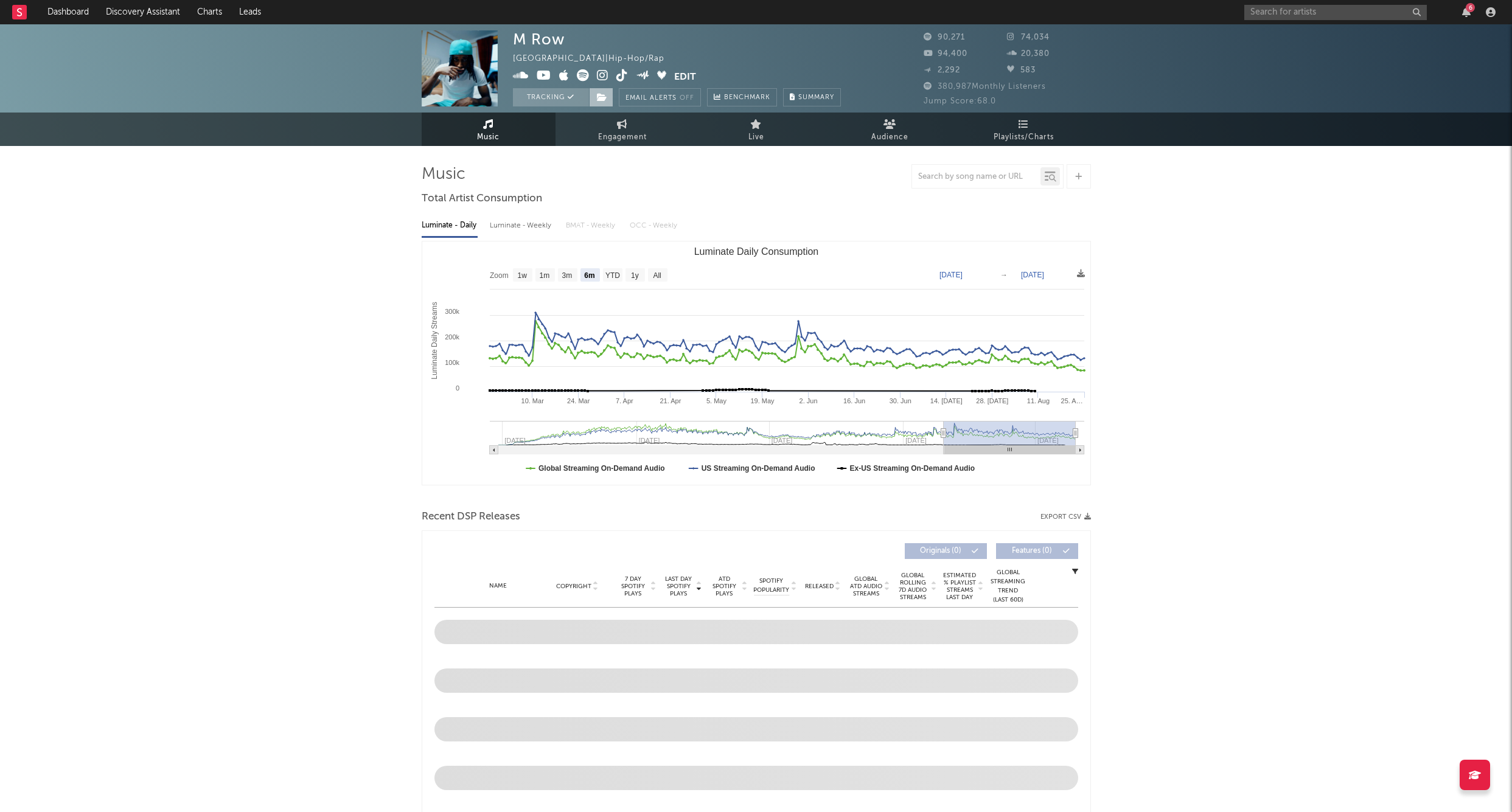
click at [597, 94] on icon at bounding box center [602, 97] width 10 height 8
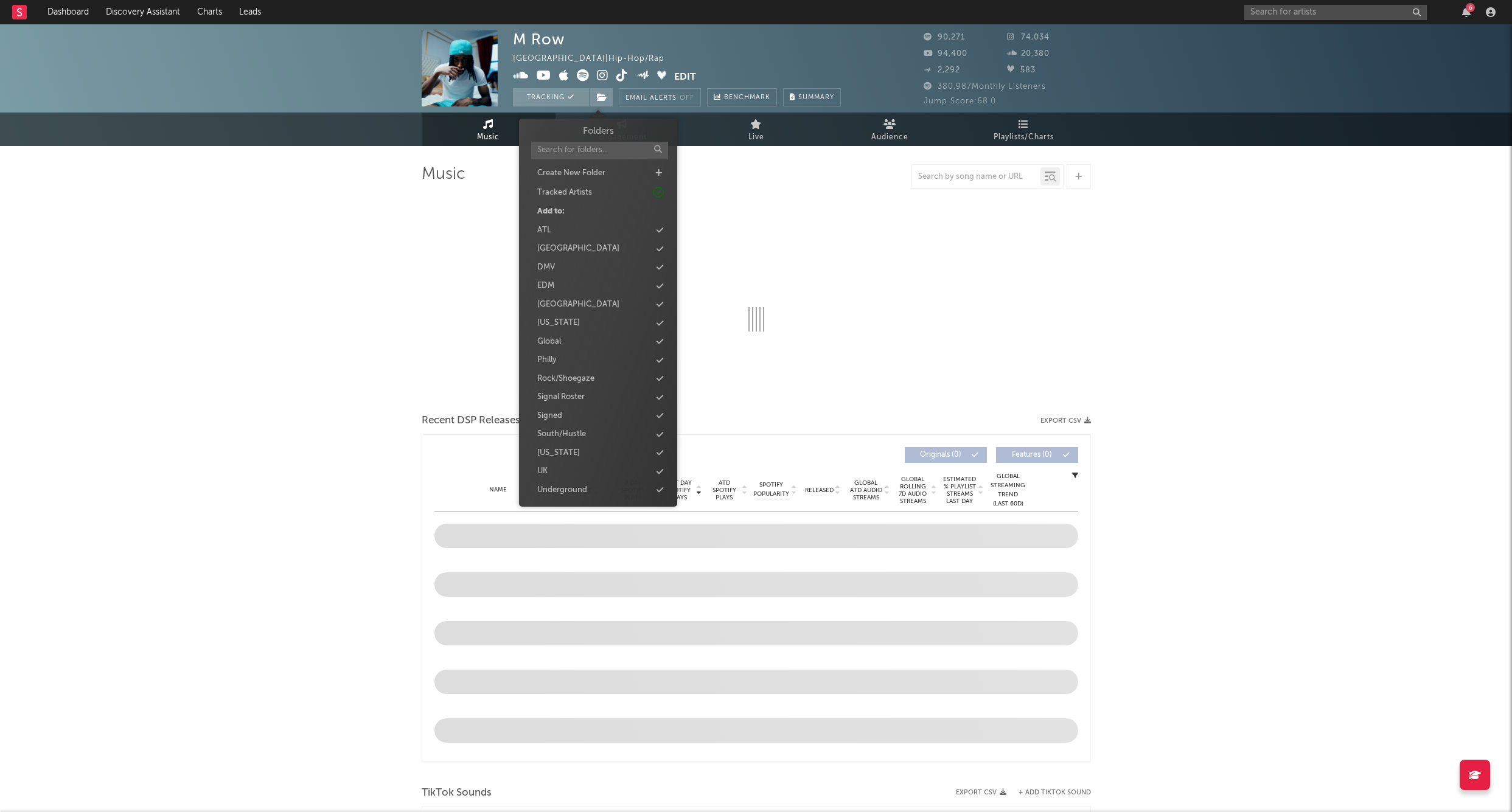
select select "6m"
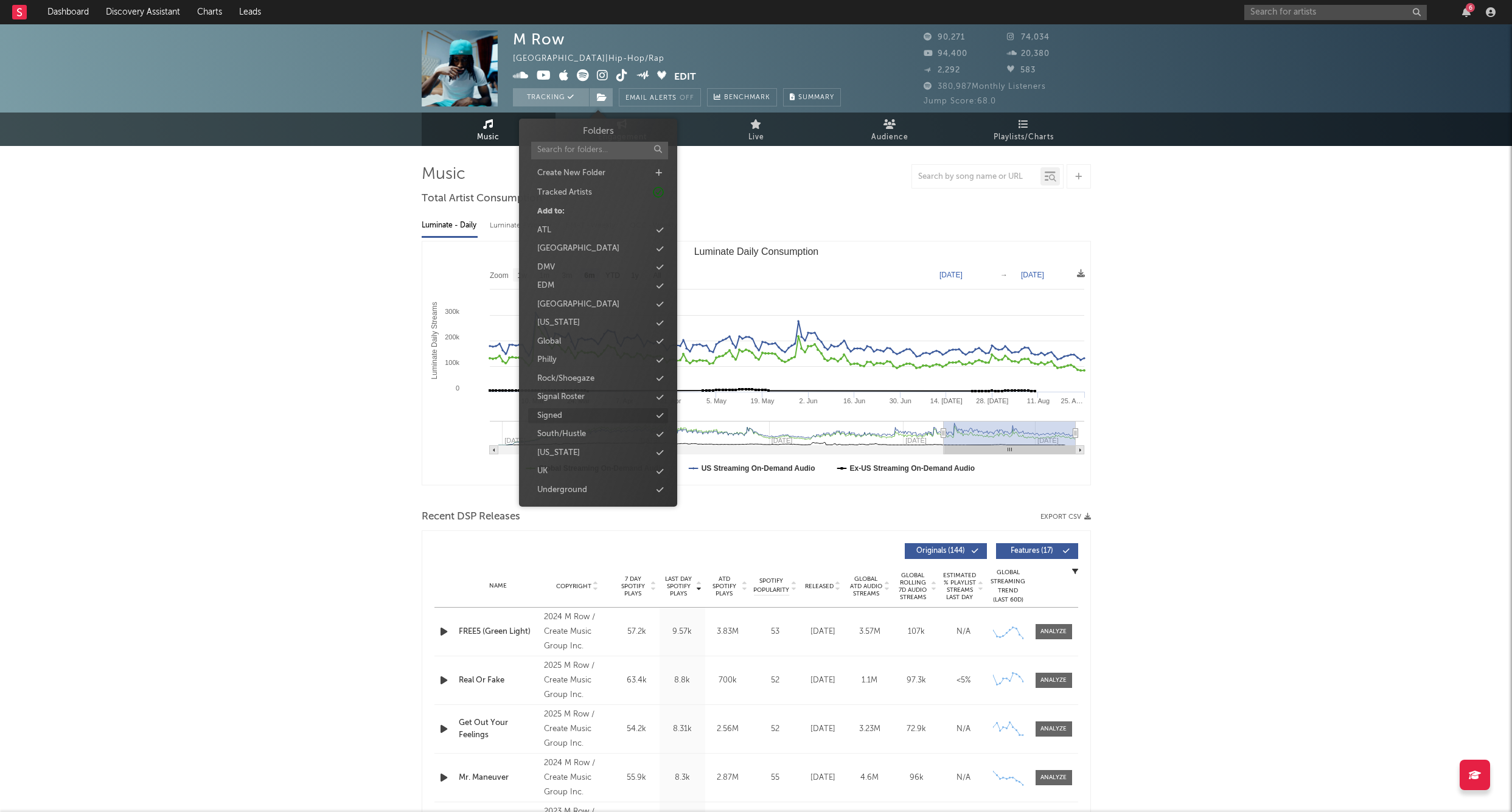
click at [545, 413] on div "Signed" at bounding box center [550, 416] width 25 height 12
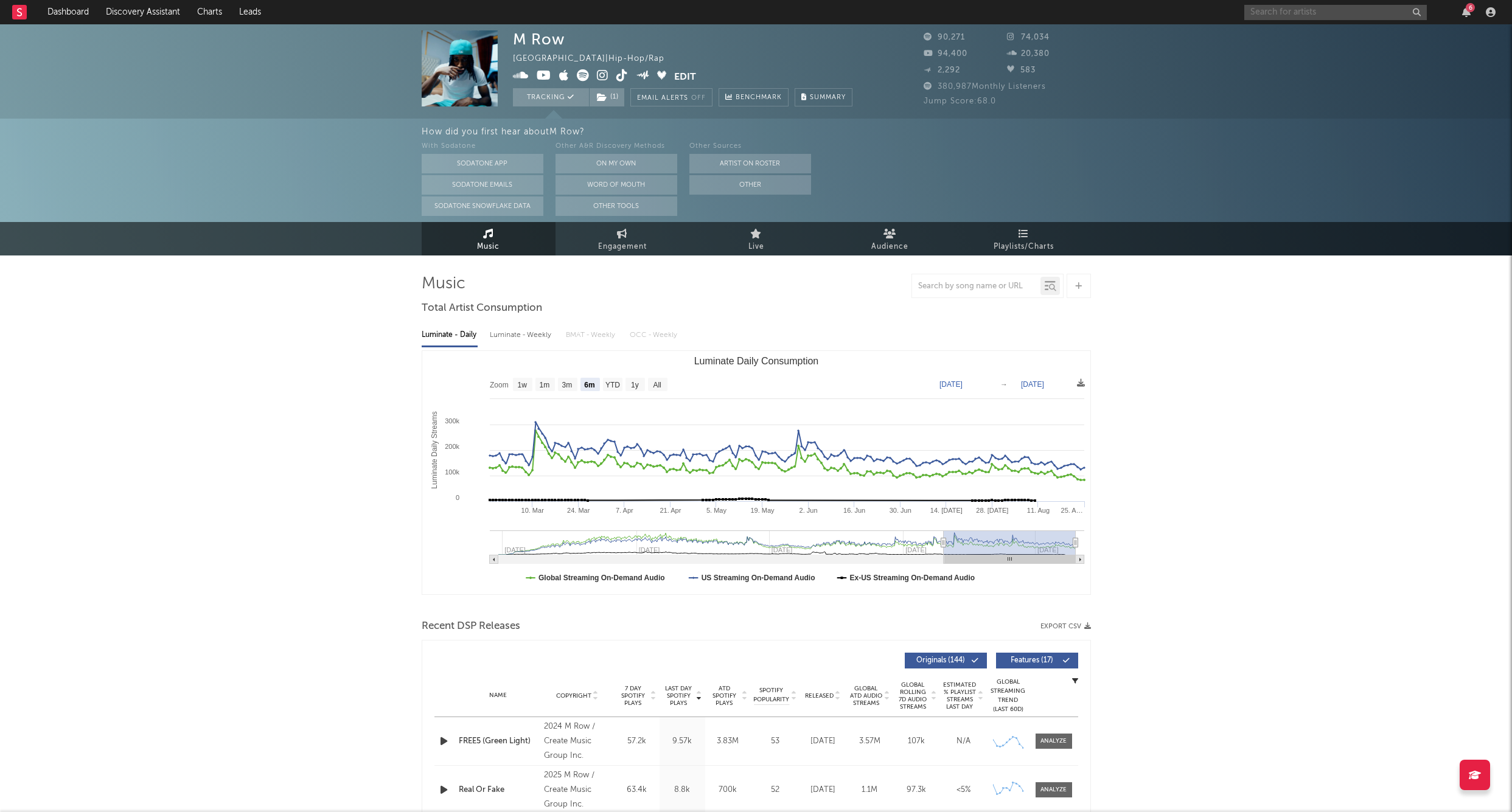
click at [1278, 7] on input "text" at bounding box center [1336, 12] width 183 height 15
click at [1264, 13] on input "text" at bounding box center [1336, 12] width 183 height 15
click at [1281, 7] on input "text" at bounding box center [1336, 12] width 183 height 15
type input "rnb.foemob"
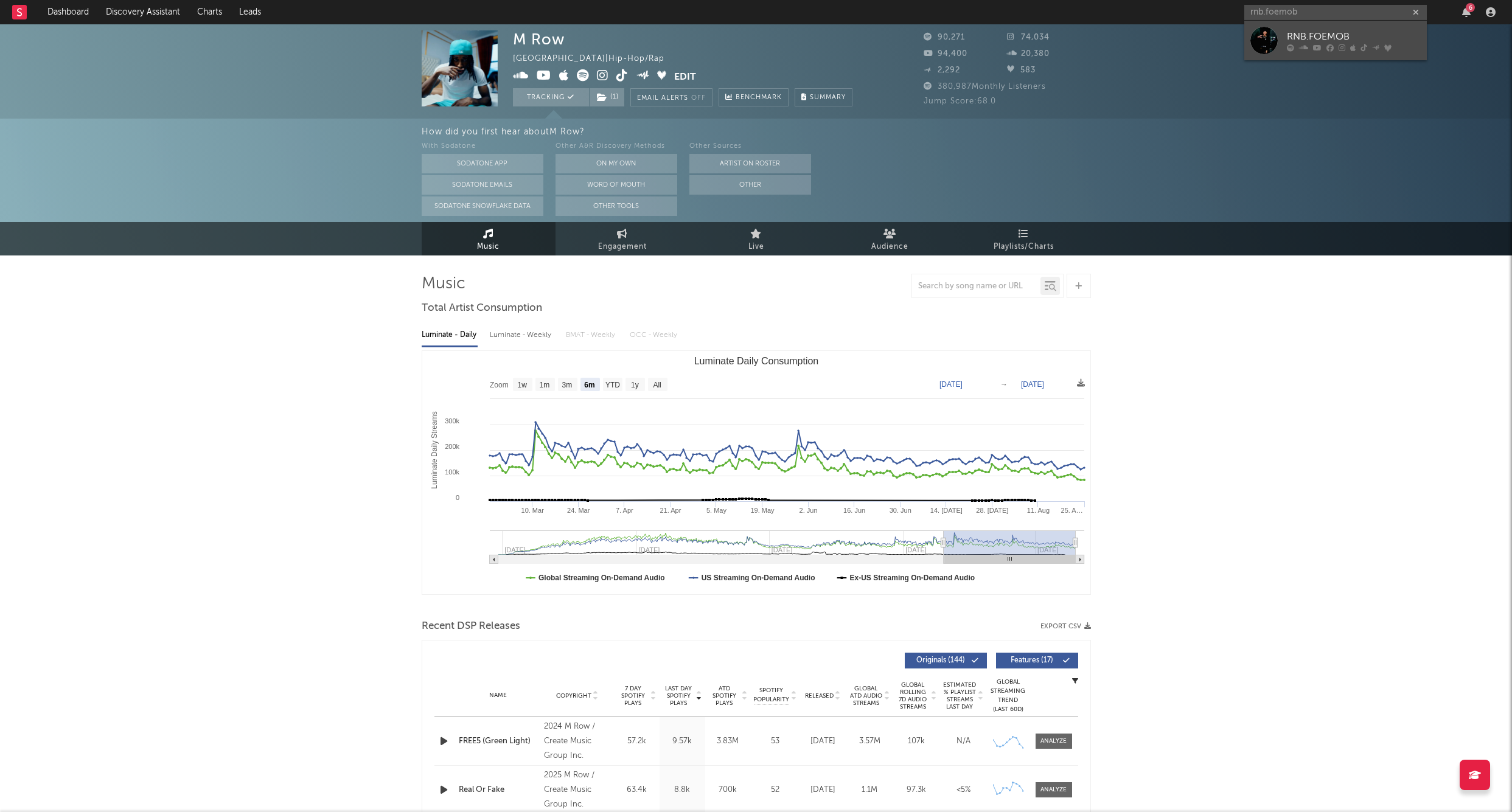
click at [1294, 32] on div "RNB.FOEMOB" at bounding box center [1354, 36] width 134 height 15
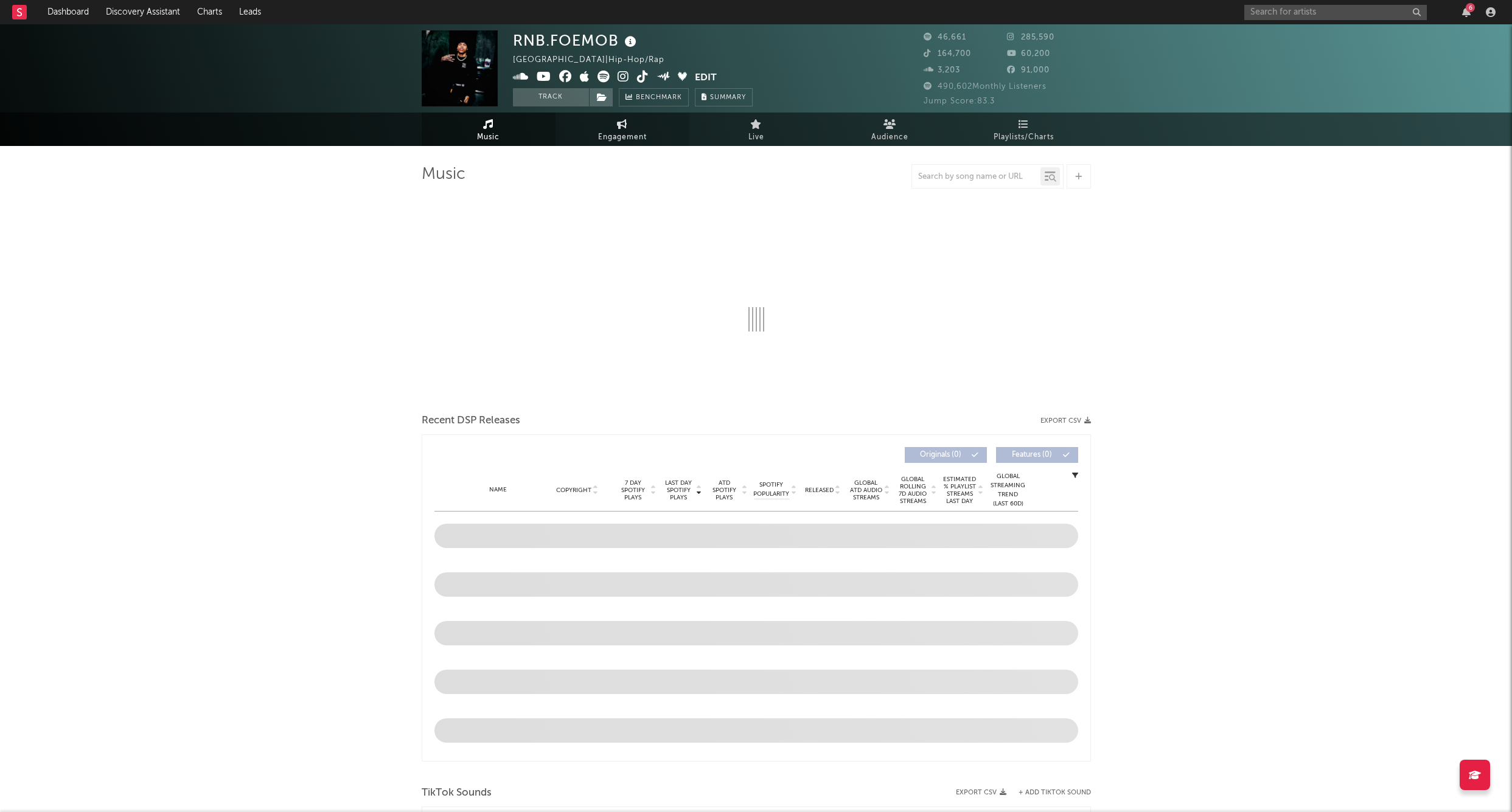
select select "6m"
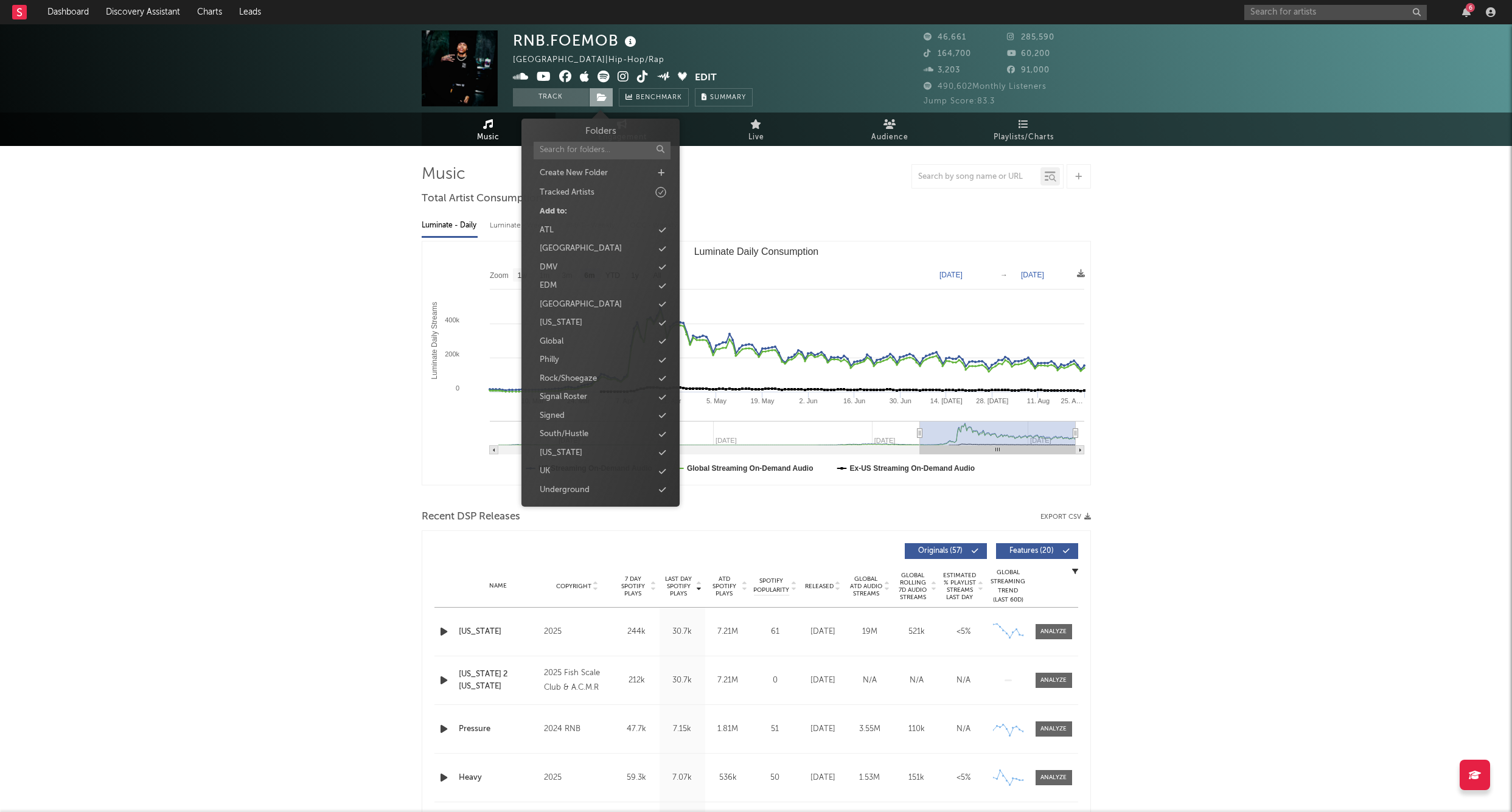
click at [595, 102] on span at bounding box center [601, 97] width 24 height 18
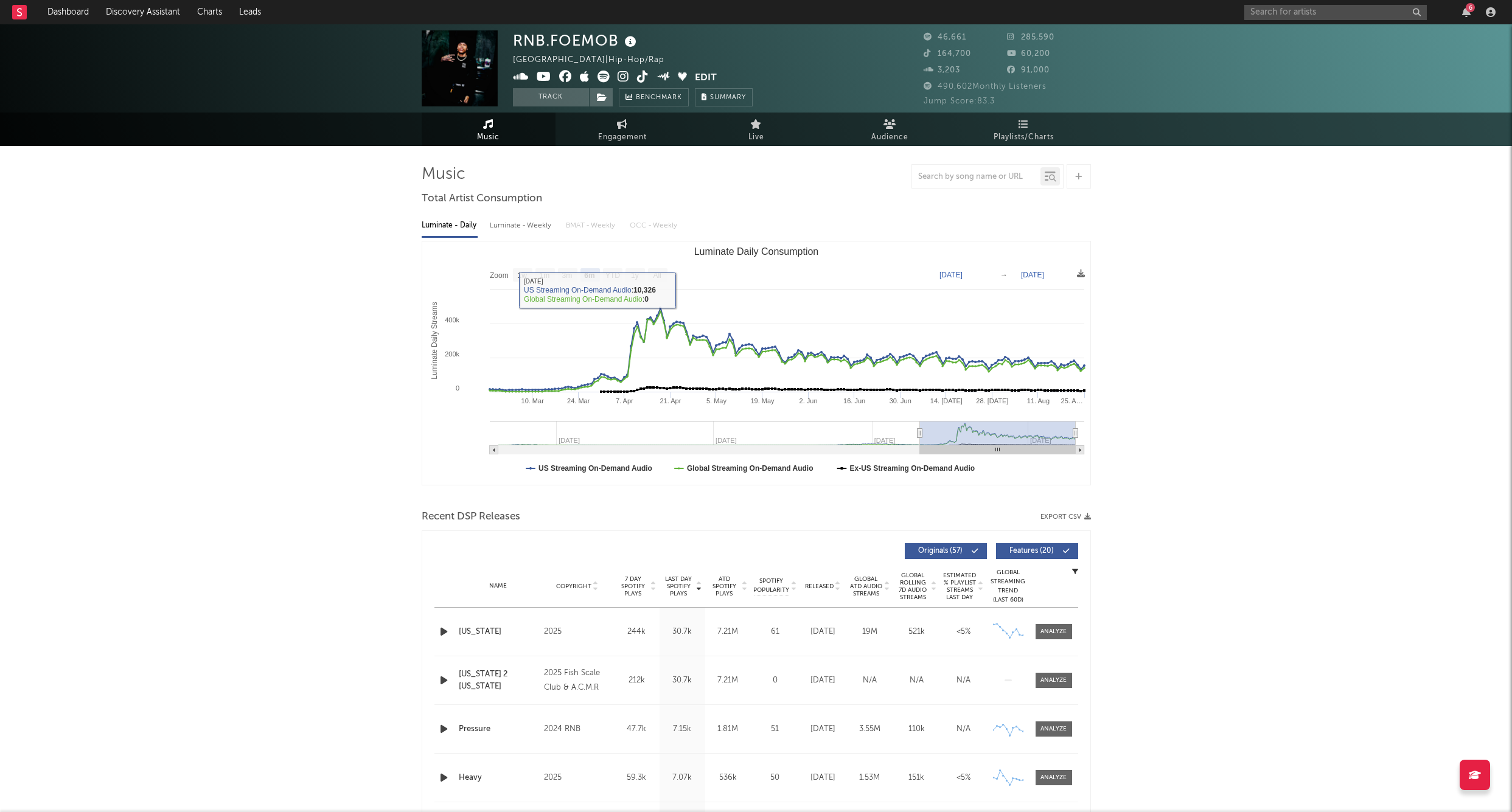
click at [548, 100] on button "Track" at bounding box center [551, 97] width 76 height 18
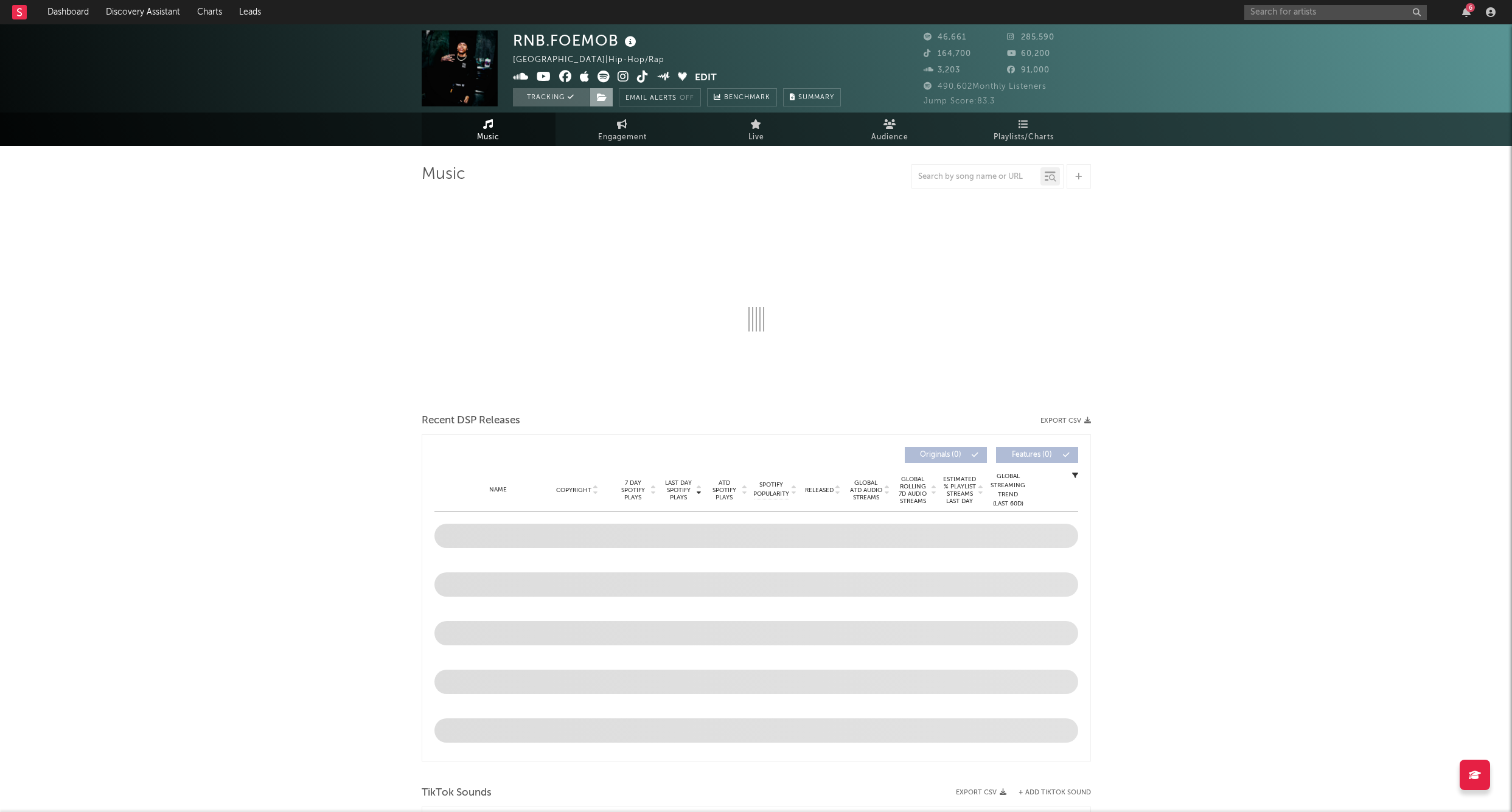
click at [610, 100] on span at bounding box center [601, 97] width 24 height 18
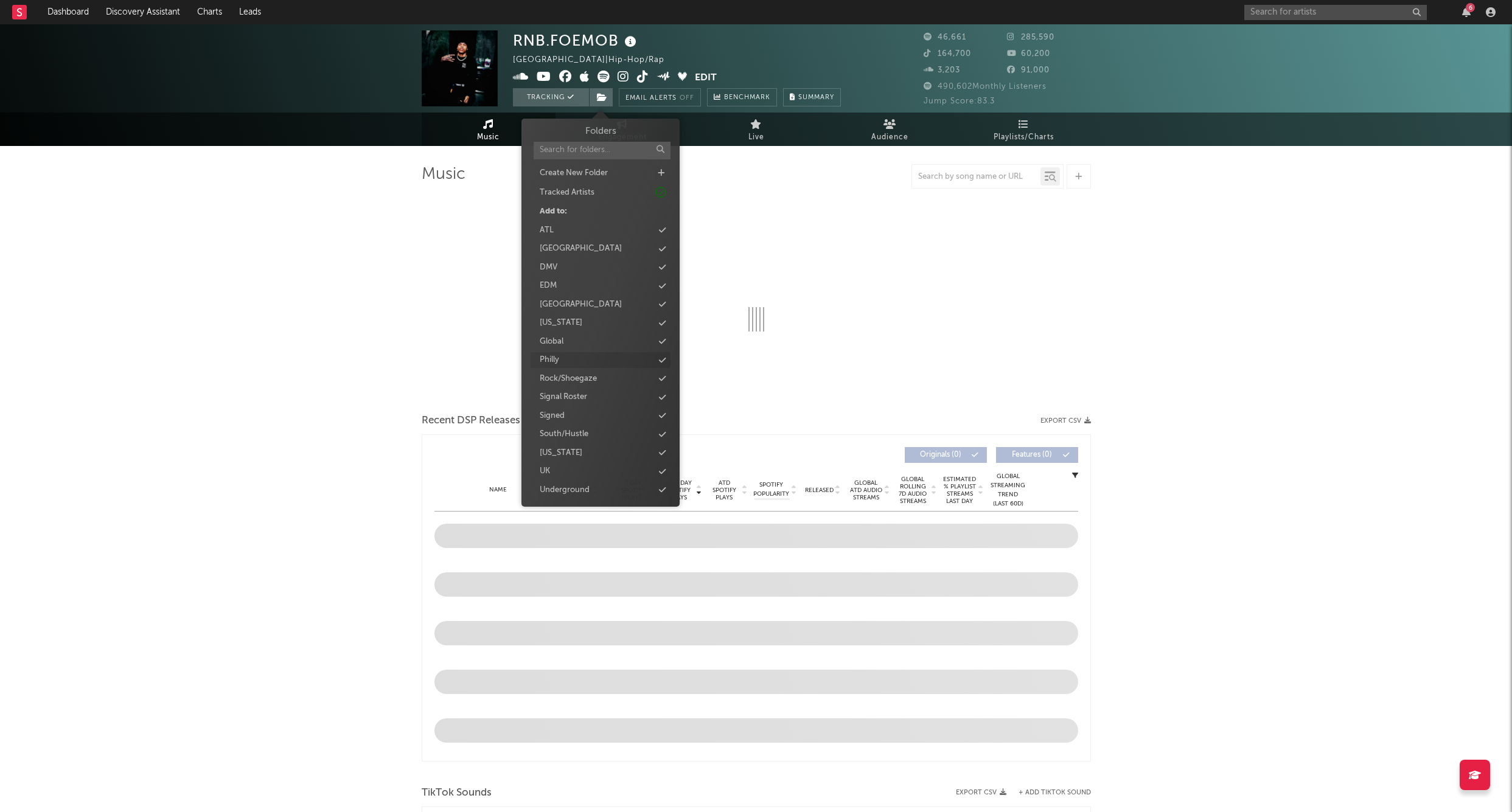
select select "6m"
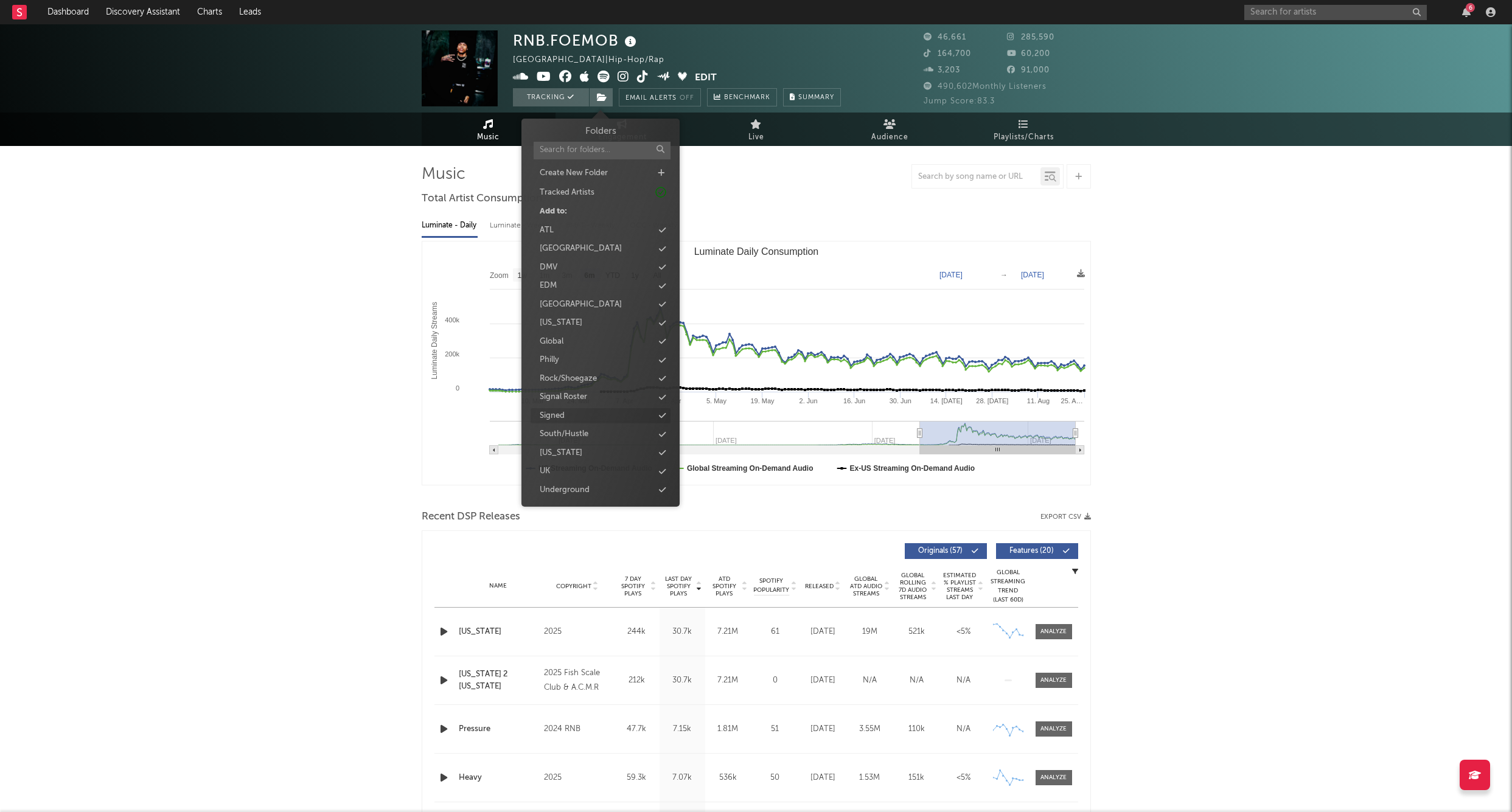
click at [563, 415] on div "Signed" at bounding box center [552, 416] width 25 height 12
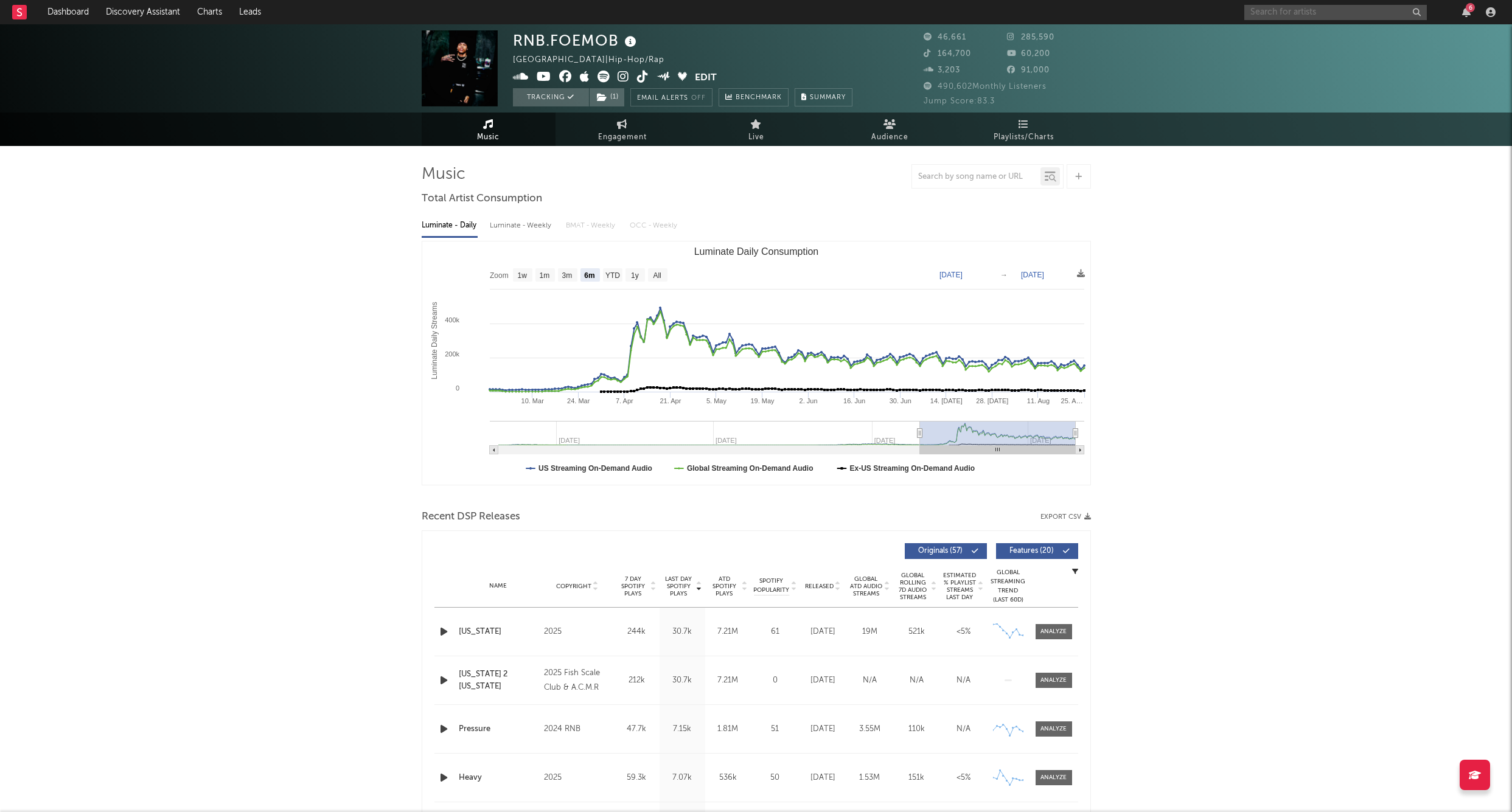
click at [1286, 8] on input "text" at bounding box center [1336, 12] width 183 height 15
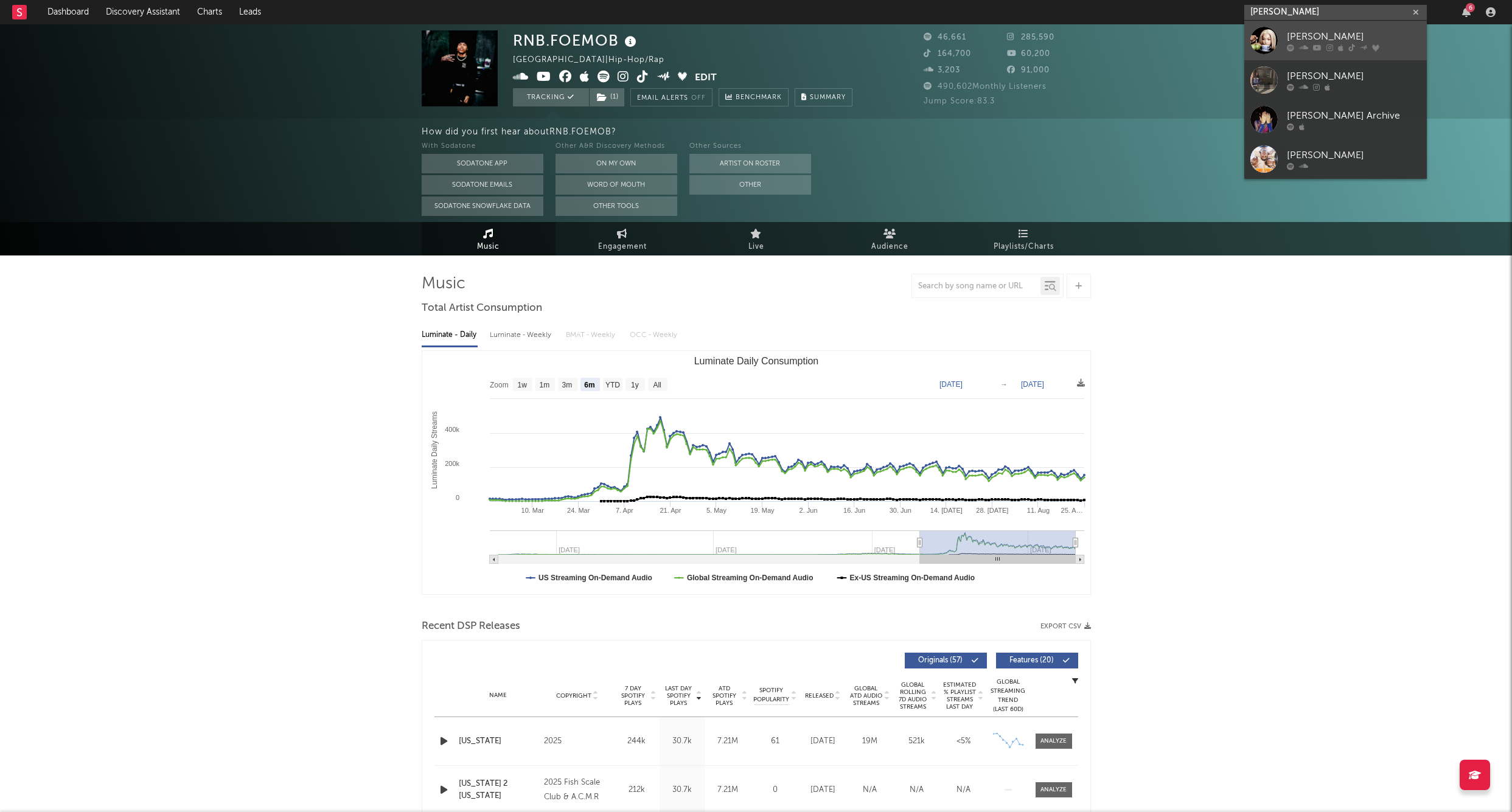
type input "molly santana"
click at [1315, 26] on link "Molly Santana" at bounding box center [1336, 40] width 183 height 39
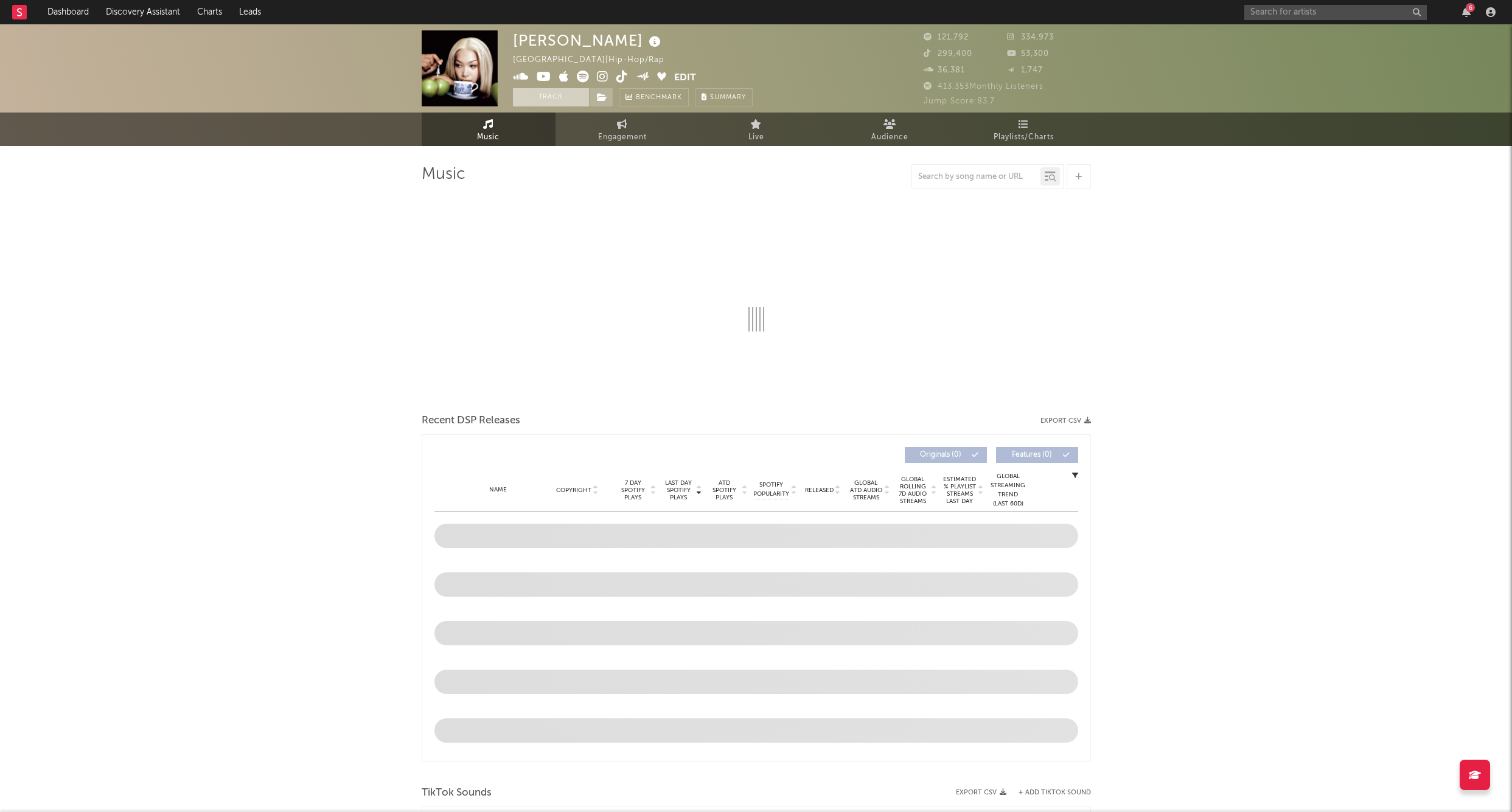
click at [551, 97] on button "Track" at bounding box center [551, 97] width 76 height 18
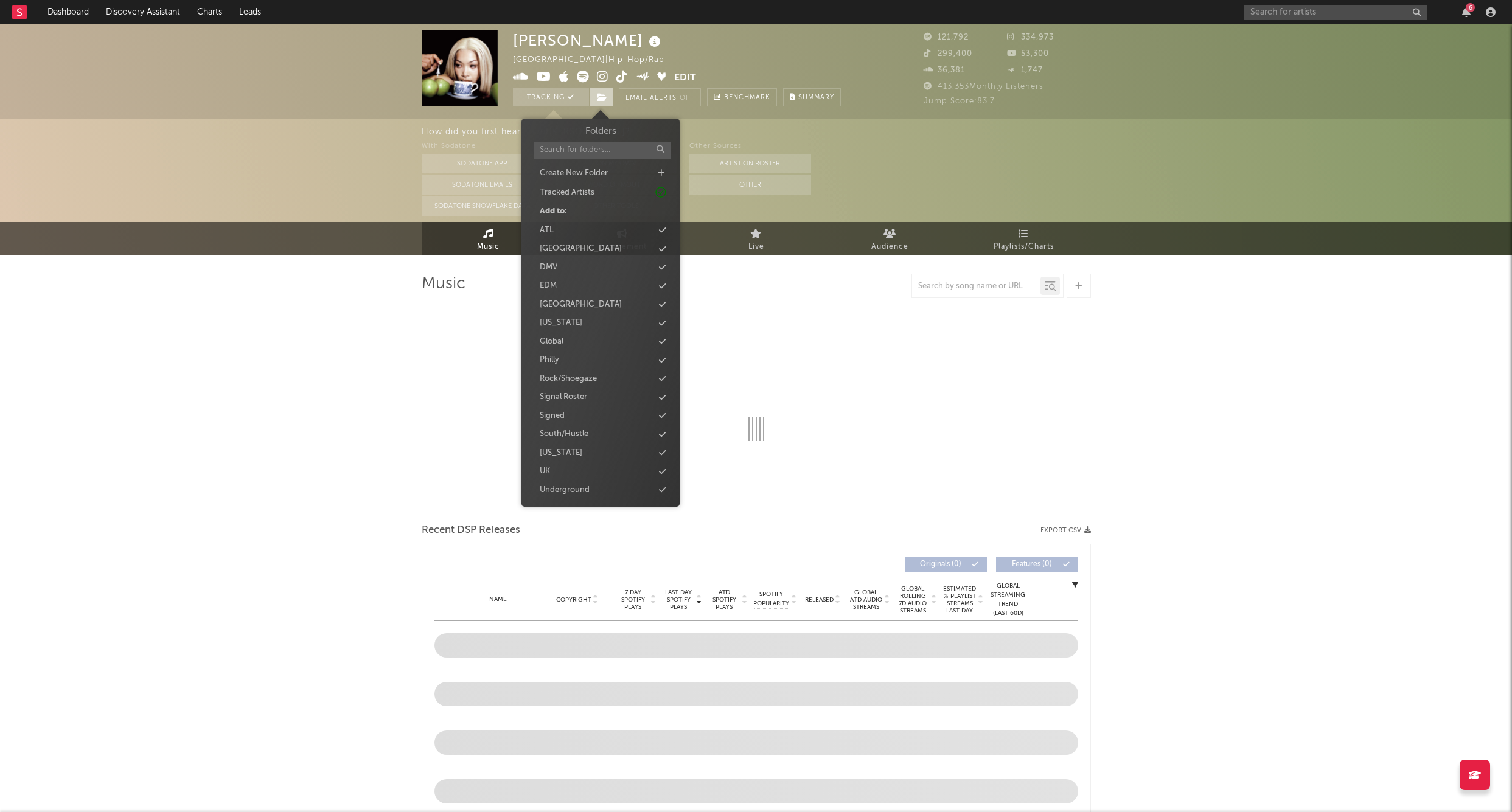
click at [604, 101] on icon at bounding box center [602, 97] width 10 height 8
select select "6m"
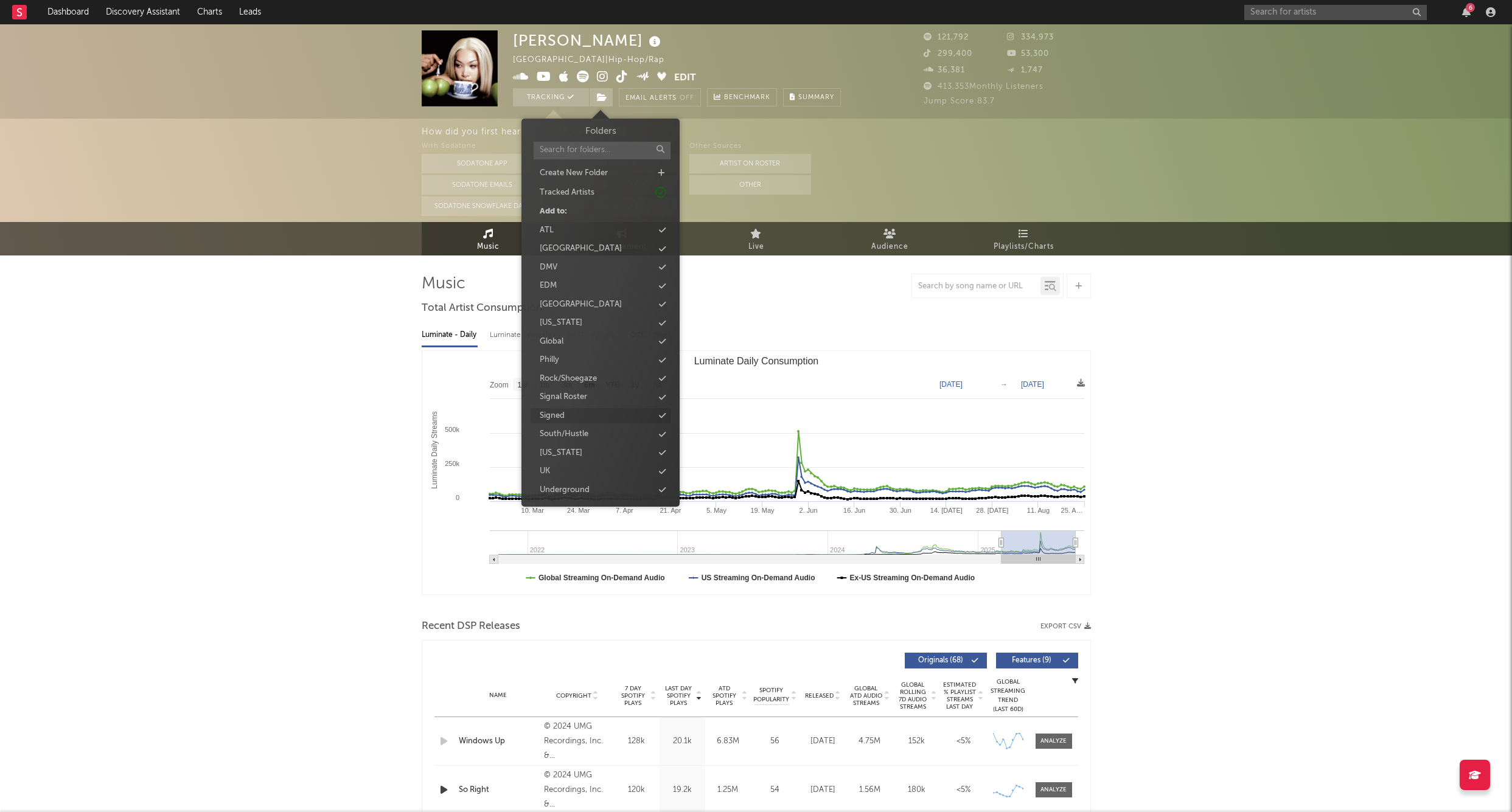
click at [585, 408] on div "Signed" at bounding box center [601, 416] width 140 height 16
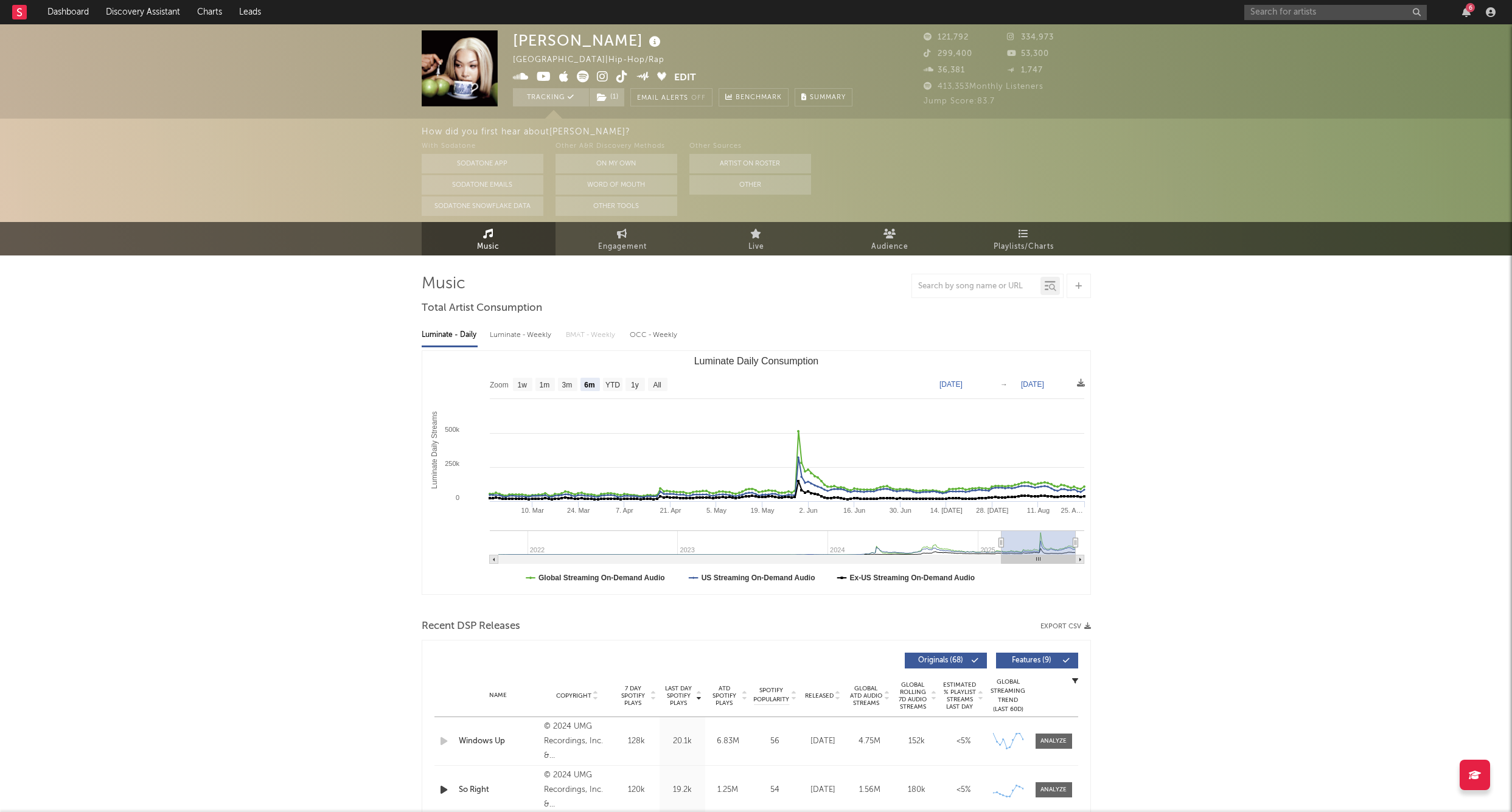
click at [1269, 24] on div "Molly Santana United States | Hip-Hop/Rap Edit Tracking ( 1 ) Email Alerts Off …" at bounding box center [756, 71] width 1512 height 94
click at [1267, 22] on div "6" at bounding box center [1372, 12] width 256 height 24
click at [1262, 19] on input "text" at bounding box center [1336, 12] width 183 height 15
click at [1269, 19] on input "text" at bounding box center [1336, 12] width 183 height 15
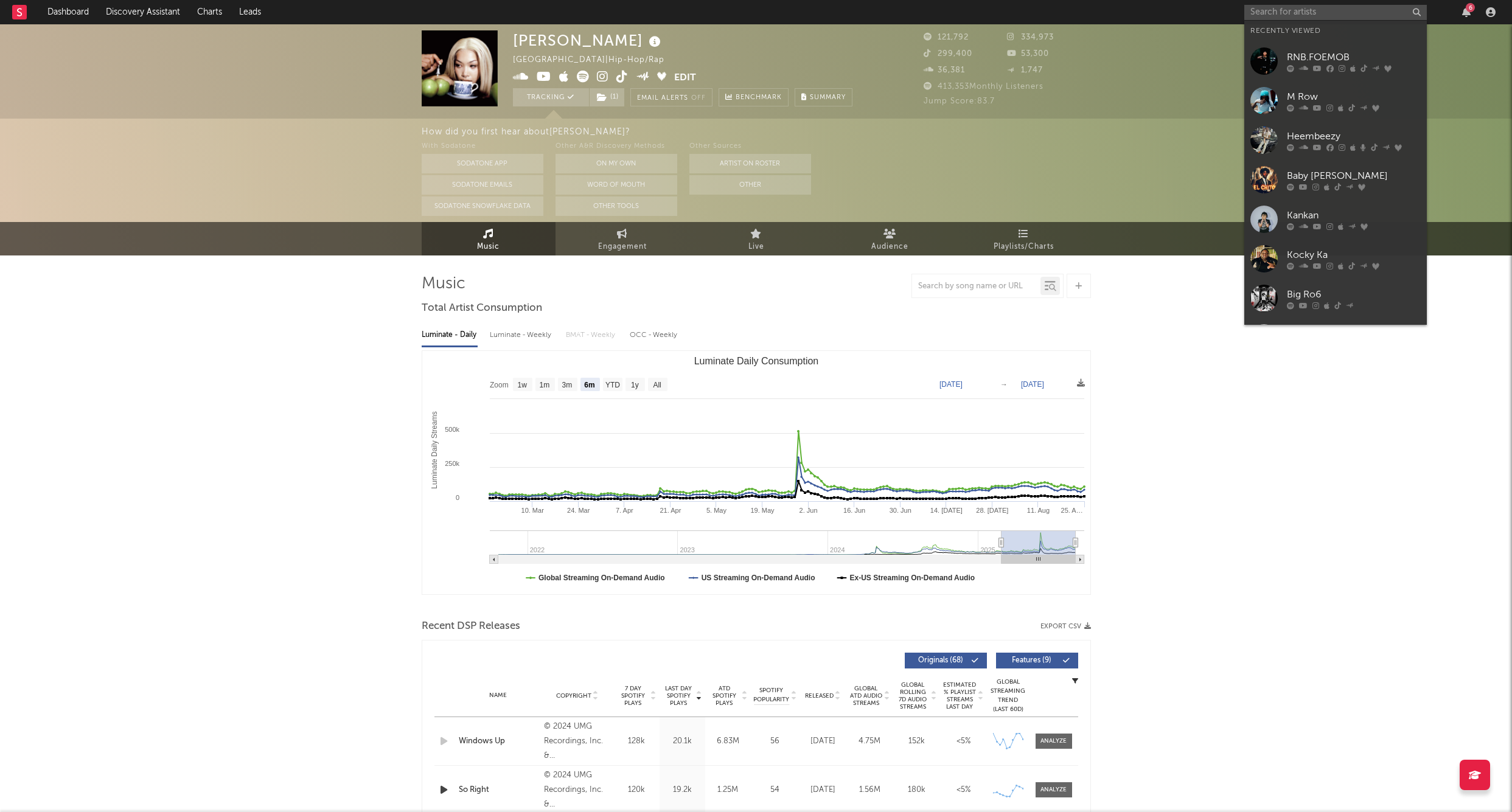
click at [1229, 23] on nav "Dashboard Discovery Assistant Charts Leads 6" at bounding box center [756, 12] width 1512 height 24
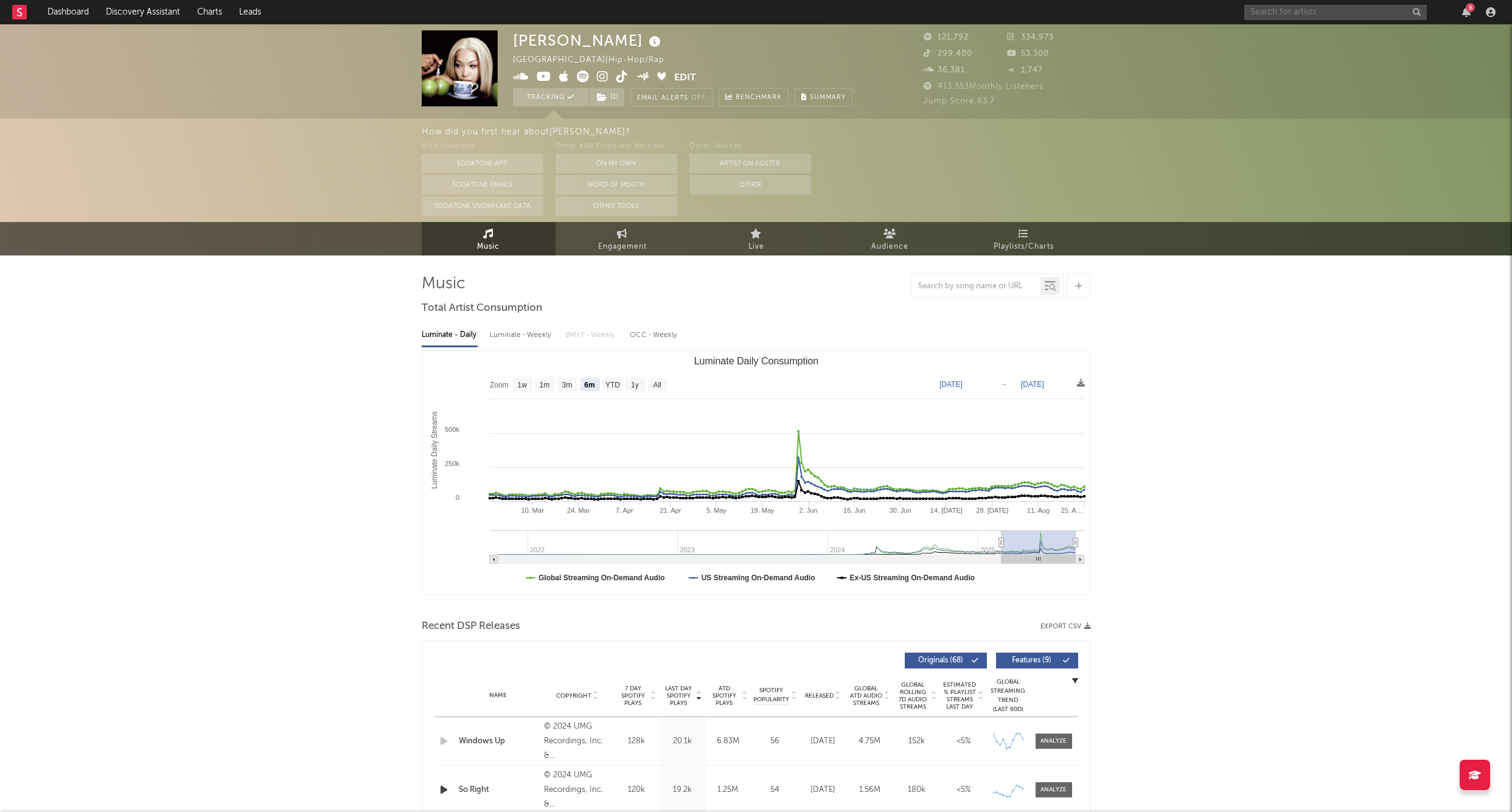
click at [1298, 11] on input "text" at bounding box center [1336, 12] width 183 height 15
click at [1312, 15] on input "text" at bounding box center [1336, 12] width 183 height 15
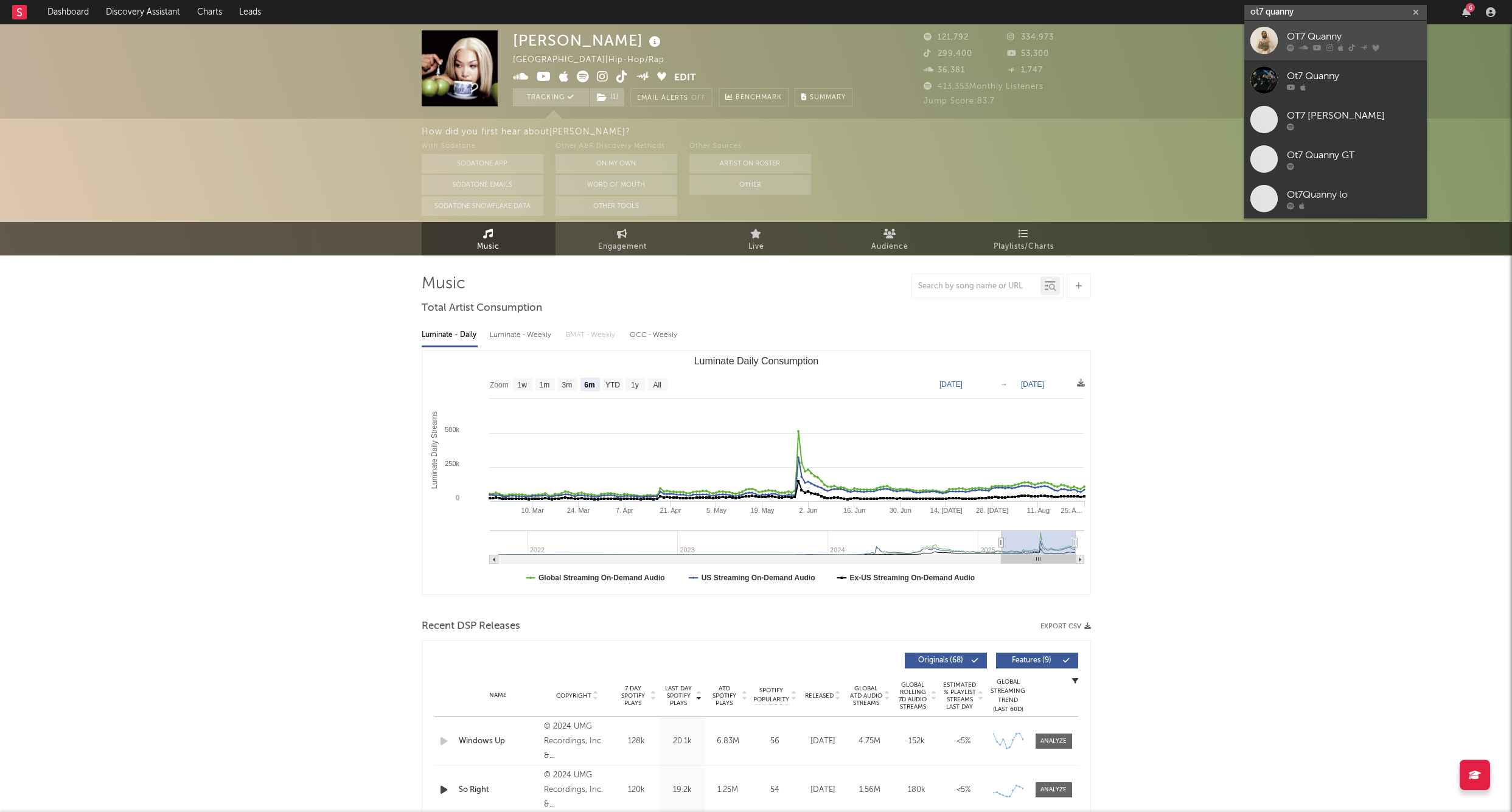
type input "ot7 quanny"
click at [1339, 29] on div "OT7 Quanny" at bounding box center [1354, 36] width 134 height 15
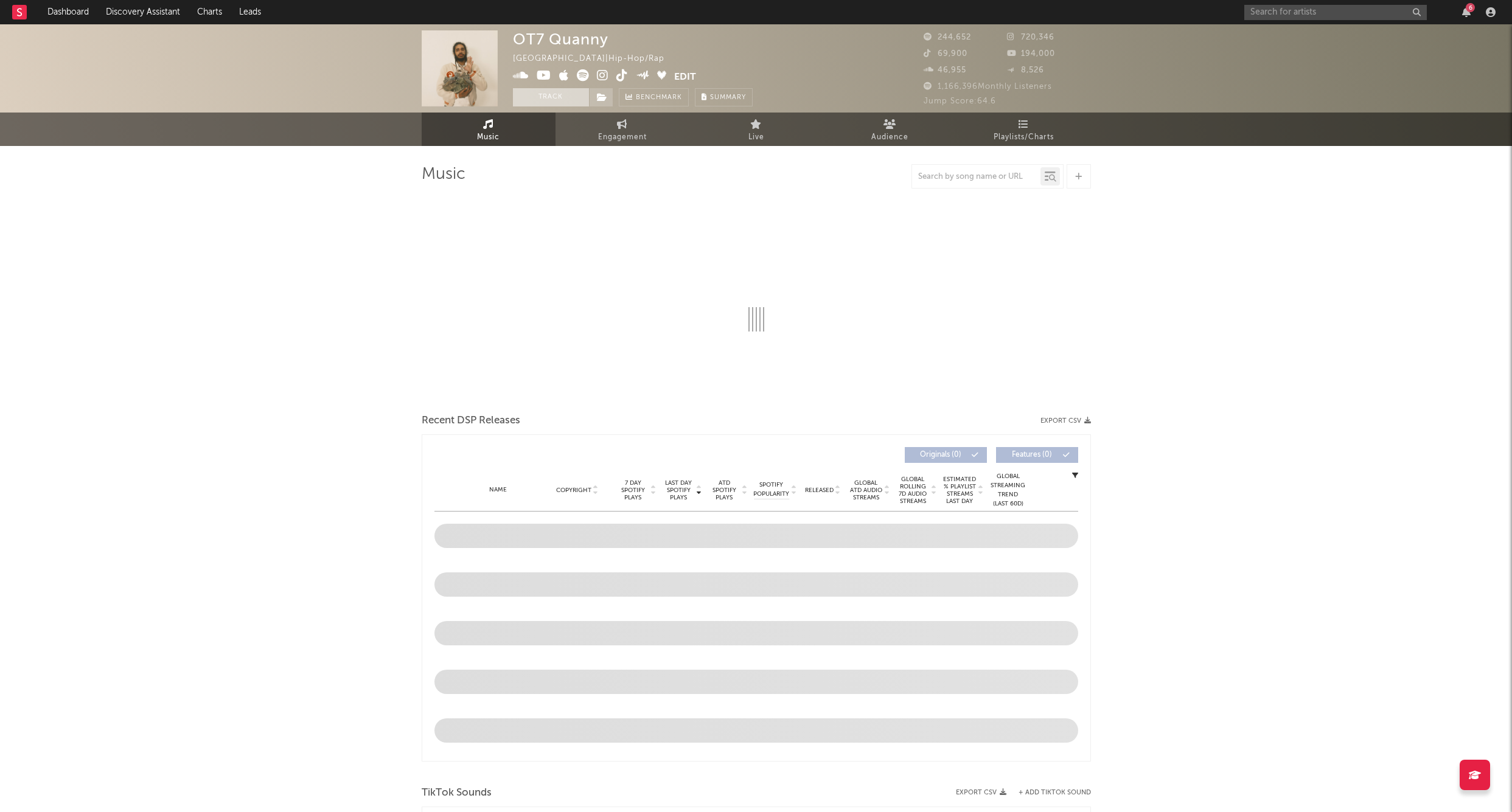
click at [567, 100] on button "Track" at bounding box center [551, 97] width 76 height 18
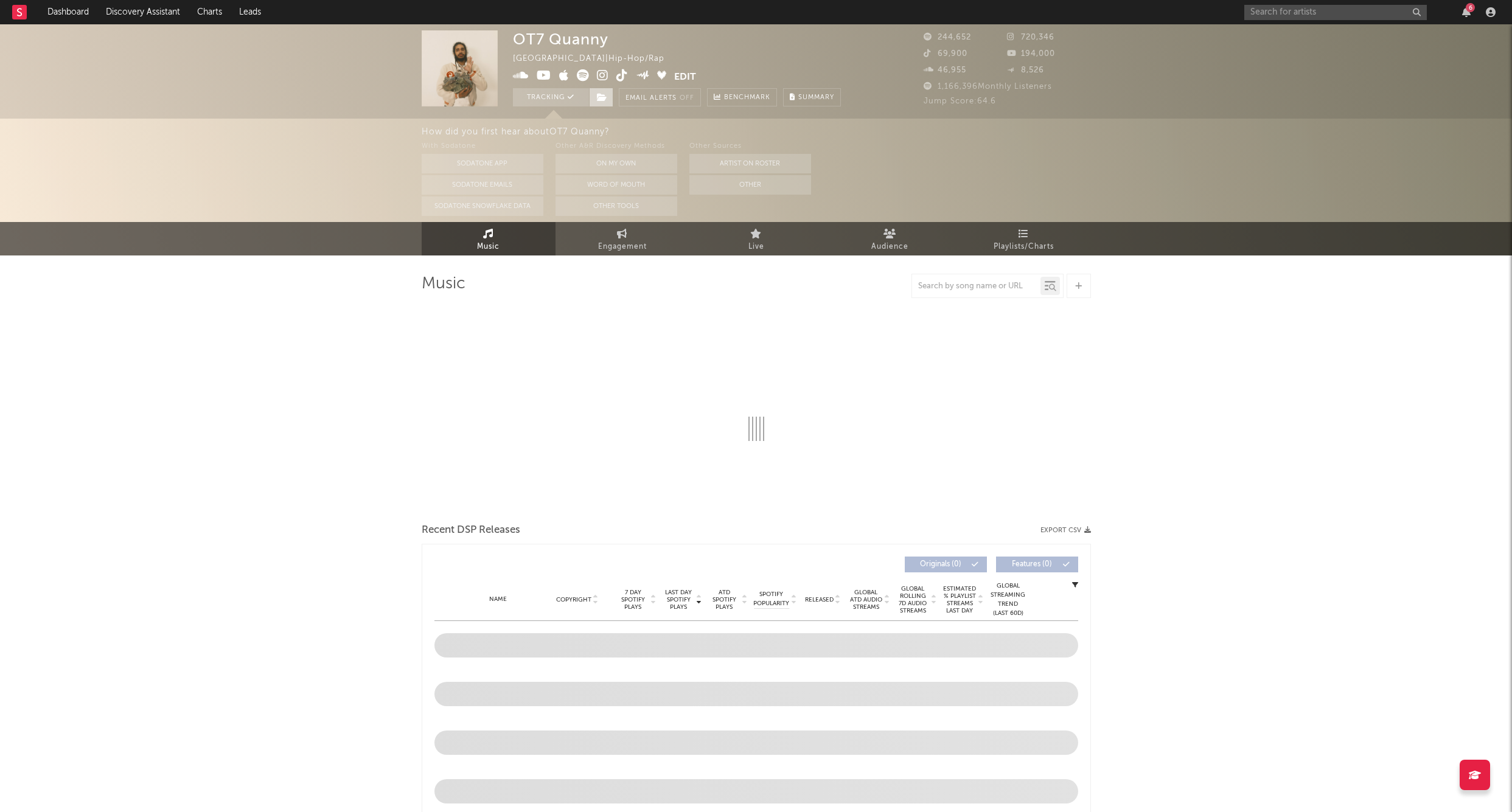
select select "6m"
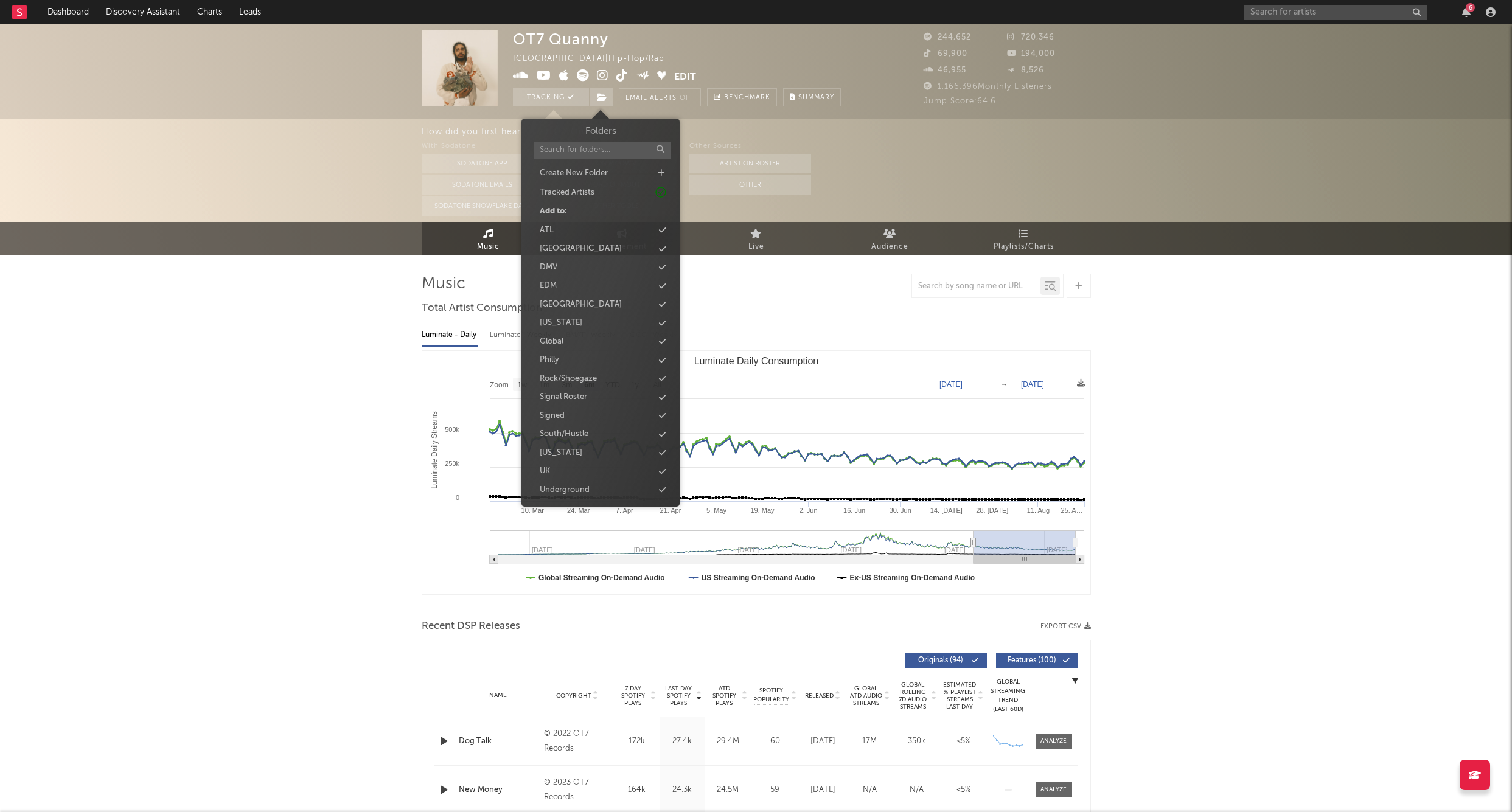
drag, startPoint x: 597, startPoint y: 100, endPoint x: 602, endPoint y: 84, distance: 16.8
click at [597, 100] on icon at bounding box center [602, 97] width 10 height 8
click at [579, 379] on div "Signed" at bounding box center [601, 386] width 140 height 16
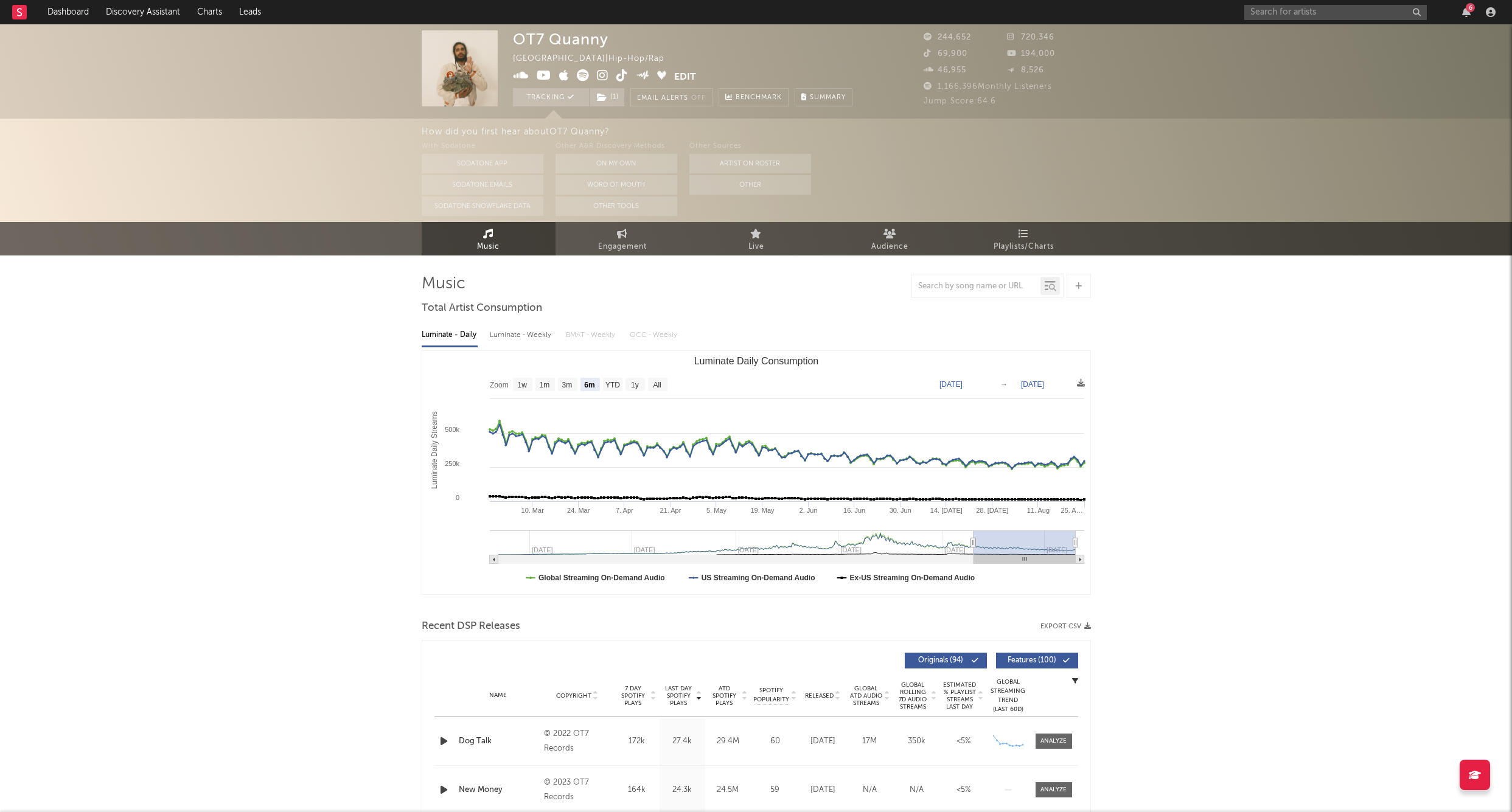
click at [1281, 10] on input "text" at bounding box center [1336, 12] width 183 height 15
click at [1298, 18] on input "text" at bounding box center [1336, 12] width 183 height 15
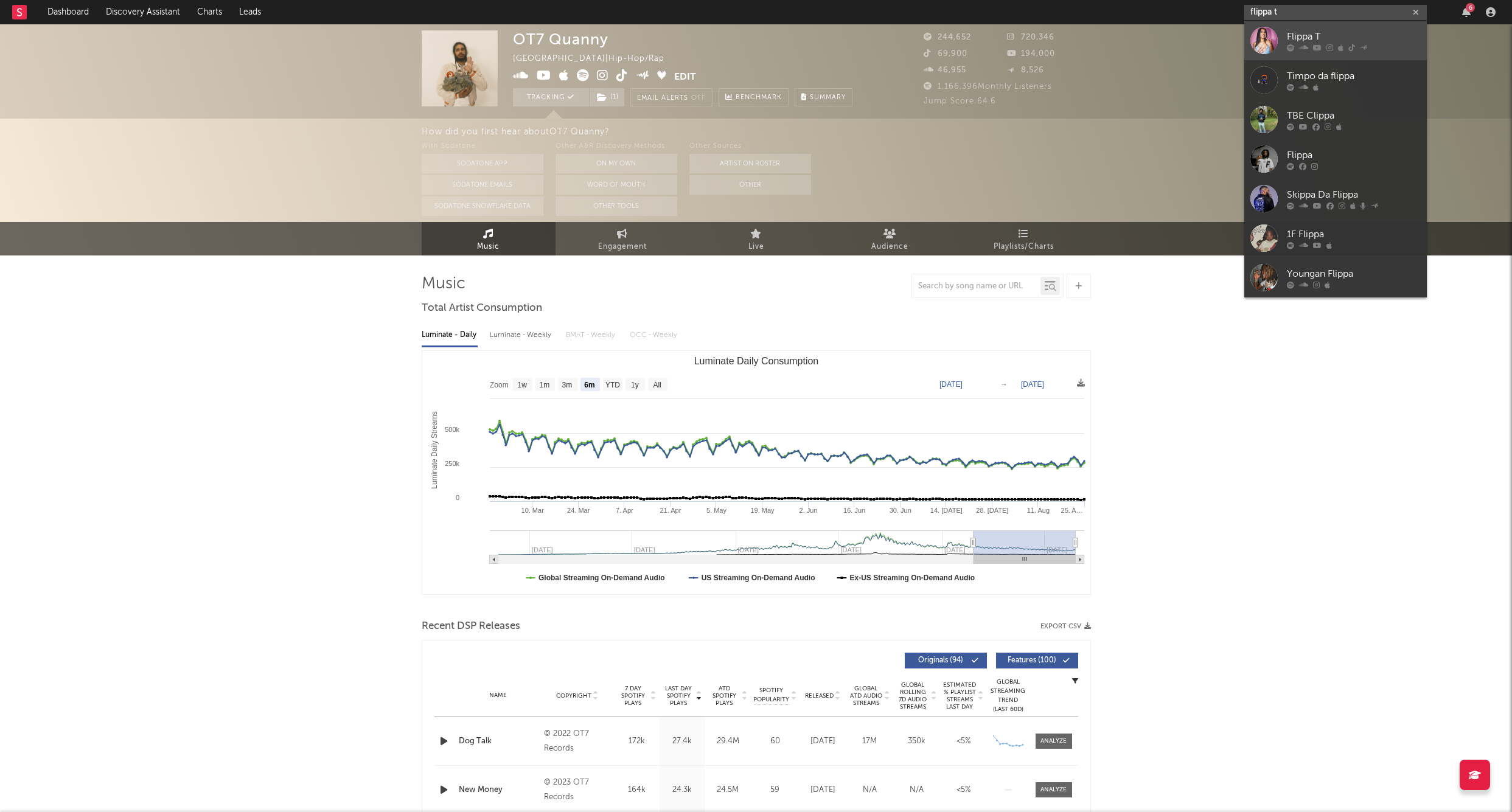
type input "flippa t"
click at [1309, 30] on div "Flippa T" at bounding box center [1354, 36] width 134 height 15
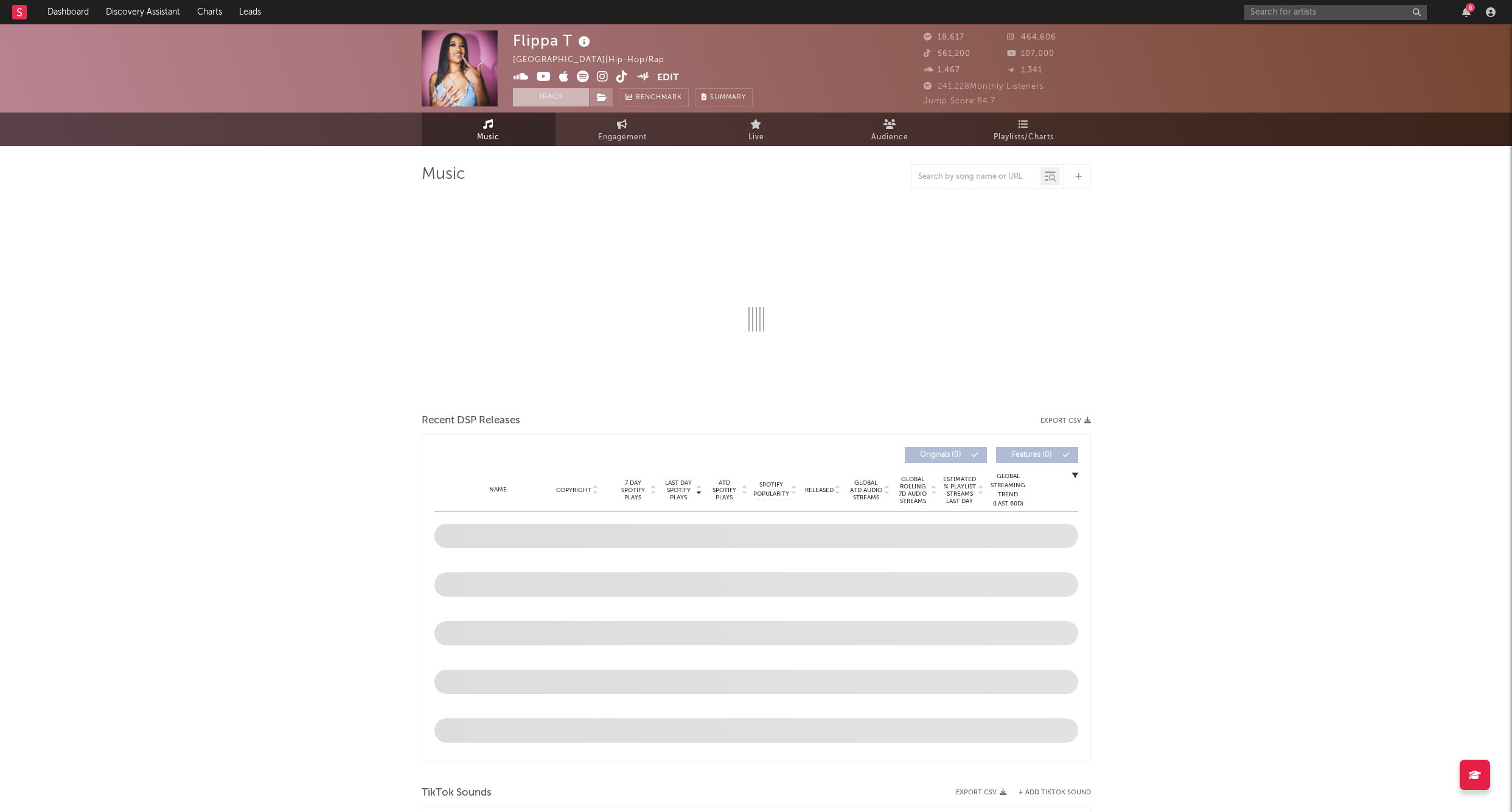
click at [554, 99] on button "Track" at bounding box center [551, 97] width 76 height 18
click at [599, 93] on icon at bounding box center [602, 97] width 10 height 8
select select "6m"
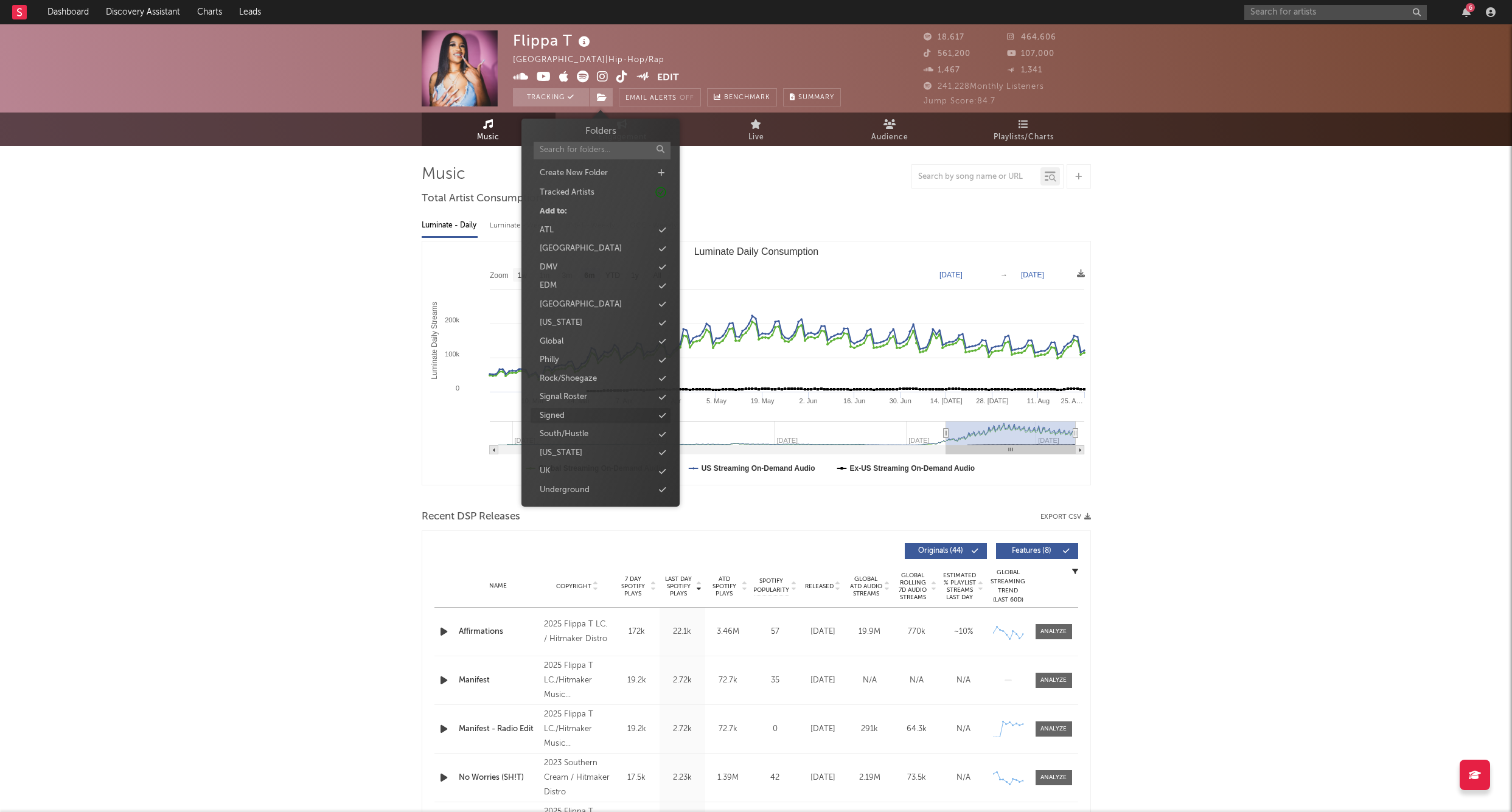
click at [563, 411] on div "Signed" at bounding box center [552, 416] width 25 height 12
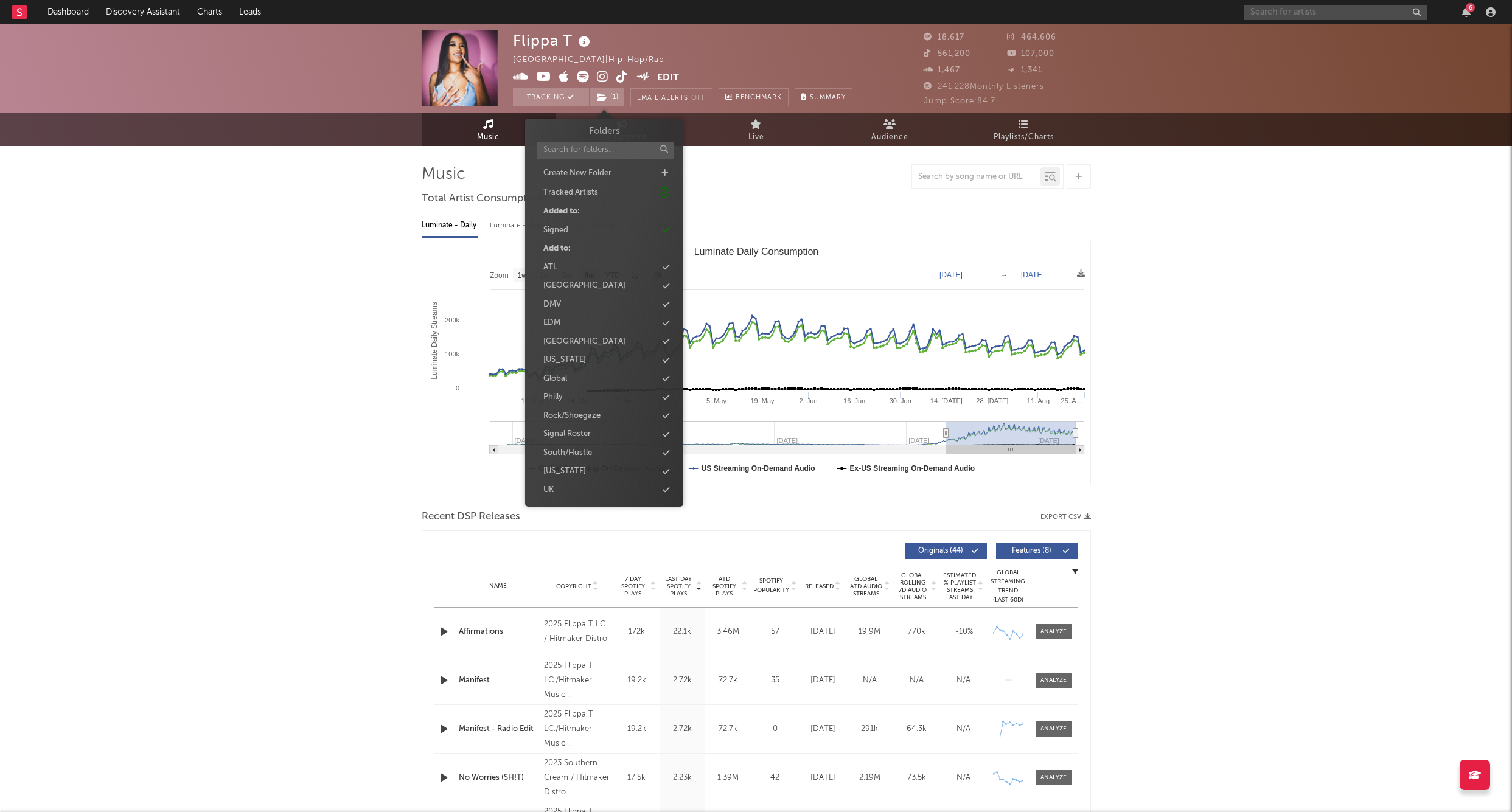
click at [1333, 10] on input "text" at bounding box center [1336, 12] width 183 height 15
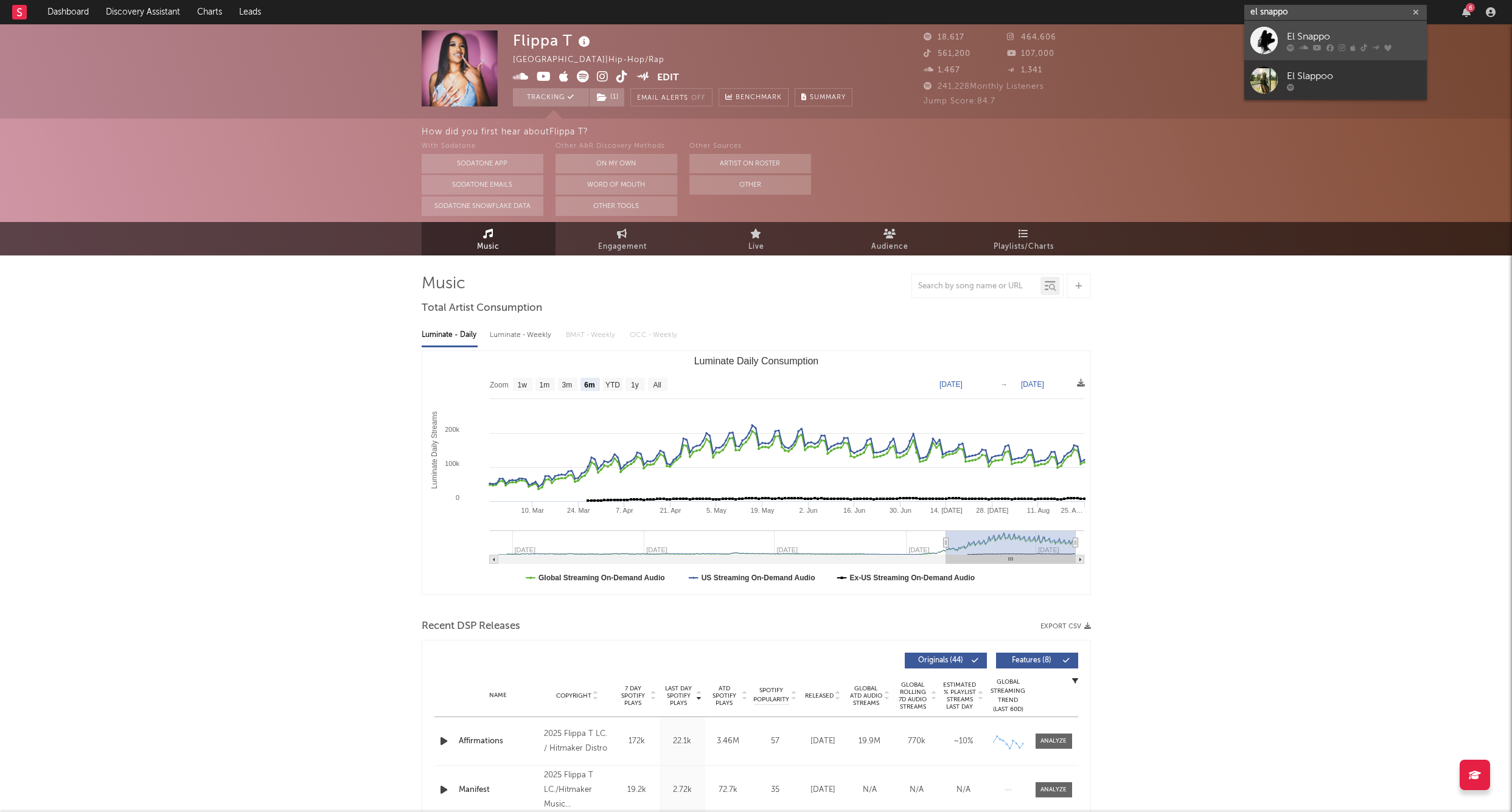
type input "el snappo"
click at [1289, 26] on link "El Snappo" at bounding box center [1336, 40] width 183 height 39
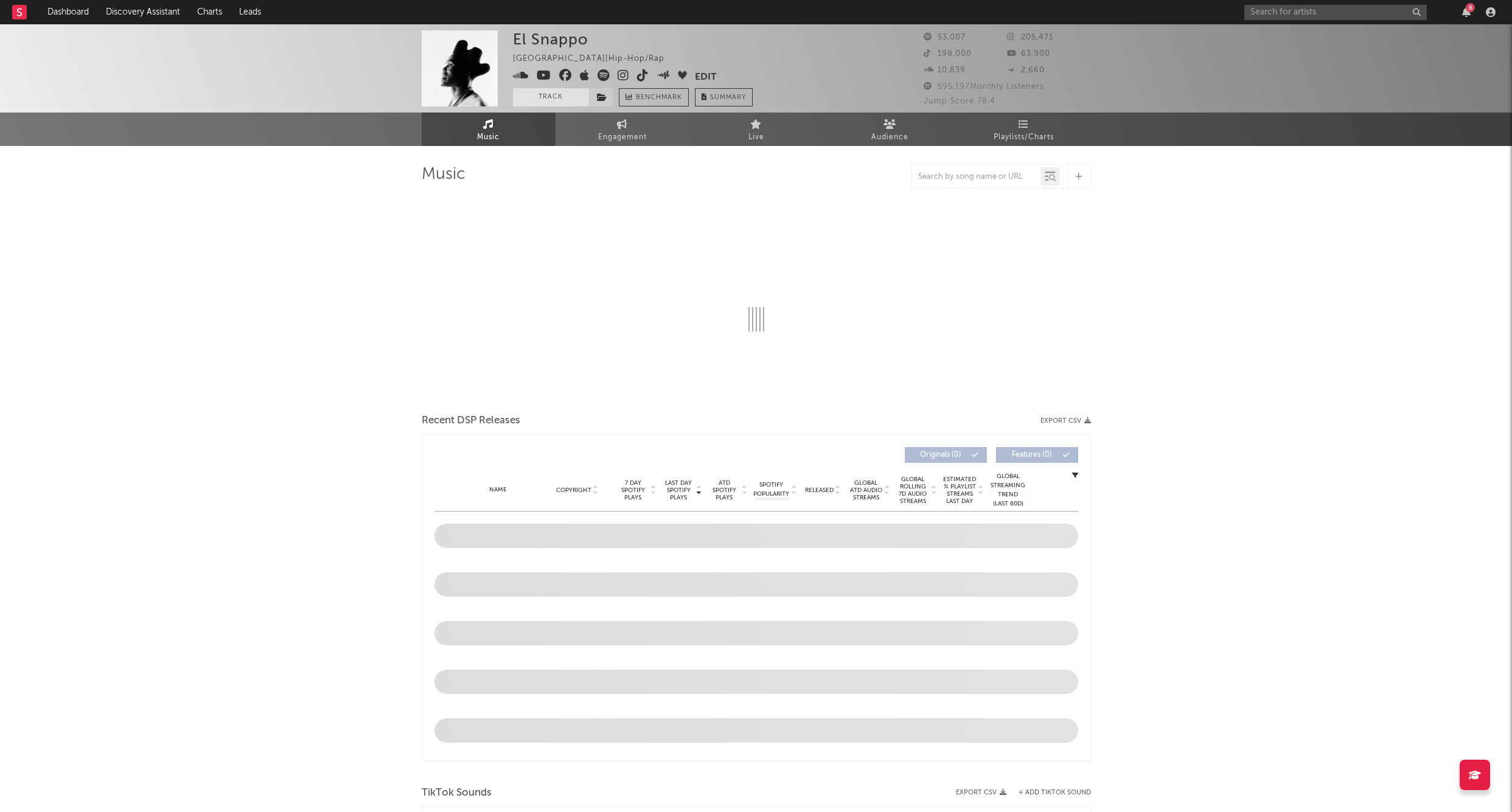
click at [557, 97] on button "Track" at bounding box center [551, 97] width 76 height 18
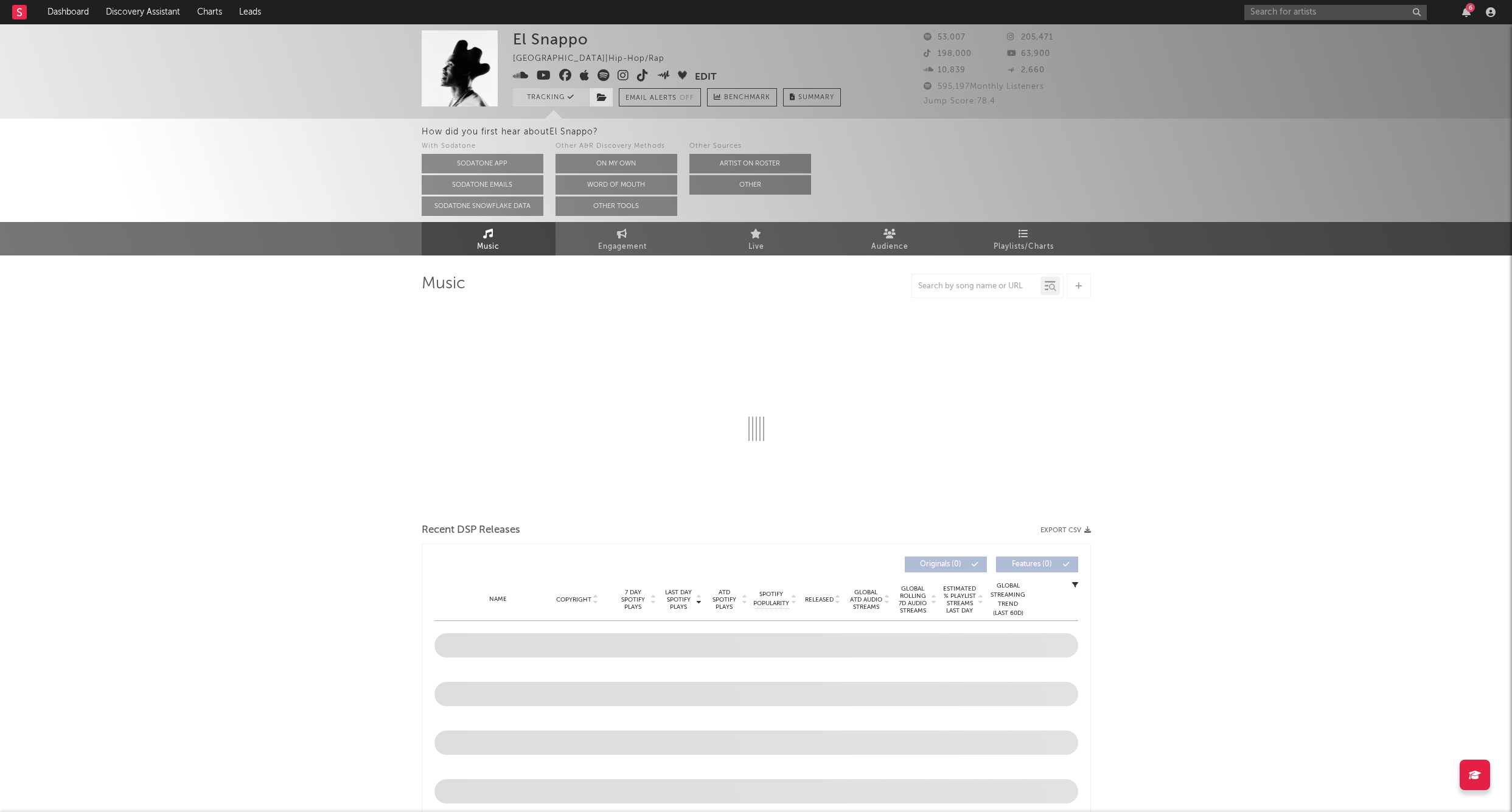
select select "6m"
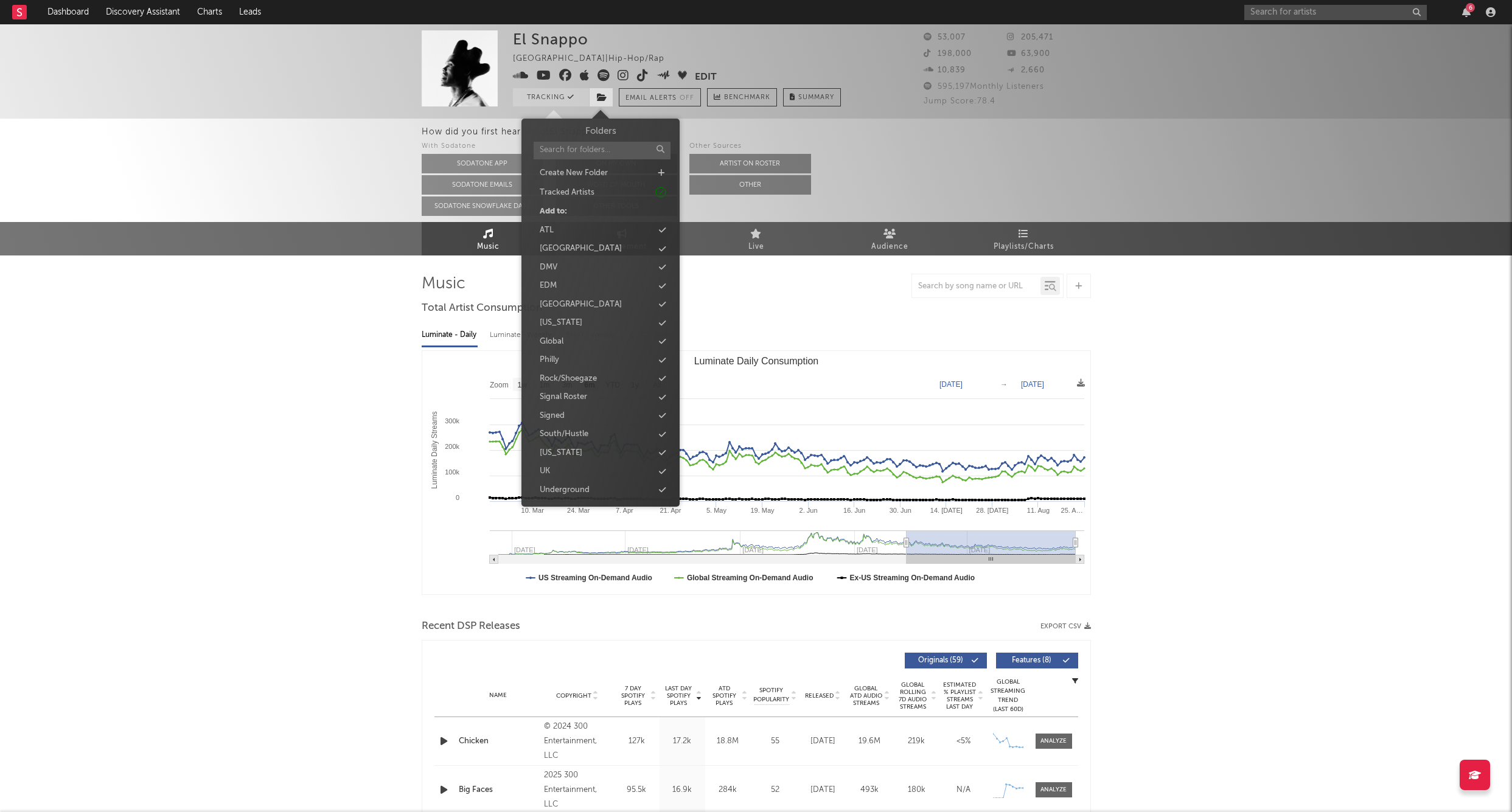
click at [604, 100] on icon at bounding box center [602, 97] width 10 height 8
click at [566, 382] on div "Signed" at bounding box center [601, 385] width 140 height 16
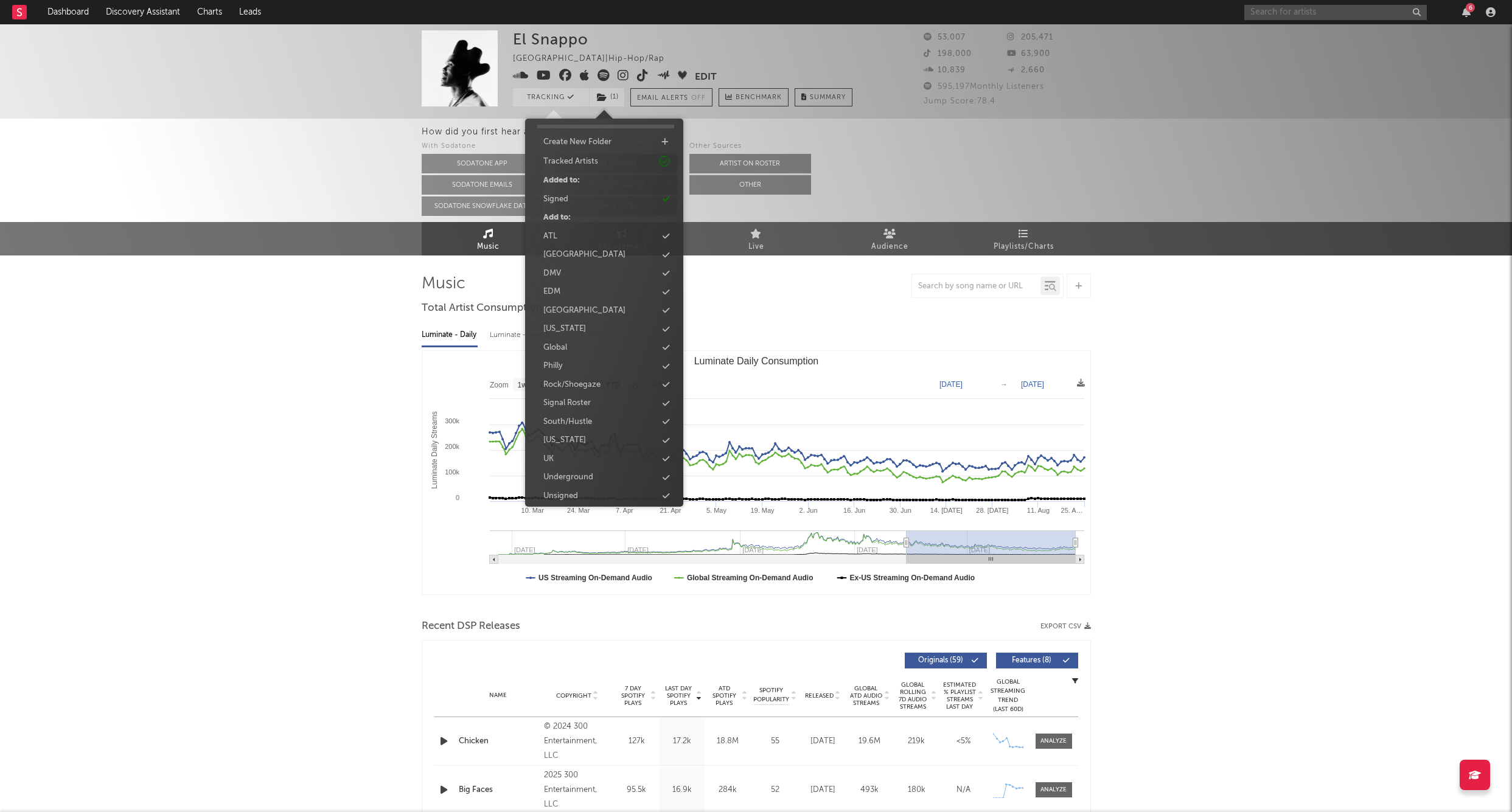
click at [1299, 17] on input "text" at bounding box center [1336, 12] width 183 height 15
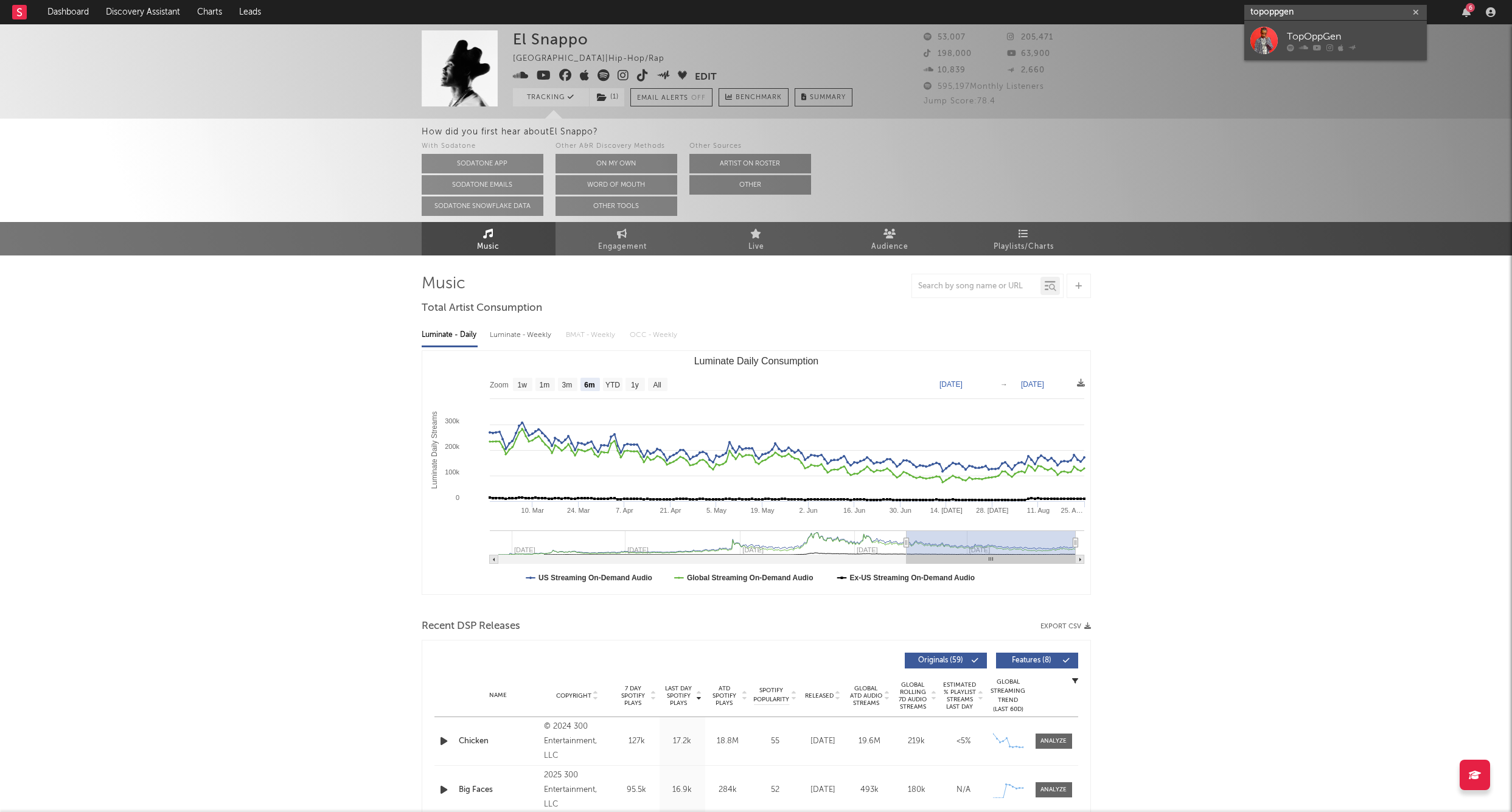
type input "topoppgen"
click at [1283, 23] on link "TopOppGen" at bounding box center [1336, 40] width 183 height 39
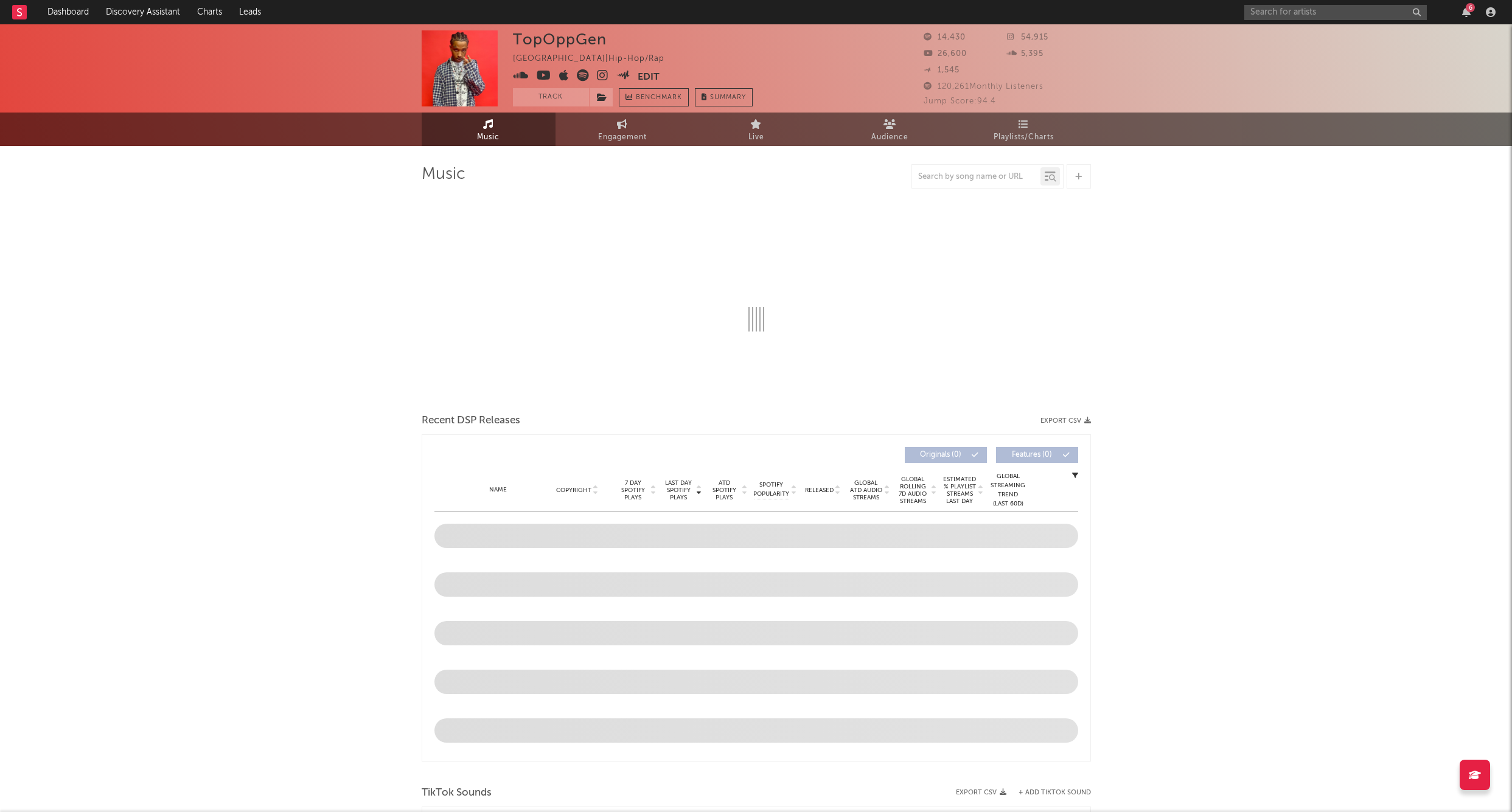
select select "6m"
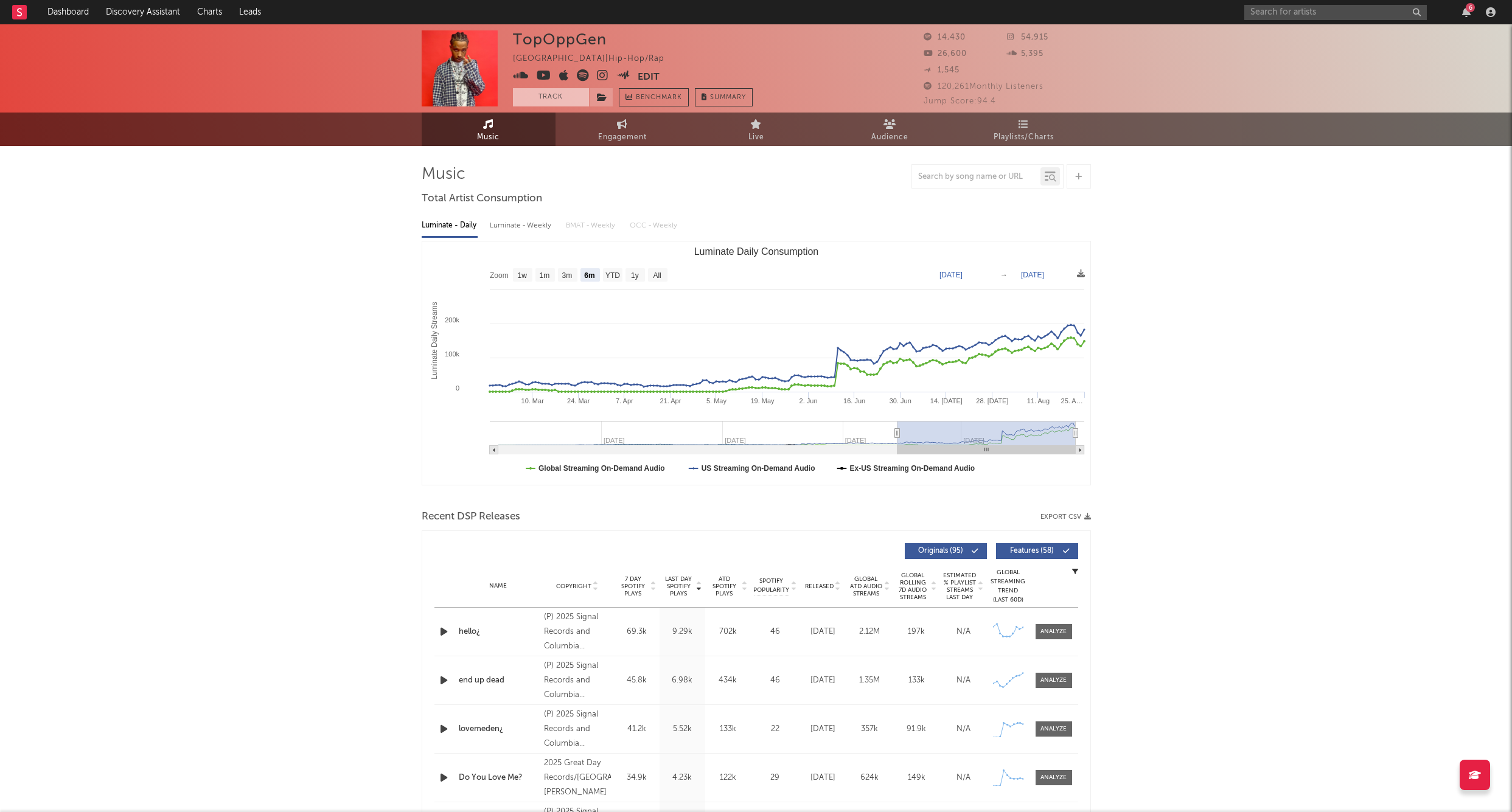
click at [531, 89] on button "Track" at bounding box center [551, 97] width 76 height 18
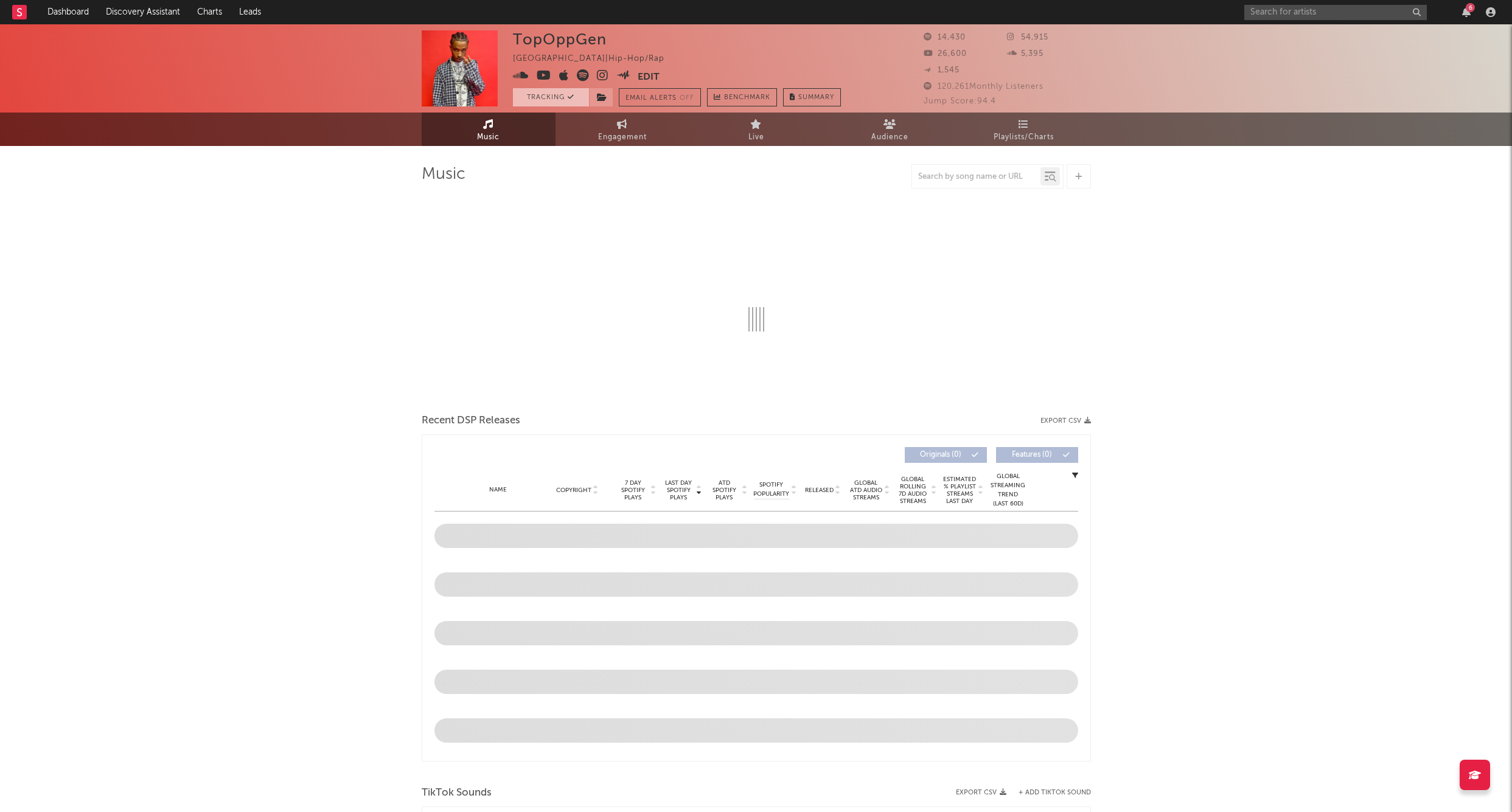
select select "6m"
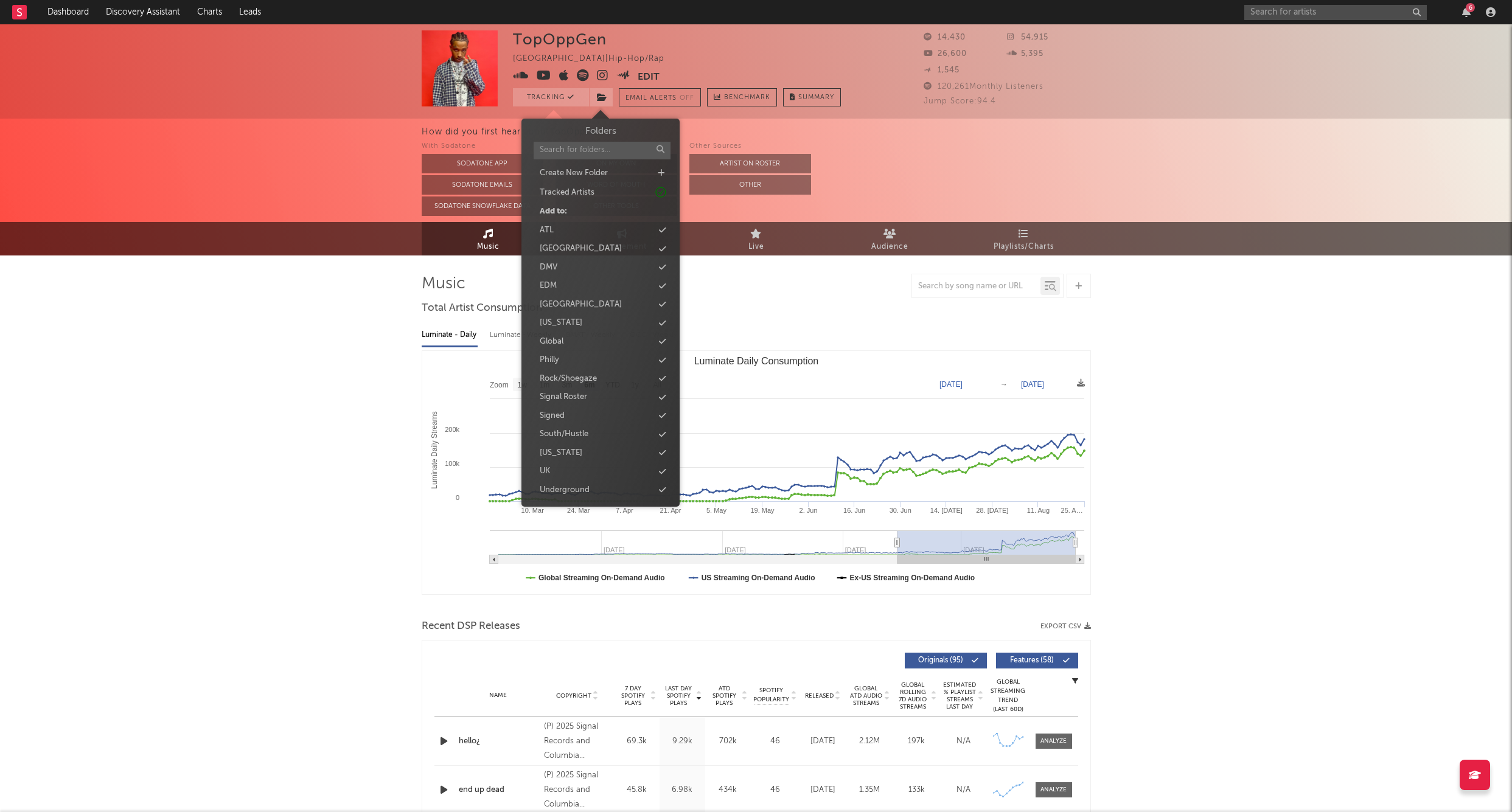
drag, startPoint x: 604, startPoint y: 100, endPoint x: 519, endPoint y: 144, distance: 95.7
click at [604, 100] on icon at bounding box center [602, 97] width 10 height 8
click at [598, 100] on icon at bounding box center [602, 97] width 10 height 8
click at [560, 379] on div "Signed" at bounding box center [552, 385] width 25 height 12
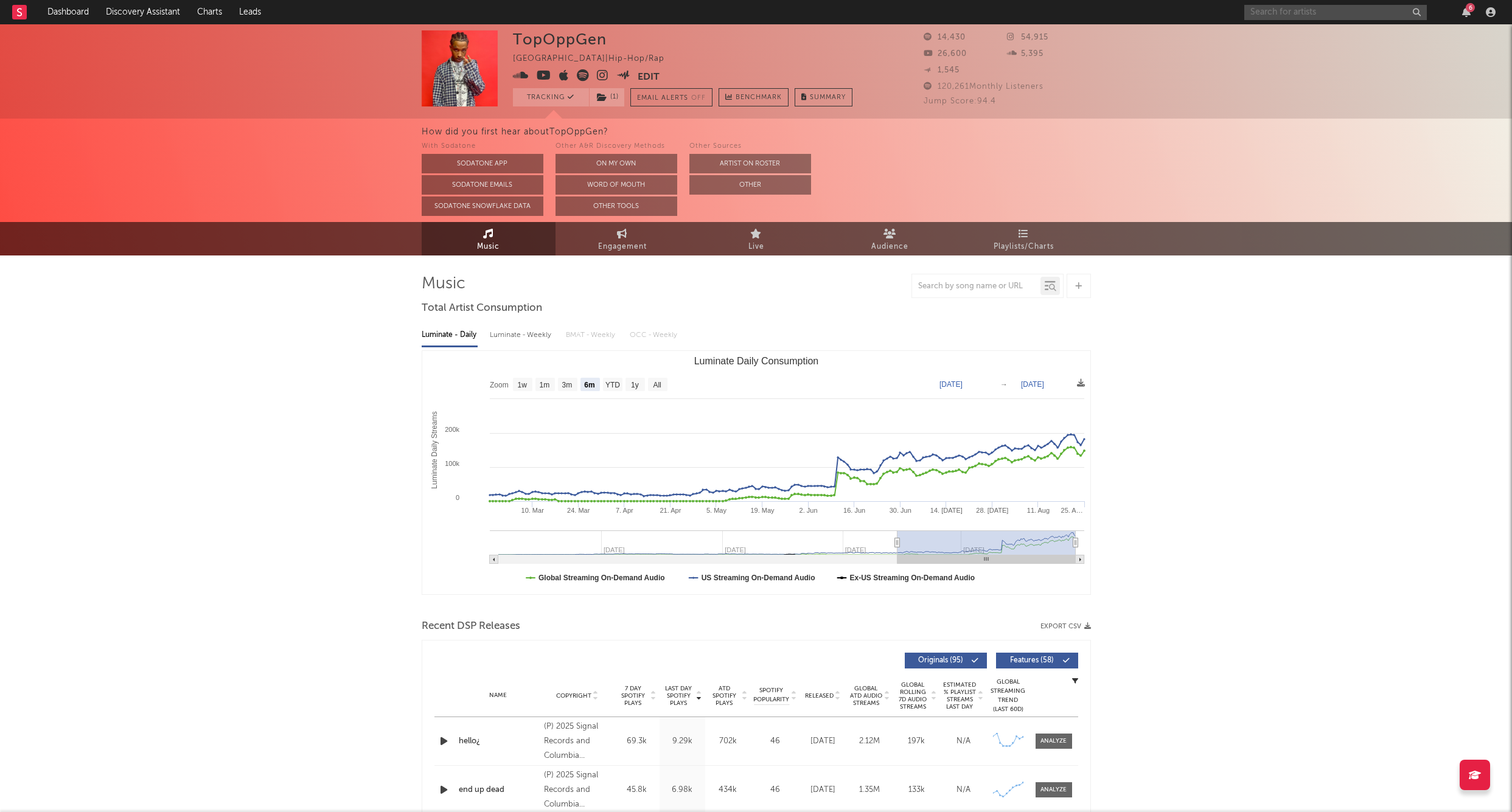
click at [1271, 12] on input "text" at bounding box center [1336, 12] width 183 height 15
click at [1209, 39] on div "TopOppGen United States | Hip-Hop/Rap Edit Tracking ( 1 ) Email Alerts Off Benc…" at bounding box center [756, 71] width 1512 height 94
click at [1263, 12] on input "text" at bounding box center [1336, 12] width 183 height 15
click at [1182, 84] on div "TopOppGen United States | Hip-Hop/Rap Edit Tracking ( 1 ) Email Alerts Off Benc…" at bounding box center [756, 71] width 1512 height 94
click at [1289, 21] on div "6" at bounding box center [1372, 12] width 256 height 24
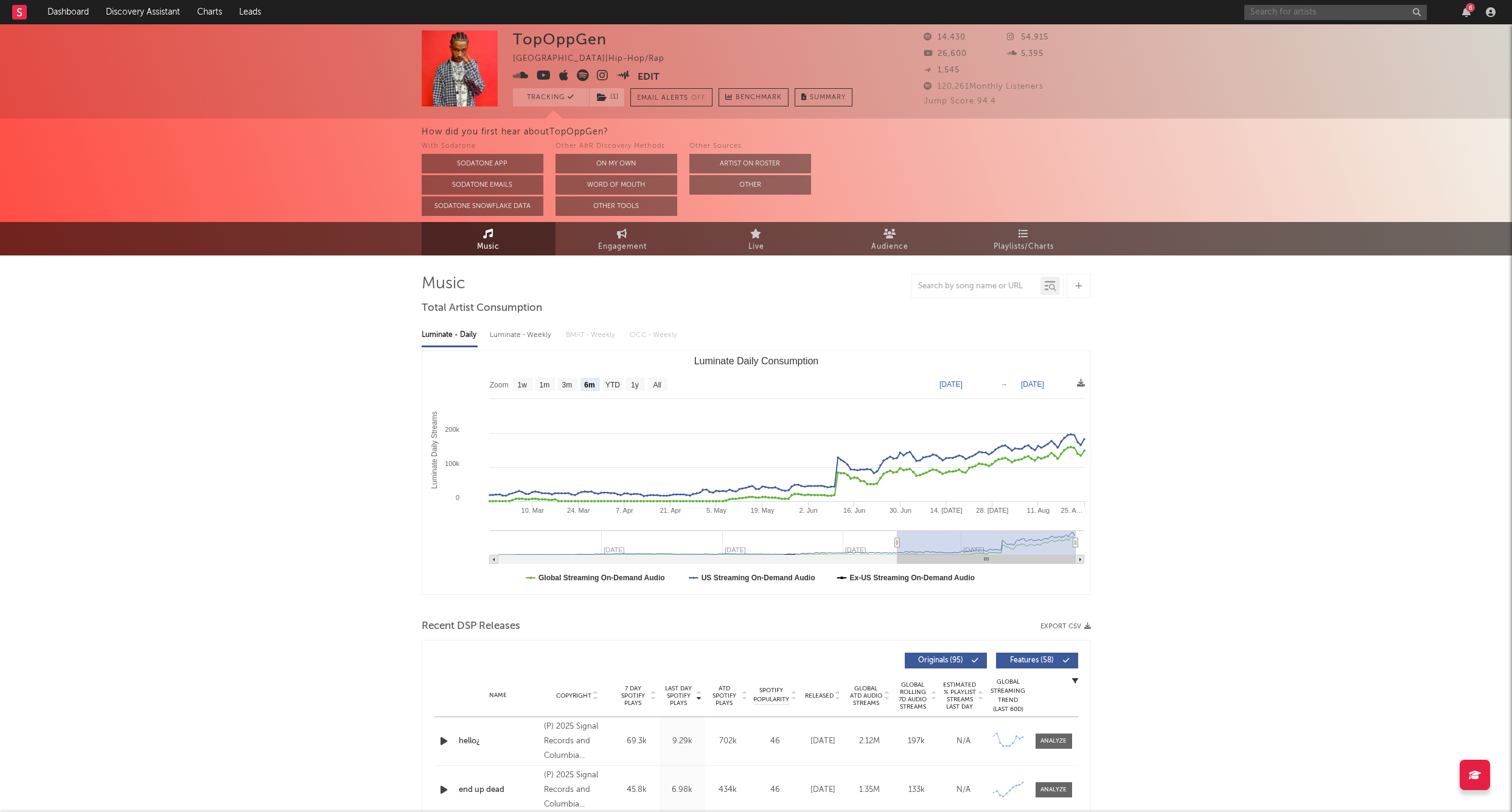
click at [1271, 18] on input "text" at bounding box center [1336, 12] width 183 height 15
click at [1218, 71] on div "TopOppGen United States | Hip-Hop/Rap Edit Tracking ( 1 ) Email Alerts Off Benc…" at bounding box center [756, 71] width 1512 height 94
click at [1291, 5] on input "text" at bounding box center [1336, 12] width 183 height 15
click at [1203, 68] on div "TopOppGen United States | Hip-Hop/Rap Edit Tracking ( 1 ) Email Alerts Off Benc…" at bounding box center [756, 71] width 1512 height 94
click at [1270, 23] on div "6" at bounding box center [1372, 12] width 256 height 24
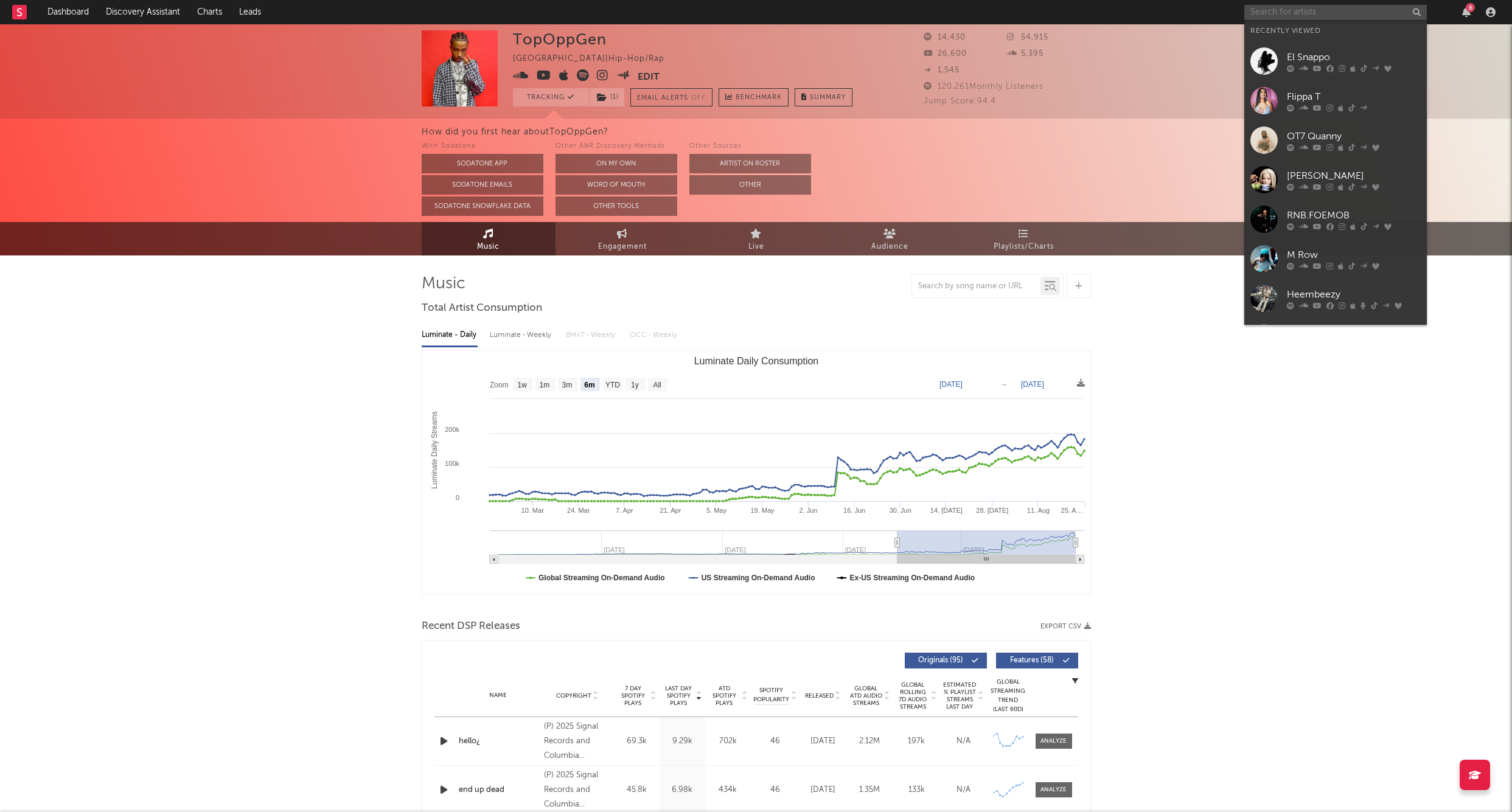
click at [1269, 17] on input "text" at bounding box center [1336, 12] width 183 height 15
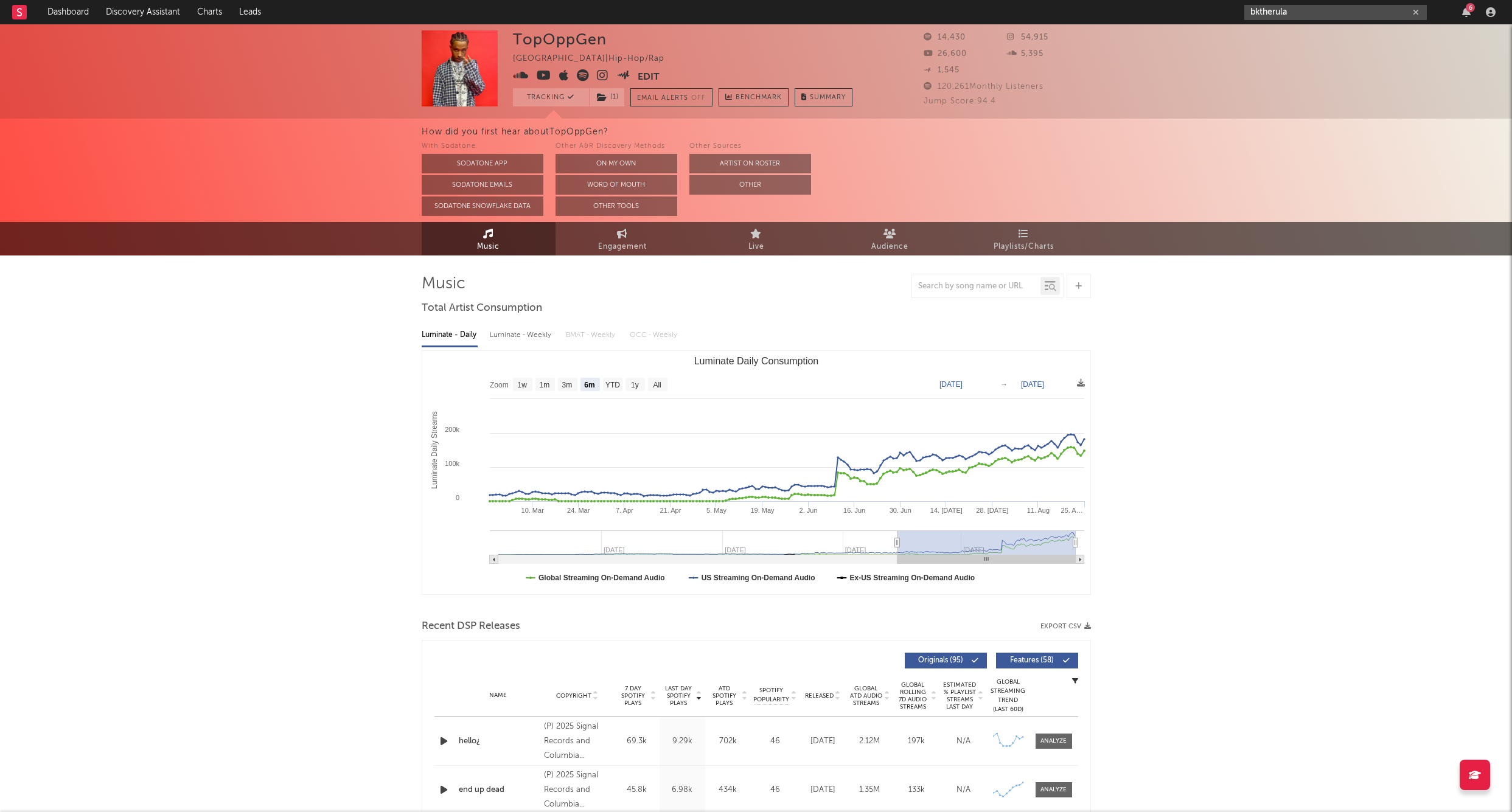
click at [1304, 12] on input "bktherula" at bounding box center [1336, 12] width 183 height 15
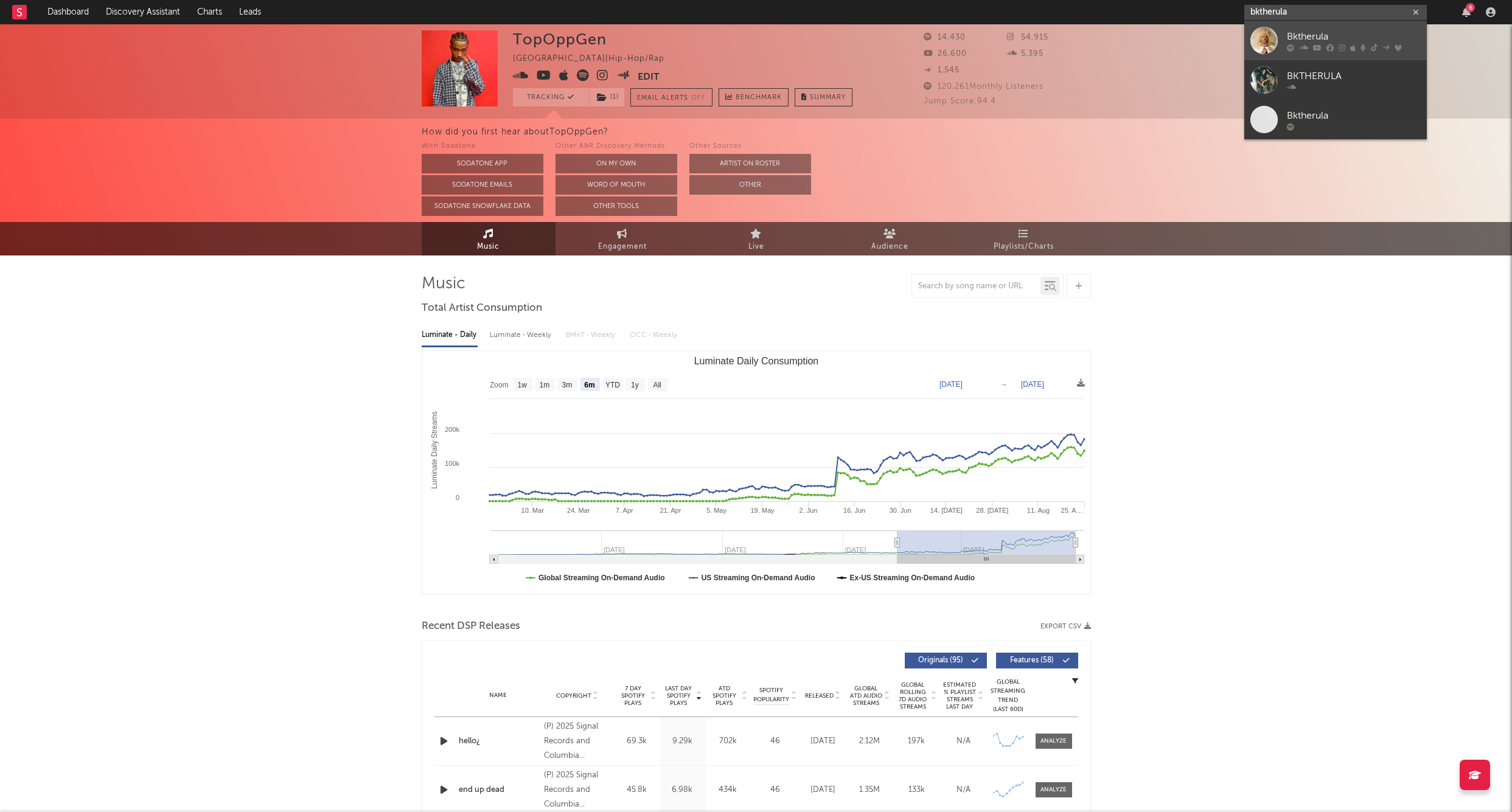
type input "bktherula"
click at [1316, 29] on div "Bktherula" at bounding box center [1354, 36] width 134 height 15
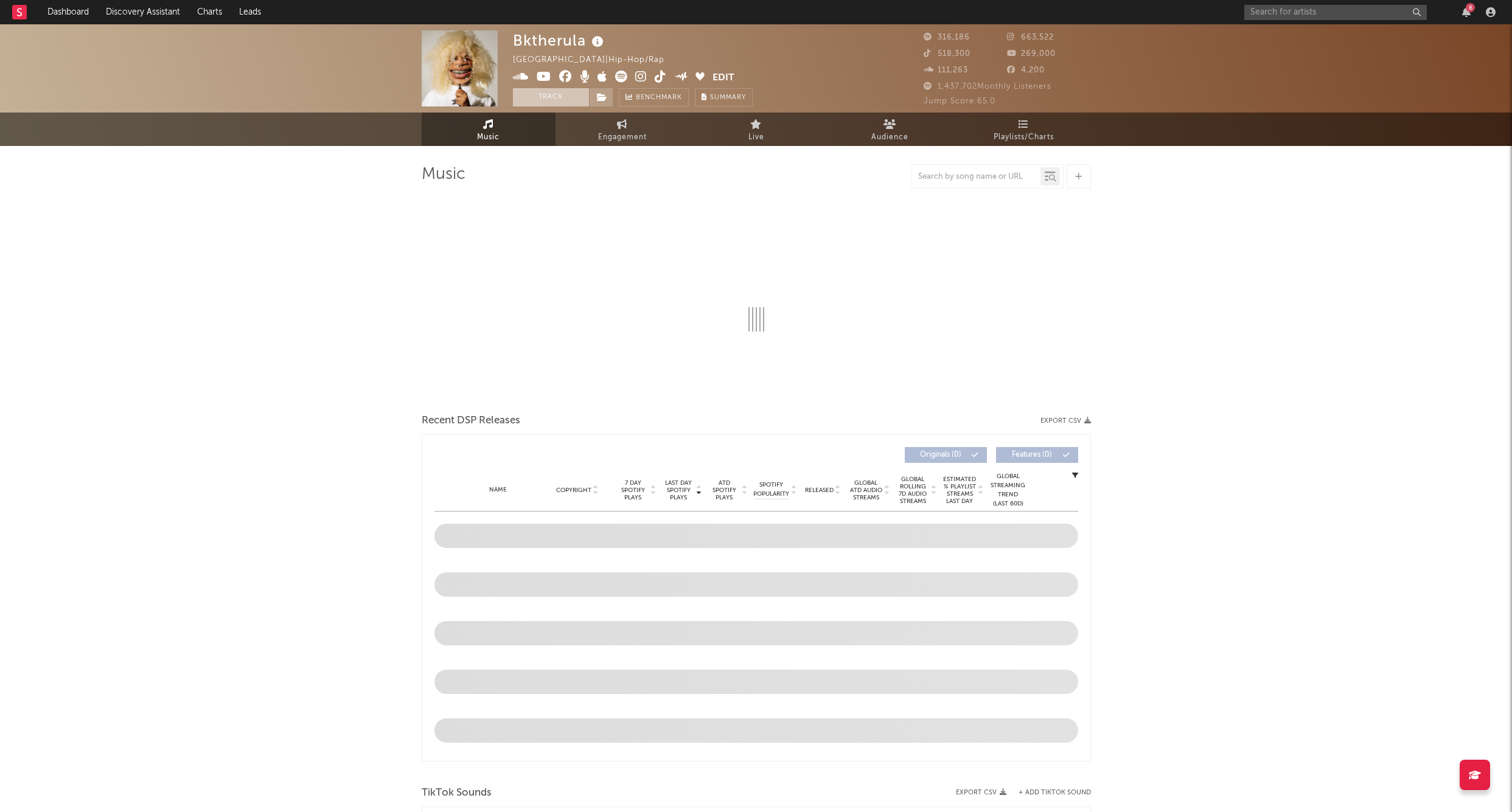
click at [532, 101] on button "Track" at bounding box center [551, 97] width 76 height 18
click at [602, 94] on icon at bounding box center [602, 97] width 10 height 8
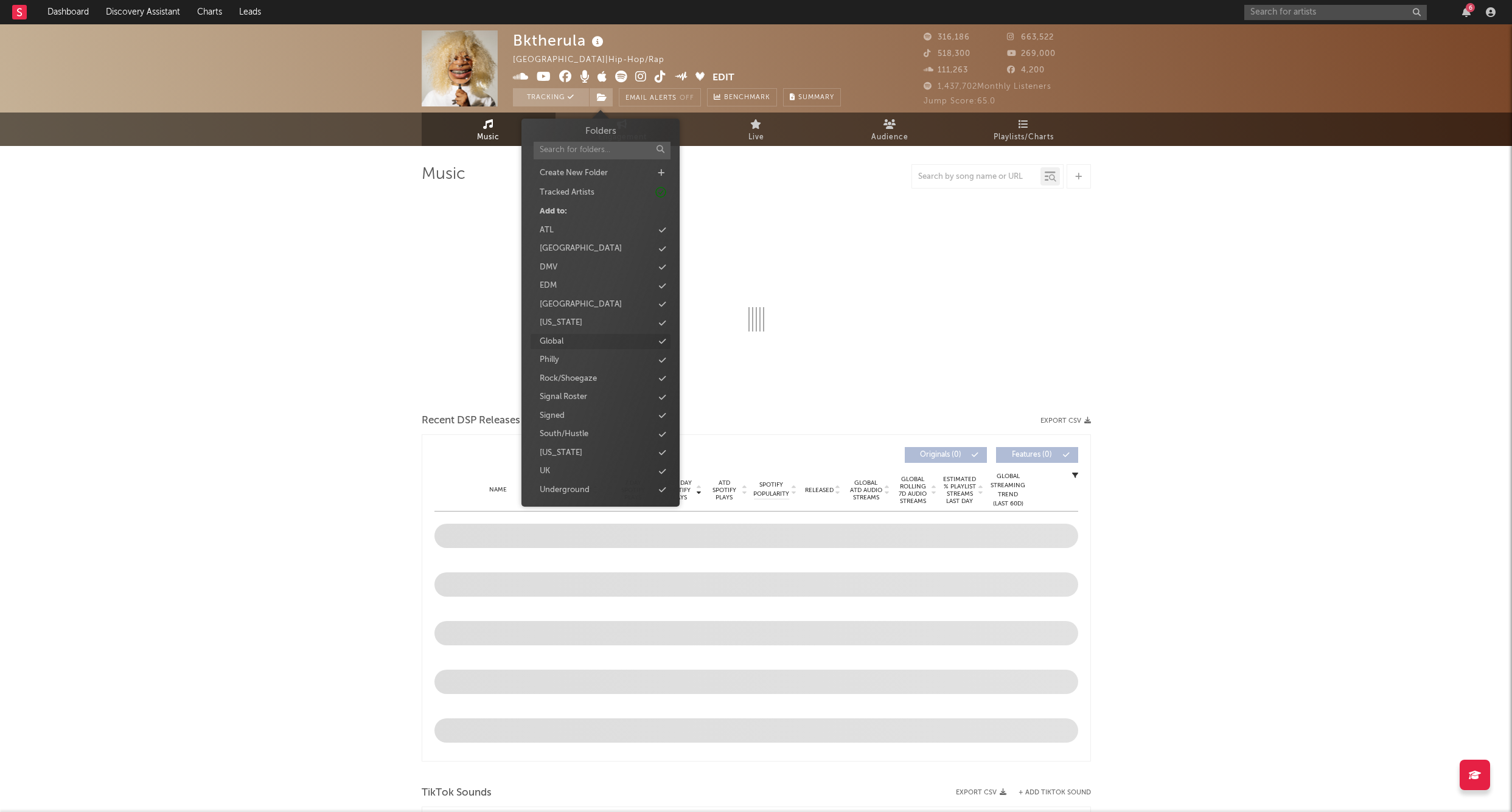
select select "6m"
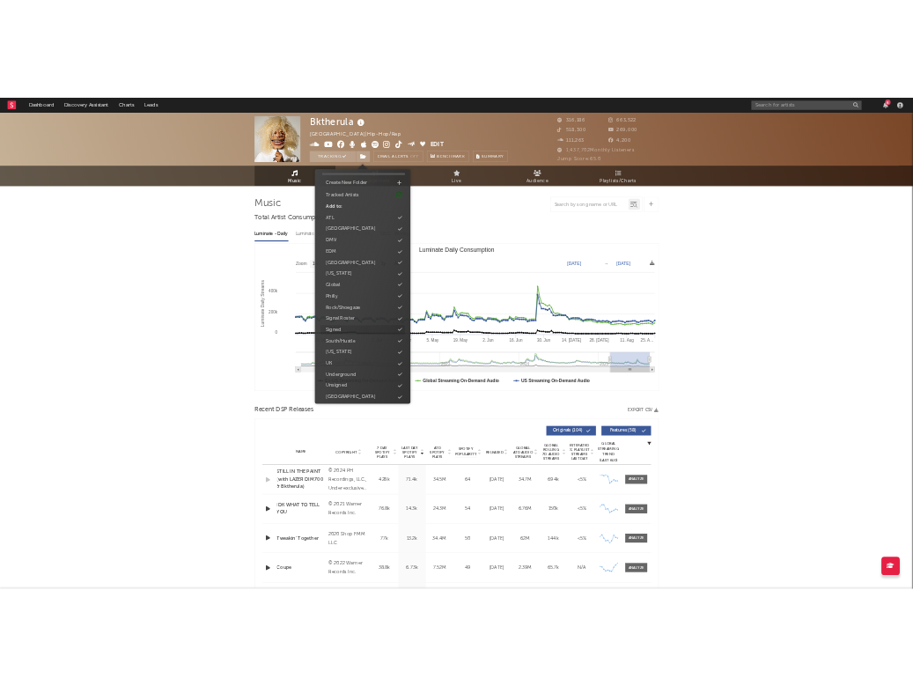
scroll to position [45, 0]
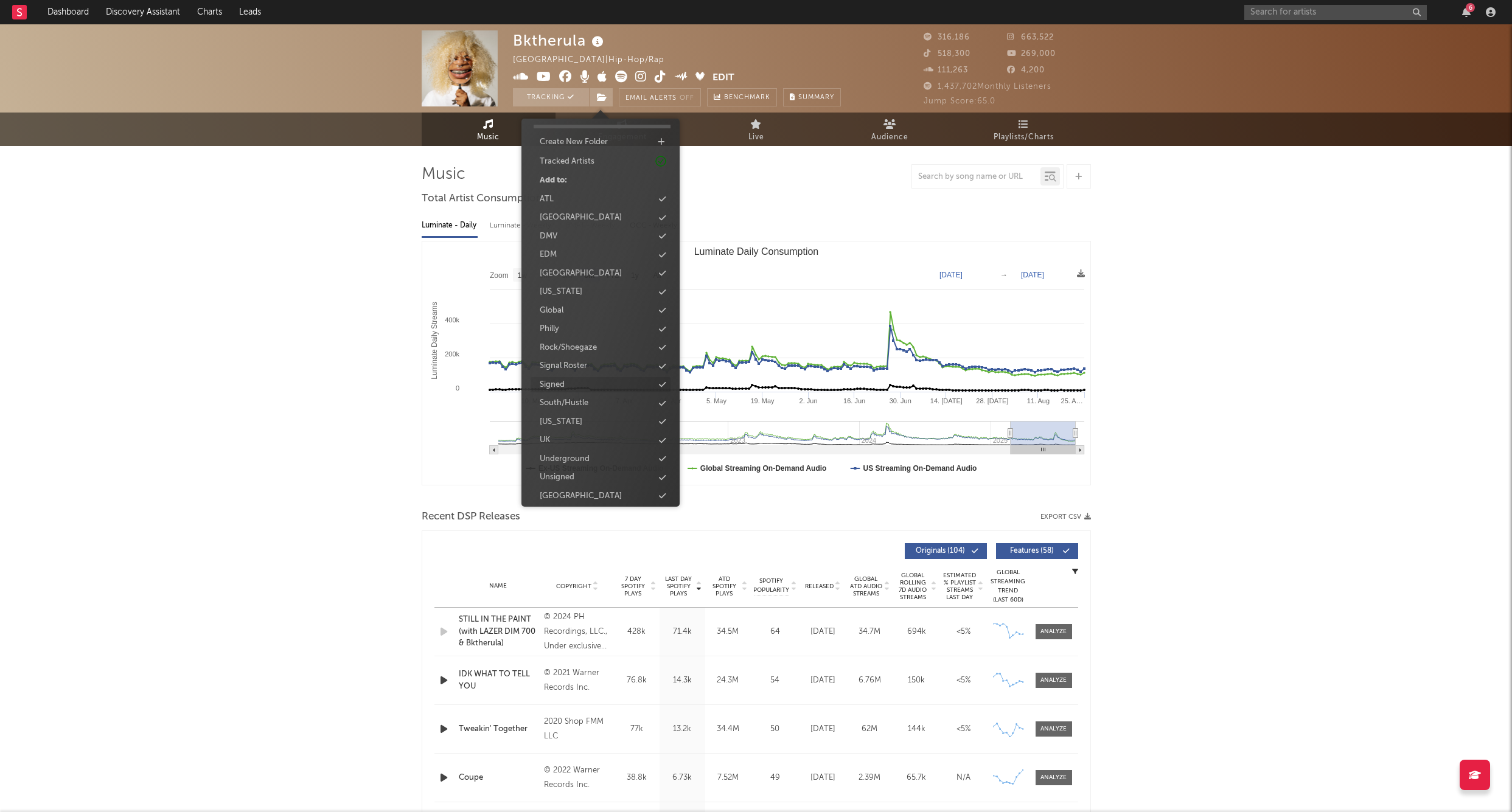
click at [578, 380] on div "Signed" at bounding box center [601, 385] width 140 height 16
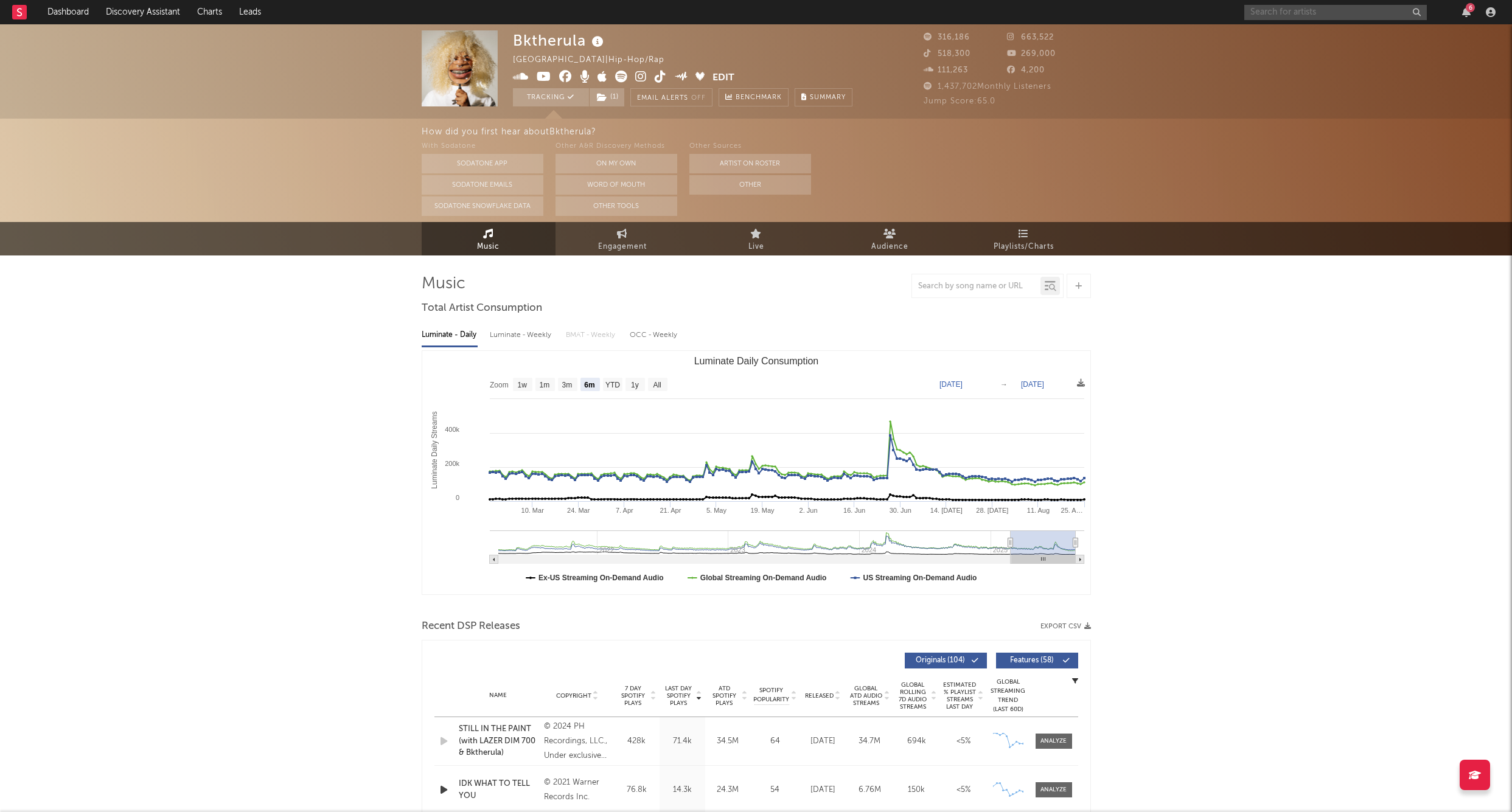
click at [1318, 8] on input "text" at bounding box center [1336, 12] width 183 height 15
click at [1244, 48] on div "Bktherula United States | Hip-Hop/Rap Edit Tracking ( 1 ) Email Alerts Off Benc…" at bounding box center [756, 71] width 1512 height 94
click at [1309, 11] on input "text" at bounding box center [1336, 12] width 183 height 15
click at [1268, 10] on input "text" at bounding box center [1336, 12] width 183 height 15
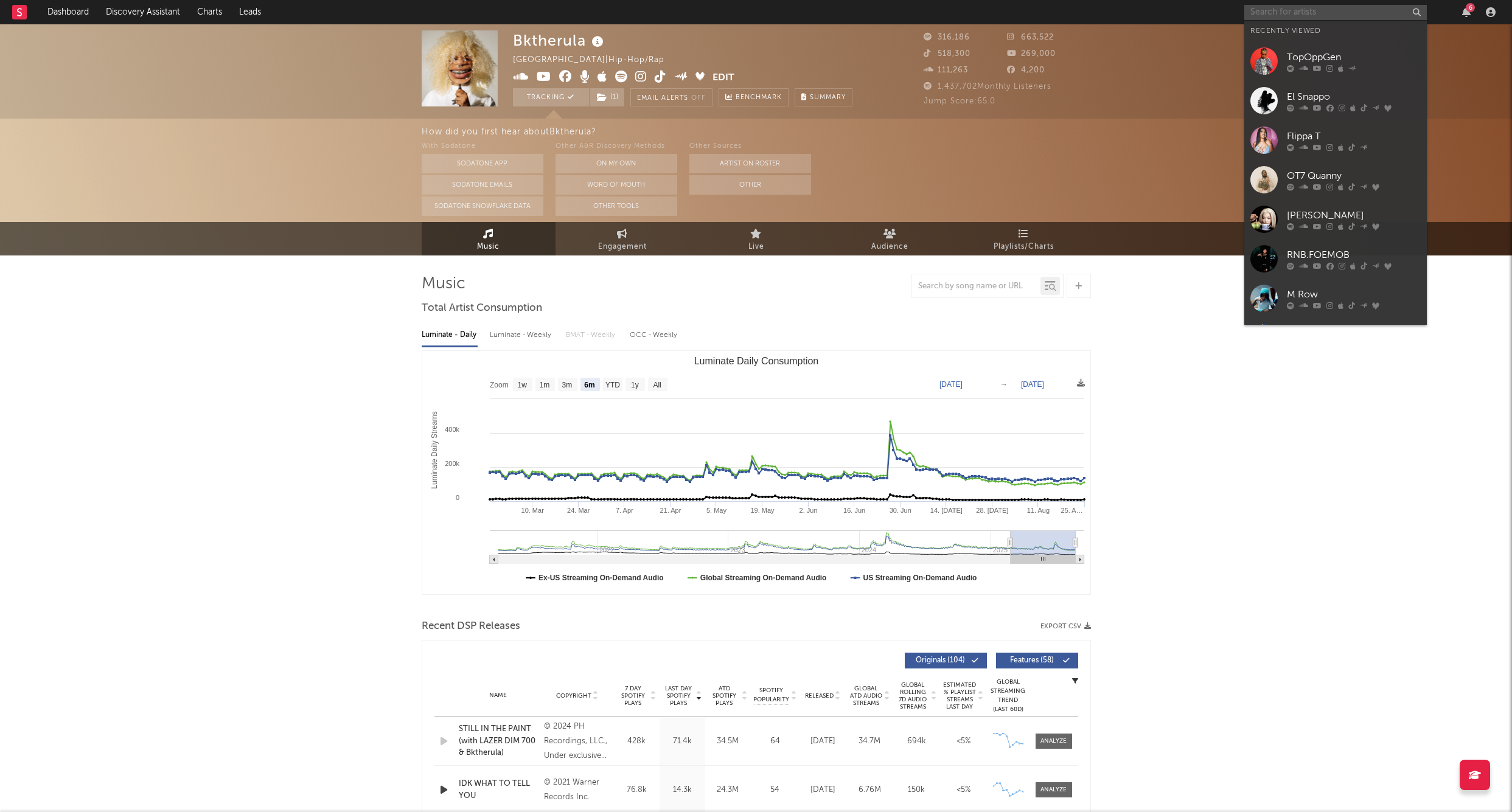
click at [1304, 11] on input "text" at bounding box center [1336, 12] width 183 height 15
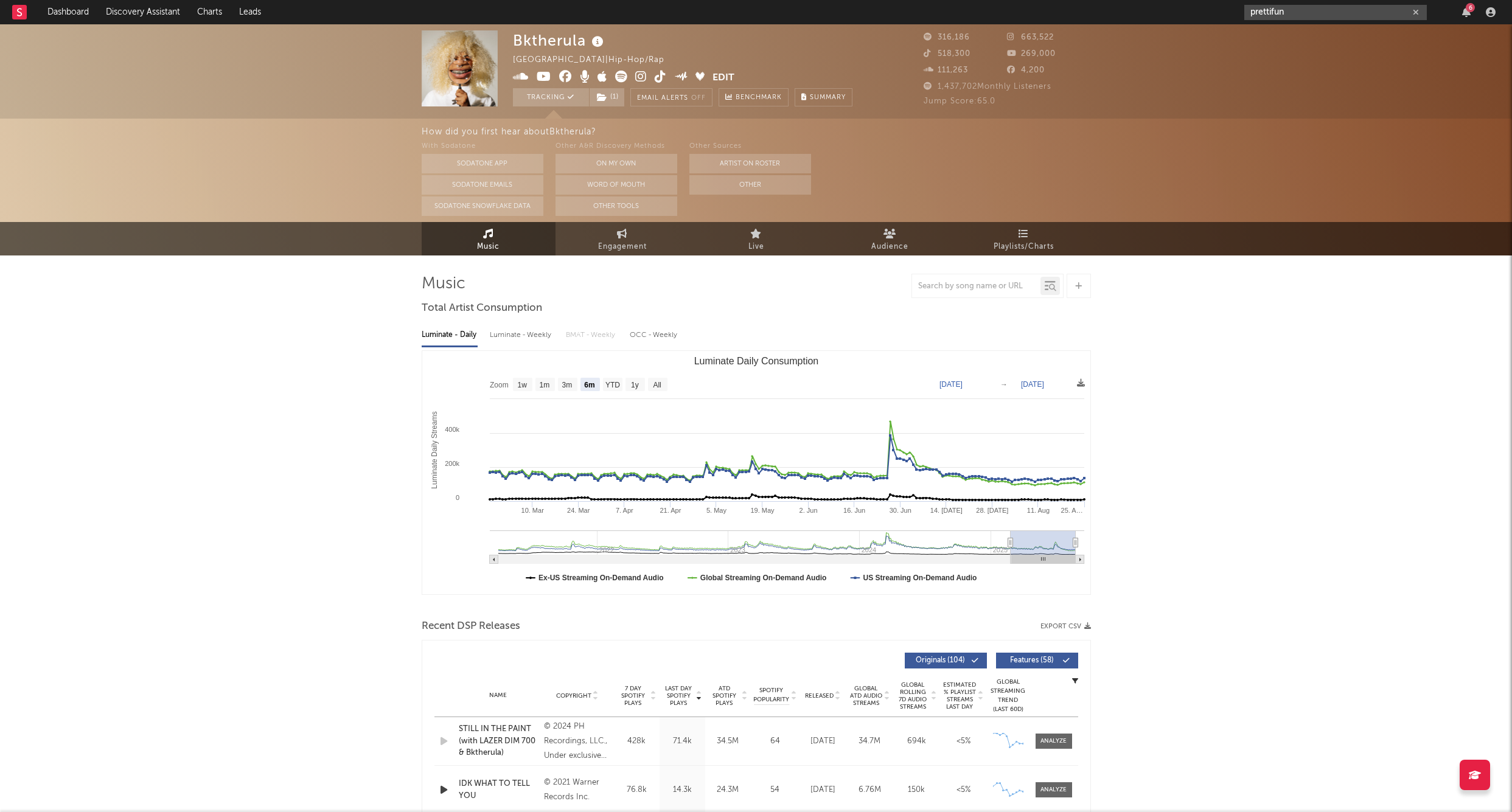
click at [1338, 12] on input "prettifun" at bounding box center [1336, 12] width 183 height 15
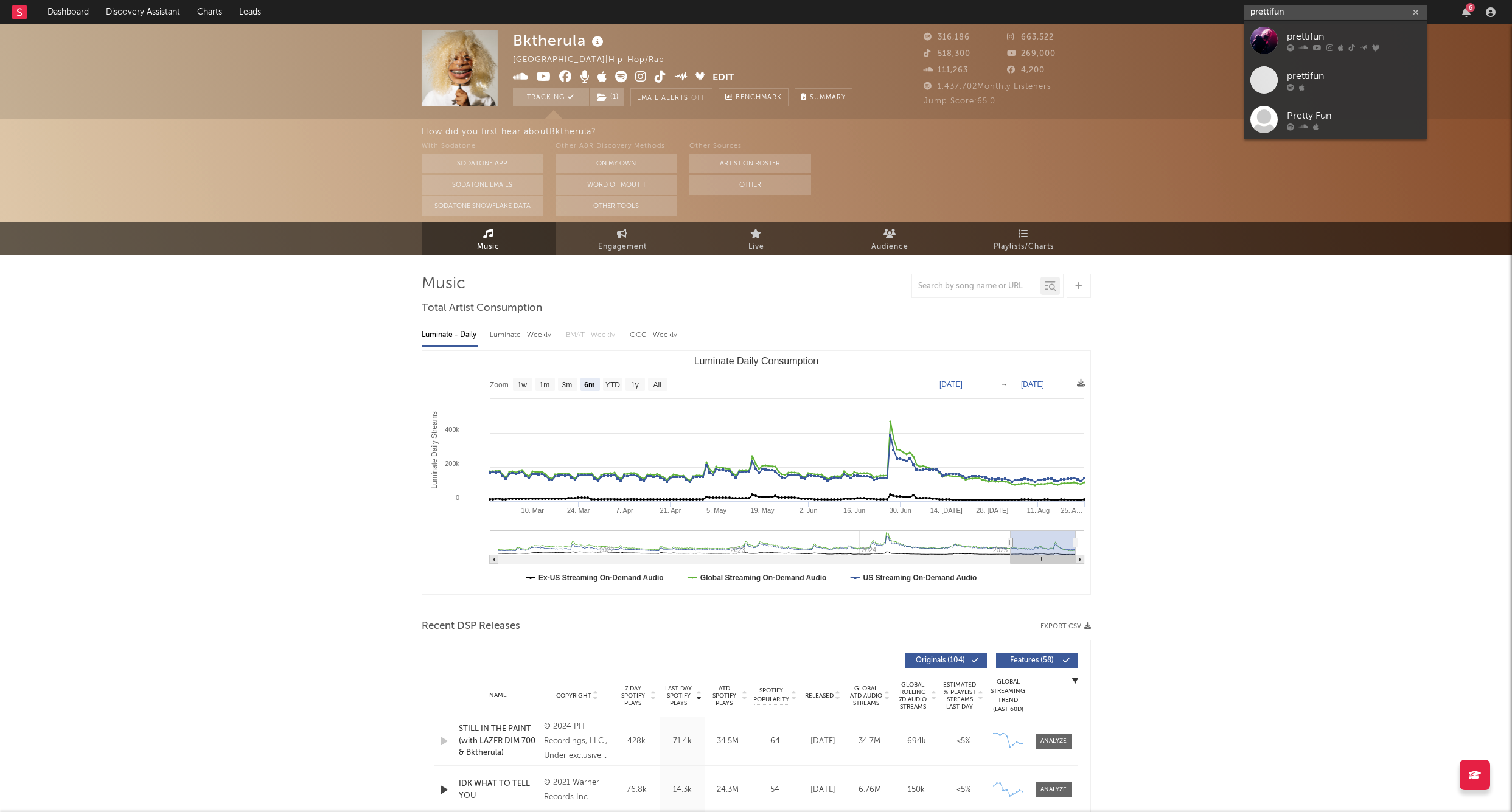
type input "prettifun"
click at [1339, 30] on div "prettifun" at bounding box center [1354, 36] width 134 height 15
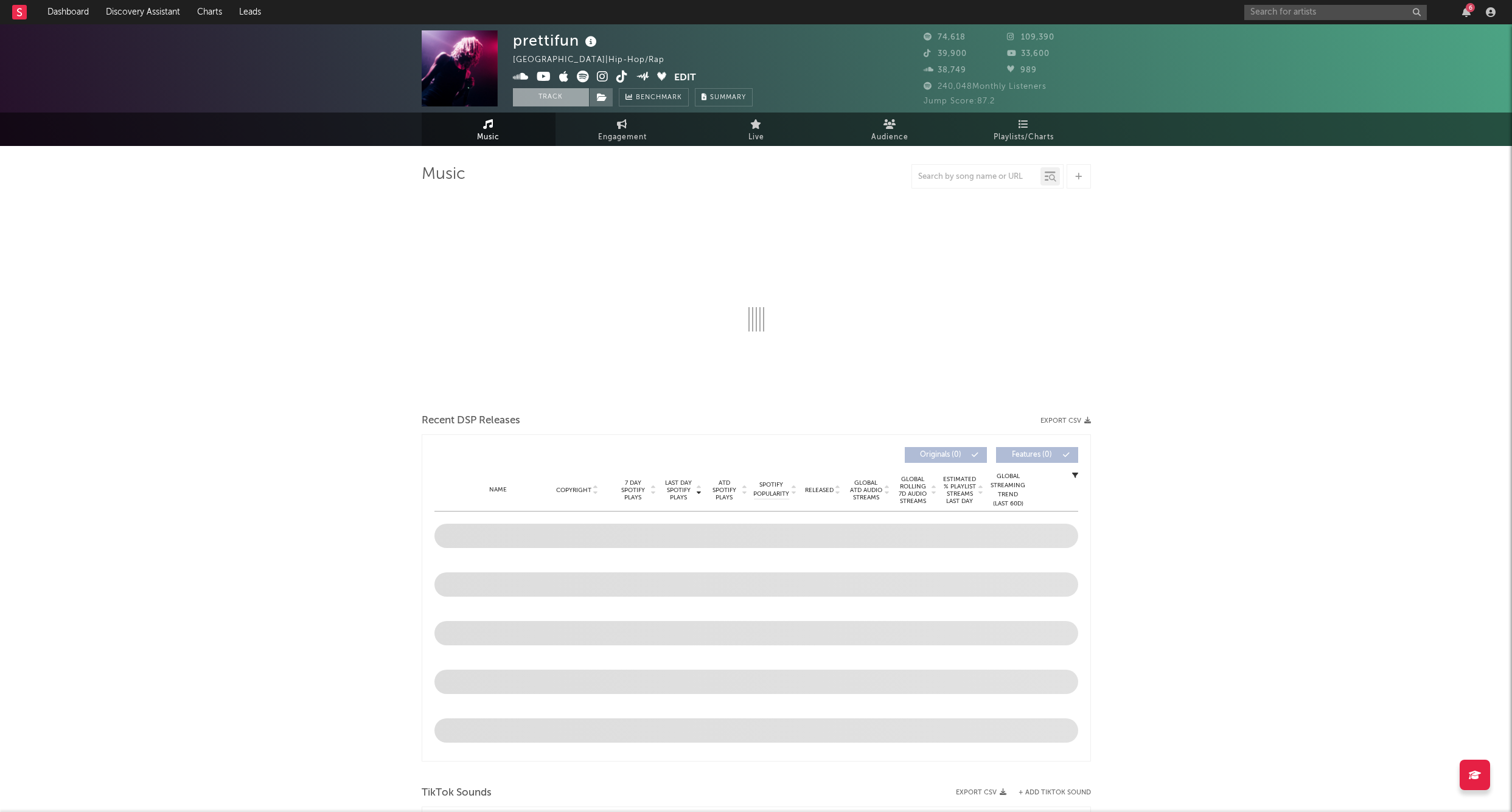
click at [558, 97] on button "Track" at bounding box center [551, 97] width 76 height 18
click at [599, 99] on icon at bounding box center [602, 97] width 10 height 8
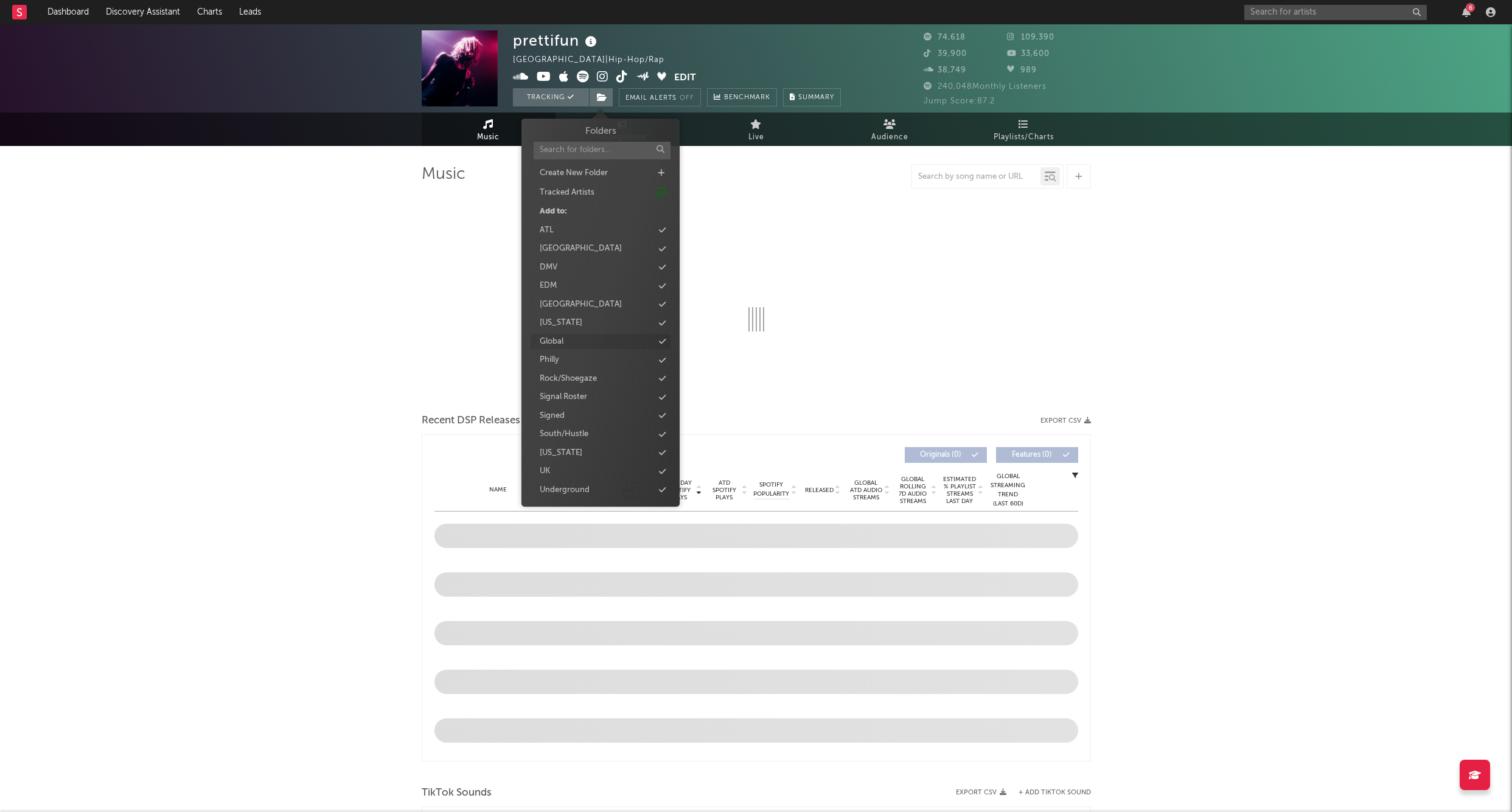
select select "6m"
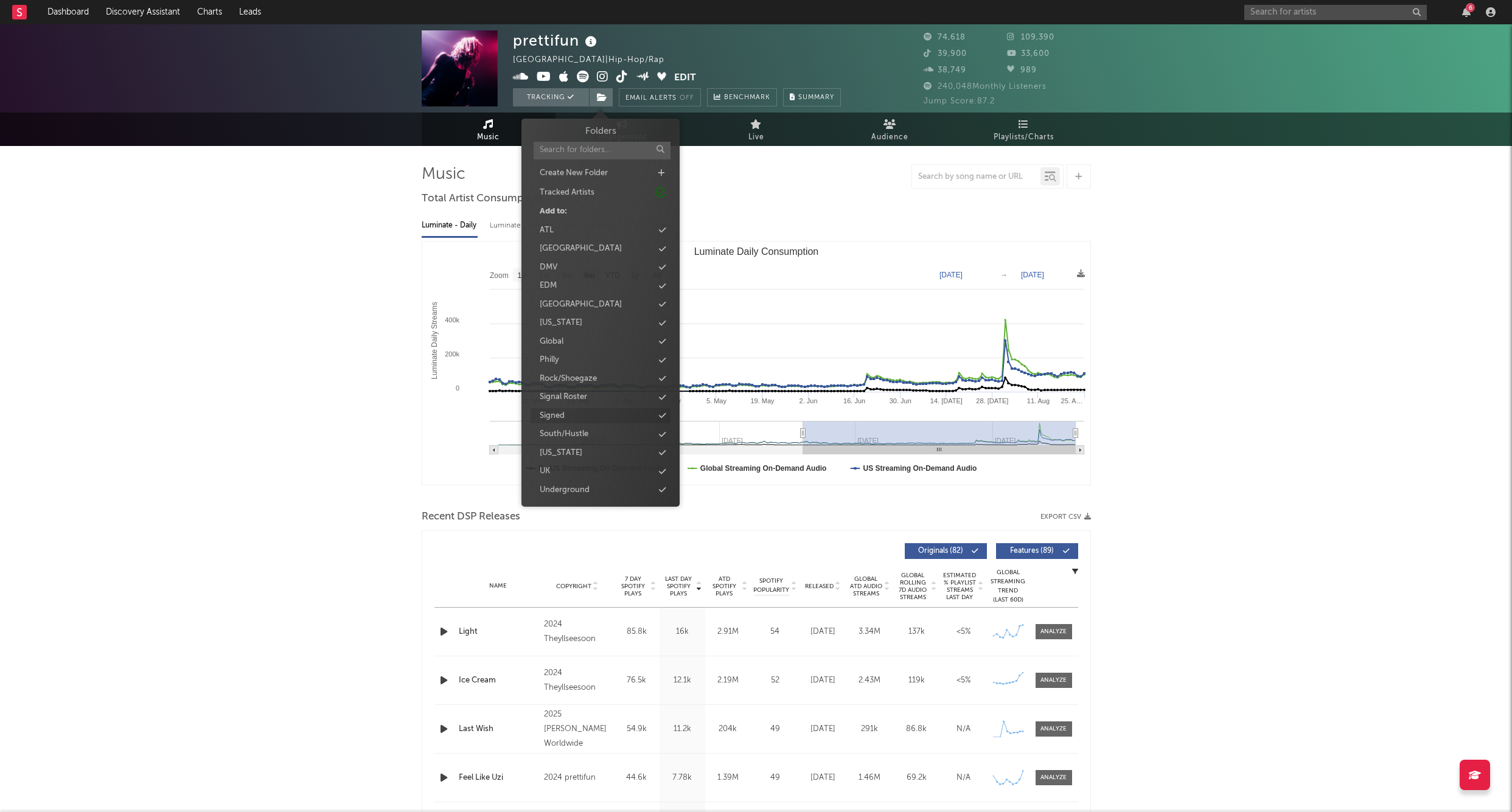
click at [561, 410] on div "Signed" at bounding box center [552, 416] width 25 height 12
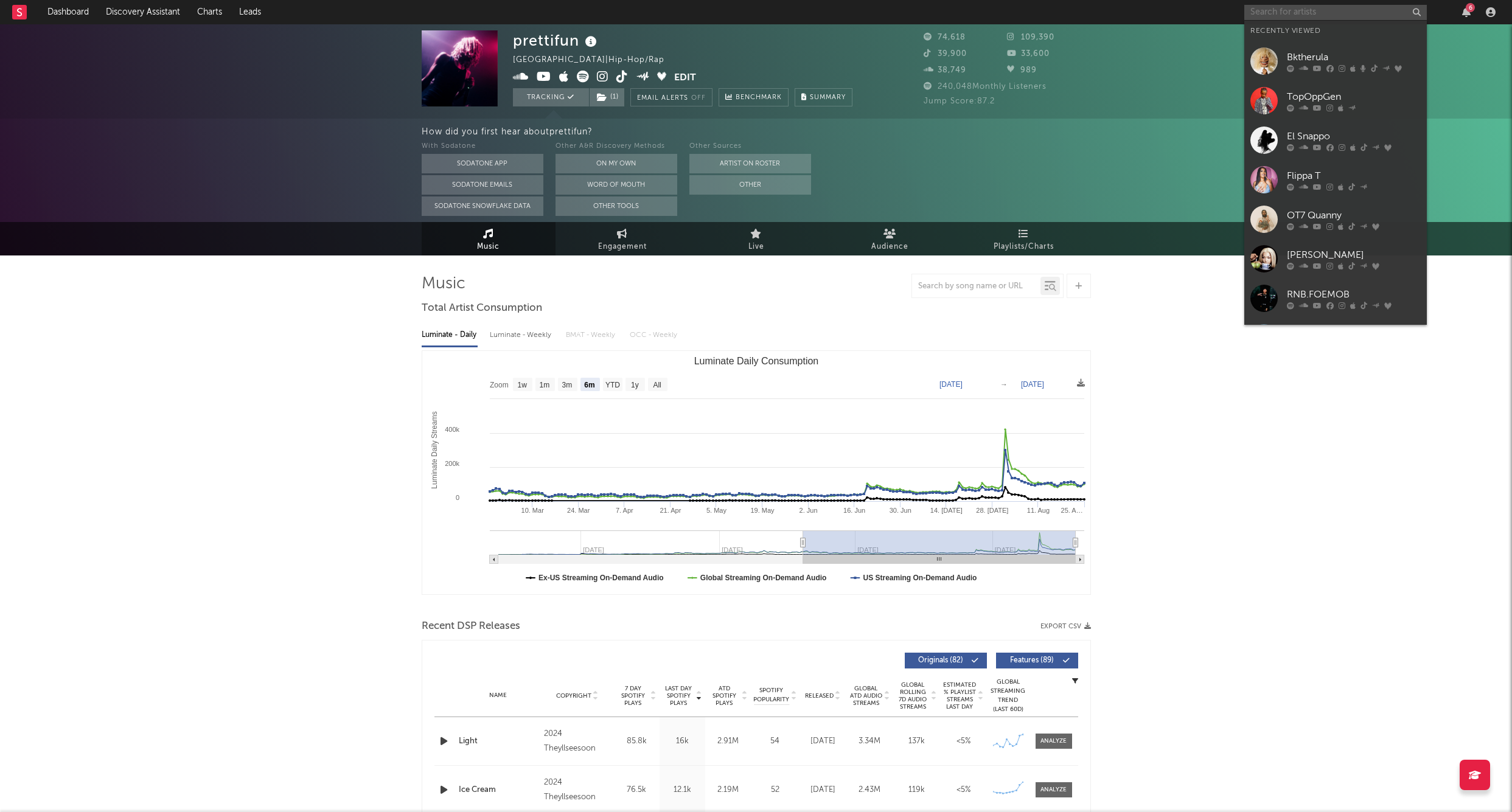
click at [1311, 15] on input "text" at bounding box center [1336, 12] width 183 height 15
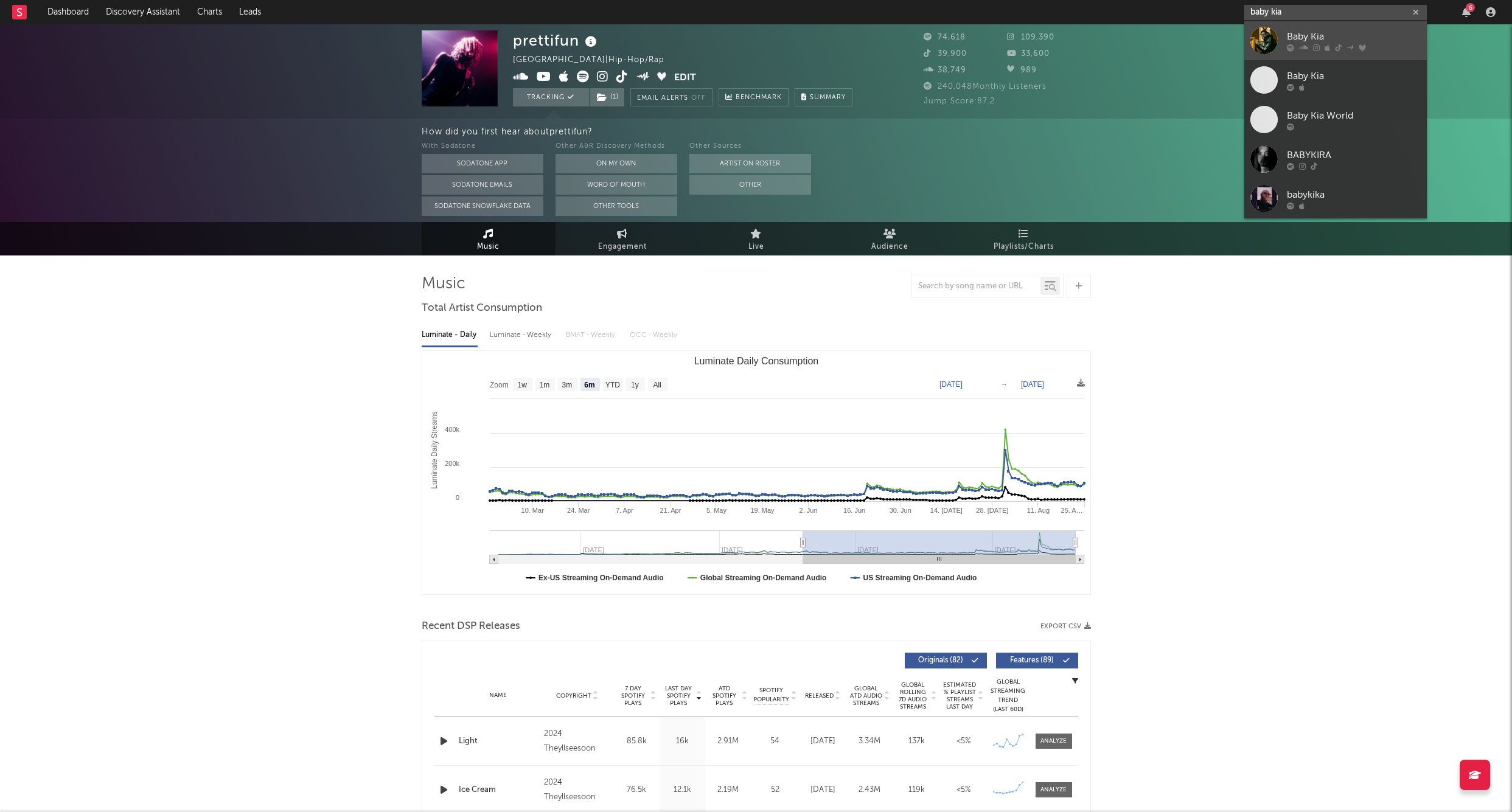
type input "baby kia"
click at [1293, 34] on div "Baby Kia" at bounding box center [1354, 36] width 134 height 15
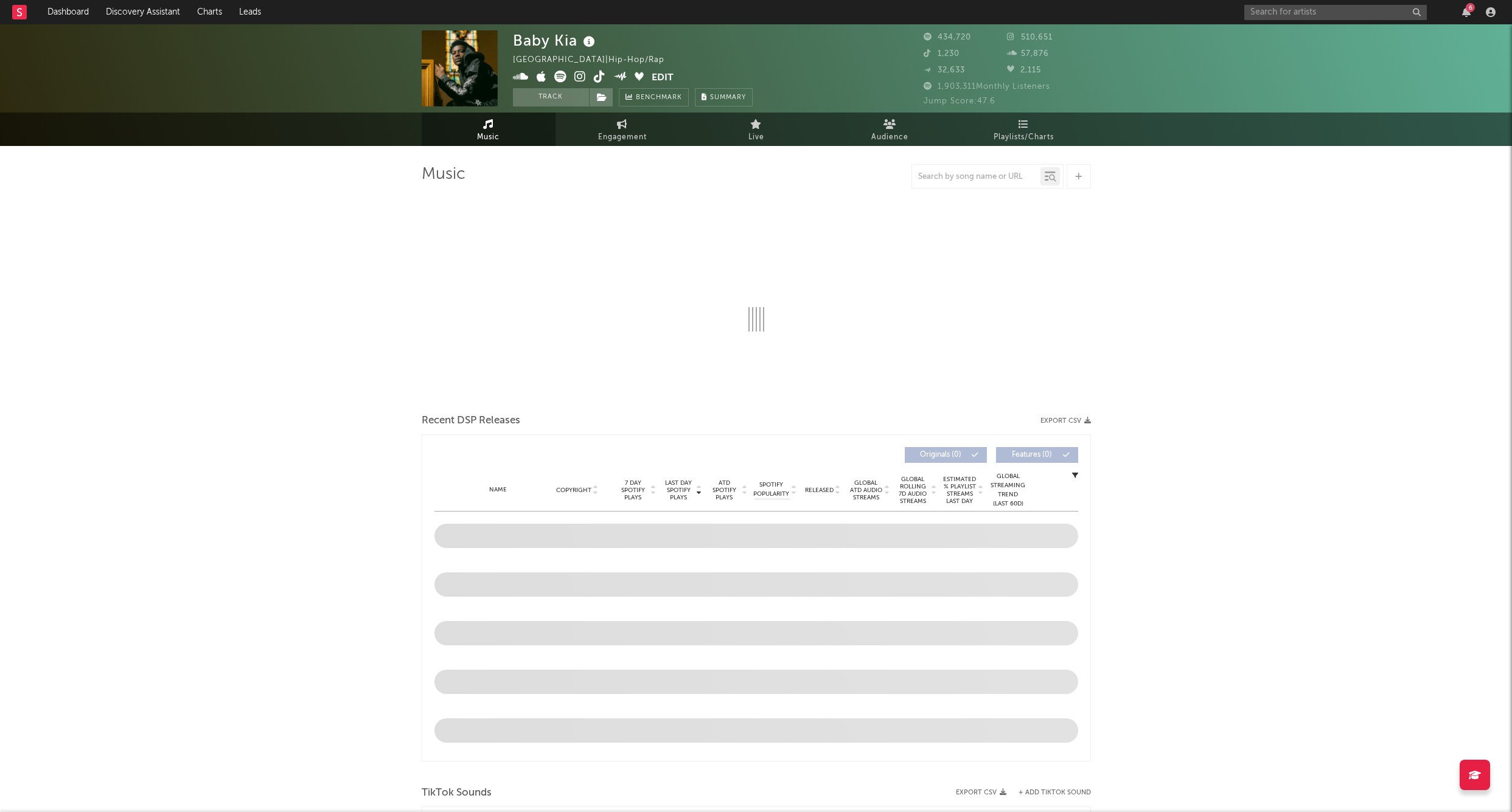
select select "6m"
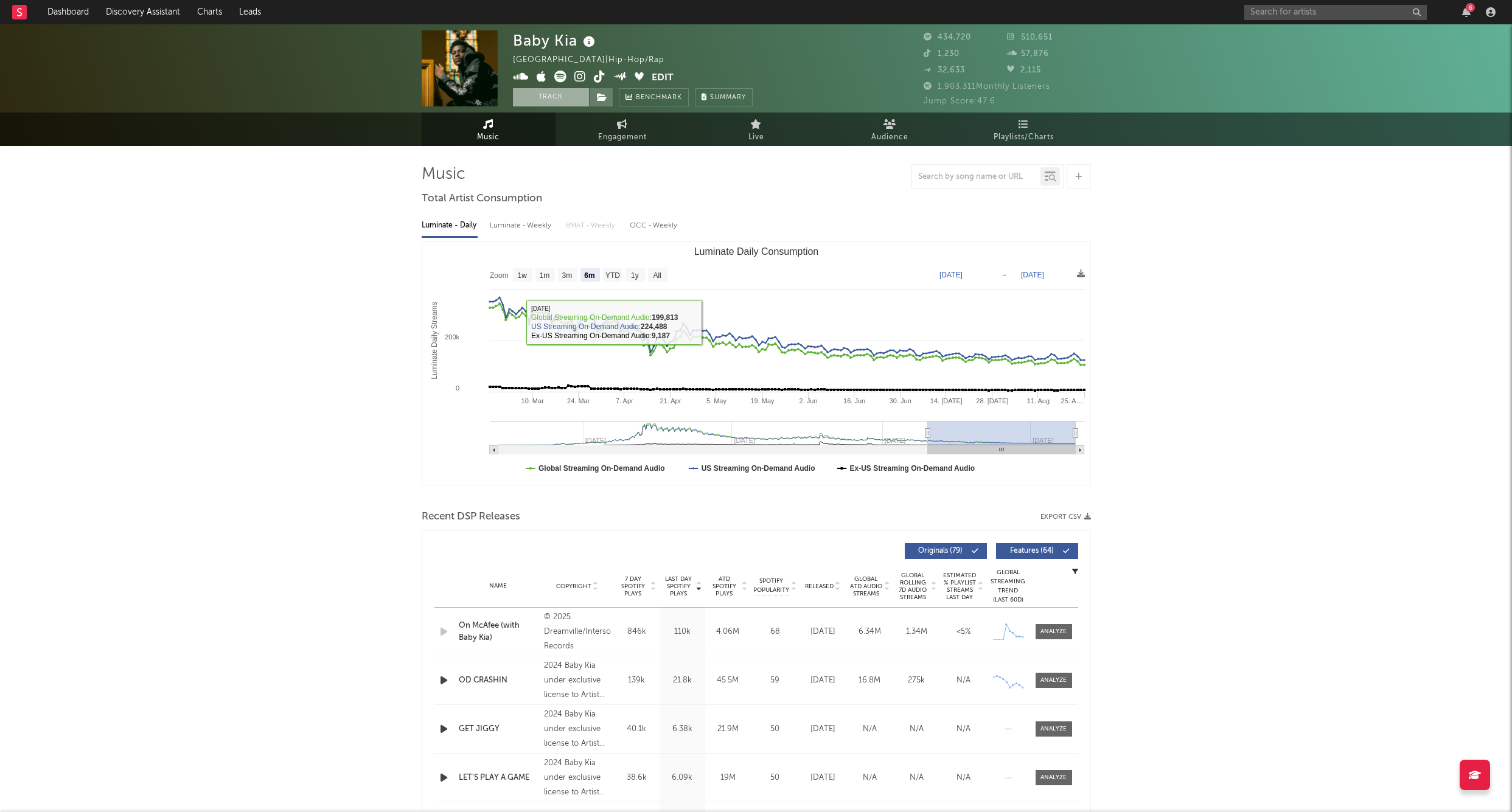
click at [543, 100] on button "Track" at bounding box center [551, 97] width 76 height 18
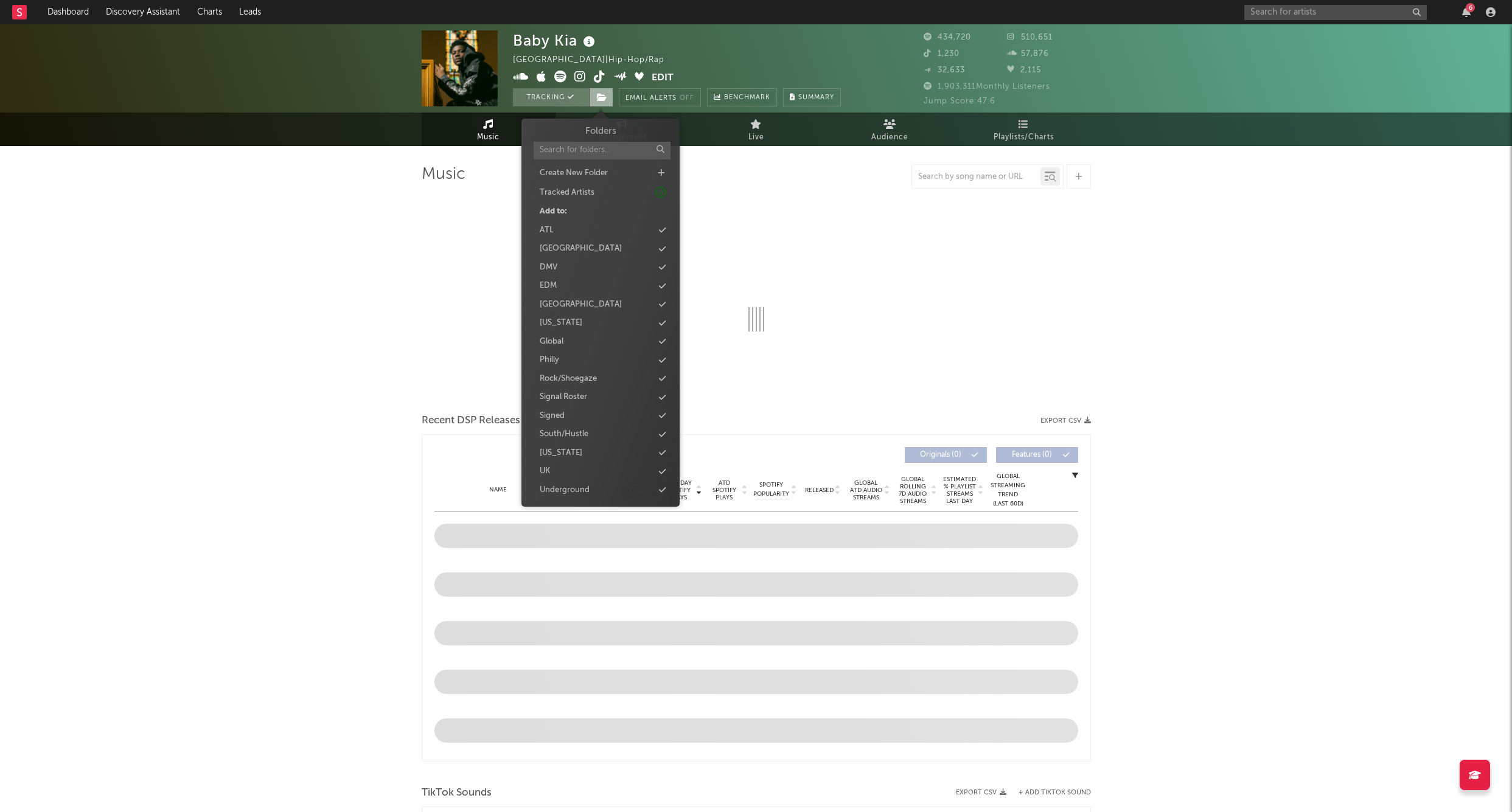
click at [607, 94] on icon at bounding box center [602, 97] width 10 height 8
select select "6m"
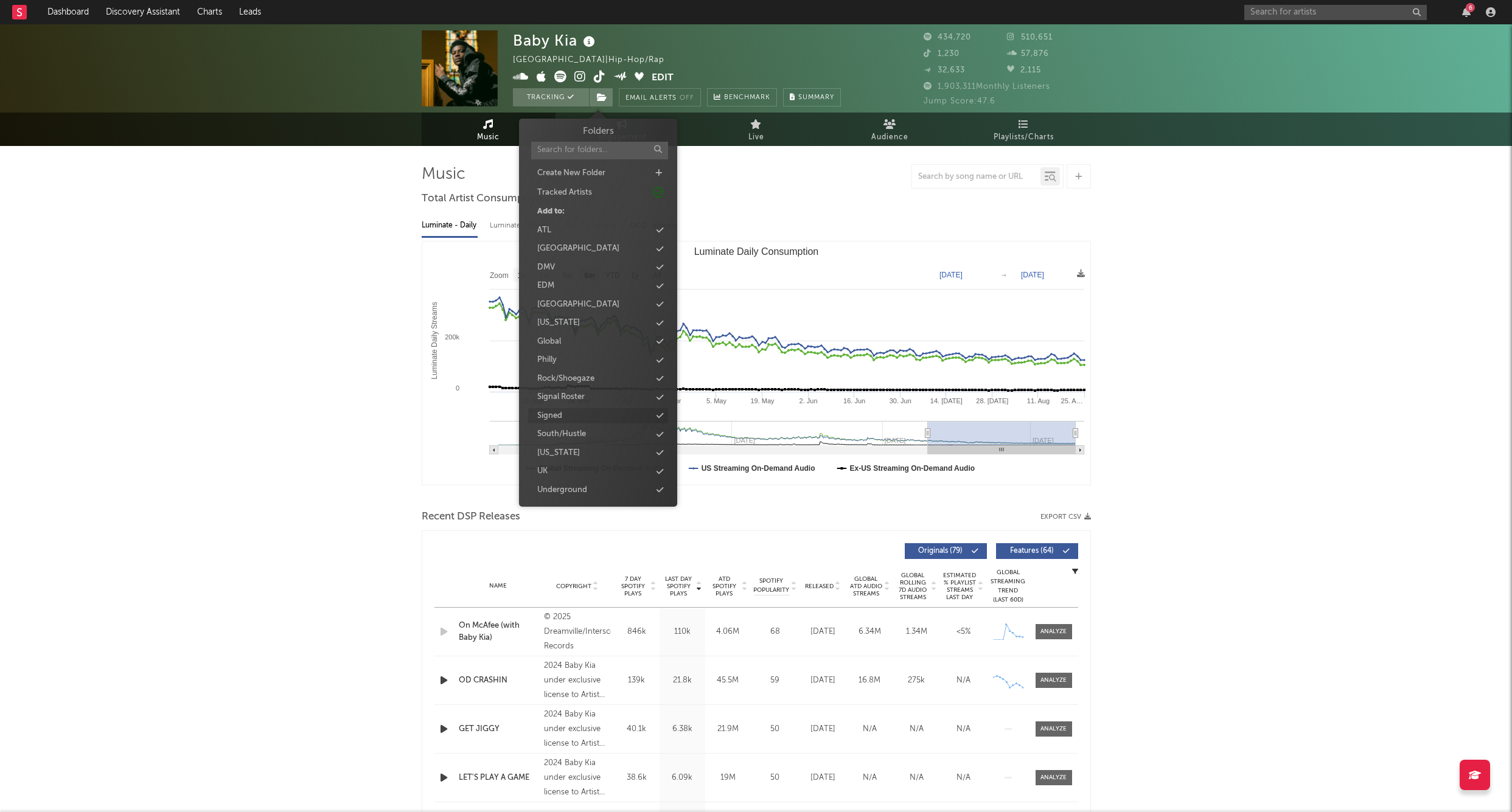
click at [566, 408] on div "Signed" at bounding box center [598, 416] width 140 height 16
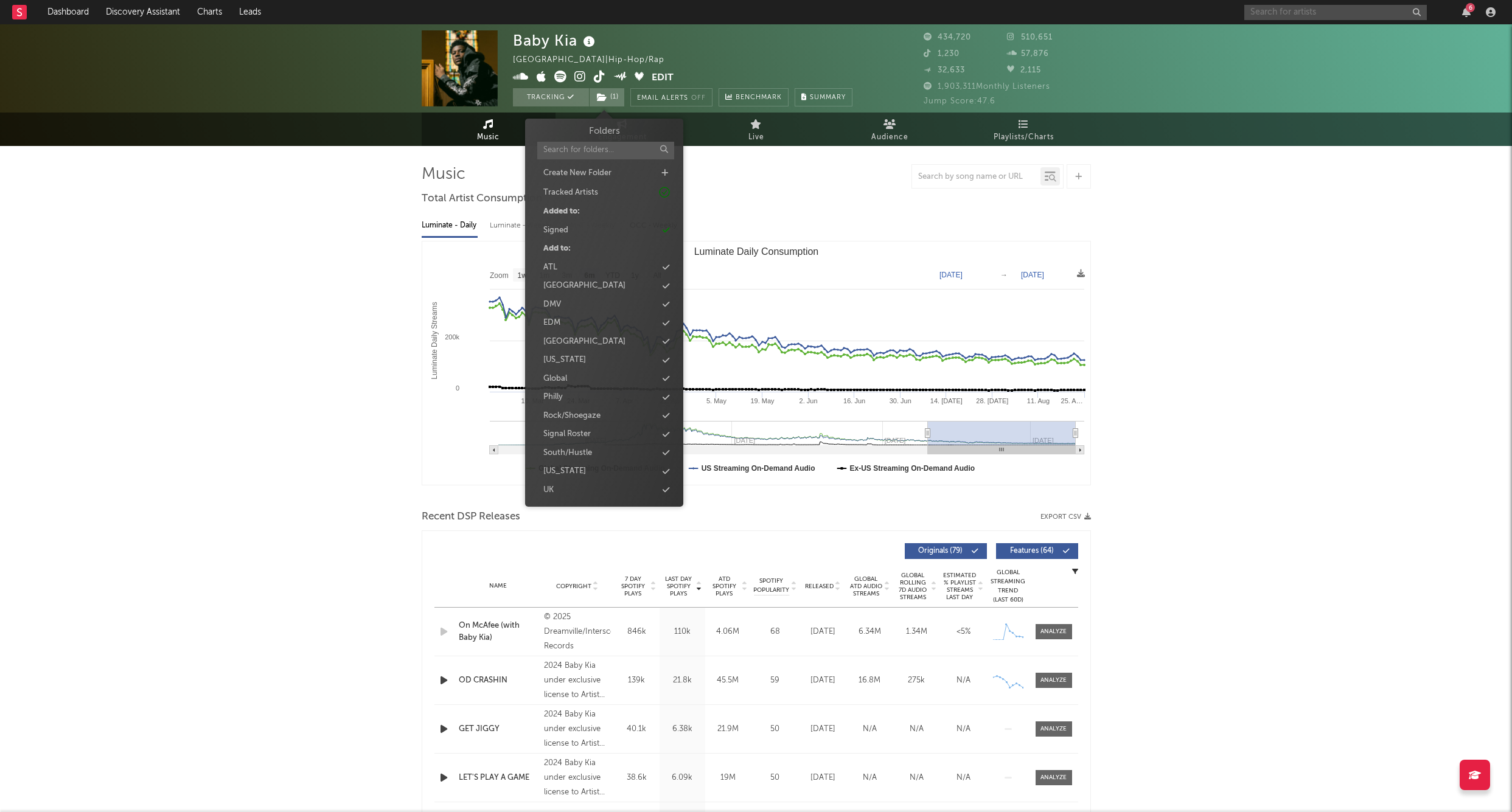
click at [1320, 11] on input "text" at bounding box center [1336, 12] width 183 height 15
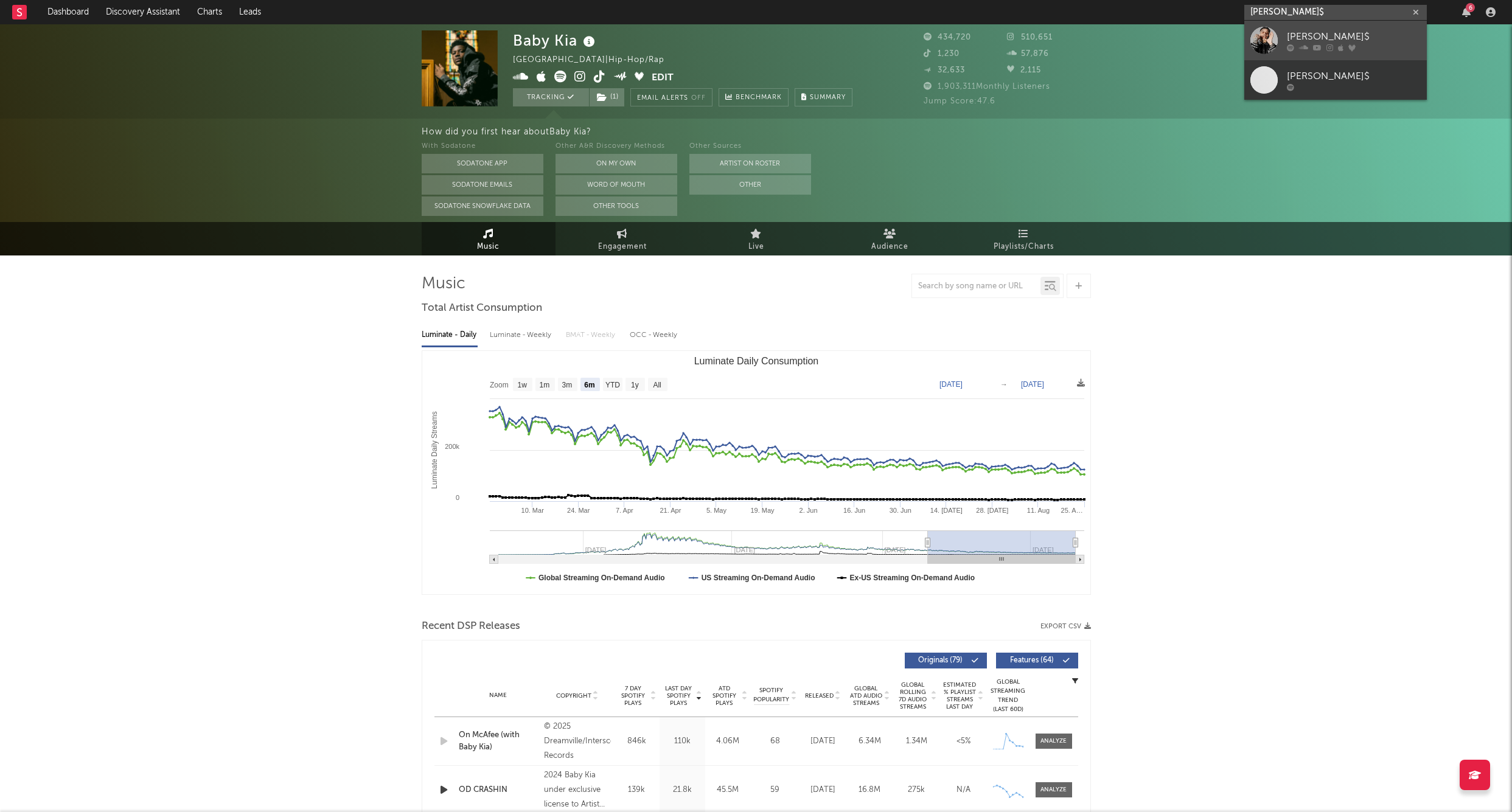
type input "chito rana$"
click at [1296, 33] on div "Chito Rana$" at bounding box center [1354, 36] width 134 height 15
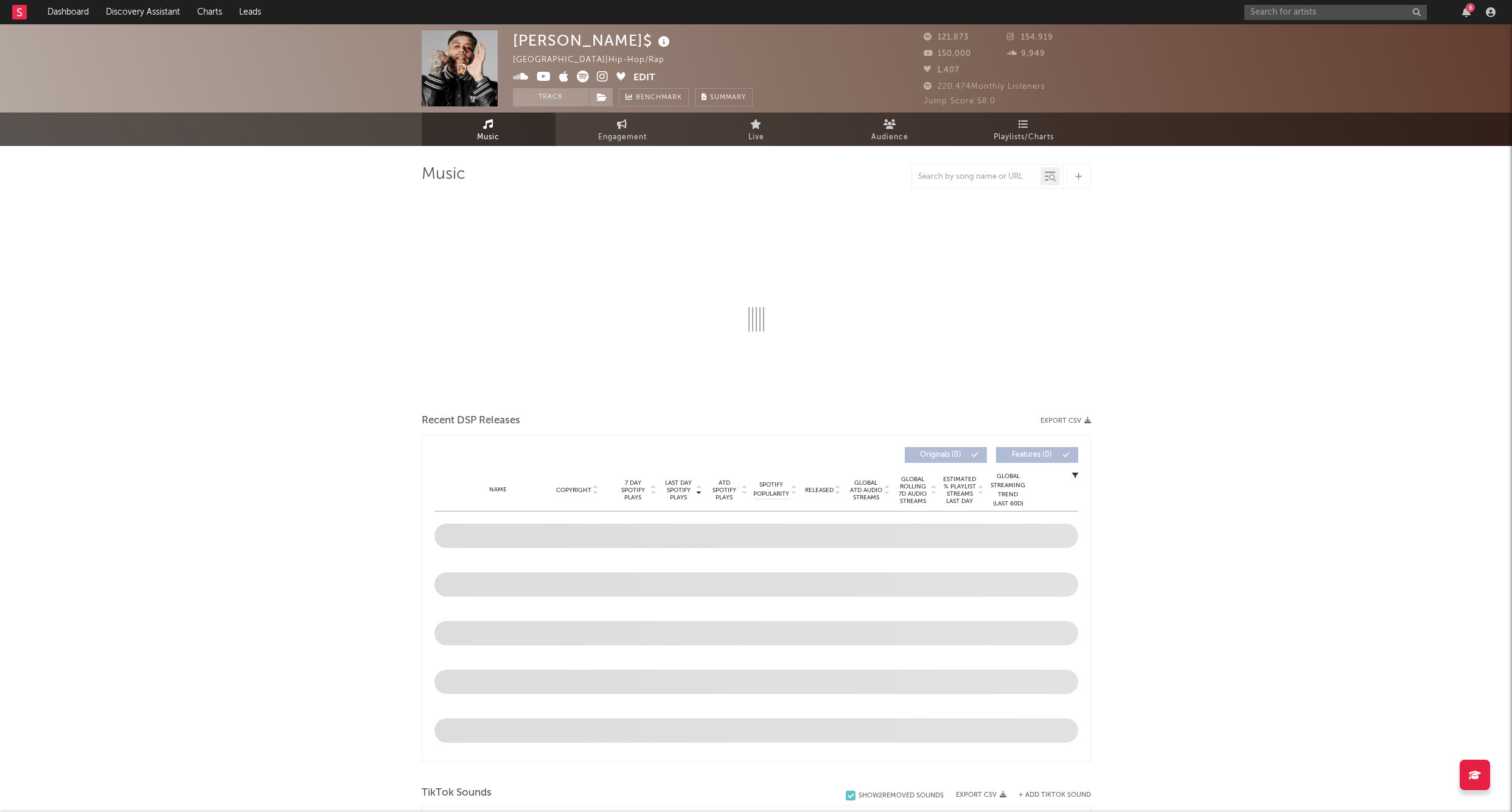
select select "6m"
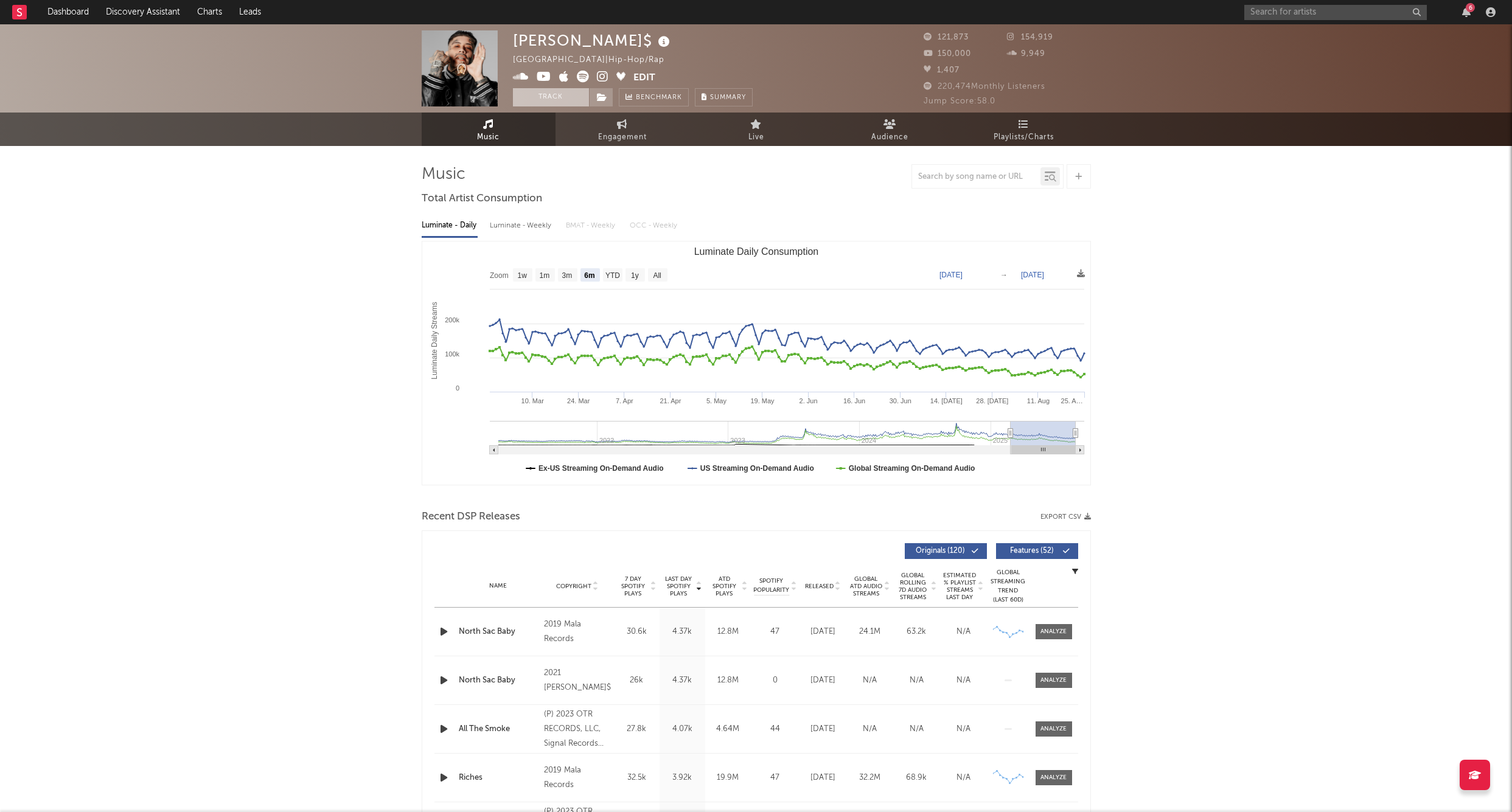
click at [557, 100] on button "Track" at bounding box center [551, 97] width 76 height 18
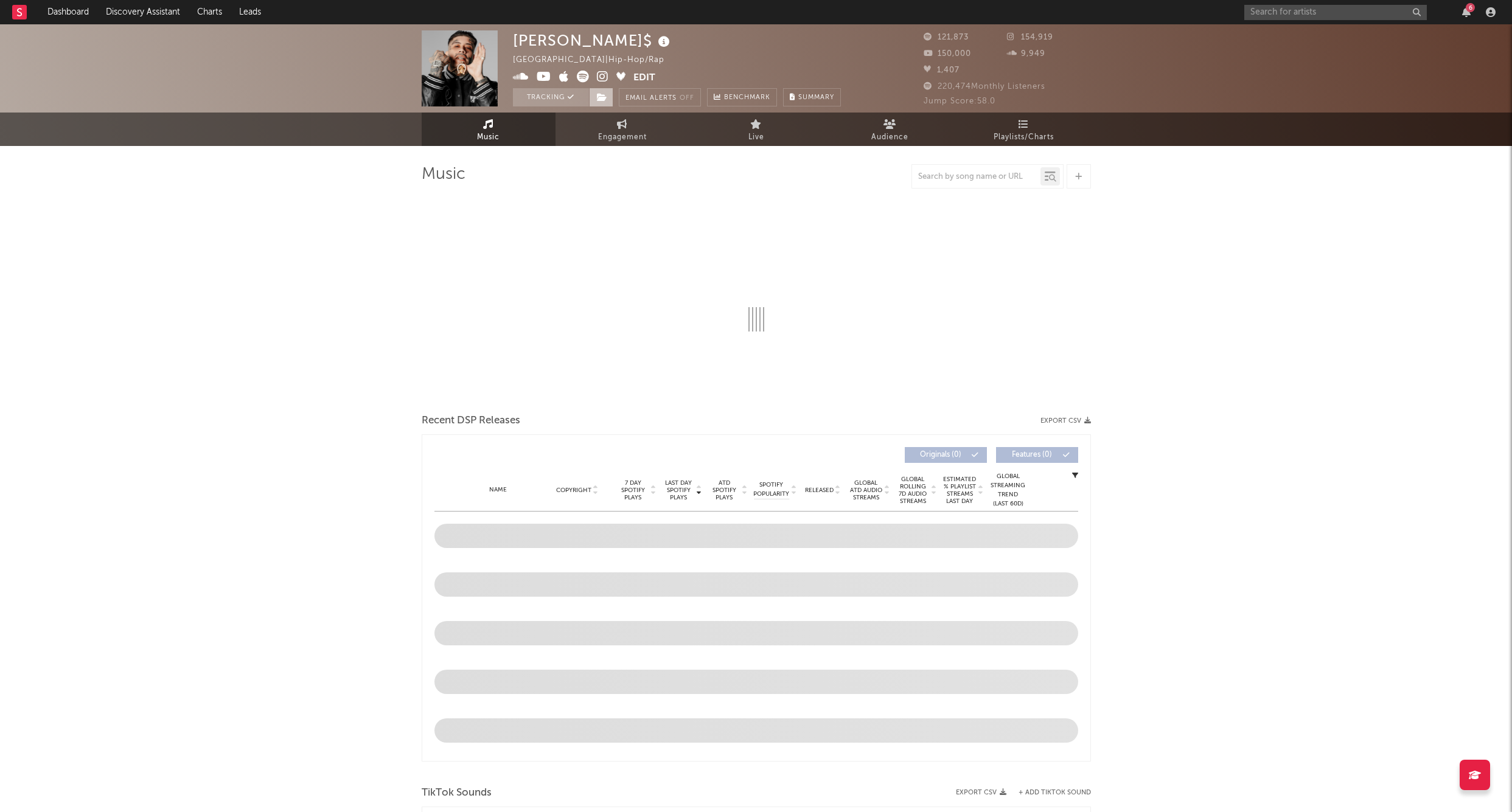
click at [603, 97] on icon at bounding box center [602, 97] width 10 height 8
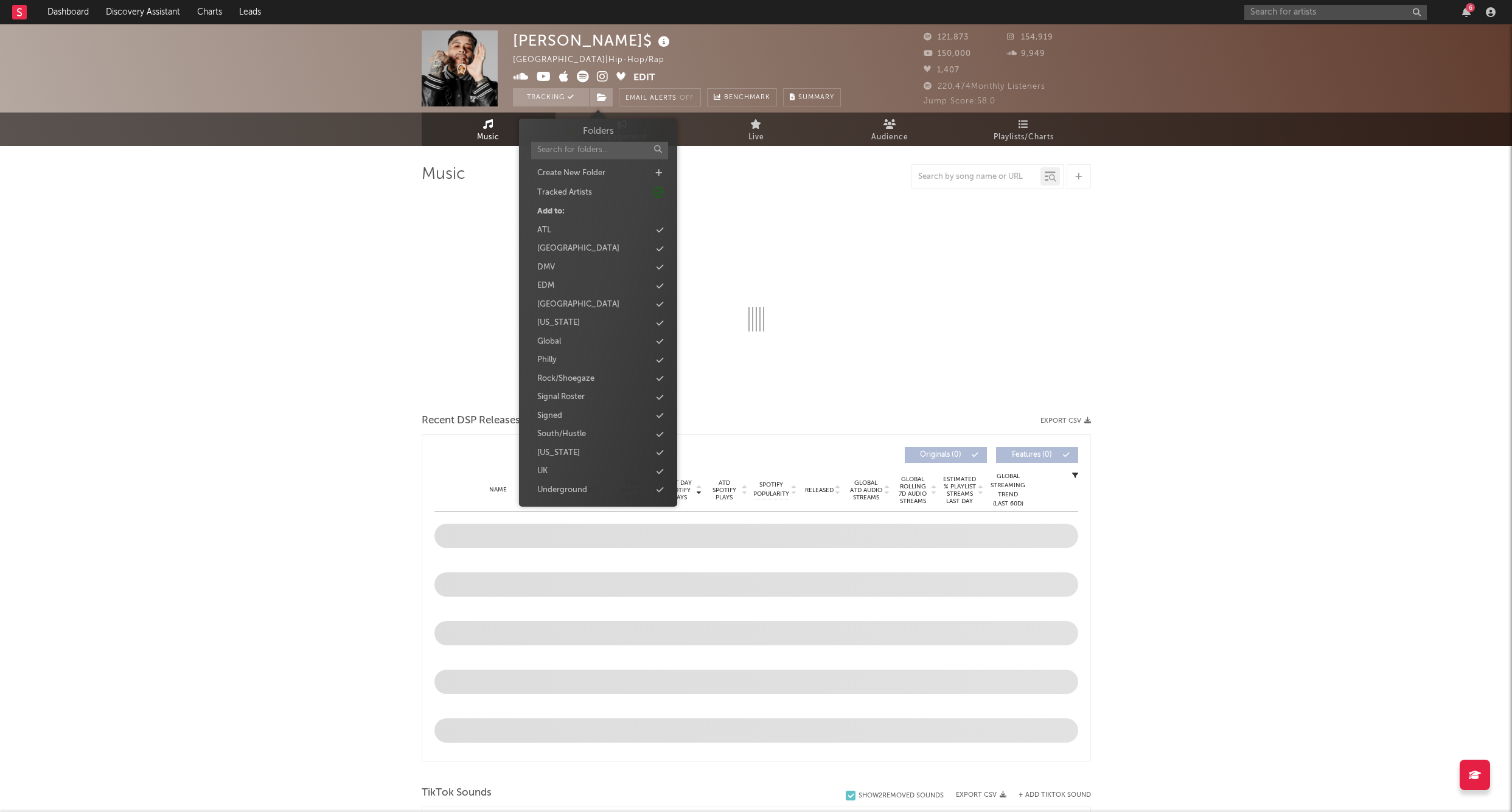
click at [570, 402] on div "Folders Create New Folder Tracked Artists Add to: ATL Chicago DMV EDM East Coas…" at bounding box center [598, 329] width 140 height 410
select select "6m"
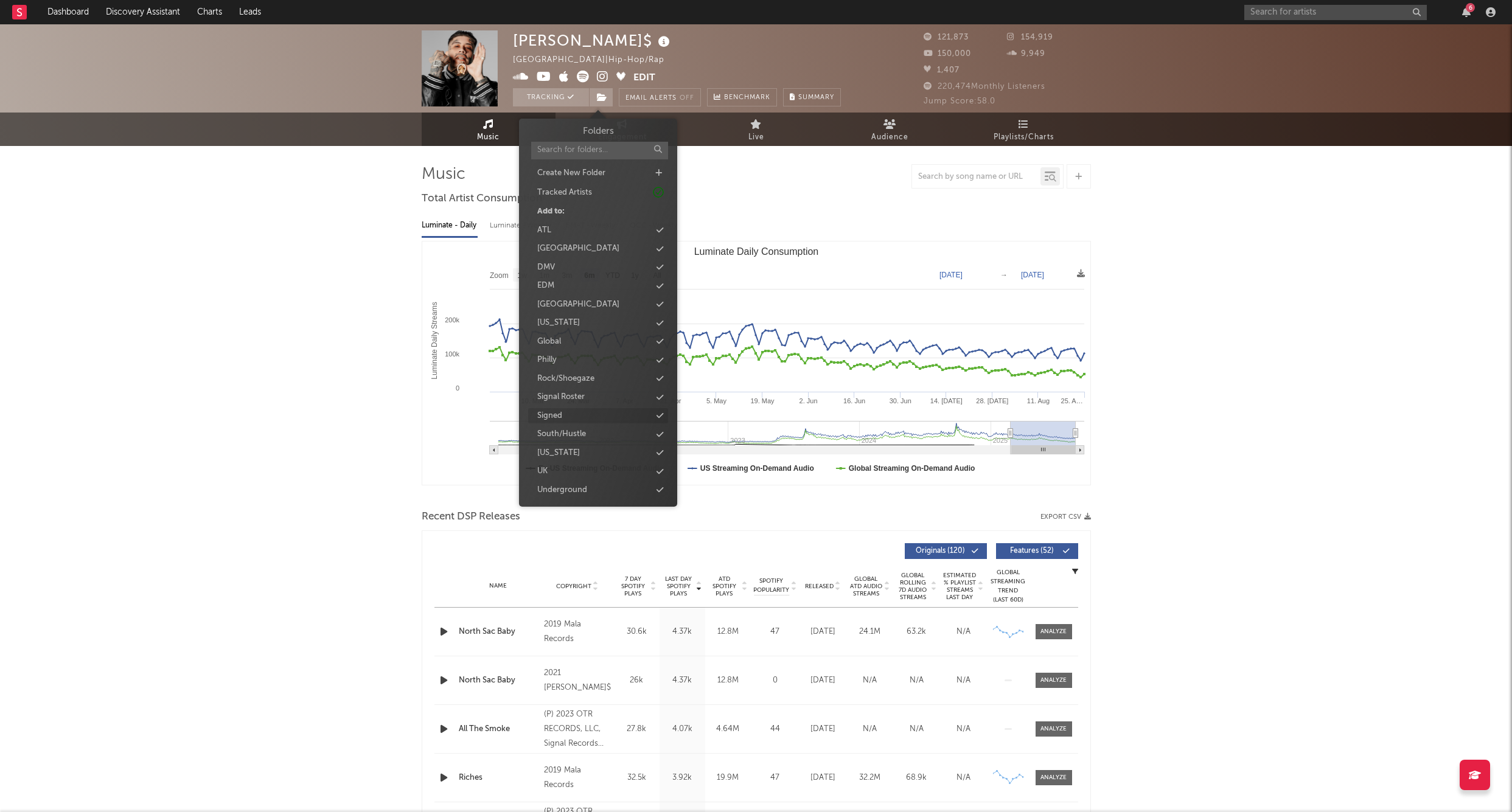
click at [563, 409] on div "Signed" at bounding box center [598, 416] width 140 height 16
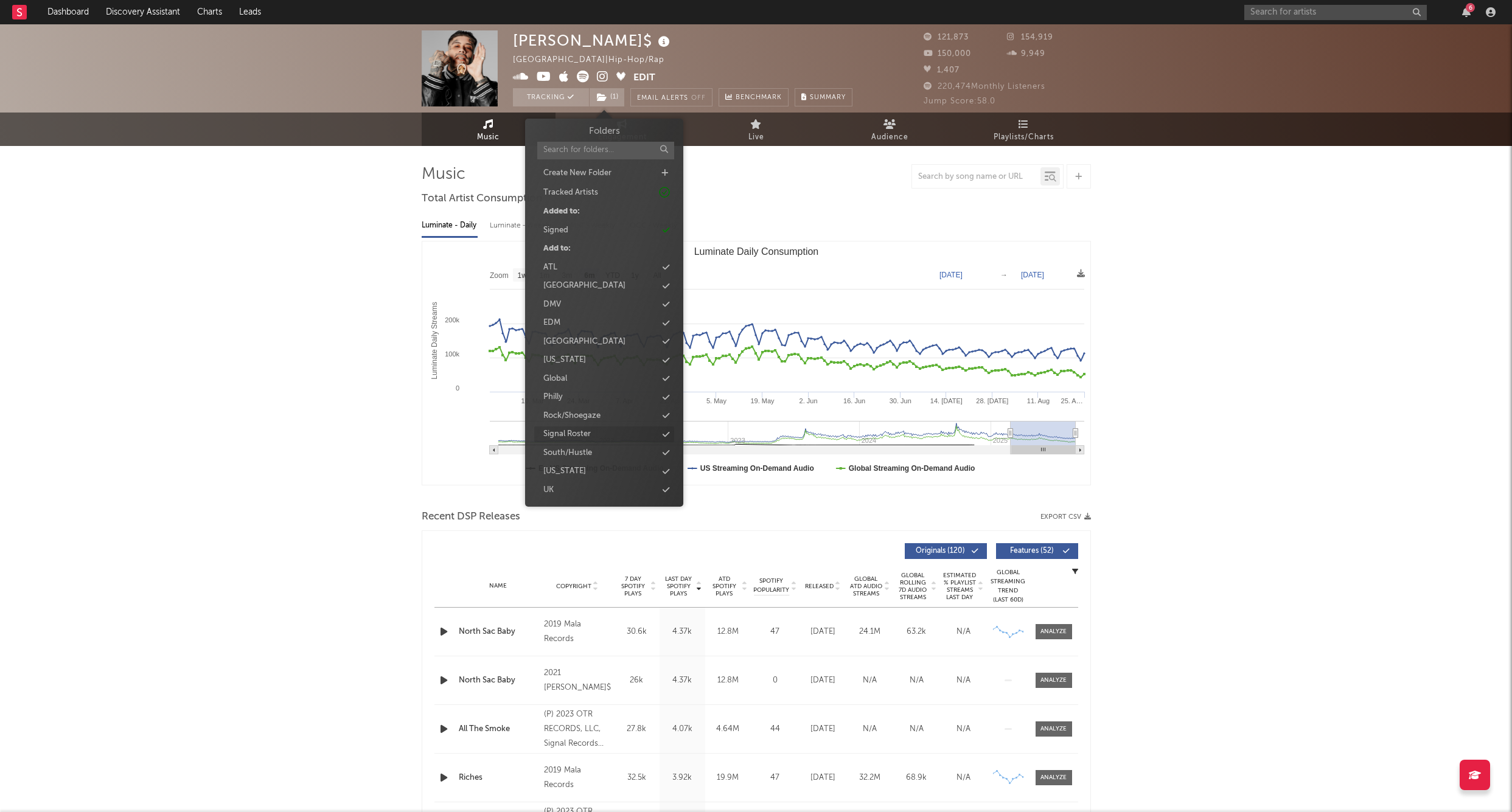
click at [580, 431] on div "Signal Roster" at bounding box center [567, 435] width 48 height 12
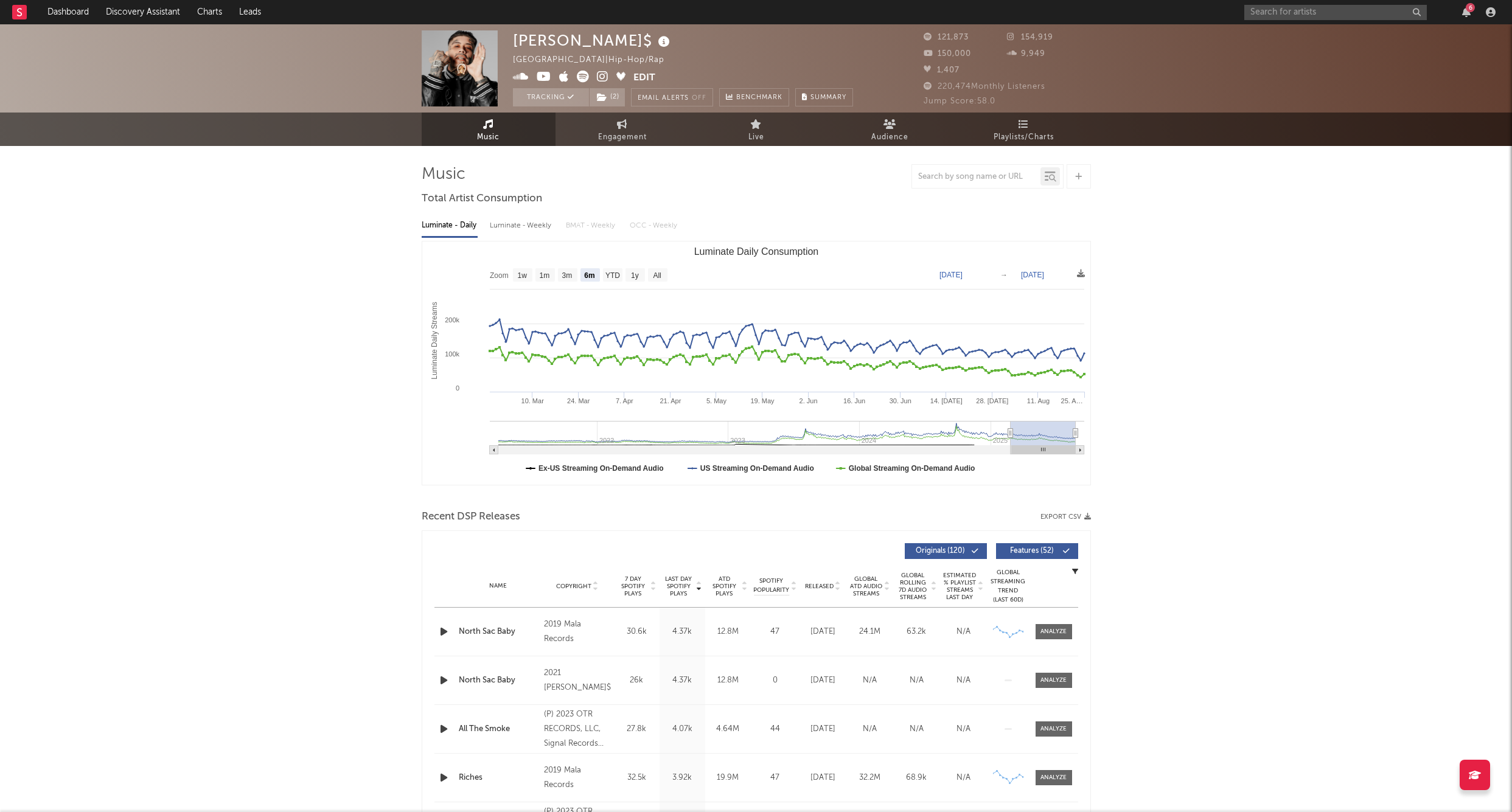
click at [1298, 22] on div "6" at bounding box center [1372, 12] width 256 height 24
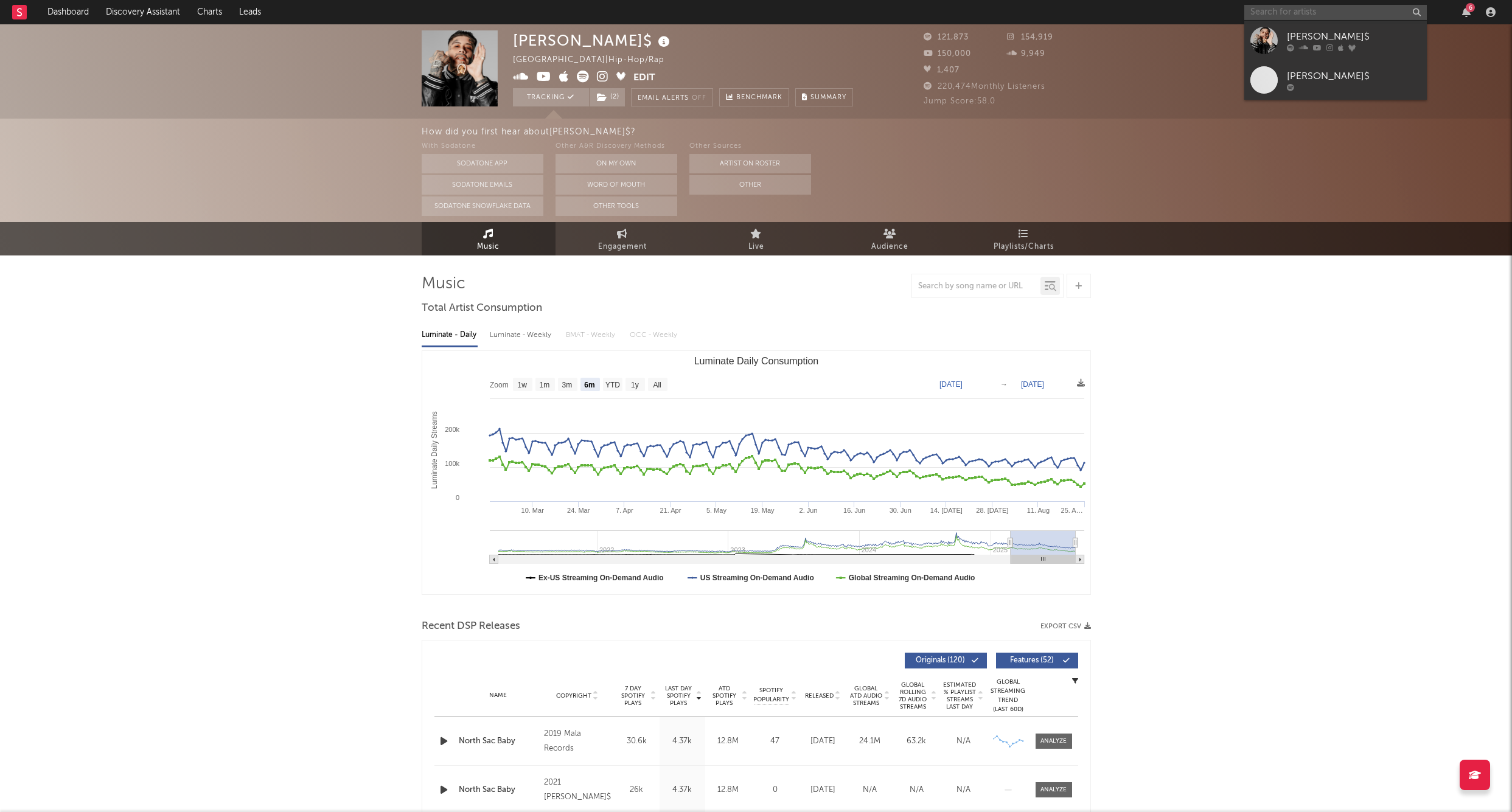
click at [1294, 17] on input "text" at bounding box center [1336, 12] width 183 height 15
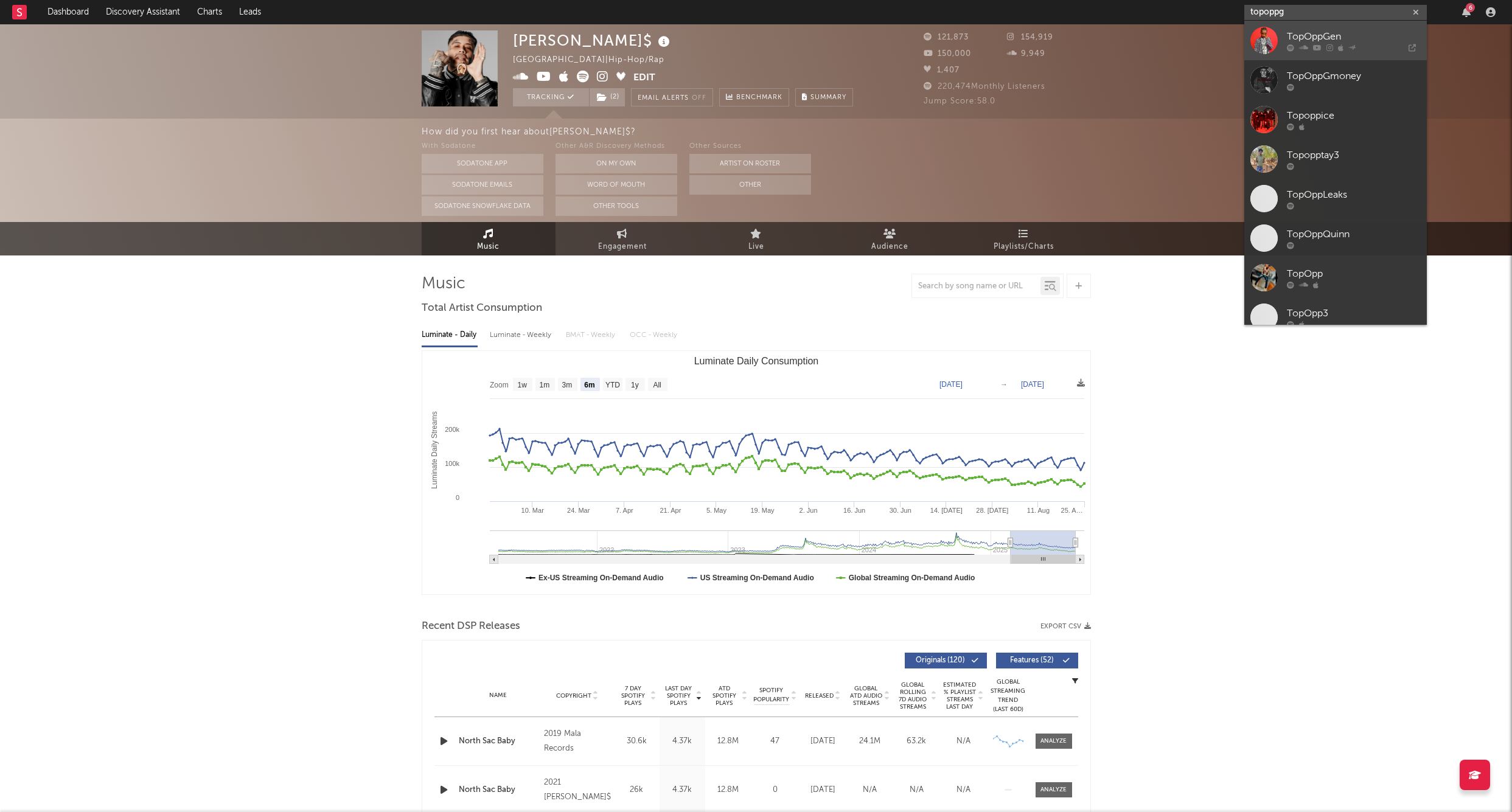
type input "topoppg"
click at [1322, 22] on link "TopOppGen" at bounding box center [1336, 40] width 183 height 39
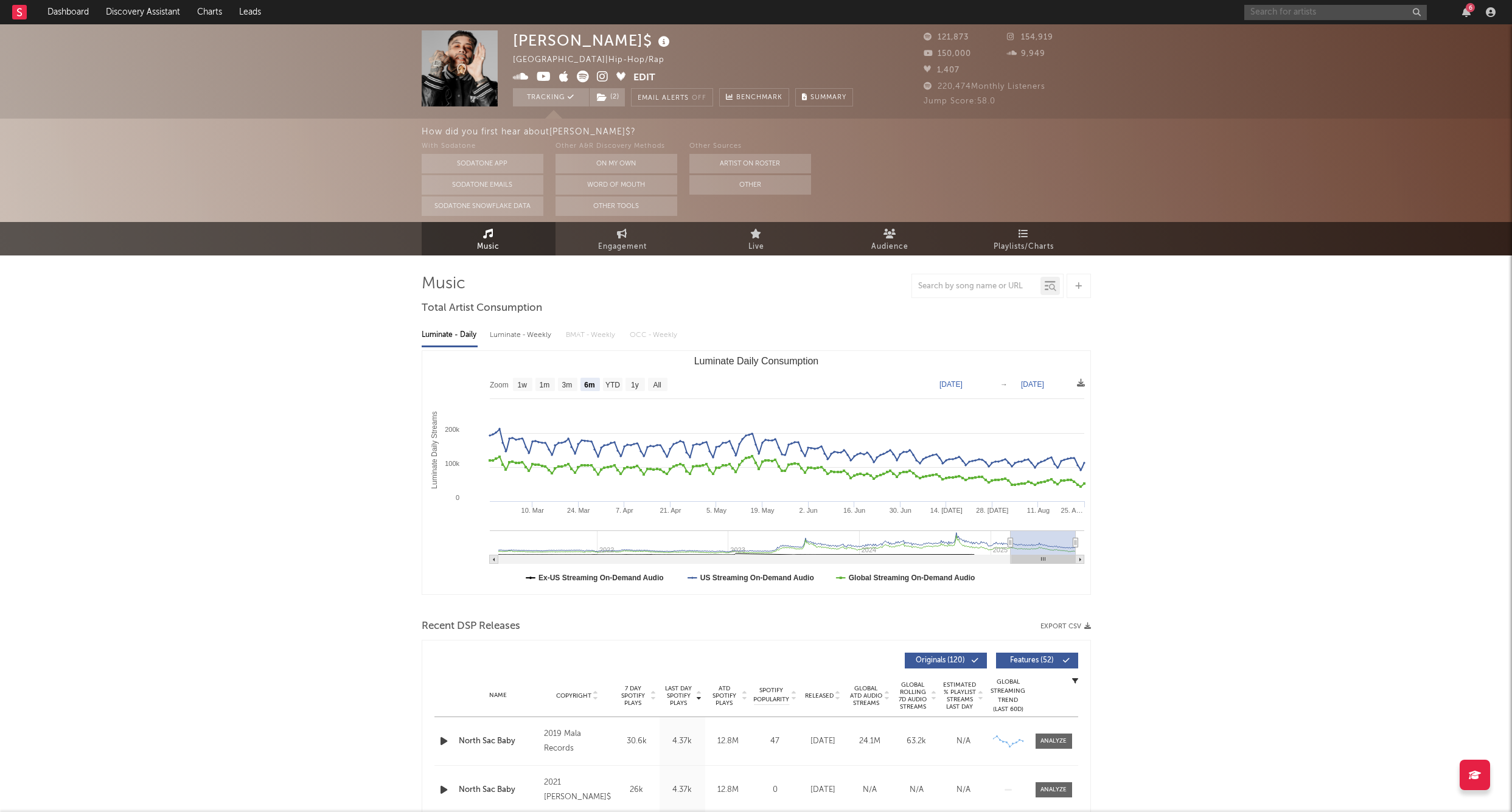
click at [1263, 11] on input "text" at bounding box center [1336, 12] width 183 height 15
type input "topoppgen"
click at [1286, 28] on link "TopOppGen" at bounding box center [1336, 40] width 183 height 39
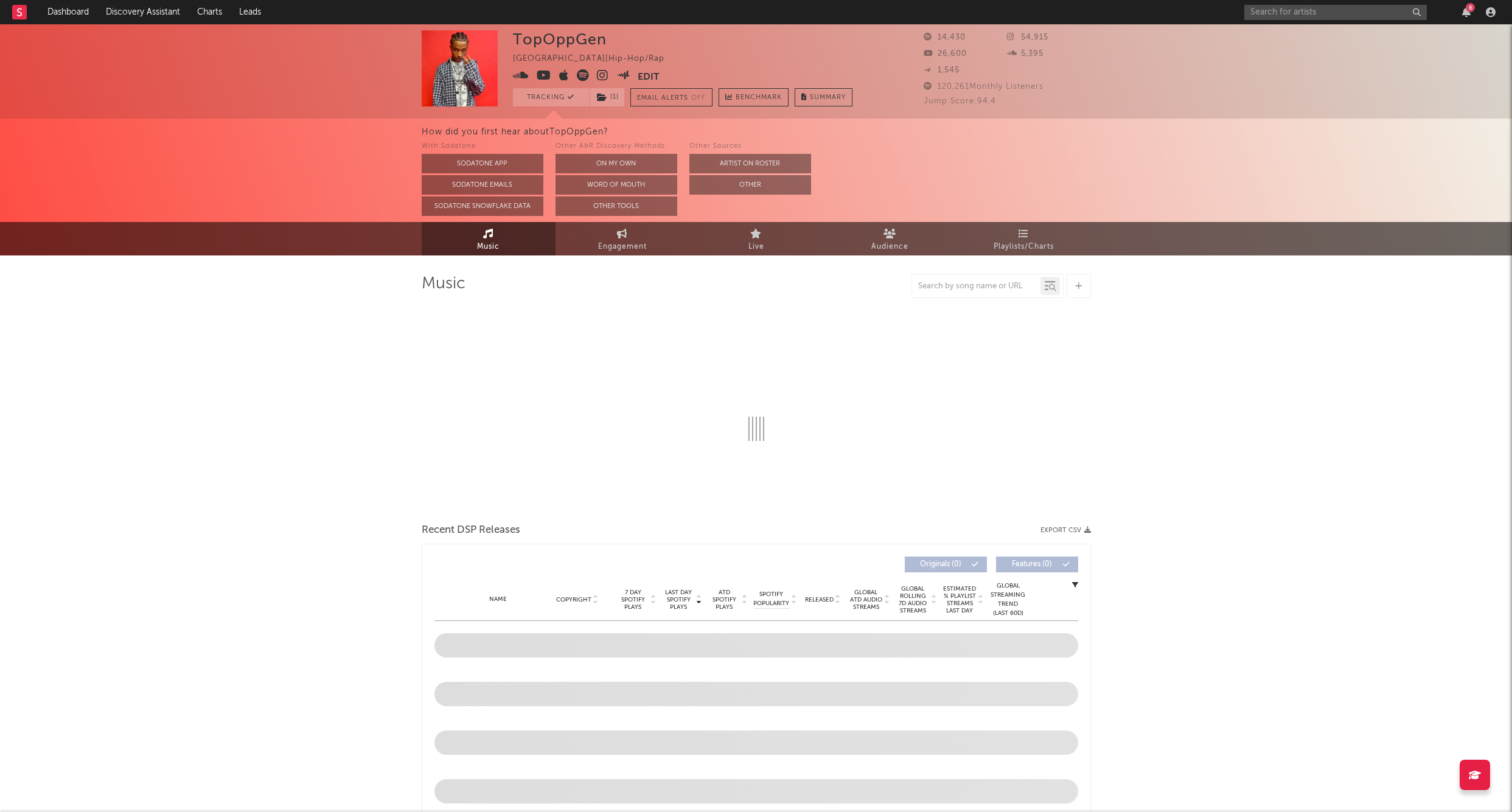
select select "6m"
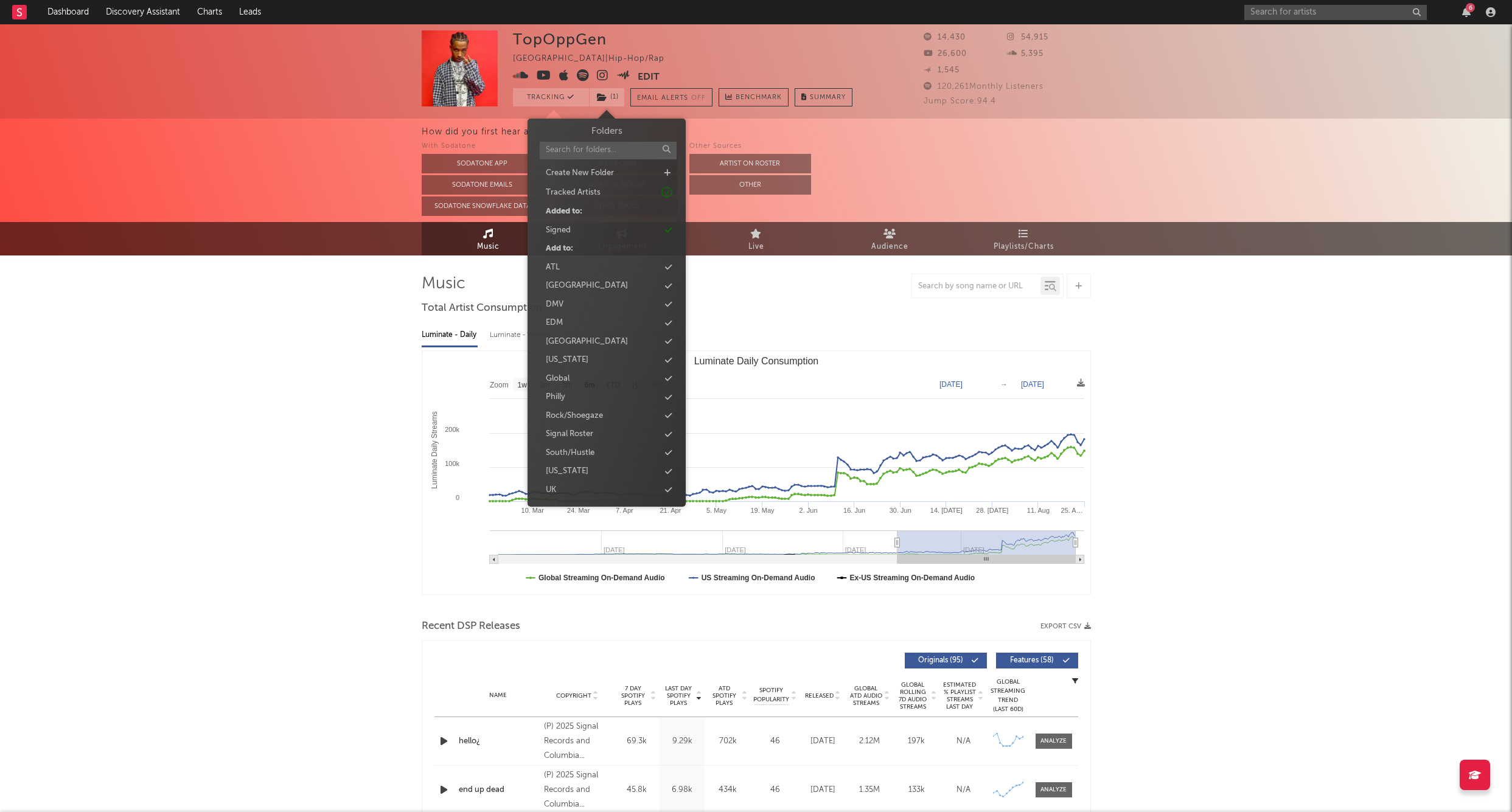
drag, startPoint x: 607, startPoint y: 96, endPoint x: 608, endPoint y: 123, distance: 27.0
click at [608, 96] on span "( 1 )" at bounding box center [607, 97] width 36 height 18
click at [567, 429] on div "Signal Roster" at bounding box center [570, 435] width 48 height 12
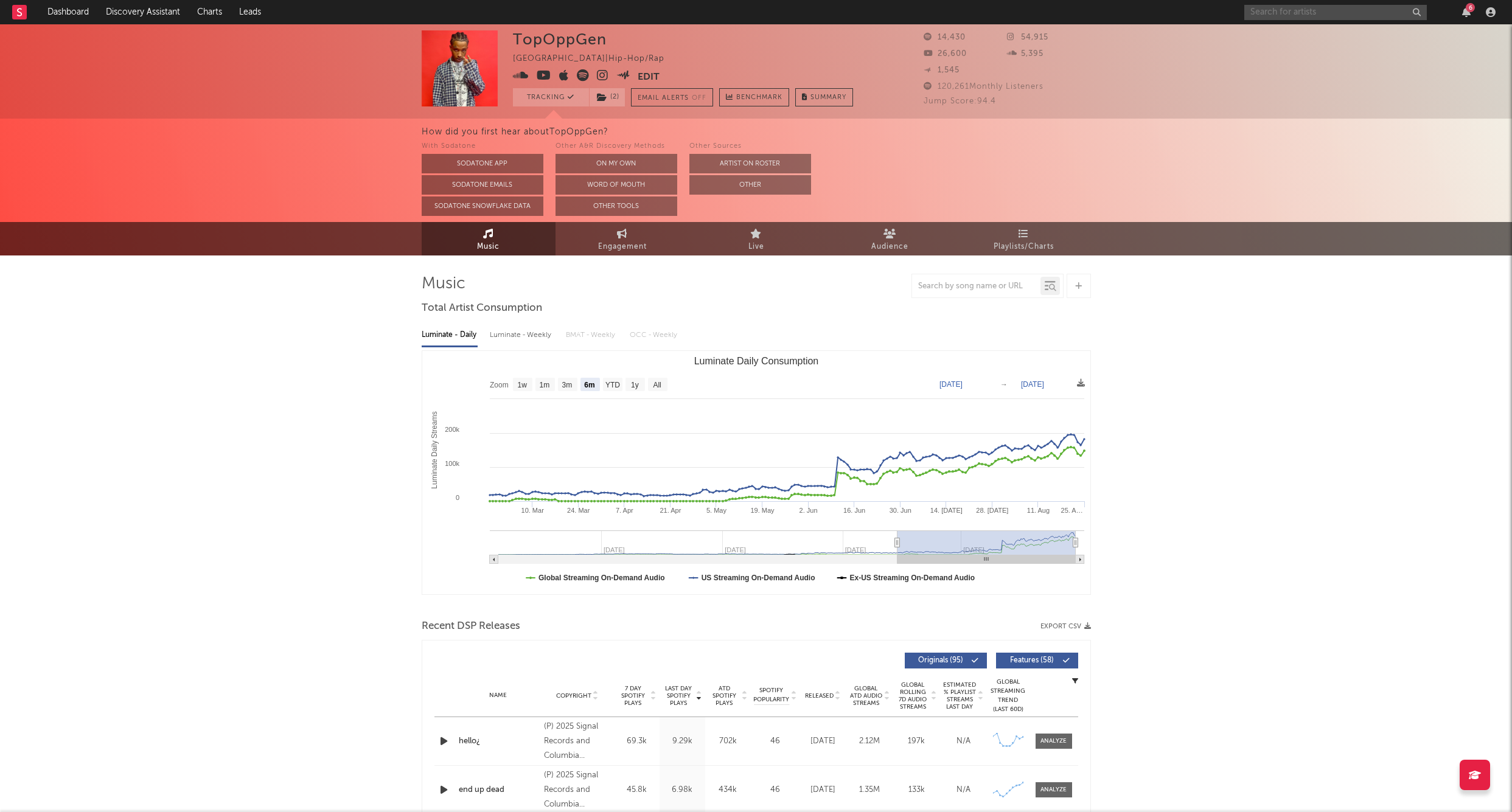
click at [1304, 16] on input "text" at bounding box center [1336, 12] width 183 height 15
click at [1320, 15] on input "headhuncho amir" at bounding box center [1336, 12] width 183 height 15
type input "headhuncho amir"
click at [1284, 23] on link "HeadHuncho Amir" at bounding box center [1336, 40] width 183 height 39
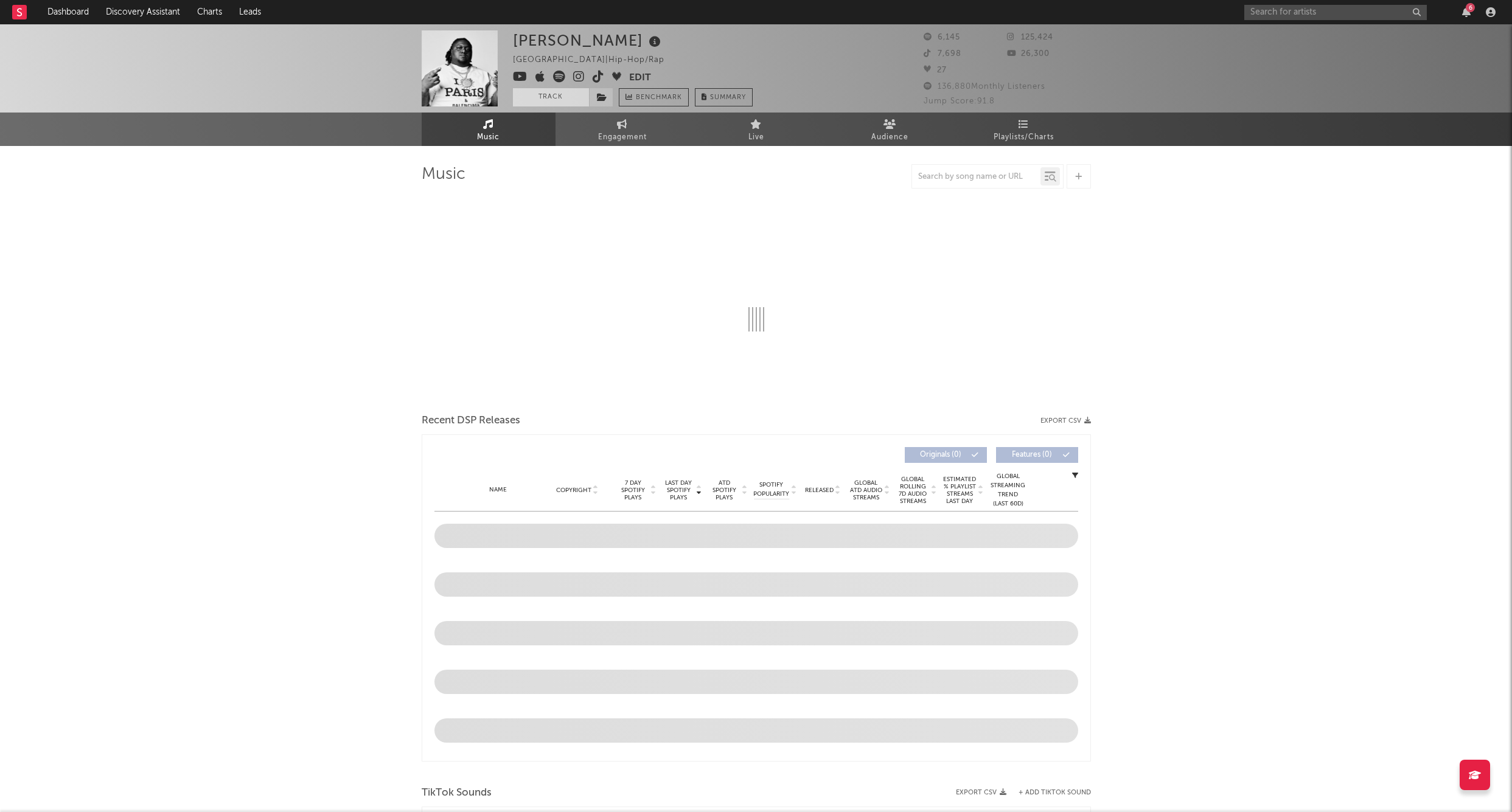
click at [561, 95] on button "Track" at bounding box center [551, 97] width 76 height 18
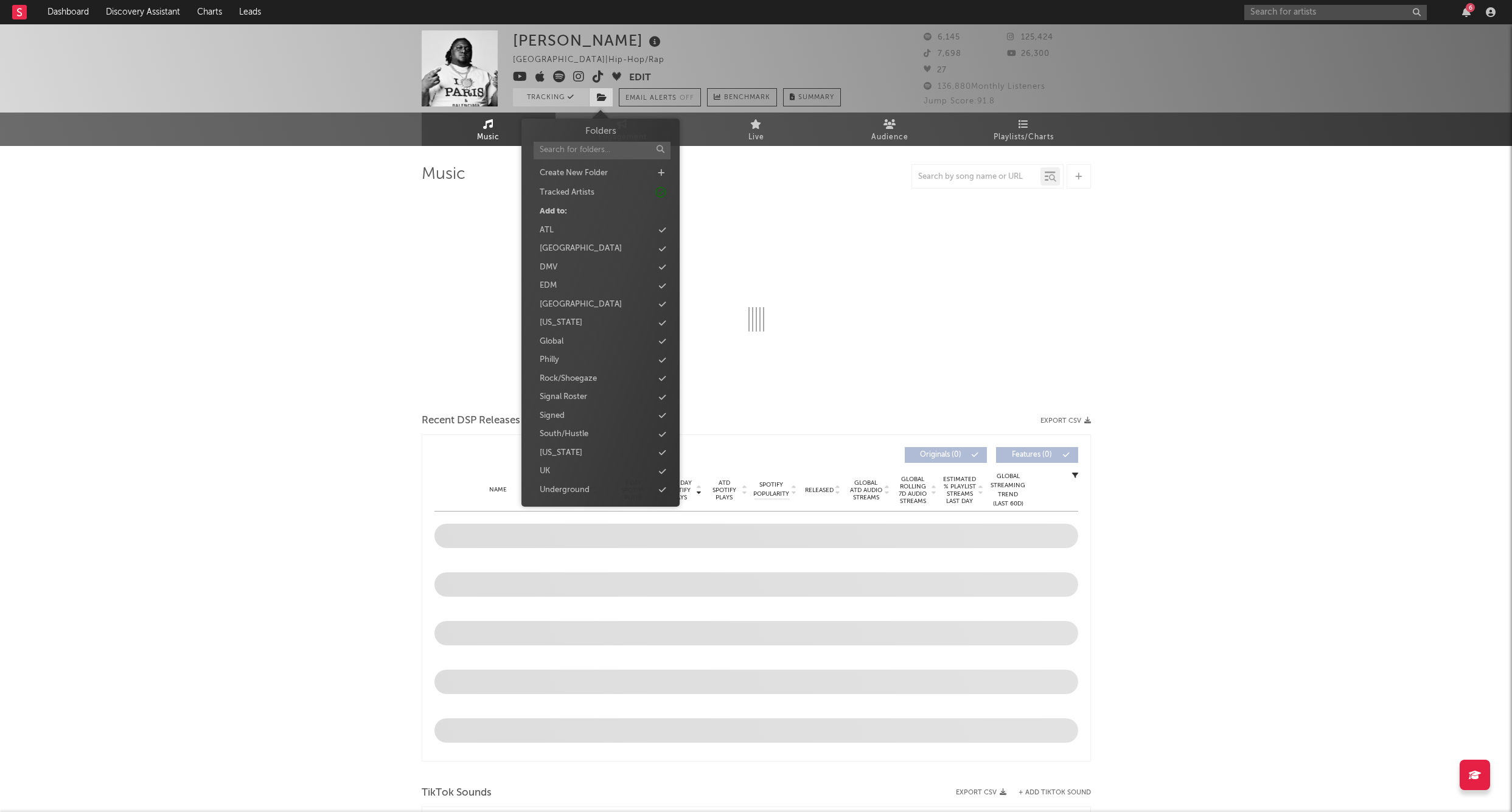
click at [596, 96] on span at bounding box center [601, 97] width 24 height 18
select select "6m"
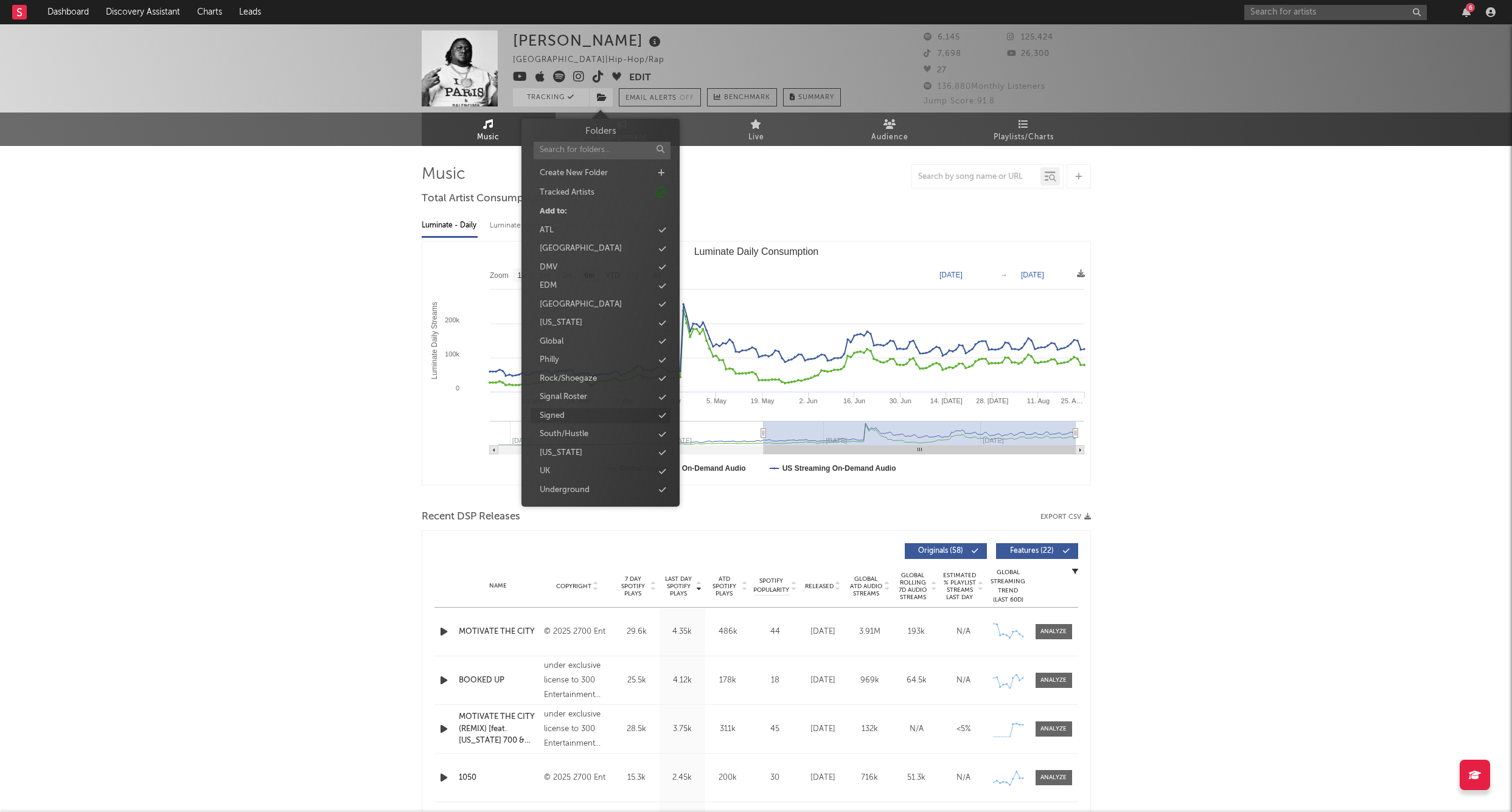
click at [553, 411] on div "Signed" at bounding box center [552, 416] width 25 height 12
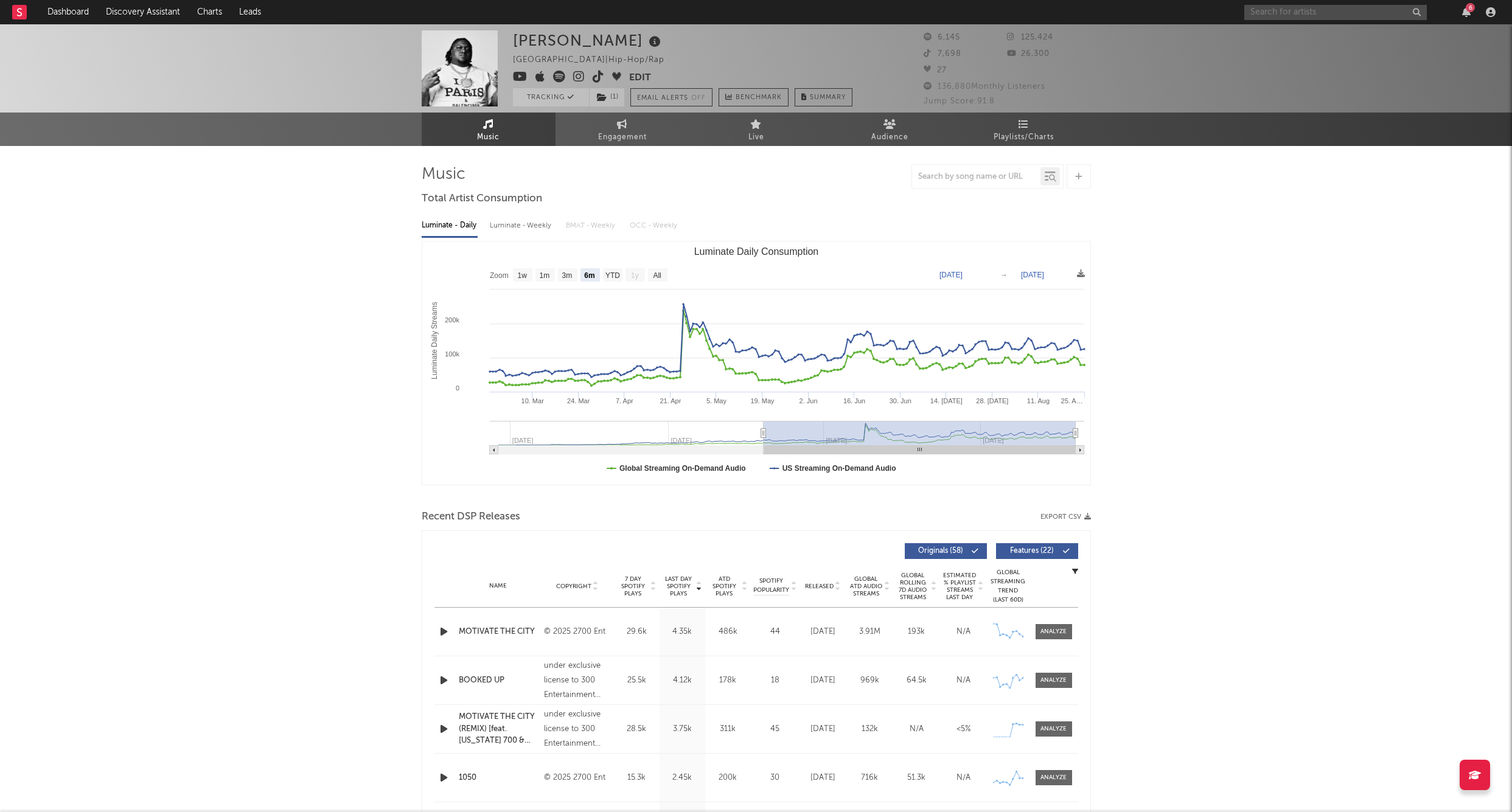
click at [1333, 15] on input "text" at bounding box center [1336, 12] width 183 height 15
paste input "Bankroll Ni"
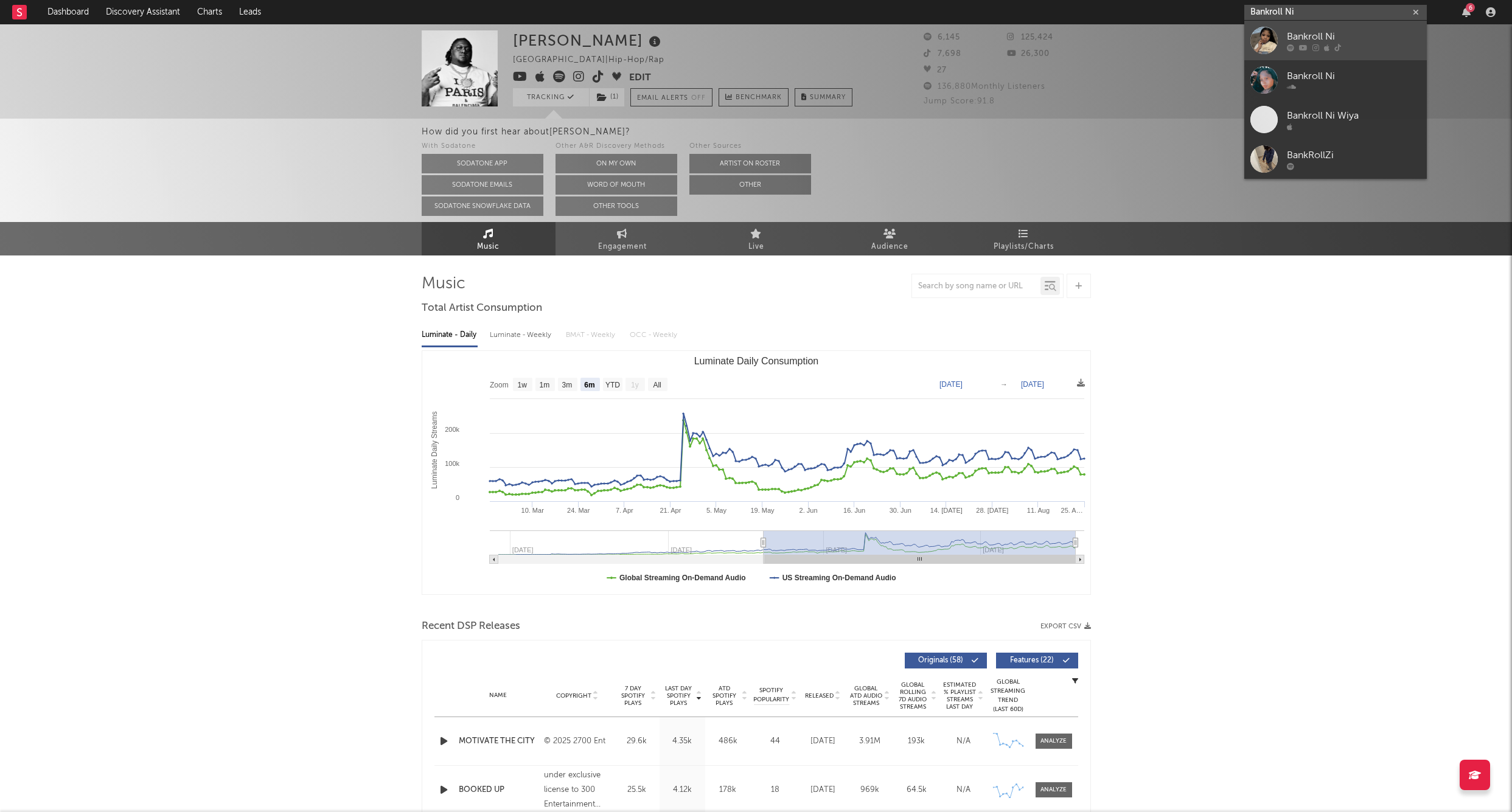
type input "Bankroll Ni"
click at [1311, 41] on div "Bankroll Ni" at bounding box center [1354, 36] width 134 height 15
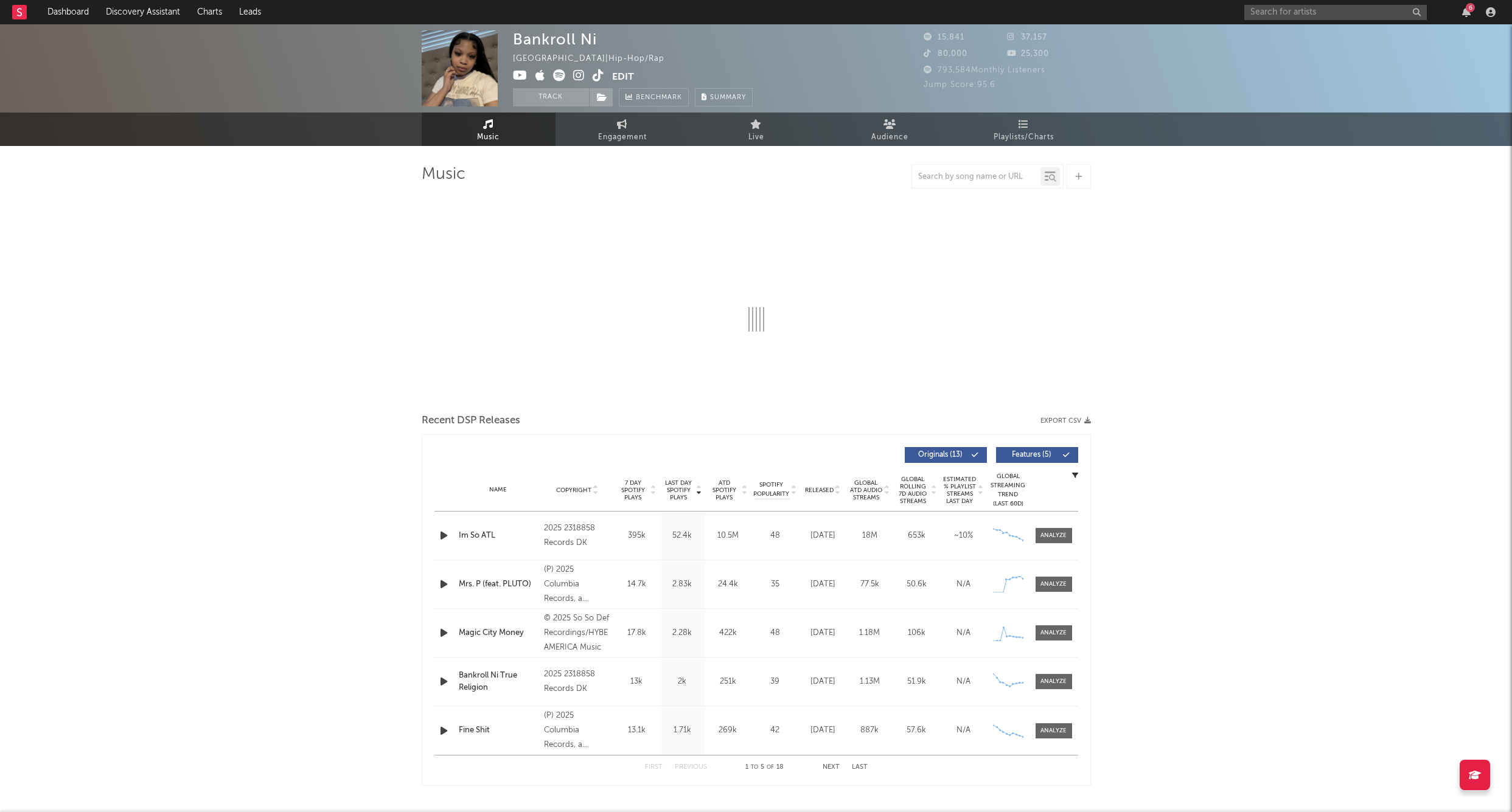
select select "1w"
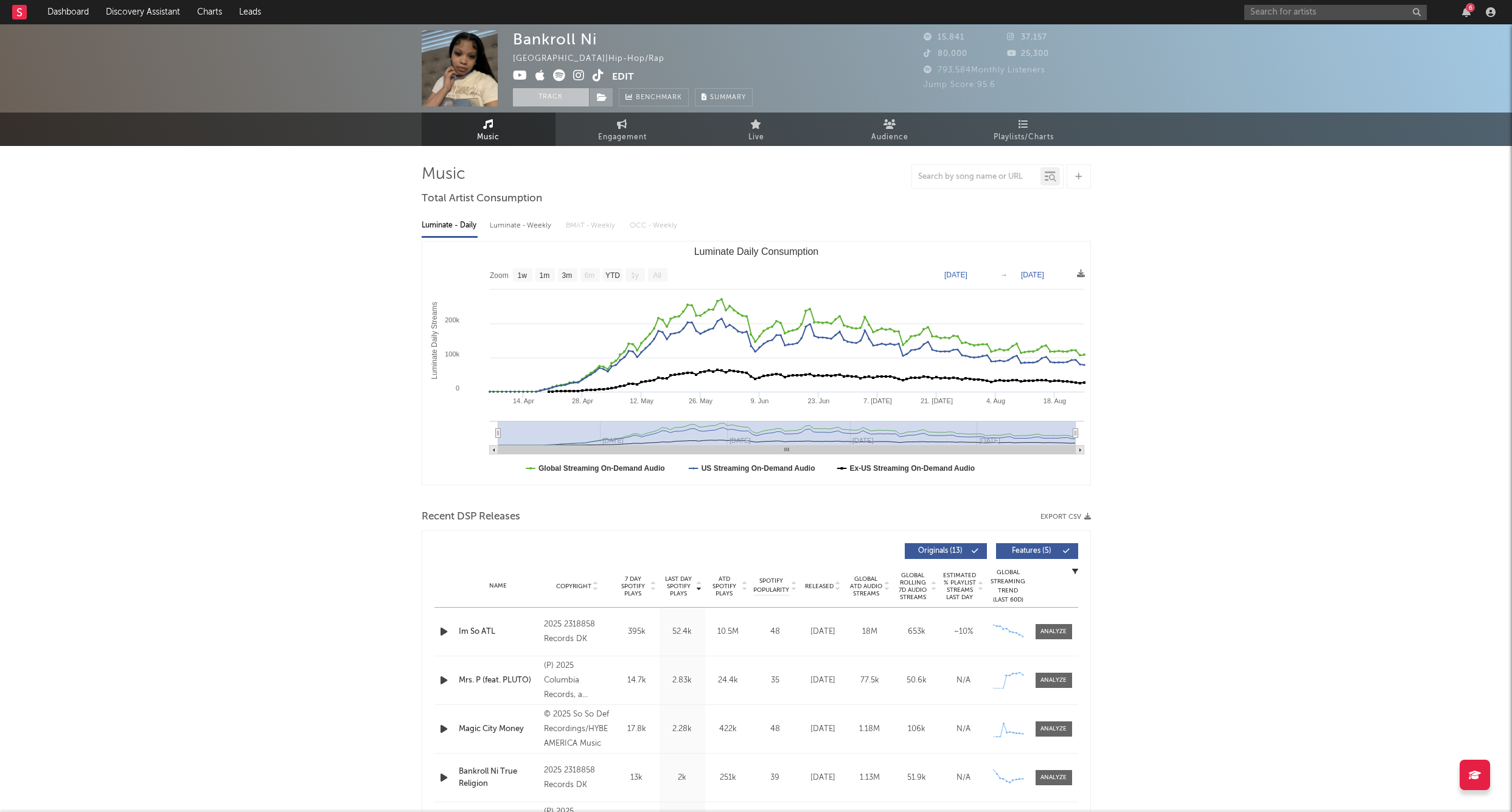
click at [561, 102] on button "Track" at bounding box center [551, 97] width 76 height 18
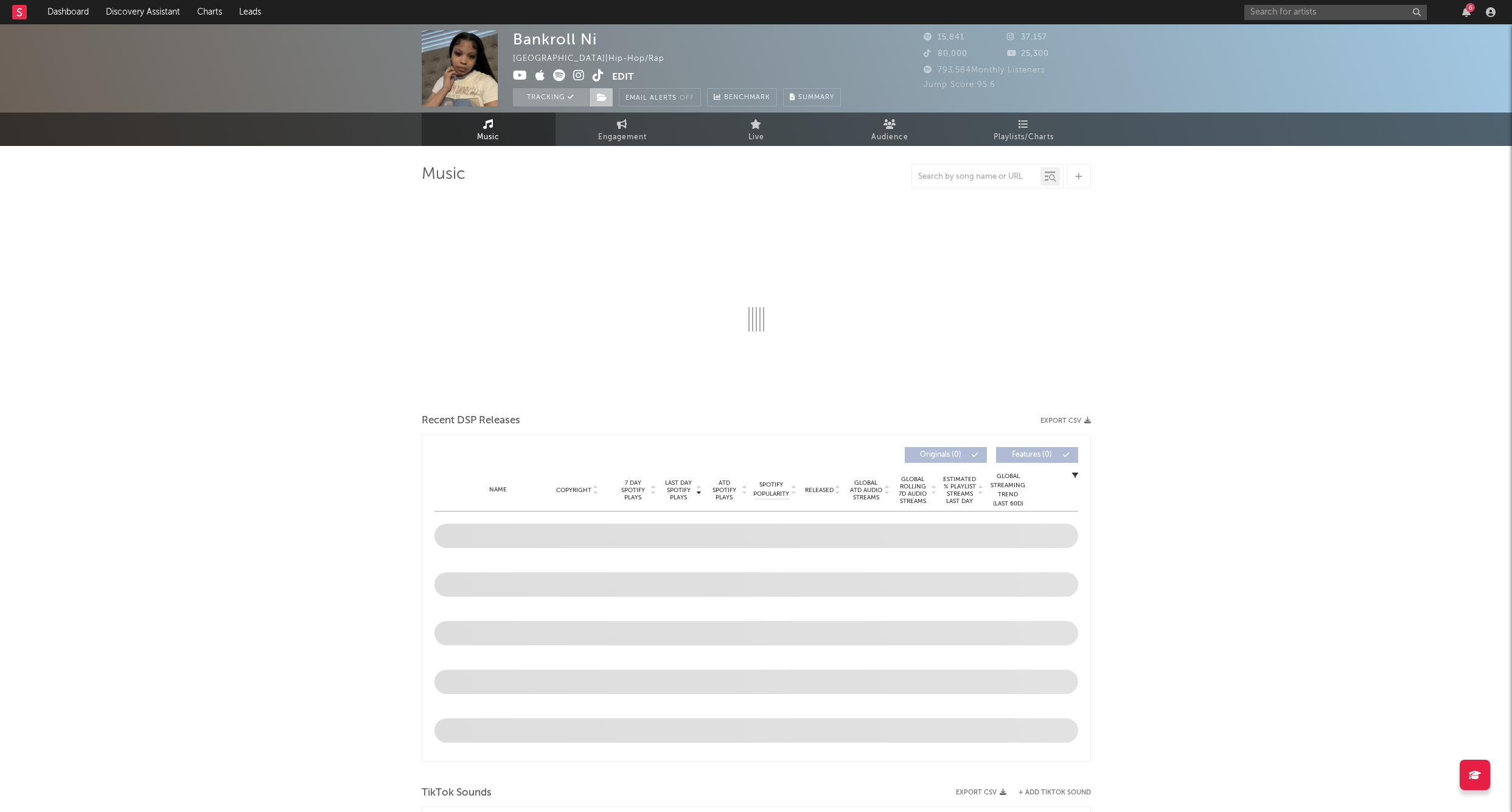
select select "1w"
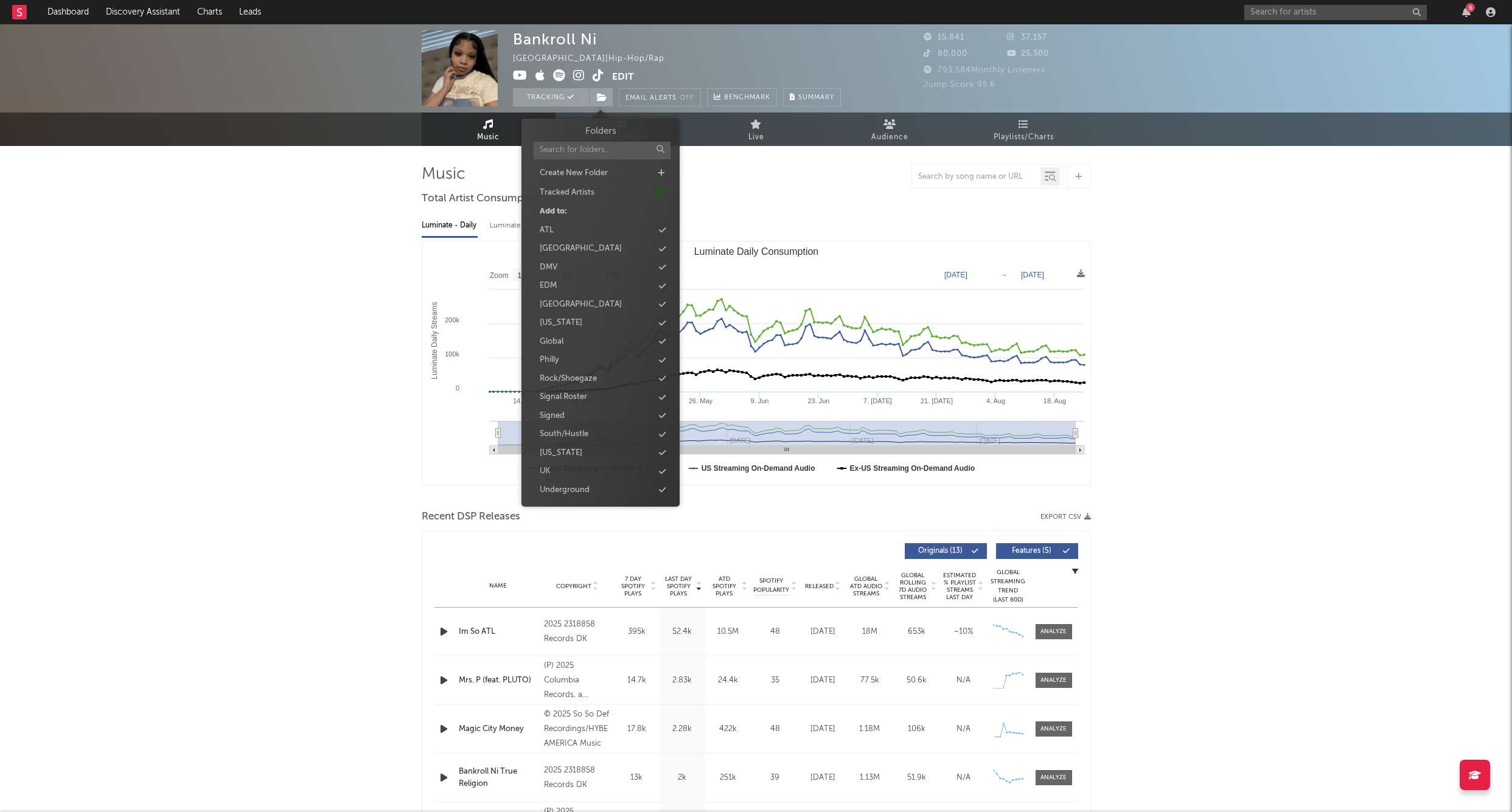
drag, startPoint x: 606, startPoint y: 96, endPoint x: 596, endPoint y: 114, distance: 20.6
click at [606, 96] on icon at bounding box center [602, 97] width 10 height 8
click at [554, 413] on div "Signed" at bounding box center [552, 416] width 25 height 12
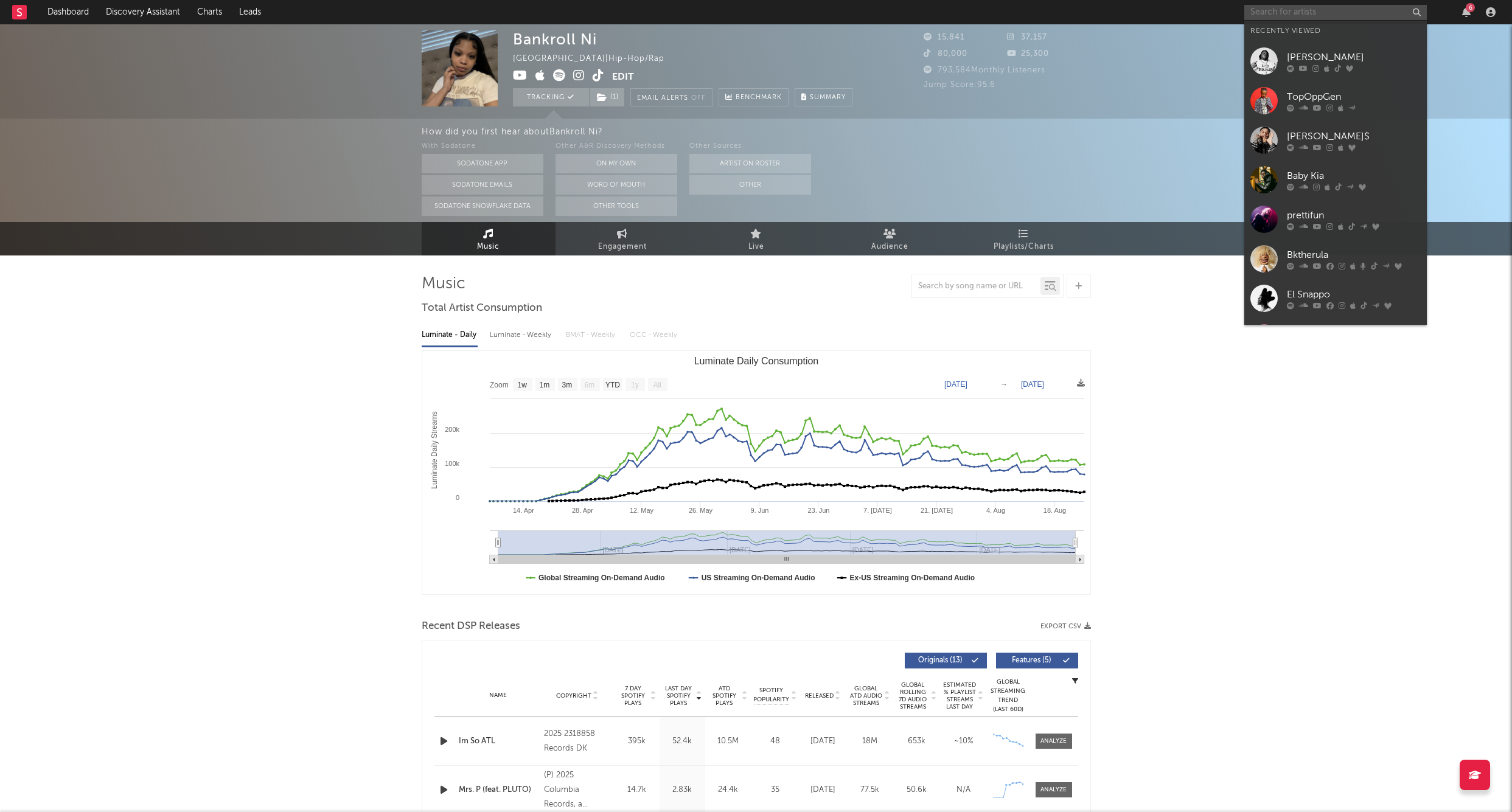
click at [1262, 15] on input "text" at bounding box center [1336, 12] width 183 height 15
paste input "Benji Blue Bills"
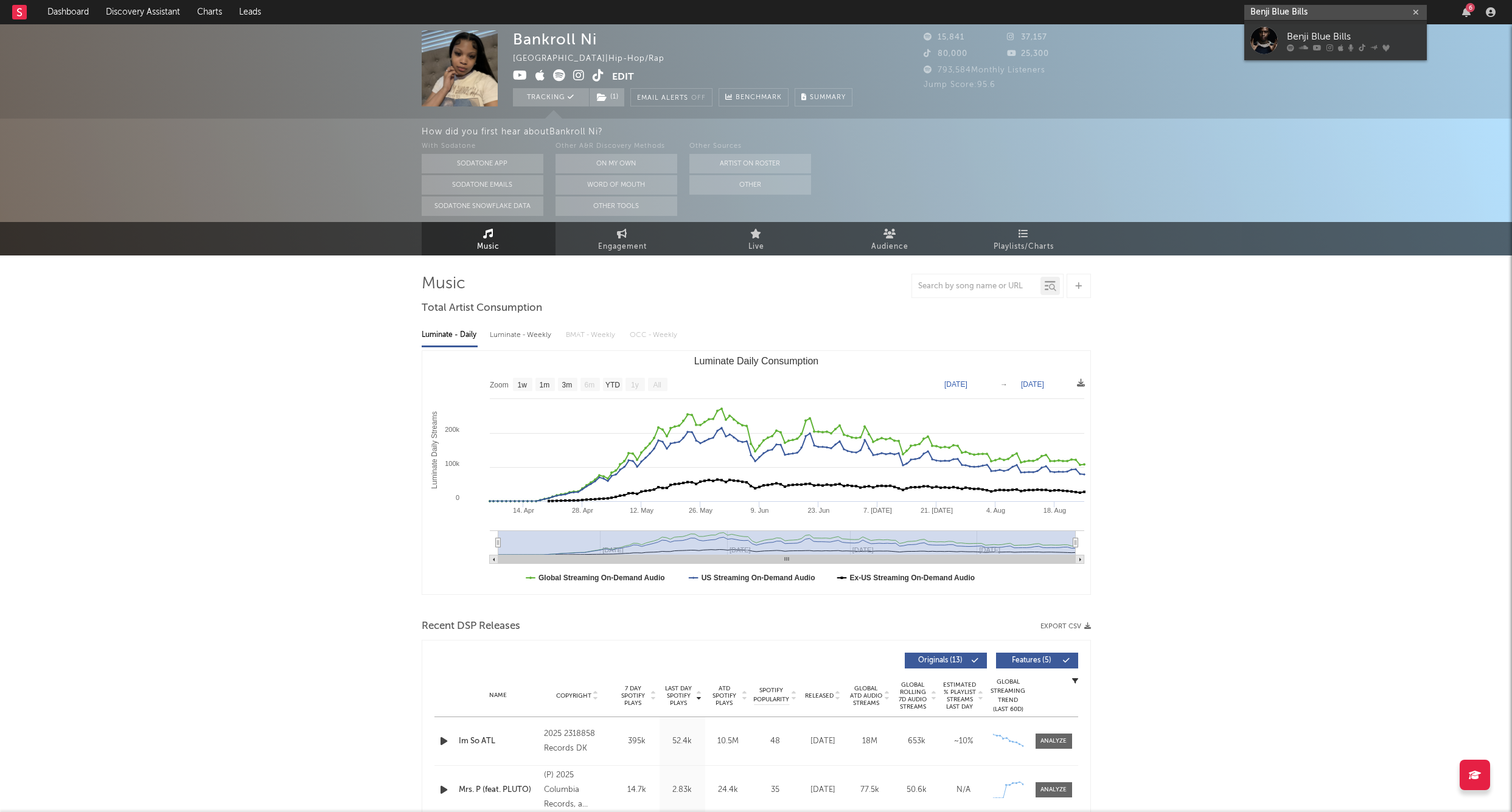
type input "Benji Blue Bills"
click at [1290, 31] on div "Benji Blue Bills" at bounding box center [1354, 36] width 134 height 15
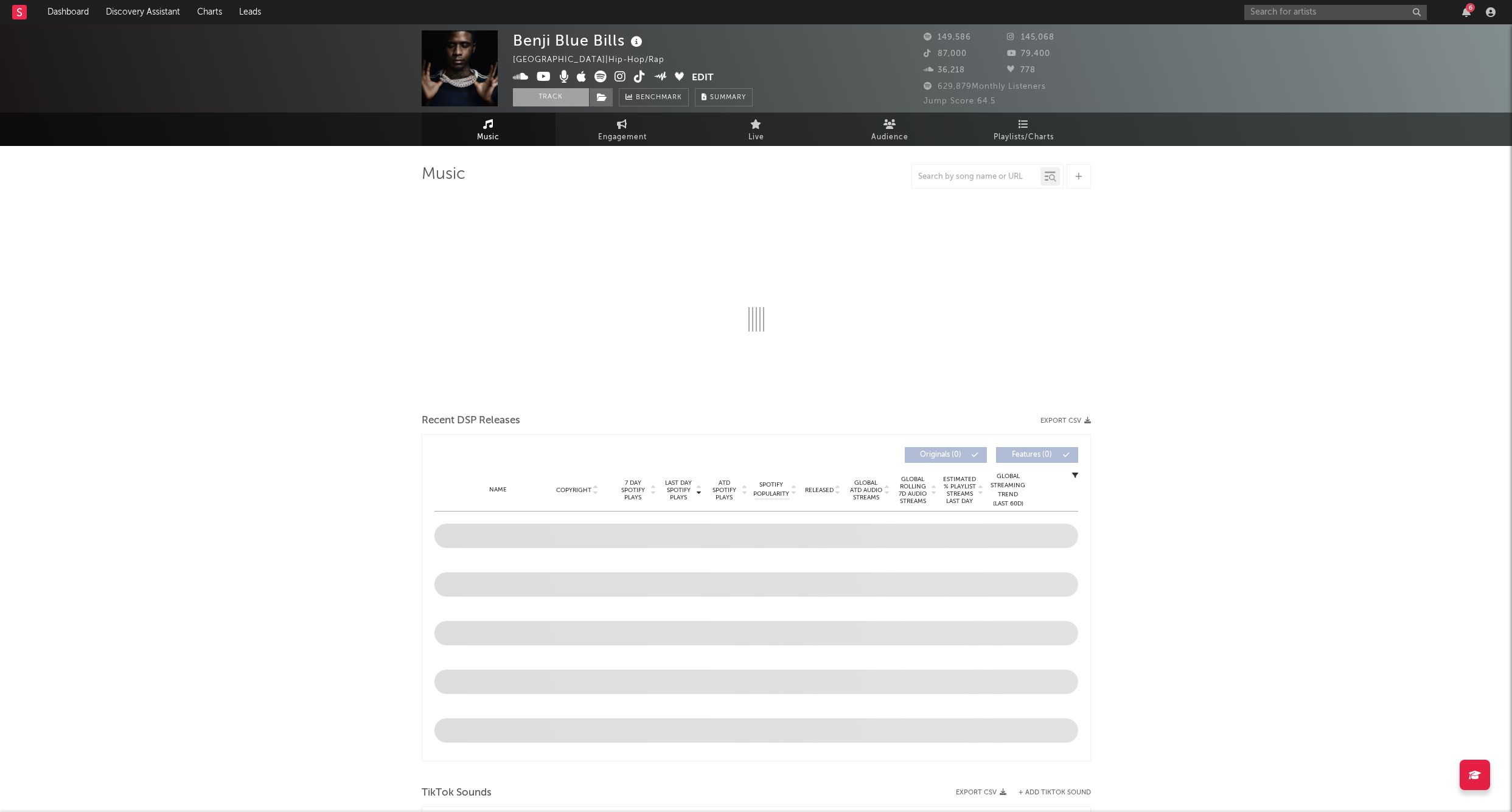
click at [557, 105] on button "Track" at bounding box center [551, 97] width 76 height 18
click at [598, 97] on icon at bounding box center [602, 97] width 10 height 8
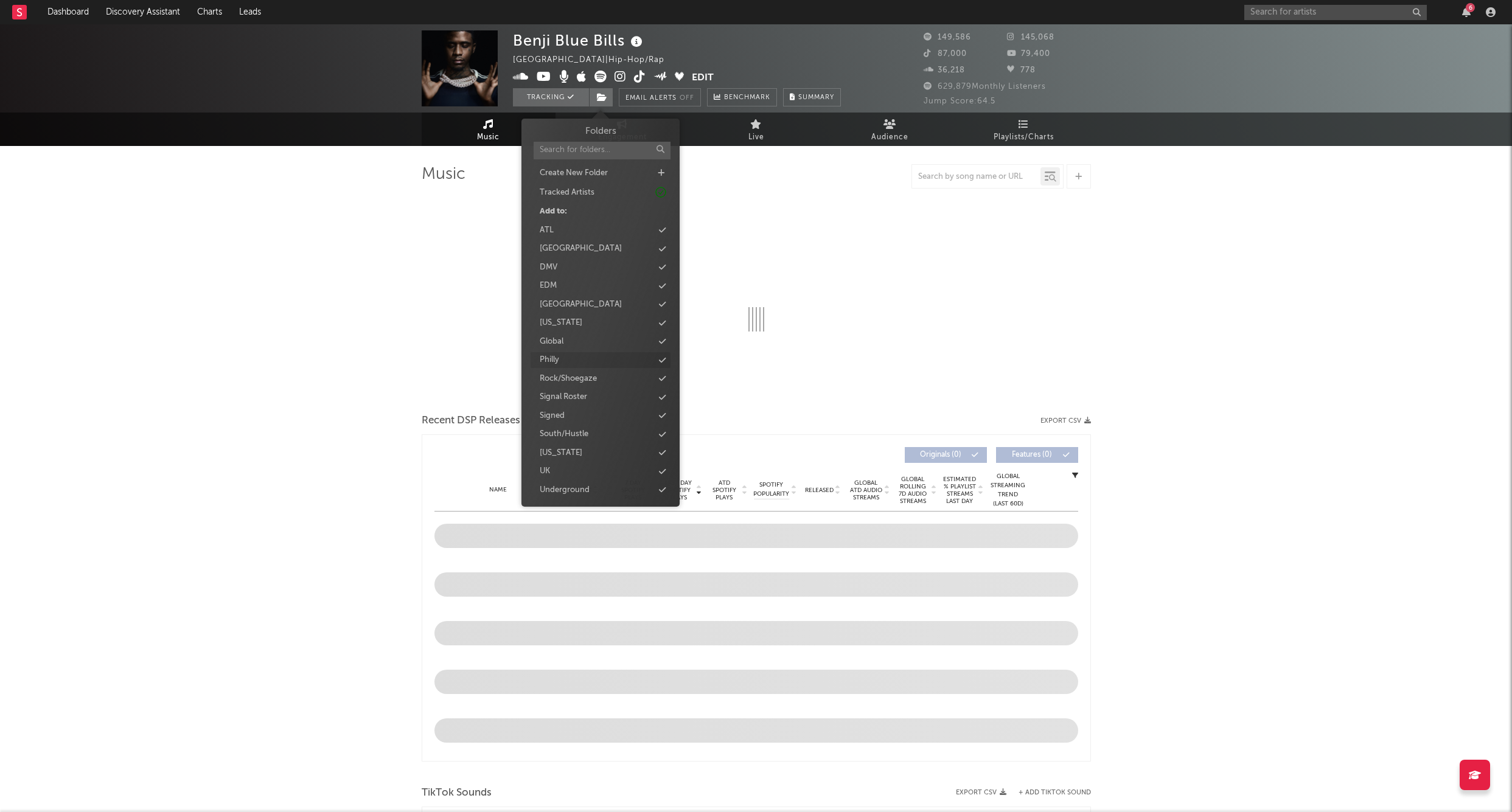
select select "6m"
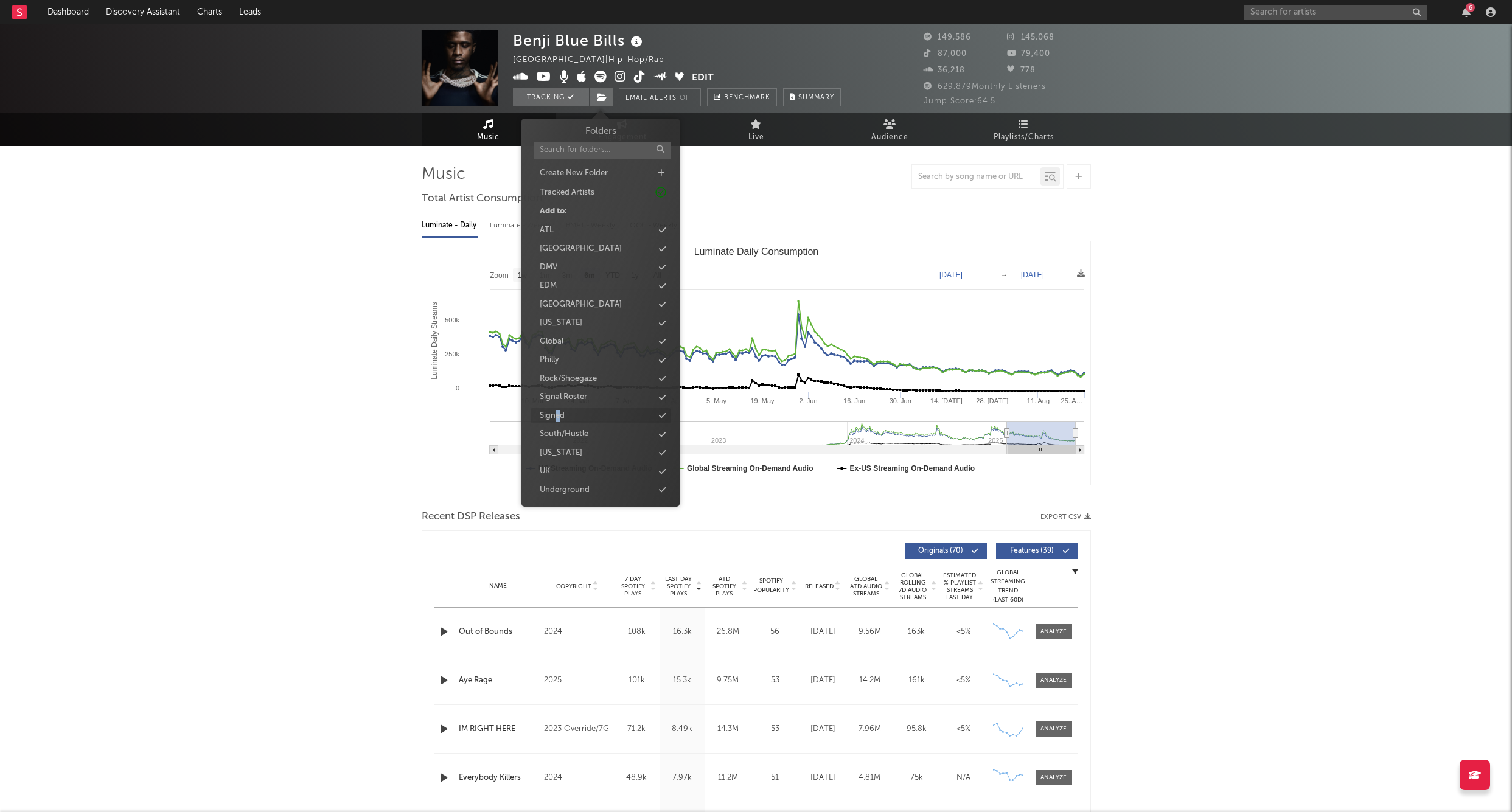
click at [557, 410] on div "Signed" at bounding box center [552, 416] width 25 height 12
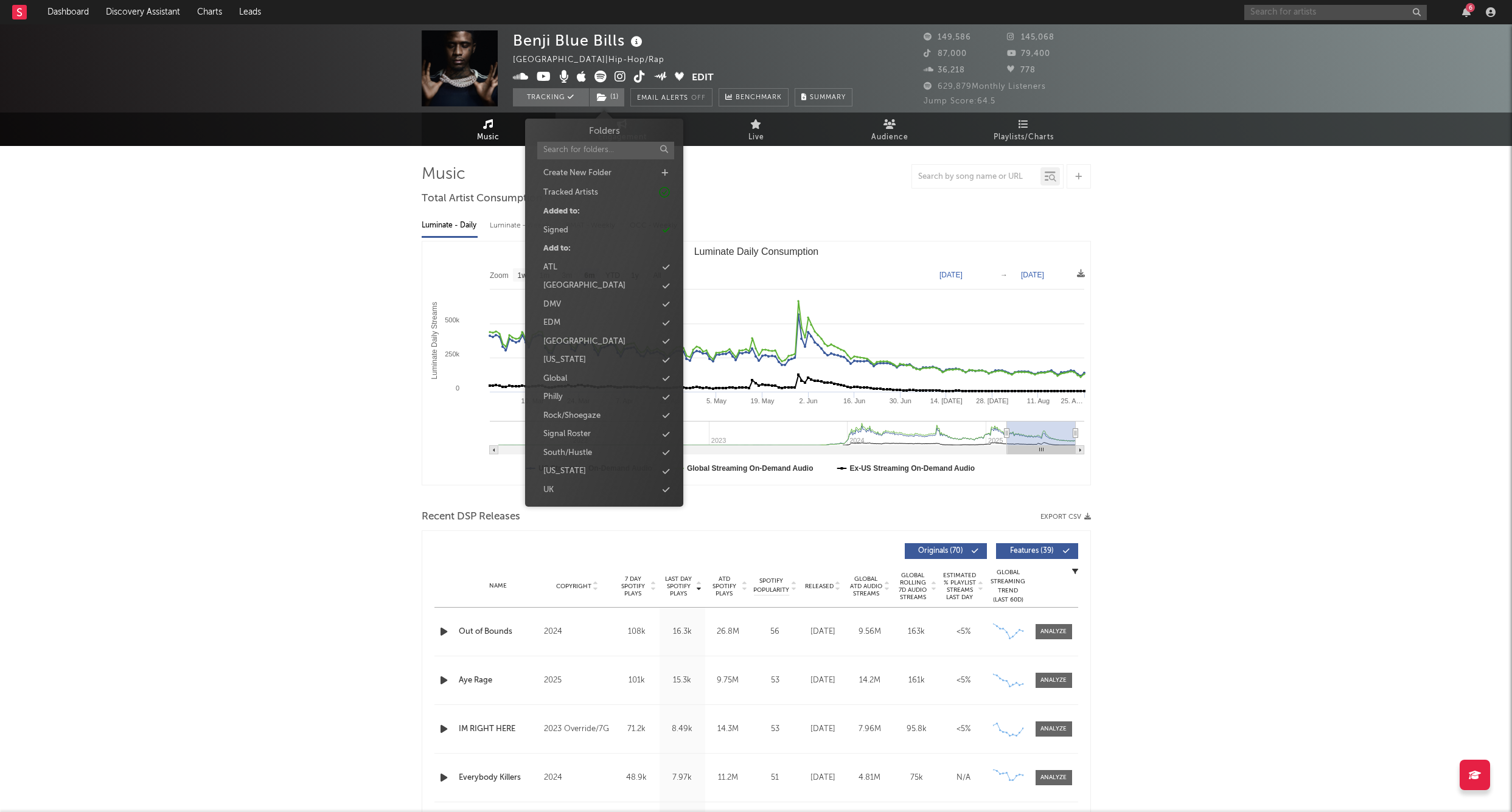
click at [1278, 8] on input "text" at bounding box center [1336, 12] width 183 height 15
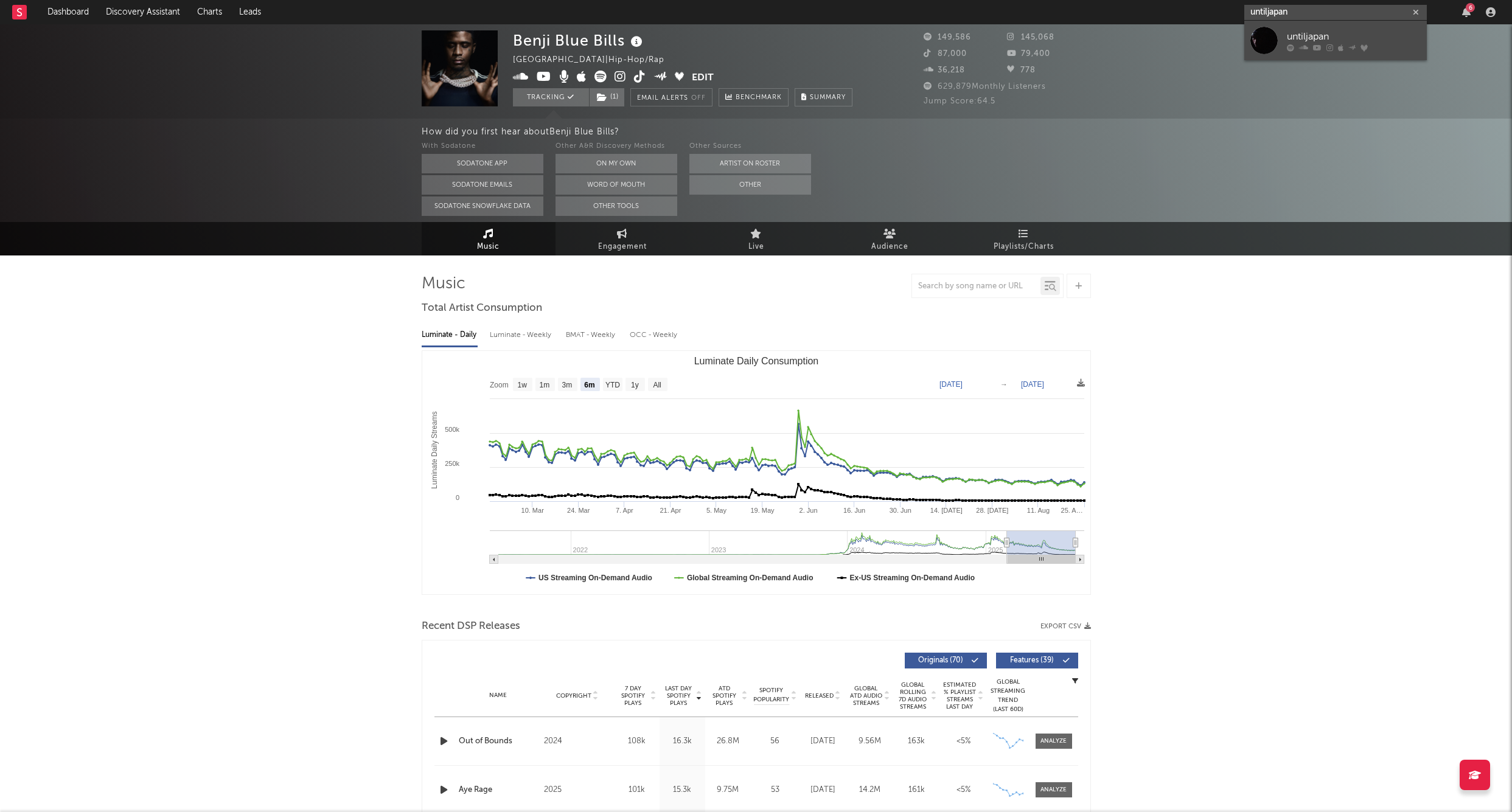
type input "untiljapan"
click at [1316, 23] on link "untiljapan" at bounding box center [1336, 40] width 183 height 39
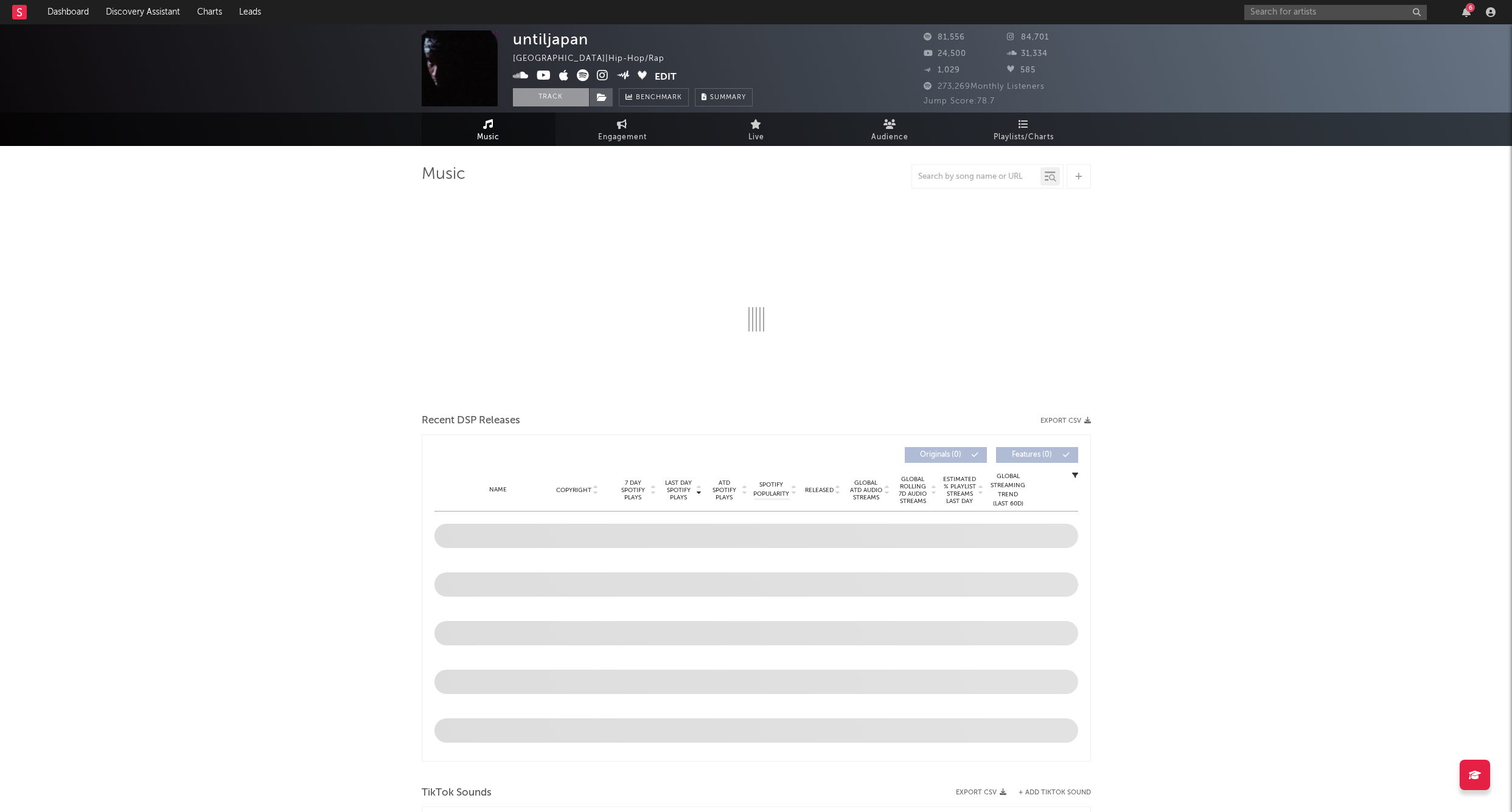
click at [535, 99] on button "Track" at bounding box center [551, 97] width 76 height 18
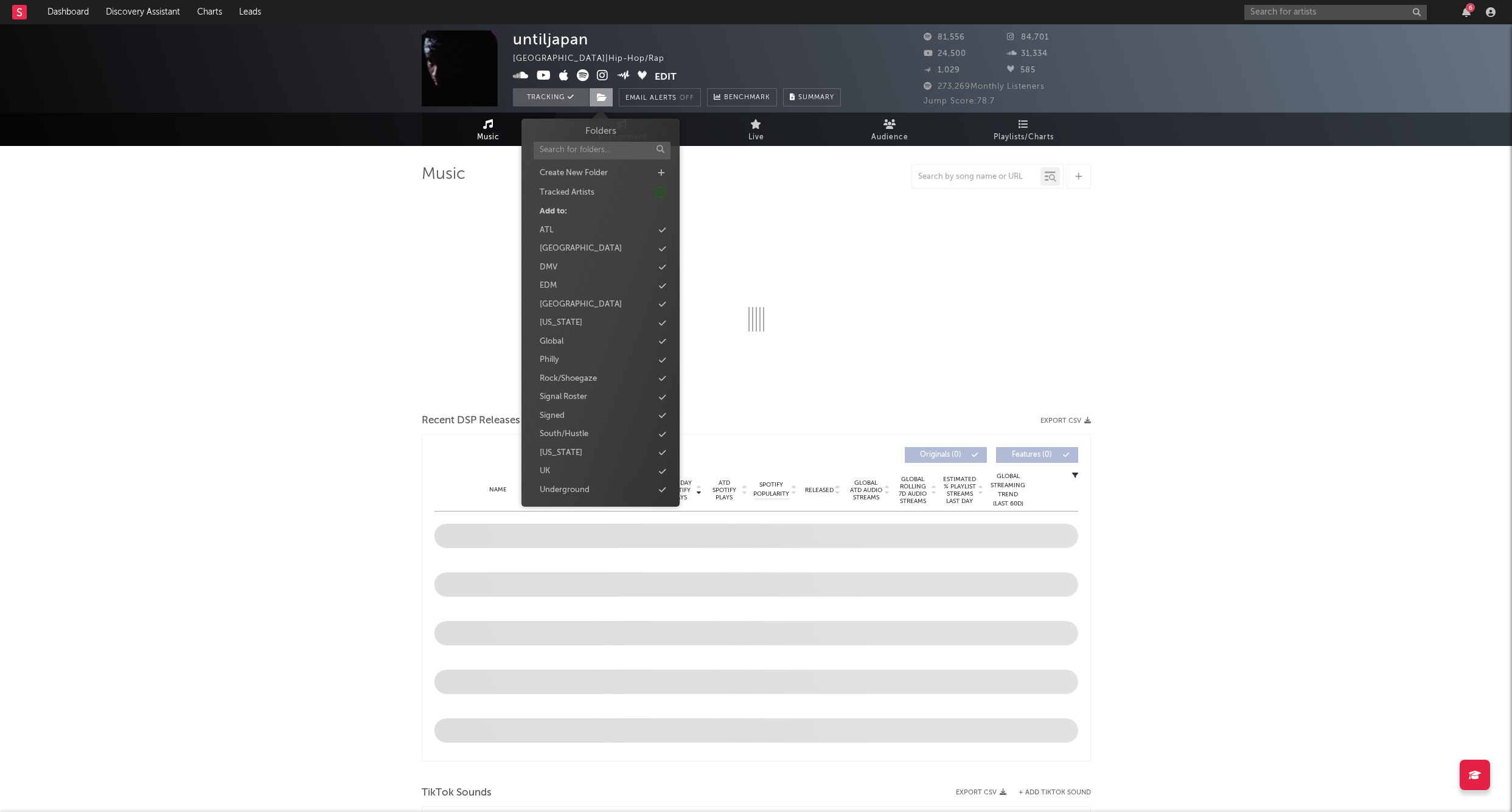
click at [599, 93] on icon at bounding box center [602, 97] width 10 height 8
select select "6m"
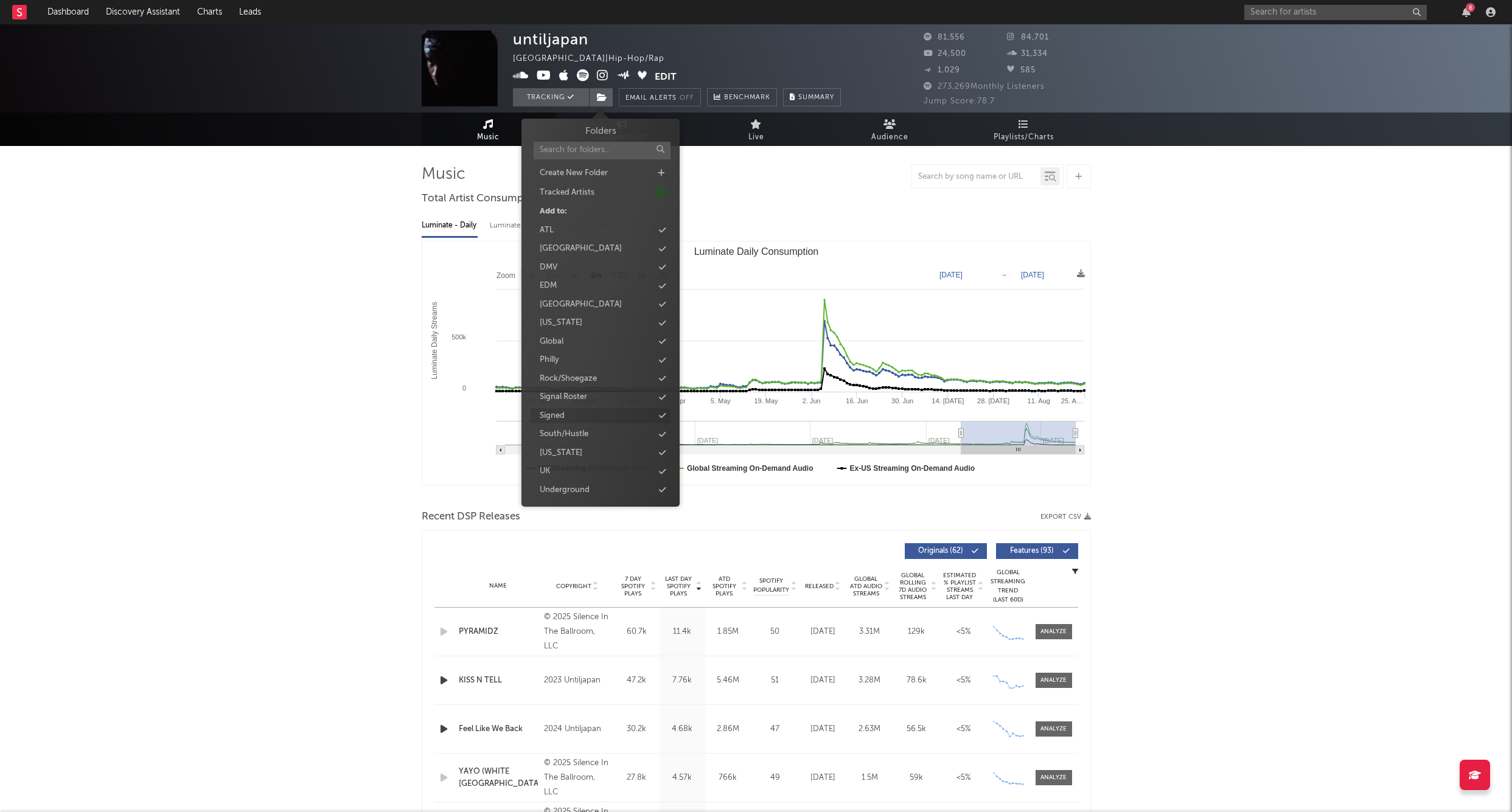
click at [572, 414] on div "Signed" at bounding box center [601, 416] width 140 height 16
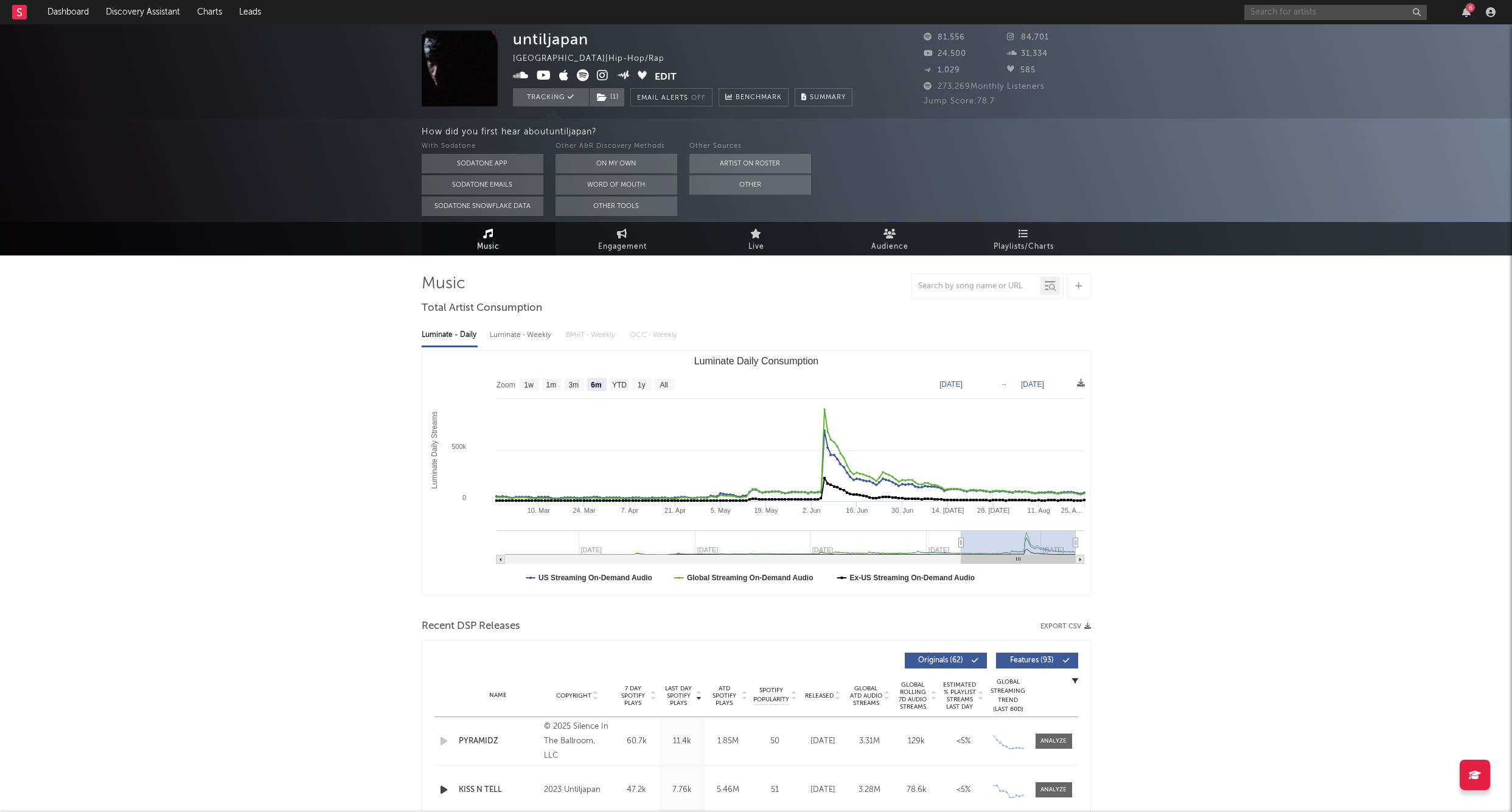
click at [1297, 11] on input "text" at bounding box center [1336, 12] width 183 height 15
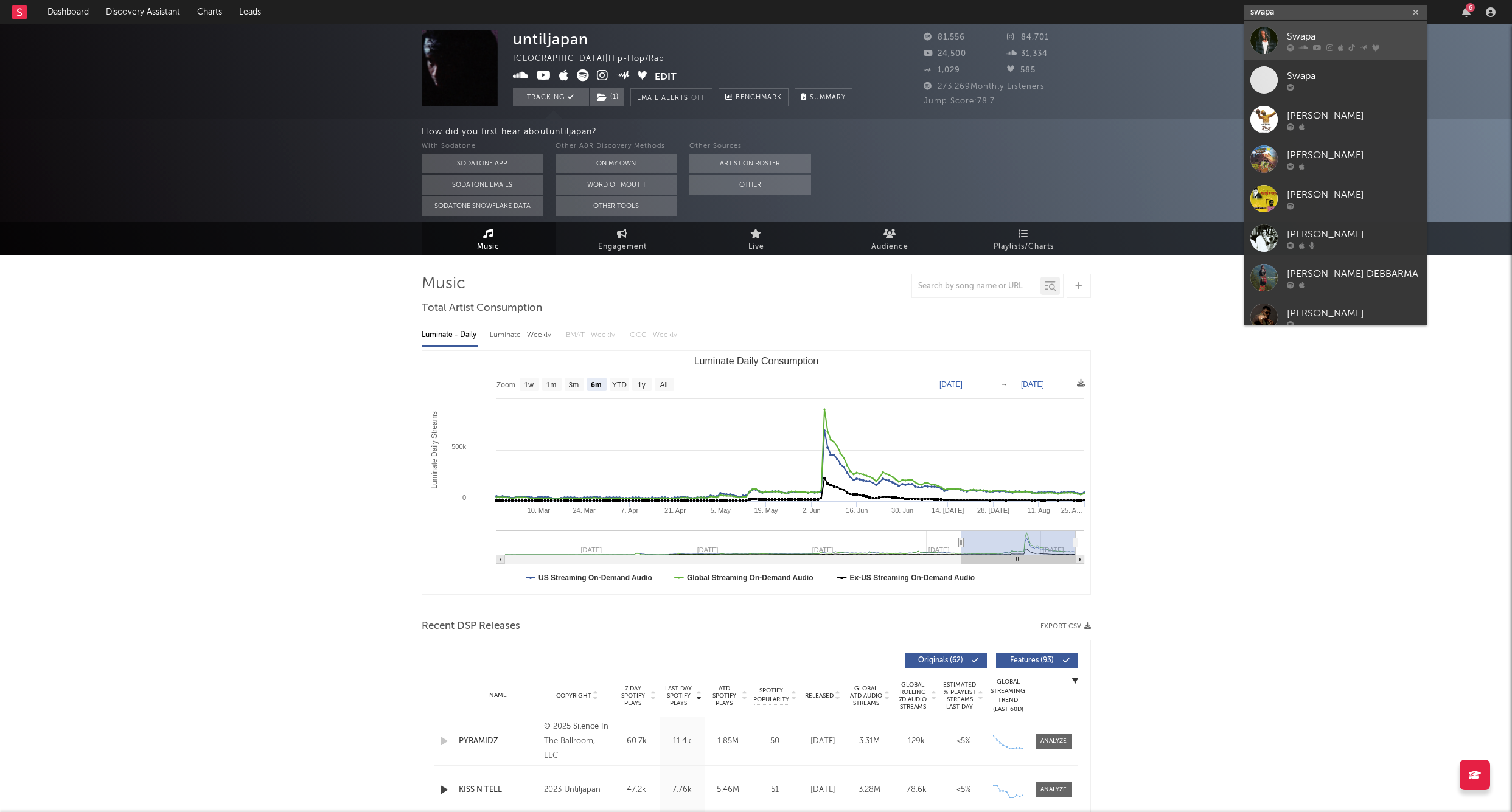
type input "swapa"
click at [1304, 28] on link "Swapa" at bounding box center [1336, 40] width 183 height 39
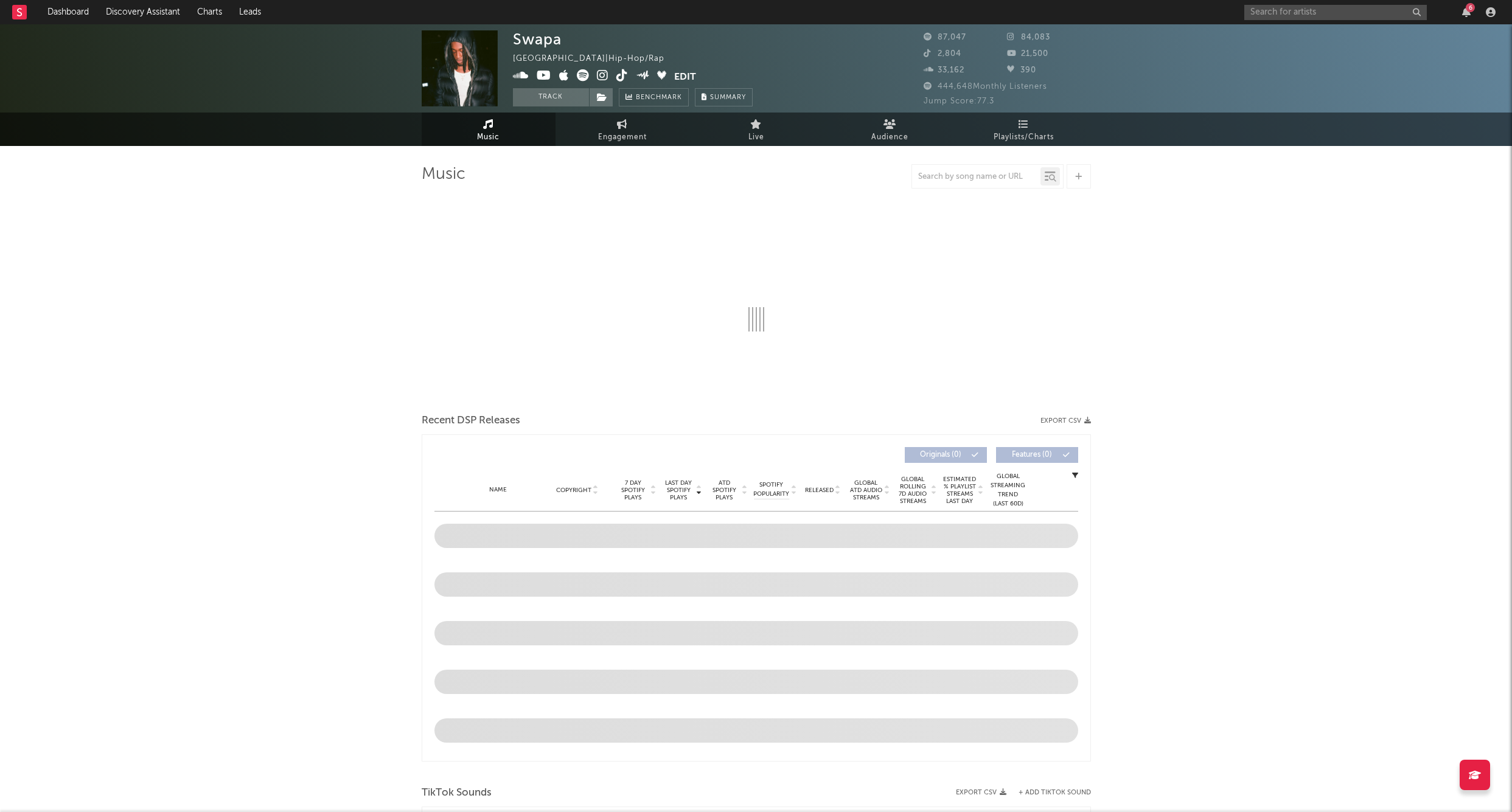
select select "6m"
